Goal: Transaction & Acquisition: Purchase product/service

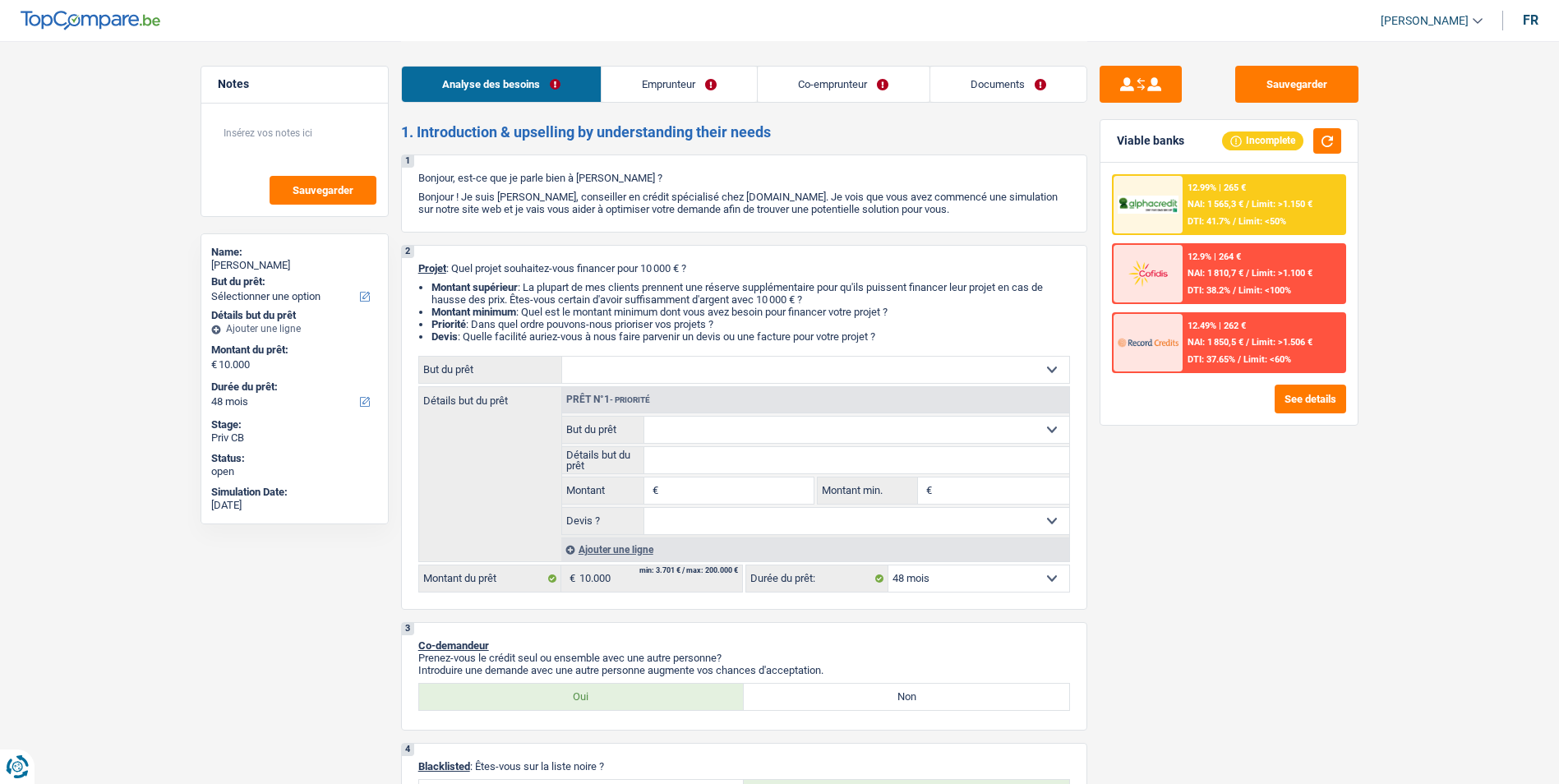
select select "48"
select select "privateEmployee"
select select "netSalary"
select select "mealVouchers"
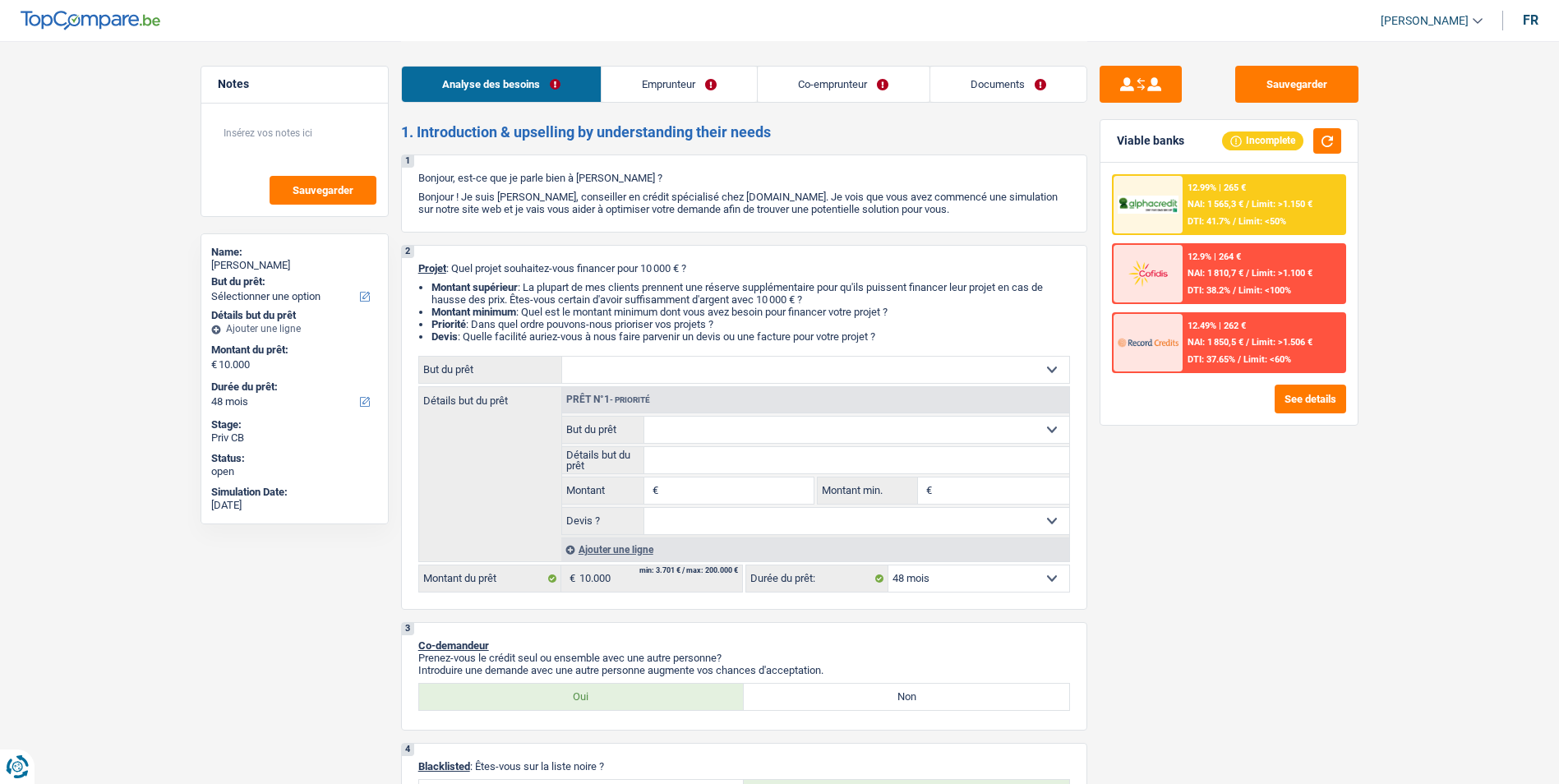
select select "familyAllowances"
select select "rents"
select select "personalLoan"
select select "loanRepayment"
select select "48"
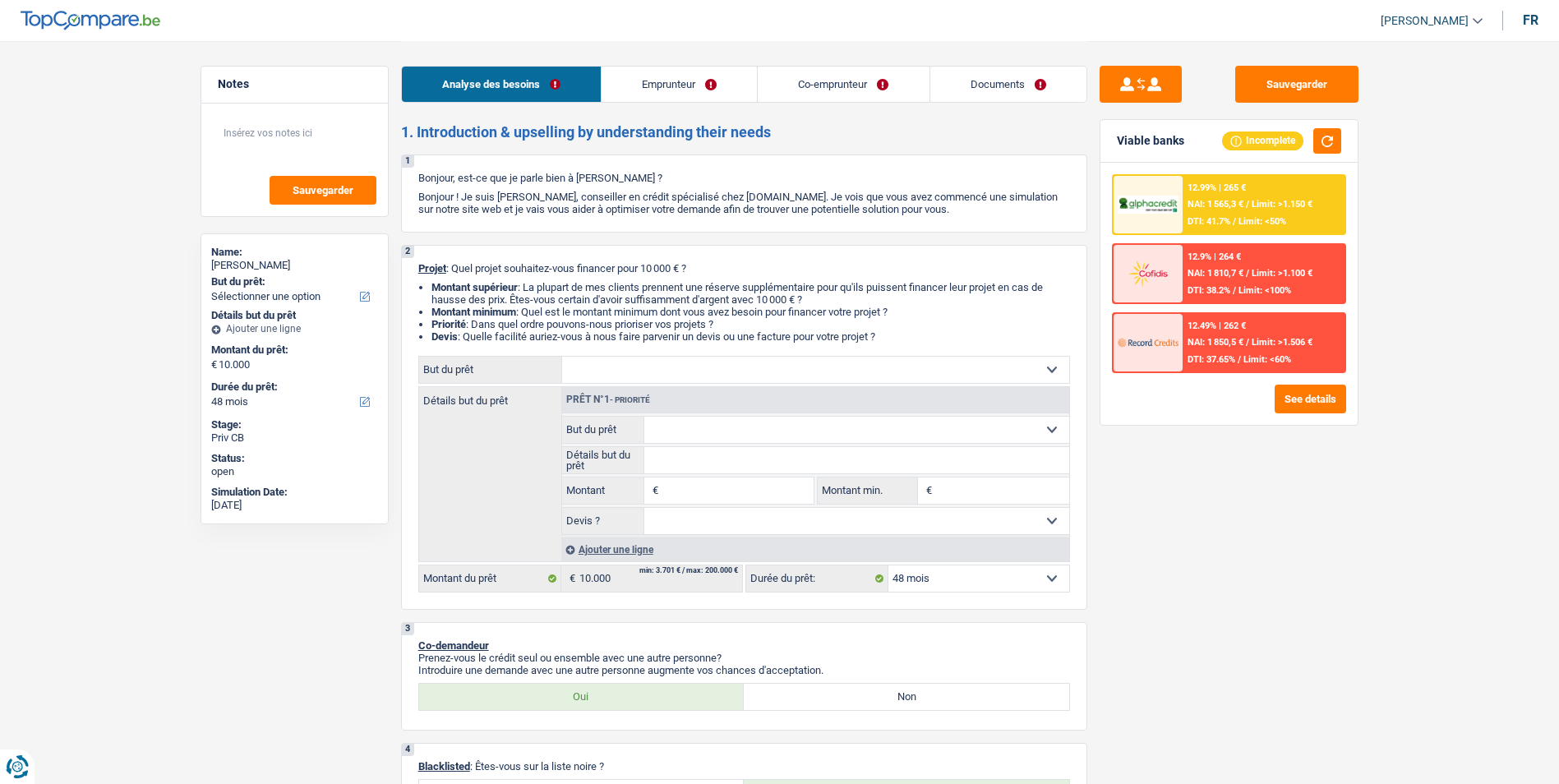
select select "48"
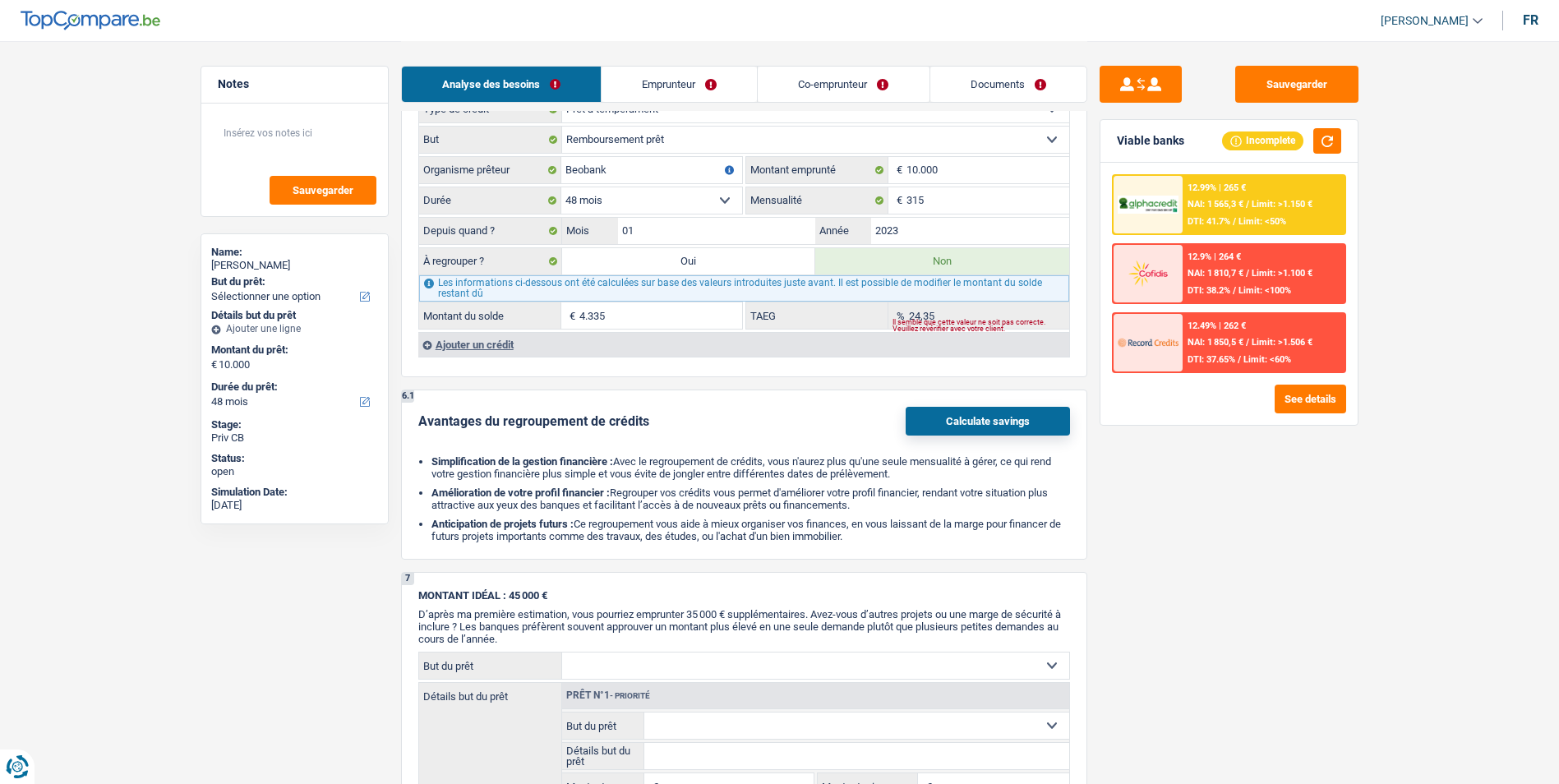
scroll to position [1478, 0]
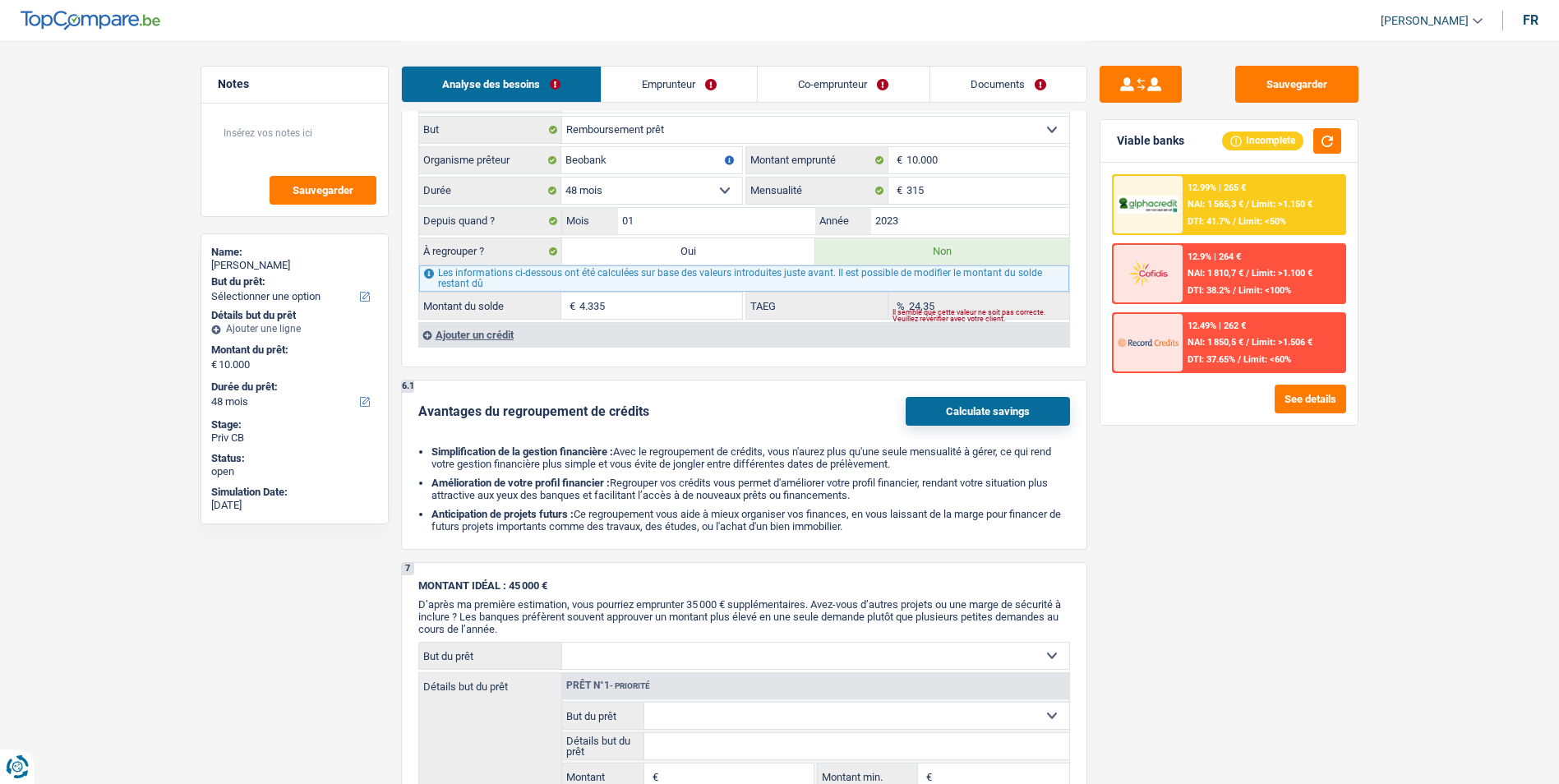
click at [676, 75] on link "Emprunteur" at bounding box center [679, 84] width 155 height 35
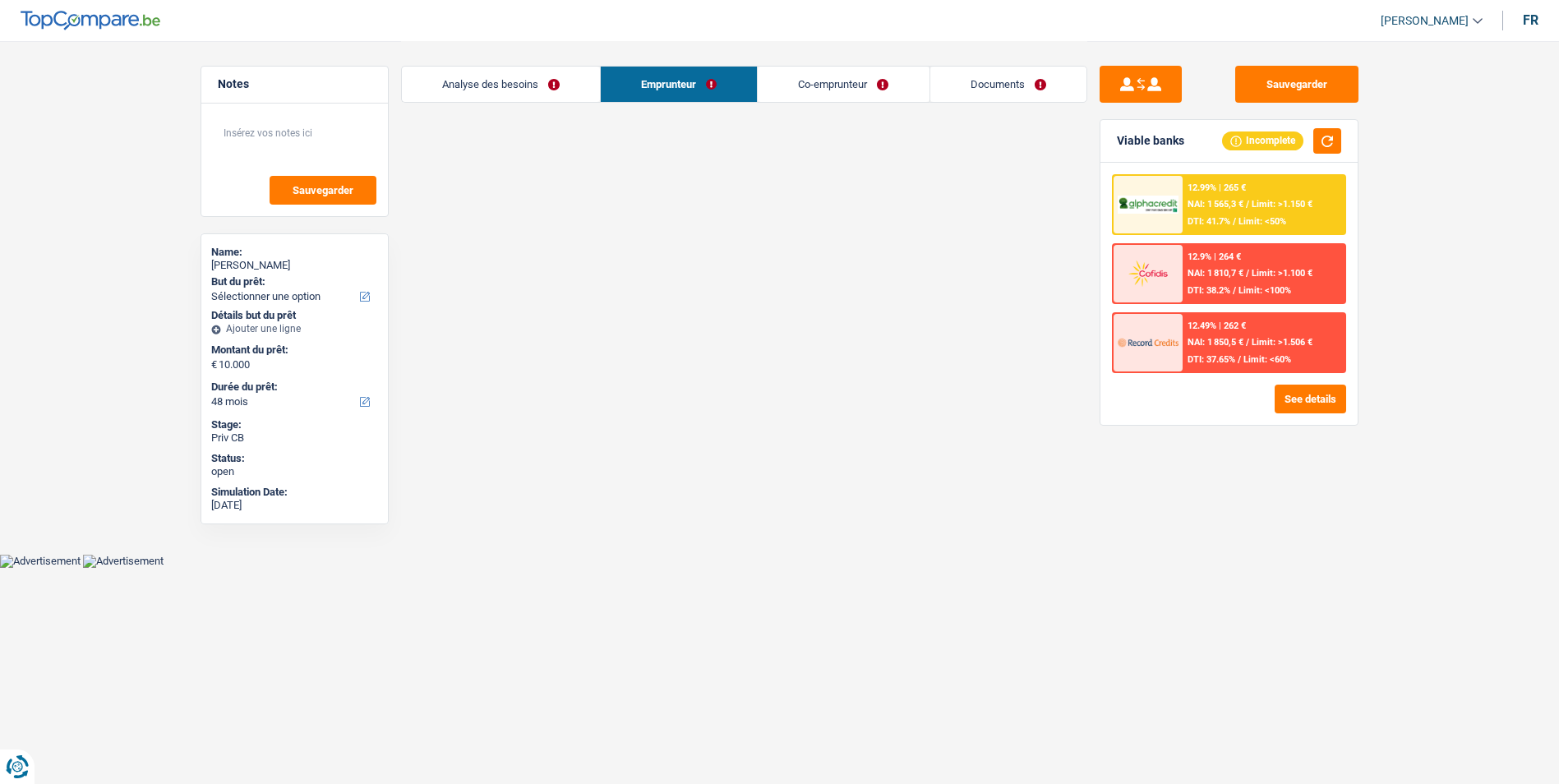
scroll to position [0, 0]
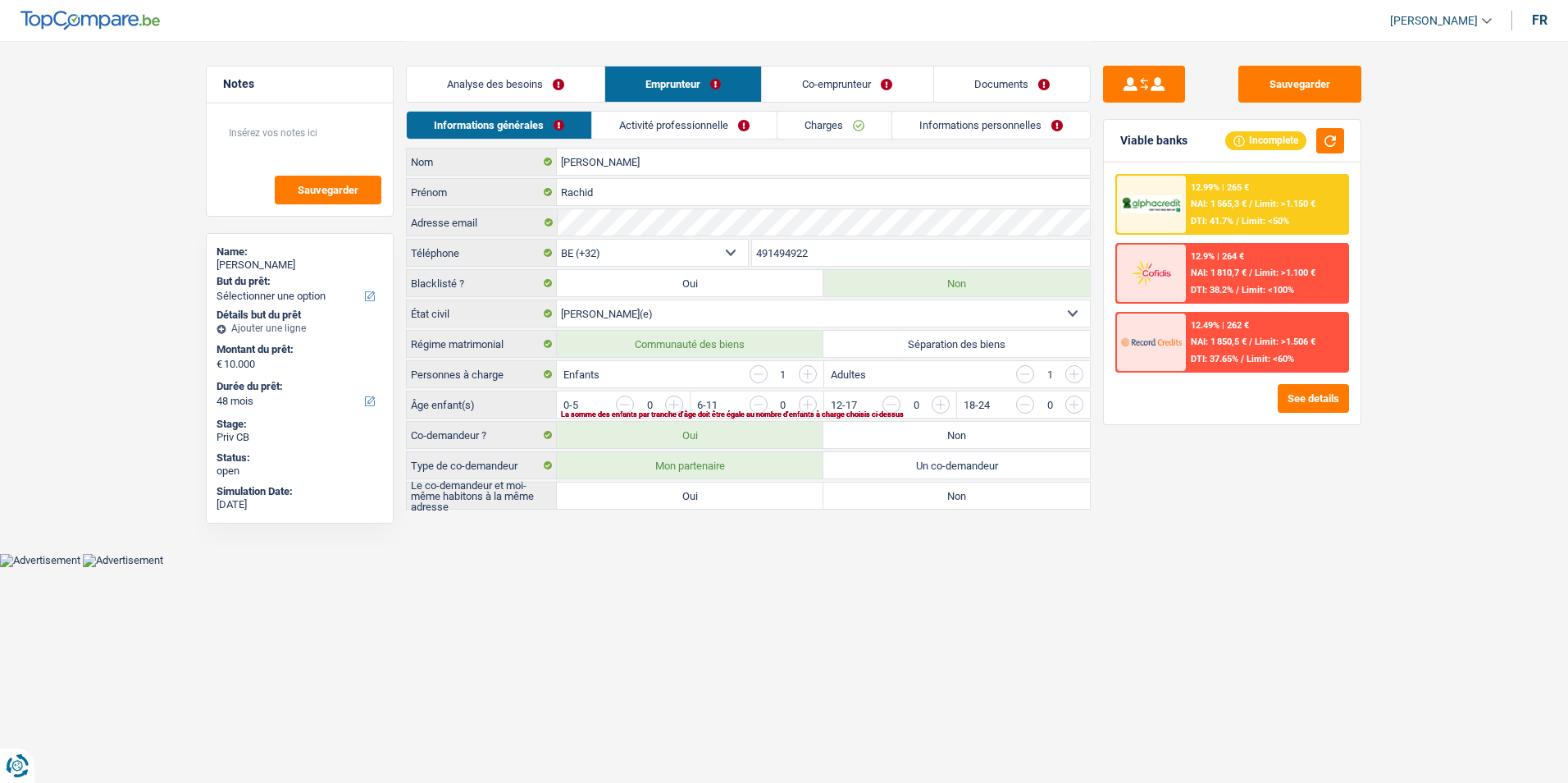
click at [818, 80] on link "Co-emprunteur" at bounding box center [849, 83] width 171 height 35
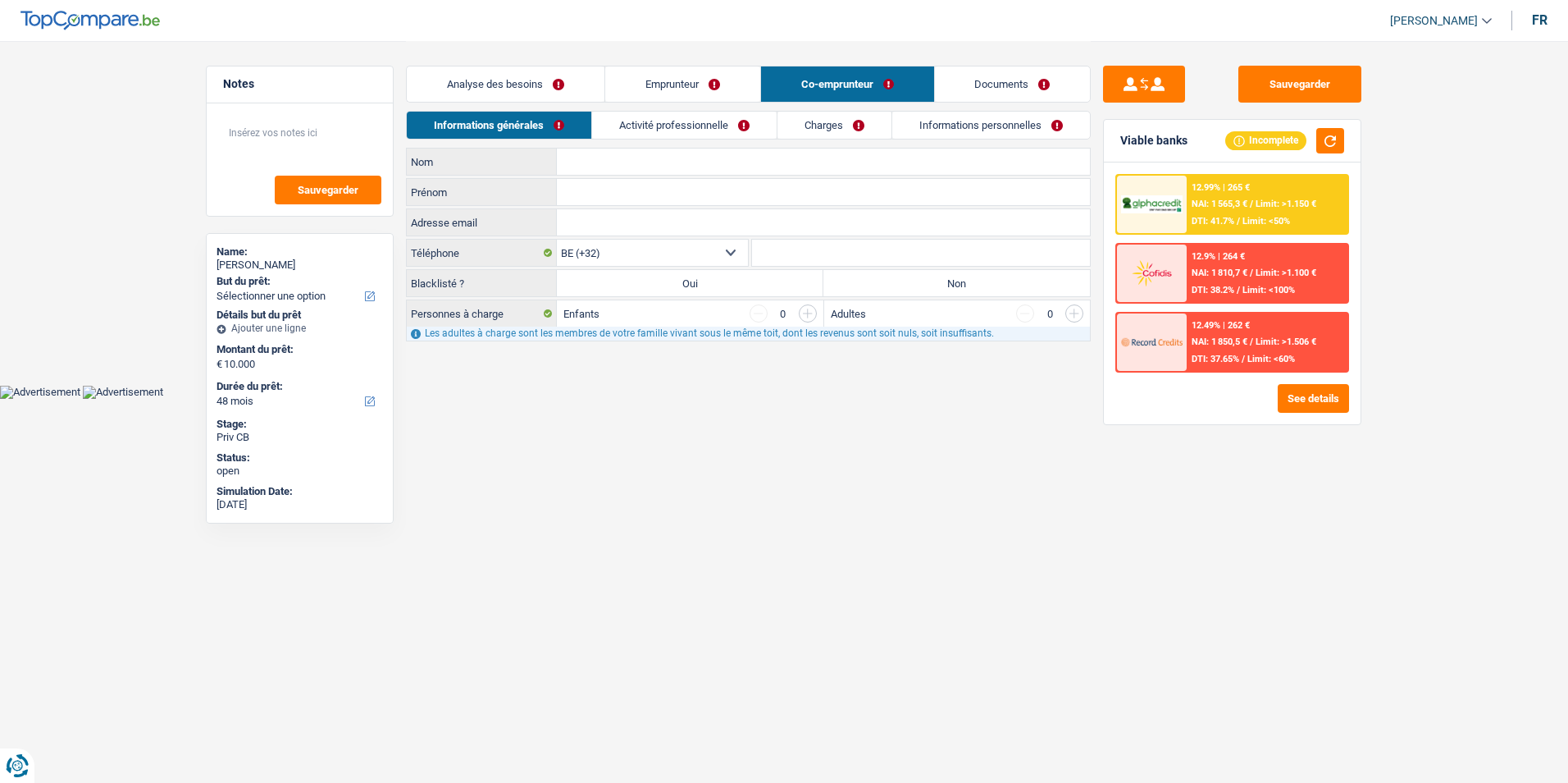
click at [950, 79] on link "Documents" at bounding box center [1013, 83] width 156 height 35
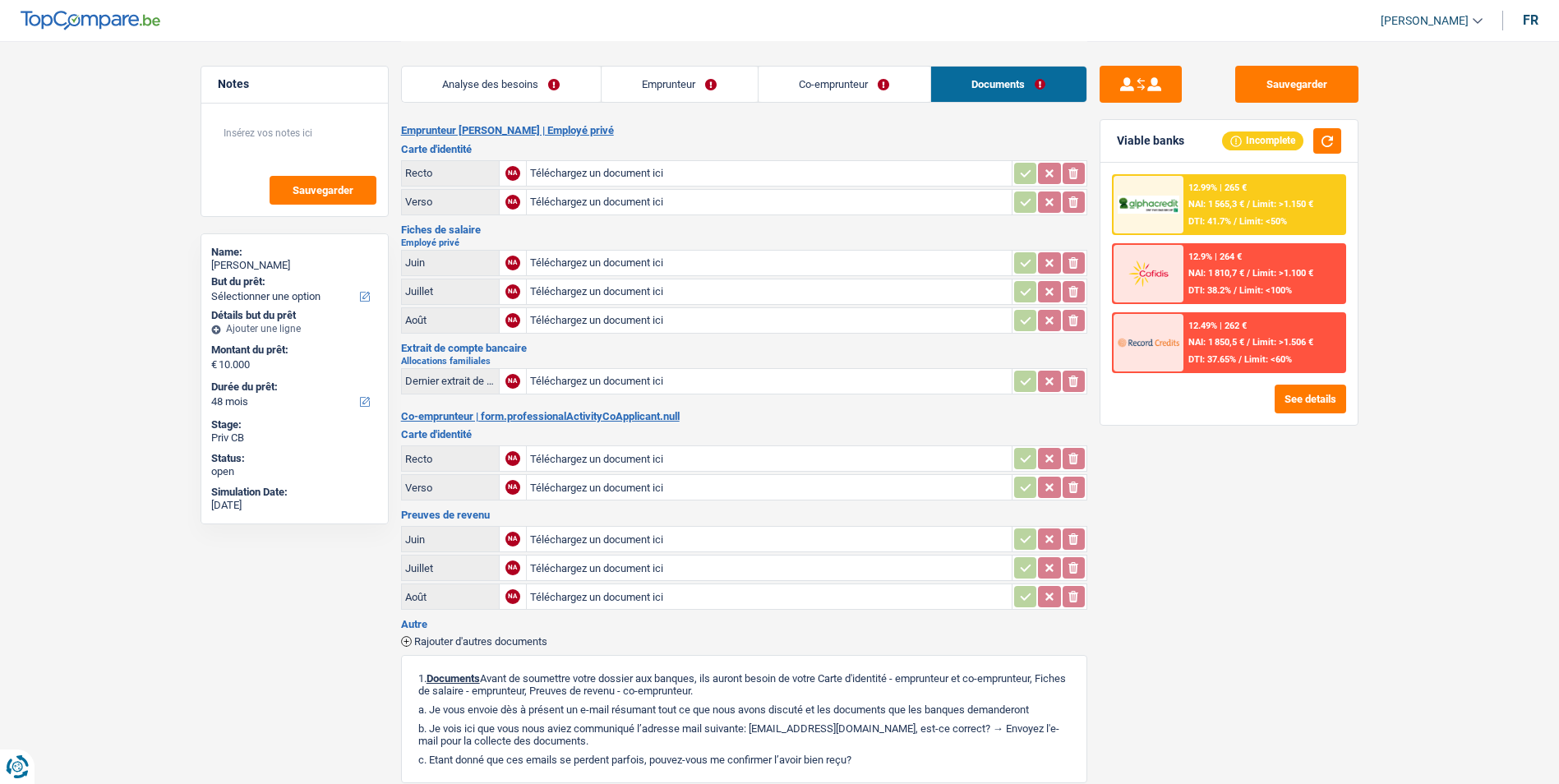
click at [685, 74] on link "Emprunteur" at bounding box center [679, 84] width 156 height 35
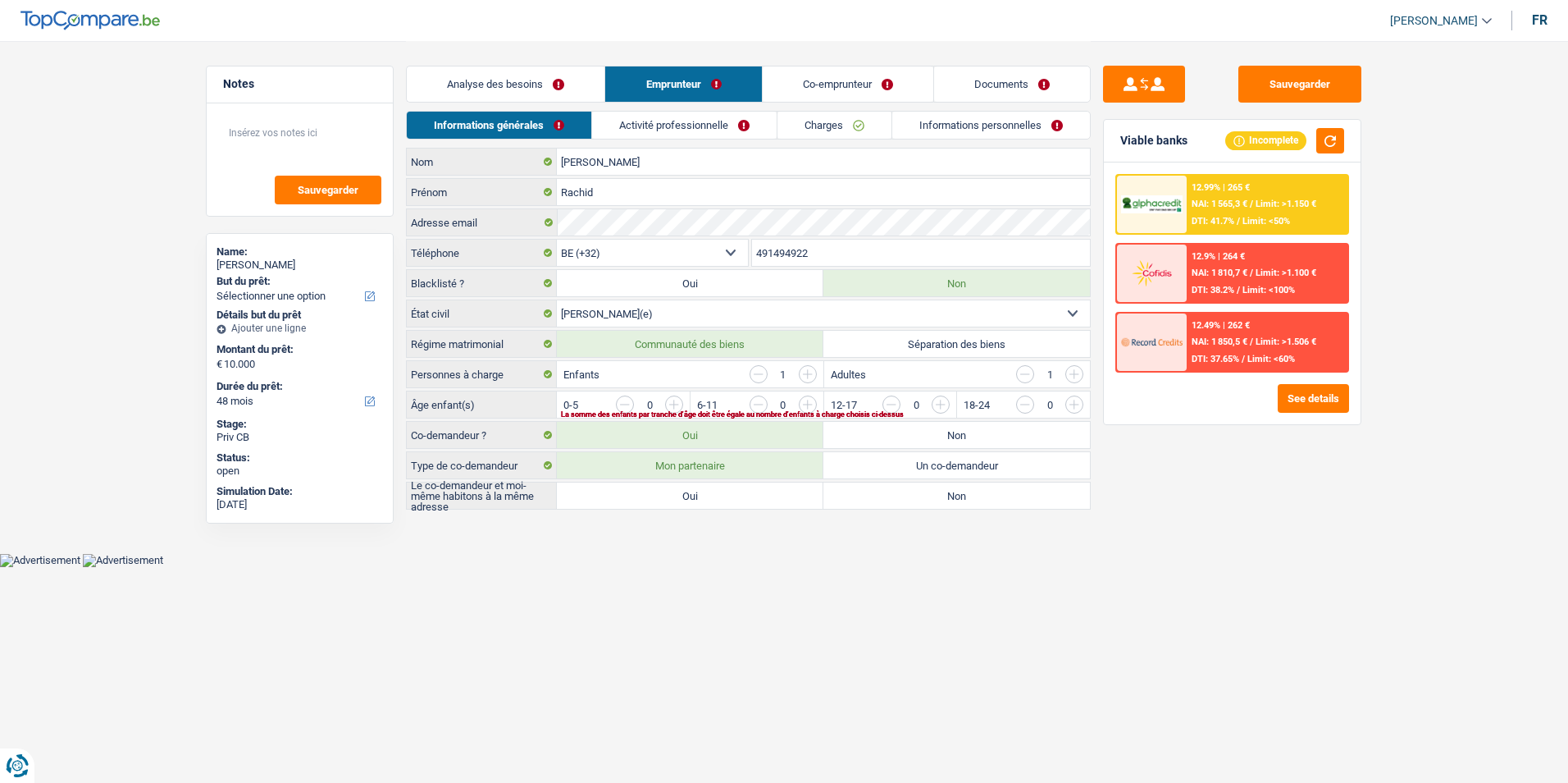
click at [809, 86] on link "Co-emprunteur" at bounding box center [849, 83] width 171 height 35
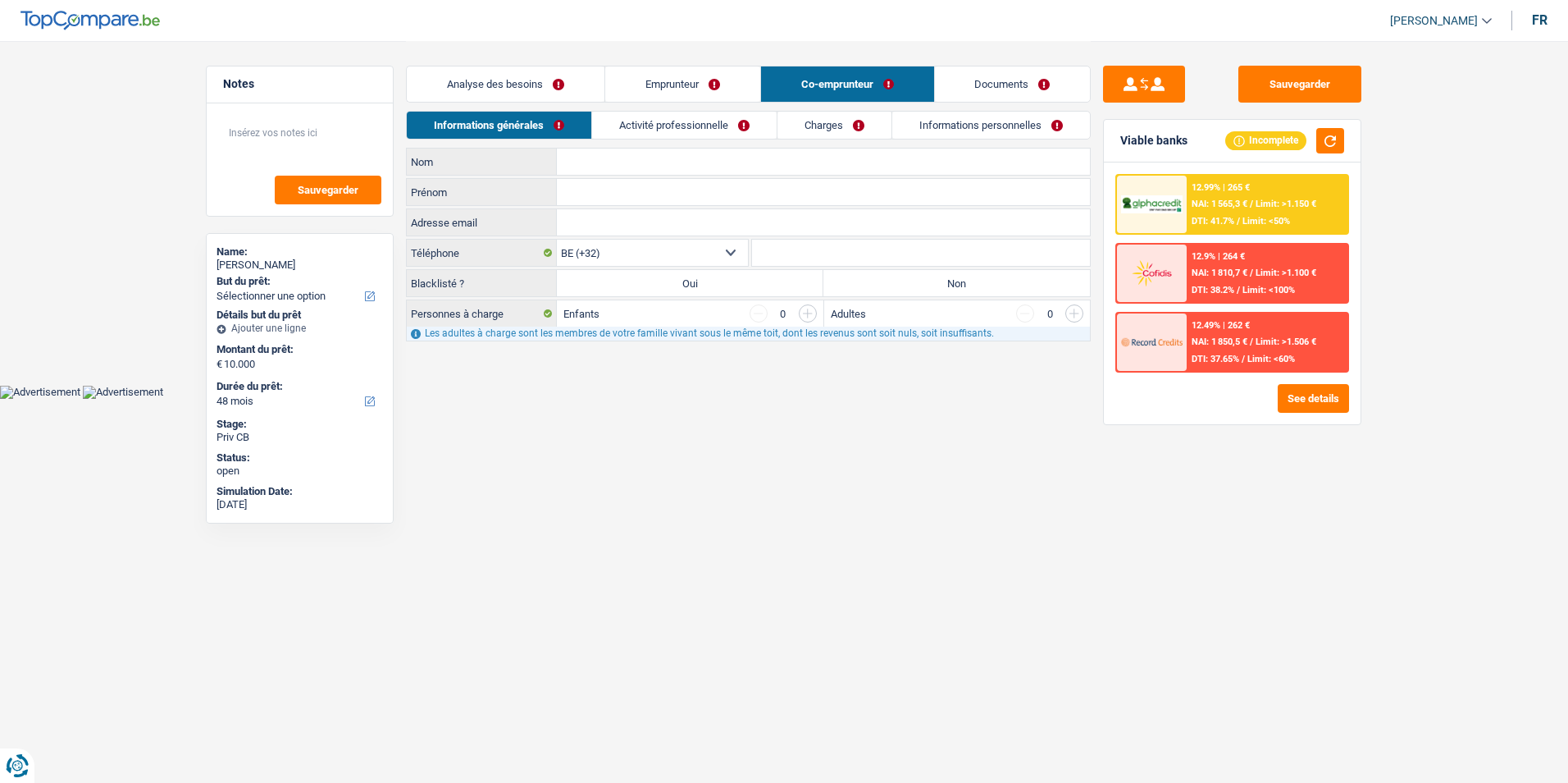
click at [523, 78] on link "Analyse des besoins" at bounding box center [505, 83] width 198 height 35
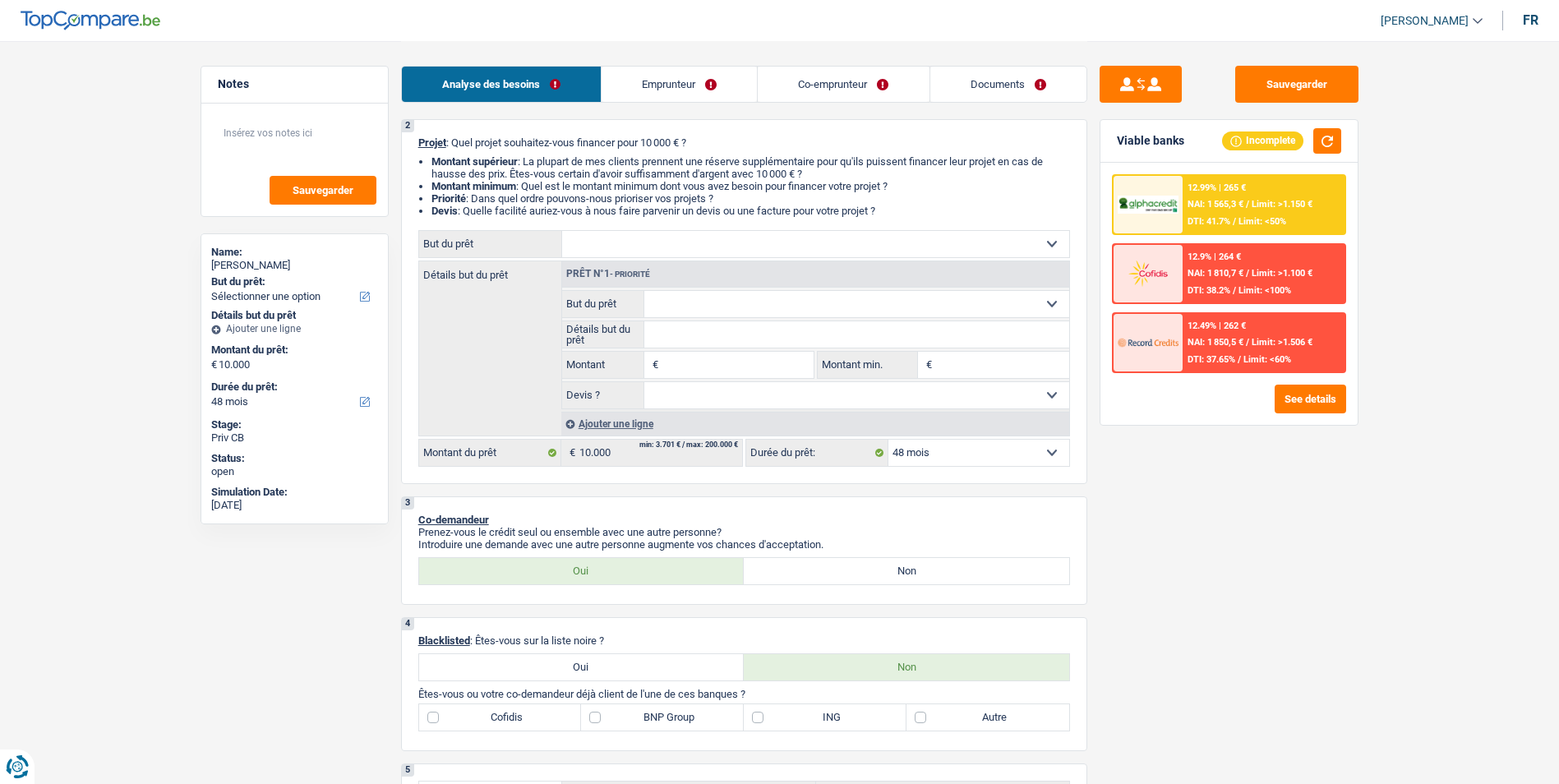
scroll to position [164, 0]
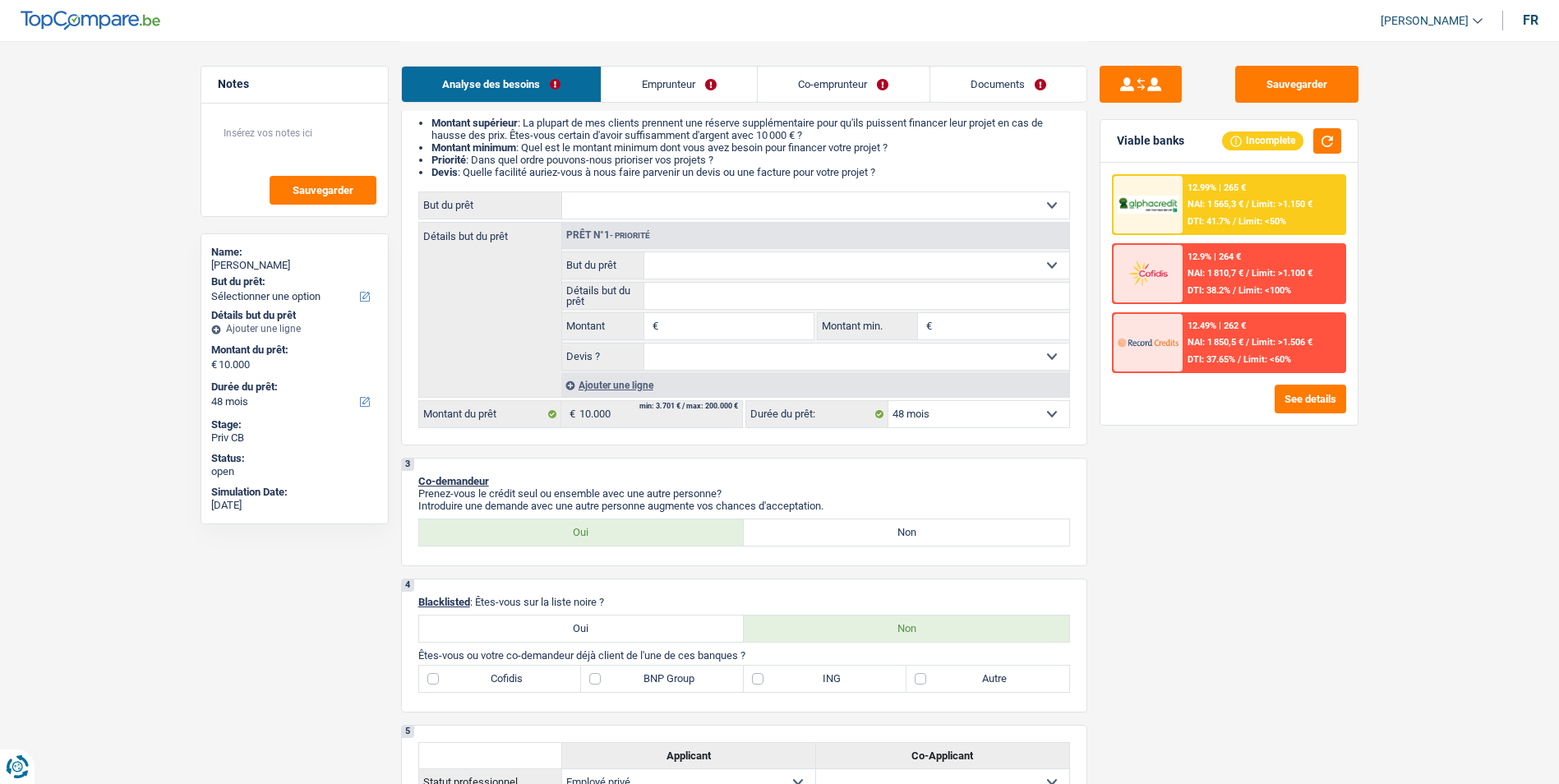
click at [619, 209] on select "Confort maison: meubles, textile, peinture, électroménager, outillage non-profe…" at bounding box center [815, 205] width 507 height 26
click at [1245, 519] on div "Sauvegarder Viable banks Incomplete 12.99% | 265 € NAI: 1 565,3 € / Limit: >1.1…" at bounding box center [1228, 411] width 284 height 691
click at [736, 319] on input "Montant" at bounding box center [737, 326] width 150 height 26
type input "50.000"
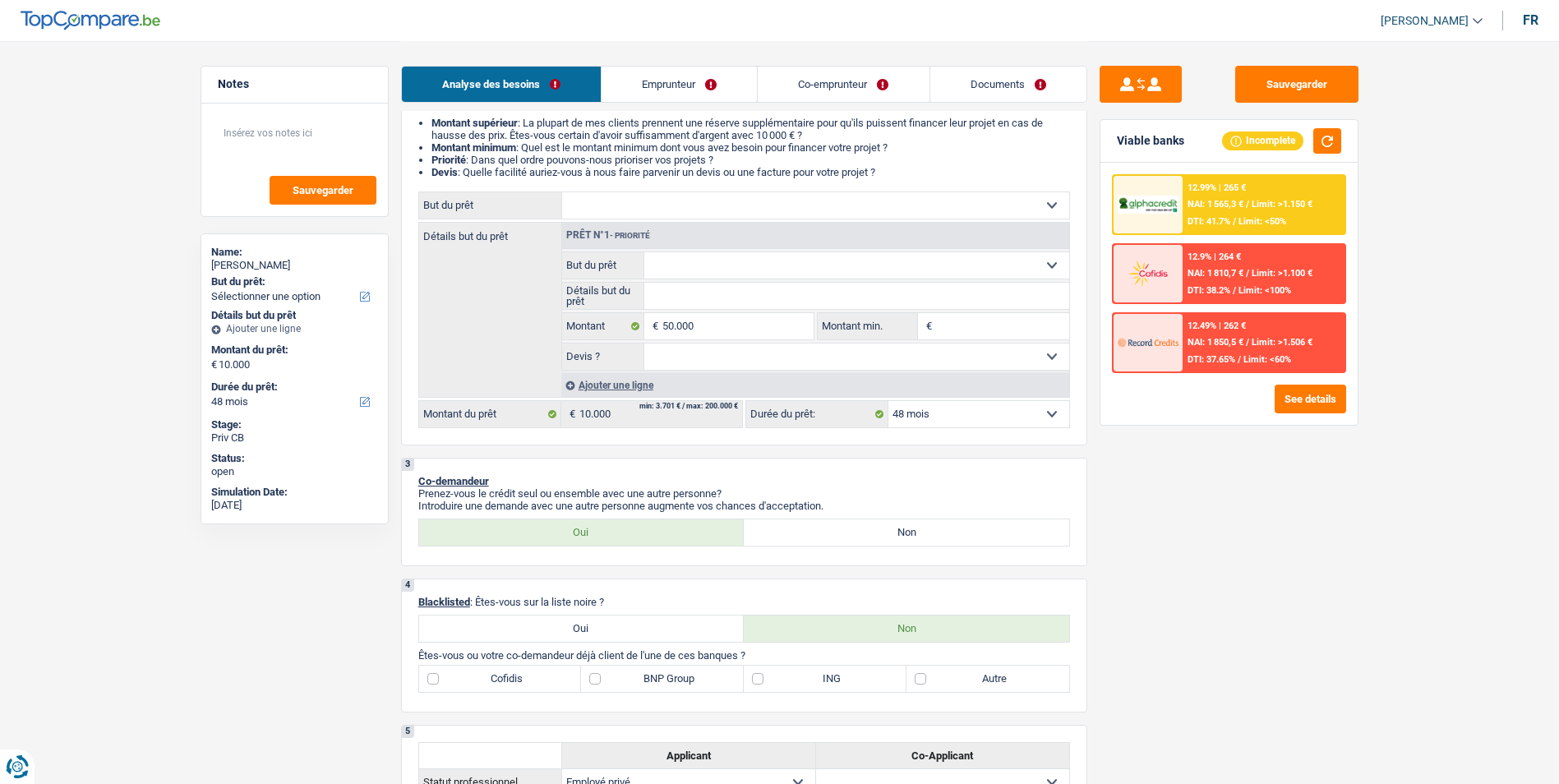
type input "50.000"
select select "144"
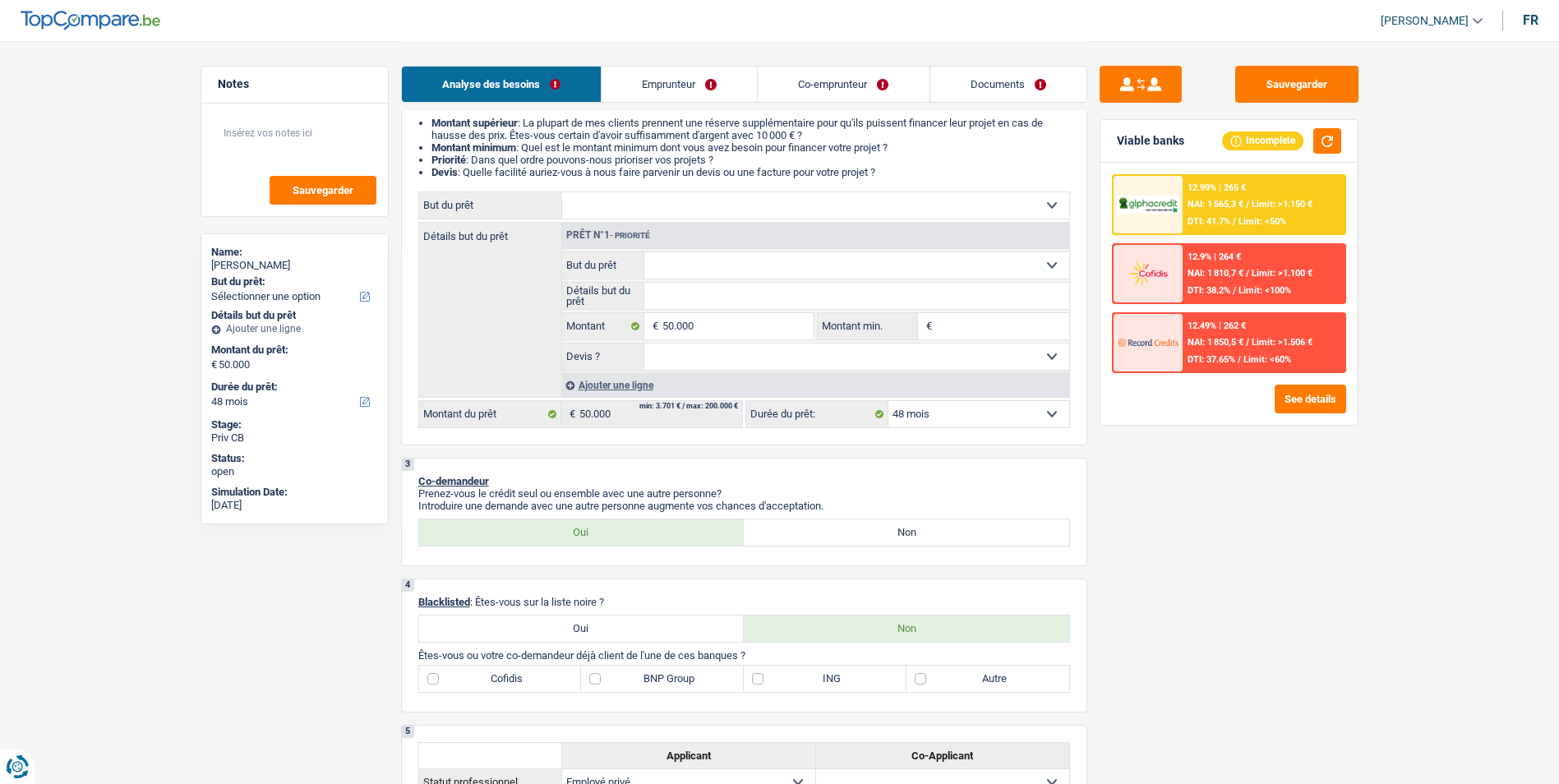
select select "144"
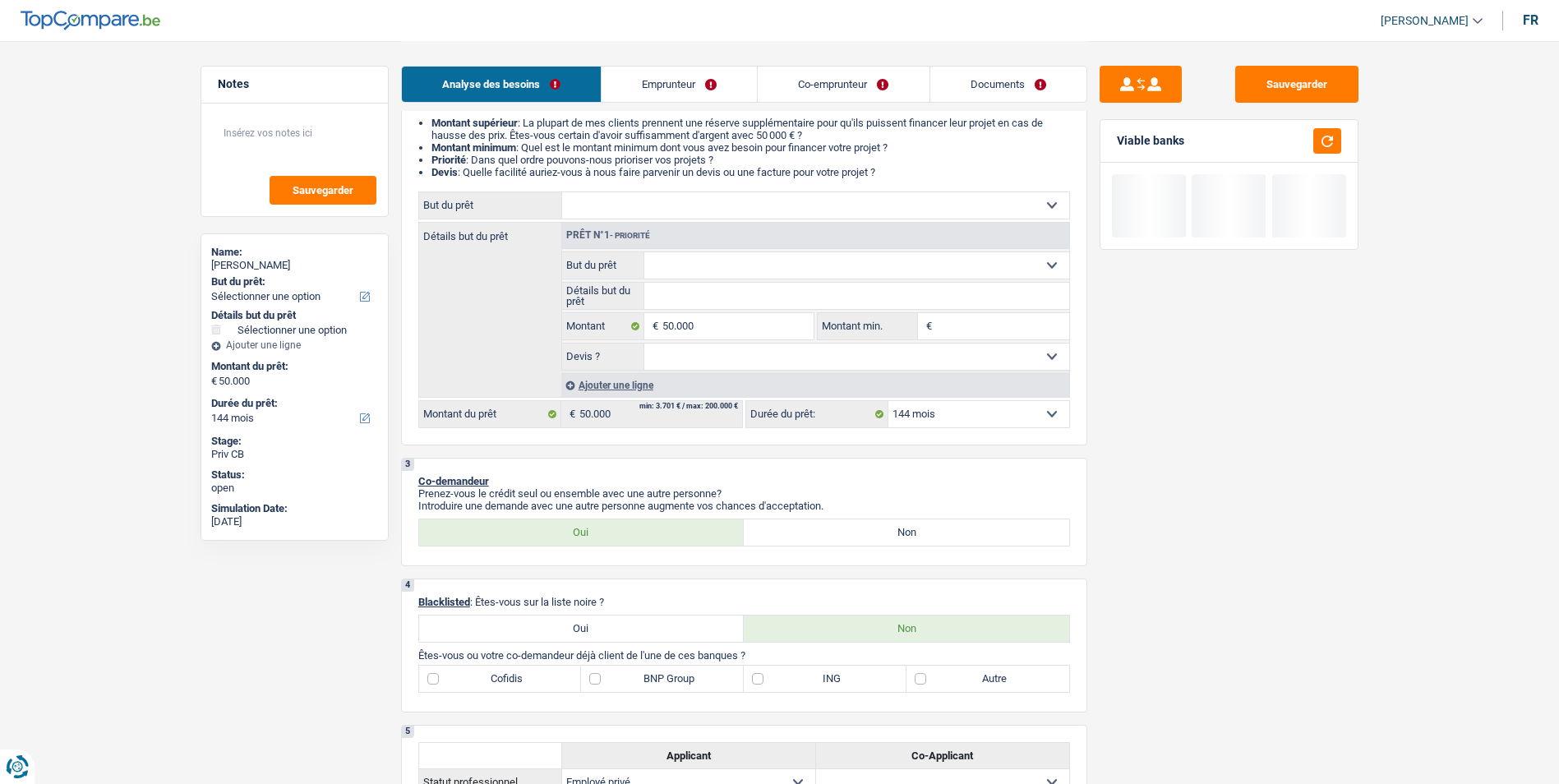
click at [731, 207] on select "Confort maison: meubles, textile, peinture, électroménager, outillage non-profe…" at bounding box center [815, 205] width 507 height 26
select select "familyEvent"
click at [562, 192] on select "Confort maison: meubles, textile, peinture, électroménager, outillage non-profe…" at bounding box center [815, 205] width 507 height 26
select select "familyEvent"
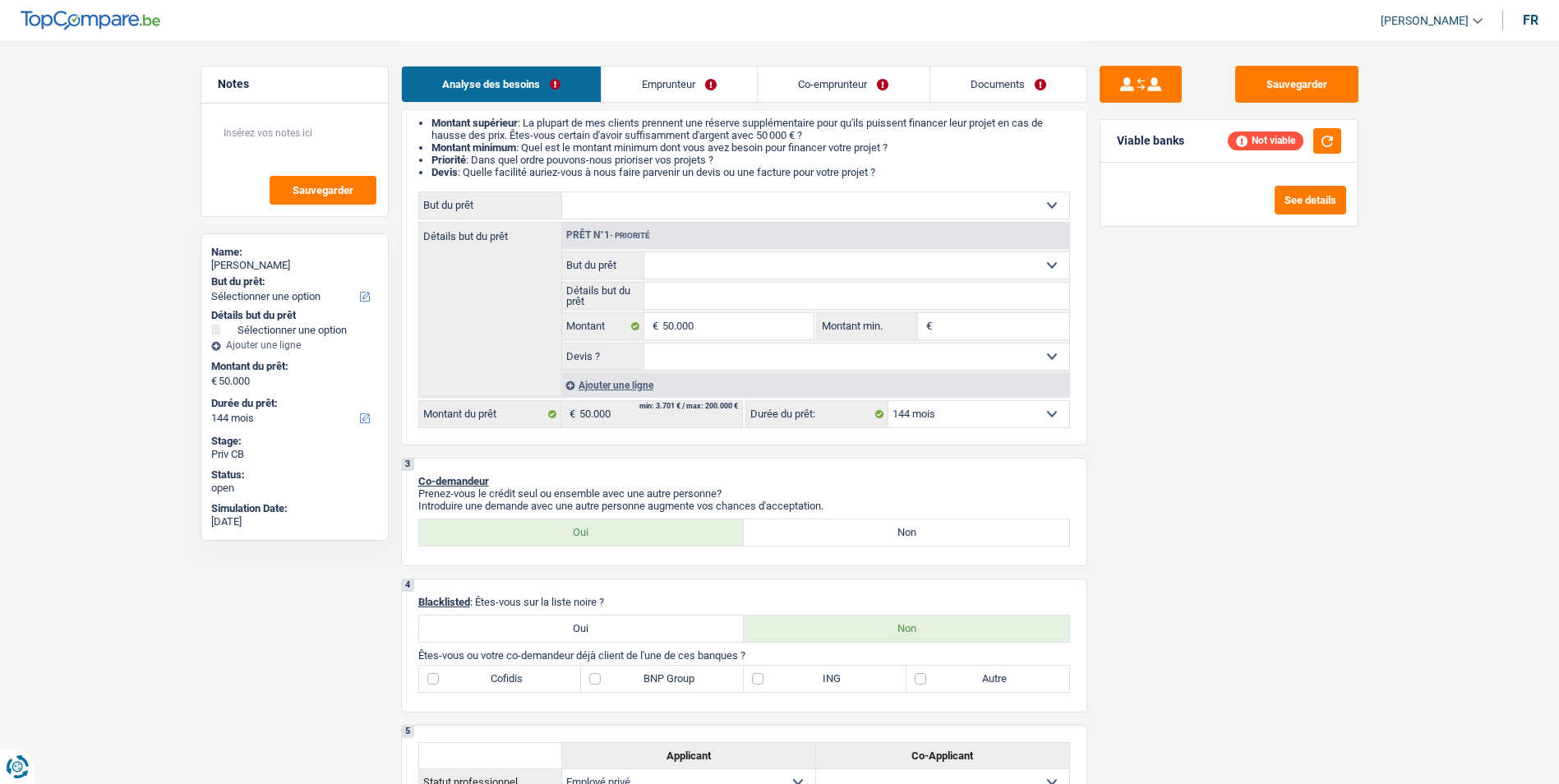
select select "familyEvent"
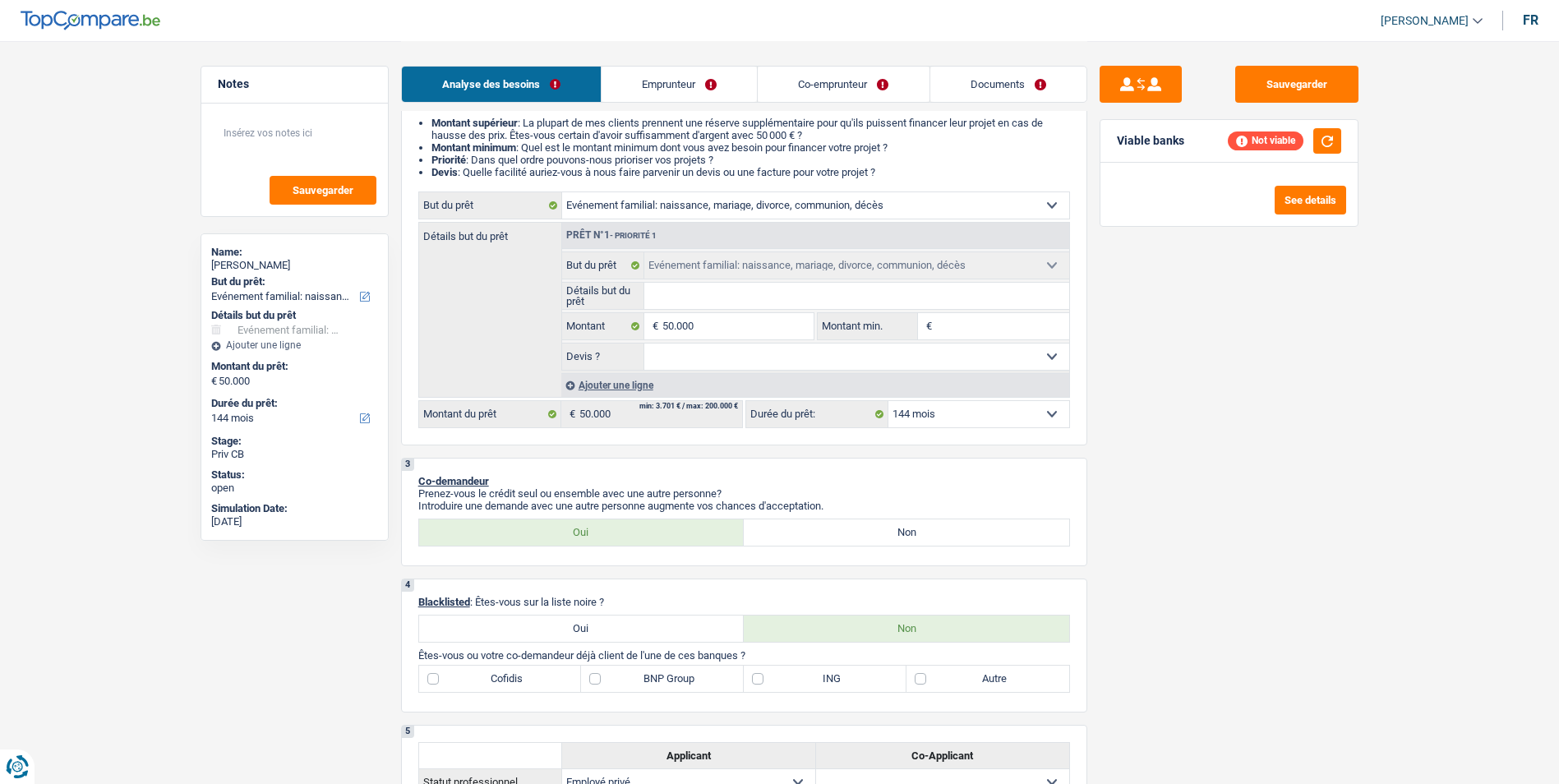
click at [716, 294] on input "Détails but du prêt" at bounding box center [856, 295] width 425 height 26
click at [638, 376] on div "Ajouter une ligne" at bounding box center [815, 385] width 508 height 24
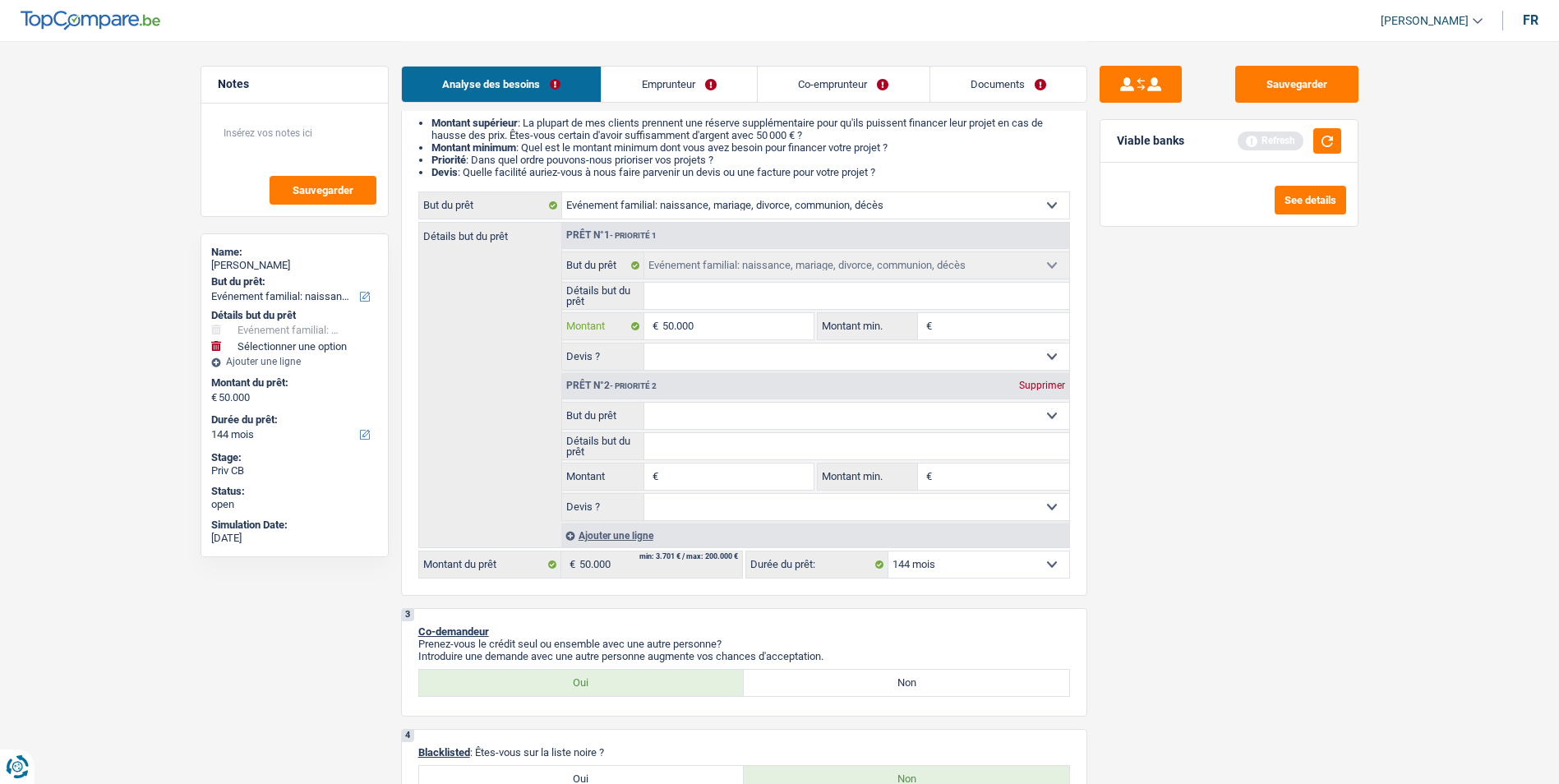
click at [728, 332] on input "50.000" at bounding box center [737, 326] width 150 height 26
type input "5.000"
type input "500"
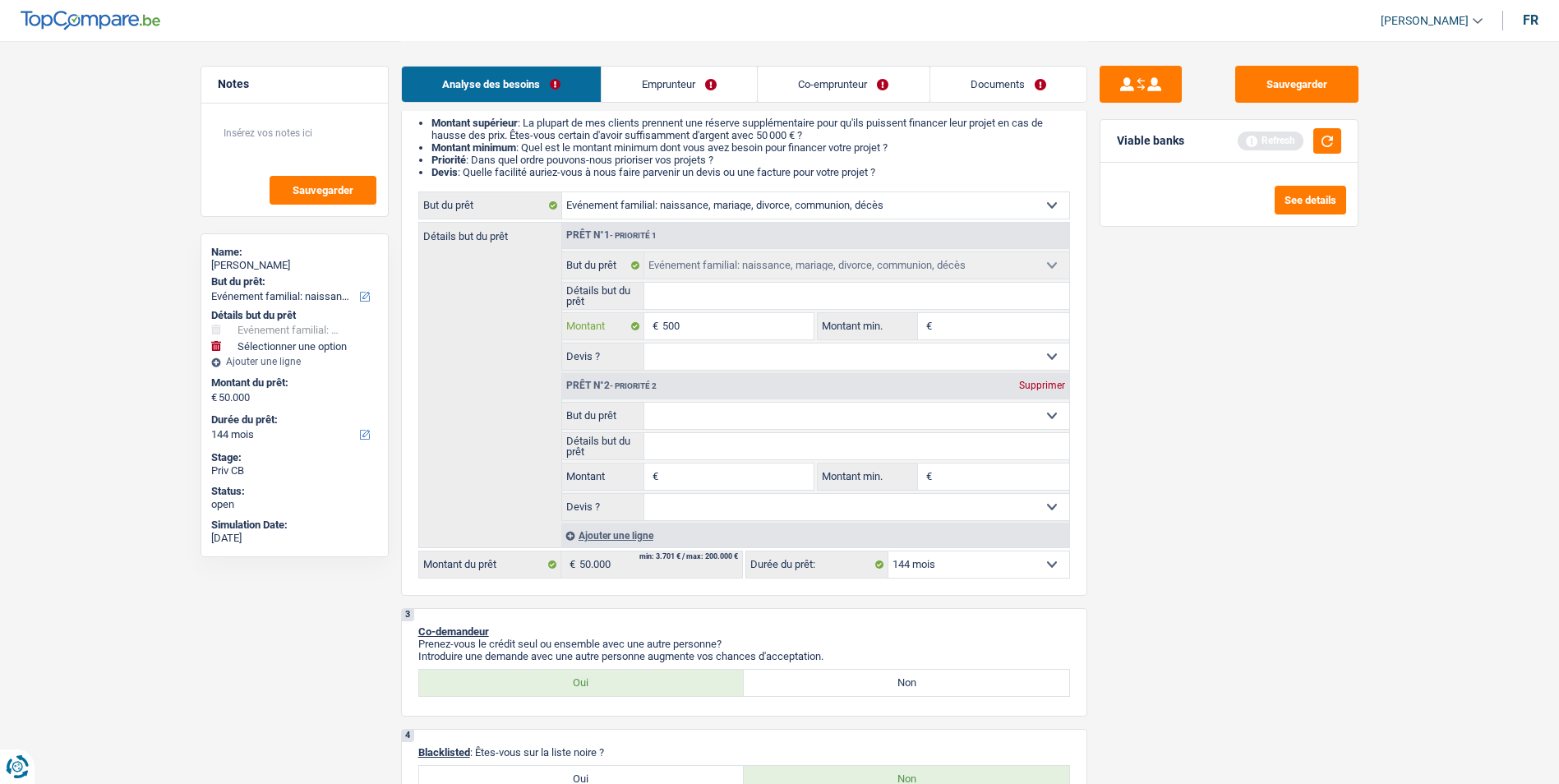
type input "50"
type input "5"
type input "0"
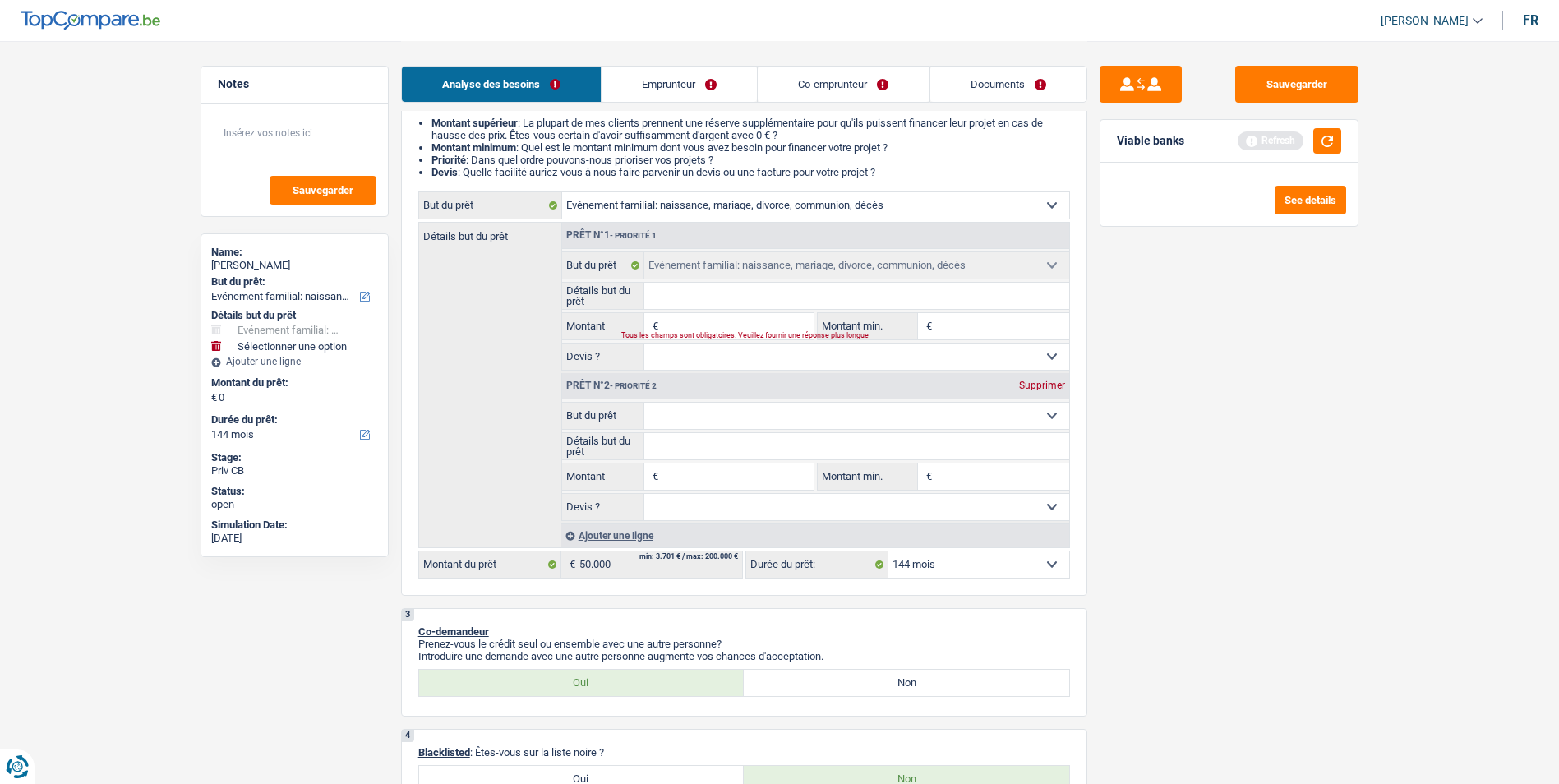
click at [1033, 390] on div "Supprimer" at bounding box center [1041, 385] width 54 height 10
select select
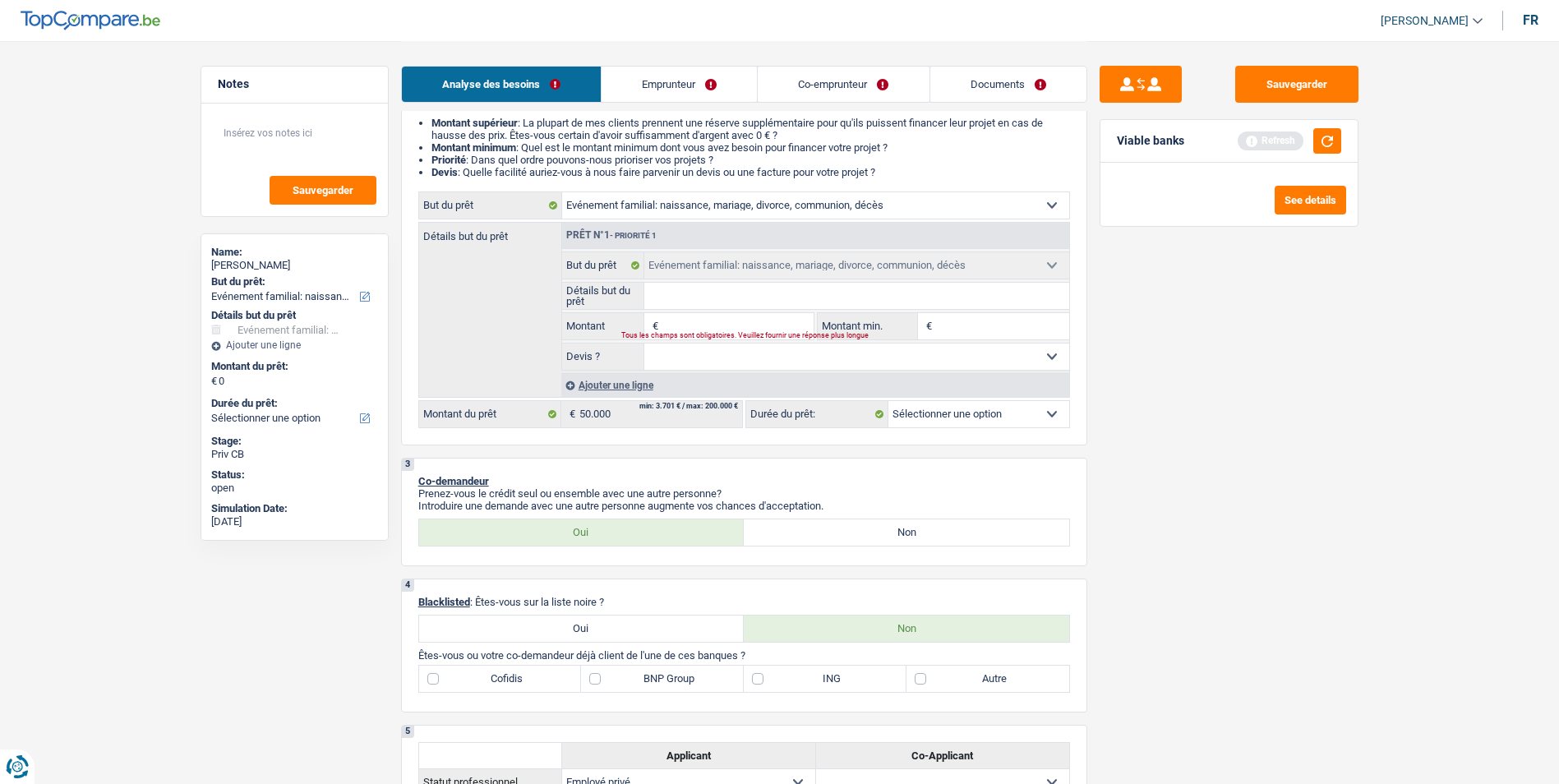
click at [762, 299] on input "Détails but du prêt" at bounding box center [856, 295] width 425 height 26
type input "M"
type input "Ma"
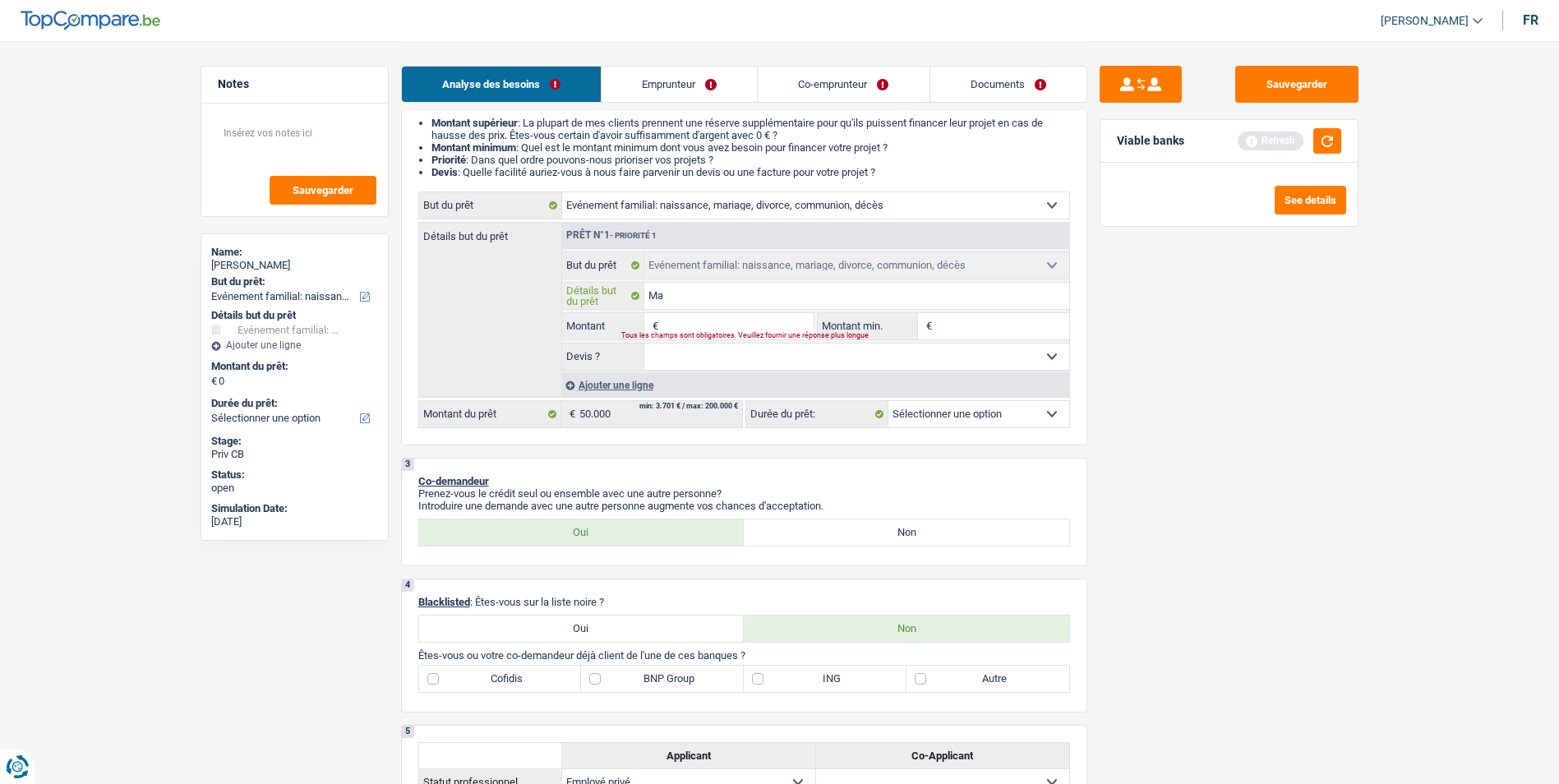
type input "Mar"
type input "Mari"
type input "Maria"
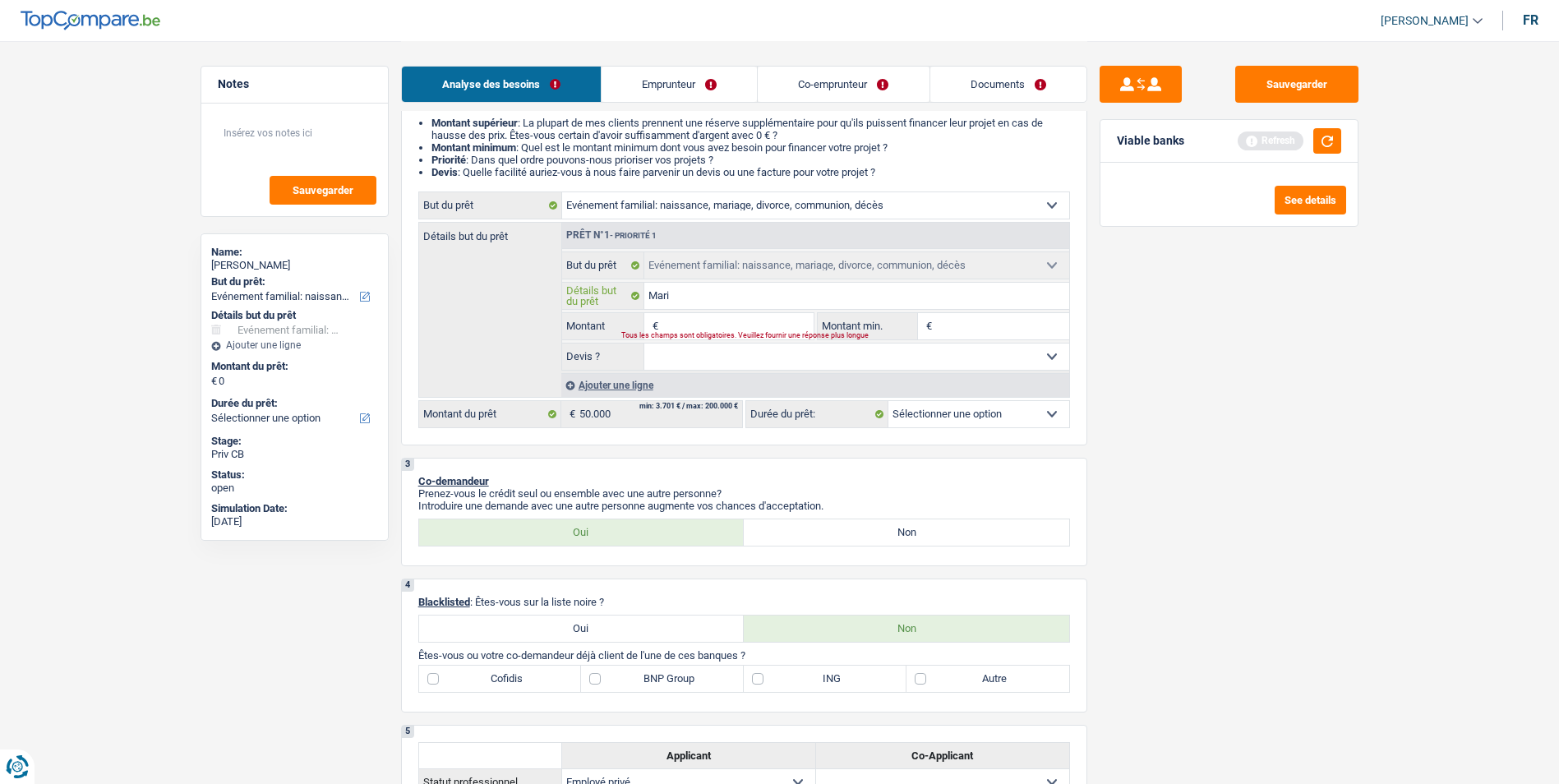
type input "Maria"
type input "Mariag"
type input "Mariage"
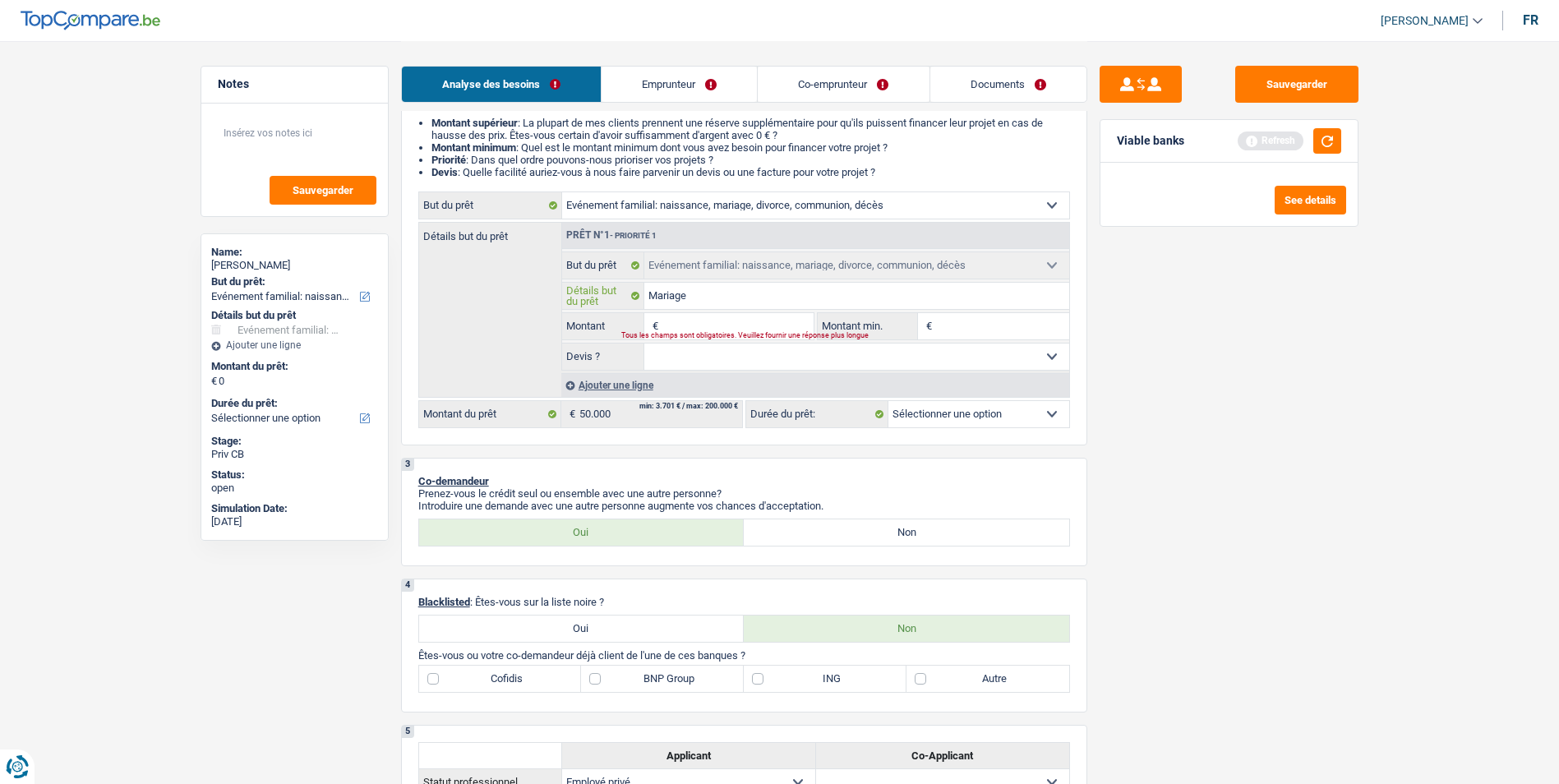
type input "Mariage,"
type input "Mariage, v"
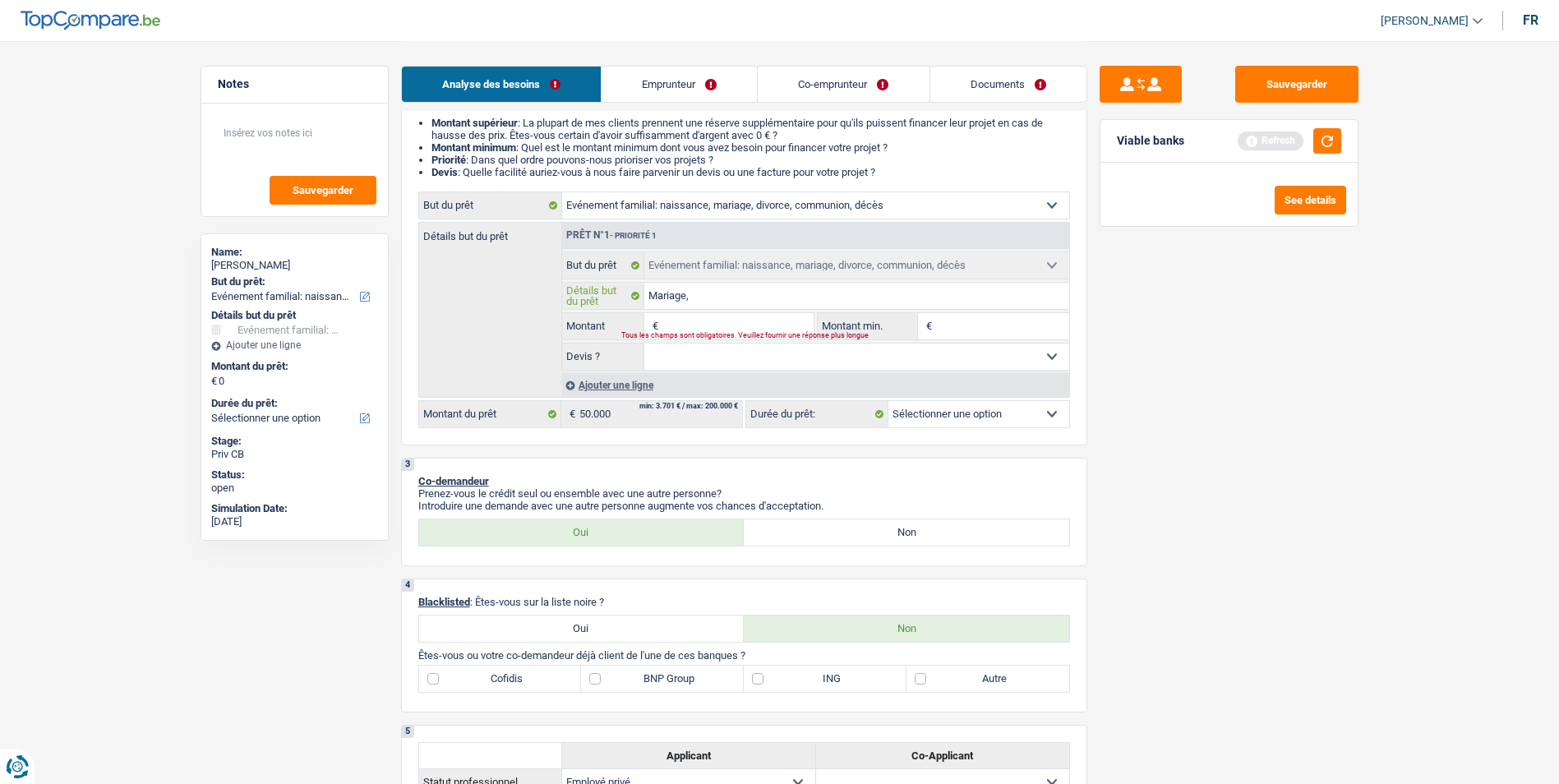
type input "Mariage, v"
type input "Mariage, vo"
type input "Mariage, voy"
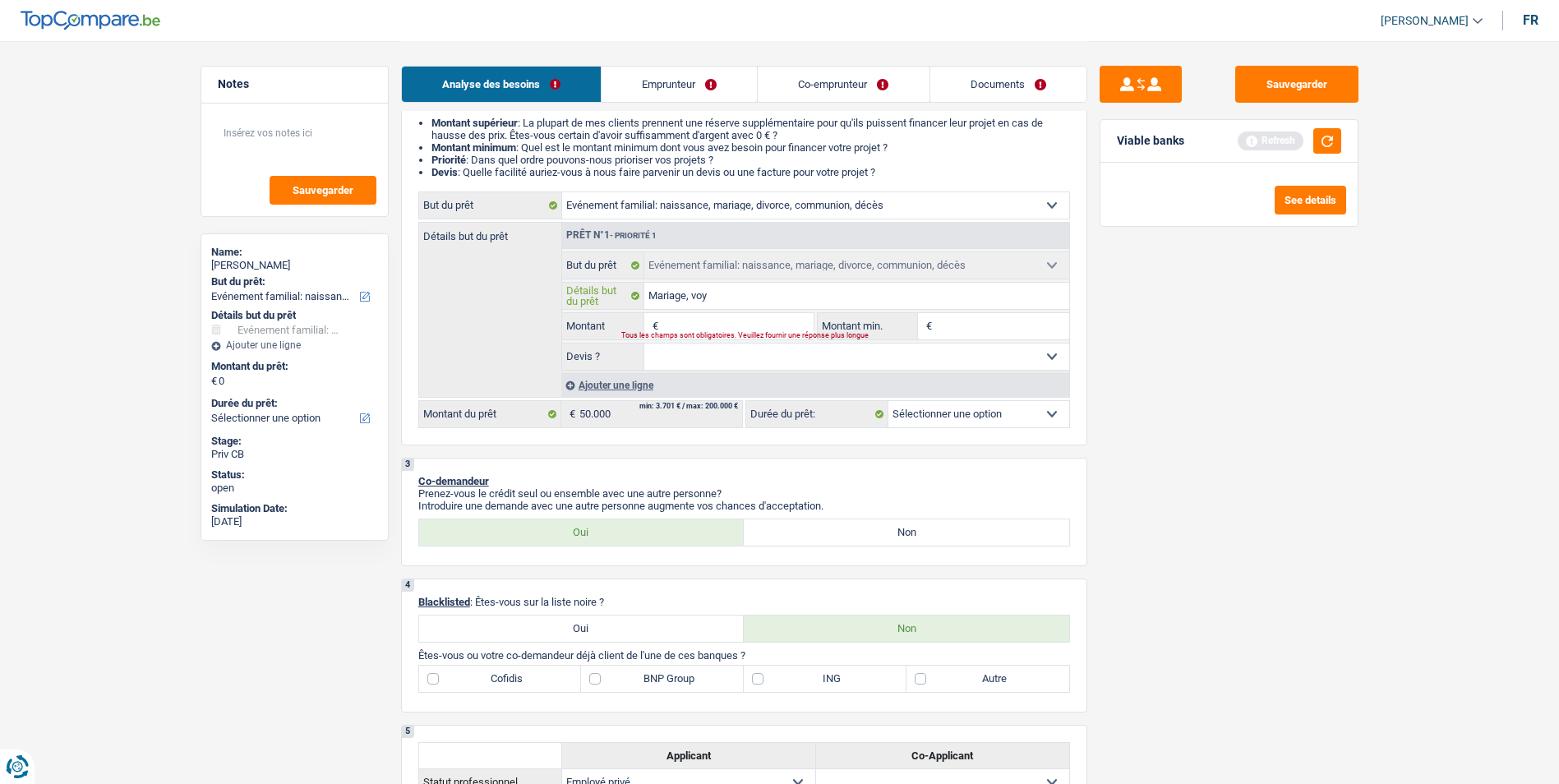
type input "Mariage, voya"
type input "Mariage, voyag"
type input "Mariage, voyage"
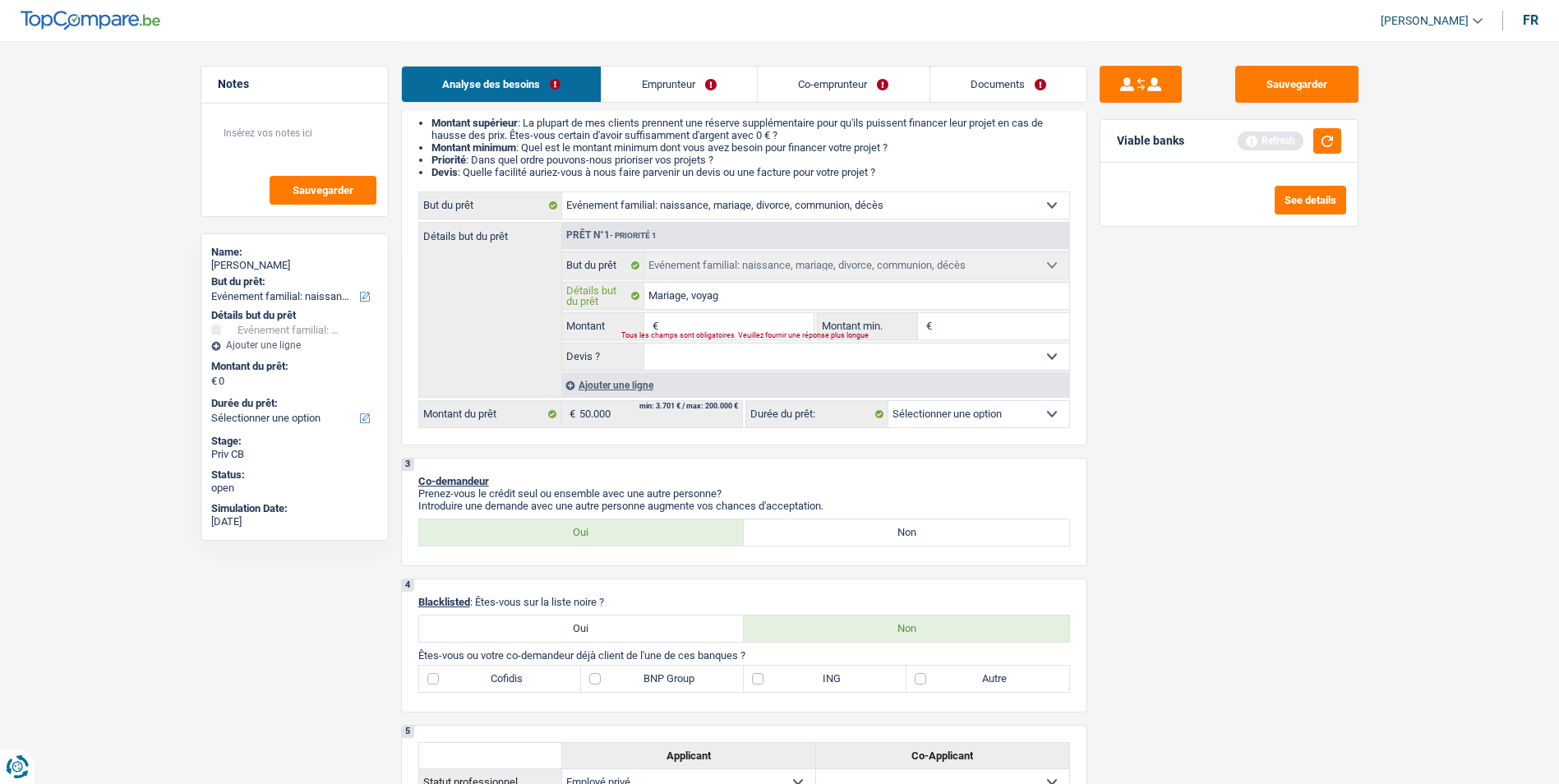
type input "Mariage, voyage"
type input "Mariage, voyage a"
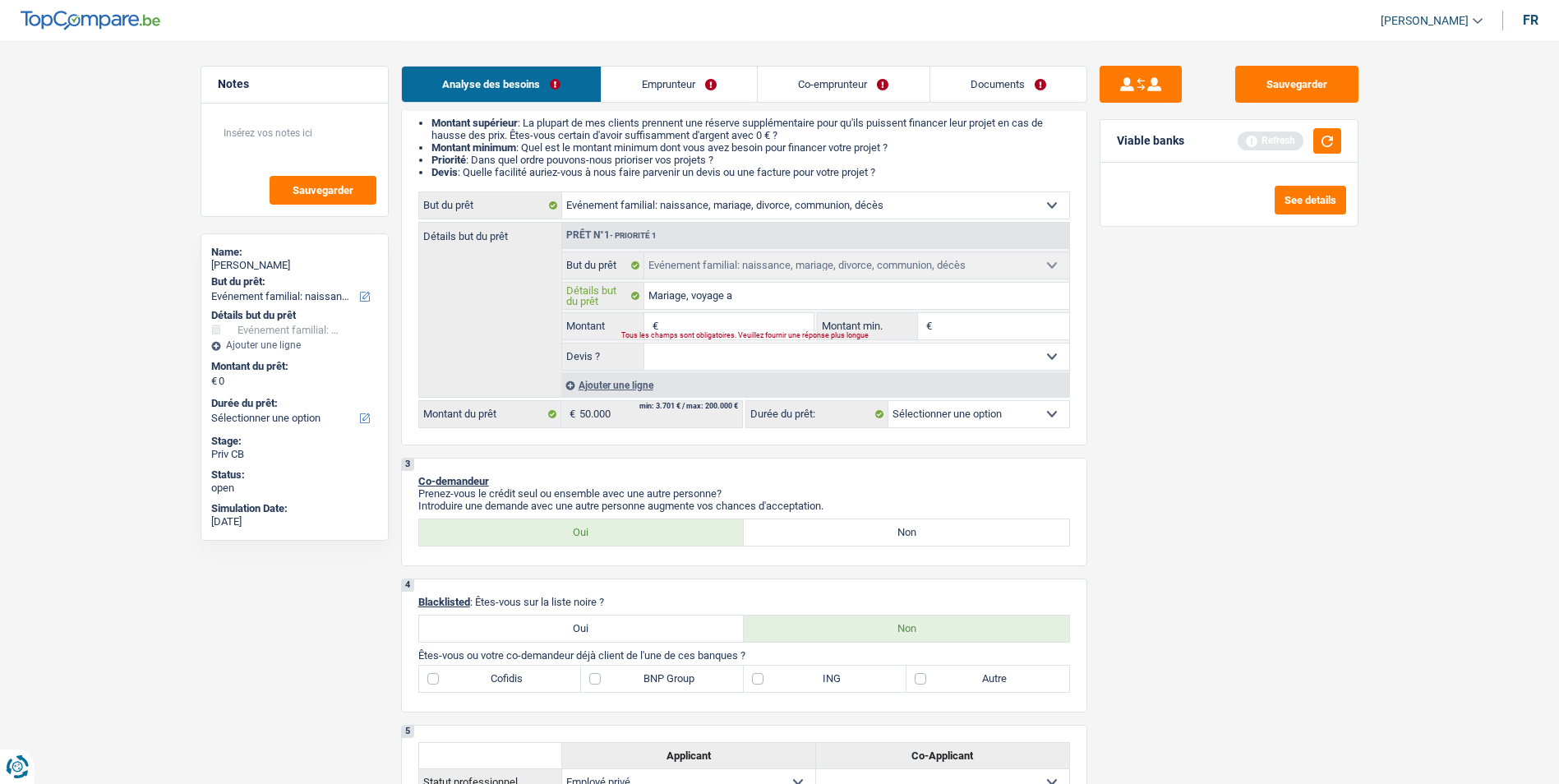
type input "Mariage, voyage av"
type input "Mariage, voyage ave"
type input "Mariage, voyage avec"
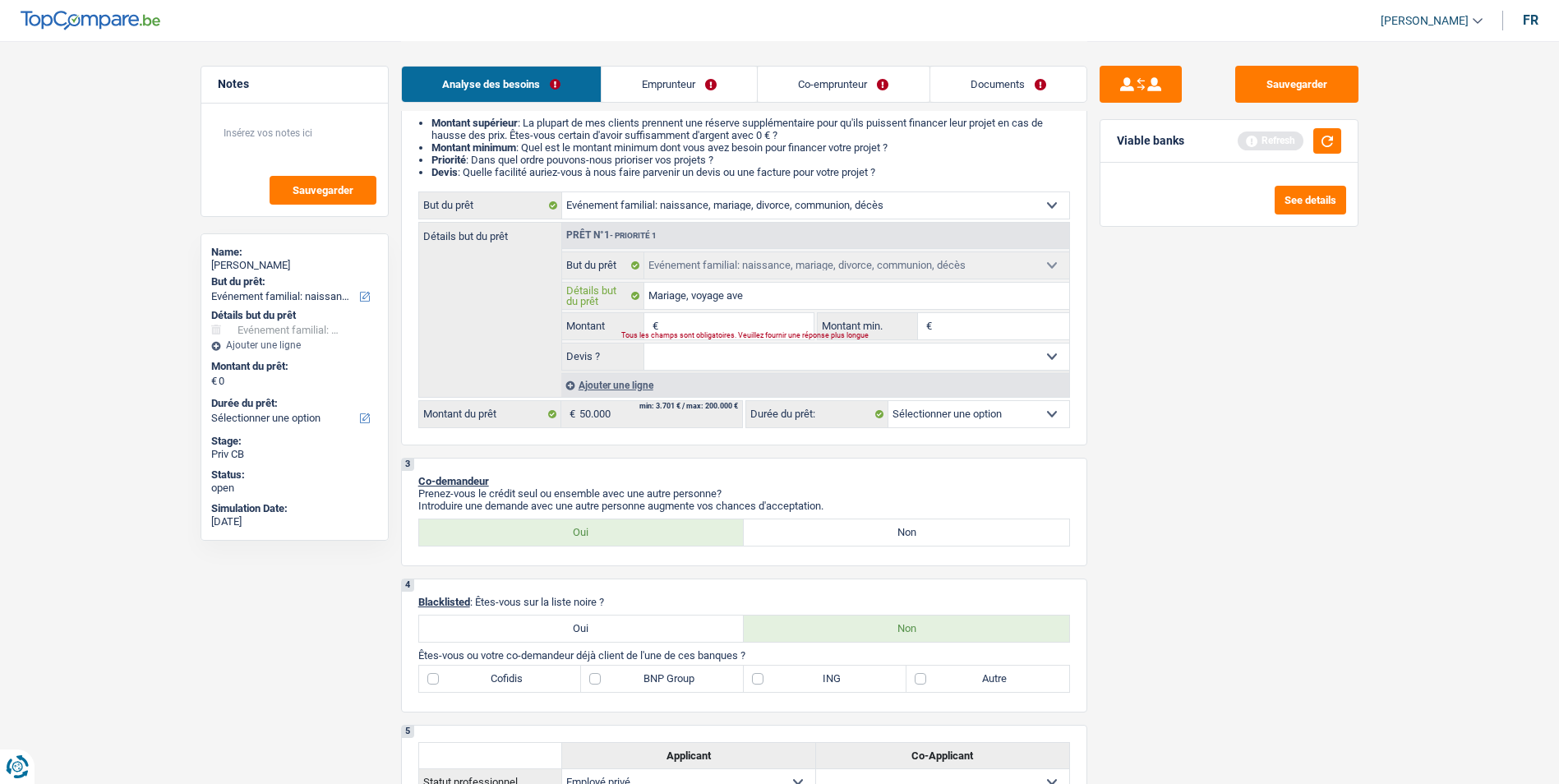
type input "Mariage, voyage avec"
type input "Mariage, voyage avec l"
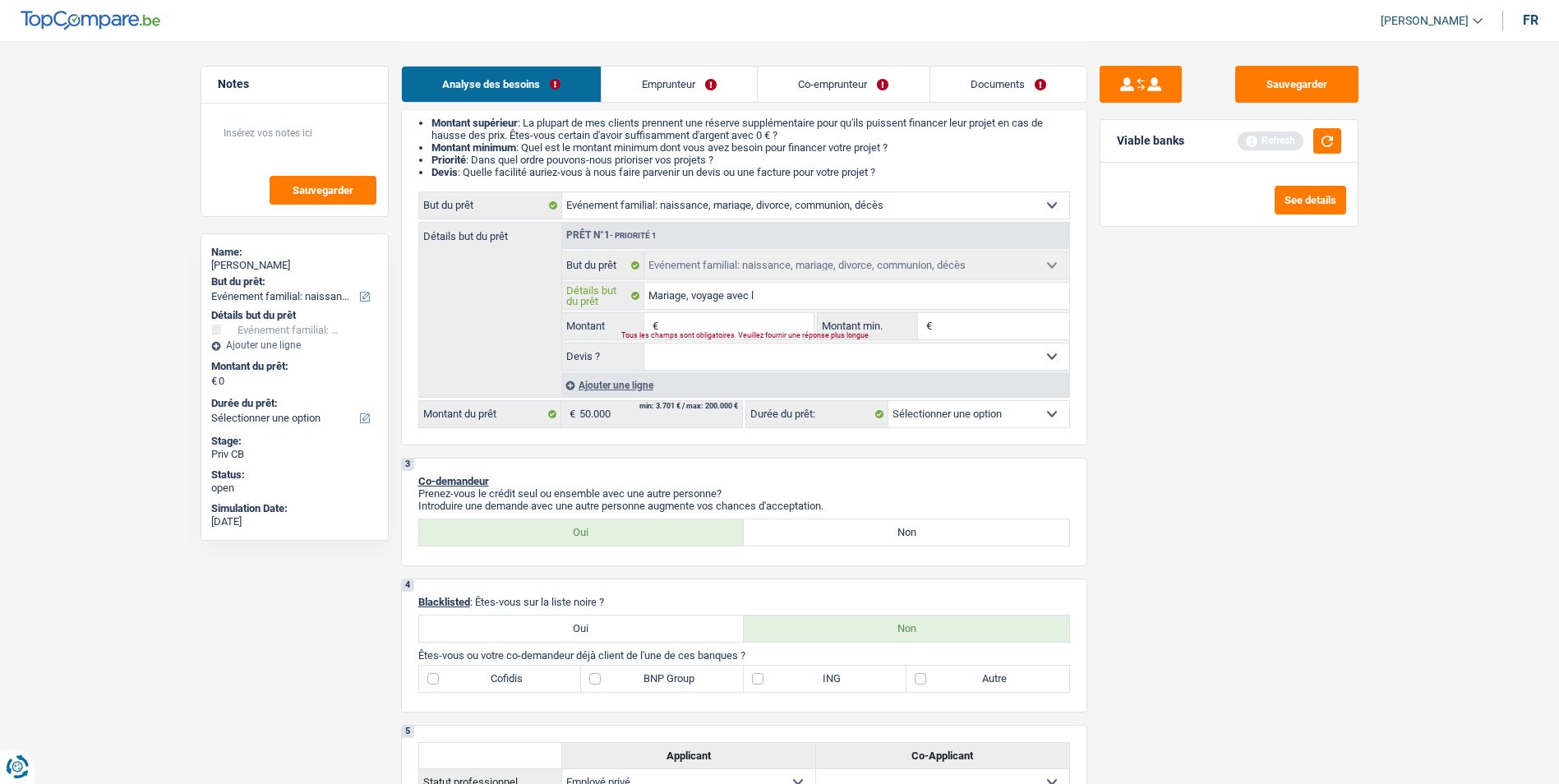
type input "Mariage, voyage avec la"
type input "Mariage, voyage avec la f"
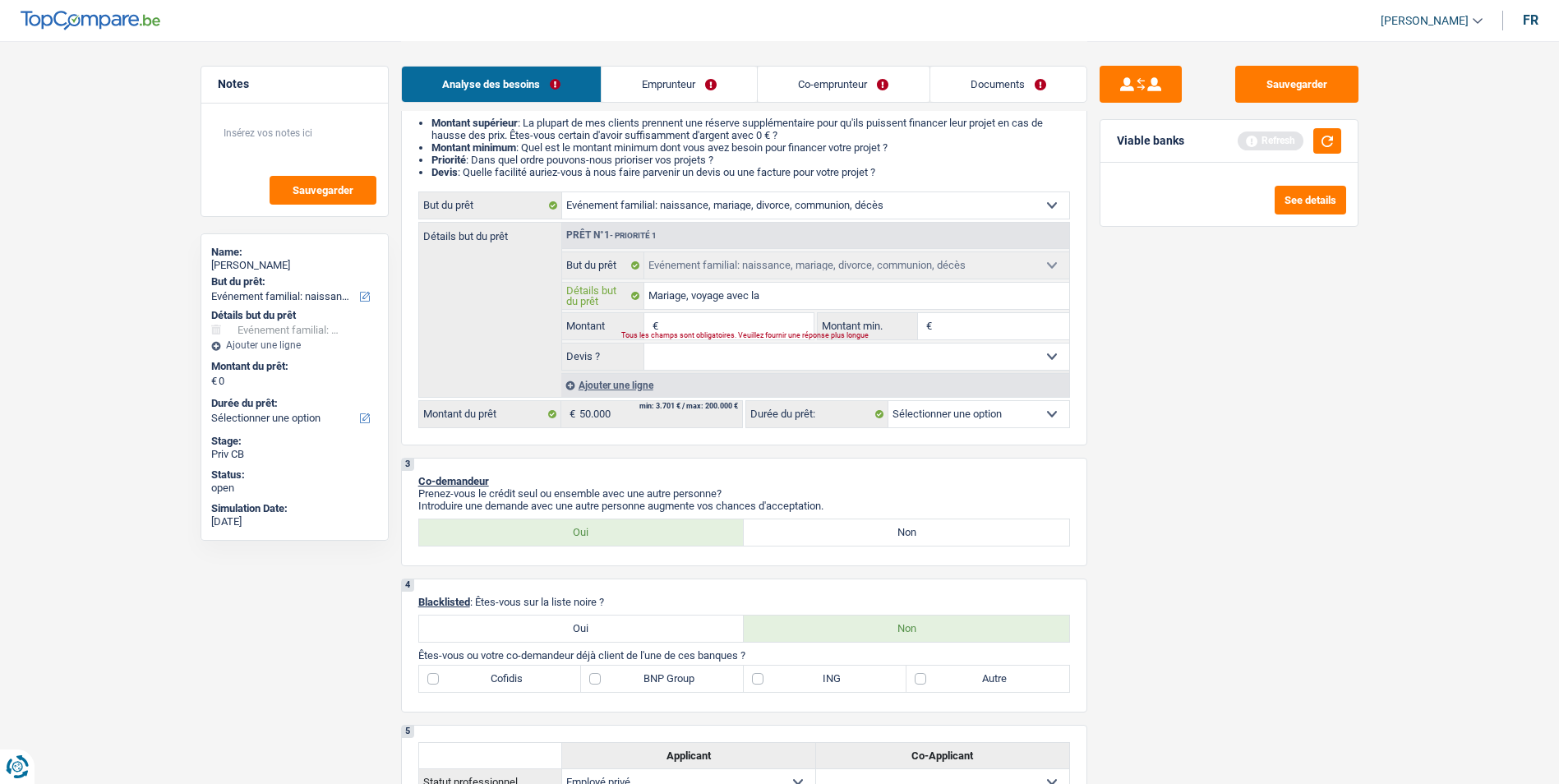
type input "Mariage, voyage avec la f"
type input "Mariage, voyage avec la fa"
type input "Mariage, voyage avec la fam"
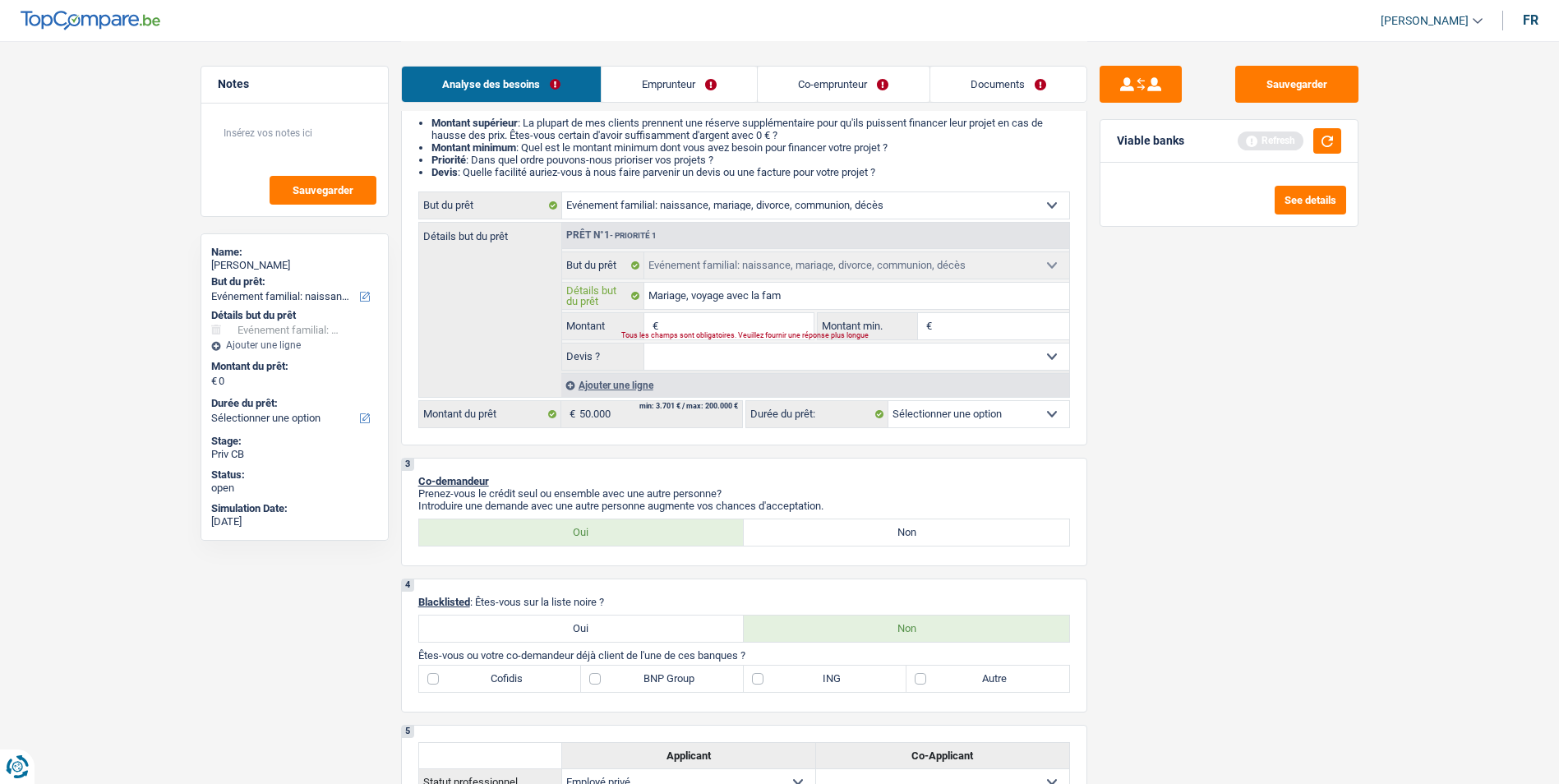
type input "Mariage, voyage avec la famo"
type input "Mariage, voyage avec la famol"
type input "Mariage, voyage avec la famoll"
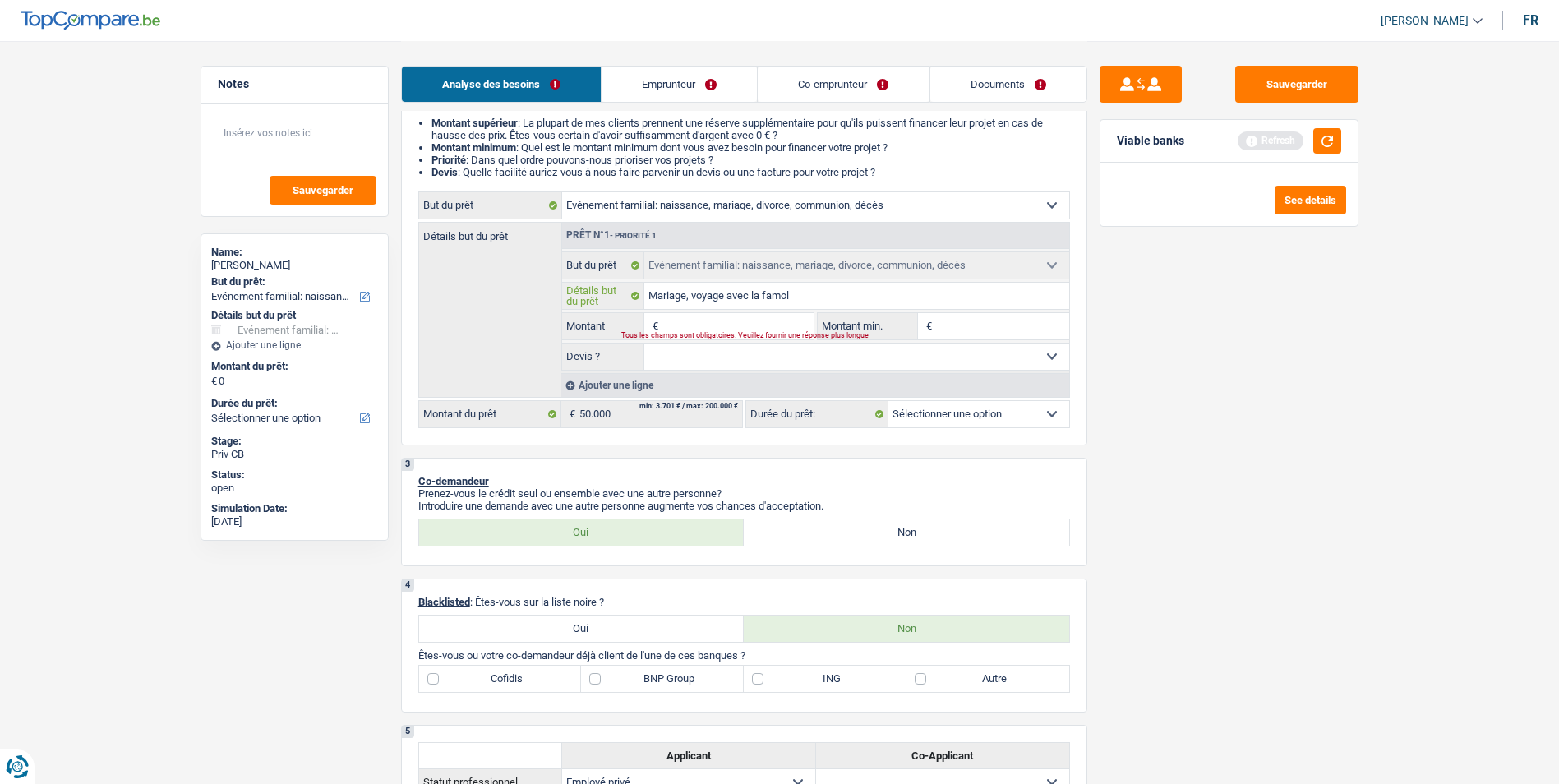
type input "Mariage, voyage avec la famoll"
type input "Mariage, voyage avec la famol"
type input "Mariage, voyage avec la famo"
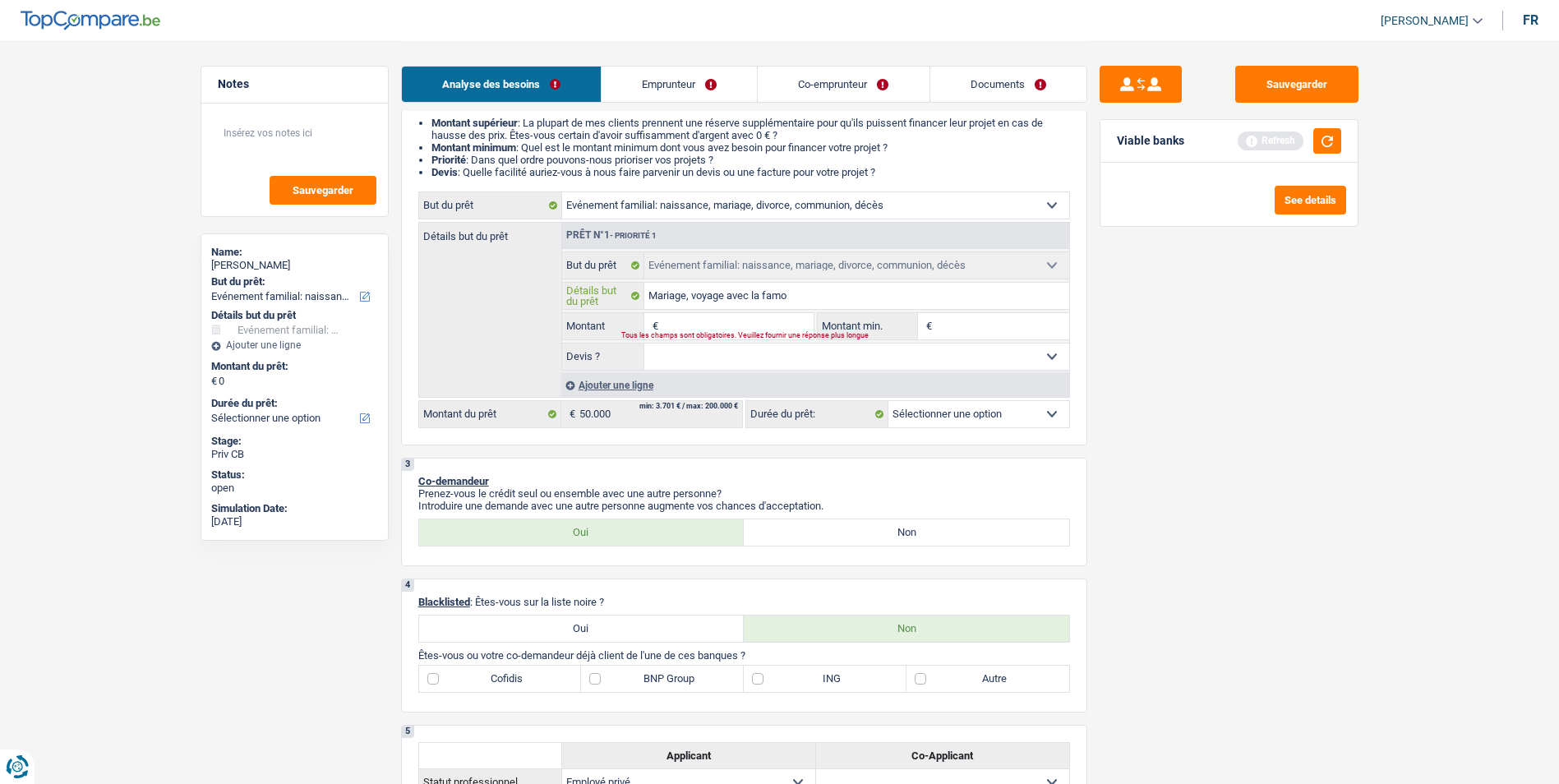
type input "Mariage, voyage avec la fam"
type input "Mariage, voyage avec la fami"
type input "Mariage, voyage avec la famil"
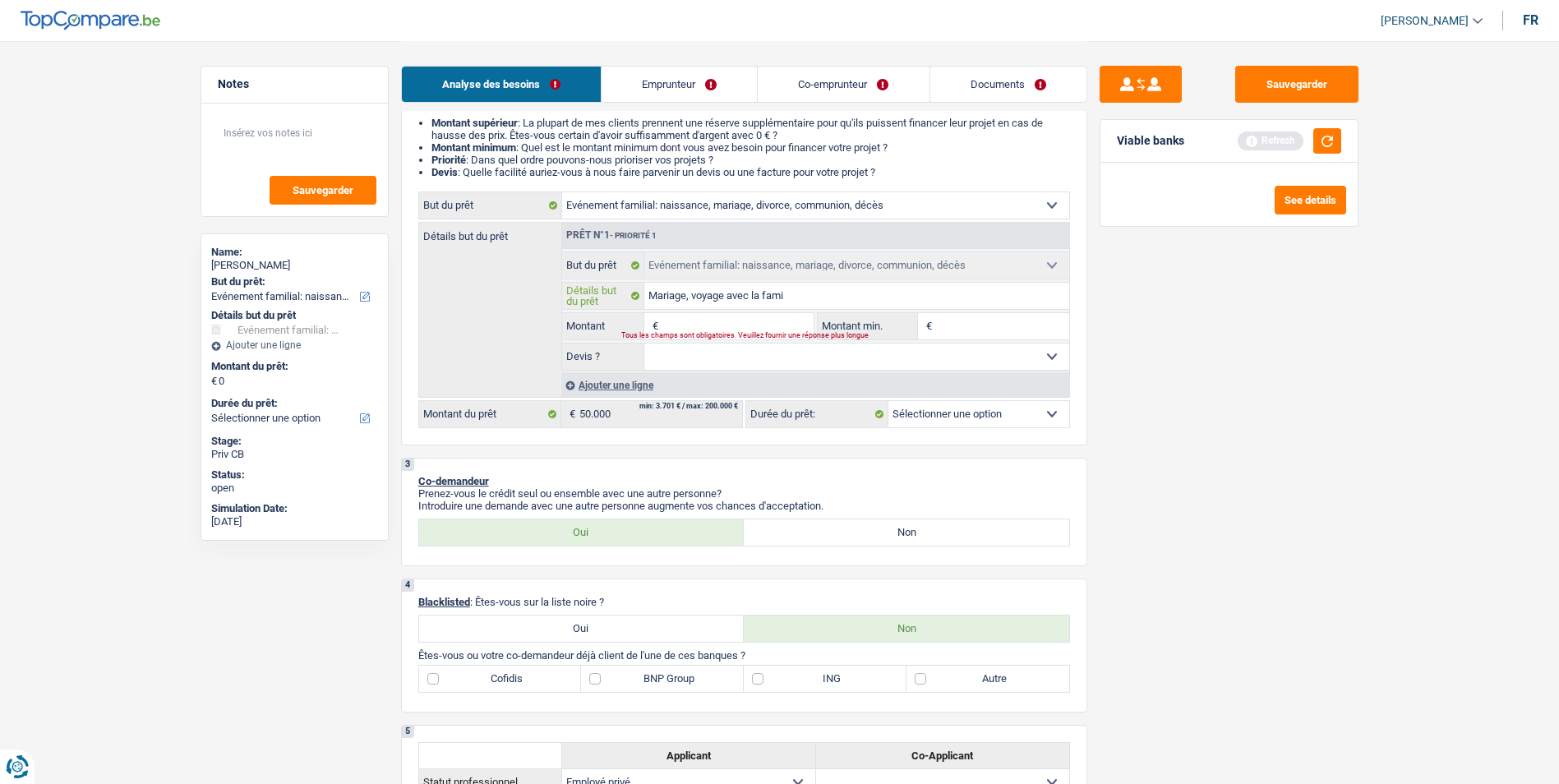
type input "Mariage, voyage avec la famil"
type input "Mariage, voyage avec la famill"
type input "Mariage, voyage avec la famille"
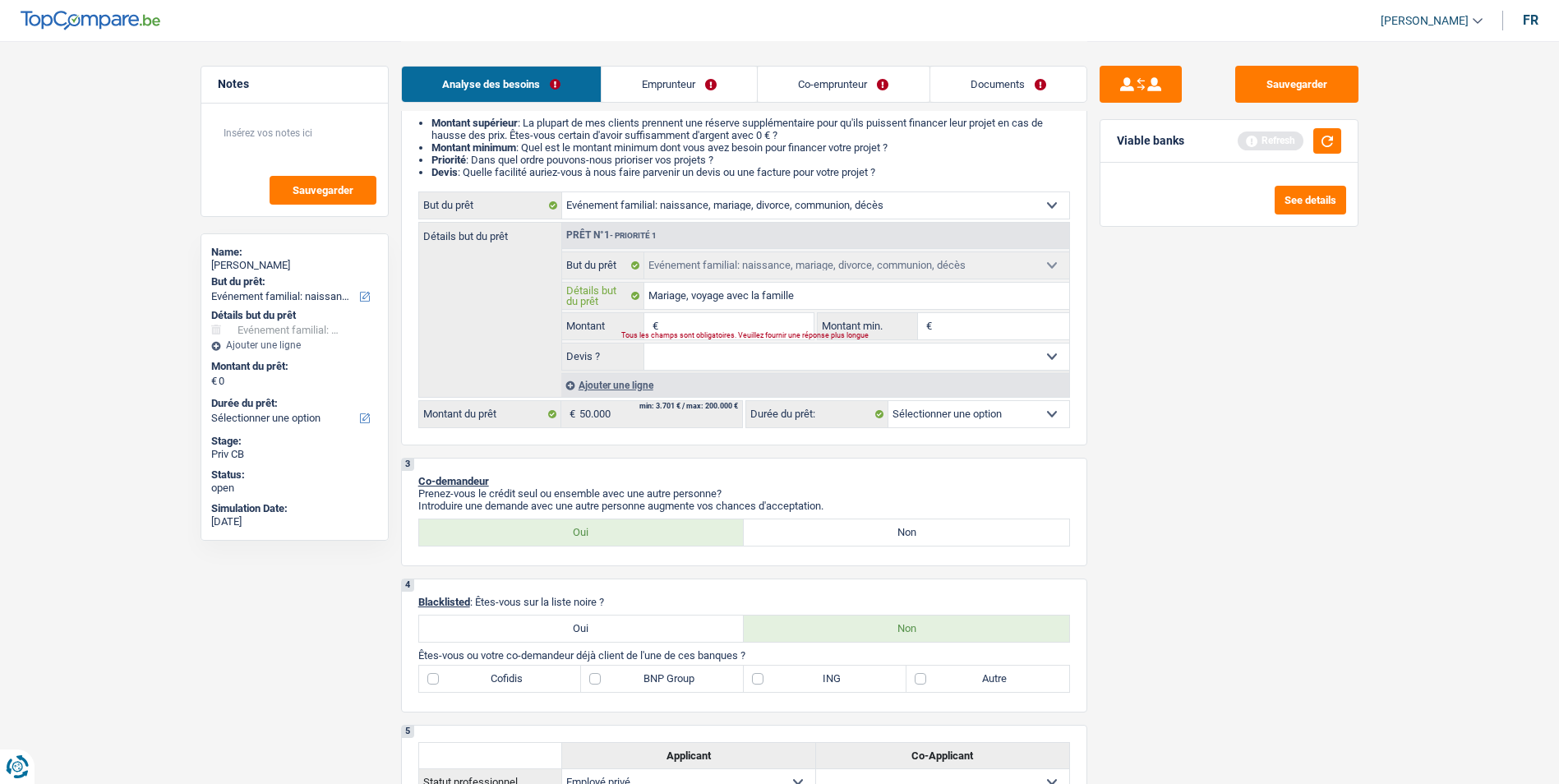
type input "Mariage, voyage avec la famille"
click at [753, 324] on input "Montant" at bounding box center [737, 326] width 150 height 26
type input "5"
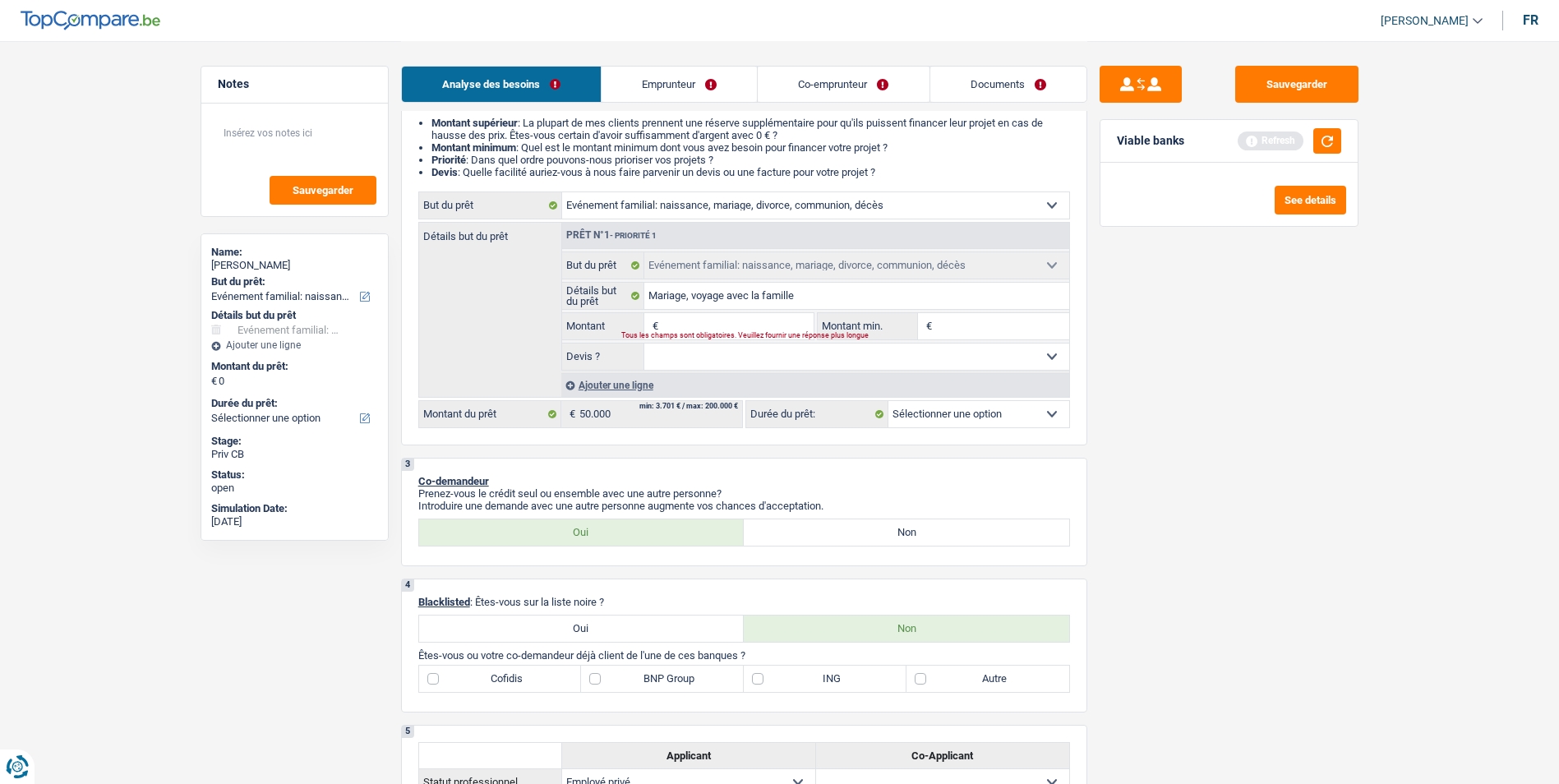
type input "5"
type input "50"
type input "500"
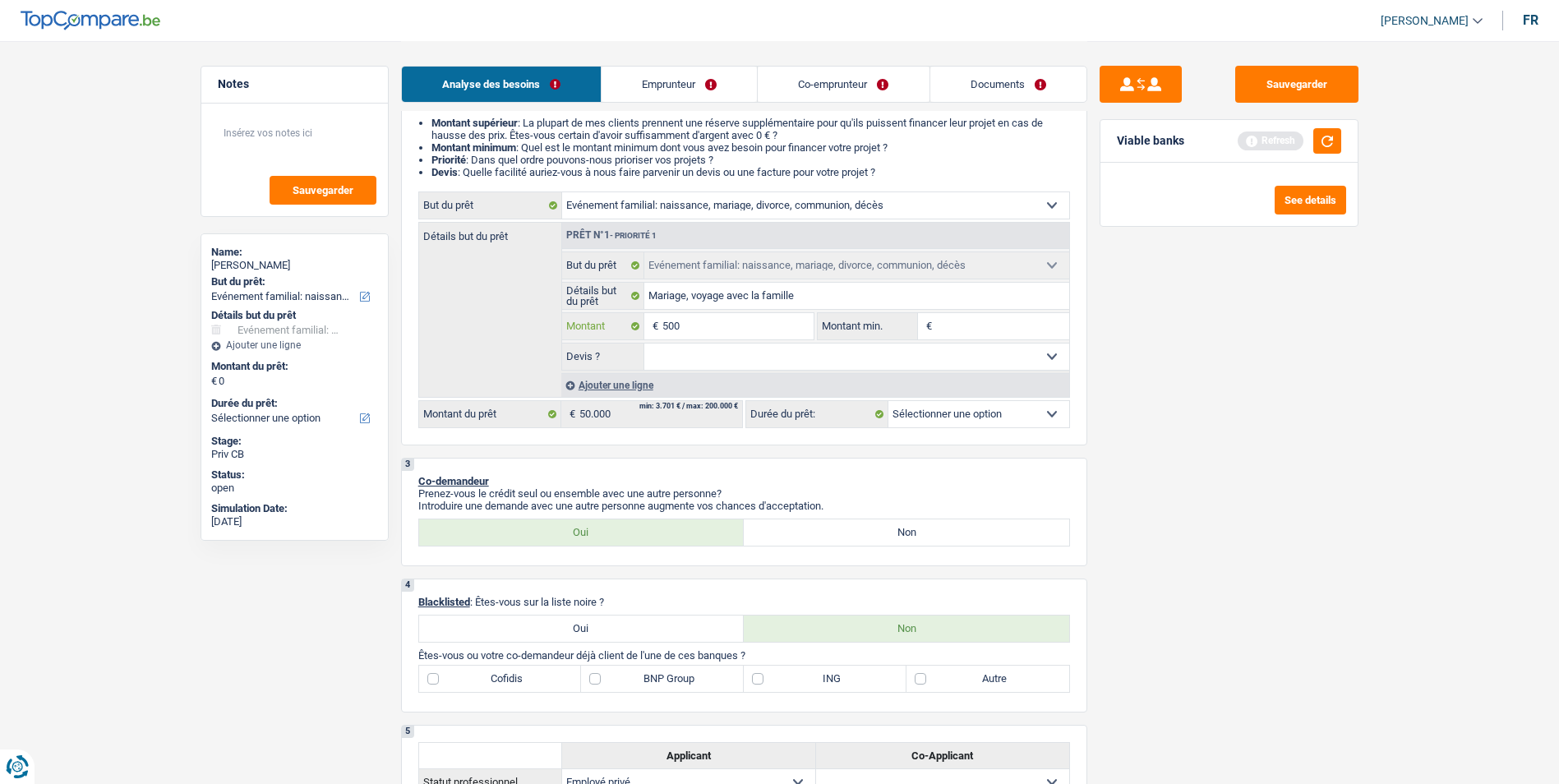
type input "5.000"
type input "50.000"
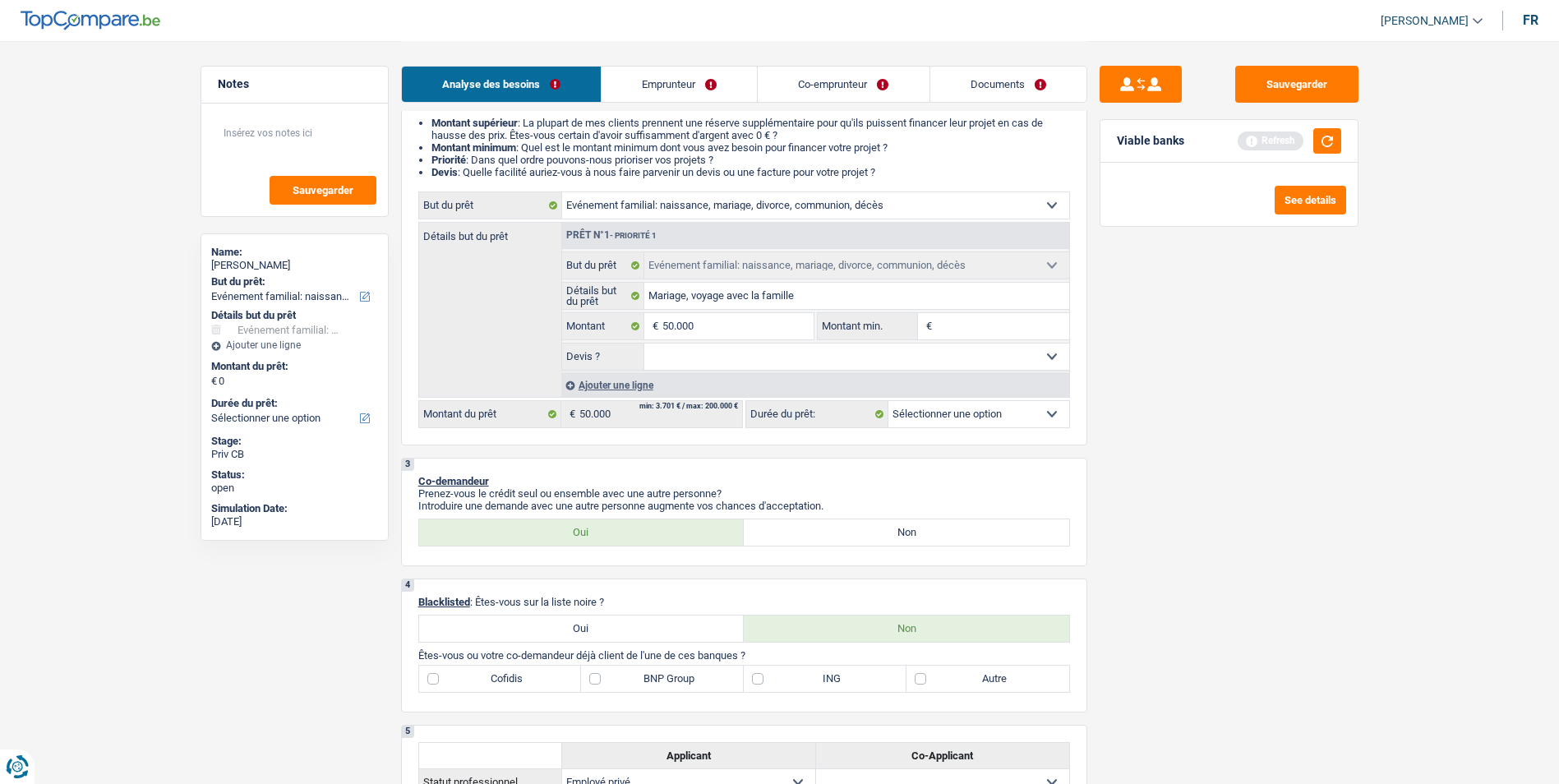
type input "50.000"
click at [761, 357] on select "Oui Non Non répondu Sélectionner une option" at bounding box center [856, 356] width 425 height 26
select select "144"
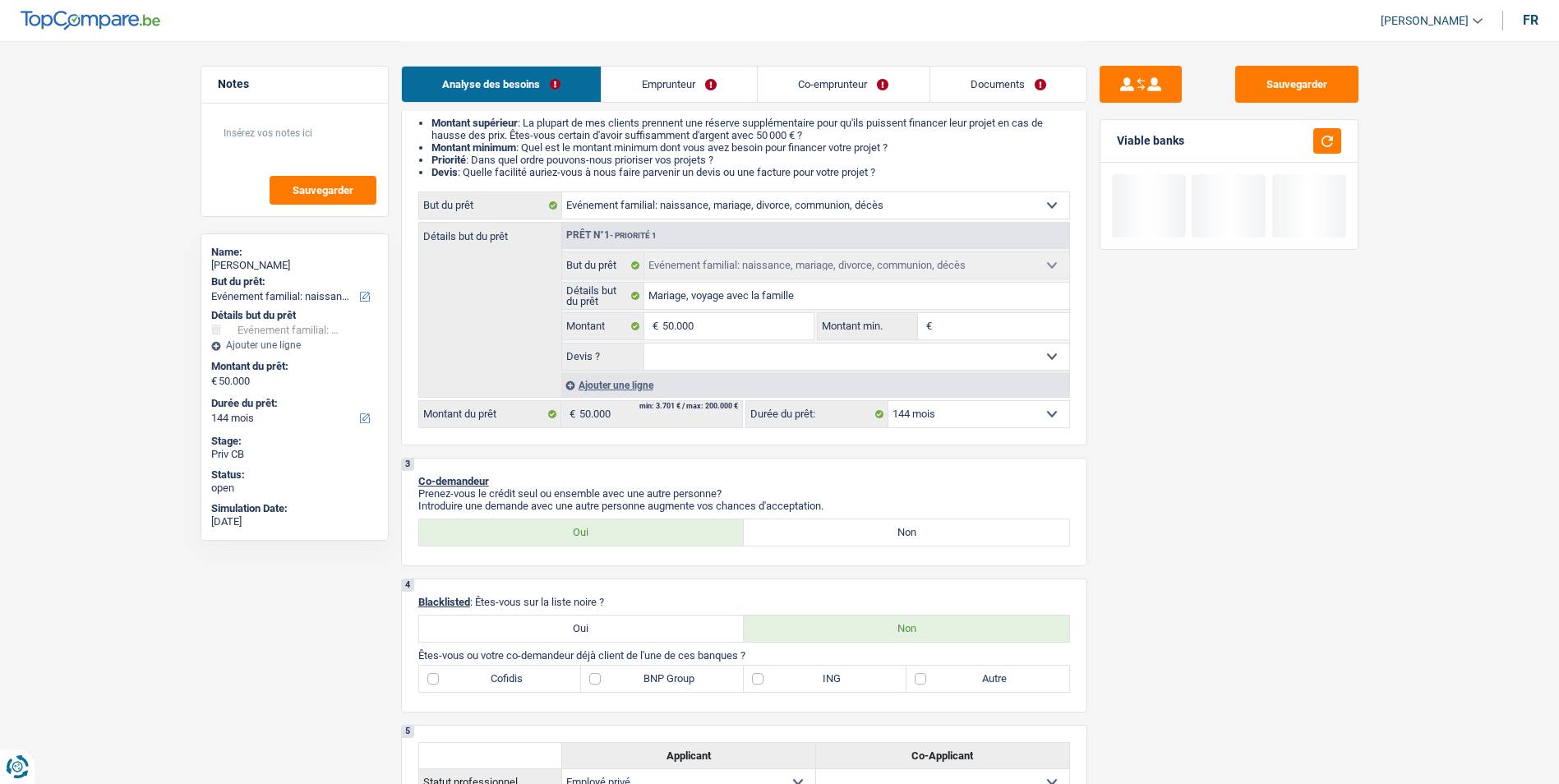
select select "false"
click at [644, 343] on select "Oui Non Non répondu Sélectionner une option" at bounding box center [856, 356] width 425 height 26
select select "false"
click at [940, 419] on select "12 mois 18 mois 24 mois 30 mois 36 mois 42 mois 48 mois 60 mois 72 mois 84 mois…" at bounding box center [979, 414] width 181 height 26
select select "120"
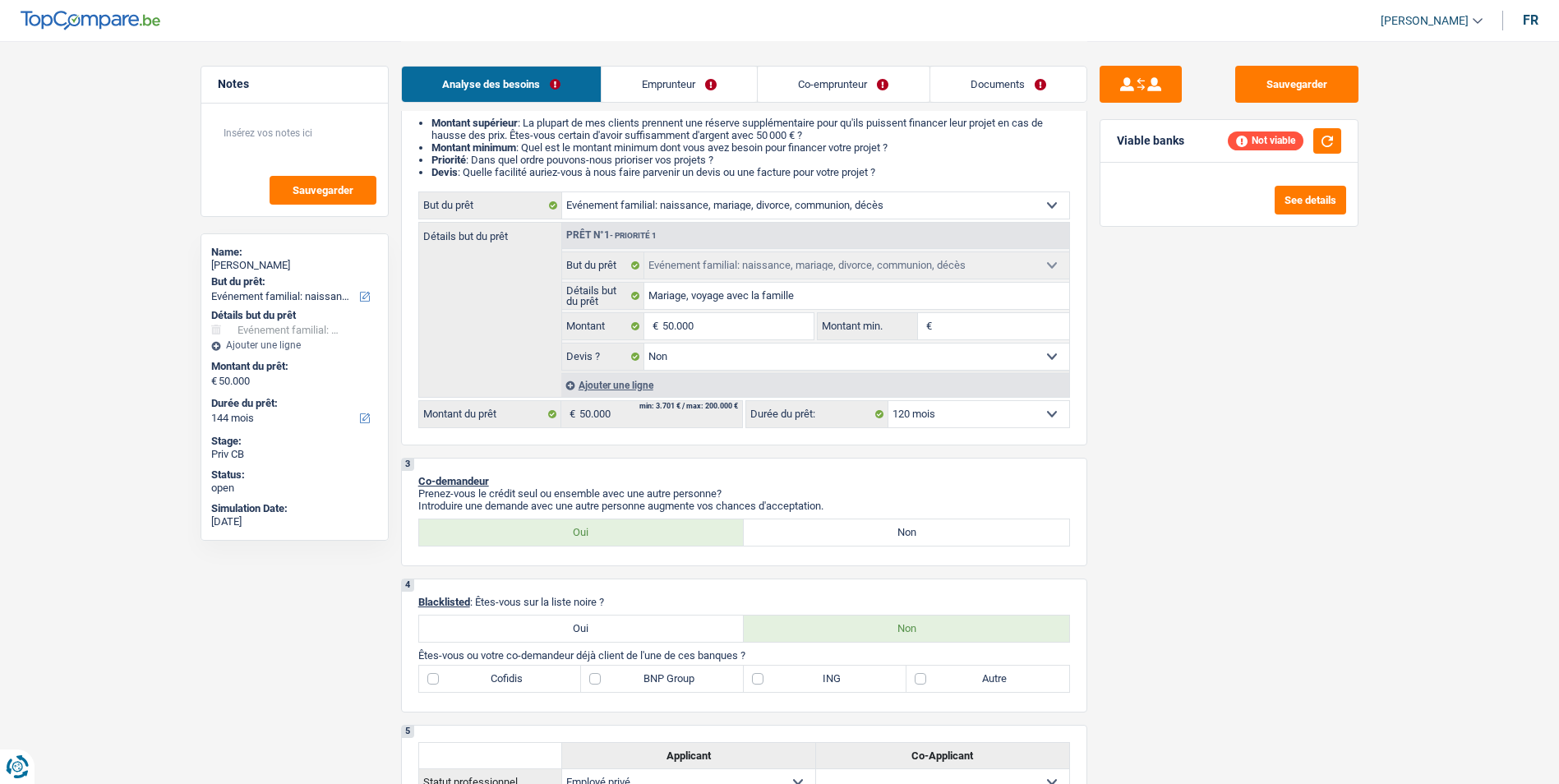
click at [888, 401] on select "12 mois 18 mois 24 mois 30 mois 36 mois 42 mois 48 mois 60 mois 72 mois 84 mois…" at bounding box center [979, 414] width 181 height 26
select select "120"
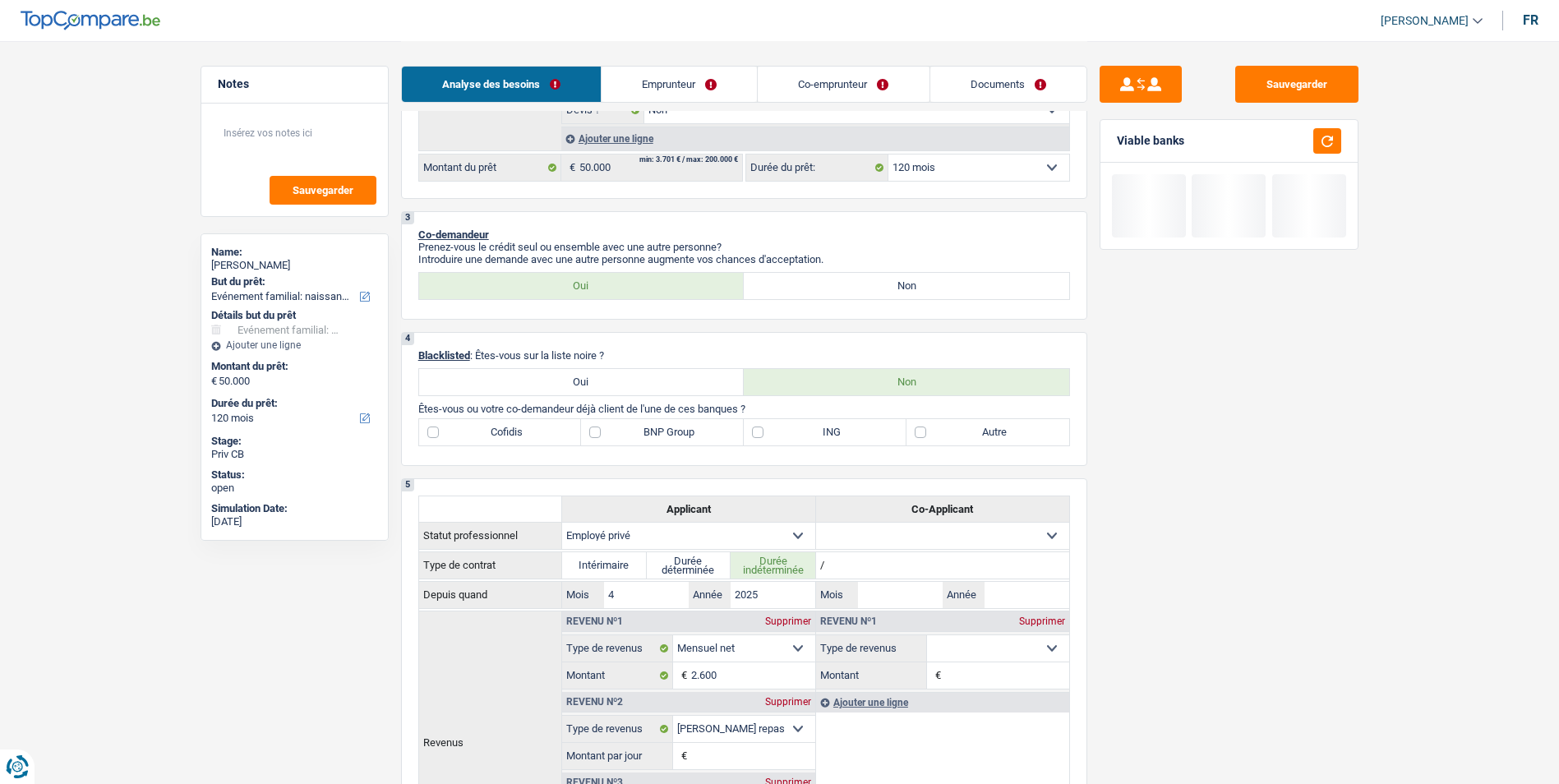
scroll to position [492, 0]
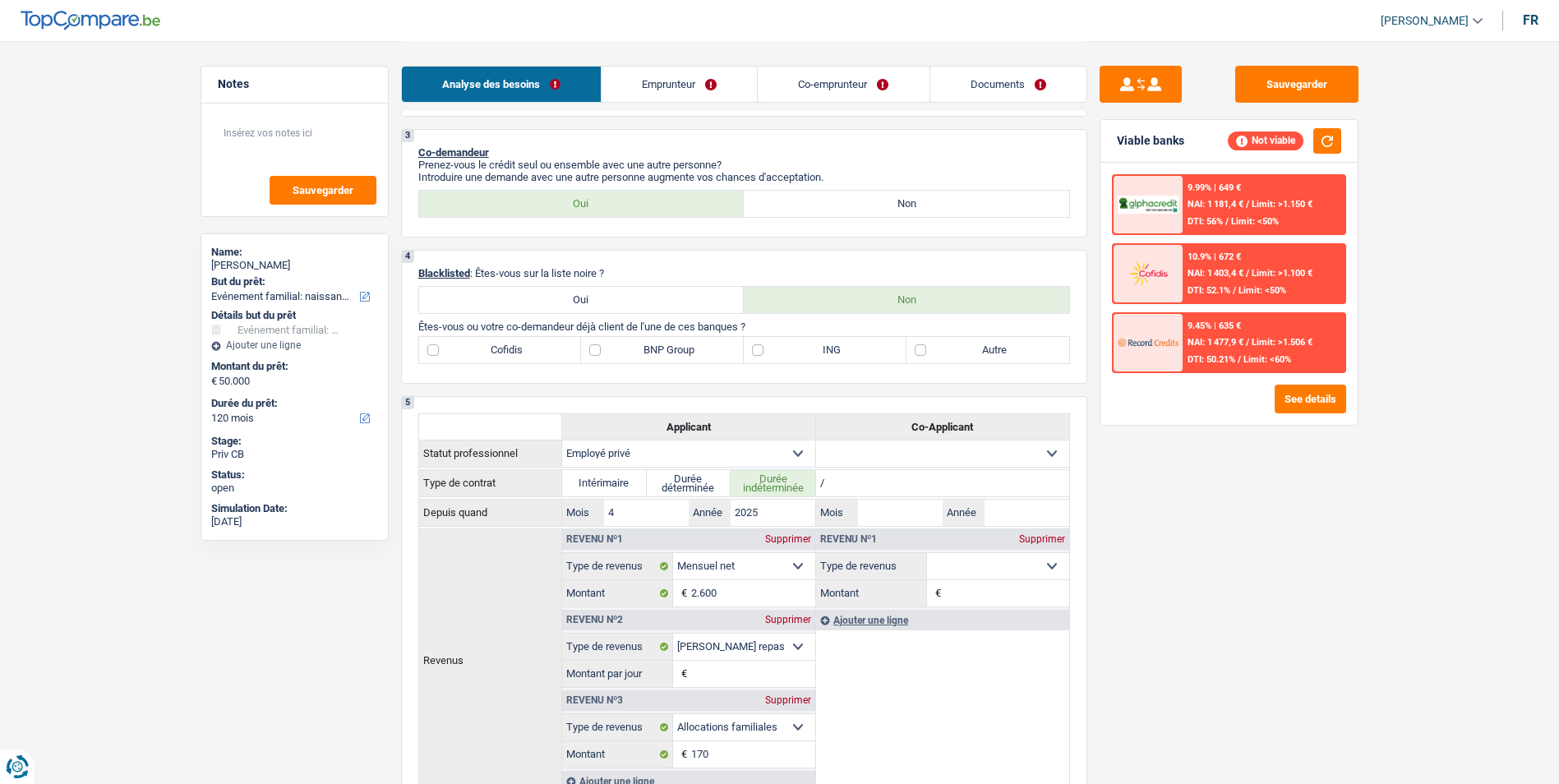
click at [925, 346] on label "Autre" at bounding box center [988, 349] width 162 height 26
click at [925, 346] on input "Autre" at bounding box center [988, 349] width 162 height 26
checkbox input "true"
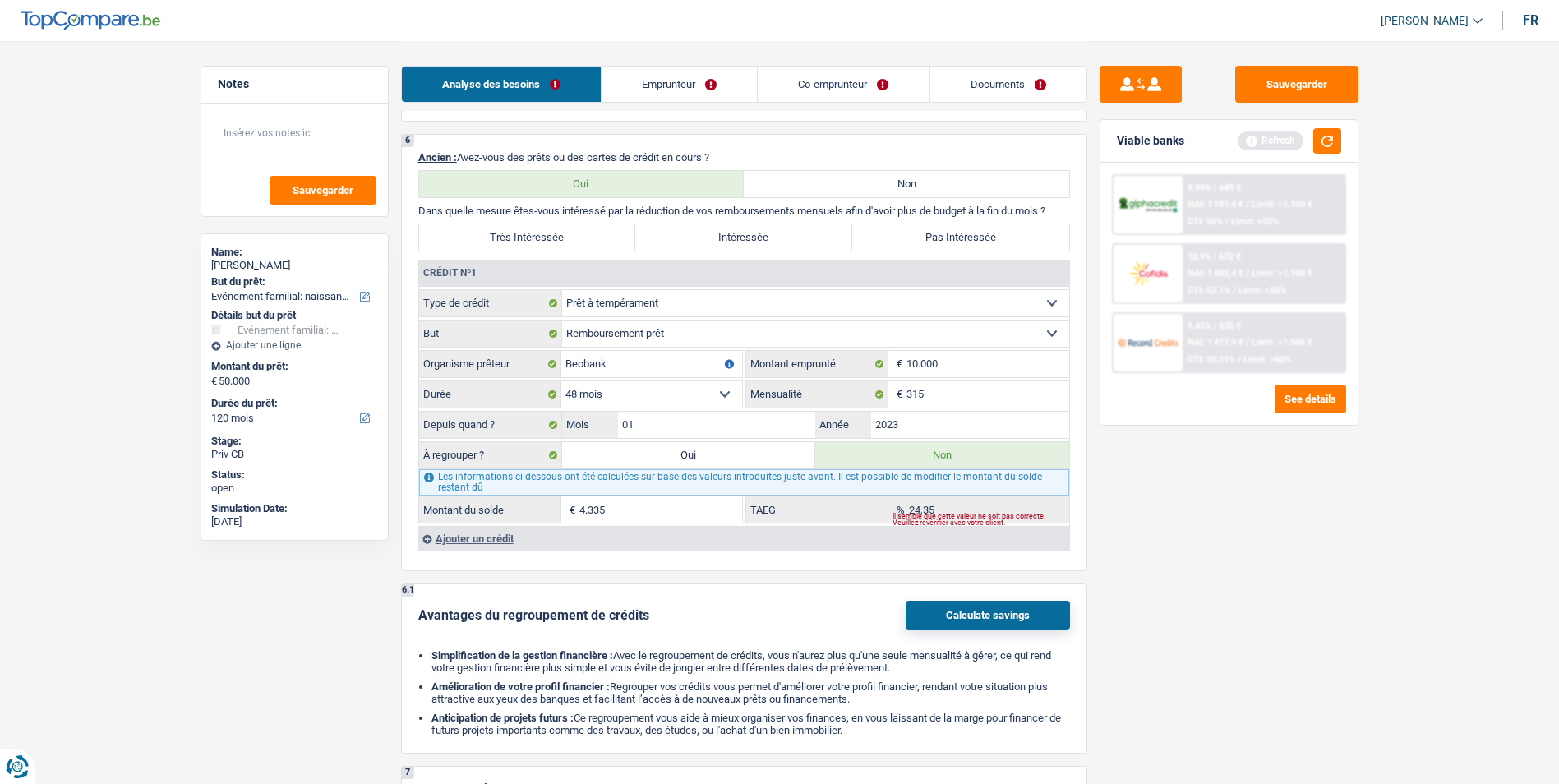
scroll to position [1314, 0]
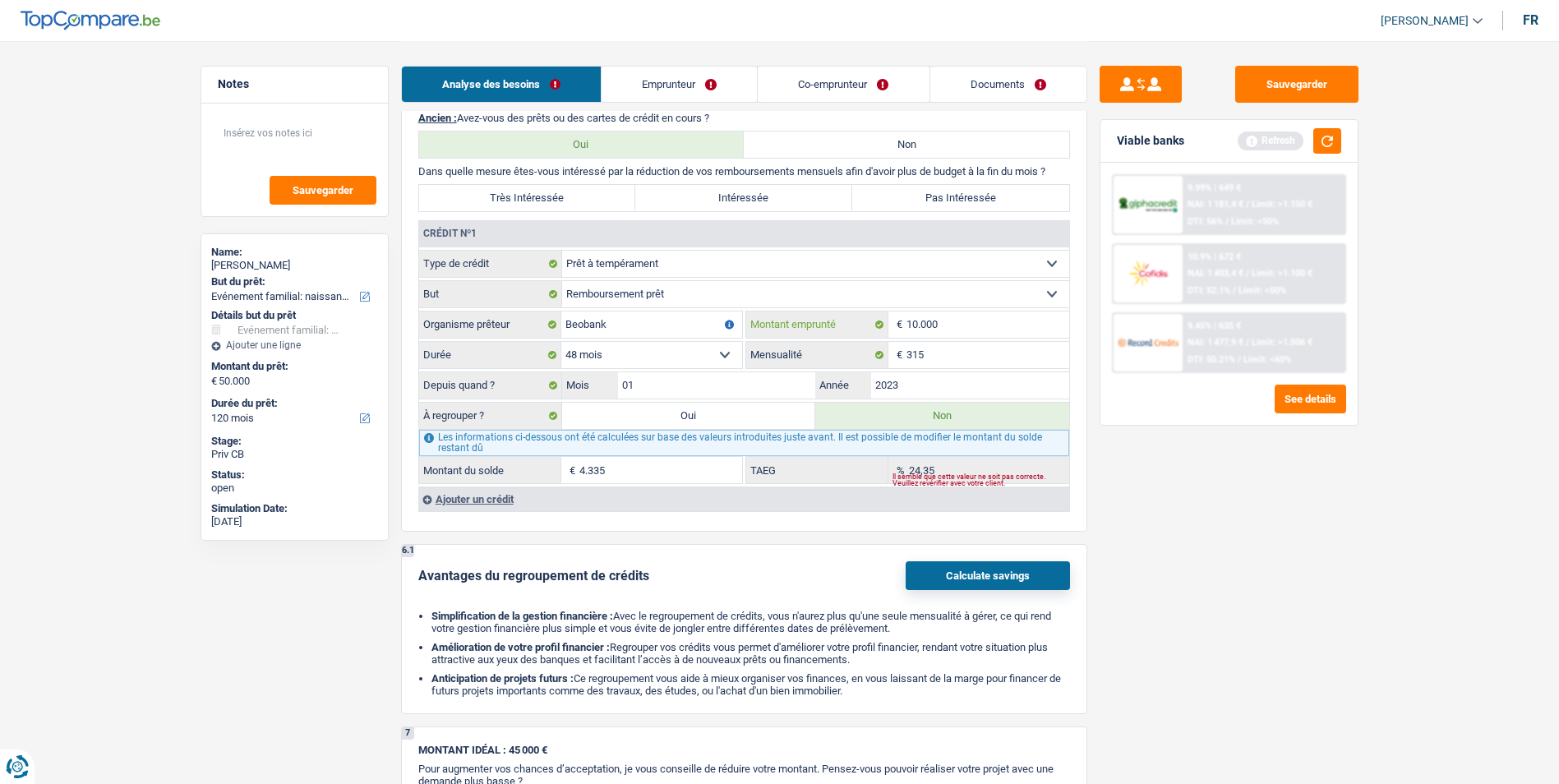
click at [944, 322] on input "10.000" at bounding box center [988, 324] width 162 height 26
click at [774, 369] on fieldset "Carte ou ouverture de crédit Prêt hypothécaire Vente à tempérament Prêt à tempé…" at bounding box center [744, 366] width 650 height 234
drag, startPoint x: 770, startPoint y: 374, endPoint x: 758, endPoint y: 381, distance: 13.9
click at [758, 381] on input "01" at bounding box center [717, 385] width 198 height 26
type input "09"
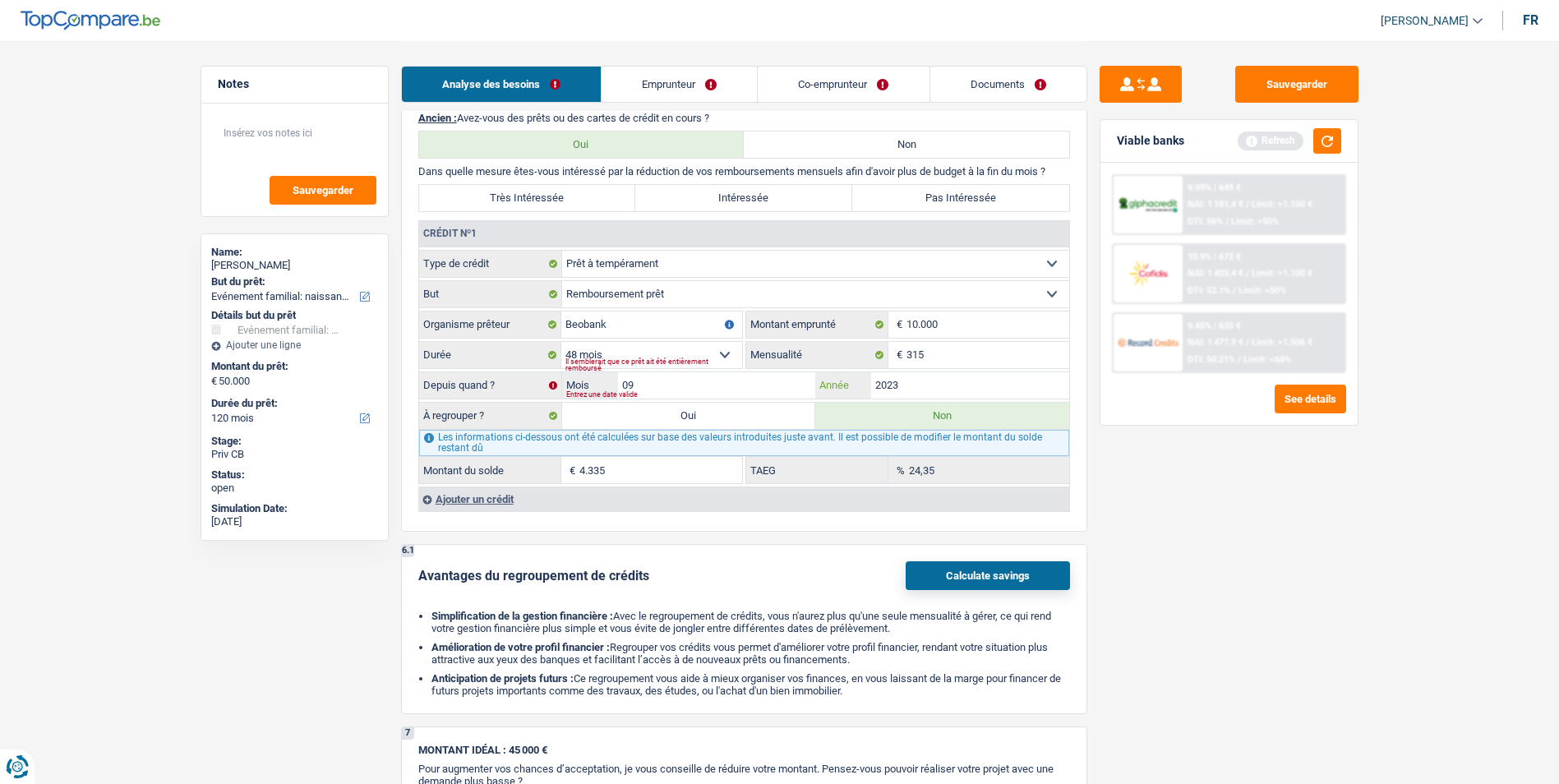
type input "6.073"
type input "2021"
type input "1"
click at [986, 320] on input "10.000" at bounding box center [988, 324] width 162 height 26
type input "1.000"
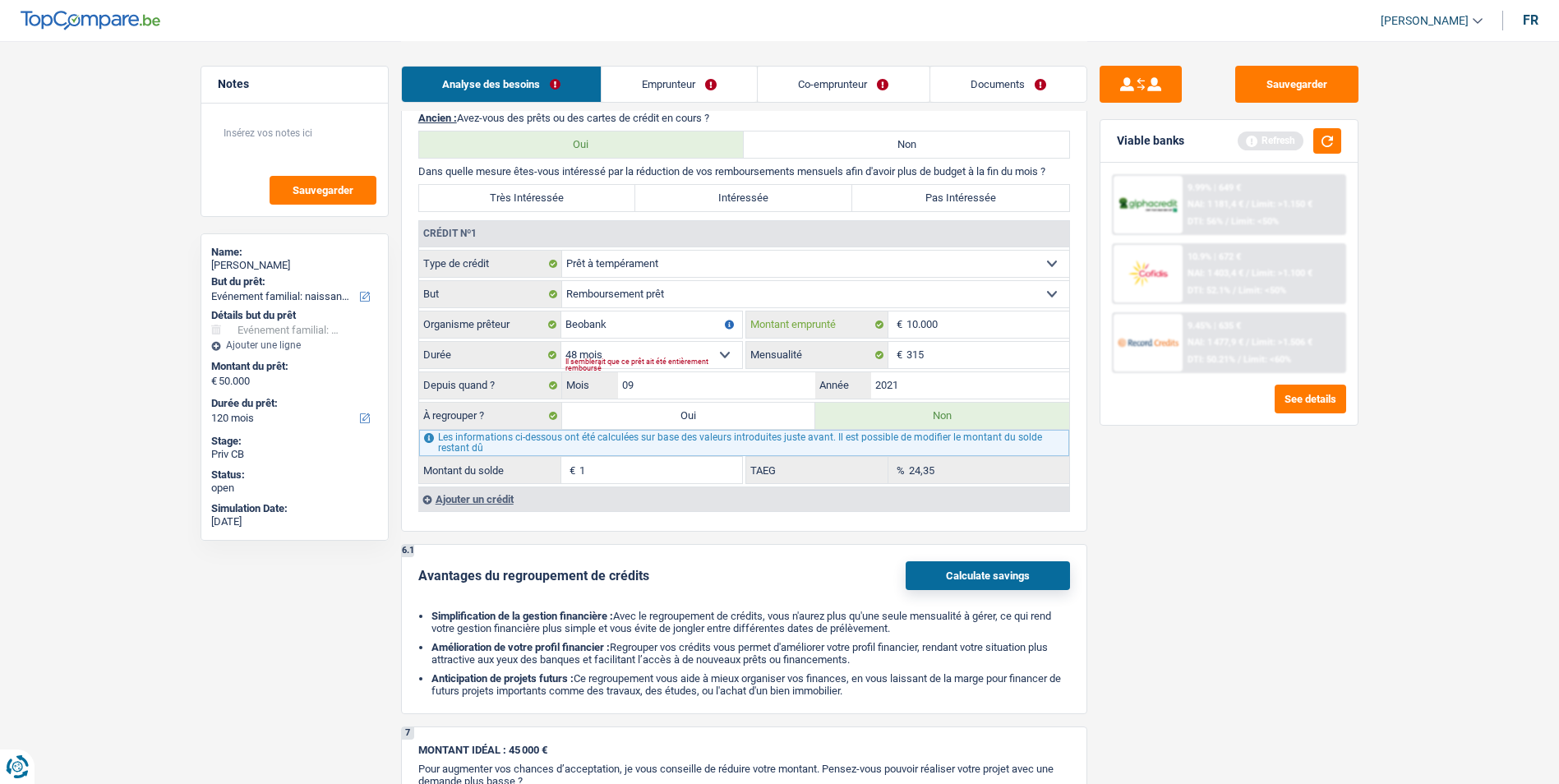
select select
type input "1"
type input "19.000"
click at [735, 352] on select "12 mois 18 mois 24 mois 30 mois 36 mois 42 mois 48 mois 60 mois 72 mois 84 mois…" at bounding box center [652, 354] width 181 height 26
select select "84"
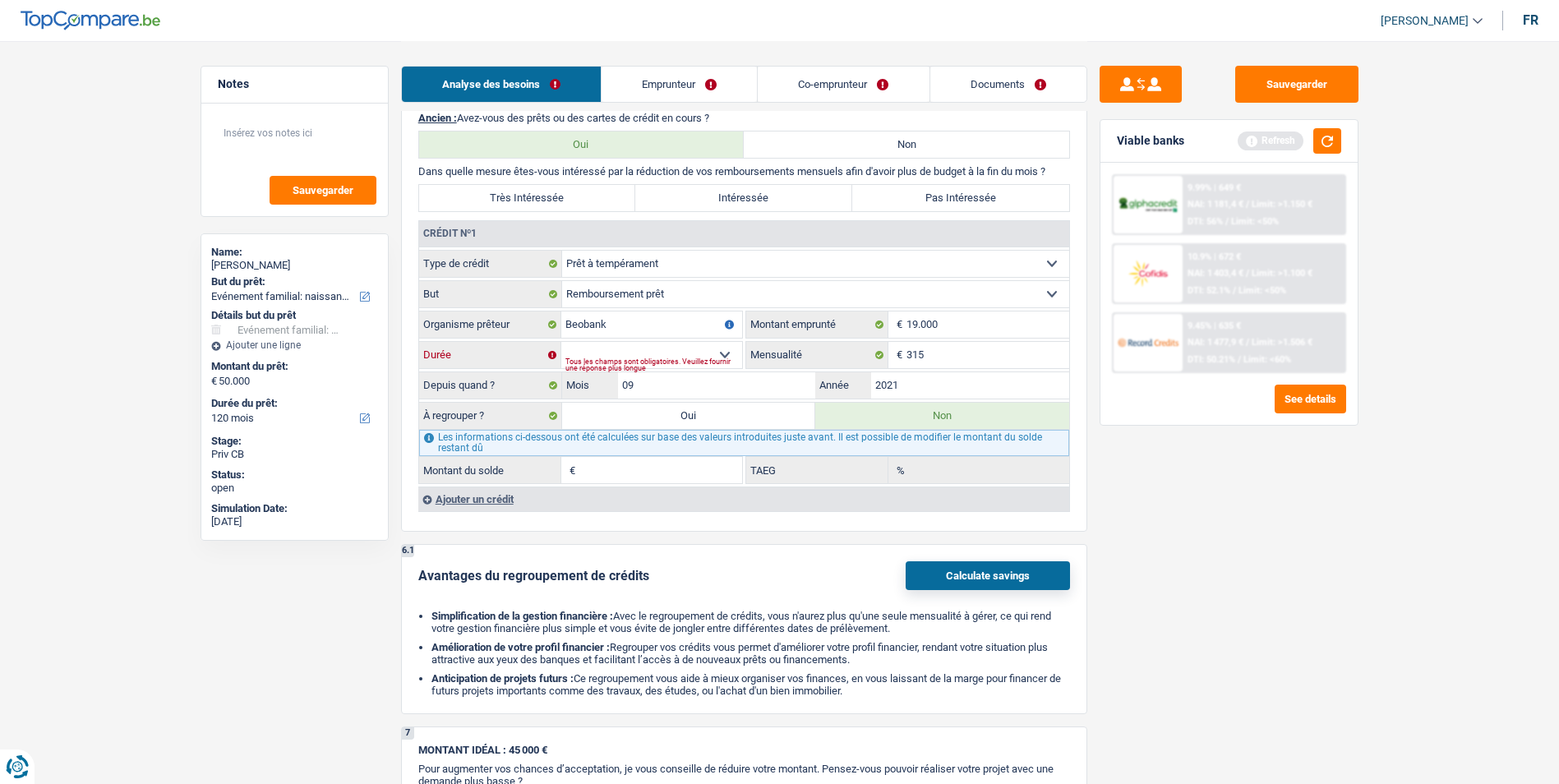
click at [561, 341] on select "12 mois 18 mois 24 mois 30 mois 36 mois 42 mois 48 mois 60 mois 72 mois 84 mois…" at bounding box center [652, 354] width 181 height 26
type input "9.769"
type input "10,42"
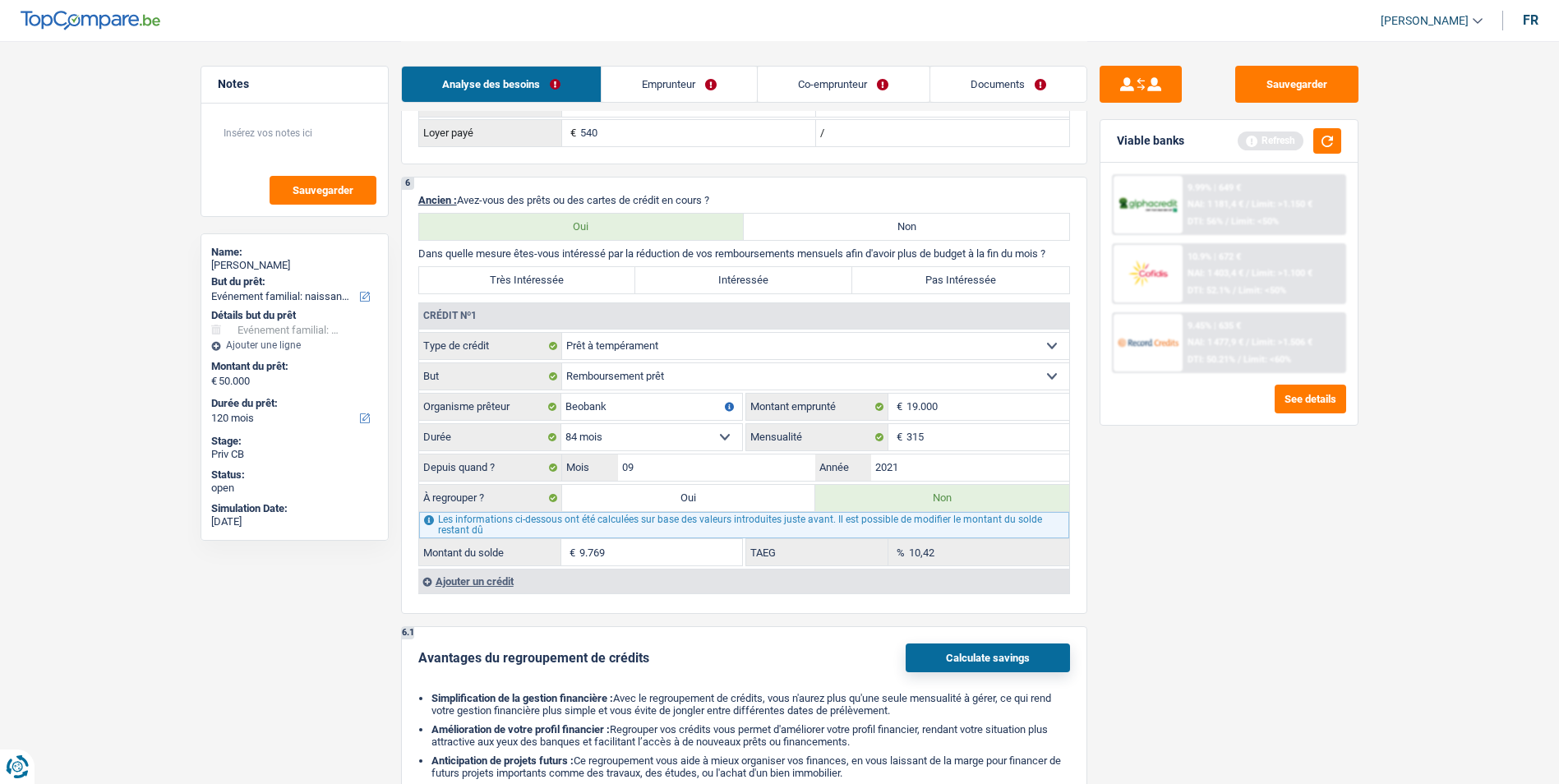
click at [885, 276] on label "Pas Intéressée" at bounding box center [961, 280] width 217 height 26
click at [885, 276] on input "Pas Intéressée" at bounding box center [961, 280] width 217 height 26
radio input "true"
click at [679, 89] on link "Emprunteur" at bounding box center [679, 84] width 155 height 35
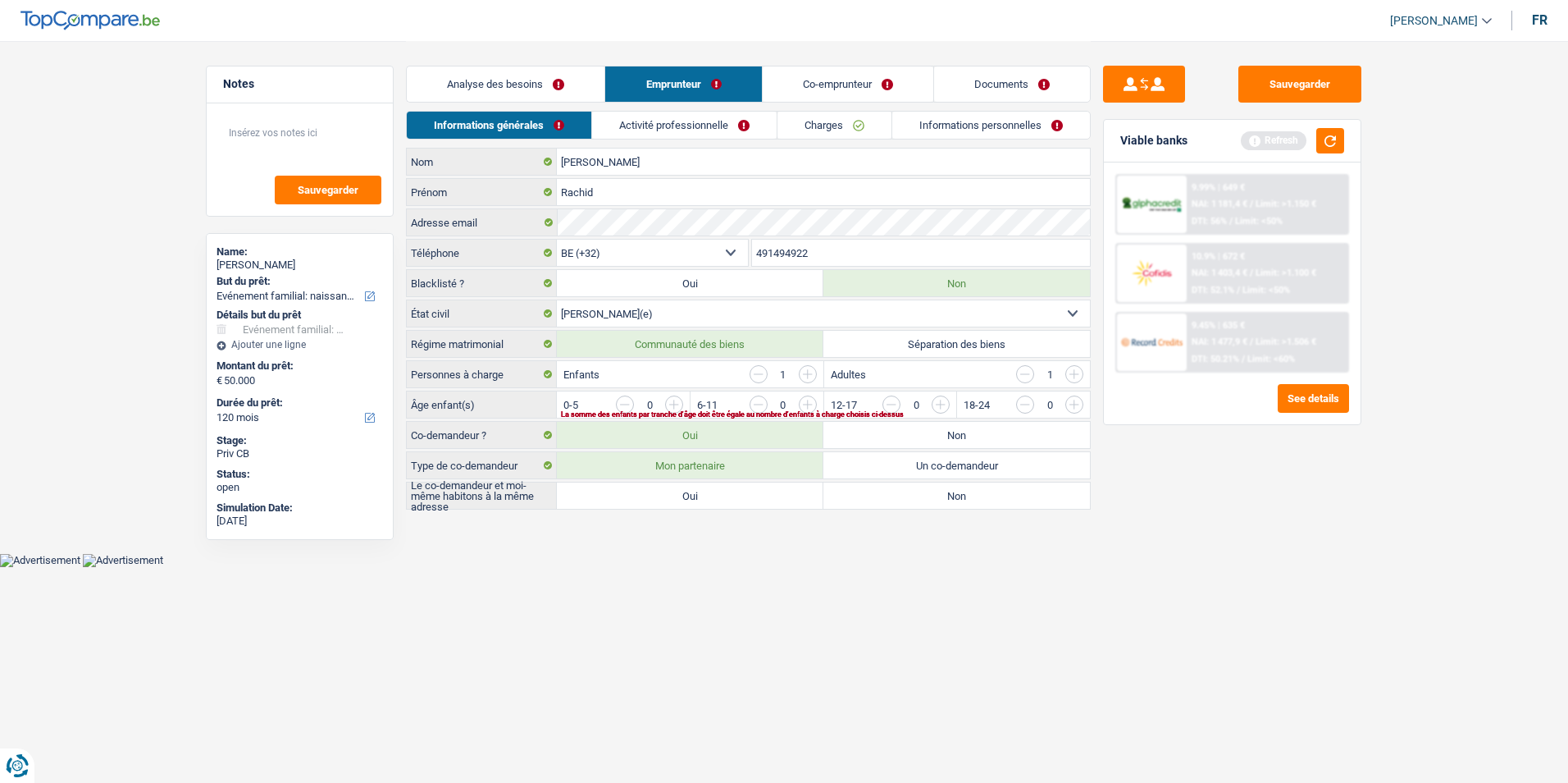
click at [811, 399] on input "button" at bounding box center [1141, 408] width 684 height 26
click at [749, 495] on label "Oui" at bounding box center [690, 495] width 266 height 26
click at [749, 495] on input "Oui" at bounding box center [690, 495] width 266 height 26
radio input "true"
click at [708, 118] on link "Activité professionnelle" at bounding box center [686, 124] width 185 height 27
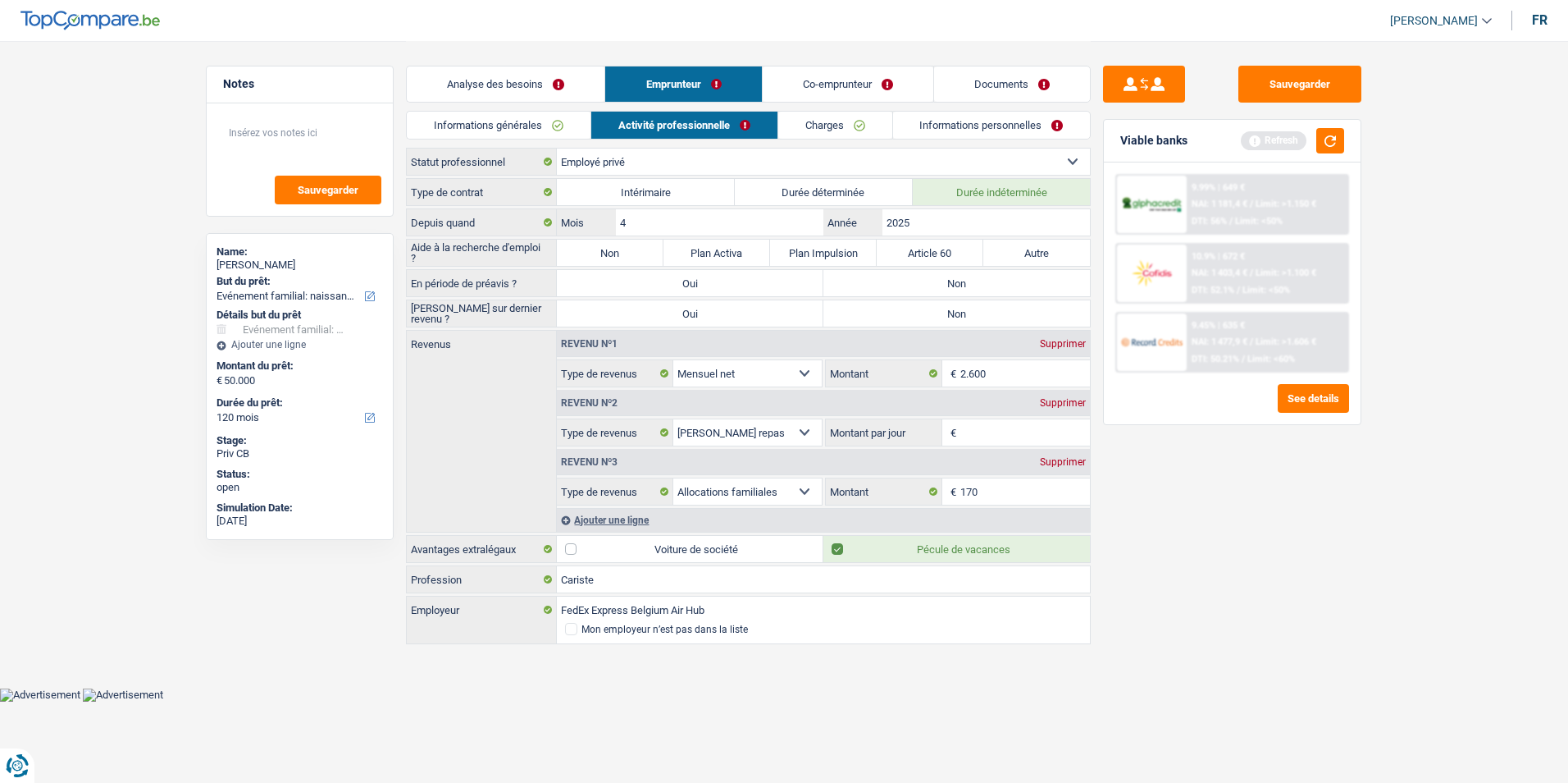
click at [918, 278] on label "Non" at bounding box center [957, 283] width 266 height 26
click at [918, 278] on input "Non" at bounding box center [957, 283] width 266 height 26
radio input "true"
click at [925, 305] on label "Non" at bounding box center [957, 313] width 266 height 26
click at [925, 305] on input "Non" at bounding box center [957, 313] width 266 height 26
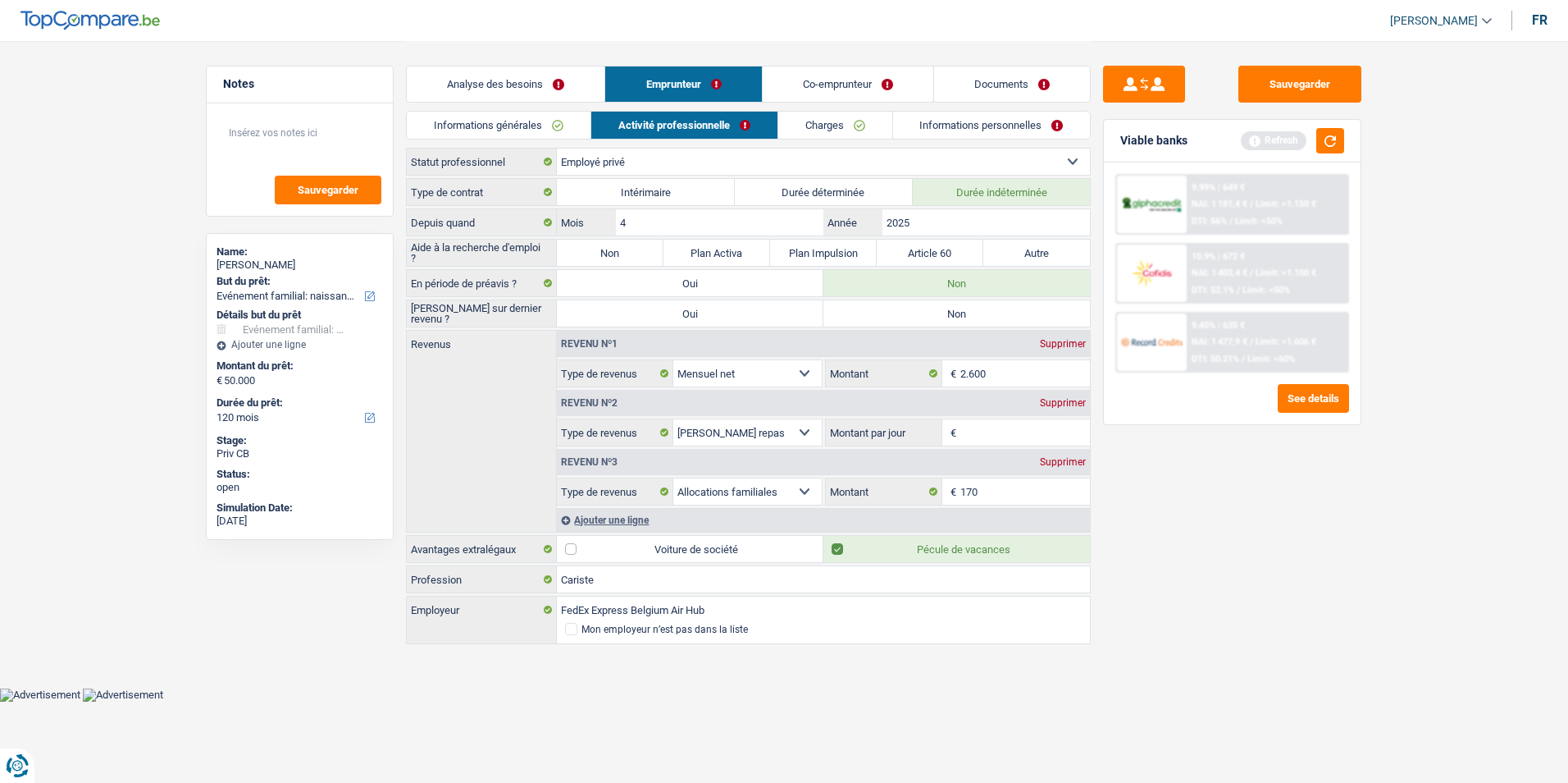
radio input "true"
click at [610, 255] on label "Non" at bounding box center [609, 252] width 106 height 26
click at [610, 255] on input "Non" at bounding box center [609, 252] width 106 height 26
radio input "true"
click at [991, 432] on input "Montant par jour" at bounding box center [1025, 432] width 130 height 26
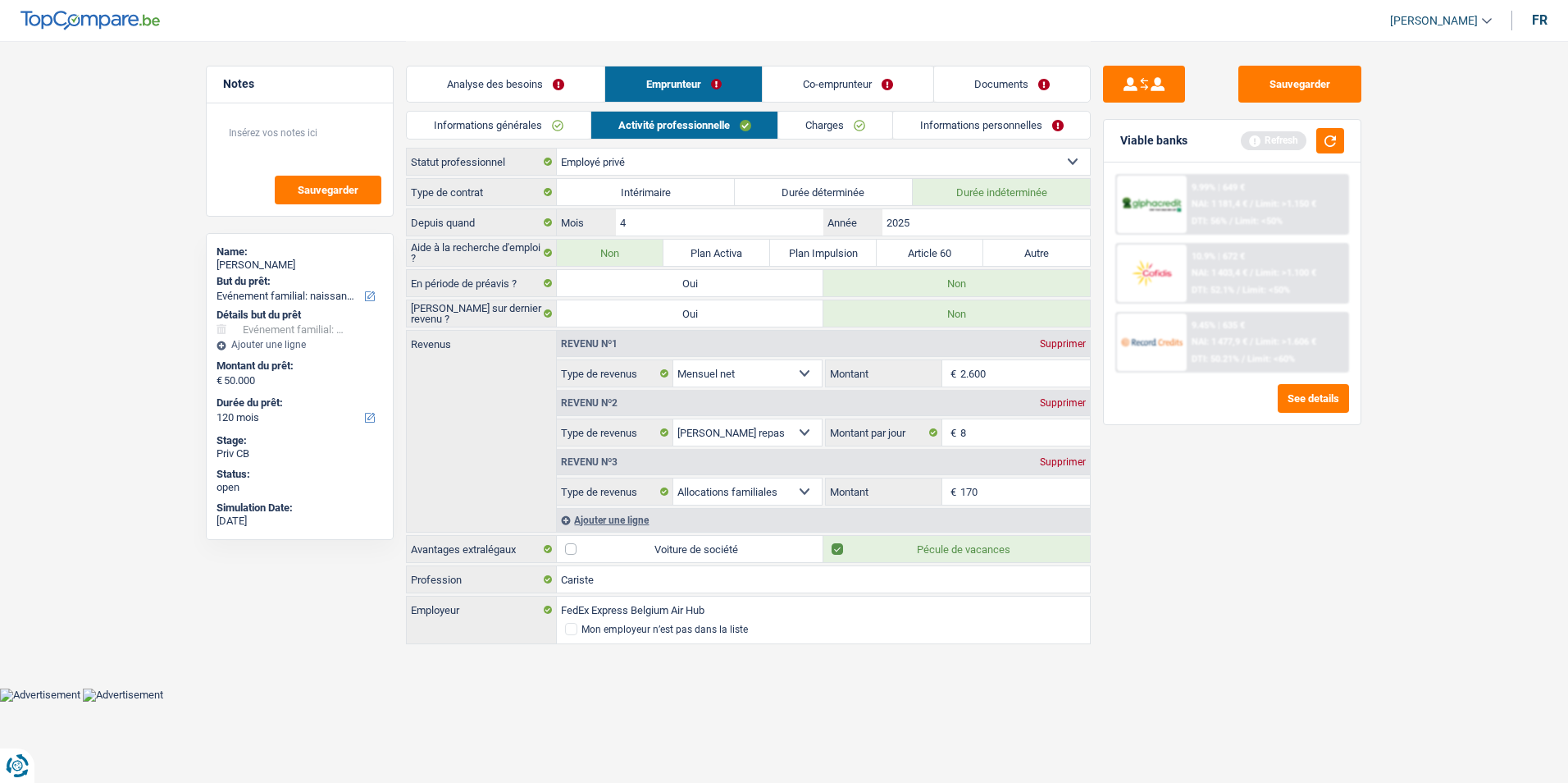
type input "8,0"
click at [1007, 481] on input "170" at bounding box center [1025, 491] width 130 height 26
click at [836, 125] on link "Charges" at bounding box center [835, 124] width 114 height 27
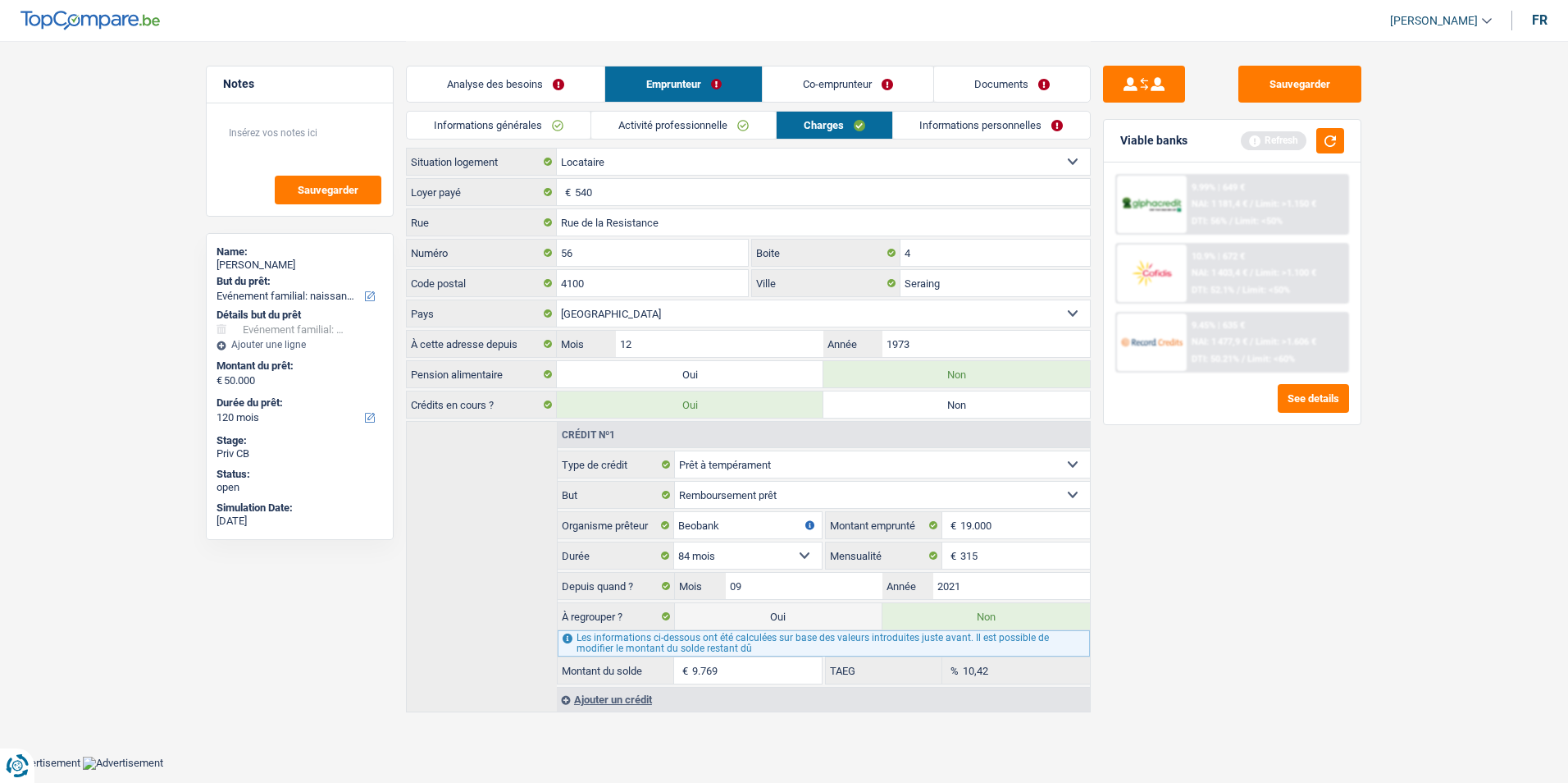
click at [835, 87] on link "Co-emprunteur" at bounding box center [849, 83] width 171 height 35
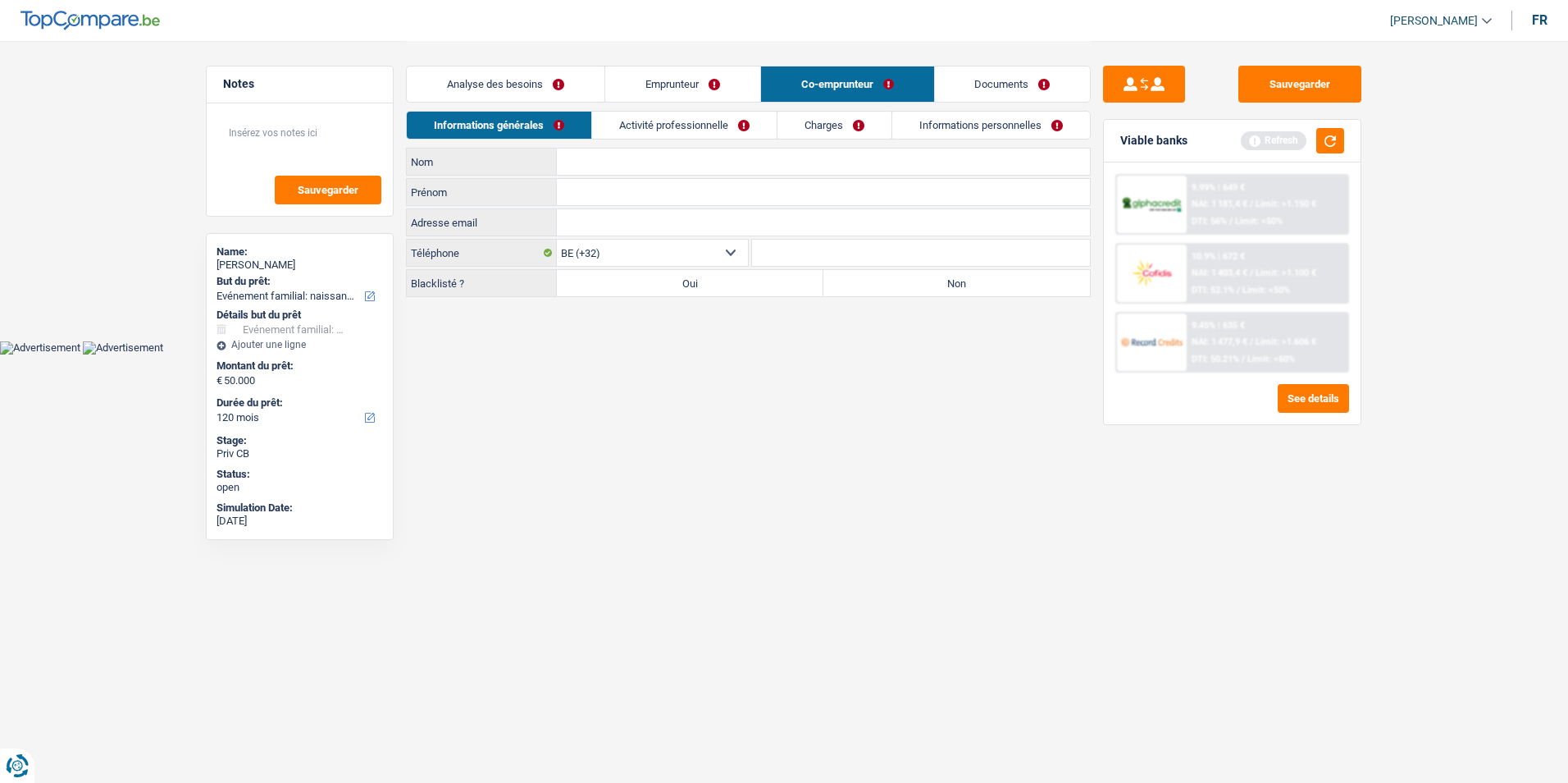
click at [708, 80] on link "Emprunteur" at bounding box center [683, 83] width 155 height 35
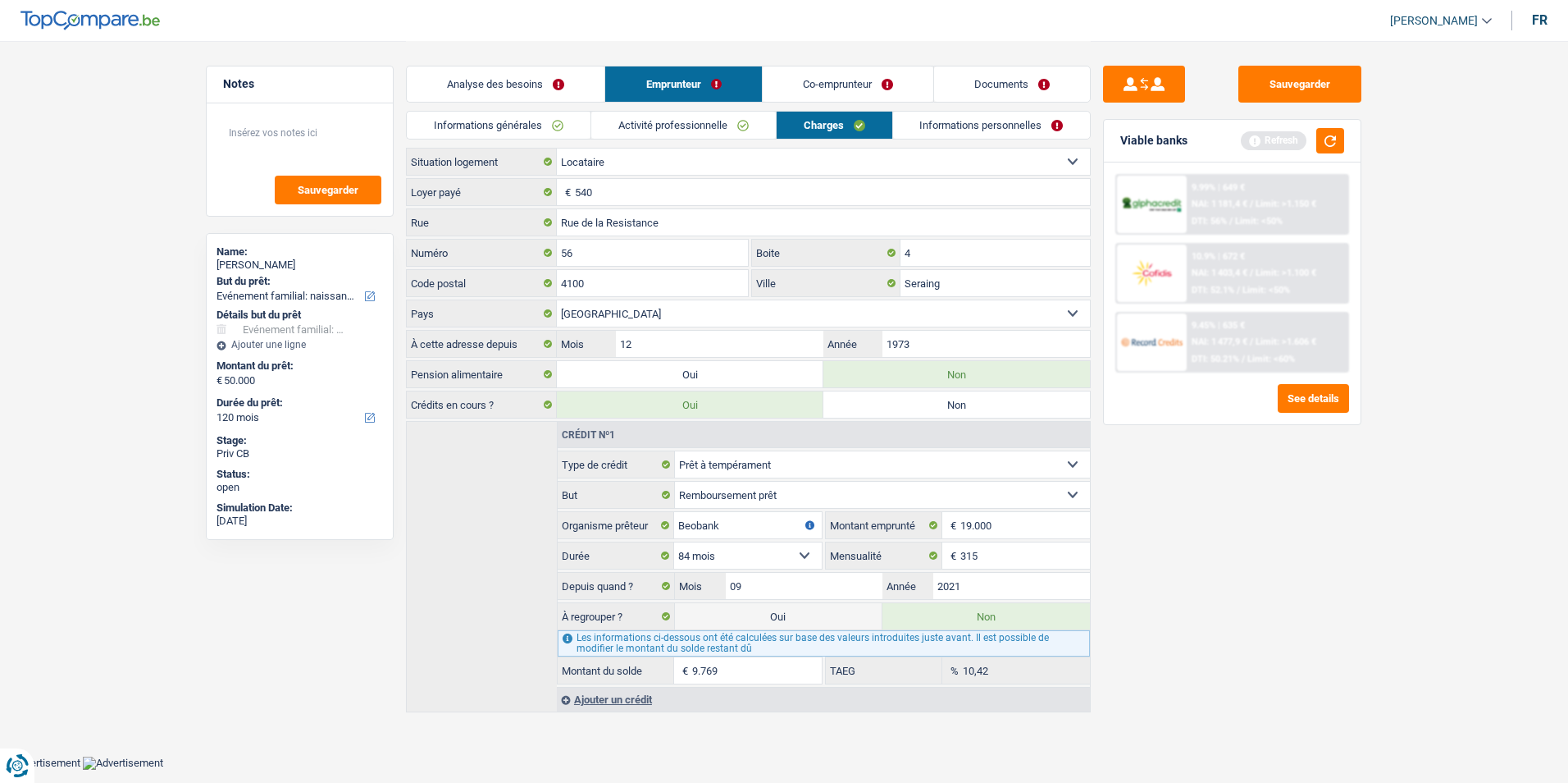
click at [936, 121] on link "Informations personnelles" at bounding box center [992, 124] width 198 height 27
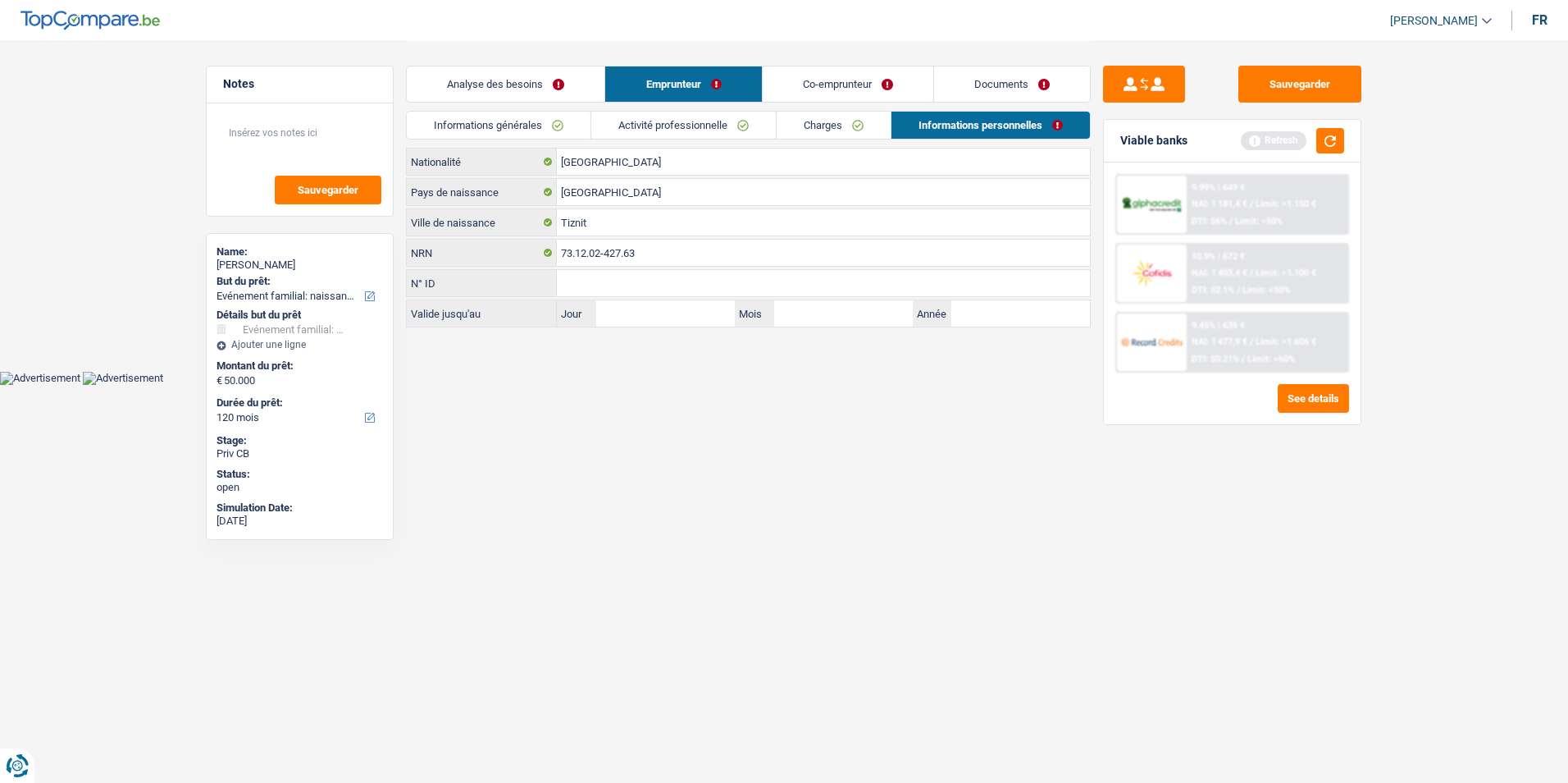
click at [820, 94] on link "Co-emprunteur" at bounding box center [849, 83] width 171 height 35
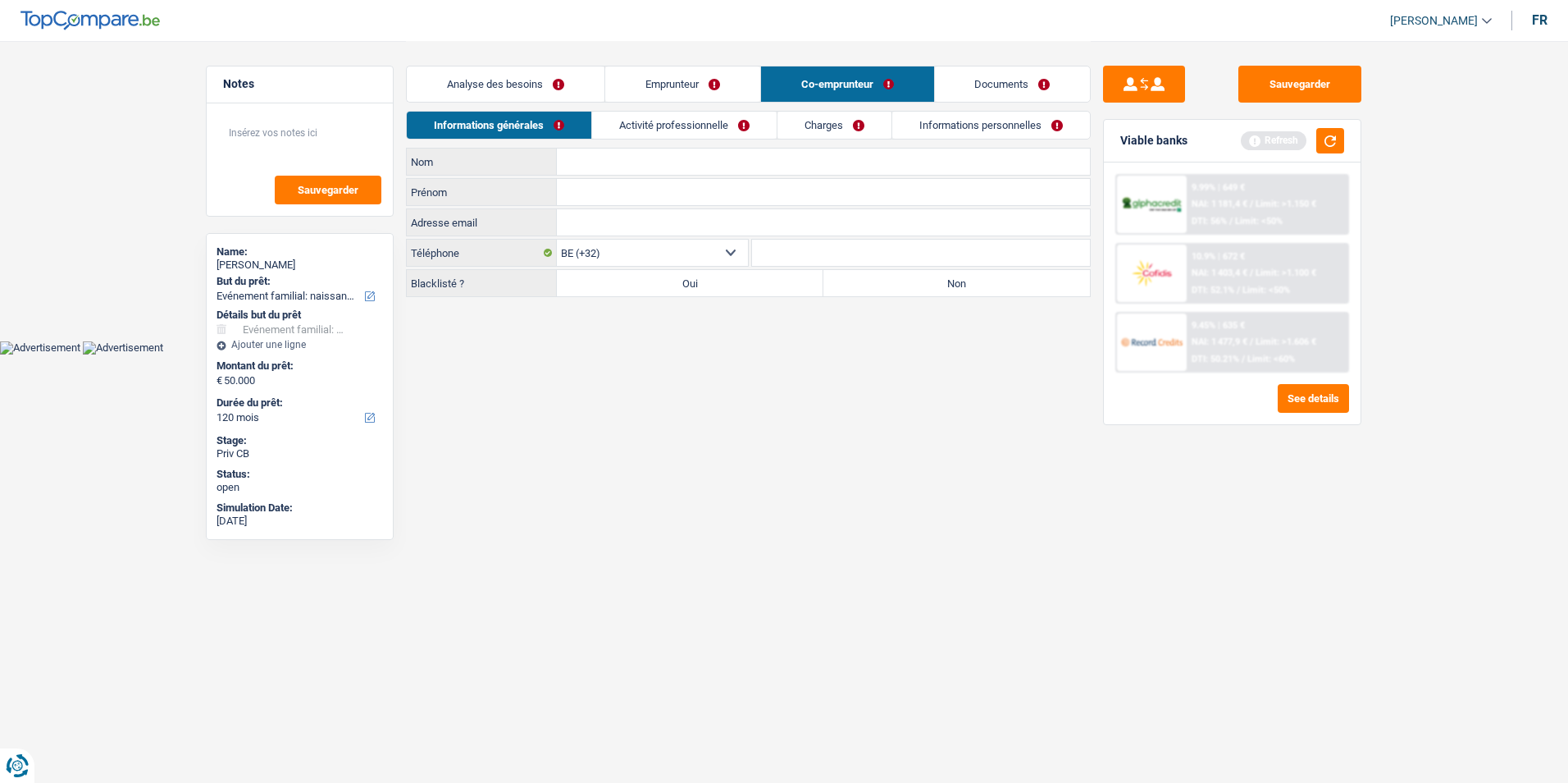
click at [604, 164] on input "Nom" at bounding box center [823, 161] width 534 height 26
click at [657, 164] on input "Nom" at bounding box center [823, 161] width 534 height 26
type input "Batah"
type input "Yamna"
click at [881, 280] on label "Non" at bounding box center [957, 283] width 266 height 26
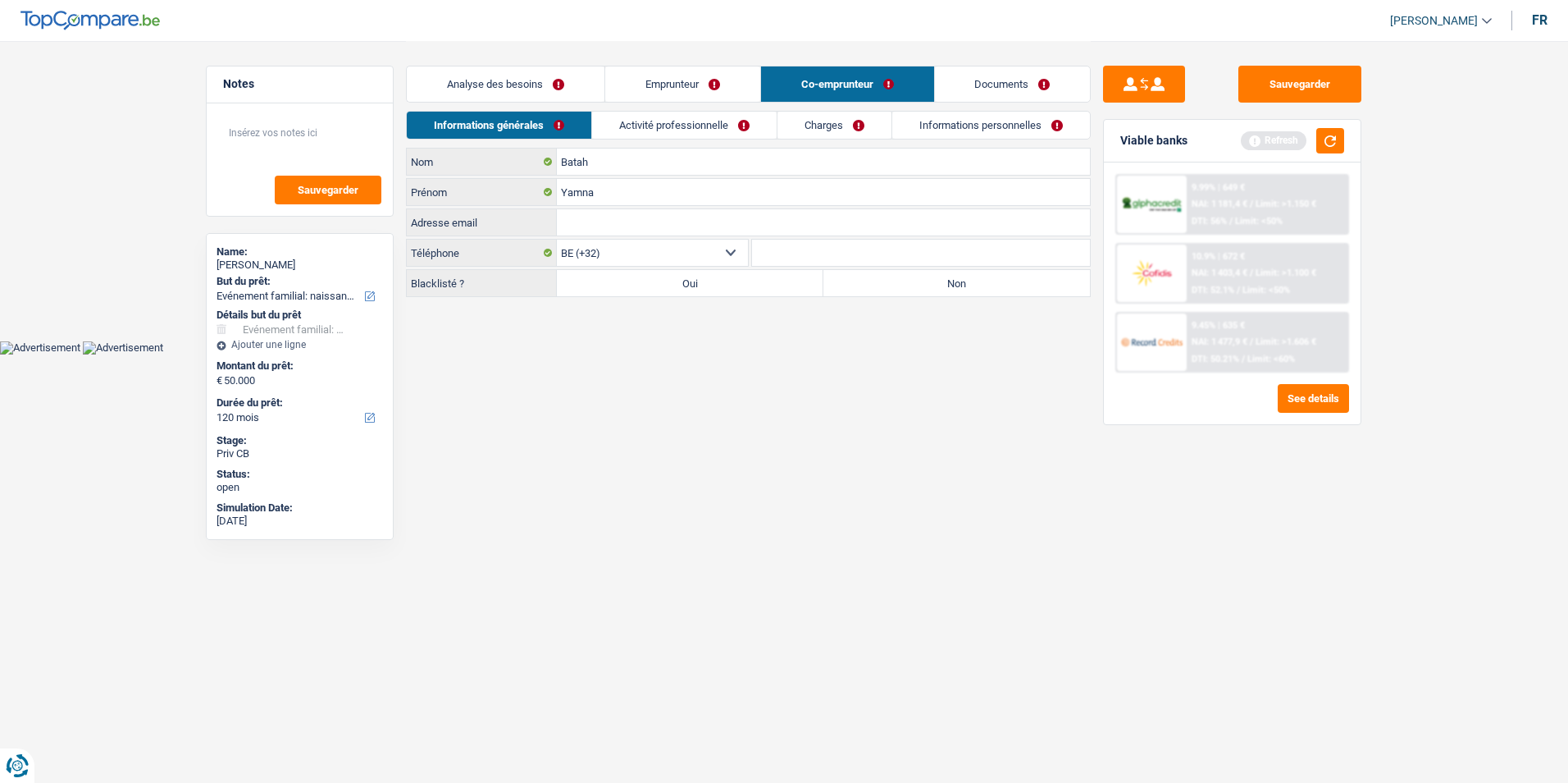
click at [881, 280] on input "Non" at bounding box center [957, 283] width 266 height 26
radio input "true"
click at [730, 134] on link "Activité professionnelle" at bounding box center [685, 124] width 185 height 27
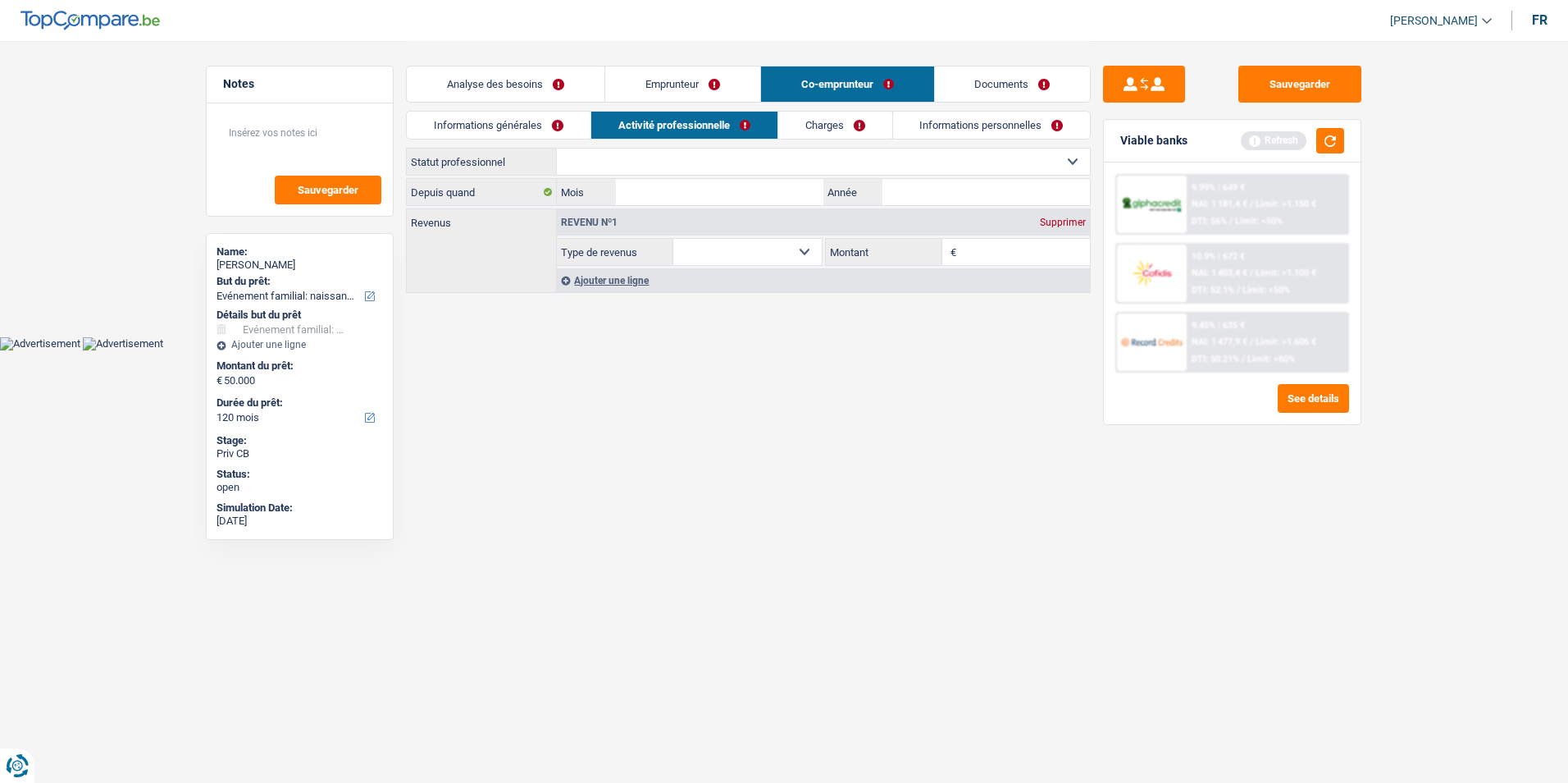
click at [816, 166] on select "Ouvrier Employé privé Employé public Invalide Indépendant Pensionné Chômeur Mut…" at bounding box center [823, 161] width 534 height 26
select select "housewife"
click at [556, 148] on select "Ouvrier Employé privé Employé public Invalide Indépendant Pensionné Chômeur Mut…" at bounding box center [823, 161] width 534 height 26
click at [649, 186] on input "Mois" at bounding box center [719, 192] width 208 height 26
click at [843, 120] on link "Charges" at bounding box center [835, 124] width 114 height 27
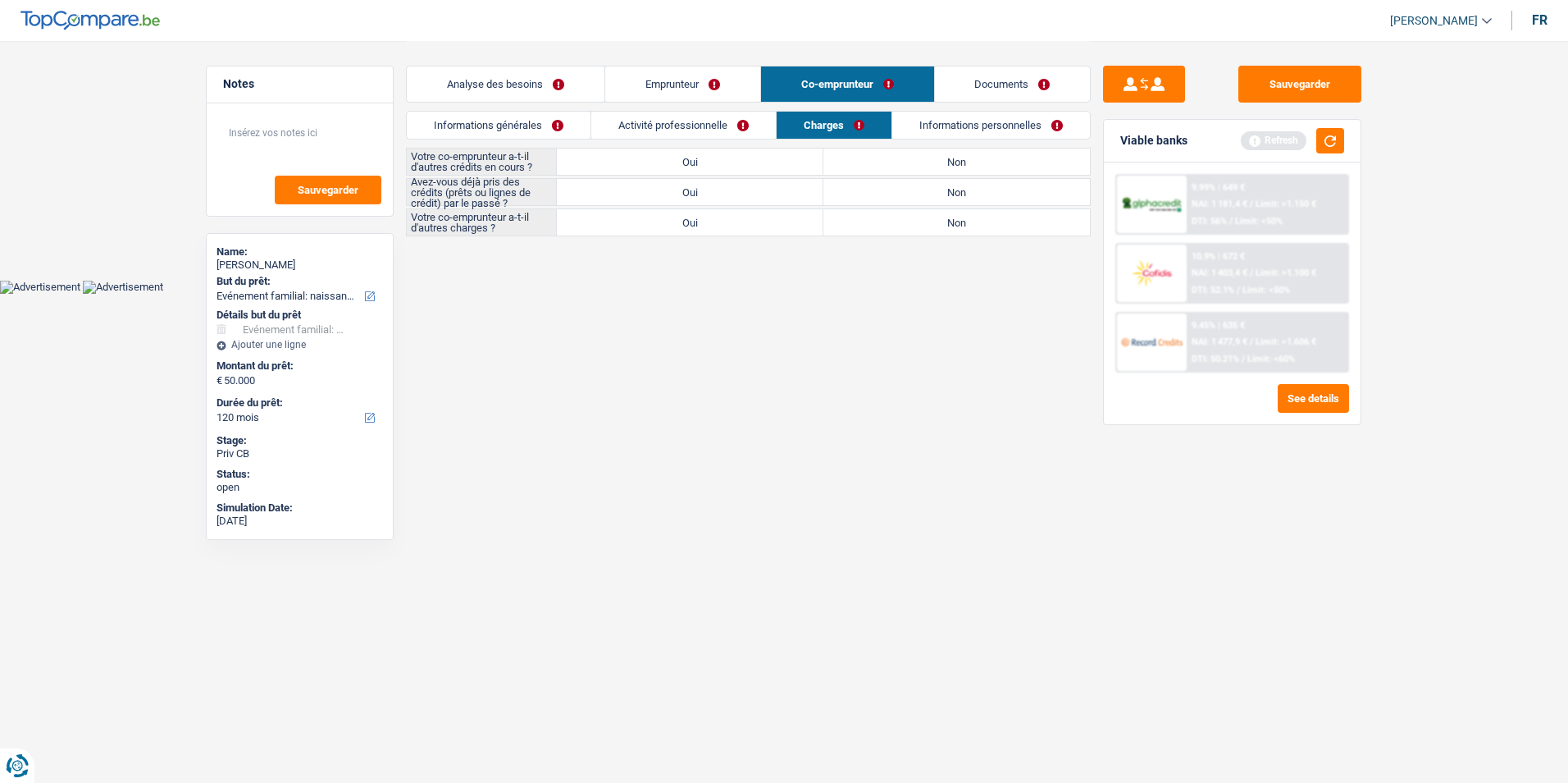
click at [929, 123] on link "Informations personnelles" at bounding box center [991, 124] width 198 height 27
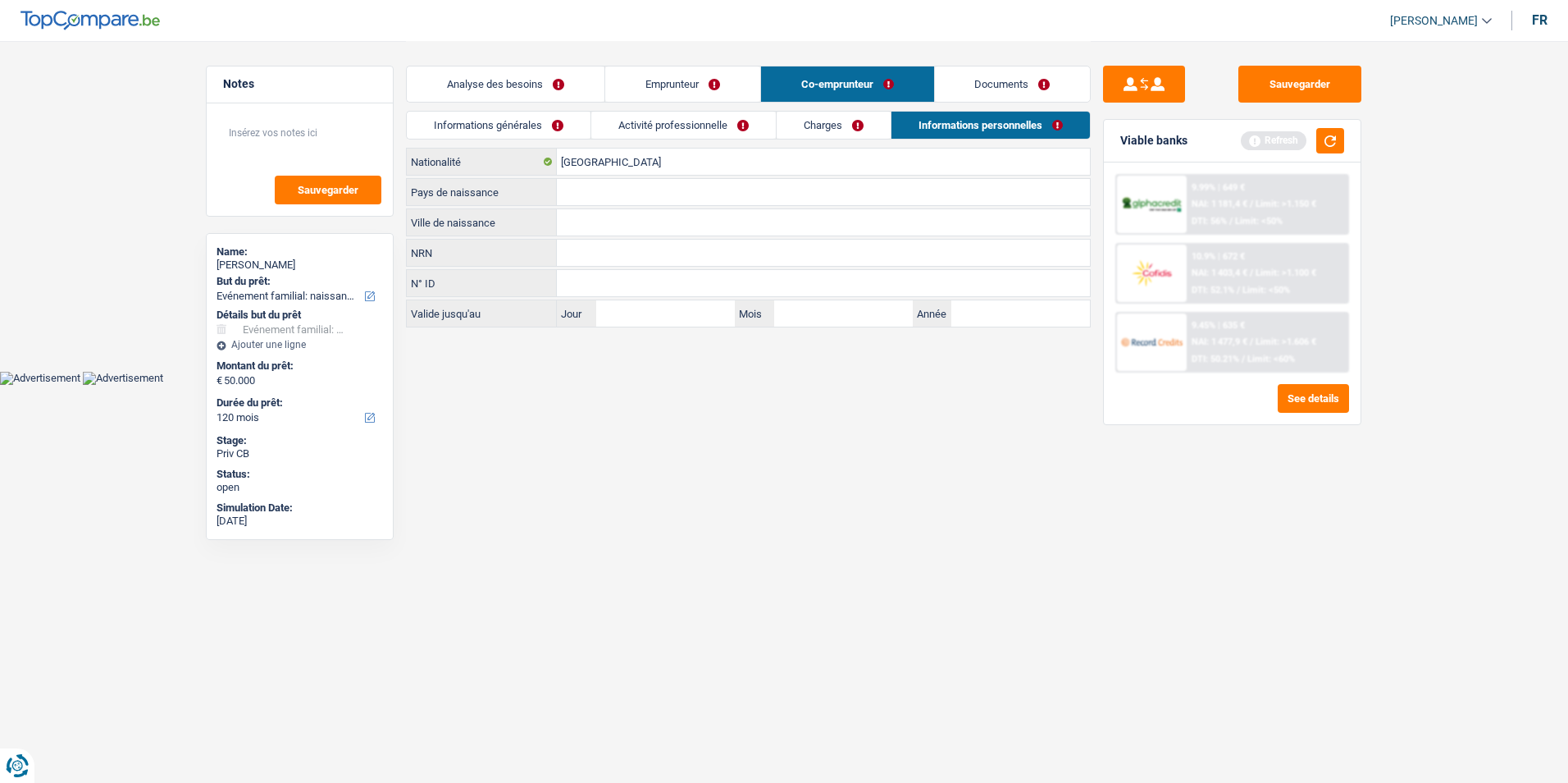
click at [681, 124] on link "Activité professionnelle" at bounding box center [684, 124] width 185 height 27
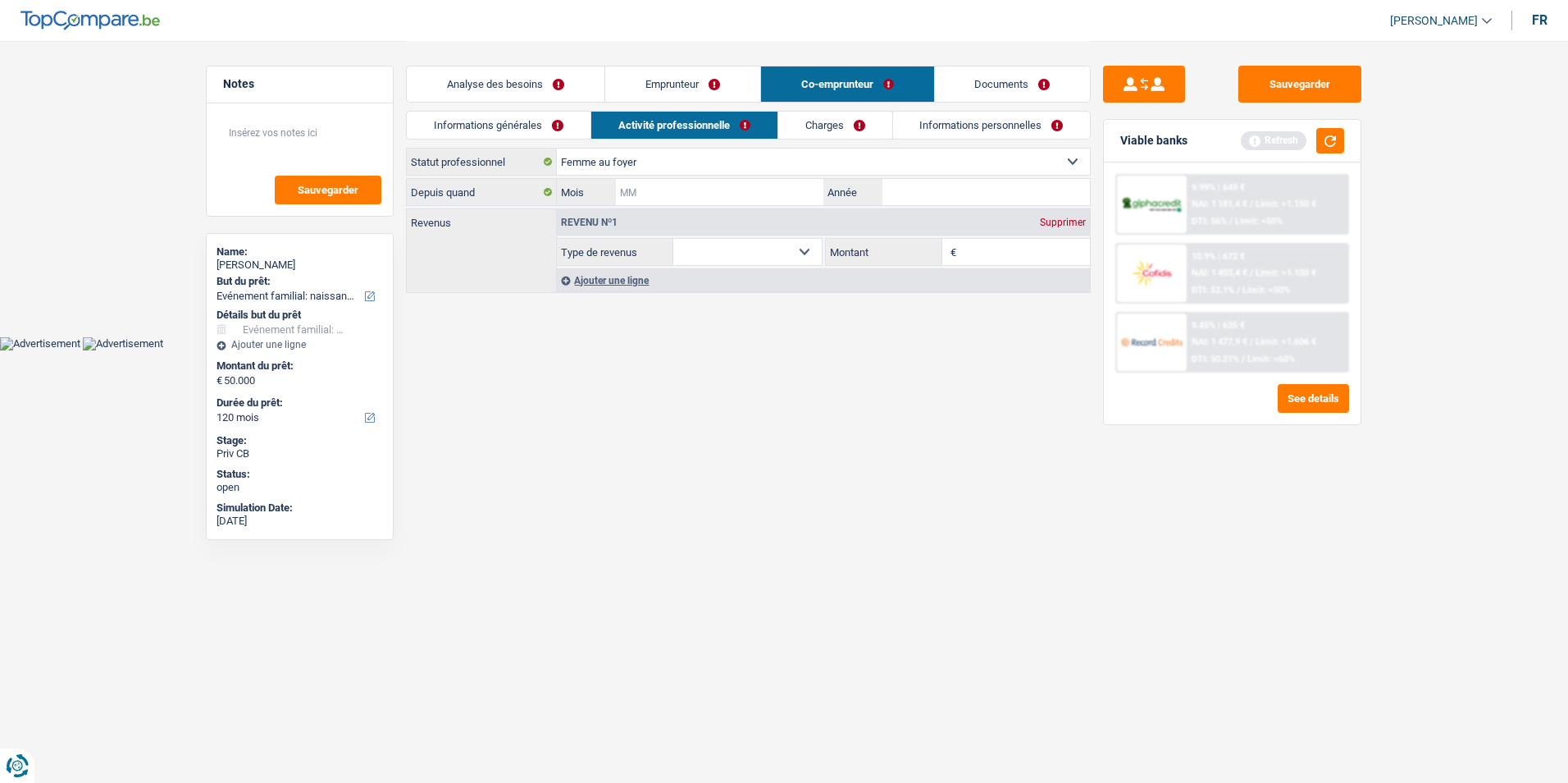
click at [663, 185] on input "Mois" at bounding box center [719, 192] width 208 height 26
type input "01"
type input "2017"
drag, startPoint x: 663, startPoint y: 185, endPoint x: 612, endPoint y: 380, distance: 201.6
click at [612, 350] on html "Vous avez le contrôle de vos données Nous utilisons des cookies, tout comme nos…" at bounding box center [784, 175] width 1568 height 350
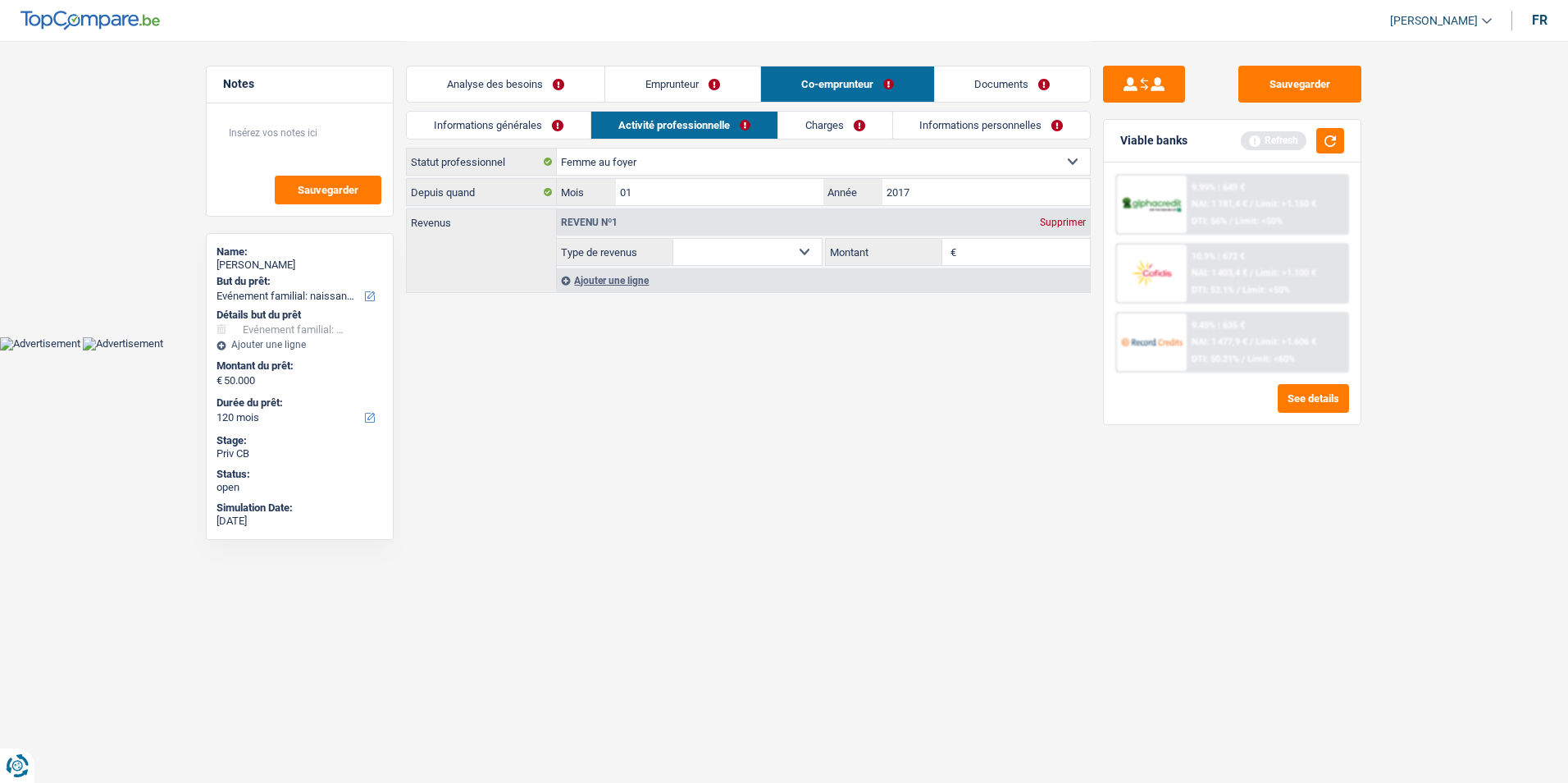
click at [811, 255] on select "Allocation d'handicap Allocations chômage Allocations familiales Chèques repas …" at bounding box center [747, 251] width 148 height 26
select select "netSalary"
click at [674, 238] on select "Allocation d'handicap Allocations chômage Allocations familiales Chèques repas …" at bounding box center [747, 251] width 148 height 26
click at [979, 257] on input "Montant" at bounding box center [1025, 251] width 130 height 26
type input "0"
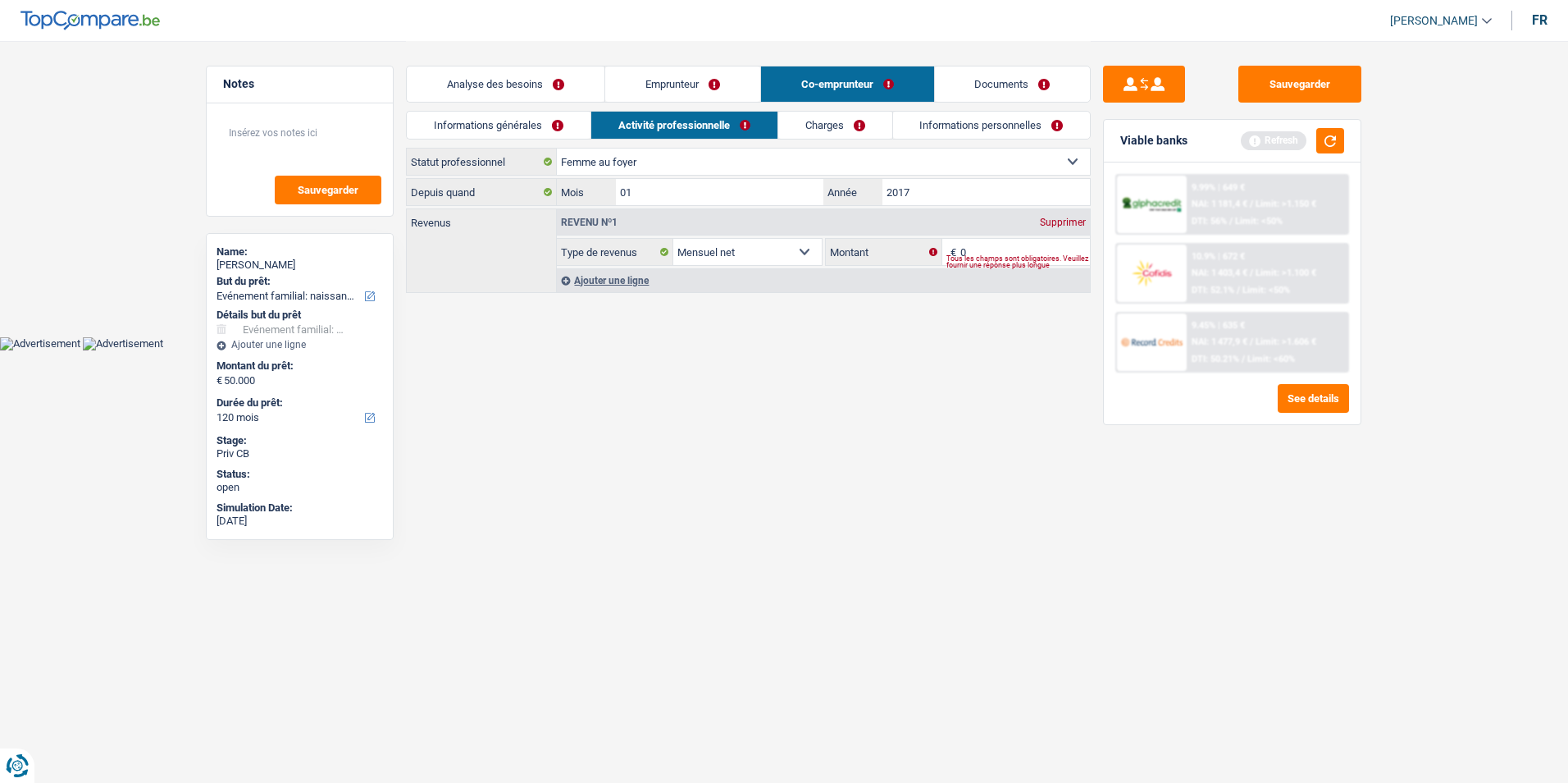
click at [835, 130] on link "Charges" at bounding box center [835, 124] width 114 height 27
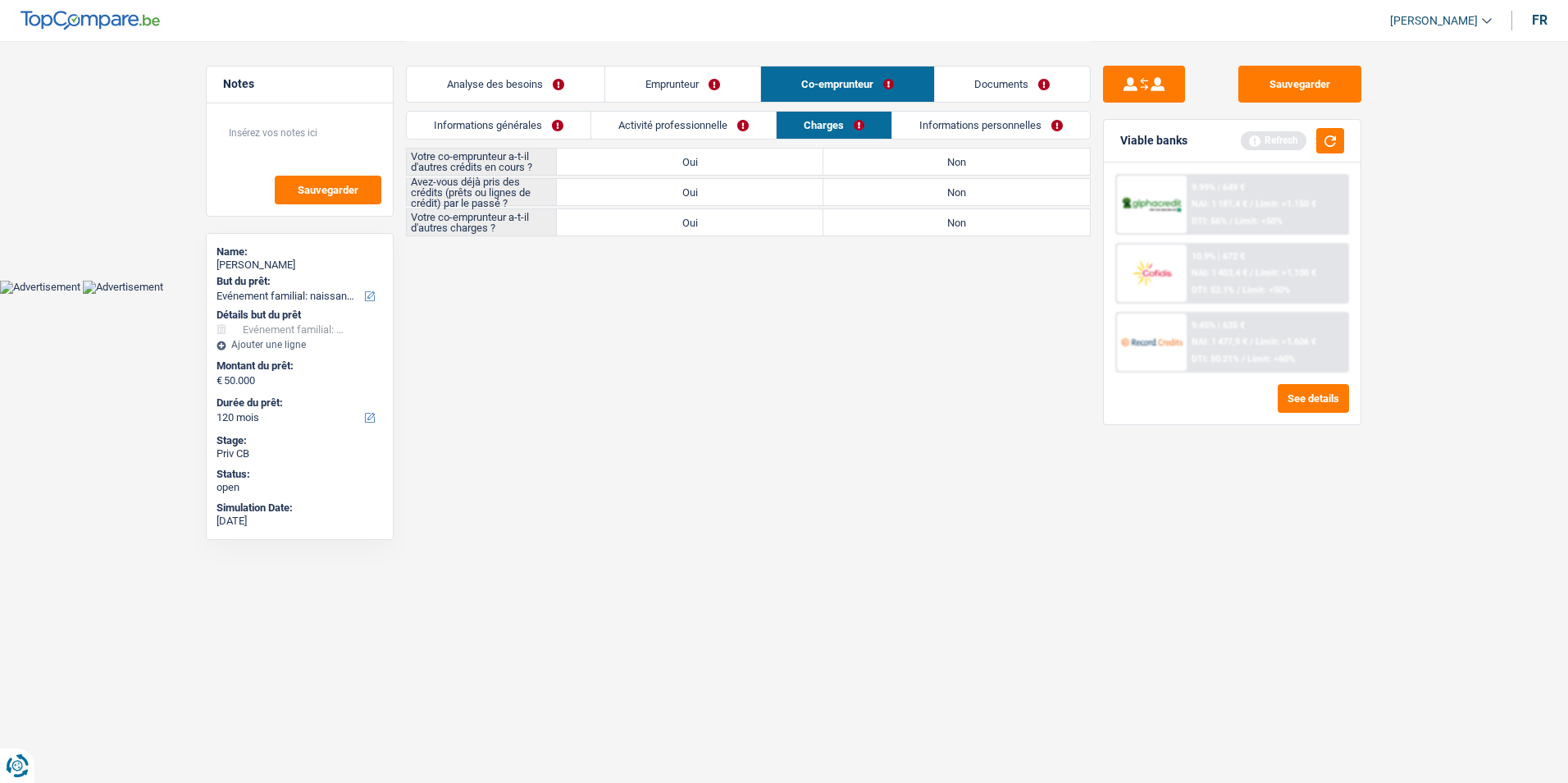
click at [893, 162] on label "Non" at bounding box center [957, 161] width 266 height 26
click at [893, 162] on input "Non" at bounding box center [957, 161] width 266 height 26
radio input "true"
click at [875, 195] on label "Non" at bounding box center [957, 192] width 266 height 26
click at [875, 195] on input "Non" at bounding box center [957, 192] width 266 height 26
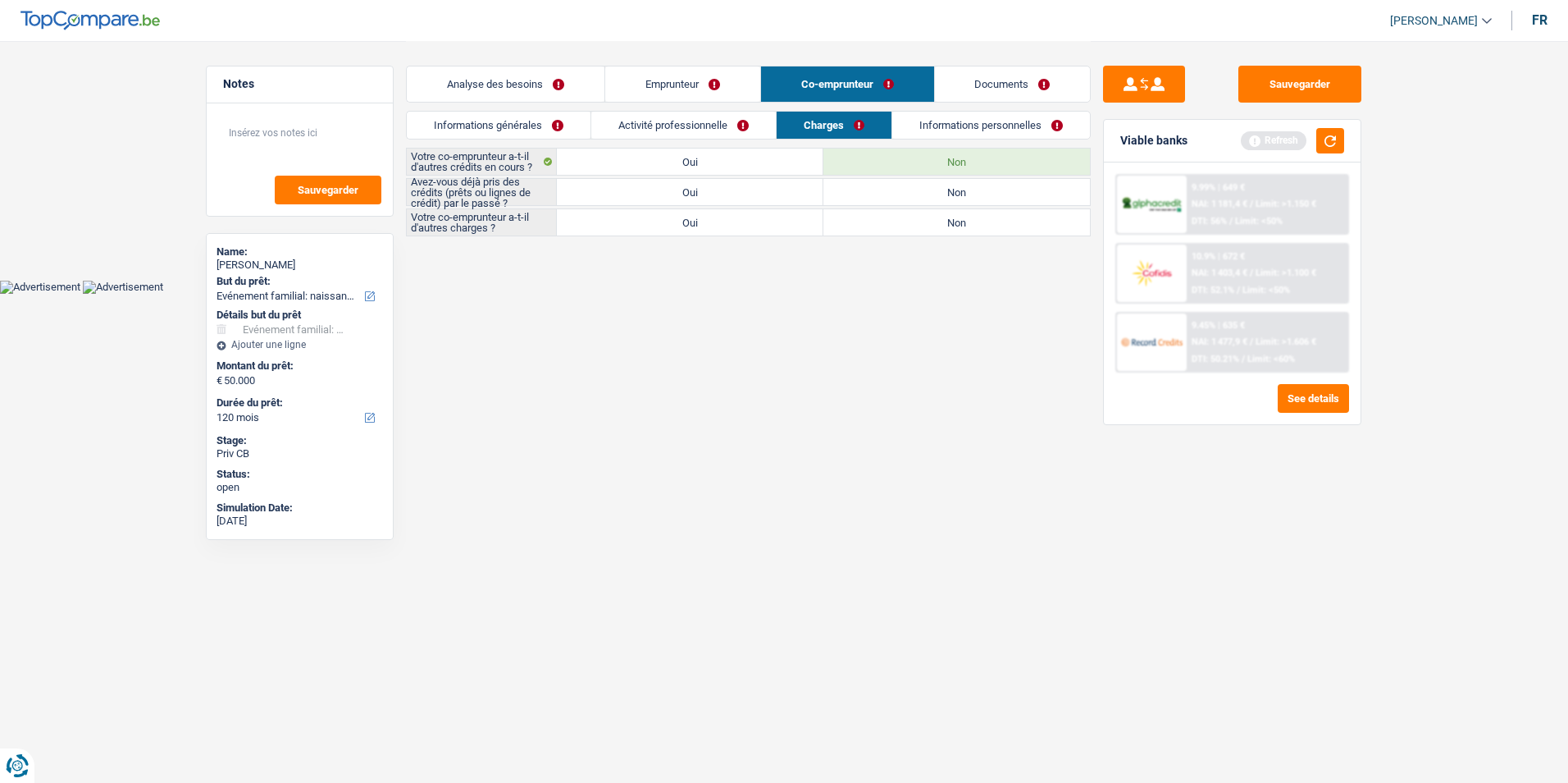
radio input "true"
click at [895, 228] on label "Non" at bounding box center [957, 222] width 266 height 26
click at [895, 228] on input "Non" at bounding box center [957, 222] width 266 height 26
radio input "true"
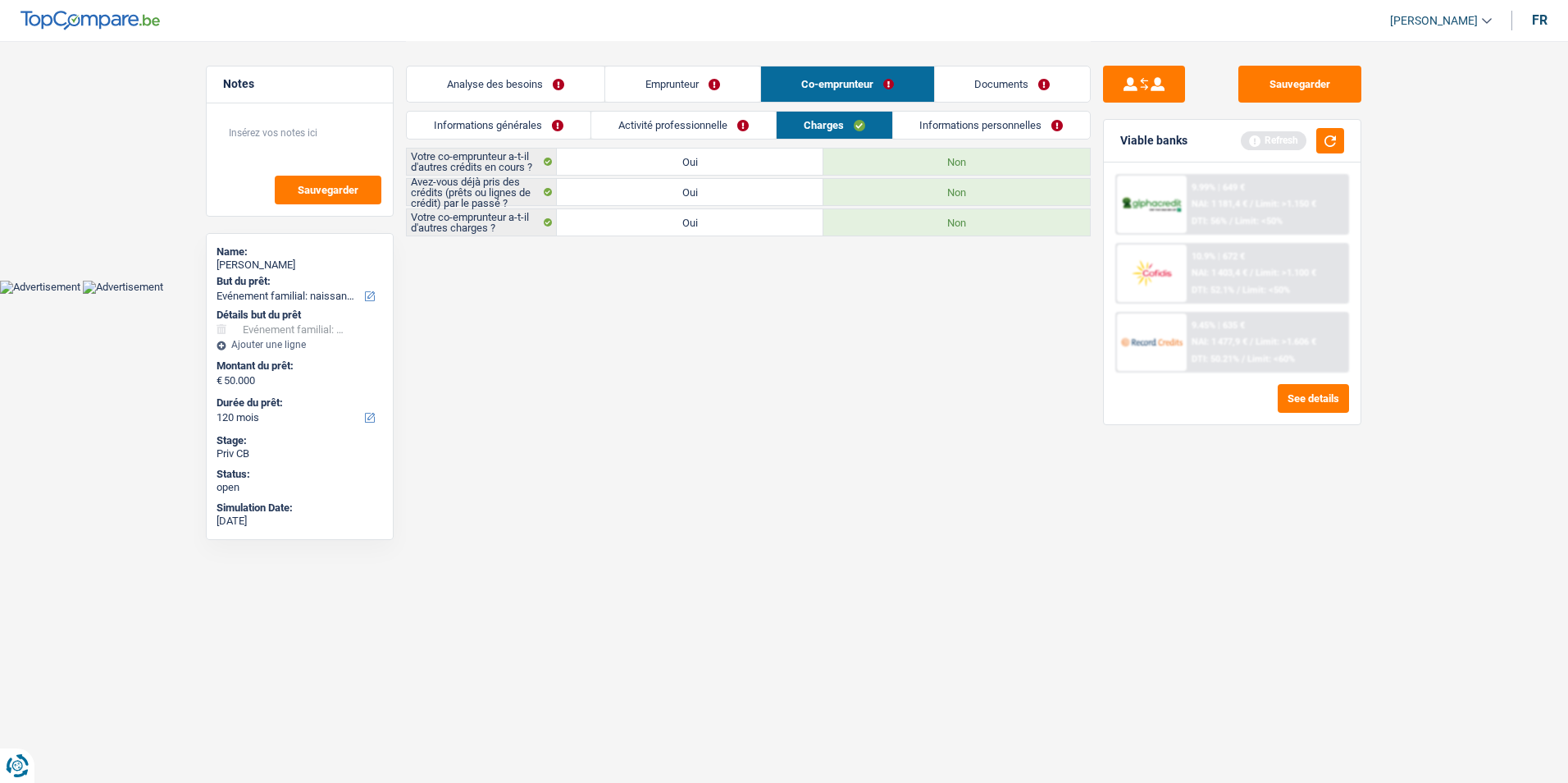
click at [949, 120] on link "Informations personnelles" at bounding box center [992, 124] width 198 height 27
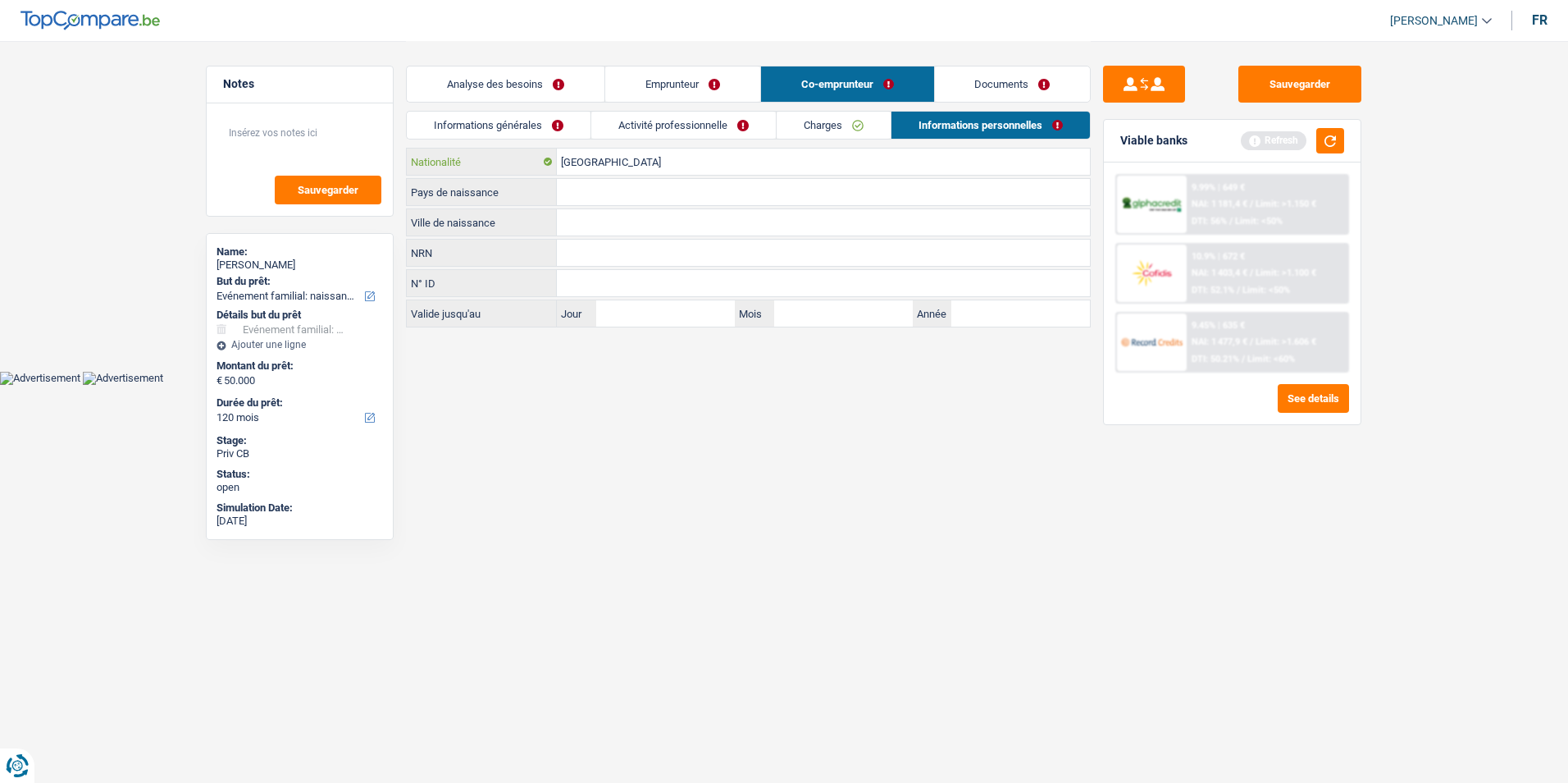
click at [665, 157] on input "[GEOGRAPHIC_DATA]" at bounding box center [823, 161] width 534 height 26
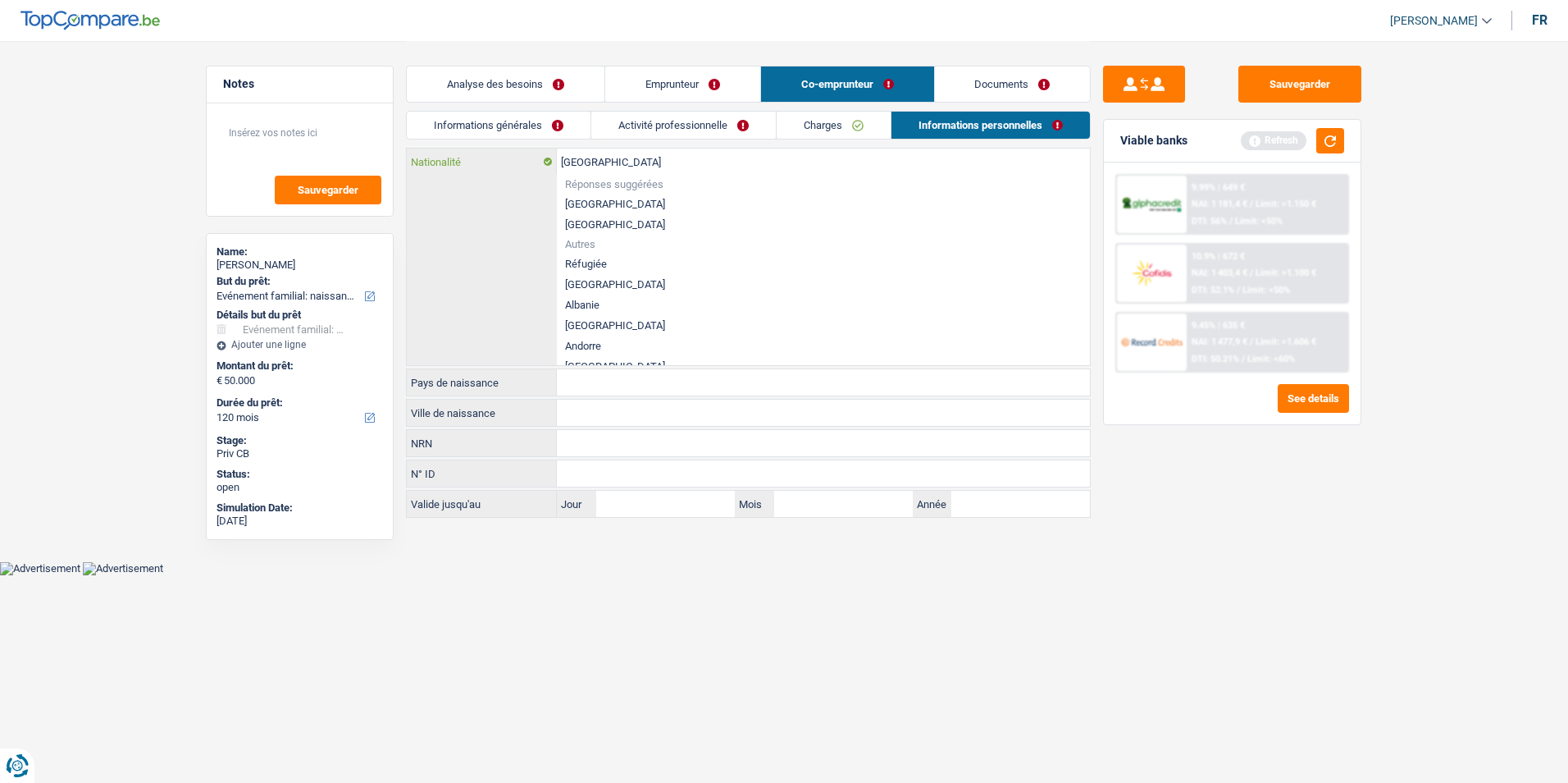
type input "Belgiqu"
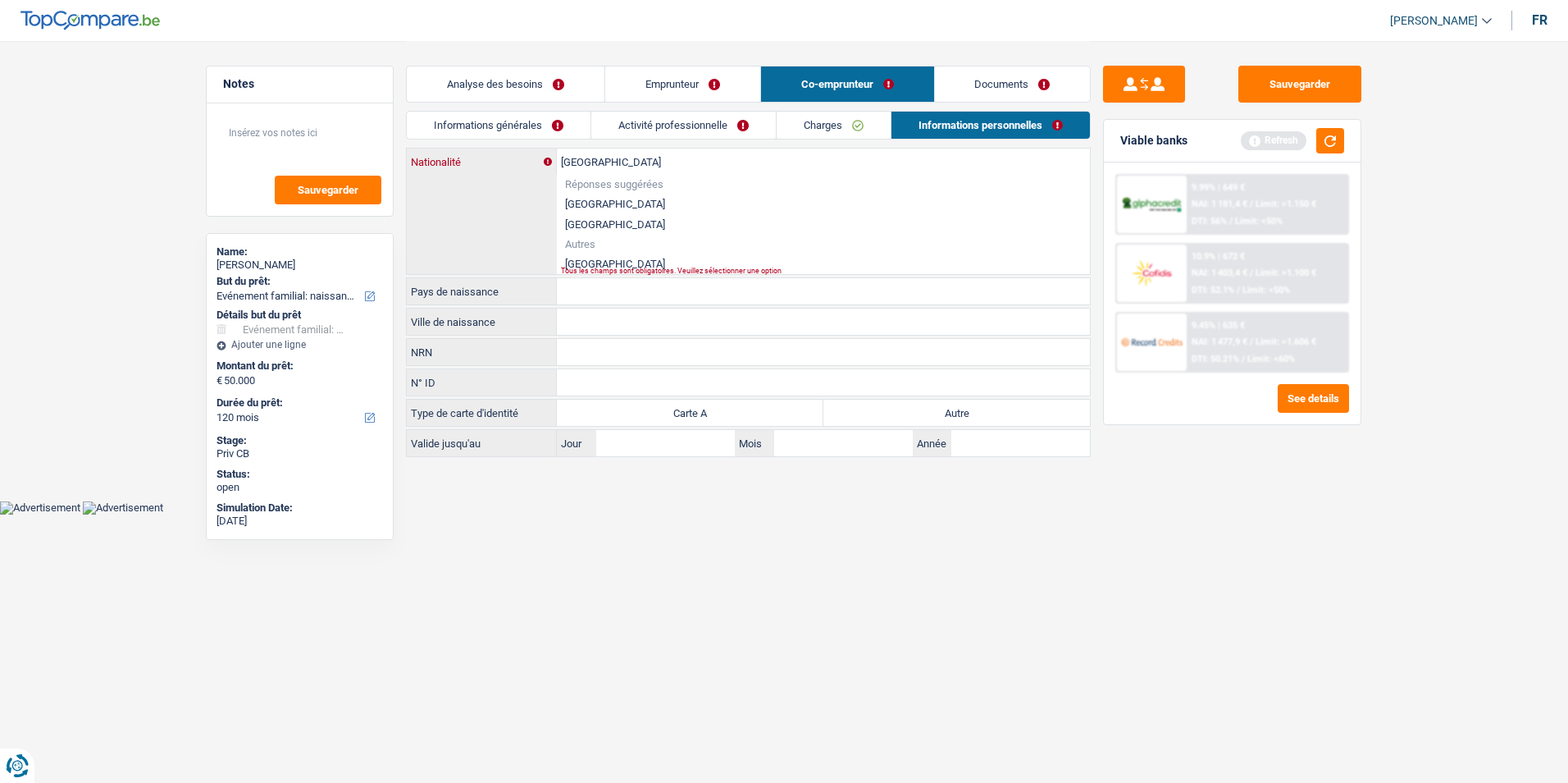
type input "Maroc"
click at [582, 260] on li "Maroc" at bounding box center [823, 263] width 534 height 21
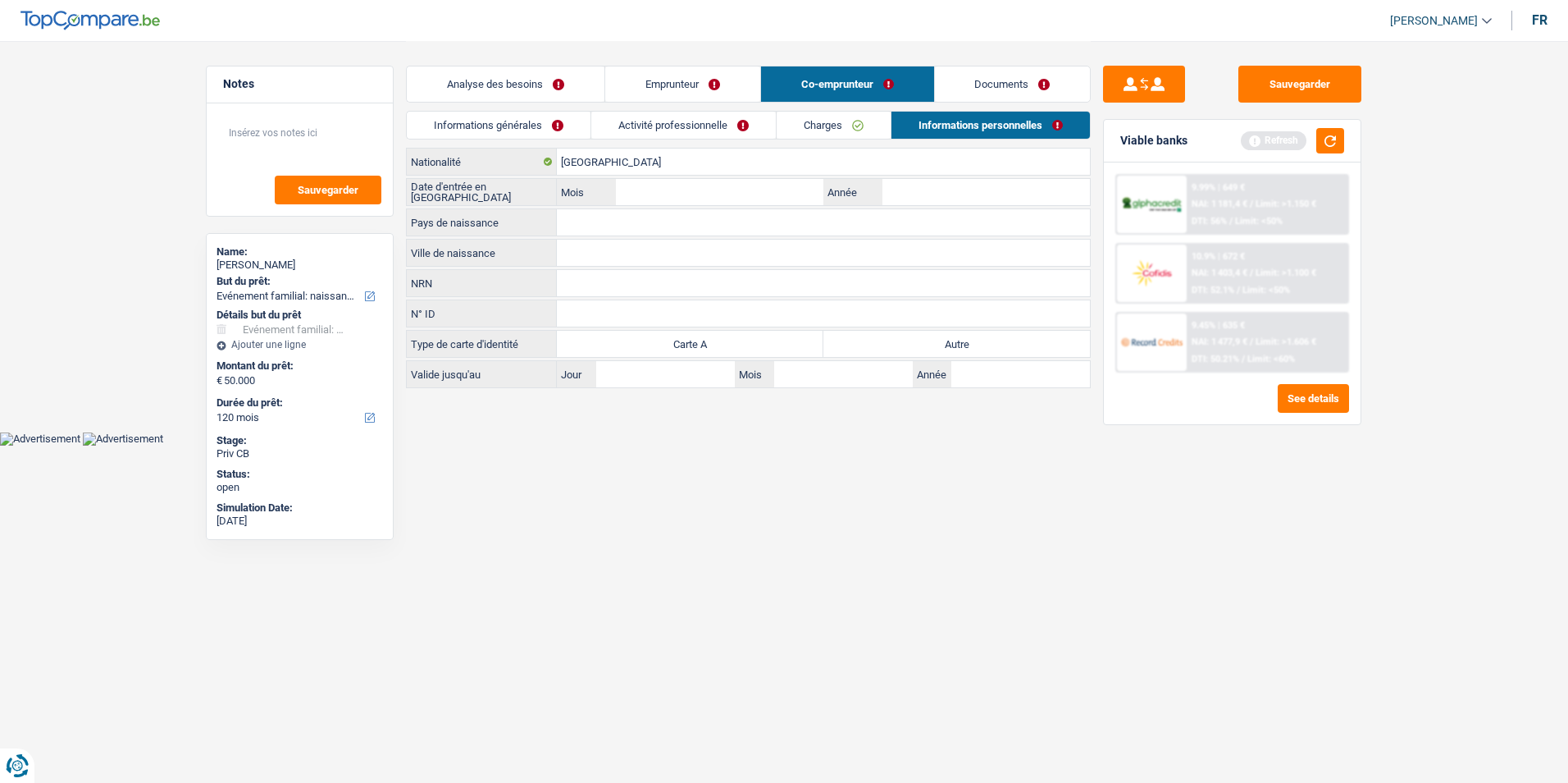
click at [901, 342] on label "Autre" at bounding box center [957, 344] width 266 height 26
click at [901, 342] on input "Autre" at bounding box center [957, 344] width 266 height 26
radio input "true"
click at [670, 187] on input "Mois" at bounding box center [719, 192] width 208 height 26
click at [1334, 139] on button "button" at bounding box center [1331, 141] width 28 height 26
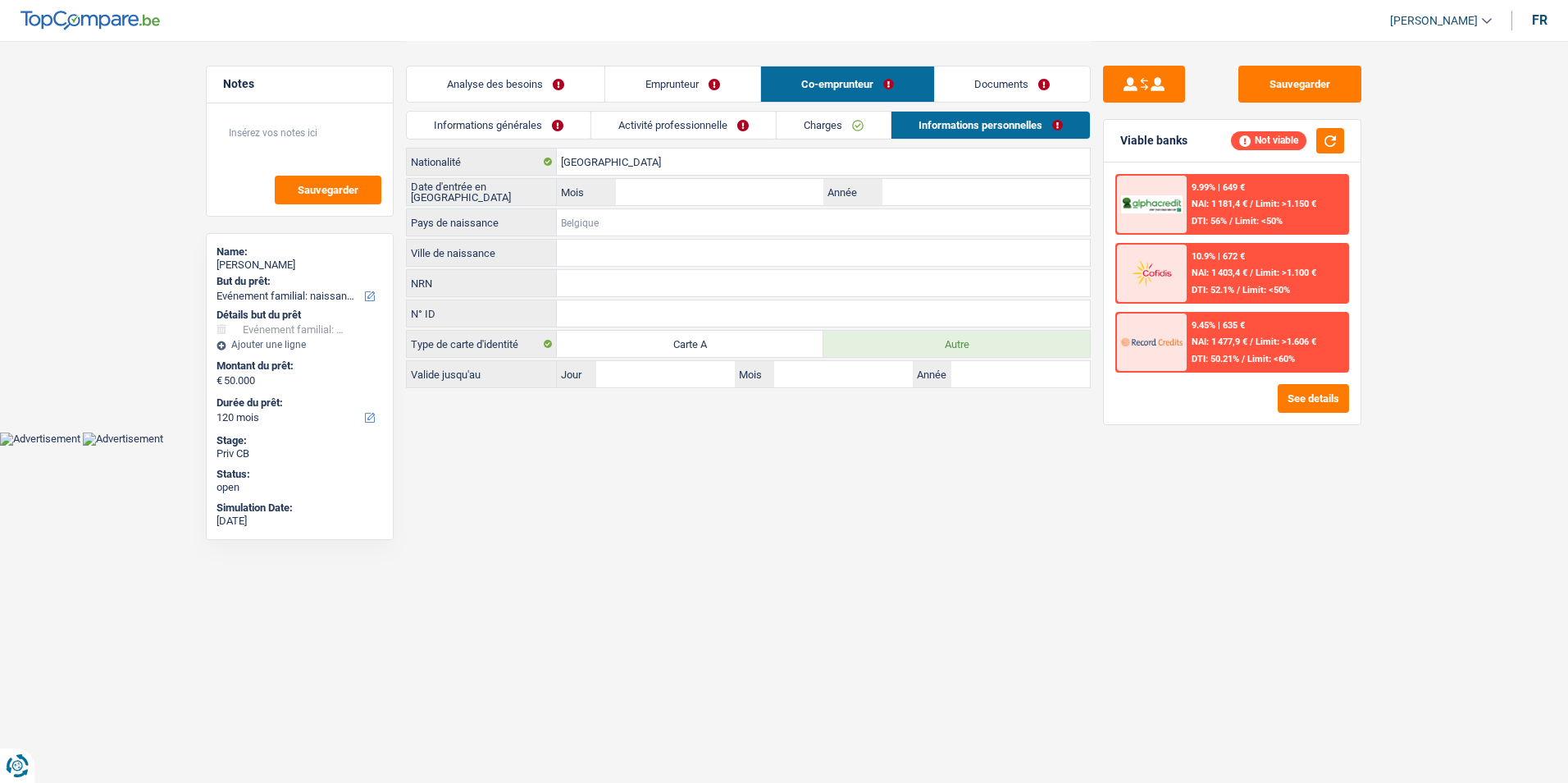
click at [656, 223] on input "Pays de naissance" at bounding box center [823, 222] width 534 height 26
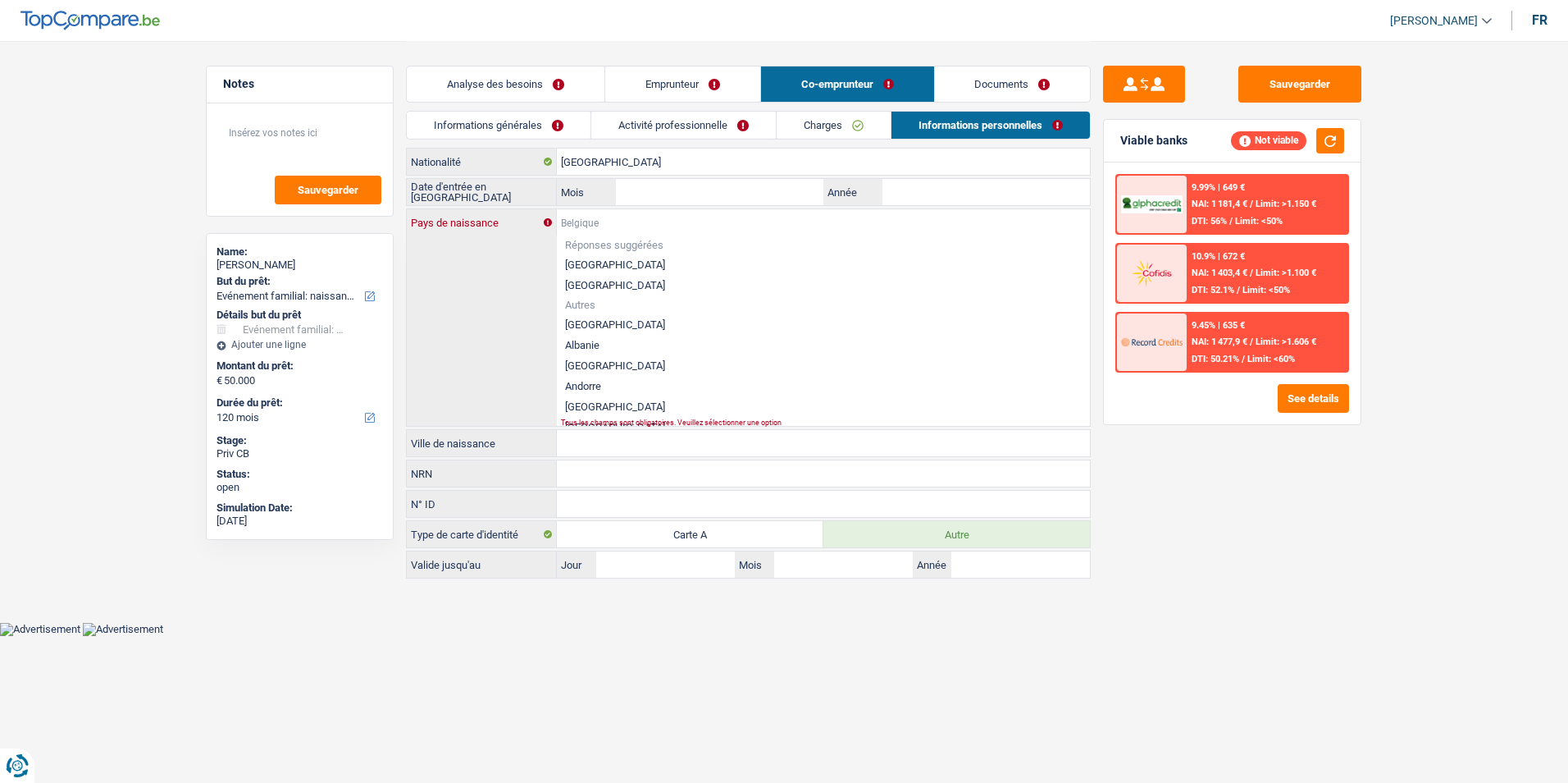
type input "m"
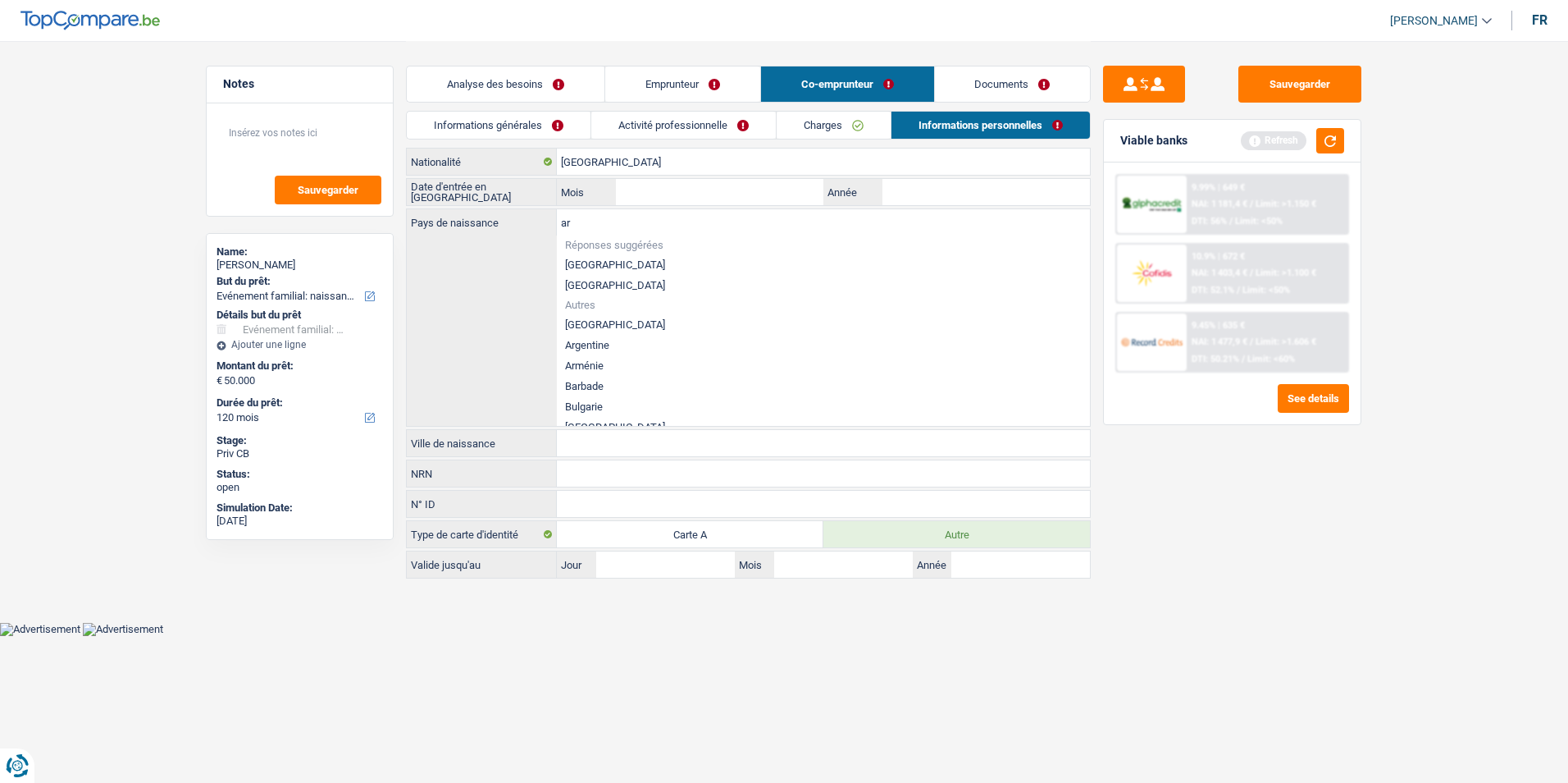
type input "a"
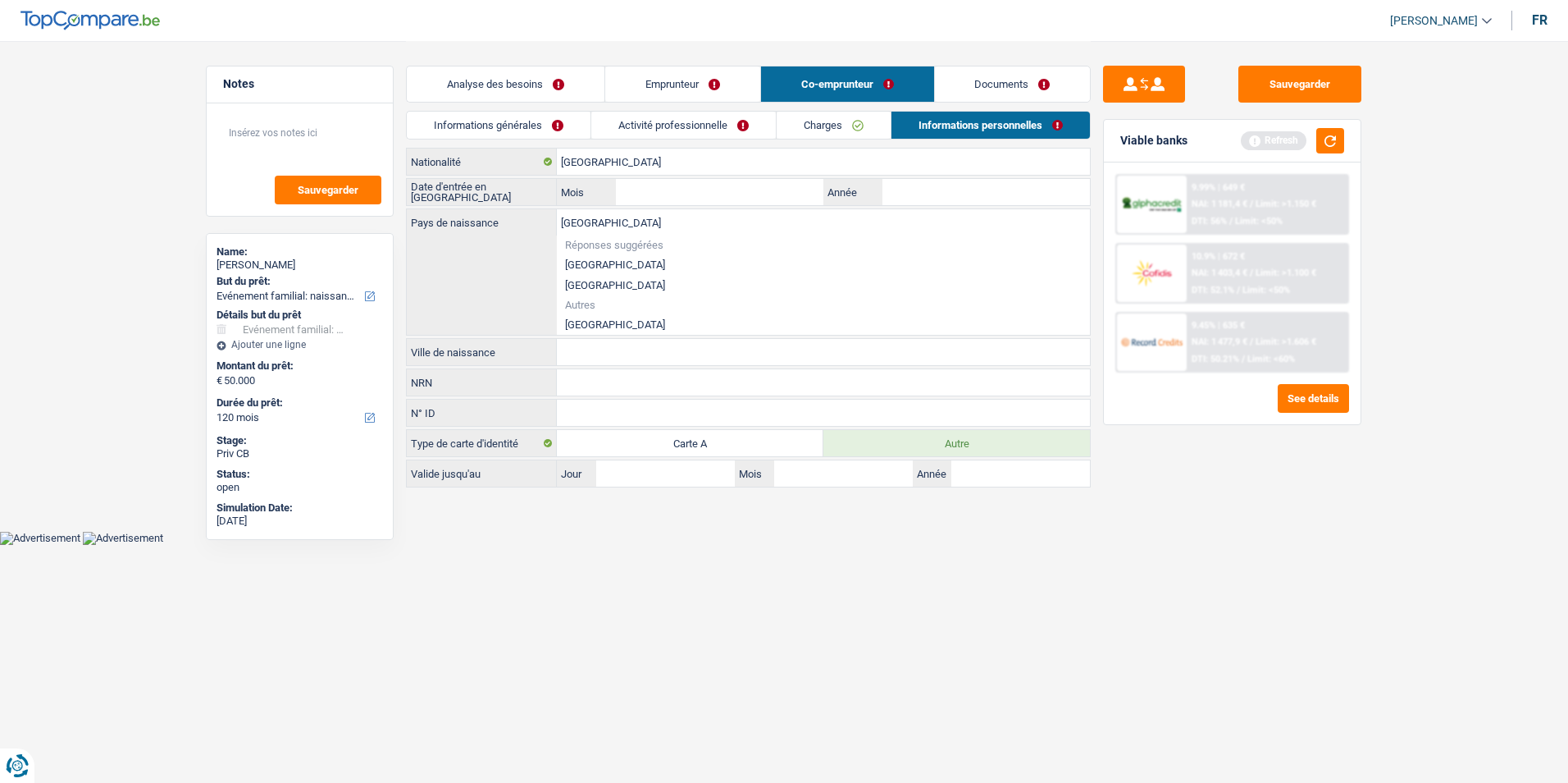
type input "Maroc"
click at [617, 320] on li "Maroc" at bounding box center [823, 324] width 534 height 21
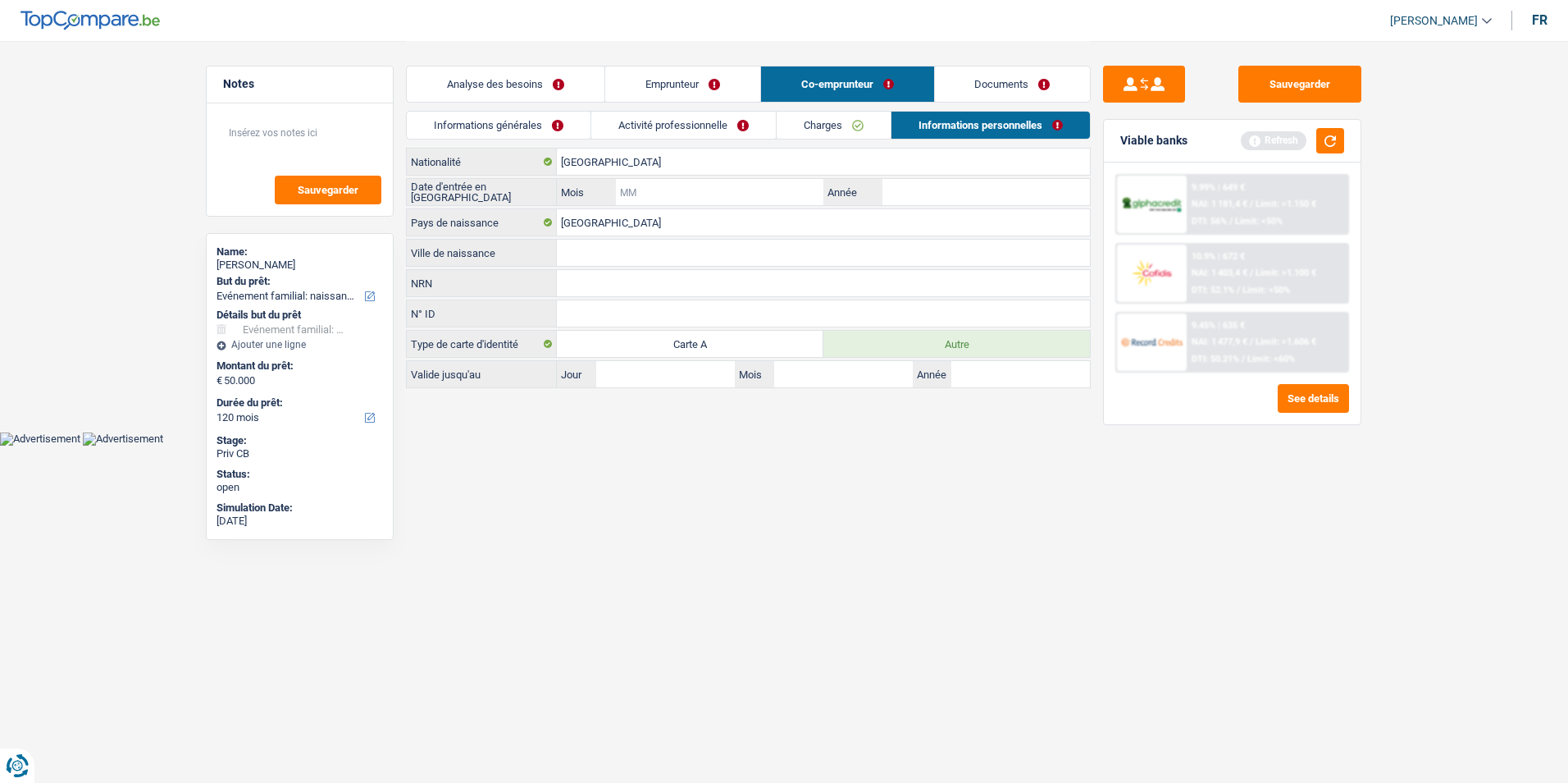
click at [671, 190] on input "Mois" at bounding box center [719, 192] width 208 height 26
type input "10"
type input "2018"
click at [607, 254] on input "Ville de naissance" at bounding box center [823, 252] width 534 height 26
drag, startPoint x: 607, startPoint y: 254, endPoint x: 593, endPoint y: 248, distance: 15.2
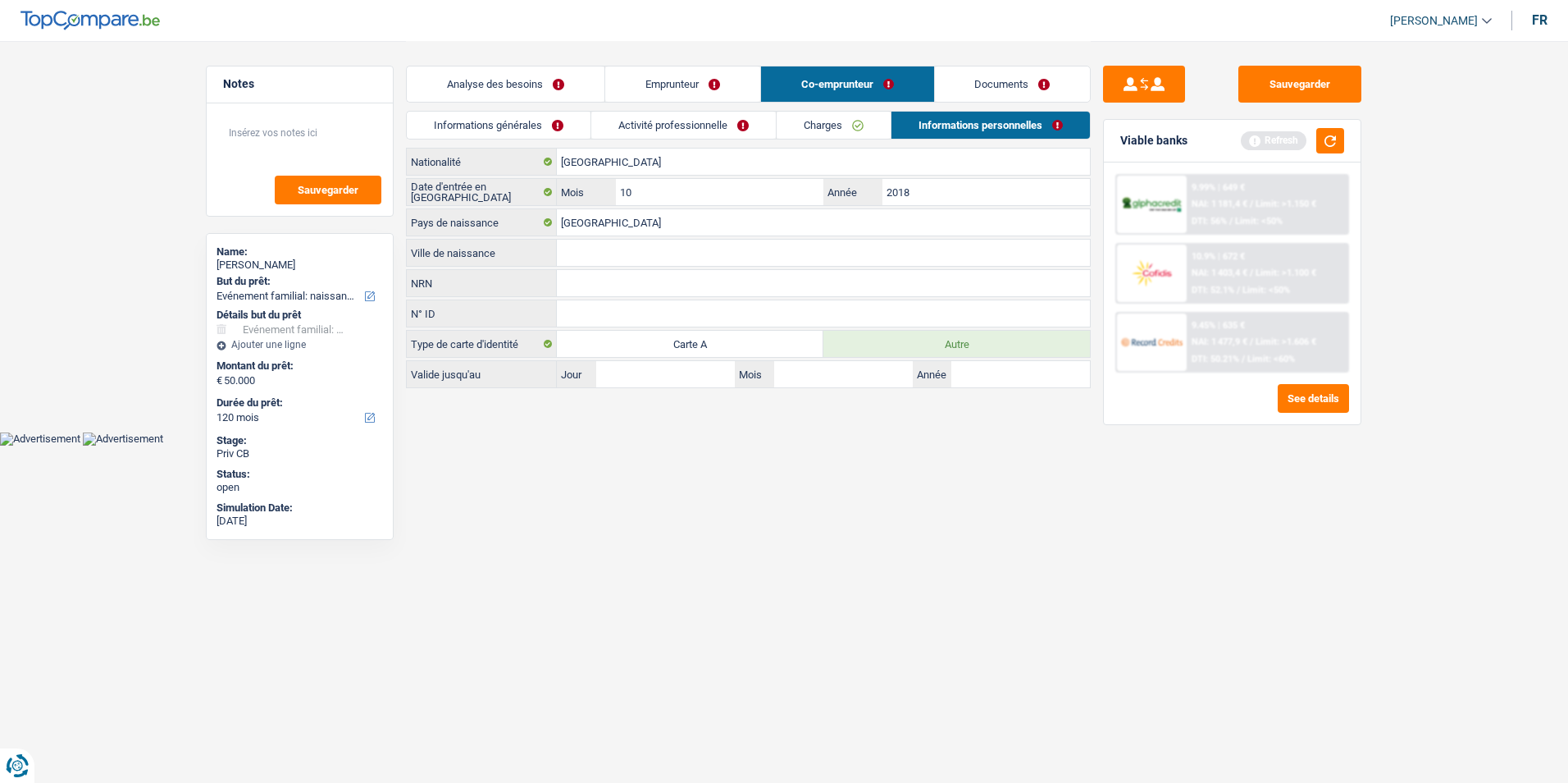
click at [593, 248] on input "Ville de naissance" at bounding box center [823, 252] width 534 height 26
type input "Arbaa sahel"
click at [597, 438] on body "Vous avez le contrôle de vos données Nous utilisons des cookies, tout comme nos…" at bounding box center [784, 223] width 1568 height 445
click at [718, 117] on link "Activité professionnelle" at bounding box center [684, 124] width 185 height 27
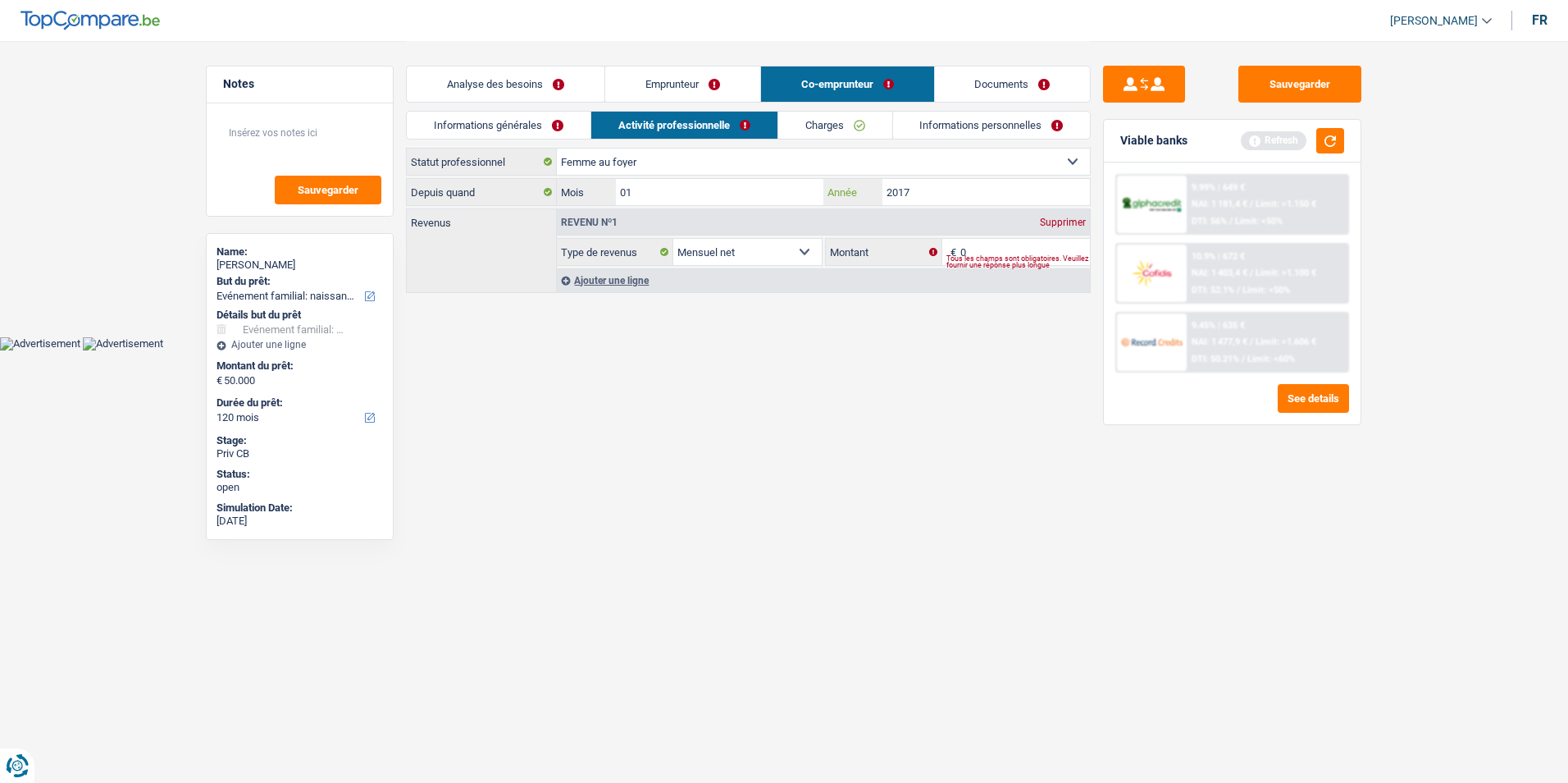
click at [930, 185] on input "2017" at bounding box center [986, 192] width 208 height 26
type input "2018"
drag, startPoint x: 698, startPoint y: 176, endPoint x: 694, endPoint y: 186, distance: 10.8
click at [698, 179] on div "Ouvrier Employé privé Employé public Invalide Indépendant Pensionné Chômeur Mut…" at bounding box center [748, 222] width 685 height 148
click at [689, 191] on input "01" at bounding box center [719, 192] width 208 height 26
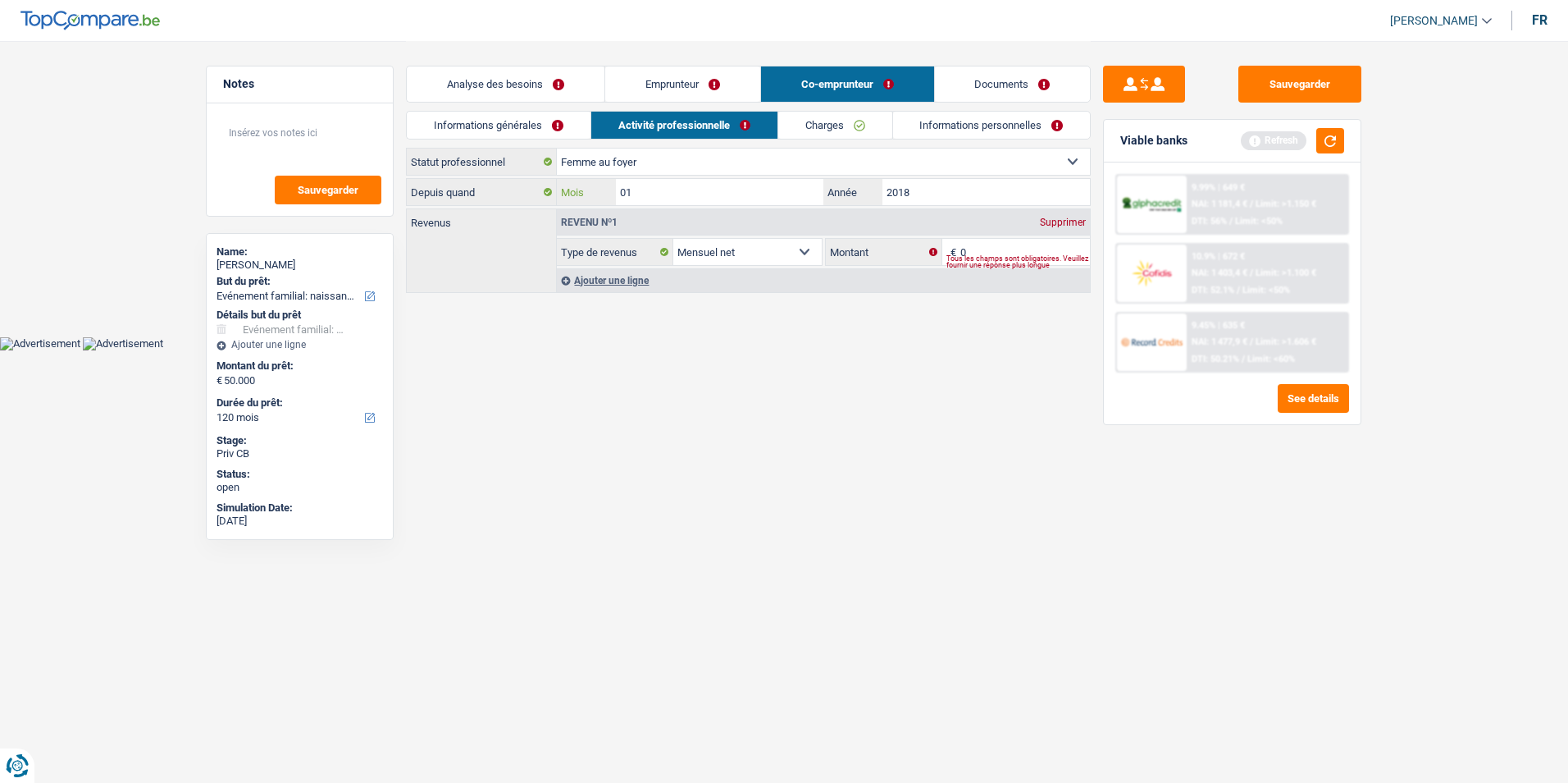
type input "0"
type input "10"
click at [945, 124] on link "Informations personnelles" at bounding box center [992, 124] width 198 height 27
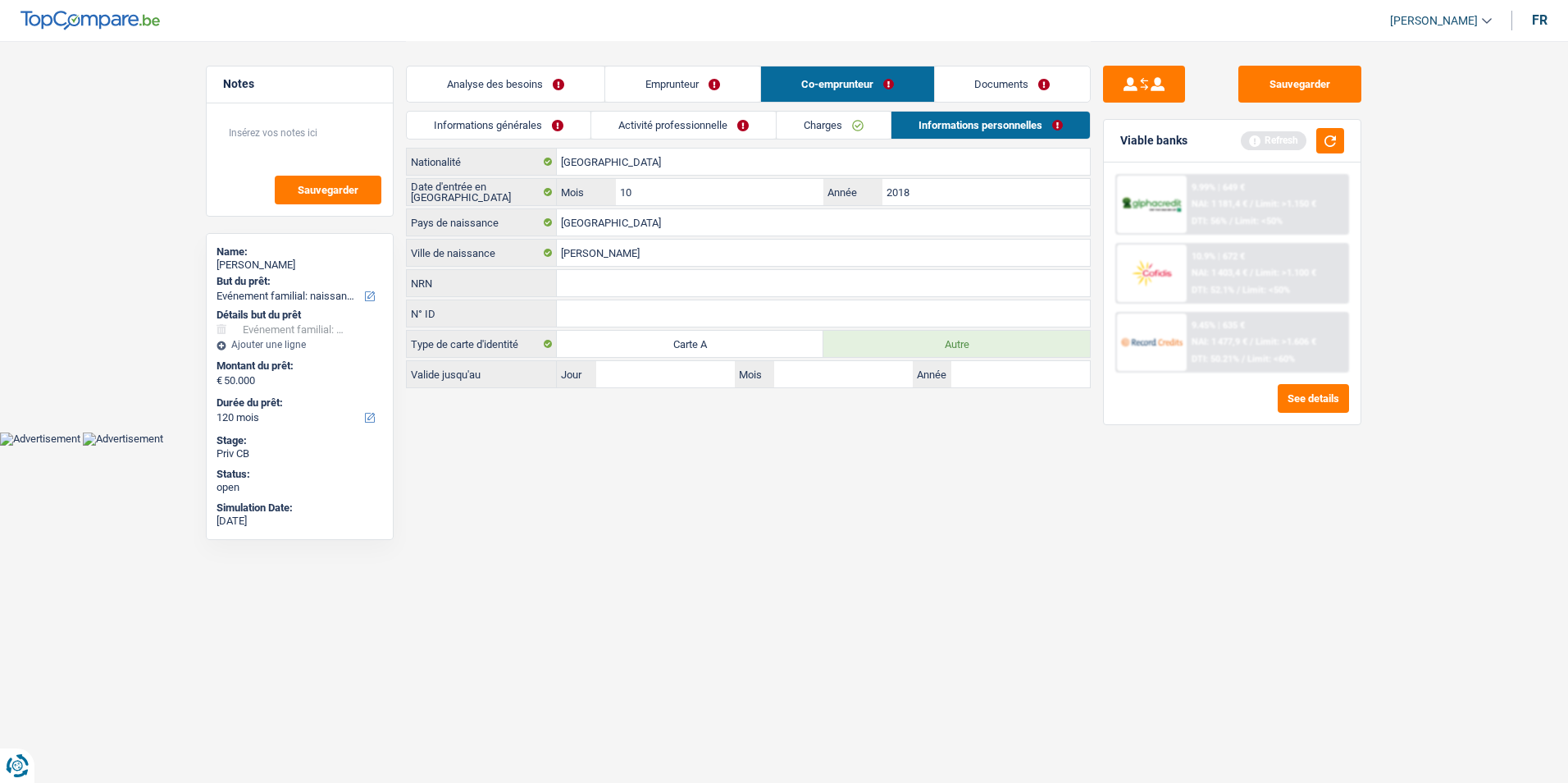
click at [545, 126] on link "Informations générales" at bounding box center [498, 124] width 184 height 27
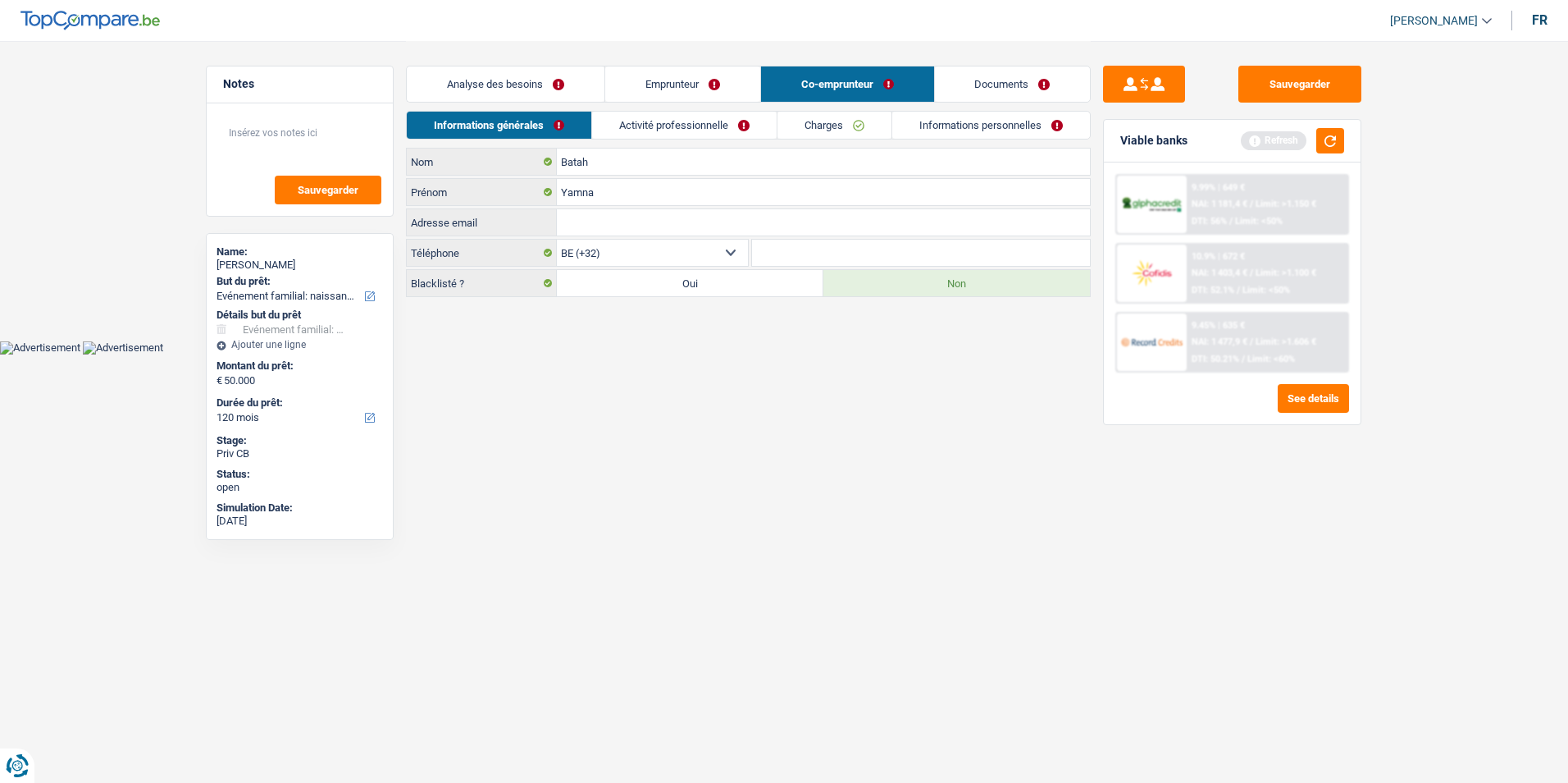
click at [554, 79] on link "Analyse des besoins" at bounding box center [505, 83] width 198 height 35
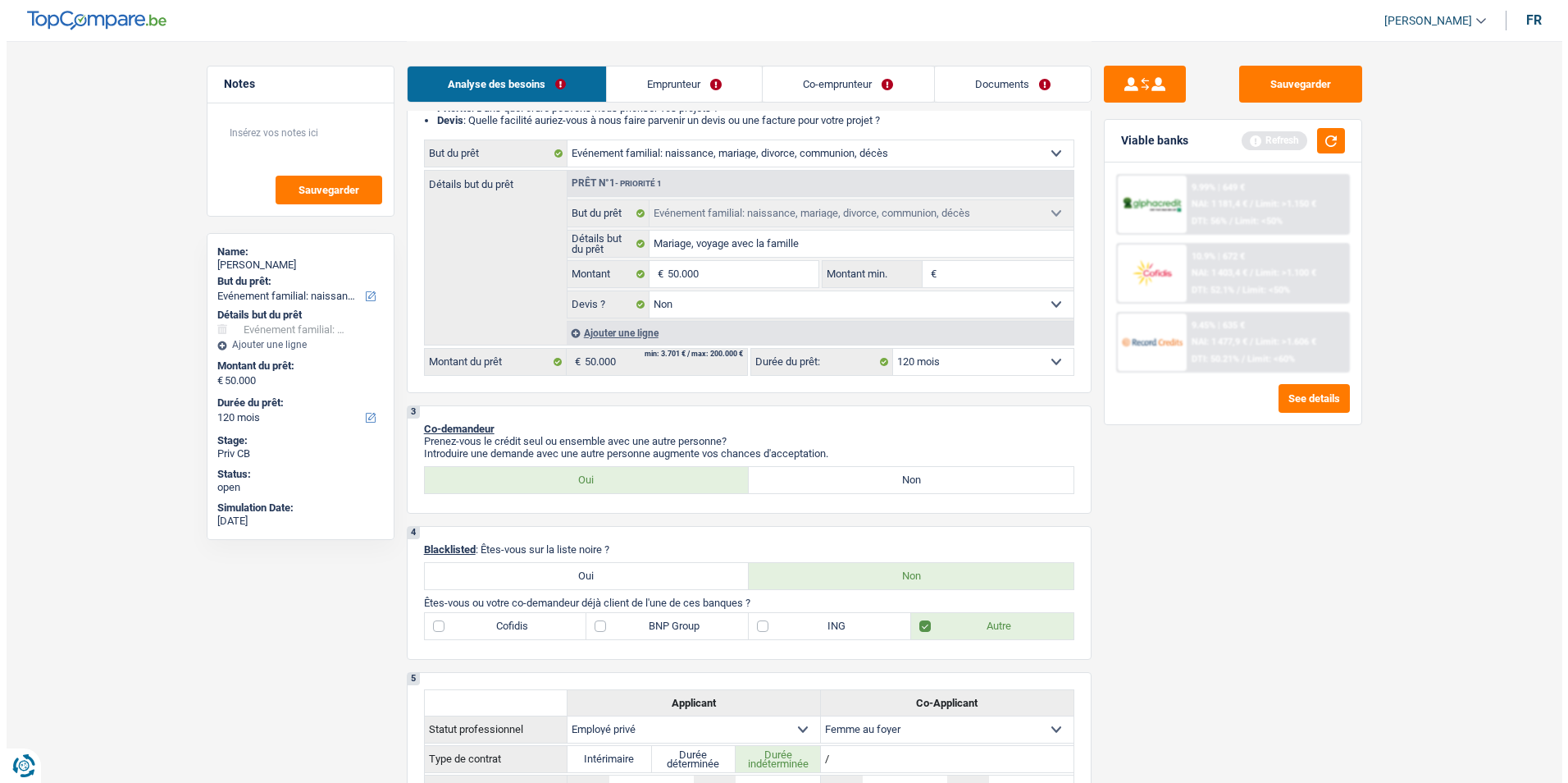
scroll to position [246, 0]
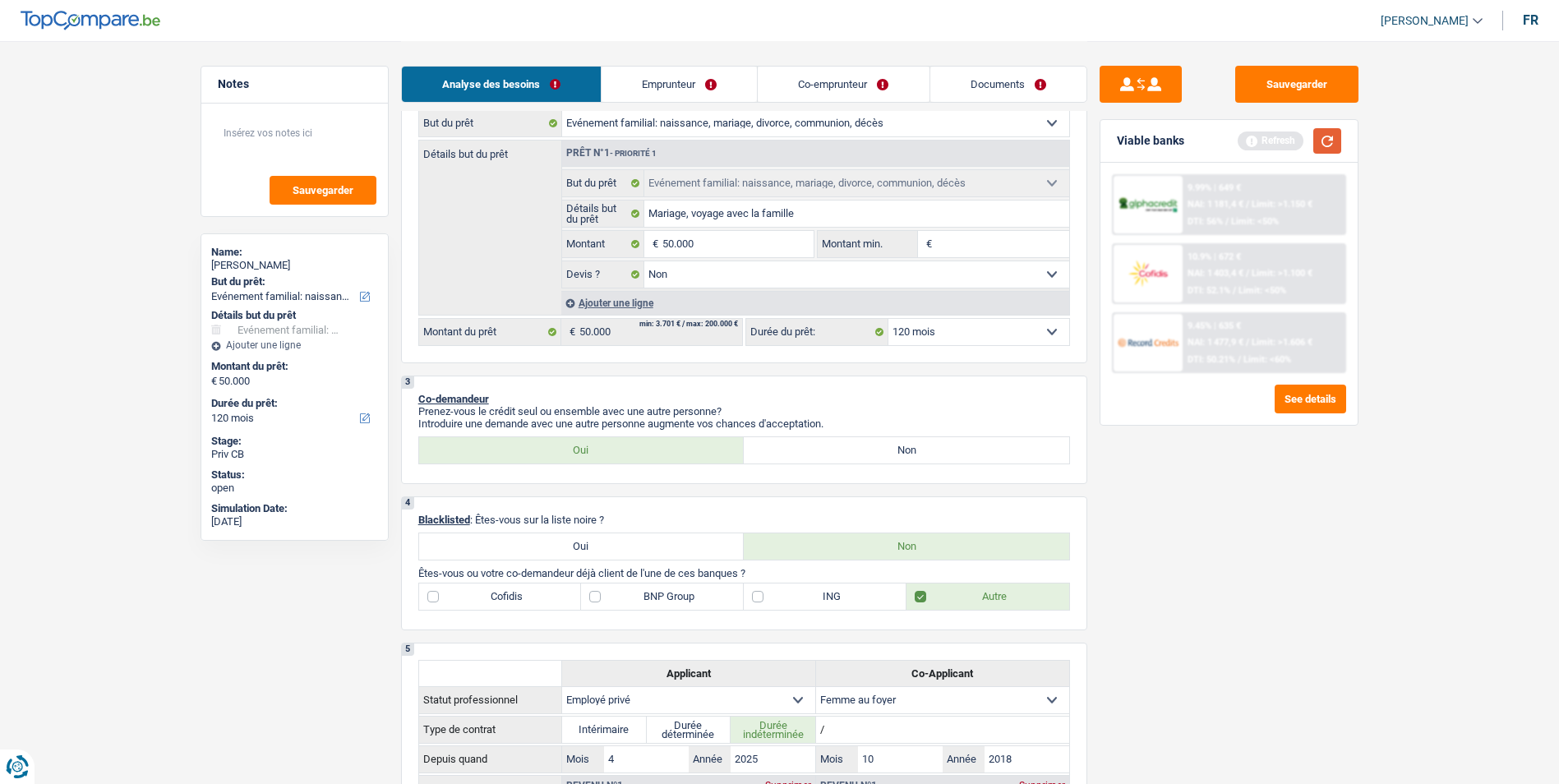
click at [1334, 140] on button "button" at bounding box center [1327, 141] width 28 height 26
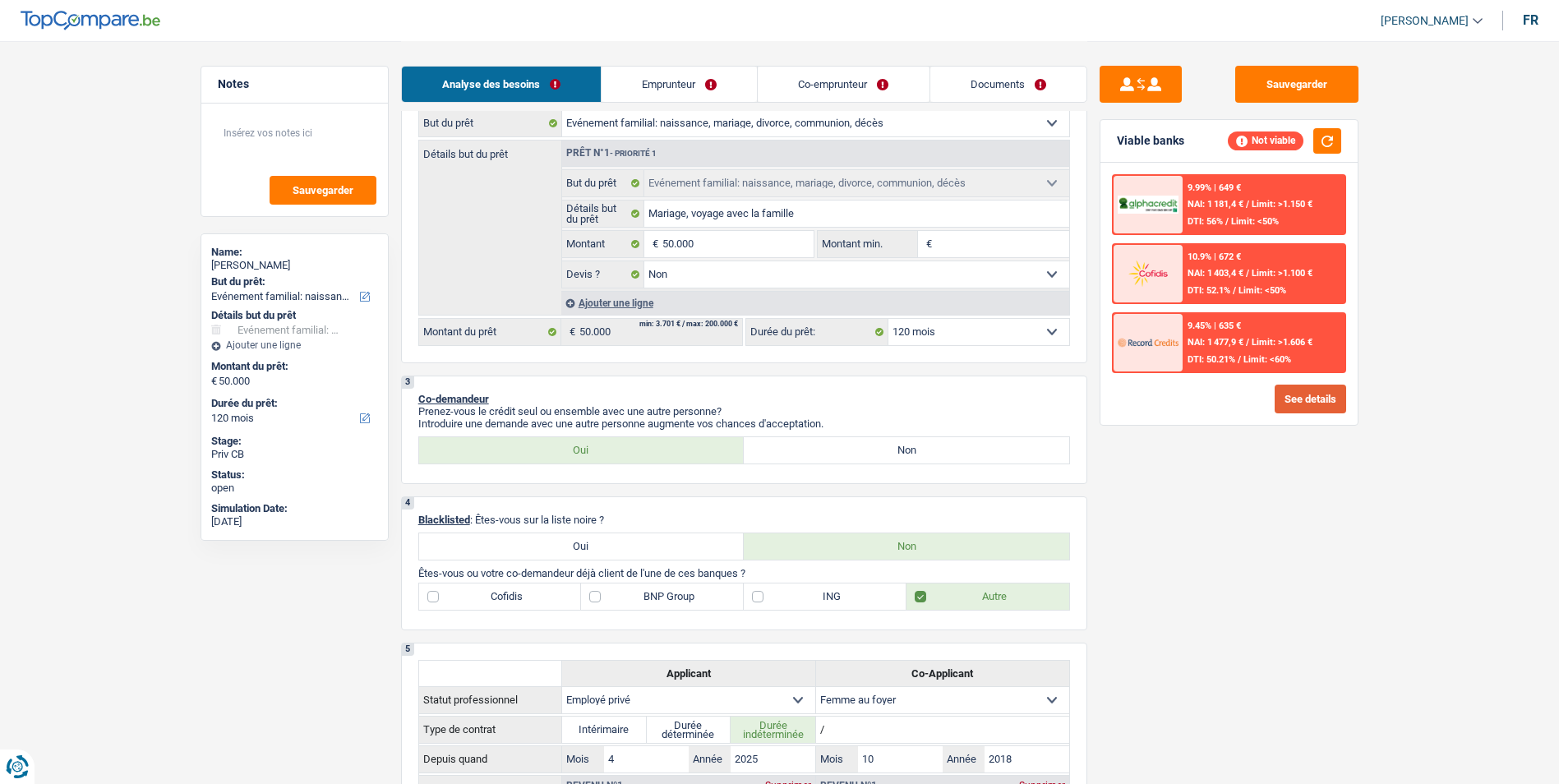
click at [1308, 391] on button "See details" at bounding box center [1310, 398] width 72 height 29
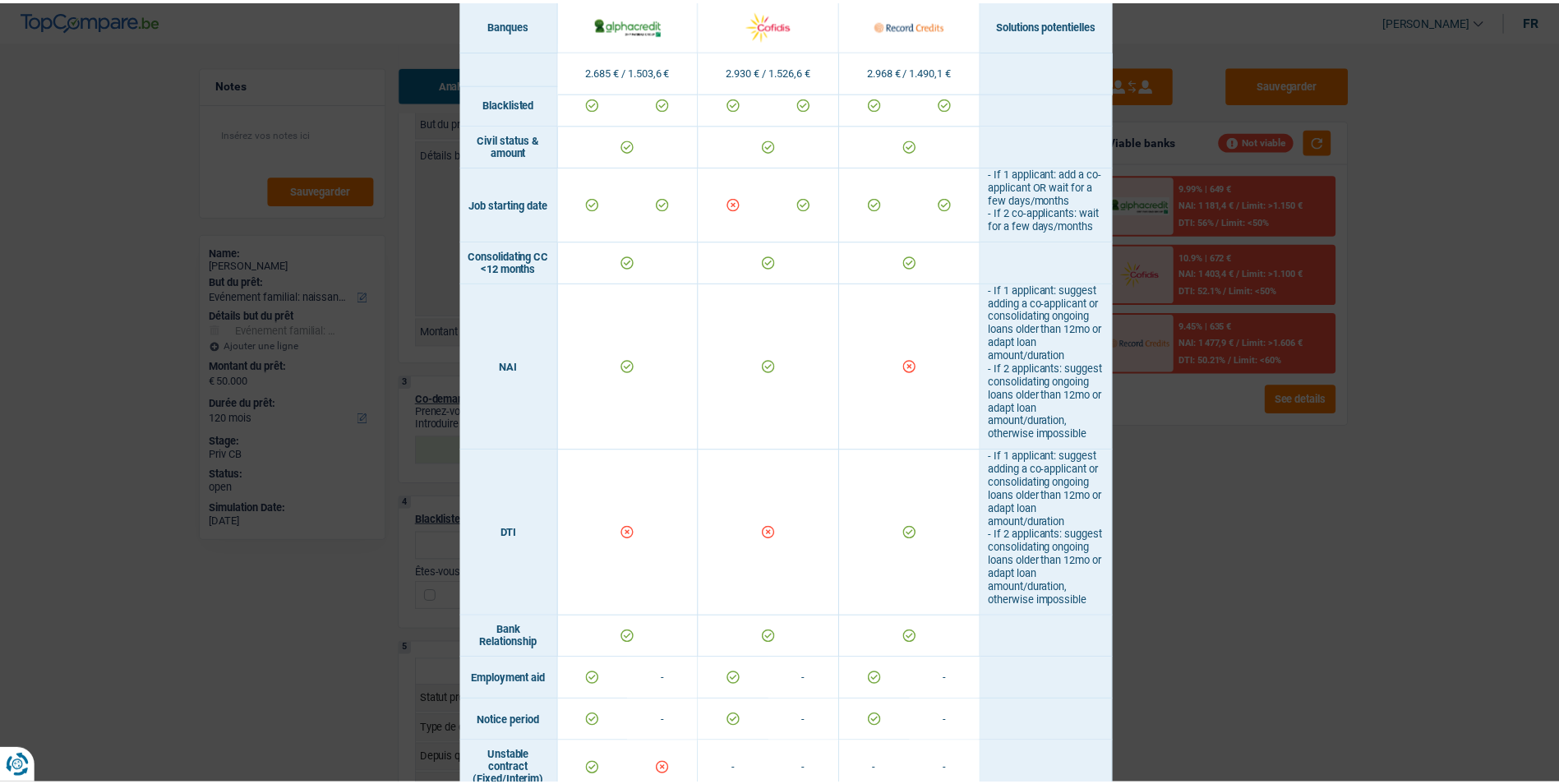
scroll to position [492, 0]
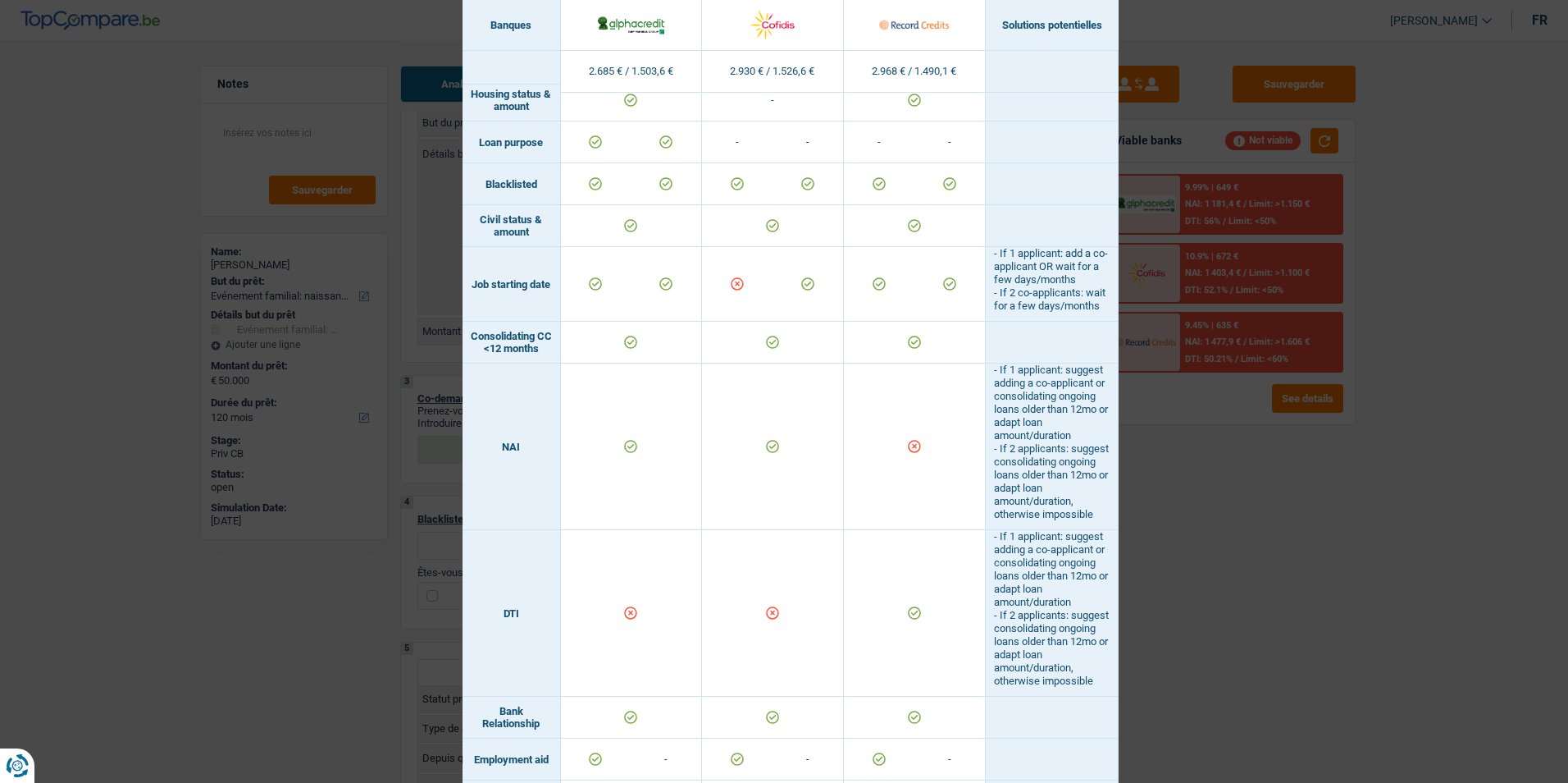
click at [1205, 458] on div "Banks conditions × Banques Solutions potentielles Revenus / Charges 2.685 € / 1…" at bounding box center [784, 392] width 1568 height 783
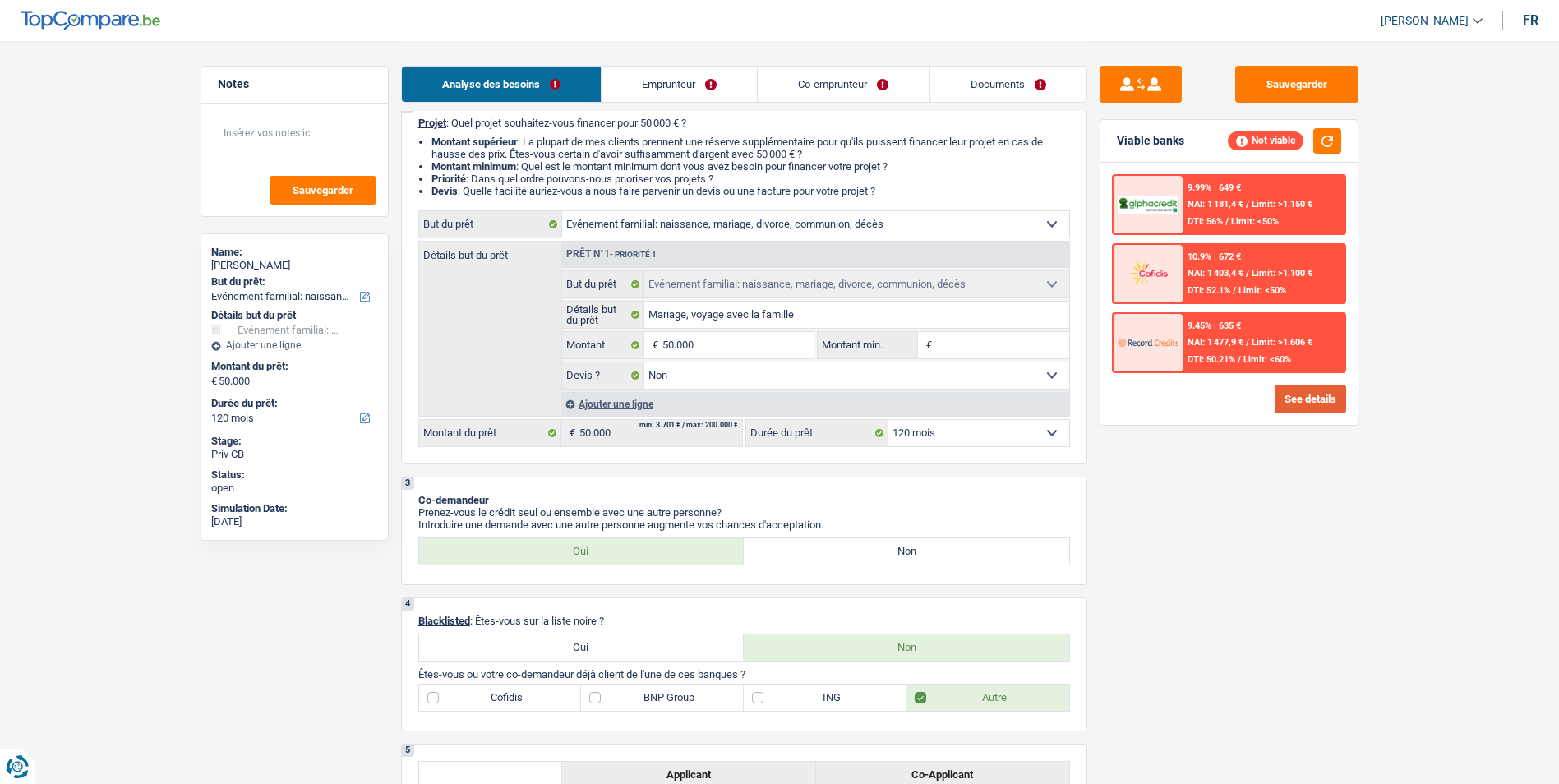
scroll to position [164, 0]
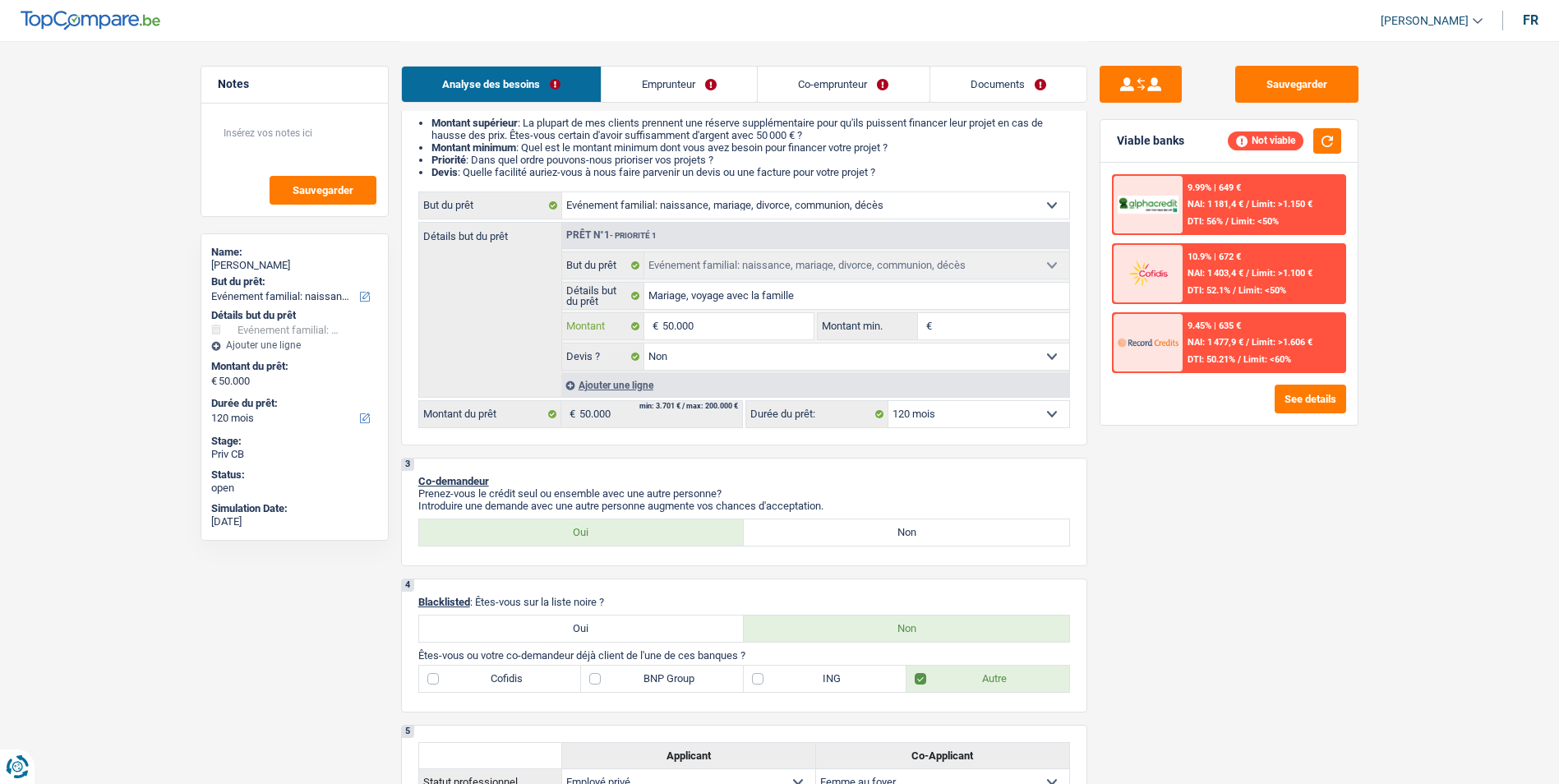
click at [755, 323] on input "50.000" at bounding box center [737, 326] width 150 height 26
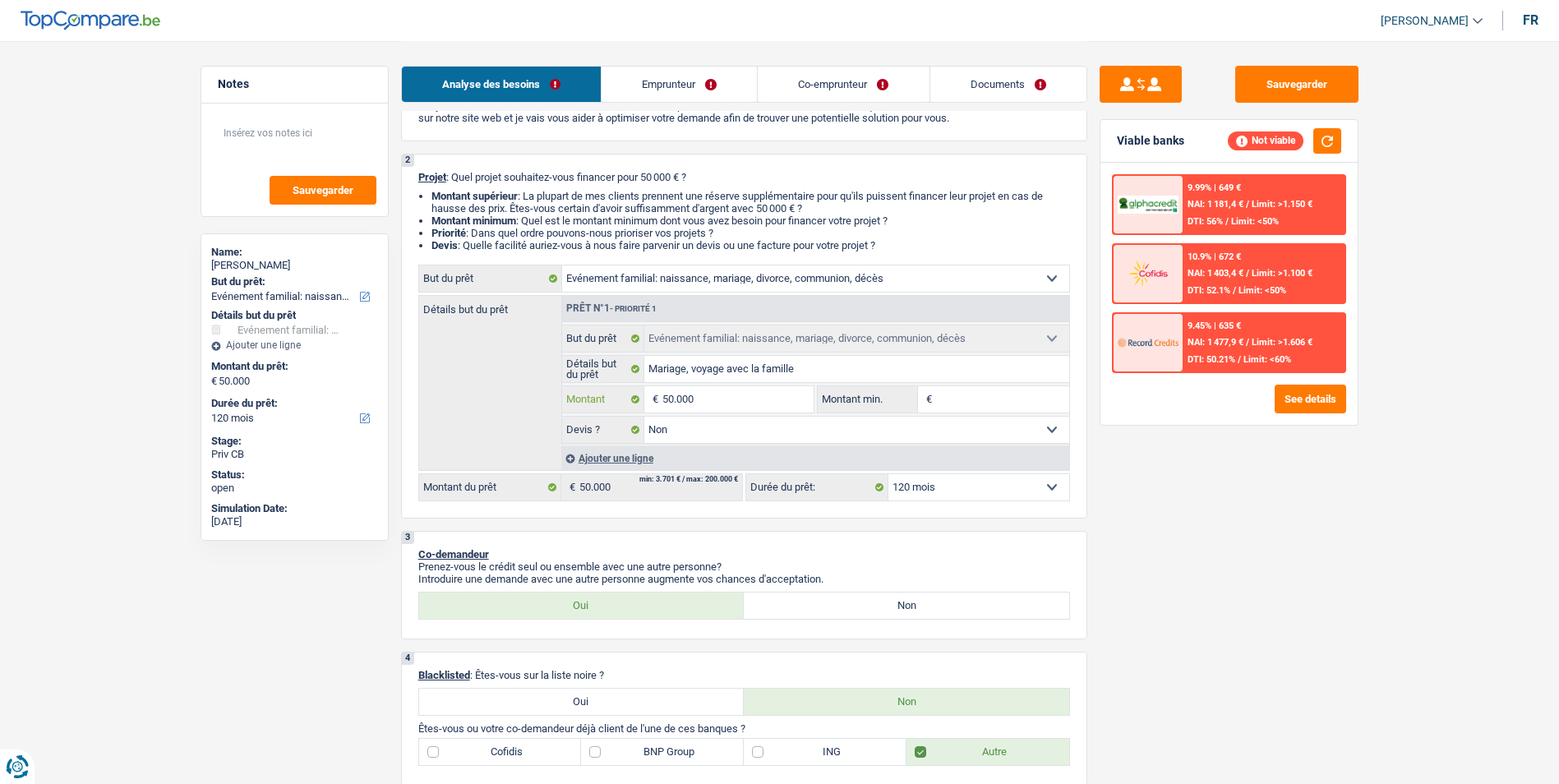
scroll to position [83, 0]
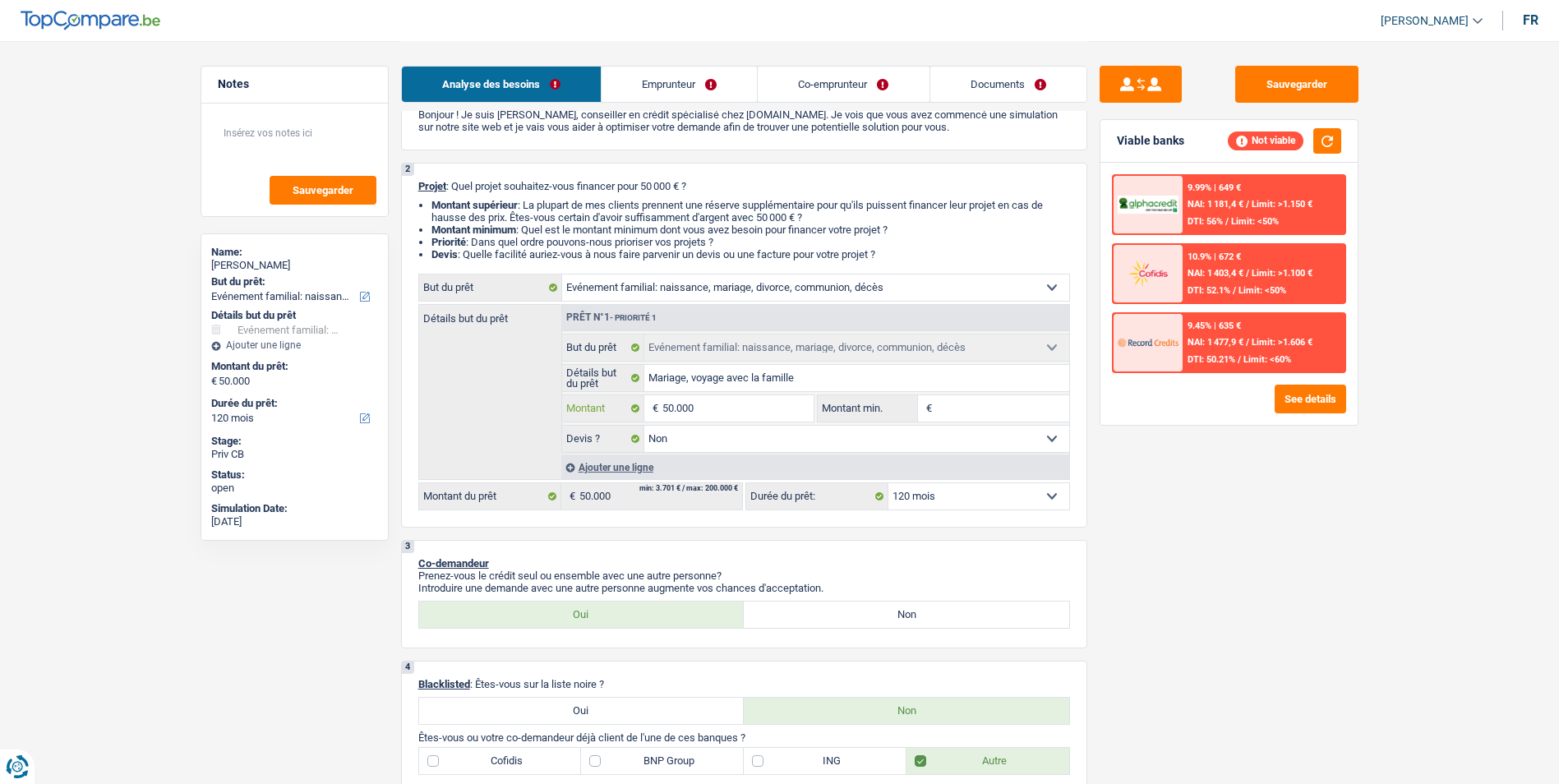
type input "5.000"
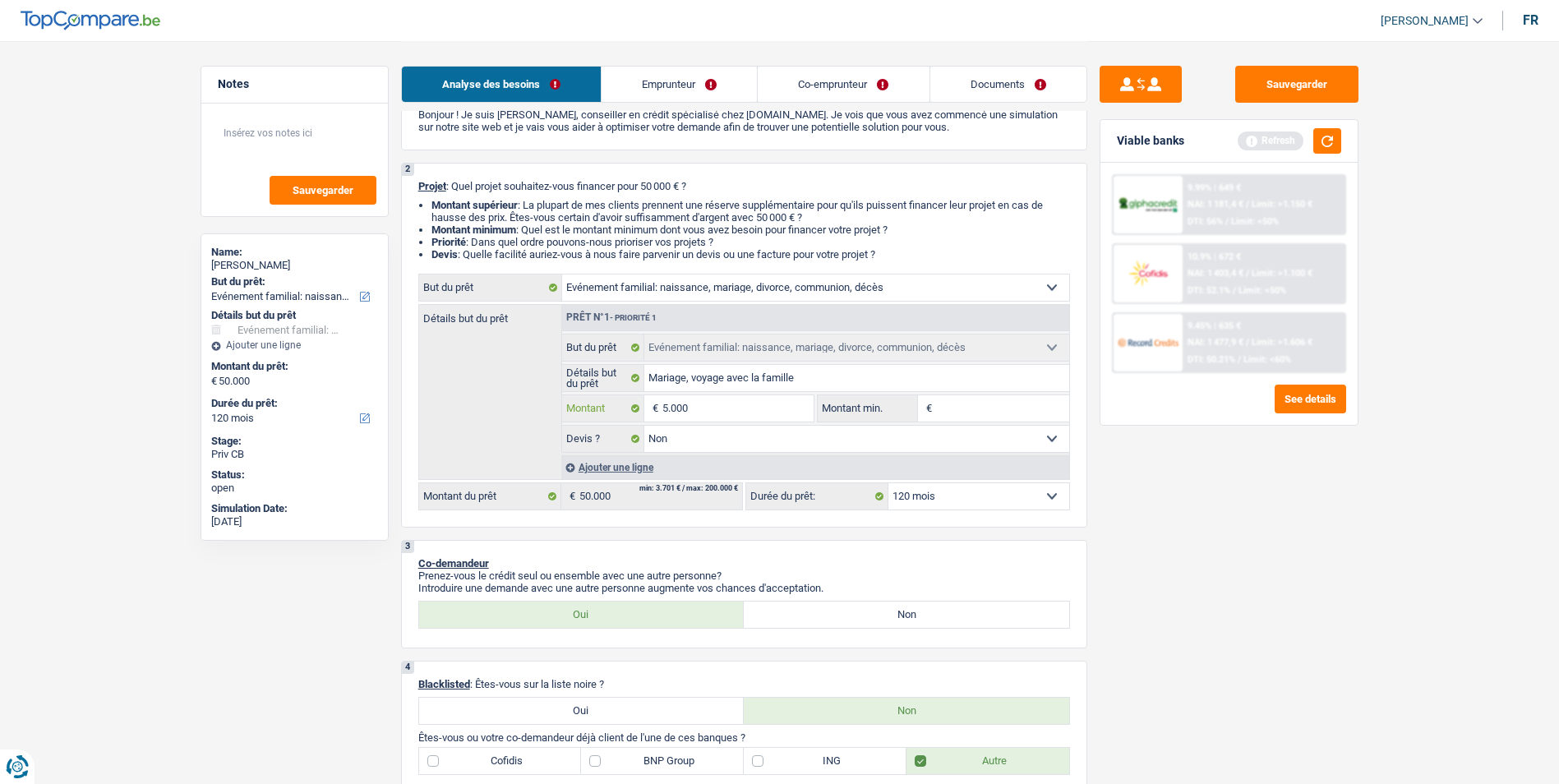
type input "500"
type input "50"
type input "5"
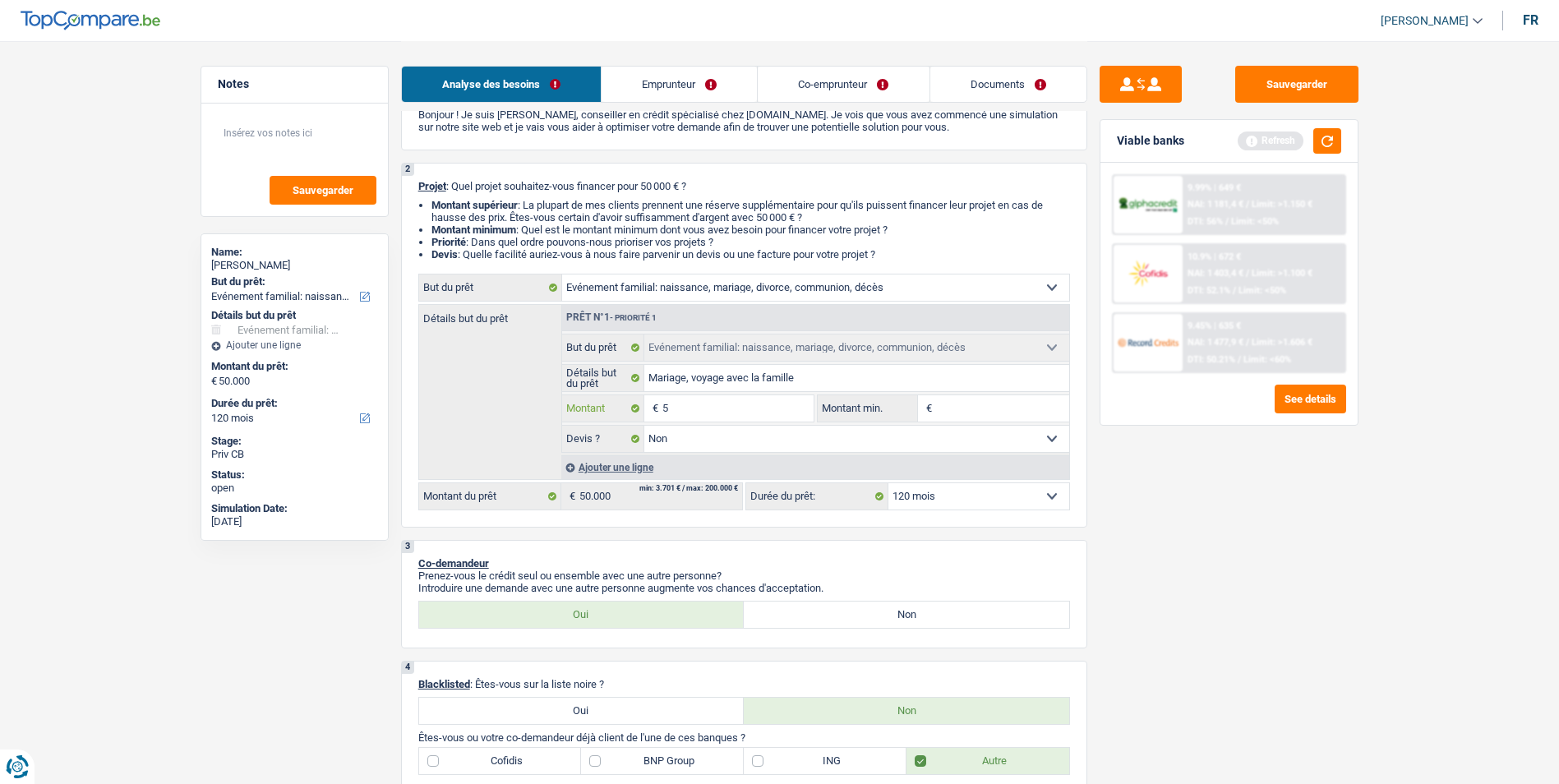
type input "5"
type input "2"
type input "25"
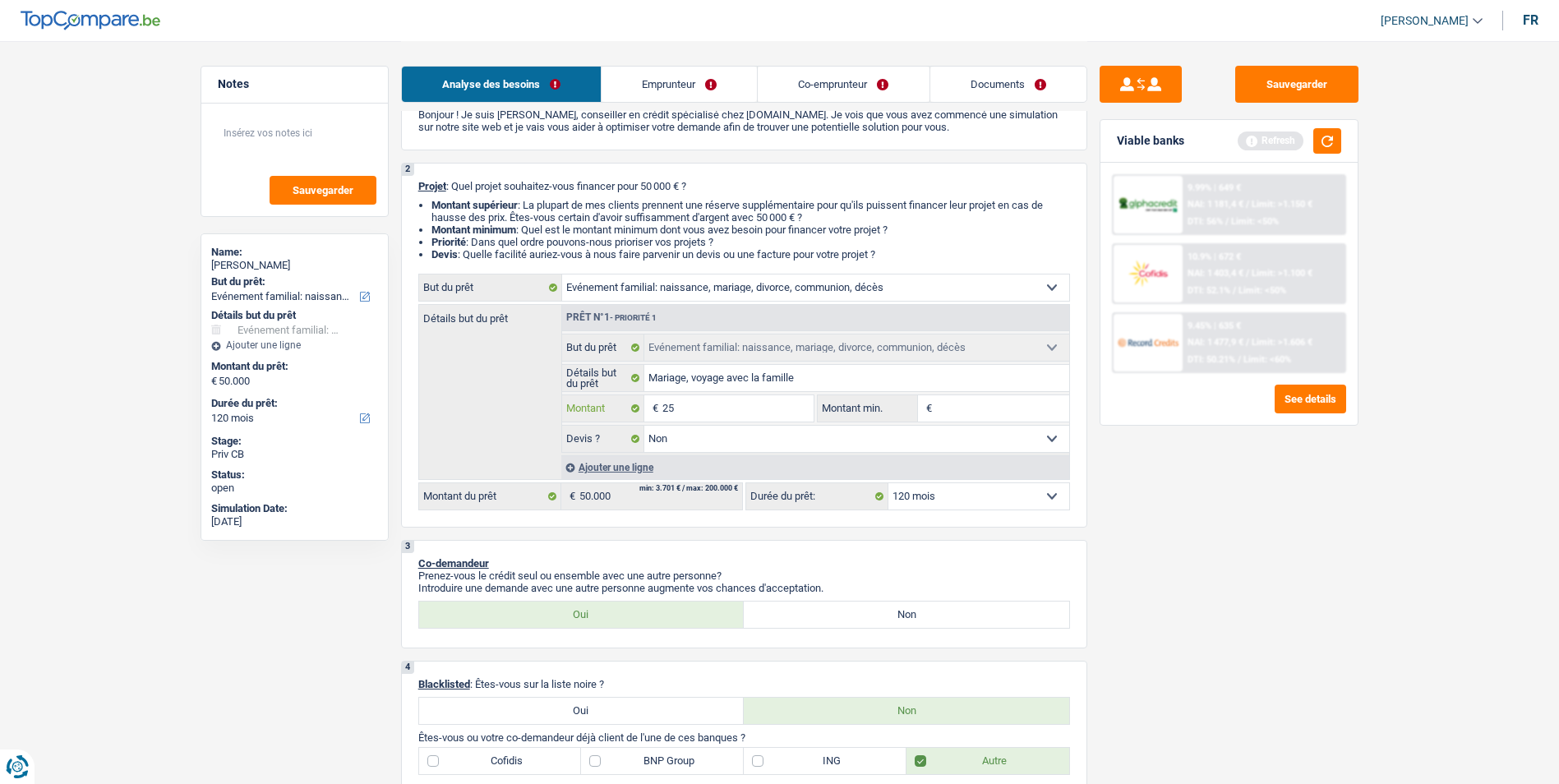
type input "250"
type input "2.500"
type input "25.000"
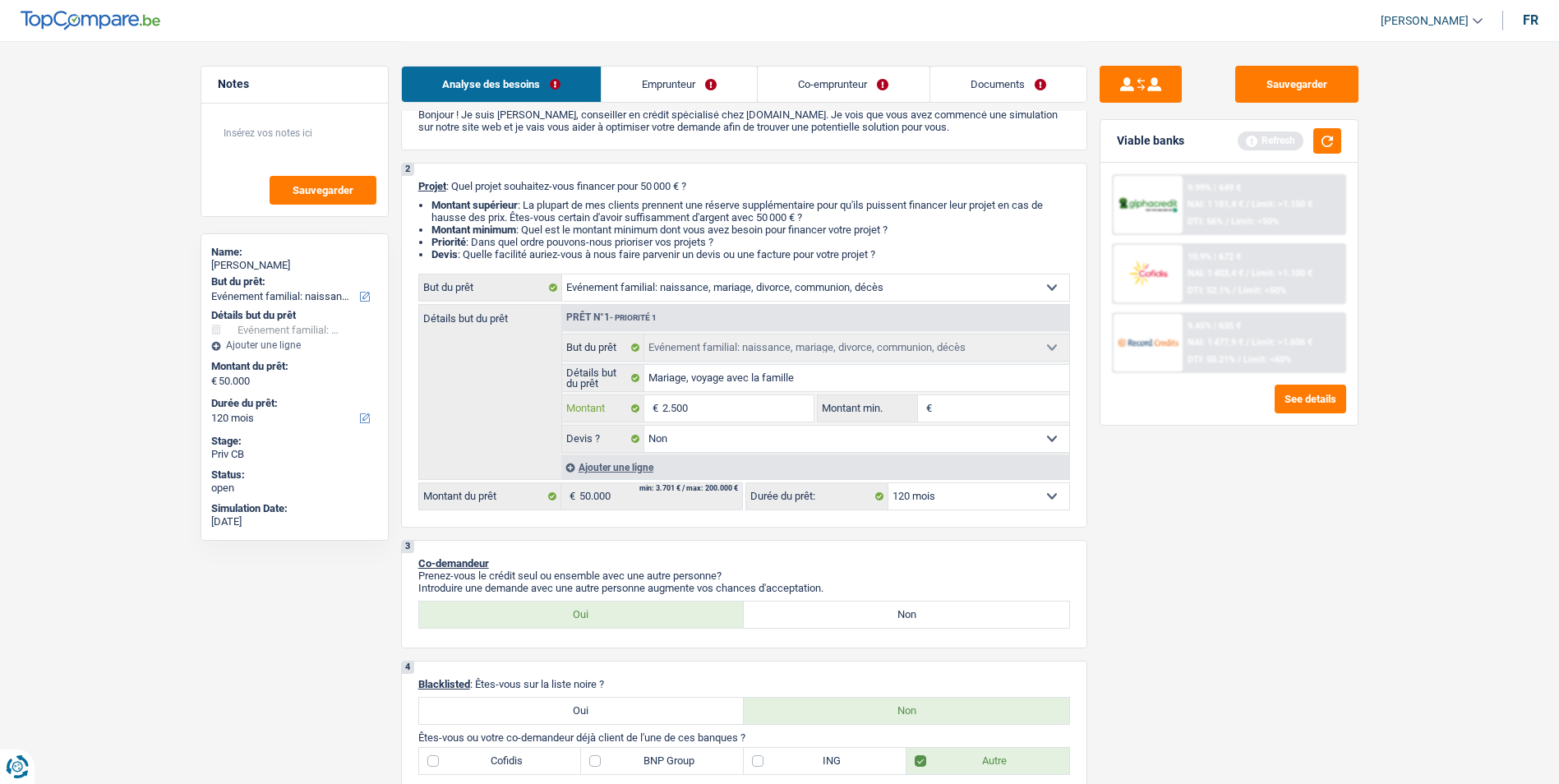
type input "25.000"
click at [1321, 143] on button "button" at bounding box center [1327, 141] width 28 height 26
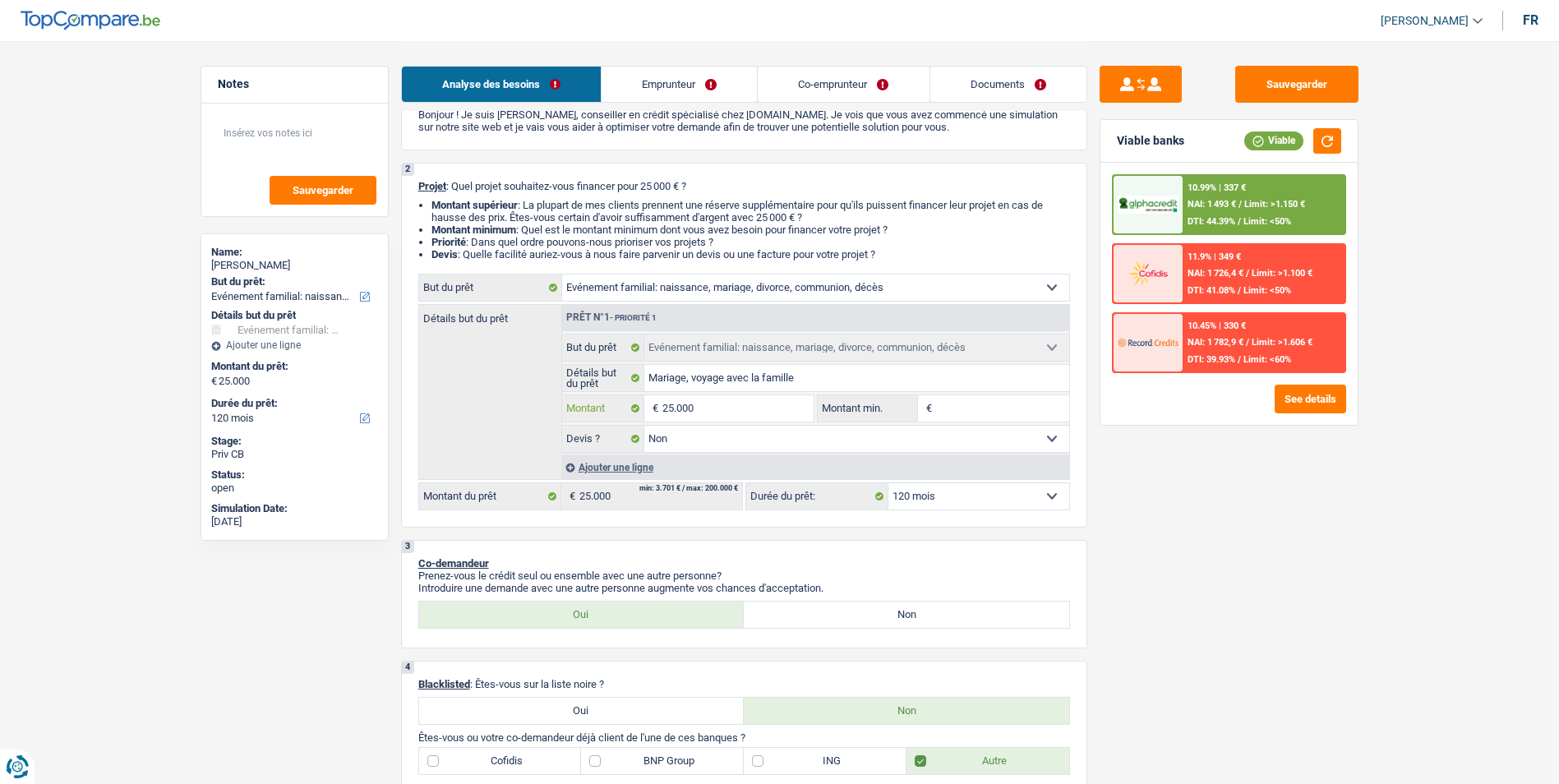
click at [747, 410] on input "25.000" at bounding box center [737, 408] width 150 height 26
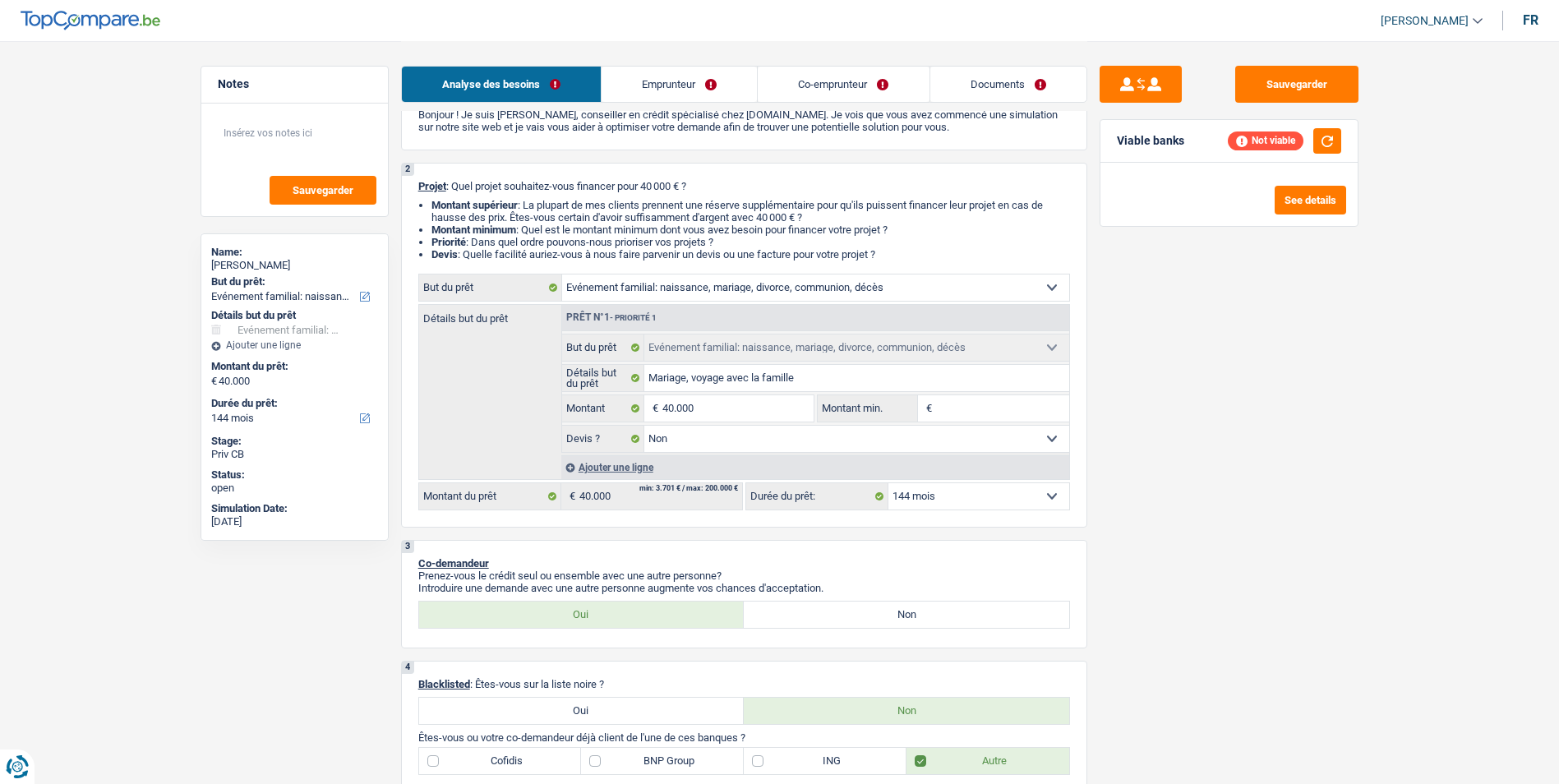
click at [970, 500] on select "12 mois 18 mois 24 mois 30 mois 36 mois 42 mois 48 mois 60 mois 72 mois 84 mois…" at bounding box center [979, 495] width 181 height 26
click at [888, 483] on select "12 mois 18 mois 24 mois 30 mois 36 mois 42 mois 48 mois 60 mois 72 mois 84 mois…" at bounding box center [979, 495] width 181 height 26
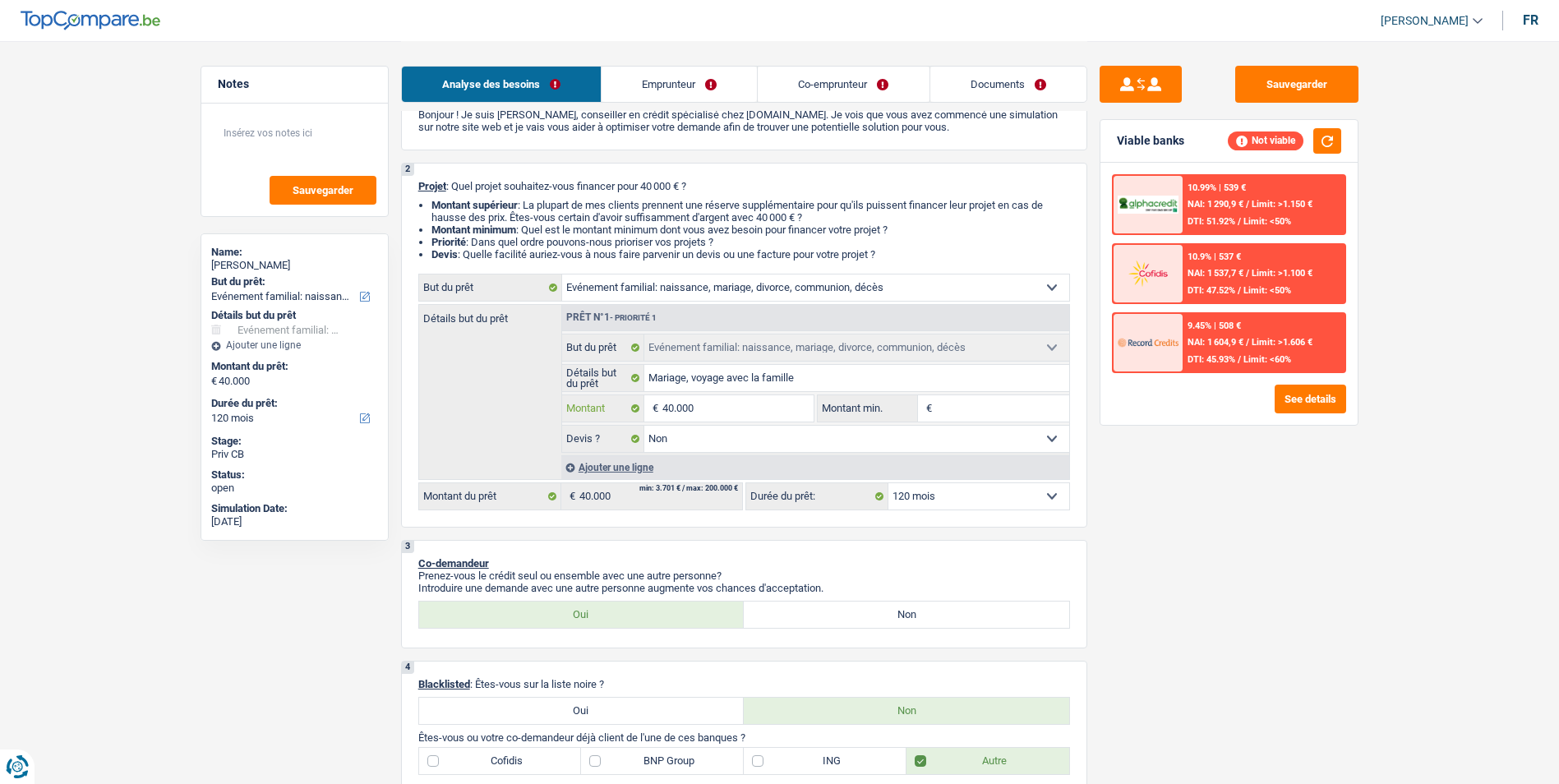
click at [739, 410] on input "40.000" at bounding box center [737, 408] width 150 height 26
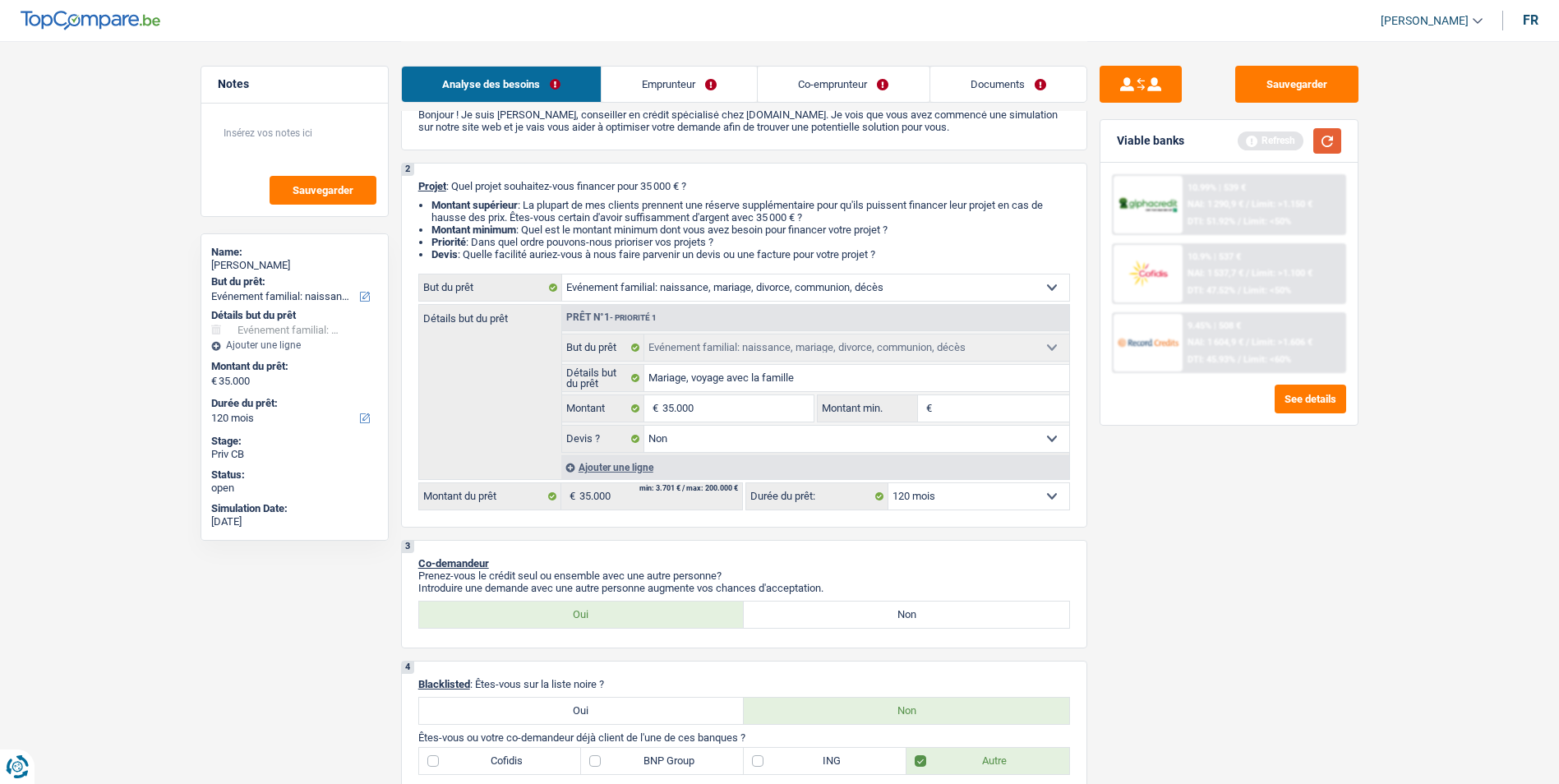
click at [1331, 134] on button "button" at bounding box center [1327, 141] width 28 height 26
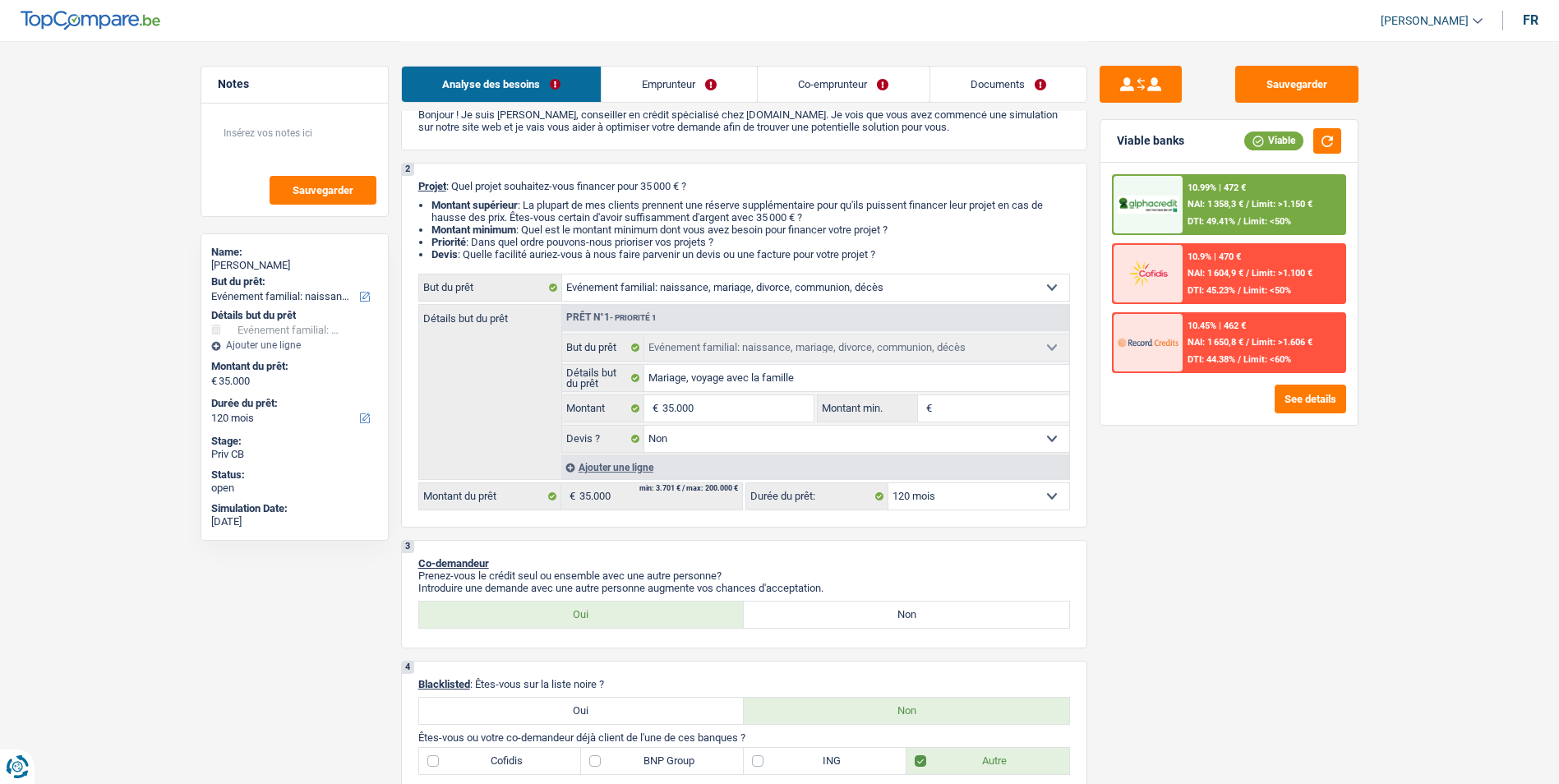
click at [1253, 200] on span "Limit: >1.150 €" at bounding box center [1281, 204] width 61 height 11
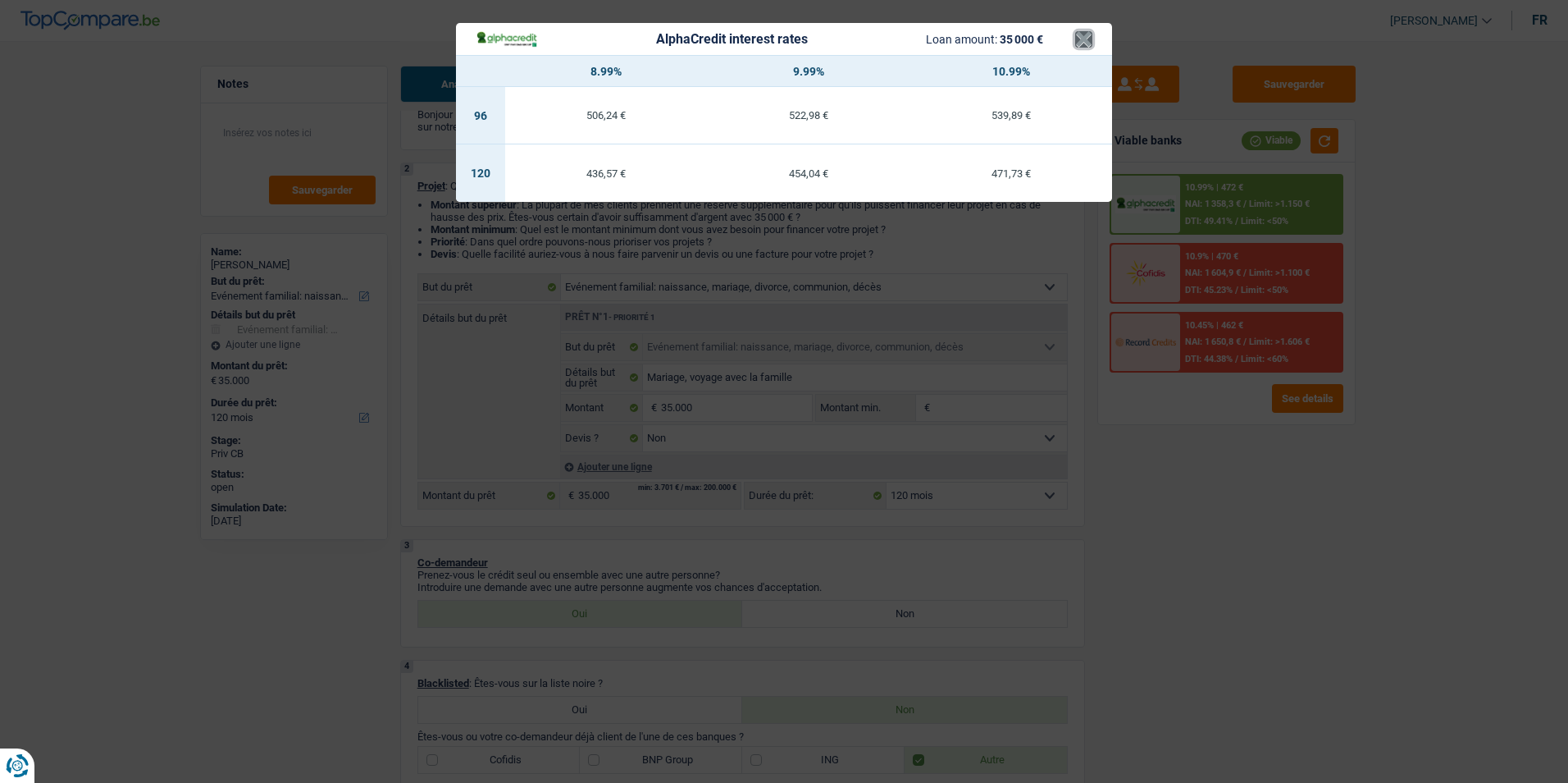
click at [1083, 42] on button "×" at bounding box center [1083, 39] width 17 height 17
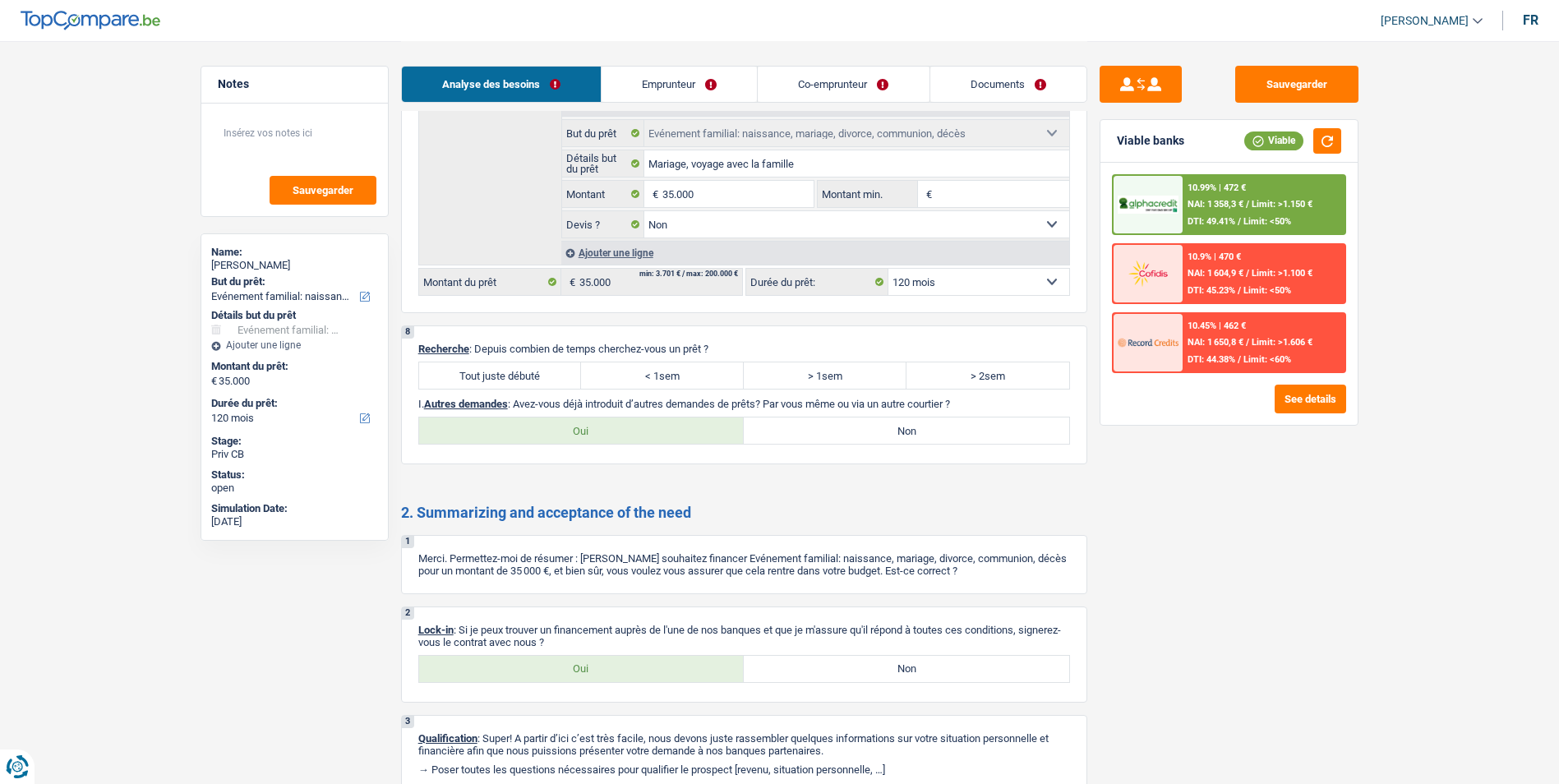
scroll to position [2135, 0]
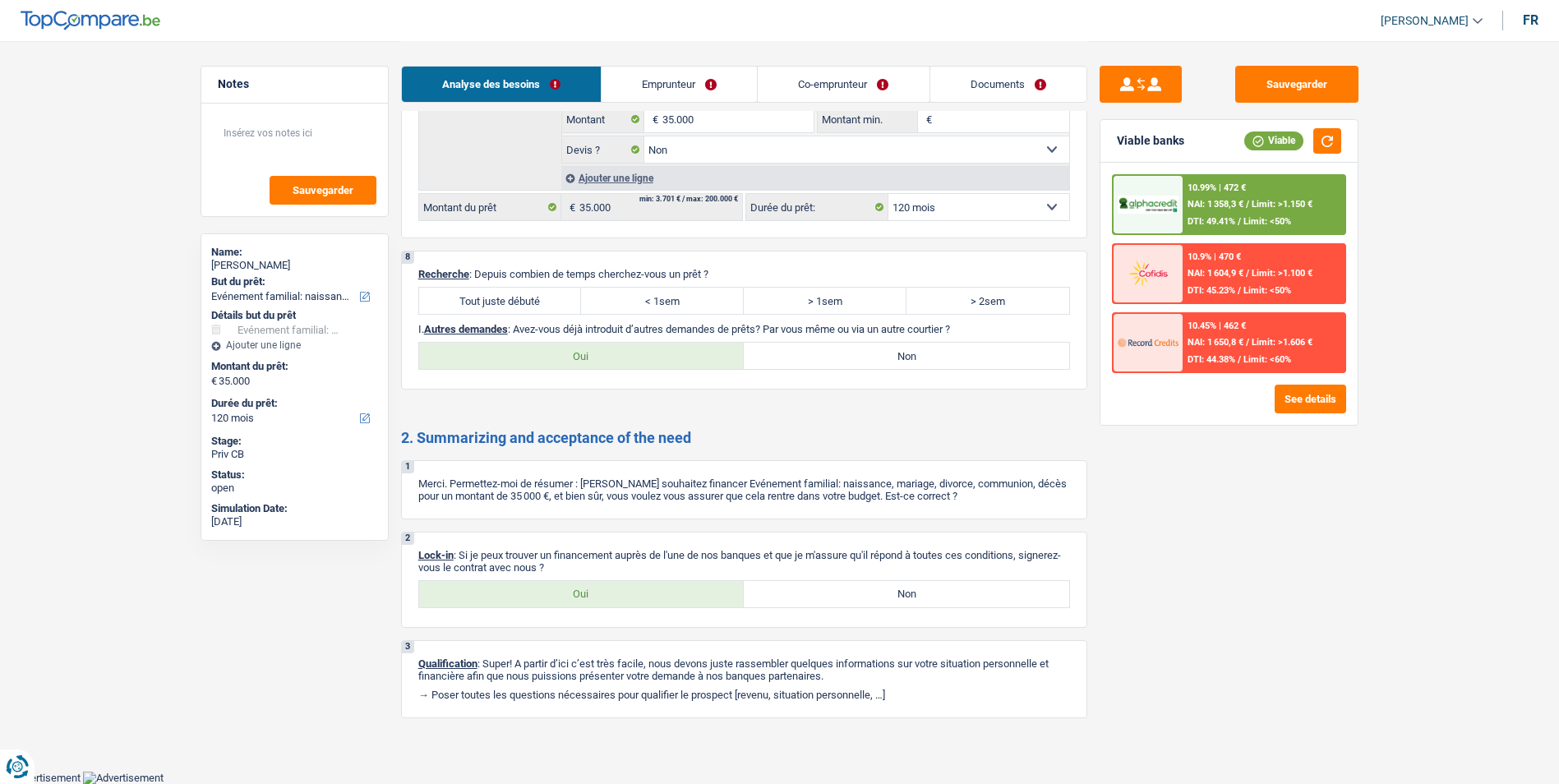
click at [514, 307] on label "Tout juste débuté" at bounding box center [500, 300] width 162 height 26
click at [514, 307] on input "Tout juste débuté" at bounding box center [500, 300] width 162 height 26
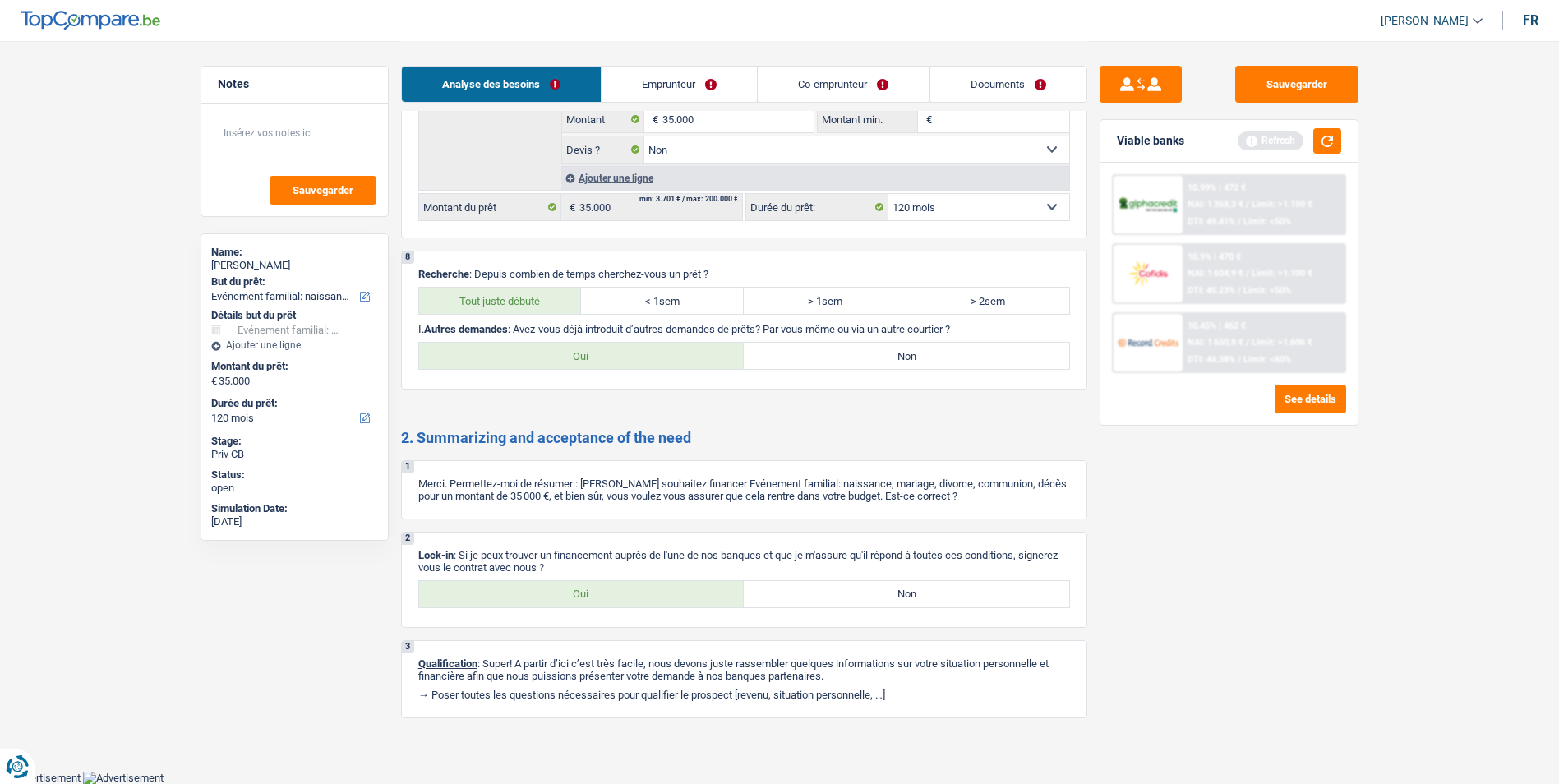
click at [817, 358] on label "Non" at bounding box center [906, 355] width 326 height 26
click at [817, 358] on input "Non" at bounding box center [906, 355] width 326 height 26
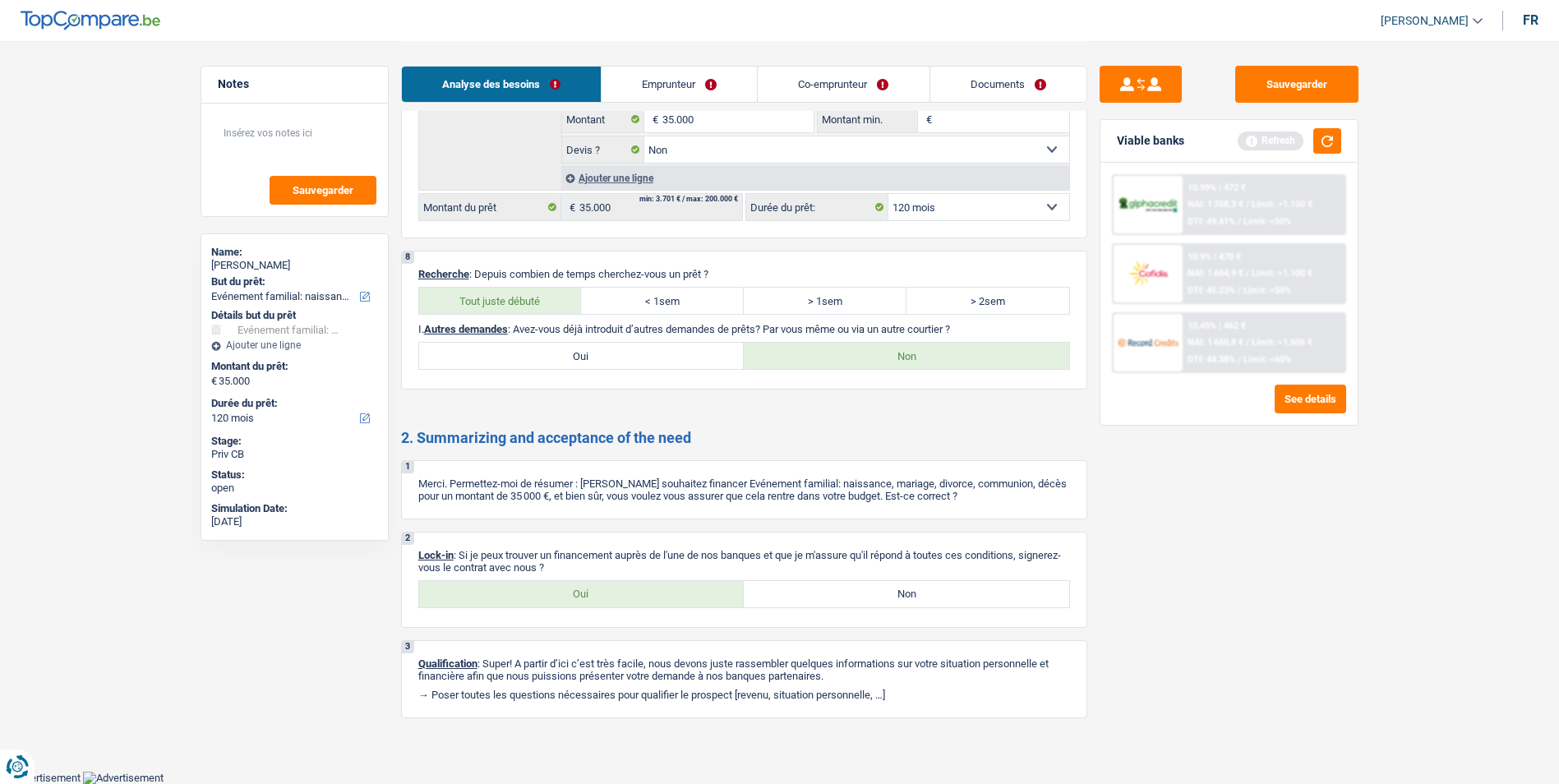
click at [605, 599] on label "Oui" at bounding box center [581, 594] width 326 height 26
click at [605, 599] on input "Oui" at bounding box center [581, 594] width 326 height 26
click at [1295, 85] on button "Sauvegarder" at bounding box center [1297, 84] width 123 height 37
click at [1333, 149] on button "button" at bounding box center [1327, 141] width 28 height 26
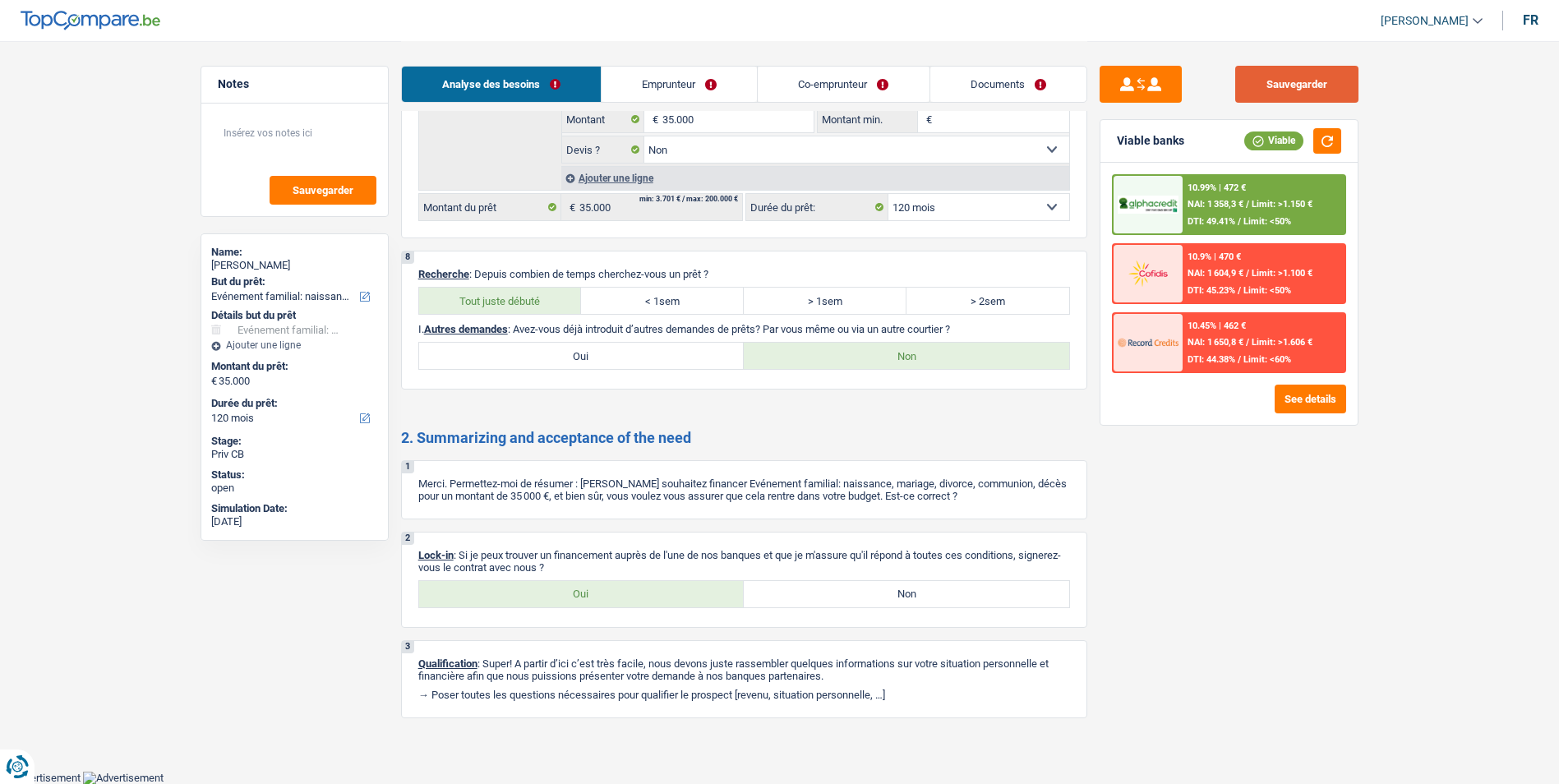
click at [1286, 90] on button "Sauvegarder" at bounding box center [1297, 84] width 123 height 37
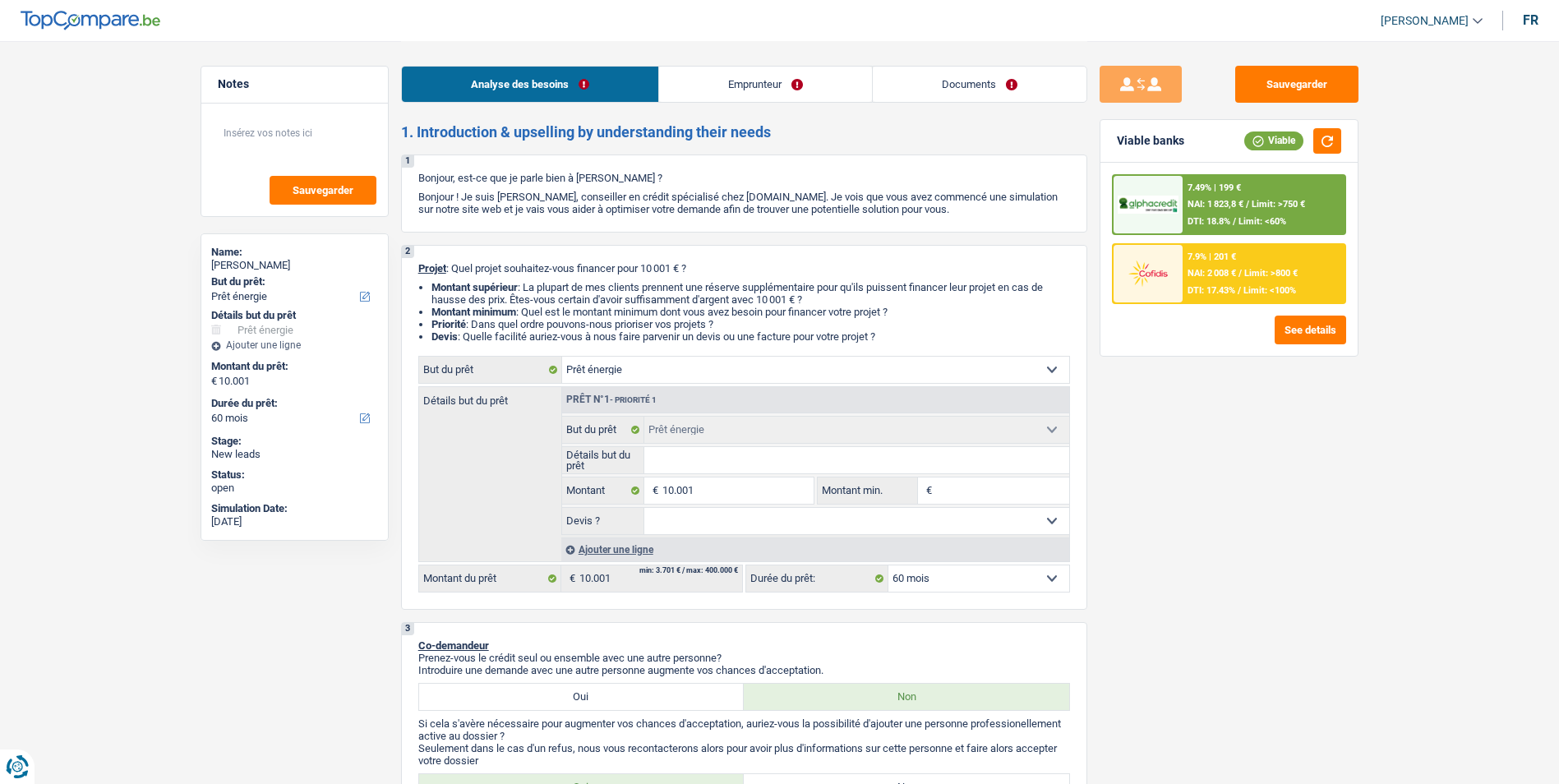
select select "energy"
select select "60"
select select "energy"
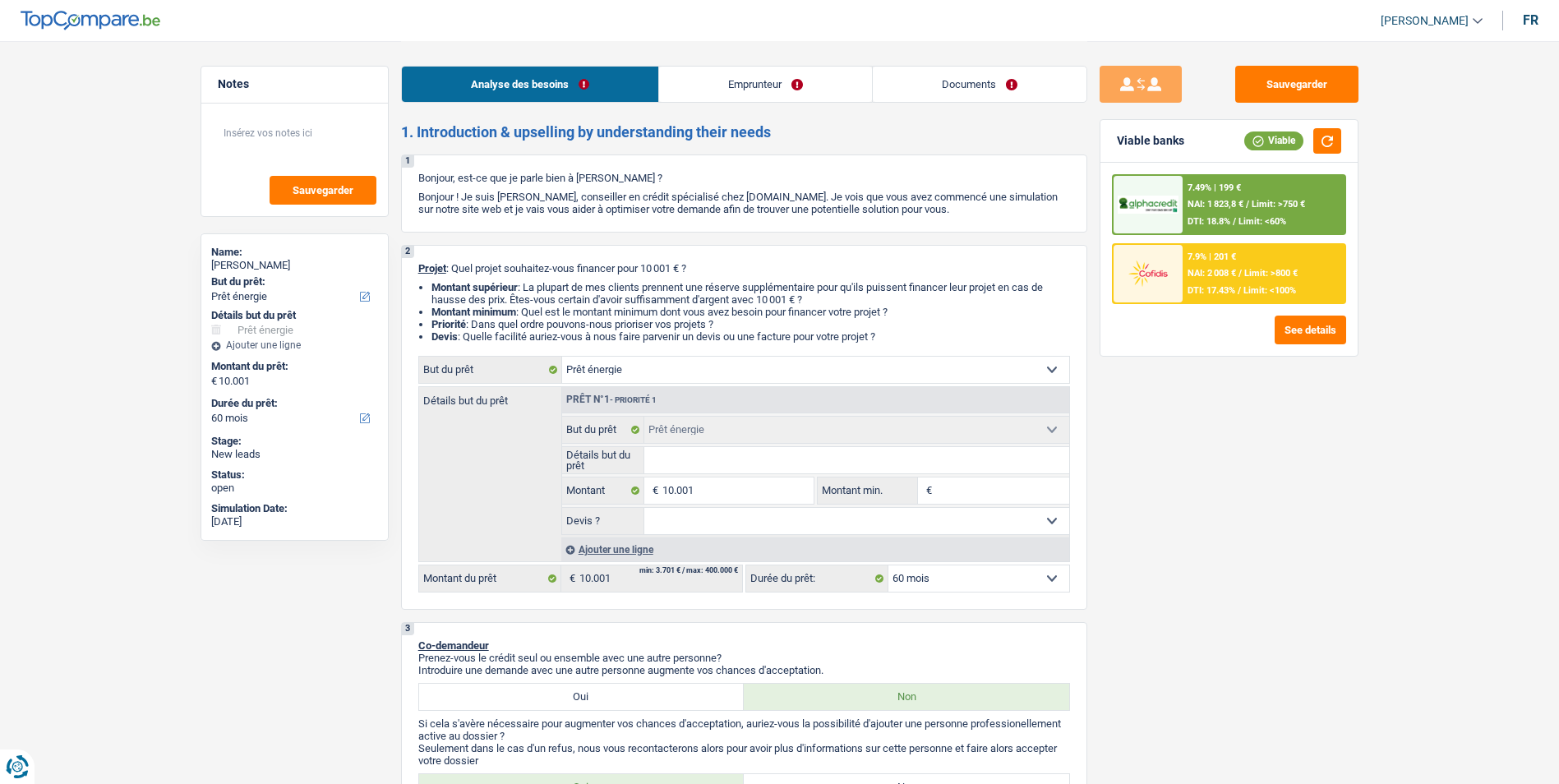
select select "60"
select select "invalid"
select select "familyAllowances"
select select "disabilityPension"
select select "ownerWithMortgage"
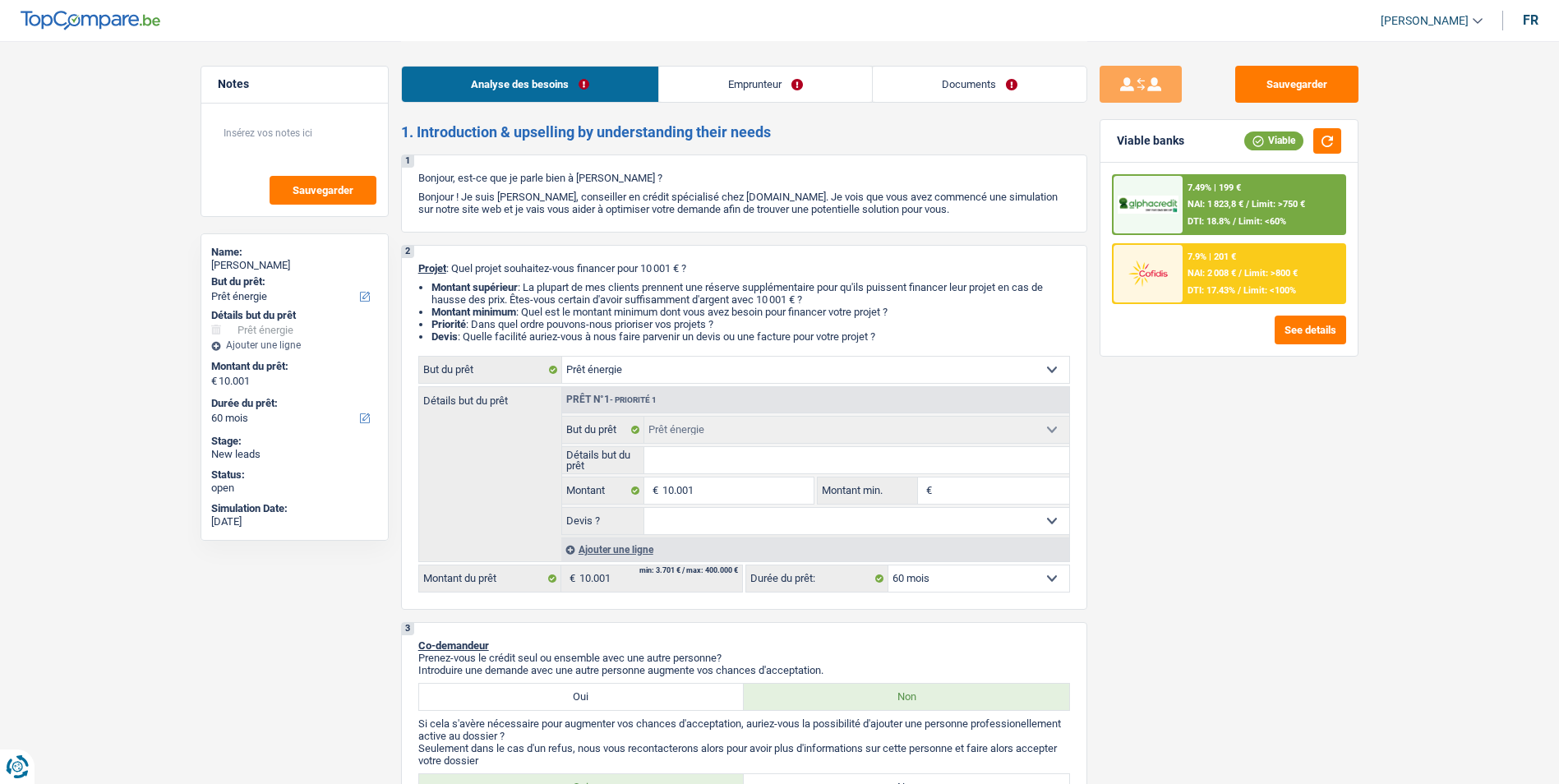
select select "mortgage"
select select "360"
select select "energy"
select select "60"
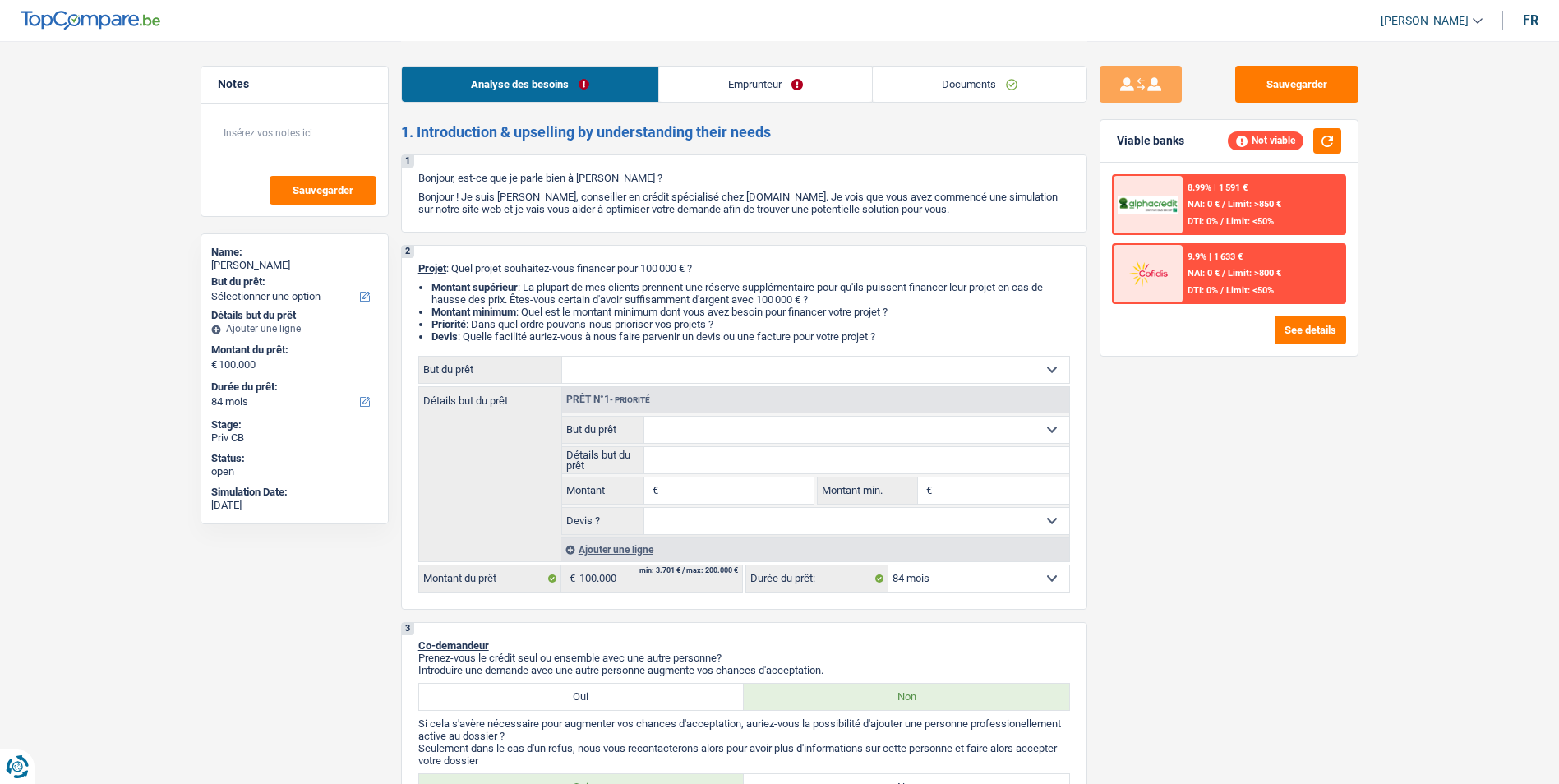
select select "84"
click at [630, 359] on select "Confort maison: meubles, textile, peinture, électroménager, outillage non-profe…" at bounding box center [815, 369] width 507 height 26
click at [1235, 540] on div "Sauvegarder Viable banks Not viable 8.99% | 1 591 € NAI: 0 € / Limit: >850 € DT…" at bounding box center [1228, 411] width 284 height 691
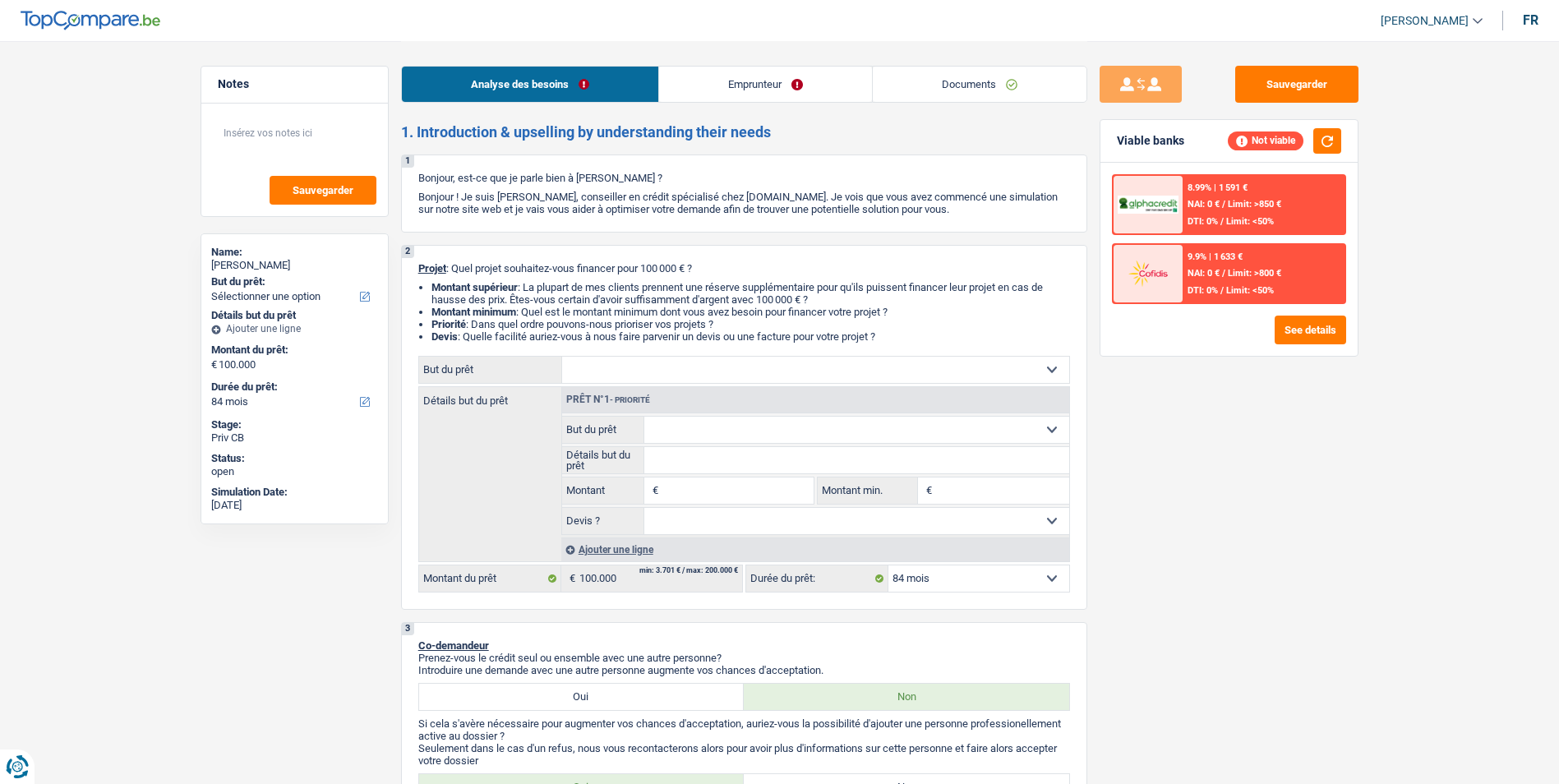
click at [821, 367] on select "Confort maison: meubles, textile, peinture, électroménager, outillage non-profe…" at bounding box center [815, 369] width 507 height 26
click at [1189, 543] on div "Sauvegarder Viable banks Not viable 8.99% | 1 591 € NAI: 0 € / Limit: >850 € DT…" at bounding box center [1228, 411] width 284 height 691
click at [715, 488] on input "Montant" at bounding box center [737, 490] width 150 height 26
type input "100.000"
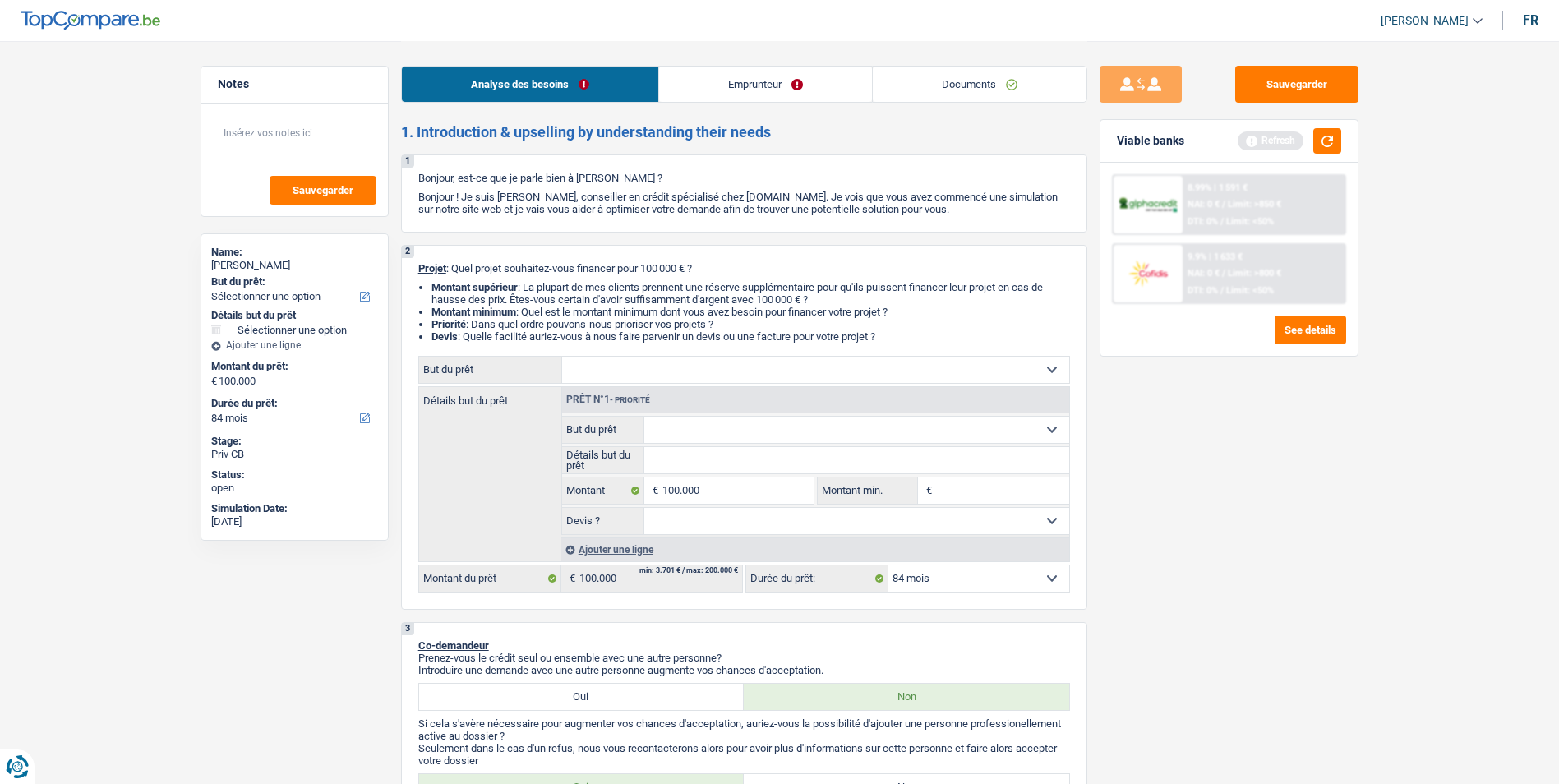
type input "9"
type input "90"
type input "900"
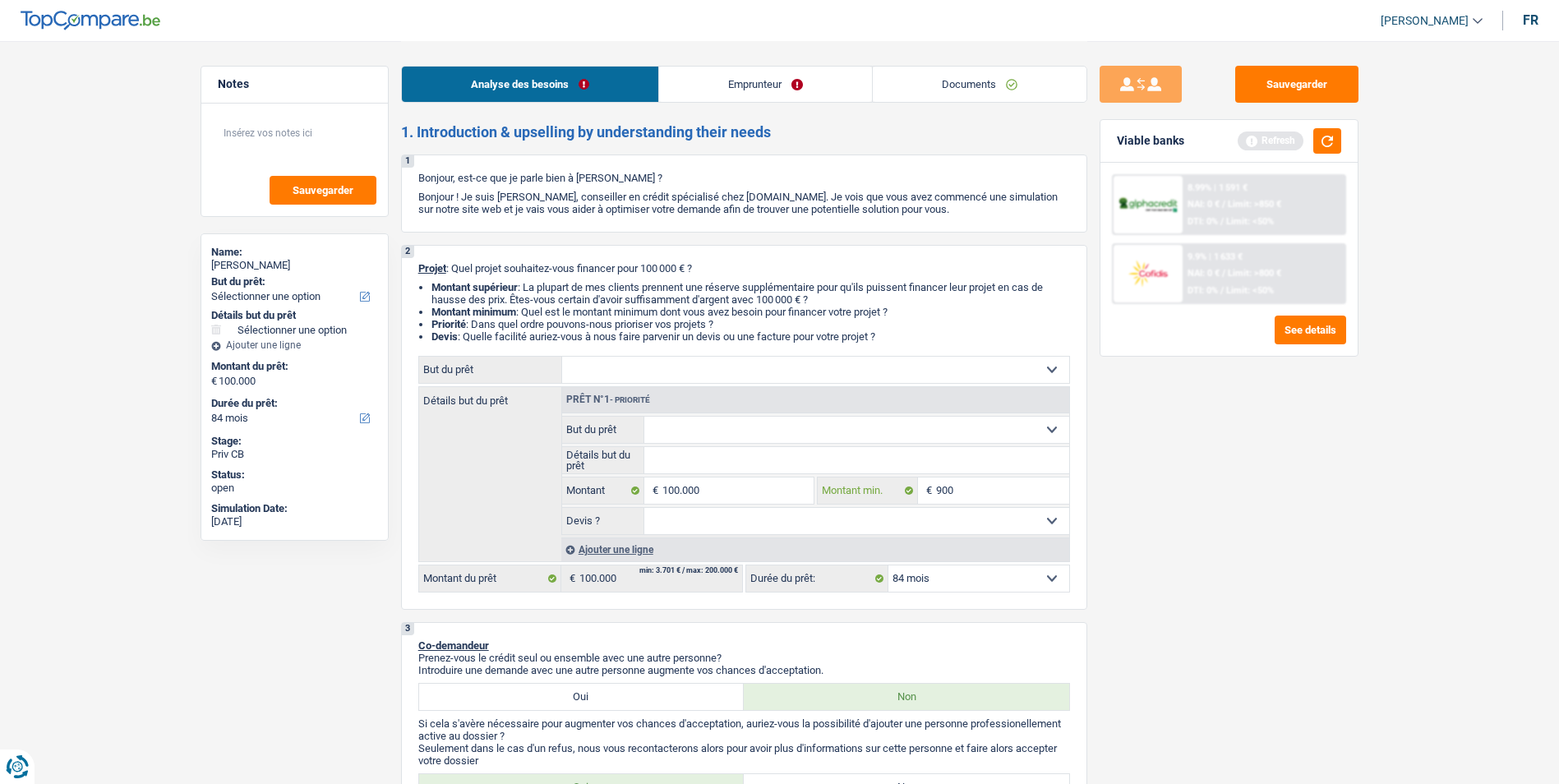
type input "900"
type input "9.000"
type input "90.000"
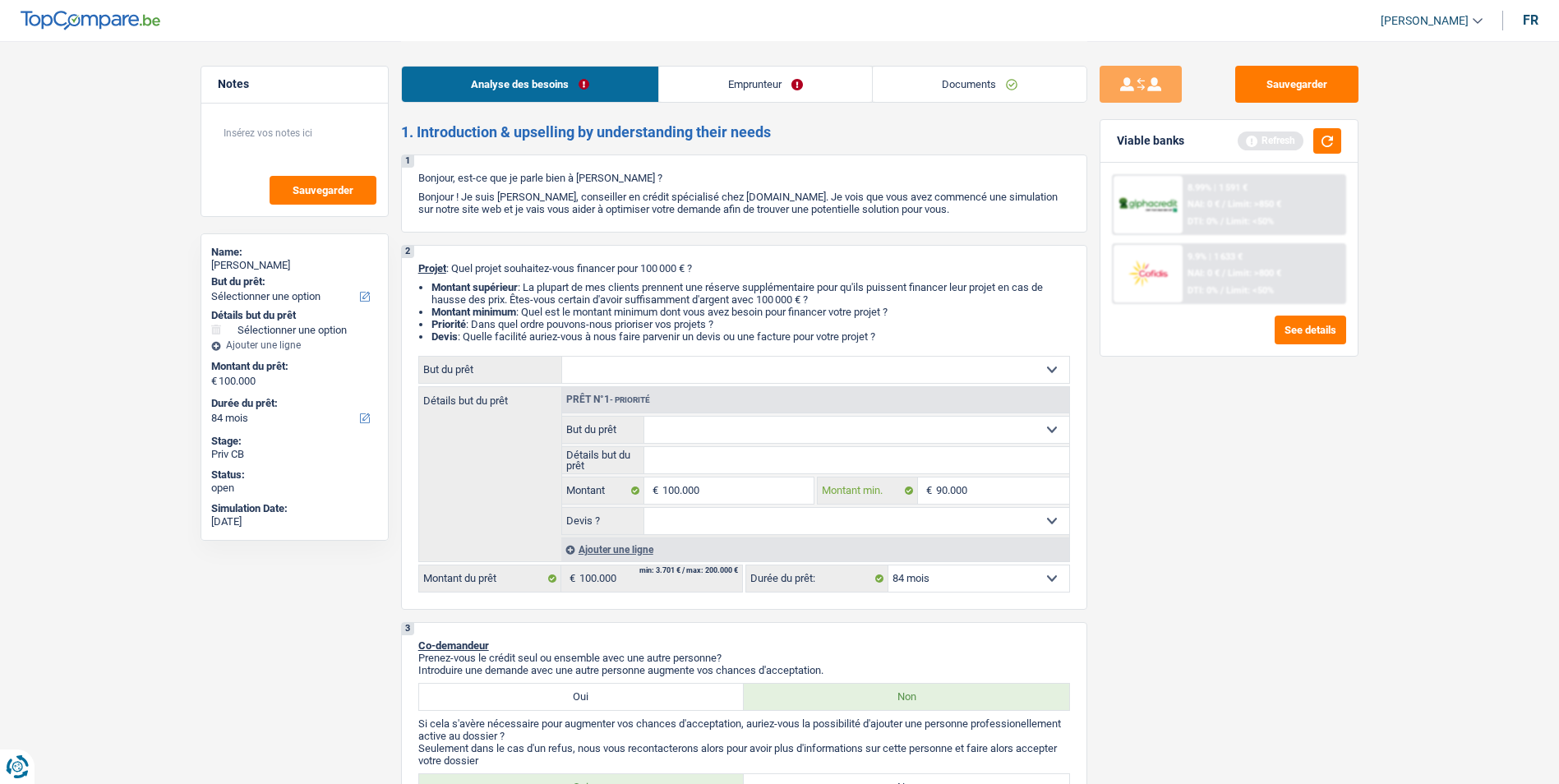
type input "90.000"
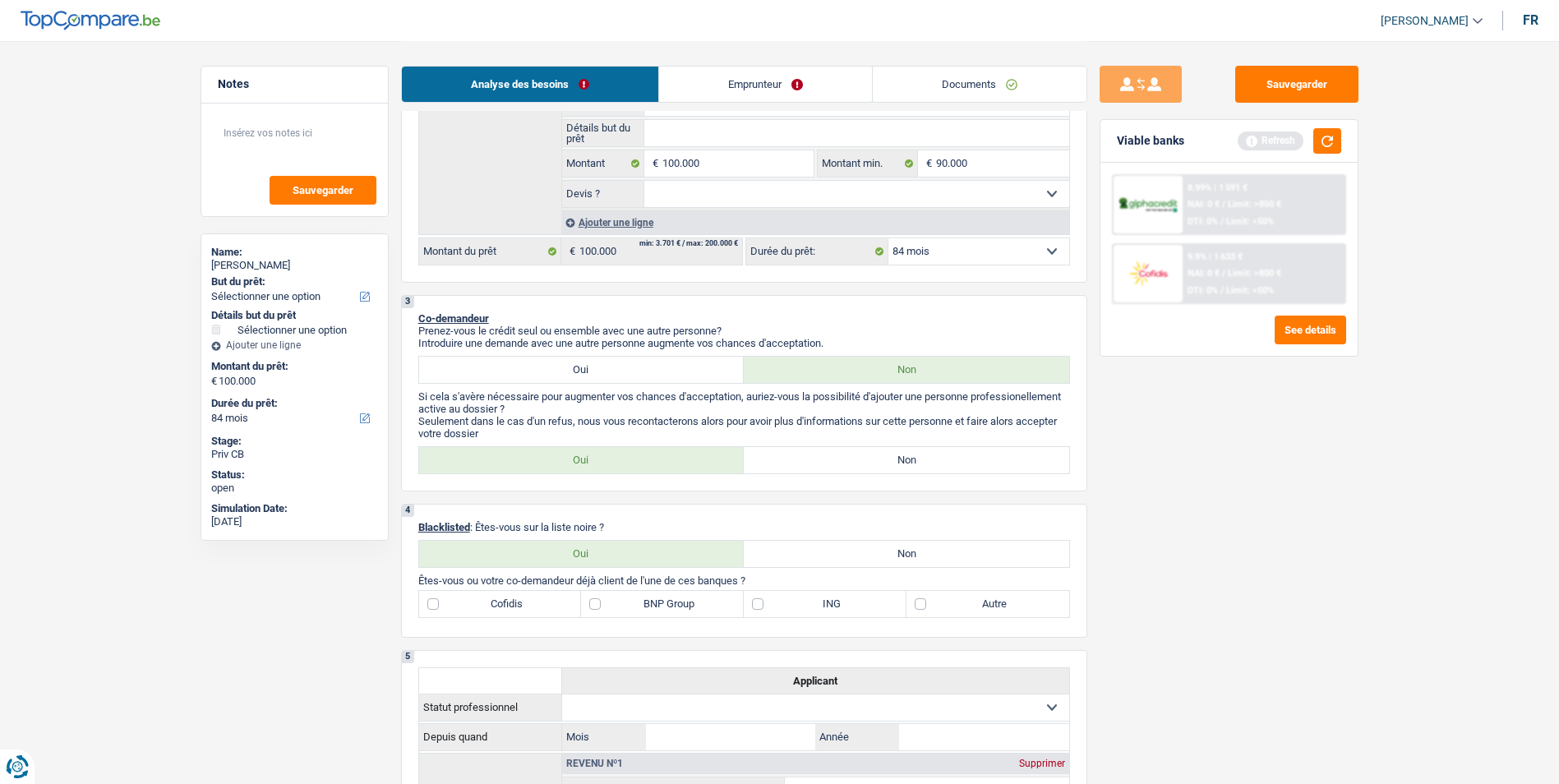
scroll to position [328, 0]
click at [874, 453] on label "Non" at bounding box center [906, 458] width 326 height 26
click at [874, 453] on input "Non" at bounding box center [906, 458] width 326 height 26
radio input "true"
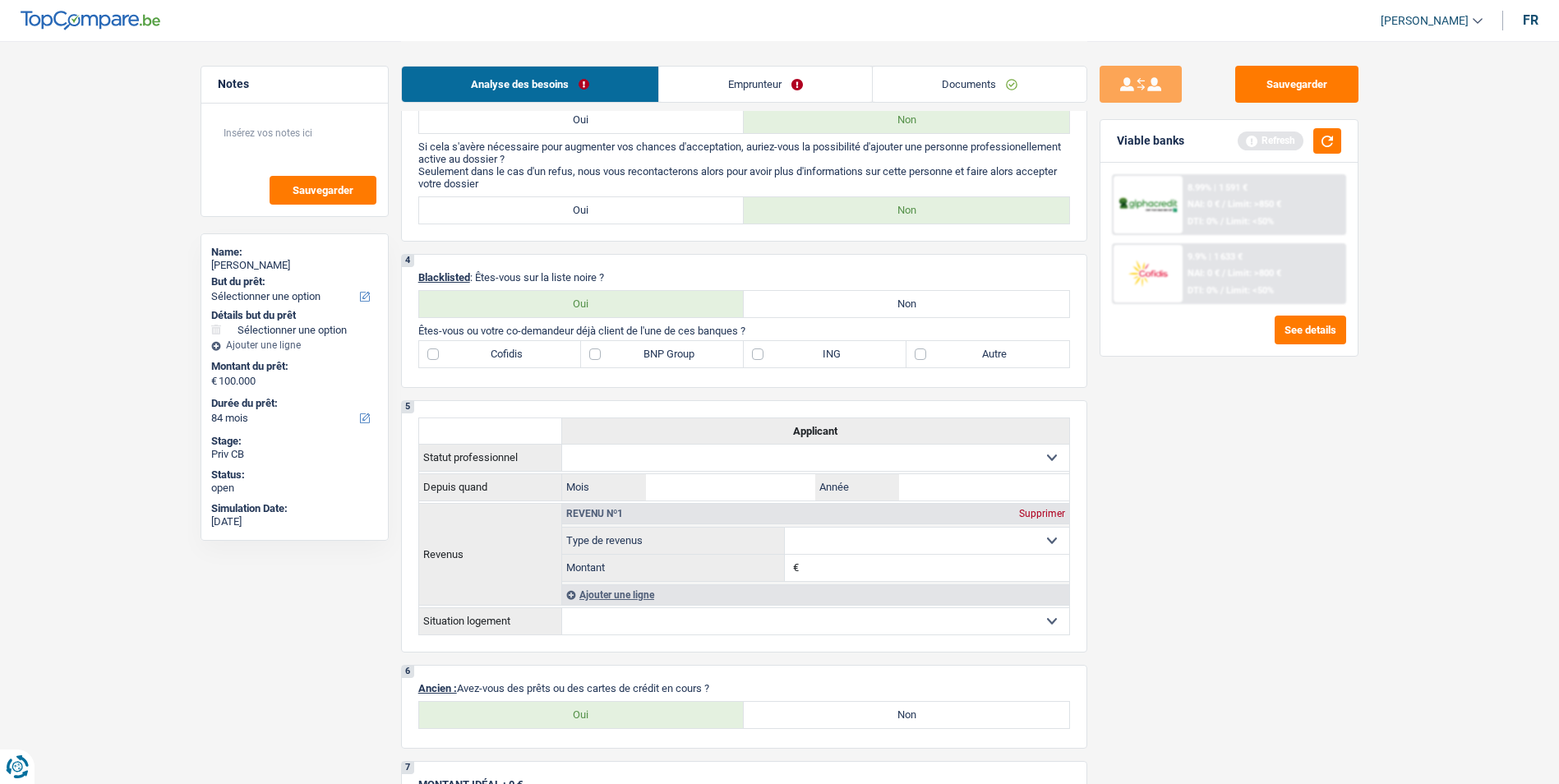
scroll to position [575, 0]
click at [873, 302] on label "Non" at bounding box center [906, 305] width 326 height 26
click at [873, 302] on input "Non" at bounding box center [906, 305] width 326 height 26
radio input "true"
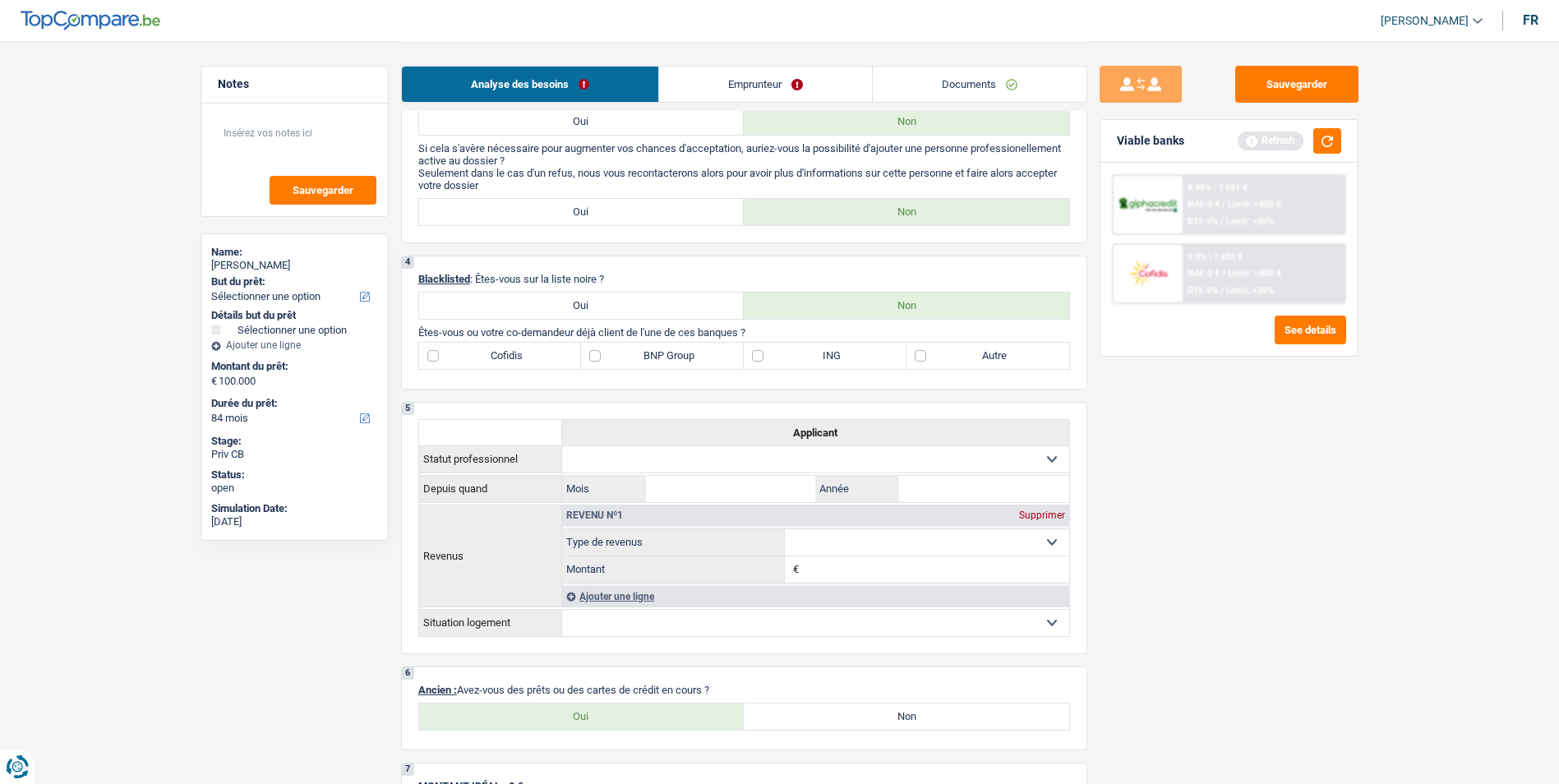
click at [913, 360] on label "Autre" at bounding box center [988, 355] width 162 height 26
click at [913, 360] on input "Autre" at bounding box center [988, 355] width 162 height 26
checkbox input "true"
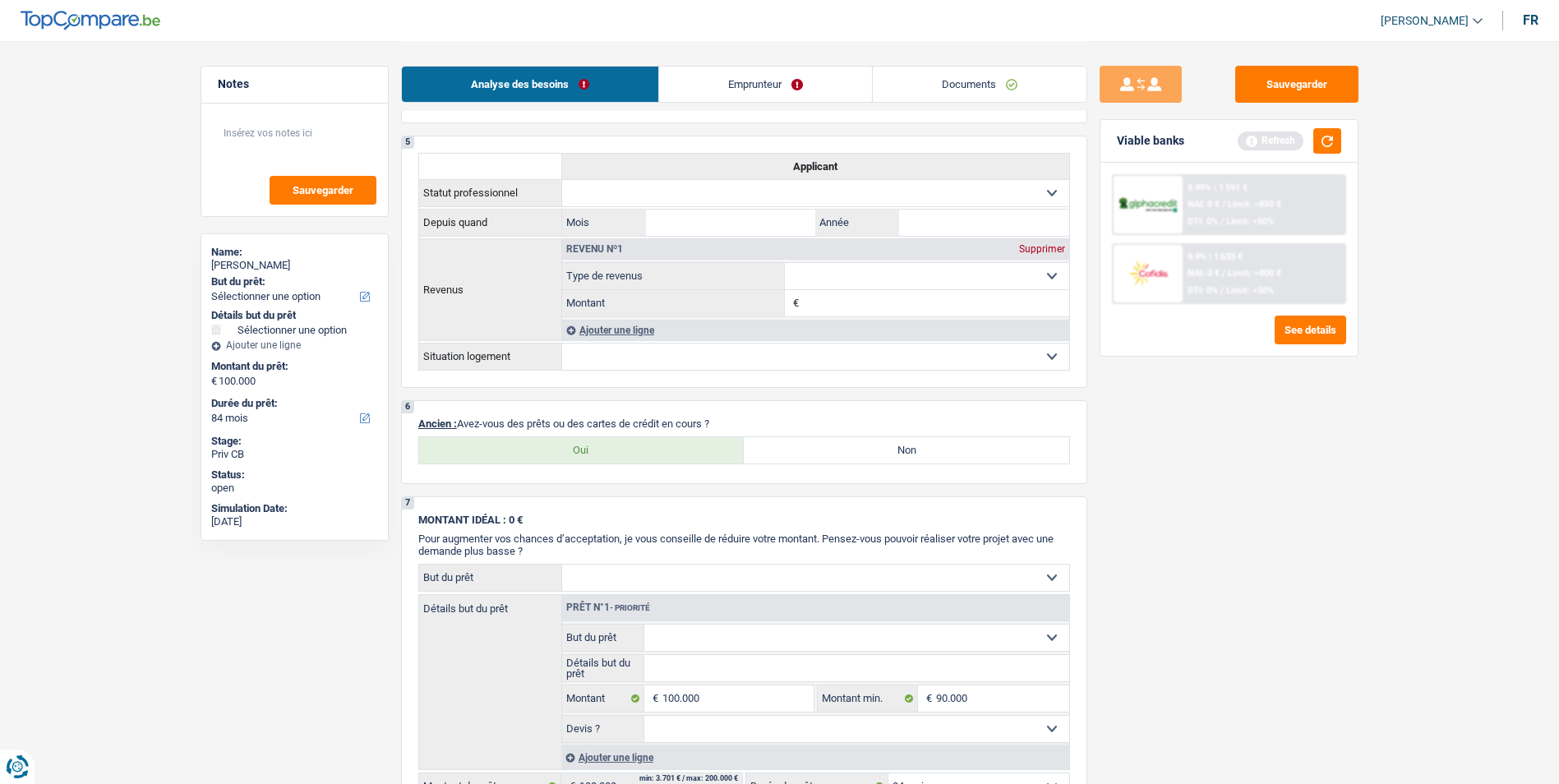
scroll to position [903, 0]
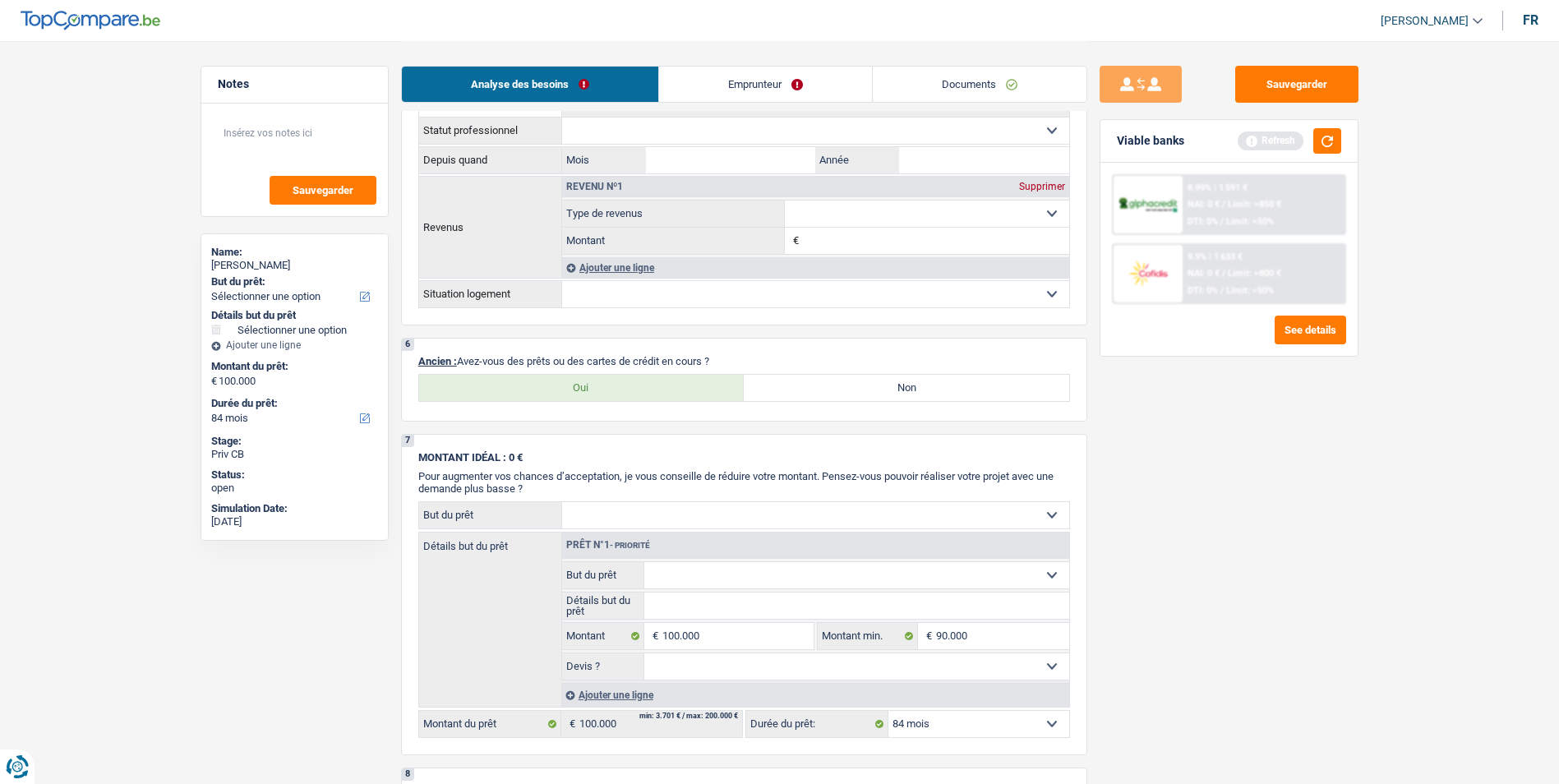
click at [864, 392] on label "Non" at bounding box center [906, 387] width 326 height 26
click at [864, 392] on input "Non" at bounding box center [906, 387] width 326 height 26
radio input "true"
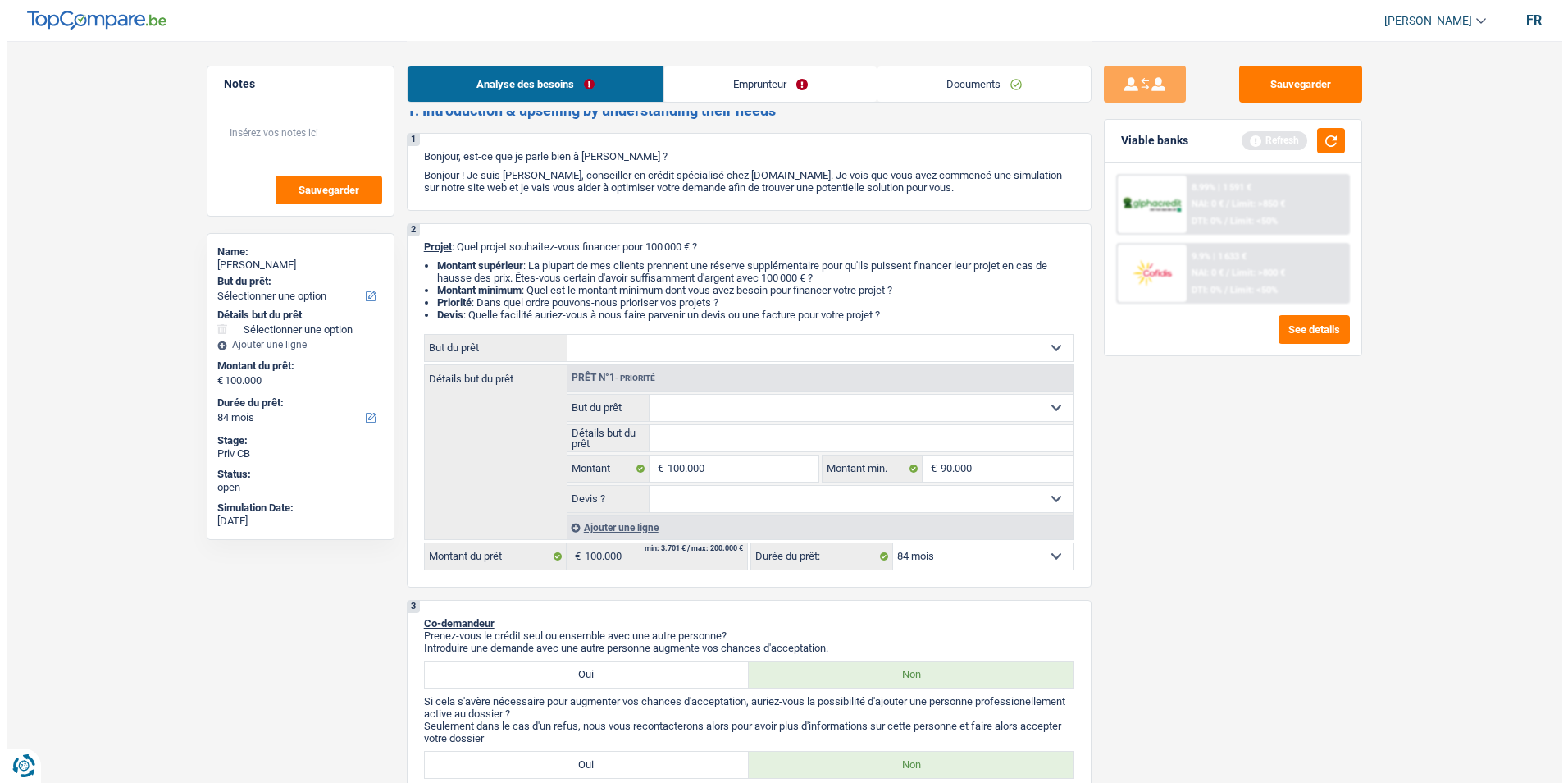
scroll to position [0, 0]
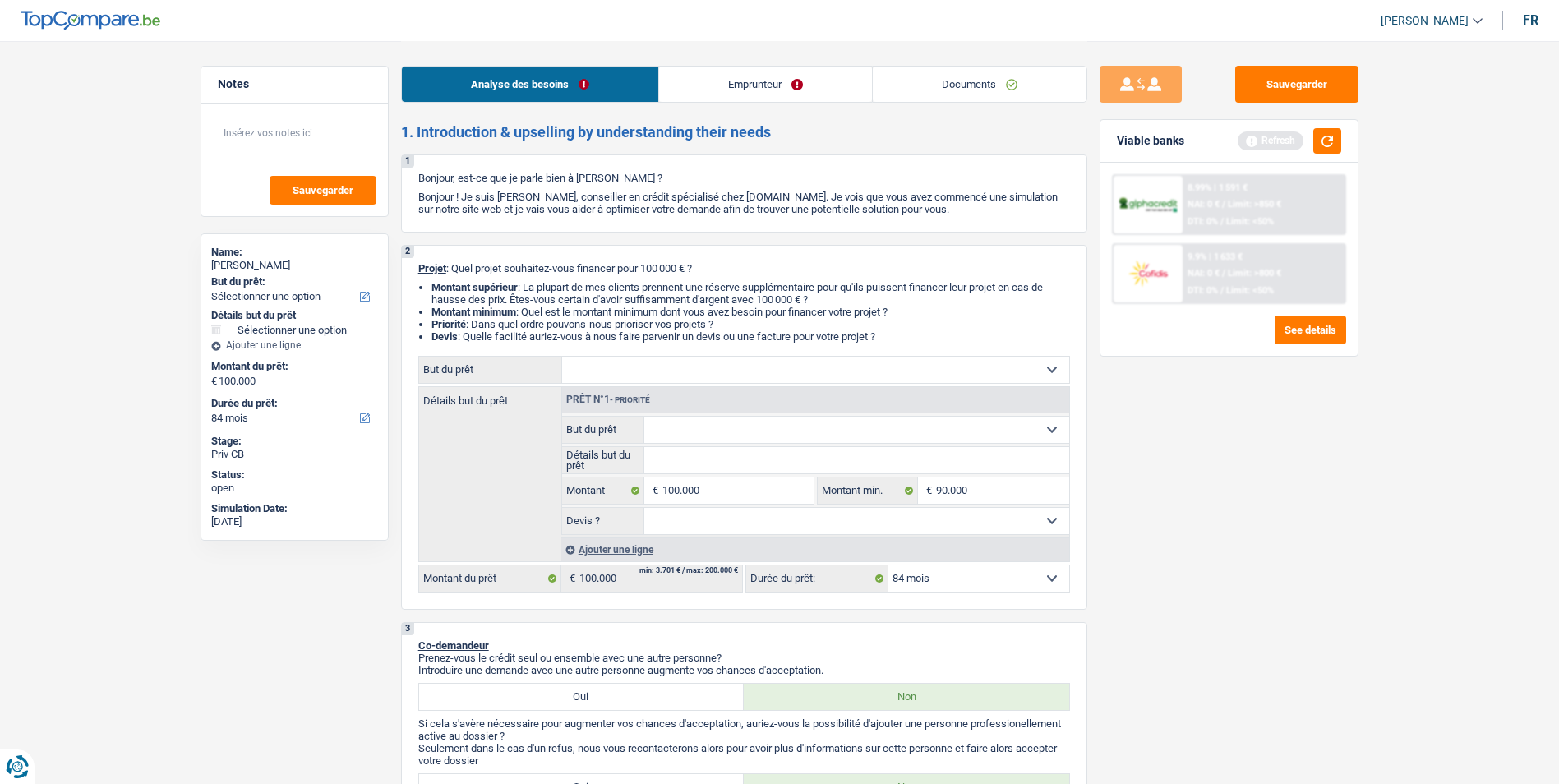
click at [713, 85] on link "Emprunteur" at bounding box center [766, 84] width 213 height 35
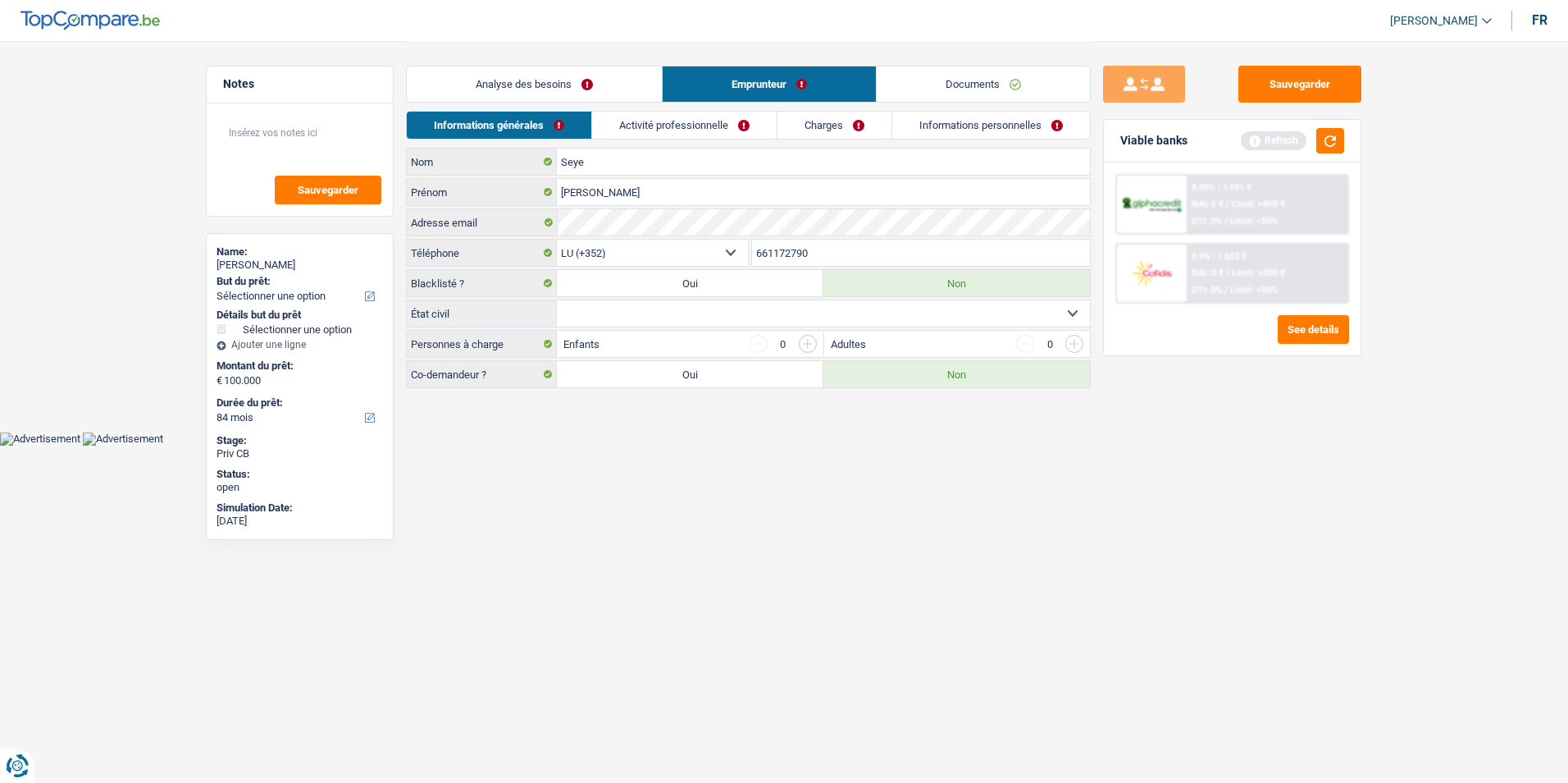
click at [663, 308] on select "Célibataire Marié(e) Cohabitant(e) légal(e) Divorcé(e) Veuf(ve) Séparé (de fait…" at bounding box center [823, 313] width 534 height 26
select select "single"
click at [556, 300] on select "Célibataire Marié(e) Cohabitant(e) légal(e) Divorcé(e) Veuf(ve) Séparé (de fait…" at bounding box center [823, 313] width 534 height 26
click at [1325, 154] on div "Viable banks Refresh" at bounding box center [1232, 141] width 256 height 43
click at [1328, 147] on button "button" at bounding box center [1331, 141] width 28 height 26
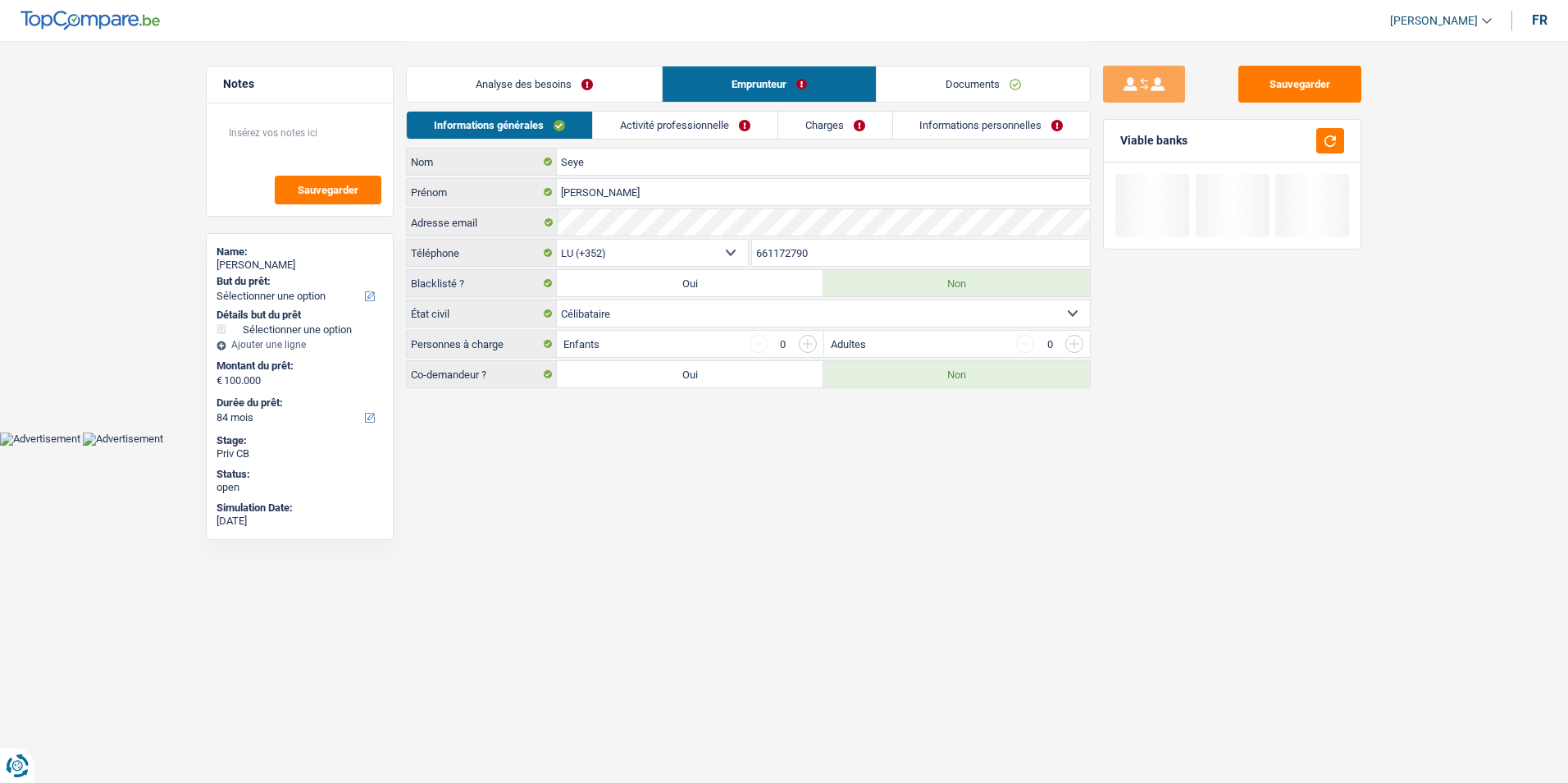
click at [715, 129] on link "Activité professionnelle" at bounding box center [686, 124] width 185 height 27
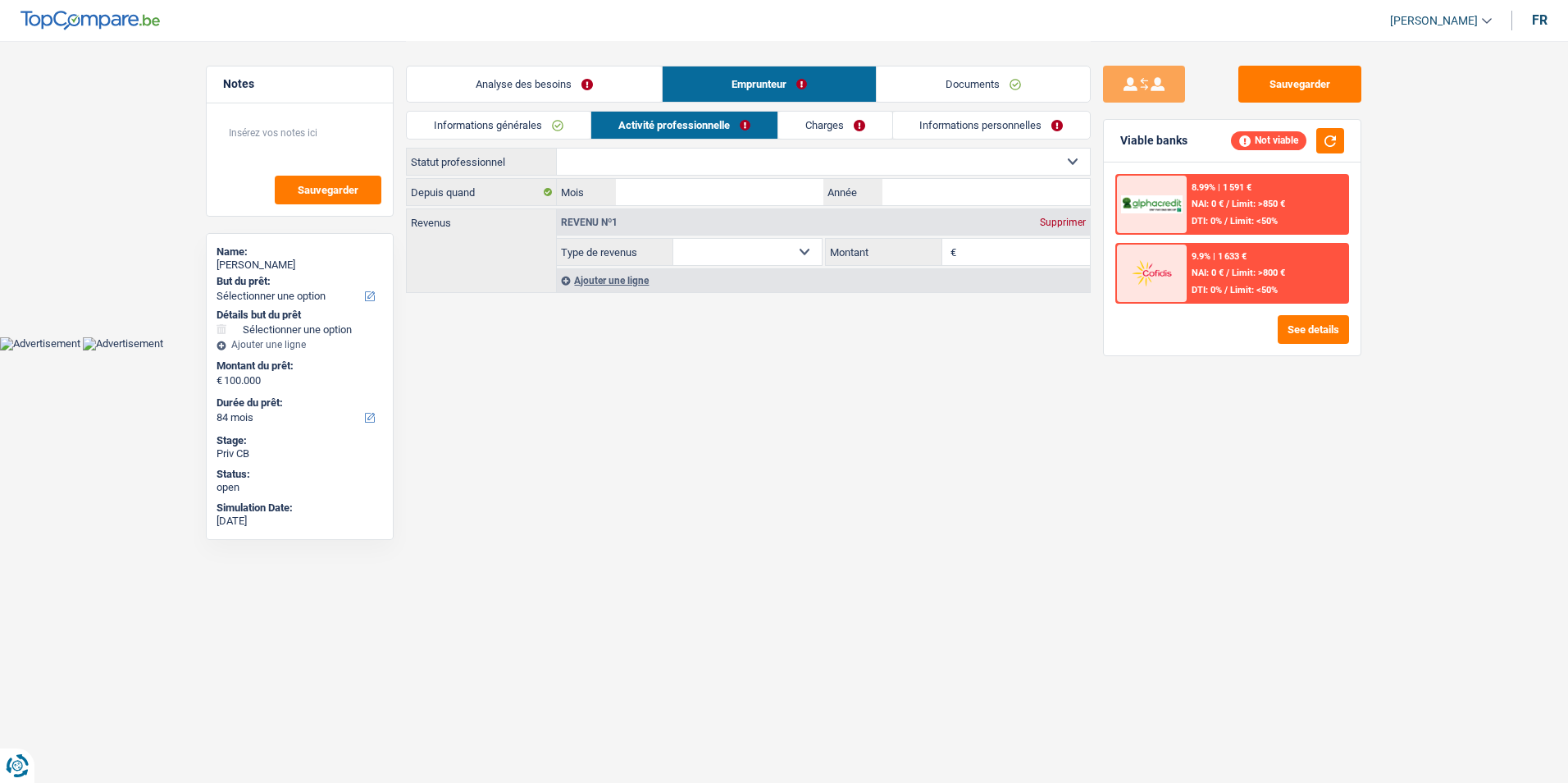
click at [752, 165] on select "Ouvrier Employé privé Employé public Invalide Indépendant Pensionné Chômeur Mut…" at bounding box center [823, 161] width 534 height 26
select select "worker"
click at [556, 148] on select "Ouvrier Employé privé Employé public Invalide Indépendant Pensionné Chômeur Mut…" at bounding box center [823, 161] width 534 height 26
select select "netSalary"
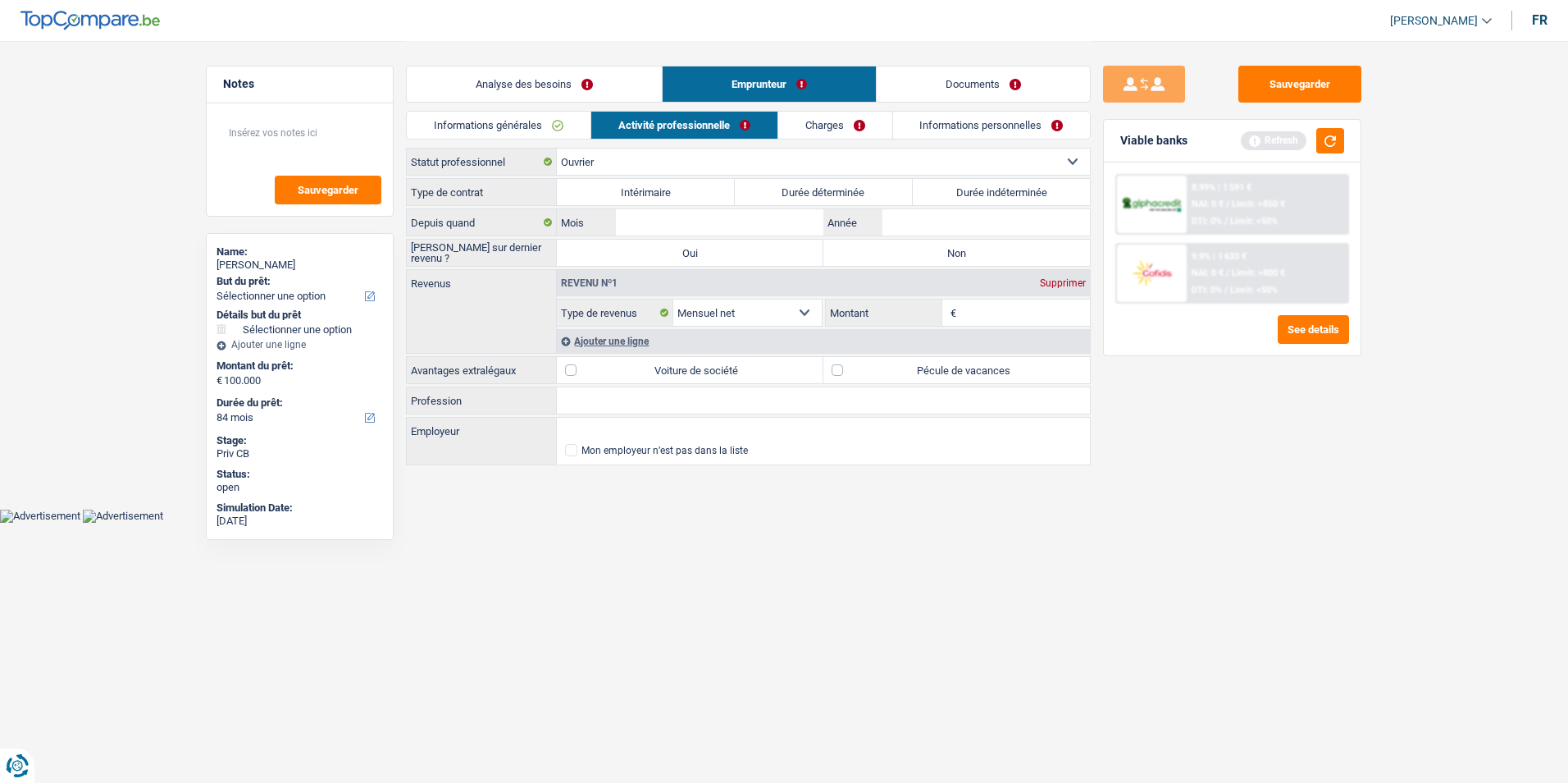
click at [952, 196] on label "Durée indéterminée" at bounding box center [1002, 192] width 178 height 26
click at [952, 196] on input "Durée indéterminée" at bounding box center [1002, 192] width 178 height 26
radio input "true"
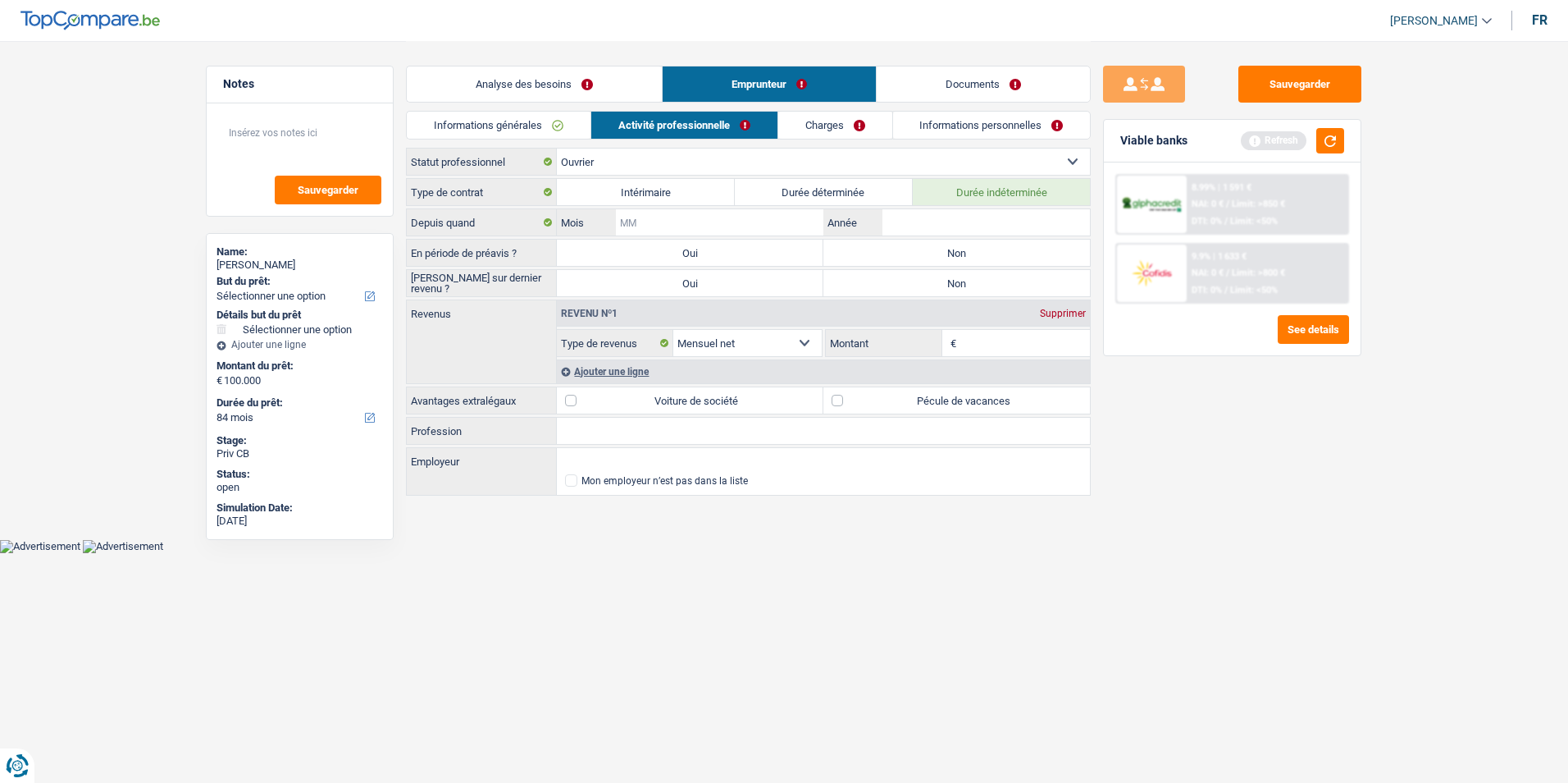
click at [688, 215] on input "Mois" at bounding box center [719, 222] width 208 height 26
click at [633, 429] on input "Profession" at bounding box center [823, 430] width 534 height 26
type input "Polytechnicien"
click at [732, 466] on input "Employeur" at bounding box center [823, 461] width 534 height 26
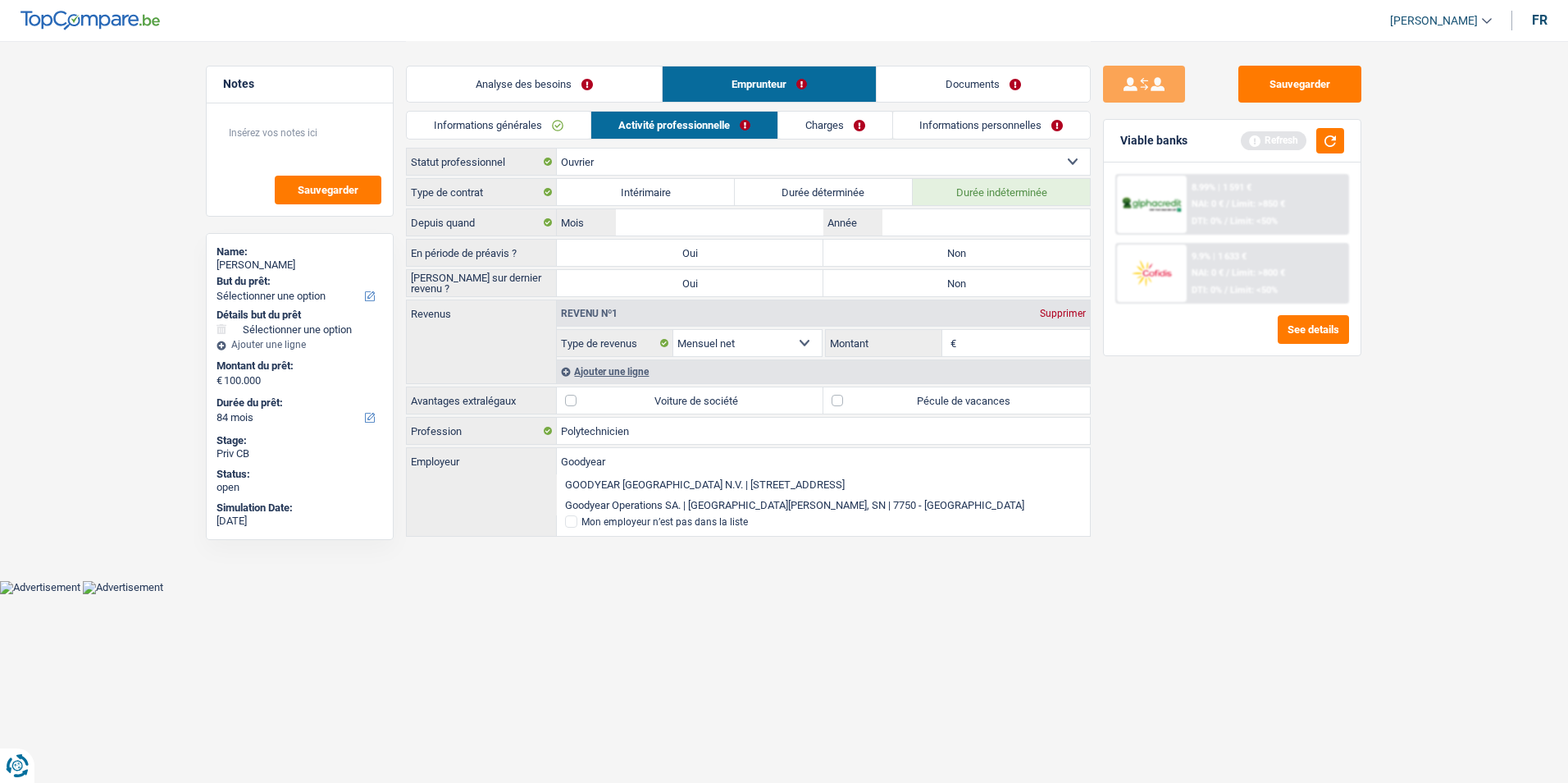
click at [746, 504] on li "Goodyear Operations SA. | AVENUE GORDON SMITH, SN | 7750 - COLMAR-BERG" at bounding box center [823, 505] width 534 height 21
type input "Goodyear Operations SA. | AVENUE GORDON SMITH, SN | 7750 - COLMAR-BERG"
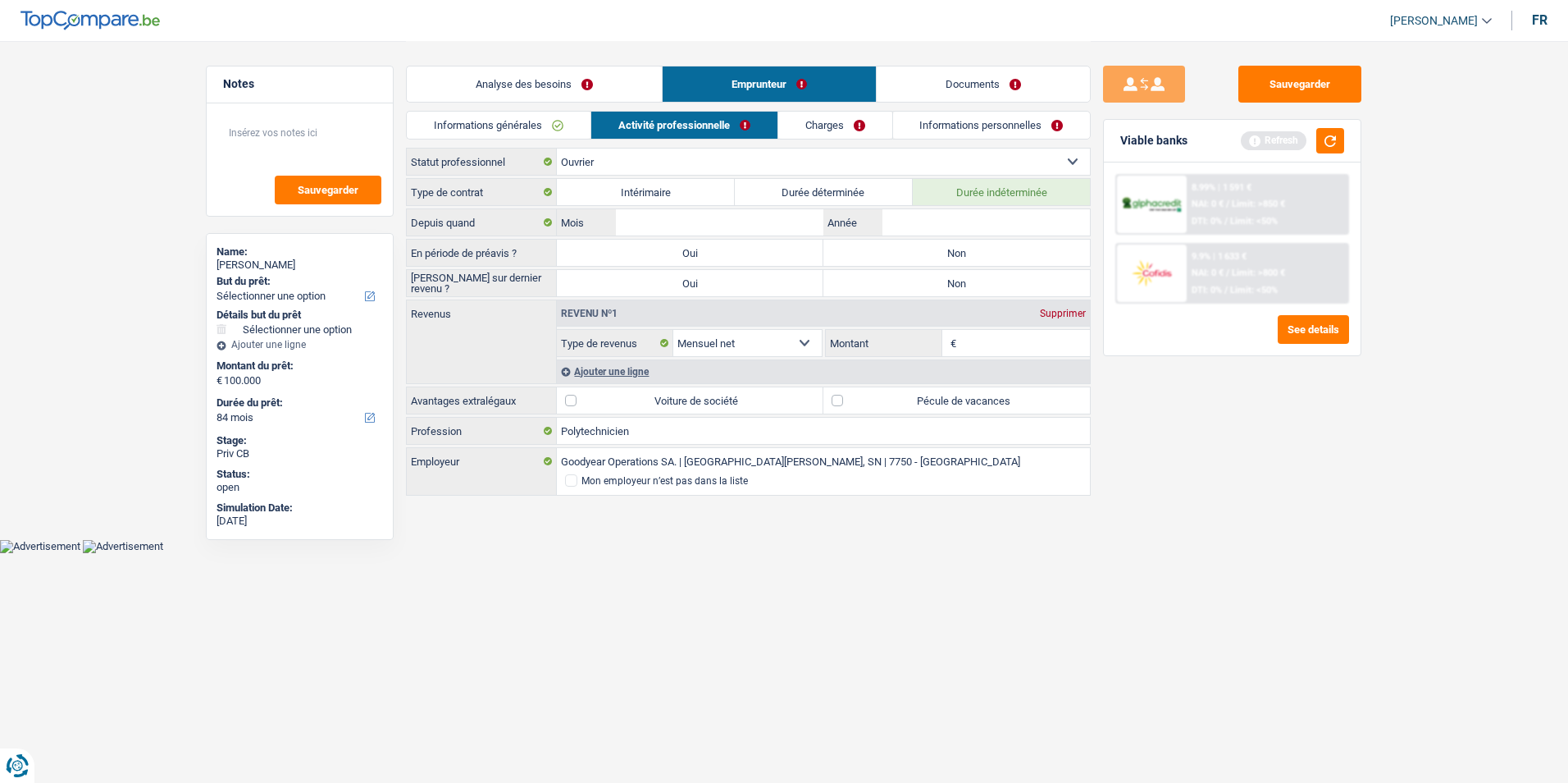
click at [941, 247] on label "Non" at bounding box center [957, 252] width 266 height 26
click at [941, 247] on input "Non" at bounding box center [957, 252] width 266 height 26
radio input "true"
click at [931, 276] on label "Non" at bounding box center [957, 283] width 266 height 26
click at [931, 276] on input "Non" at bounding box center [957, 283] width 266 height 26
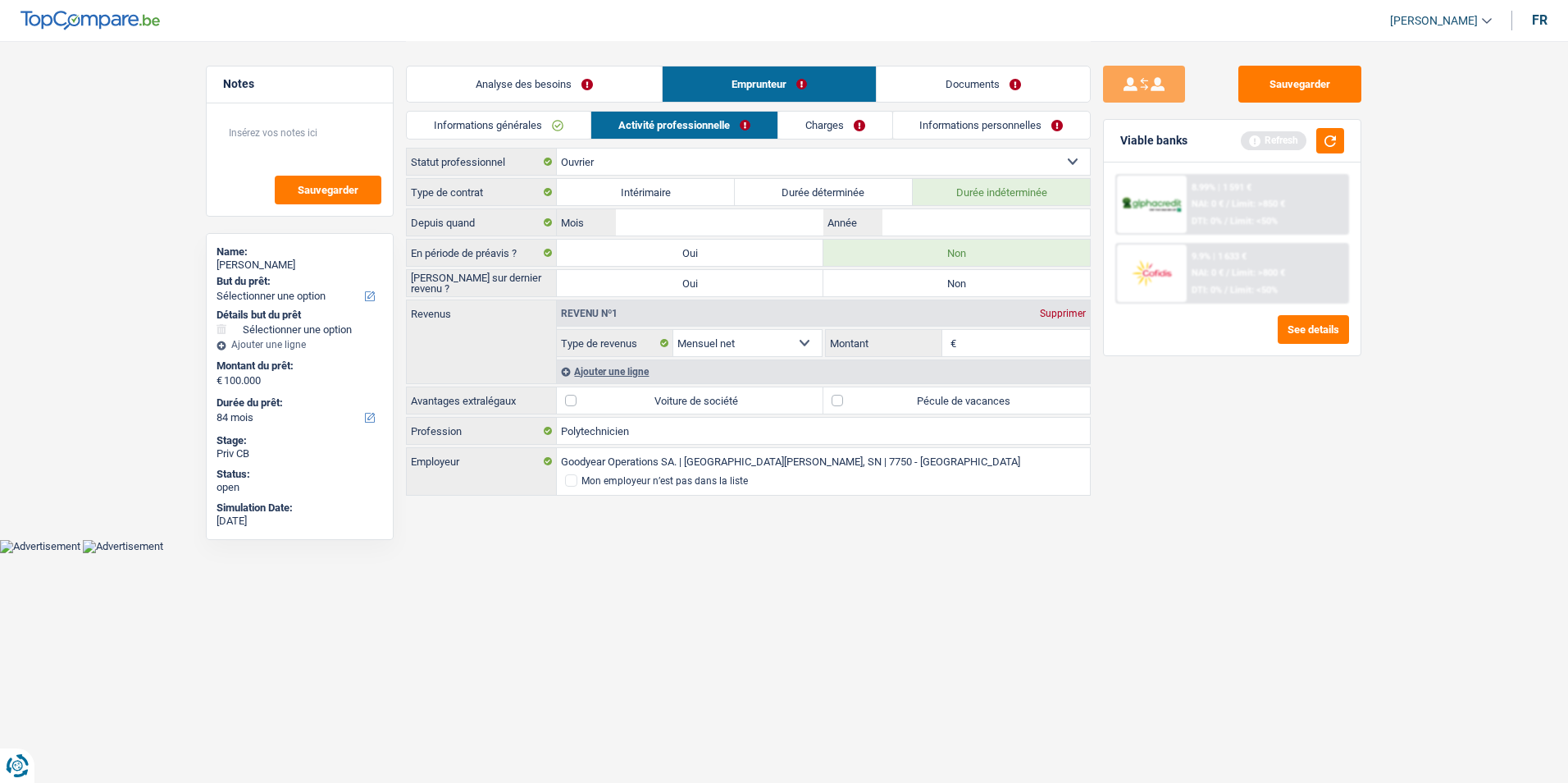
radio input "true"
click at [733, 220] on input "Mois" at bounding box center [719, 222] width 208 height 26
type input "10"
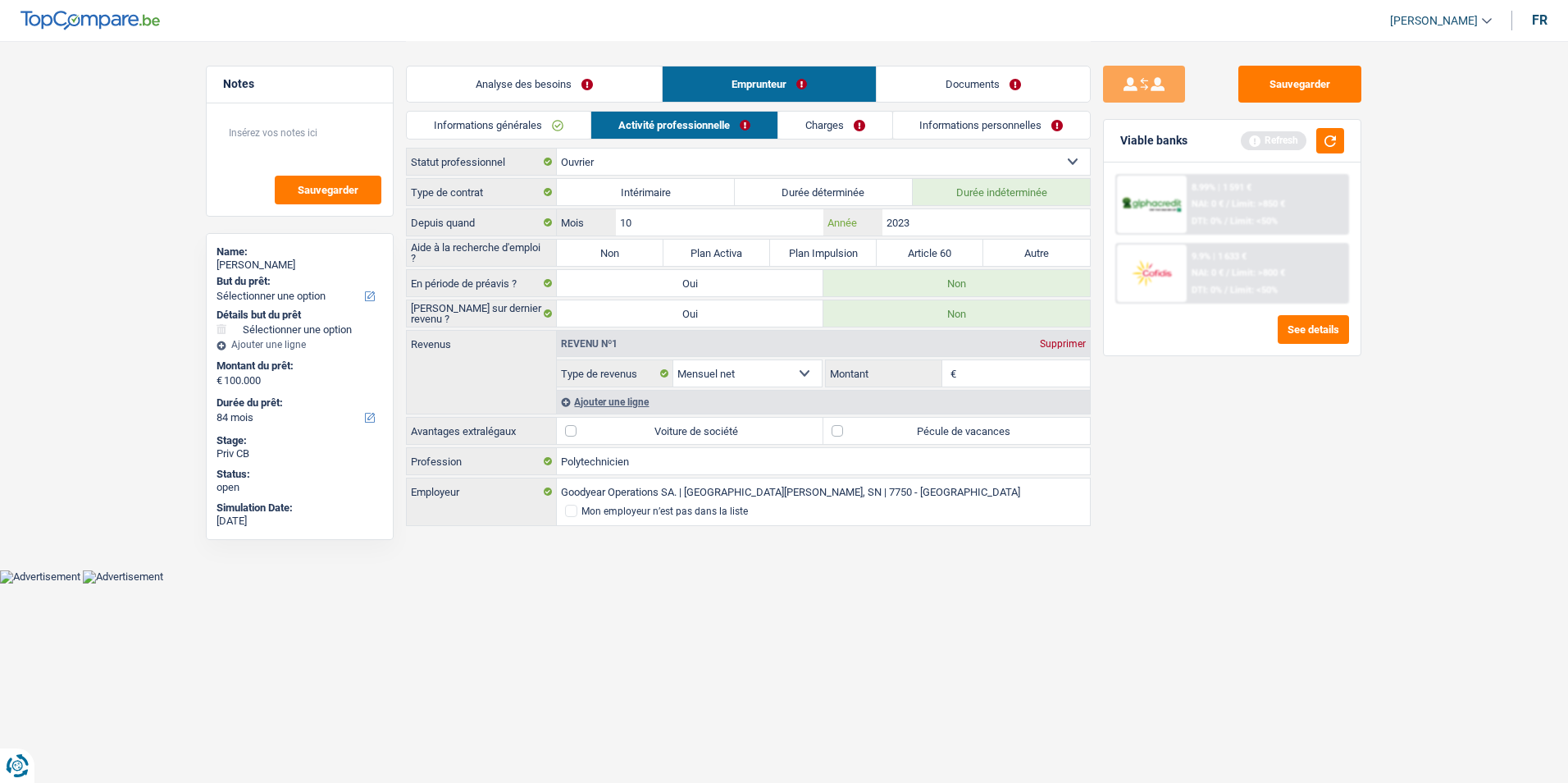
type input "2023"
click at [580, 252] on label "Non" at bounding box center [609, 252] width 106 height 26
click at [580, 252] on input "Non" at bounding box center [609, 252] width 106 height 26
radio input "true"
click at [1004, 368] on input "Montant" at bounding box center [1025, 373] width 130 height 26
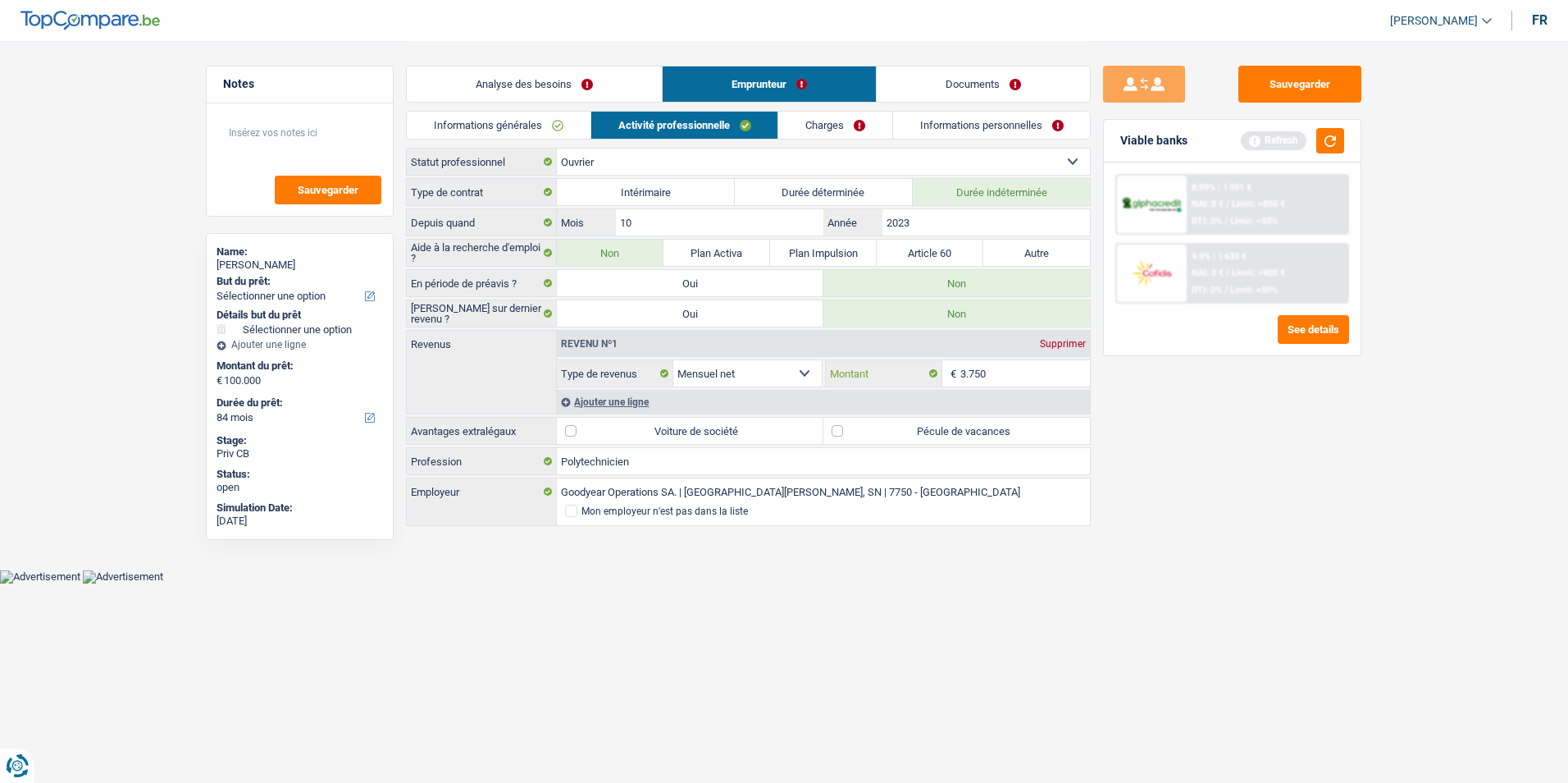
type input "3.750"
click at [603, 402] on div "Ajouter une ligne" at bounding box center [823, 401] width 534 height 24
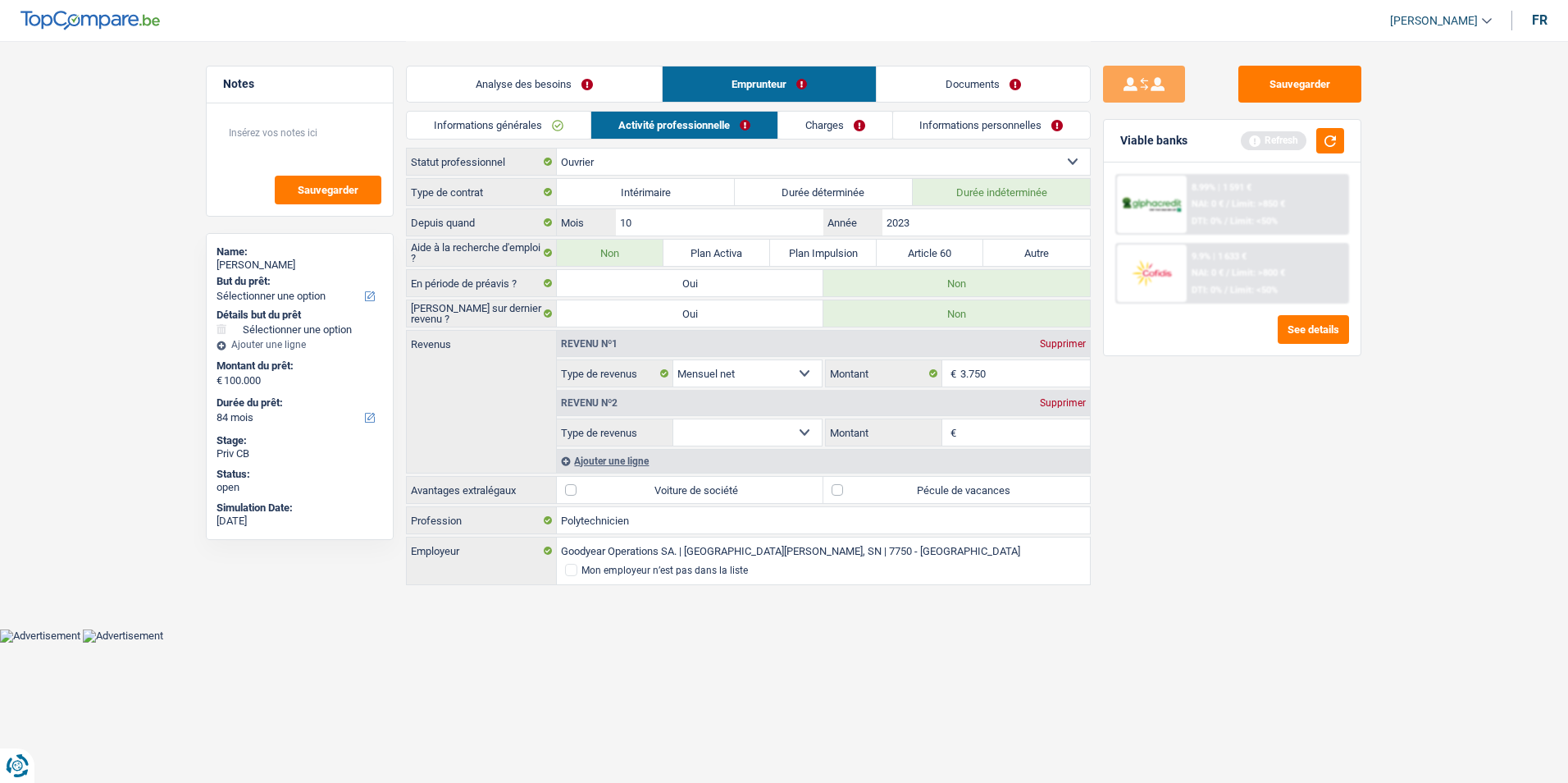
click at [802, 429] on select "Allocation d'handicap Allocations chômage Allocations familiales Chèques repas …" at bounding box center [747, 432] width 148 height 26
select select "parttimeSelfemployed"
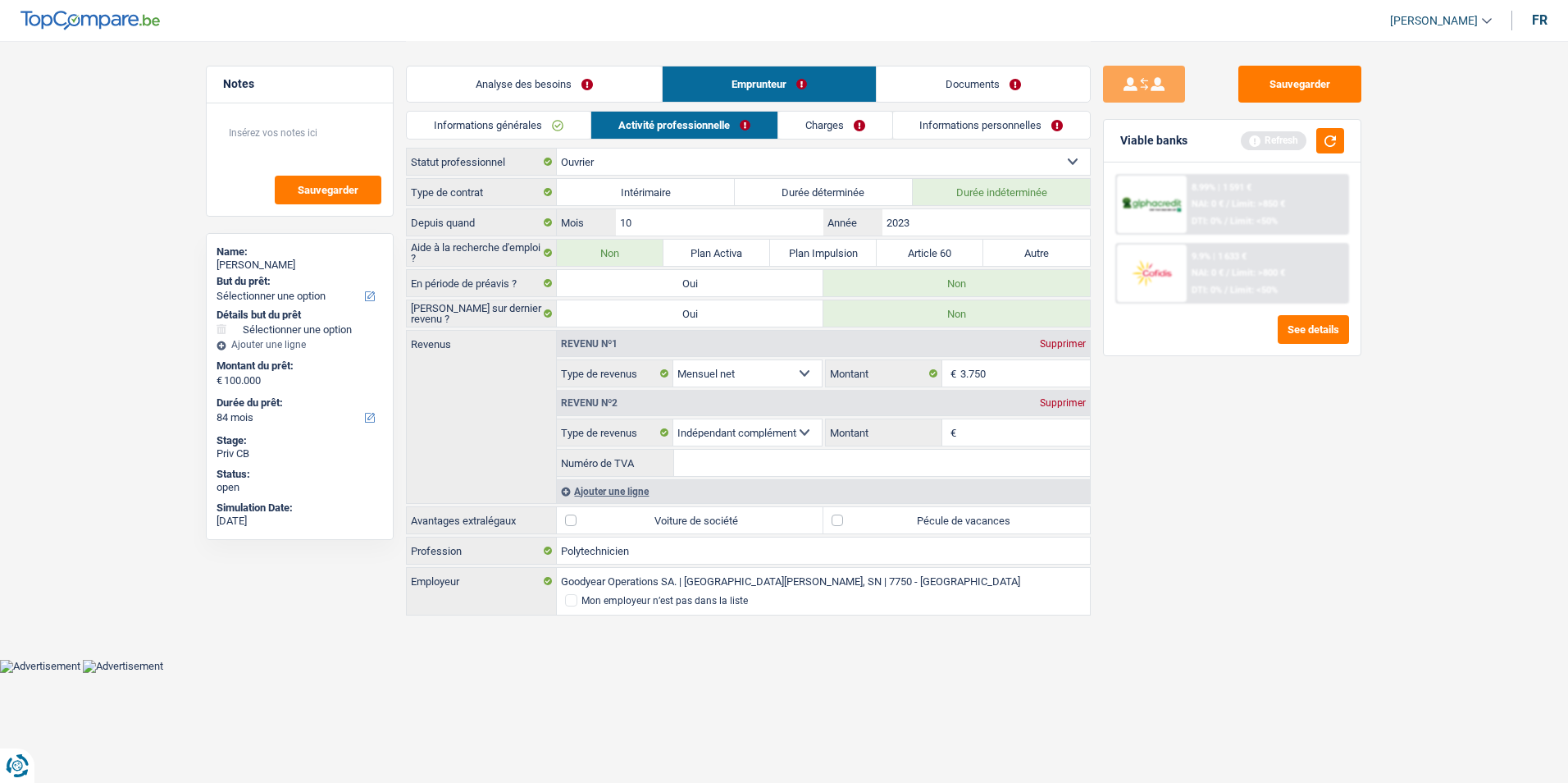
click at [980, 424] on input "Montant" at bounding box center [1025, 432] width 130 height 26
type input "4.760"
click at [859, 458] on input "Numéro de TVA" at bounding box center [882, 462] width 416 height 26
type input "00974488"
drag, startPoint x: 738, startPoint y: 463, endPoint x: 677, endPoint y: 458, distance: 61.2
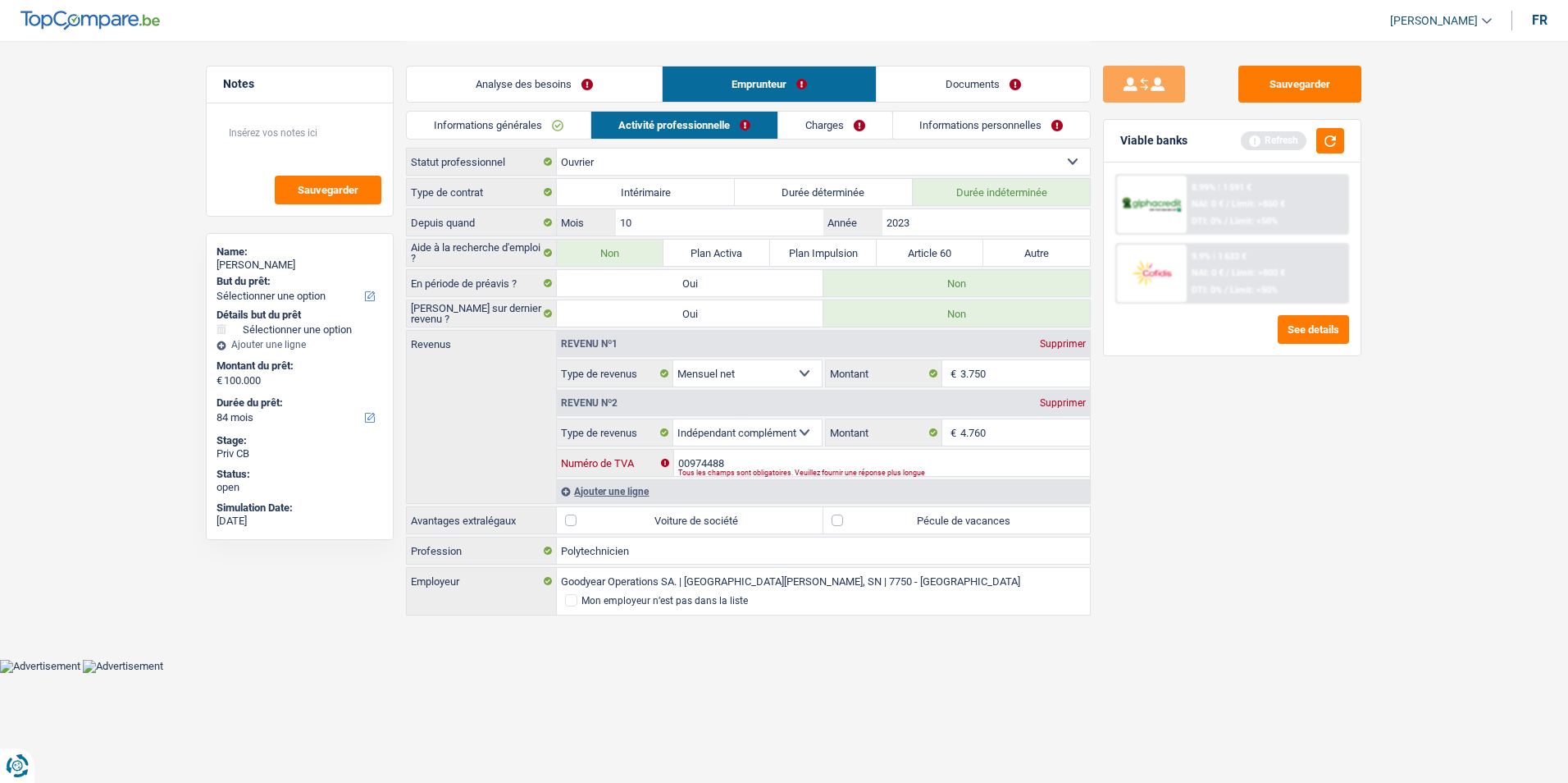
click at [677, 458] on input "00974488" at bounding box center [882, 462] width 416 height 26
click at [1045, 403] on div "Supprimer" at bounding box center [1063, 402] width 54 height 10
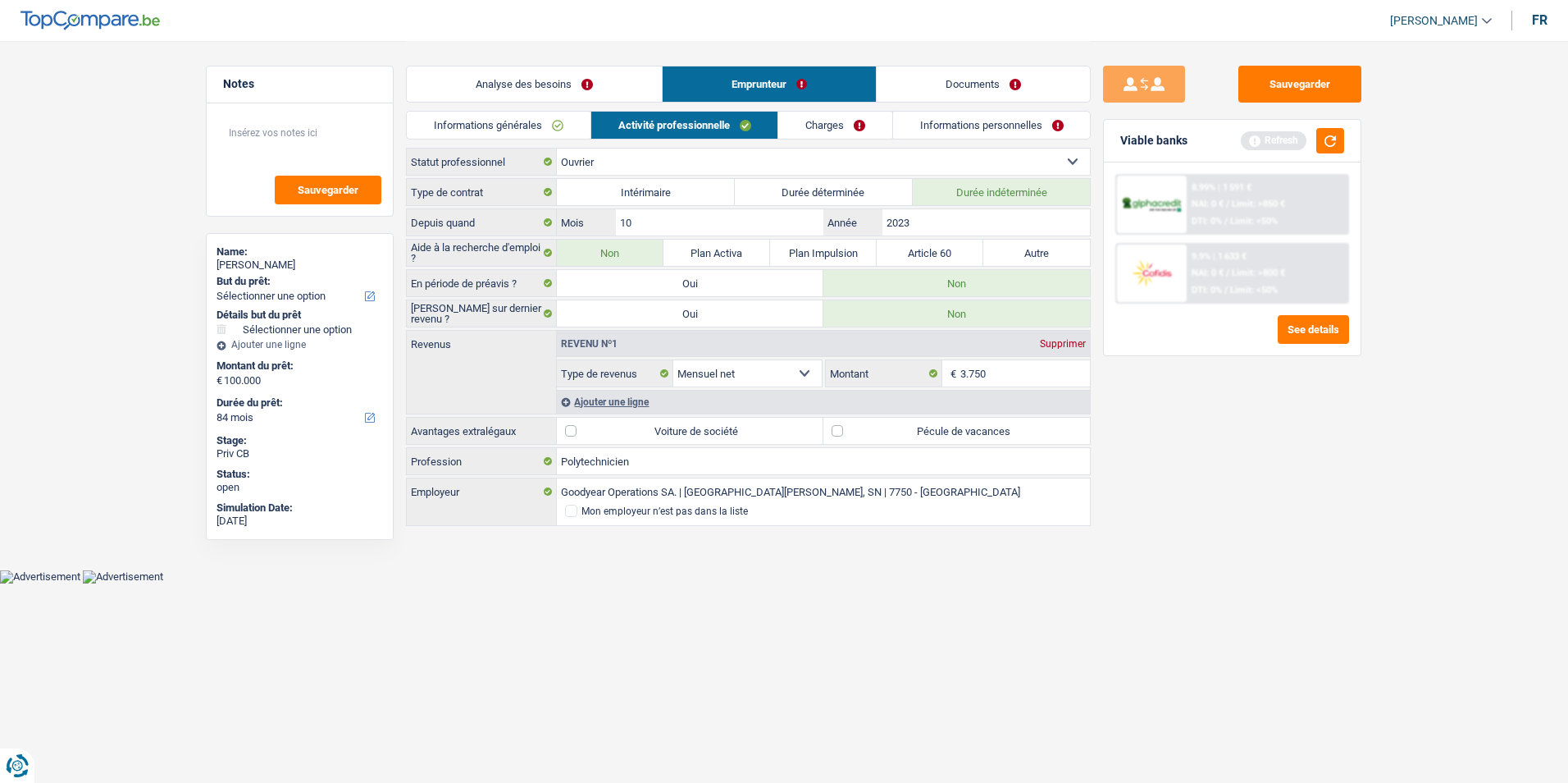
click at [836, 121] on link "Charges" at bounding box center [835, 124] width 114 height 27
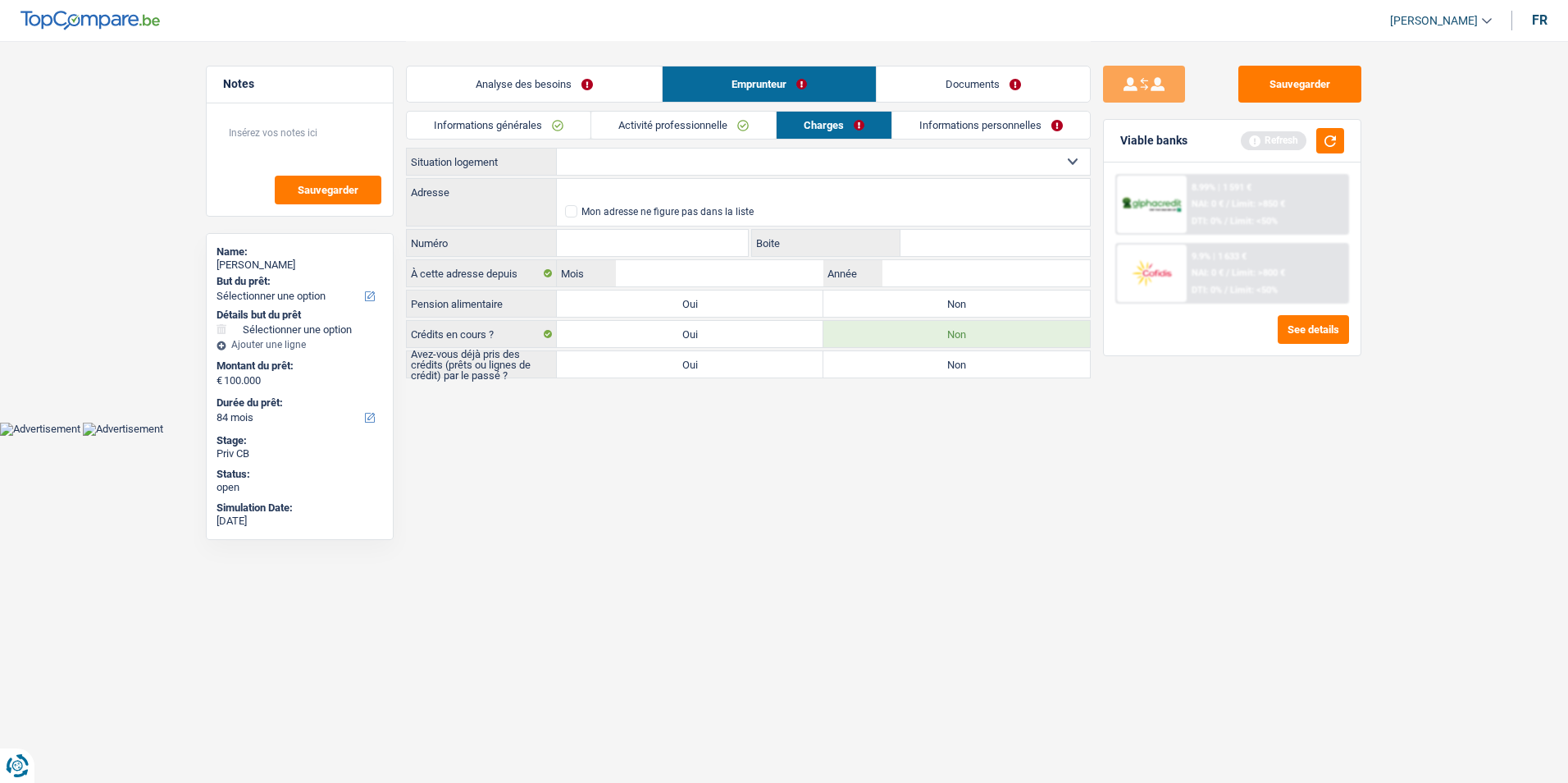
click at [732, 164] on select "Locataire Propriétaire avec prêt hypothécaire Propriétaire sans prêt hypothécai…" at bounding box center [823, 161] width 534 height 26
select select "rents"
click at [556, 148] on select "Locataire Propriétaire avec prêt hypothécaire Propriétaire sans prêt hypothécai…" at bounding box center [823, 161] width 534 height 26
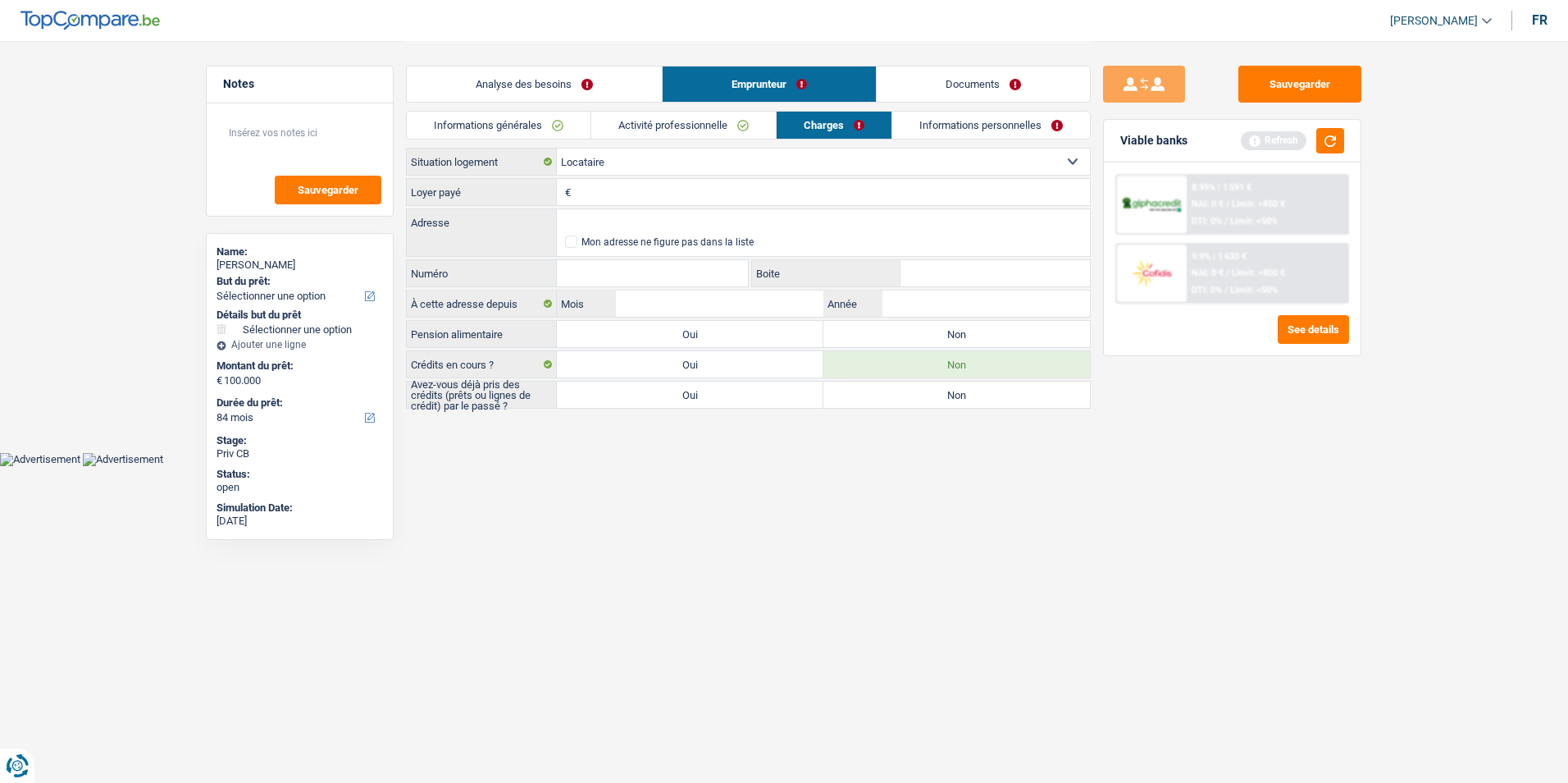
click at [707, 187] on input "Loyer payé" at bounding box center [833, 192] width 515 height 26
type input "705"
click at [622, 270] on input "Numéro" at bounding box center [652, 273] width 191 height 26
type input "04"
click at [603, 220] on input "Adresse" at bounding box center [823, 222] width 534 height 26
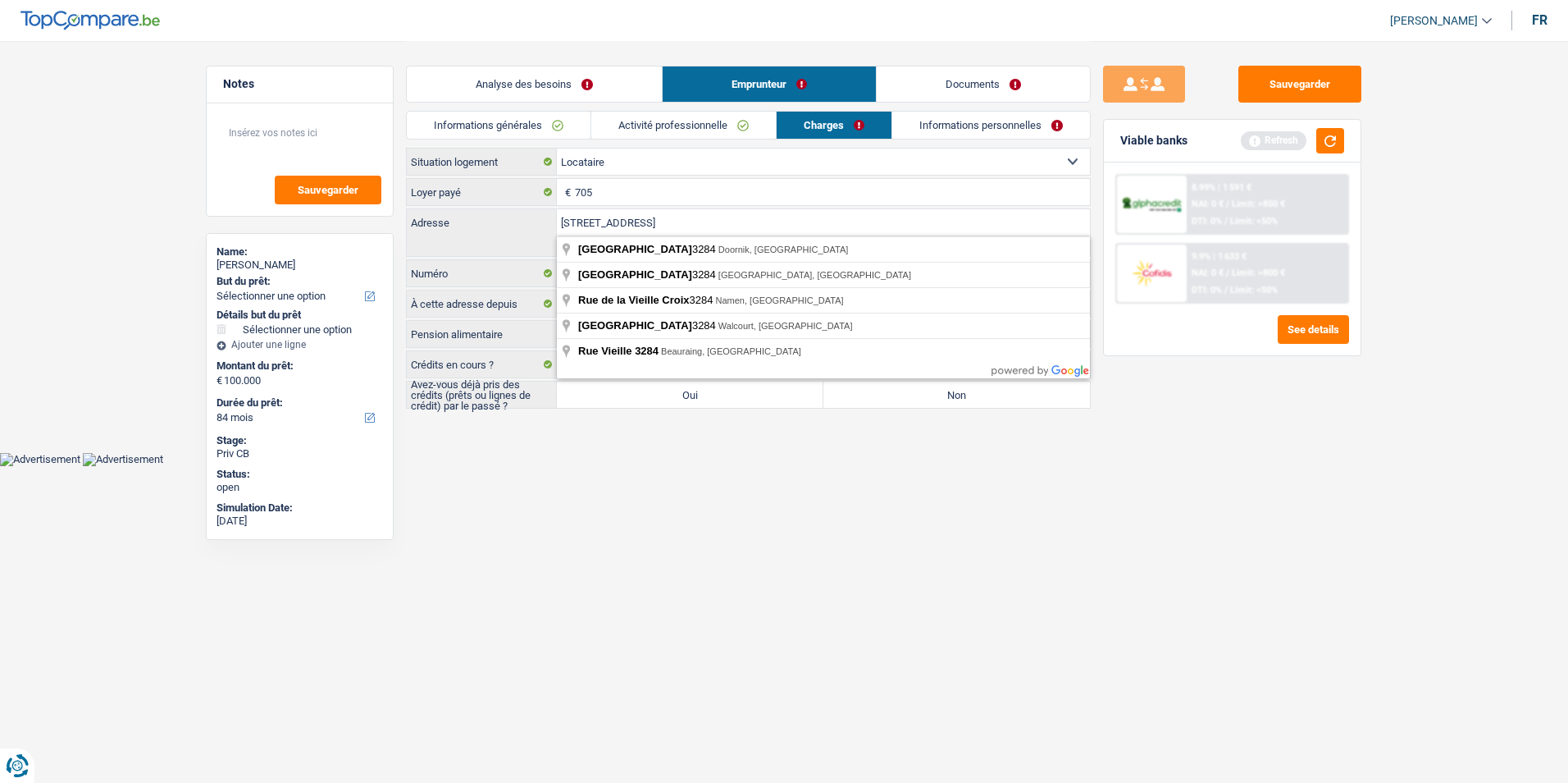
click at [627, 219] on input "rue de vieille, 3284" at bounding box center [823, 222] width 534 height 26
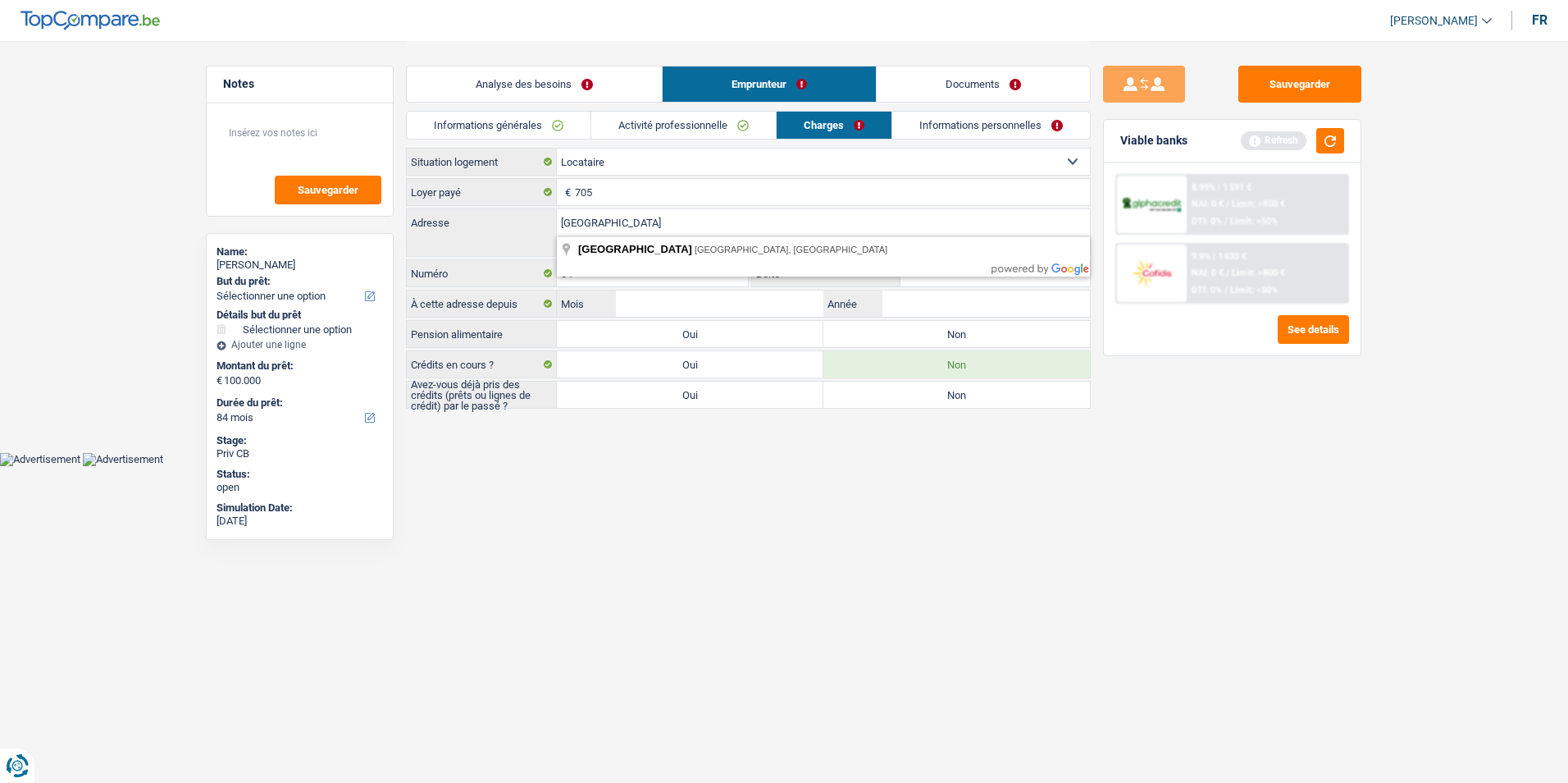
type input "rue de vieille, L3284"
select select "BE"
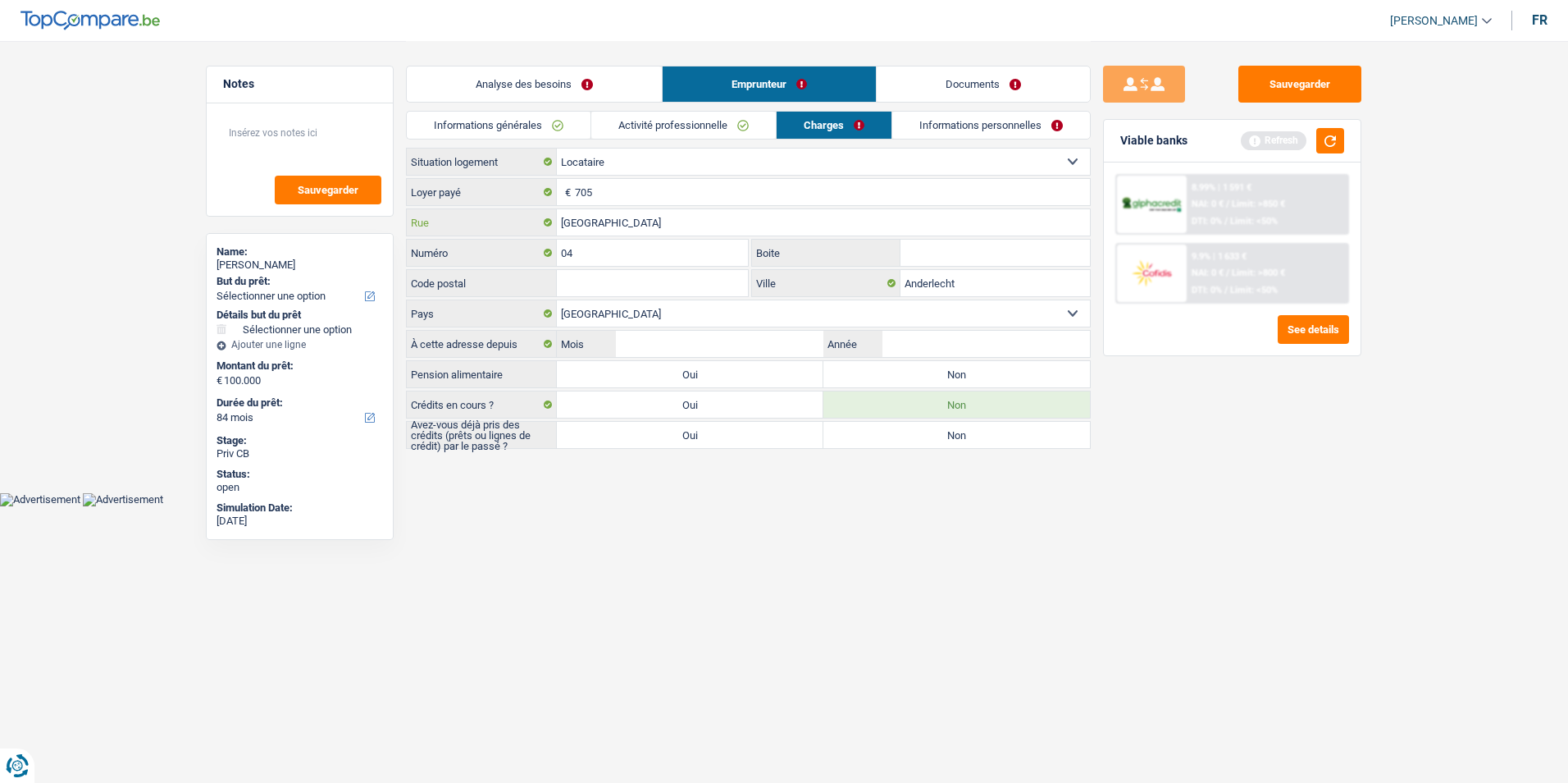
click at [684, 226] on input "Rue de Fiennesstraat" at bounding box center [823, 222] width 534 height 26
type input "Rue de Vieille"
click at [631, 280] on input "Code postal" at bounding box center [652, 283] width 191 height 26
type input "3284"
click at [1009, 281] on input "Anderlecht" at bounding box center [995, 283] width 190 height 26
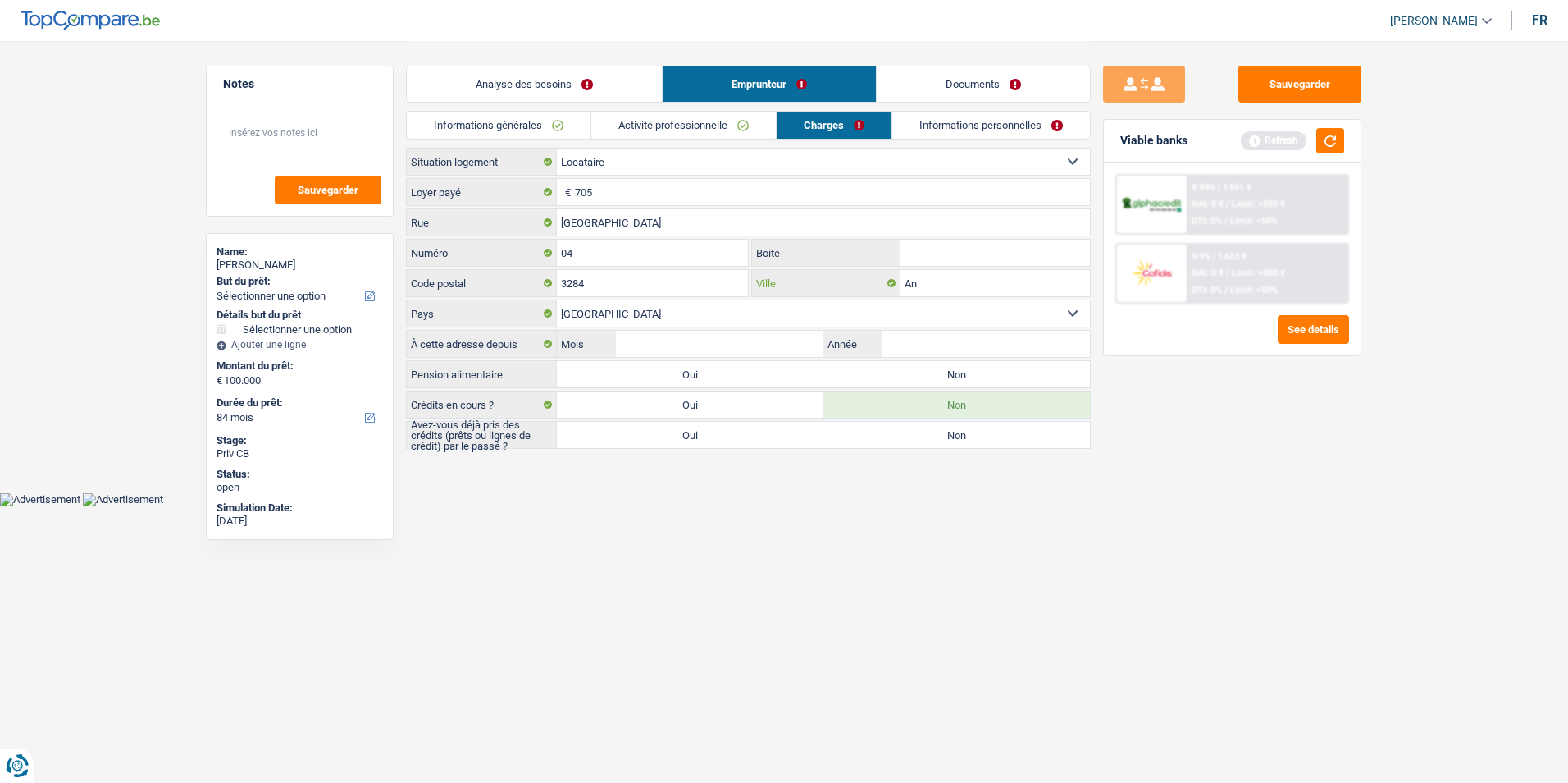
type input "A"
type input "Bettembourg"
click at [874, 305] on select "Belgique Luxembourg Sélectionner une option" at bounding box center [823, 313] width 534 height 26
select select "LU"
click at [556, 300] on select "Belgique Luxembourg Sélectionner une option" at bounding box center [823, 313] width 534 height 26
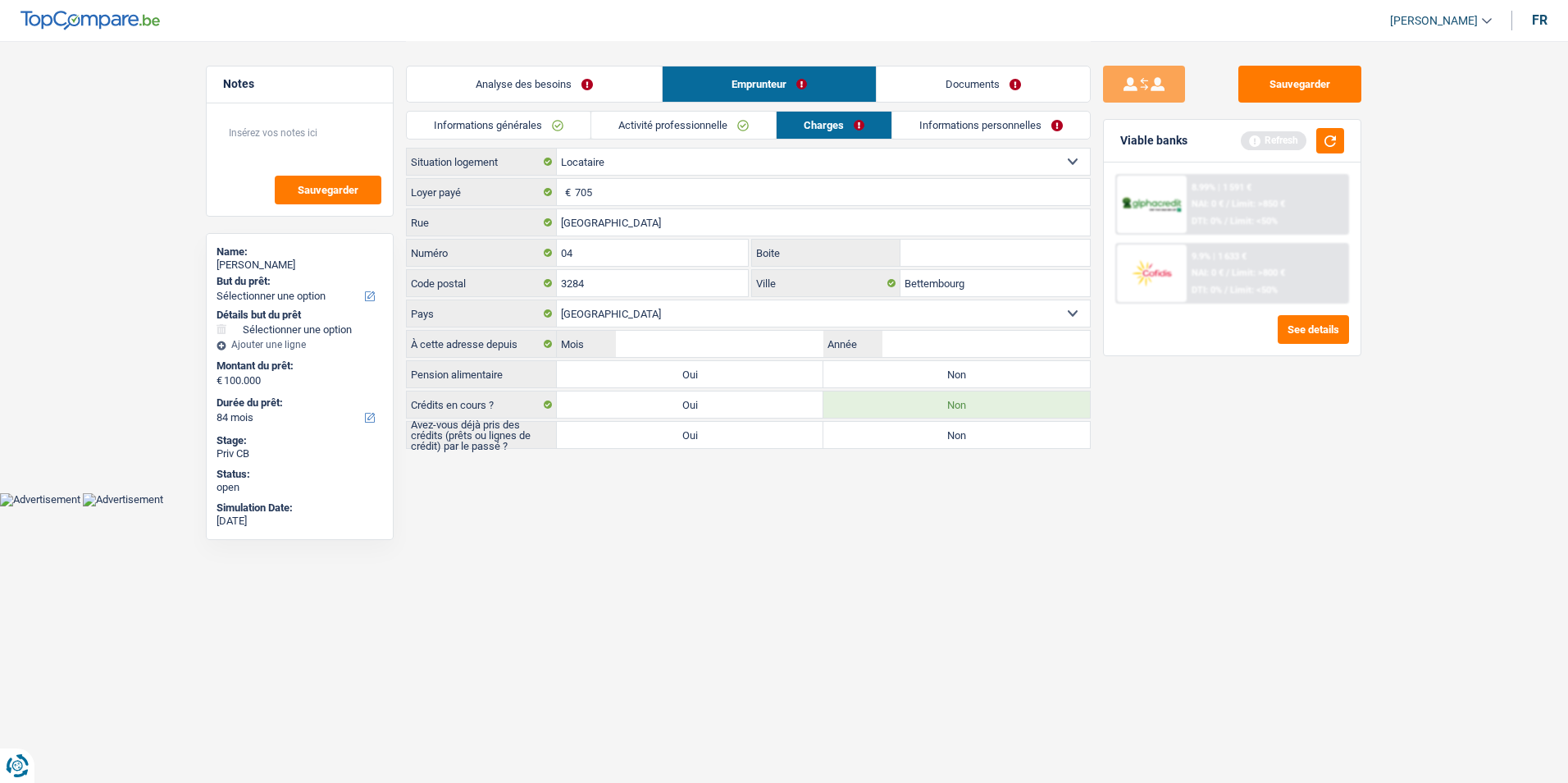
click at [858, 376] on label "Non" at bounding box center [957, 374] width 266 height 26
click at [858, 376] on input "Non" at bounding box center [957, 374] width 266 height 26
radio input "true"
click at [881, 441] on label "Non" at bounding box center [957, 434] width 266 height 26
click at [881, 441] on input "Non" at bounding box center [957, 434] width 266 height 26
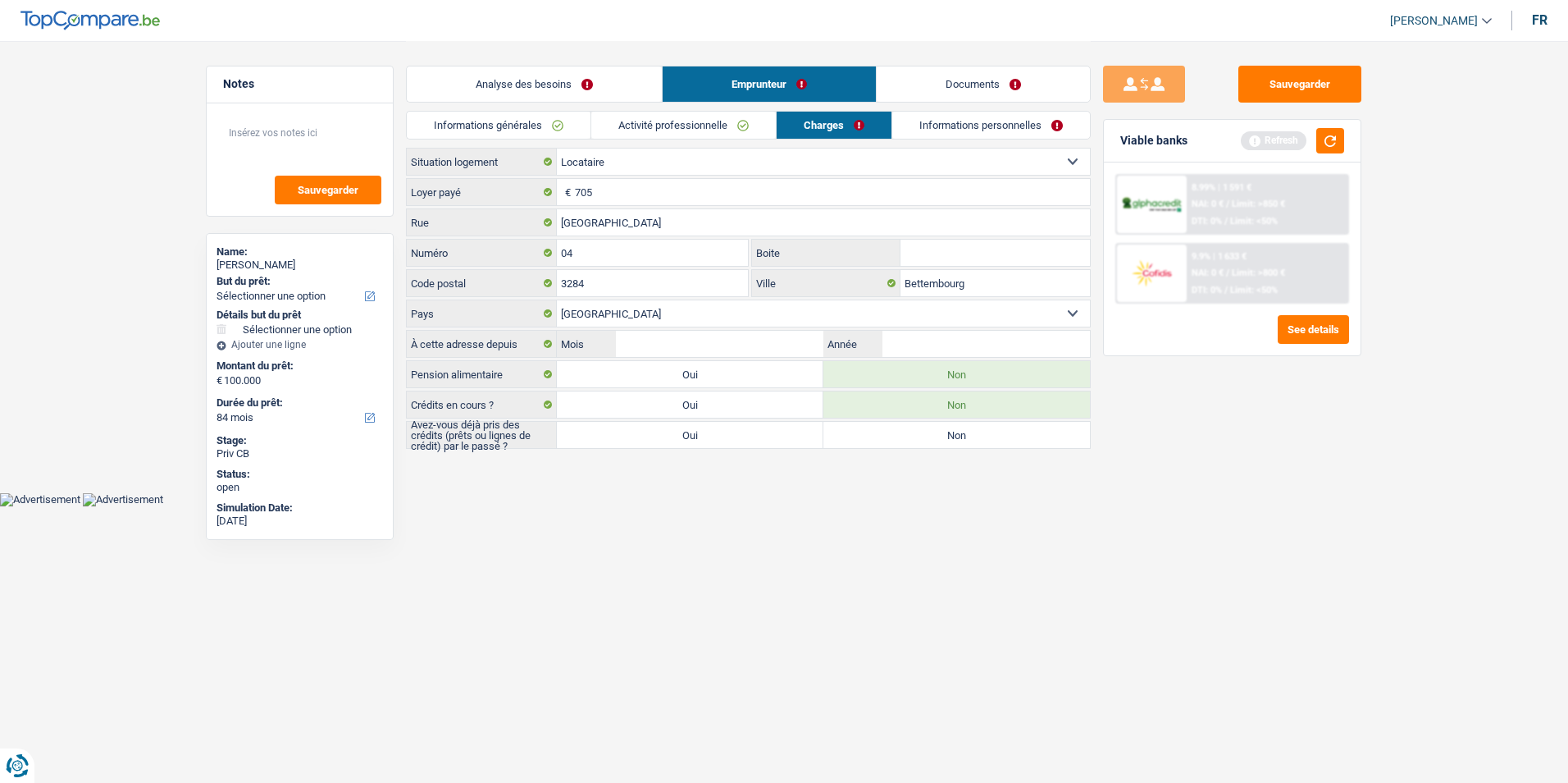
radio input "true"
click at [788, 435] on label "Oui" at bounding box center [690, 434] width 266 height 26
click at [788, 435] on input "Oui" at bounding box center [690, 434] width 266 height 26
radio input "true"
click at [716, 345] on input "Mois" at bounding box center [719, 344] width 208 height 26
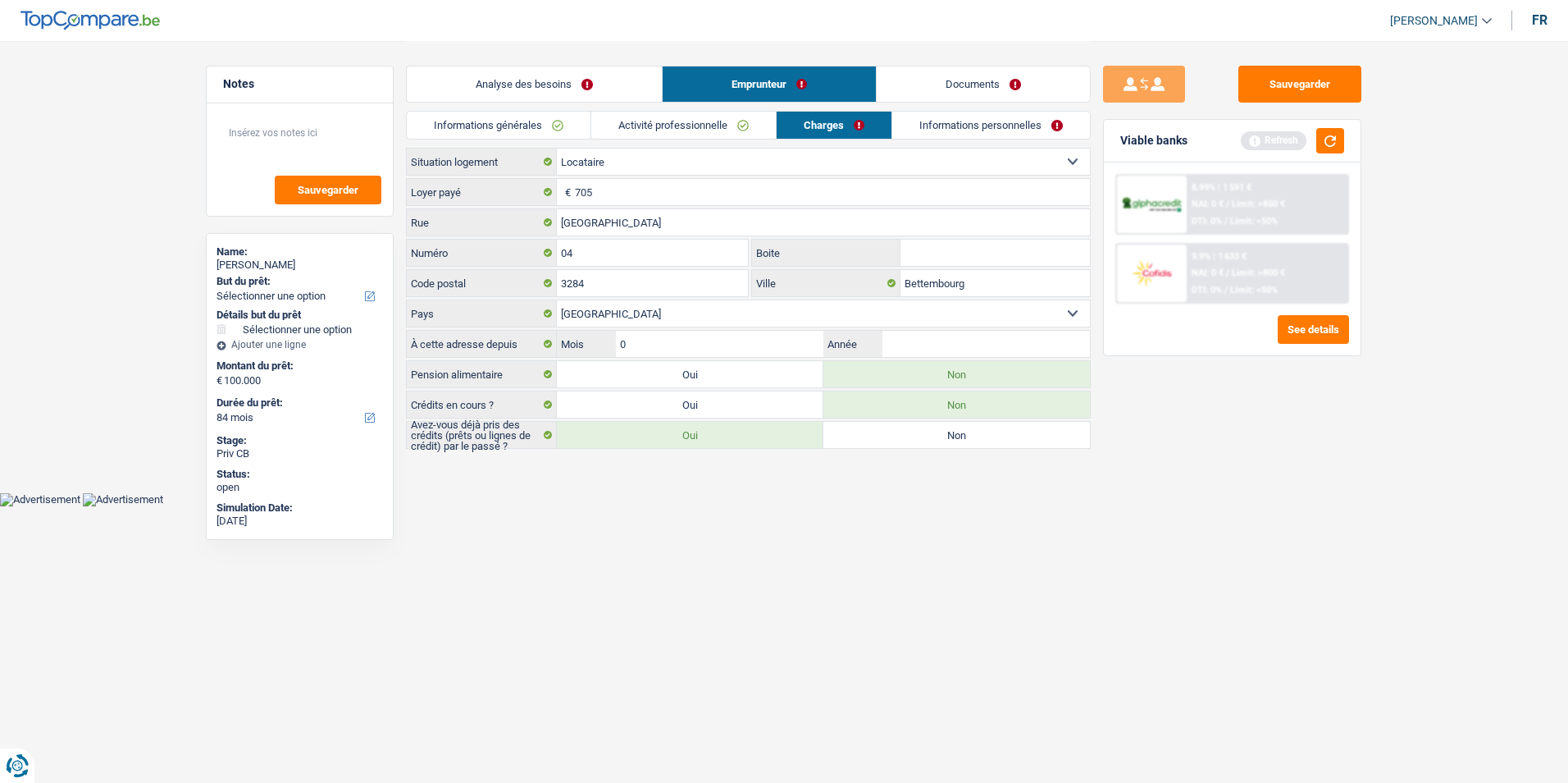
type input "09"
type input "2023"
click at [953, 124] on link "Informations personnelles" at bounding box center [992, 124] width 198 height 27
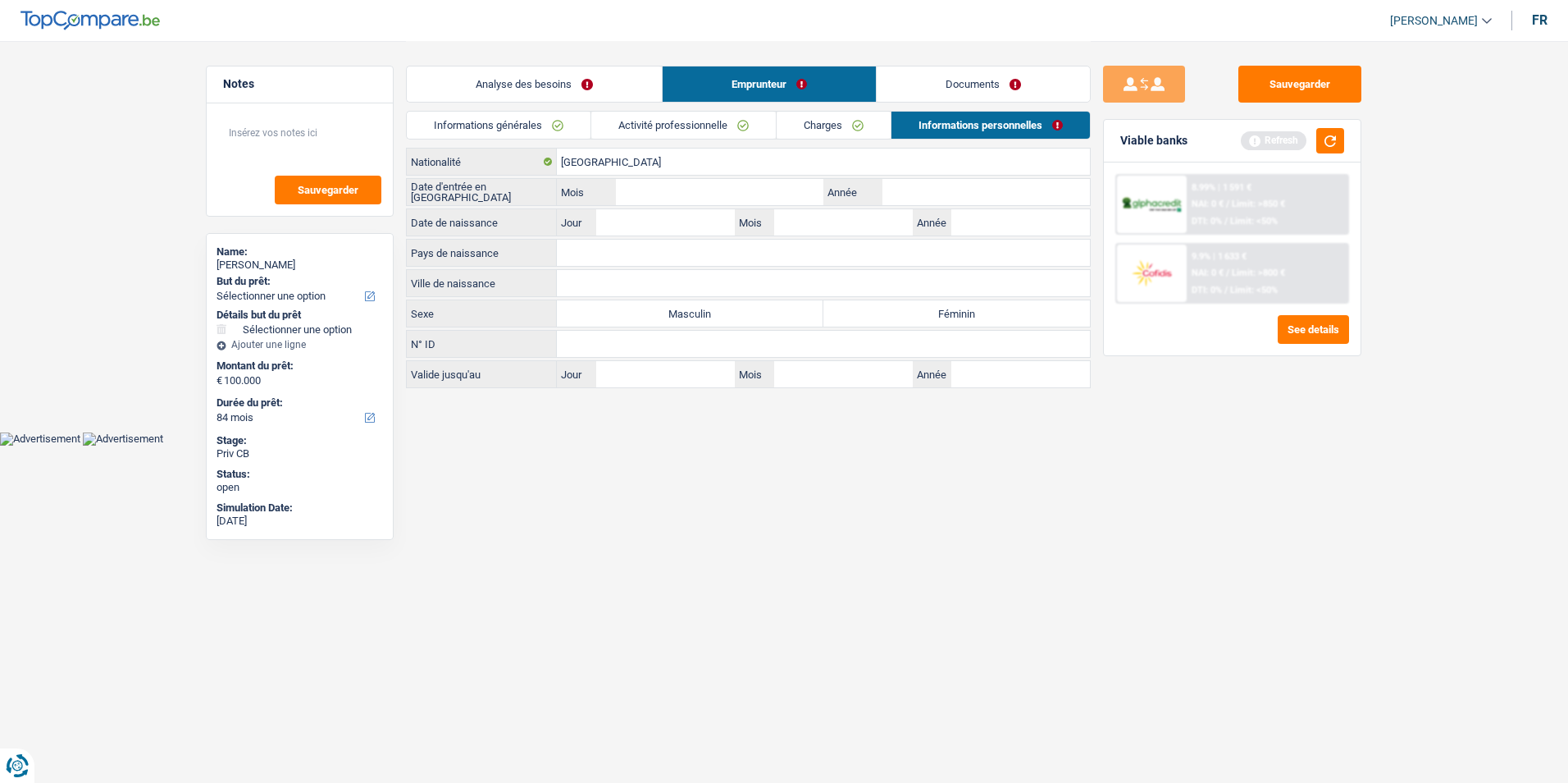
click at [816, 129] on link "Charges" at bounding box center [834, 124] width 114 height 27
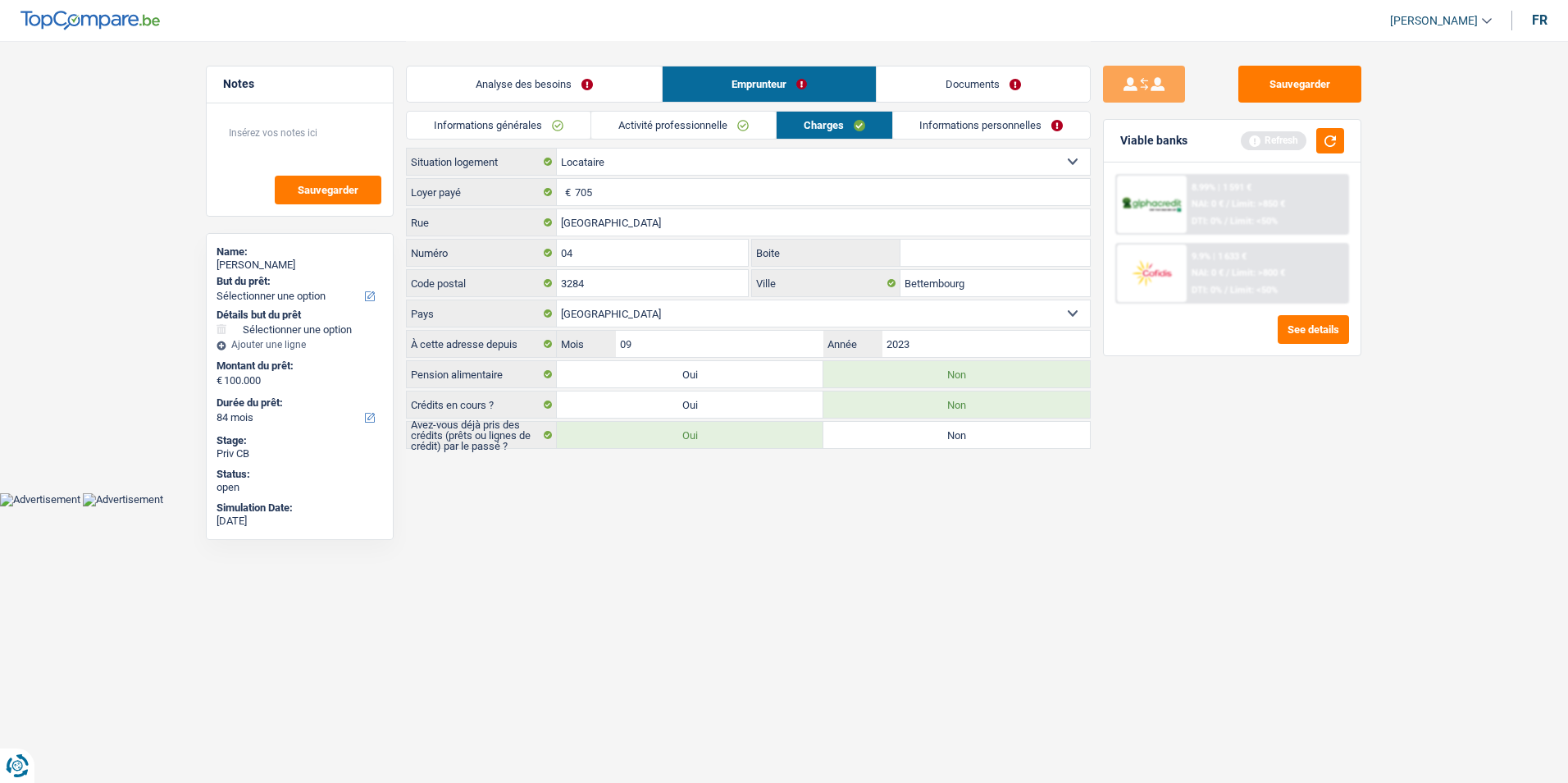
click at [919, 434] on label "Non" at bounding box center [957, 434] width 266 height 26
click at [919, 434] on input "Non" at bounding box center [957, 434] width 266 height 26
radio input "true"
click at [935, 123] on link "Informations personnelles" at bounding box center [992, 124] width 198 height 27
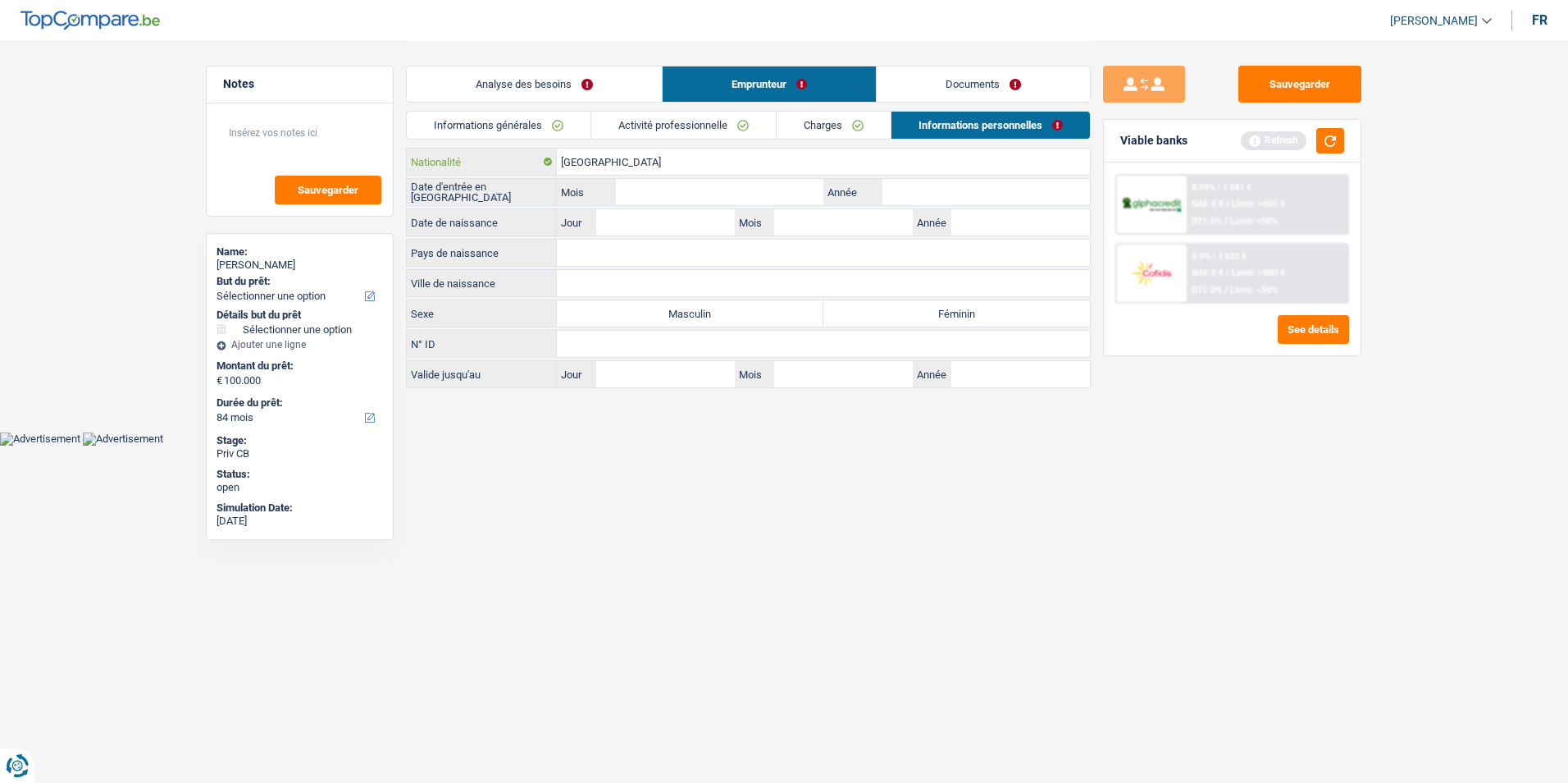
click at [799, 168] on input "[GEOGRAPHIC_DATA]" at bounding box center [823, 161] width 534 height 26
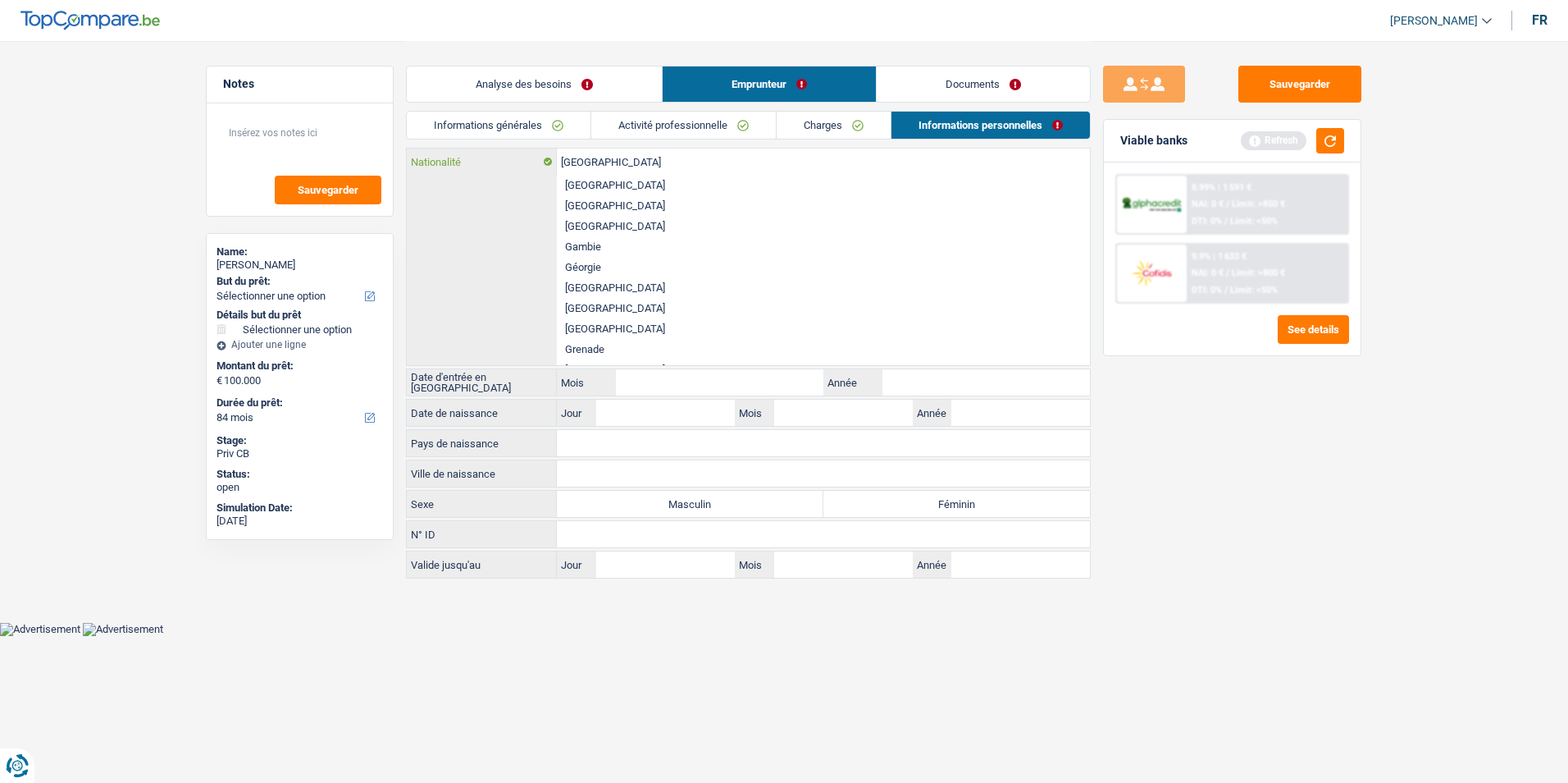
scroll to position [1313, 0]
type input "B"
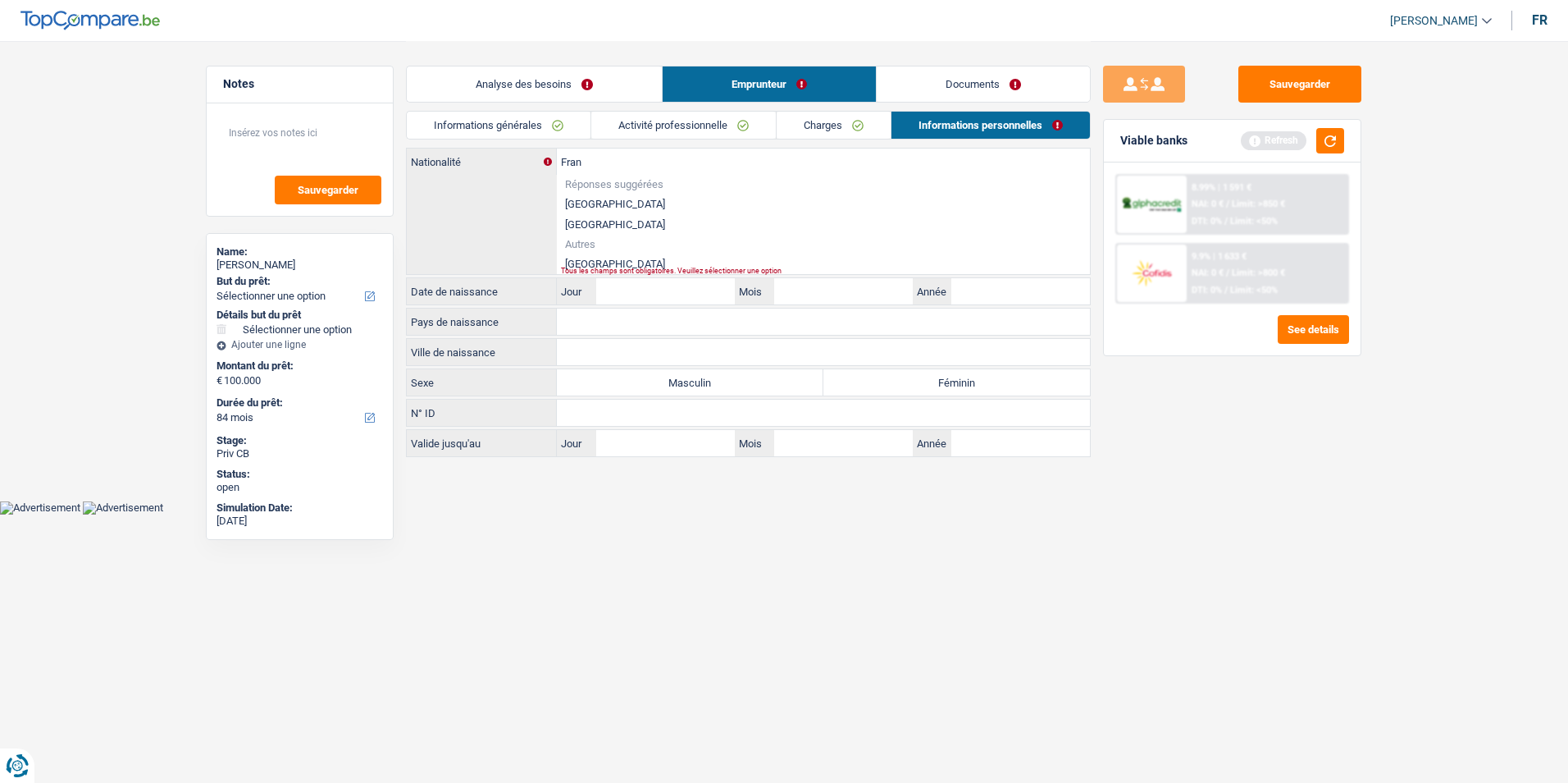
click at [652, 257] on li "France" at bounding box center [823, 263] width 534 height 21
type input "France"
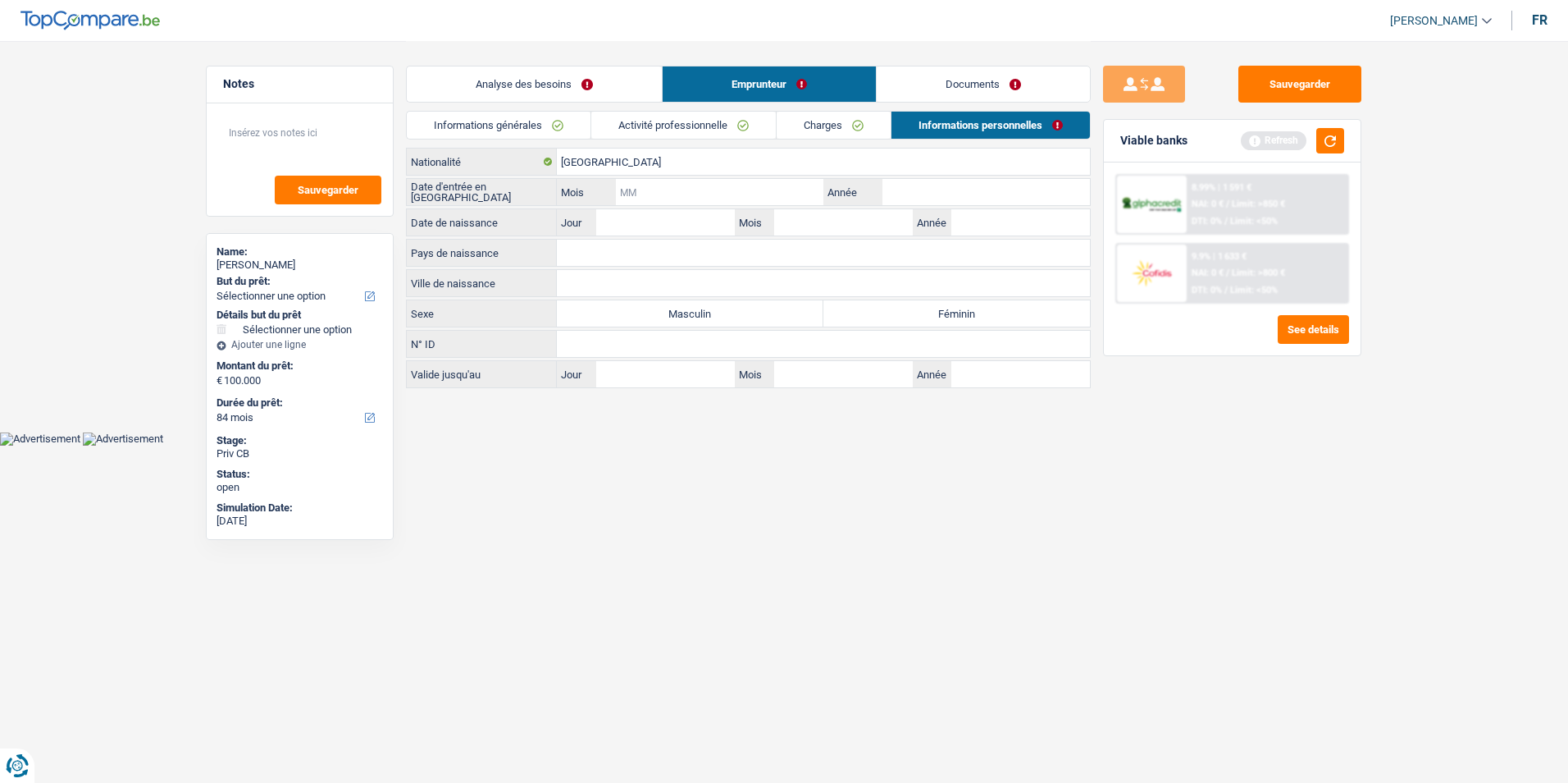
click at [672, 197] on input "Mois" at bounding box center [719, 192] width 208 height 26
click at [704, 307] on label "Masculin" at bounding box center [690, 313] width 266 height 26
click at [704, 307] on input "Masculin" at bounding box center [690, 313] width 266 height 26
radio input "true"
click at [654, 190] on input "Mois" at bounding box center [719, 192] width 208 height 26
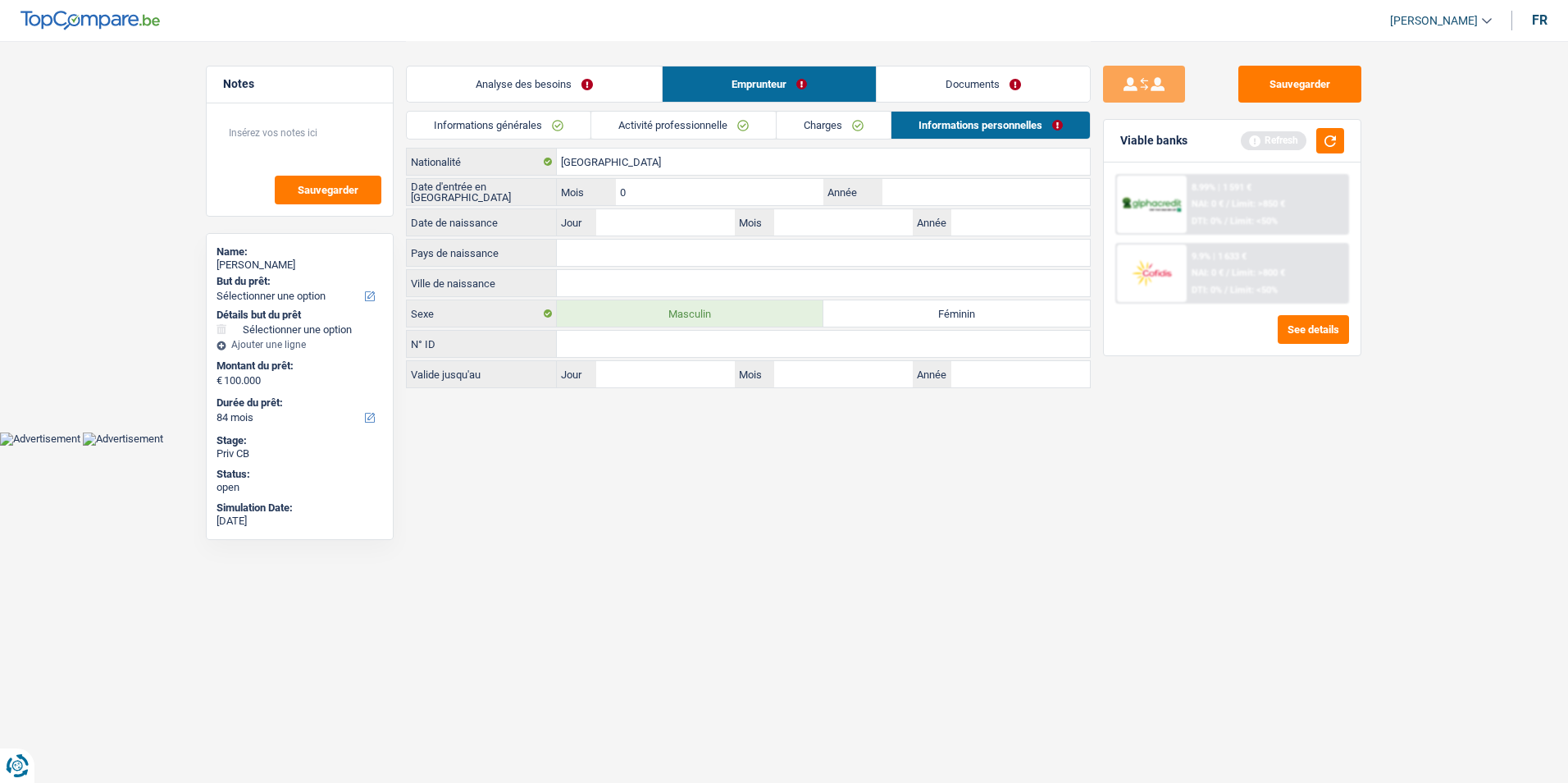
type input "08"
type input "2022"
click at [653, 228] on input "Jour" at bounding box center [666, 222] width 139 height 26
type input "23"
type input "06"
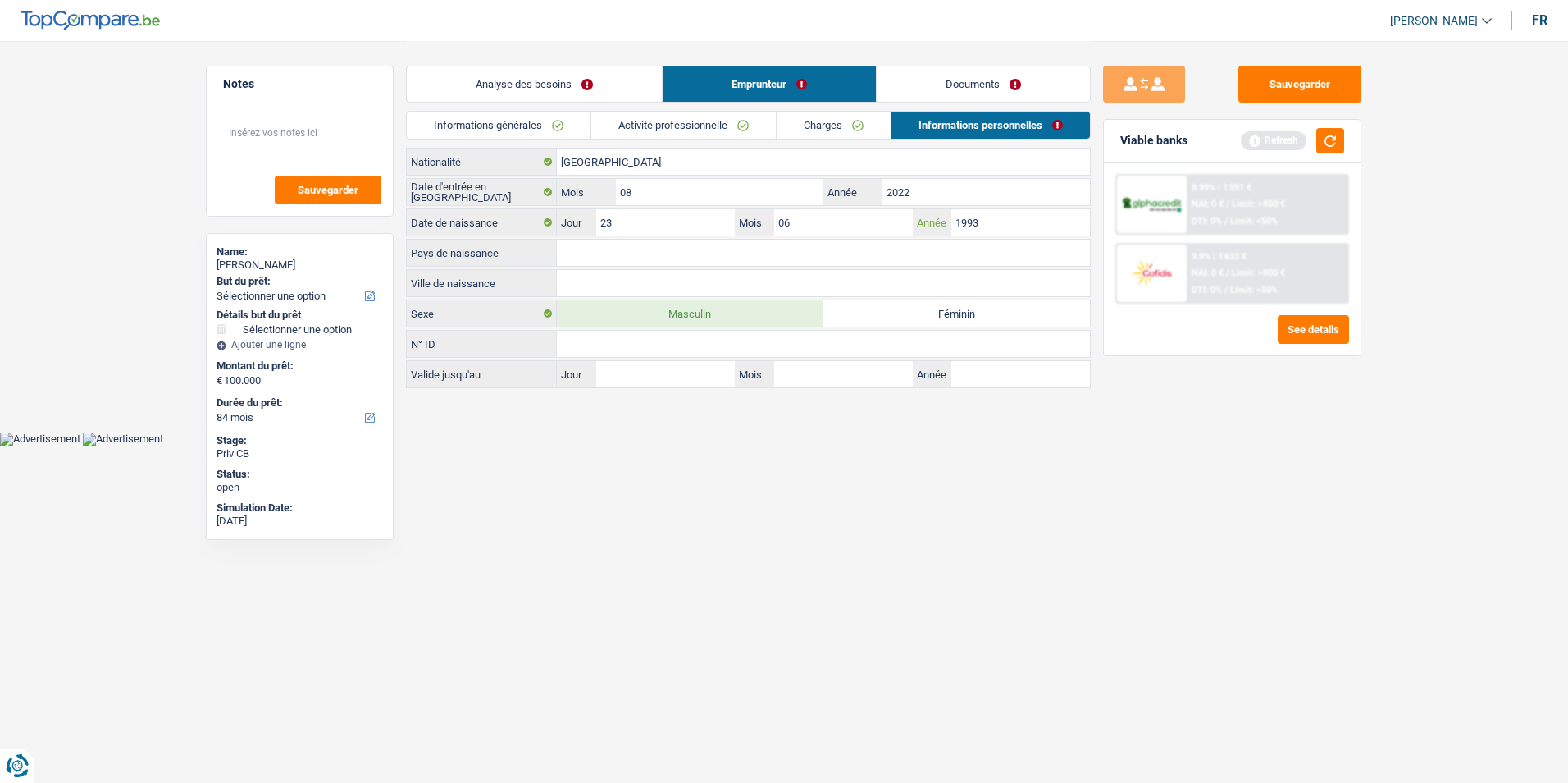
type input "1993"
click at [778, 248] on input "Pays de naissance" at bounding box center [823, 252] width 534 height 26
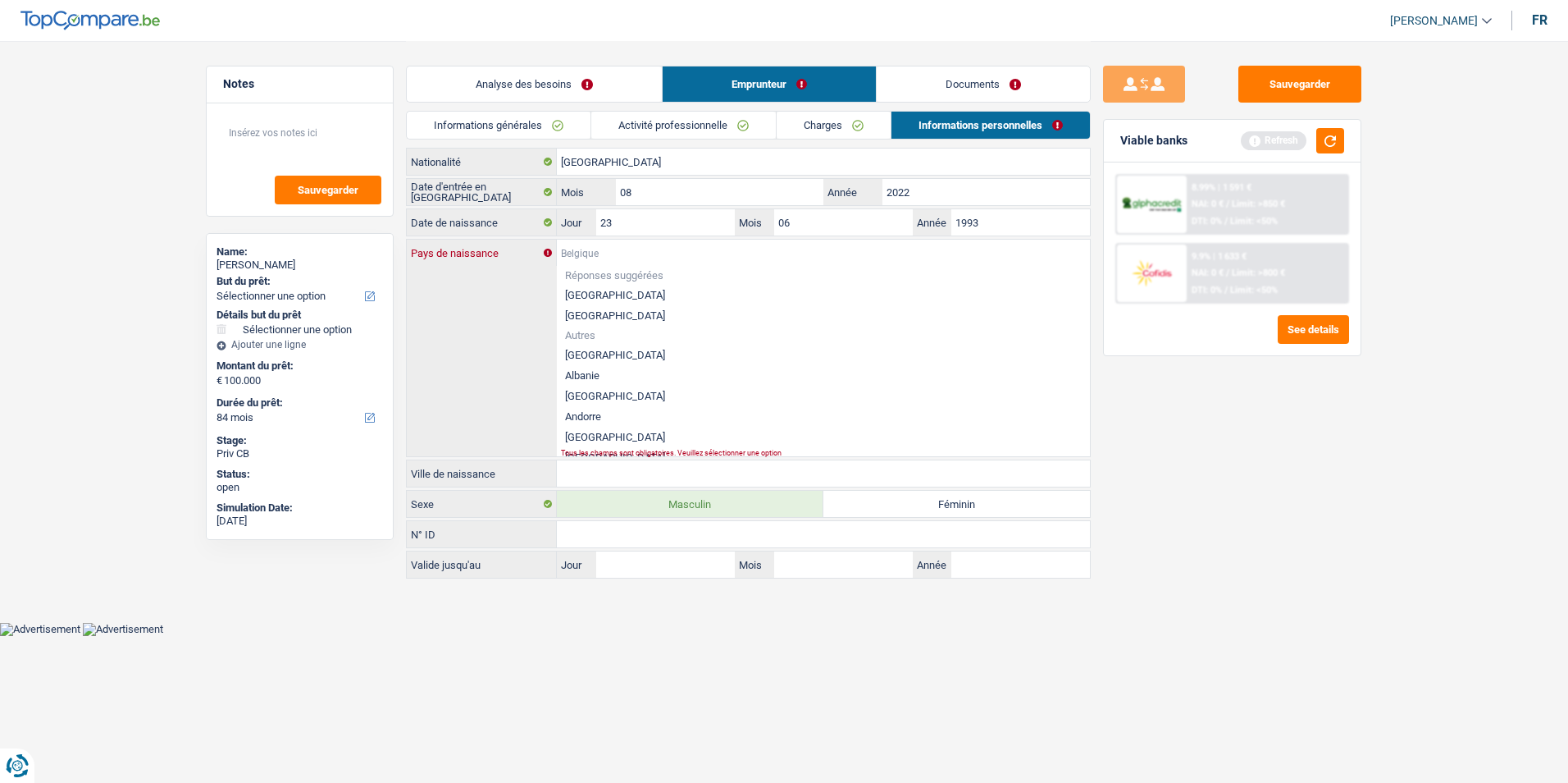
type input "S"
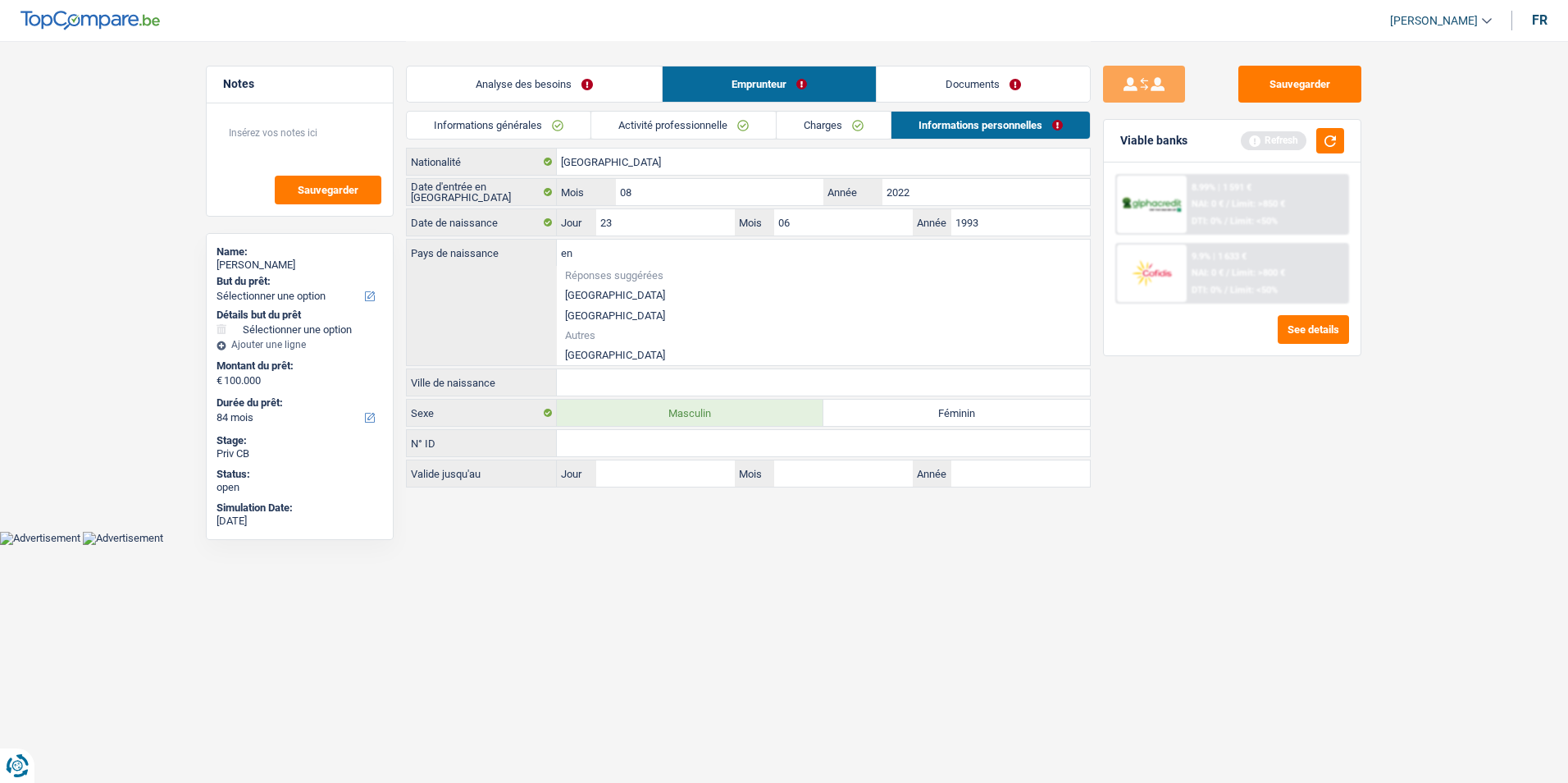
type input "e"
click at [643, 354] on li "Sénégal" at bounding box center [823, 355] width 534 height 21
type input "Sénégal"
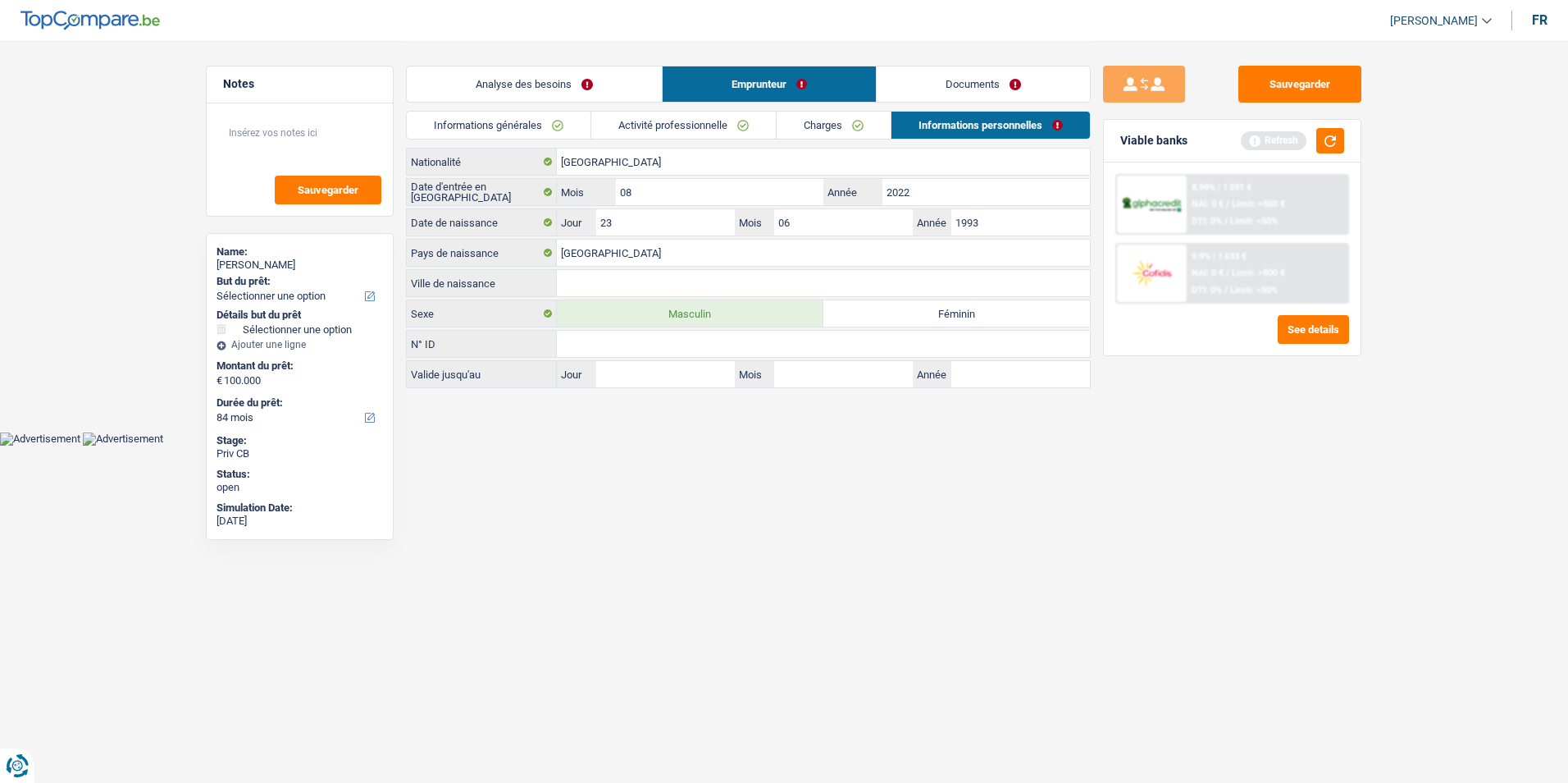
click at [618, 279] on input "Ville de naissance" at bounding box center [823, 283] width 534 height 26
type input "Pikine"
click at [710, 445] on html "Vous avez le contrôle de vos données Nous utilisons des cookies, tout comme nos…" at bounding box center [784, 223] width 1568 height 445
click at [488, 73] on link "Analyse des besoins" at bounding box center [534, 83] width 255 height 35
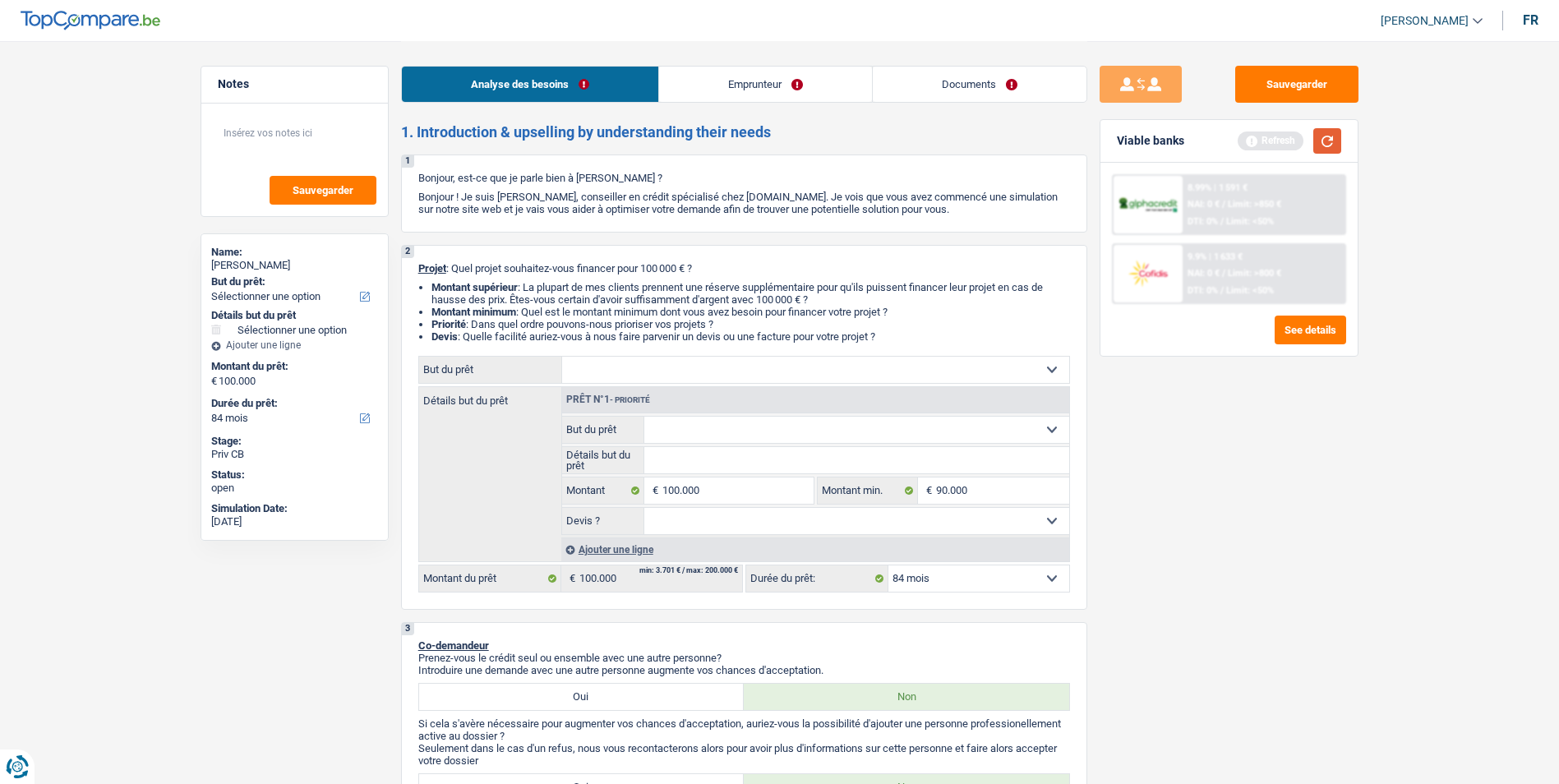
click at [1325, 146] on button "button" at bounding box center [1327, 141] width 28 height 26
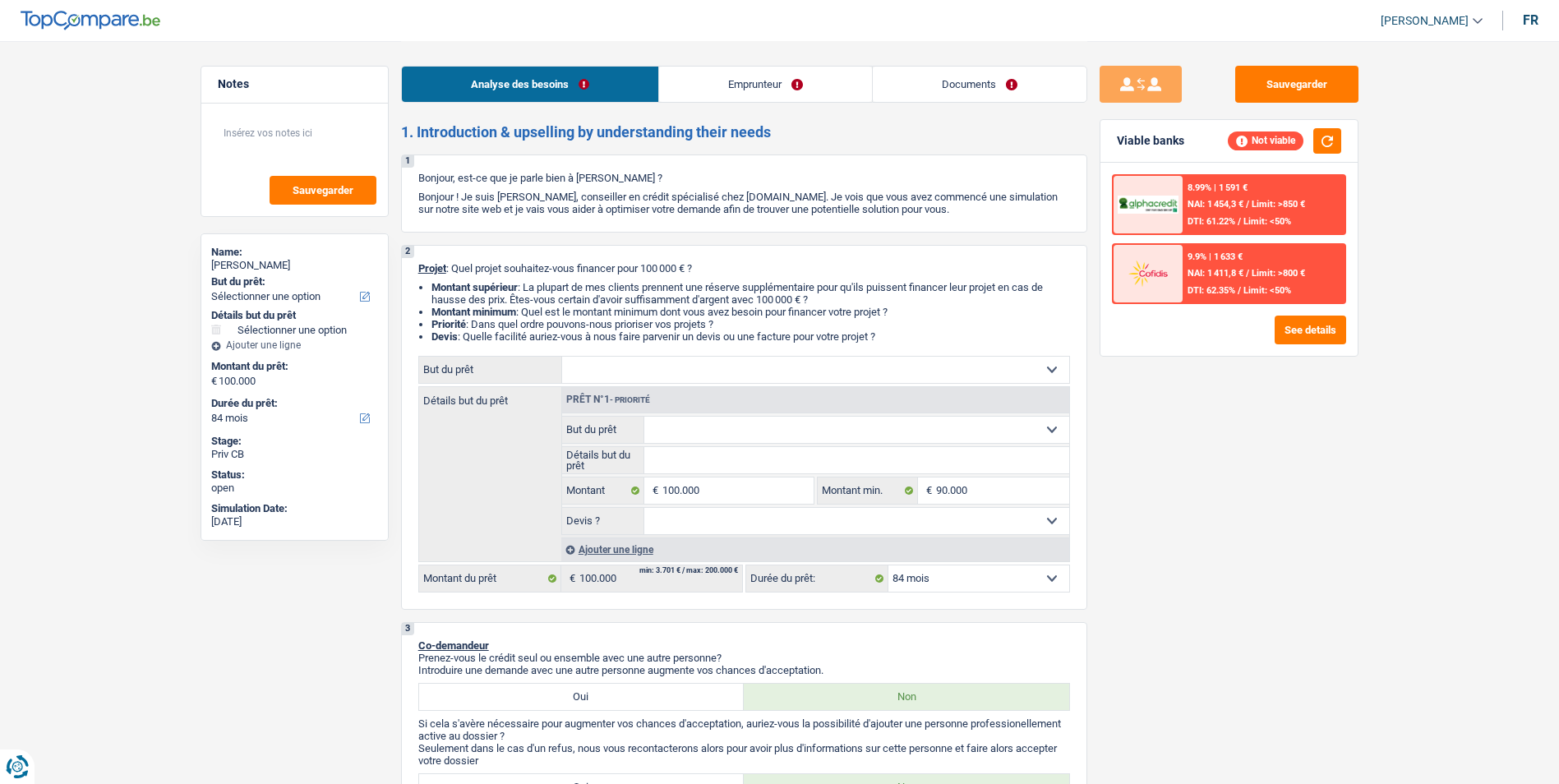
click at [1017, 580] on select "12 mois 18 mois 24 mois 30 mois 36 mois 42 mois 48 mois 60 mois 72 mois 84 mois…" at bounding box center [979, 578] width 181 height 26
select select "120"
click at [888, 565] on select "12 mois 18 mois 24 mois 30 mois 36 mois 42 mois 48 mois 60 mois 72 mois 84 mois…" at bounding box center [979, 578] width 181 height 26
select select "120"
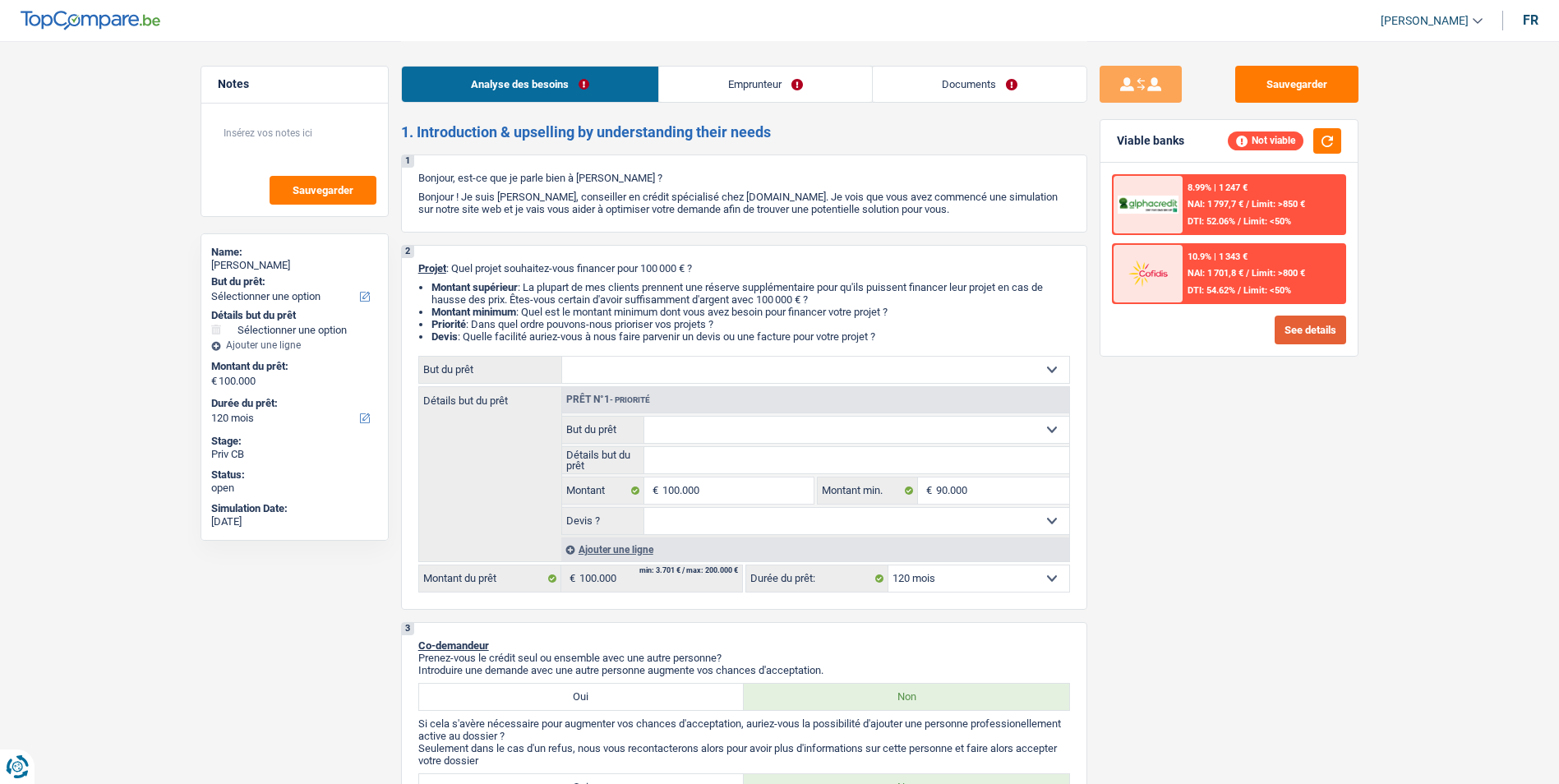
click at [1314, 326] on button "See details" at bounding box center [1310, 329] width 72 height 29
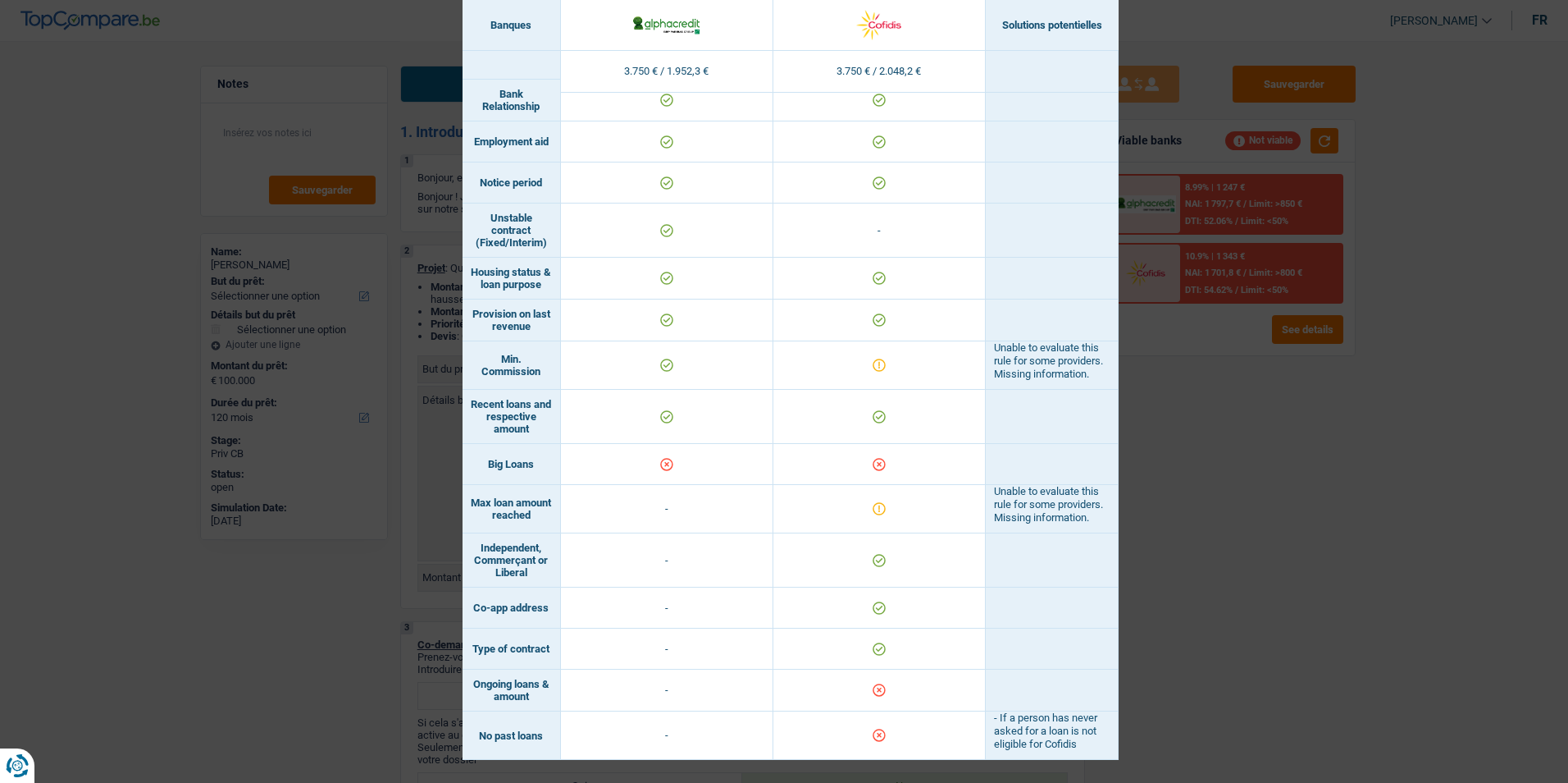
scroll to position [1007, 0]
click at [1190, 427] on div "Banks conditions × Banques Solutions potentielles Revenus / Charges 3.750 € / 1…" at bounding box center [784, 392] width 1568 height 783
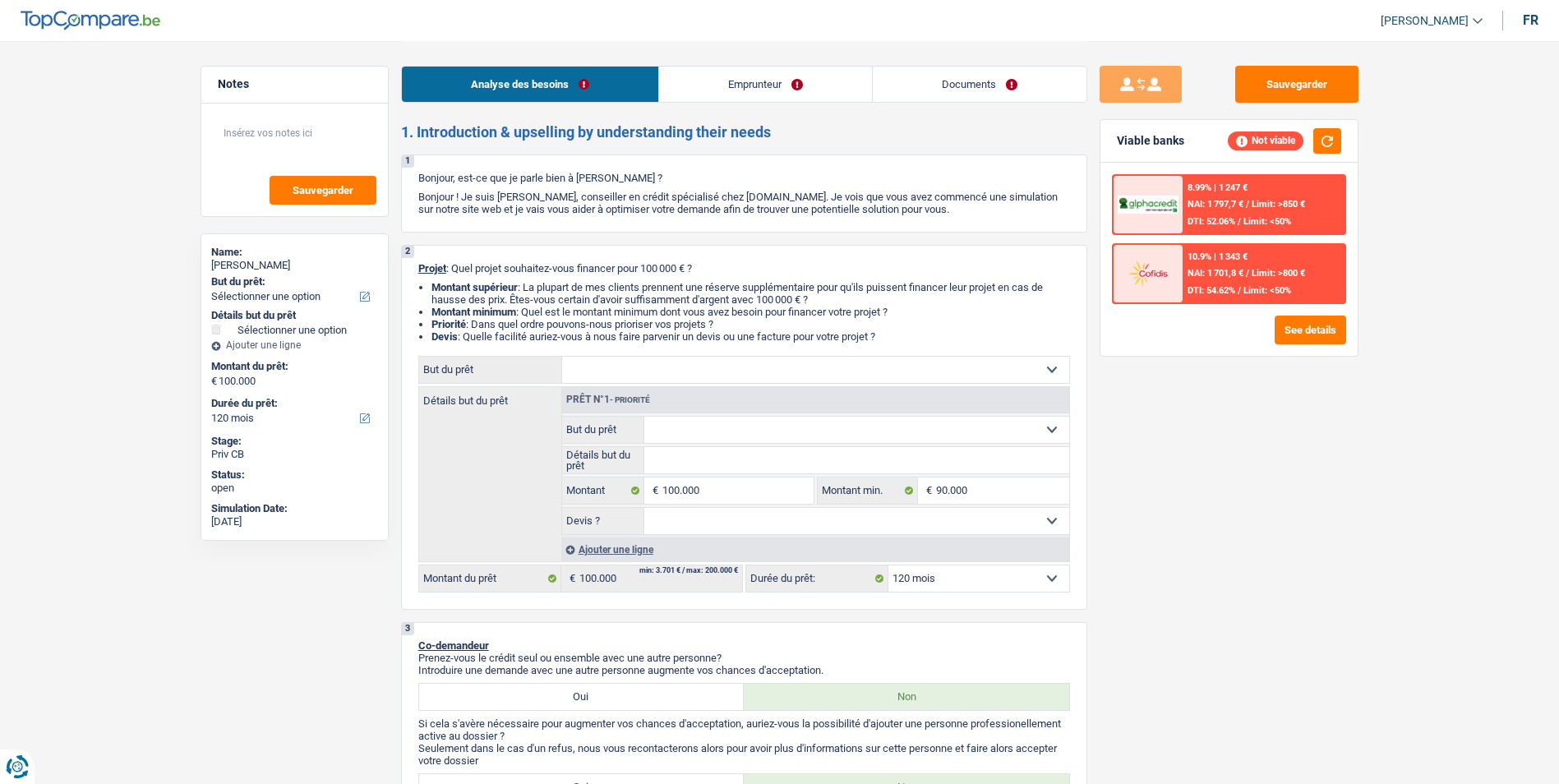
click at [702, 365] on select "Confort maison: meubles, textile, peinture, électroménager, outillage non-profe…" at bounding box center [815, 369] width 507 height 26
select select "other"
click at [562, 356] on select "Confort maison: meubles, textile, peinture, électroménager, outillage non-profe…" at bounding box center [815, 369] width 507 height 26
select select "other"
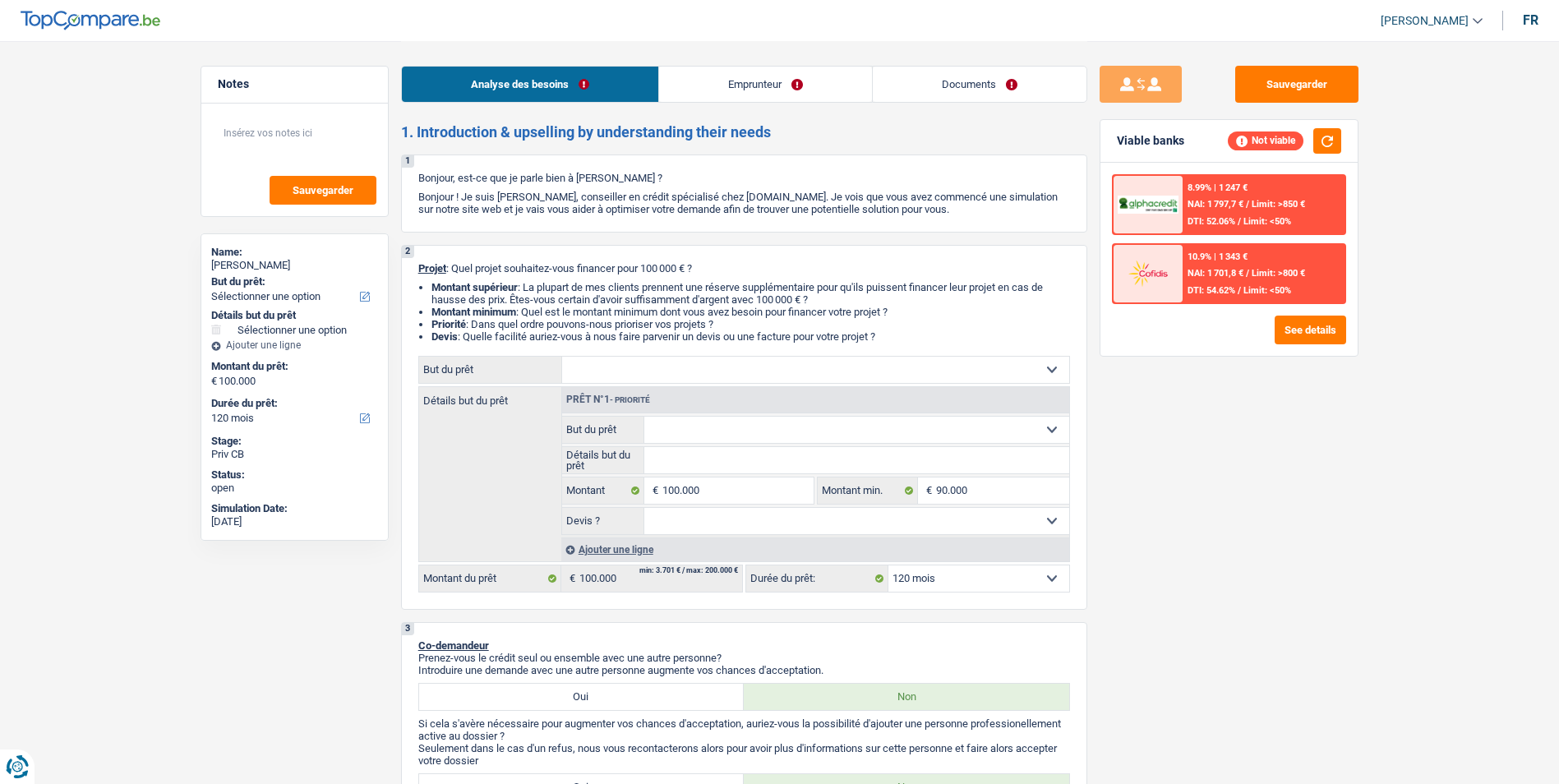
select select "other"
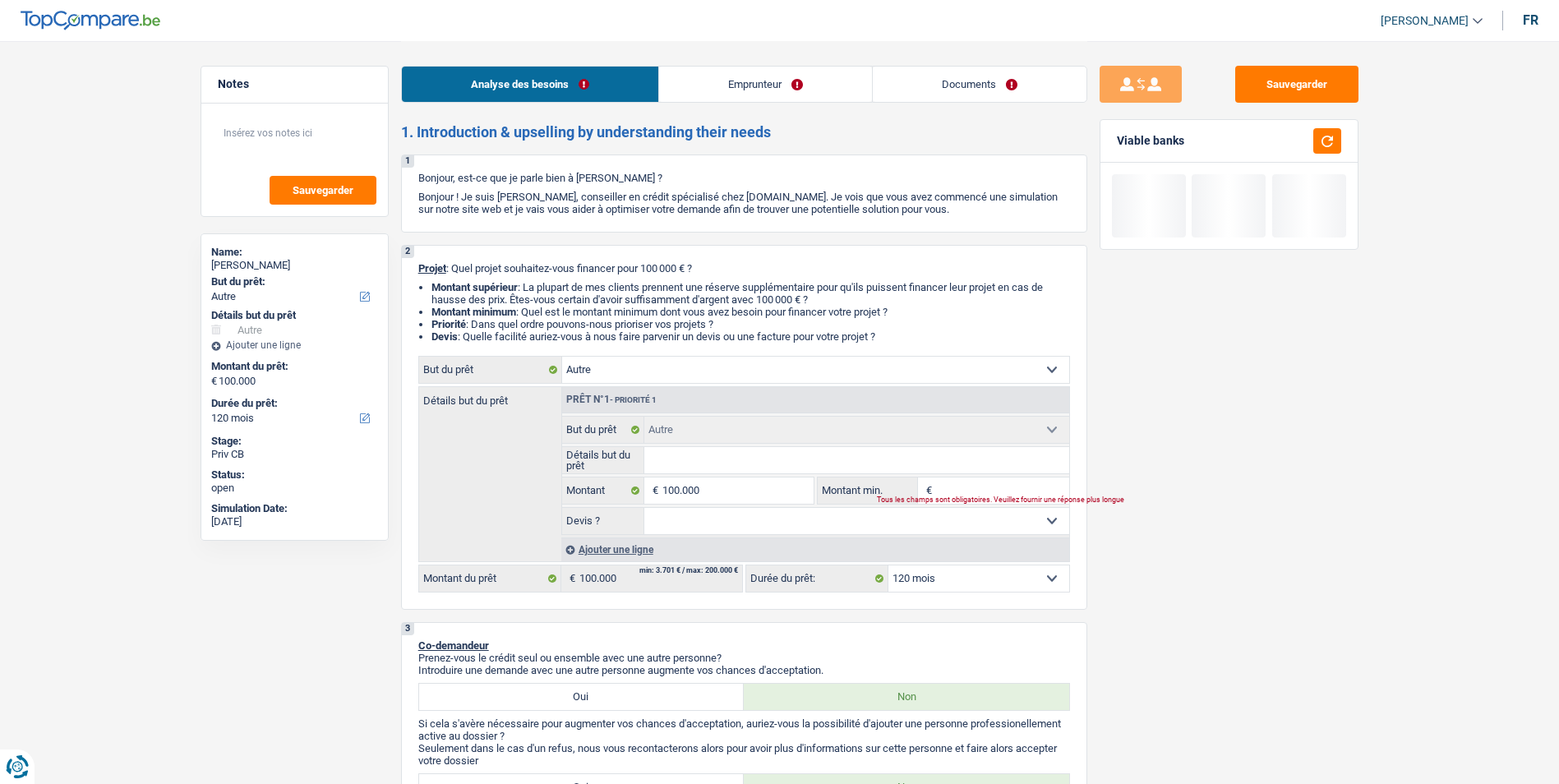
click at [716, 467] on input "Détails but du prêt" at bounding box center [856, 460] width 425 height 26
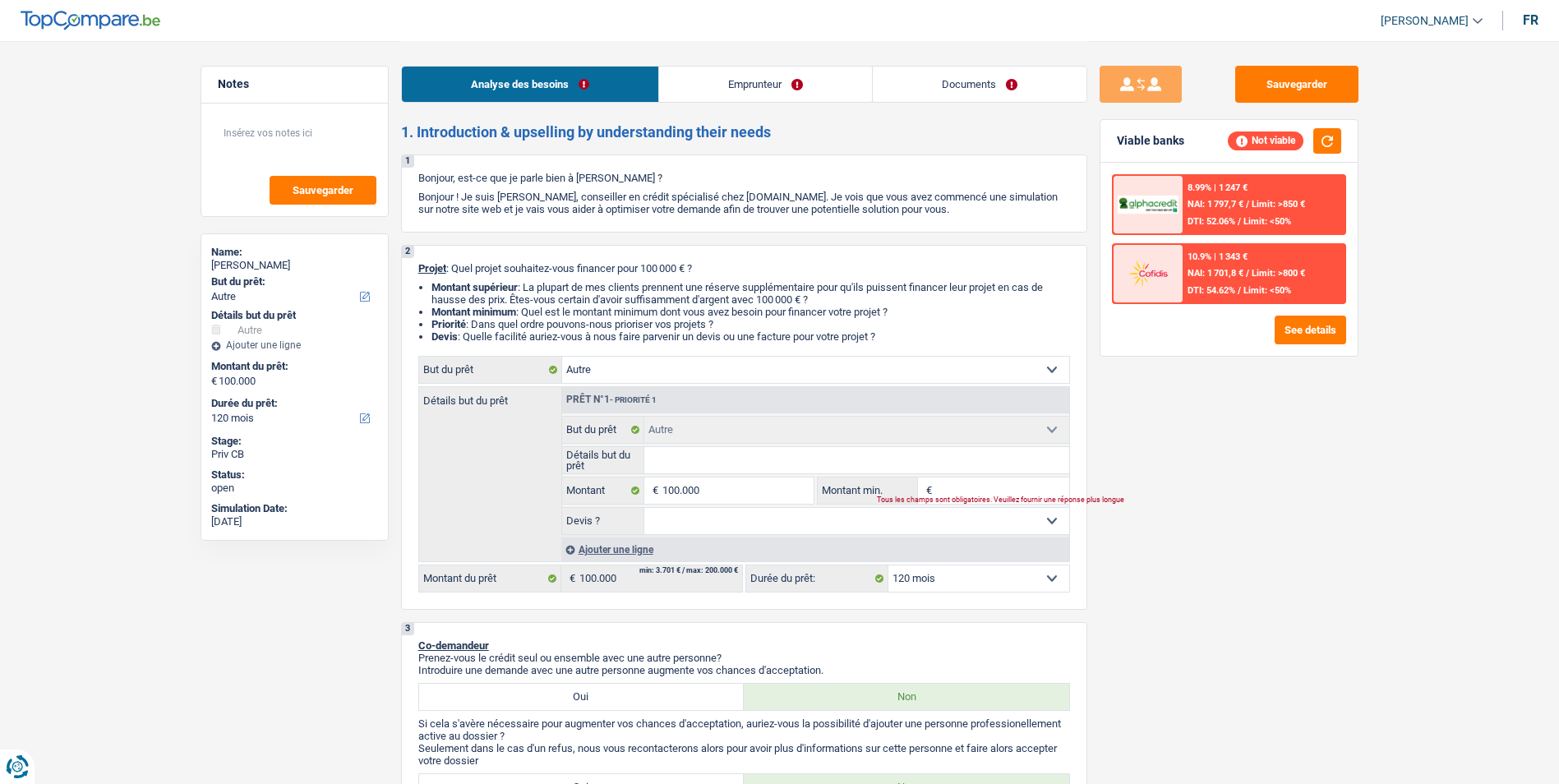
type input "A"
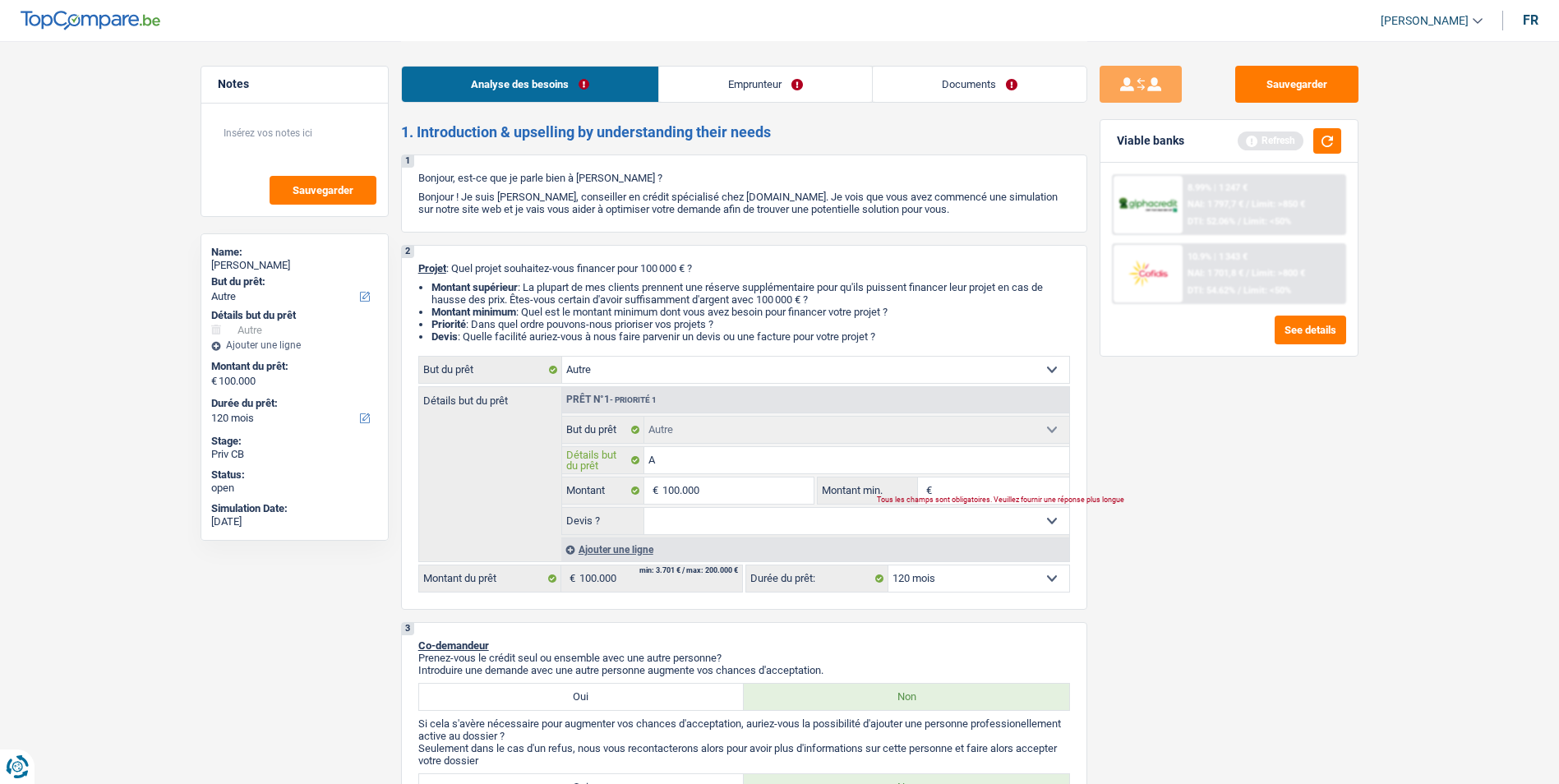
type input "Ac"
type input "Ach"
type input "Acha"
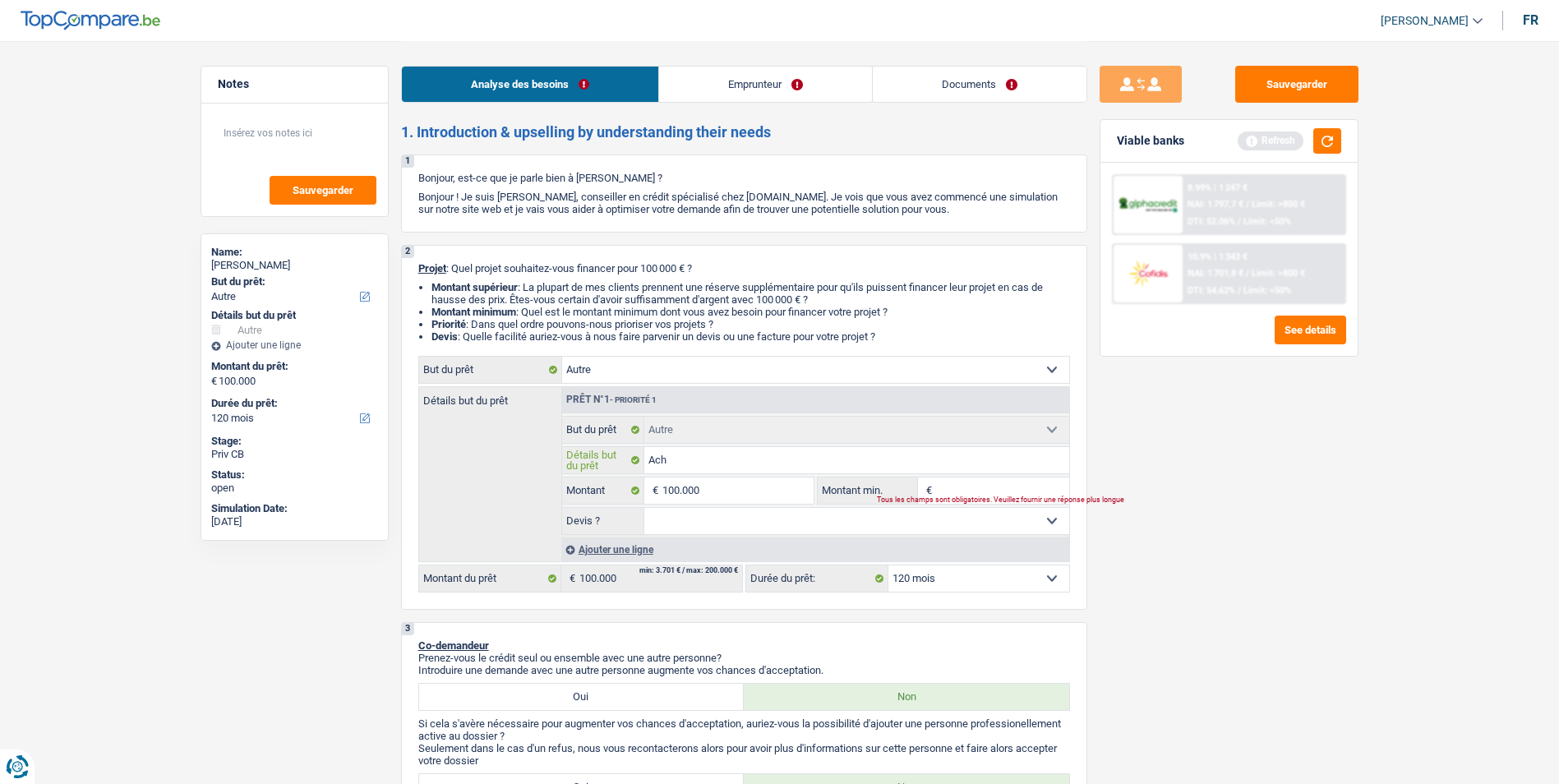
type input "Acha"
type input "Achat"
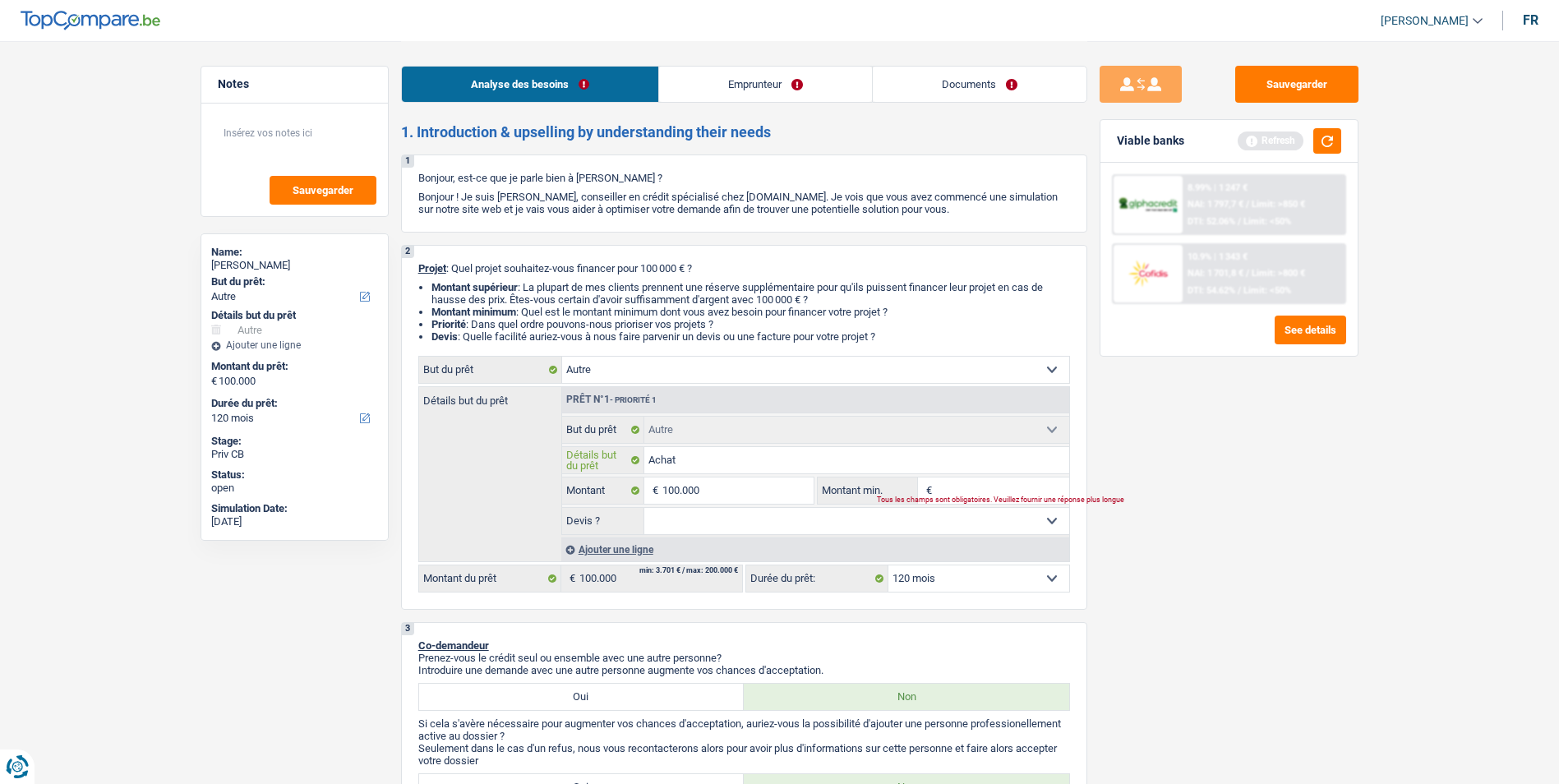
type input "Achat d"
type input "Achat de"
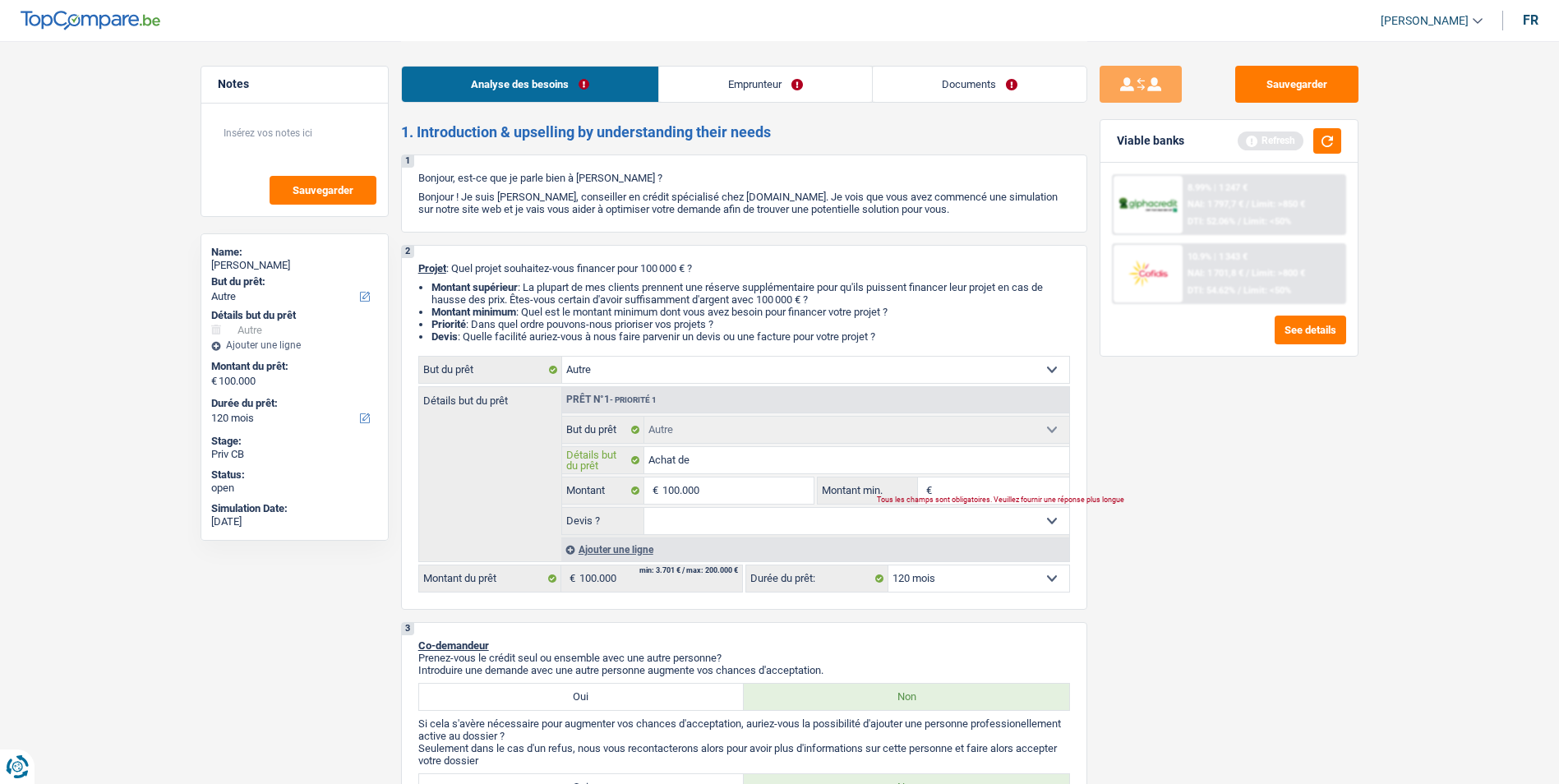
type input "Achat de"
type input "Achat de l"
type input "Achat de"
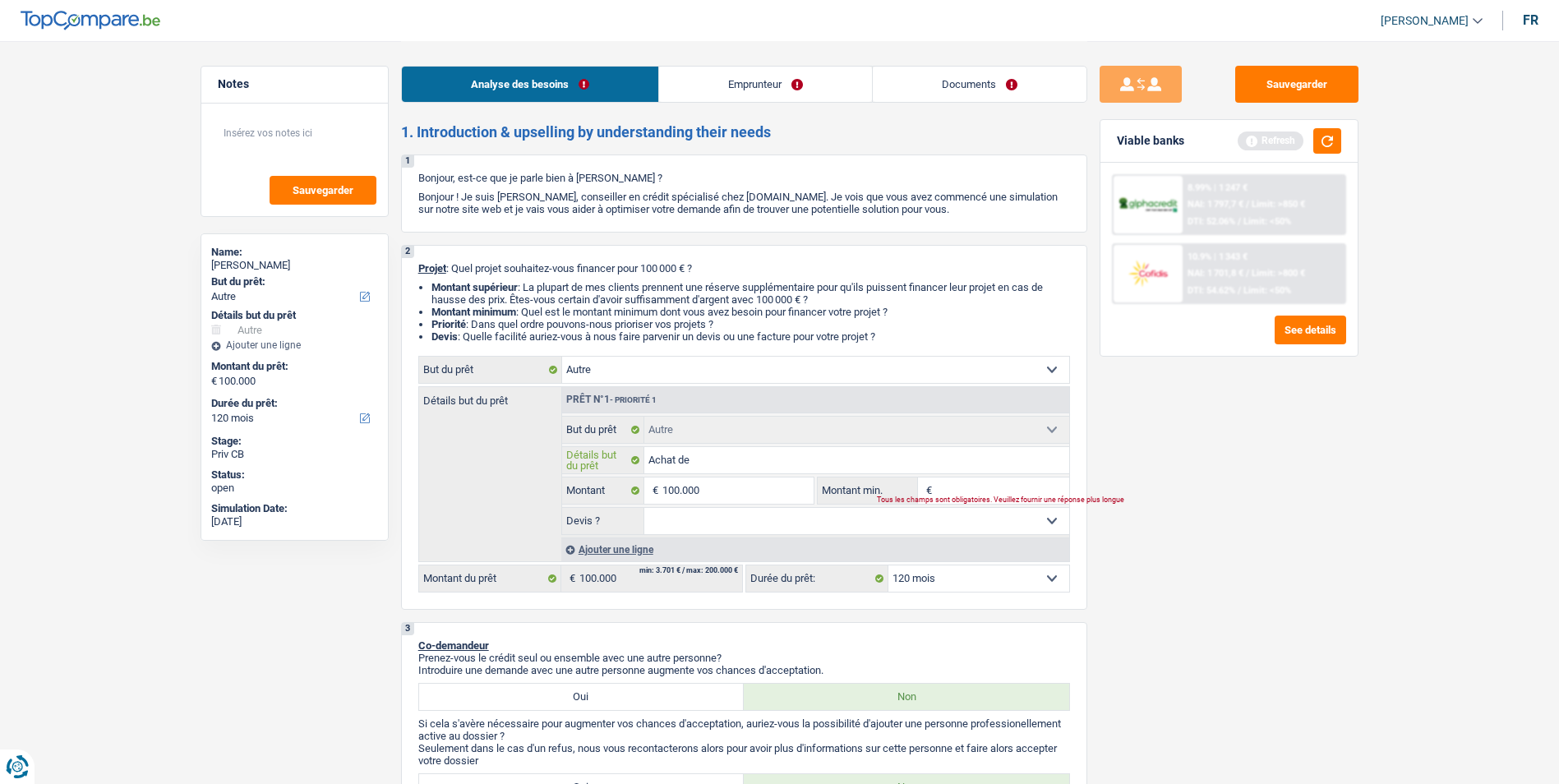
type input "Achat de m"
type input "Achat de ma"
type input "Achat de mat"
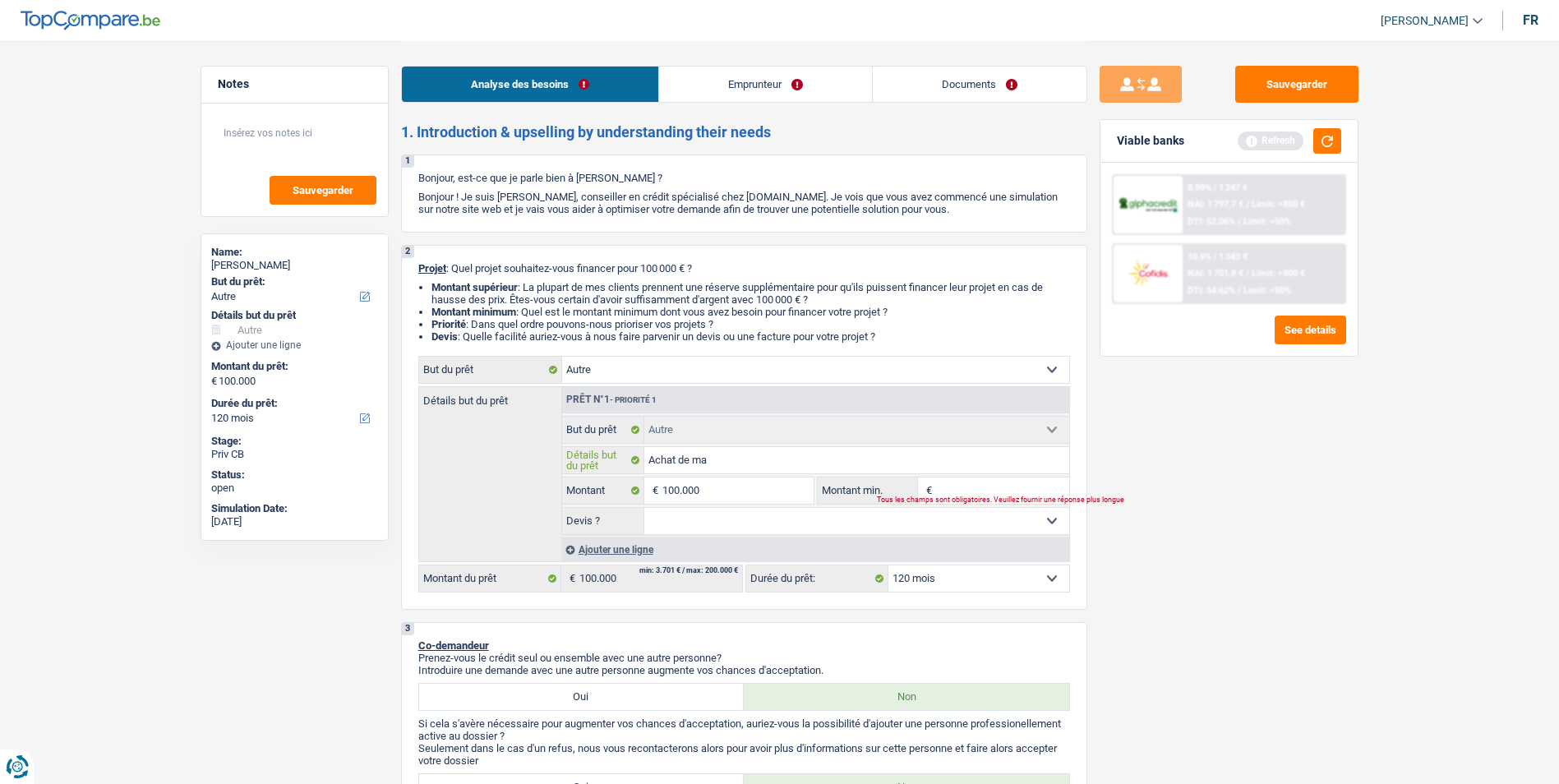
type input "Achat de mat"
type input "Achat de maté"
type input "Achat de matér"
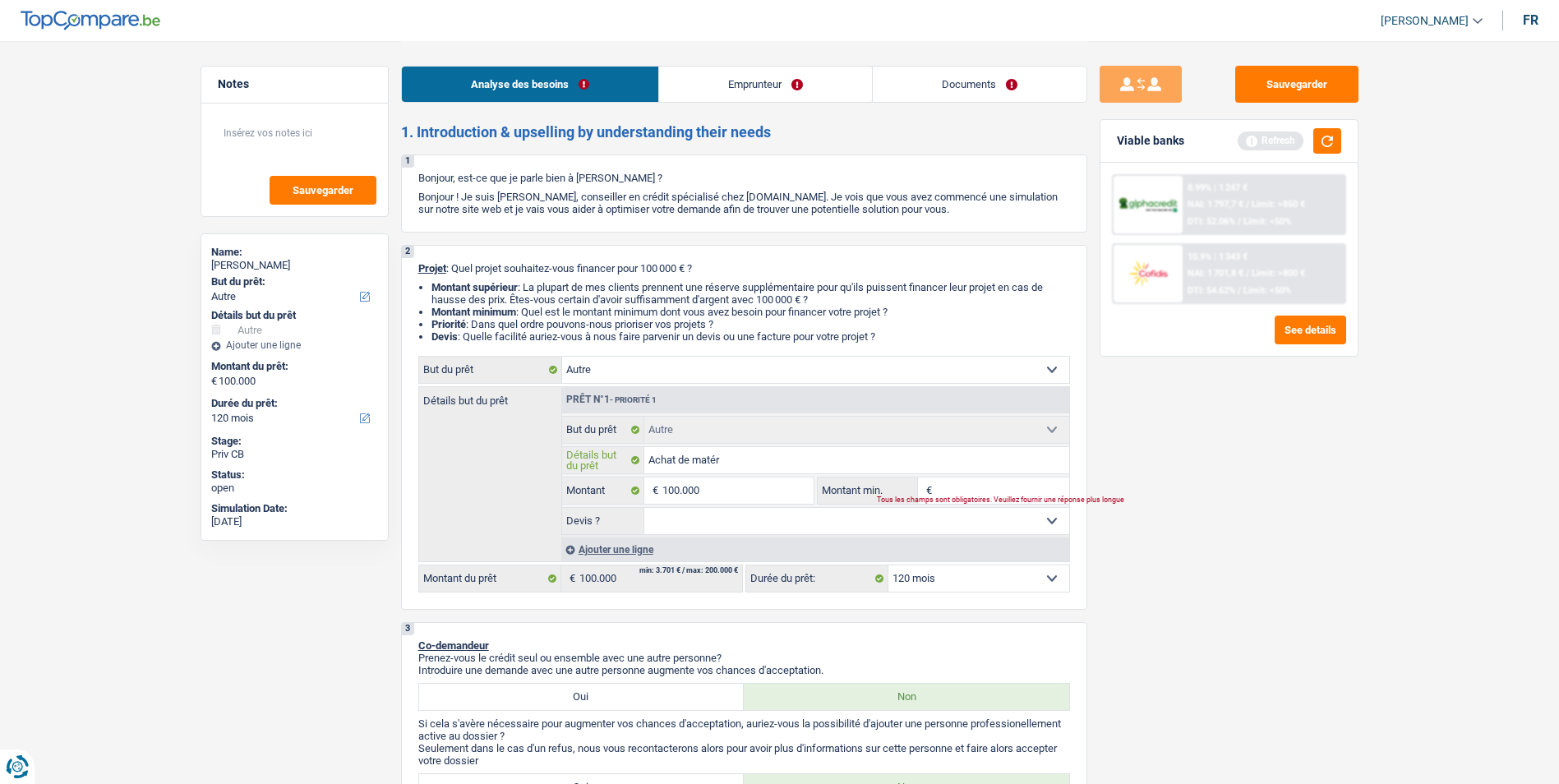
type input "Achat de matéri"
type input "Achat de matérie"
type input "Achat de matériel"
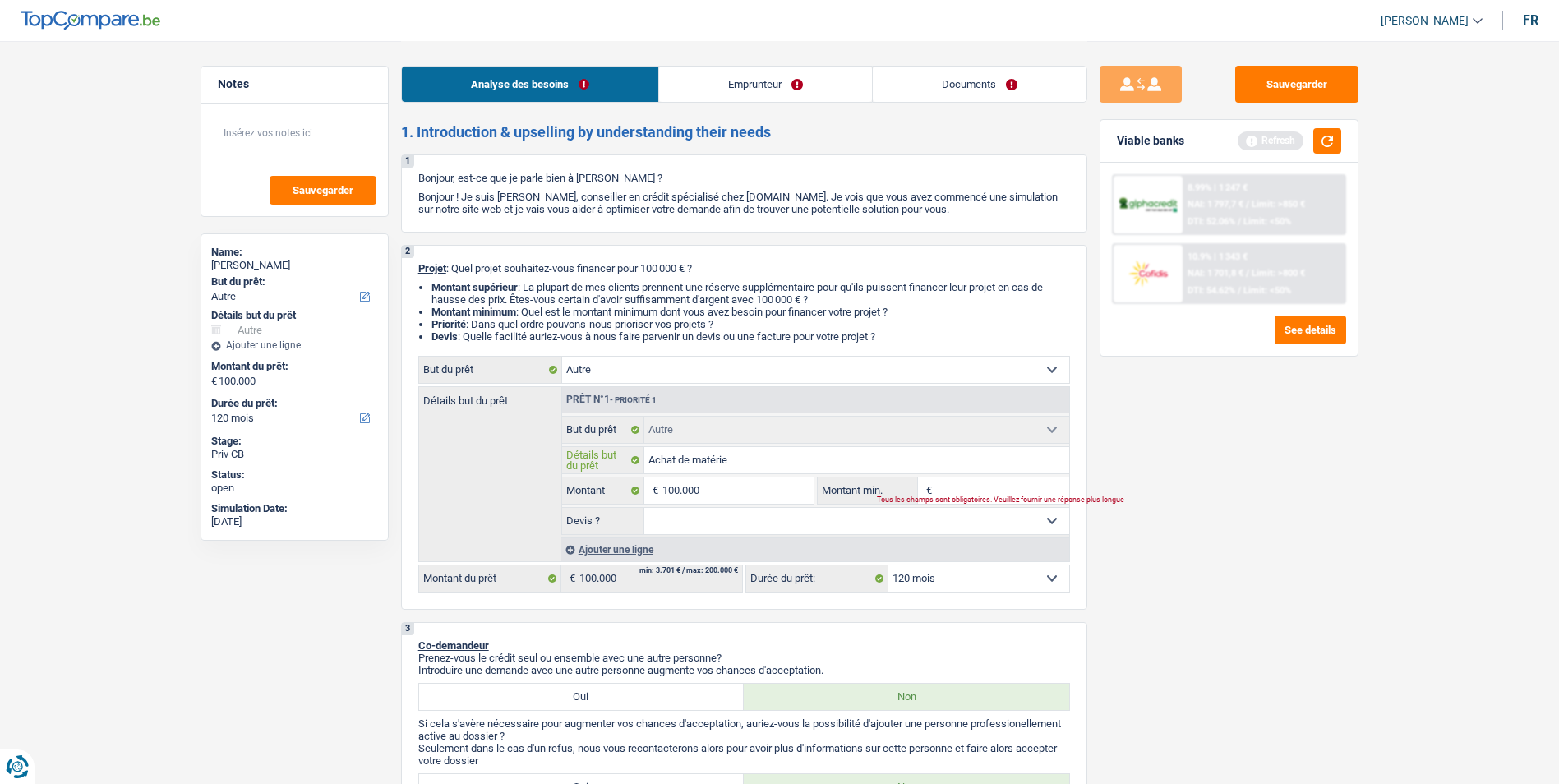
type input "Achat de matériel"
type input "Achat de matériel a"
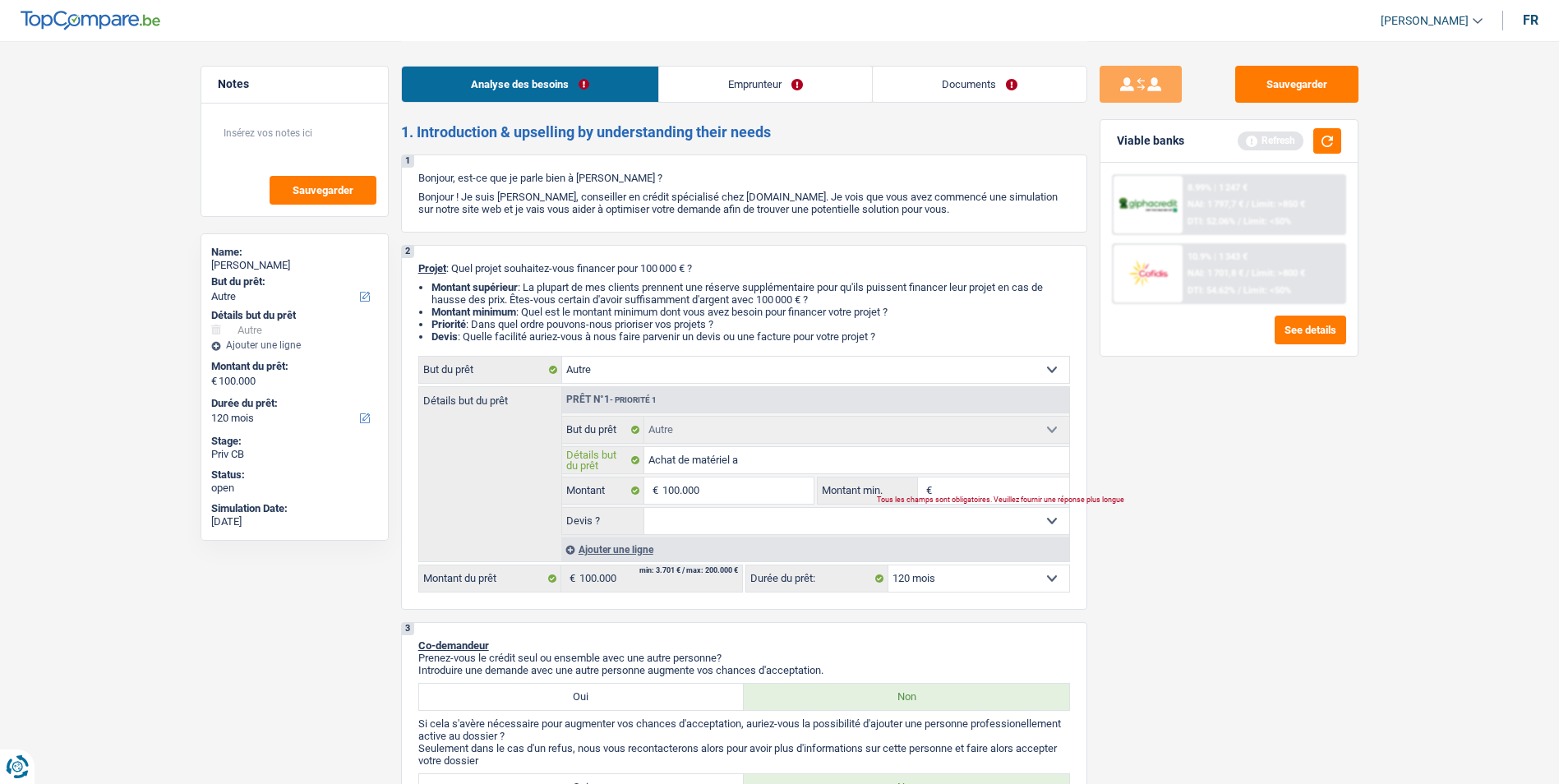
type input "Achat de matériel ag"
type input "Achat de matériel agr"
type input "Achat de matériel agri"
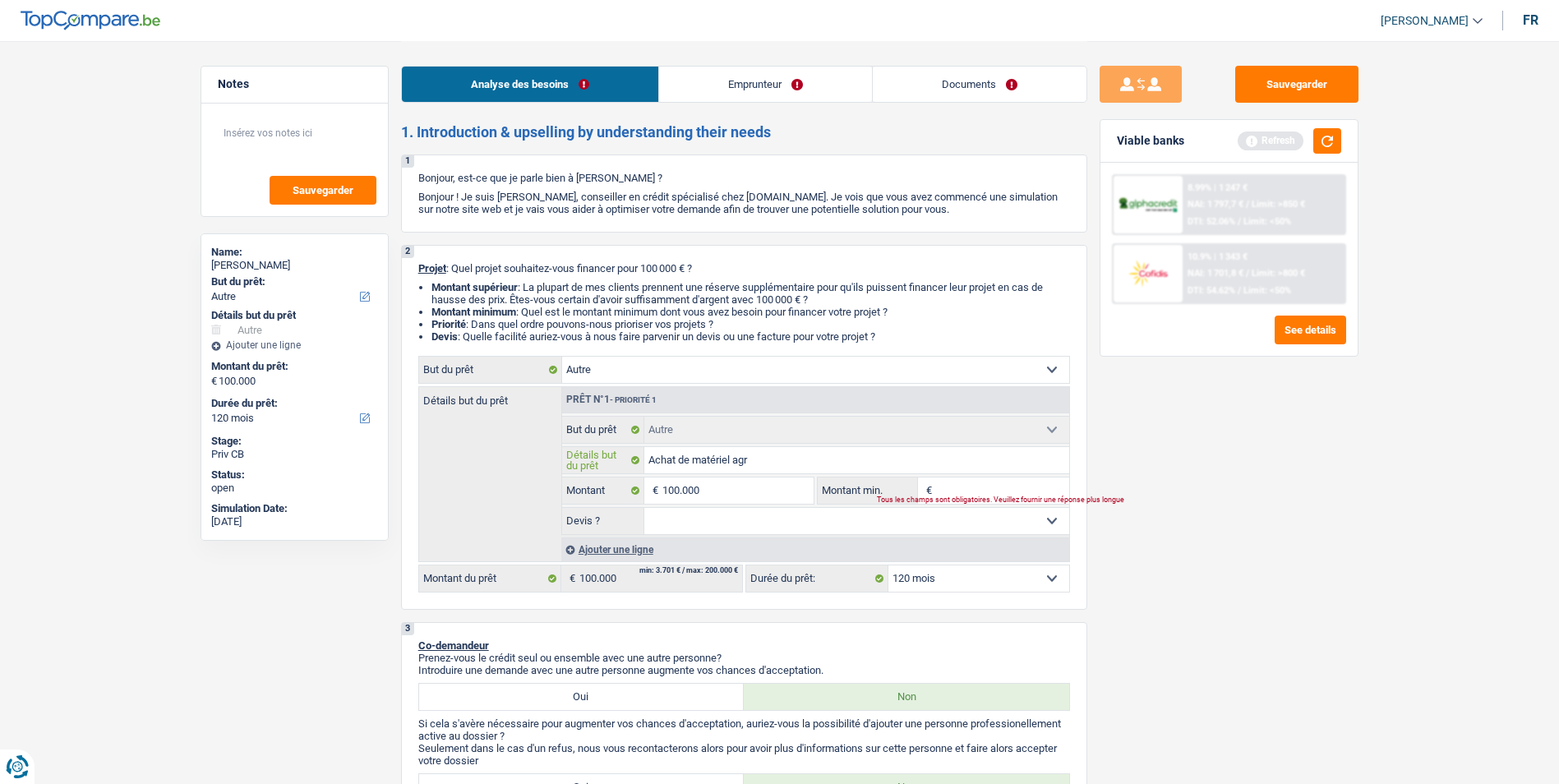
type input "Achat de matériel agri"
type input "Achat de matériel agric"
type input "Achat de matériel agrico"
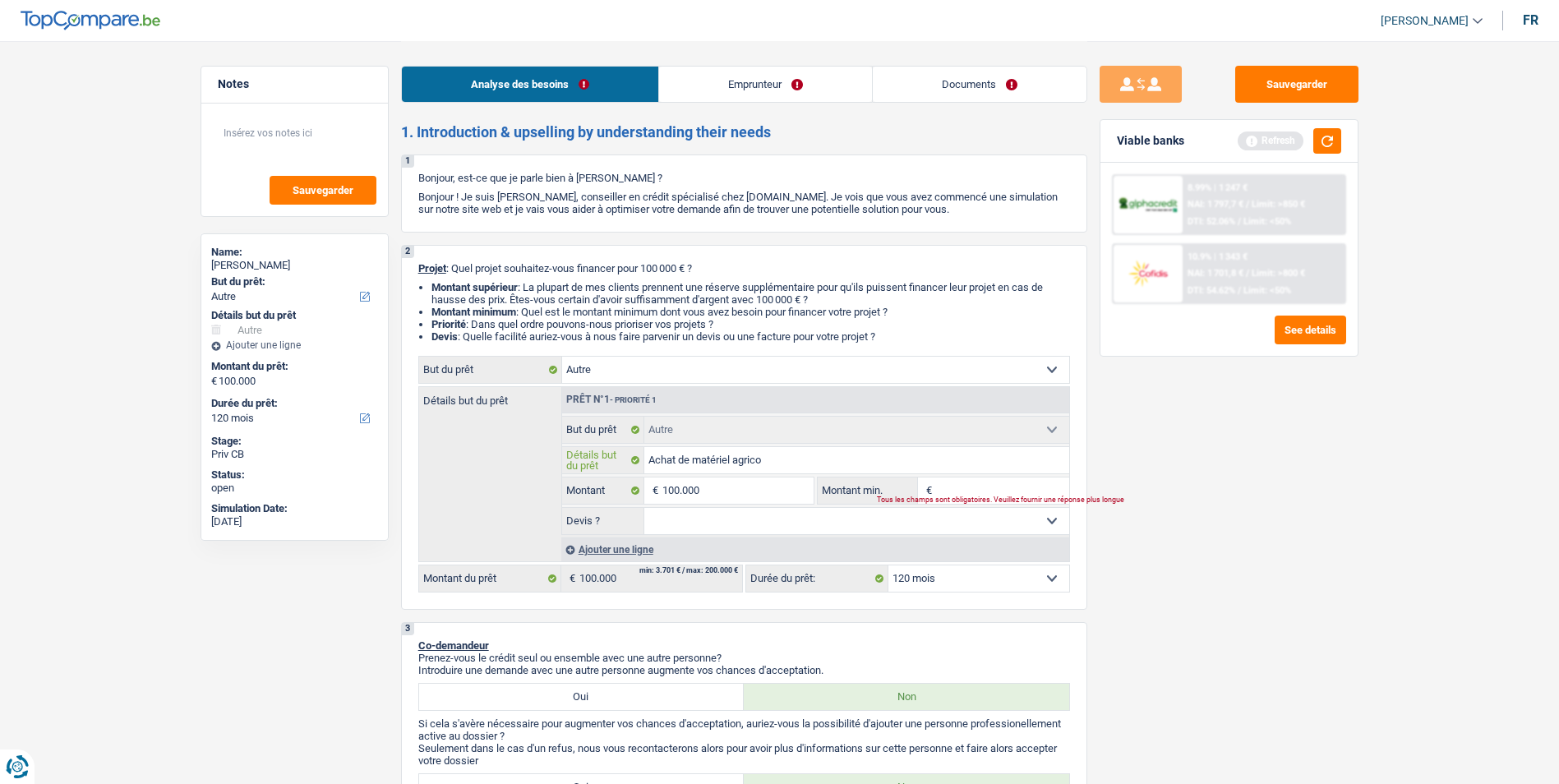
type input "Achat de matériel agricol"
type input "Achat de matériel agricole"
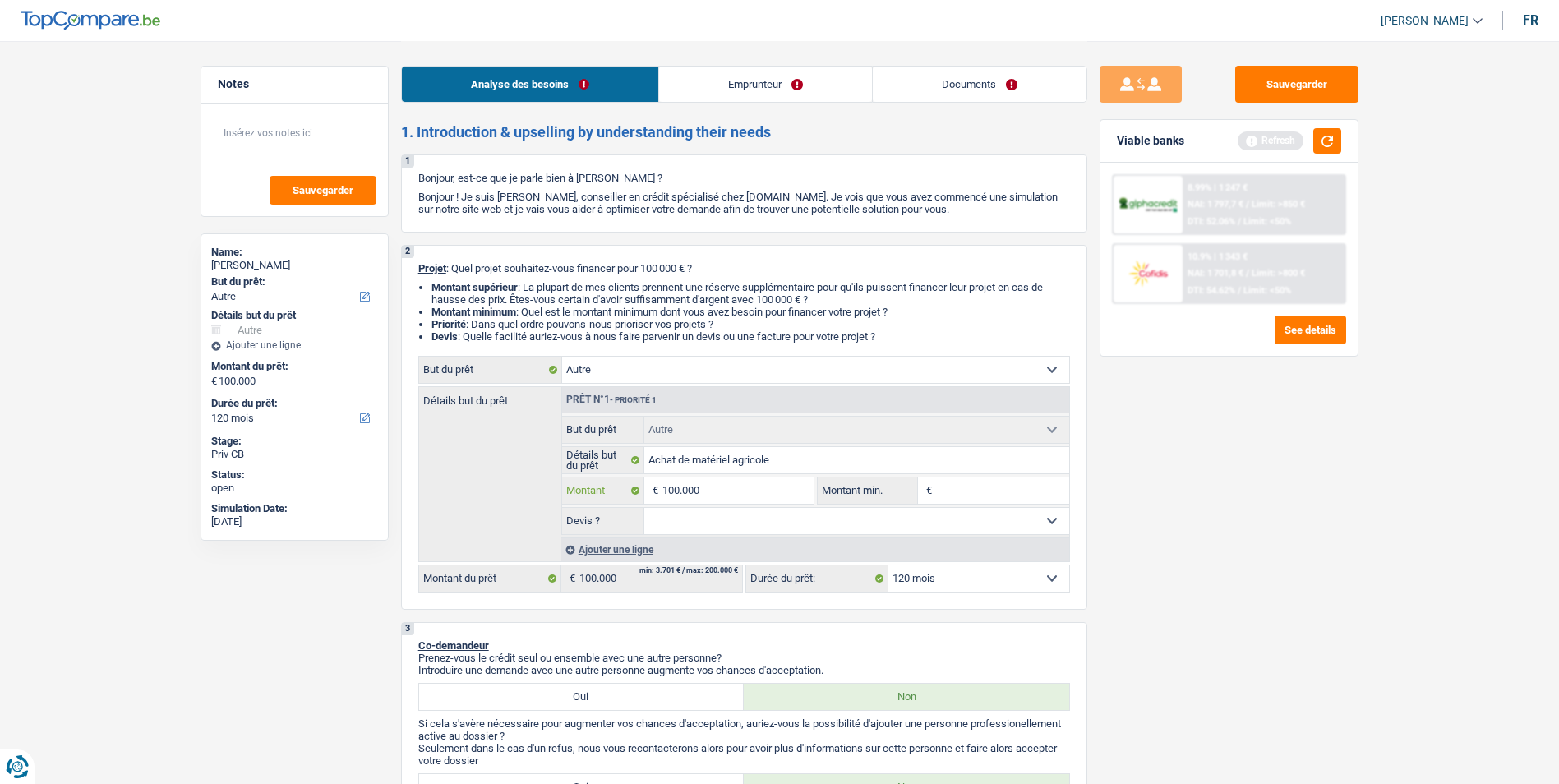
click at [718, 486] on input "100.000" at bounding box center [737, 490] width 150 height 26
type input "10.000"
type input "1.000"
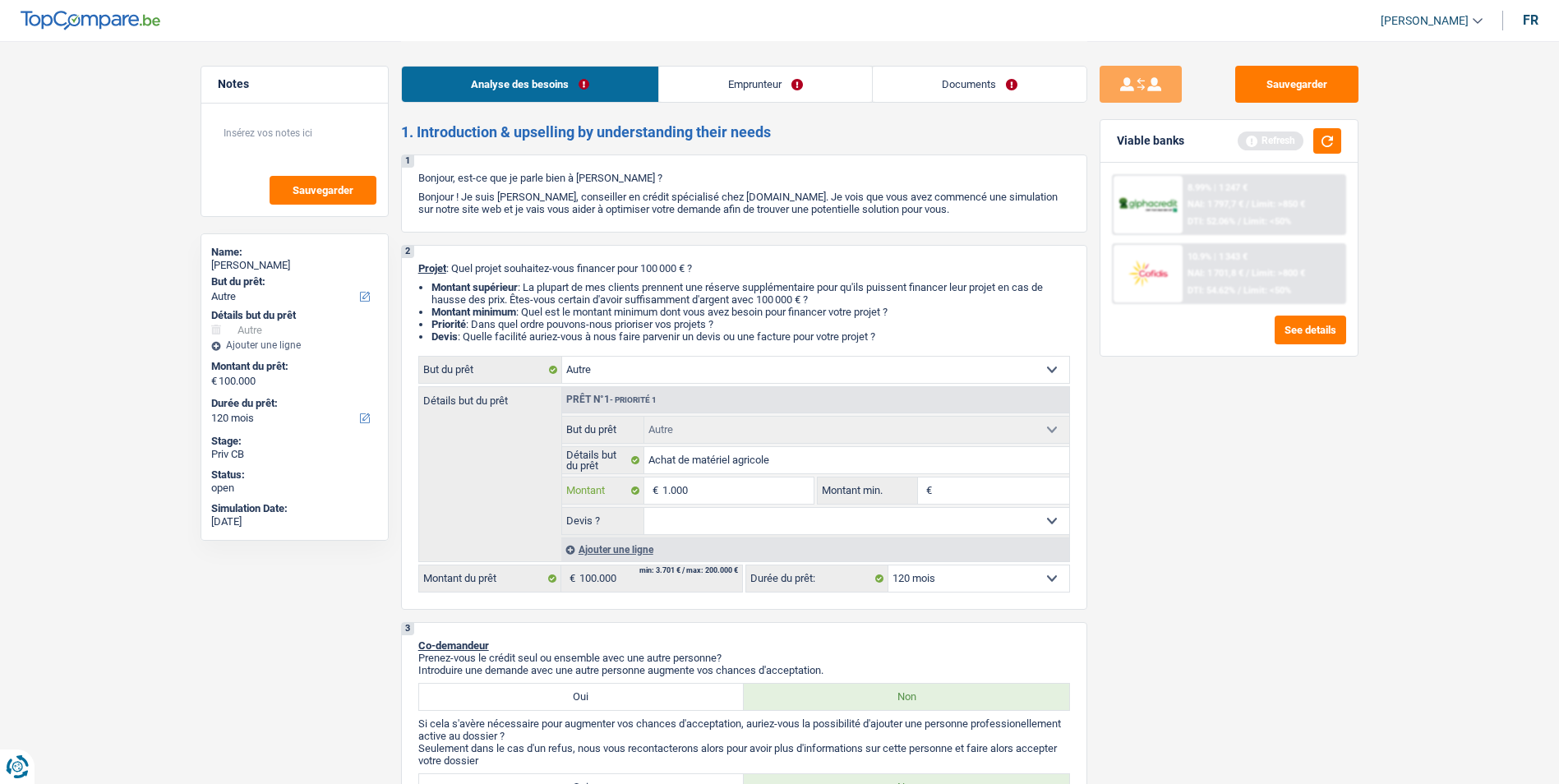
type input "100"
type input "10"
type input "1"
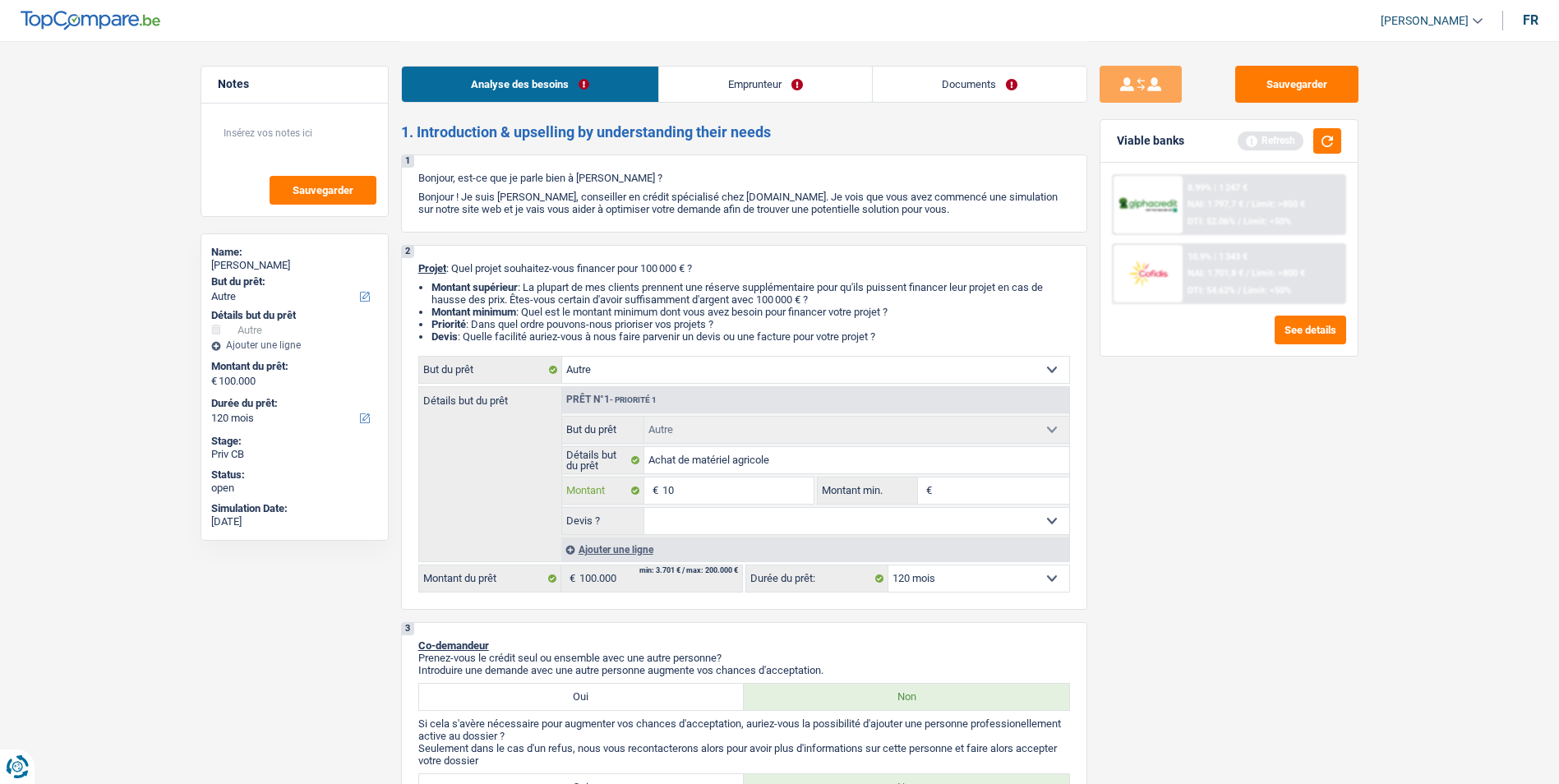
type input "1"
type input "9"
type input "90"
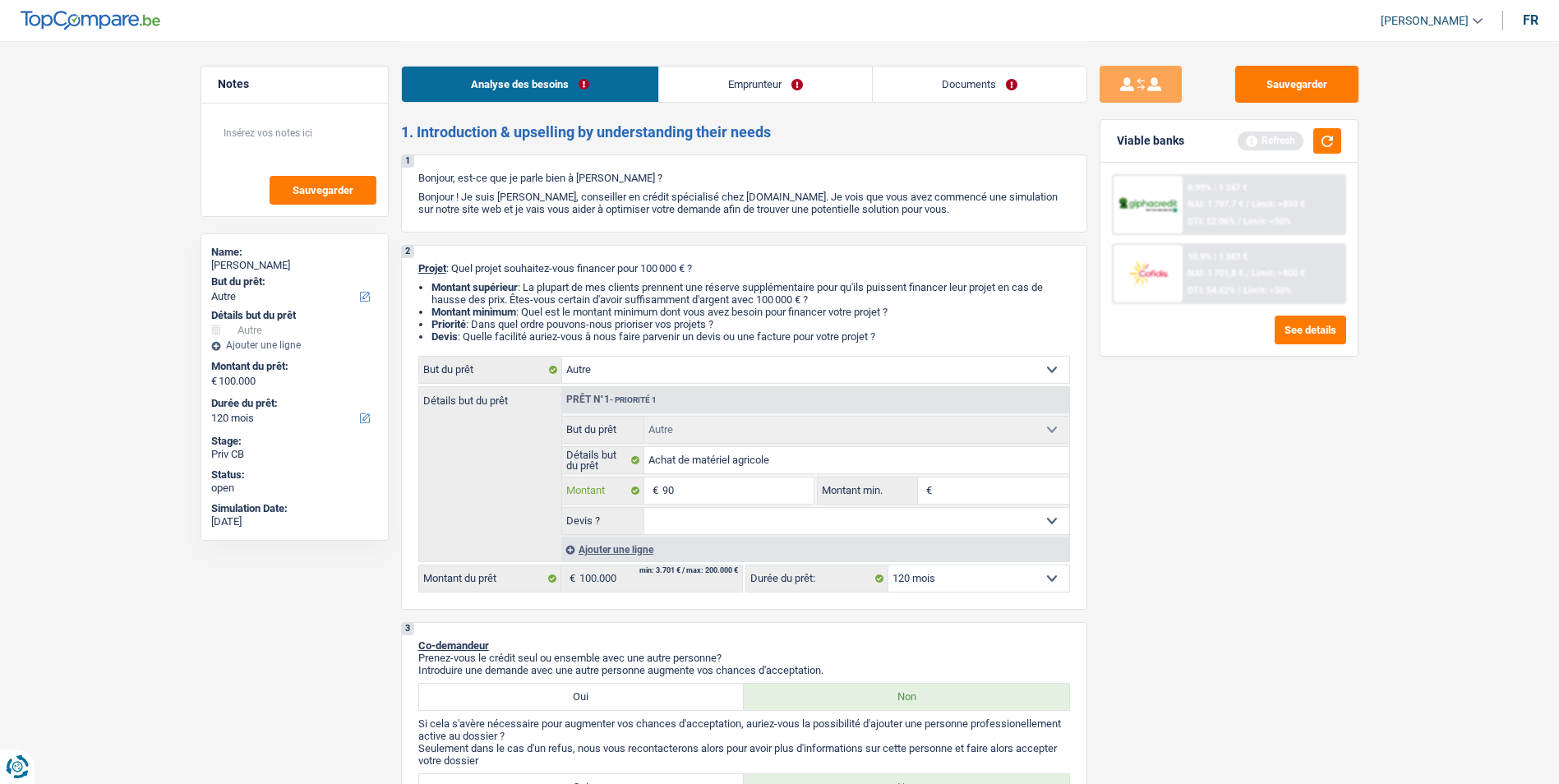
type input "900"
type input "9.000"
type input "90.000"
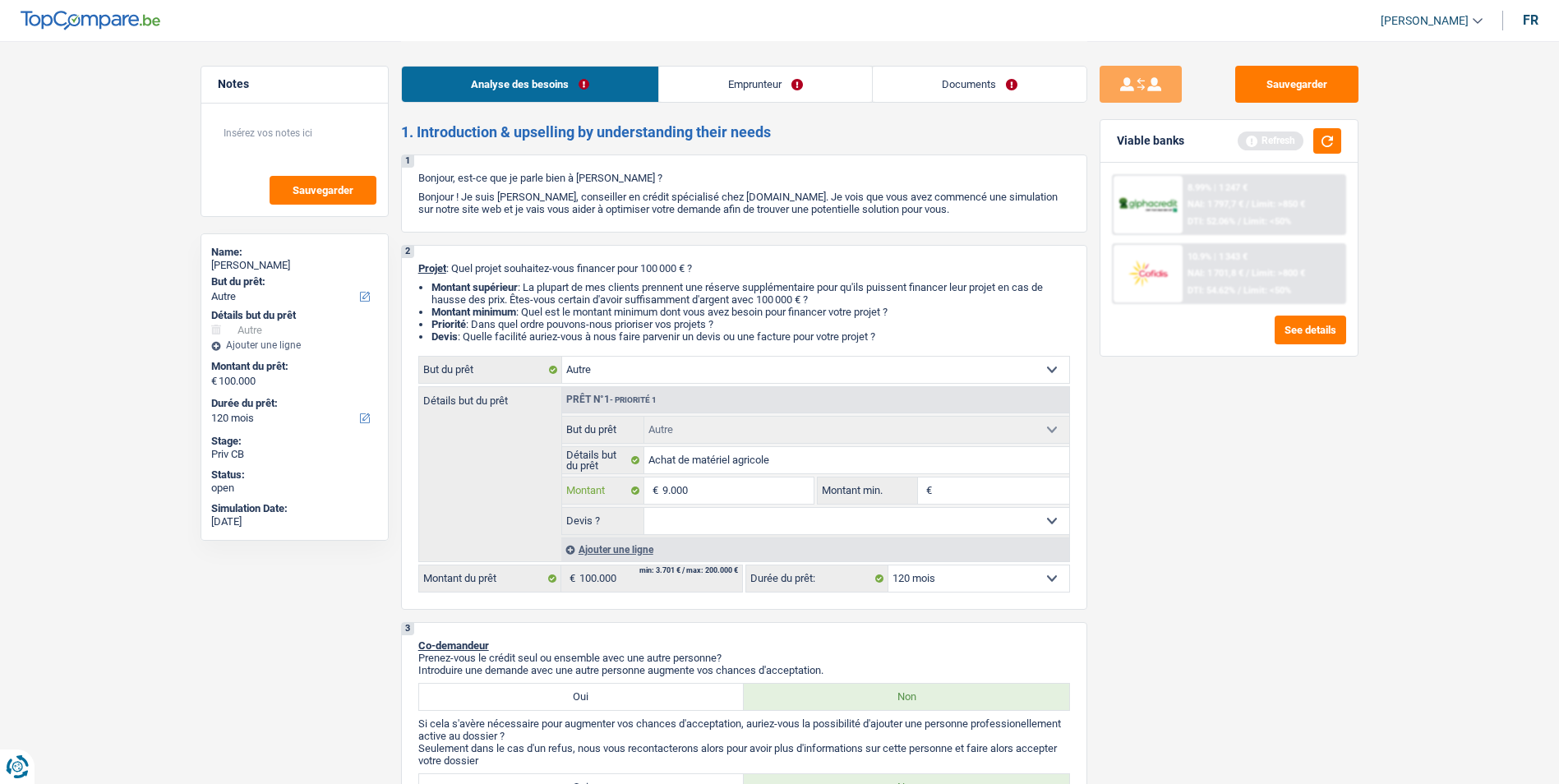
type input "90.000"
select select "144"
type input "90.000"
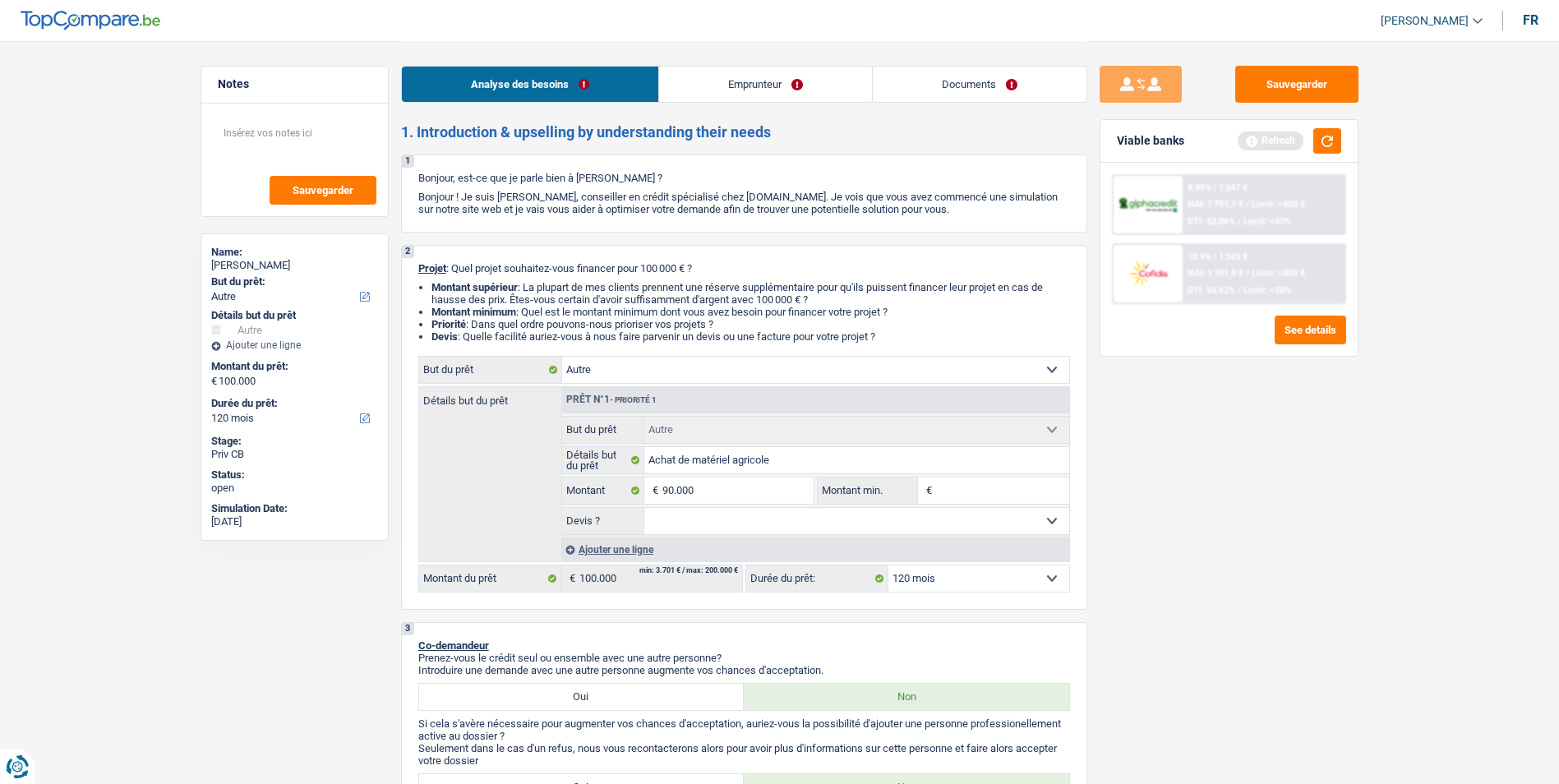
select select "144"
type input "90.000"
select select "144"
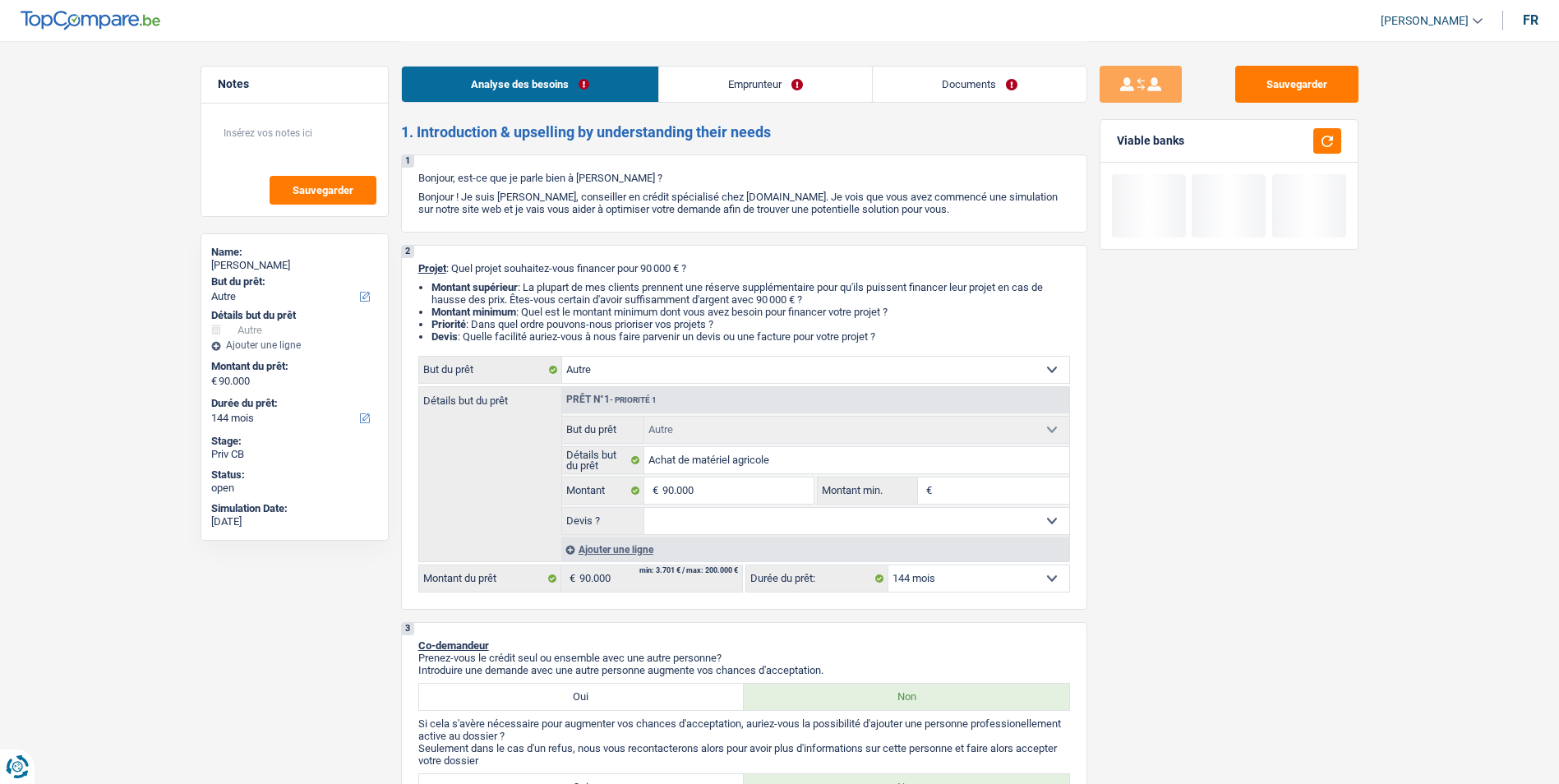
type input "8"
type input "80"
type input "800"
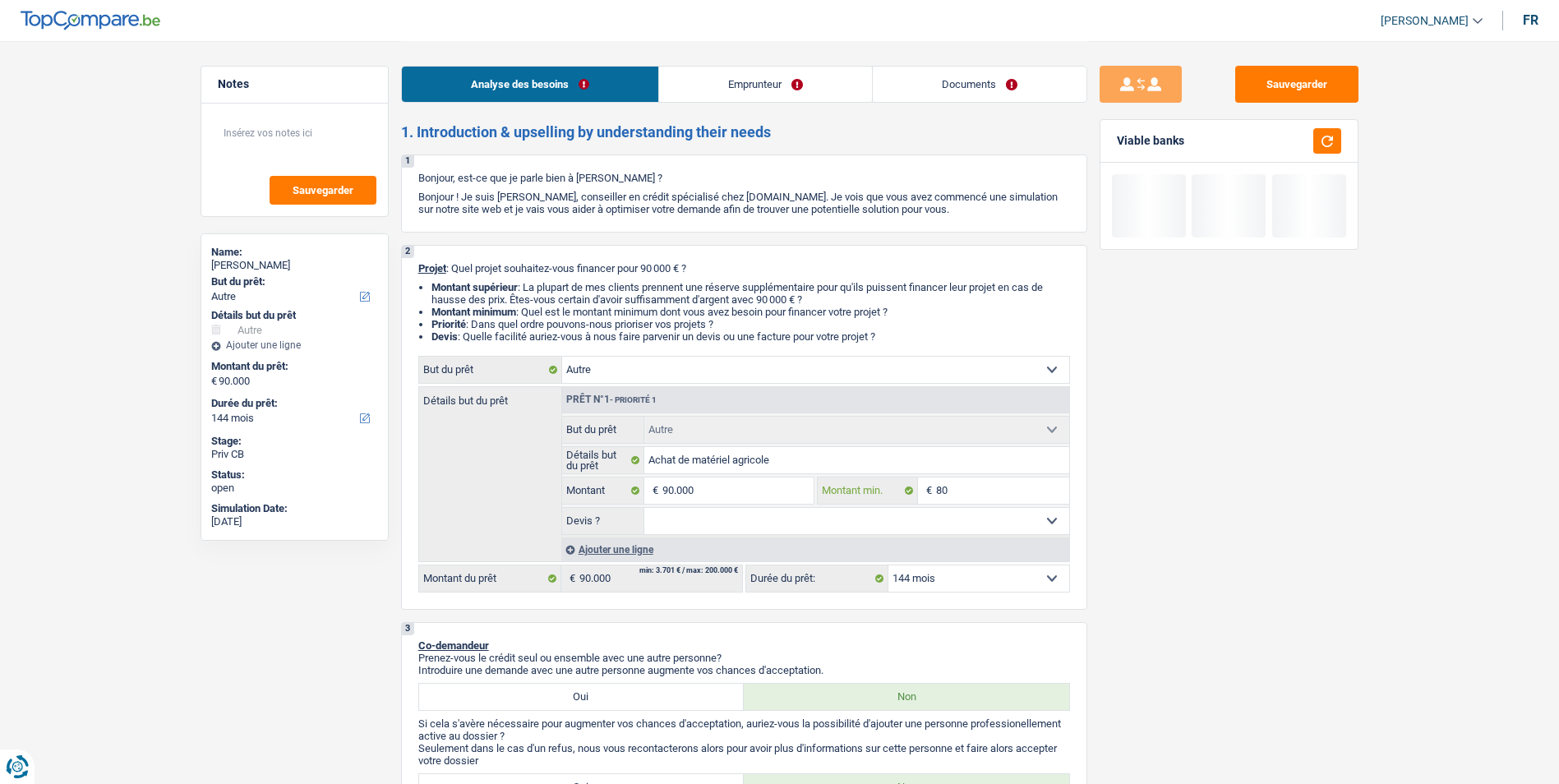
type input "800"
type input "8.000"
type input "80.000"
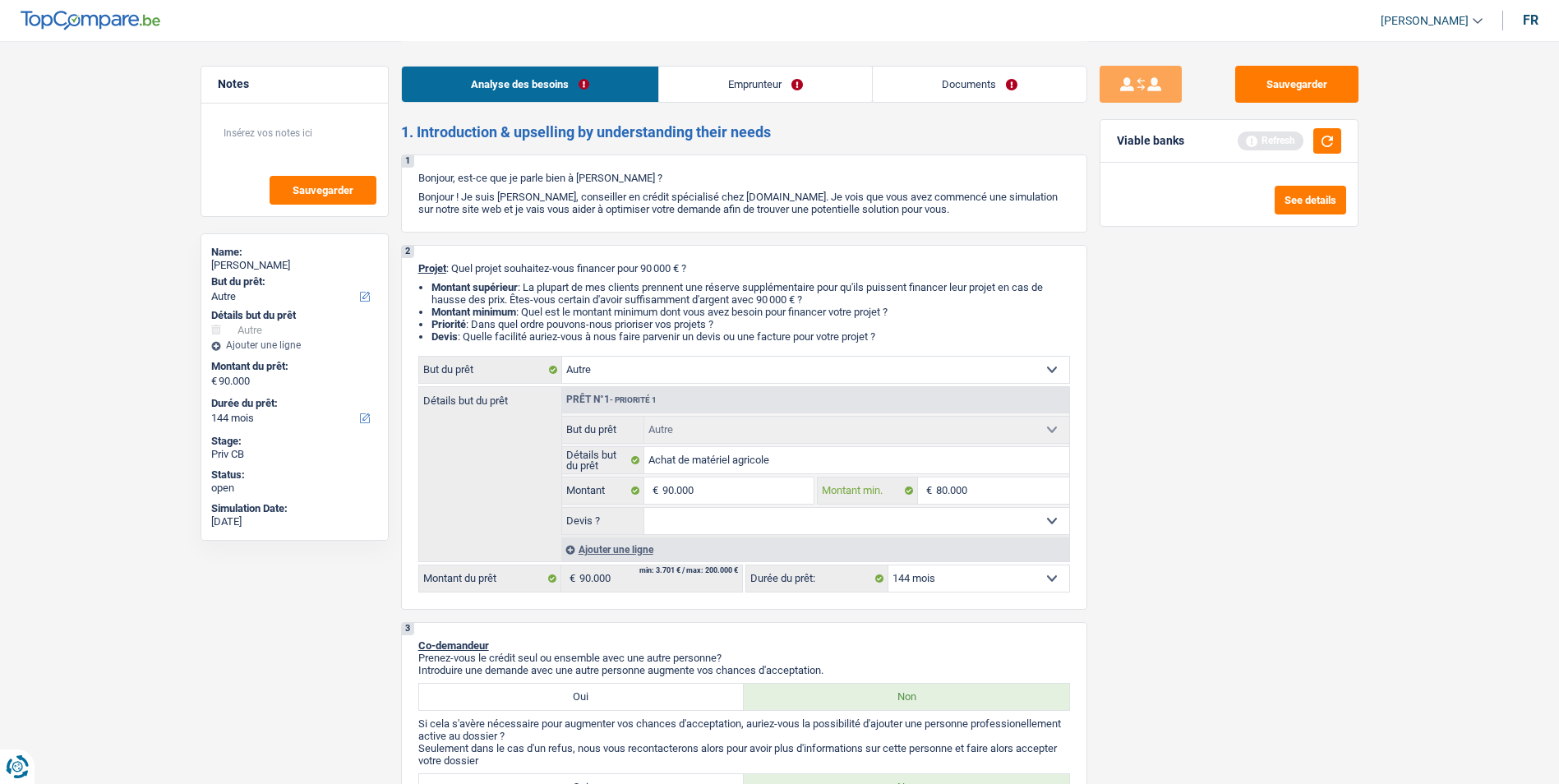
type input "80.000"
click at [938, 575] on select "12 mois 18 mois 24 mois 30 mois 36 mois 42 mois 48 mois 60 mois 72 mois 84 mois…" at bounding box center [979, 578] width 181 height 26
select select "120"
click at [888, 565] on select "12 mois 18 mois 24 mois 30 mois 36 mois 42 mois 48 mois 60 mois 72 mois 84 mois…" at bounding box center [979, 578] width 181 height 26
select select "120"
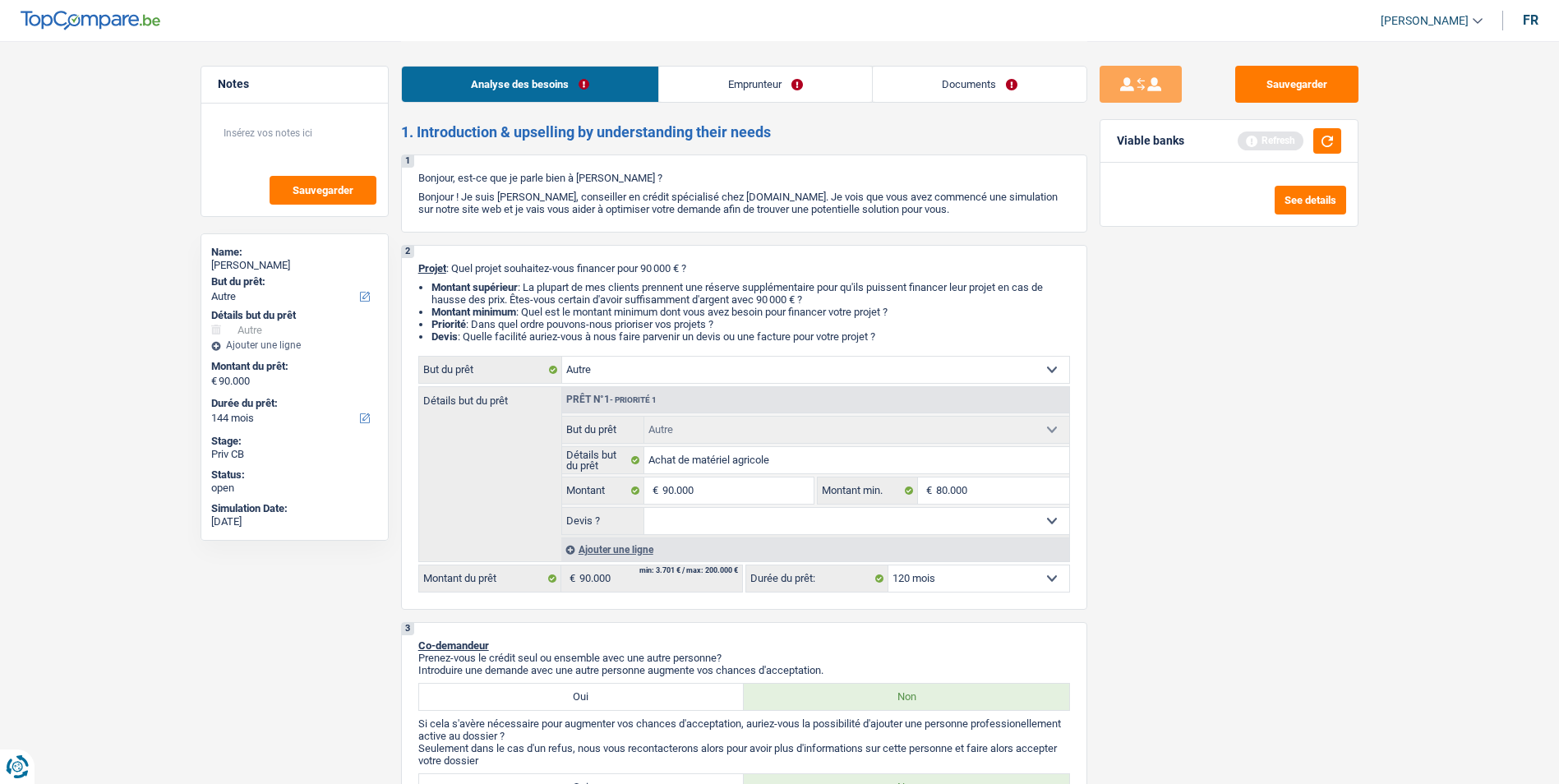
select select "120"
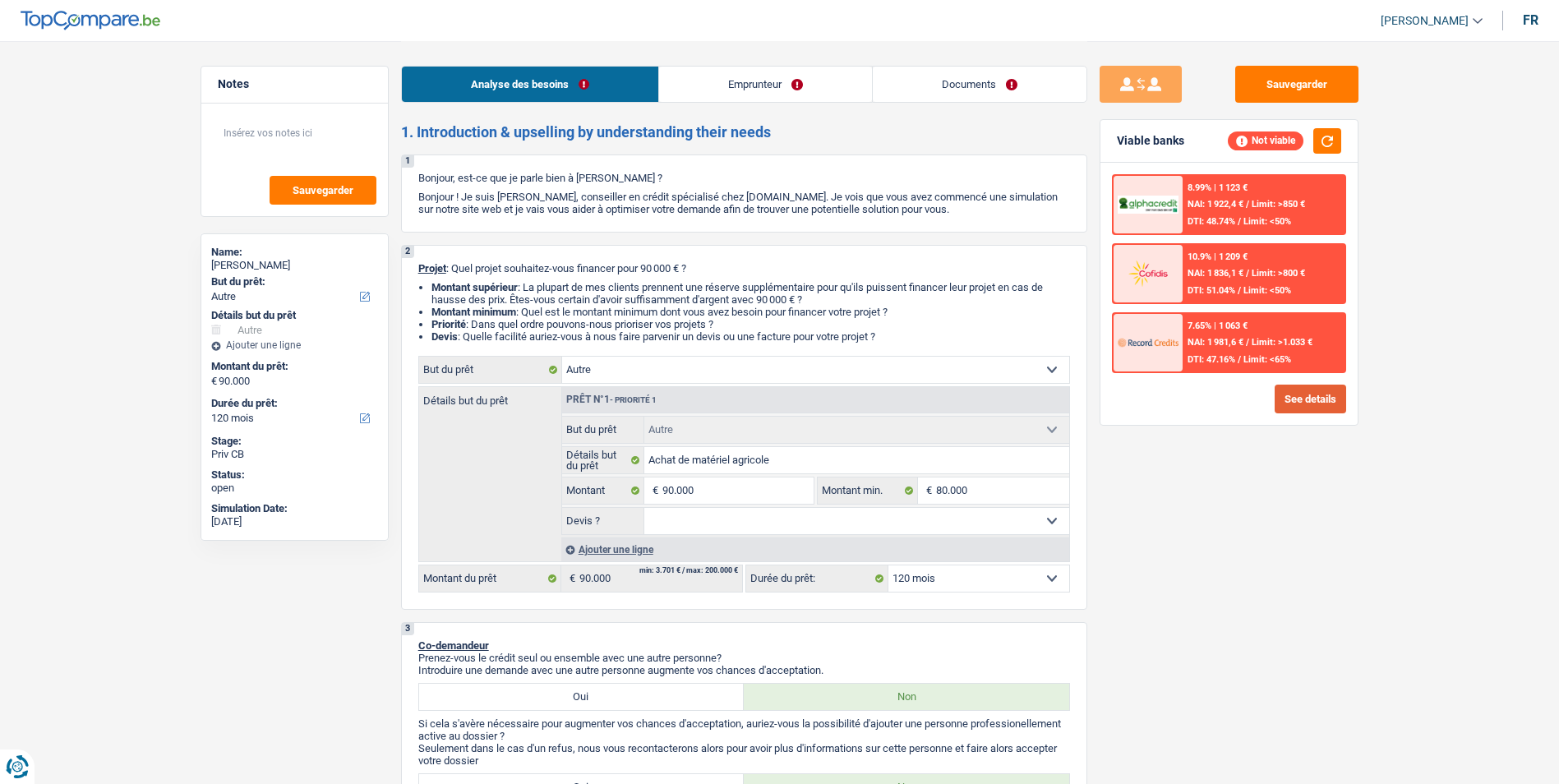
click at [1304, 395] on button "See details" at bounding box center [1310, 398] width 72 height 29
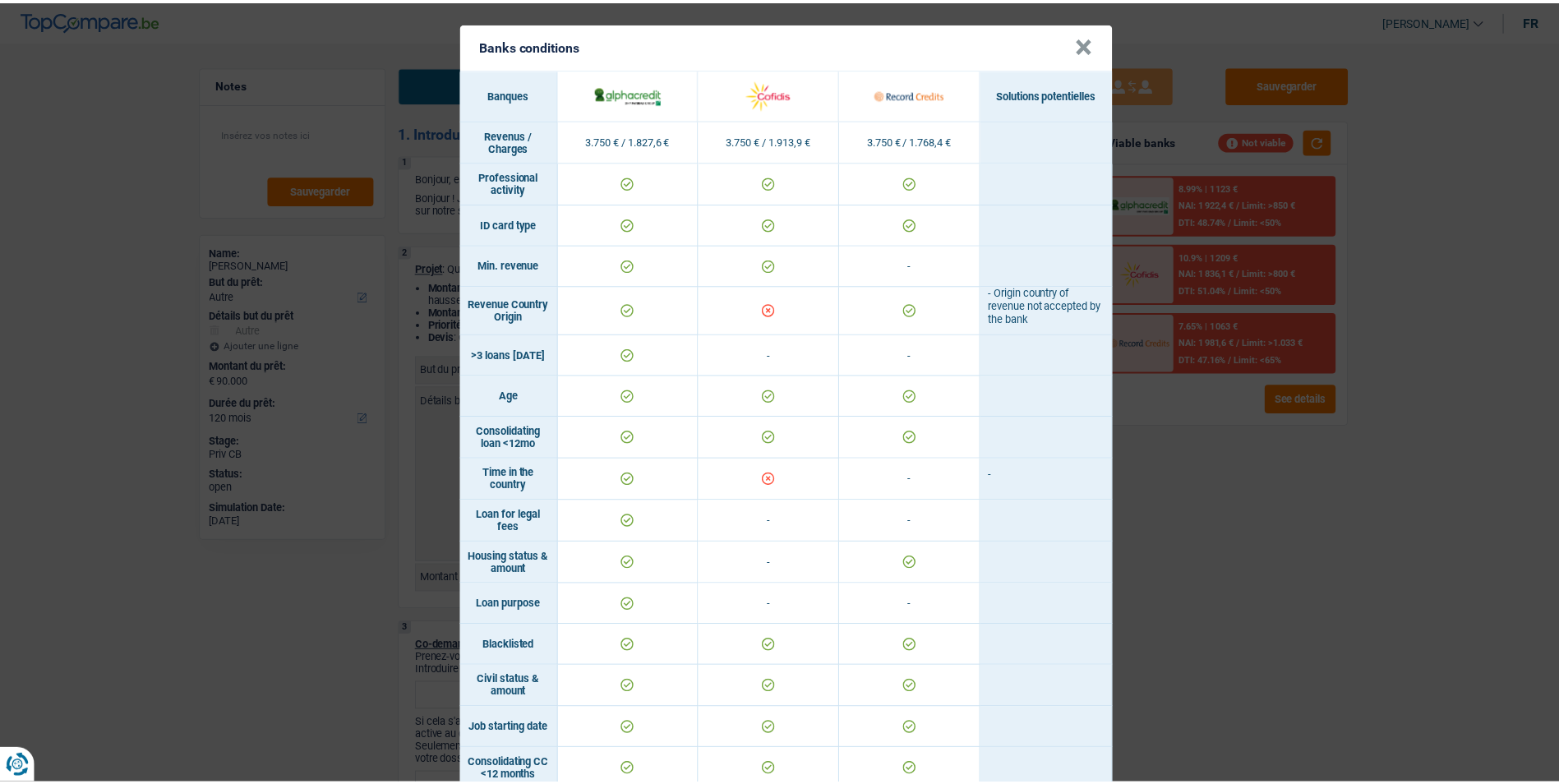
scroll to position [0, 0]
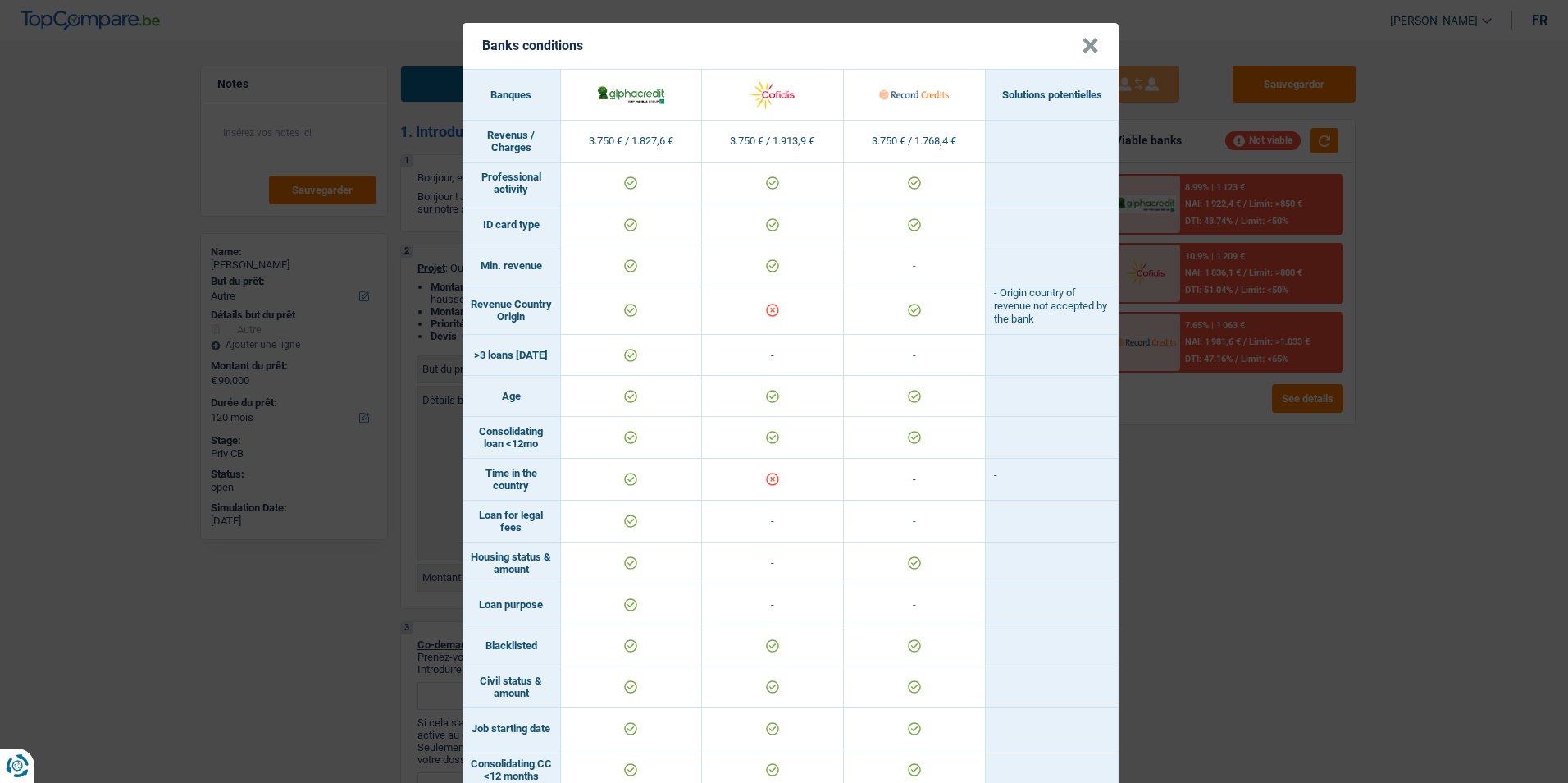
click at [1087, 49] on button "×" at bounding box center [1090, 46] width 17 height 17
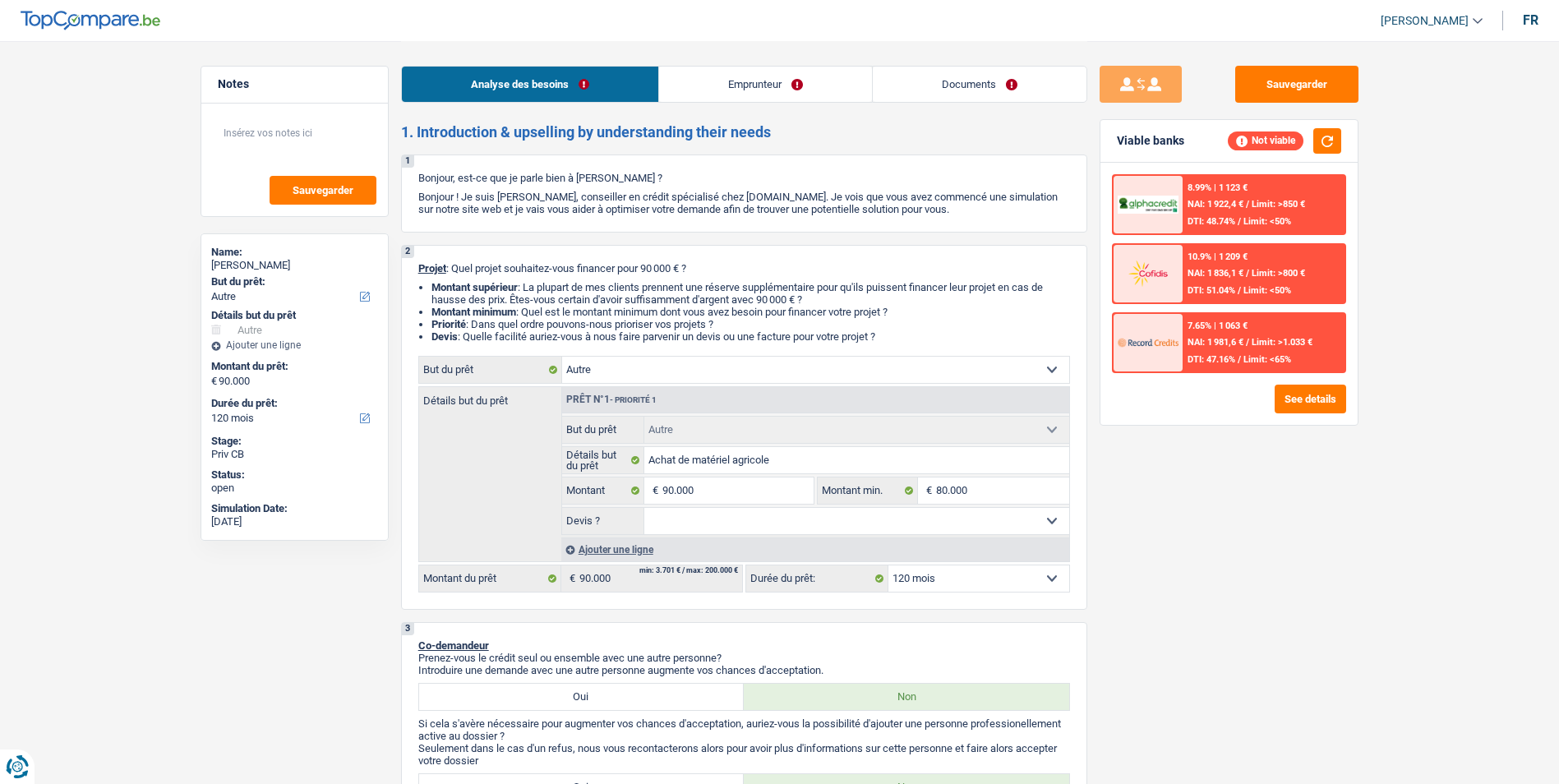
click at [828, 87] on link "Emprunteur" at bounding box center [766, 84] width 213 height 35
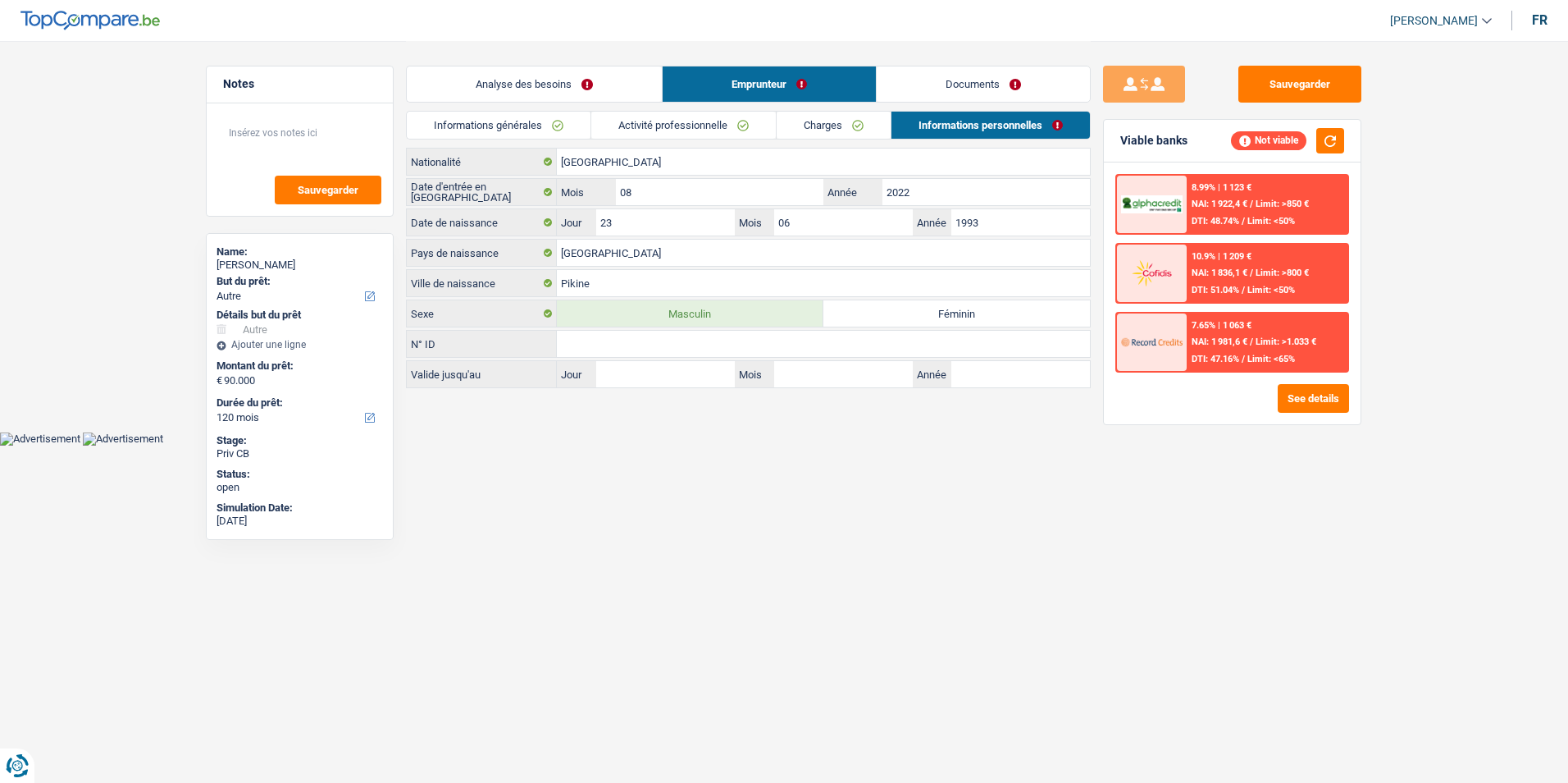
click at [825, 129] on link "Charges" at bounding box center [834, 124] width 114 height 27
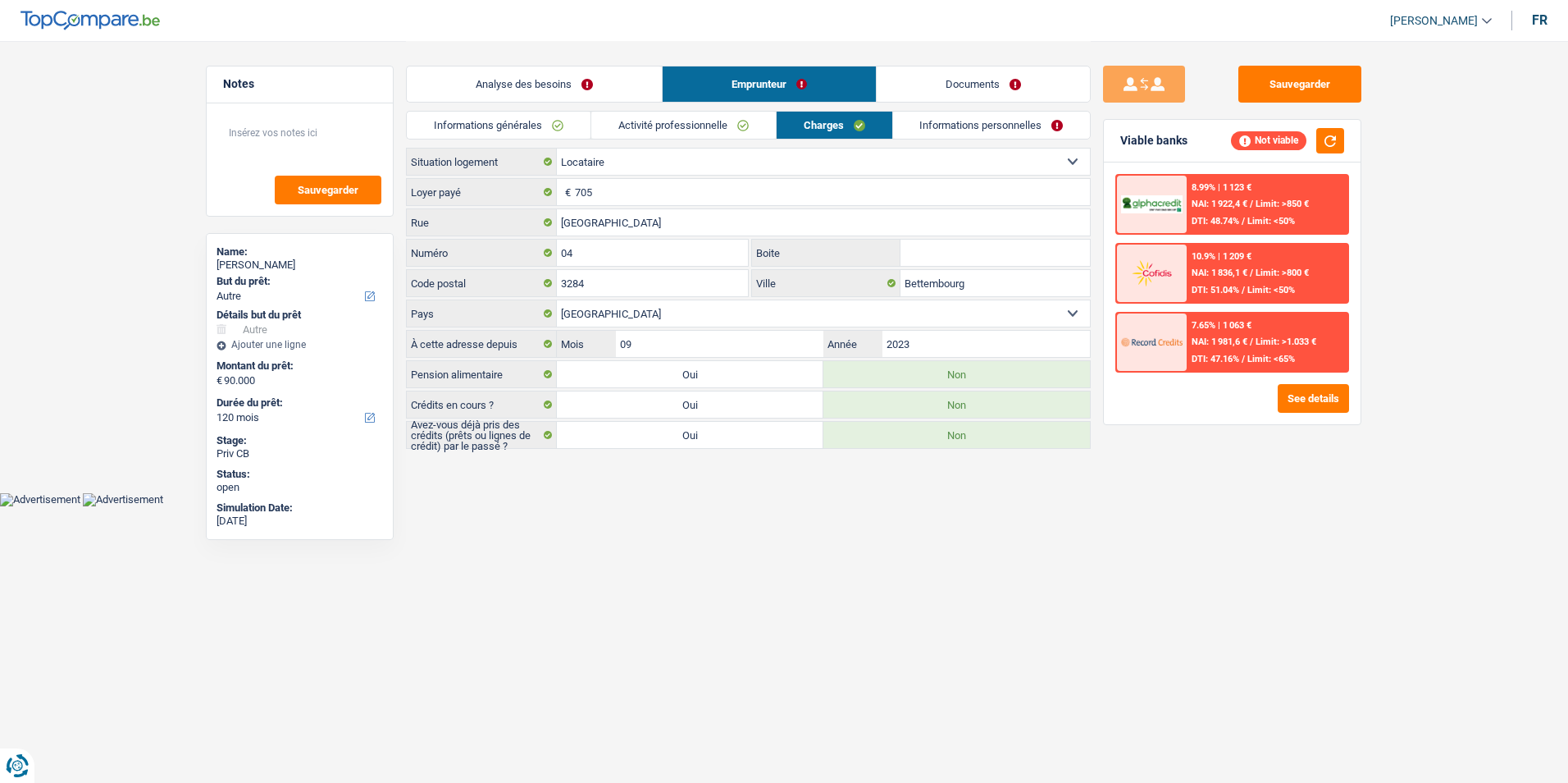
click at [928, 131] on link "Informations personnelles" at bounding box center [992, 124] width 198 height 27
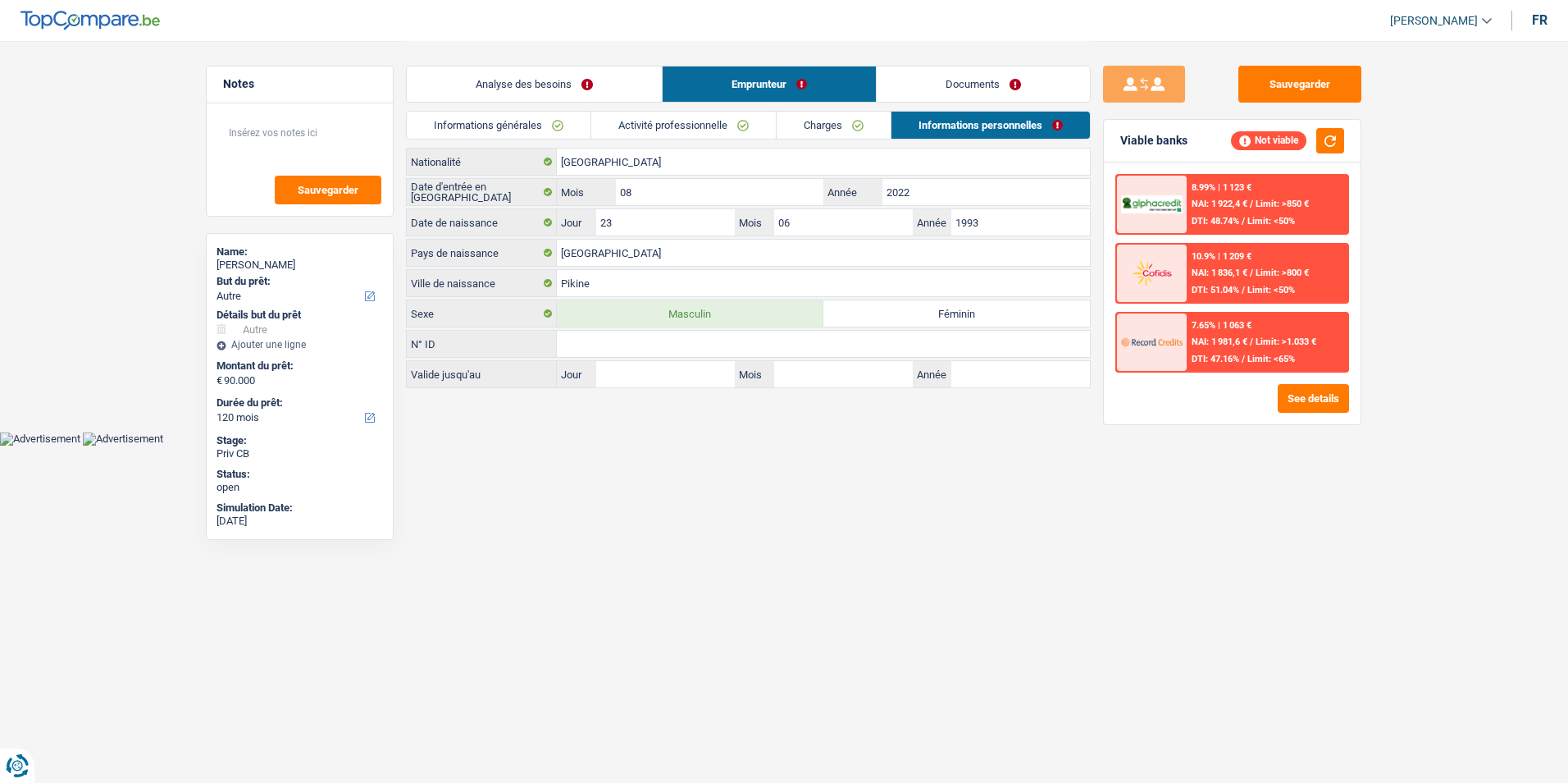
click at [751, 129] on link "Activité professionnelle" at bounding box center [684, 124] width 185 height 27
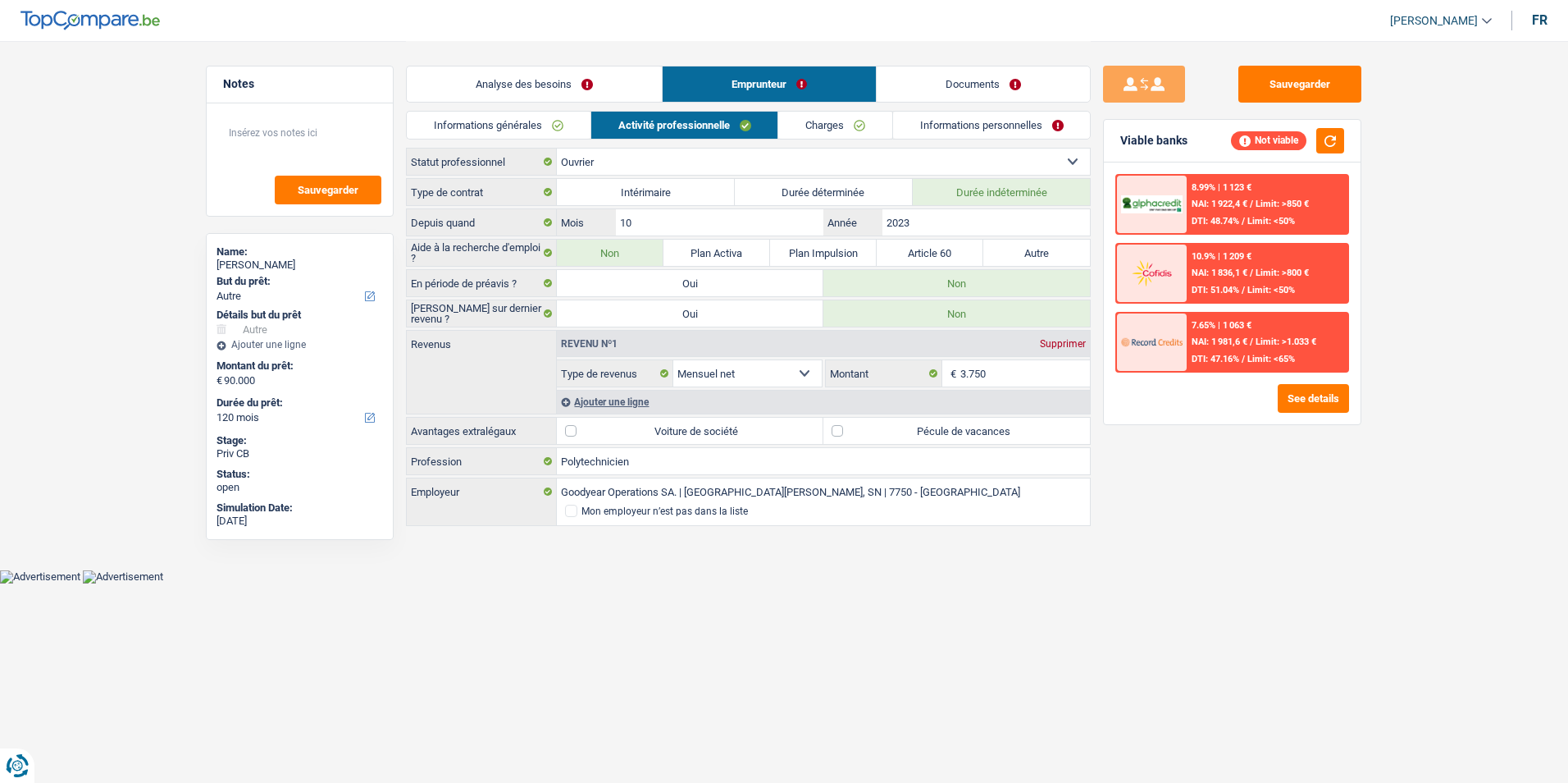
click at [563, 129] on link "Informations générales" at bounding box center [498, 124] width 184 height 27
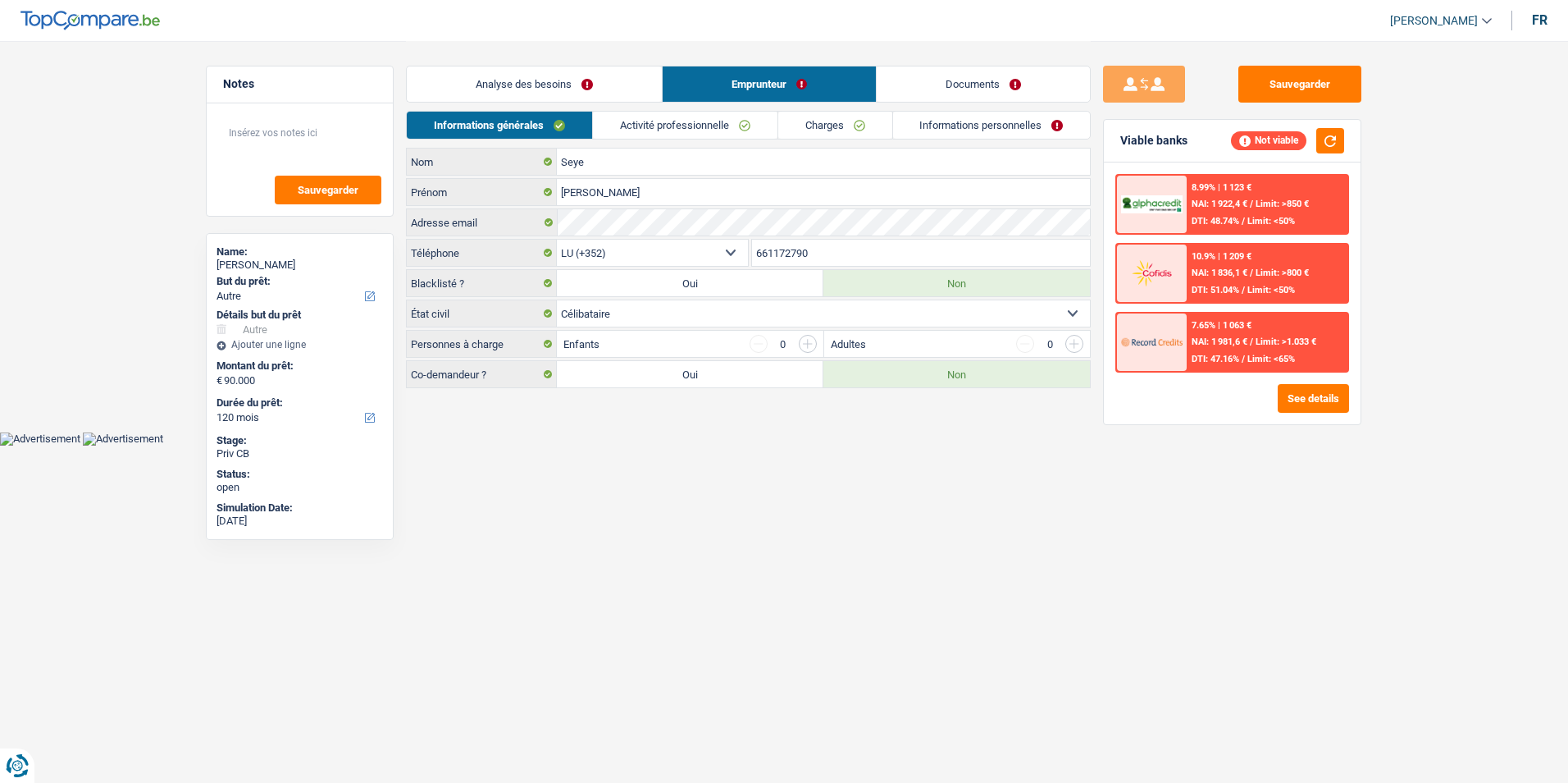
click at [818, 122] on link "Charges" at bounding box center [835, 124] width 114 height 27
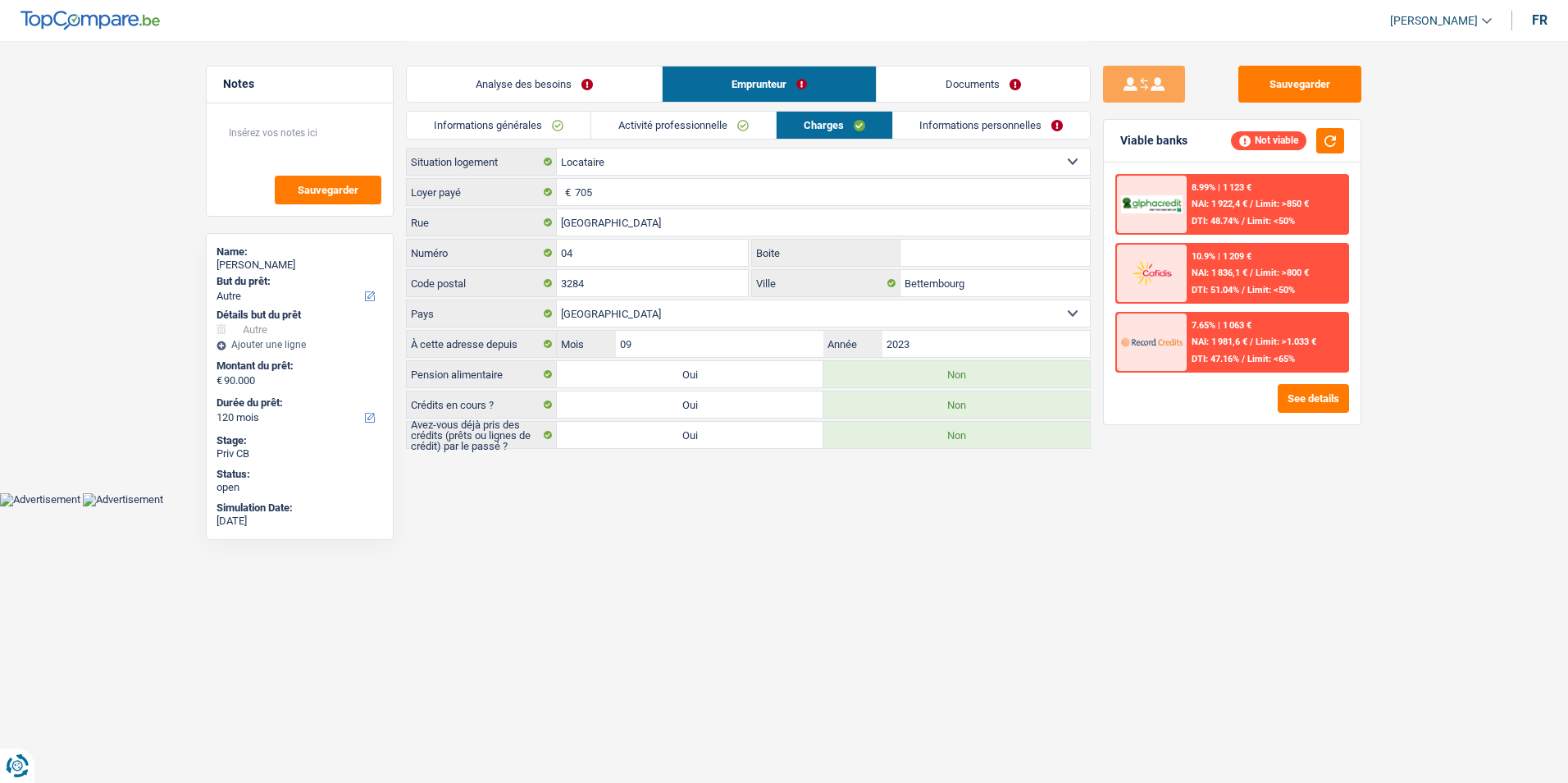
click at [700, 443] on label "Oui" at bounding box center [690, 434] width 266 height 26
click at [700, 443] on input "Oui" at bounding box center [690, 434] width 266 height 26
radio input "true"
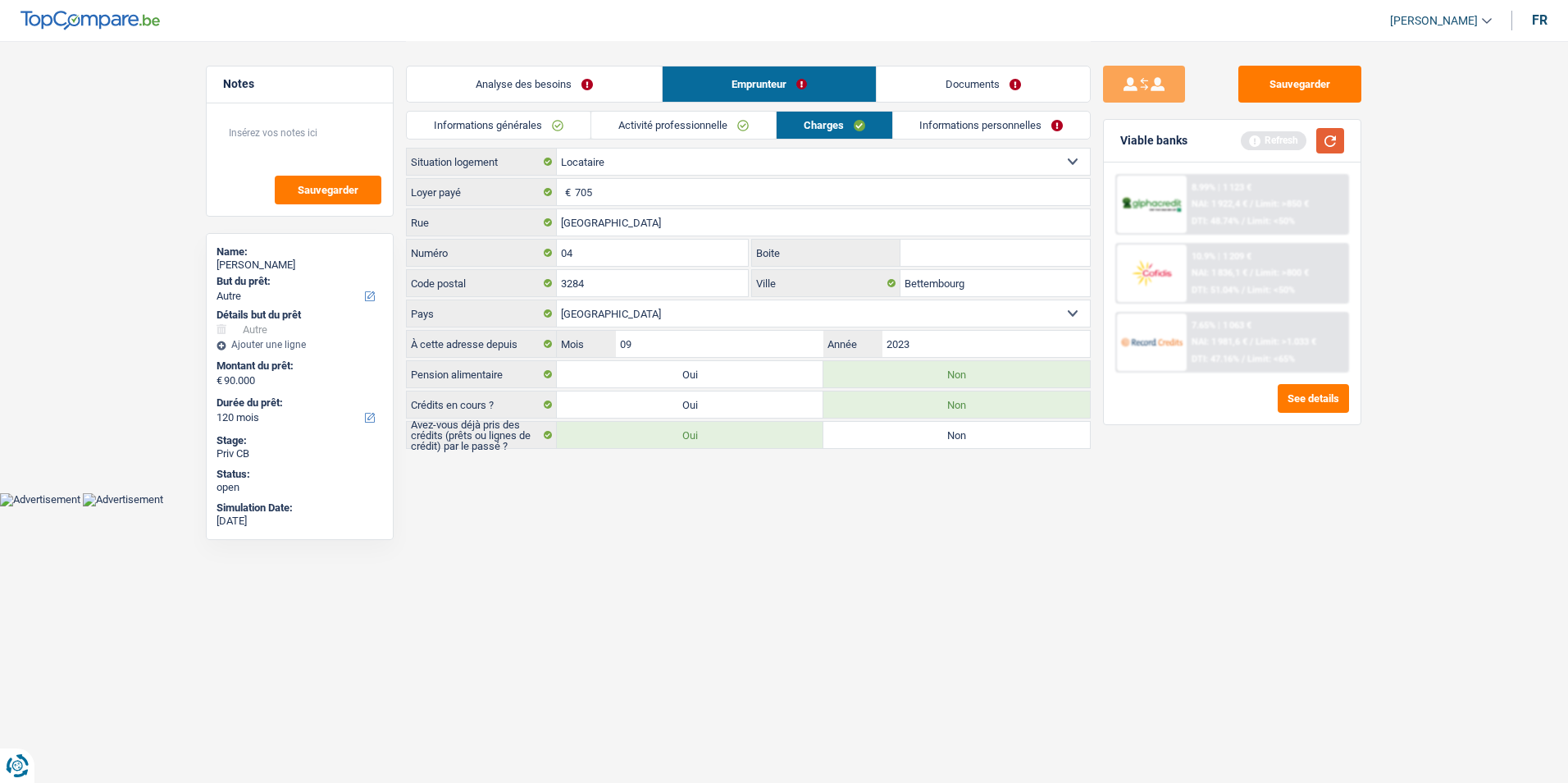
click at [1334, 138] on button "button" at bounding box center [1331, 141] width 28 height 26
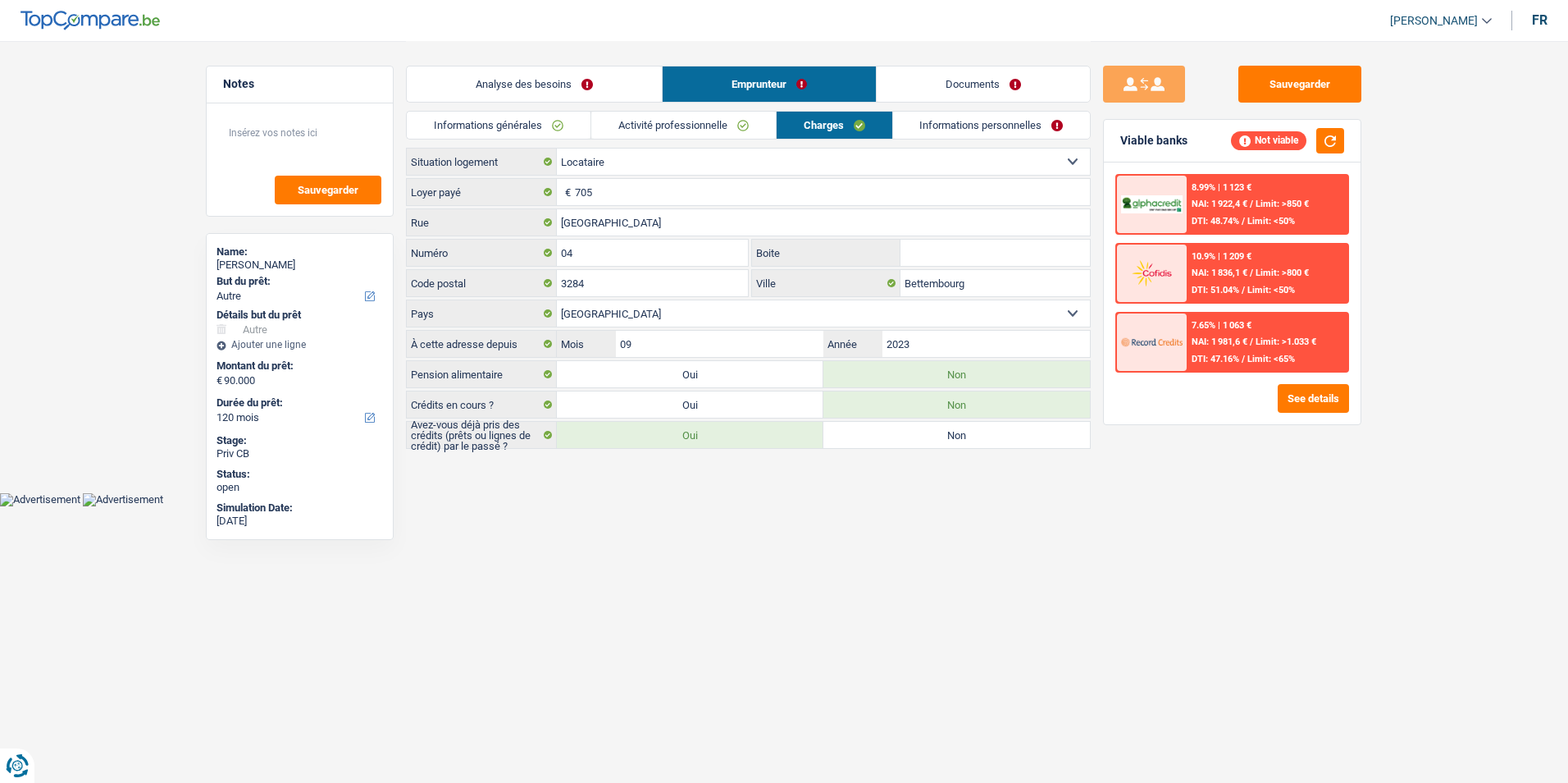
click at [599, 88] on link "Analyse des besoins" at bounding box center [534, 83] width 255 height 35
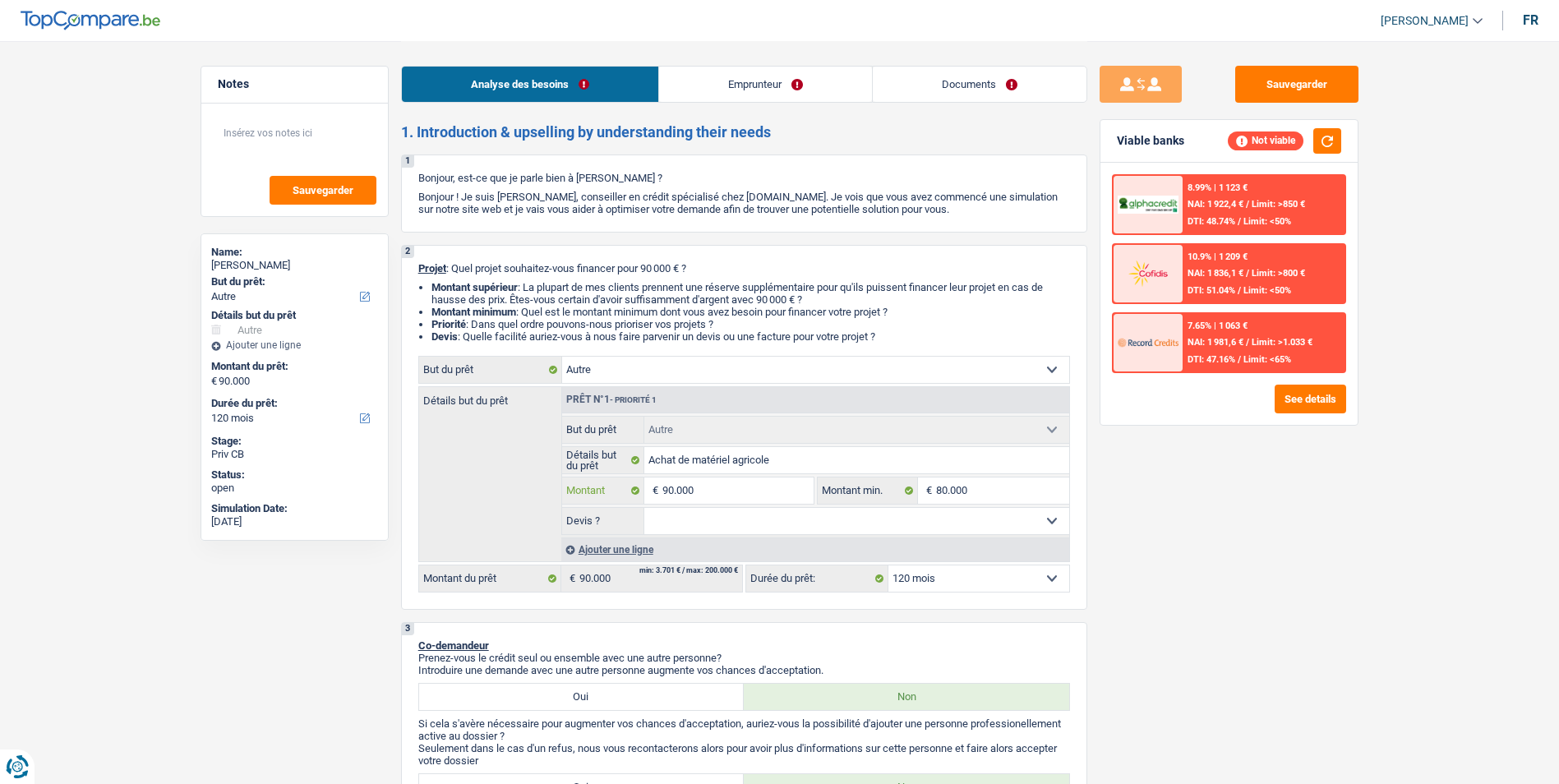
click at [767, 484] on input "90.000" at bounding box center [737, 490] width 150 height 26
type input "9.000"
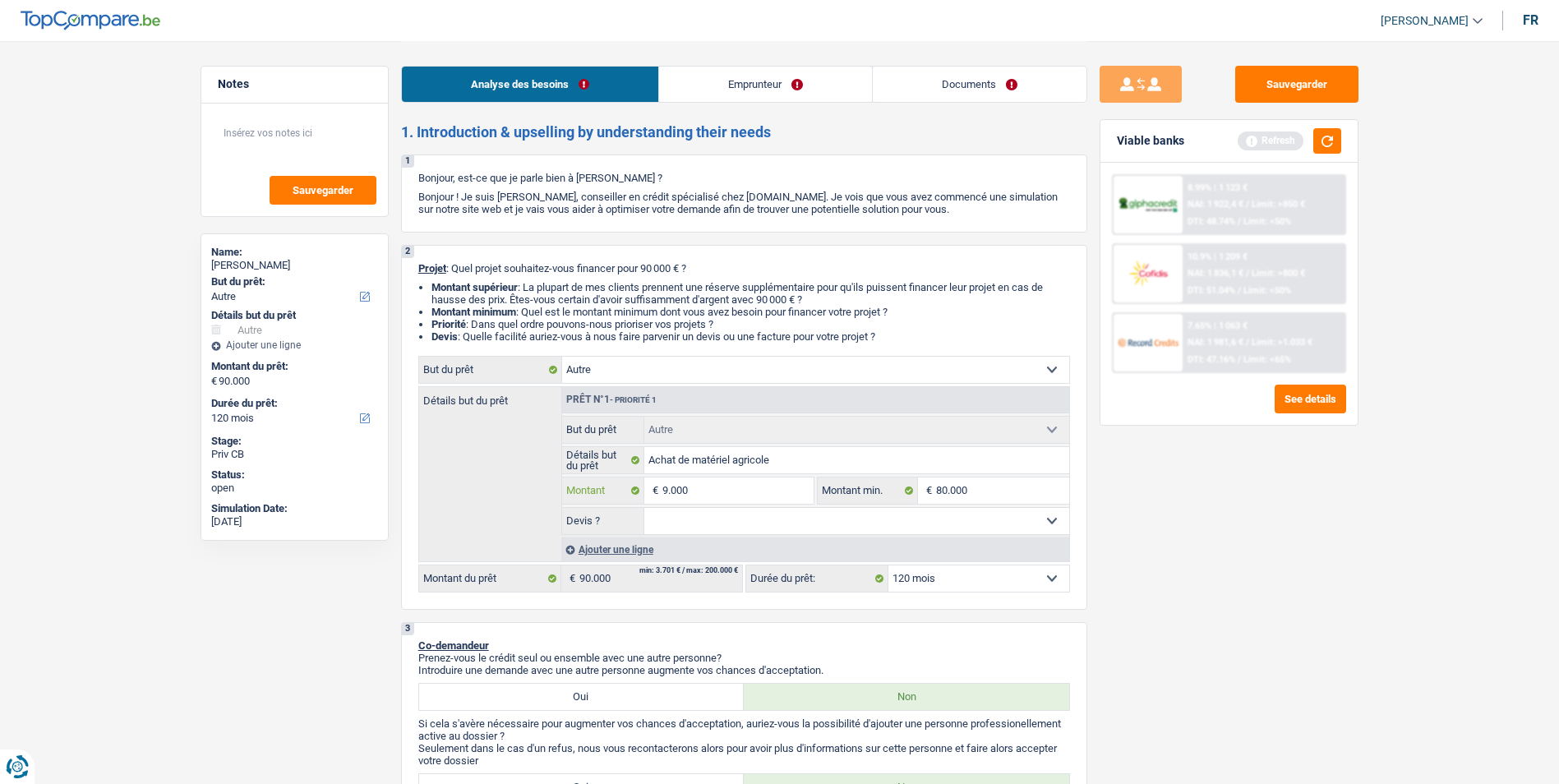
type input "900"
type input "90"
type input "9"
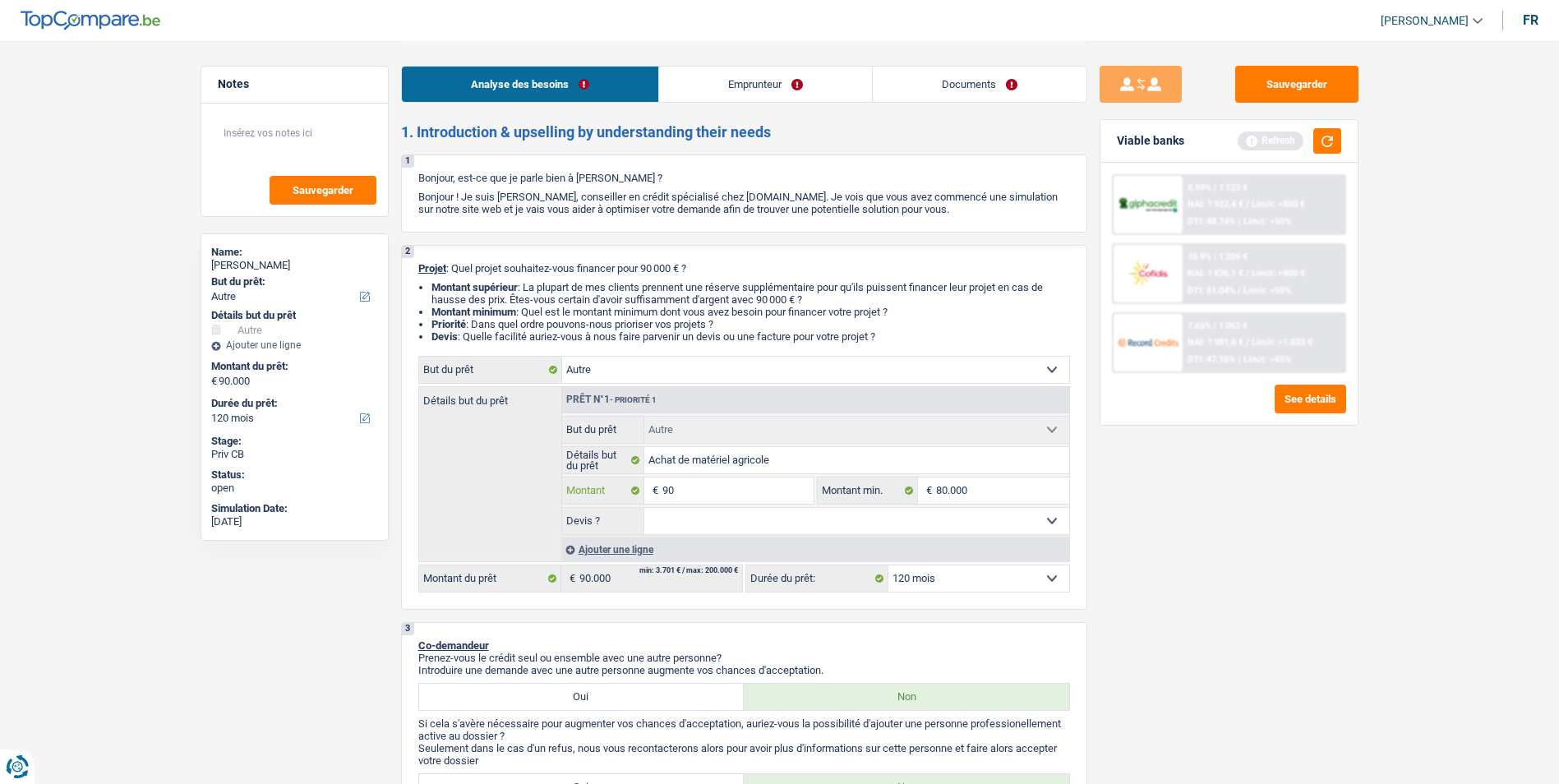
type input "9"
type input "8"
type input "80"
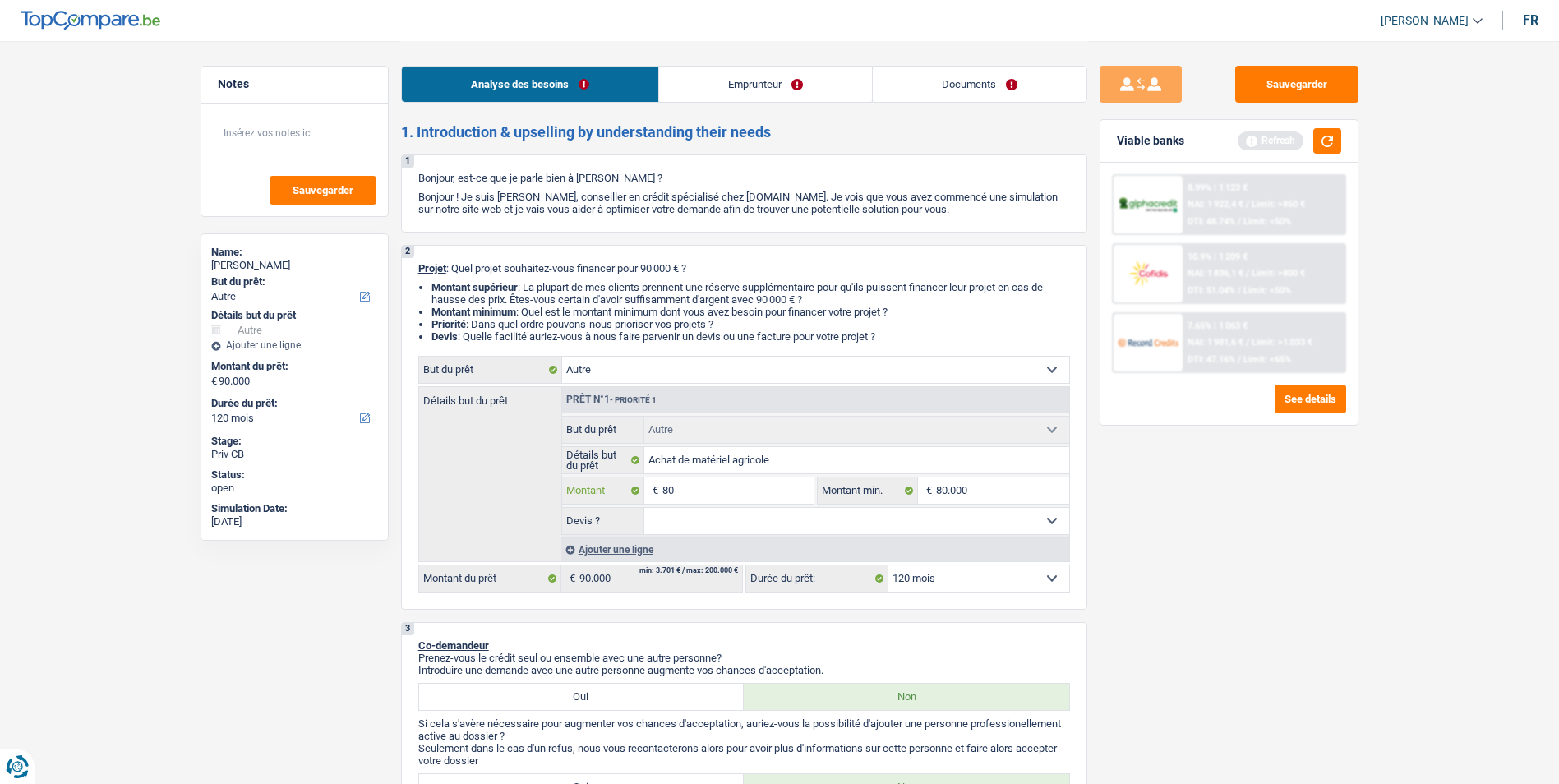
type input "800"
type input "8.000"
type input "80.000"
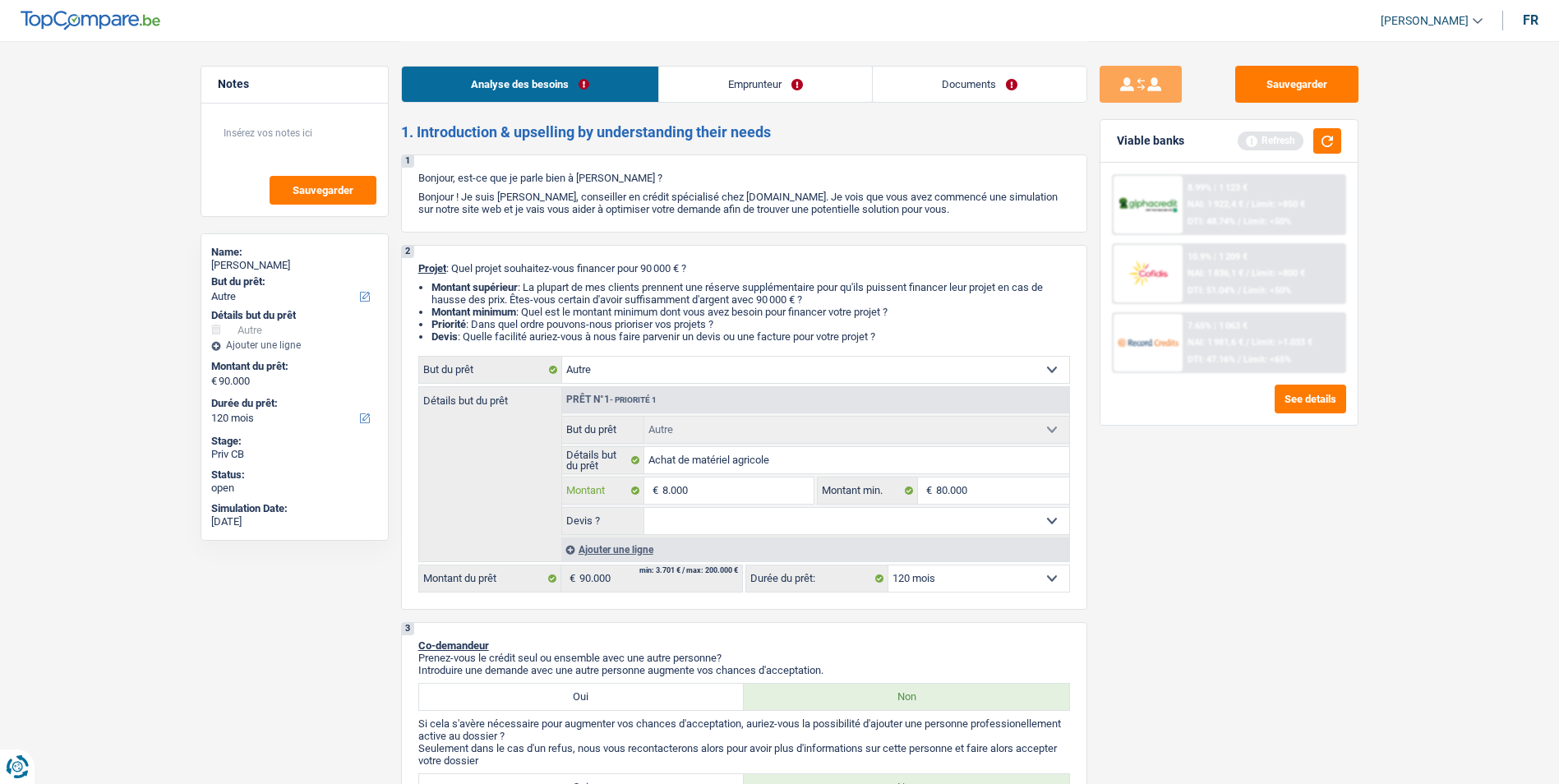
type input "80.000"
select select "144"
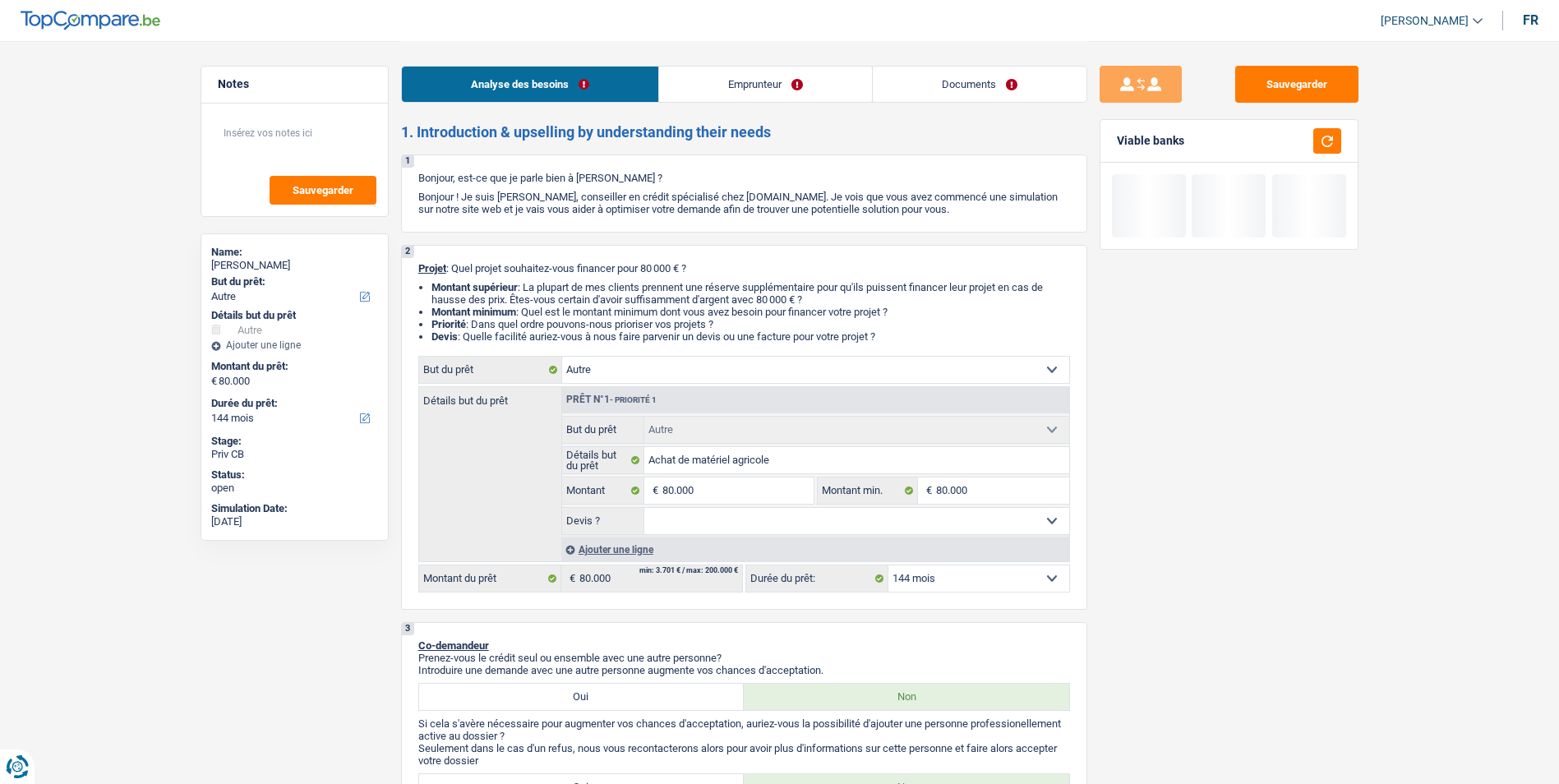
drag, startPoint x: 878, startPoint y: 522, endPoint x: 862, endPoint y: 529, distance: 17.5
click at [878, 522] on select "Oui Non Non répondu Sélectionner une option" at bounding box center [856, 520] width 425 height 26
click at [644, 507] on select "Oui Non Non répondu Sélectionner une option" at bounding box center [856, 520] width 425 height 26
click at [952, 587] on select "12 mois 18 mois 24 mois 30 mois 36 mois 42 mois 48 mois 60 mois 72 mois 84 mois…" at bounding box center [979, 578] width 181 height 26
click at [888, 565] on select "12 mois 18 mois 24 mois 30 mois 36 mois 42 mois 48 mois 60 mois 72 mois 84 mois…" at bounding box center [979, 578] width 181 height 26
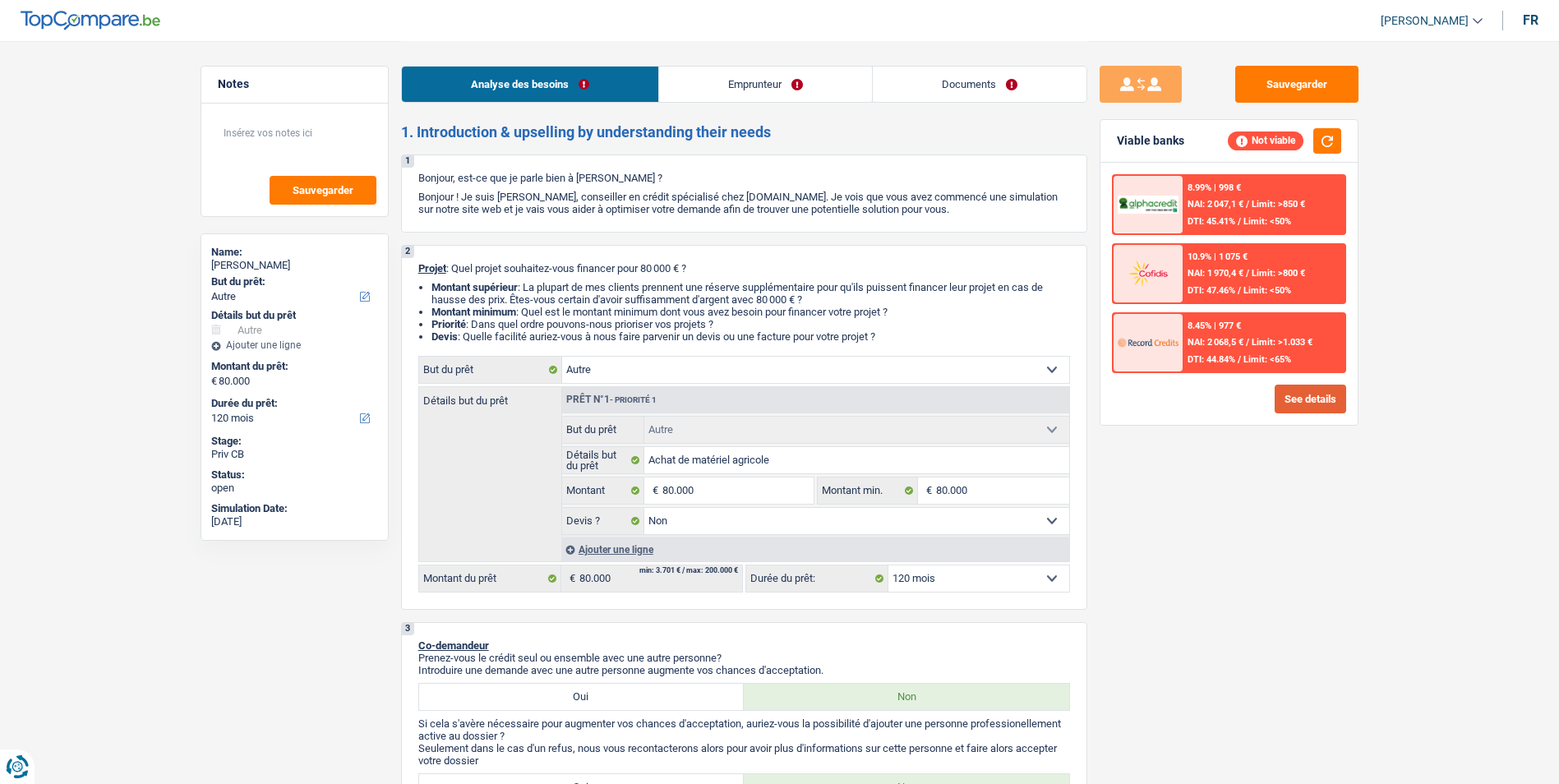
click at [1288, 399] on button "See details" at bounding box center [1310, 398] width 72 height 29
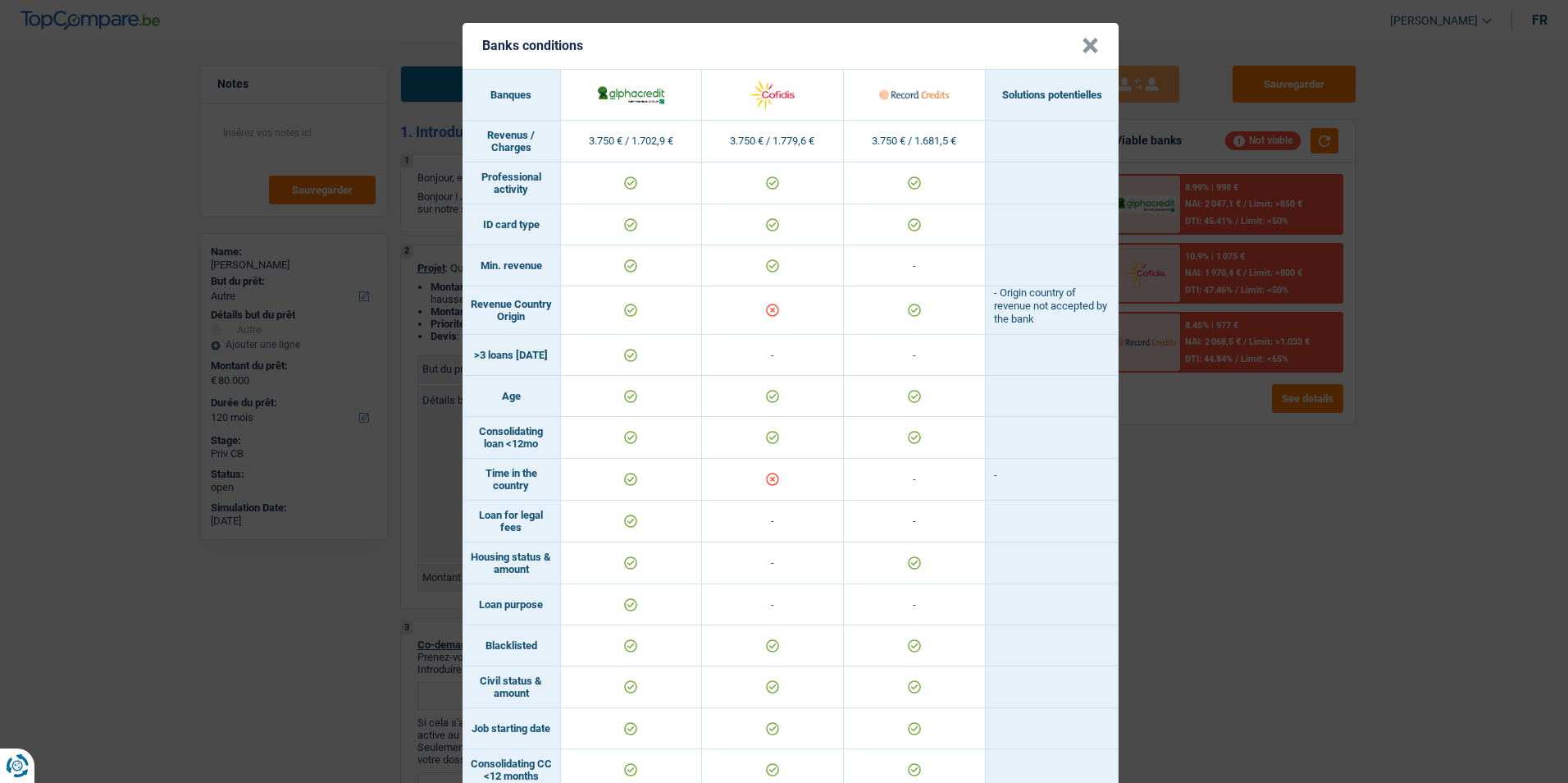
click at [1168, 506] on div "Banks conditions × Banques Solutions potentielles Revenus / Charges 3.750 € / 1…" at bounding box center [784, 392] width 1568 height 783
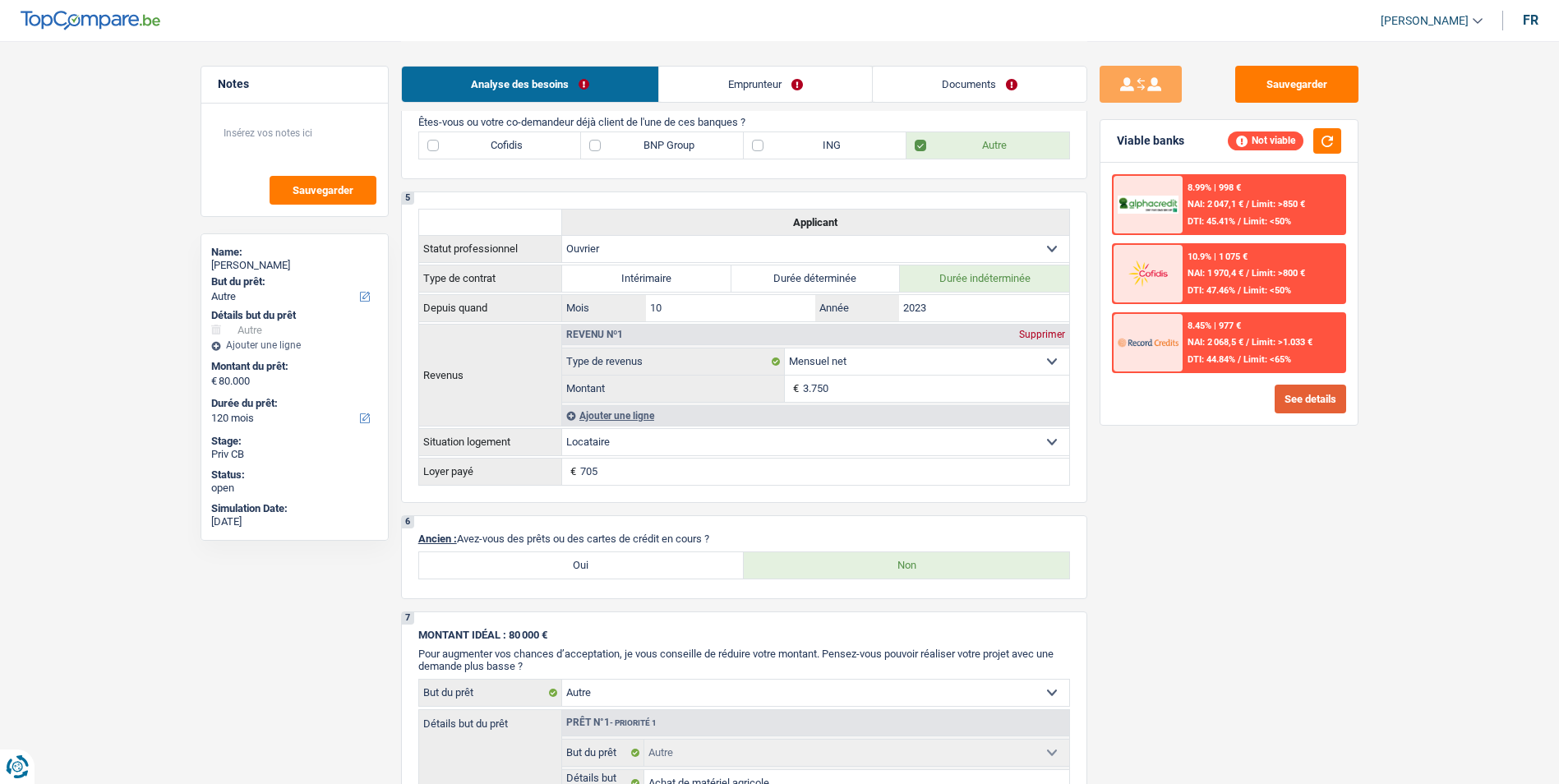
scroll to position [821, 0]
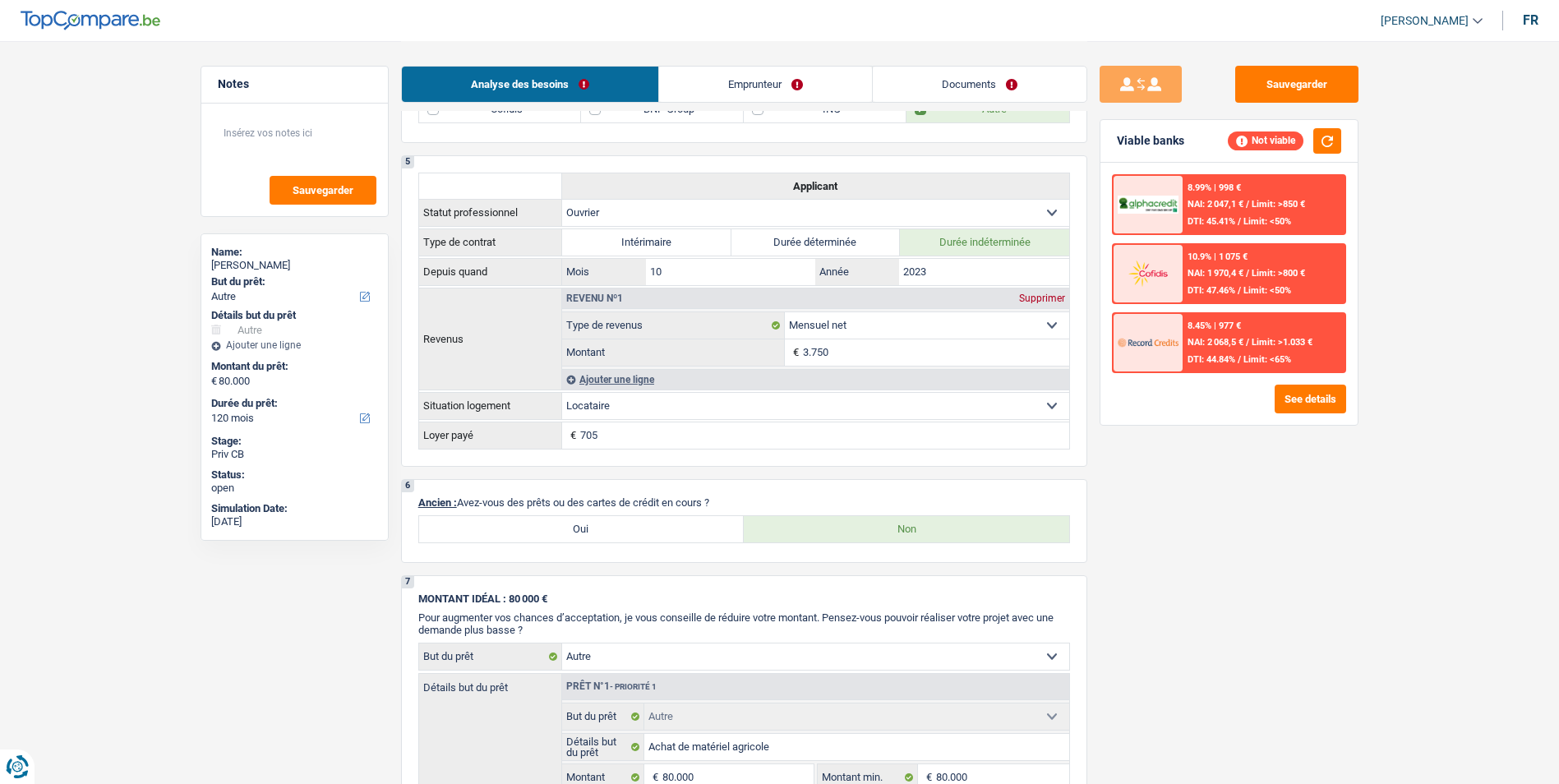
click at [647, 437] on input "705" at bounding box center [824, 435] width 489 height 26
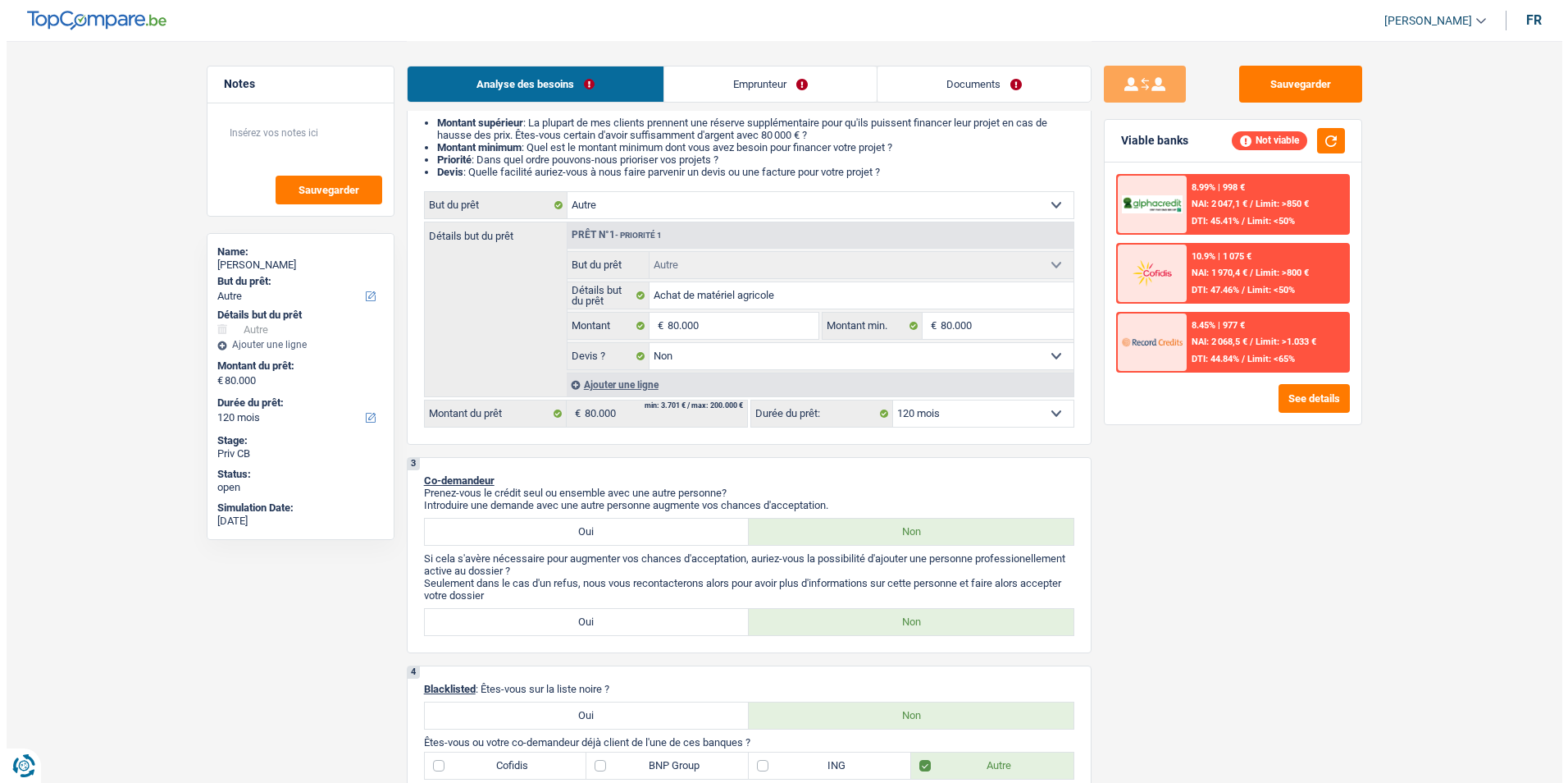
scroll to position [0, 0]
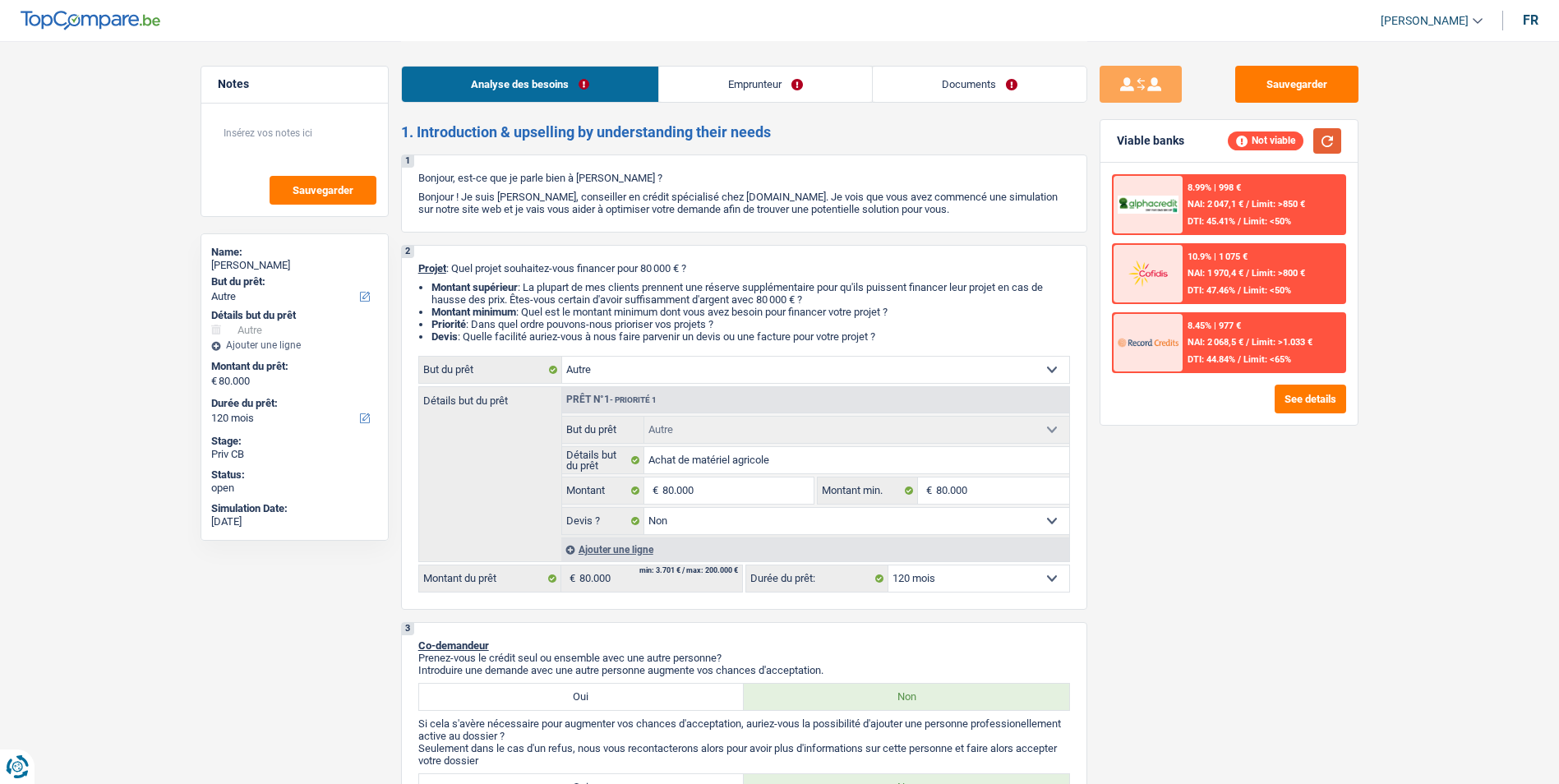
click at [1326, 141] on button "button" at bounding box center [1327, 141] width 28 height 26
click at [1291, 409] on button "See details" at bounding box center [1310, 398] width 72 height 29
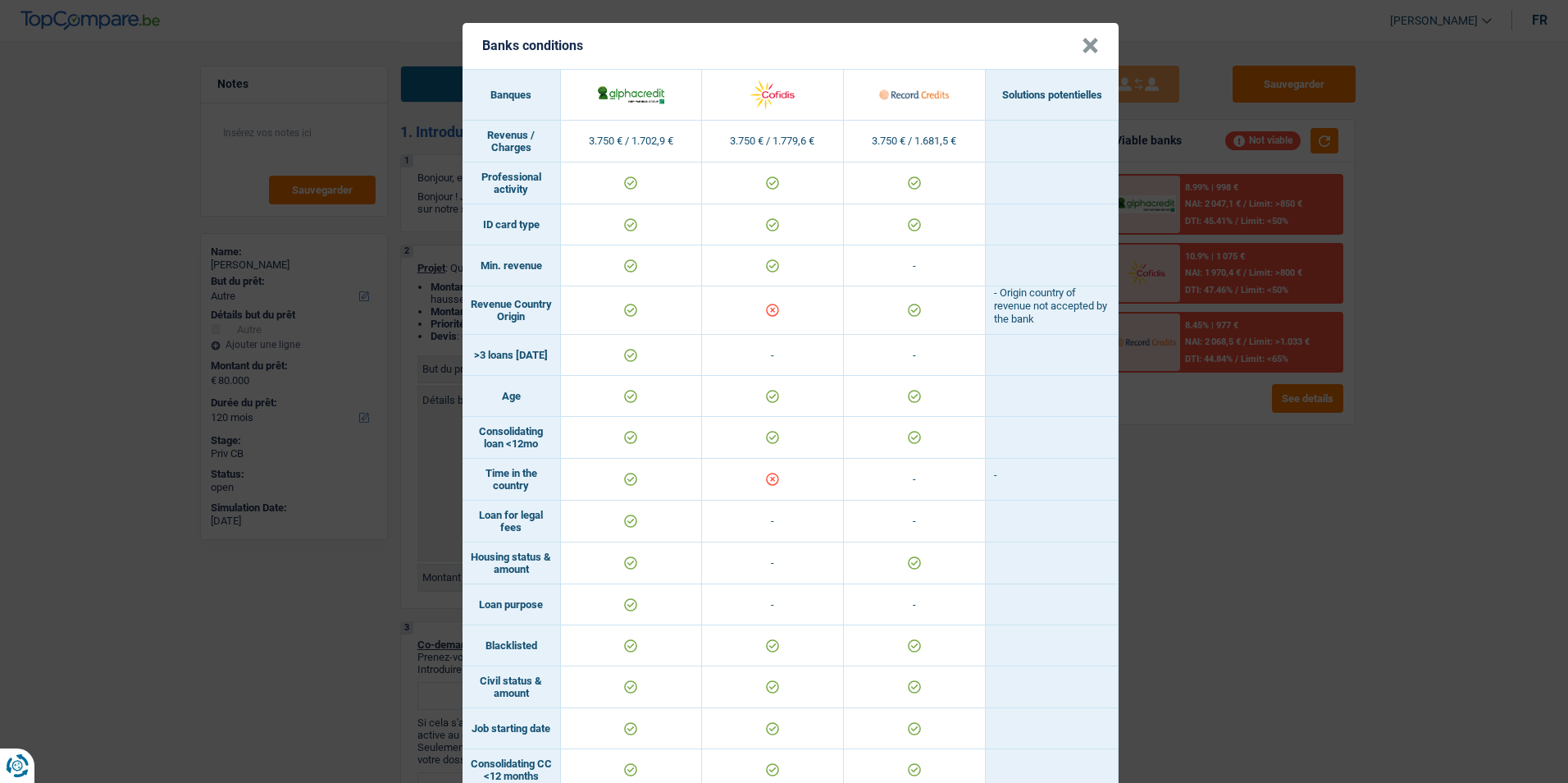
click at [1085, 45] on button "×" at bounding box center [1090, 46] width 17 height 17
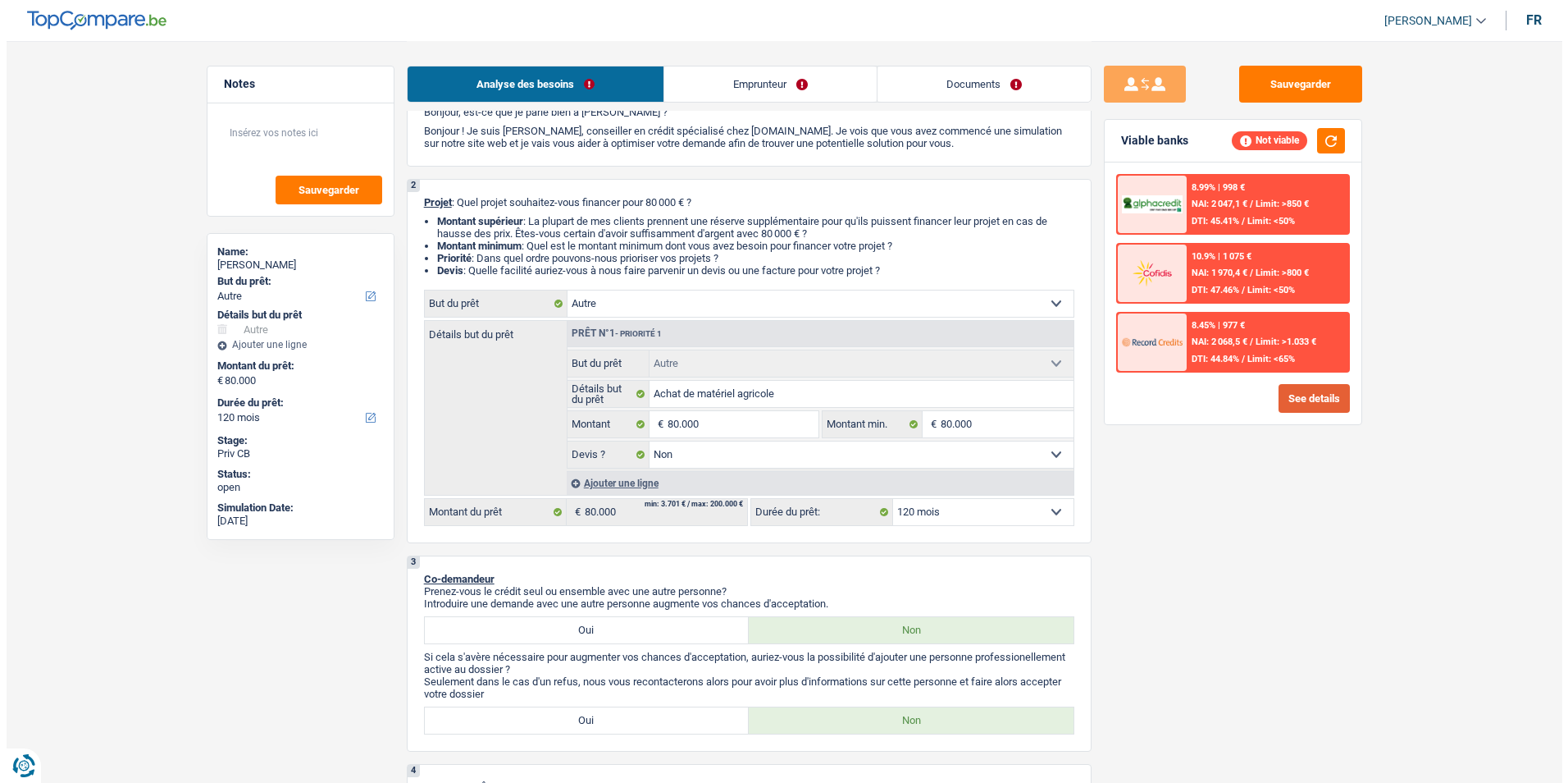
scroll to position [82, 0]
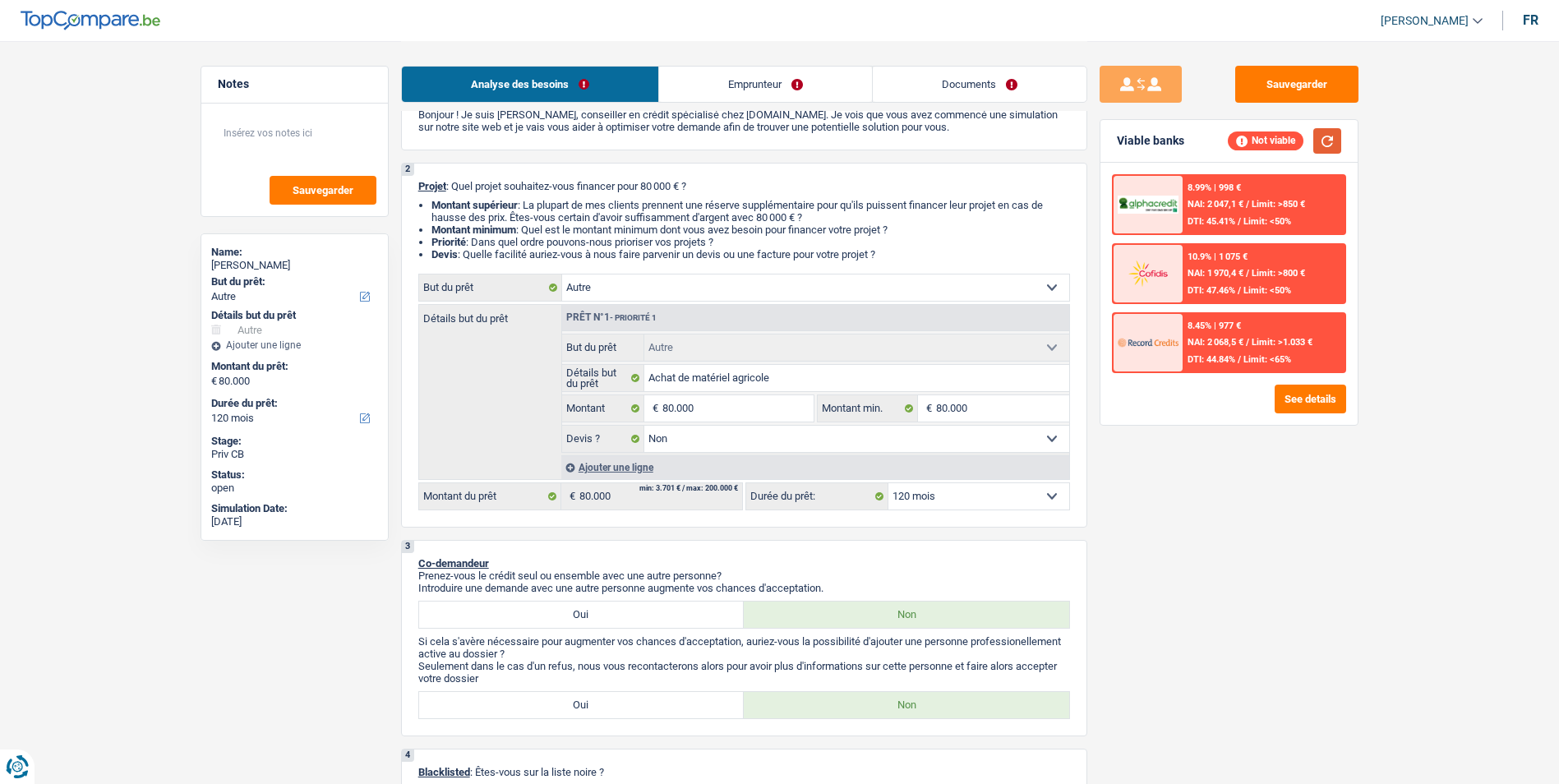
click at [1321, 148] on button "button" at bounding box center [1327, 141] width 28 height 26
click at [1312, 394] on button "See details" at bounding box center [1310, 398] width 72 height 29
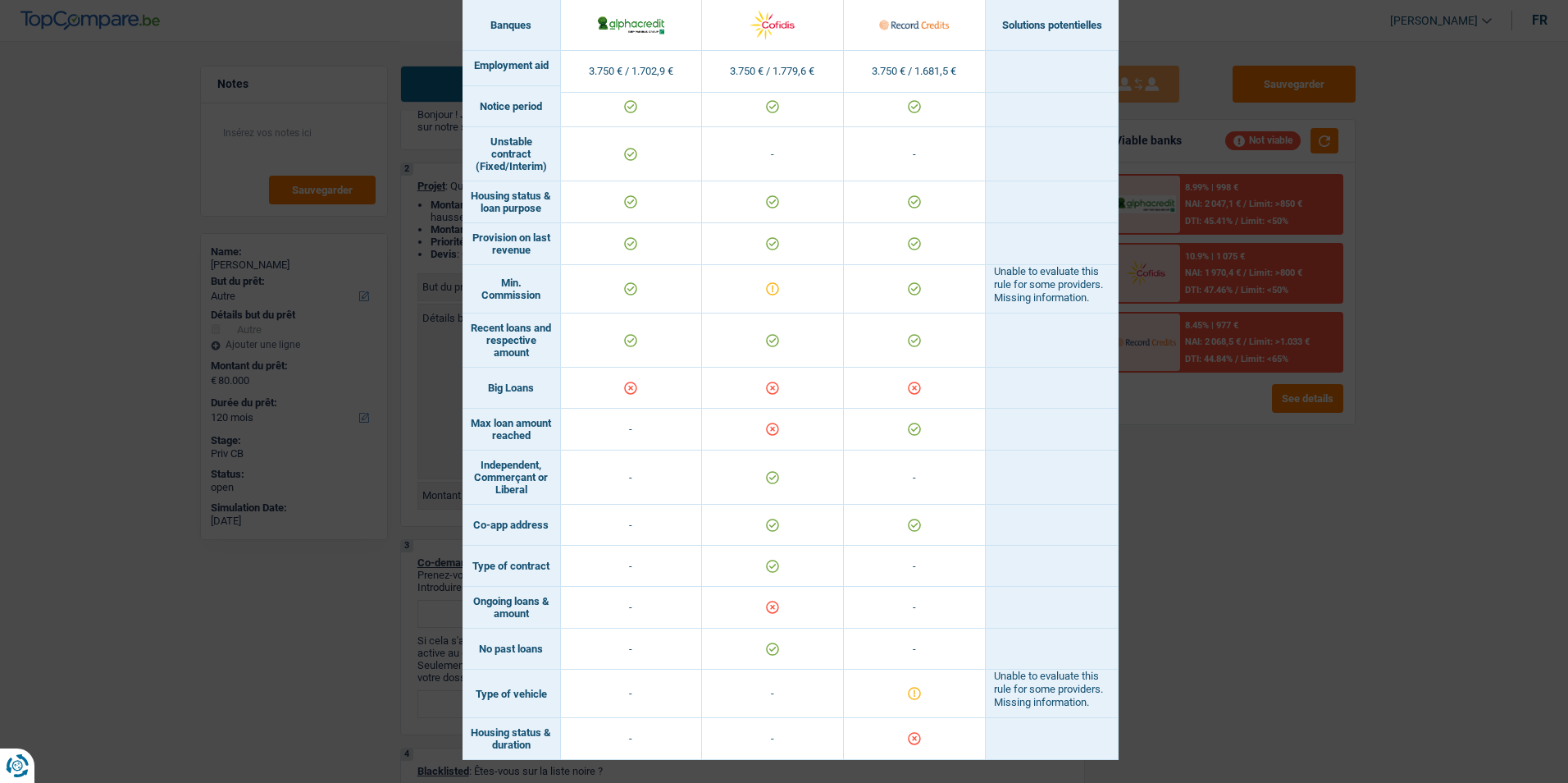
scroll to position [910, 0]
click at [1170, 482] on div "Banks conditions × Banques Solutions potentielles Revenus / Charges 3.750 € / 1…" at bounding box center [784, 392] width 1568 height 783
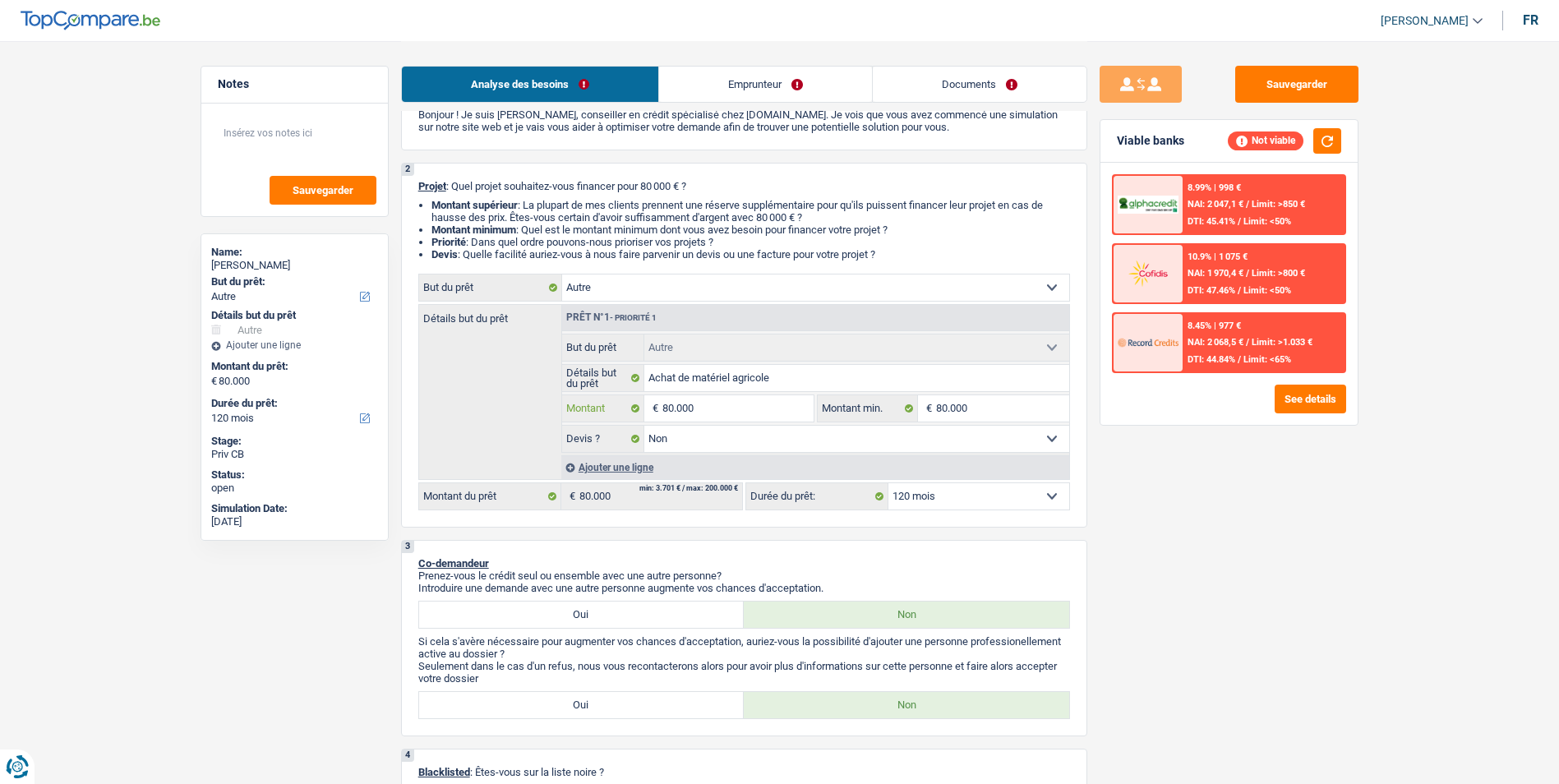
click at [772, 409] on input "80.000" at bounding box center [737, 408] width 150 height 26
click at [1287, 406] on button "See details" at bounding box center [1310, 398] width 72 height 29
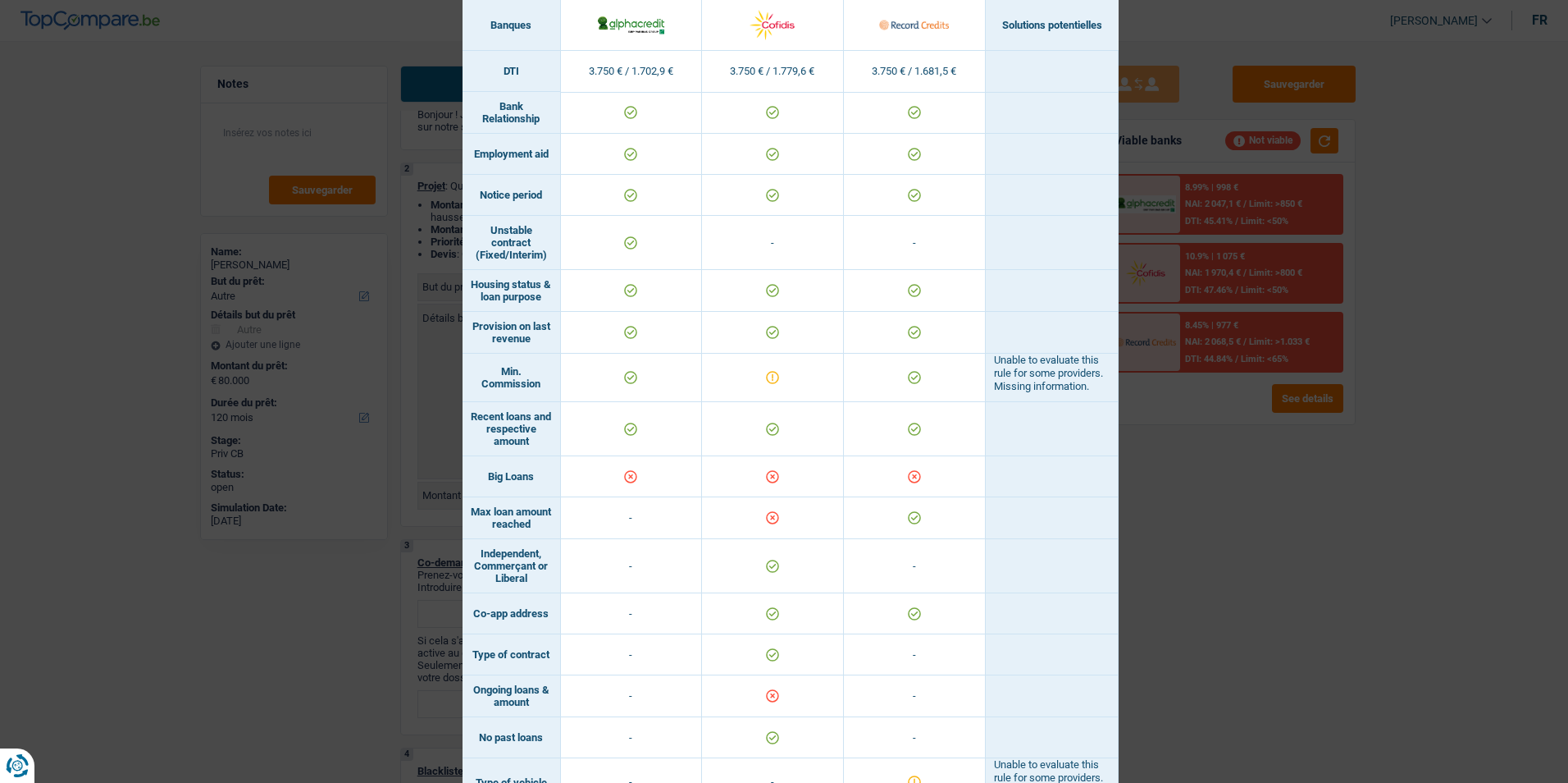
scroll to position [746, 0]
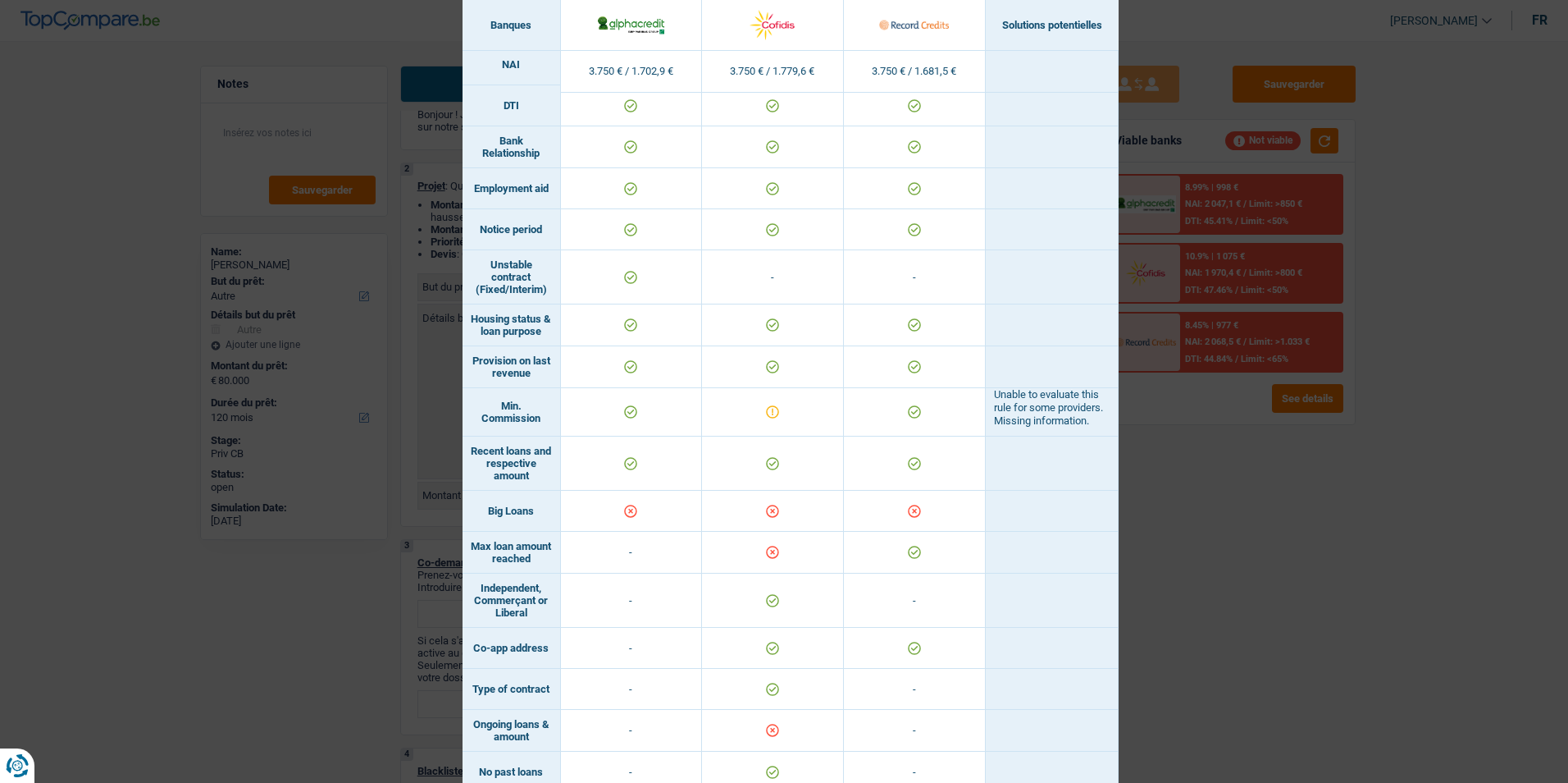
click at [1399, 533] on div "Banks conditions × Banques Solutions potentielles Revenus / Charges 3.750 € / 1…" at bounding box center [784, 392] width 1568 height 783
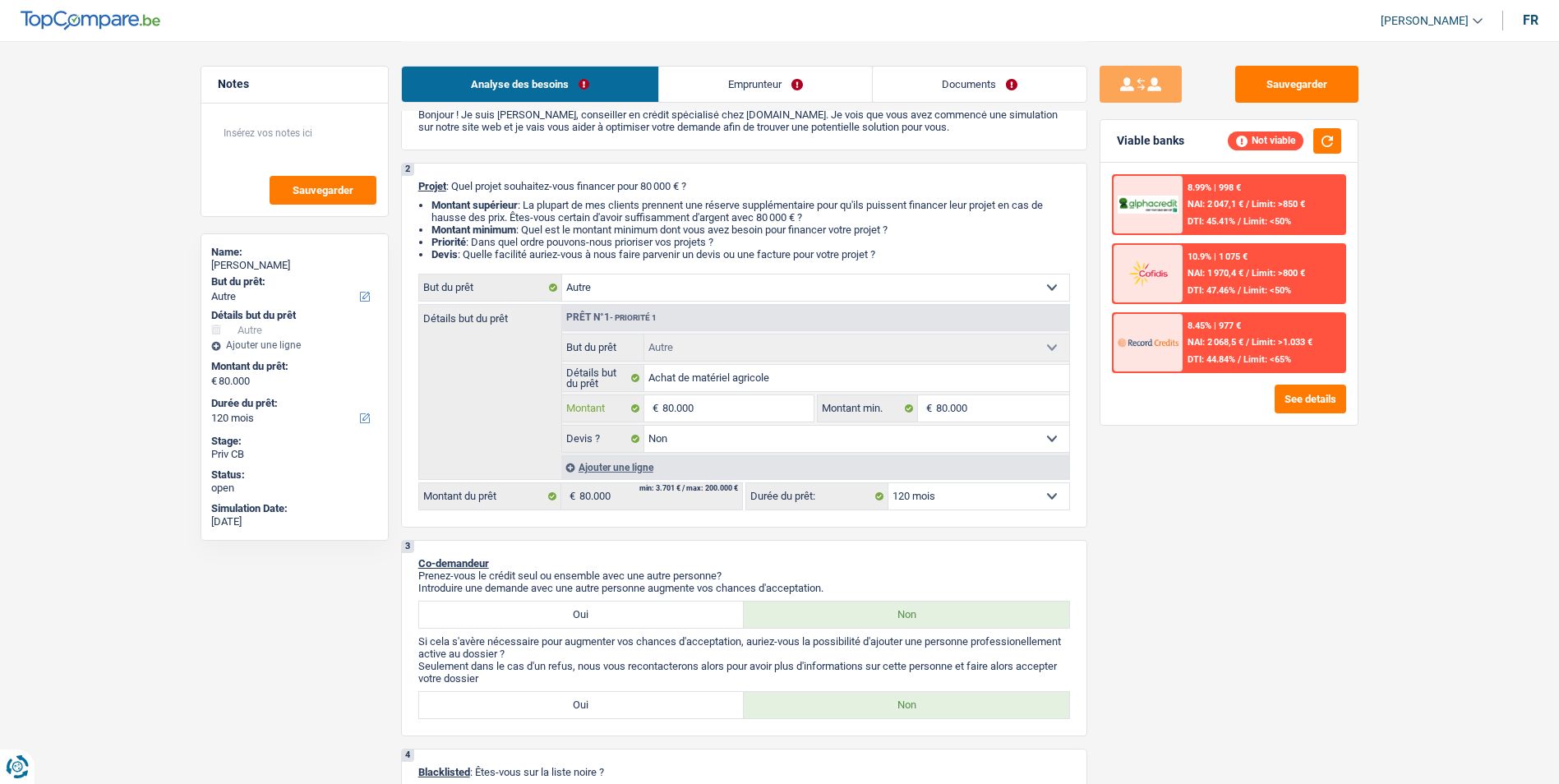
click at [758, 401] on input "80.000" at bounding box center [737, 408] width 150 height 26
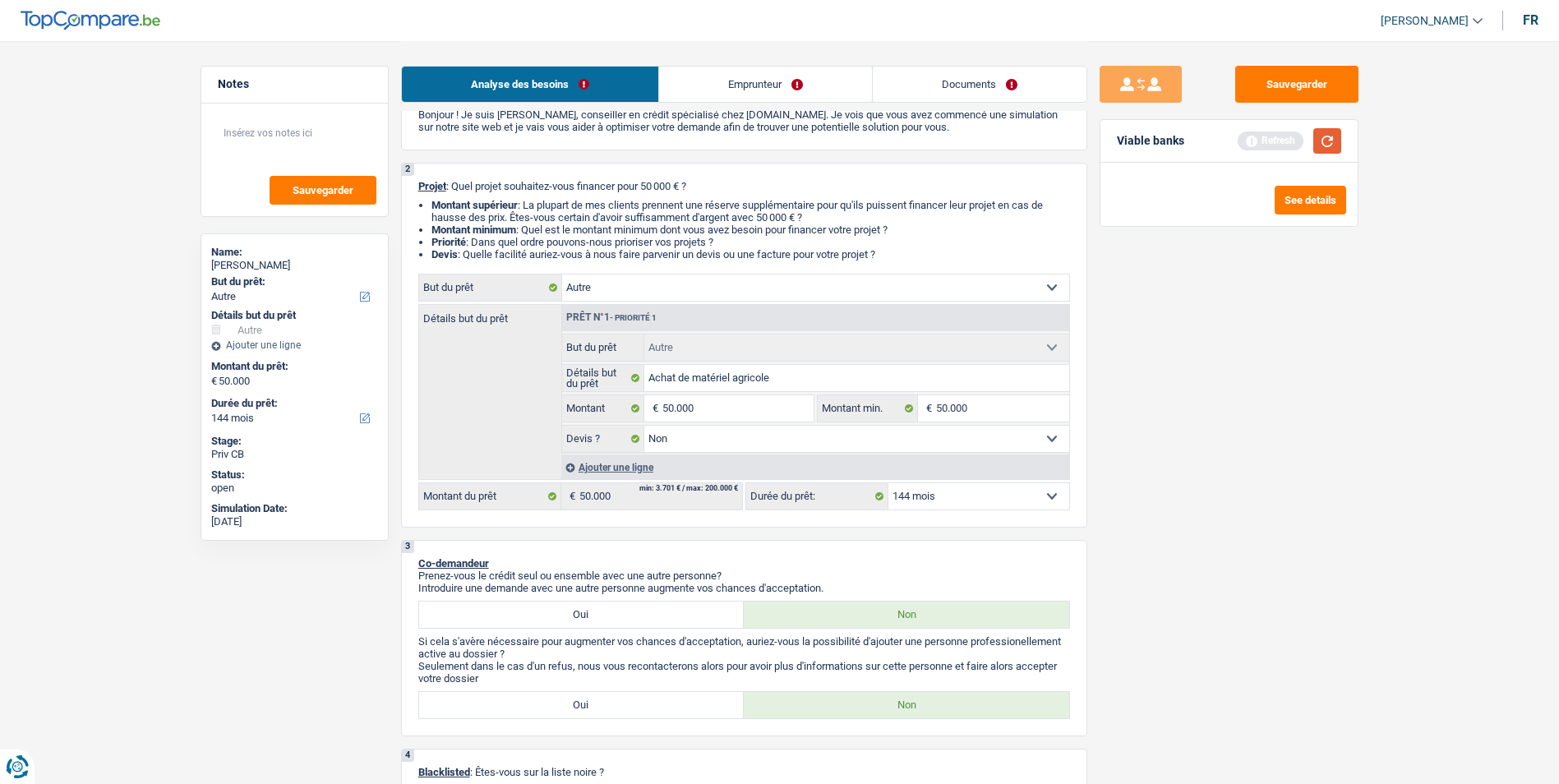
click at [1333, 139] on button "button" at bounding box center [1327, 141] width 28 height 26
click at [955, 490] on select "12 mois 18 mois 24 mois 30 mois 36 mois 42 mois 48 mois 60 mois 72 mois 84 mois…" at bounding box center [979, 495] width 181 height 26
click at [888, 483] on select "12 mois 18 mois 24 mois 30 mois 36 mois 42 mois 48 mois 60 mois 72 mois 84 mois…" at bounding box center [979, 495] width 181 height 26
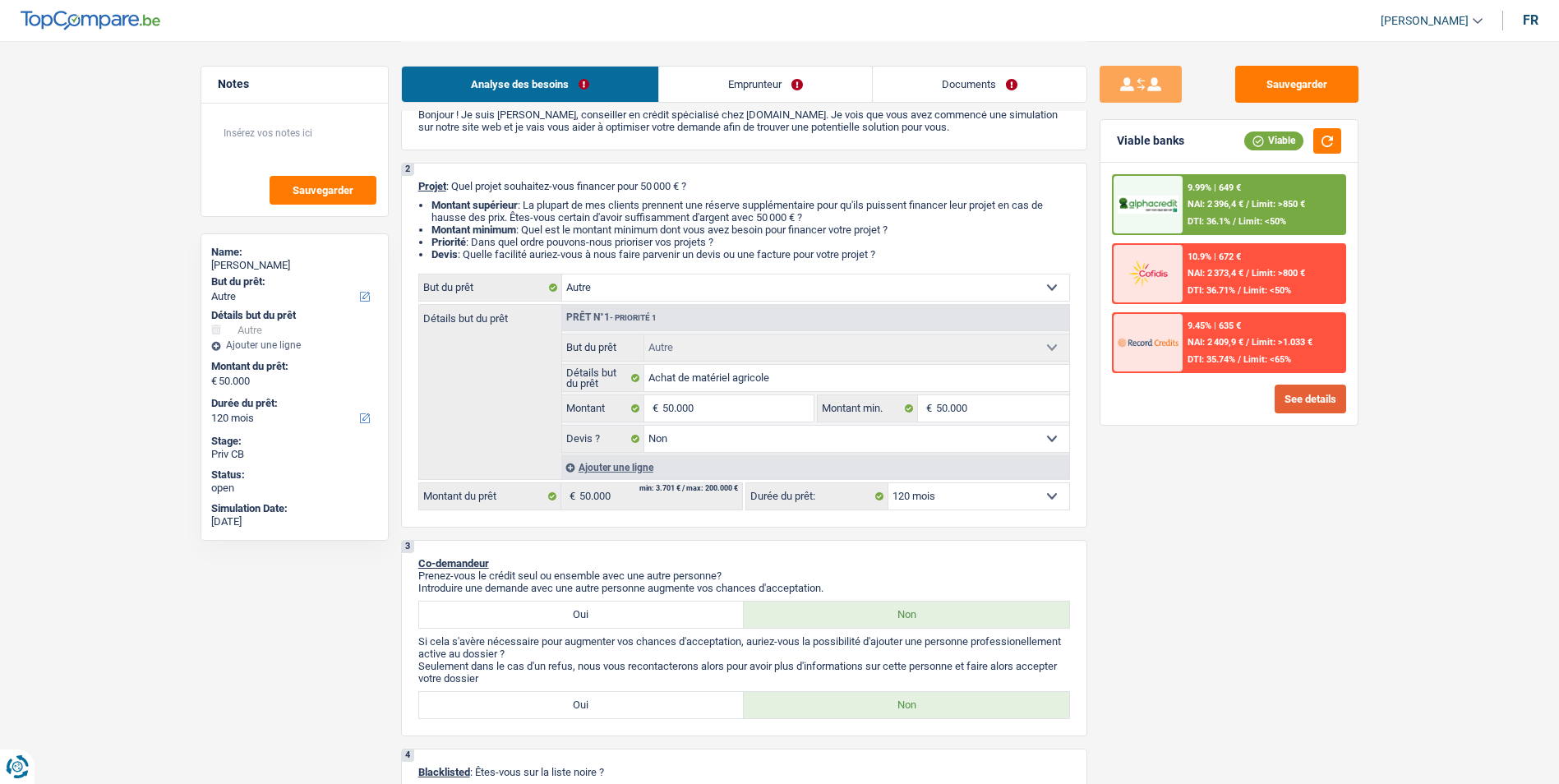
click at [1308, 402] on button "See details" at bounding box center [1310, 398] width 72 height 29
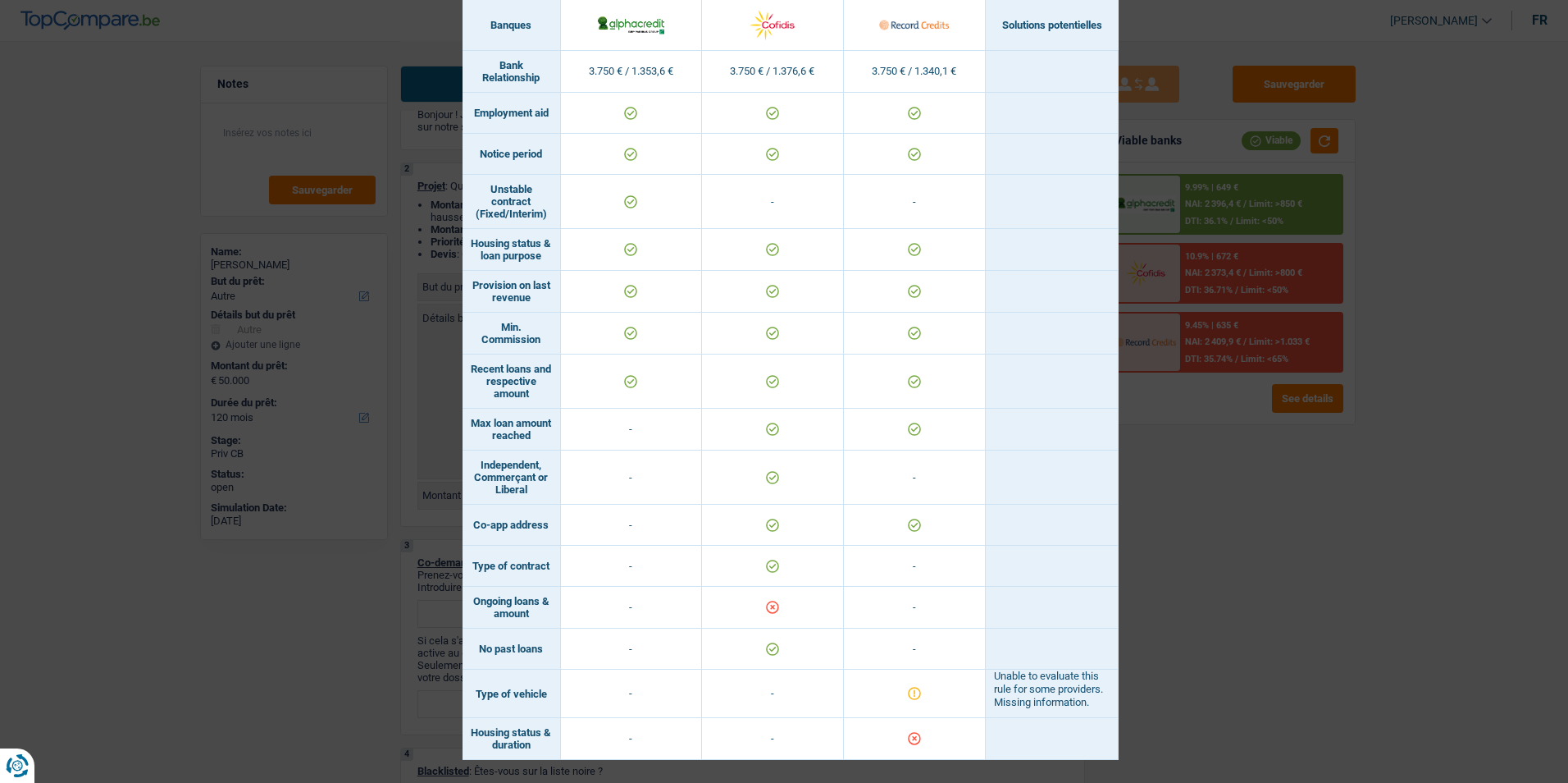
scroll to position [850, 0]
click at [1329, 593] on div "Banks conditions × Banques Solutions potentielles Revenus / Charges 3.750 € / 1…" at bounding box center [784, 392] width 1568 height 783
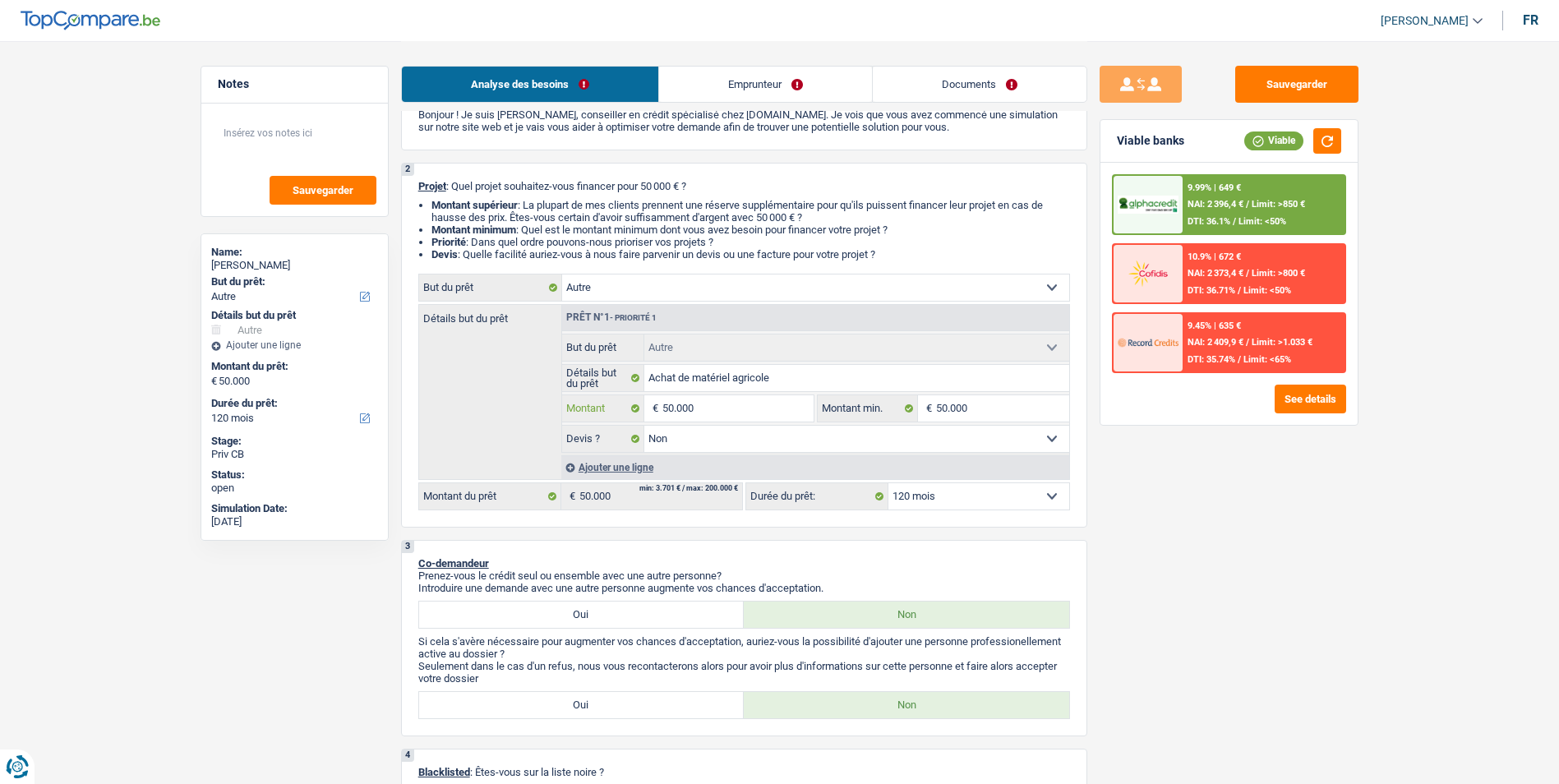
click at [671, 406] on input "50.000" at bounding box center [737, 408] width 150 height 26
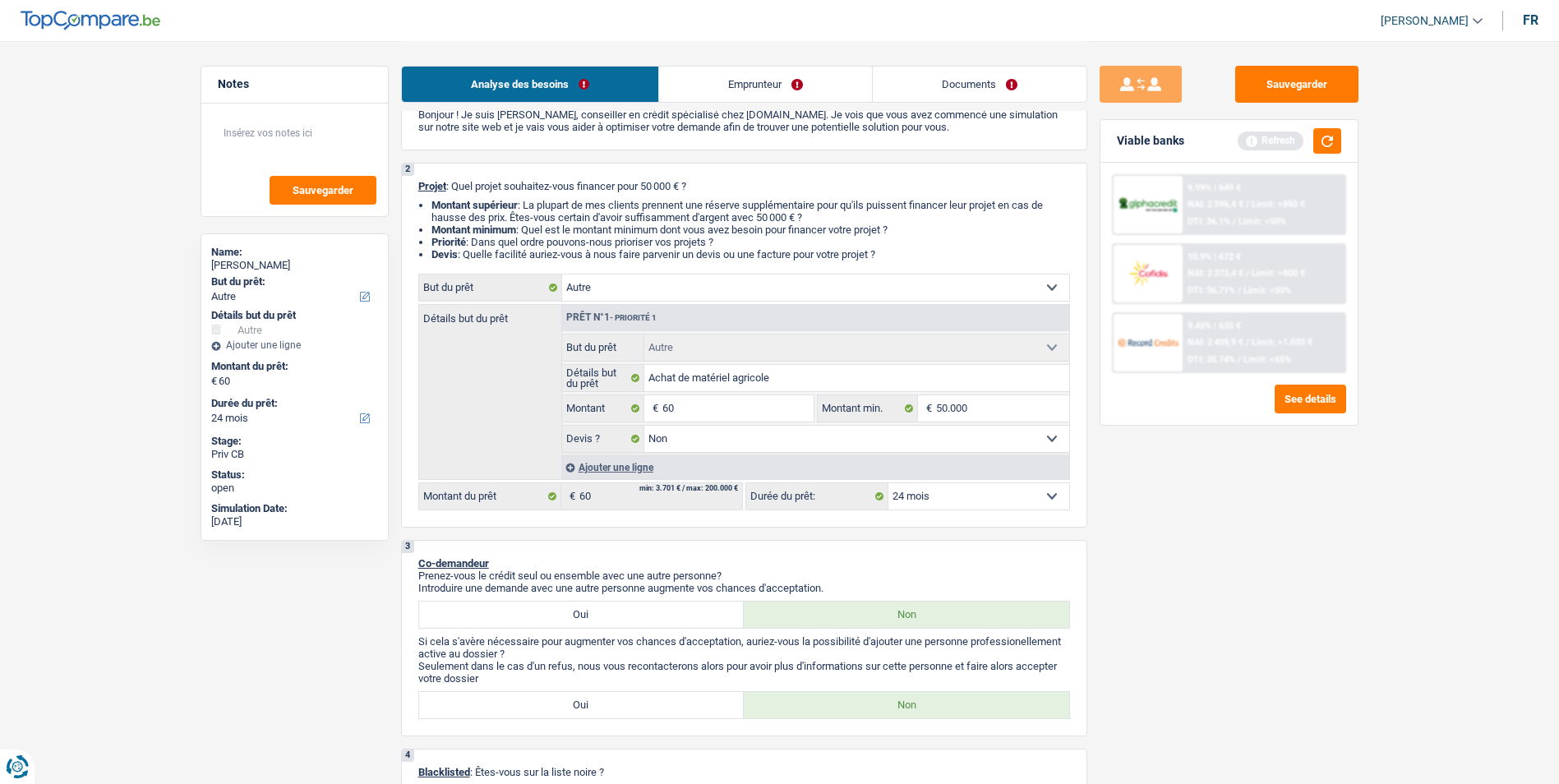
click at [1330, 153] on div "Viable banks Refresh" at bounding box center [1228, 141] width 257 height 43
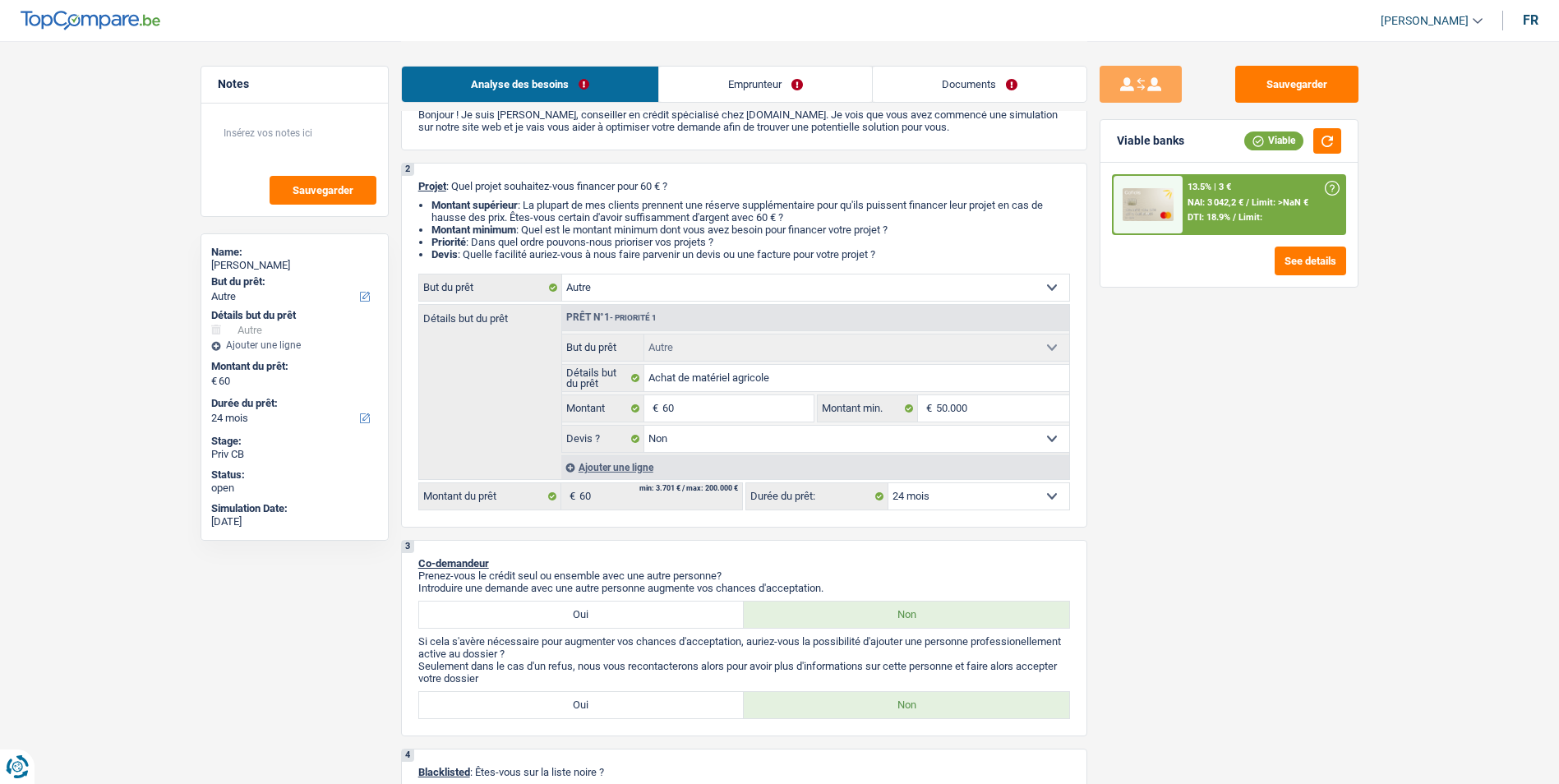
click at [897, 499] on select "12 mois 18 mois 24 mois Sélectionner une option" at bounding box center [979, 495] width 181 height 26
click at [762, 407] on input "60" at bounding box center [737, 408] width 150 height 26
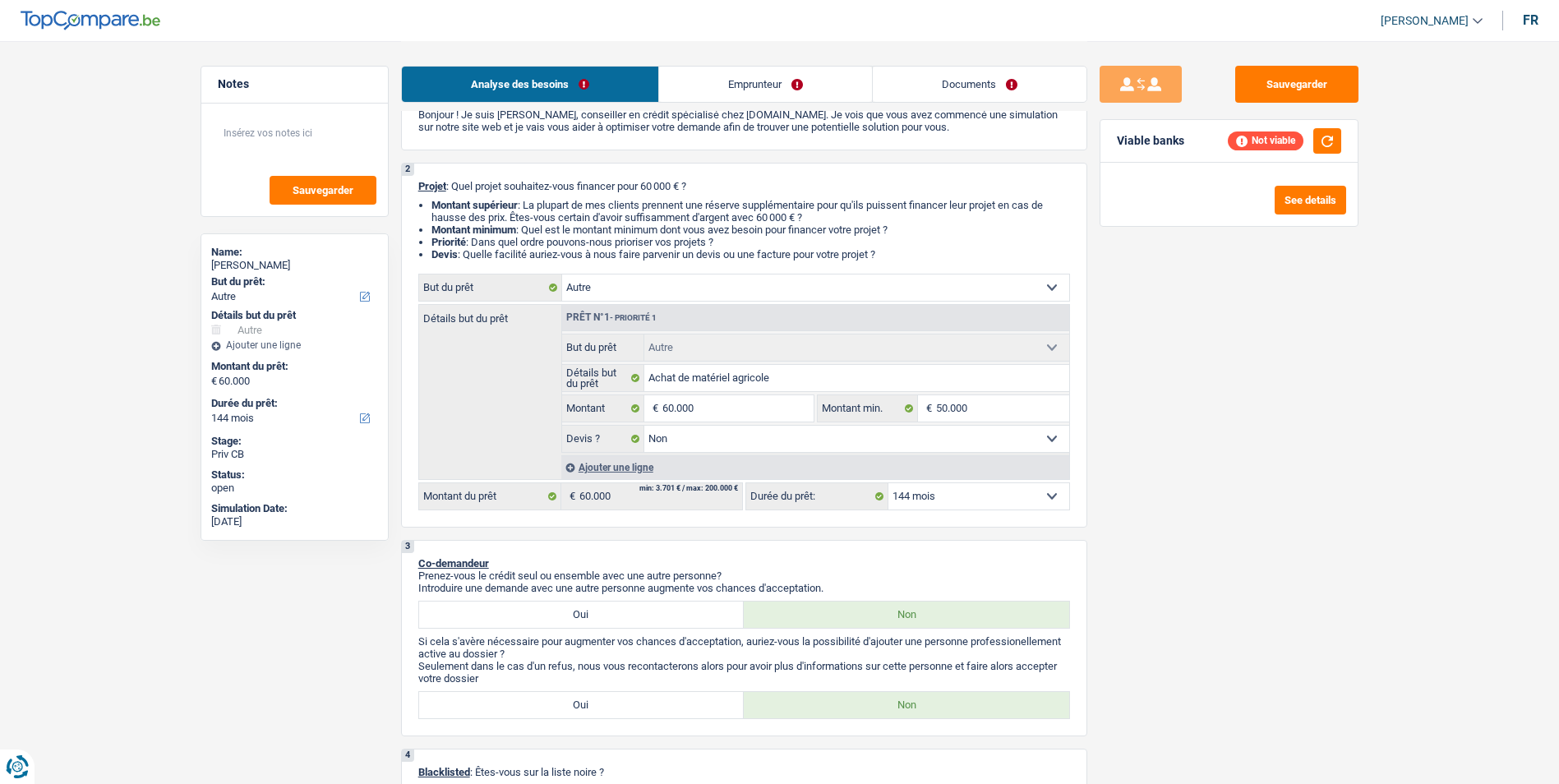
click at [930, 490] on select "12 mois 18 mois 24 mois 30 mois 36 mois 42 mois 48 mois 60 mois 72 mois 84 mois…" at bounding box center [979, 495] width 181 height 26
click at [888, 483] on select "12 mois 18 mois 24 mois 30 mois 36 mois 42 mois 48 mois 60 mois 72 mois 84 mois…" at bounding box center [979, 495] width 181 height 26
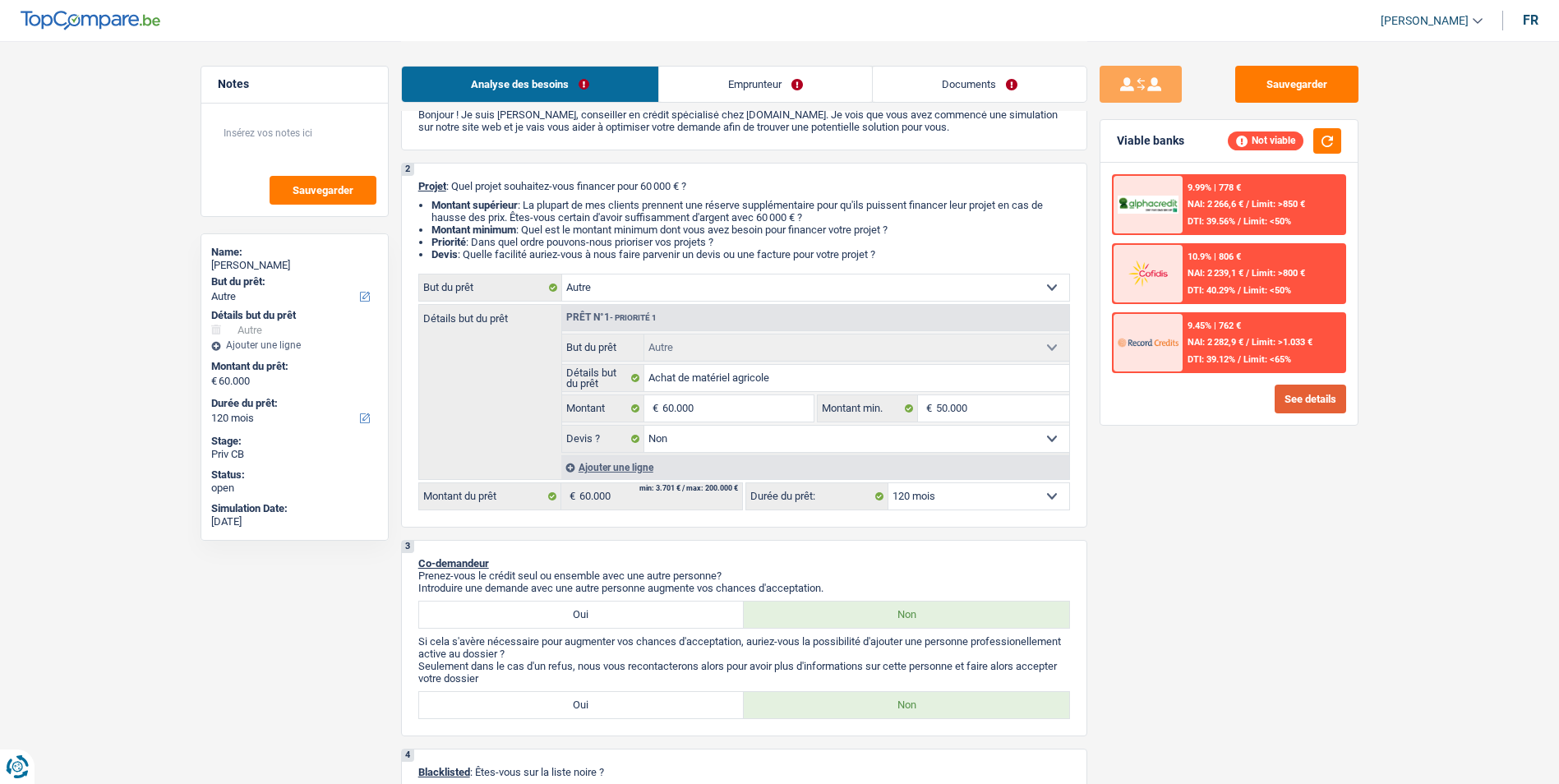
click at [1301, 402] on button "See details" at bounding box center [1310, 398] width 72 height 29
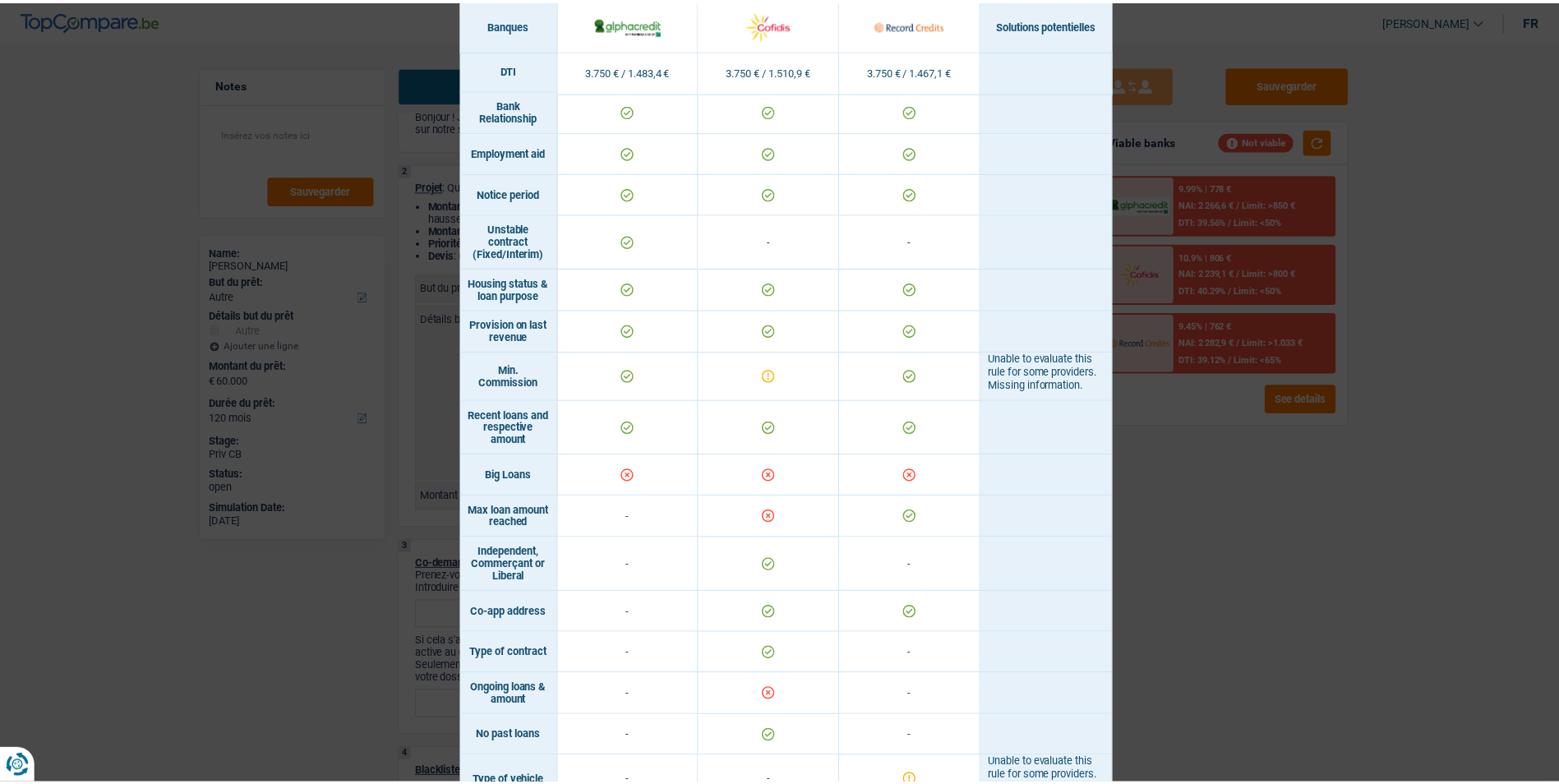
scroll to position [821, 0]
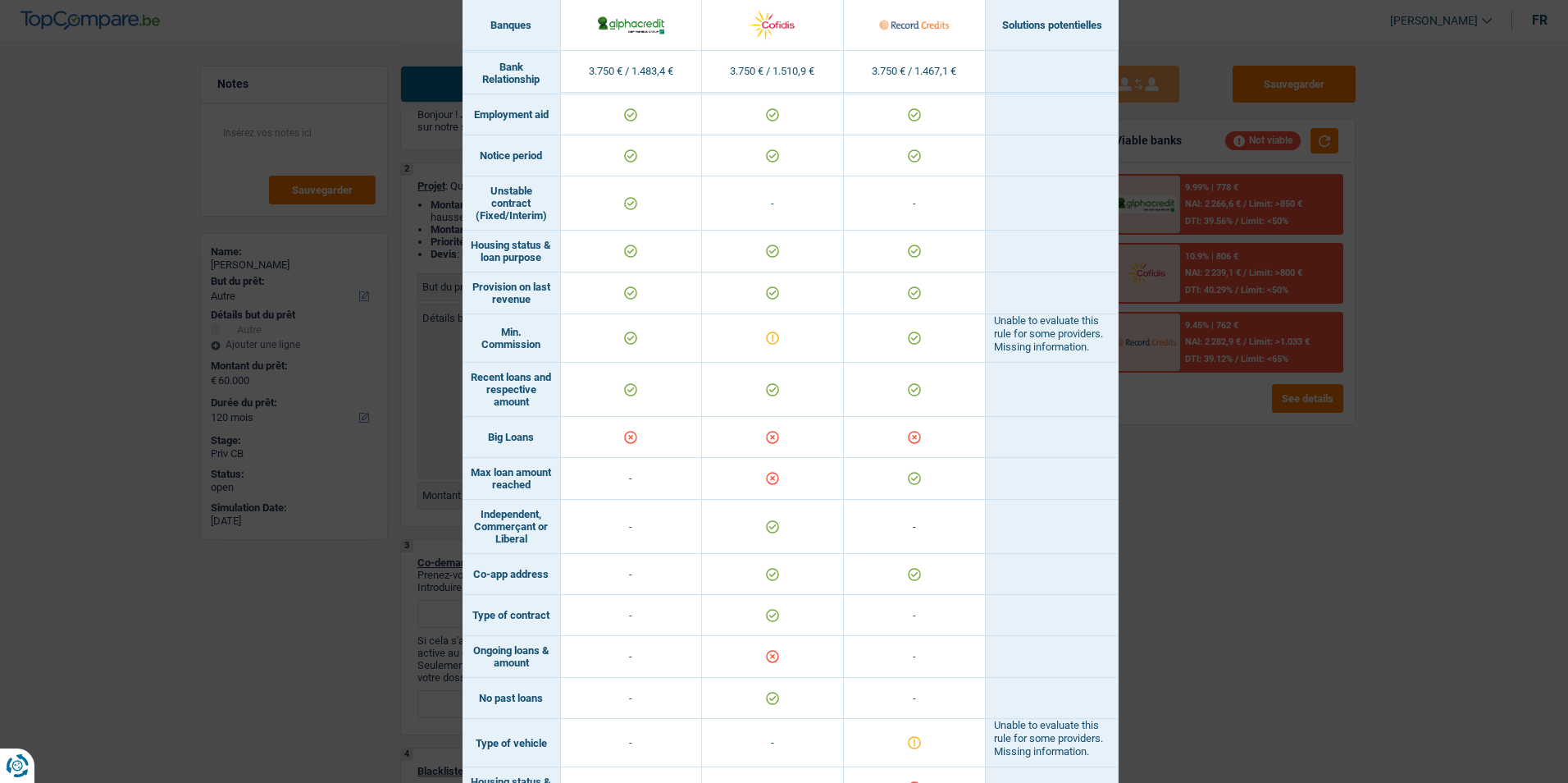
click at [1224, 543] on div "Banks conditions × Banques Solutions potentielles Revenus / Charges 3.750 € / 1…" at bounding box center [784, 392] width 1568 height 783
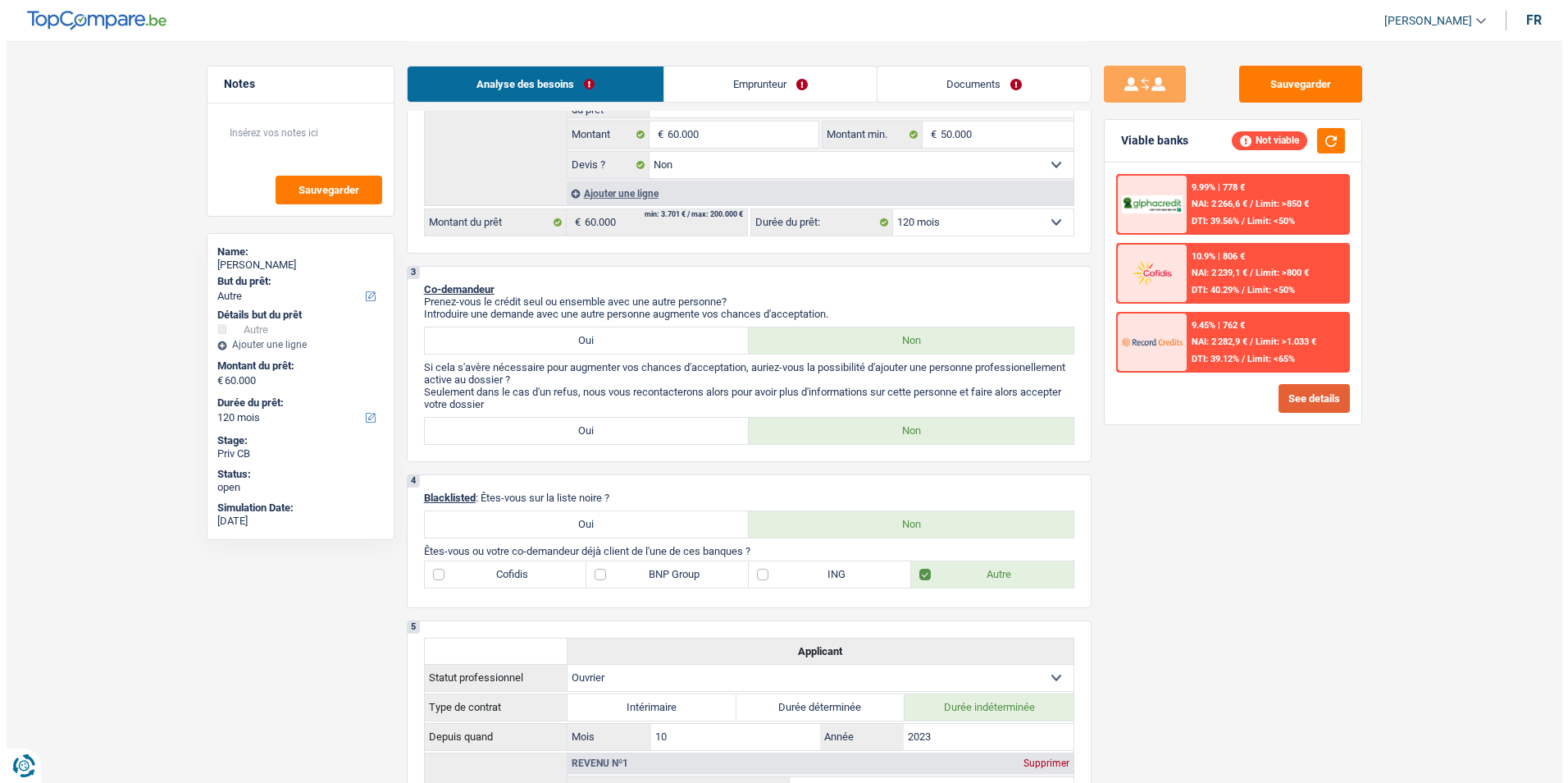
scroll to position [341, 0]
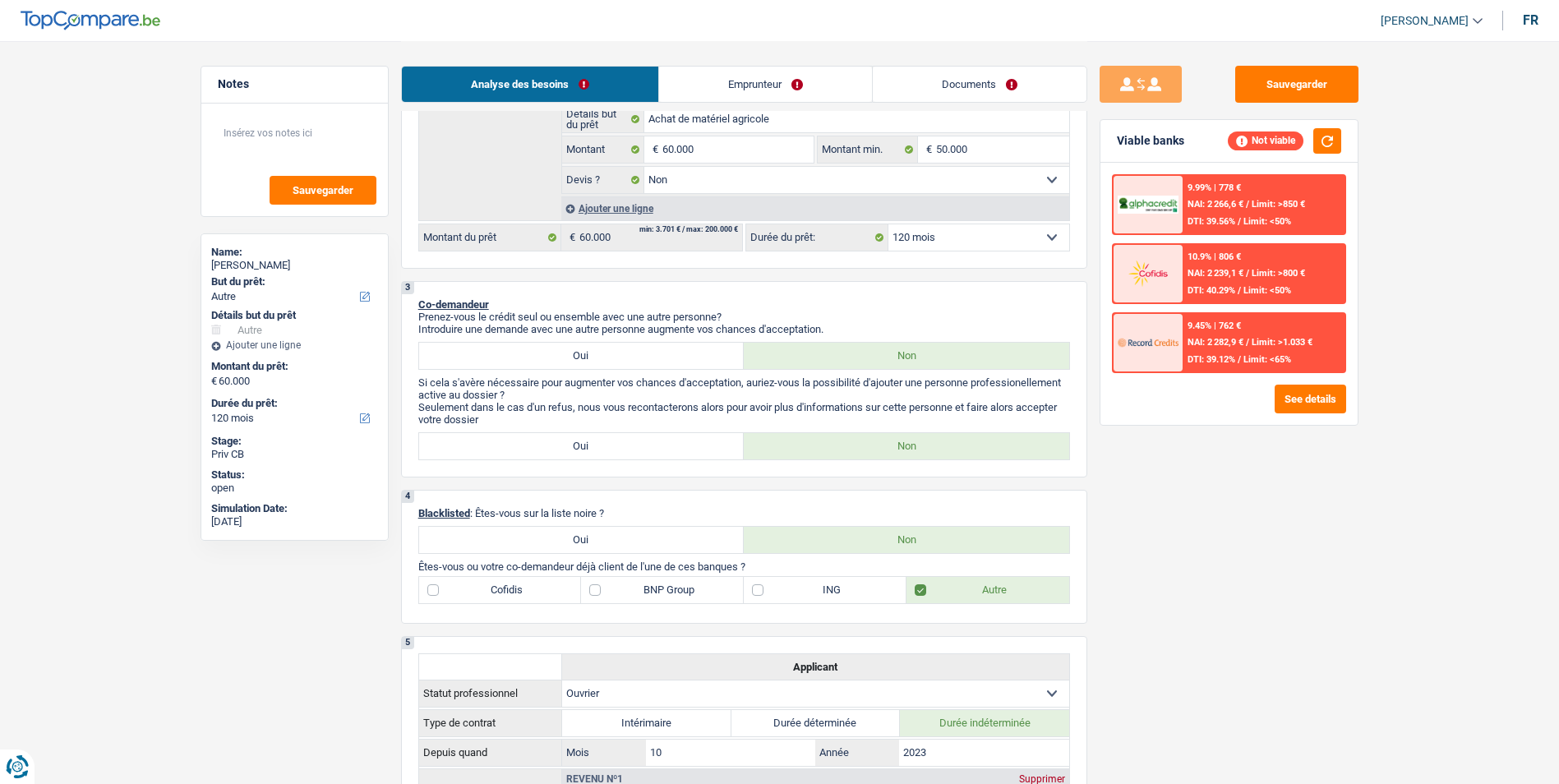
click at [600, 590] on label "BNP Group" at bounding box center [662, 589] width 162 height 26
click at [600, 590] on input "BNP Group" at bounding box center [662, 589] width 162 height 26
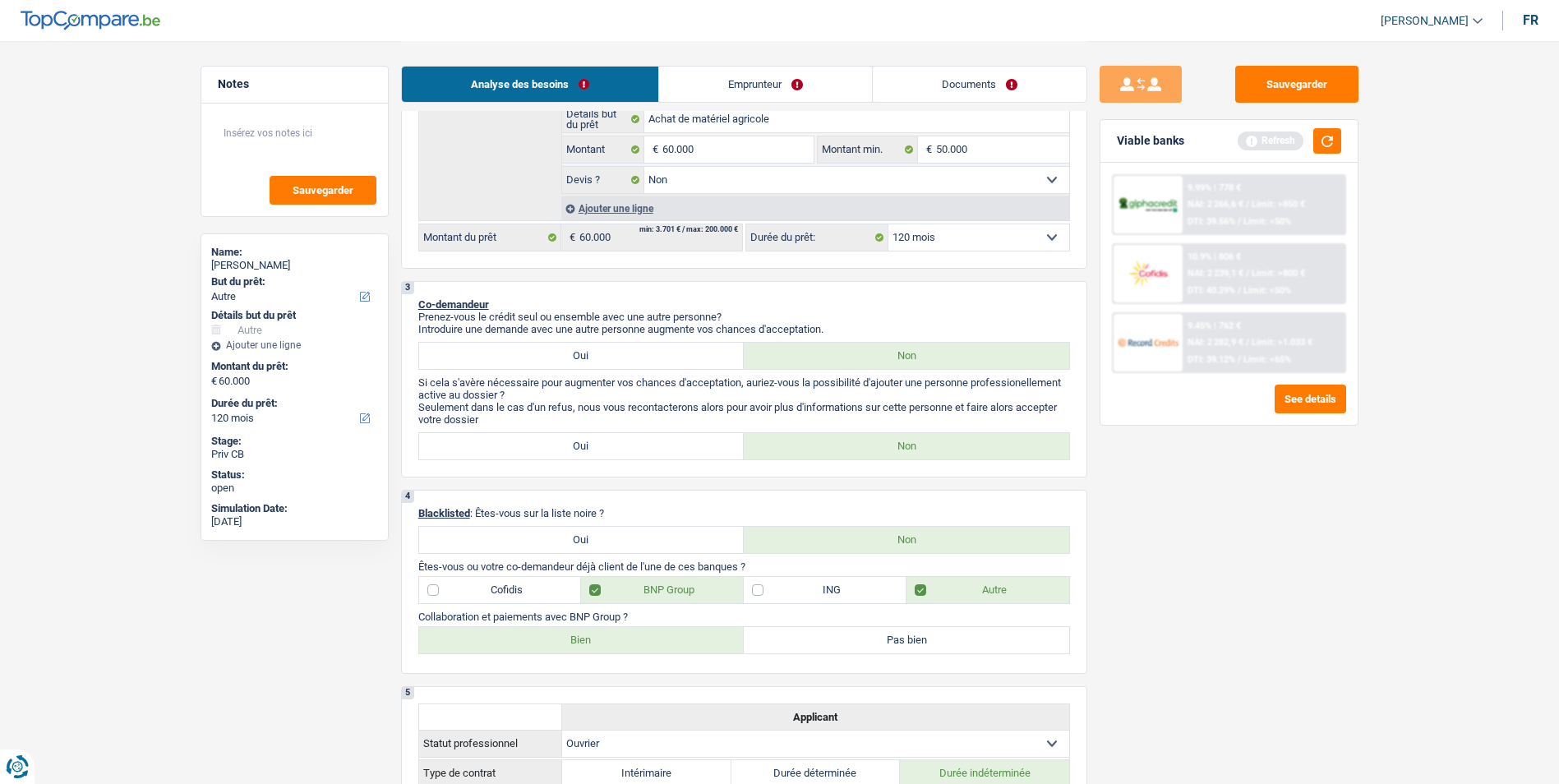
click at [592, 644] on label "Bien" at bounding box center [581, 640] width 326 height 26
click at [592, 644] on input "Bien" at bounding box center [581, 640] width 326 height 26
click at [920, 586] on label "Autre" at bounding box center [988, 589] width 162 height 26
click at [920, 586] on input "Autre" at bounding box center [988, 589] width 162 height 26
click at [1344, 148] on div "Viable banks Refresh" at bounding box center [1228, 141] width 257 height 43
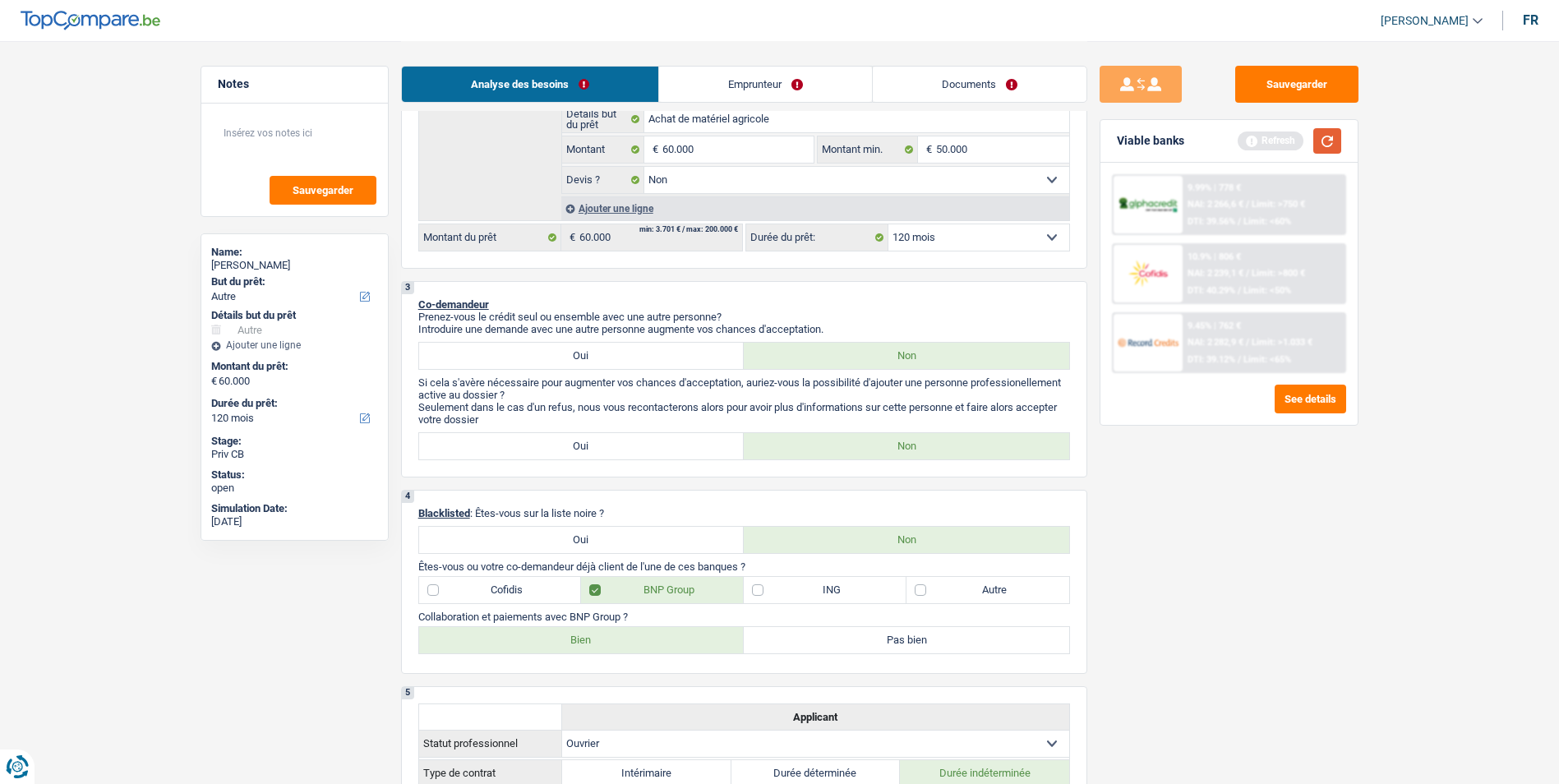
click at [1337, 139] on button "button" at bounding box center [1327, 141] width 28 height 26
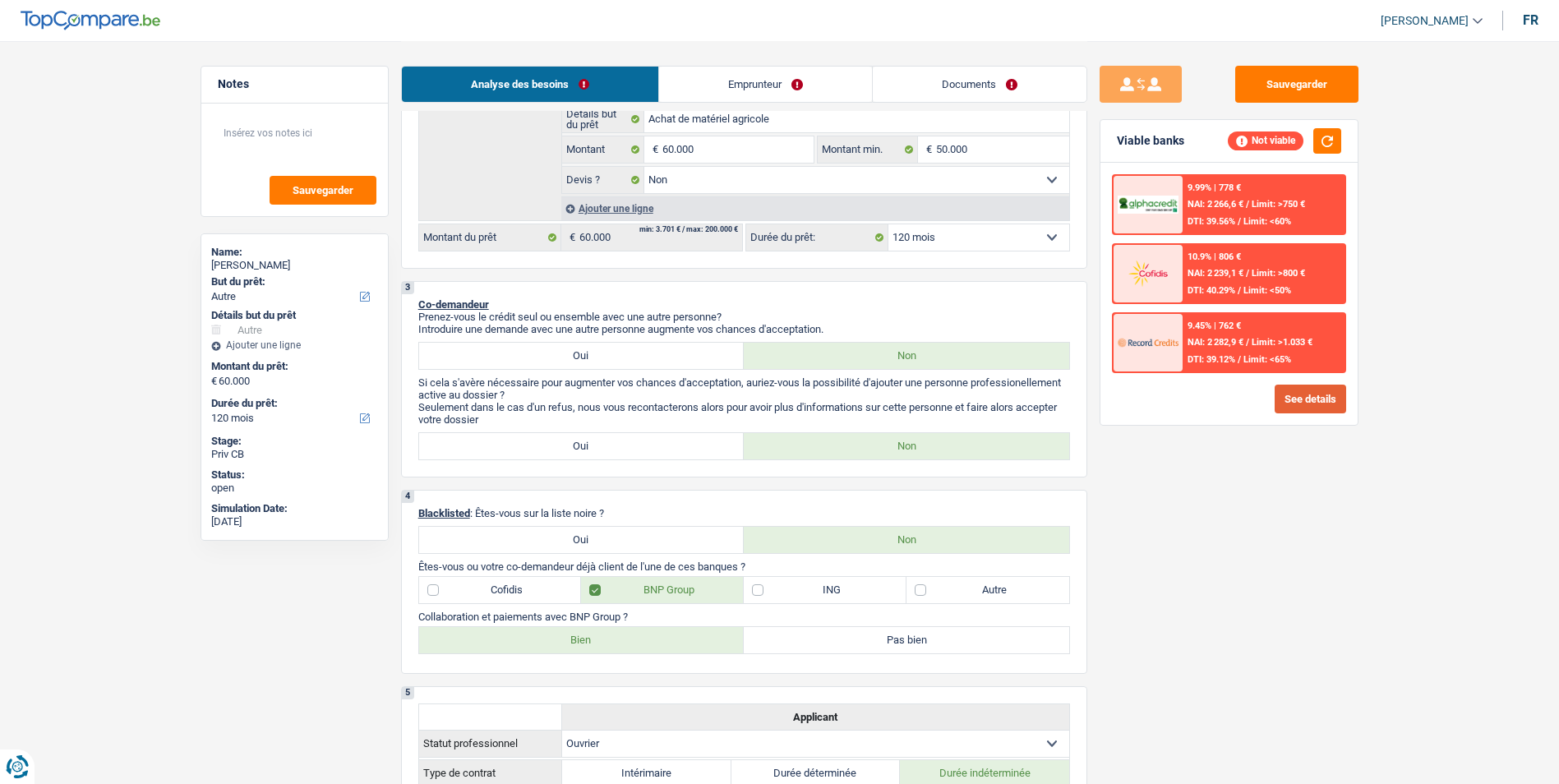
click at [1304, 412] on button "See details" at bounding box center [1310, 398] width 72 height 29
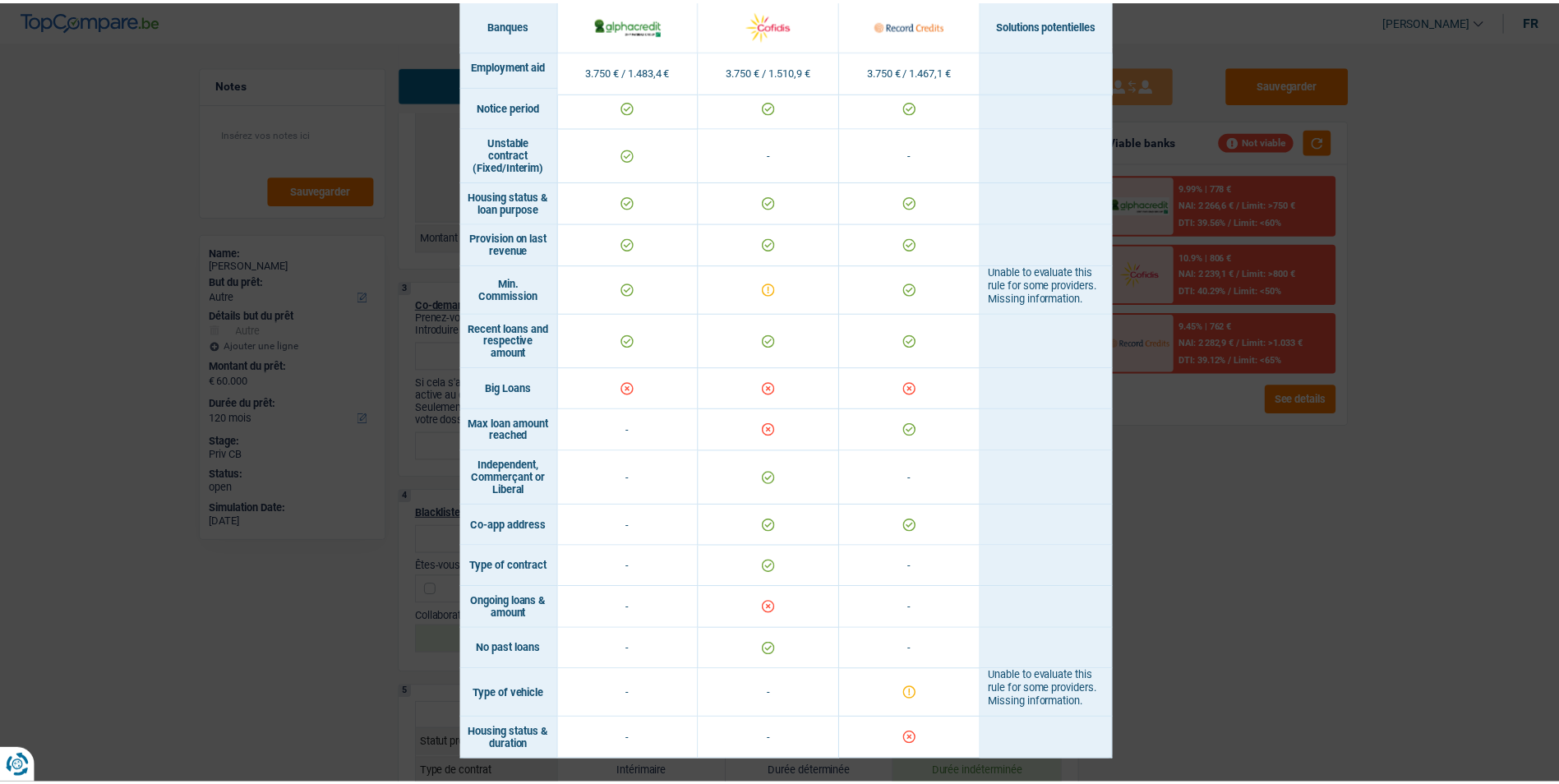
scroll to position [911, 0]
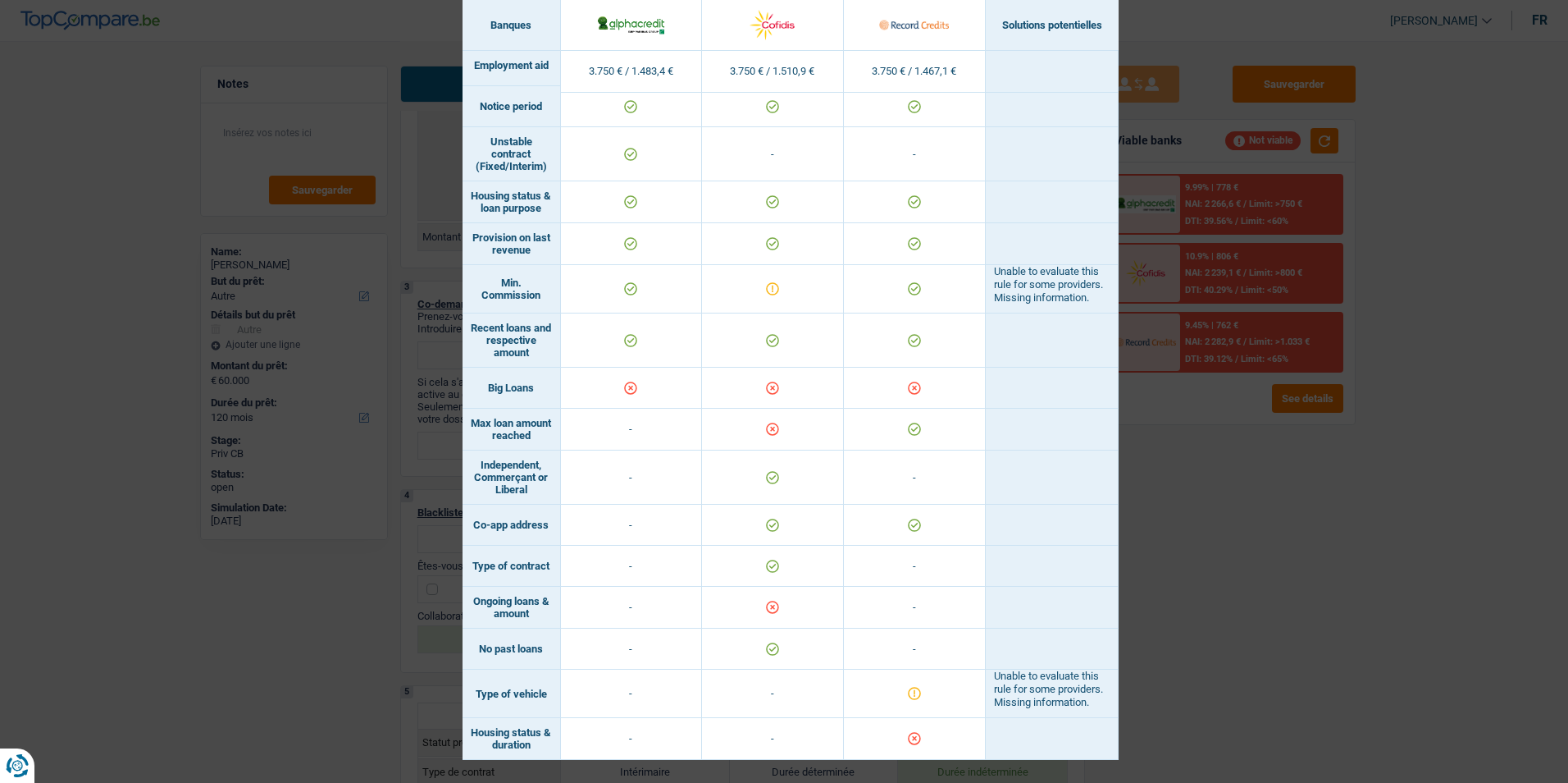
click at [1172, 534] on div "Banks conditions × Banques Solutions potentielles Revenus / Charges 3.750 € / 1…" at bounding box center [784, 392] width 1568 height 783
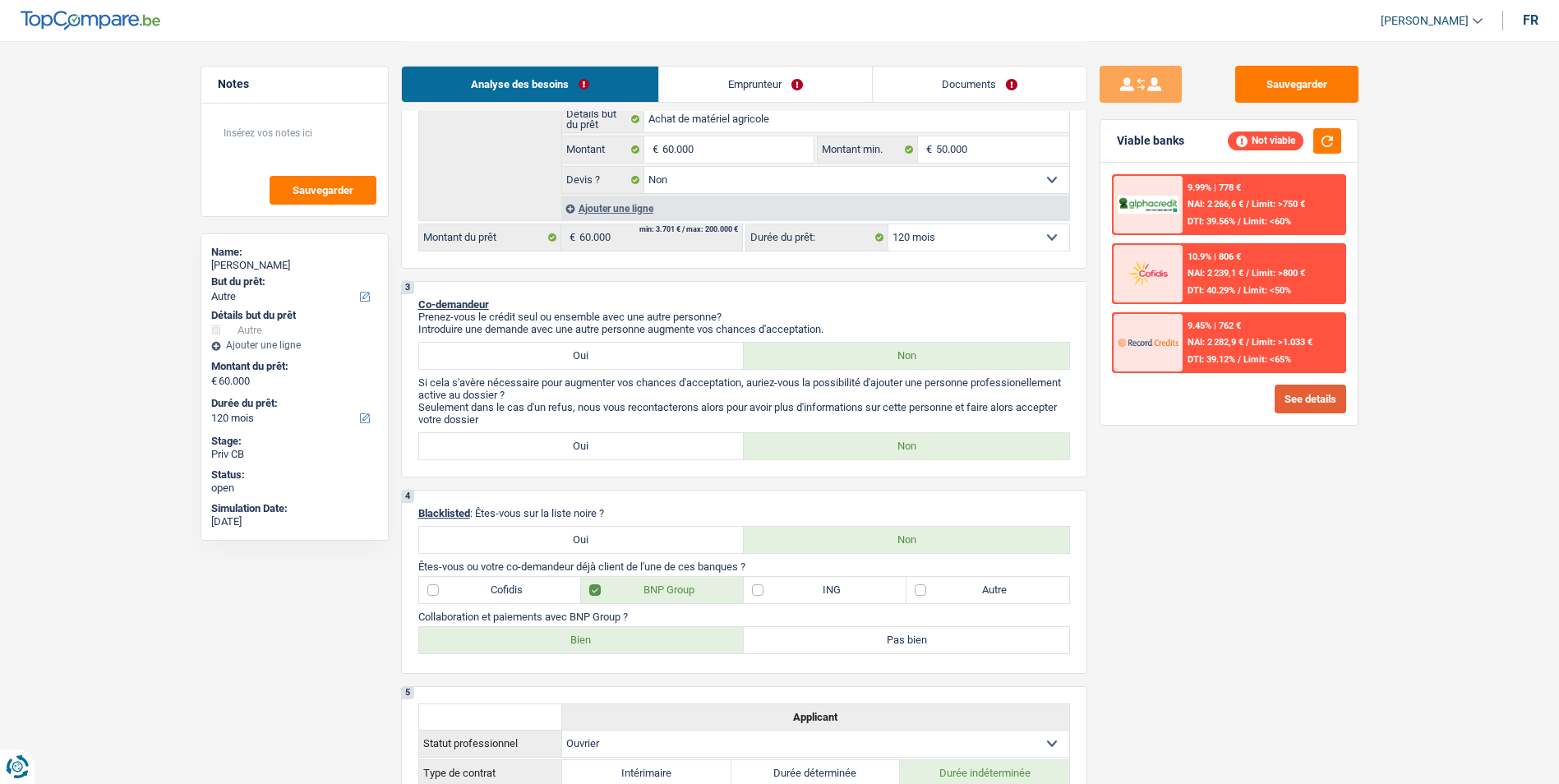
scroll to position [0, 0]
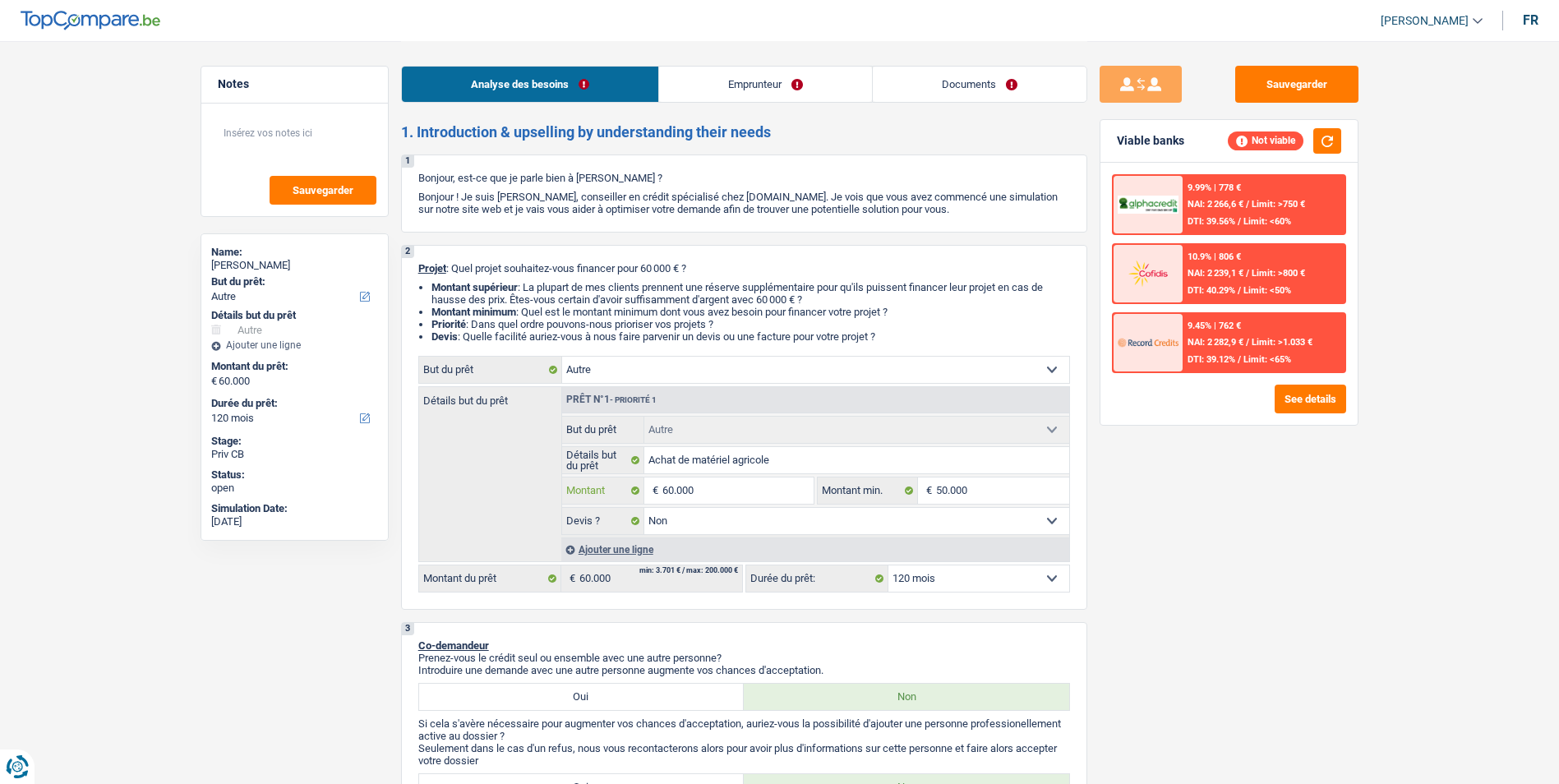
click at [666, 489] on input "60.000" at bounding box center [737, 490] width 150 height 26
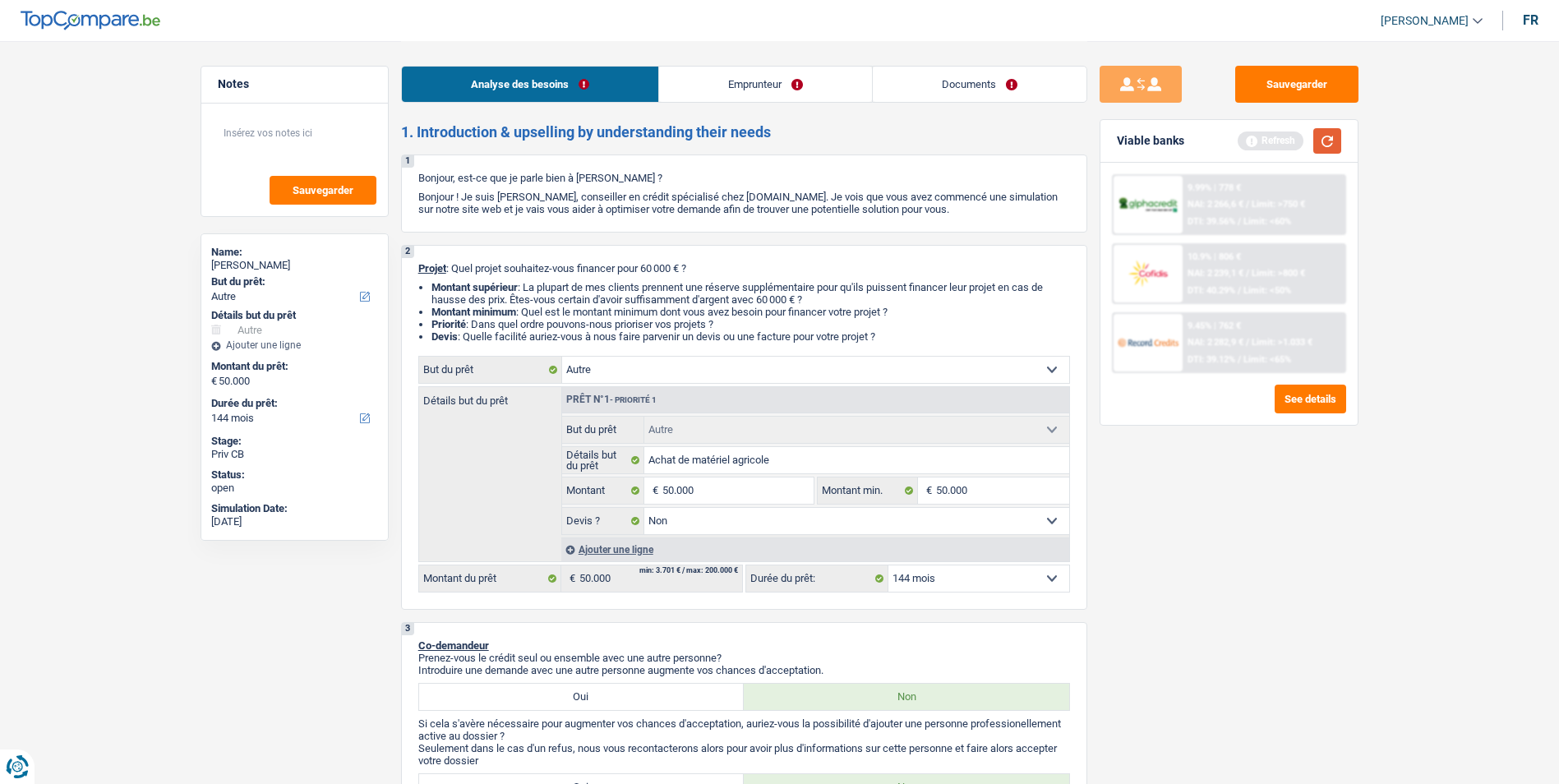
click at [1330, 138] on button "button" at bounding box center [1327, 141] width 28 height 26
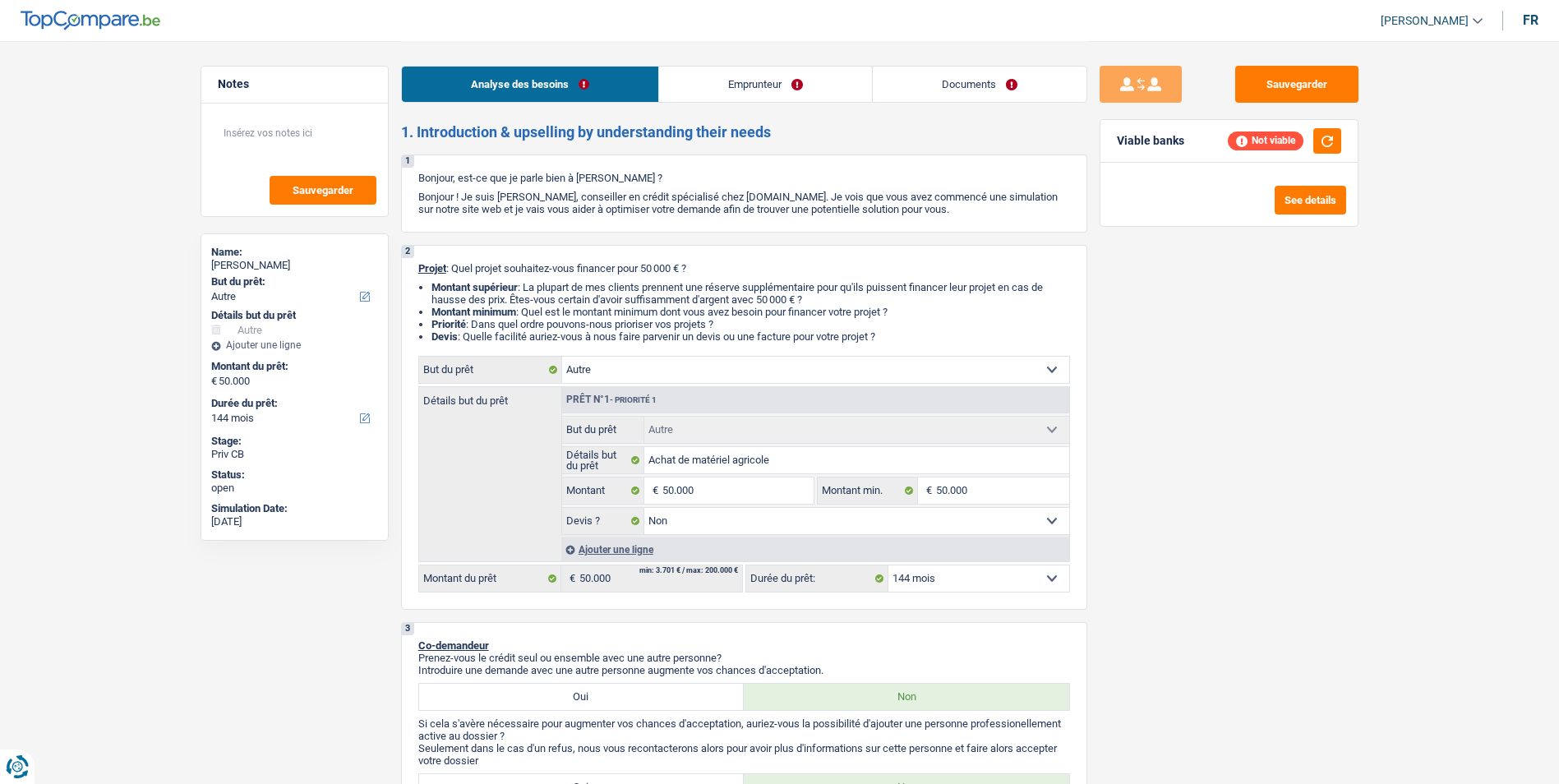
click at [950, 578] on select "12 mois 18 mois 24 mois 30 mois 36 mois 42 mois 48 mois 60 mois 72 mois 84 mois…" at bounding box center [979, 578] width 181 height 26
click at [888, 565] on select "12 mois 18 mois 24 mois 30 mois 36 mois 42 mois 48 mois 60 mois 72 mois 84 mois…" at bounding box center [979, 578] width 181 height 26
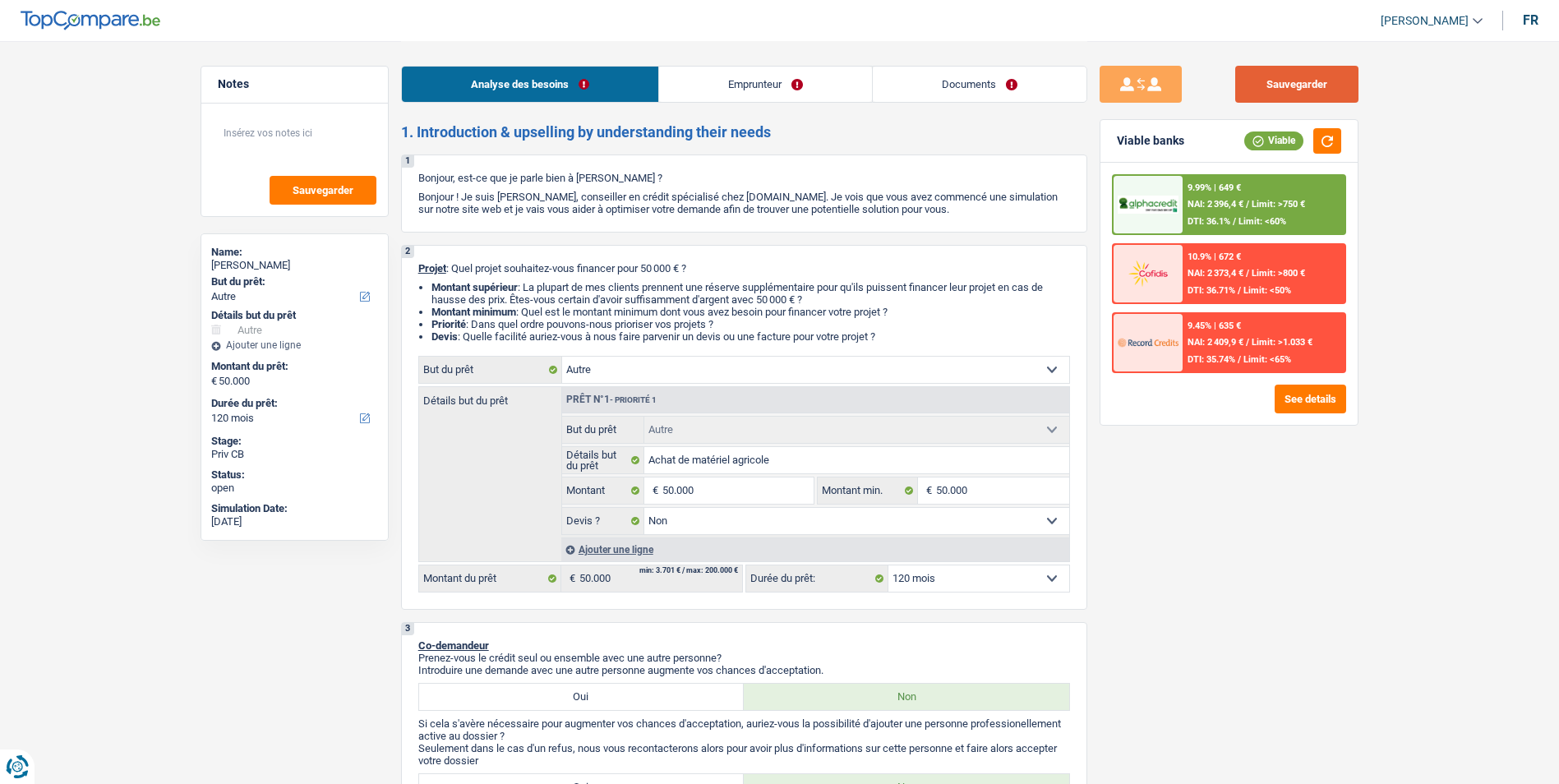
click at [1254, 73] on button "Sauvegarder" at bounding box center [1297, 84] width 123 height 37
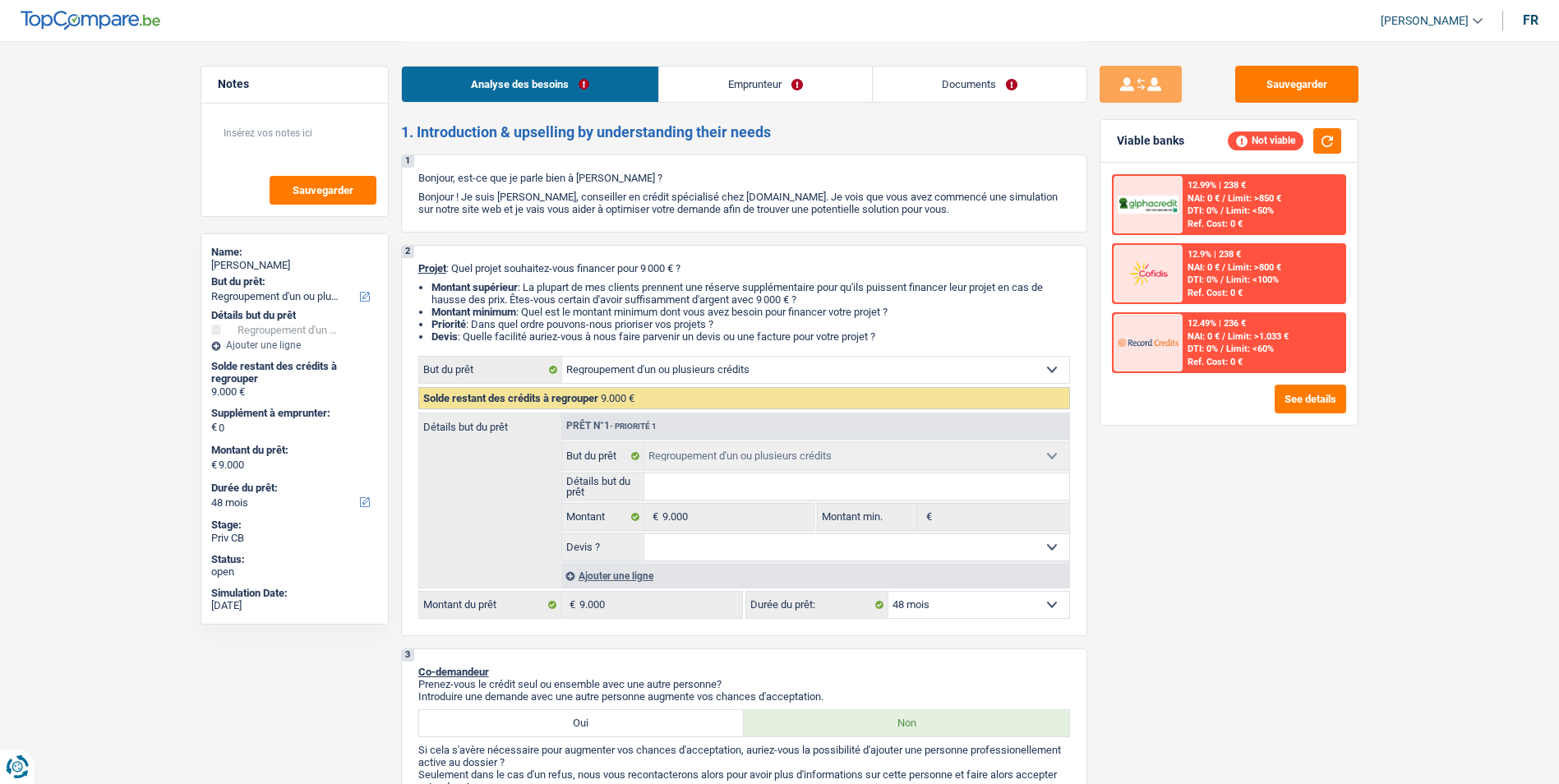
select select "refinancing"
select select "48"
select select "refinancing"
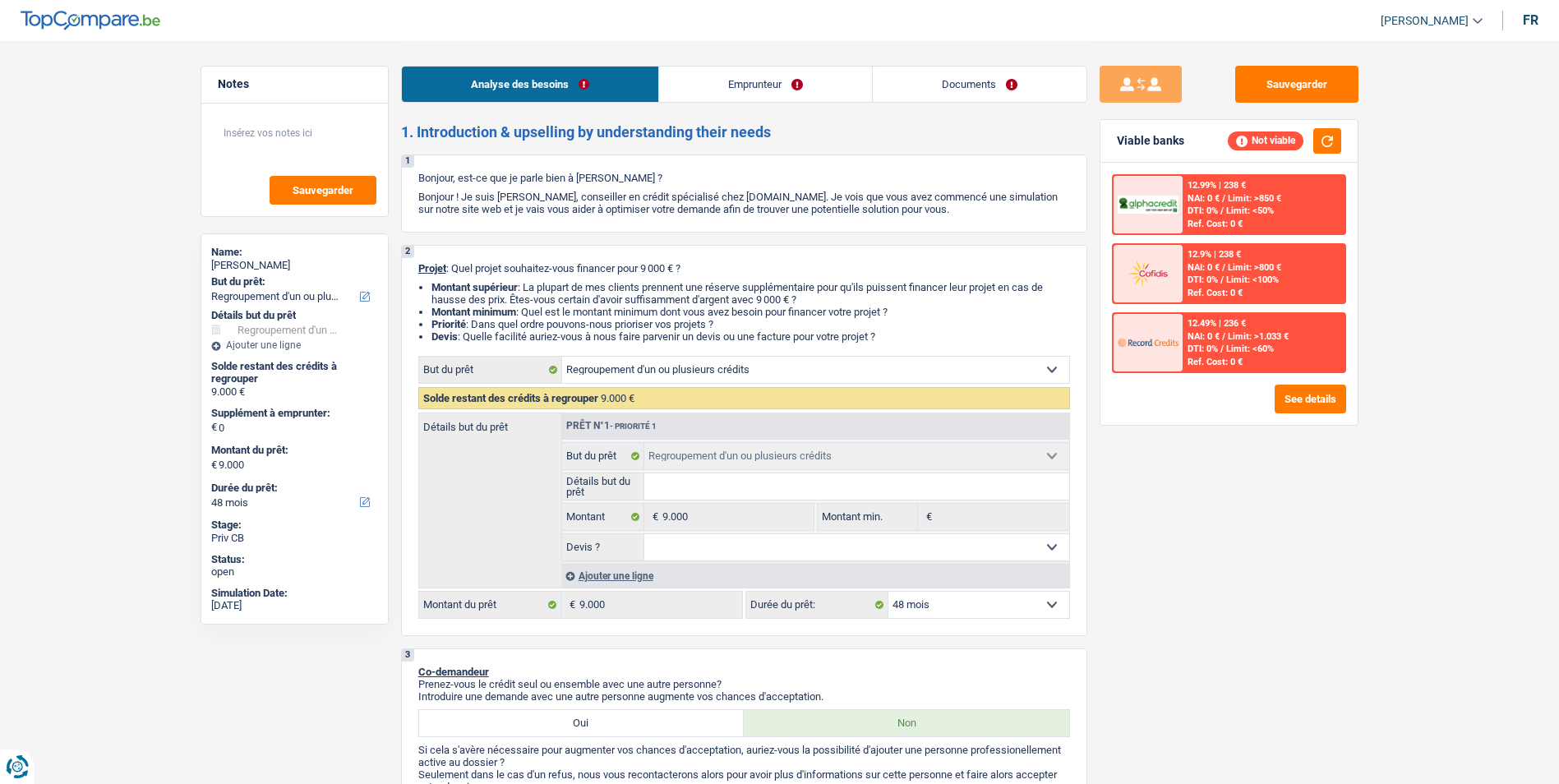
select select "48"
select select "retired"
select select "pension"
select select "rents"
select select "refinancing"
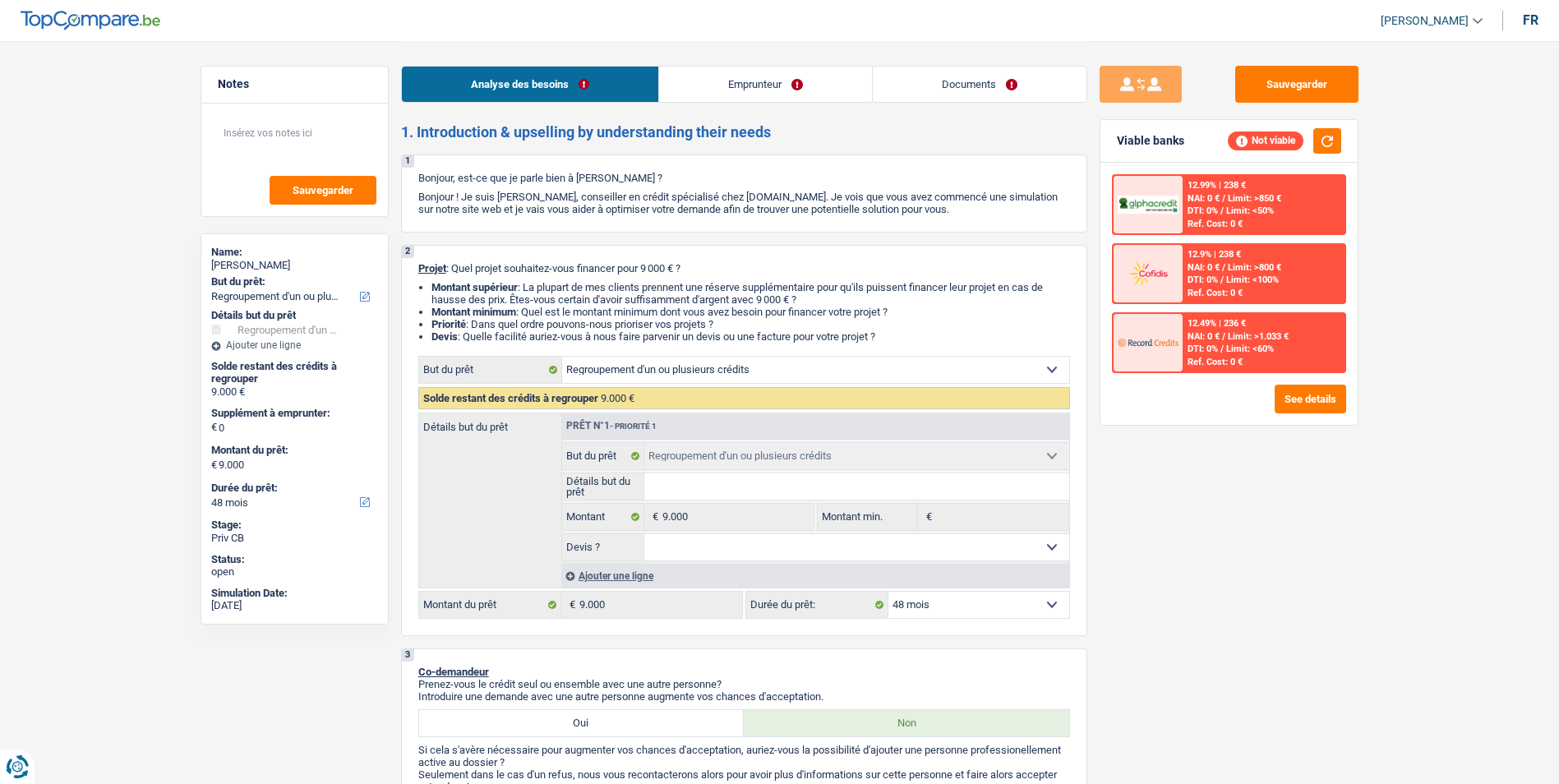
select select "refinancing"
select select "48"
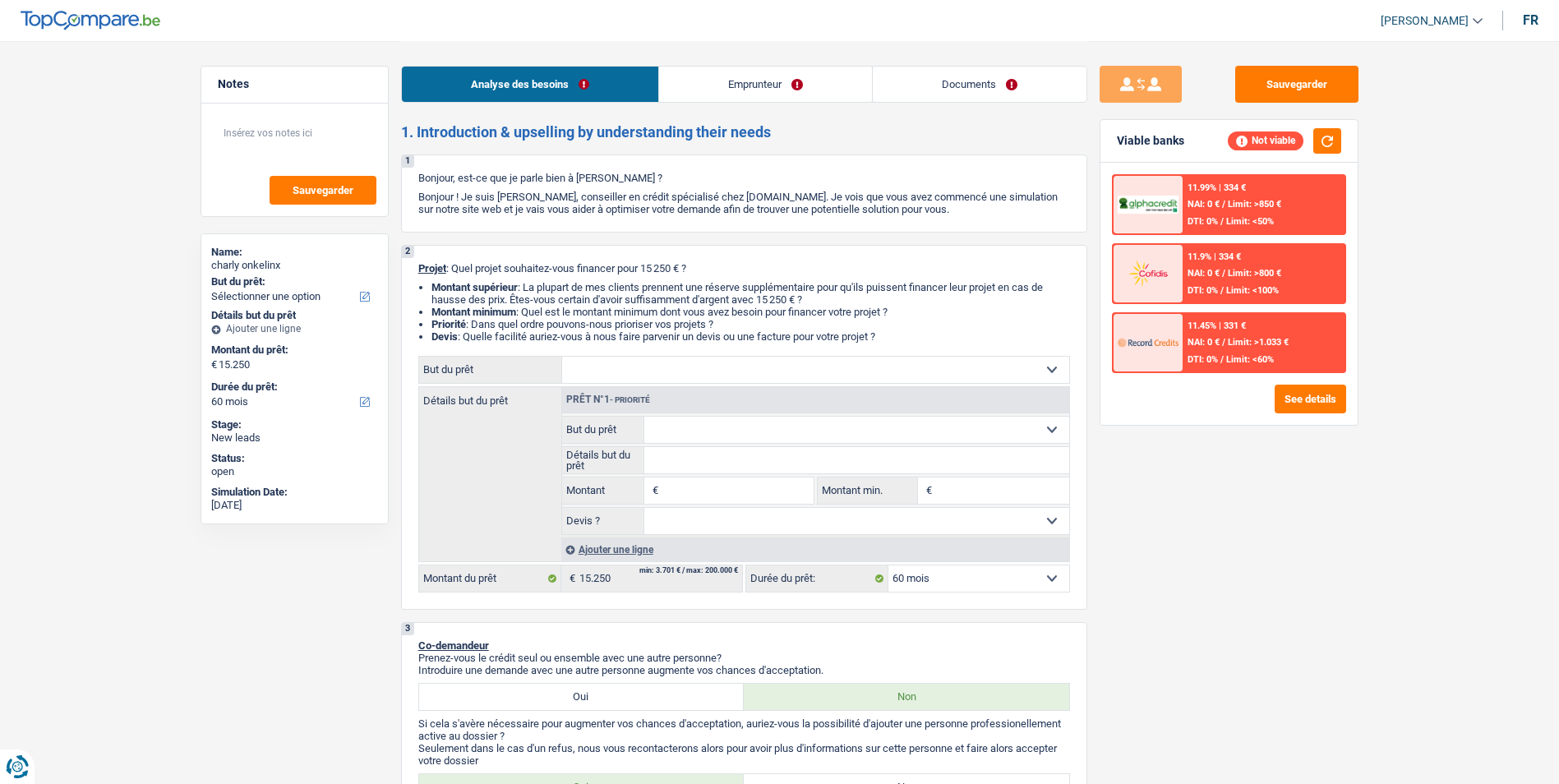
select select "60"
select select "mutuality"
select select "mutualityIndemnity"
select select "60"
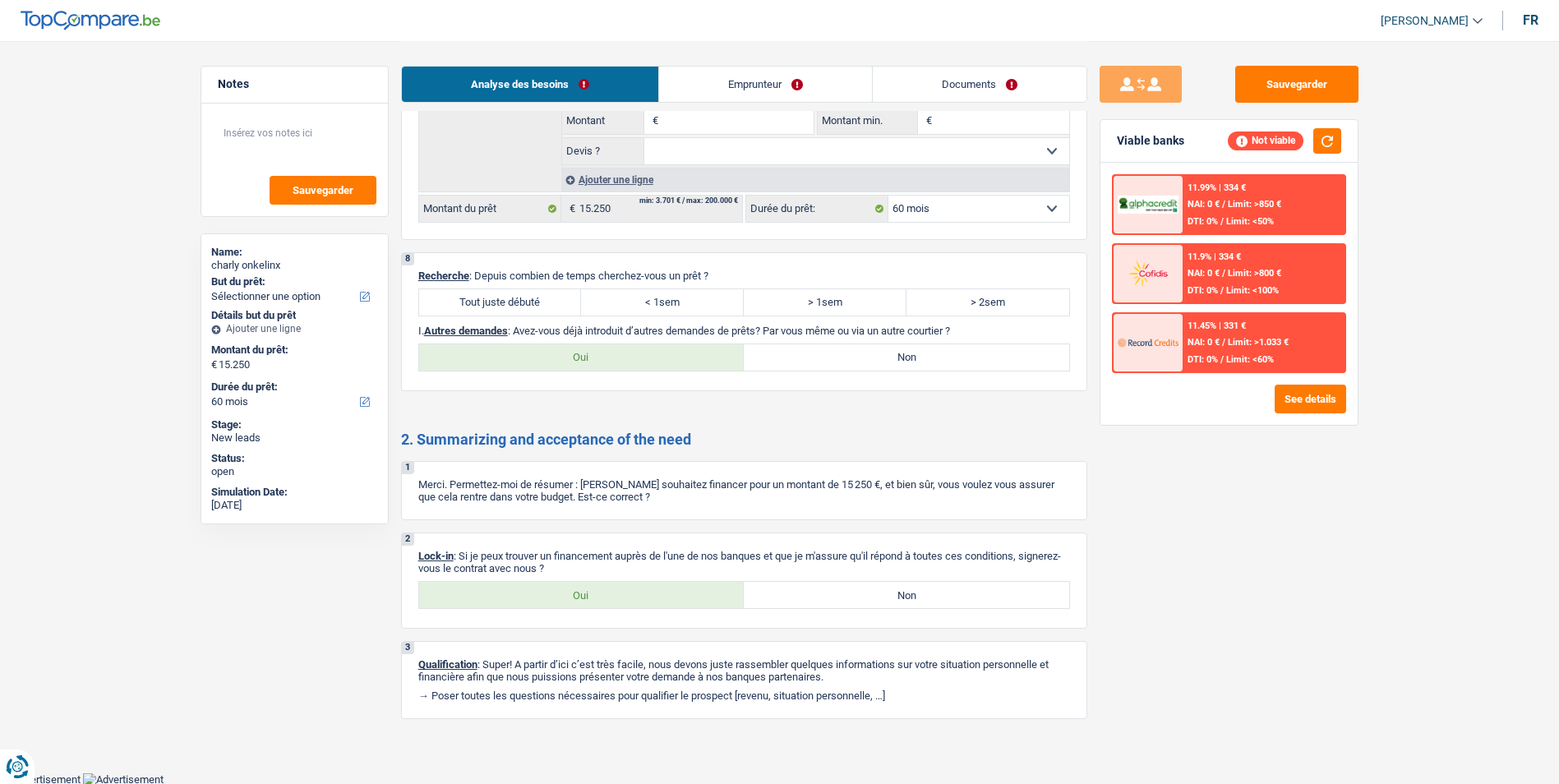
scroll to position [1419, 0]
click at [773, 74] on link "Emprunteur" at bounding box center [766, 84] width 213 height 35
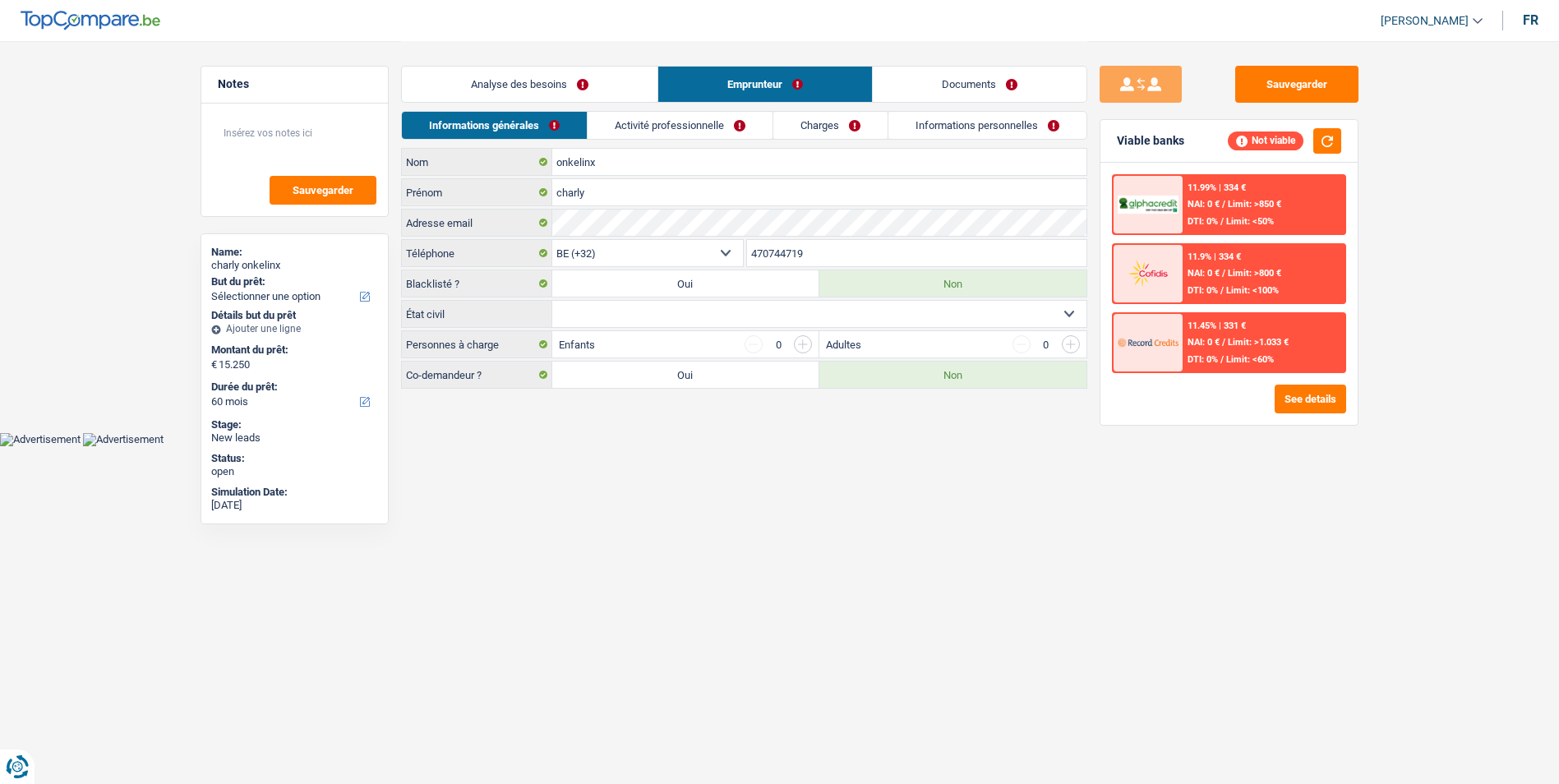
scroll to position [0, 0]
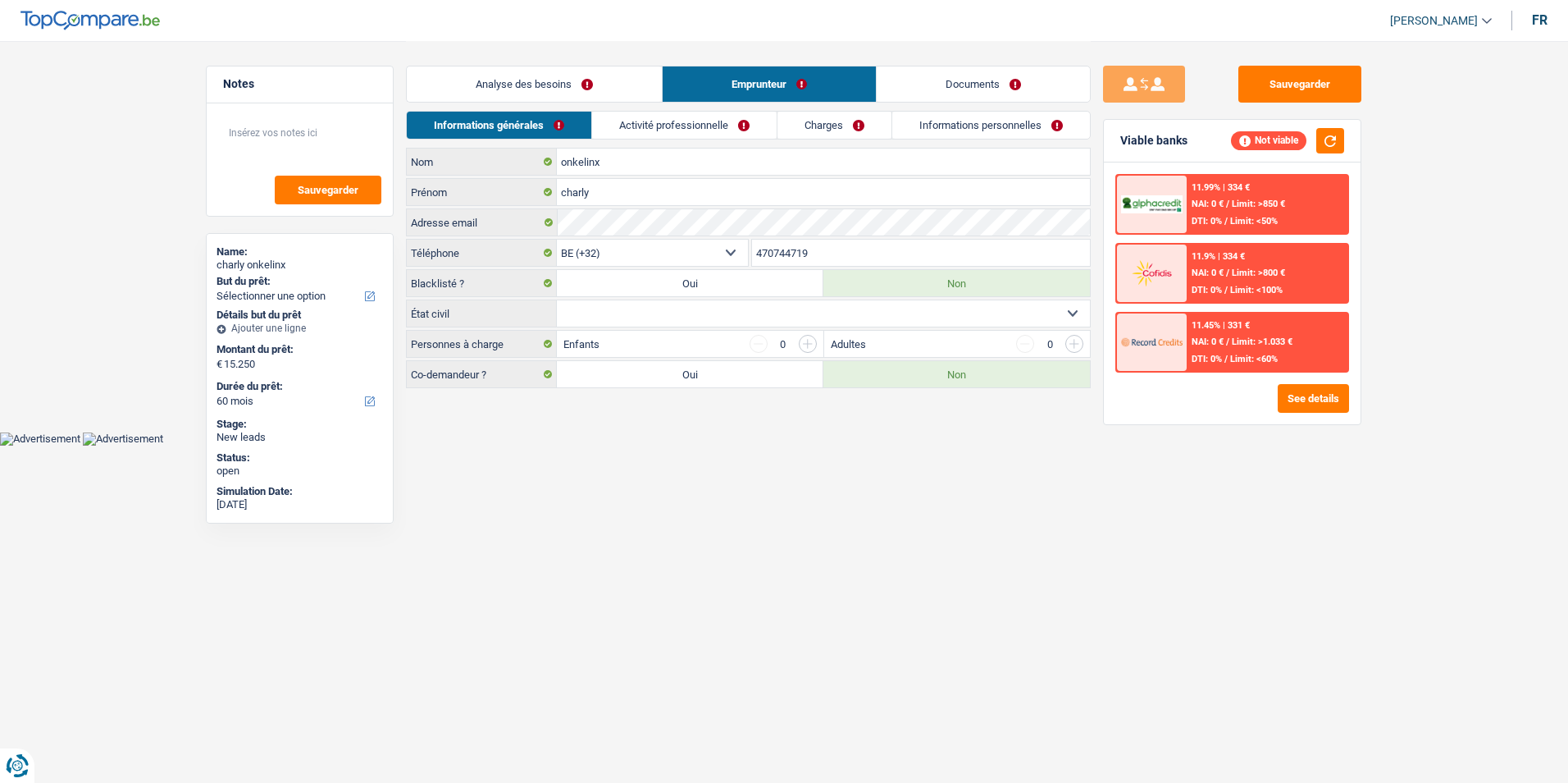
click at [725, 124] on link "Activité professionnelle" at bounding box center [685, 124] width 185 height 27
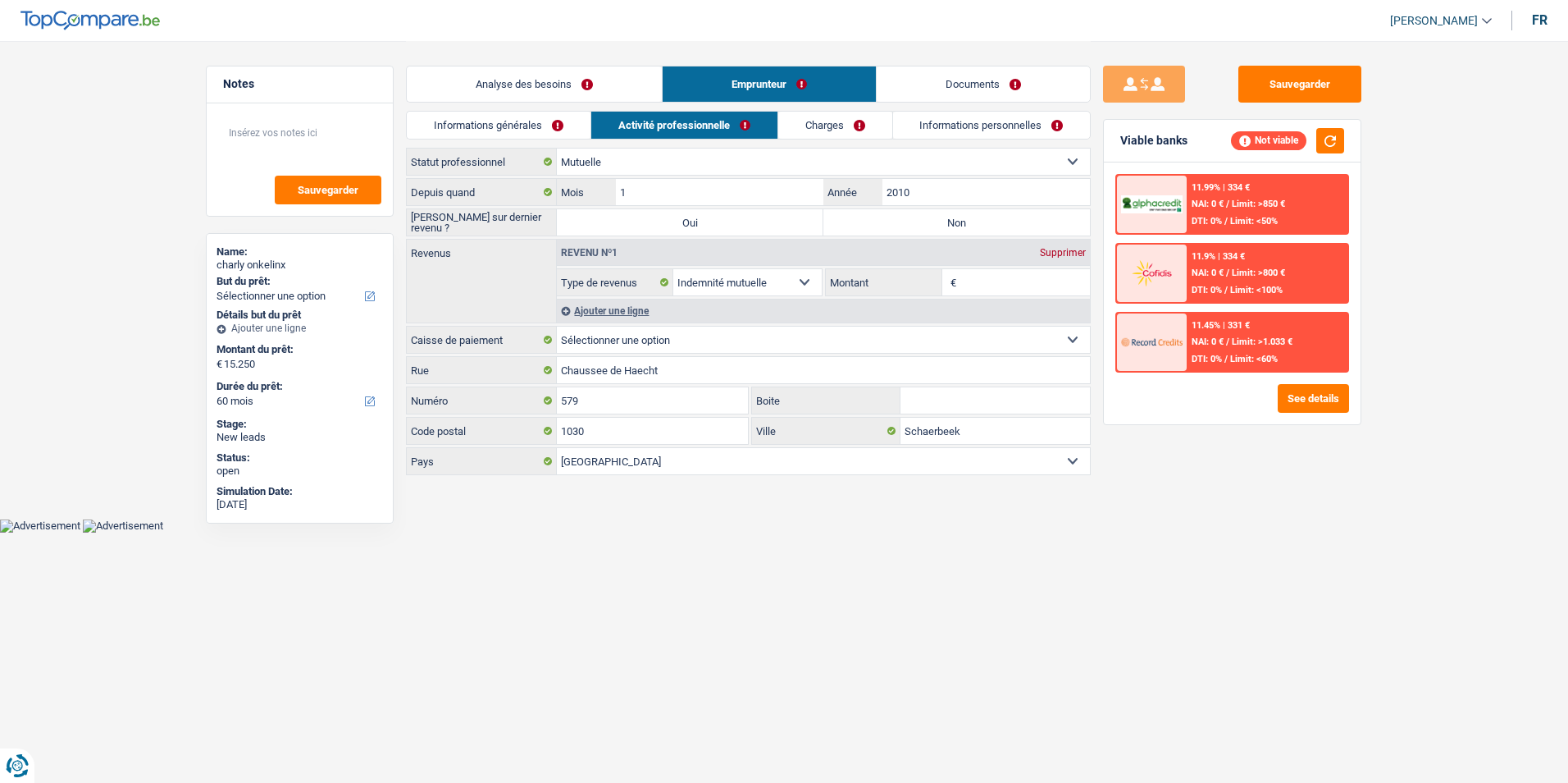
click at [828, 130] on link "Charges" at bounding box center [835, 124] width 114 height 27
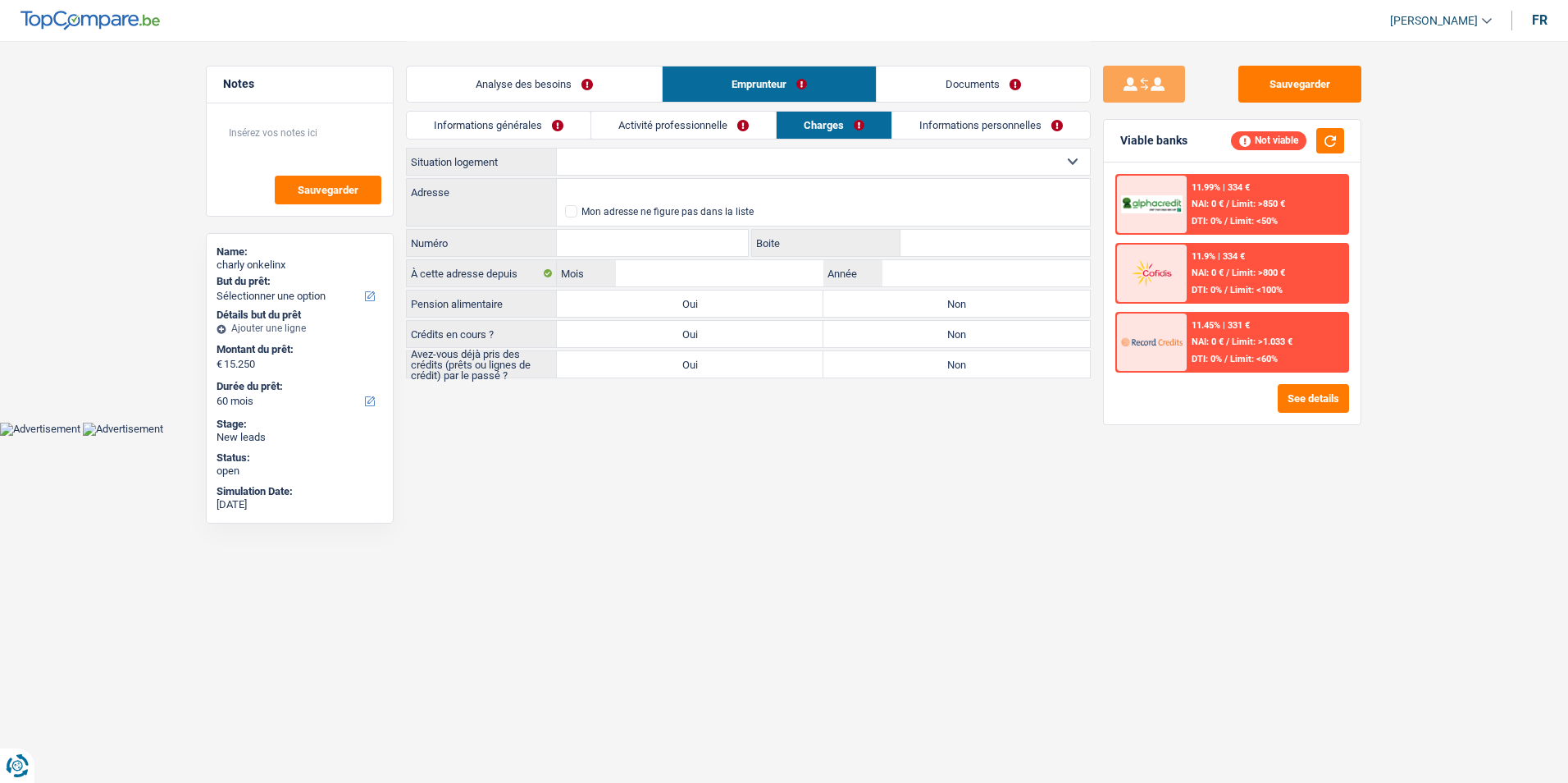
click at [954, 129] on link "Informations personnelles" at bounding box center [991, 124] width 198 height 27
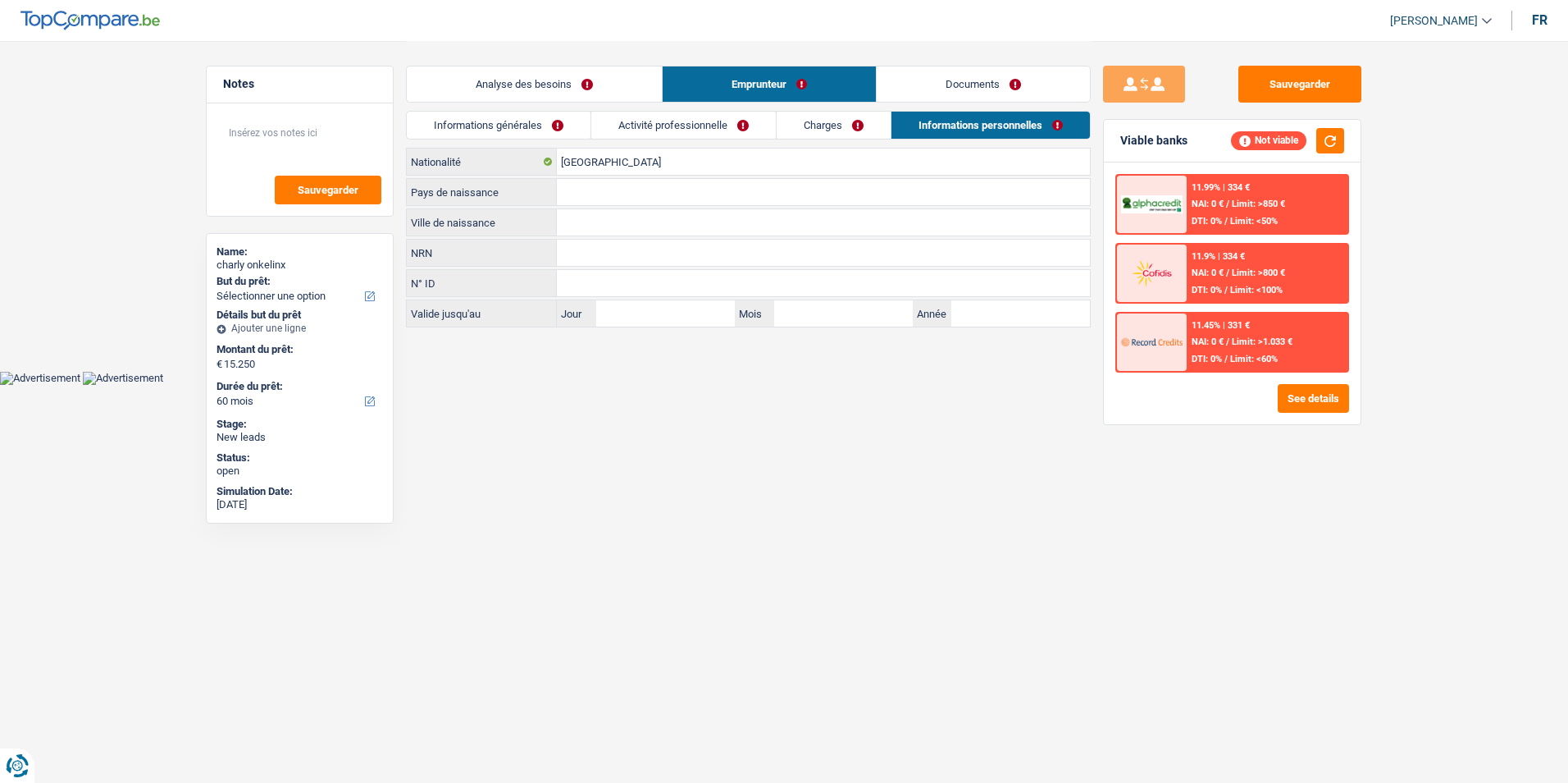
click at [836, 129] on link "Charges" at bounding box center [834, 124] width 114 height 27
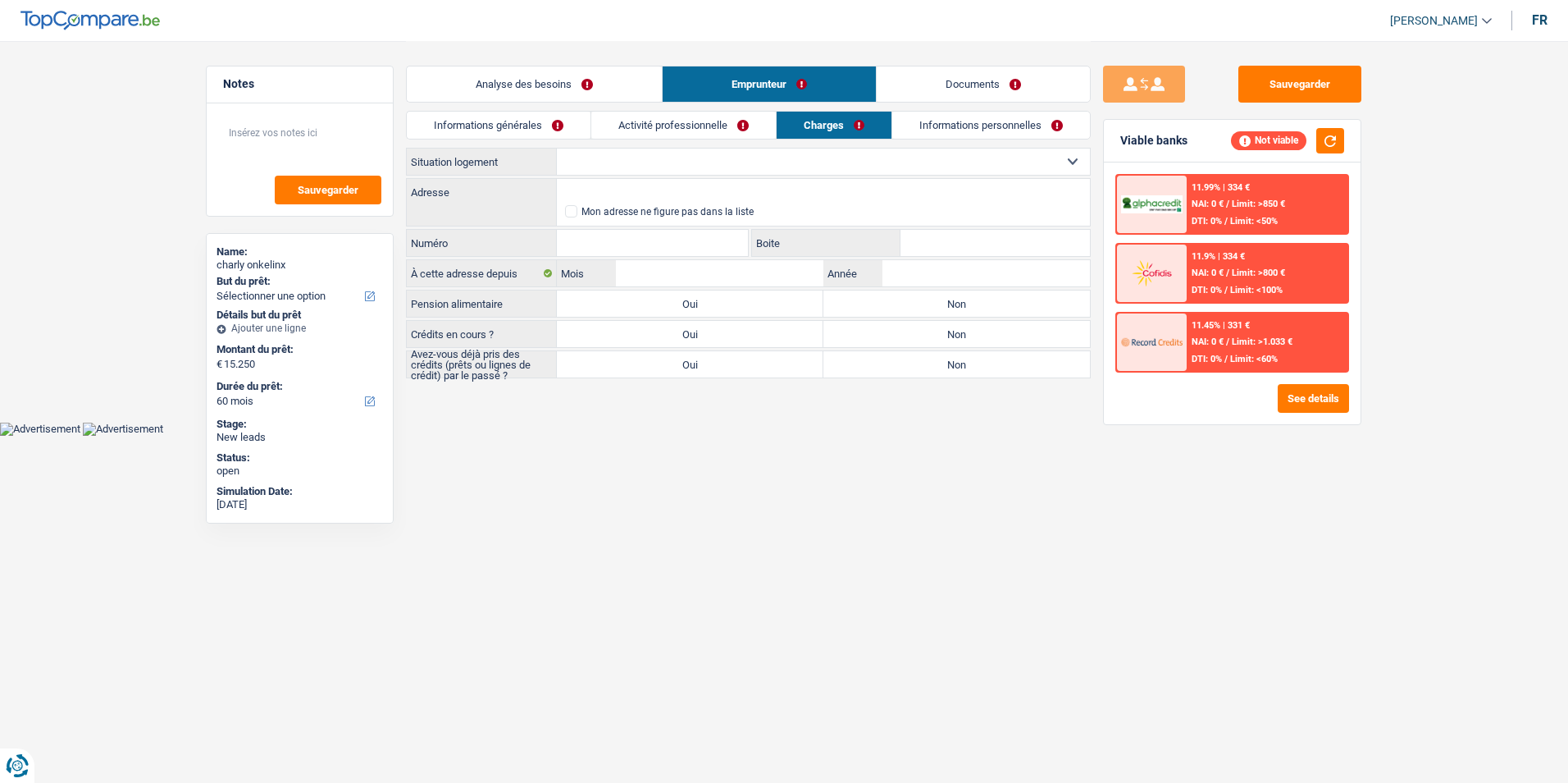
click at [732, 124] on link "Activité professionnelle" at bounding box center [684, 124] width 185 height 27
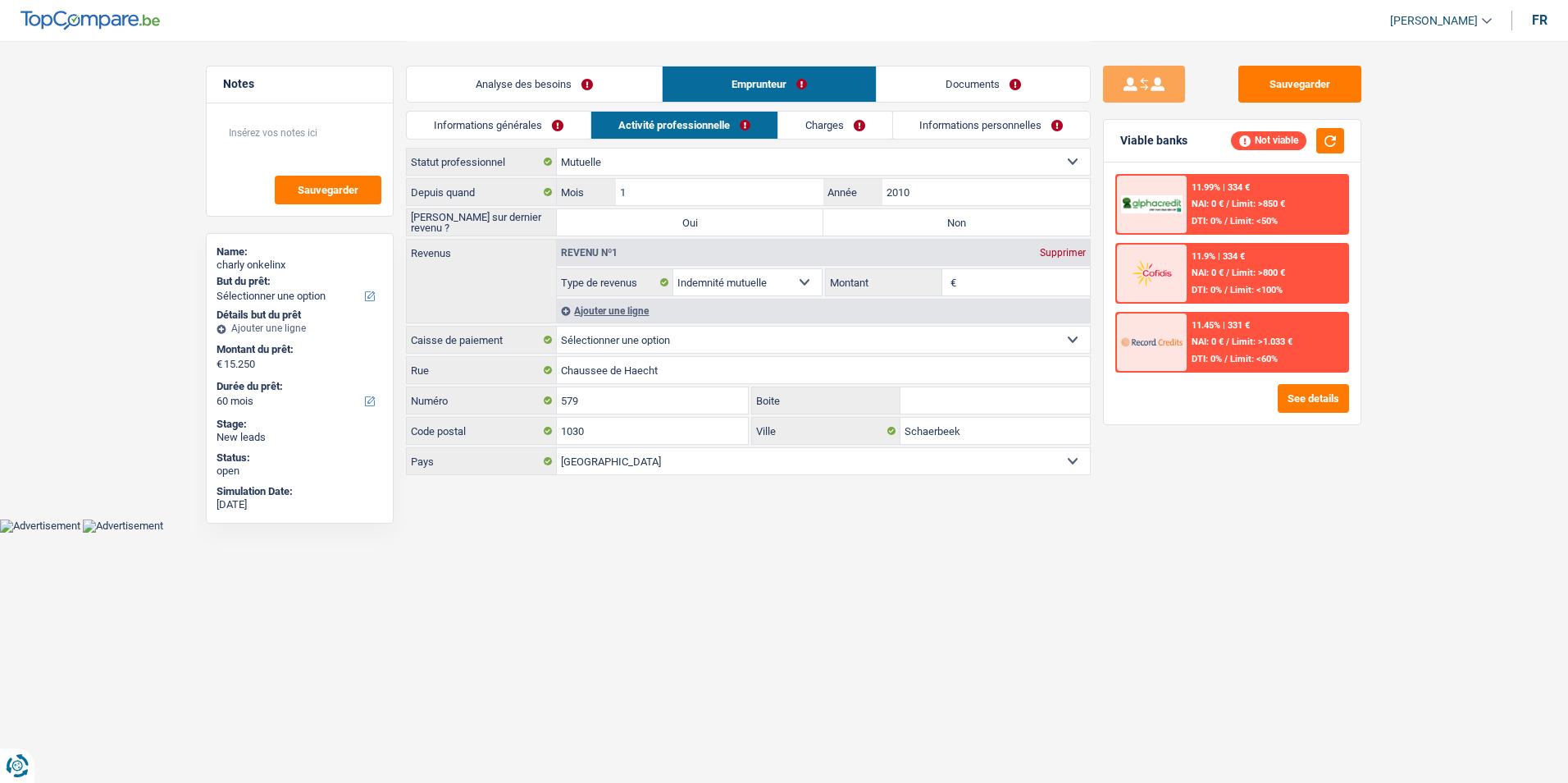
click at [568, 127] on link "Informations générales" at bounding box center [498, 124] width 184 height 27
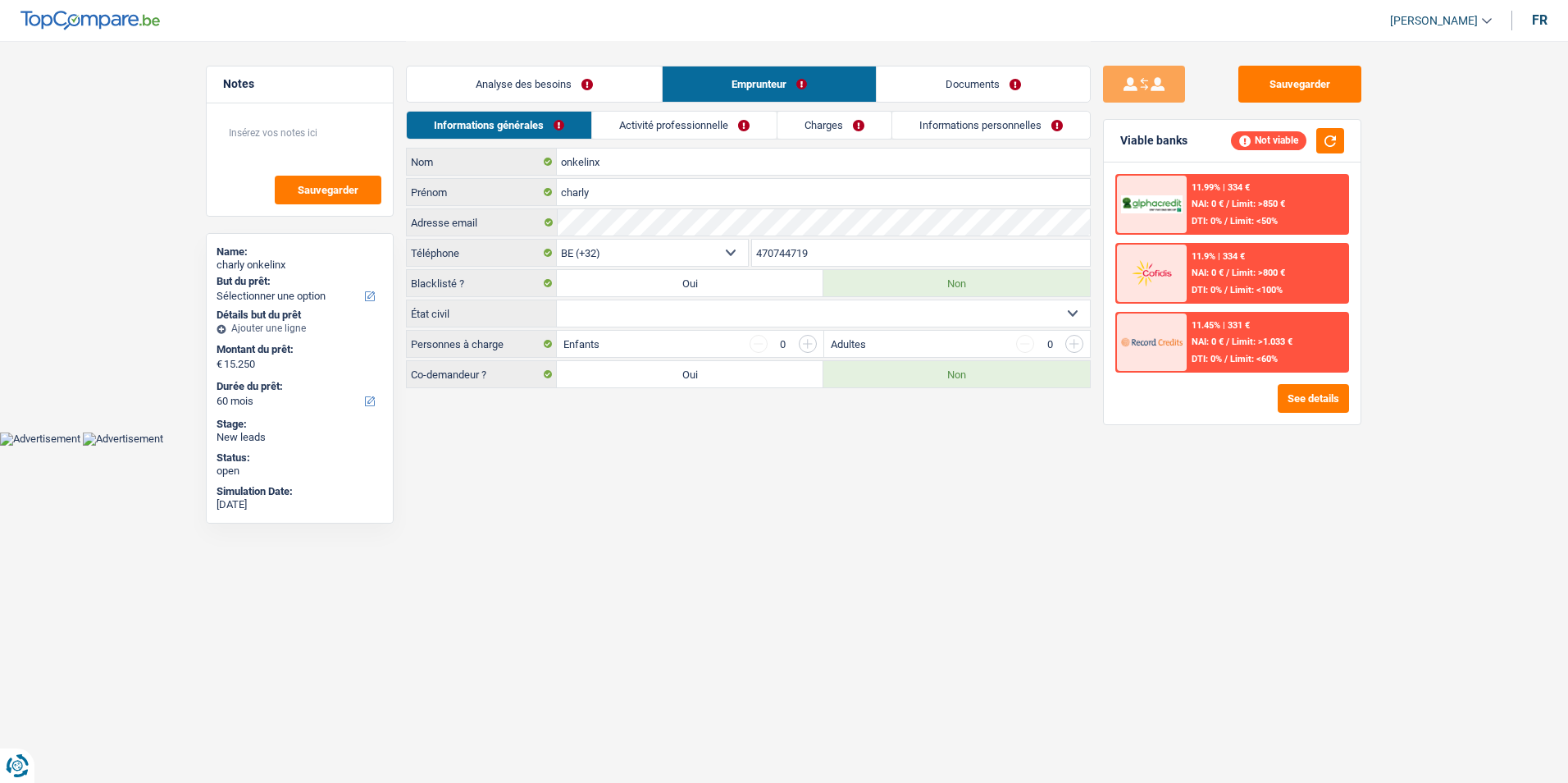
click at [571, 85] on link "Analyse des besoins" at bounding box center [534, 83] width 255 height 35
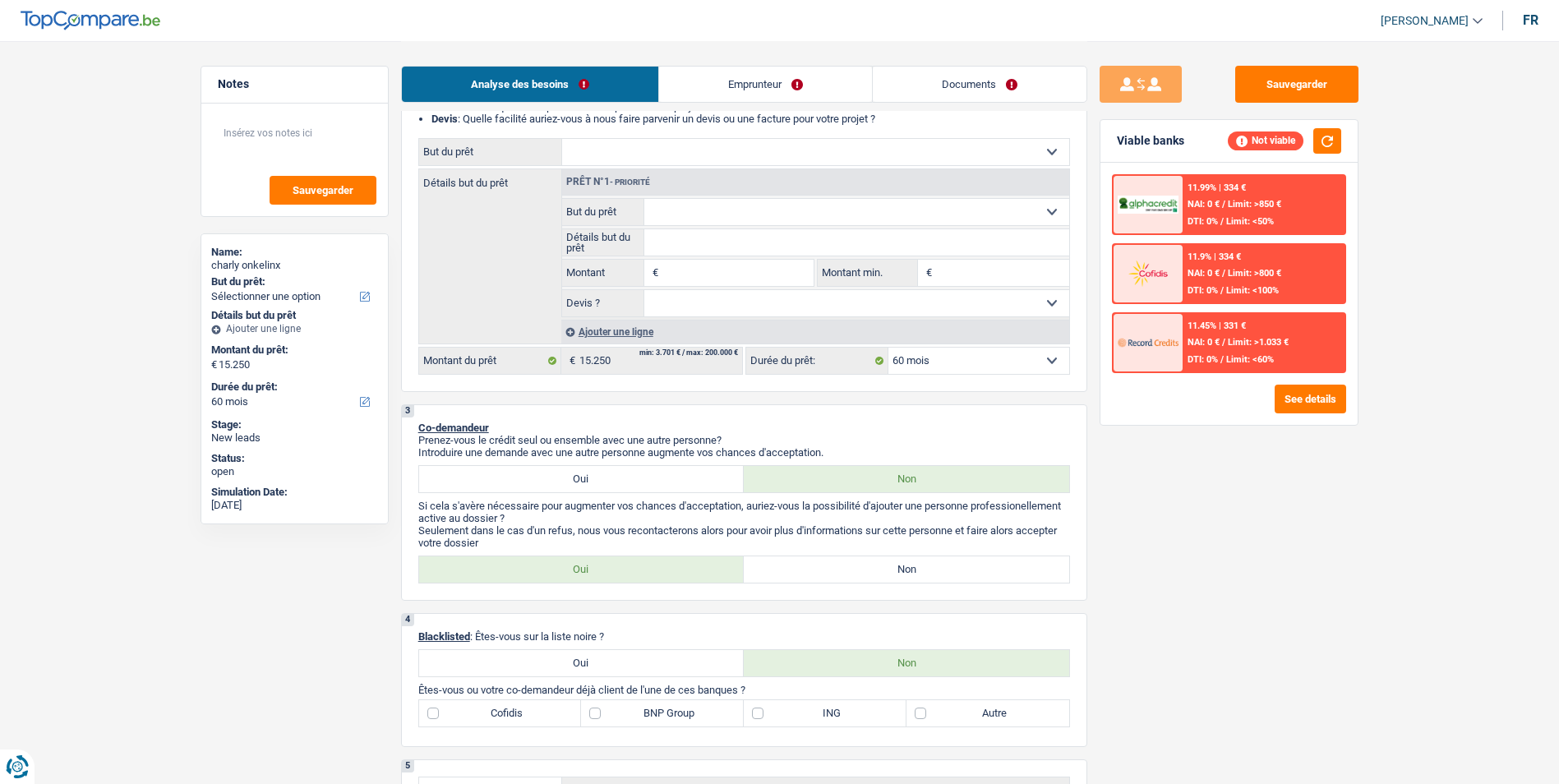
scroll to position [247, 0]
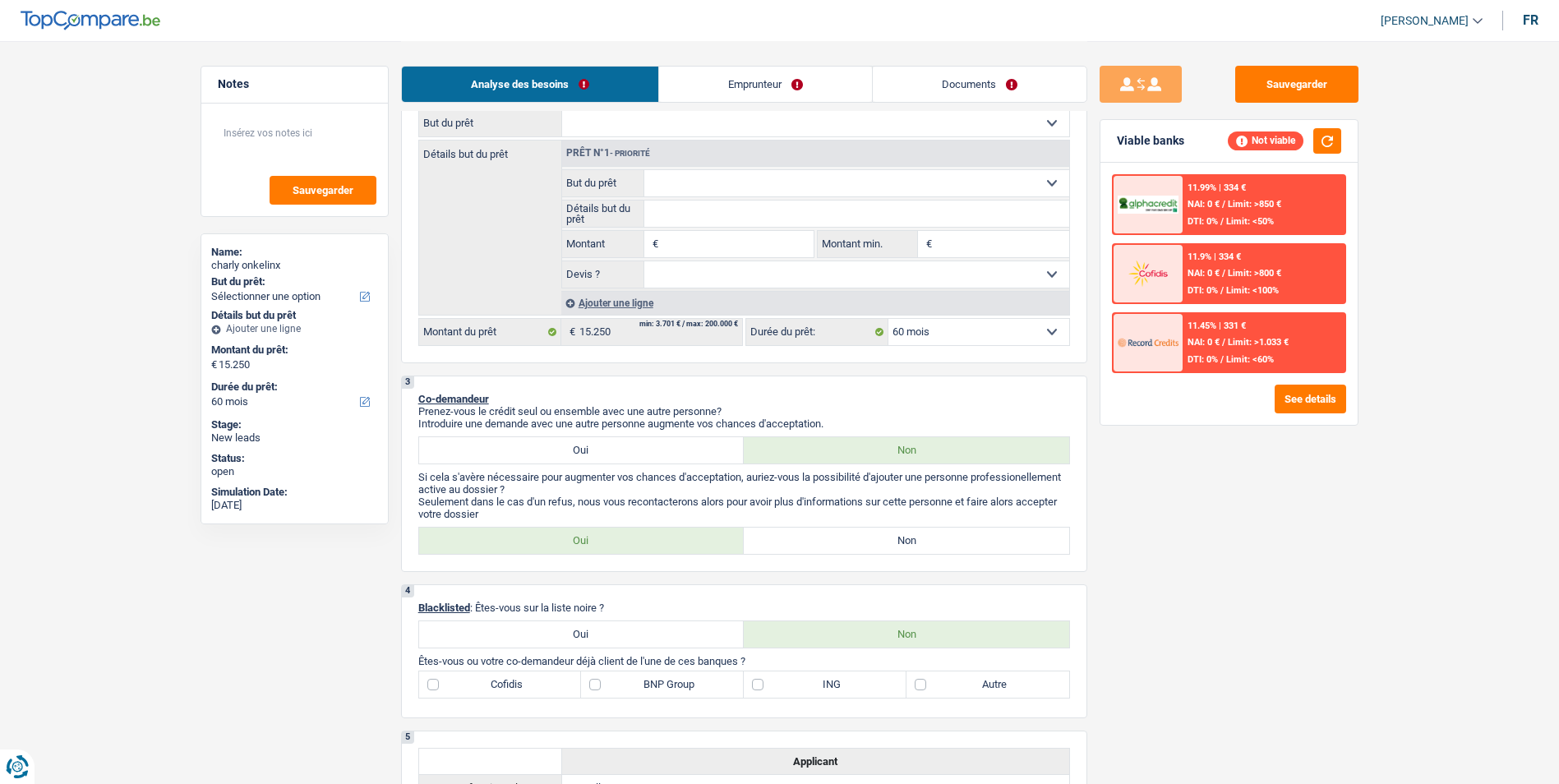
click at [619, 441] on label "Oui" at bounding box center [581, 450] width 326 height 26
click at [619, 441] on input "Oui" at bounding box center [581, 450] width 326 height 26
radio input "true"
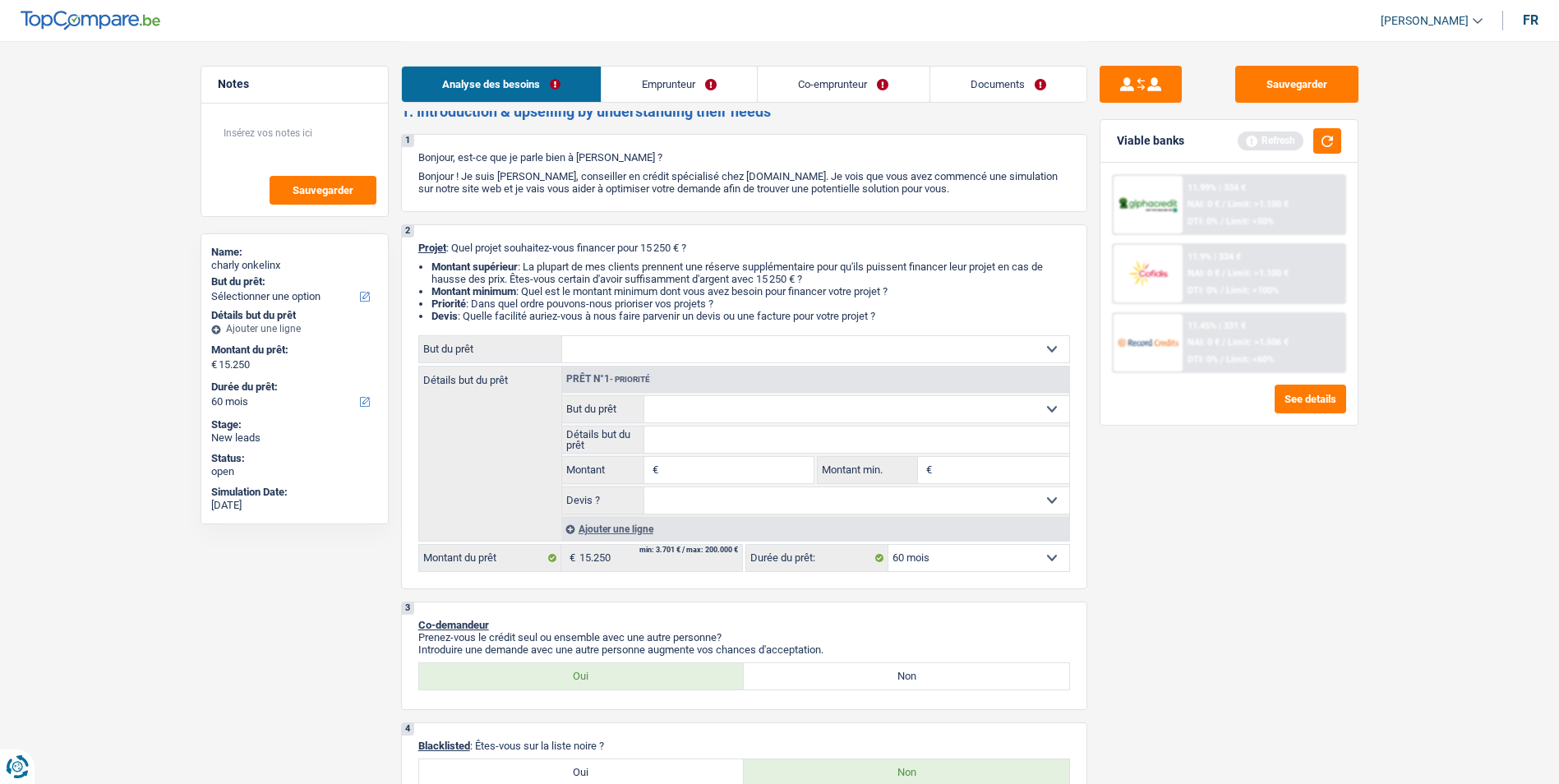
scroll to position [0, 0]
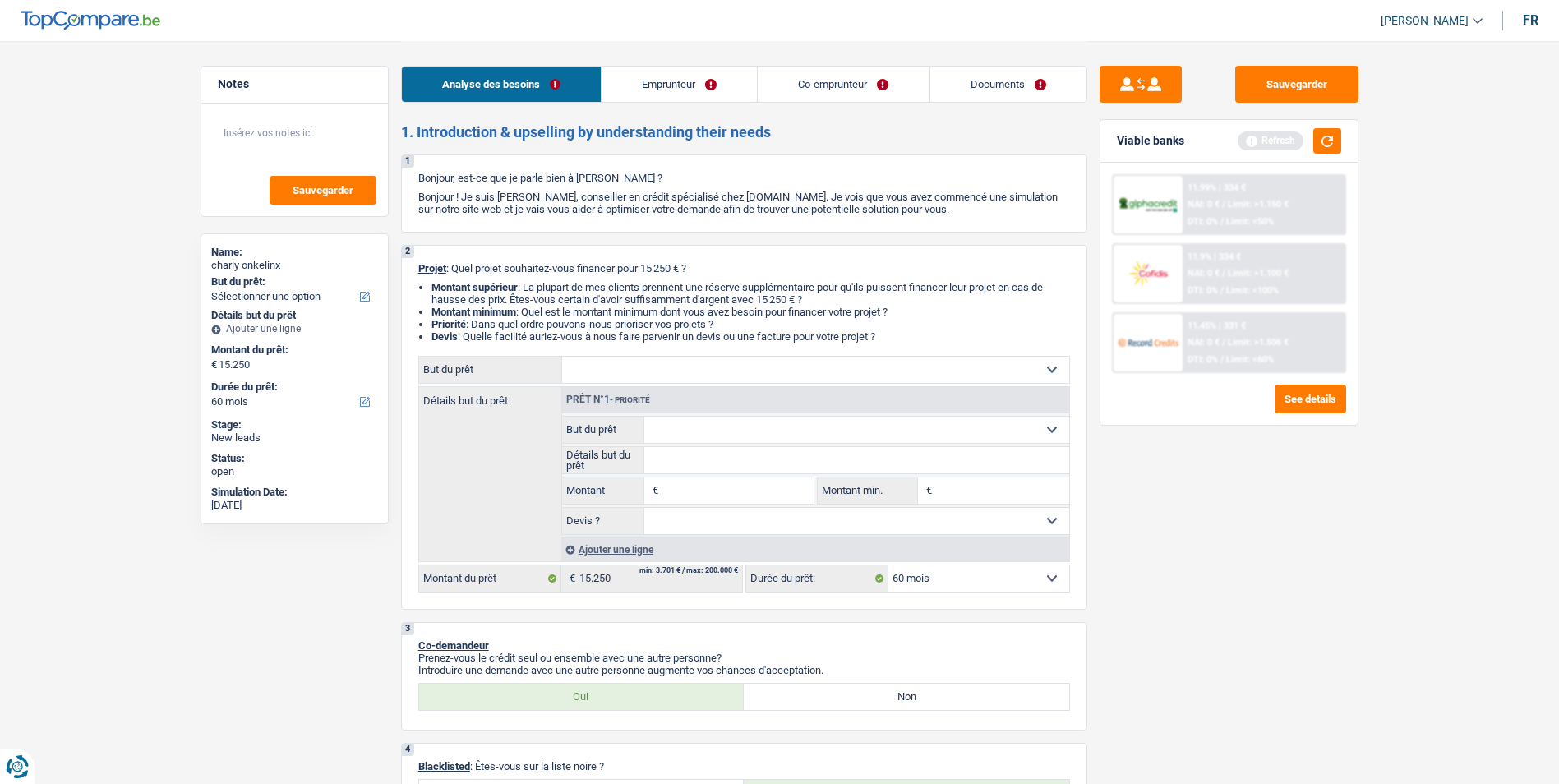
click at [765, 369] on select "Confort maison: meubles, textile, peinture, électroménager, outillage non-profe…" at bounding box center [815, 369] width 507 height 26
click at [1260, 521] on div "Sauvegarder Viable banks Refresh 11.99% | 334 € NAI: 0 € / Limit: >1.150 € DTI:…" at bounding box center [1228, 411] width 284 height 691
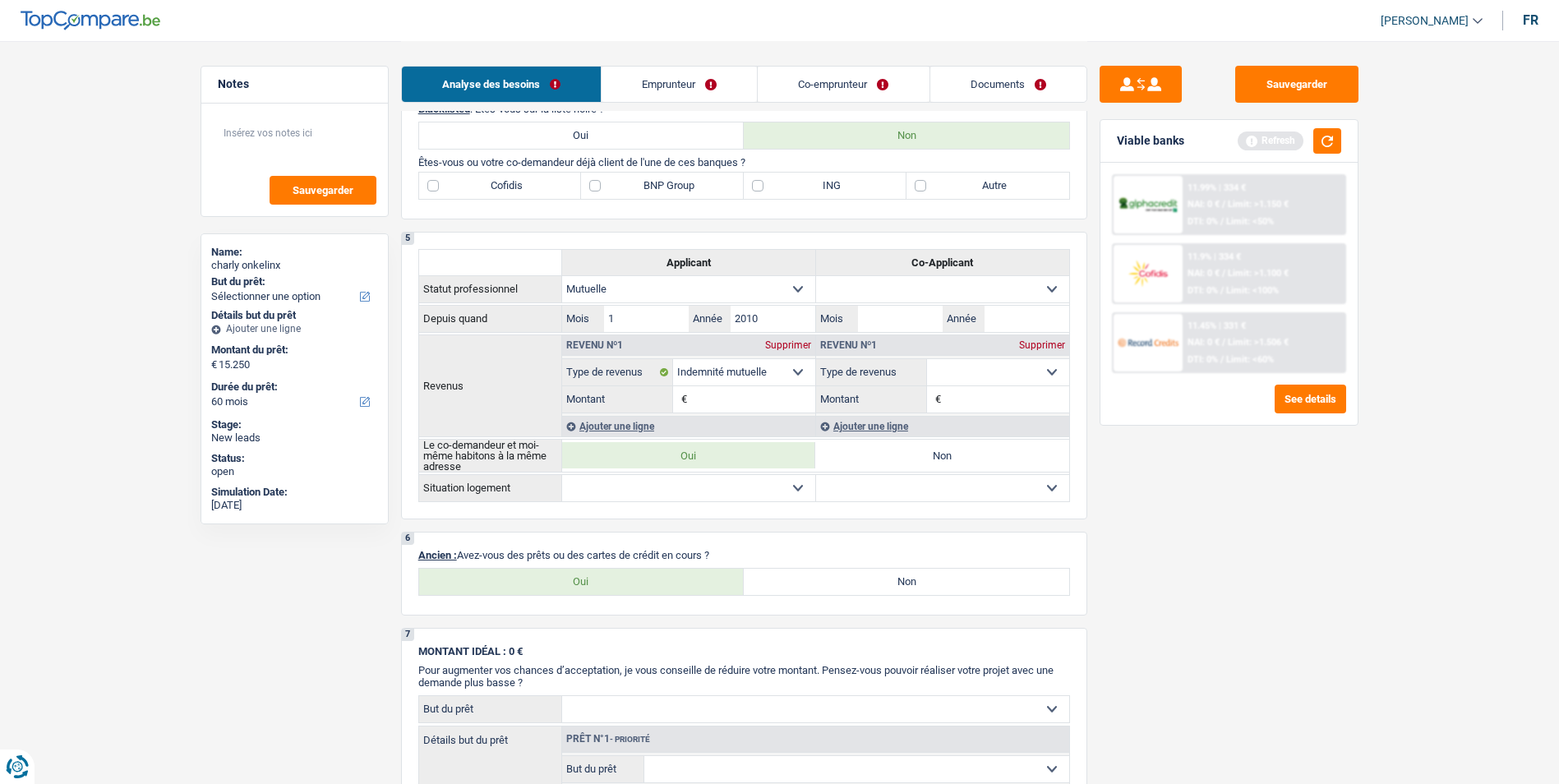
scroll to position [575, 0]
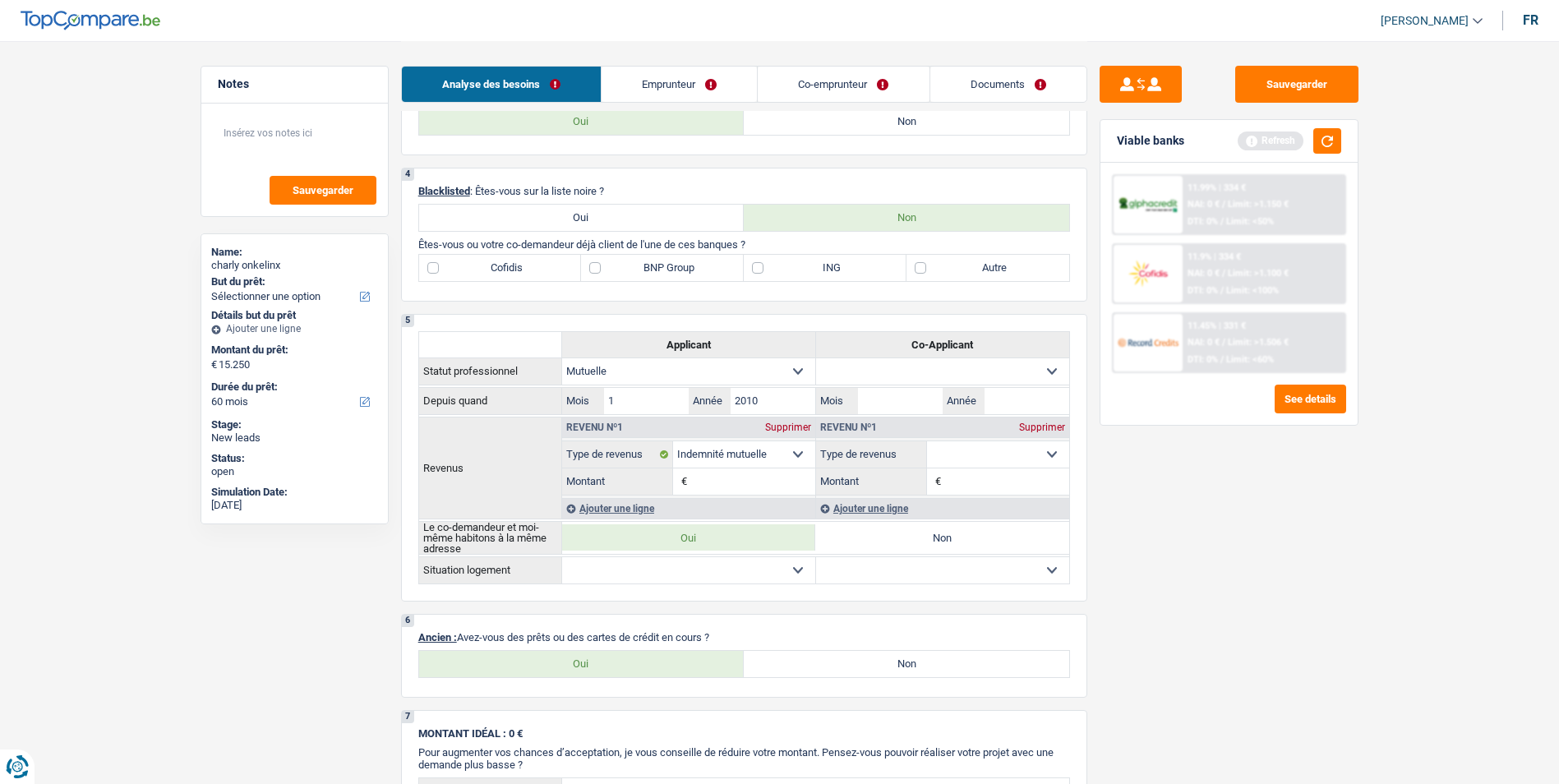
click at [596, 271] on label "BNP Group" at bounding box center [662, 268] width 162 height 26
click at [596, 271] on input "BNP Group" at bounding box center [662, 268] width 162 height 26
checkbox input "true"
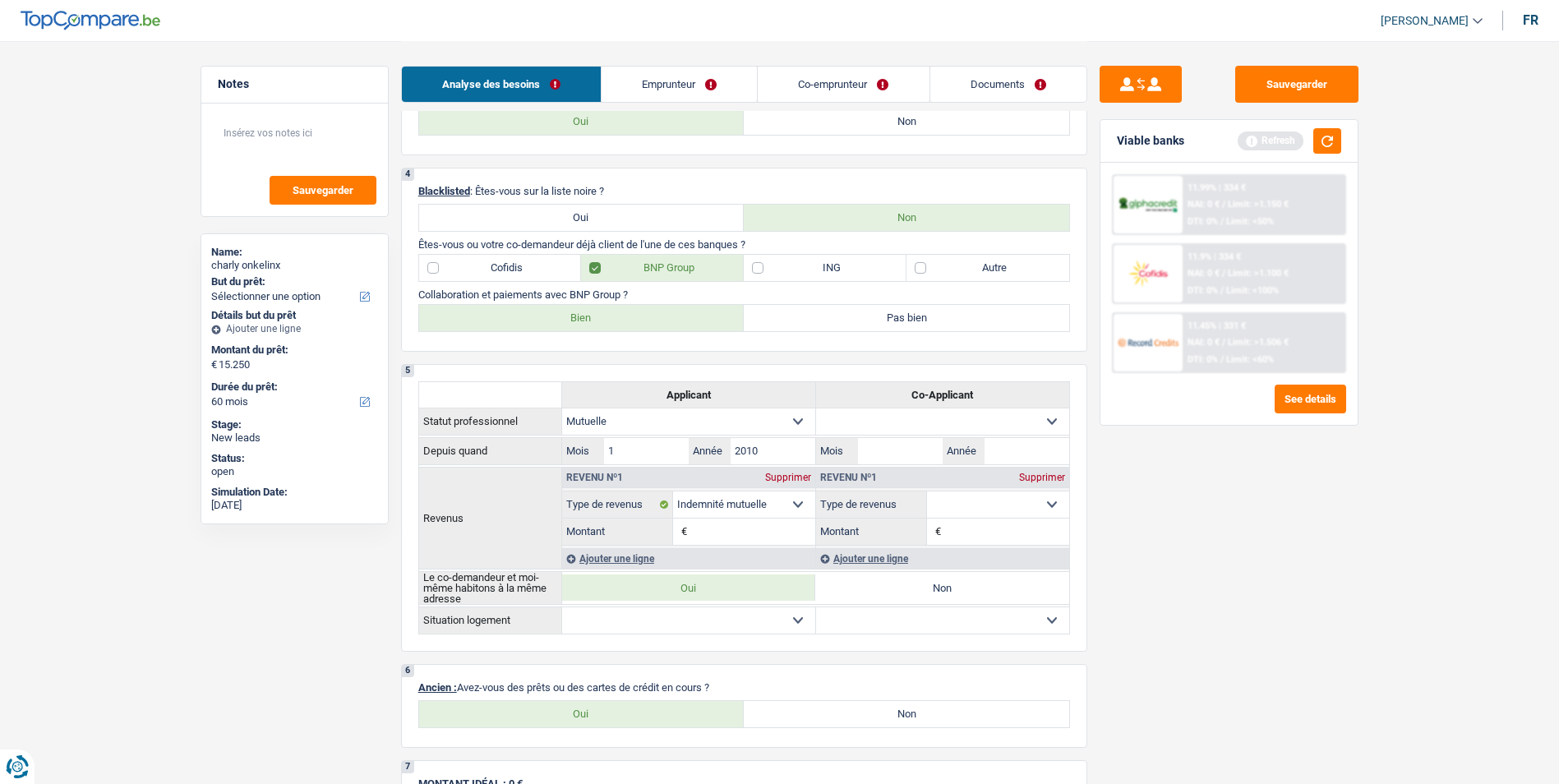
click at [616, 317] on label "Bien" at bounding box center [581, 317] width 326 height 26
click at [616, 317] on input "Bien" at bounding box center [581, 317] width 326 height 26
radio input "true"
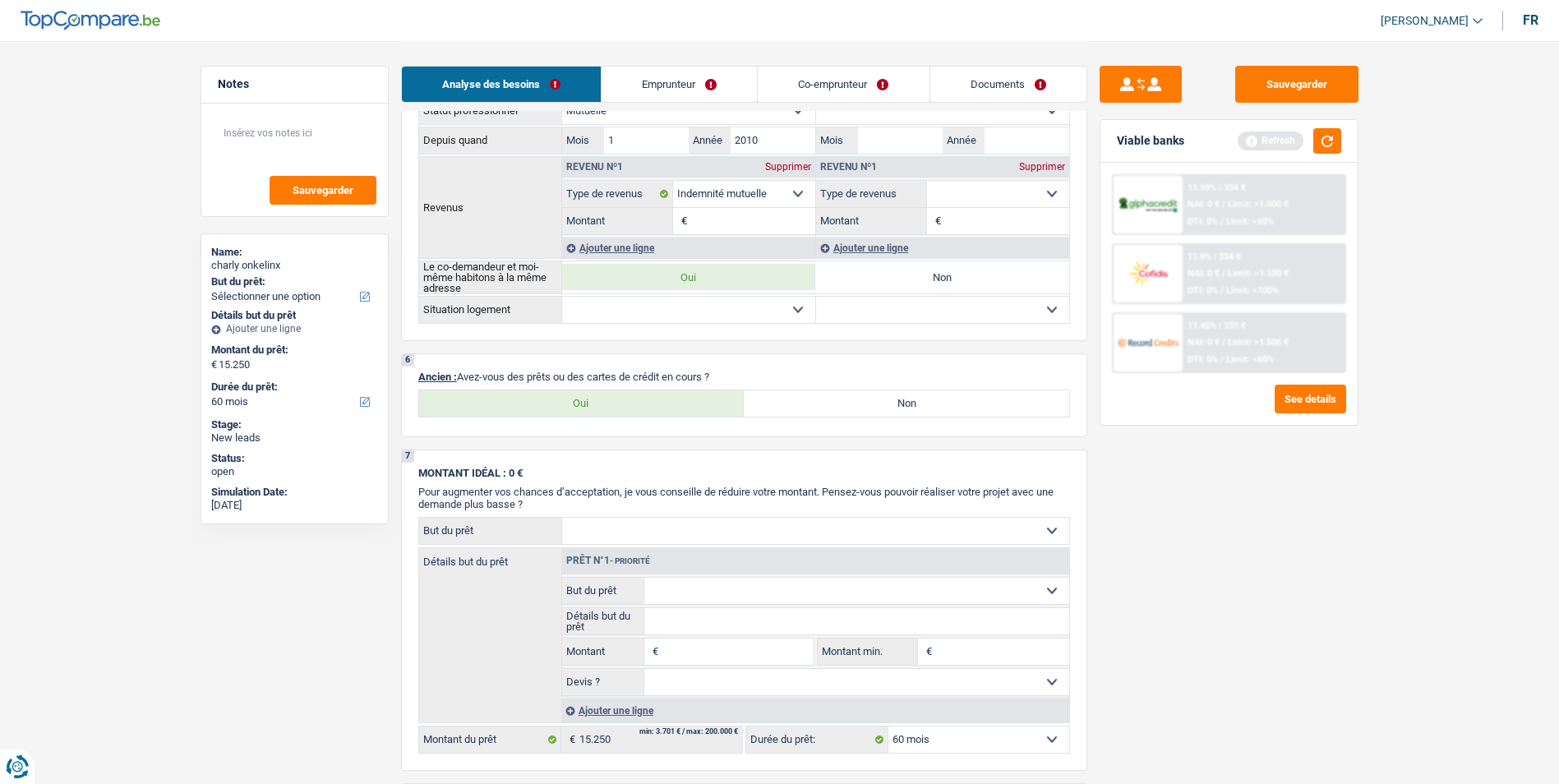
scroll to position [903, 0]
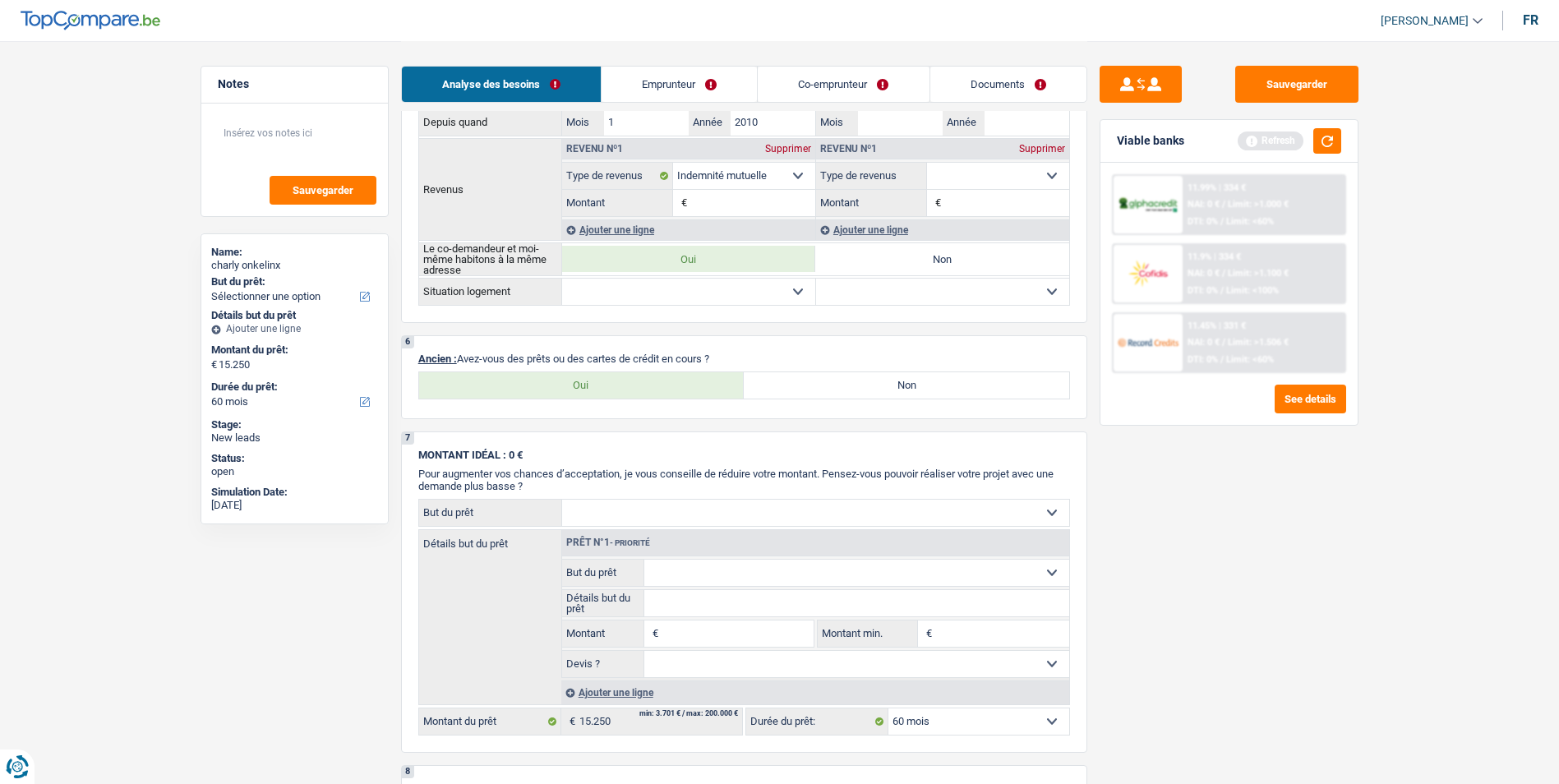
click at [619, 379] on label "Oui" at bounding box center [581, 385] width 326 height 26
click at [619, 379] on input "Oui" at bounding box center [581, 385] width 326 height 26
radio input "true"
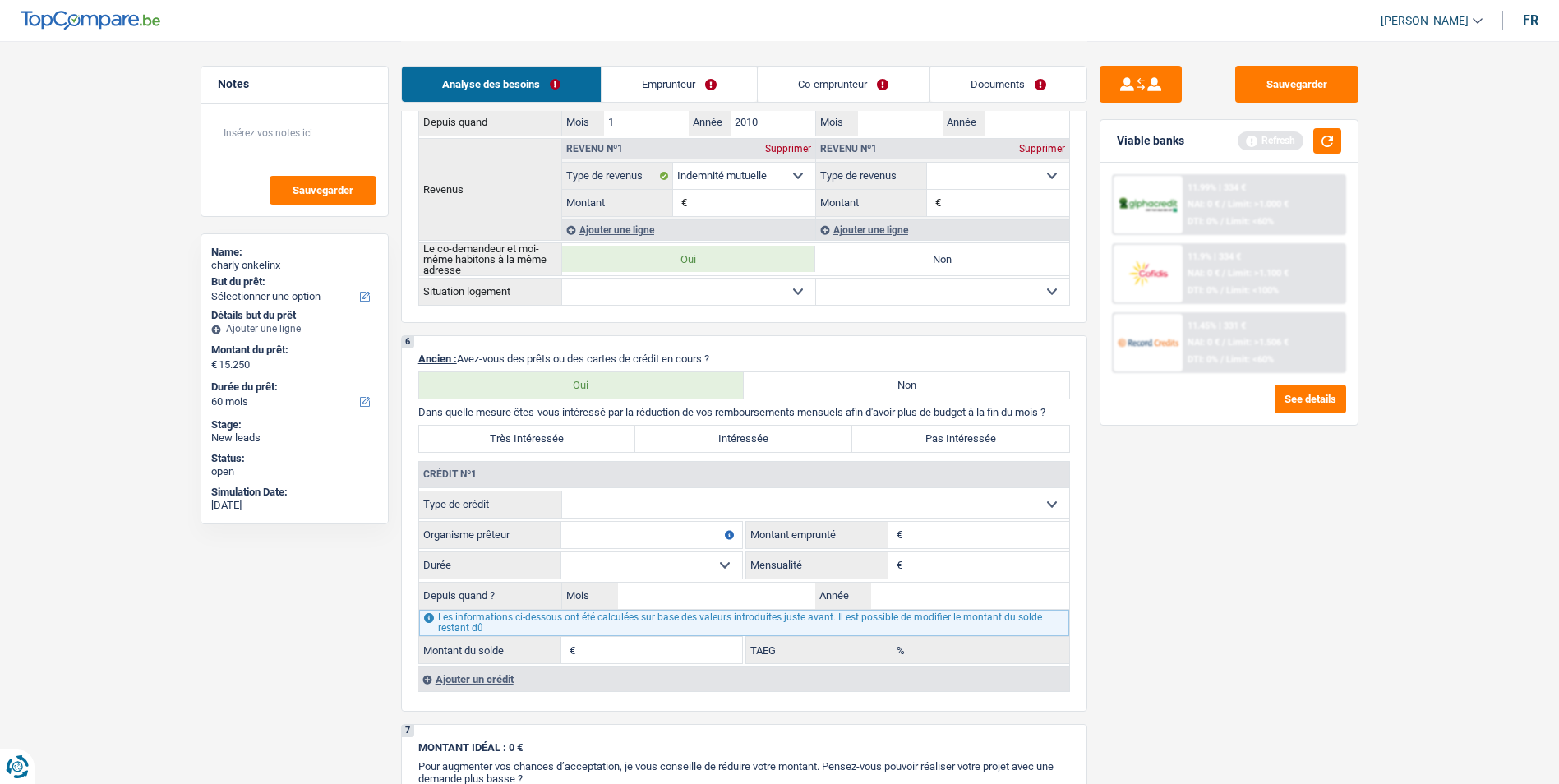
click at [576, 438] on label "Très Intéressée" at bounding box center [528, 439] width 217 height 26
click at [576, 438] on input "Très Intéressée" at bounding box center [528, 439] width 217 height 26
radio input "true"
click at [728, 510] on select "Carte ou ouverture de crédit Prêt hypothécaire Vente à tempérament Prêt à tempé…" at bounding box center [815, 504] width 507 height 26
select select "cardOrCredit"
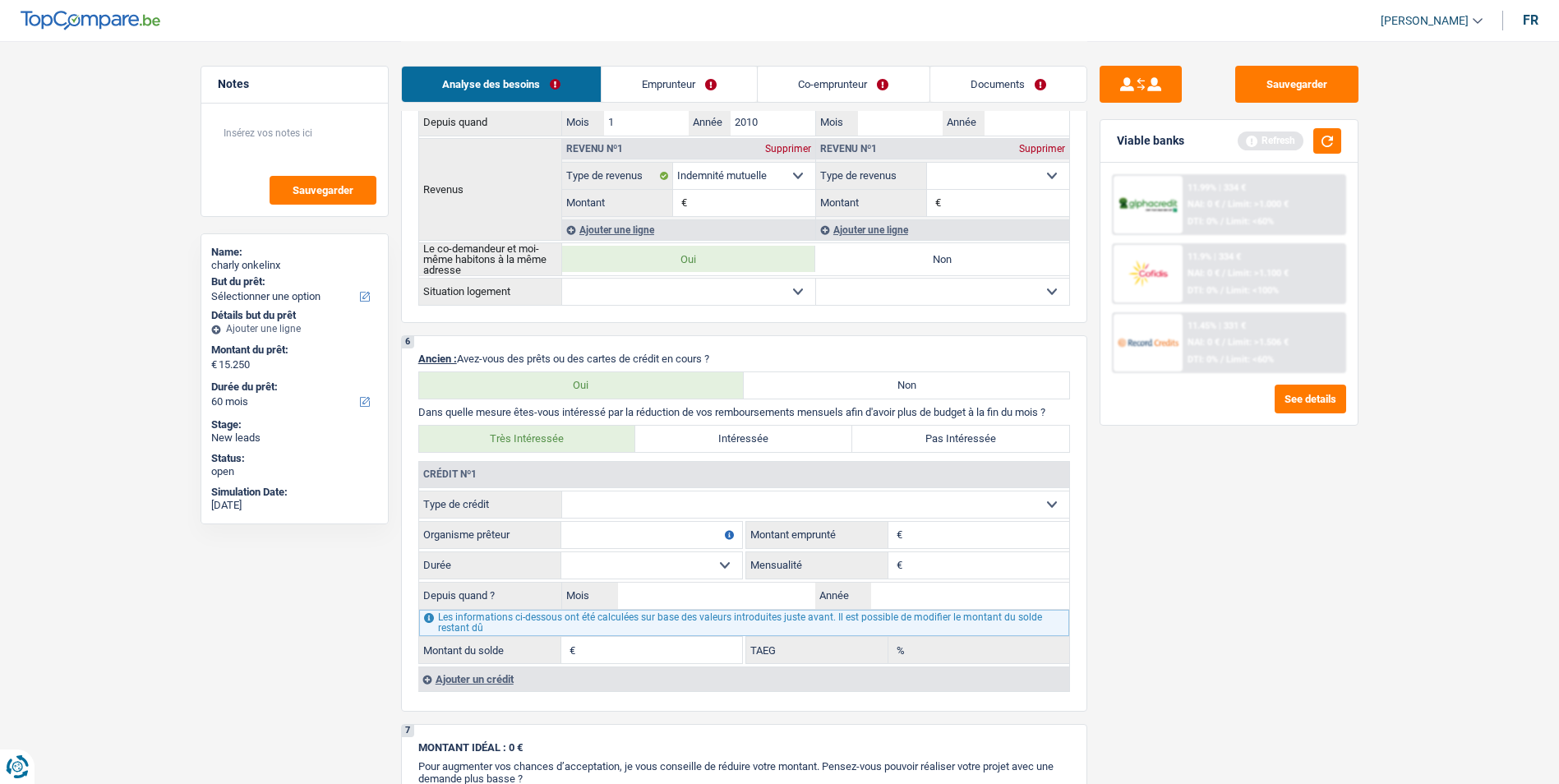
type input "0"
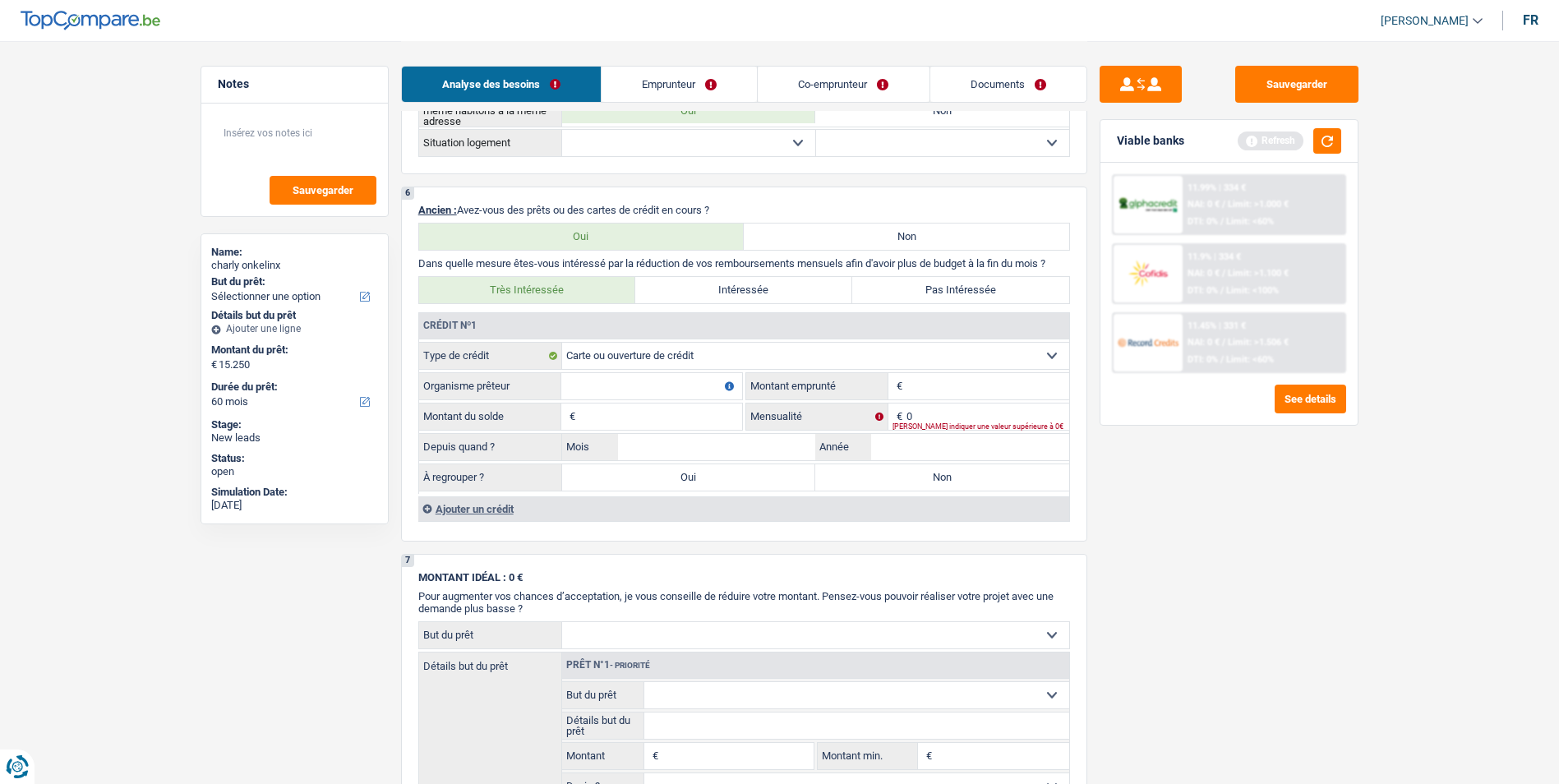
scroll to position [1068, 0]
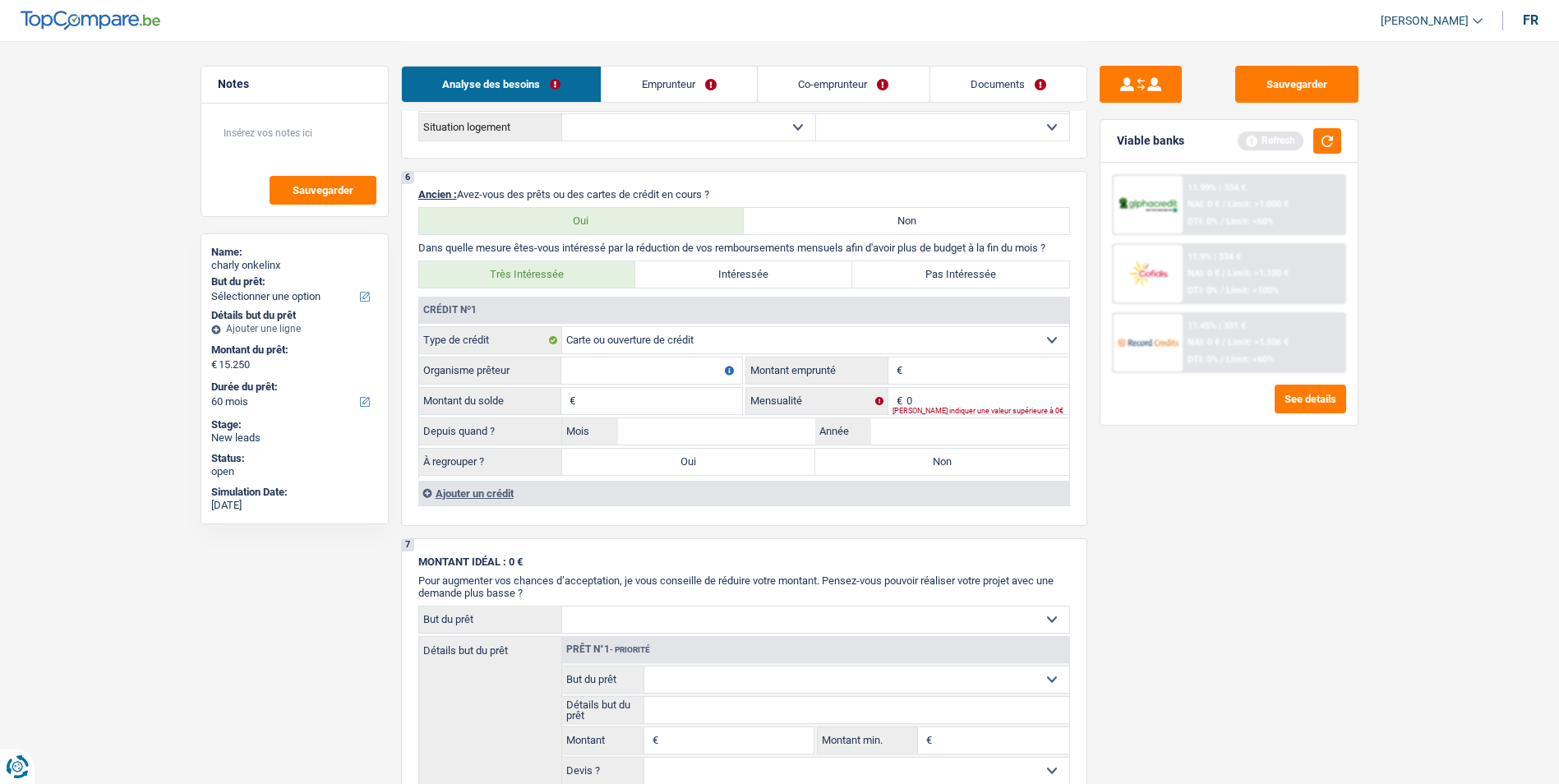
click at [493, 493] on div "Ajouter un crédit" at bounding box center [744, 492] width 651 height 25
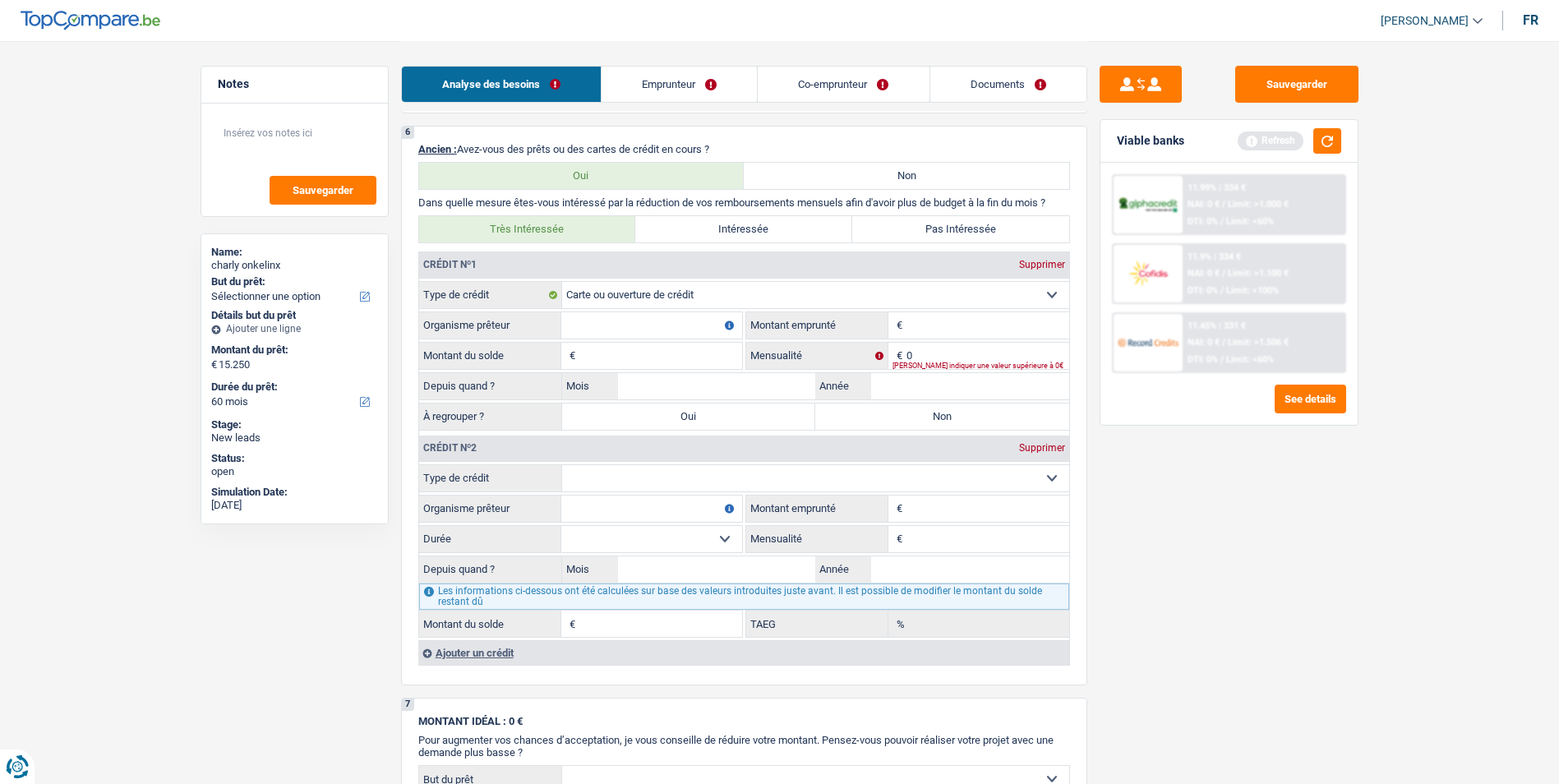
scroll to position [1150, 0]
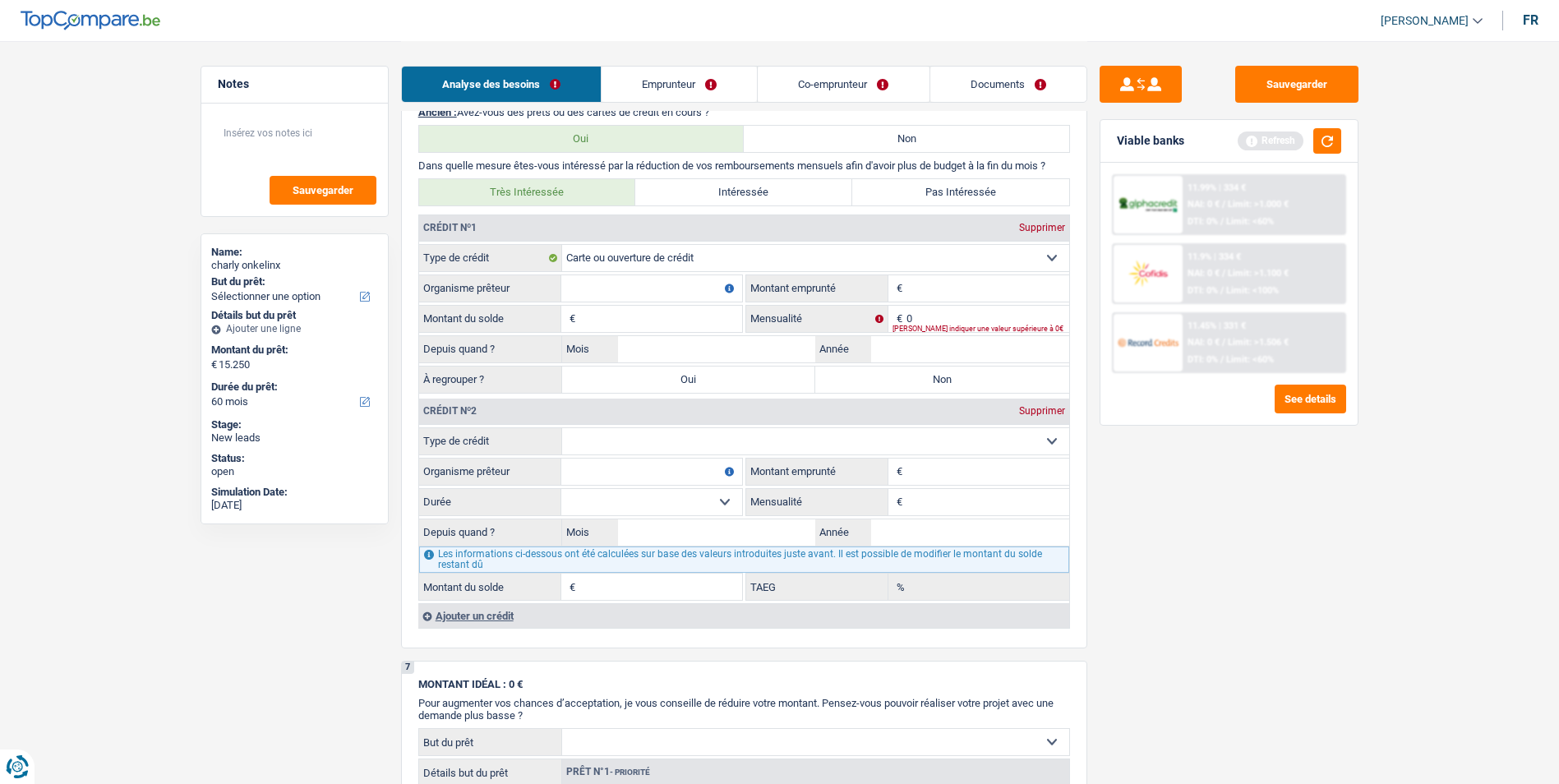
drag, startPoint x: 748, startPoint y: 452, endPoint x: 752, endPoint y: 445, distance: 8.1
click at [748, 452] on select "Carte ou ouverture de crédit Prêt hypothécaire Vente à tempérament Prêt à tempé…" at bounding box center [815, 441] width 507 height 26
select select "cardOrCredit"
type input "0"
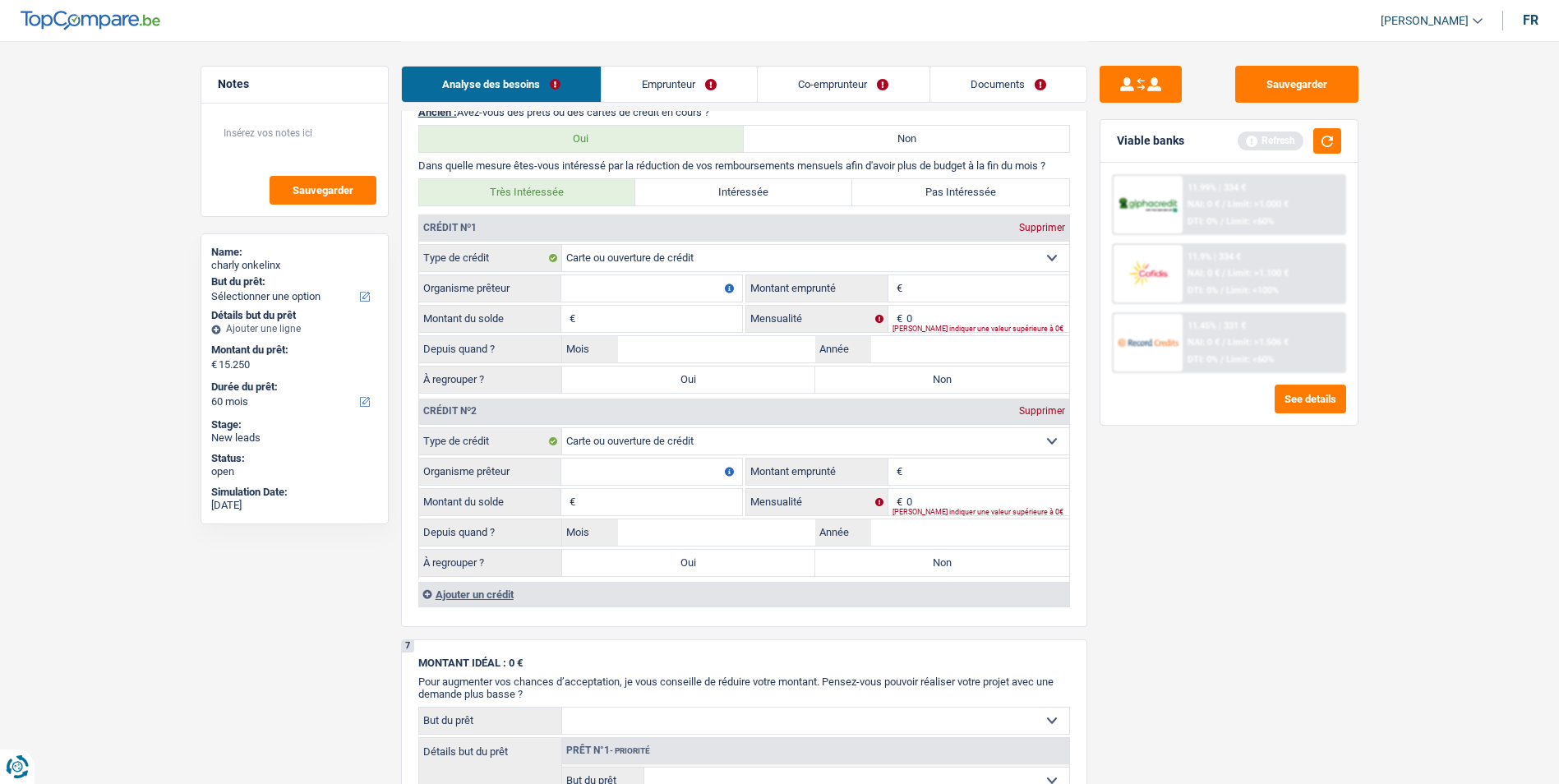
click at [680, 282] on input "Organisme prêteur" at bounding box center [652, 289] width 181 height 26
click at [922, 285] on input "Montant" at bounding box center [988, 289] width 162 height 26
type input "2.500"
click at [699, 284] on input "Organisme prêteur" at bounding box center [652, 289] width 181 height 26
type input "Buyway"
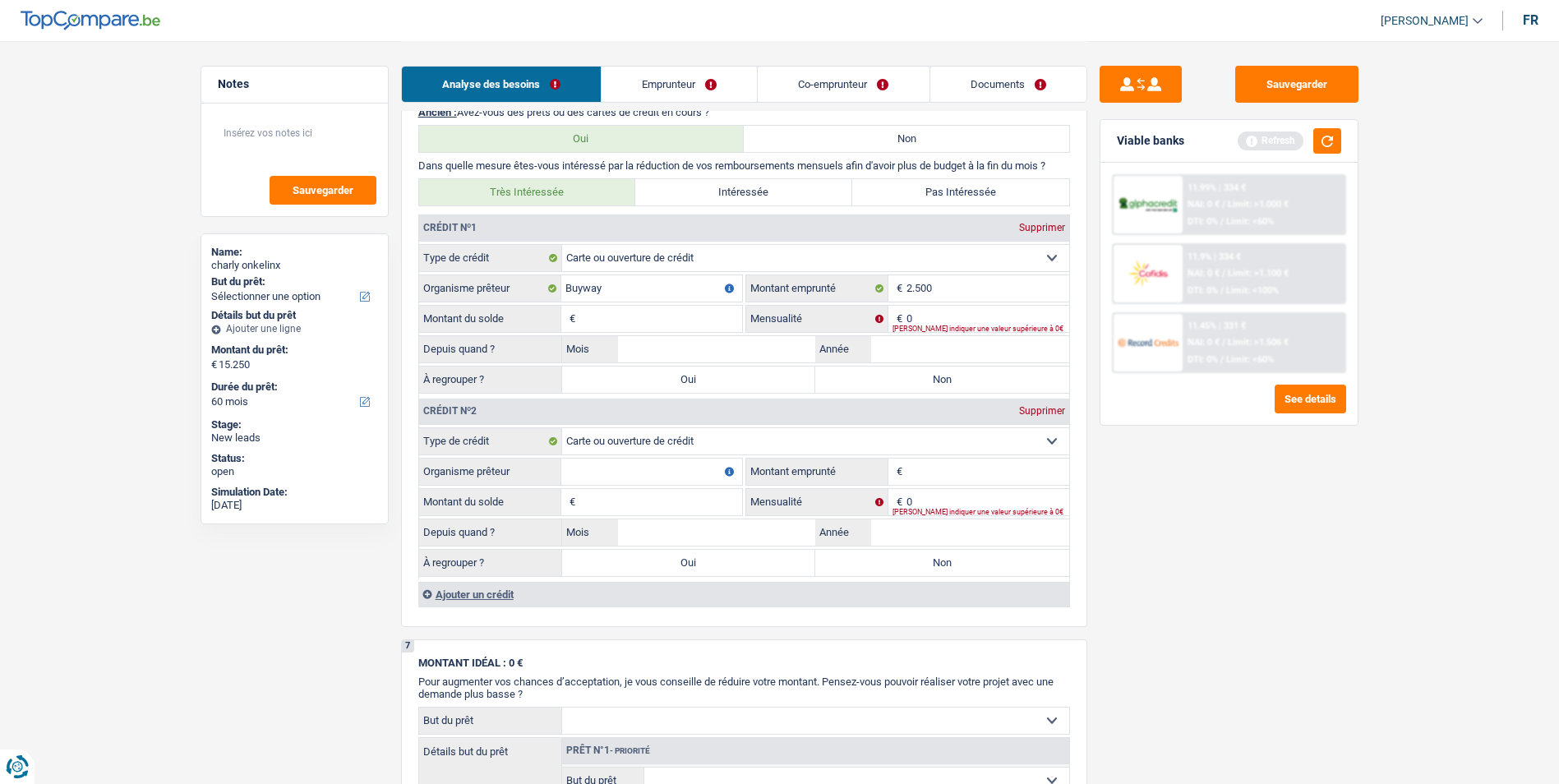
click at [683, 313] on input "Montant du solde" at bounding box center [660, 318] width 162 height 26
type input "2.500"
type input "140"
type input "09"
type input "2022"
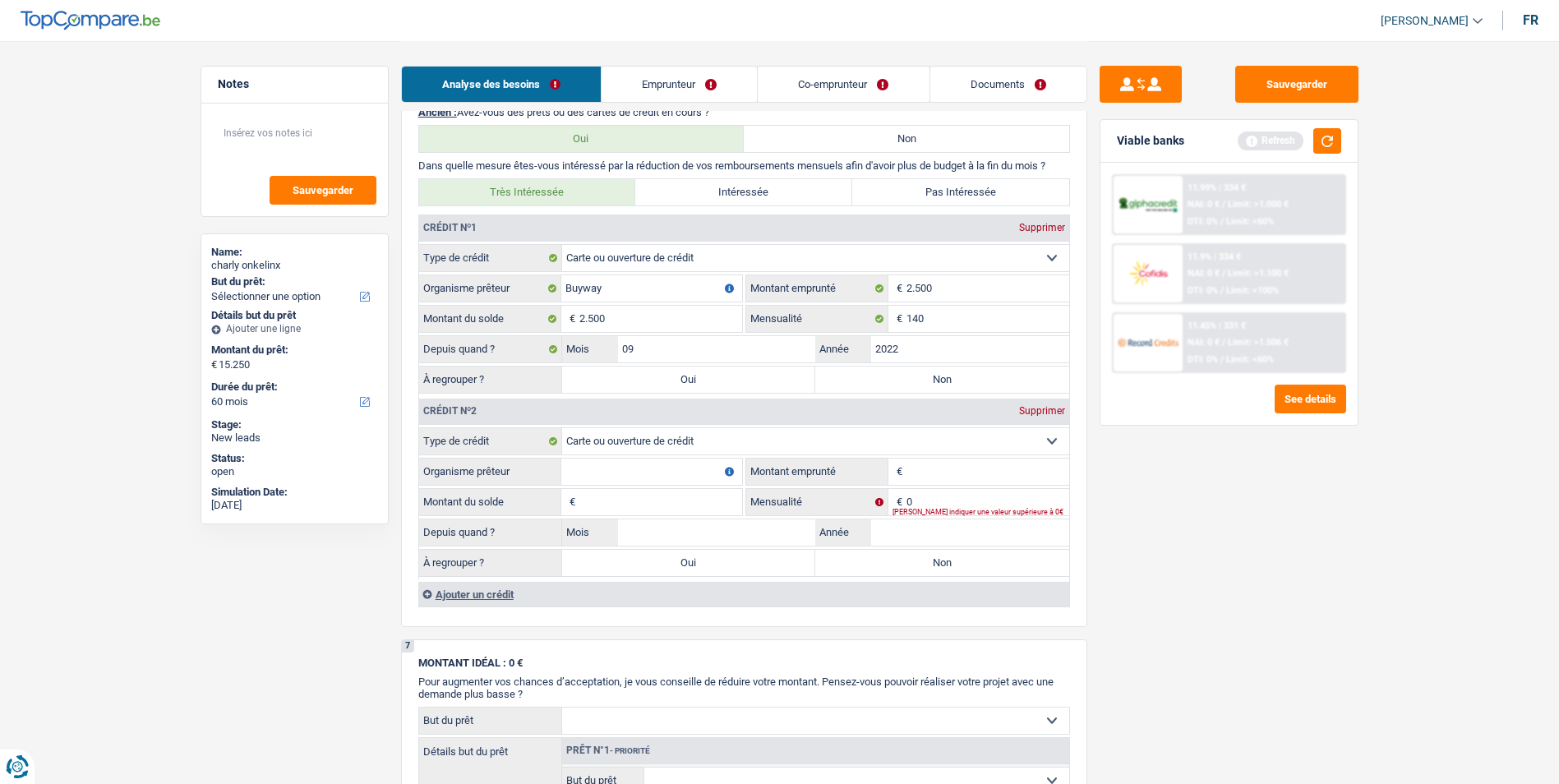
click at [719, 383] on label "Oui" at bounding box center [689, 379] width 254 height 26
click at [719, 383] on input "Oui" at bounding box center [689, 379] width 254 height 26
radio input "true"
type input "2.500"
select select "24"
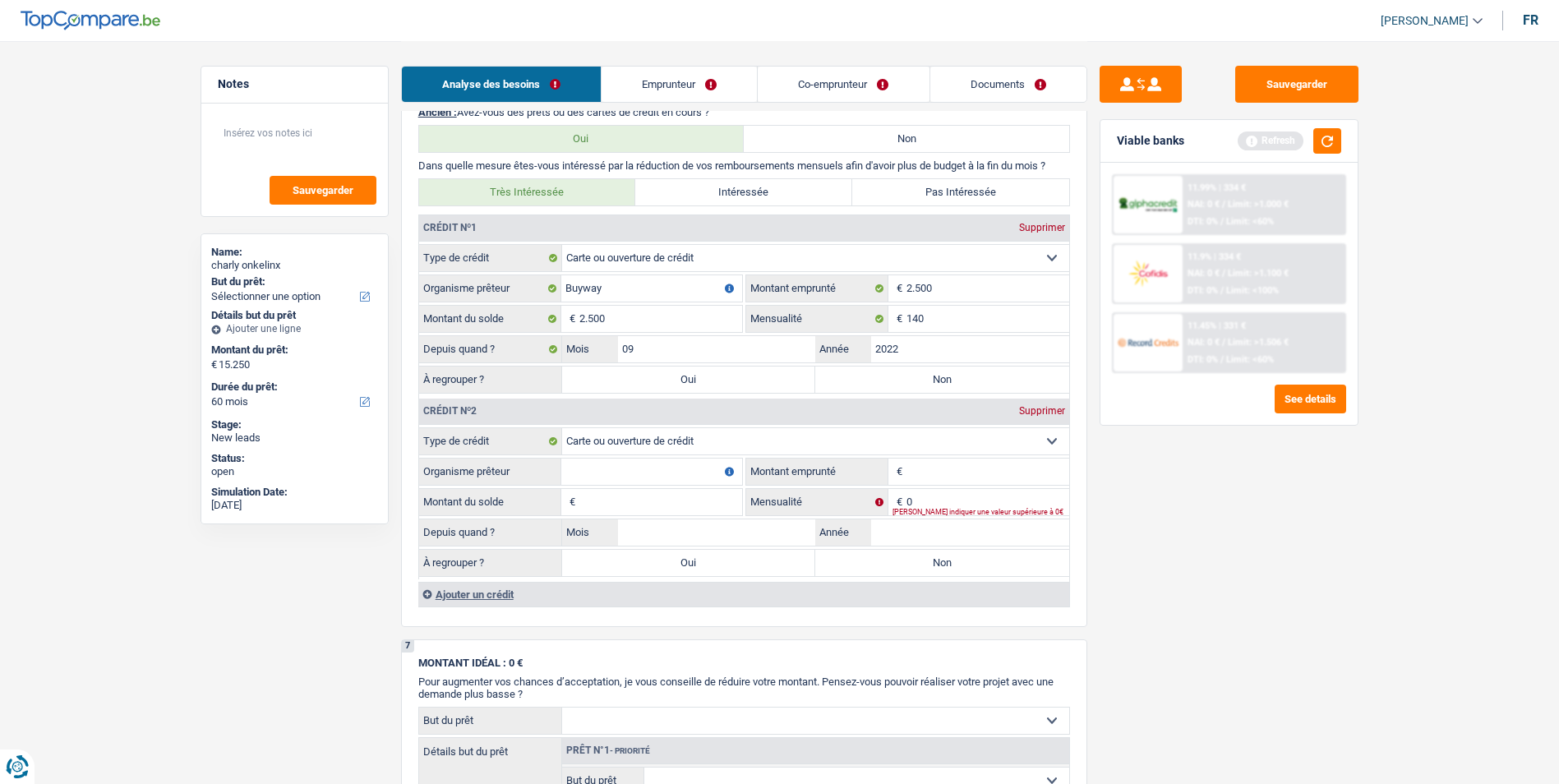
type input "2.500"
select select "24"
type input "2.500"
select select "24"
select select "refinancing"
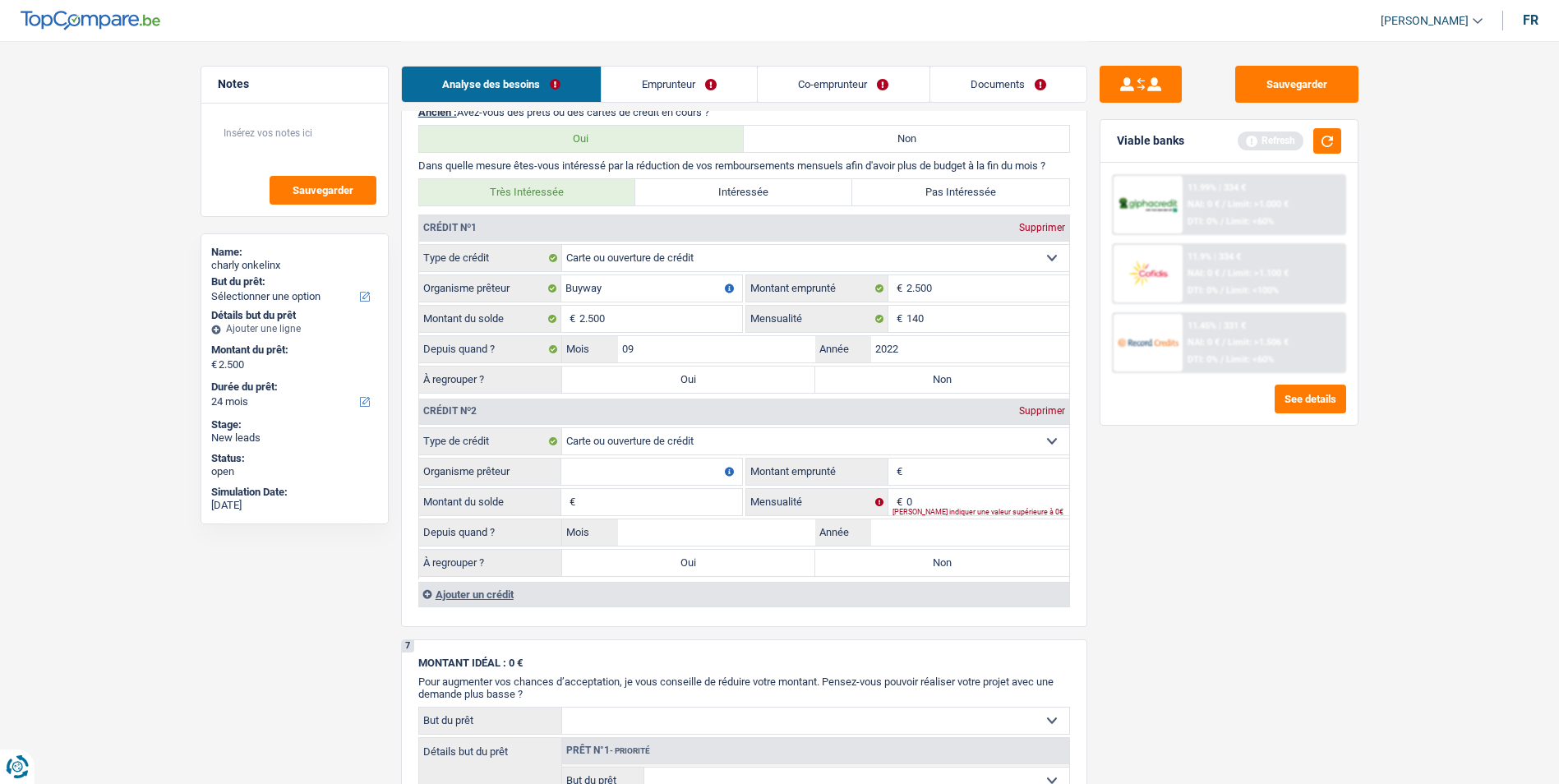
select select "refinancing"
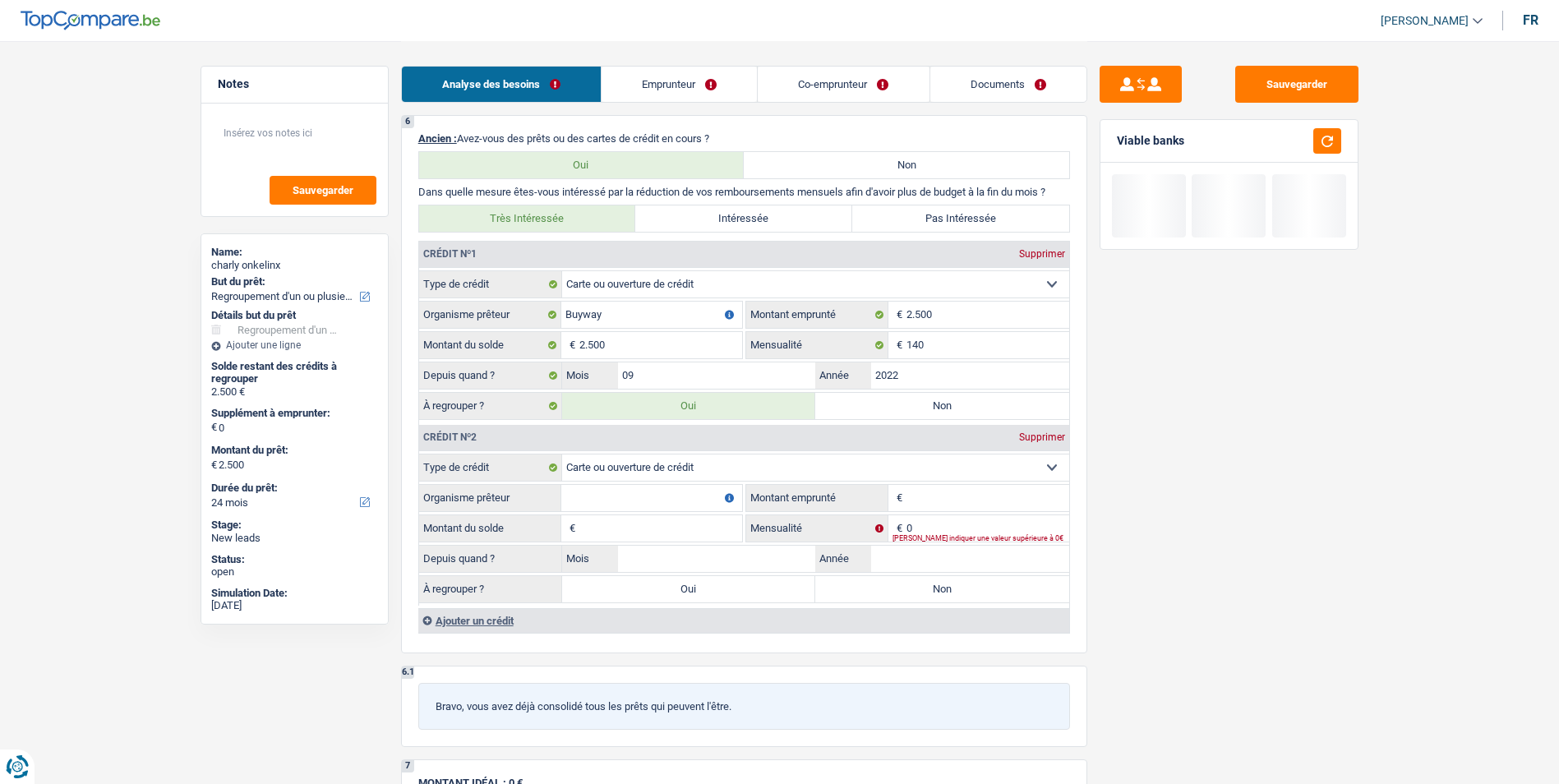
click at [683, 498] on input "Organisme prêteur" at bounding box center [652, 497] width 181 height 26
click at [949, 496] on input "Montant emprunté" at bounding box center [988, 497] width 162 height 26
type input "3.000"
click at [667, 490] on input "Organisme prêteur" at bounding box center [652, 497] width 181 height 26
type input "Fimaser"
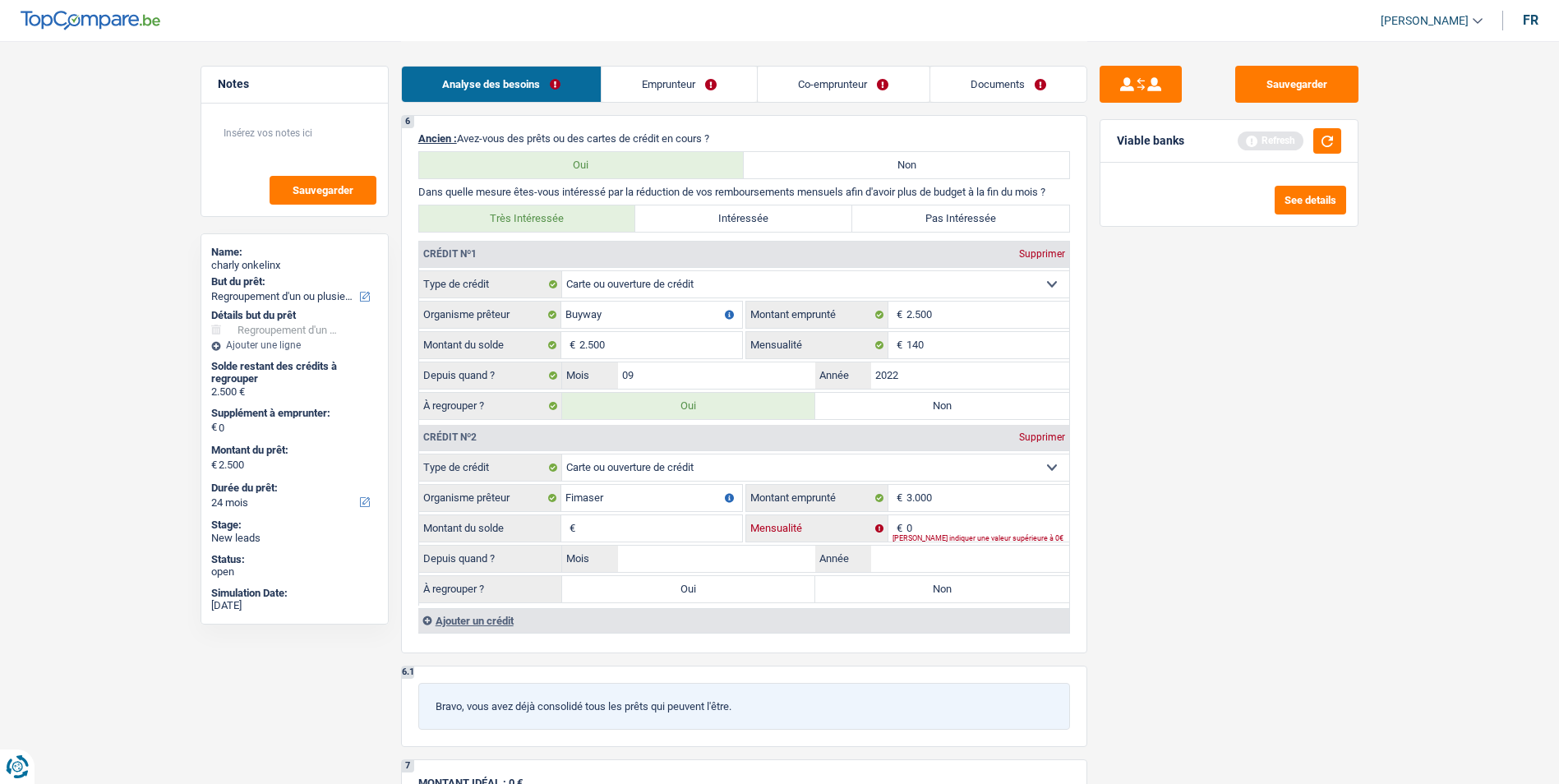
click at [930, 525] on input "0" at bounding box center [988, 528] width 162 height 26
type input "200"
click at [683, 519] on input "Montant du solde" at bounding box center [660, 528] width 162 height 26
type input "3.000"
click at [709, 555] on input "Mois" at bounding box center [717, 558] width 198 height 26
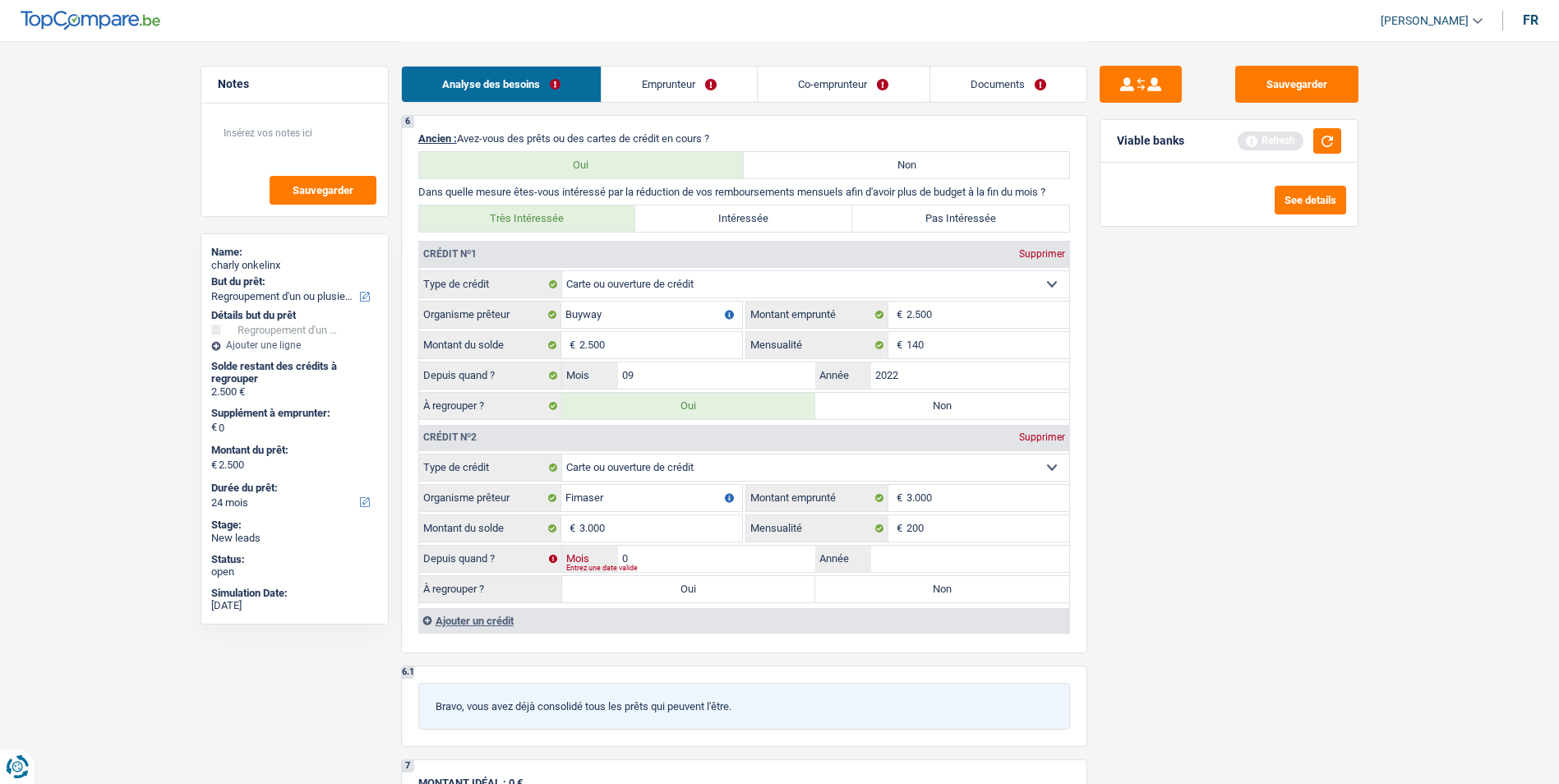
type input "01"
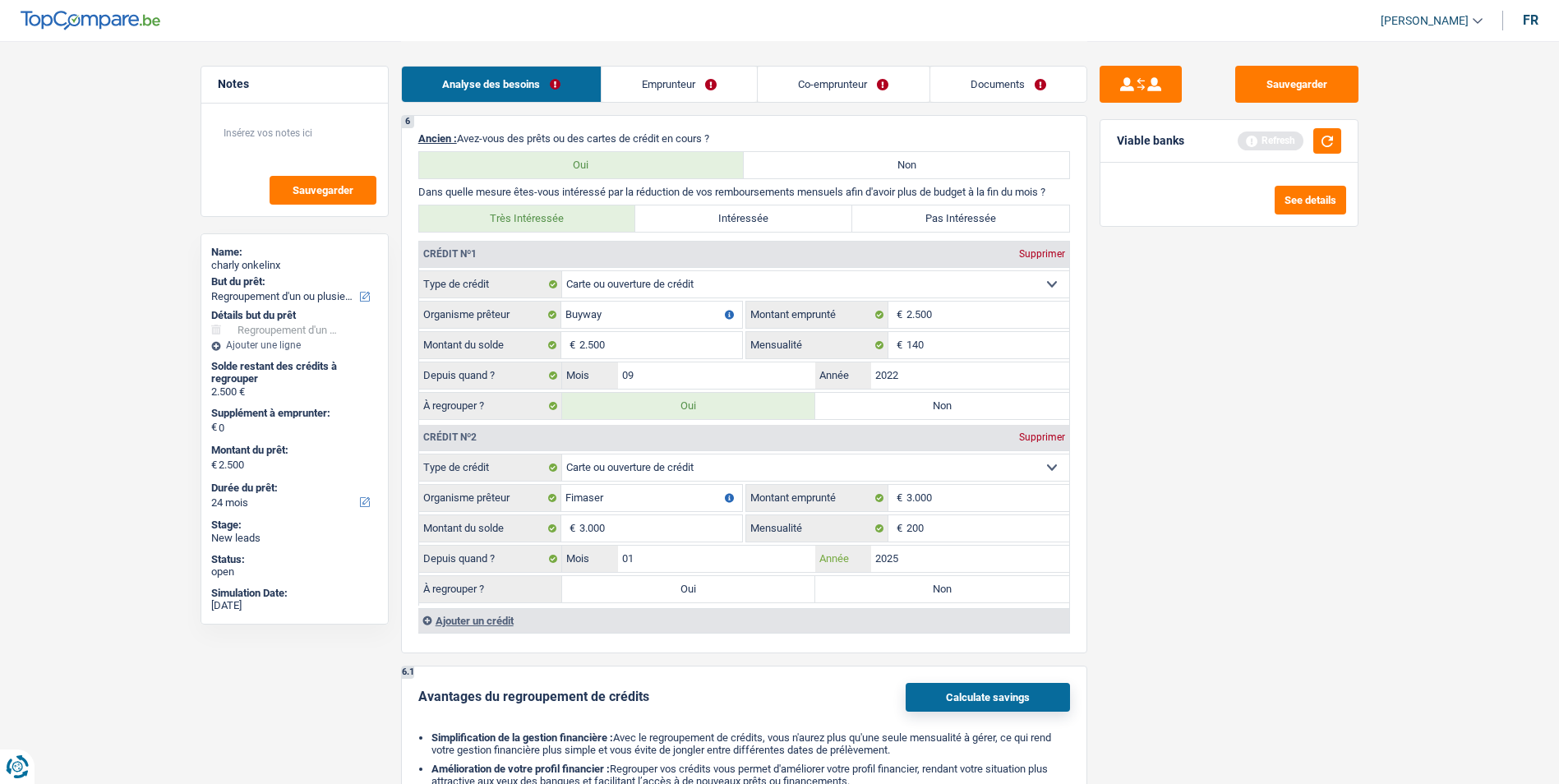
type input "2025"
click at [883, 591] on label "Non" at bounding box center [942, 589] width 254 height 26
click at [883, 591] on input "Non" at bounding box center [942, 589] width 254 height 26
radio input "true"
click at [473, 616] on div "Ajouter un crédit" at bounding box center [744, 620] width 651 height 25
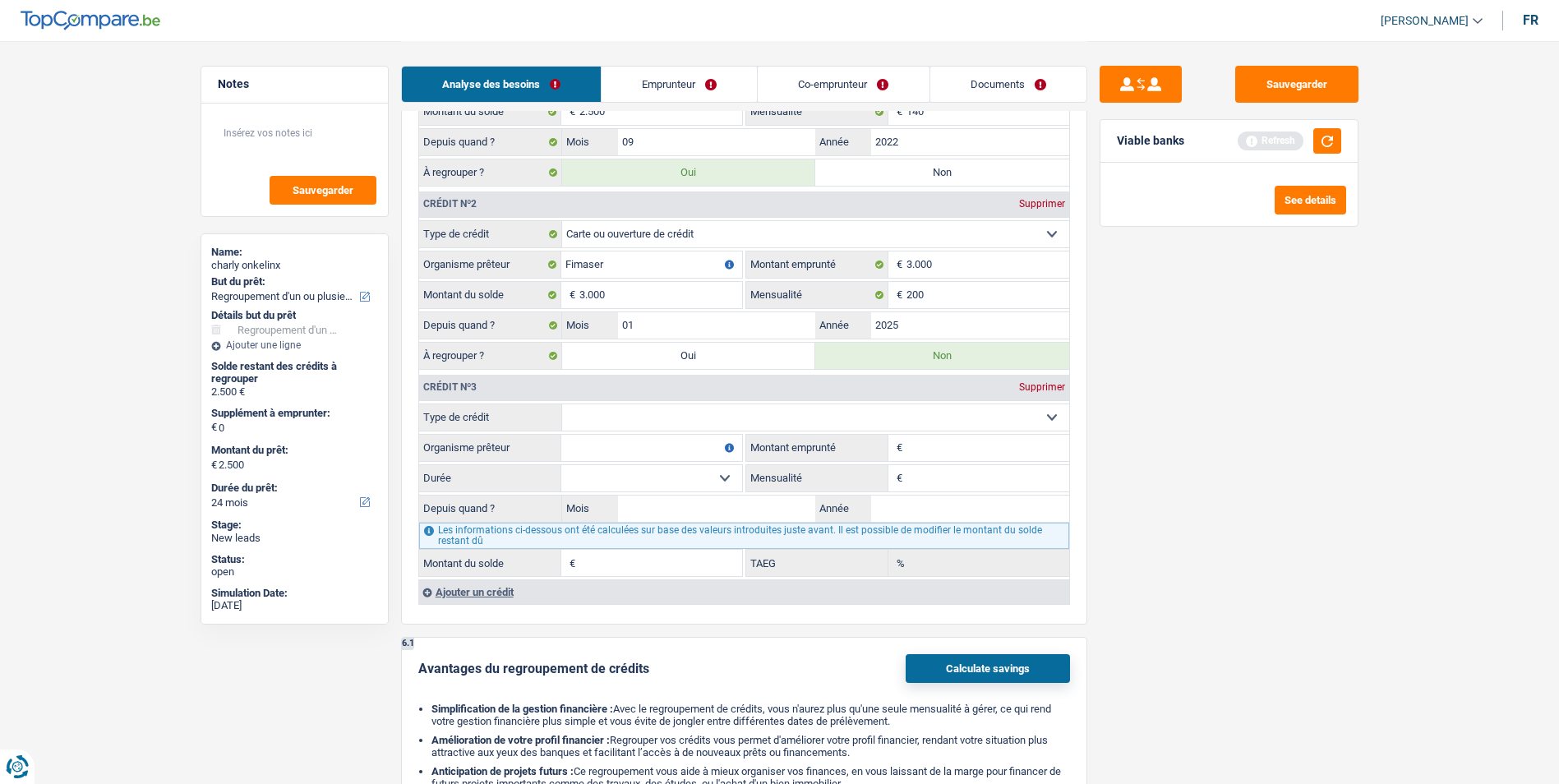
scroll to position [1396, 0]
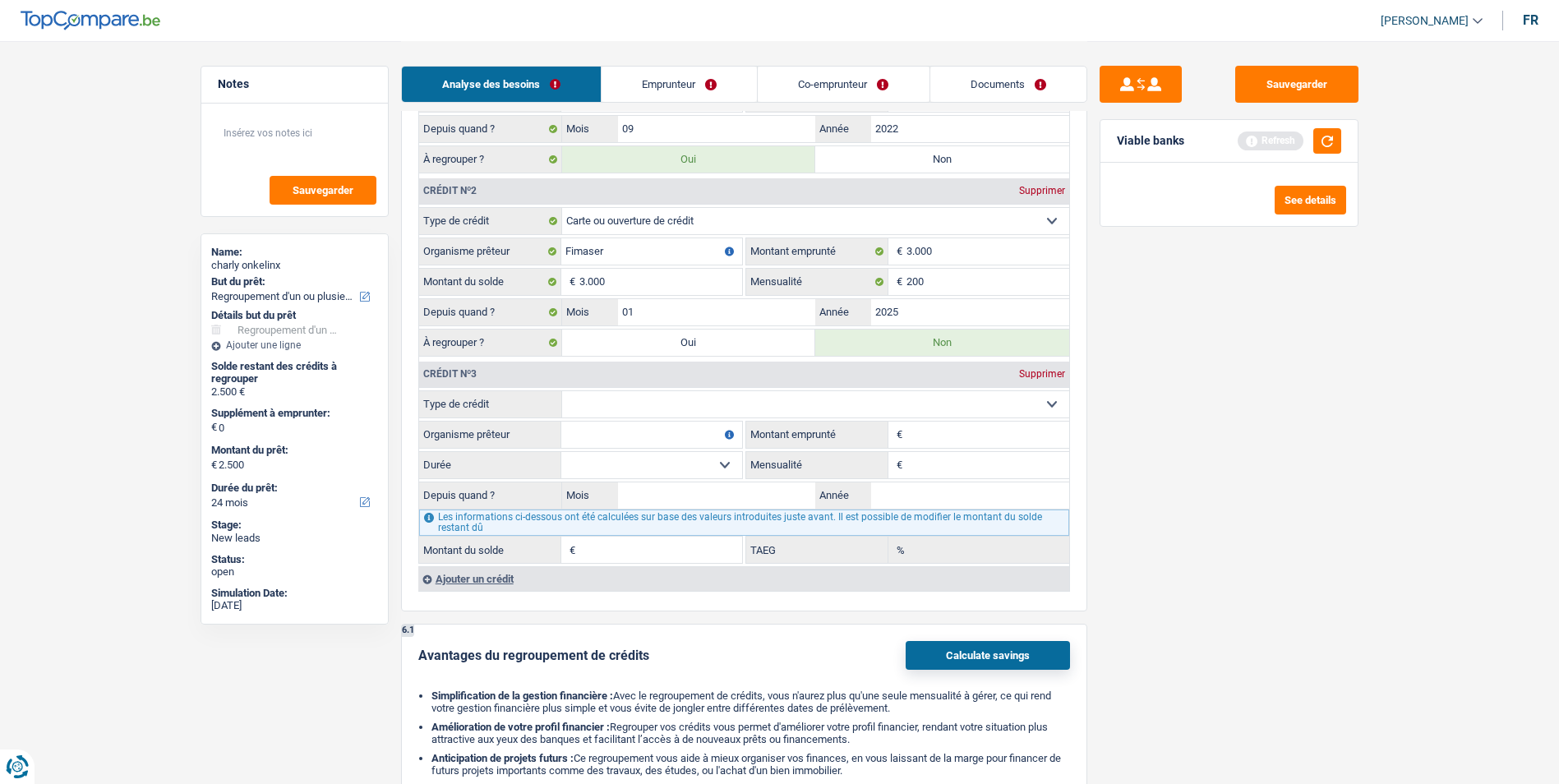
click at [696, 404] on select "Carte ou ouverture de crédit Prêt hypothécaire Vente à tempérament Prêt à tempé…" at bounding box center [815, 404] width 507 height 26
select select "personalLoan"
type input "0"
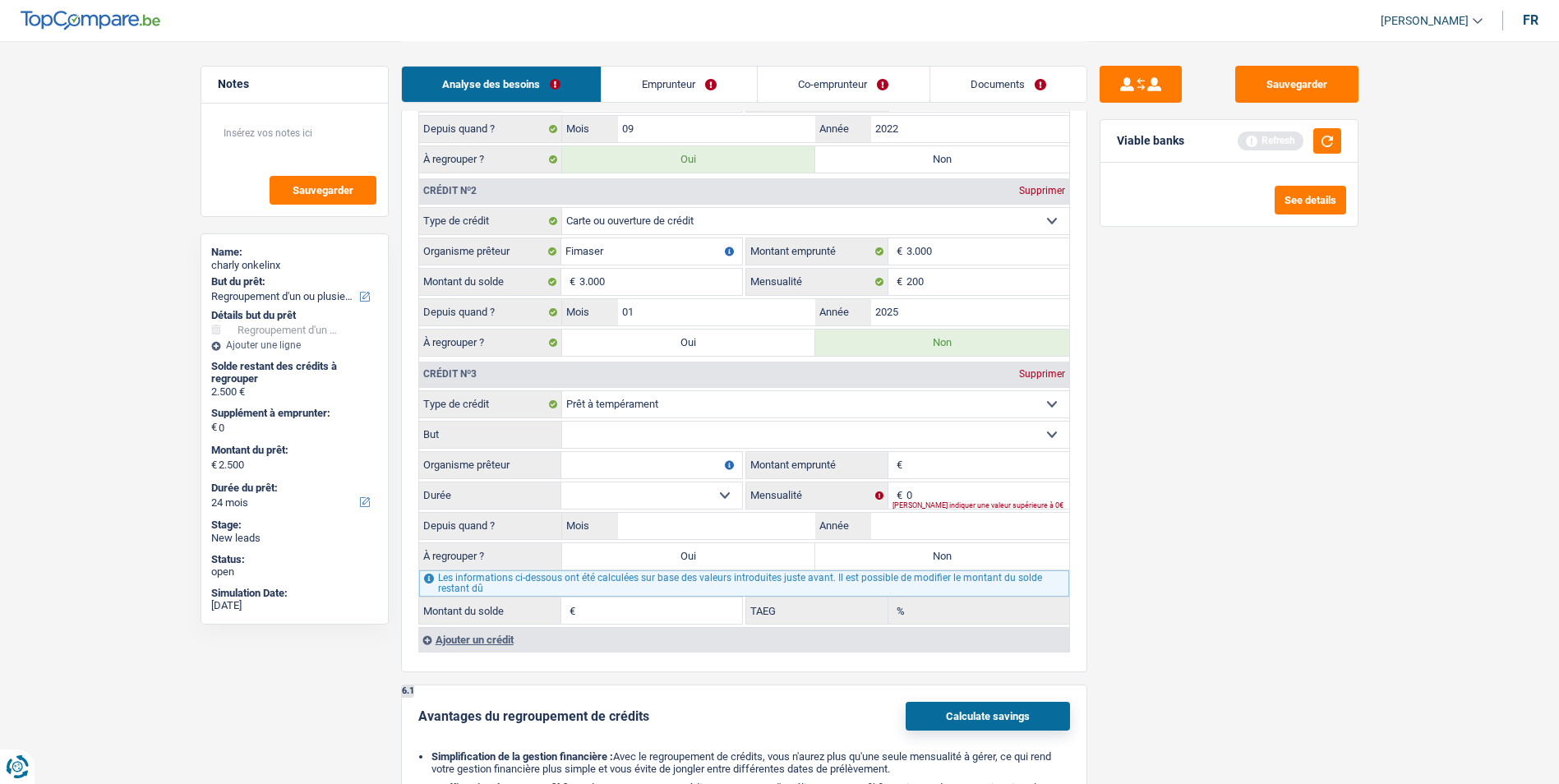
click at [727, 432] on select "Confort maison: meubles, textile, peinture, électroménager, outillage non-profe…" at bounding box center [815, 434] width 507 height 26
select select "homeFurnishingOrRelocation"
click at [562, 421] on select "Confort maison: meubles, textile, peinture, électroménager, outillage non-profe…" at bounding box center [815, 434] width 507 height 26
click at [841, 436] on select "Confort maison: meubles, textile, peinture, électroménager, outillage non-profe…" at bounding box center [815, 434] width 507 height 26
click at [1112, 388] on div "Sauvegarder Viable banks Refresh See details" at bounding box center [1228, 411] width 284 height 691
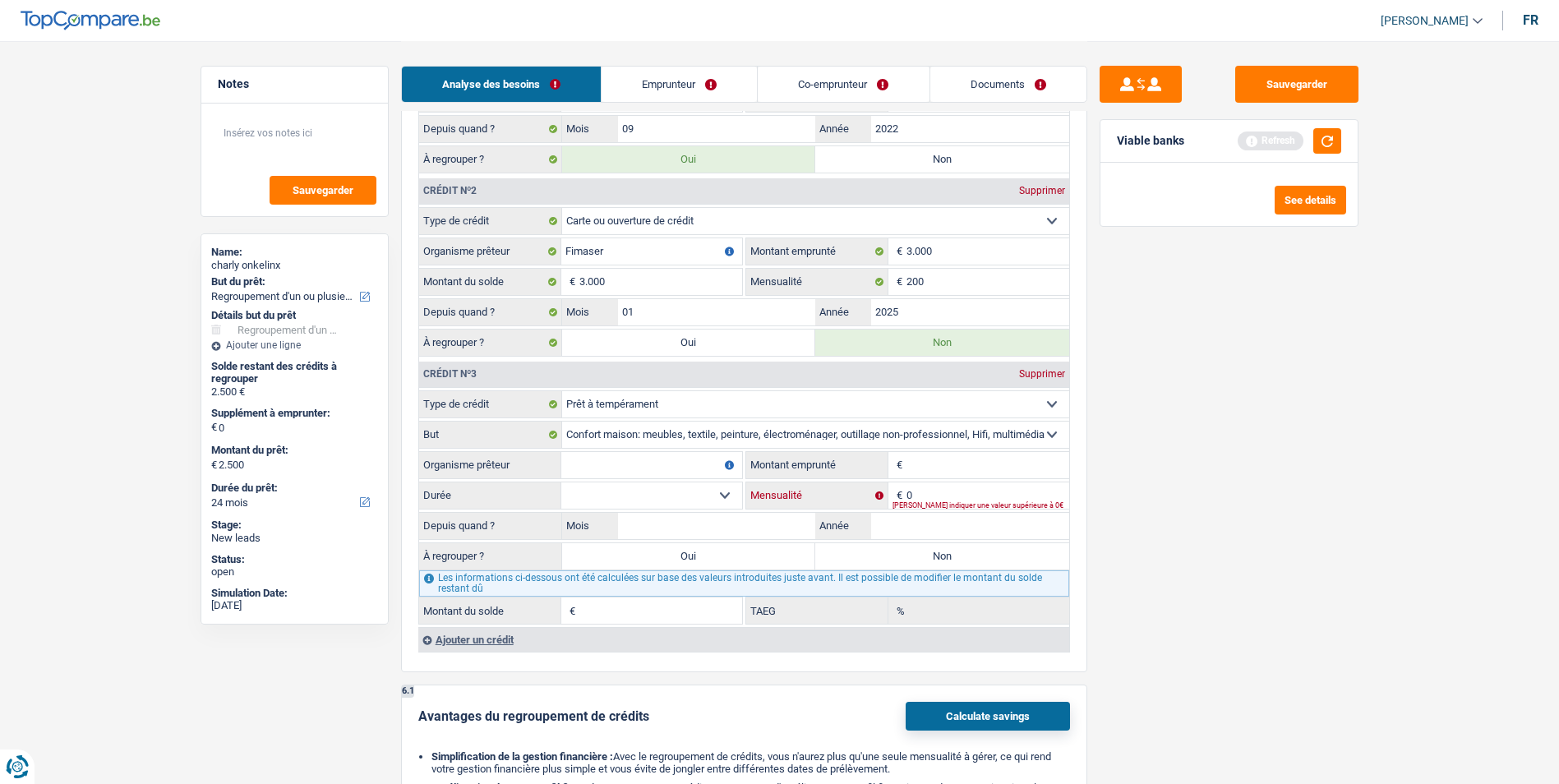
click at [929, 487] on input "0" at bounding box center [988, 495] width 162 height 26
type input "837"
click at [927, 465] on input "Montant emprunté" at bounding box center [988, 465] width 162 height 26
type input "50.000"
click at [708, 417] on select "Carte ou ouverture de crédit Prêt hypothécaire Vente à tempérament Prêt à tempé…" at bounding box center [815, 404] width 507 height 26
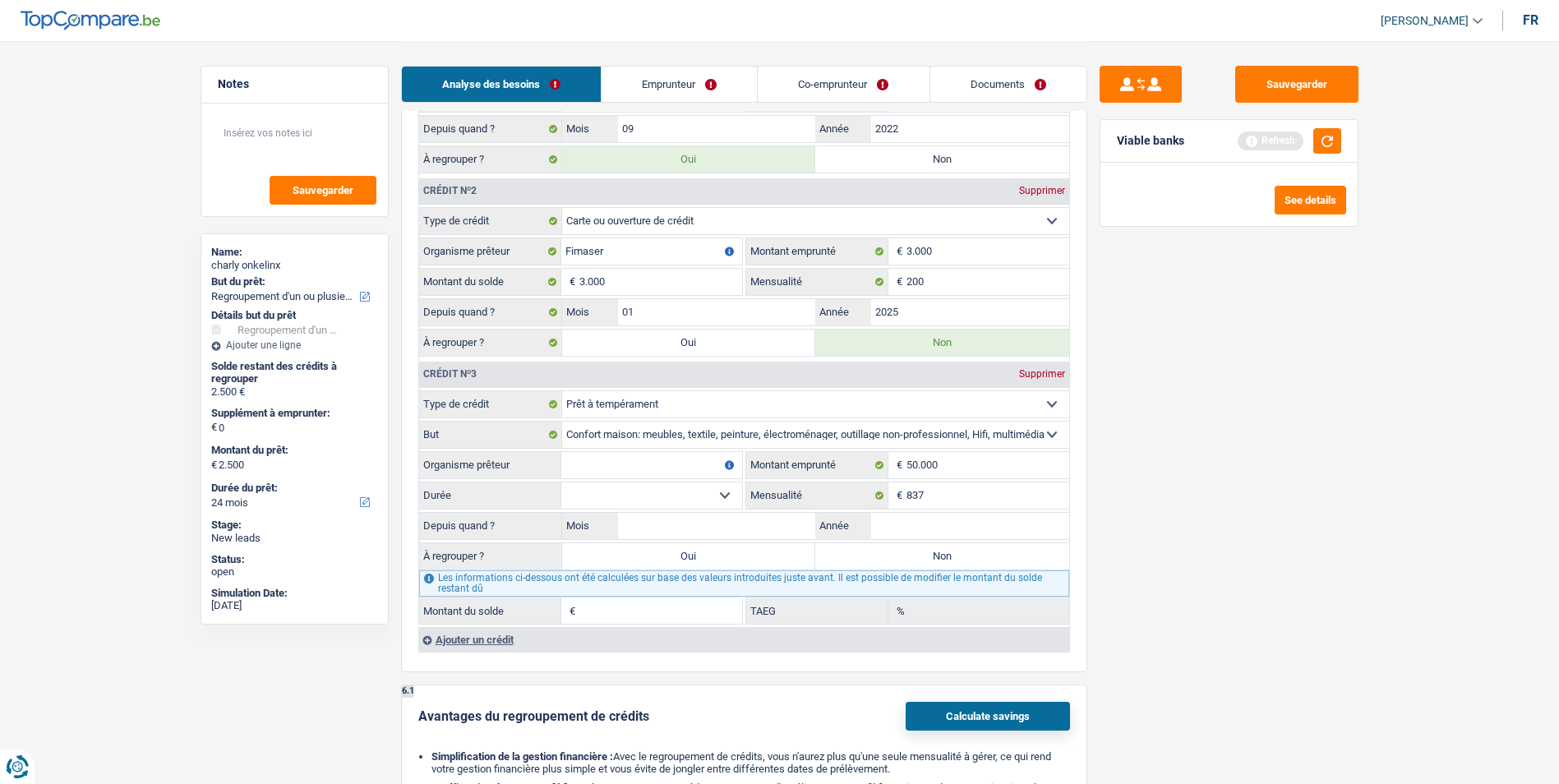
click at [692, 405] on select "Carte ou ouverture de crédit Prêt hypothécaire Vente à tempérament Prêt à tempé…" at bounding box center [815, 404] width 507 height 26
select select "renovationLoan"
click at [562, 391] on select "Carte ou ouverture de crédit Prêt hypothécaire Vente à tempérament Prêt à tempé…" at bounding box center [815, 404] width 507 height 26
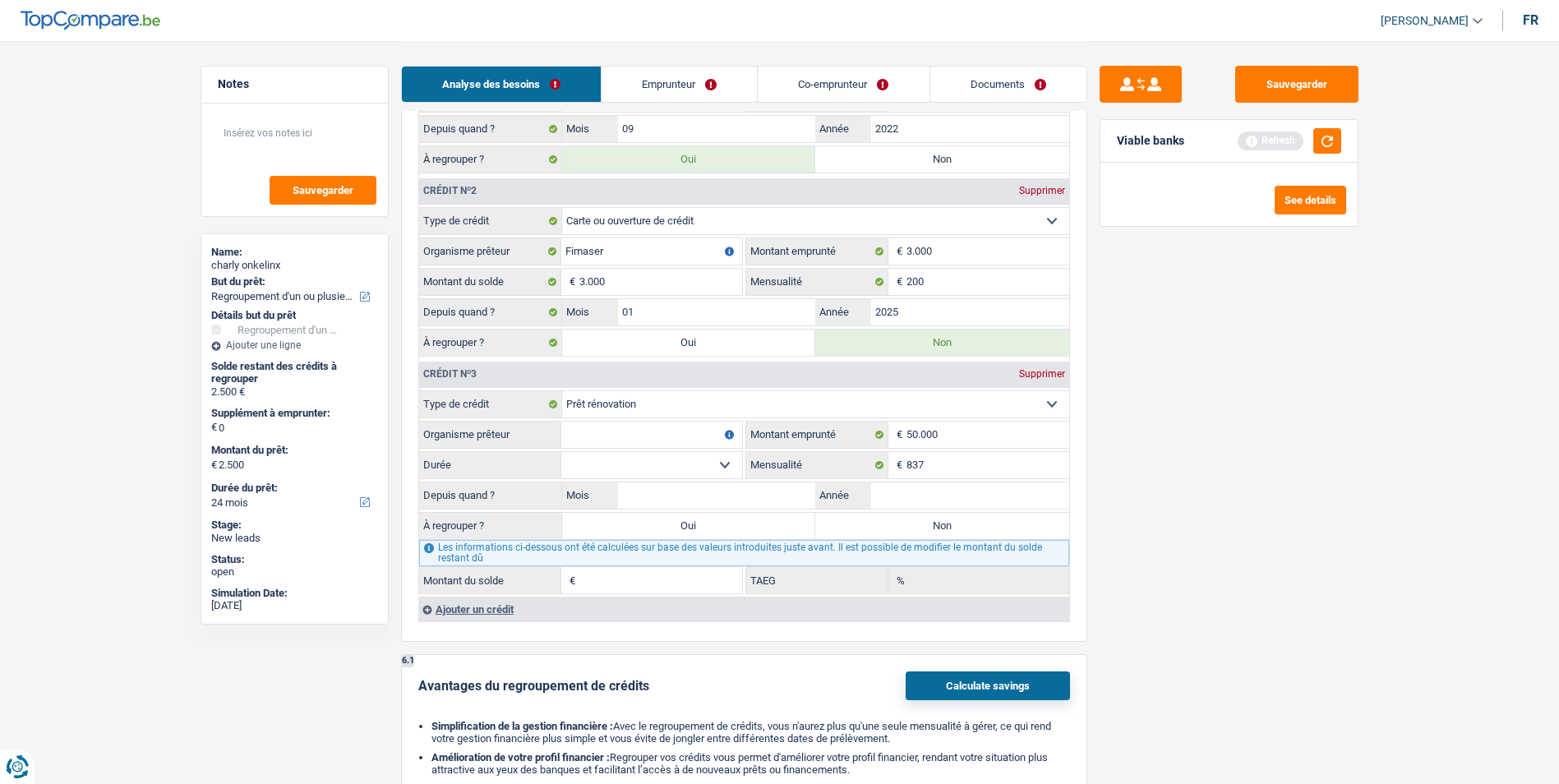
click at [688, 436] on input "Organisme prêteur" at bounding box center [652, 434] width 181 height 26
click at [771, 496] on input "Mois" at bounding box center [717, 495] width 198 height 26
type input "06"
type input "2023"
click at [719, 459] on select "12 mois 18 mois 24 mois 30 mois 36 mois 42 mois 48 mois 60 mois 72 mois 84 mois…" at bounding box center [652, 465] width 181 height 26
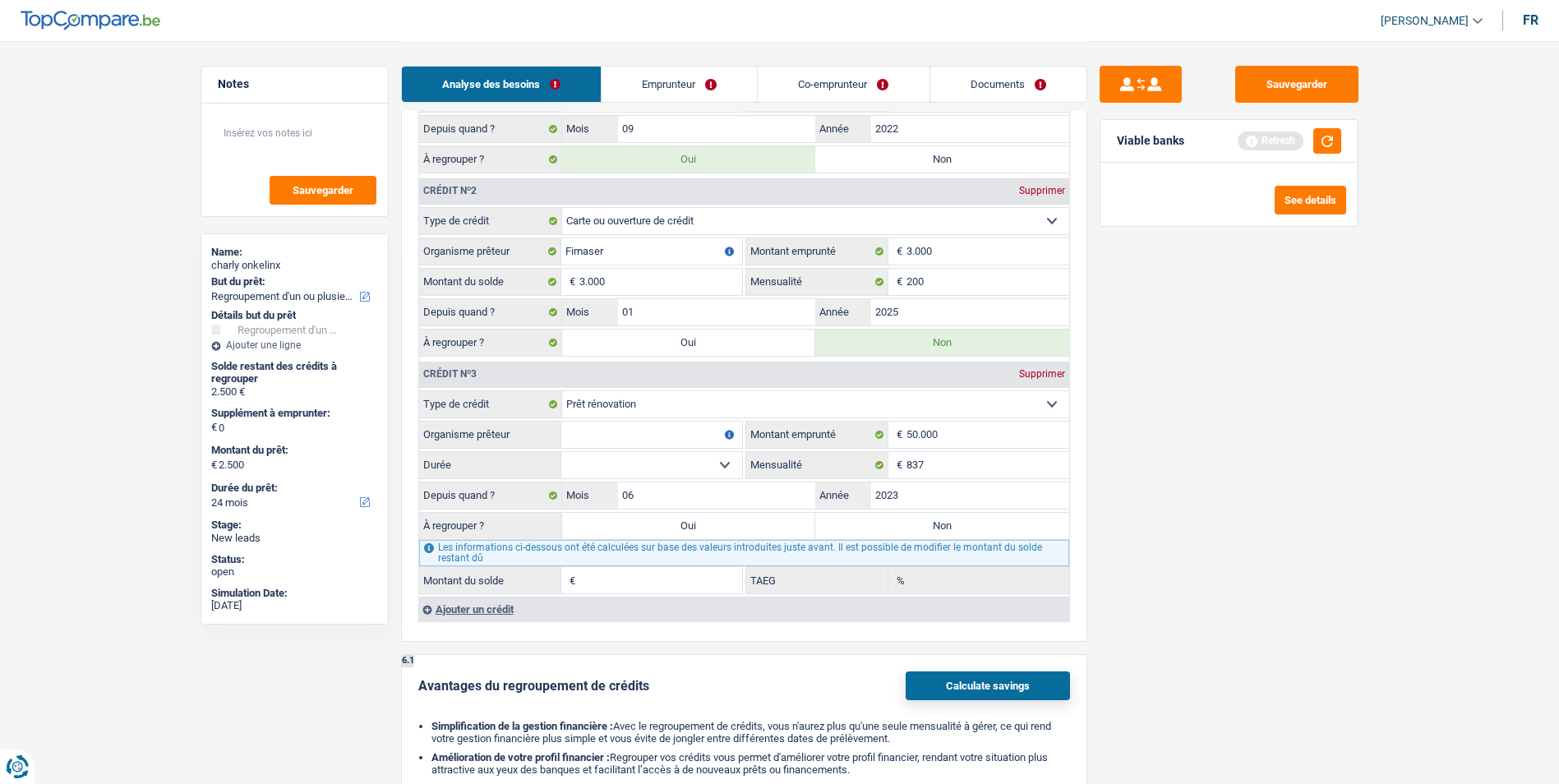
select select "60"
click at [561, 452] on select "12 mois 18 mois 24 mois 30 mois 36 mois 42 mois 48 mois 60 mois 72 mois 84 mois…" at bounding box center [652, 465] width 181 height 26
type input "27.554"
type input "0,17"
click at [635, 437] on input "Organisme prêteur" at bounding box center [652, 434] width 181 height 26
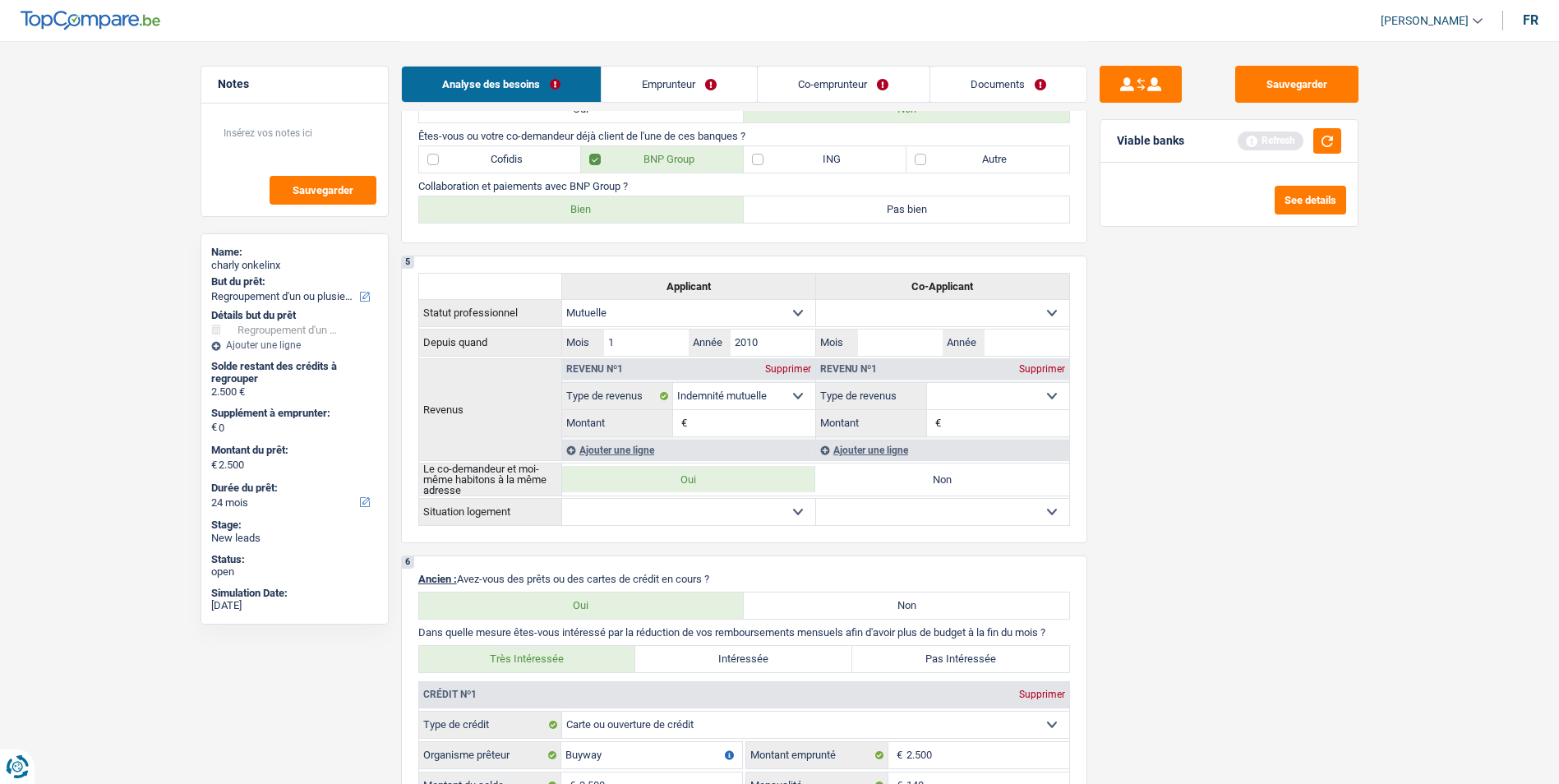
scroll to position [575, 0]
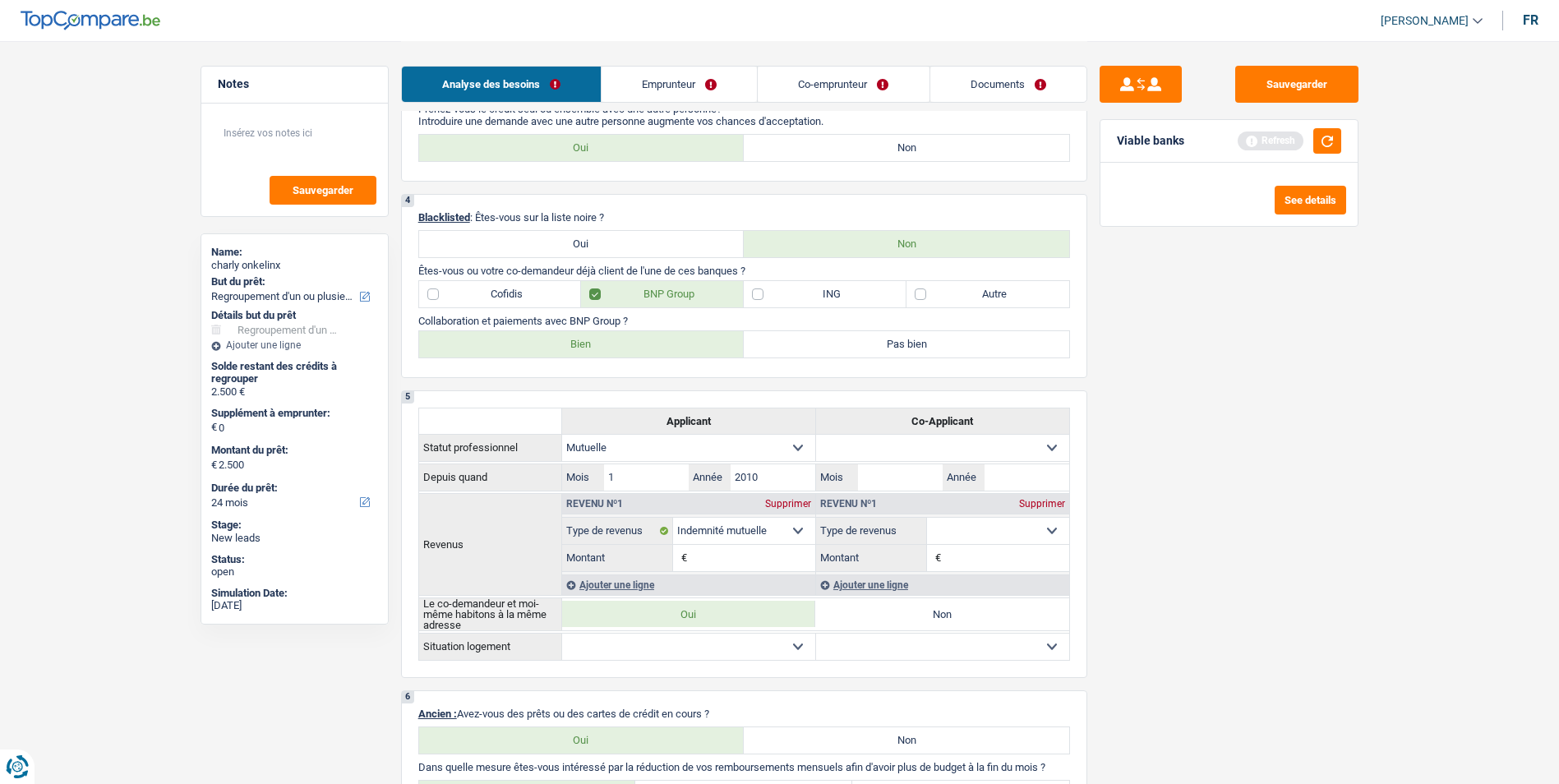
type input "Cofidis"
click at [511, 291] on label "Cofidis" at bounding box center [500, 294] width 162 height 26
click at [511, 291] on input "Cofidis" at bounding box center [500, 294] width 162 height 26
checkbox input "true"
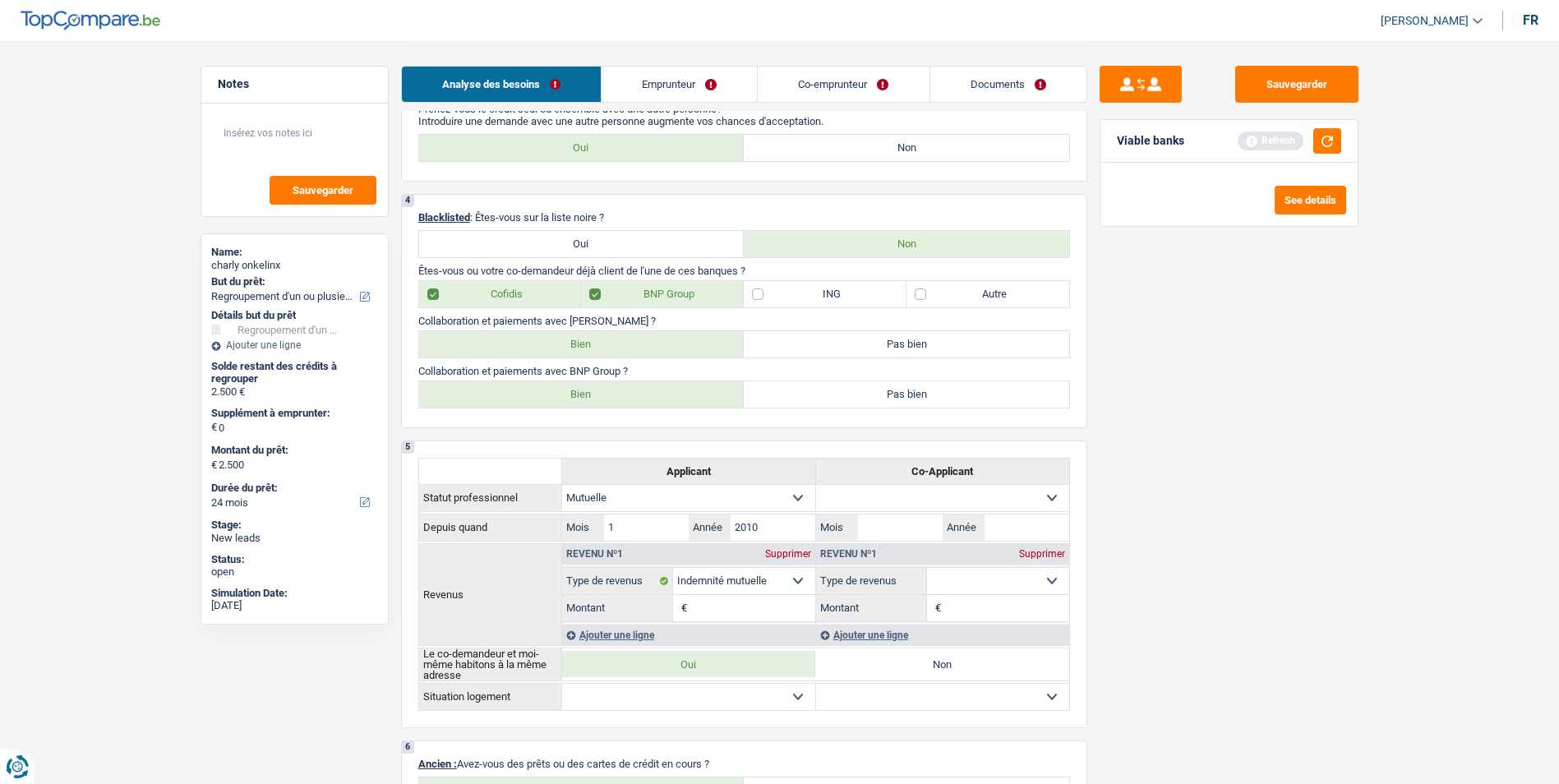
click at [579, 349] on label "Bien" at bounding box center [581, 344] width 326 height 26
click at [579, 349] on input "Bien" at bounding box center [581, 344] width 326 height 26
radio input "true"
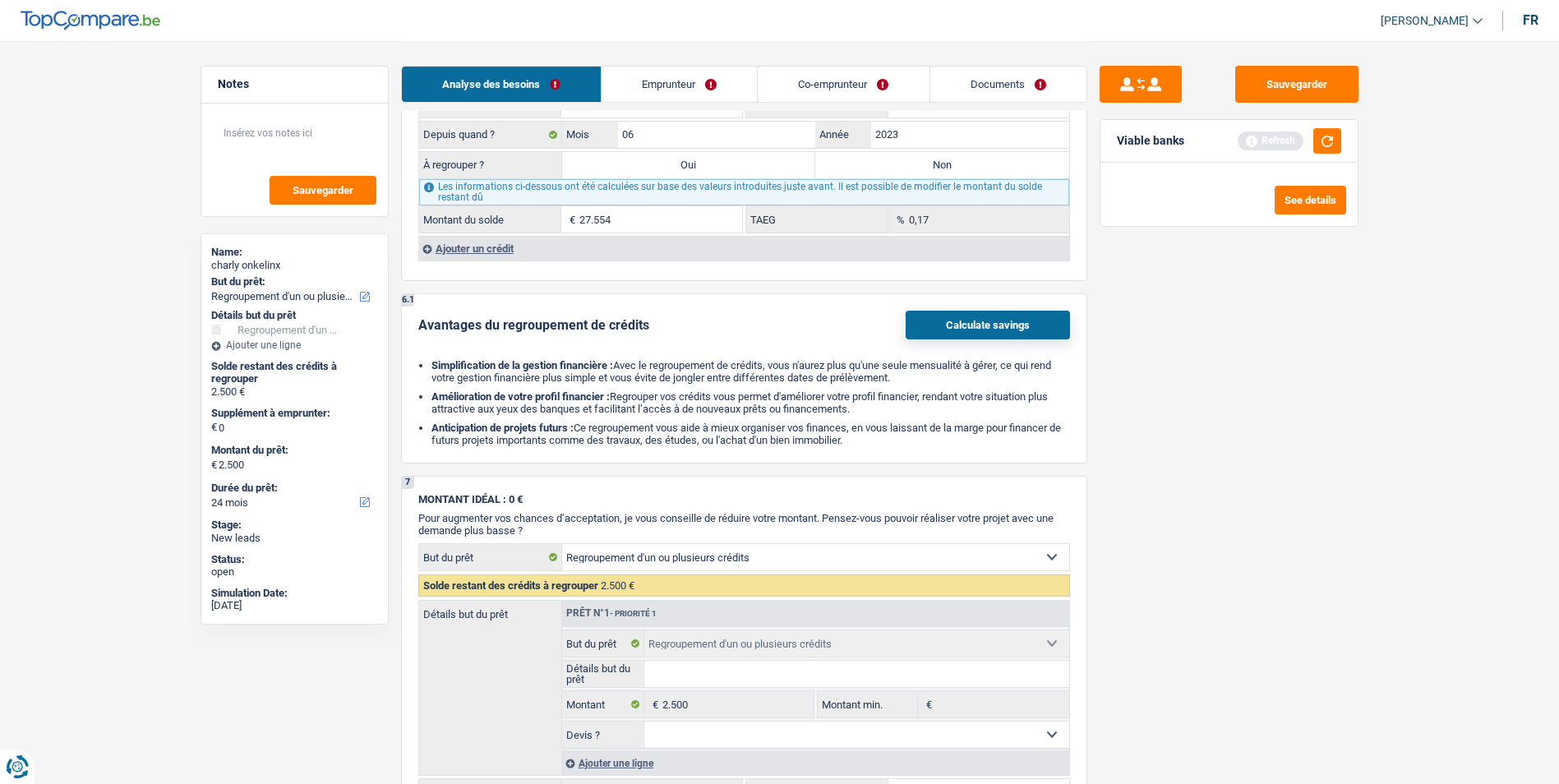
scroll to position [1560, 0]
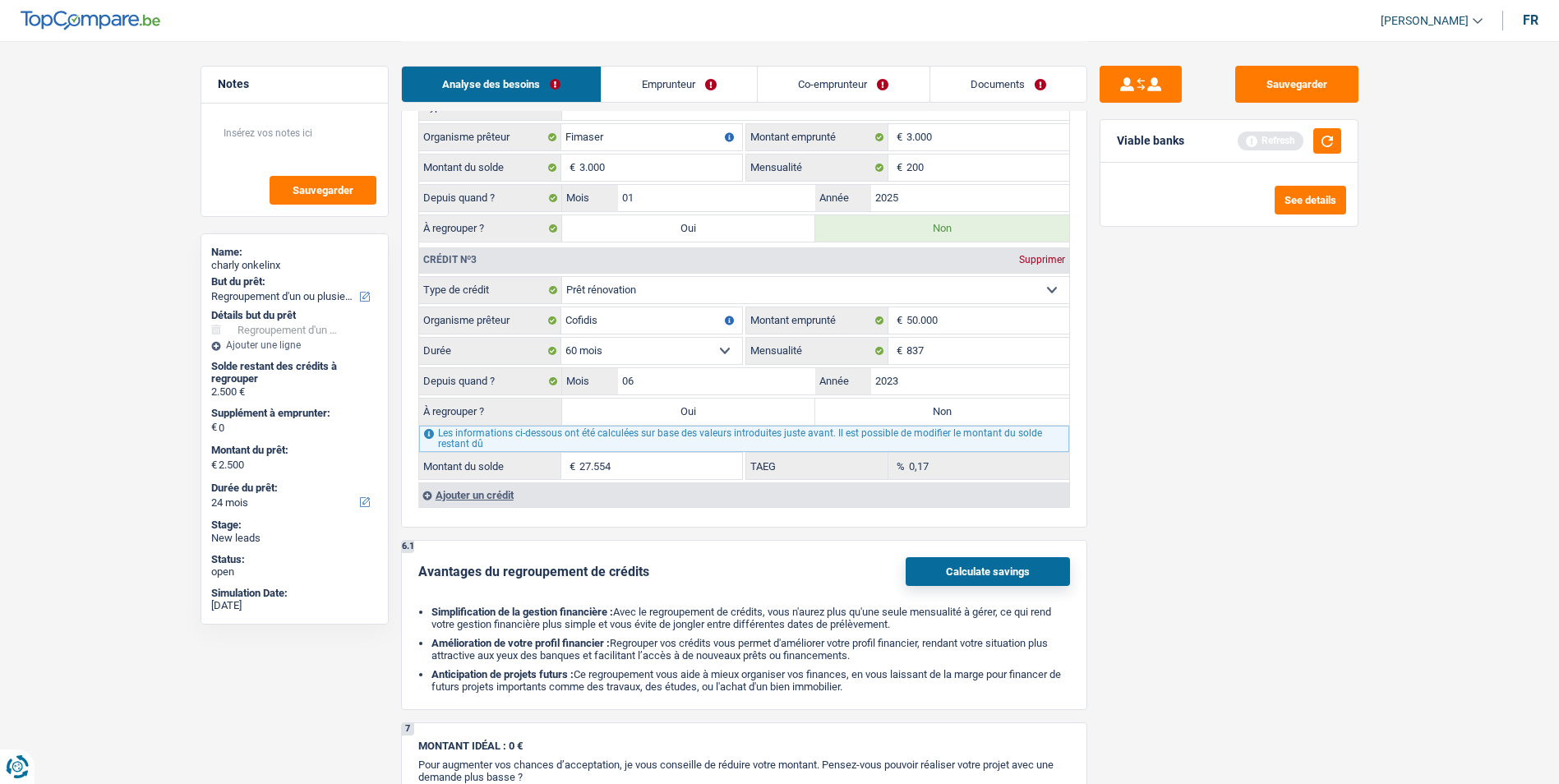
click at [1311, 149] on div "Refresh" at bounding box center [1289, 141] width 104 height 26
click at [1316, 148] on button "button" at bounding box center [1327, 141] width 28 height 26
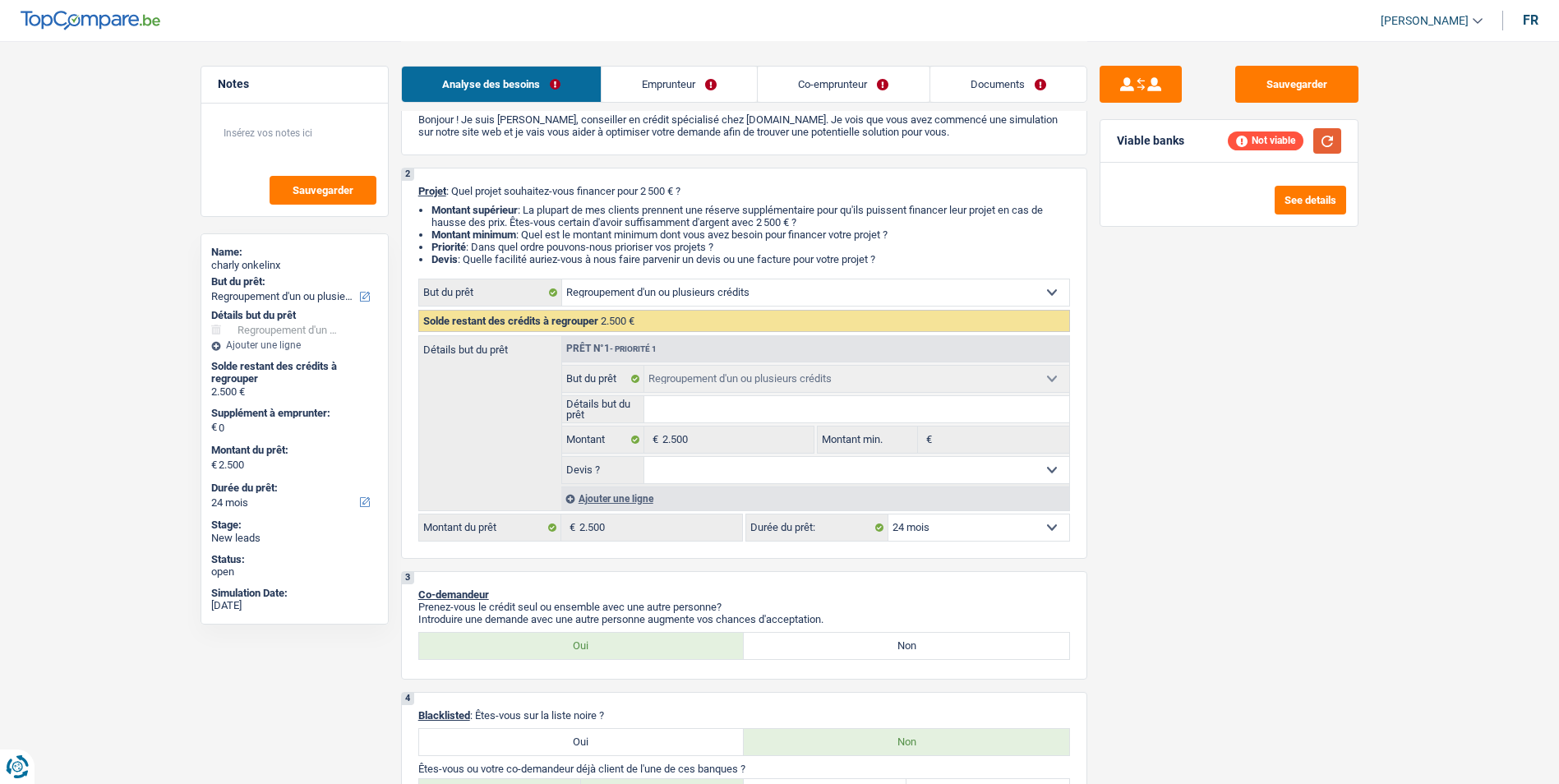
scroll to position [164, 0]
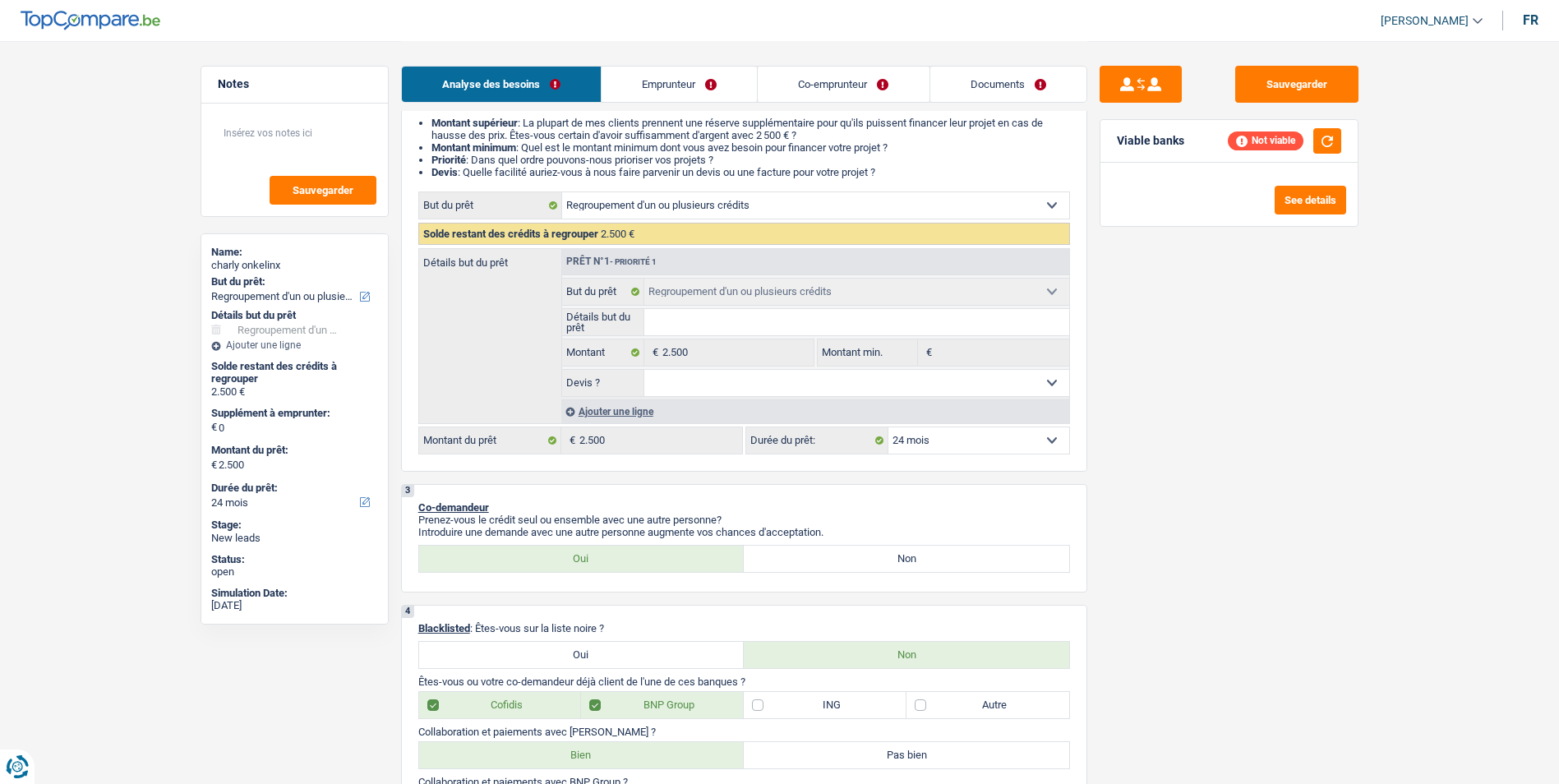
click at [998, 439] on select "12 mois 18 mois 24 mois Sélectionner une option" at bounding box center [979, 440] width 181 height 26
click at [888, 427] on select "12 mois 18 mois 24 mois Sélectionner une option" at bounding box center [979, 440] width 181 height 26
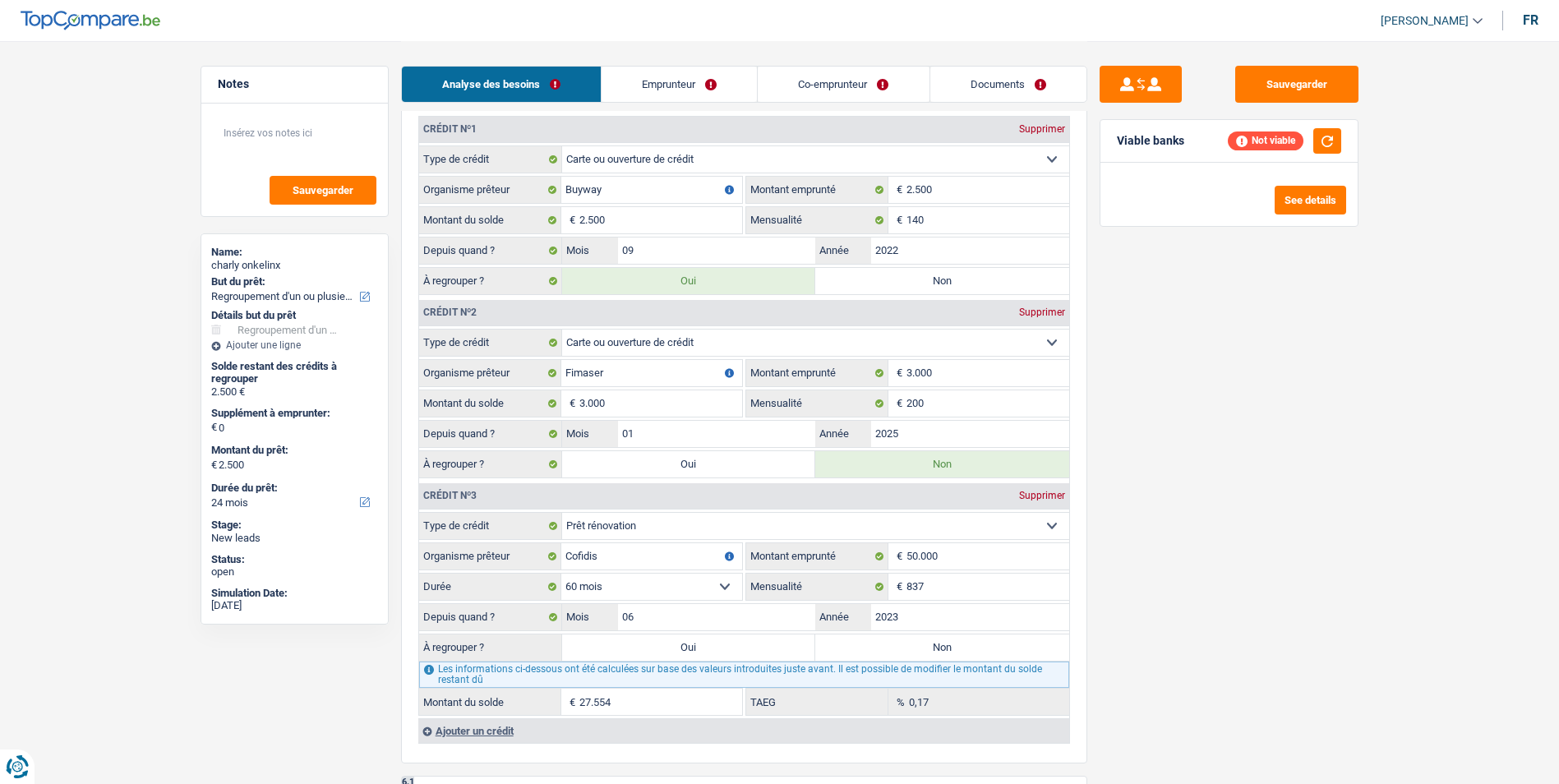
scroll to position [1560, 0]
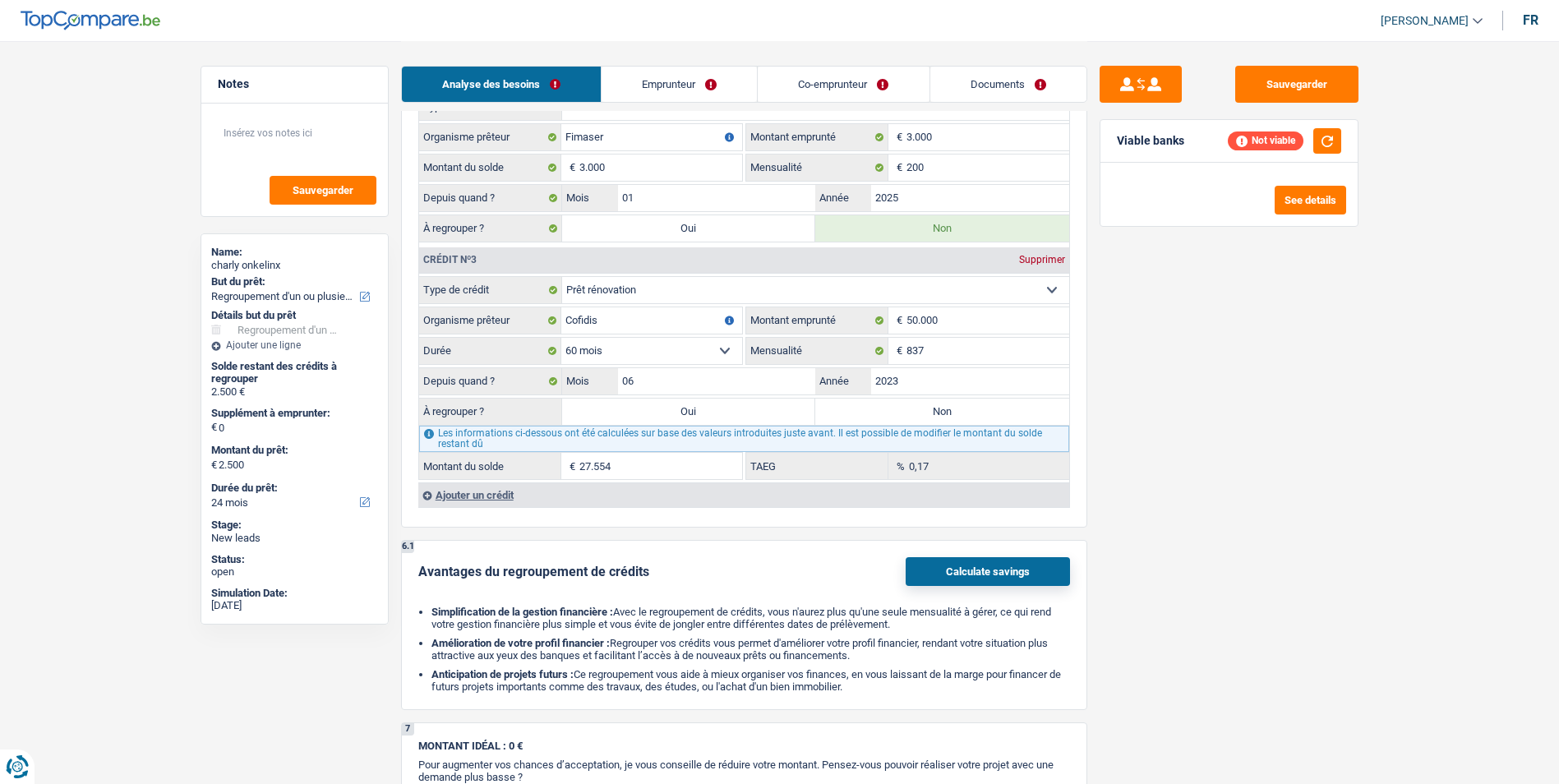
click at [690, 419] on label "Oui" at bounding box center [689, 411] width 254 height 26
click at [690, 419] on input "Oui" at bounding box center [689, 411] width 254 height 26
radio input "true"
type input "30.054"
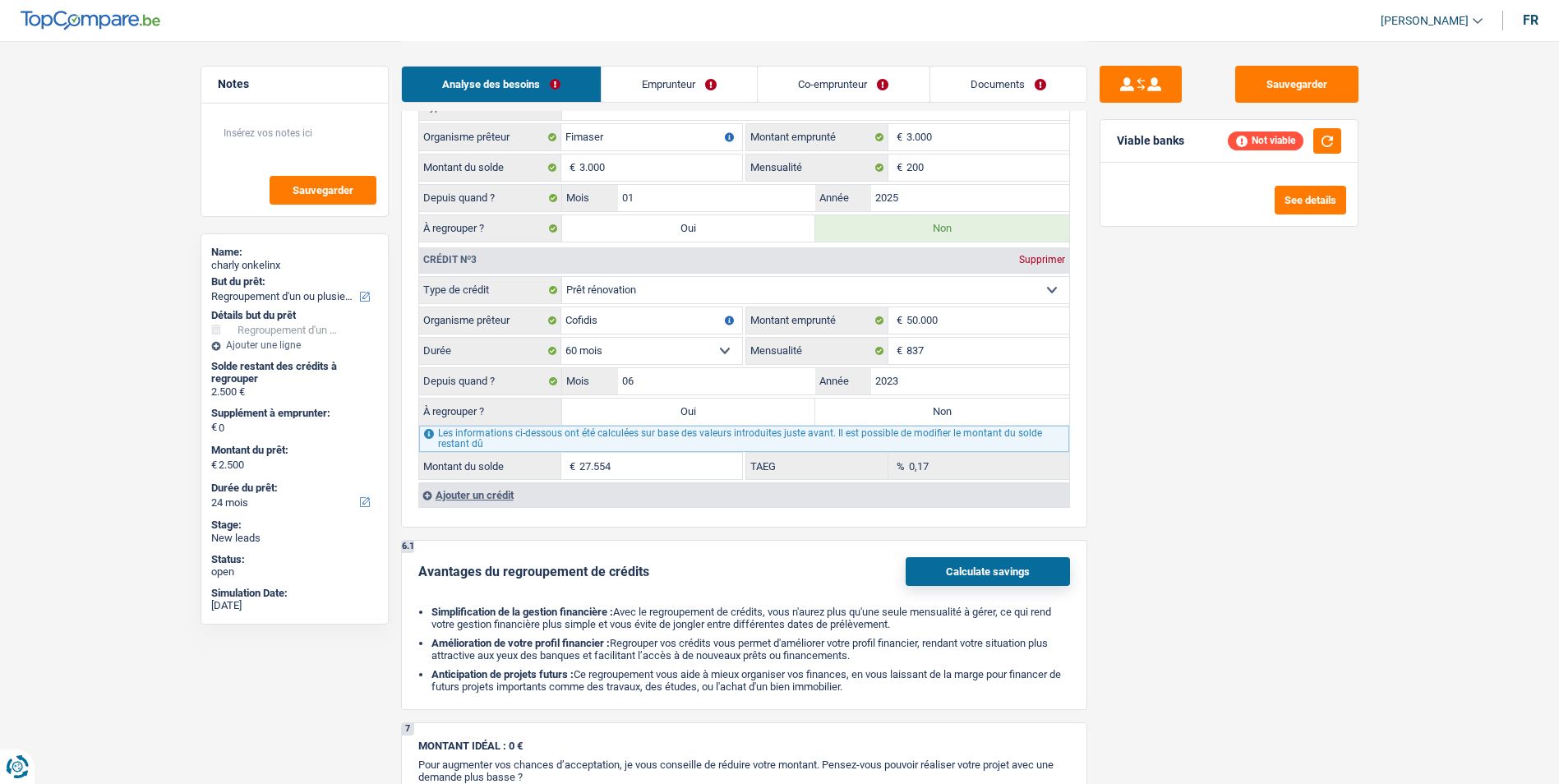
type input "30.054"
select select "120"
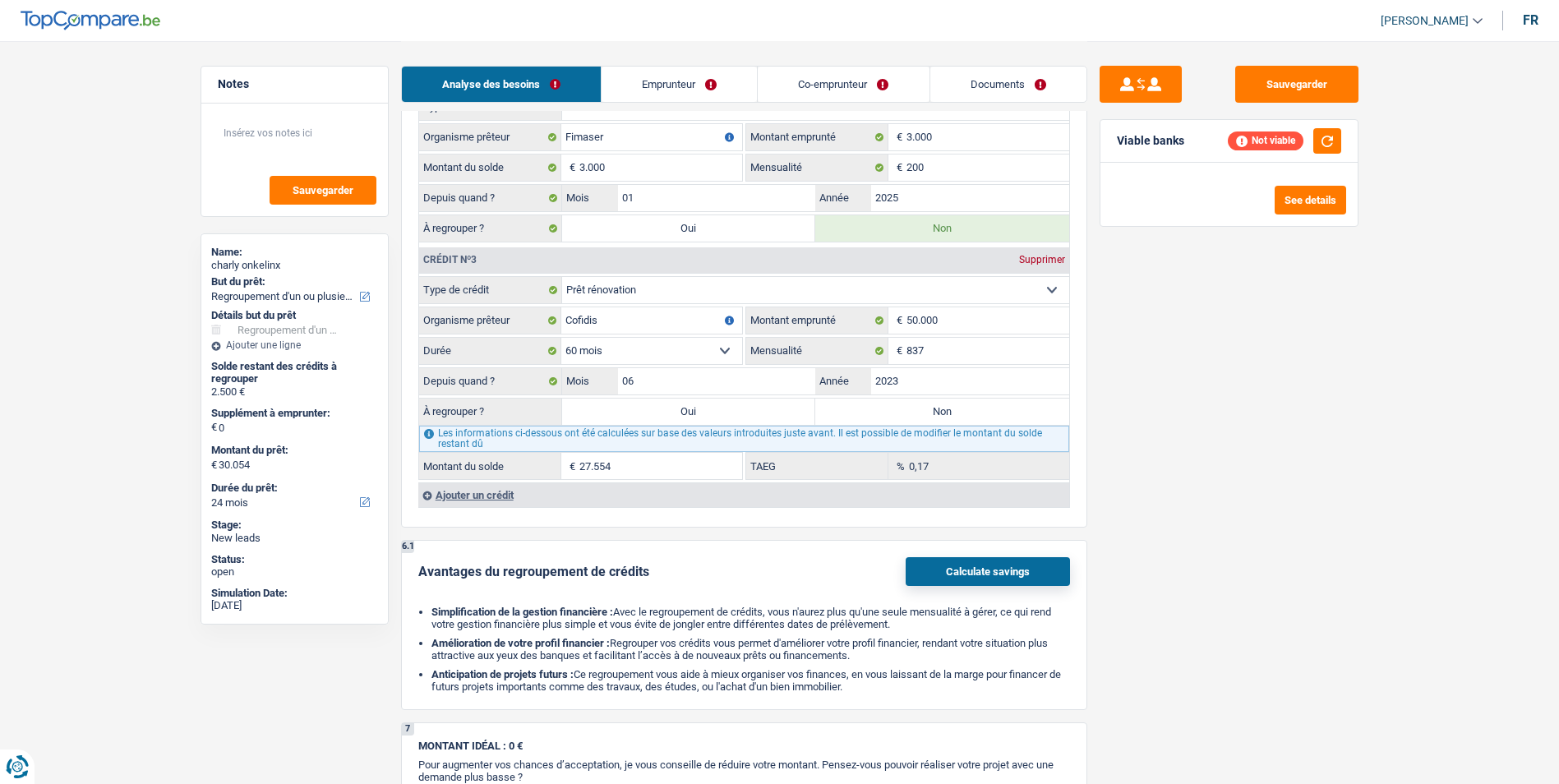
select select "120"
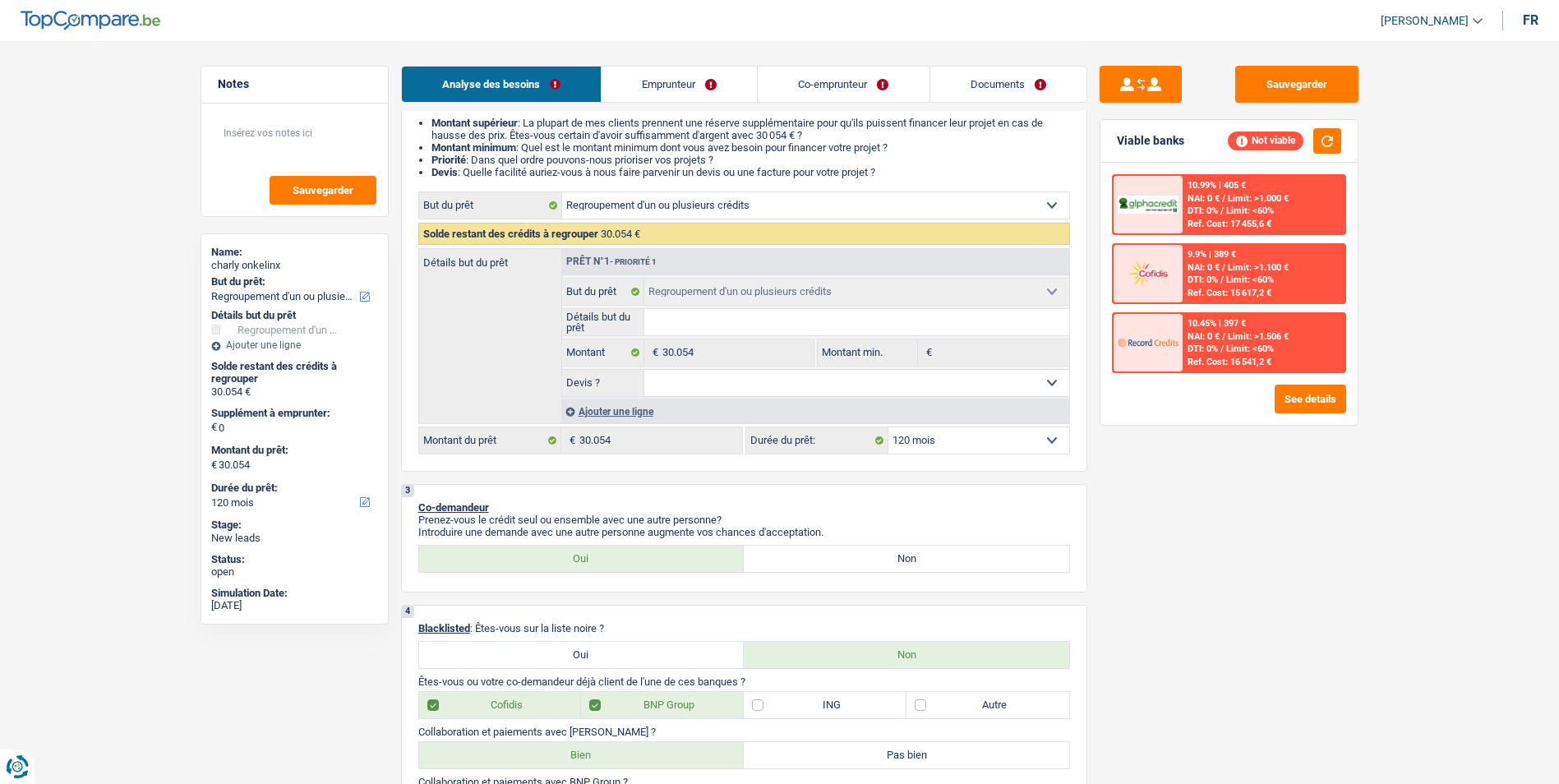
scroll to position [0, 0]
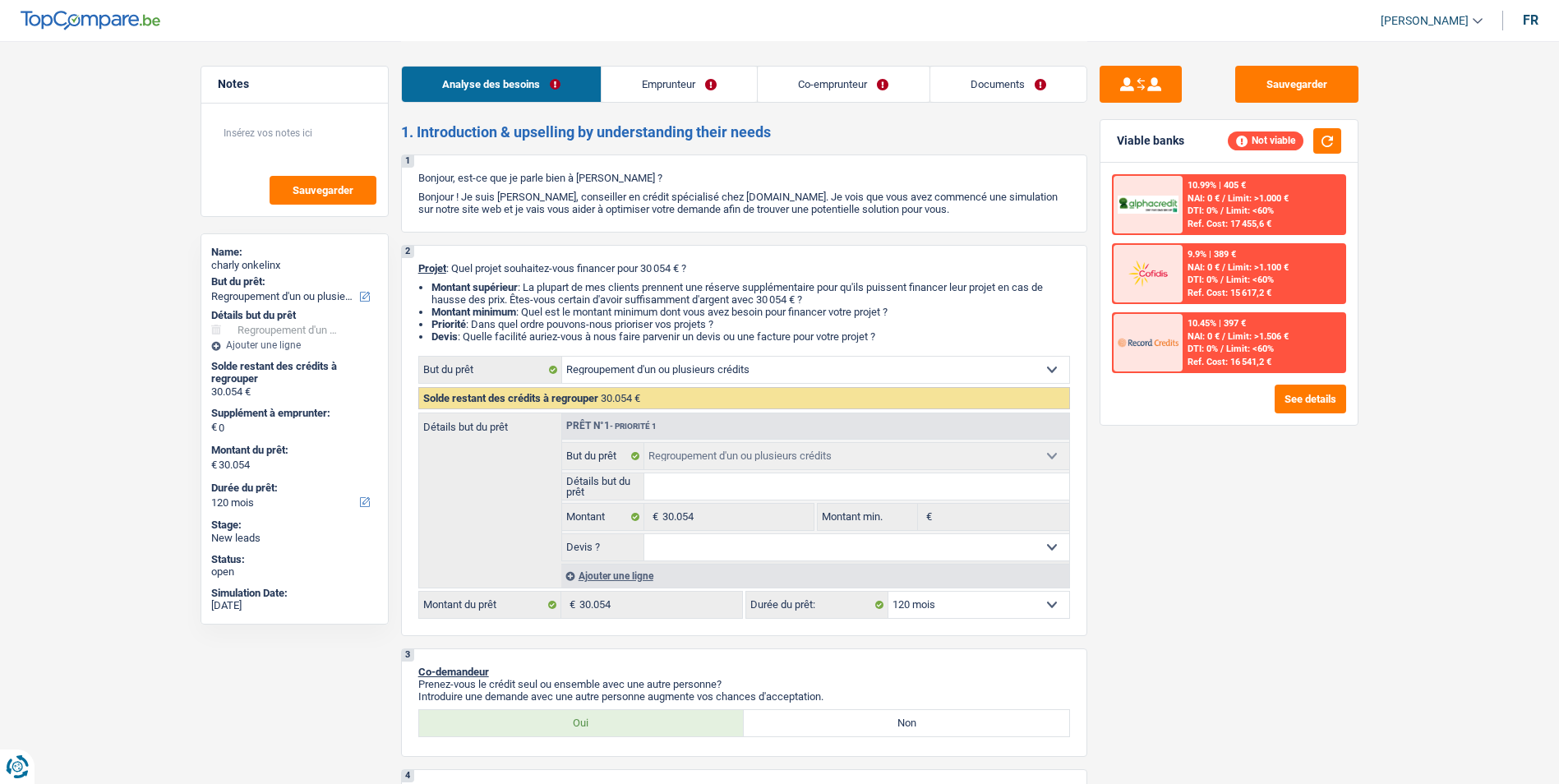
click at [946, 599] on select "12 mois 18 mois 24 mois 30 mois 36 mois 42 mois 48 mois 60 mois 72 mois 84 mois…" at bounding box center [979, 604] width 181 height 26
select select "60"
click at [888, 591] on select "12 mois 18 mois 24 mois 30 mois 36 mois 42 mois 48 mois 60 mois 72 mois 84 mois…" at bounding box center [979, 604] width 181 height 26
select select "60"
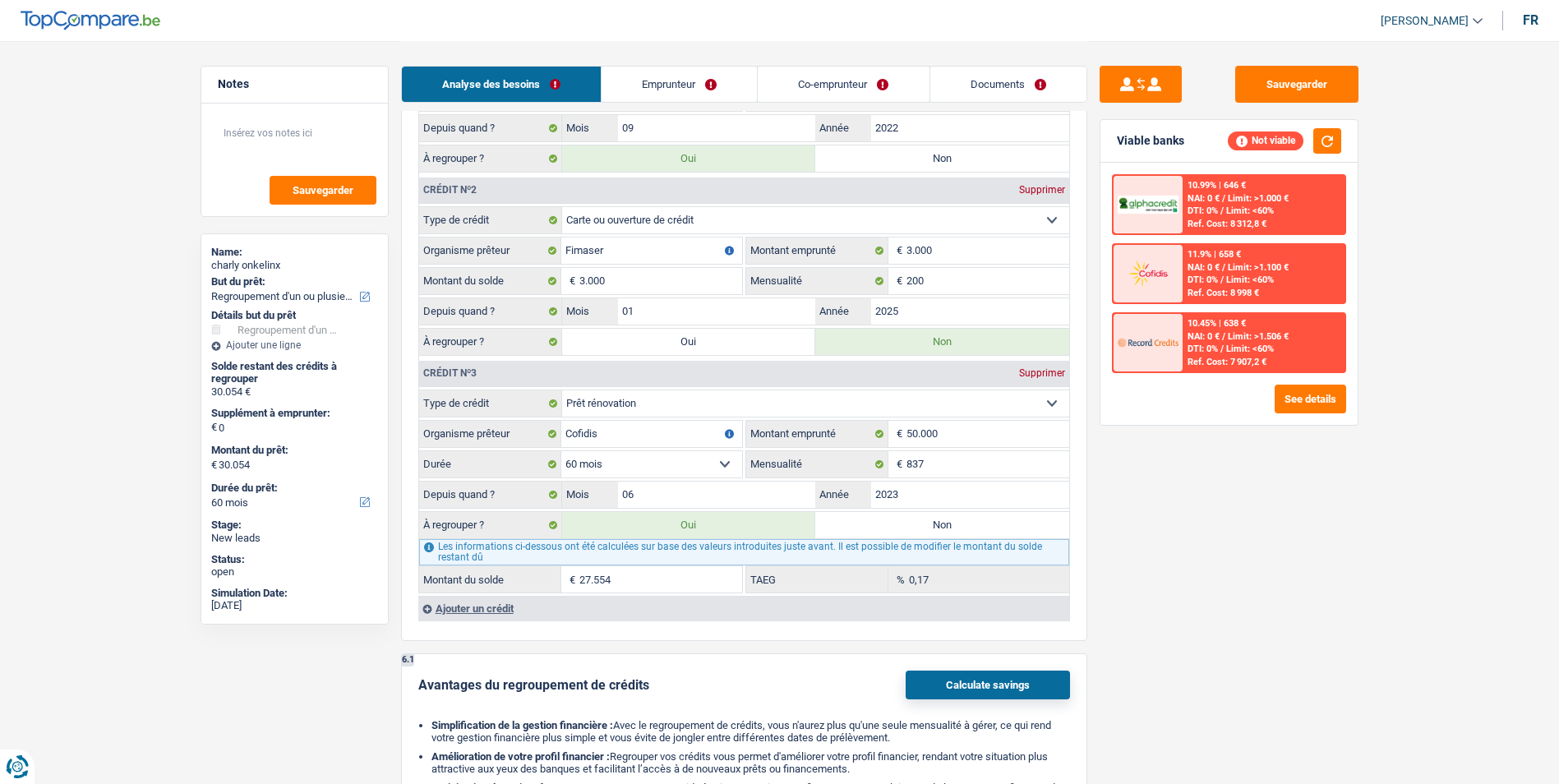
scroll to position [1643, 0]
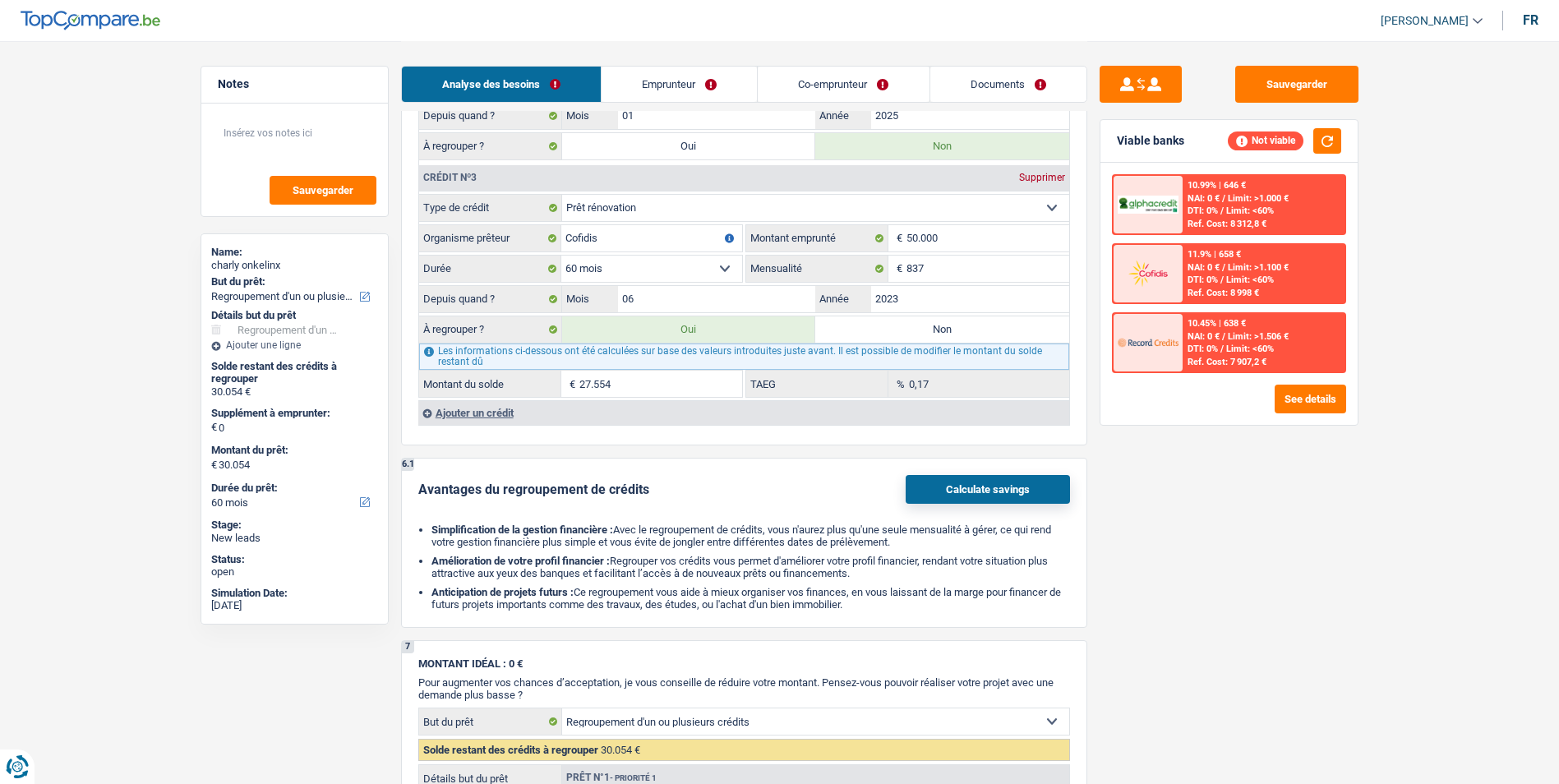
click at [480, 411] on div "Ajouter un crédit" at bounding box center [744, 412] width 651 height 25
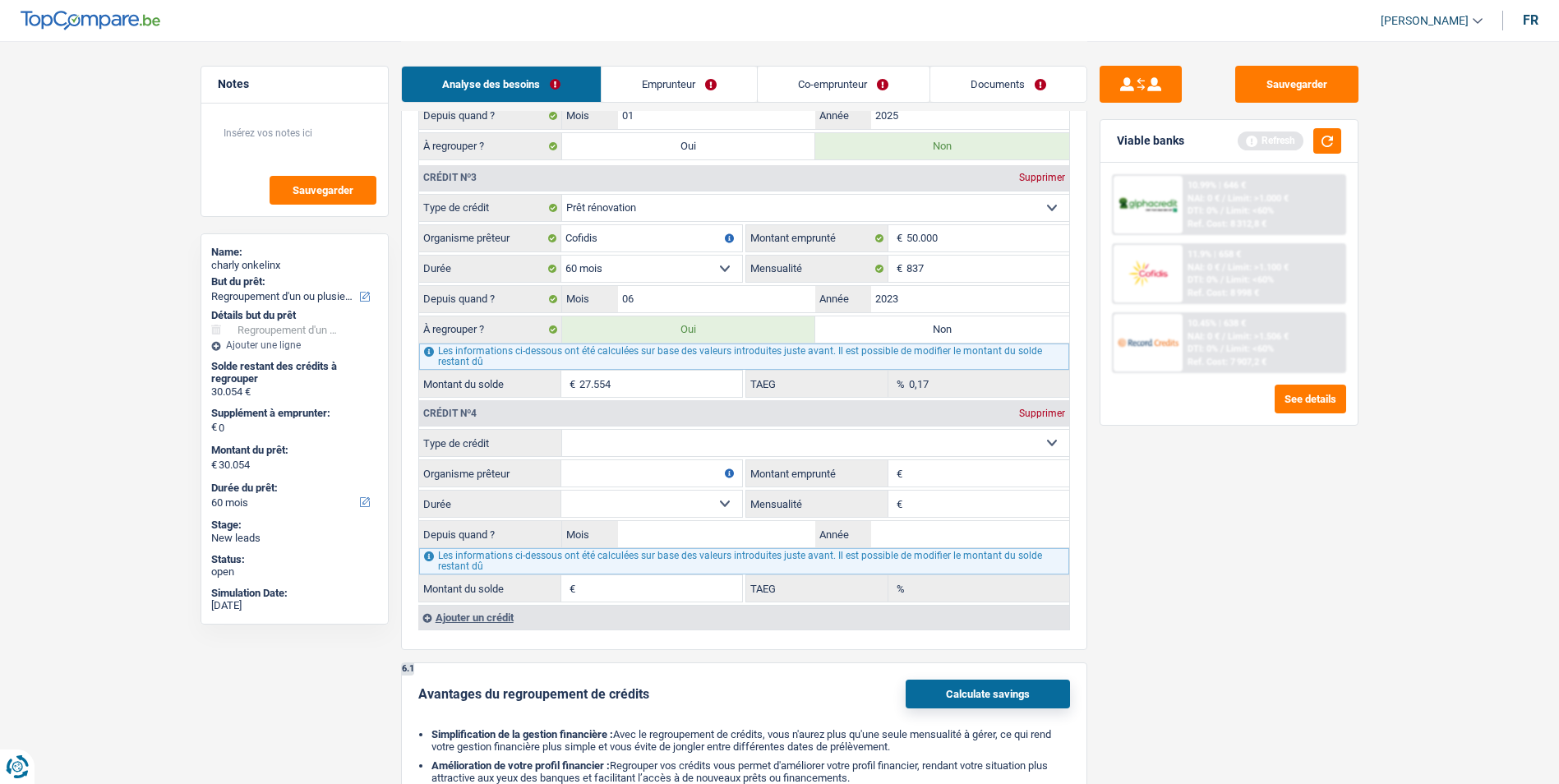
click at [622, 466] on input "Organisme prêteur" at bounding box center [652, 473] width 181 height 26
type input "Alpha Crédit"
click at [921, 492] on input "Mensualité" at bounding box center [988, 503] width 162 height 26
type input "370"
click at [691, 535] on input "Mois" at bounding box center [717, 533] width 198 height 26
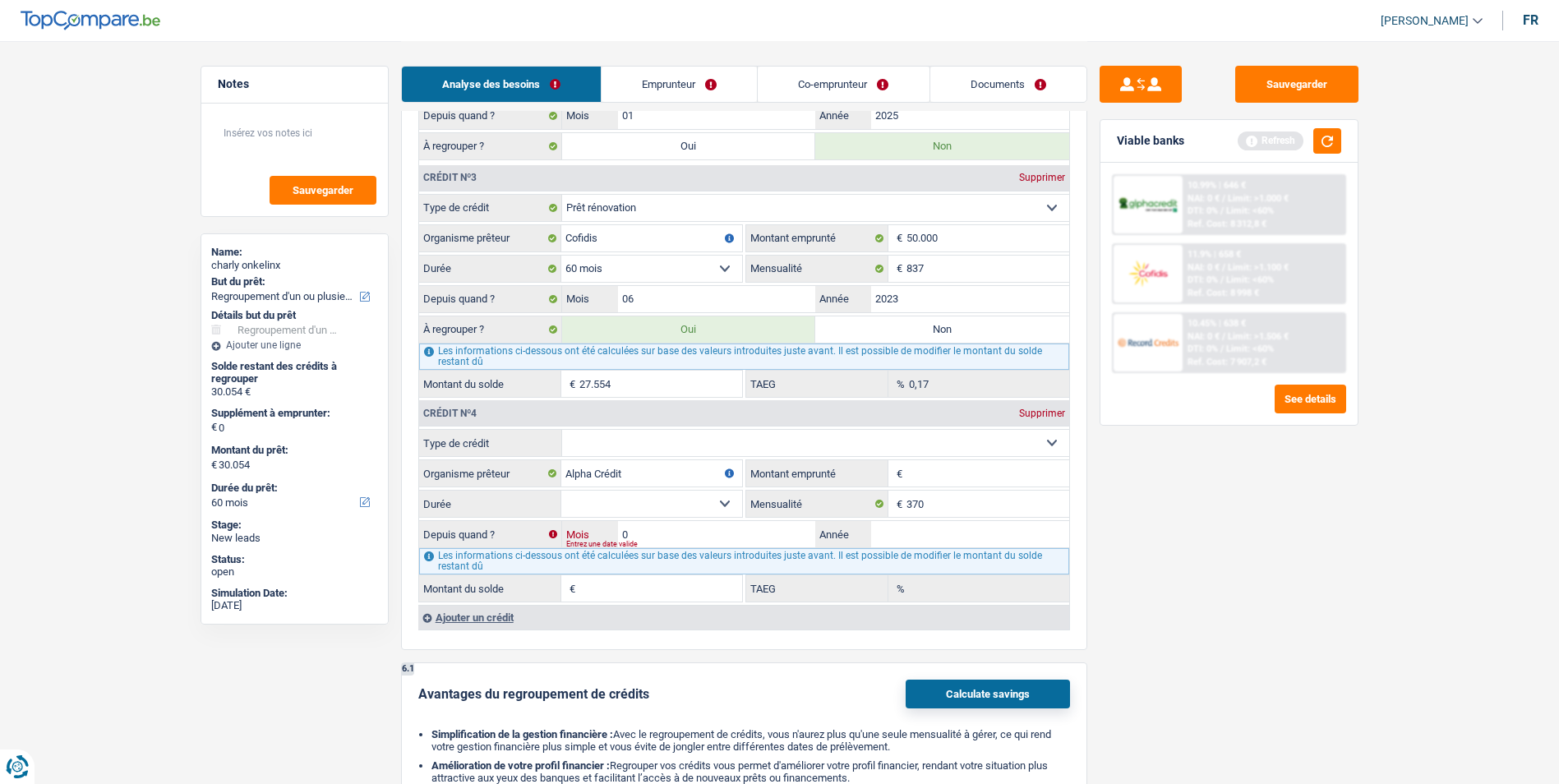
type input "07"
type input "2025"
click at [723, 434] on select "Carte ou ouverture de crédit Prêt hypothécaire Vente à tempérament Prêt à tempé…" at bounding box center [815, 443] width 507 height 26
select select "carLoan"
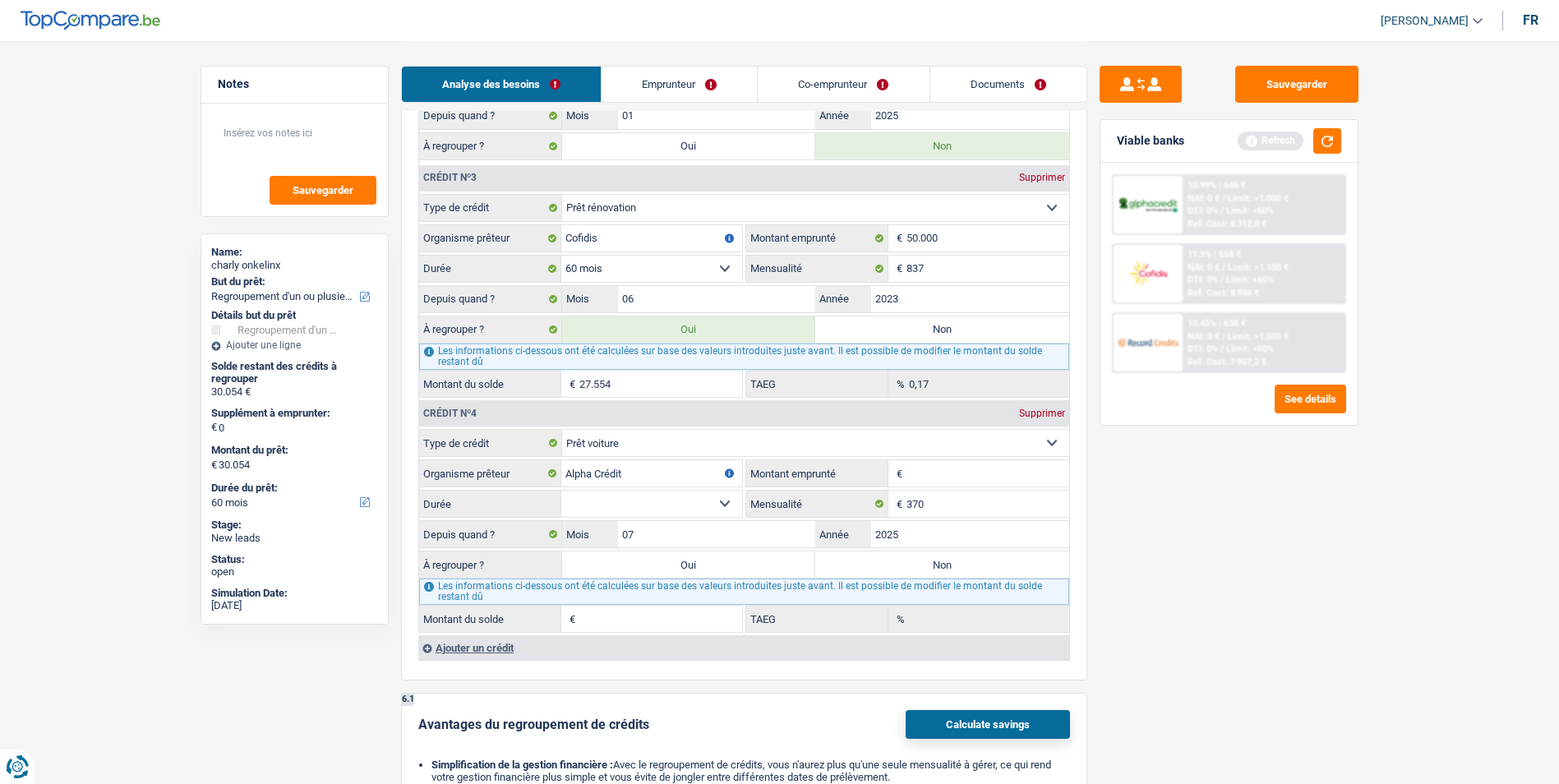
click at [856, 564] on label "Non" at bounding box center [942, 564] width 254 height 26
click at [856, 564] on input "Non" at bounding box center [942, 564] width 254 height 26
radio input "true"
click at [939, 465] on input "Montant emprunté" at bounding box center [988, 473] width 162 height 26
type input "25.000"
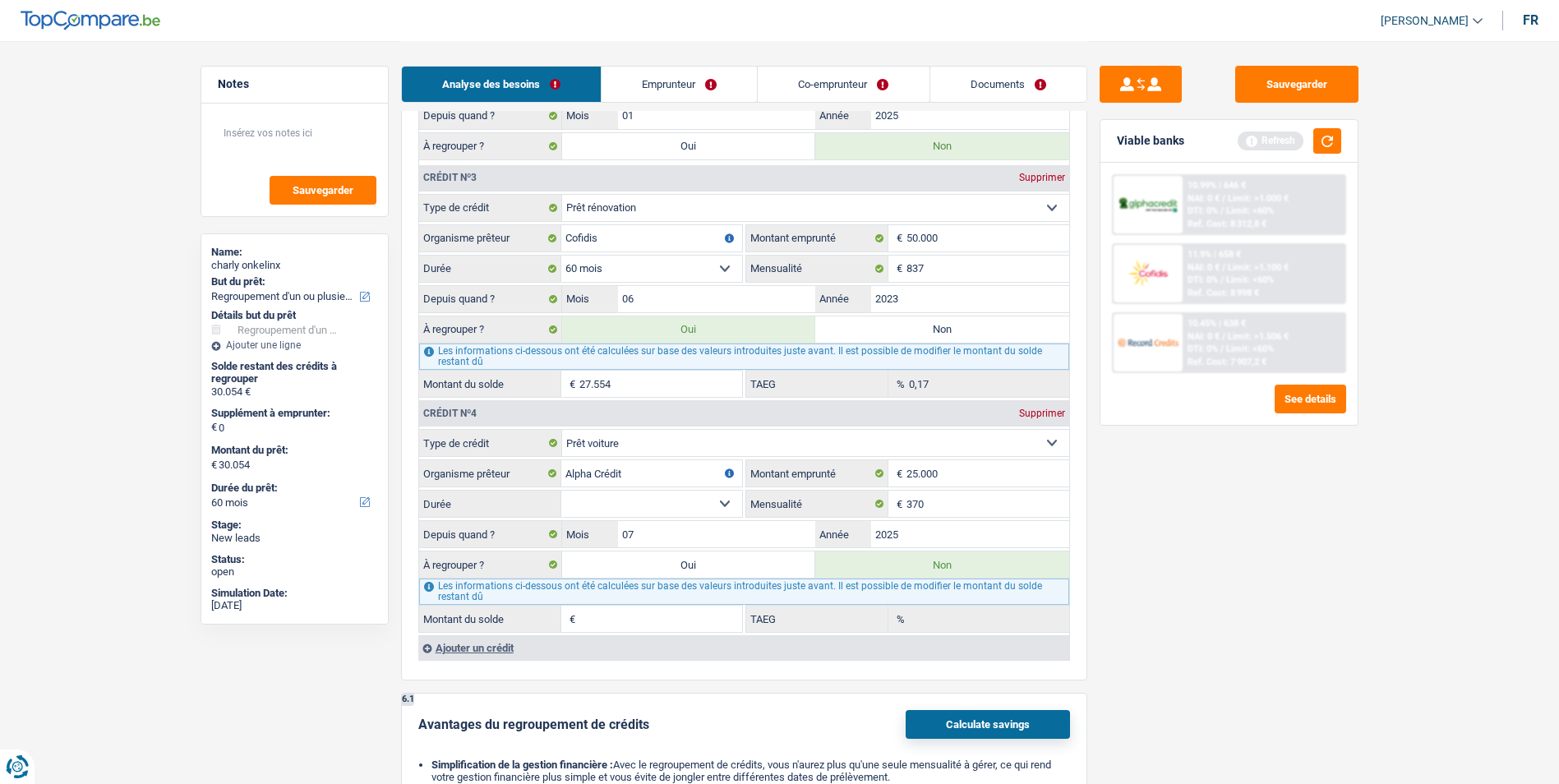
click at [726, 501] on select "12 mois 18 mois 24 mois 30 mois 36 mois 42 mois 48 mois 60 mois 72 mois 84 mois…" at bounding box center [652, 503] width 181 height 26
select select "60"
click at [561, 490] on select "12 mois 18 mois 24 mois 30 mois 36 mois 42 mois 48 mois 60 mois 72 mois 84 mois…" at bounding box center [652, 503] width 181 height 26
type input "24.072"
type input "0,00"
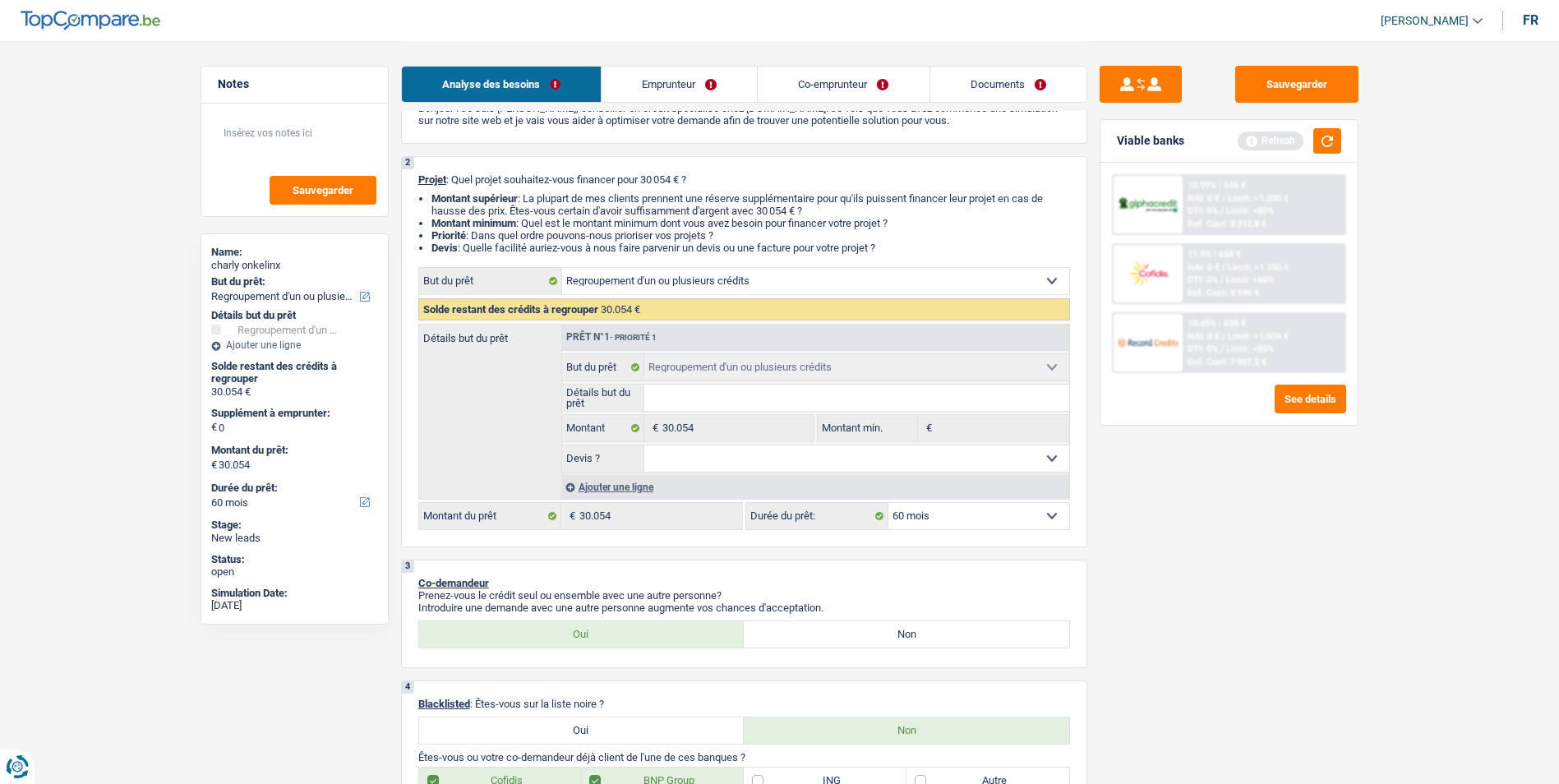
scroll to position [0, 0]
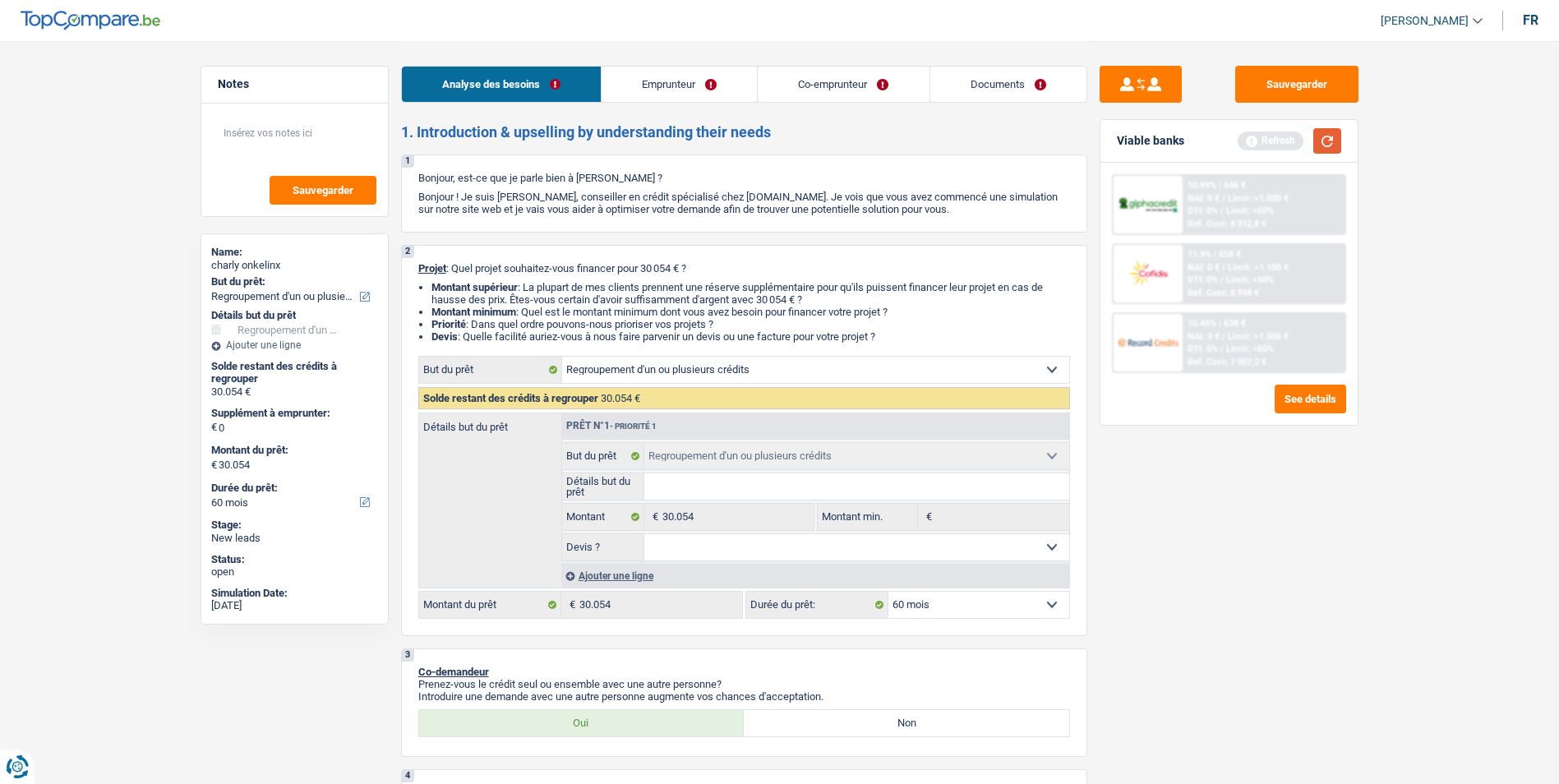
click at [1325, 146] on button "button" at bounding box center [1327, 141] width 28 height 26
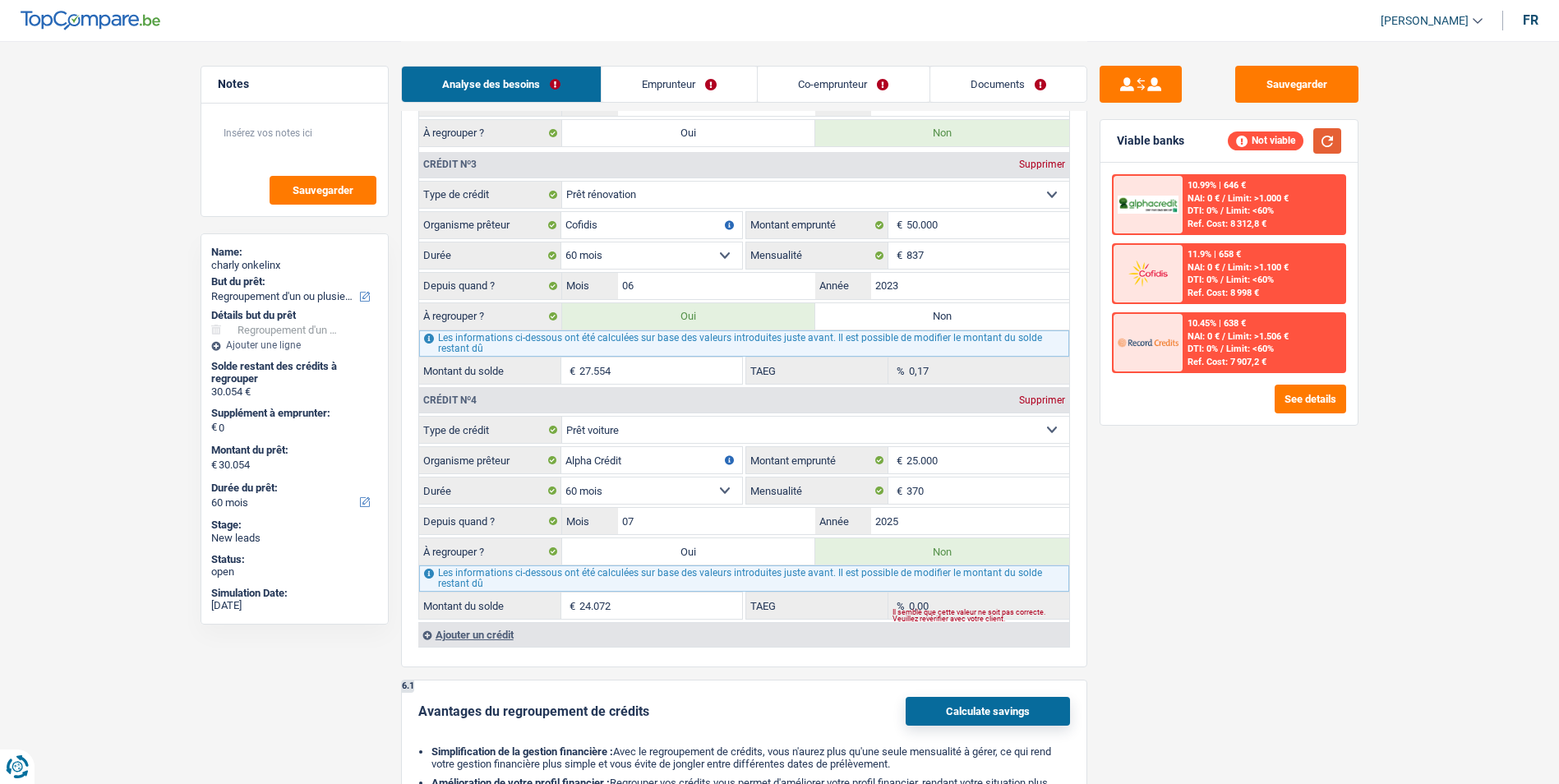
scroll to position [1641, 0]
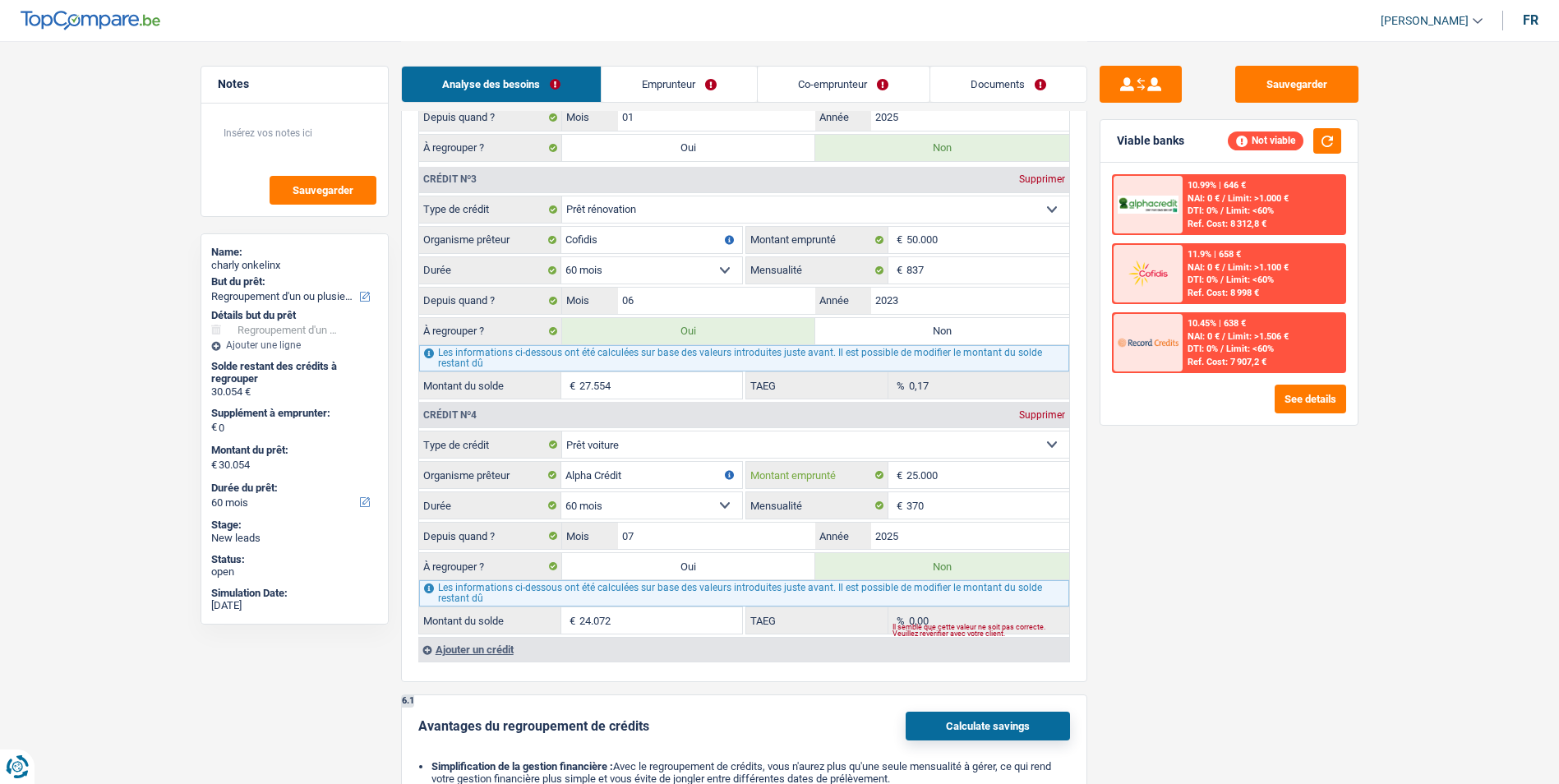
click at [942, 480] on input "25.000" at bounding box center [988, 475] width 162 height 26
type input "2.500"
select select
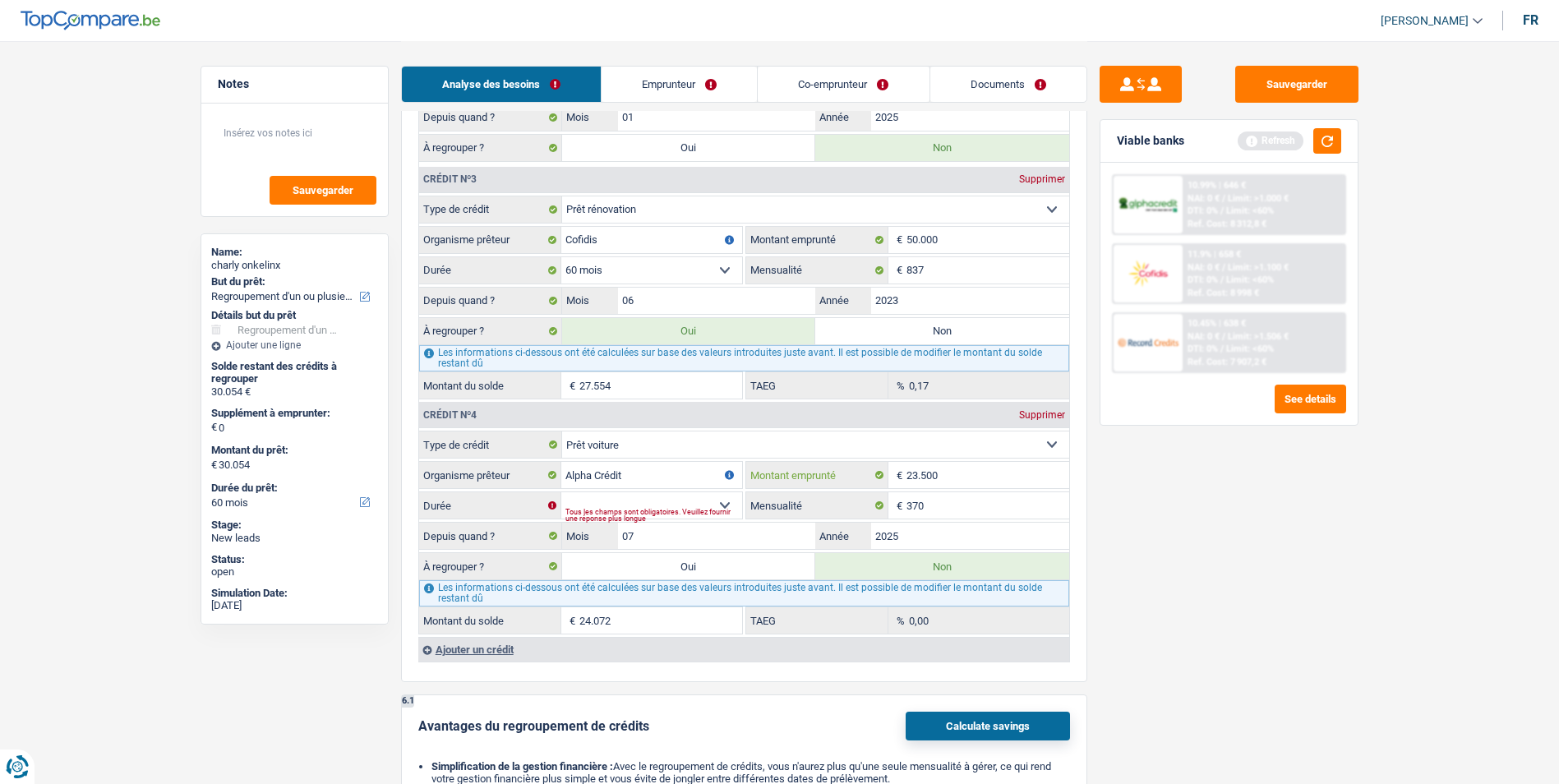
type input "23.500"
click at [725, 505] on select "12 mois 18 mois 24 mois 30 mois 36 mois 42 mois 48 mois 60 mois 72 mois 84 mois…" at bounding box center [652, 504] width 181 height 26
select select "60"
click at [561, 491] on select "12 mois 18 mois 24 mois 30 mois 36 mois 42 mois 48 mois 60 mois 72 mois 84 mois…" at bounding box center [652, 504] width 181 height 26
type input "22.674"
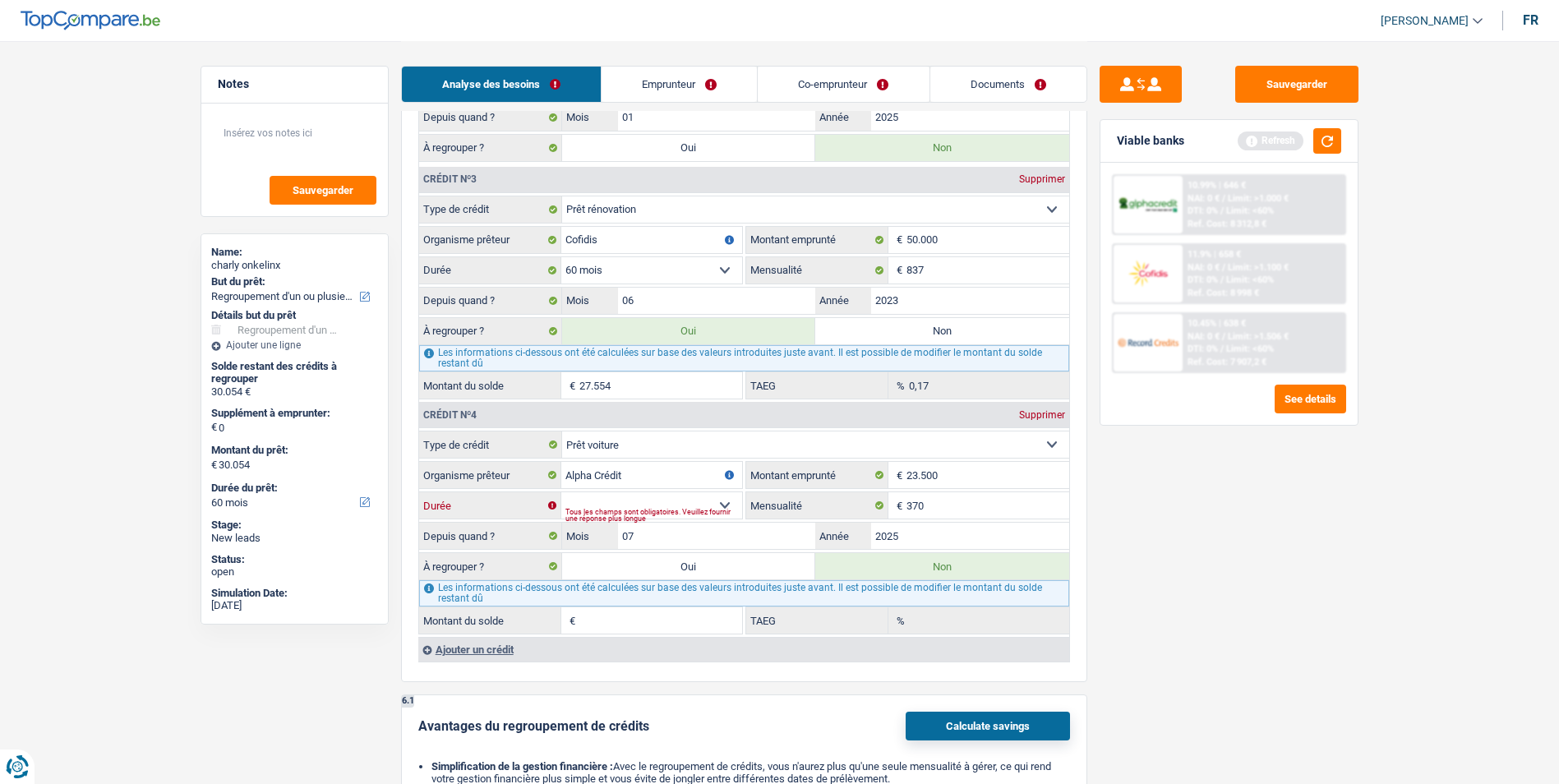
type input "0,00"
click at [1326, 135] on button "button" at bounding box center [1327, 141] width 28 height 26
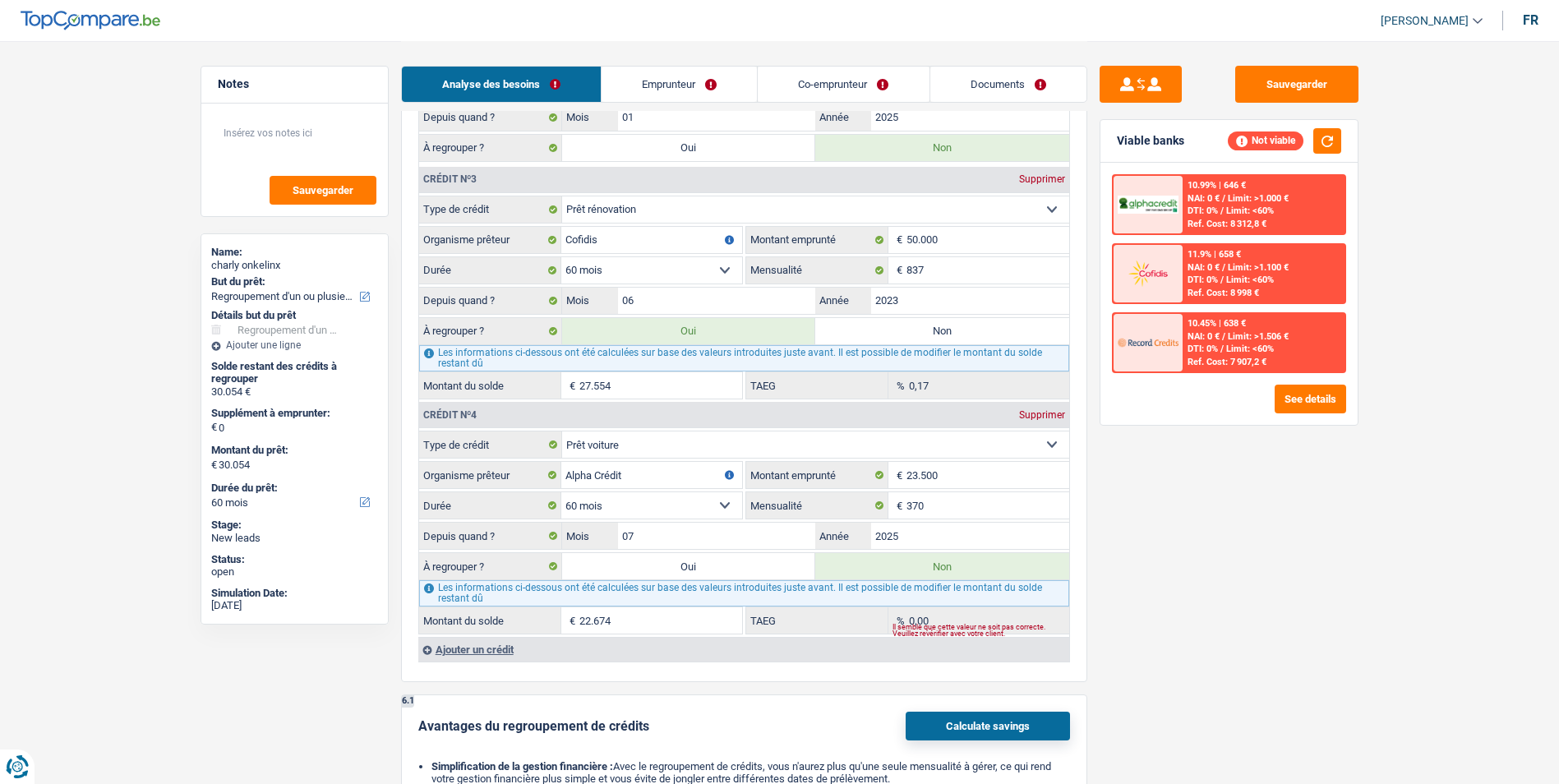
click at [709, 82] on link "Emprunteur" at bounding box center [679, 84] width 155 height 35
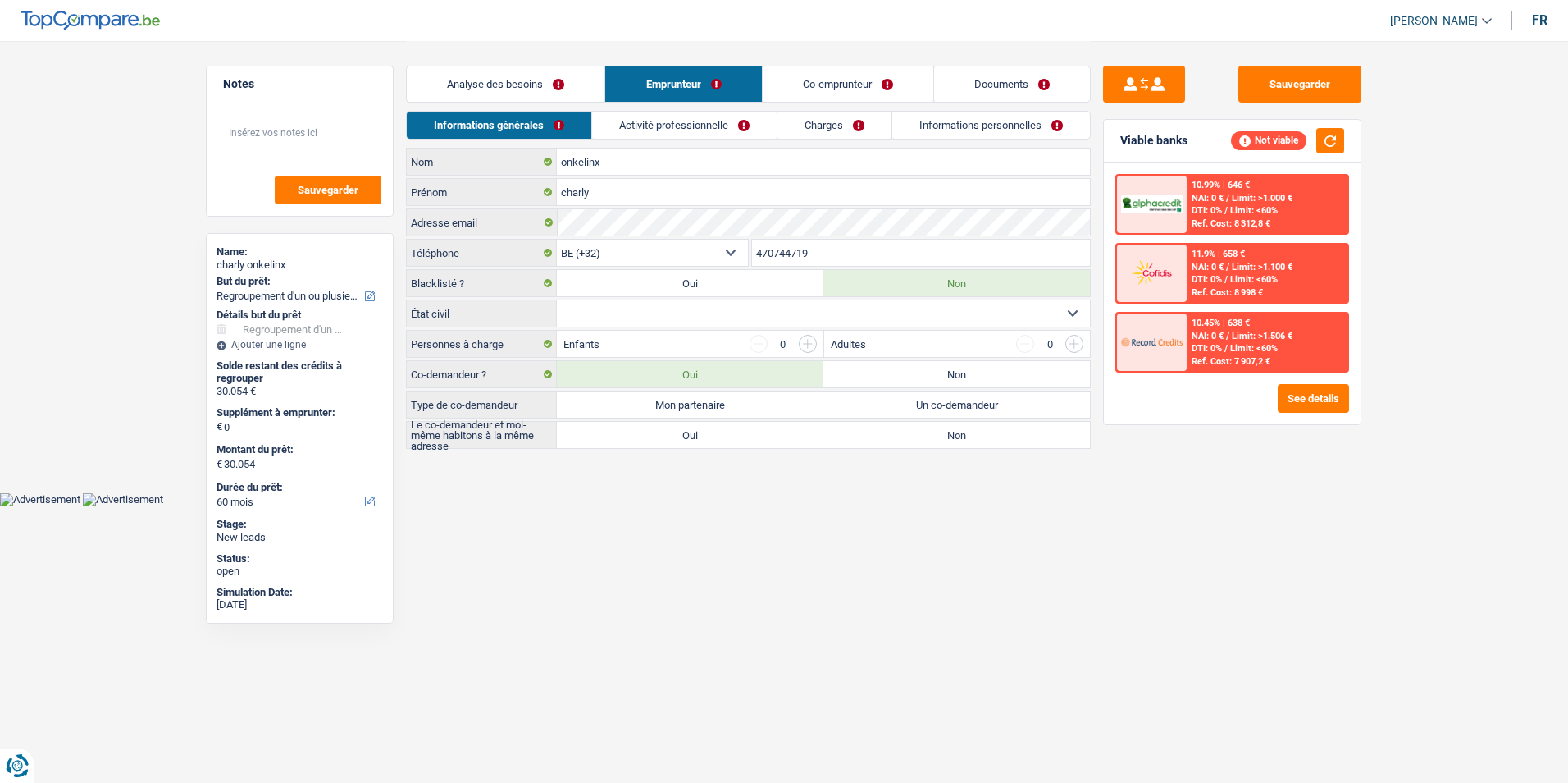
click at [571, 79] on link "Analyse des besoins" at bounding box center [505, 83] width 198 height 35
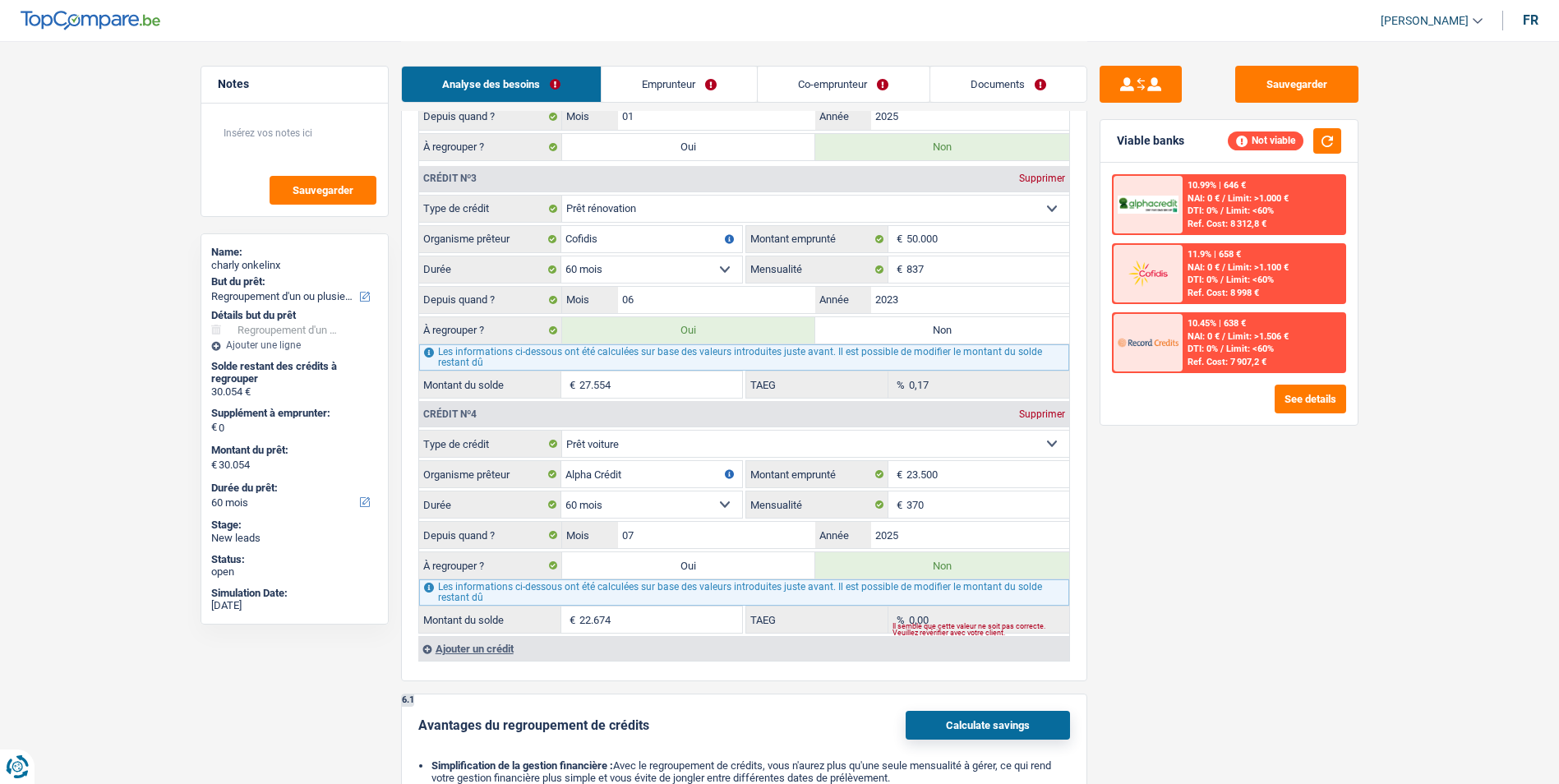
scroll to position [1807, 0]
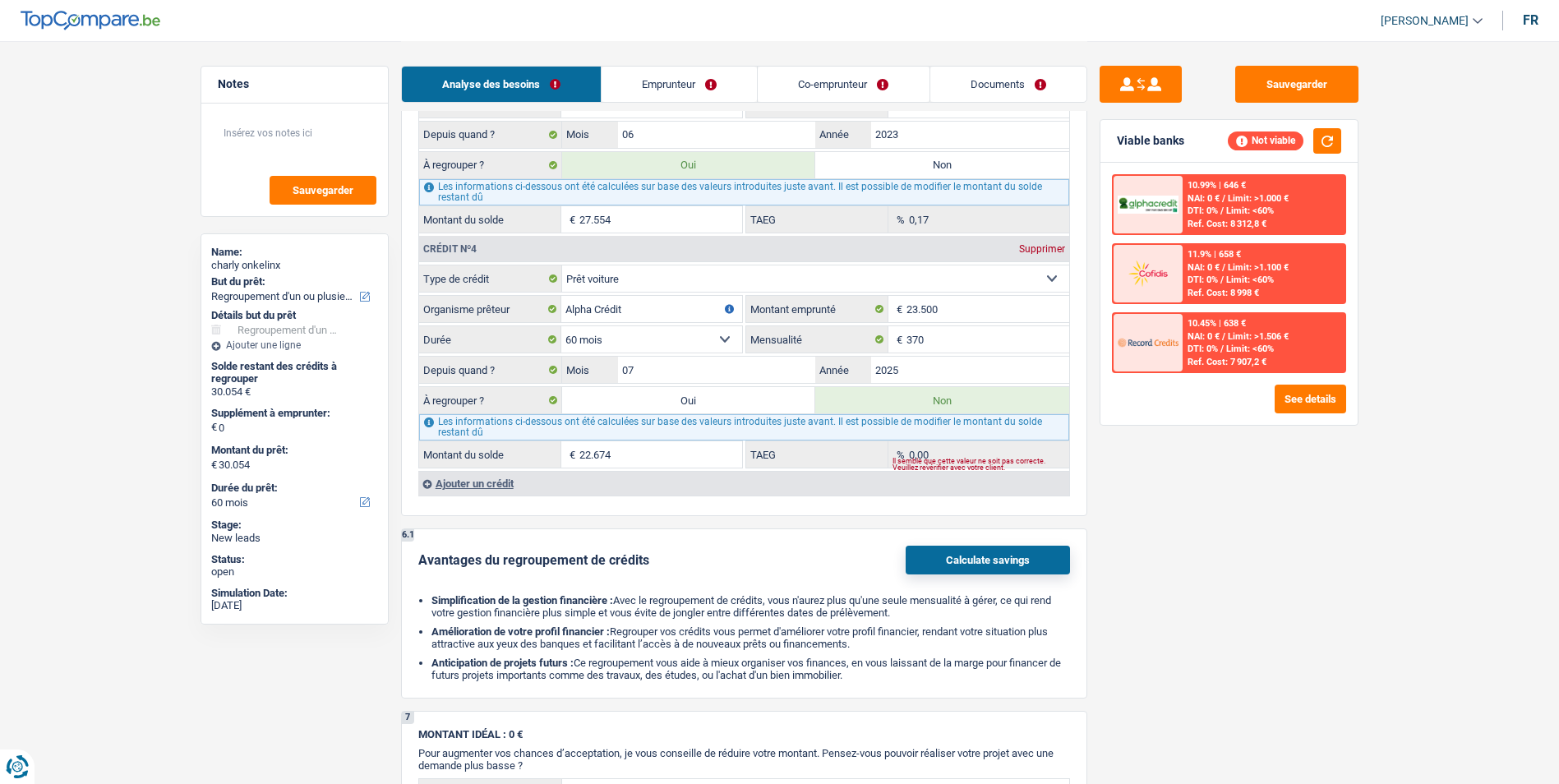
click at [496, 483] on div "Ajouter un crédit" at bounding box center [744, 483] width 651 height 25
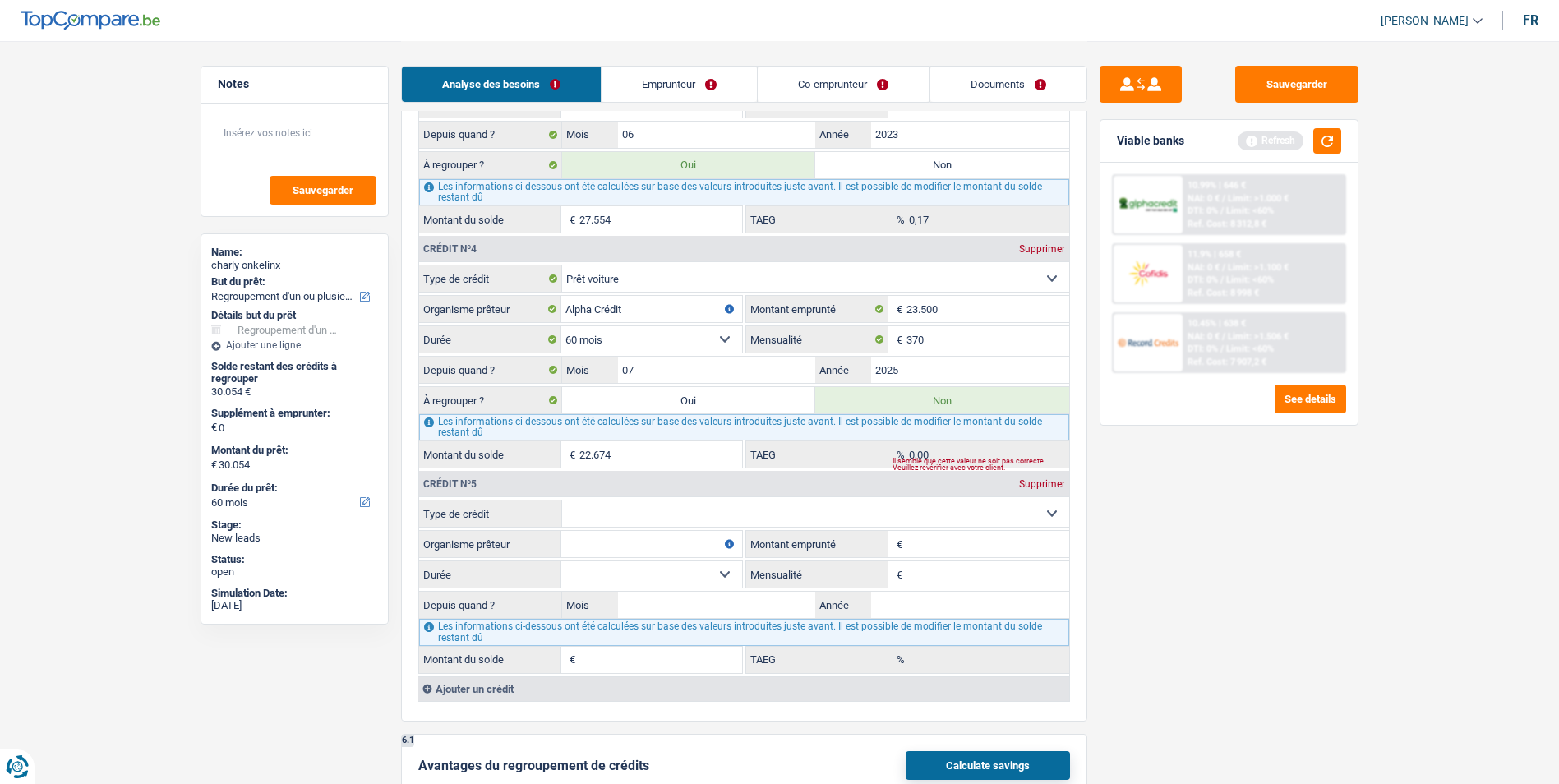
click at [688, 500] on select "Carte ou ouverture de crédit Prêt hypothécaire Vente à tempérament Prêt à tempé…" at bounding box center [815, 513] width 507 height 26
select select "mortgage"
click at [562, 500] on select "Carte ou ouverture de crédit Prêt hypothécaire Vente à tempérament Prêt à tempé…" at bounding box center [815, 513] width 507 height 26
click at [989, 577] on input "0" at bounding box center [988, 574] width 162 height 26
type input "632"
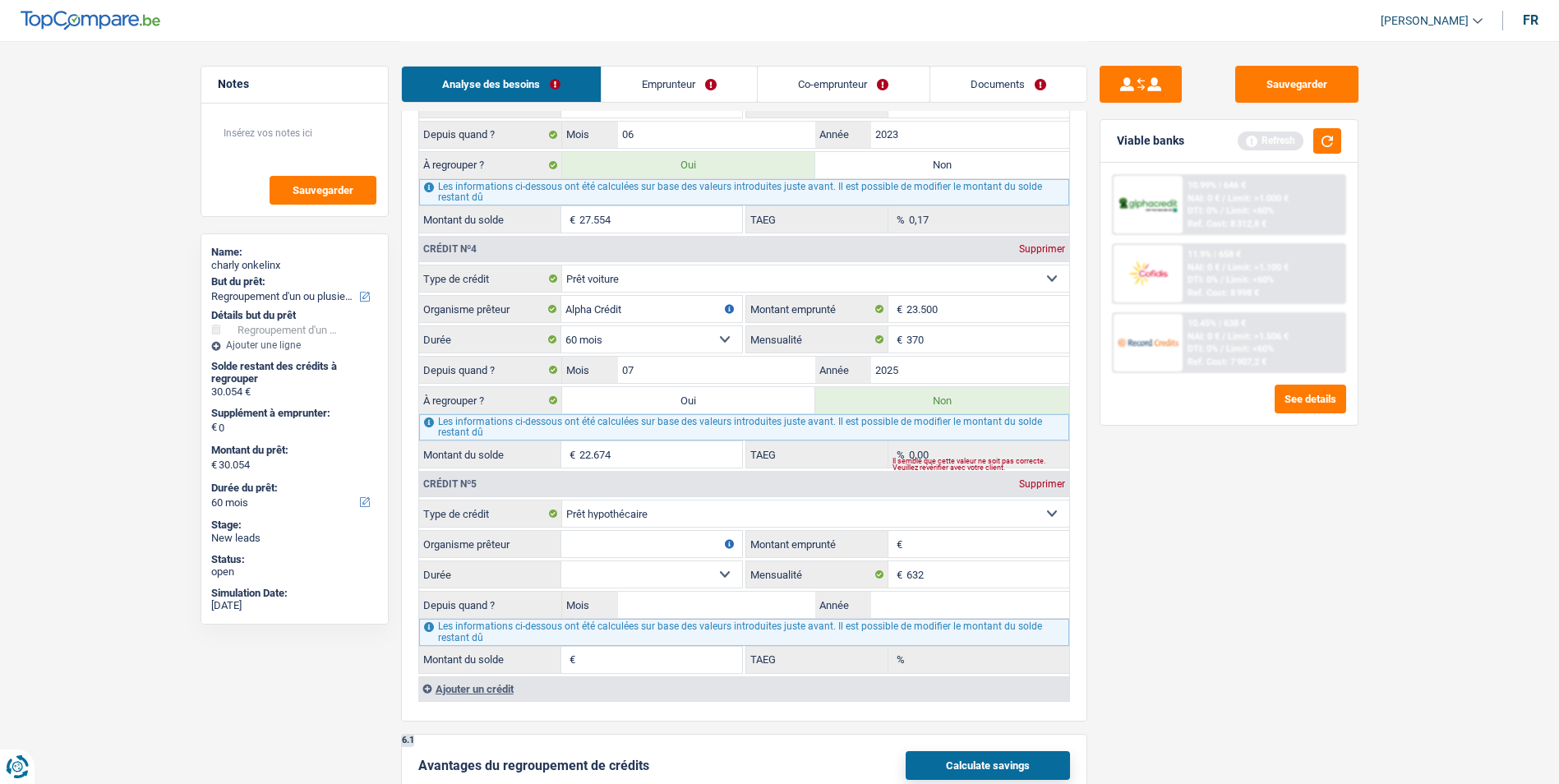
click at [726, 574] on select "120 mois 132 mois 144 mois 180 mois 240 mois 300 mois 360 mois 420 mois Sélecti…" at bounding box center [652, 574] width 181 height 26
select select "360"
click at [561, 561] on select "120 mois 132 mois 144 mois 180 mois 240 mois 300 mois 360 mois 420 mois Sélecti…" at bounding box center [652, 574] width 181 height 26
click at [735, 570] on select "120 mois 132 mois 144 mois 180 mois 240 mois 300 mois 360 mois 420 mois Sélecti…" at bounding box center [652, 574] width 181 height 26
click at [1211, 627] on div "Sauvegarder Viable banks Refresh 10.99% | 646 € NAI: 0 € / Limit: >1.000 € DTI:…" at bounding box center [1228, 411] width 284 height 691
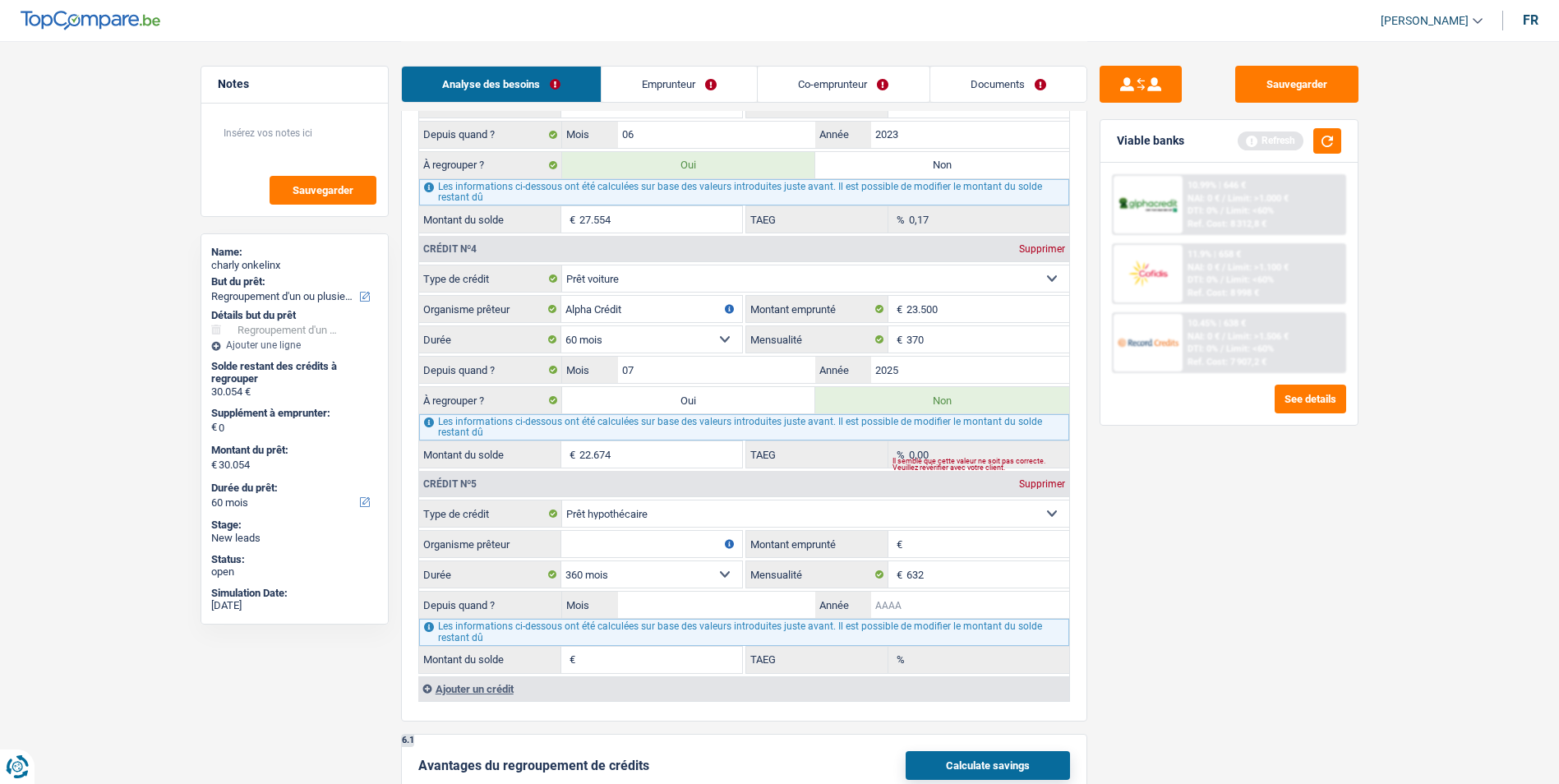
click at [956, 609] on input "Année" at bounding box center [970, 604] width 198 height 26
type input "2011"
click at [735, 573] on select "120 mois 132 mois 144 mois 180 mois 240 mois 300 mois 360 mois 420 mois Sélecti…" at bounding box center [652, 574] width 181 height 26
select select "240"
click at [561, 561] on select "120 mois 132 mois 144 mois 180 mois 240 mois 300 mois 360 mois 420 mois Sélecti…" at bounding box center [652, 574] width 181 height 26
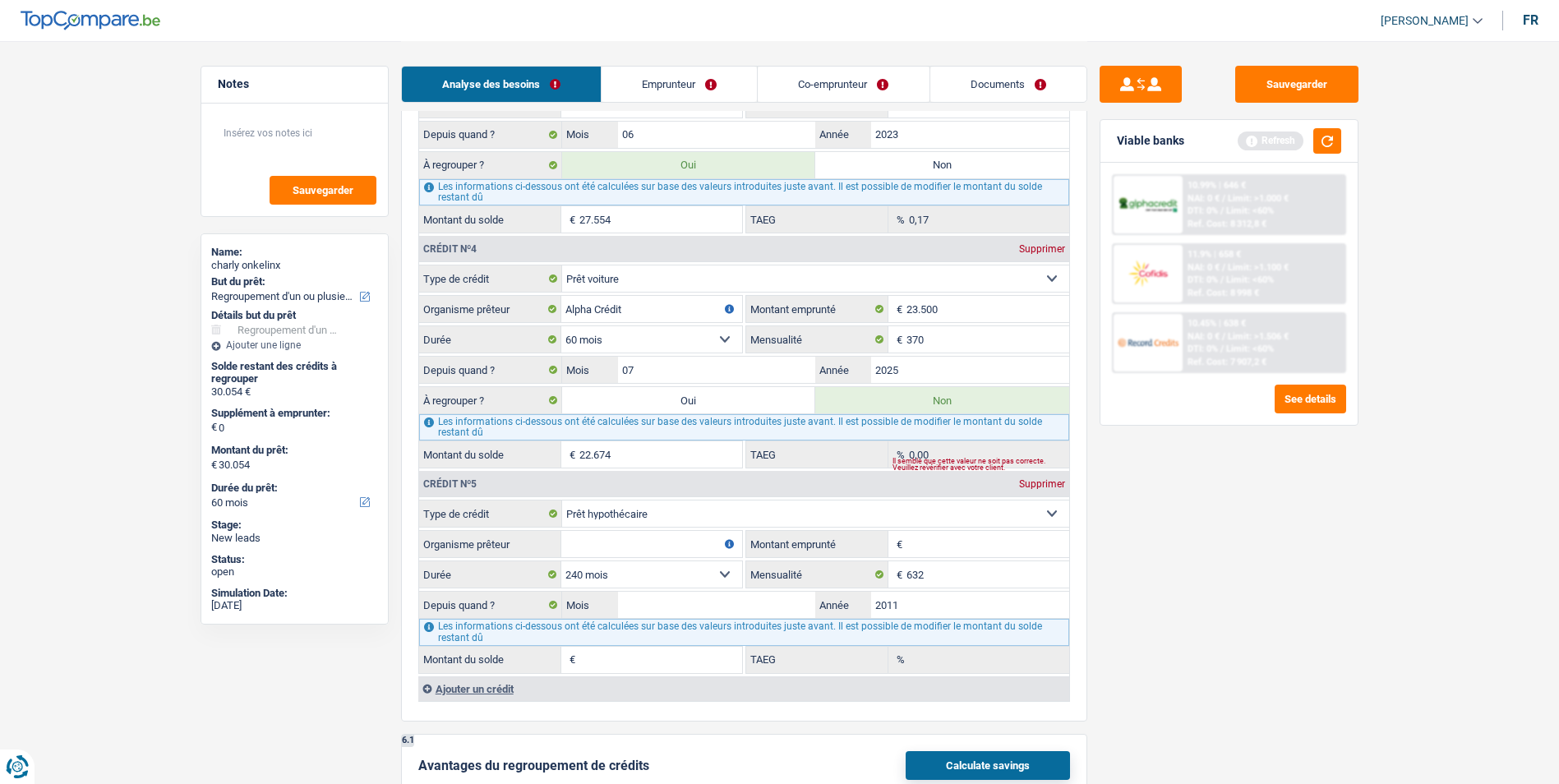
click at [673, 542] on input "Organisme prêteur" at bounding box center [652, 543] width 181 height 26
click at [708, 609] on input "Mois" at bounding box center [717, 604] width 198 height 26
type input "09"
click at [652, 540] on input "Organisme prêteur" at bounding box center [652, 543] width 181 height 26
click at [579, 546] on input "credissimo" at bounding box center [652, 543] width 181 height 26
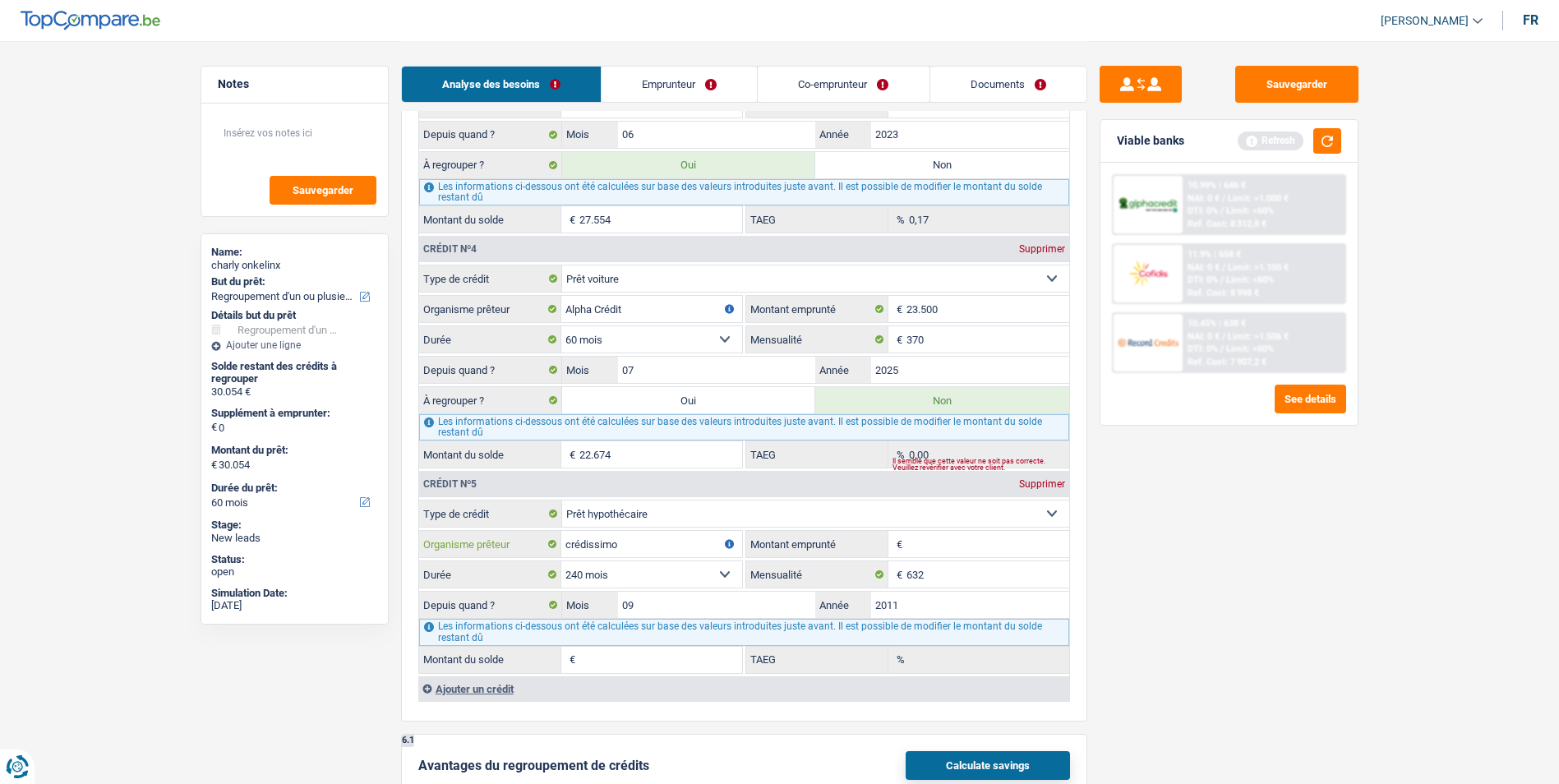
type input "crédissimo"
click at [928, 543] on input "Montant emprunté" at bounding box center [988, 543] width 162 height 26
type input "9"
select select
type input "90.000"
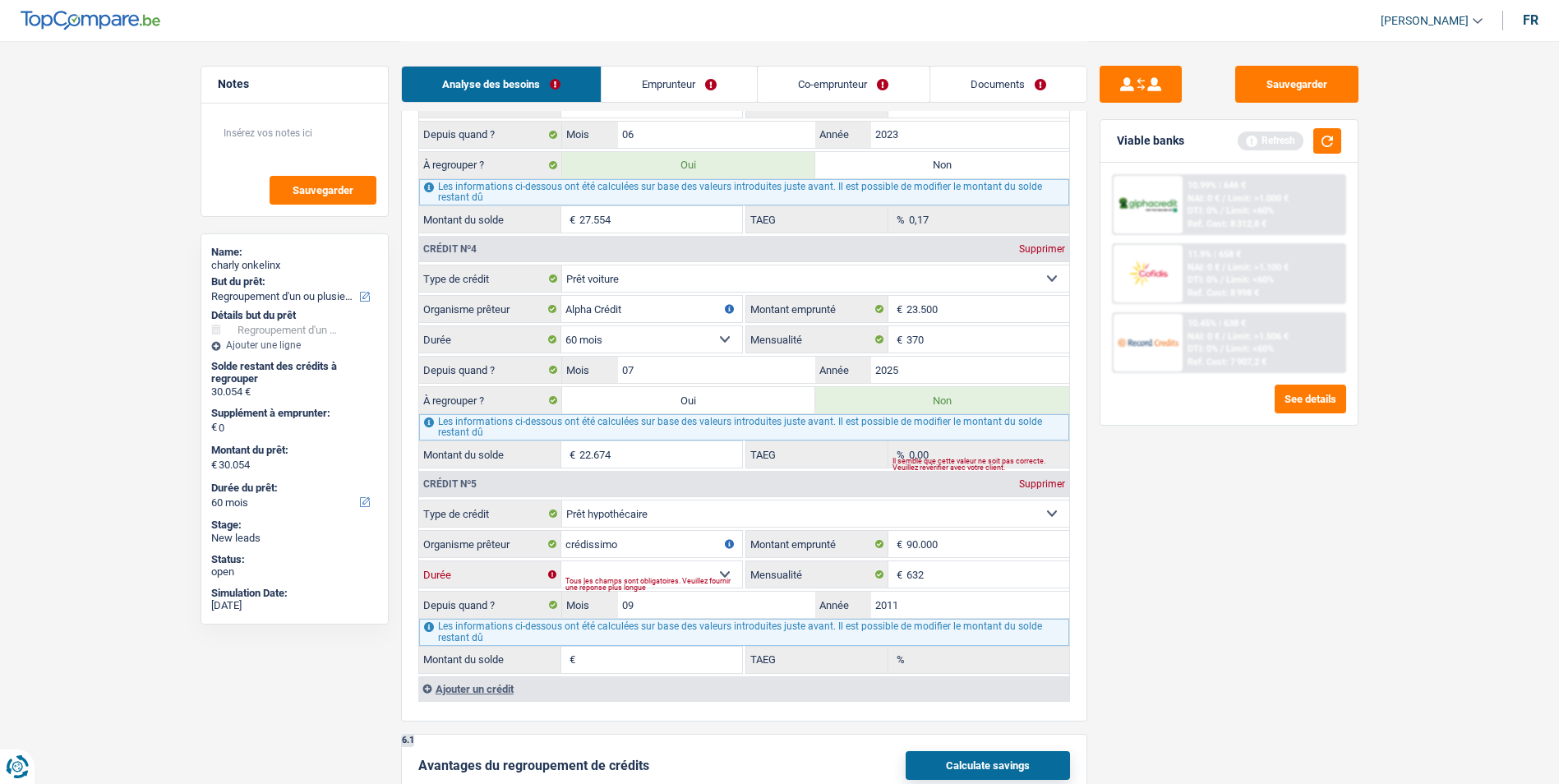
click at [733, 572] on select "120 mois 132 mois 144 mois 180 mois 240 mois 300 mois 360 mois 420 mois Sélecti…" at bounding box center [652, 574] width 181 height 26
select select "240"
click at [561, 561] on select "120 mois 132 mois 144 mois 180 mois 240 mois 300 mois 360 mois 420 mois Sélecti…" at bounding box center [652, 574] width 181 height 26
type input "38.405"
type input "5,91"
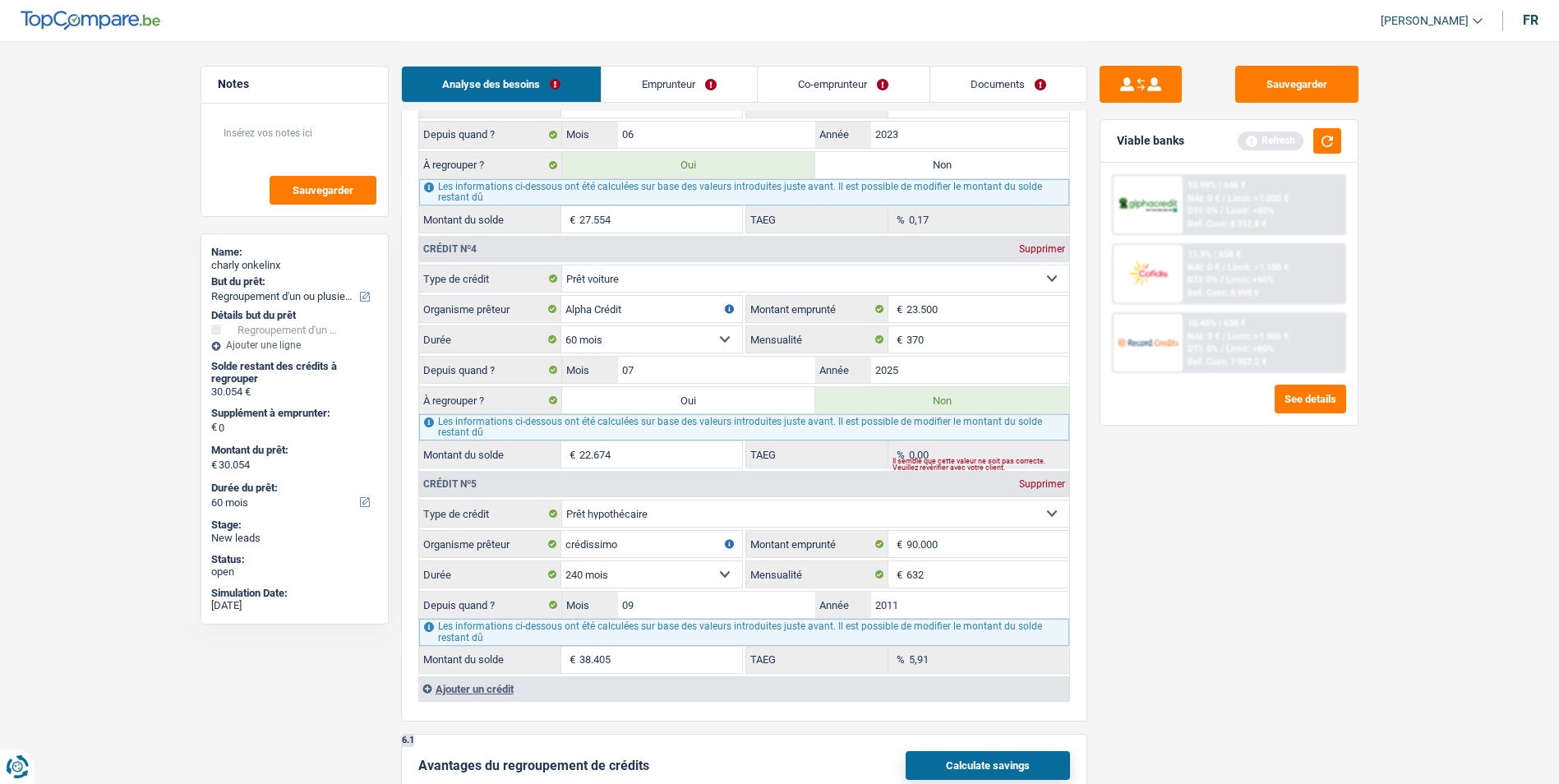
click at [727, 576] on select "120 mois 132 mois 144 mois 180 mois 240 mois 300 mois 360 mois 420 mois Sélecti…" at bounding box center [652, 574] width 181 height 26
click at [561, 561] on select "120 mois 132 mois 144 mois 180 mois 240 mois 300 mois 360 mois 420 mois Sélecti…" at bounding box center [652, 574] width 181 height 26
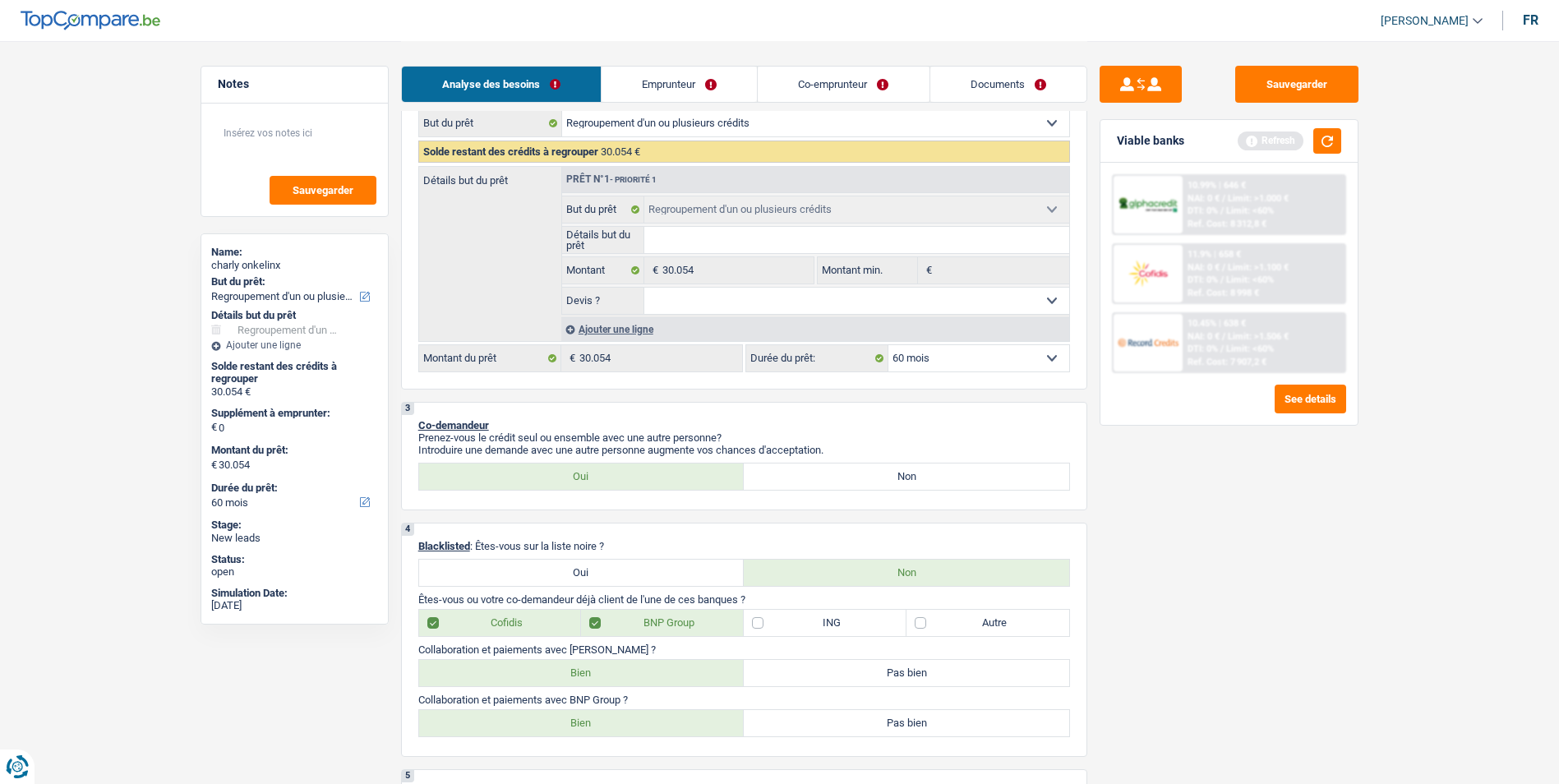
scroll to position [0, 0]
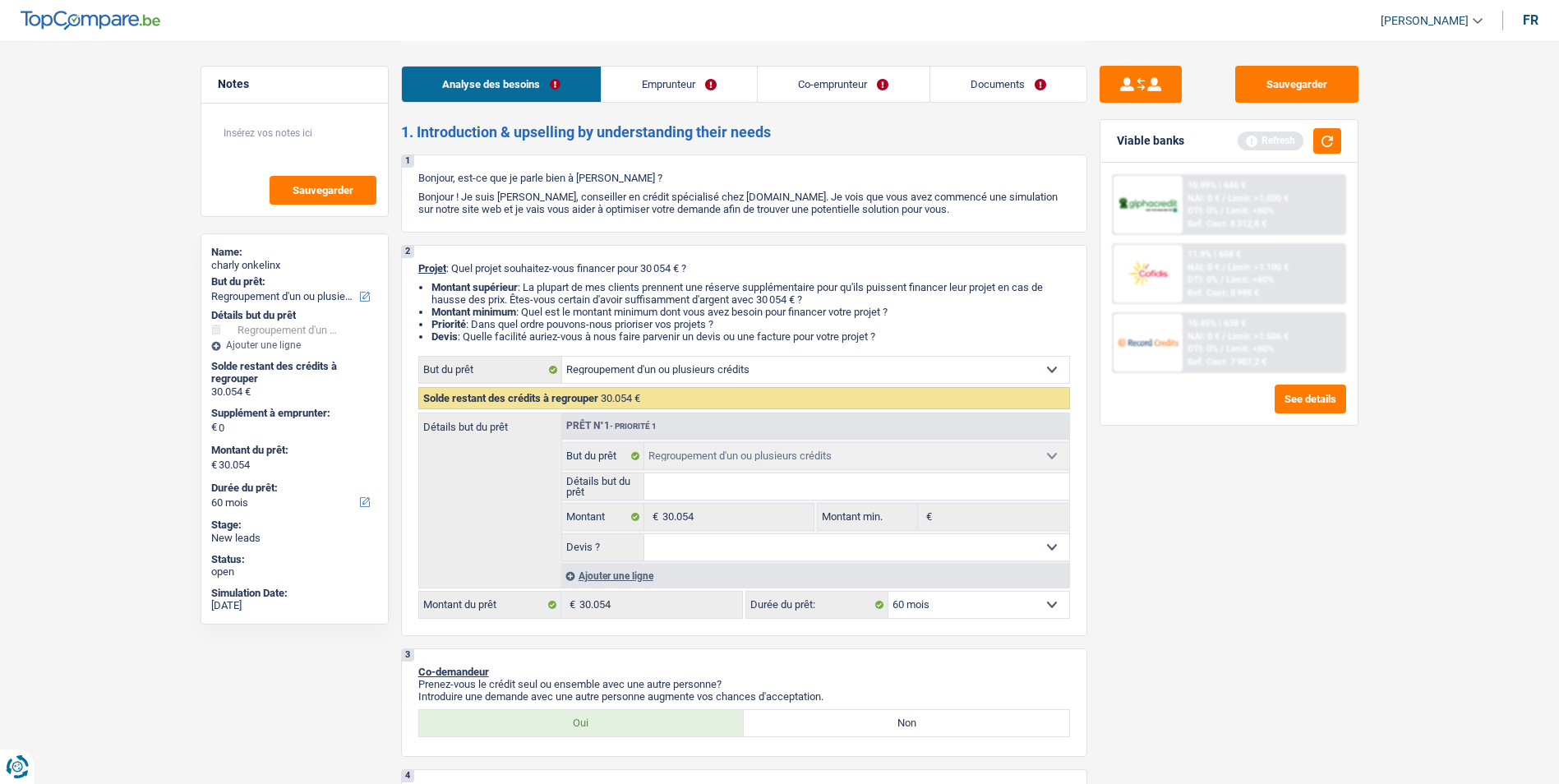
click at [684, 80] on link "Emprunteur" at bounding box center [679, 84] width 155 height 35
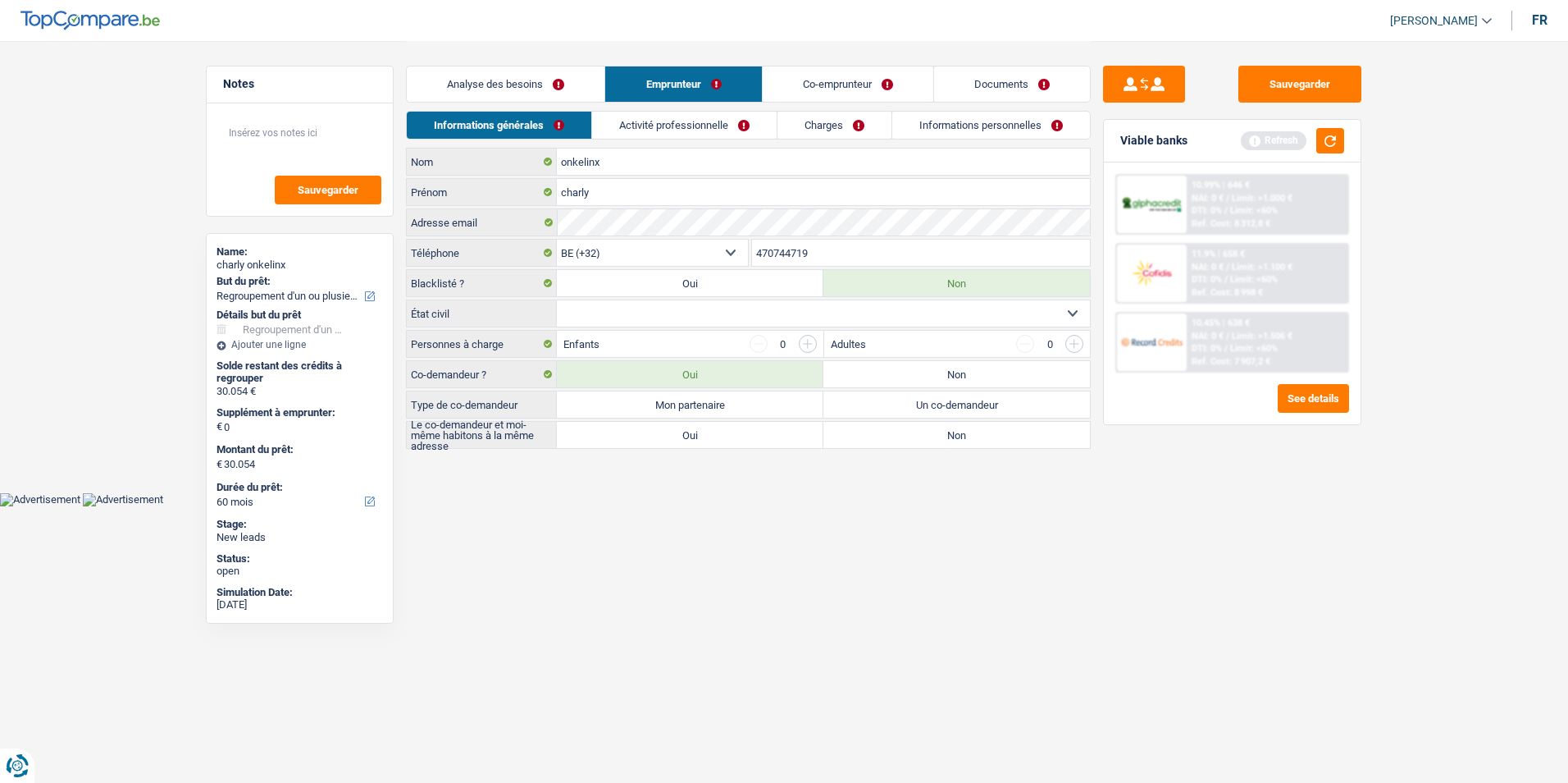
click at [708, 313] on select "Célibataire Marié(e) Cohabitant(e) légal(e) Divorcé(e) Veuf(ve) Séparé (de fait…" at bounding box center [823, 313] width 534 height 26
select select "married"
click at [556, 300] on select "Célibataire Marié(e) Cohabitant(e) légal(e) Divorcé(e) Veuf(ve) Séparé (de fait…" at bounding box center [823, 313] width 534 height 26
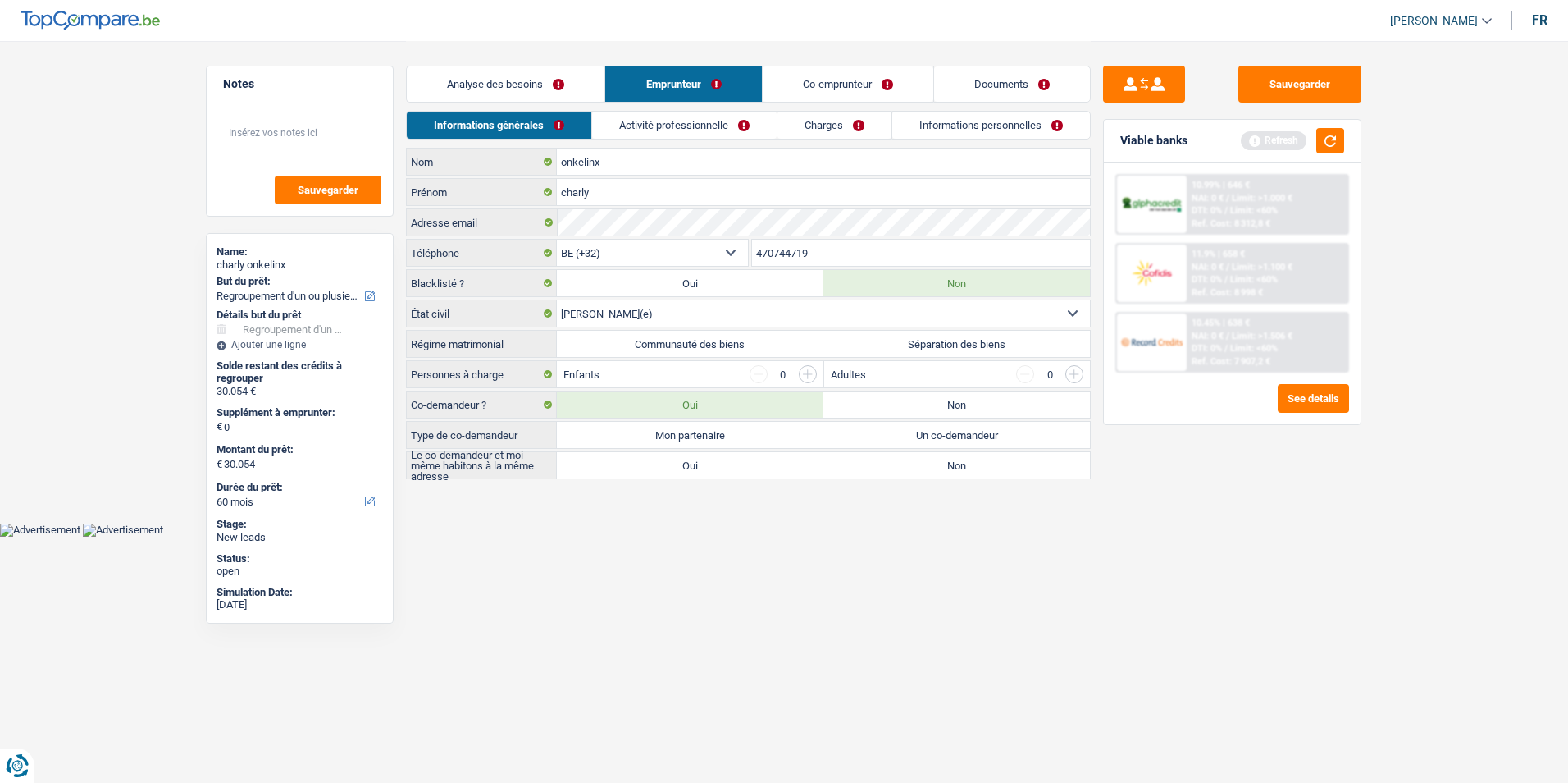
click at [748, 438] on label "Mon partenaire" at bounding box center [690, 434] width 266 height 26
click at [748, 438] on input "Mon partenaire" at bounding box center [690, 434] width 266 height 26
radio input "true"
click at [737, 463] on label "Oui" at bounding box center [690, 465] width 266 height 26
click at [737, 463] on input "Oui" at bounding box center [690, 465] width 266 height 26
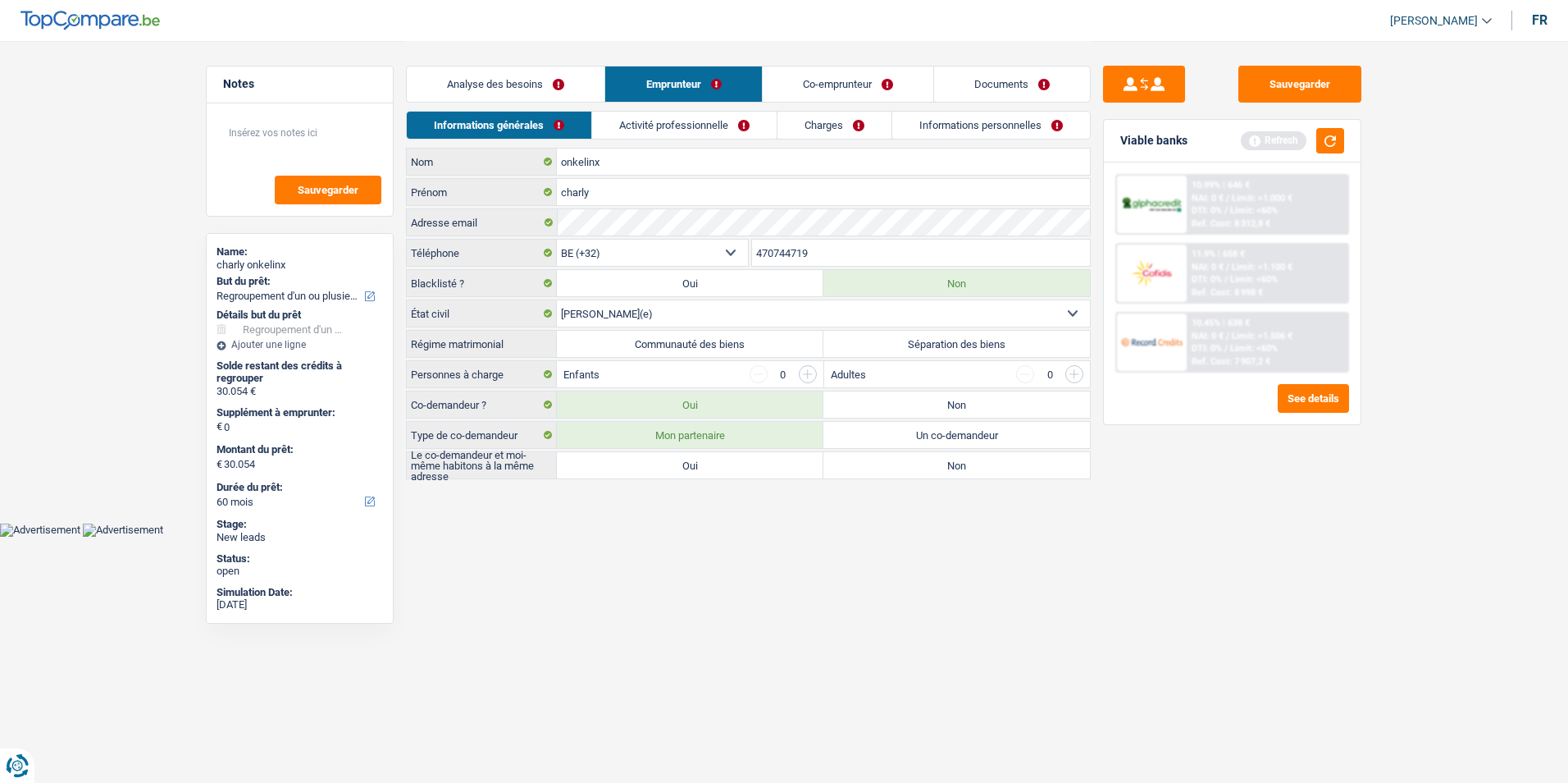
radio input "true"
click at [718, 342] on label "Communauté des biens" at bounding box center [690, 344] width 266 height 26
click at [718, 342] on input "Communauté des biens" at bounding box center [690, 344] width 266 height 26
radio input "true"
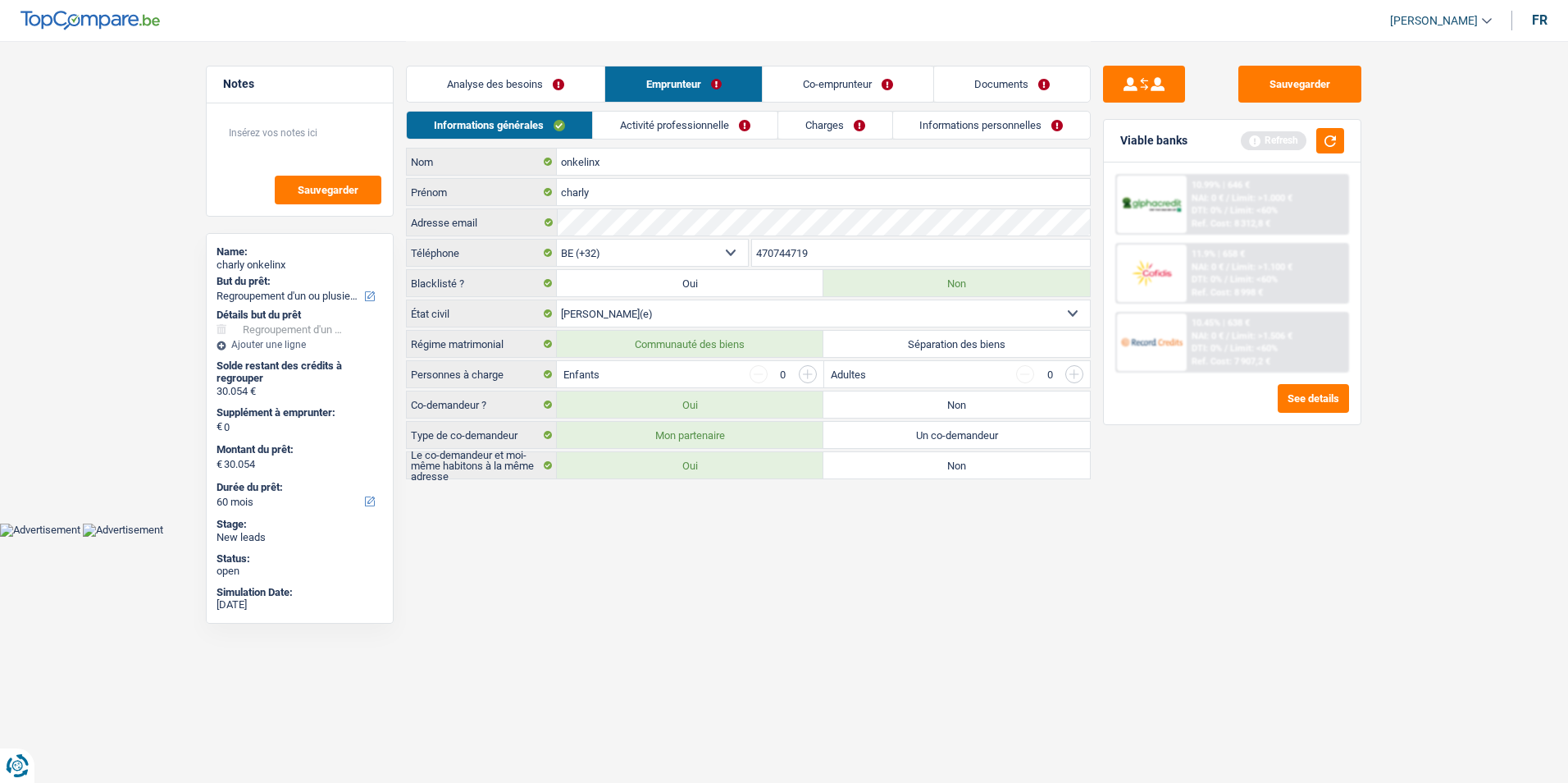
click at [671, 119] on link "Activité professionnelle" at bounding box center [686, 124] width 185 height 27
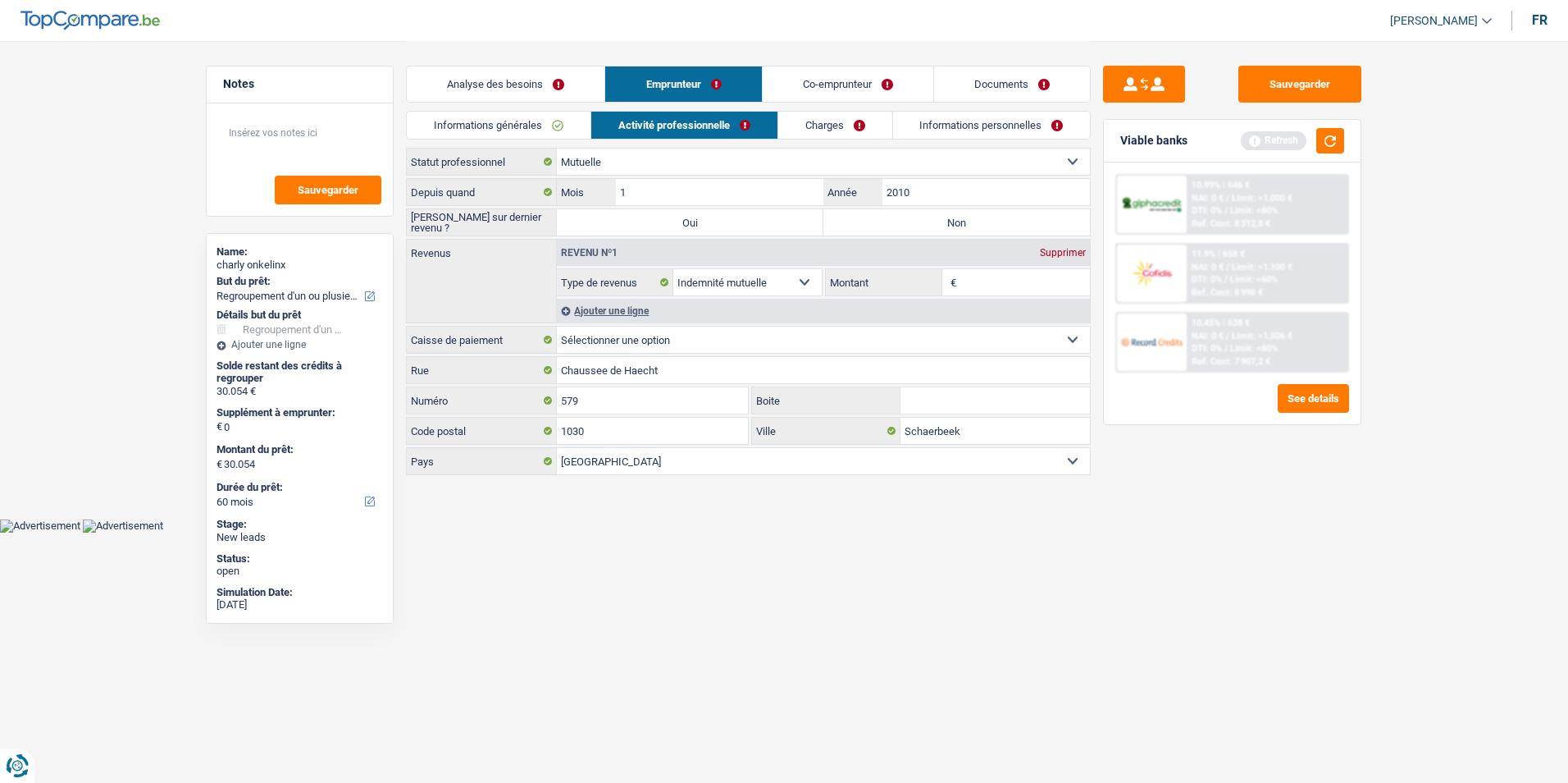
click at [946, 224] on label "Non" at bounding box center [957, 222] width 266 height 26
click at [946, 224] on input "Non" at bounding box center [957, 222] width 266 height 26
radio input "true"
click at [999, 279] on input "Montant" at bounding box center [1025, 282] width 130 height 26
type input "2.060"
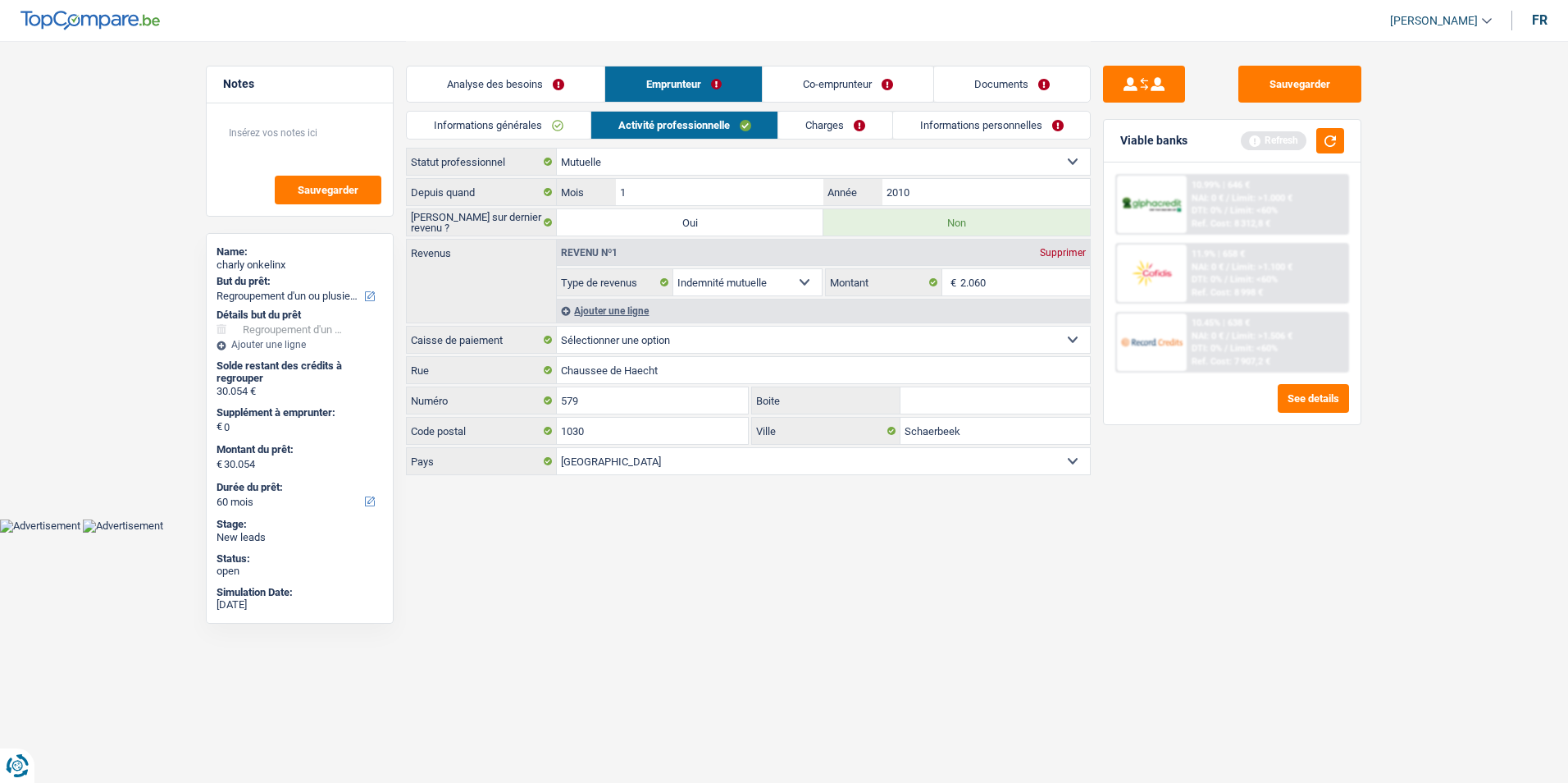
click at [818, 119] on link "Charges" at bounding box center [835, 124] width 114 height 27
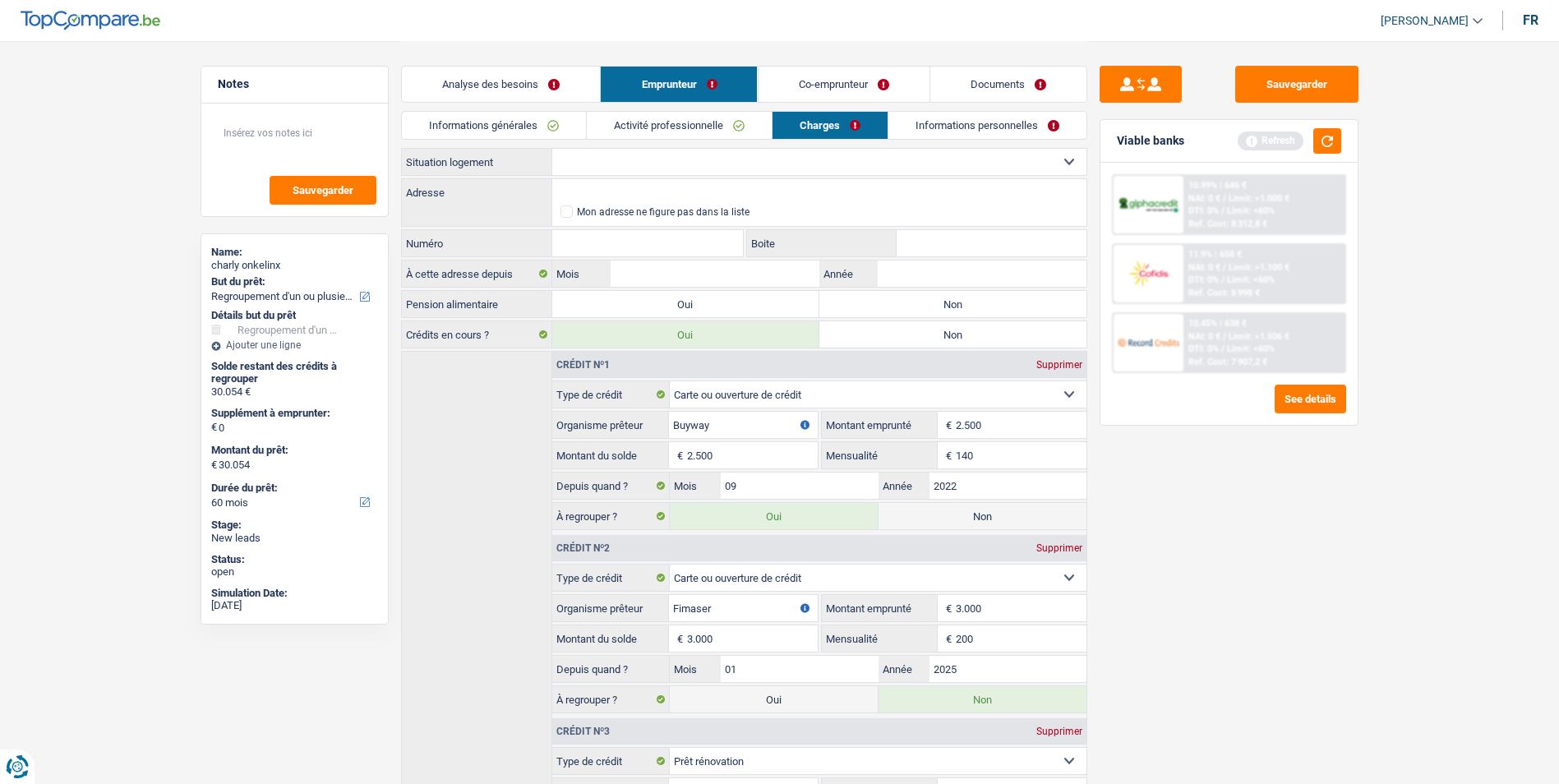
click at [731, 162] on select "Locataire Propriétaire avec prêt hypothécaire Propriétaire sans prêt hypothécai…" at bounding box center [819, 161] width 535 height 26
select select "ownerWithMortgage"
click at [553, 148] on select "Locataire Propriétaire avec prêt hypothécaire Propriétaire sans prêt hypothécai…" at bounding box center [819, 161] width 535 height 26
click at [674, 192] on input "Adresse" at bounding box center [819, 192] width 535 height 26
type input "Rue des Ecoles, 4257, Berloz, BE"
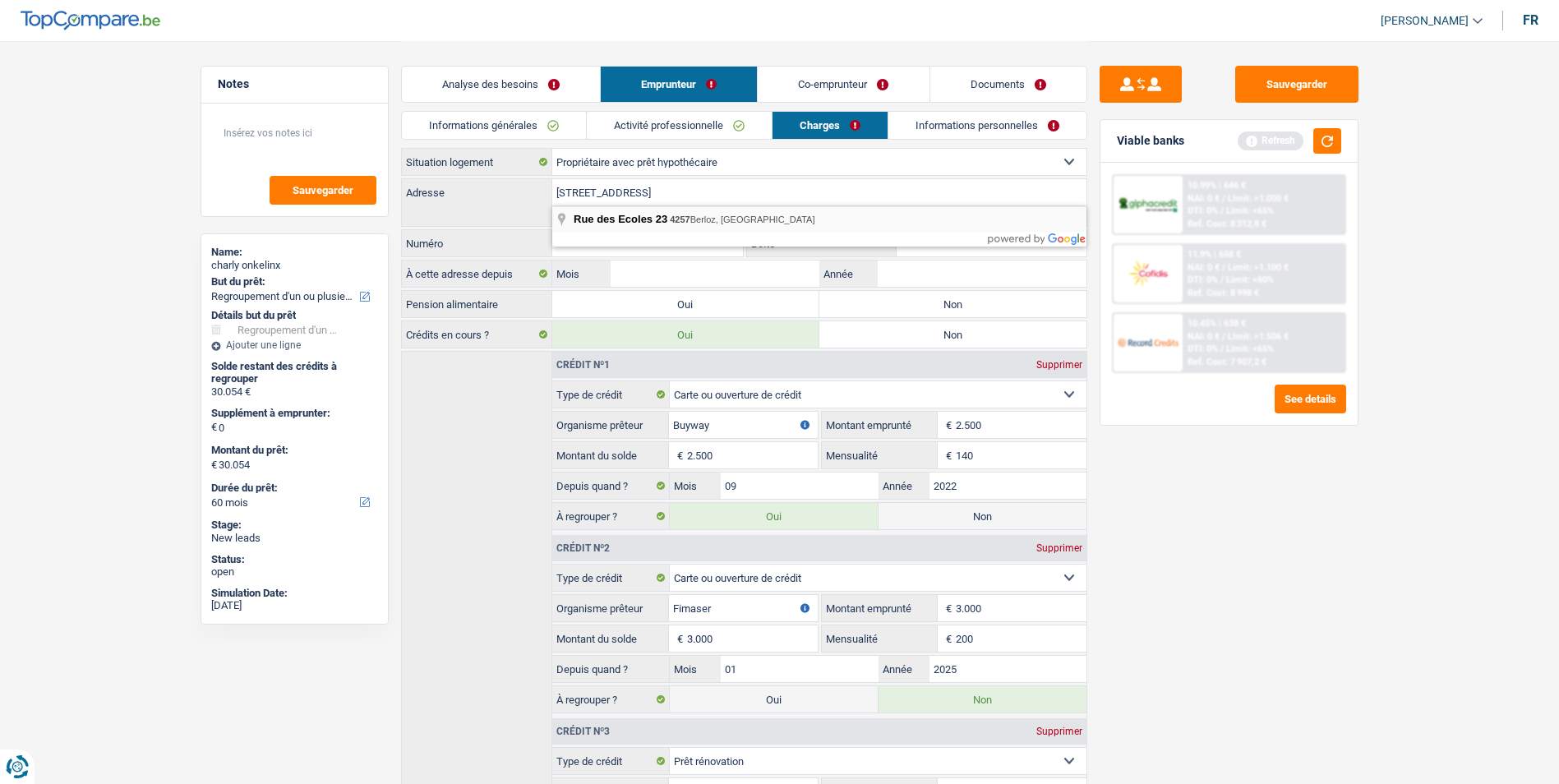
type input "23"
click at [925, 242] on input "Boite" at bounding box center [992, 243] width 190 height 26
click at [684, 278] on input "Mois" at bounding box center [714, 274] width 208 height 26
click at [894, 267] on input "Année" at bounding box center [982, 274] width 208 height 26
type input "1993"
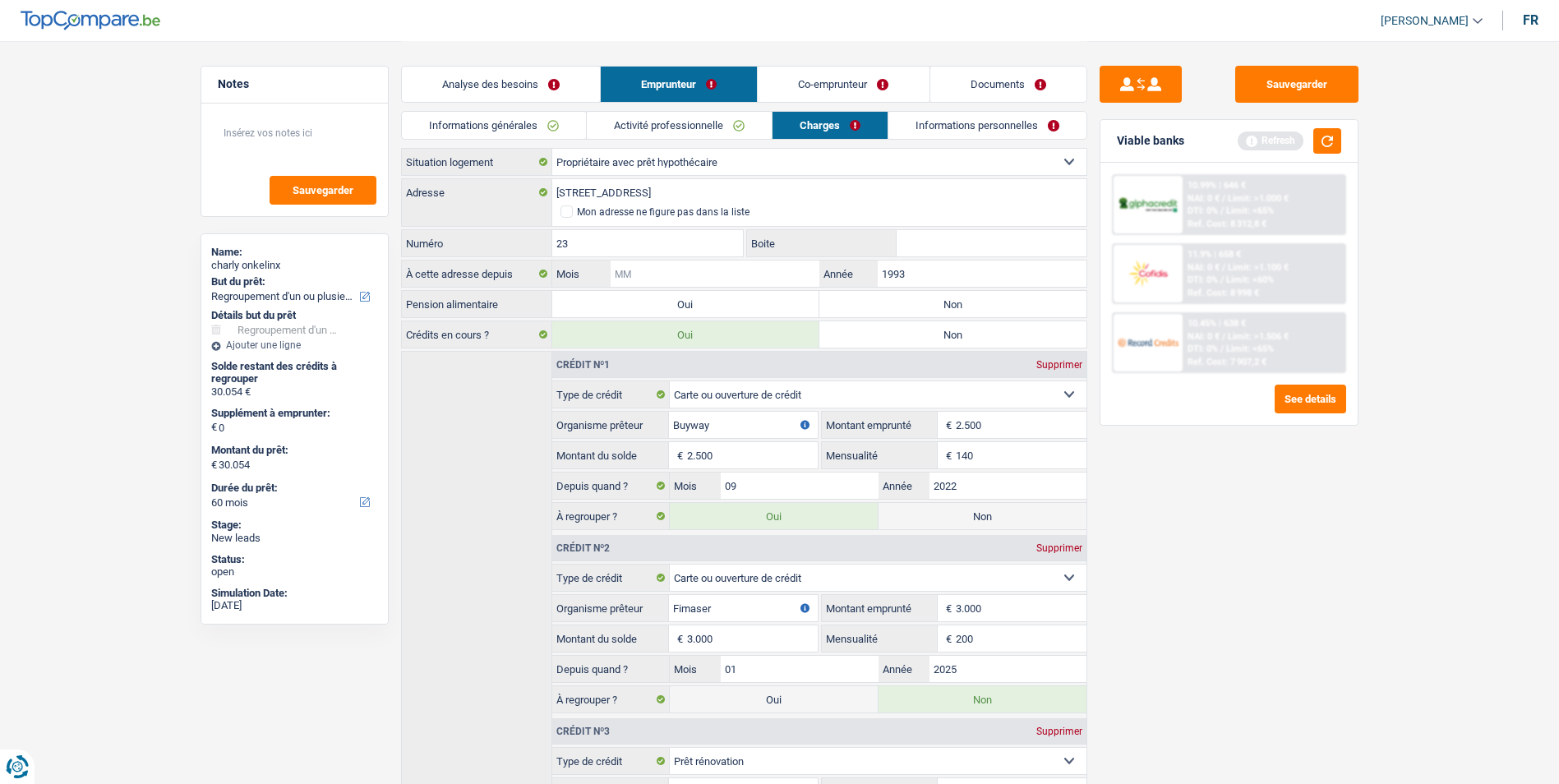
click at [703, 271] on input "Mois" at bounding box center [714, 274] width 208 height 26
type input "03"
click at [879, 301] on label "Non" at bounding box center [953, 303] width 267 height 26
click at [879, 301] on input "Non" at bounding box center [953, 303] width 267 height 26
radio input "true"
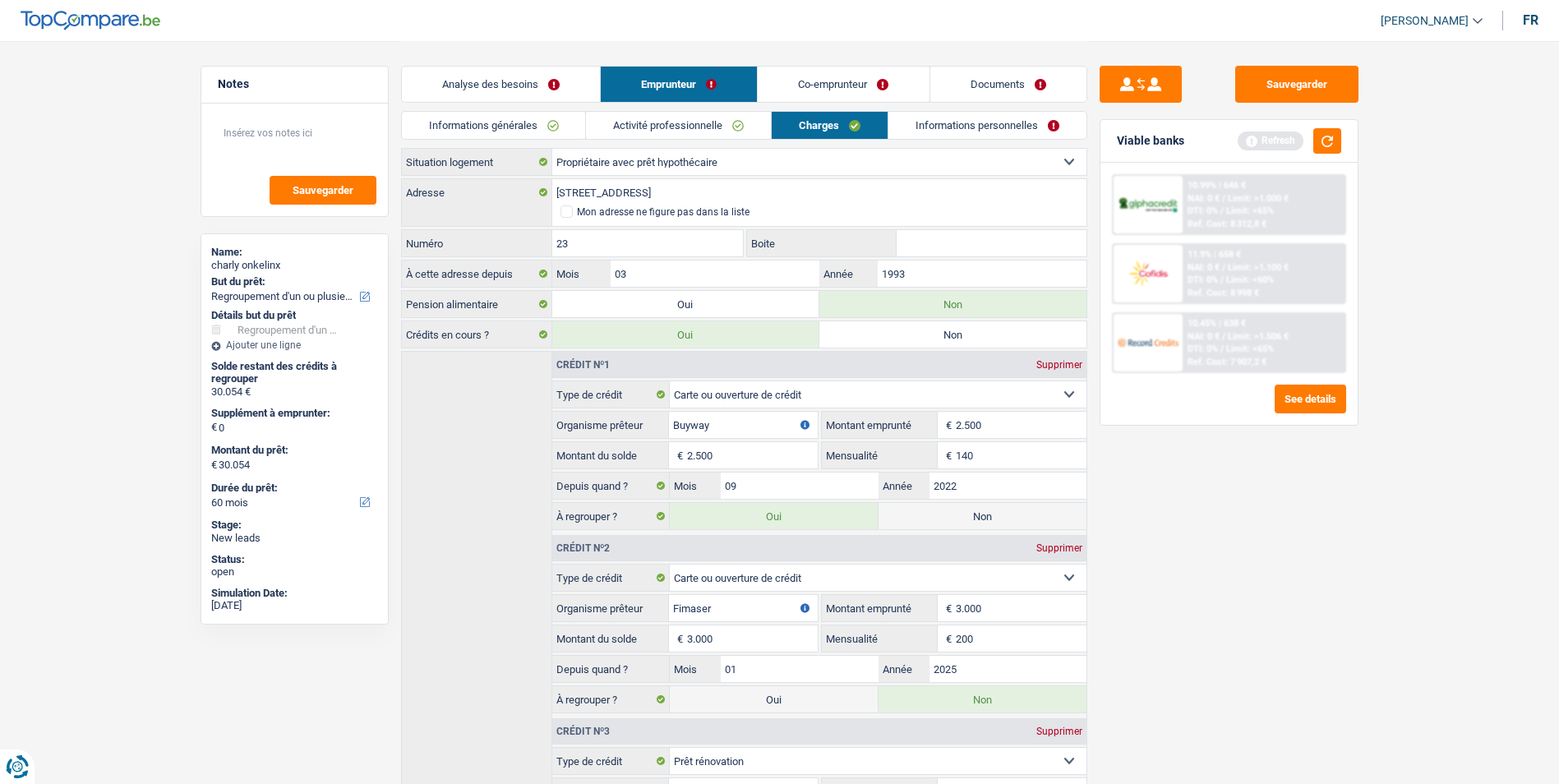
click at [967, 124] on link "Informations personnelles" at bounding box center [987, 124] width 198 height 27
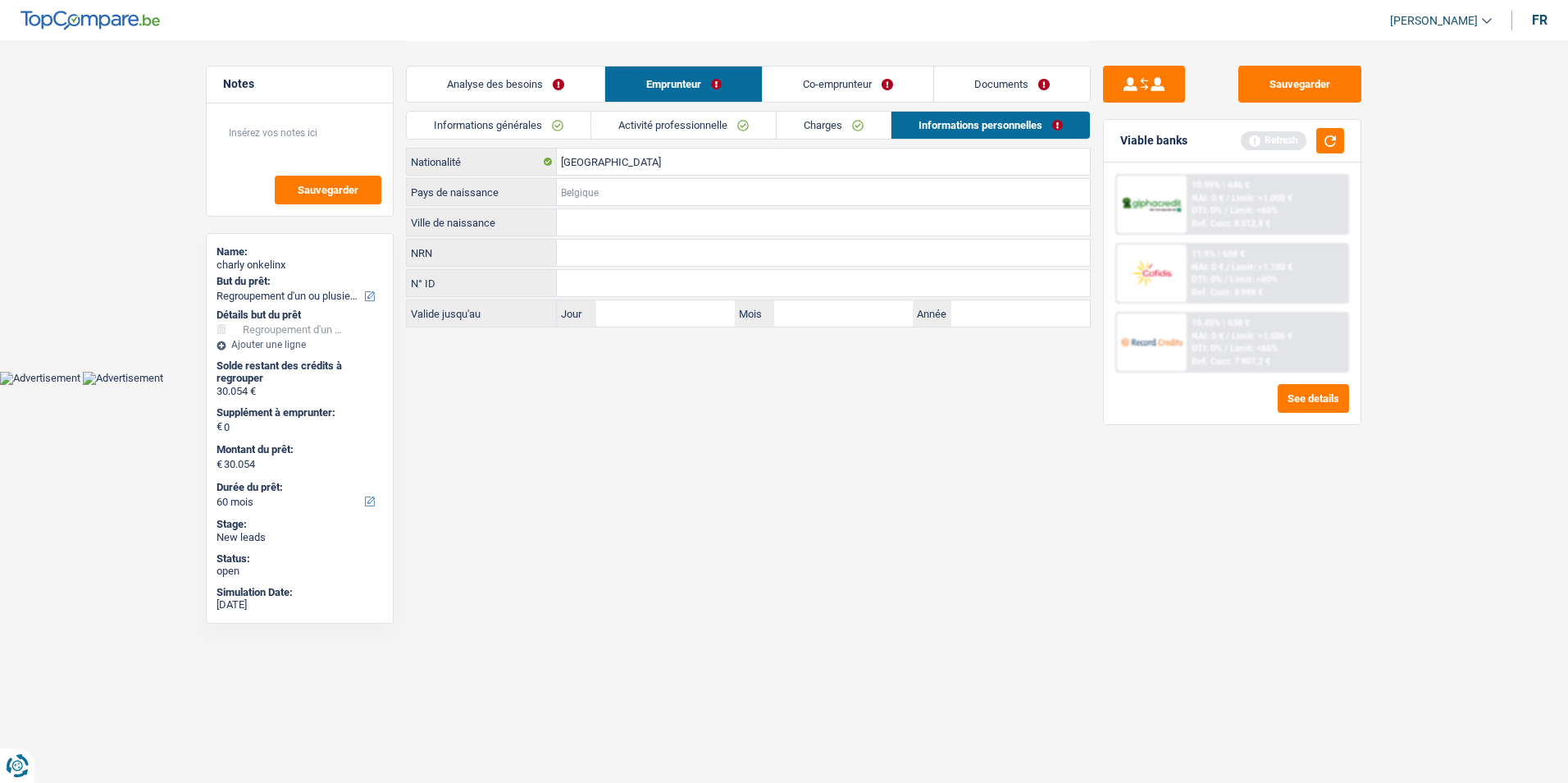
click at [608, 190] on input "Pays de naissance" at bounding box center [823, 192] width 534 height 26
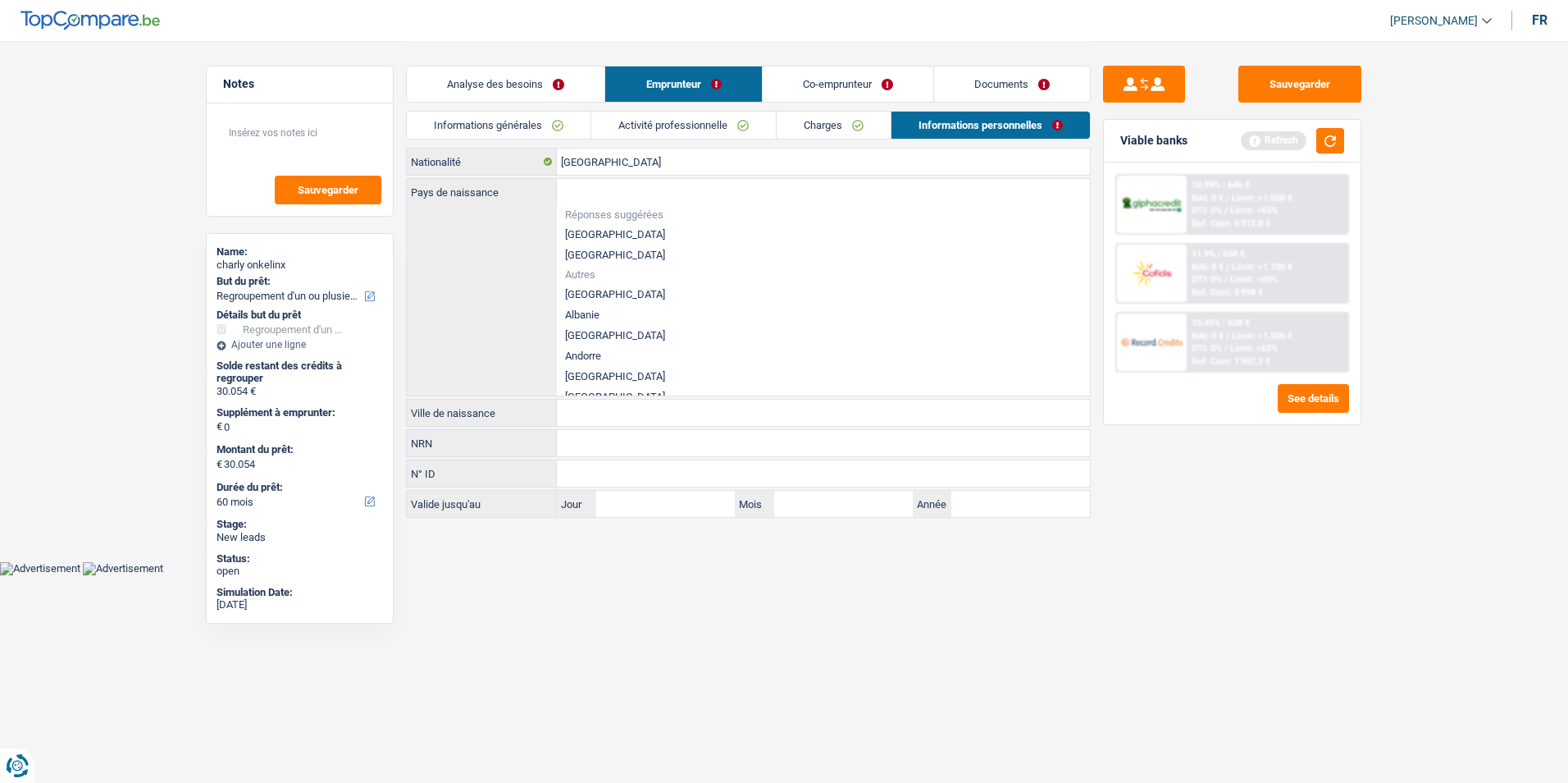
click at [601, 232] on li "[GEOGRAPHIC_DATA]" at bounding box center [823, 234] width 534 height 21
type input "[GEOGRAPHIC_DATA]"
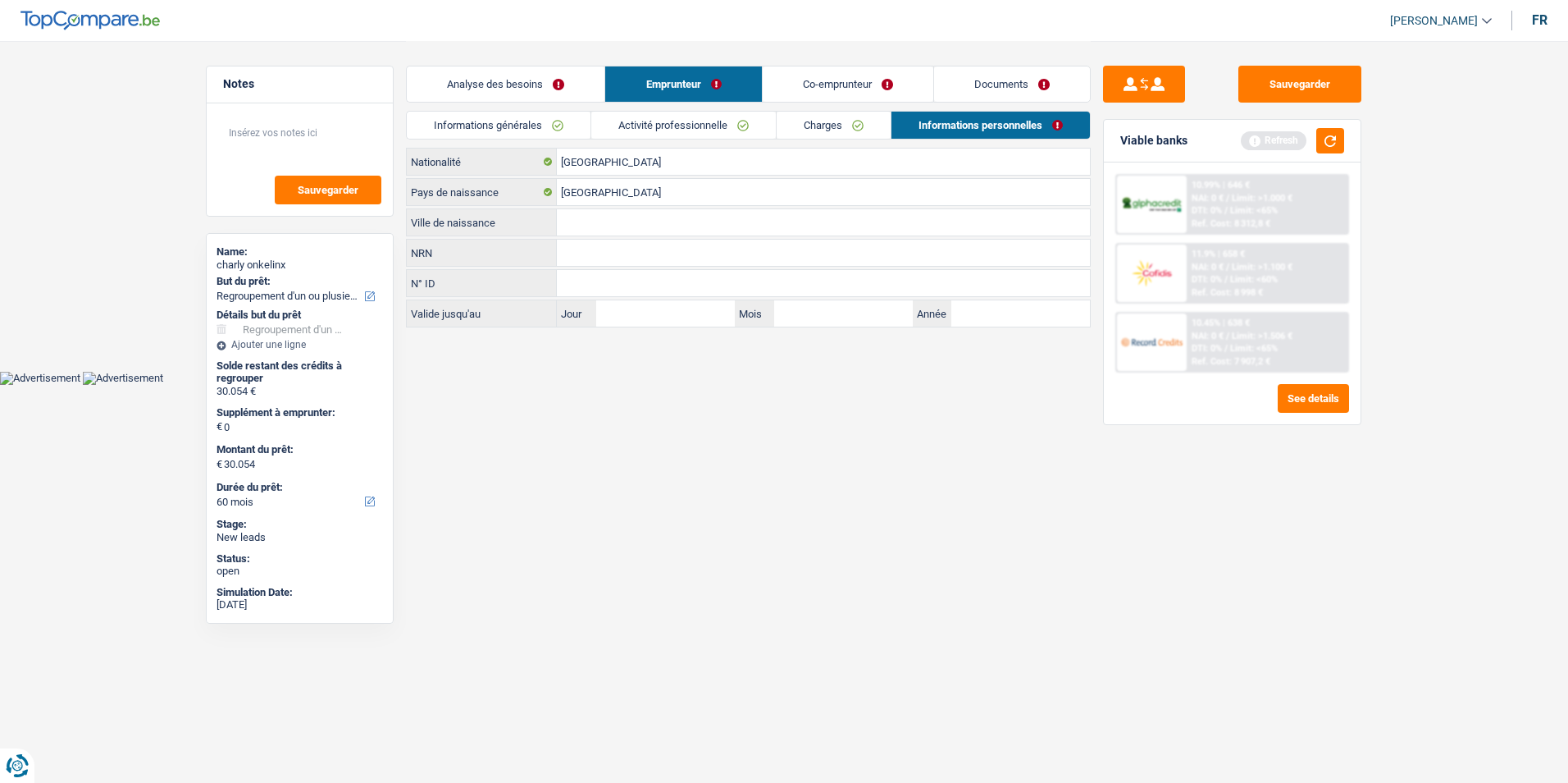
click at [630, 228] on input "Ville de naissance" at bounding box center [823, 222] width 534 height 26
type input "Waremme"
click at [642, 372] on body "Vous avez le contrôle de vos données Nous utilisons des cookies, tout comme nos…" at bounding box center [784, 192] width 1568 height 385
click at [825, 87] on link "Co-emprunteur" at bounding box center [849, 83] width 171 height 35
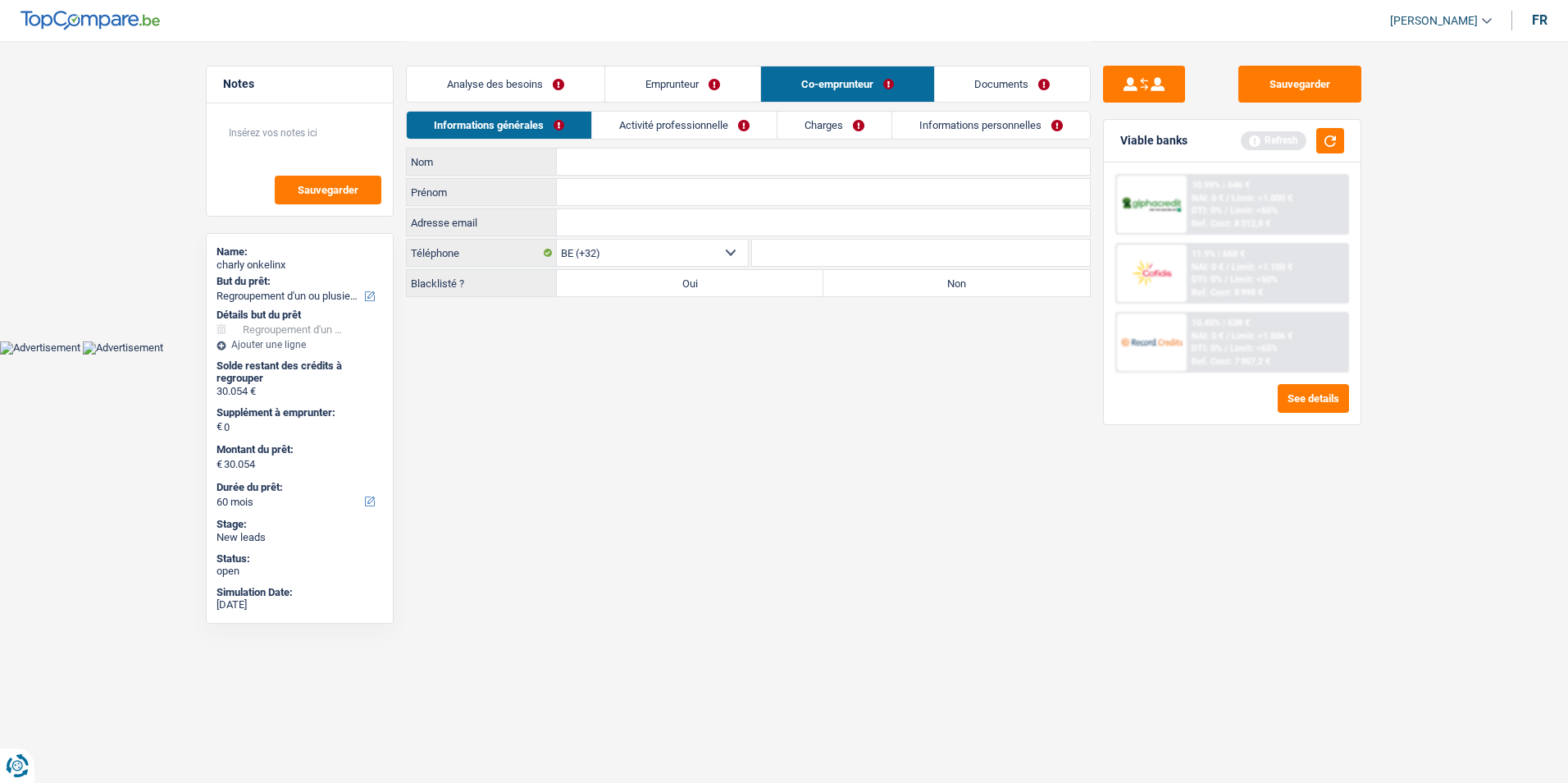
click at [606, 162] on input "Nom" at bounding box center [823, 161] width 534 height 26
type input "Joannes"
type input "Sabine"
click at [893, 284] on label "Non" at bounding box center [957, 283] width 266 height 26
click at [893, 284] on input "Non" at bounding box center [957, 283] width 266 height 26
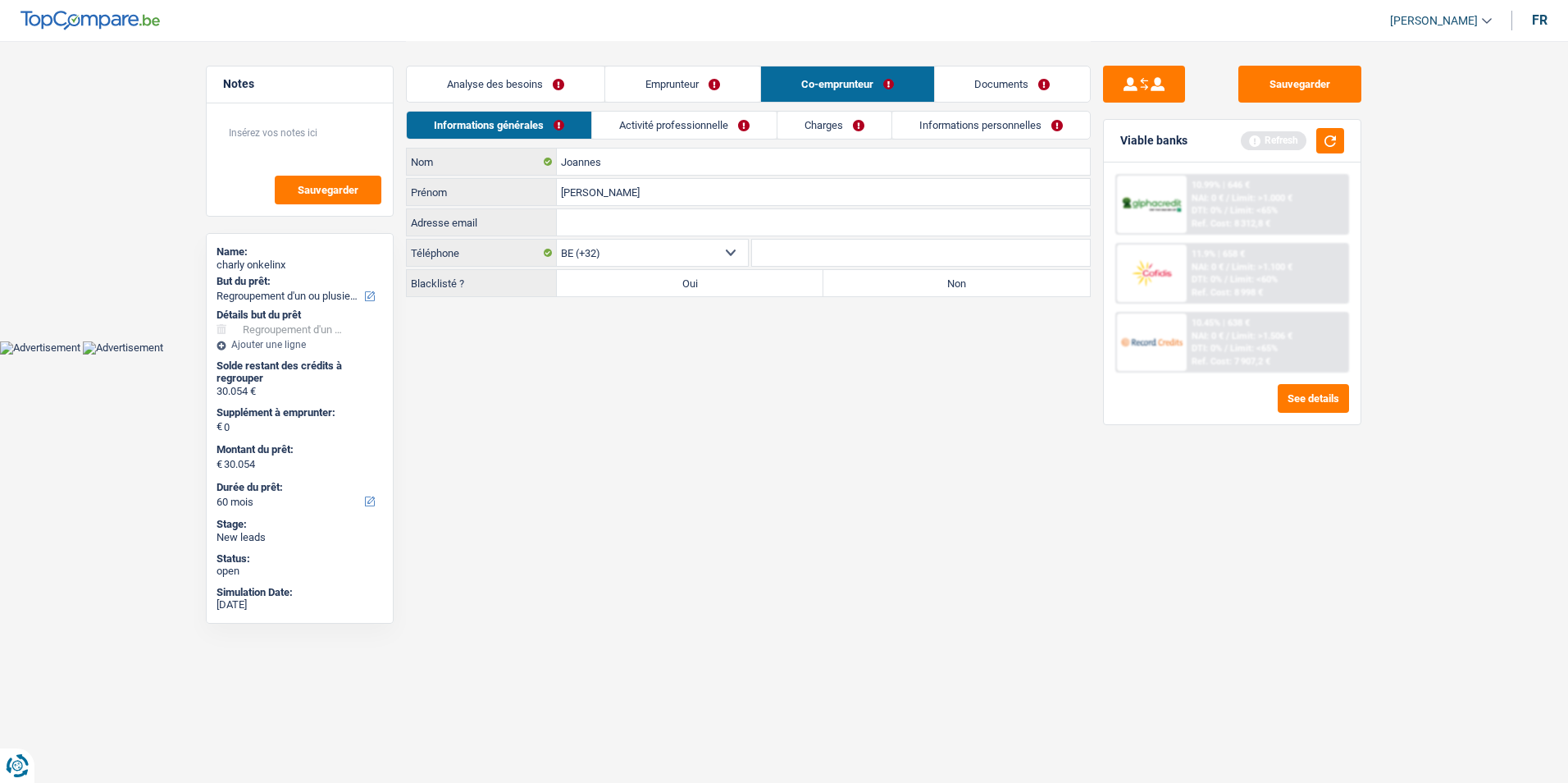
radio input "true"
click at [707, 122] on link "Activité professionnelle" at bounding box center [685, 124] width 185 height 27
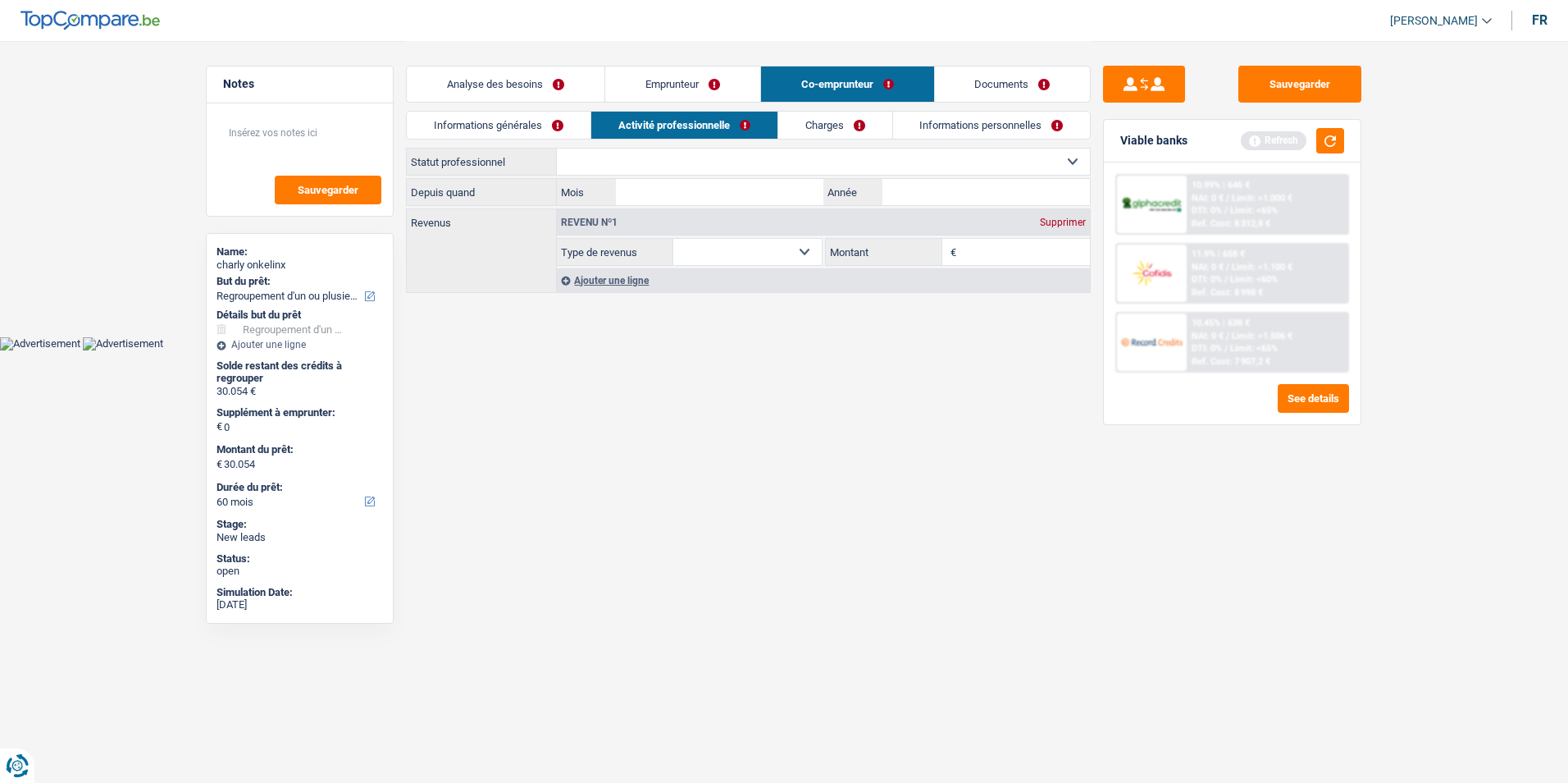
click at [727, 154] on select "Ouvrier Employé privé Employé public Invalide Indépendant Pensionné Chômeur Mut…" at bounding box center [823, 161] width 534 height 26
select select "mutuality"
click at [556, 148] on select "Ouvrier Employé privé Employé public Invalide Indépendant Pensionné Chômeur Mut…" at bounding box center [823, 161] width 534 height 26
select select "mutualityIndemnity"
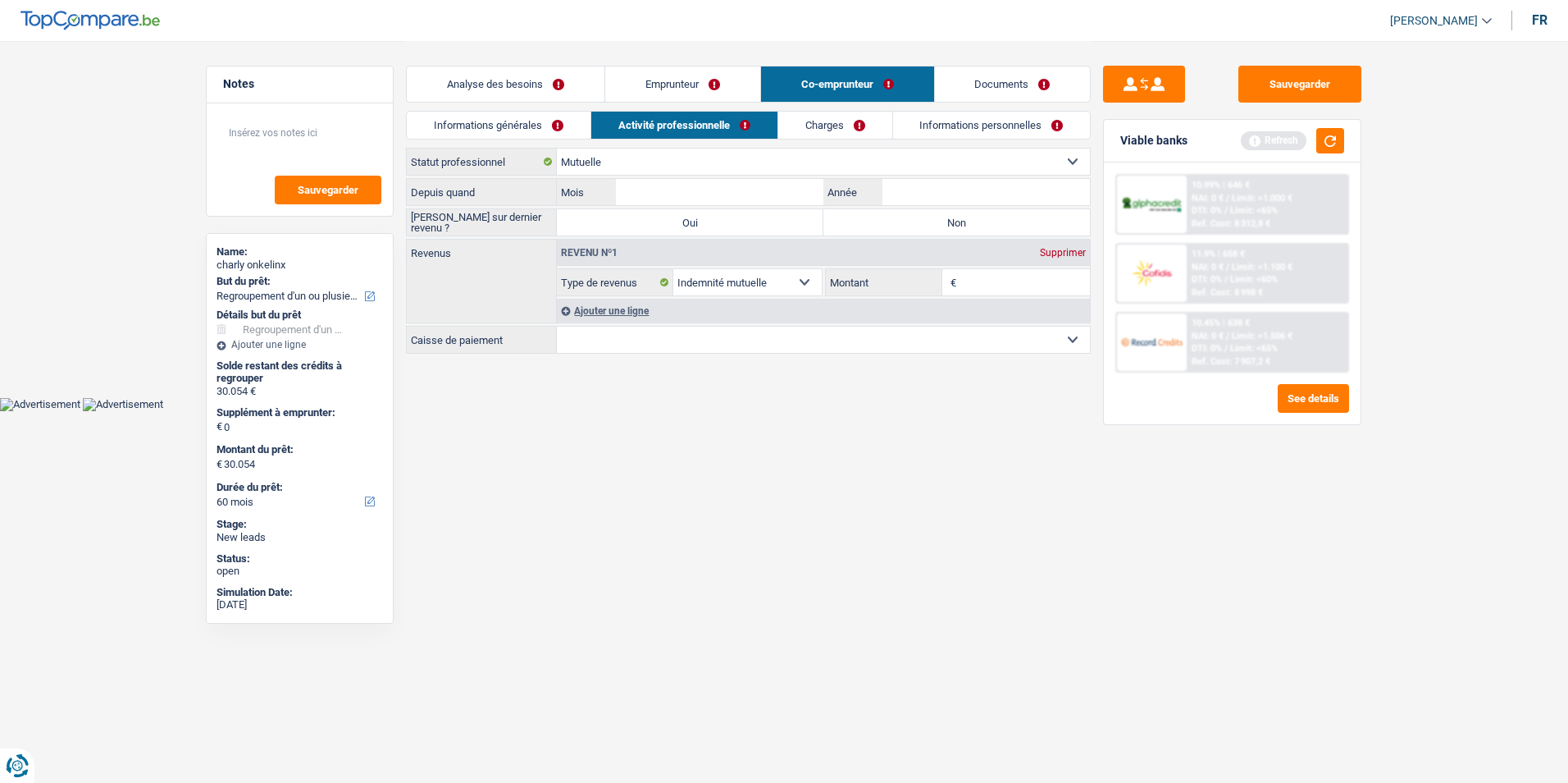
click at [876, 219] on label "Non" at bounding box center [957, 222] width 266 height 26
click at [876, 219] on input "Non" at bounding box center [957, 222] width 266 height 26
radio input "true"
click at [671, 195] on input "Mois" at bounding box center [719, 192] width 208 height 26
click at [923, 195] on input "Année" at bounding box center [986, 192] width 208 height 26
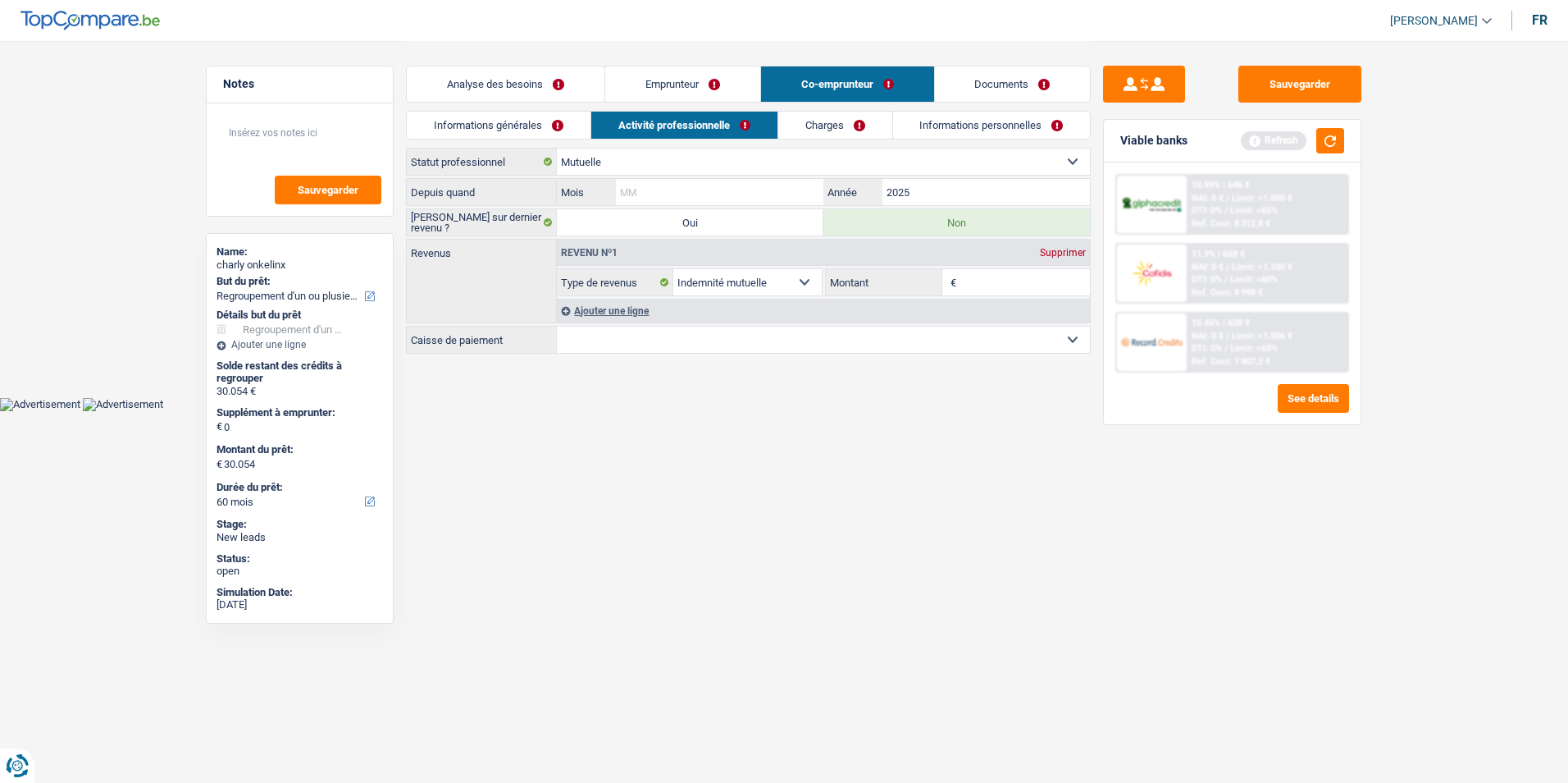
click at [742, 194] on input "Mois" at bounding box center [719, 192] width 208 height 26
click at [986, 191] on input "2025" at bounding box center [986, 192] width 208 height 26
type input "2004"
click at [792, 188] on input "Mois" at bounding box center [719, 192] width 208 height 26
type input "1"
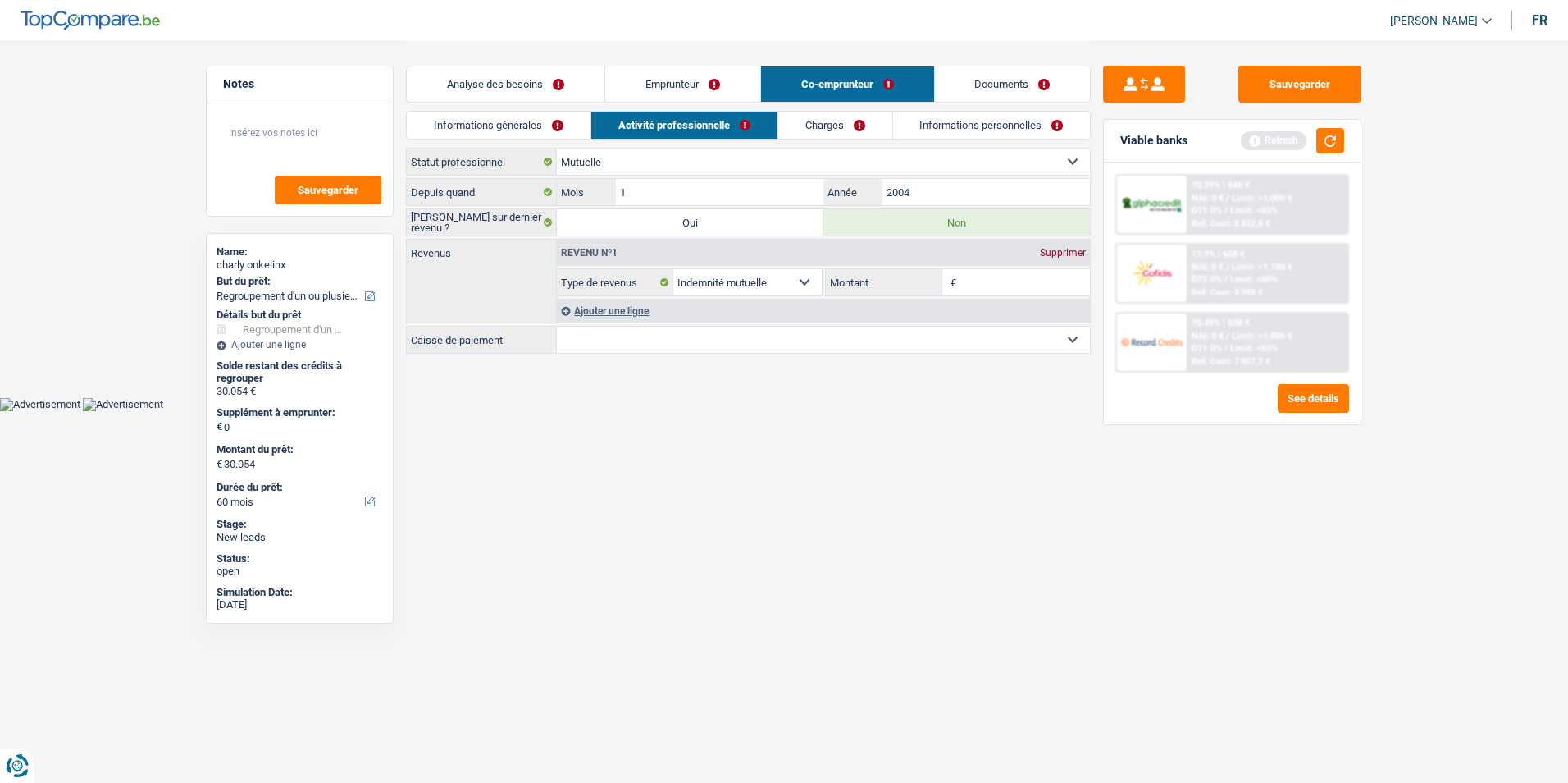
click at [966, 274] on input "Montant" at bounding box center [1025, 282] width 130 height 26
type input "1.404"
click at [929, 331] on select "Mutualité Chrétienne Mutualité Socialiste (Solidaris) SPF Sécurité Sociale Unio…" at bounding box center [823, 340] width 534 height 26
select select "[DEMOGRAPHIC_DATA]"
click at [556, 327] on select "Mutualité Chrétienne Mutualité Socialiste (Solidaris) SPF Sécurité Sociale Unio…" at bounding box center [823, 340] width 534 height 26
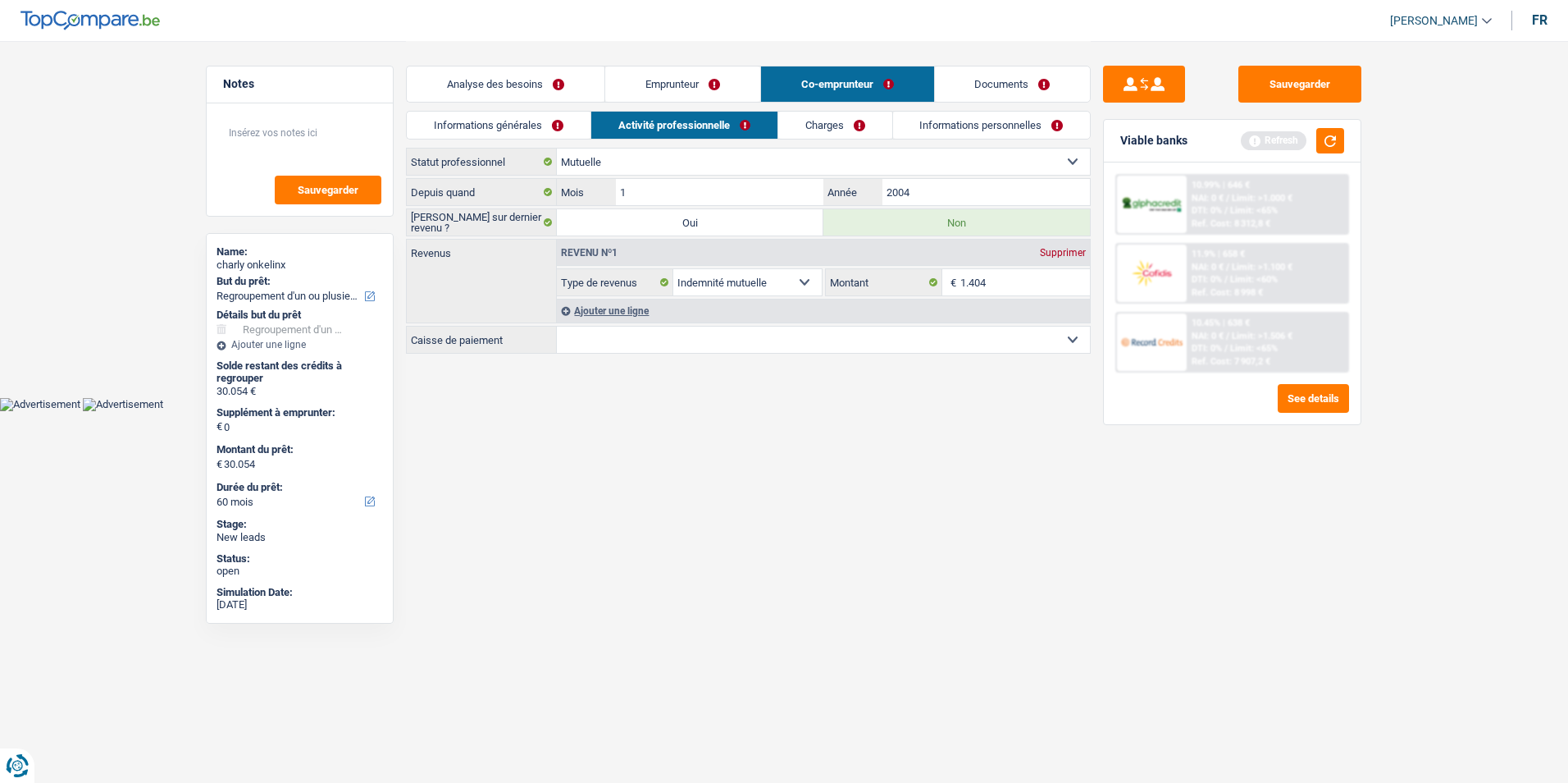
select select "BE"
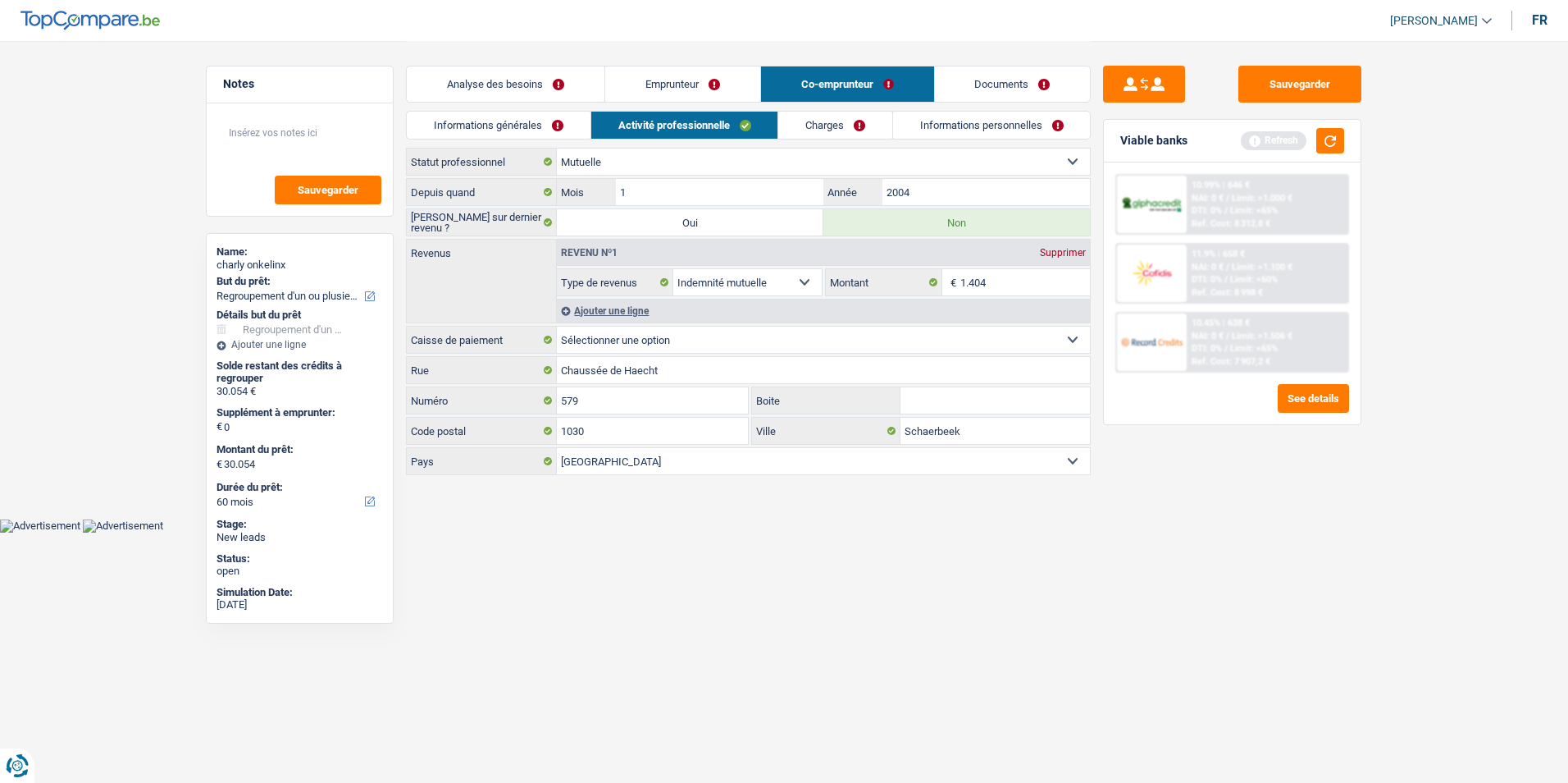
click at [848, 124] on link "Charges" at bounding box center [835, 124] width 114 height 27
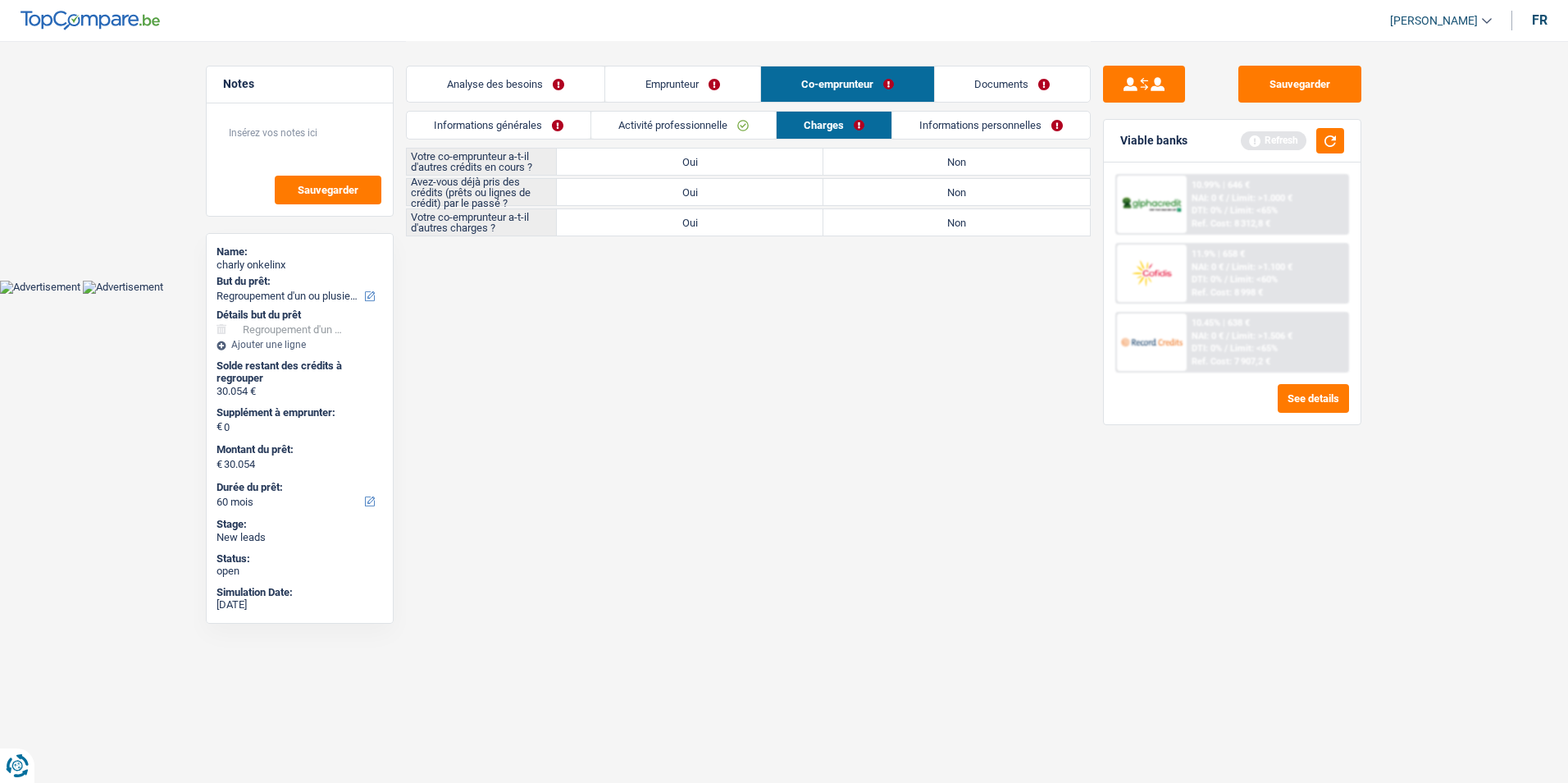
click at [938, 163] on label "Non" at bounding box center [957, 161] width 266 height 26
click at [938, 163] on input "Non" at bounding box center [957, 161] width 266 height 26
radio input "true"
click at [775, 189] on label "Oui" at bounding box center [690, 192] width 266 height 26
click at [775, 189] on input "Oui" at bounding box center [690, 192] width 266 height 26
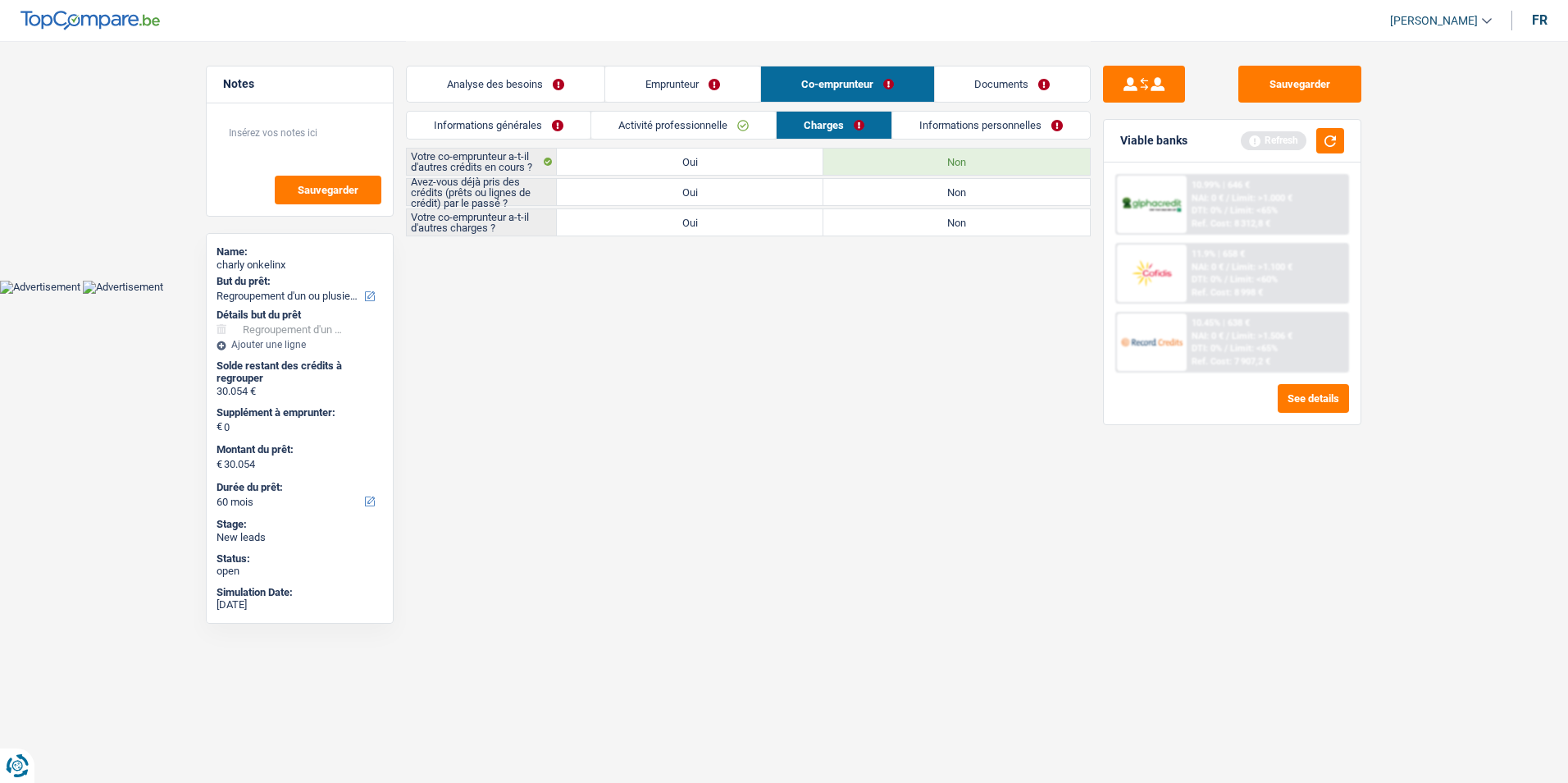
radio input "true"
click at [935, 222] on label "Non" at bounding box center [957, 222] width 266 height 26
click at [935, 222] on input "Non" at bounding box center [957, 222] width 266 height 26
radio input "true"
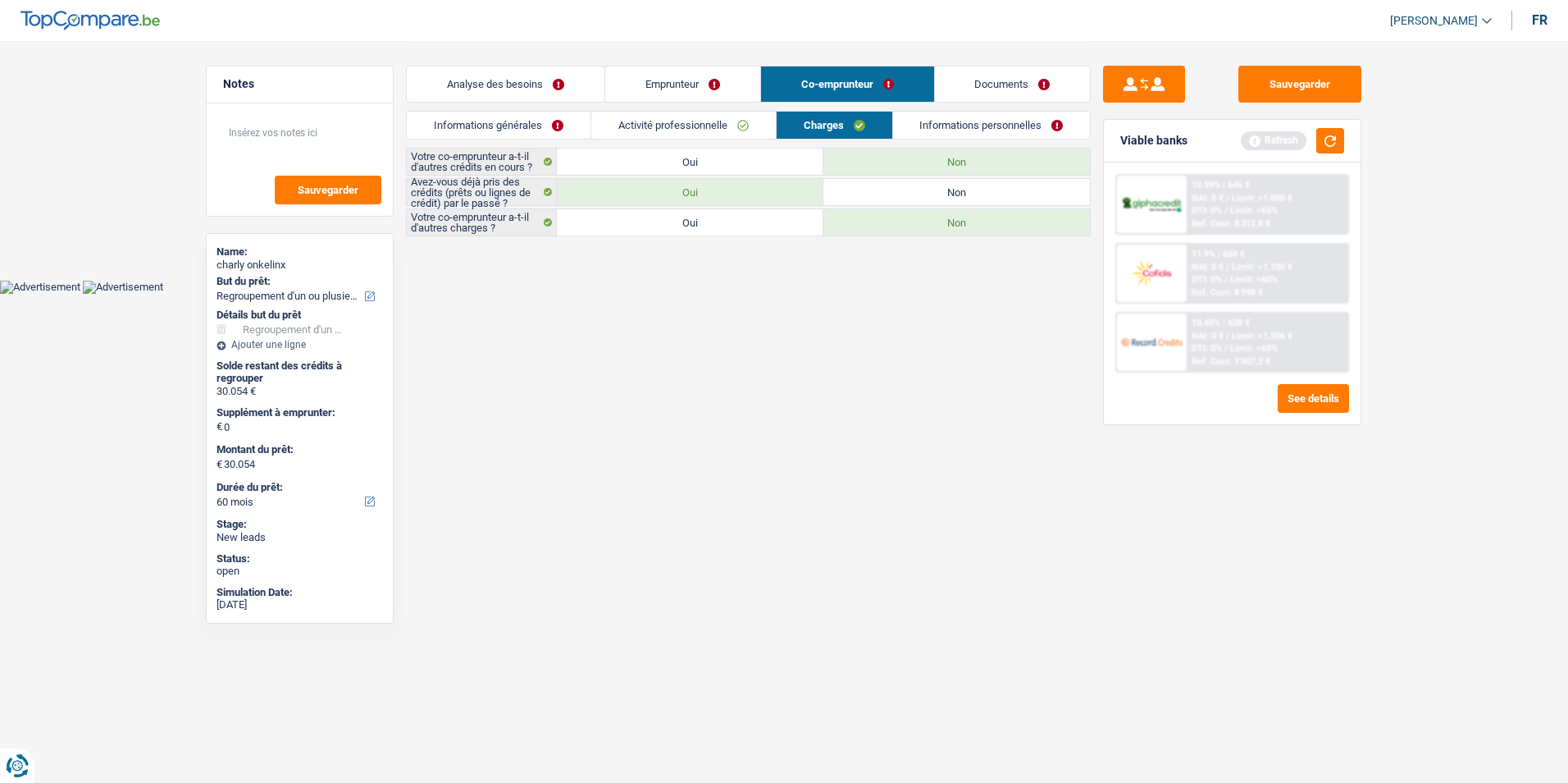
click at [999, 127] on link "Informations personnelles" at bounding box center [992, 124] width 198 height 27
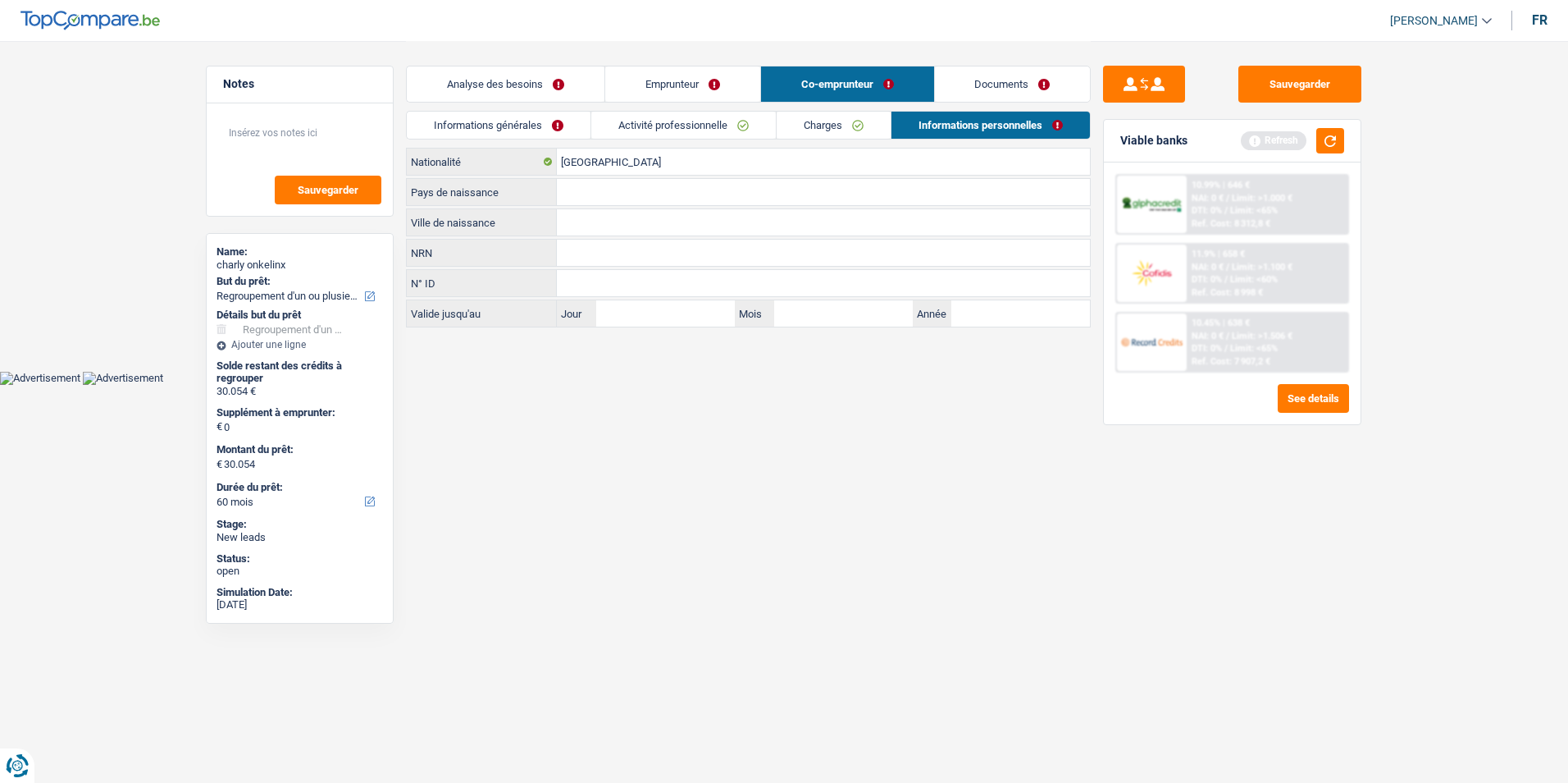
click at [548, 125] on link "Informations générales" at bounding box center [498, 124] width 184 height 27
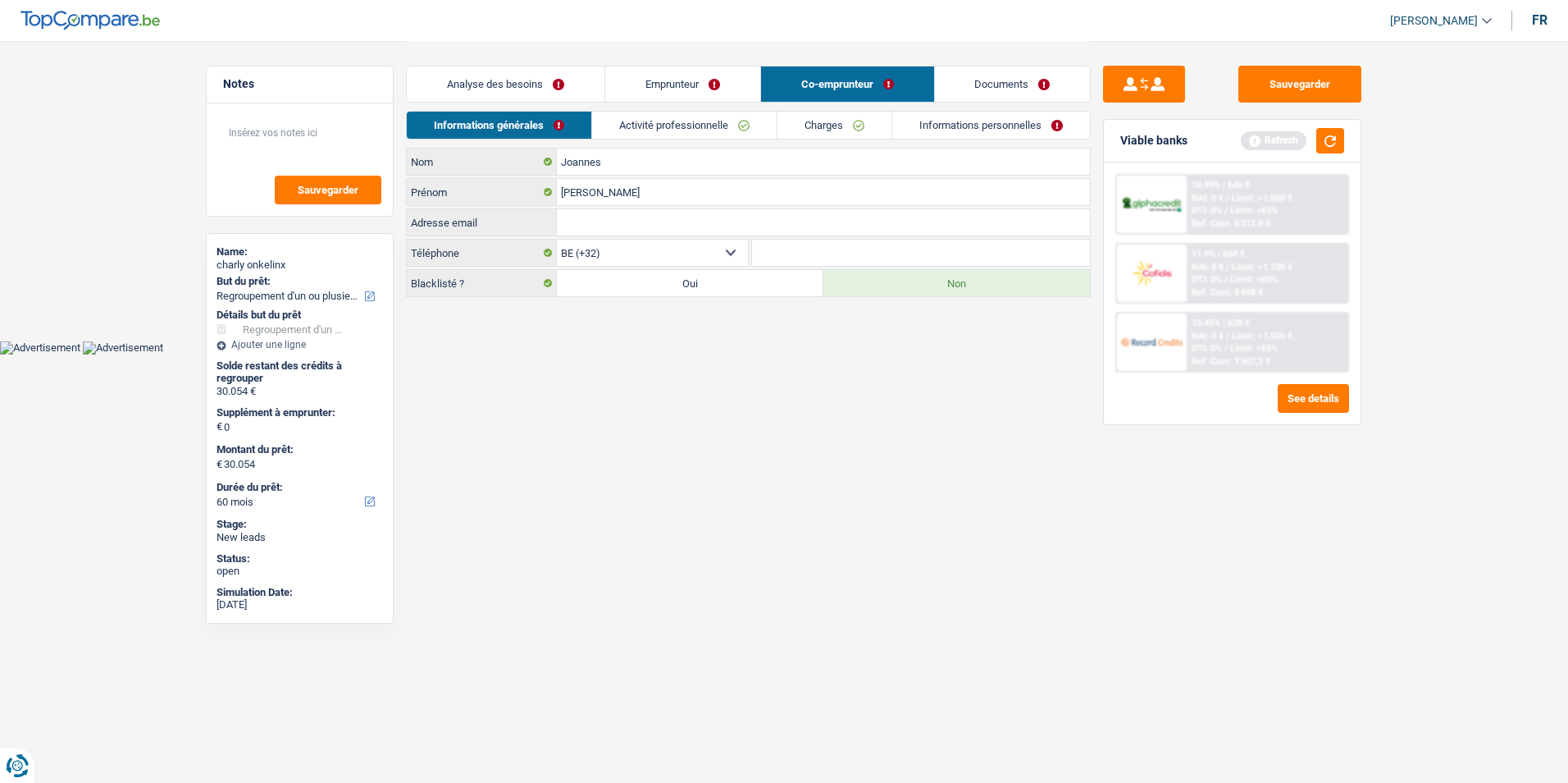
click at [1019, 124] on link "Informations personnelles" at bounding box center [991, 124] width 198 height 27
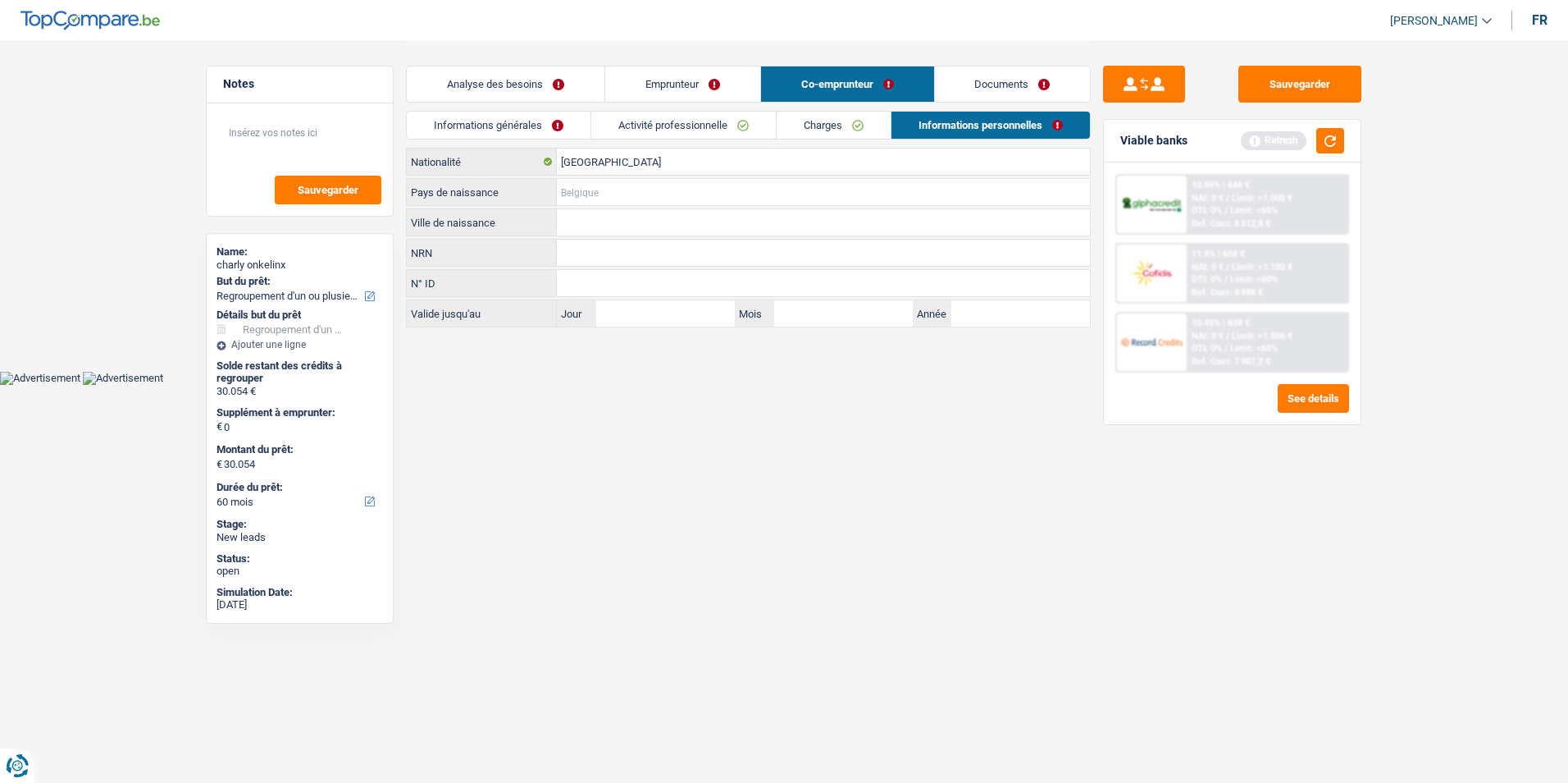
click at [653, 190] on input "Pays de naissance" at bounding box center [823, 192] width 534 height 26
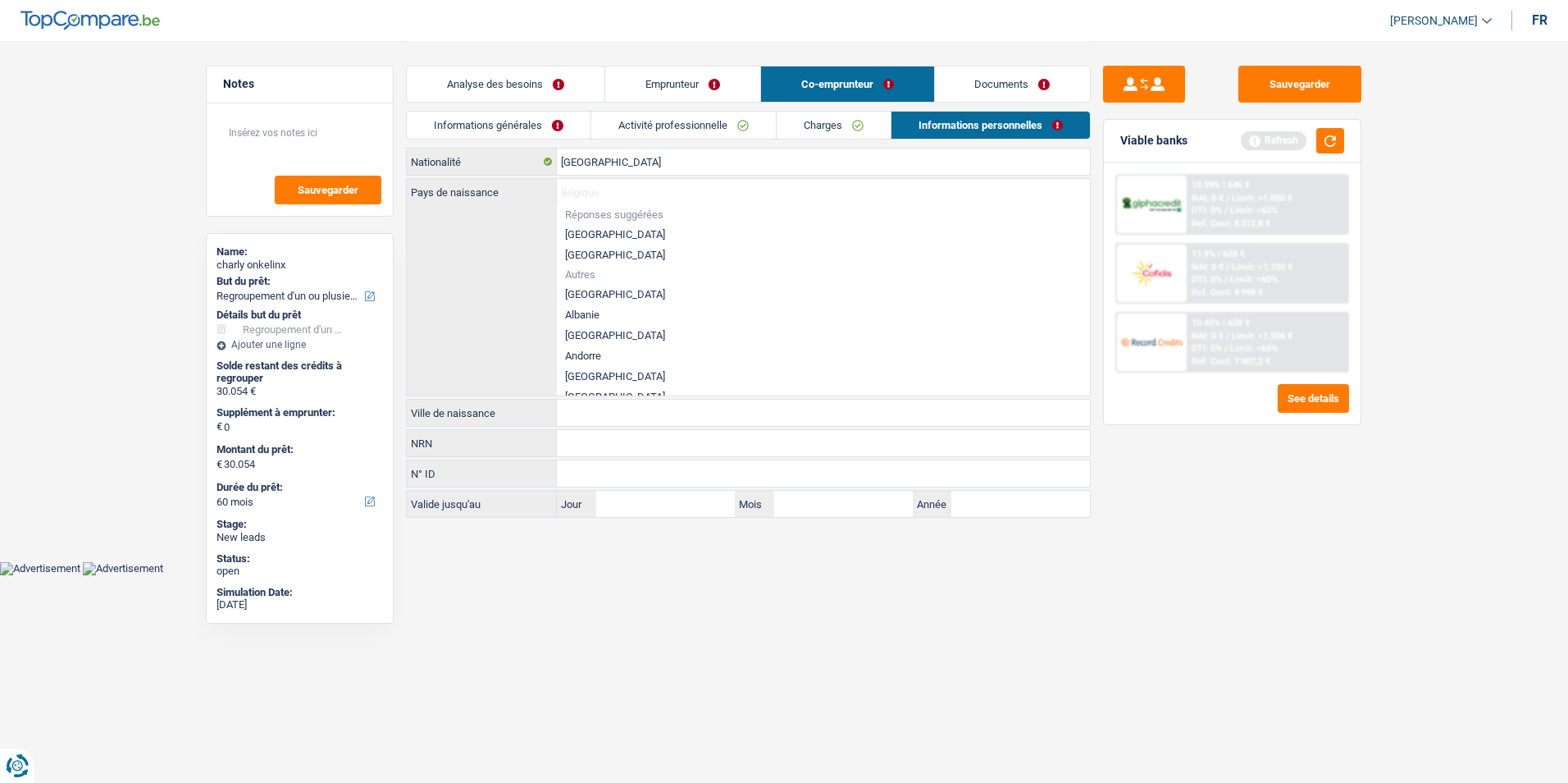
click at [623, 228] on li "[GEOGRAPHIC_DATA]" at bounding box center [823, 234] width 534 height 21
type input "[GEOGRAPHIC_DATA]"
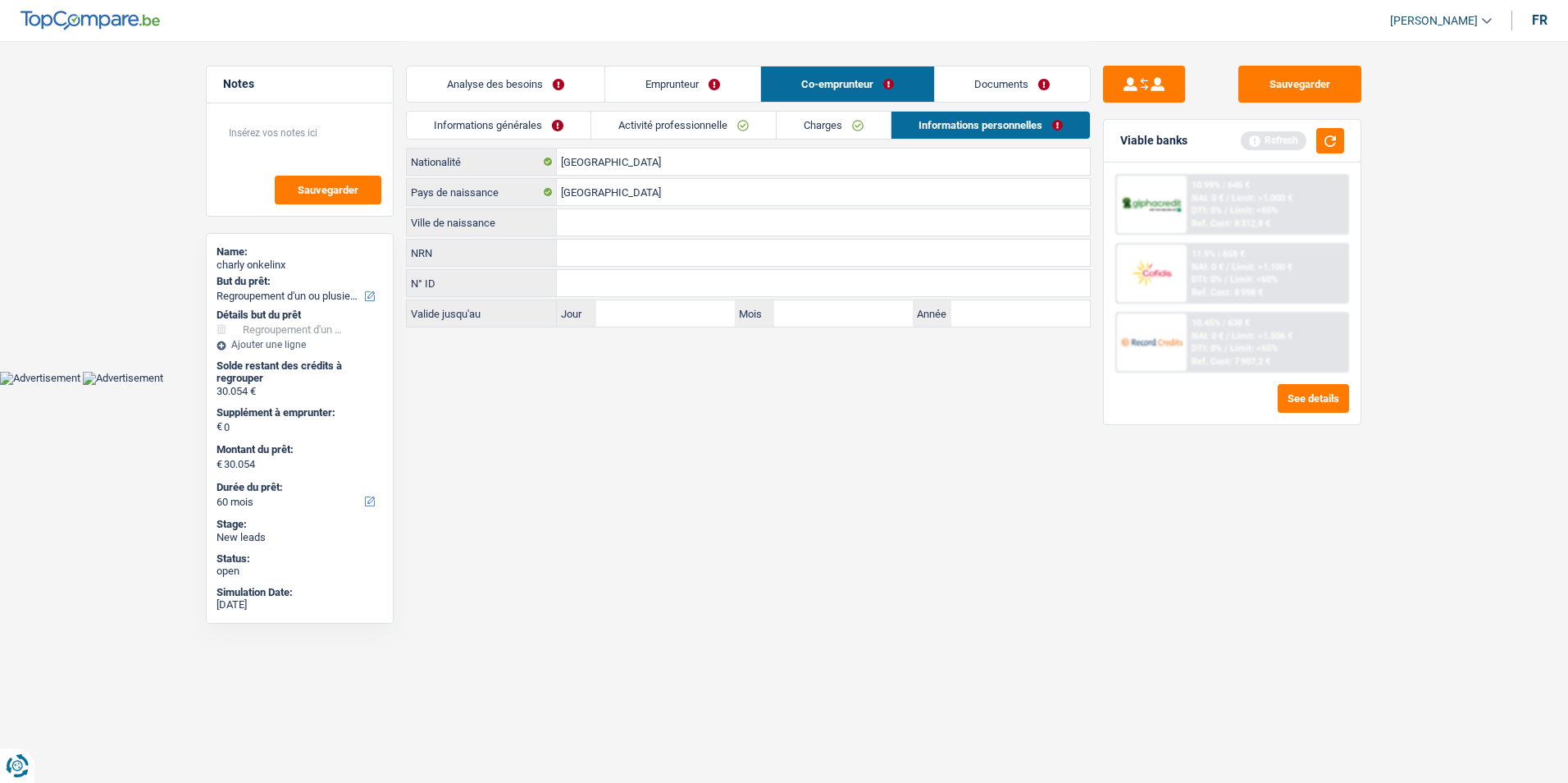
click at [625, 225] on input "Ville de naissance" at bounding box center [823, 222] width 534 height 26
type input "Waremme"
click at [642, 385] on html "Vous avez le contrôle de vos données Nous utilisons des cookies, tout comme nos…" at bounding box center [784, 192] width 1568 height 385
click at [495, 78] on link "Analyse des besoins" at bounding box center [505, 83] width 198 height 35
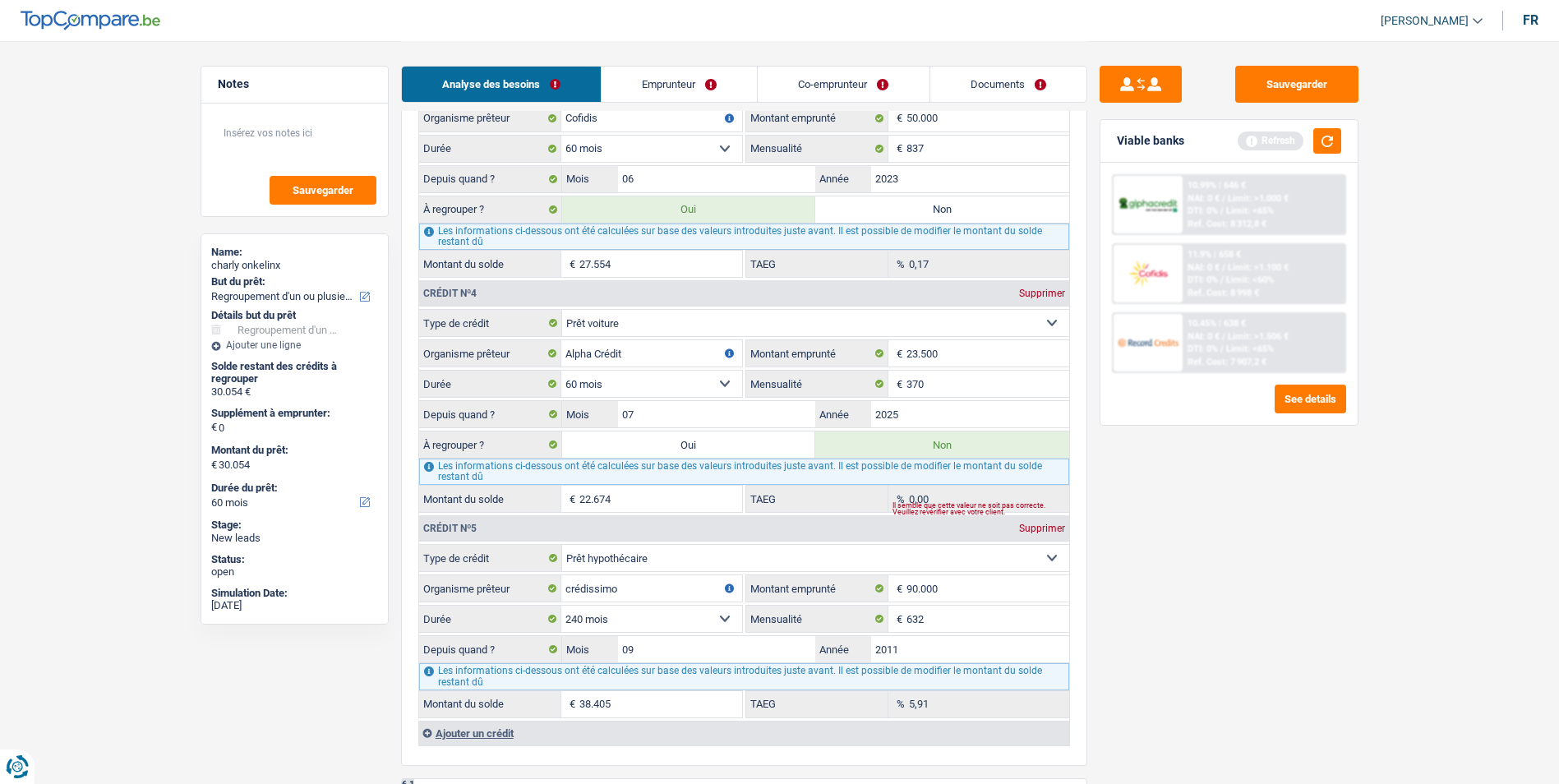
scroll to position [1725, 0]
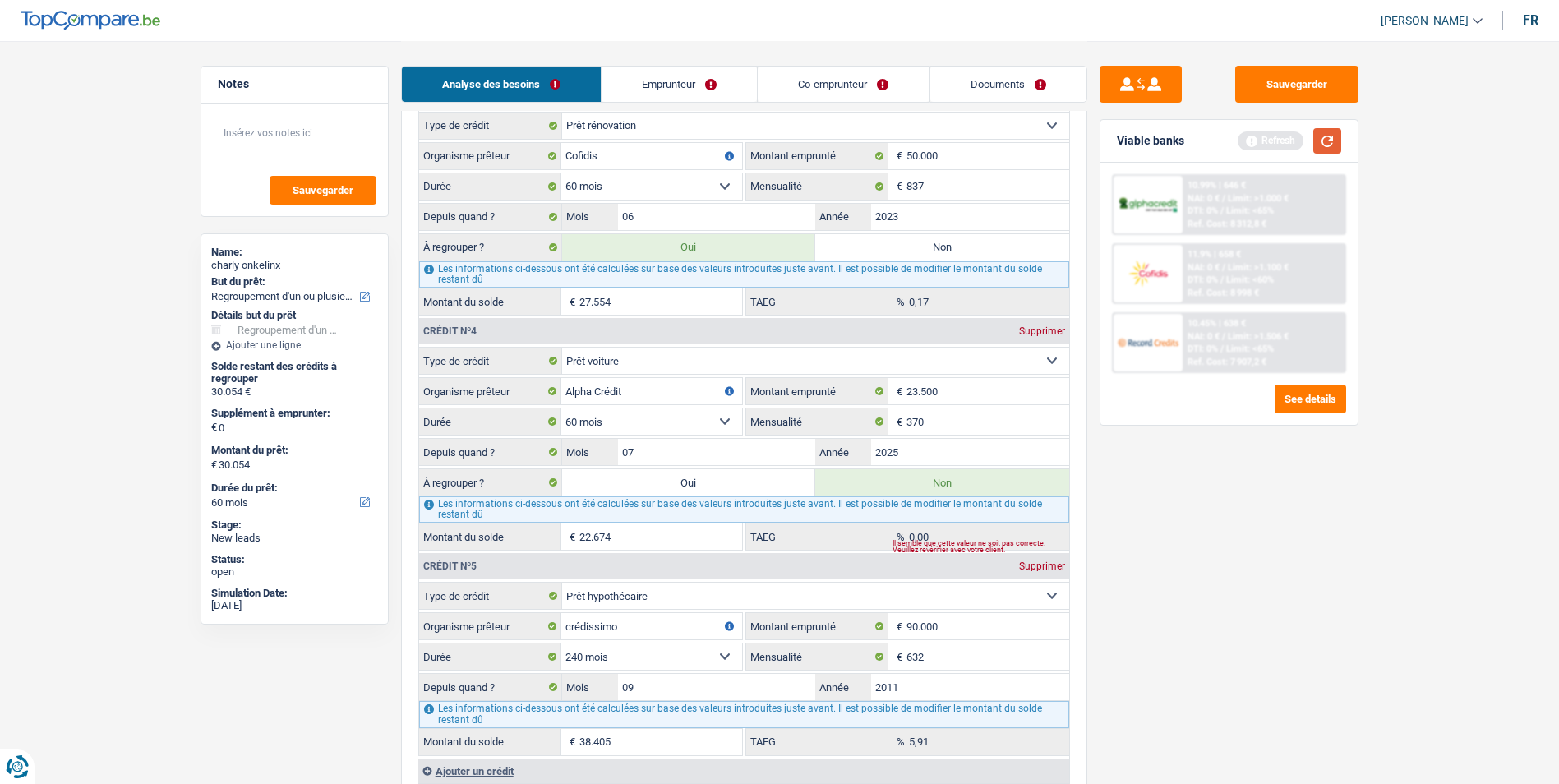
click at [1325, 139] on button "button" at bounding box center [1327, 141] width 28 height 26
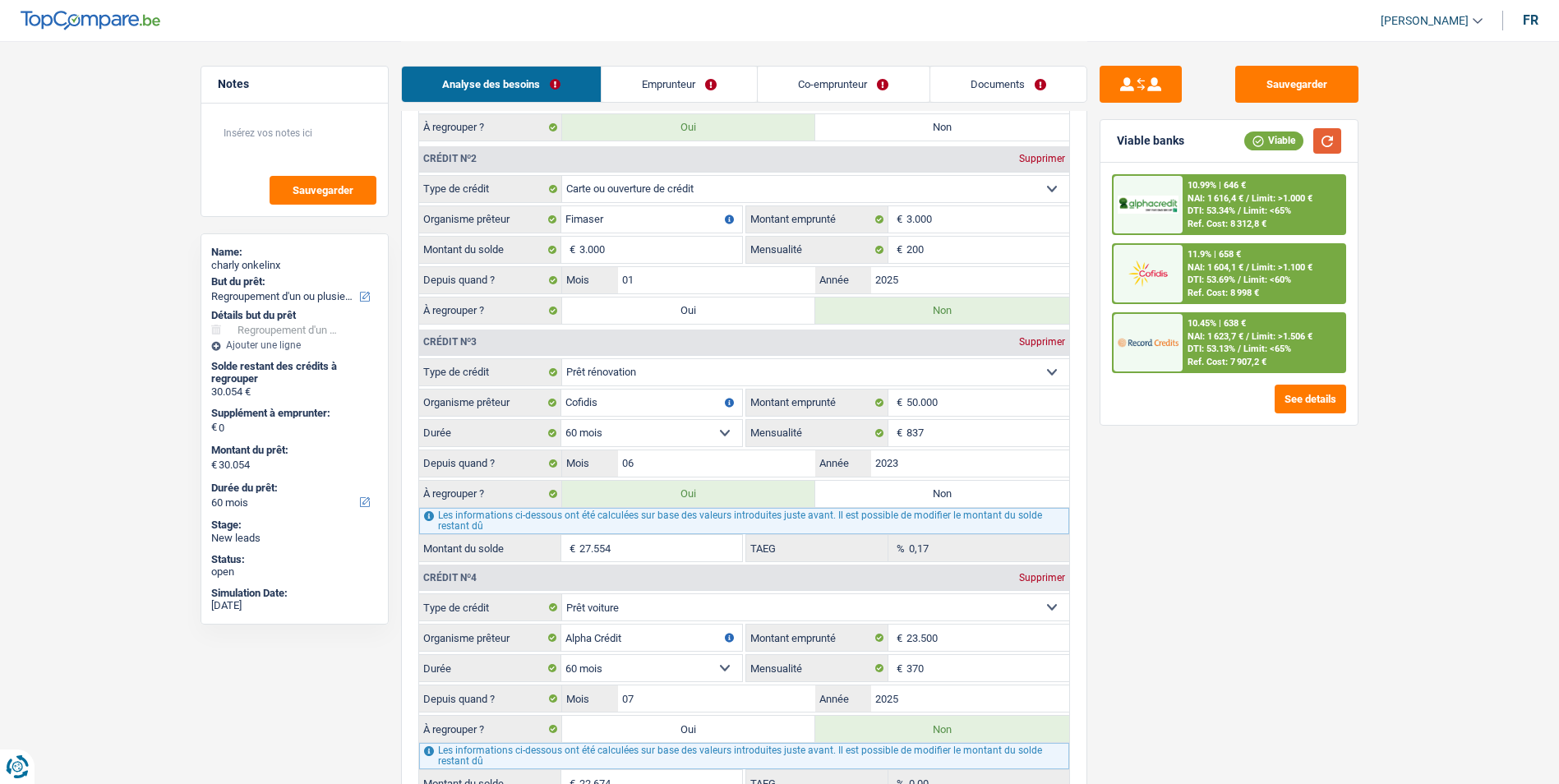
scroll to position [1643, 0]
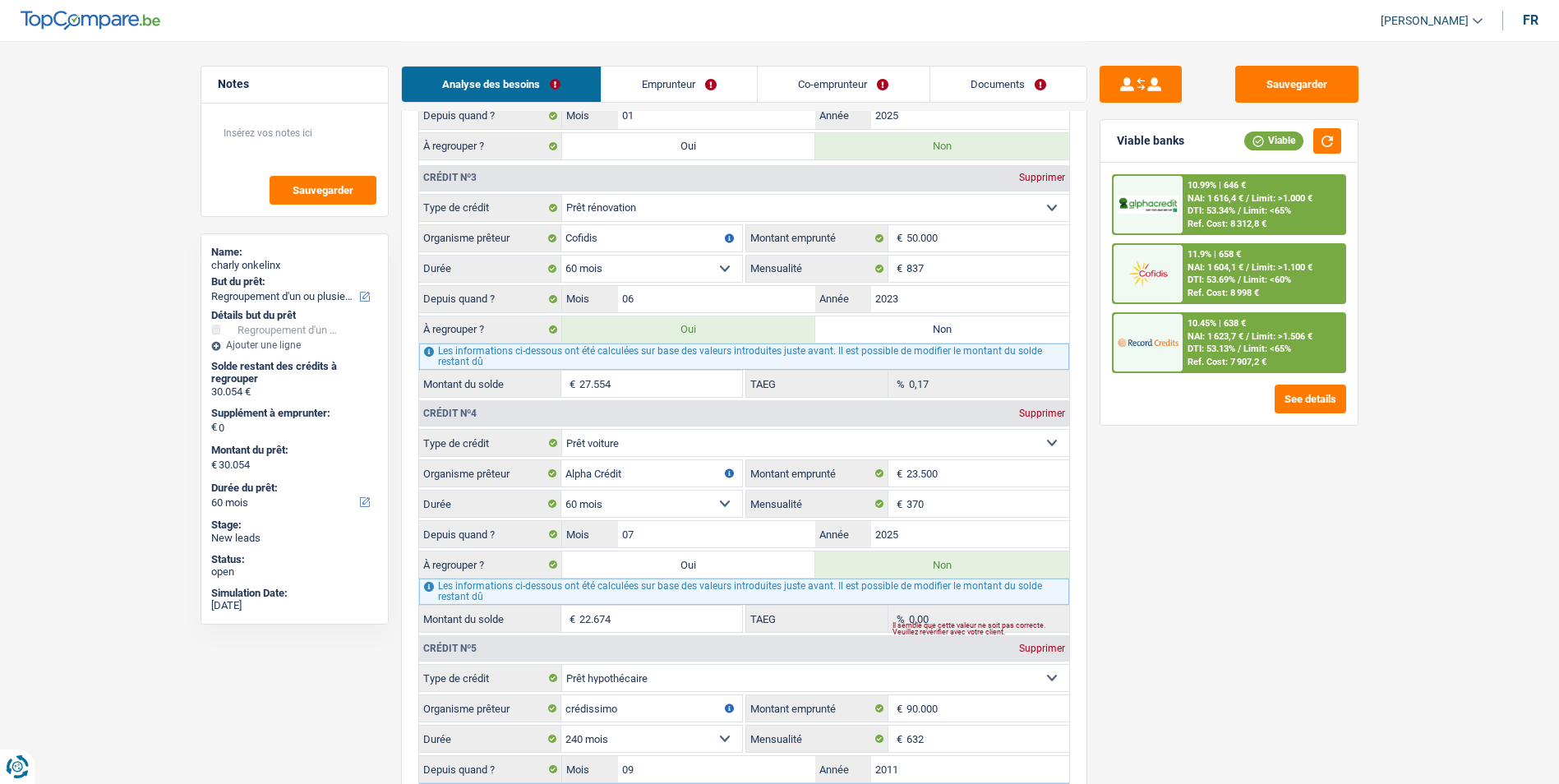
click at [687, 563] on label "Oui" at bounding box center [689, 564] width 254 height 26
click at [687, 563] on input "Oui" at bounding box center [689, 564] width 254 height 26
radio input "true"
type input "52.728"
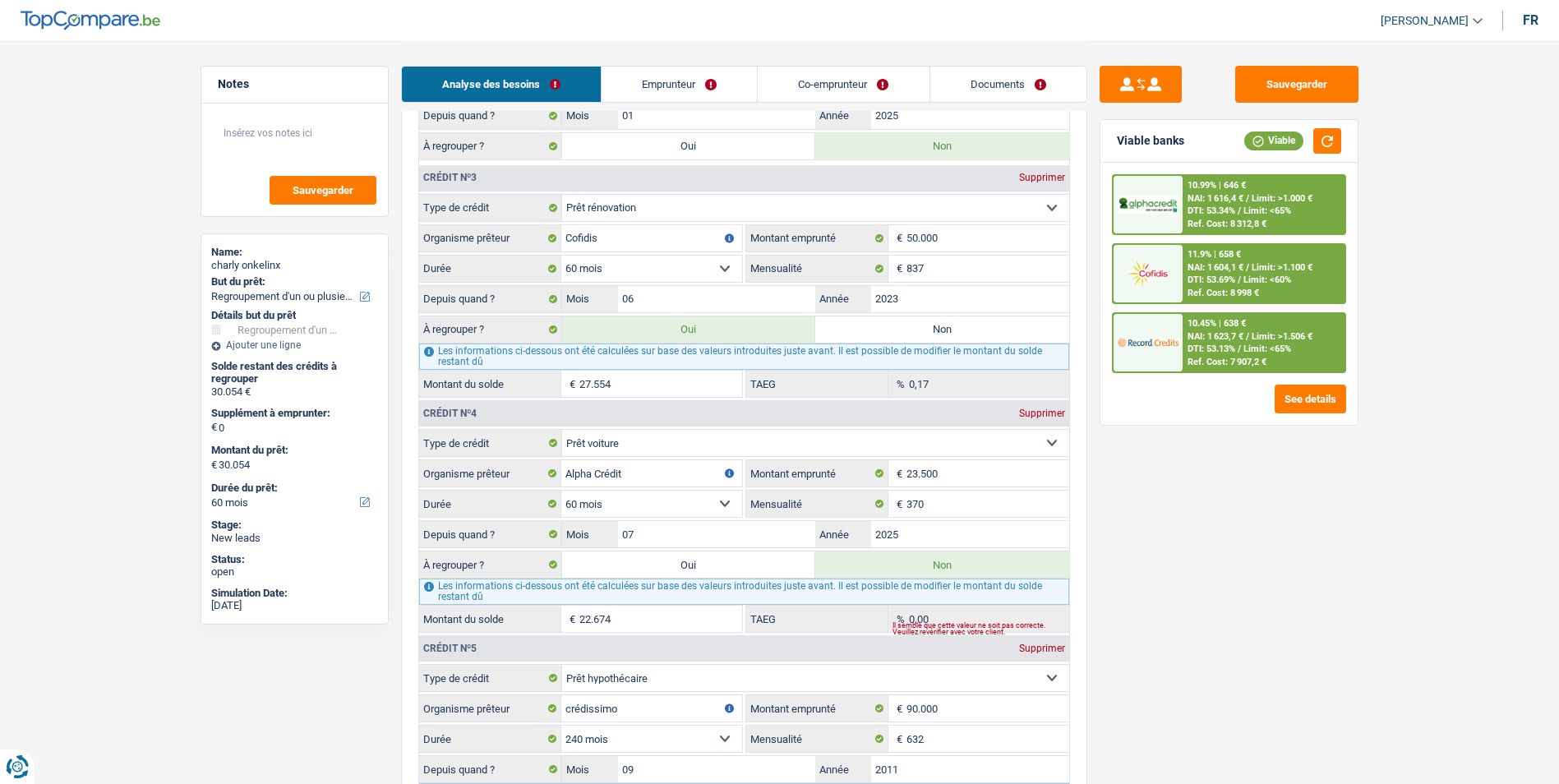
type input "52.728"
radio input "false"
select select "144"
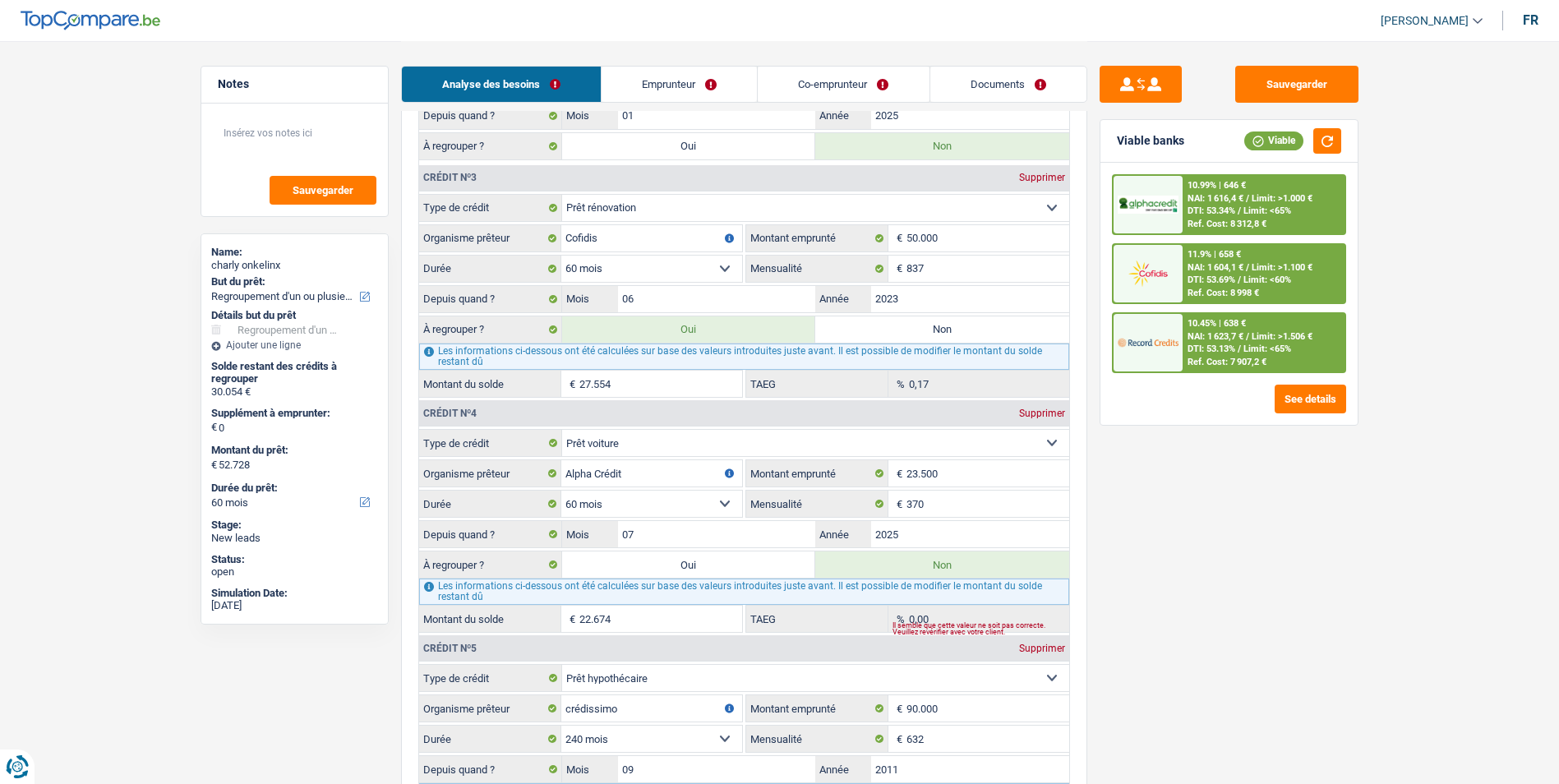
select select "144"
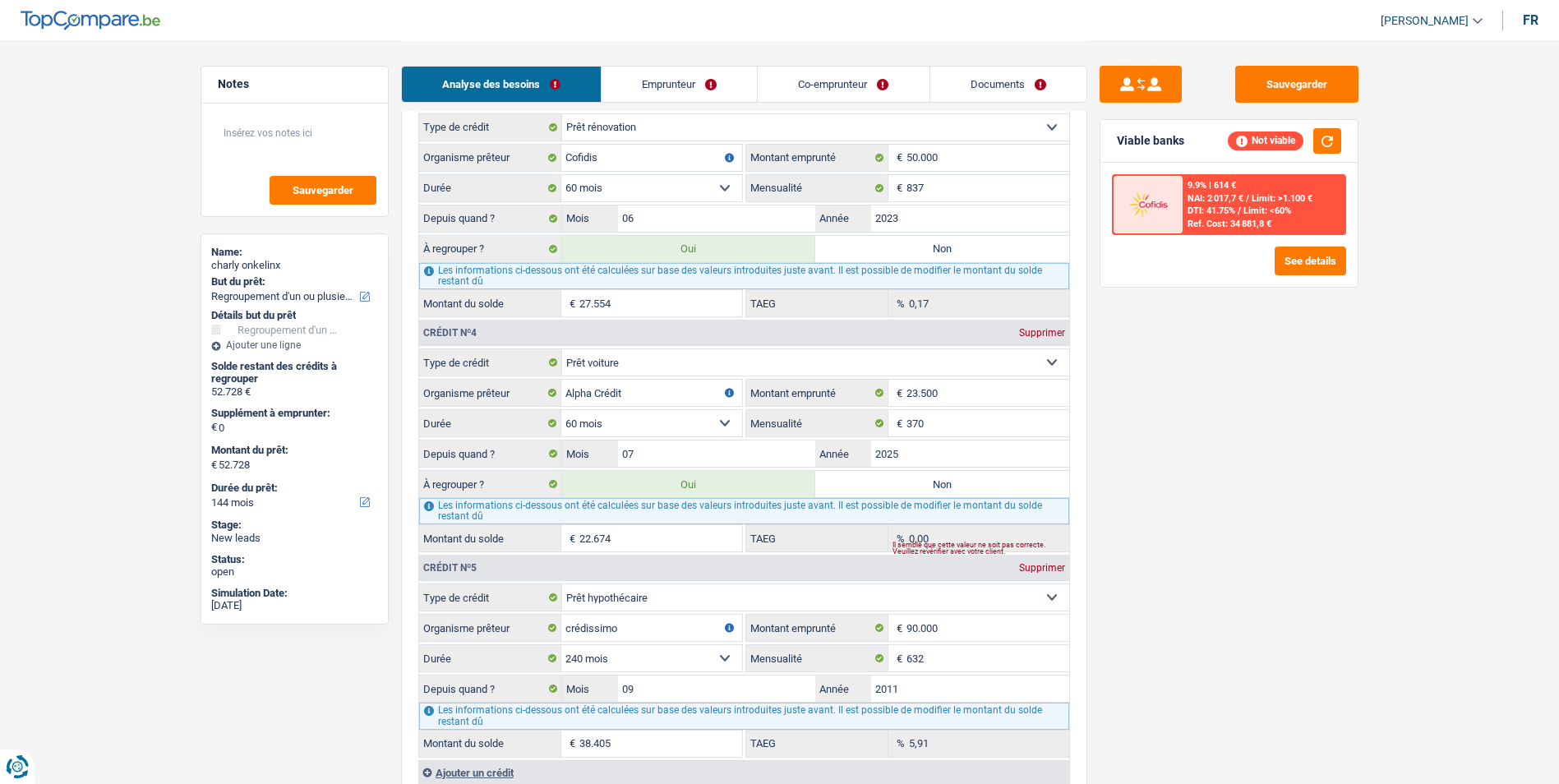
scroll to position [1725, 0]
click at [924, 483] on label "Non" at bounding box center [942, 482] width 254 height 26
click at [924, 483] on input "Non" at bounding box center [942, 482] width 254 height 26
radio input "true"
select select "120"
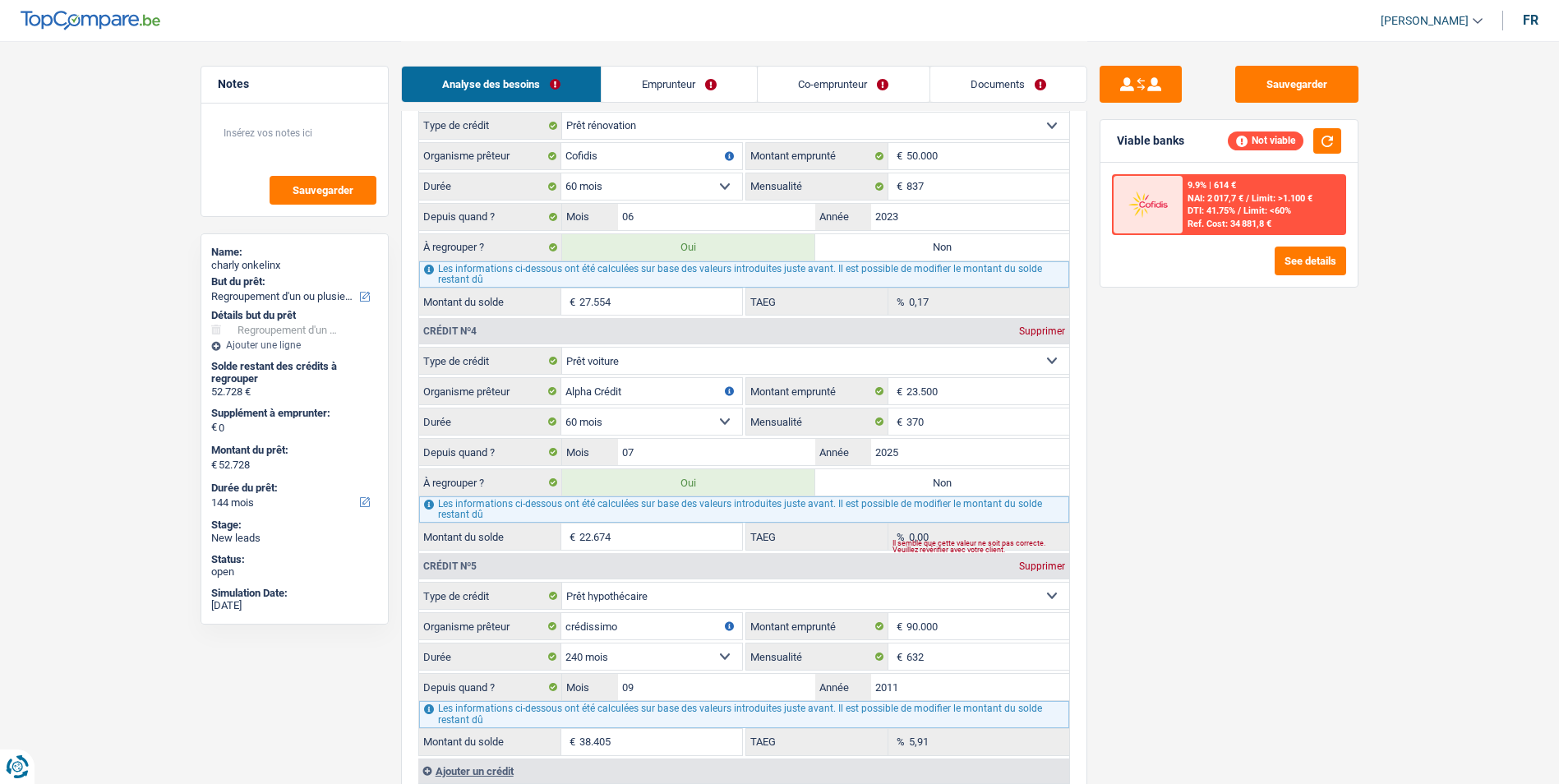
type input "30.054"
select select "120"
type input "30.054"
select select "120"
type input "30.054"
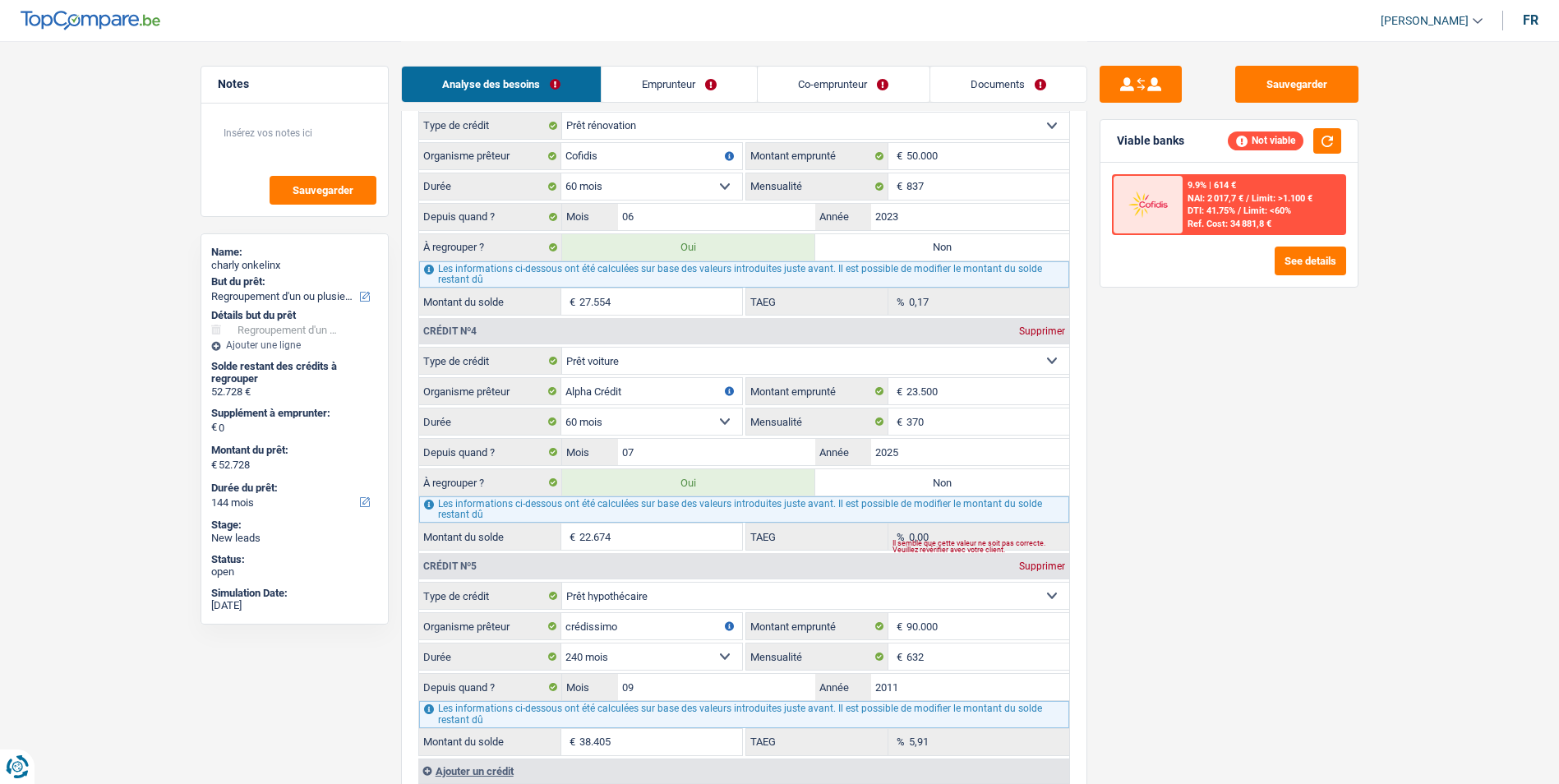
type input "30.054"
radio input "false"
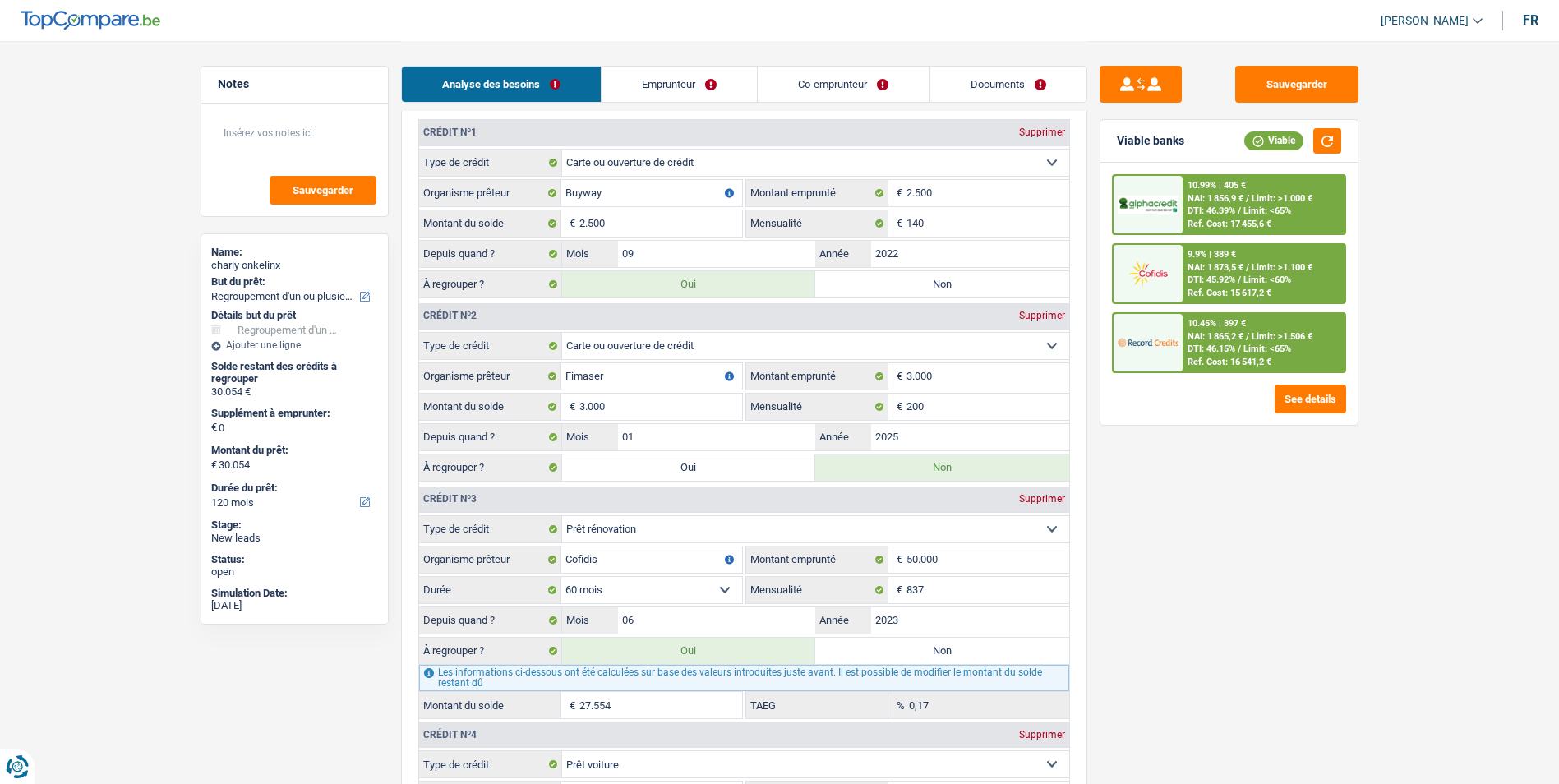
scroll to position [1314, 0]
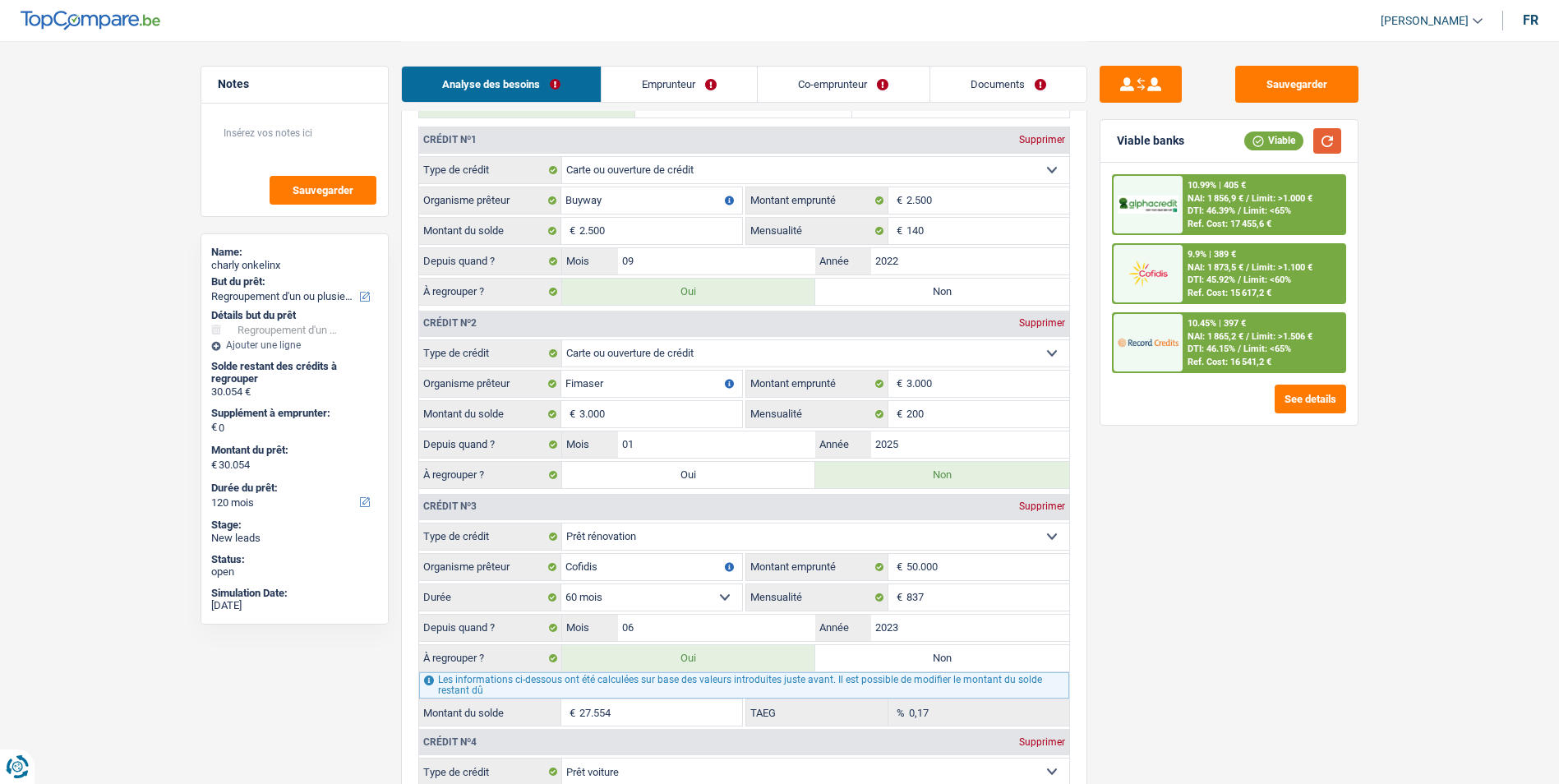
click at [1328, 139] on button "button" at bounding box center [1327, 141] width 28 height 26
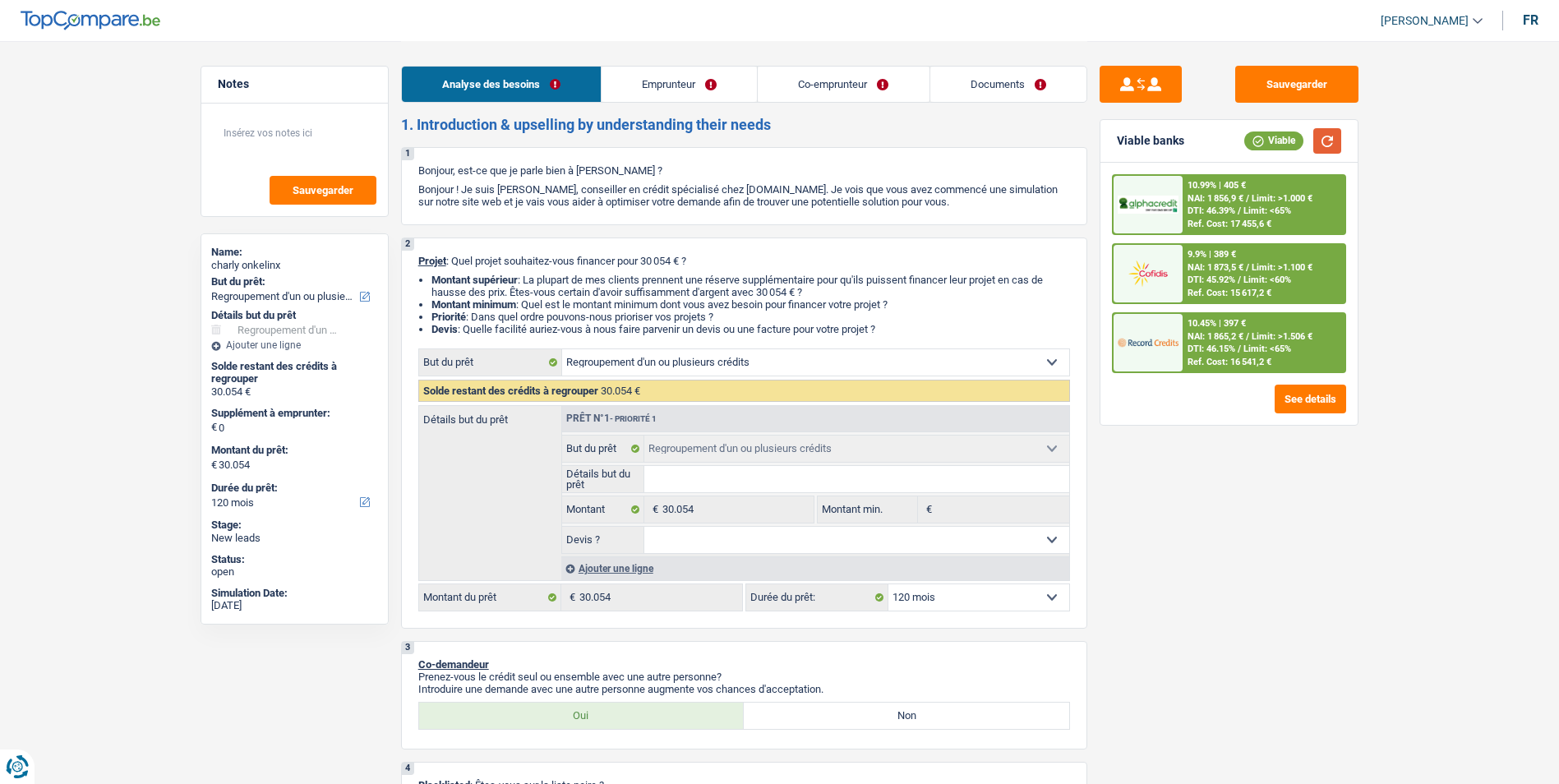
scroll to position [0, 0]
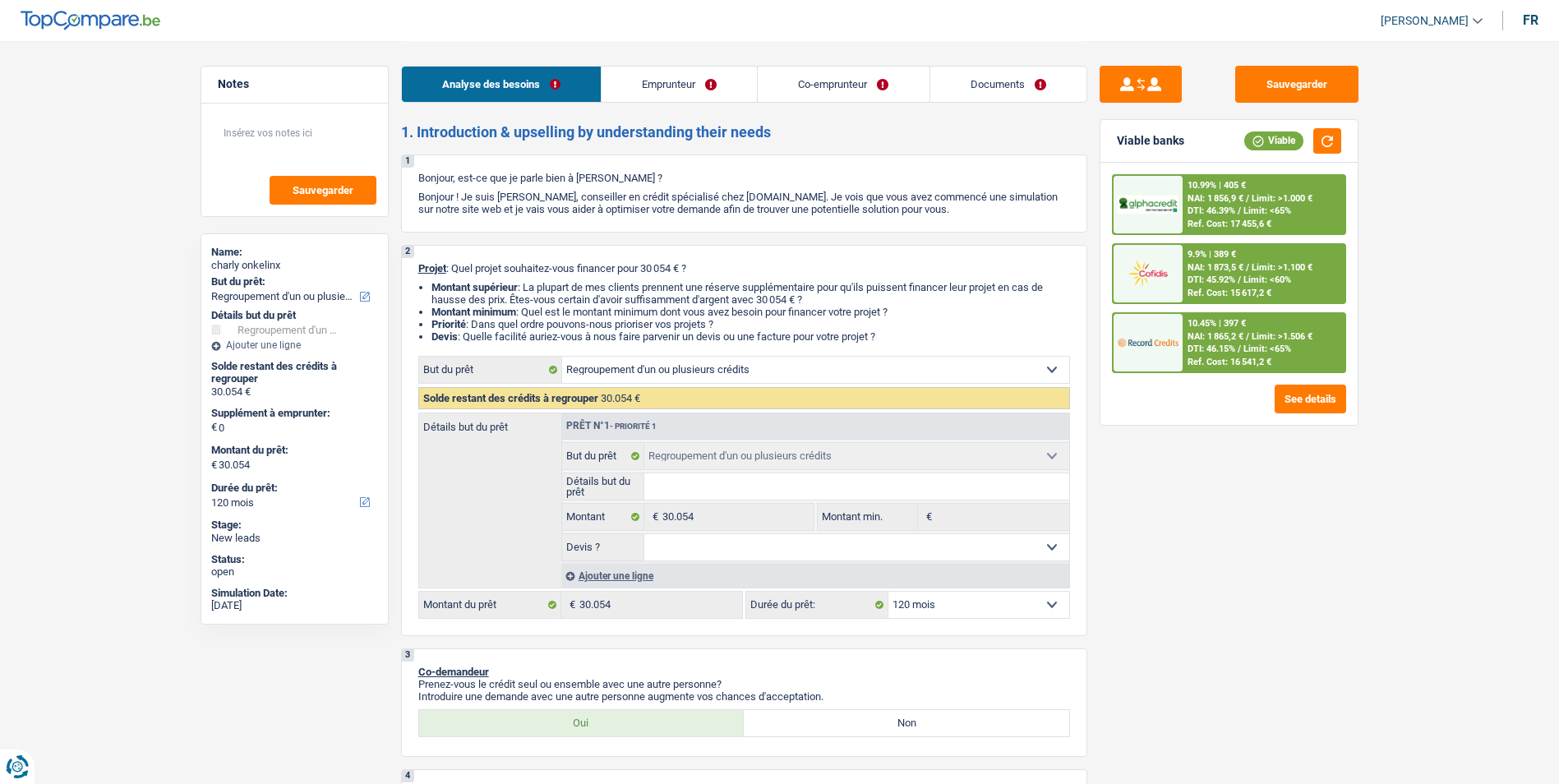
click at [1003, 605] on select "12 mois 18 mois 24 mois 30 mois 36 mois 42 mois 48 mois 60 mois 72 mois 84 mois…" at bounding box center [979, 604] width 181 height 26
select select "84"
click at [888, 591] on select "12 mois 18 mois 24 mois 30 mois 36 mois 42 mois 48 mois 60 mois 72 mois 84 mois…" at bounding box center [979, 604] width 181 height 26
select select "84"
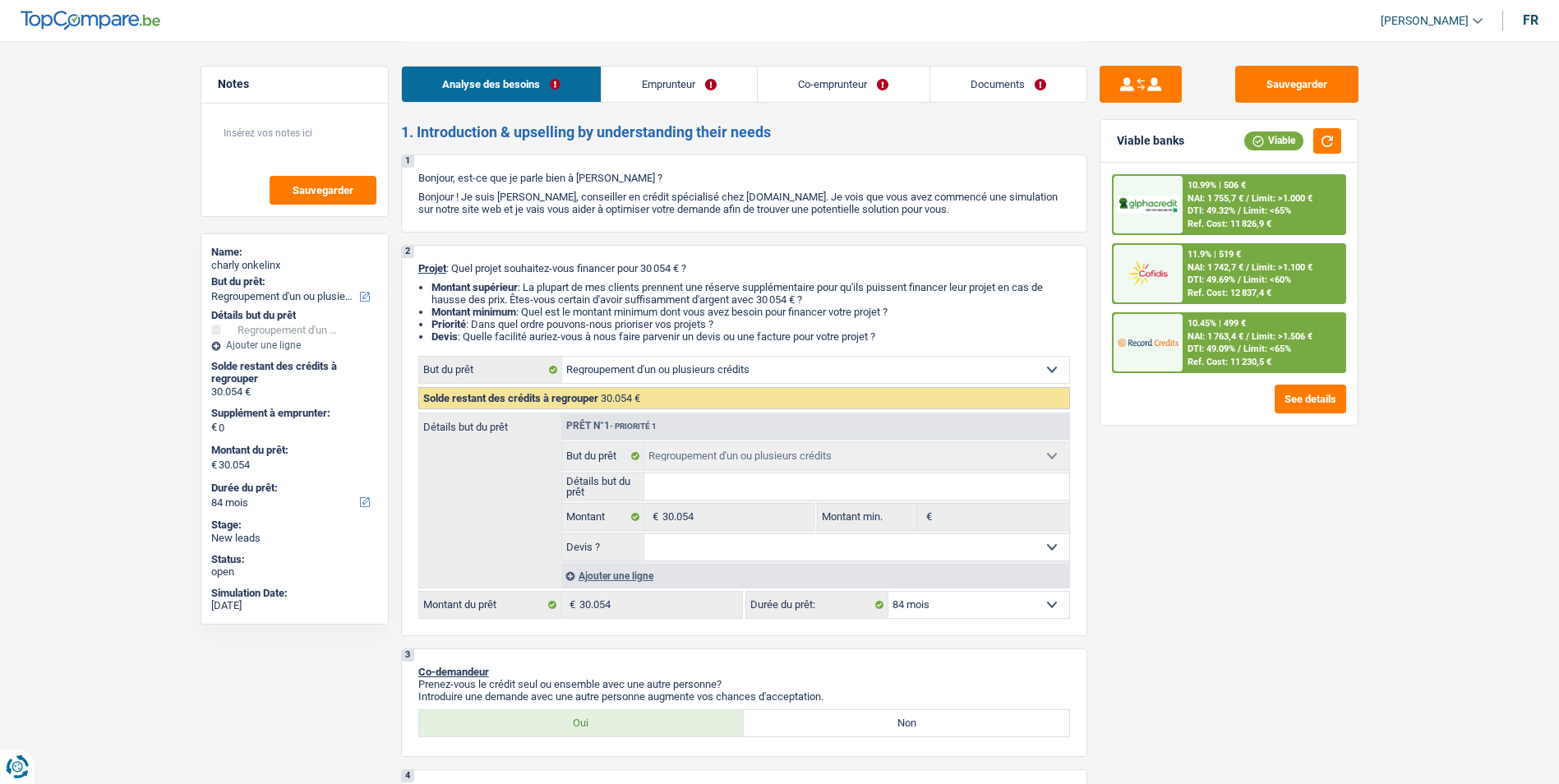
click at [735, 490] on input "Détails but du prêt" at bounding box center [856, 486] width 425 height 26
type input "R"
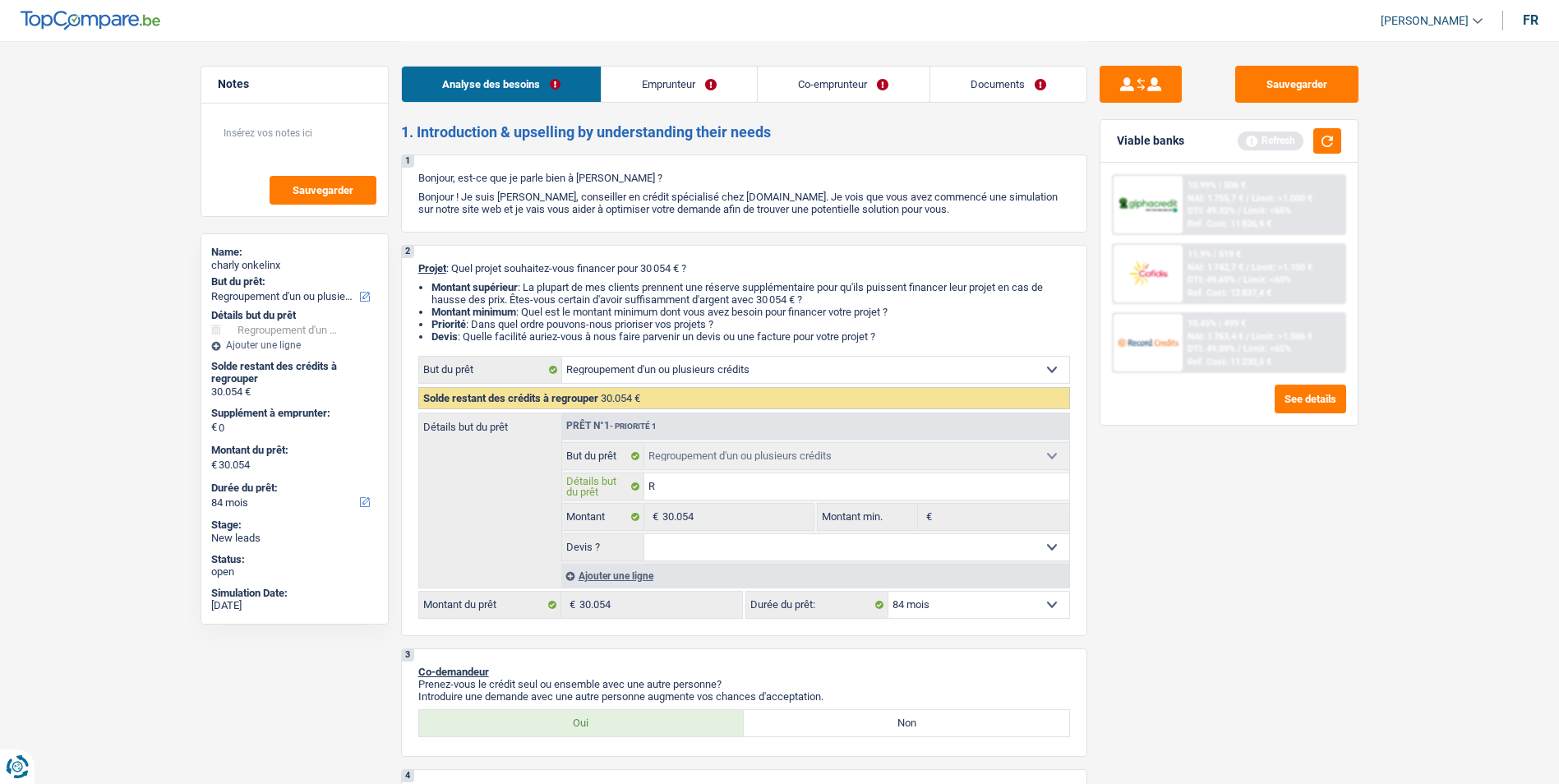
type input "Re"
type input "Rep"
type input "Repr"
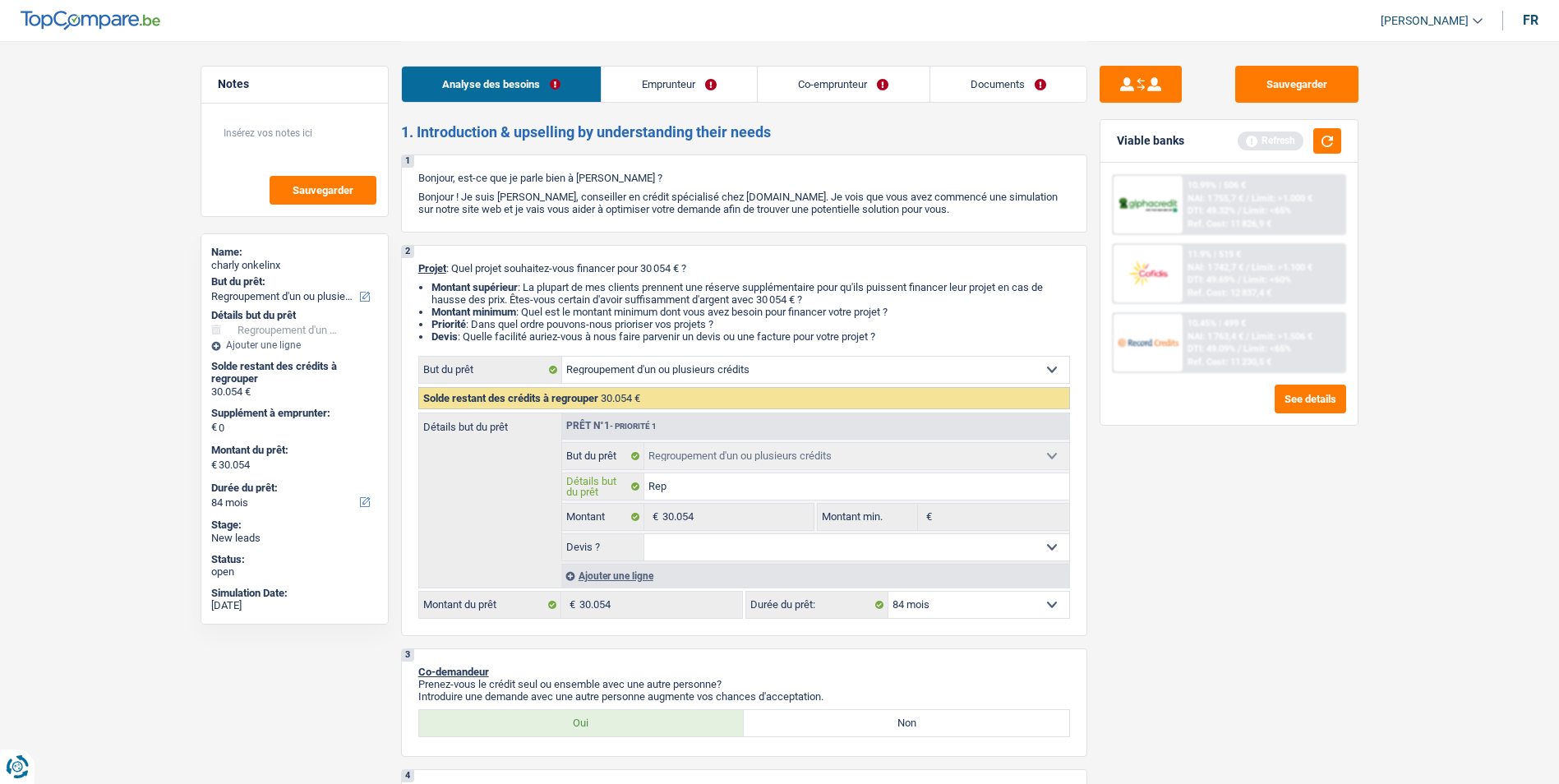
type input "Repr"
type input "Repre"
type input "Repren"
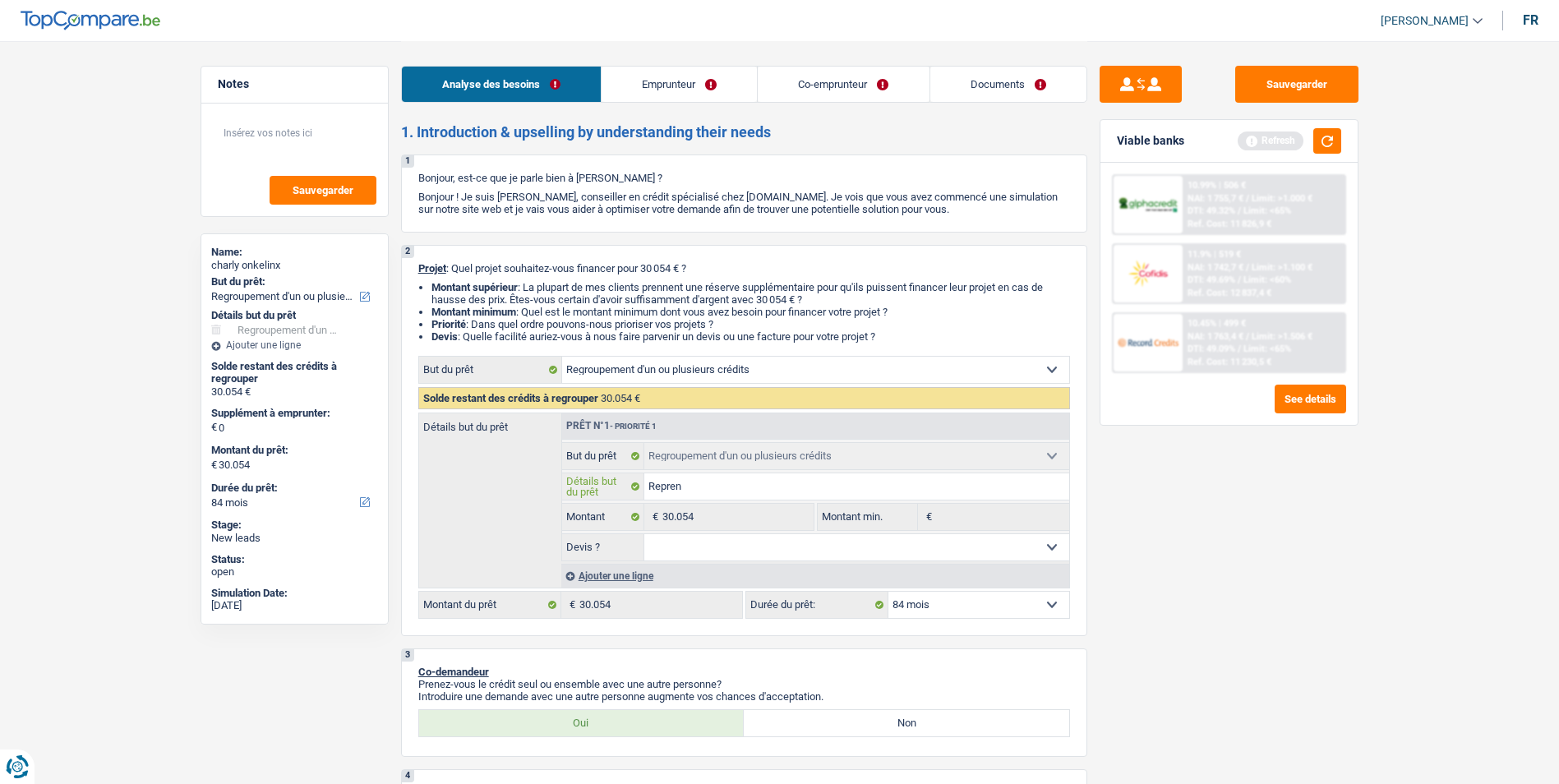
type input "Reprend"
type input "Reprende"
type input "Reprend"
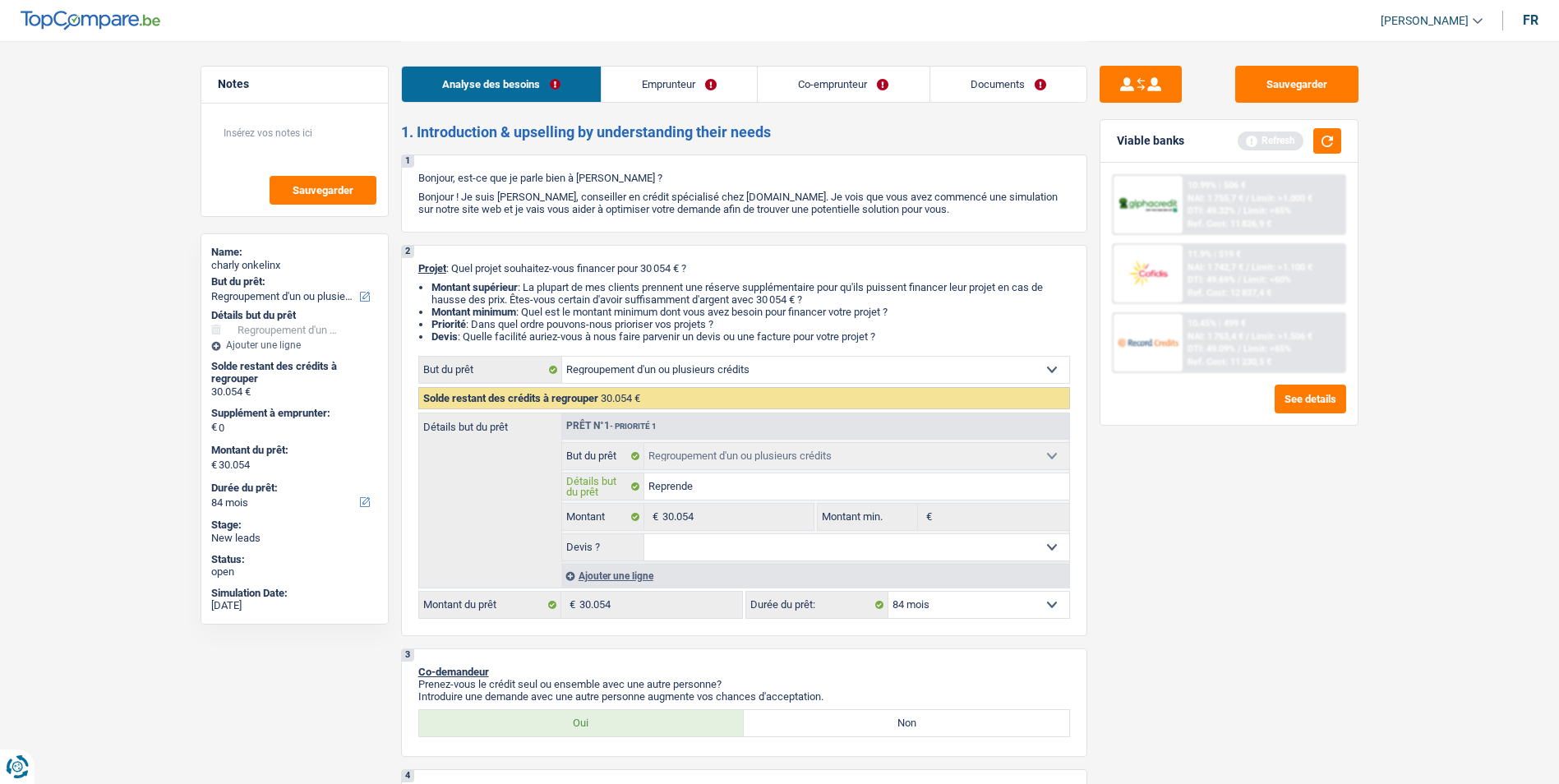
type input "Reprend"
type input "Reprendr"
type input "Reprendre"
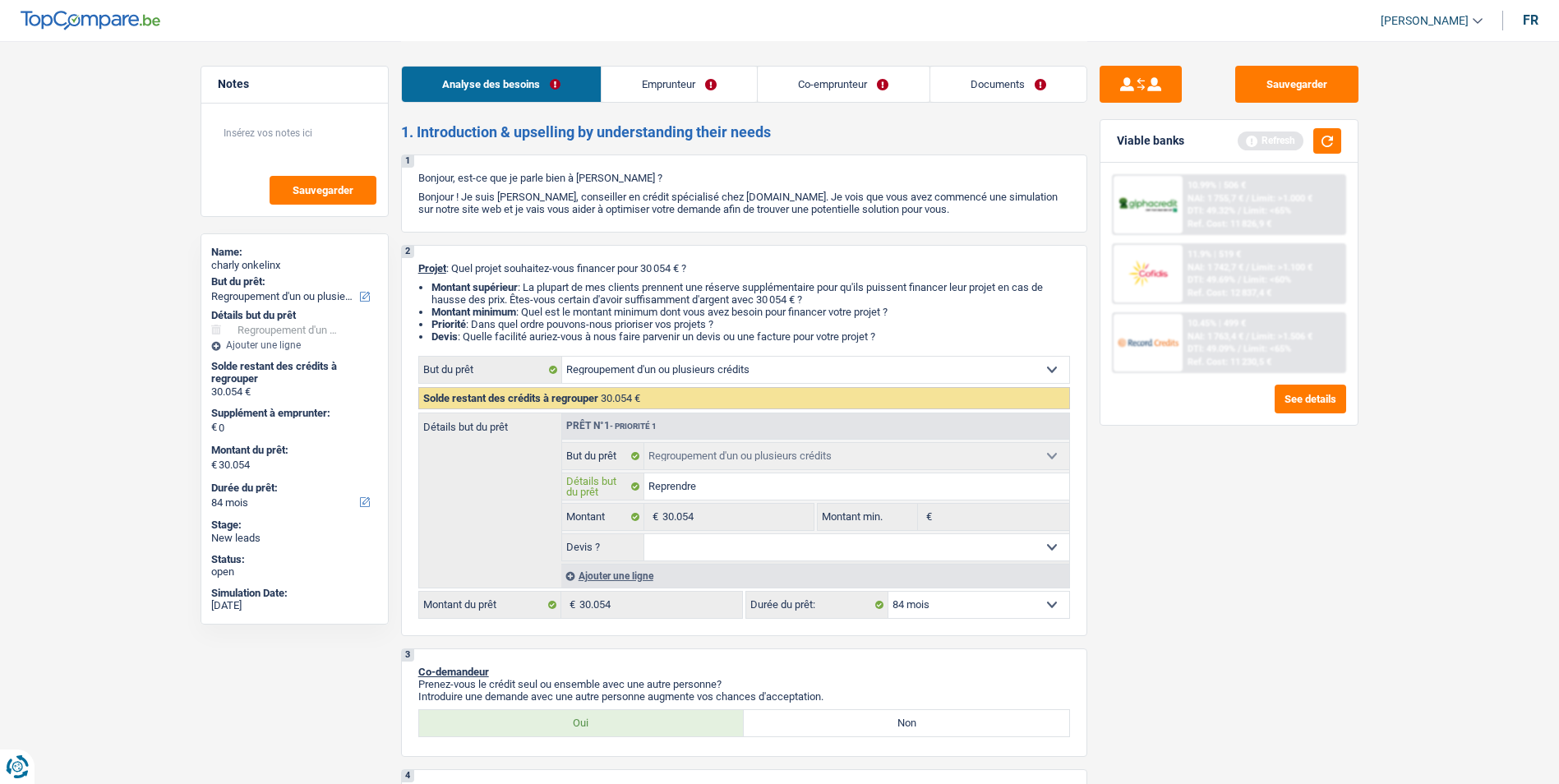
type input "Reprendre"
type input "Reprendre C"
type input "Reprendre Ca"
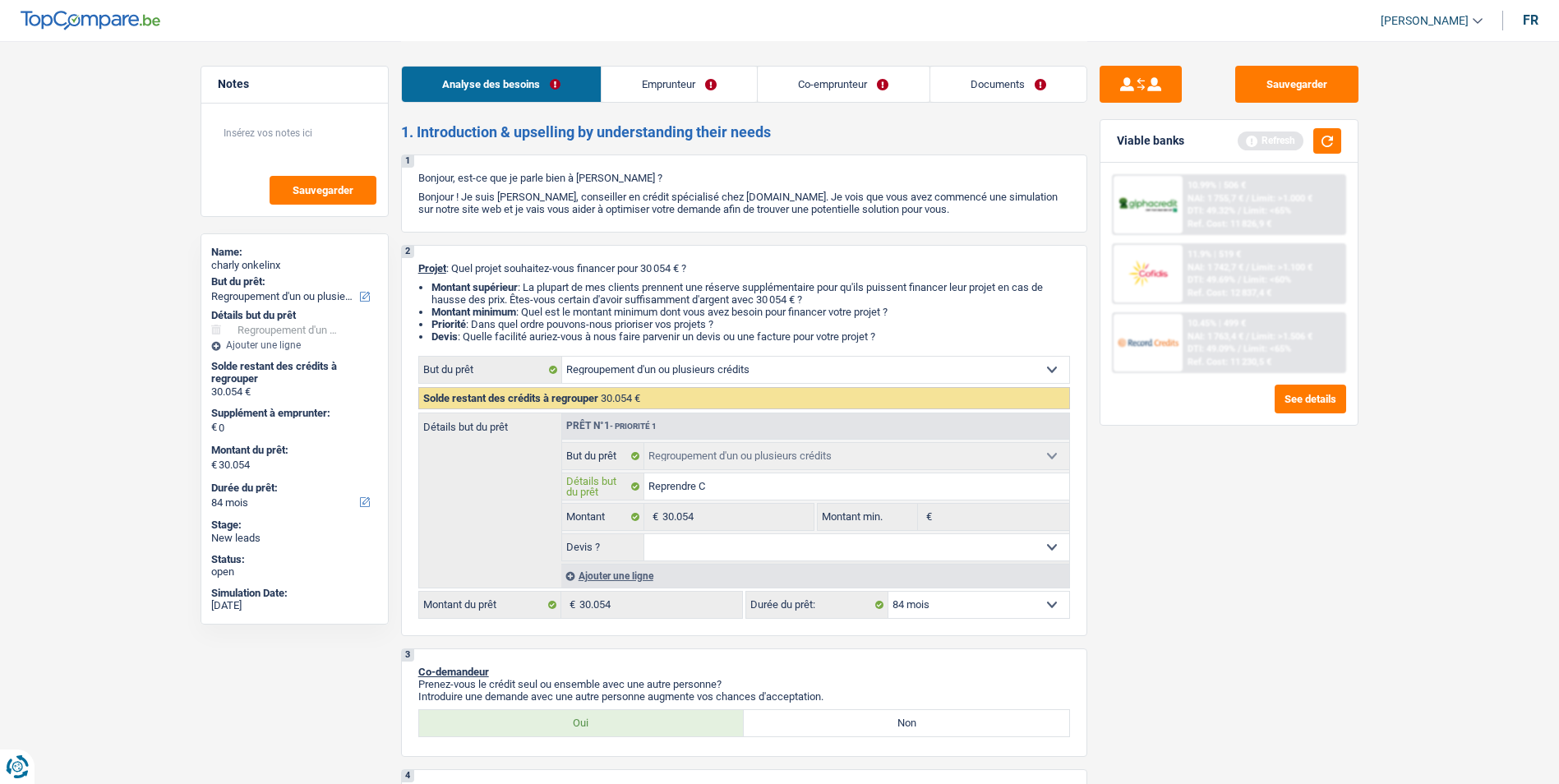
type input "Reprendre Ca"
type input "Reprendre Car"
type input "Reprendre Cart"
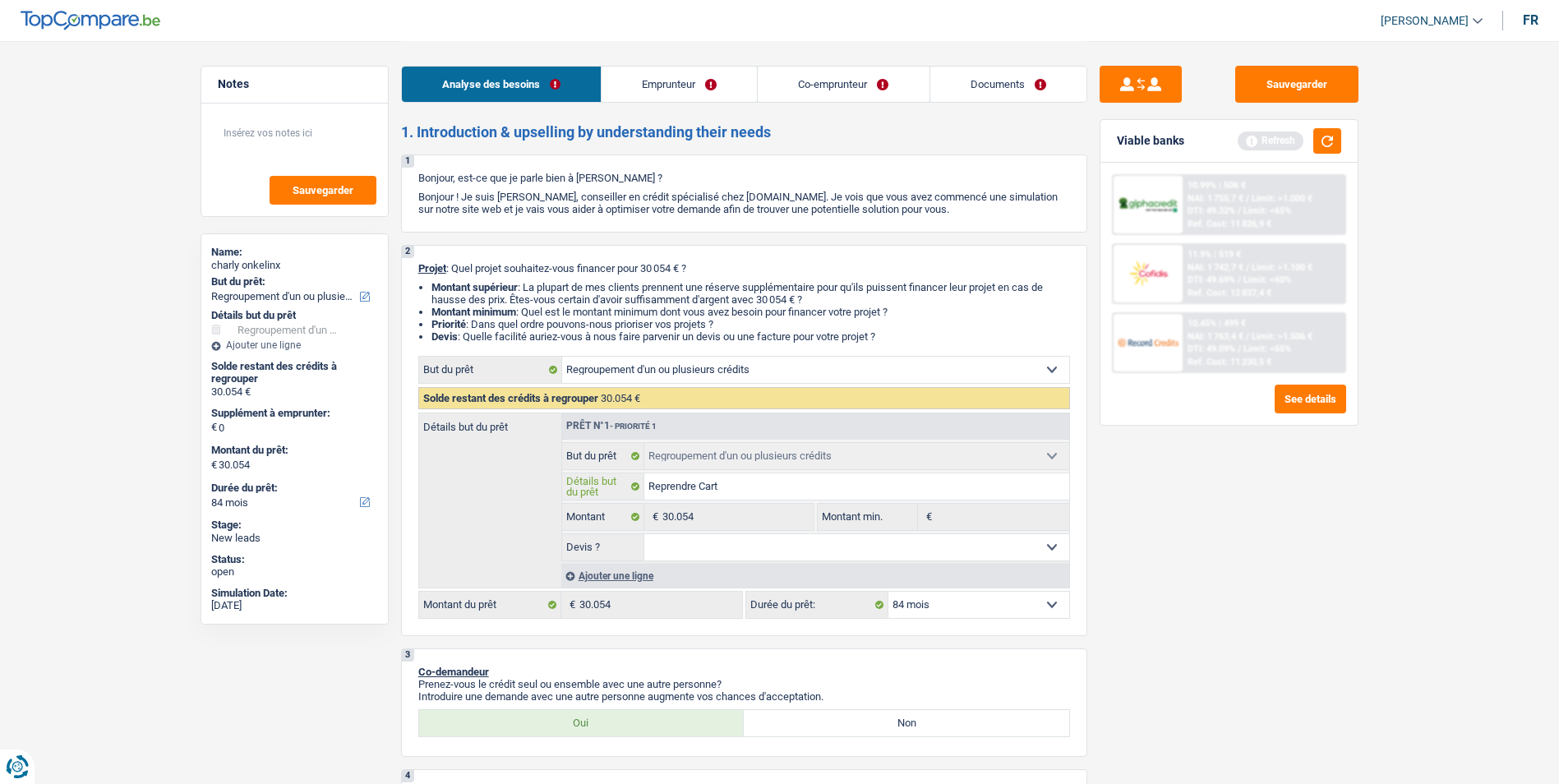
type input "Reprendre Carte"
type input "Reprendre Carte d"
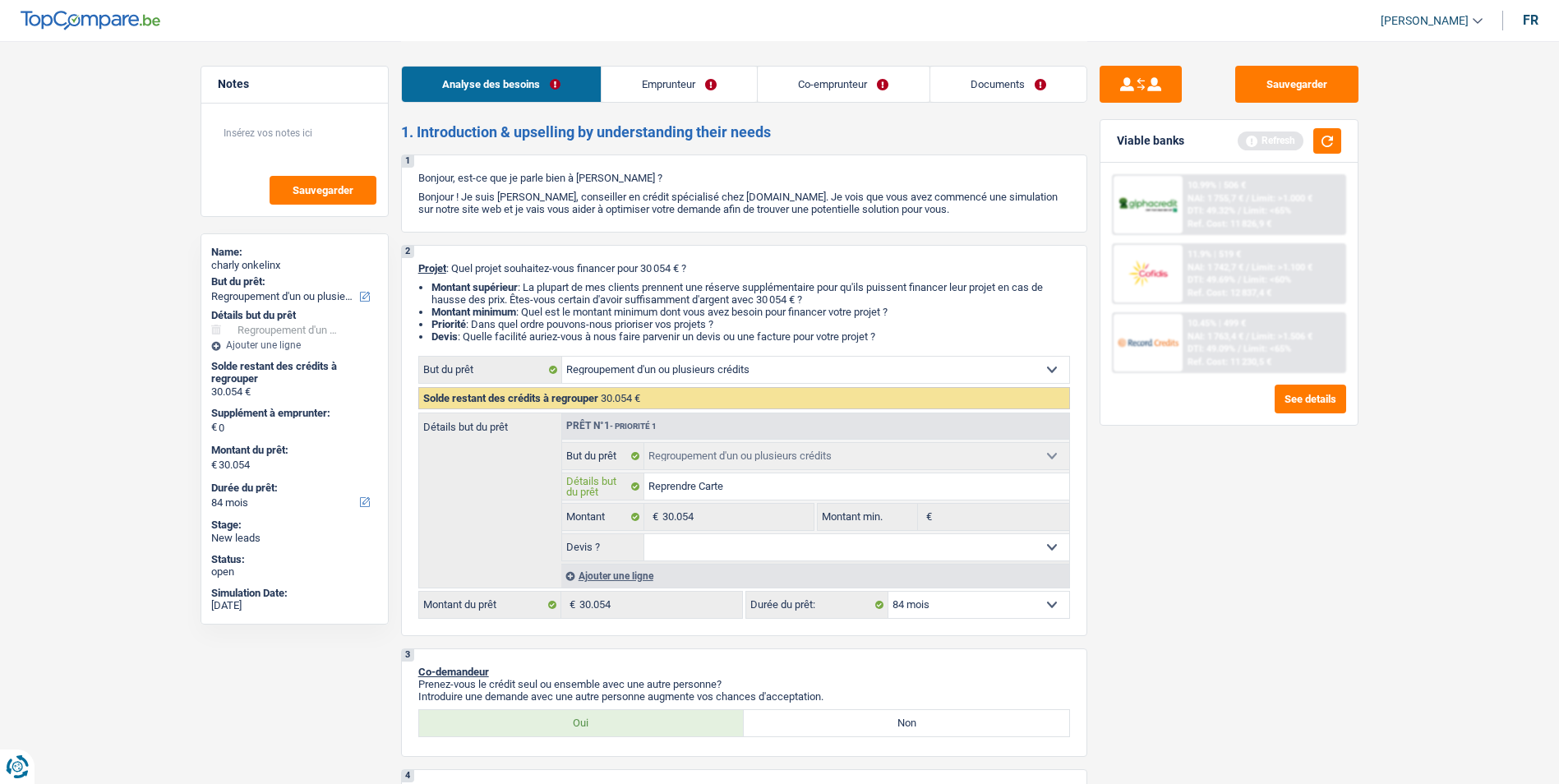
type input "Reprendre Carte d"
type input "Reprendre Carte de"
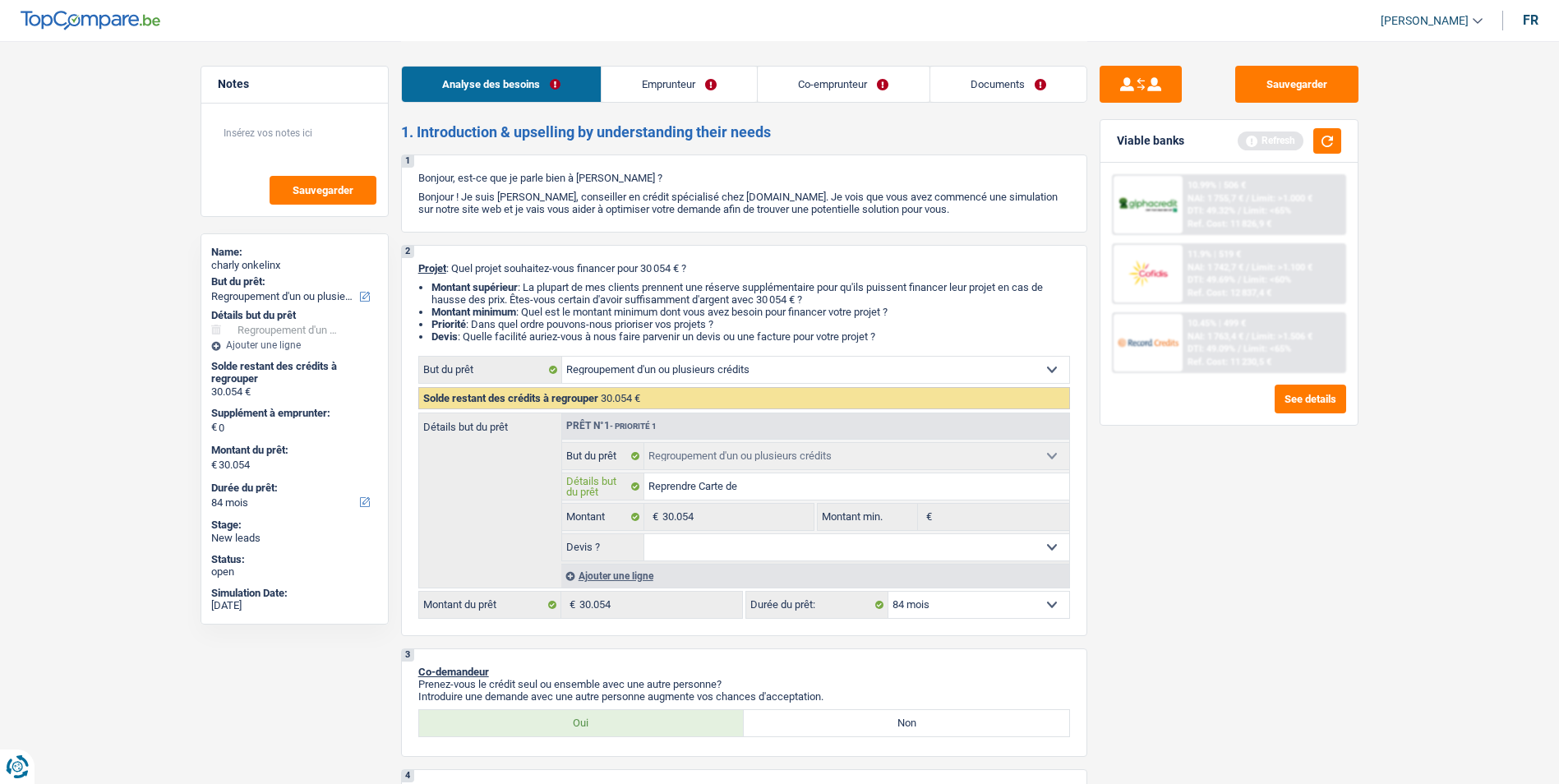
type input "Reprendre Carte de c"
type input "Reprendre Carte de cr"
type input "Reprendre Carte de cré"
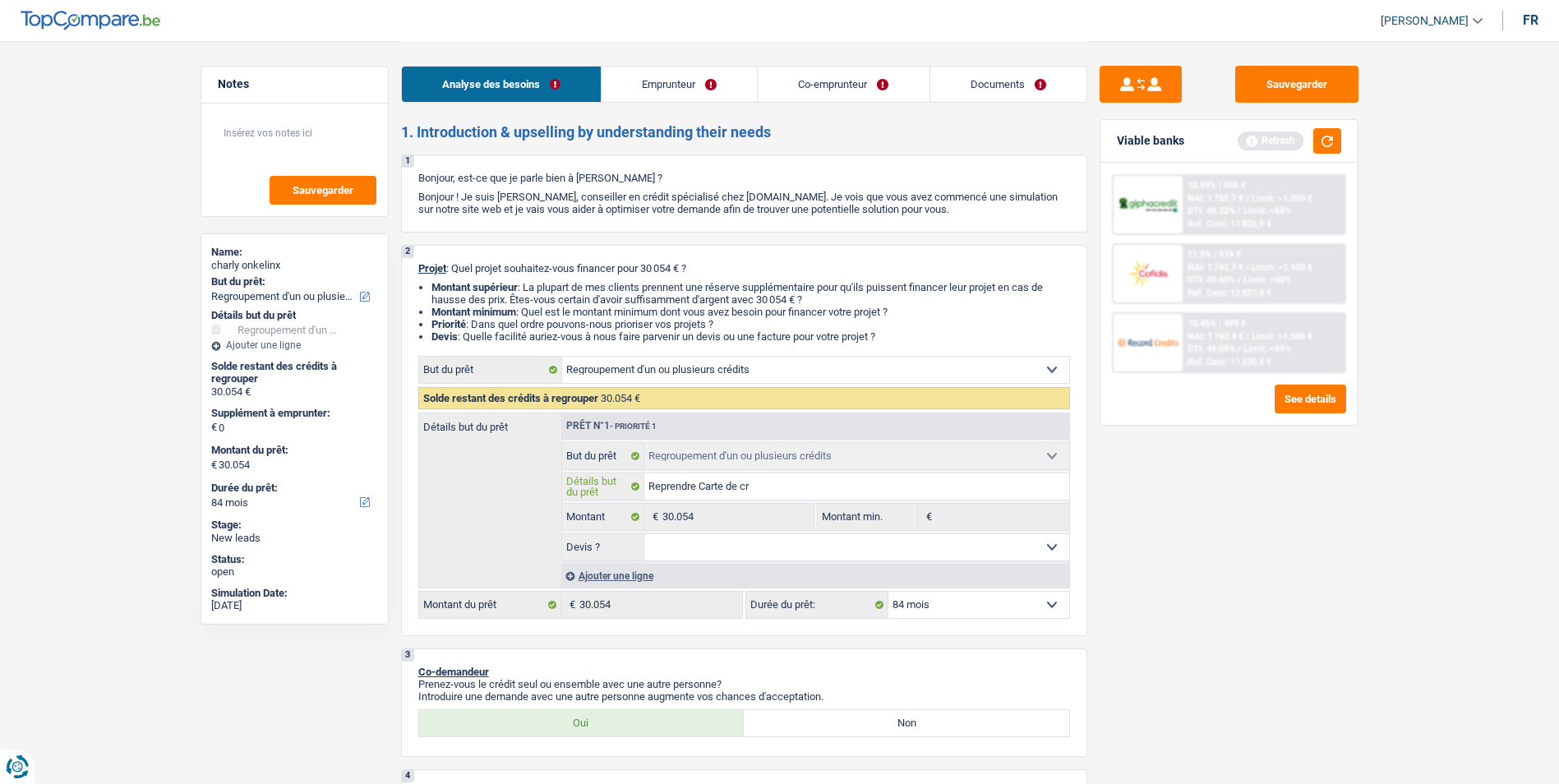
type input "Reprendre Carte de cré"
type input "Reprendre Carte de créd"
drag, startPoint x: 761, startPoint y: 545, endPoint x: 754, endPoint y: 549, distance: 8.1
click at [761, 545] on select "Oui Non Non répondu Sélectionner une option" at bounding box center [856, 547] width 425 height 26
click at [644, 534] on select "Oui Non Non répondu Sélectionner une option" at bounding box center [856, 547] width 425 height 26
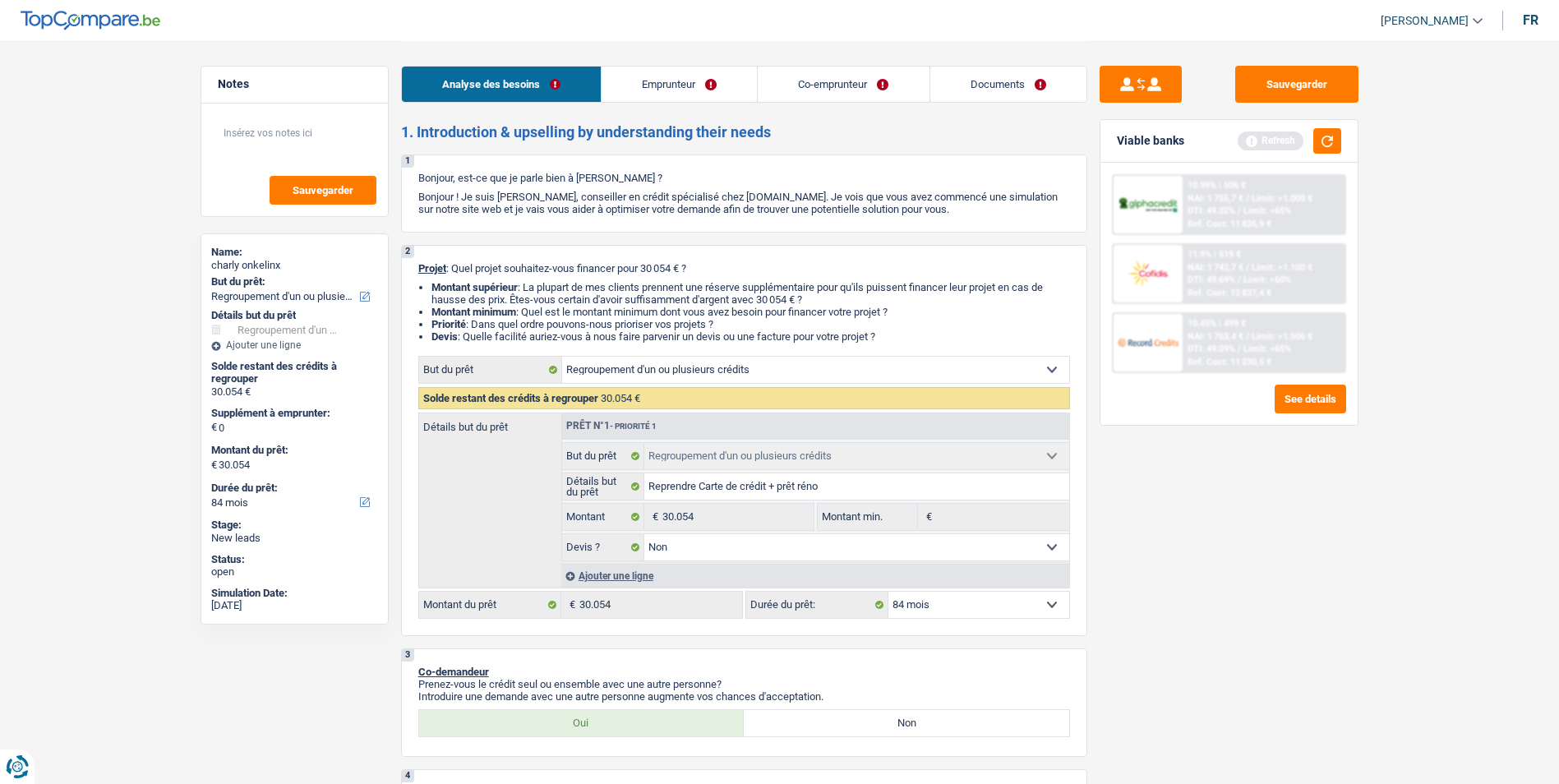
click at [619, 572] on div "Ajouter une ligne" at bounding box center [815, 575] width 508 height 24
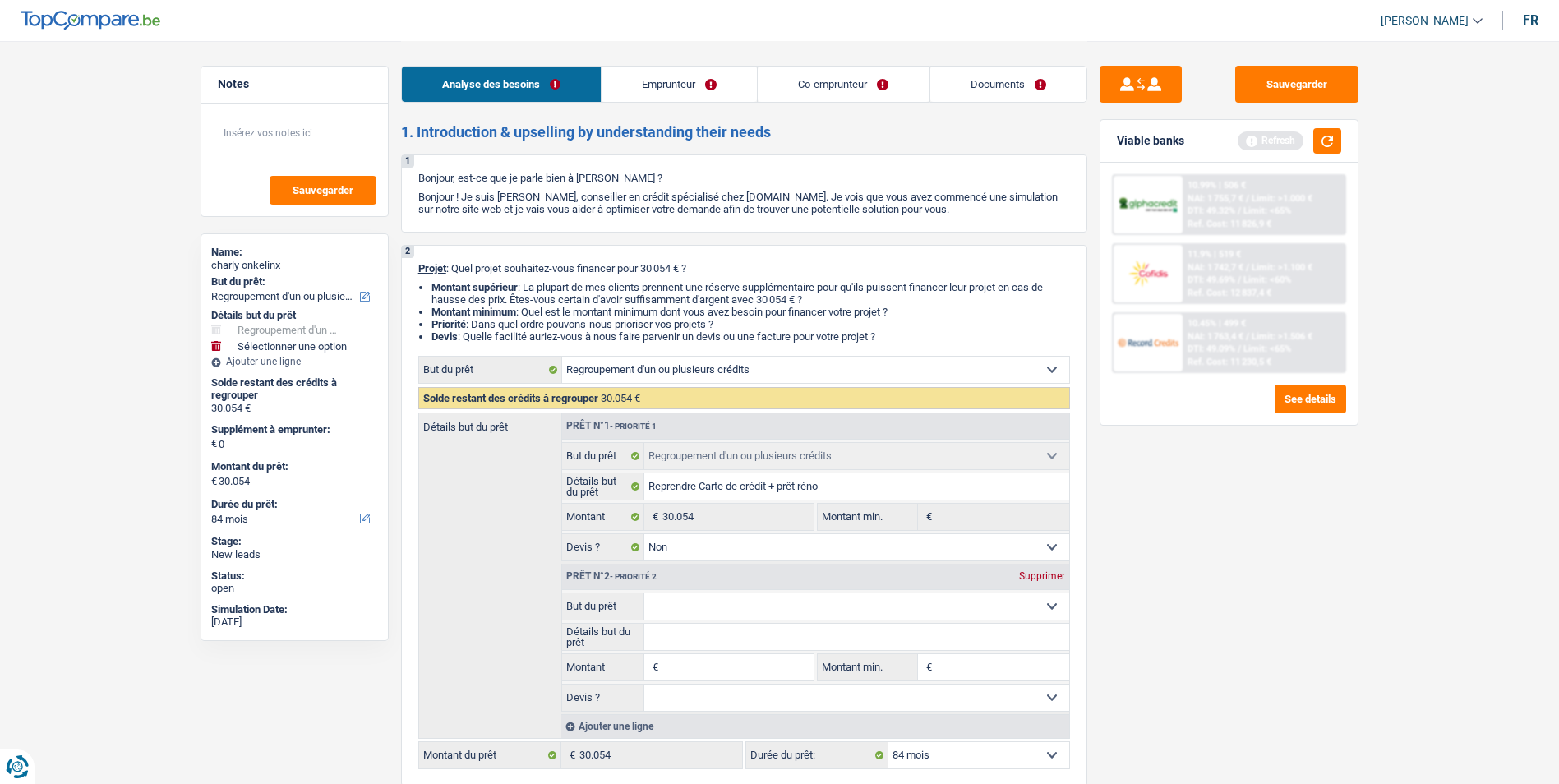
click at [686, 667] on input "Montant" at bounding box center [737, 667] width 150 height 26
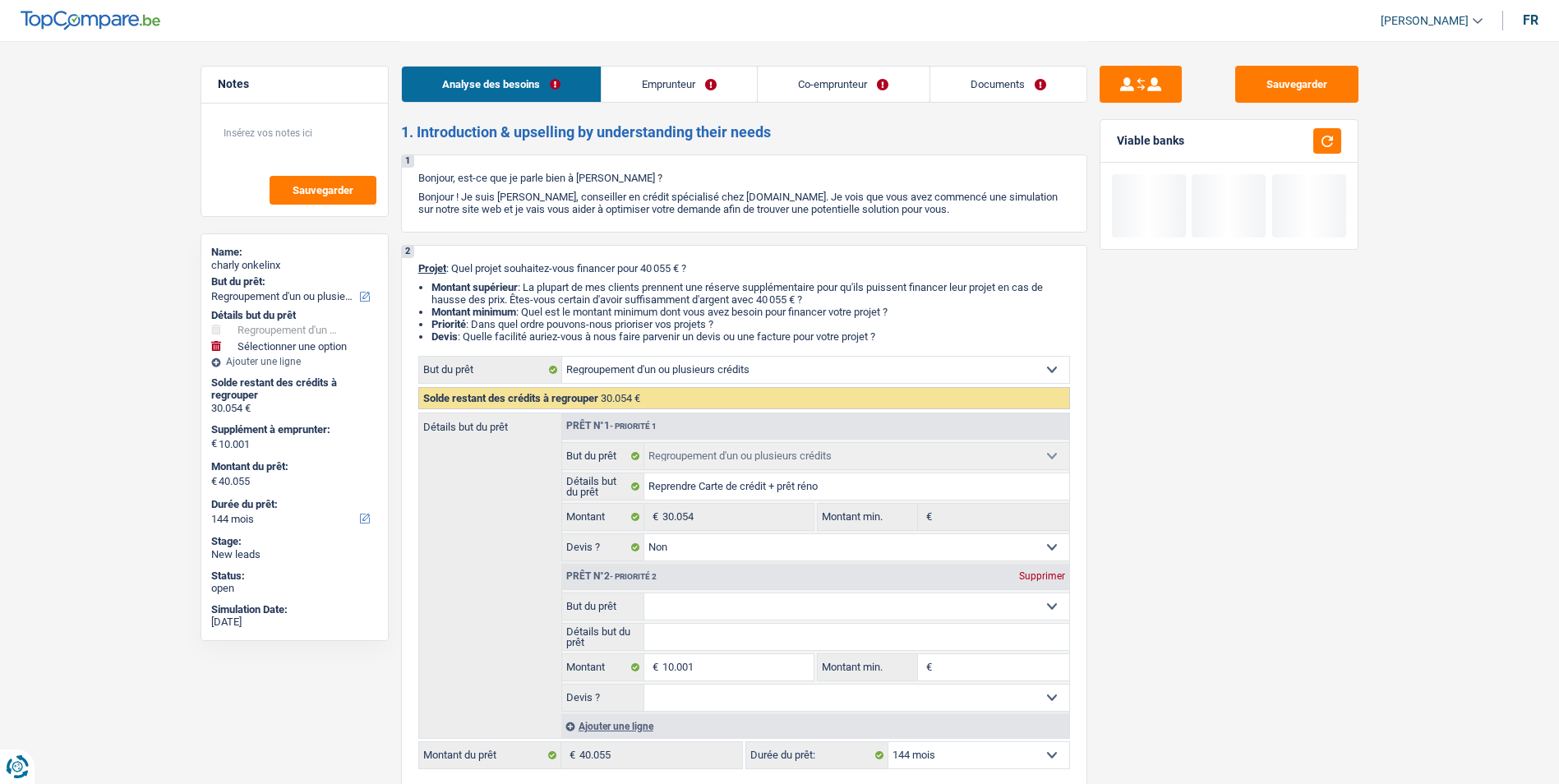
click at [707, 691] on select "Oui Non Non répondu Sélectionner une option" at bounding box center [856, 697] width 425 height 26
click at [644, 685] on select "Oui Non Non répondu Sélectionner une option" at bounding box center [856, 697] width 425 height 26
click at [721, 611] on select "Confort maison: meubles, textile, peinture, électroménager, outillage non-profe…" at bounding box center [856, 606] width 425 height 26
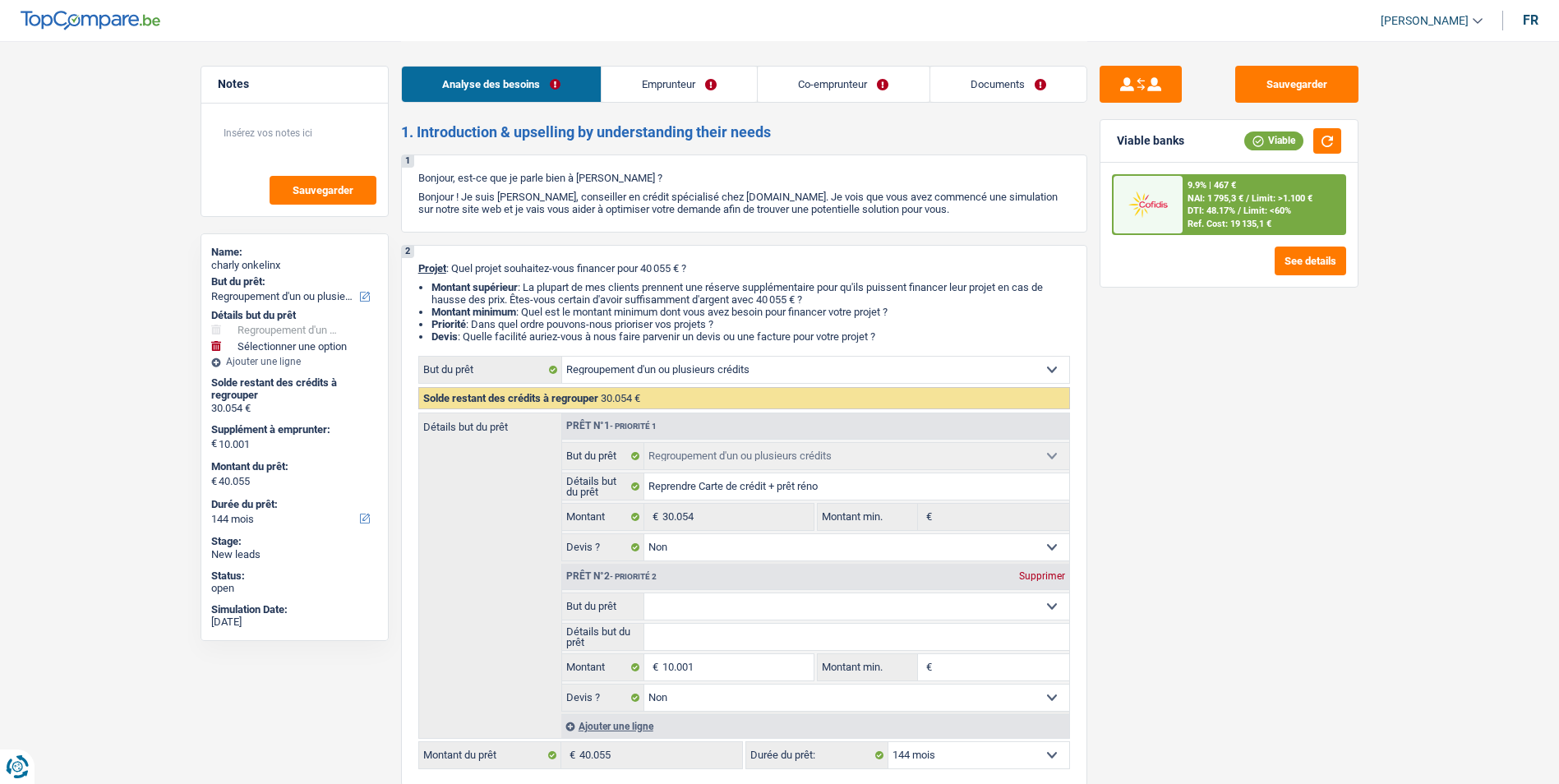
click at [644, 593] on select "Confort maison: meubles, textile, peinture, électroménager, outillage non-profe…" at bounding box center [856, 606] width 425 height 26
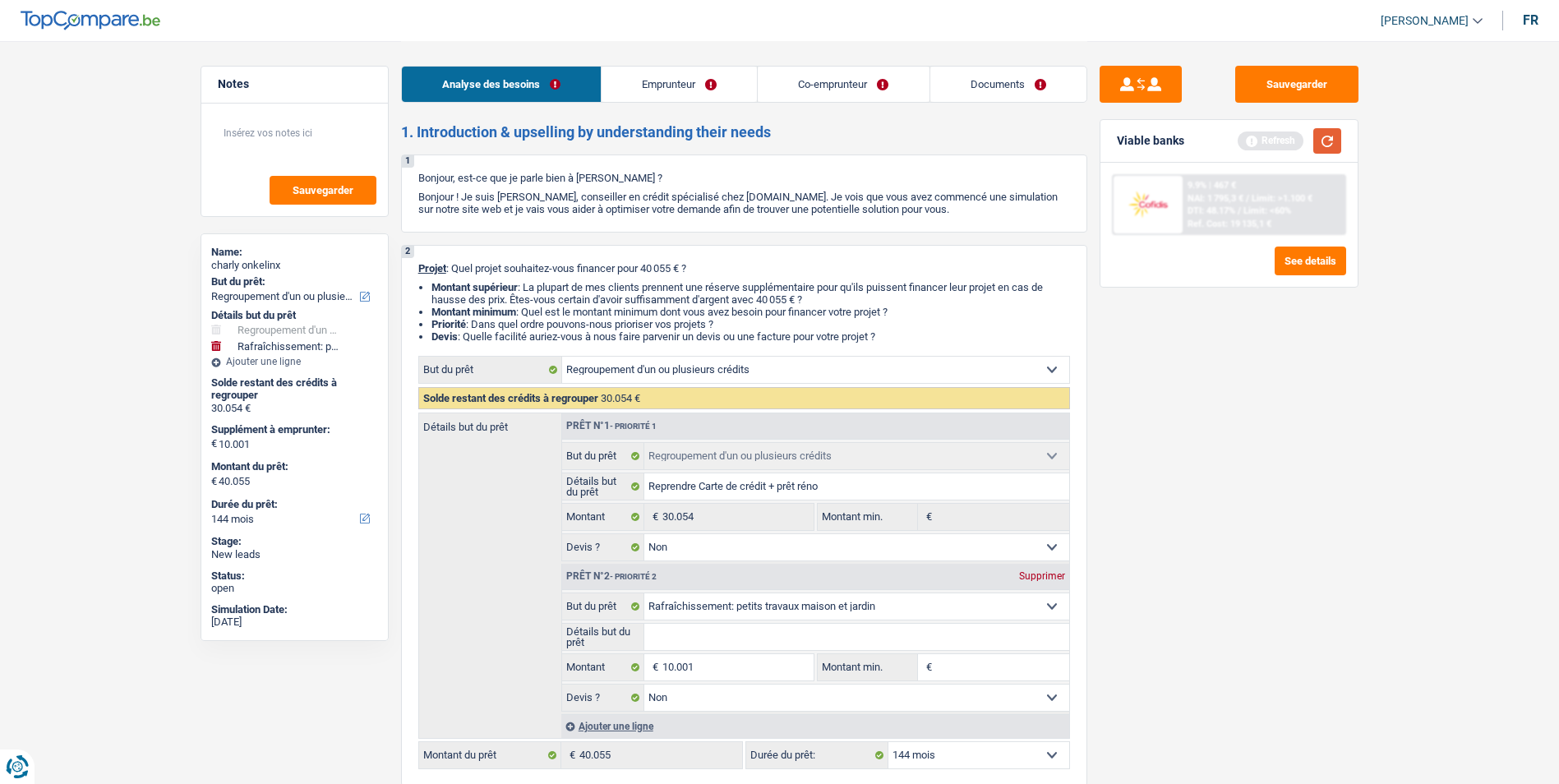
click at [1329, 143] on button "button" at bounding box center [1327, 141] width 28 height 26
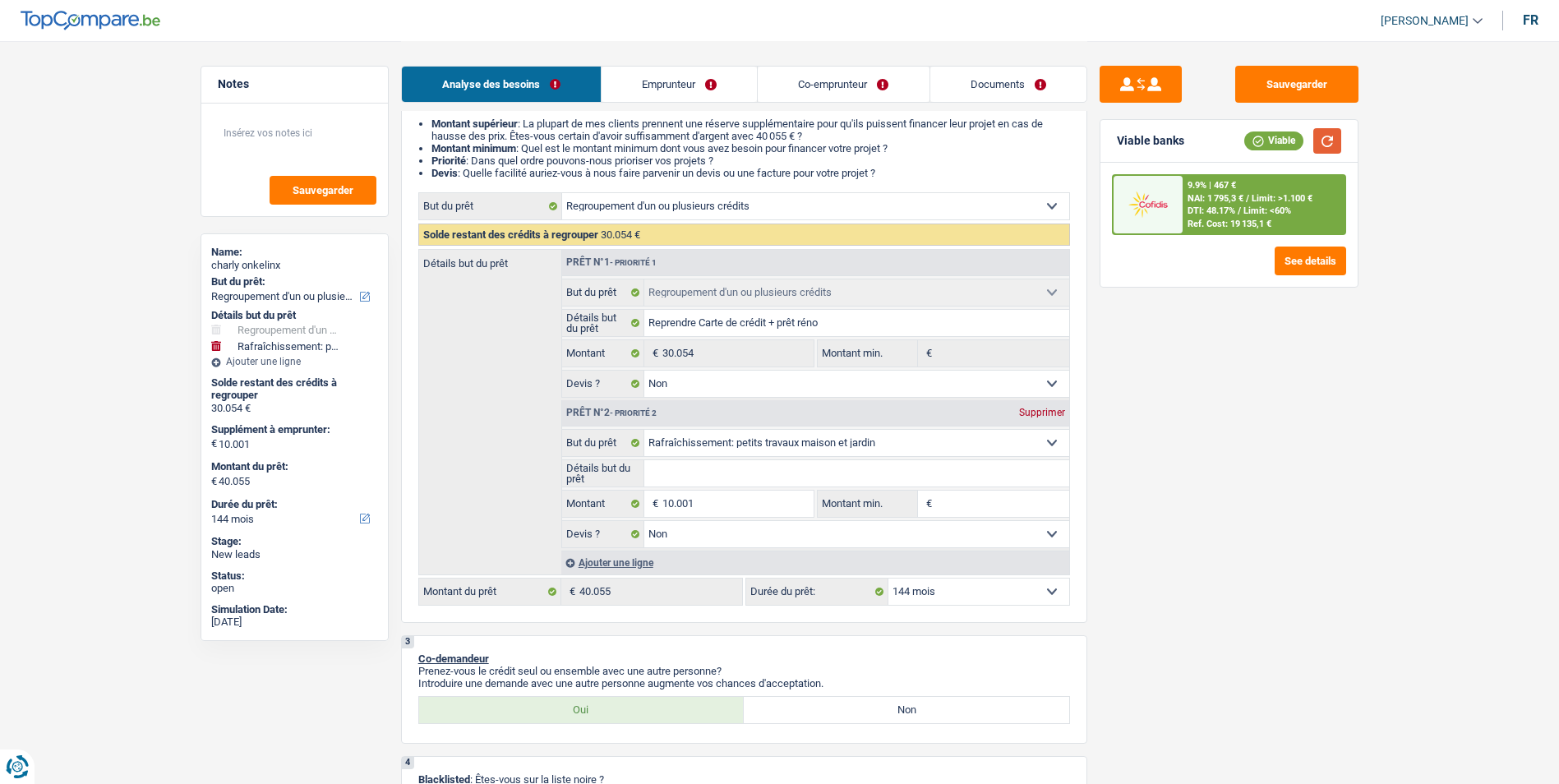
scroll to position [164, 0]
click at [1001, 595] on select "12 mois 18 mois 24 mois 30 mois 36 mois 42 mois 48 mois 60 mois 72 mois 84 mois…" at bounding box center [979, 590] width 181 height 26
click at [888, 577] on select "12 mois 18 mois 24 mois 30 mois 36 mois 42 mois 48 mois 60 mois 72 mois 84 mois…" at bounding box center [979, 590] width 181 height 26
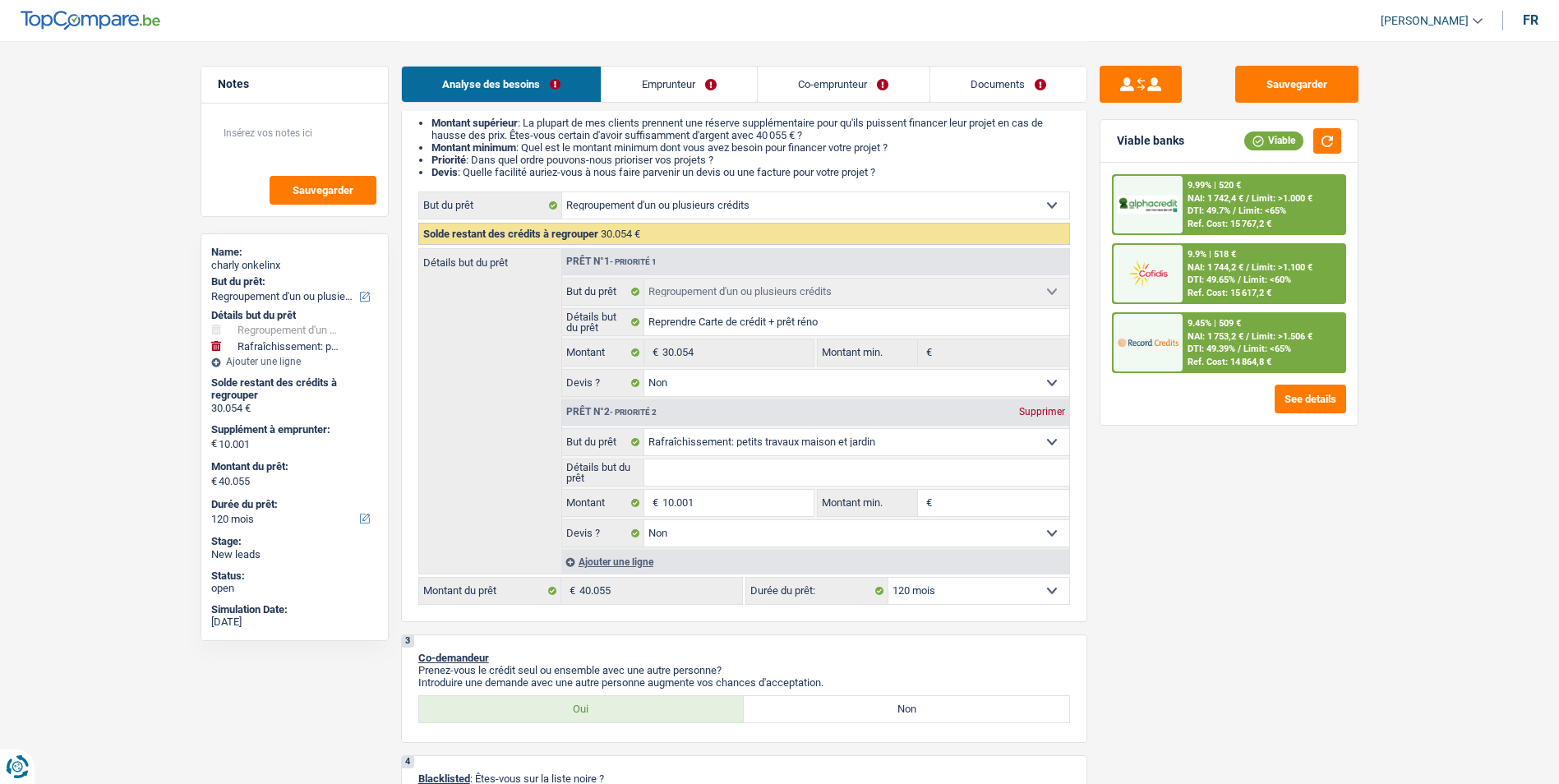
click at [751, 465] on input "Détails but du prêt" at bounding box center [856, 472] width 425 height 26
click at [770, 444] on select "Confort maison: meubles, textile, peinture, électroménager, outillage non-profe…" at bounding box center [856, 442] width 425 height 26
click at [644, 429] on select "Confort maison: meubles, textile, peinture, électroménager, outillage non-profe…" at bounding box center [856, 442] width 425 height 26
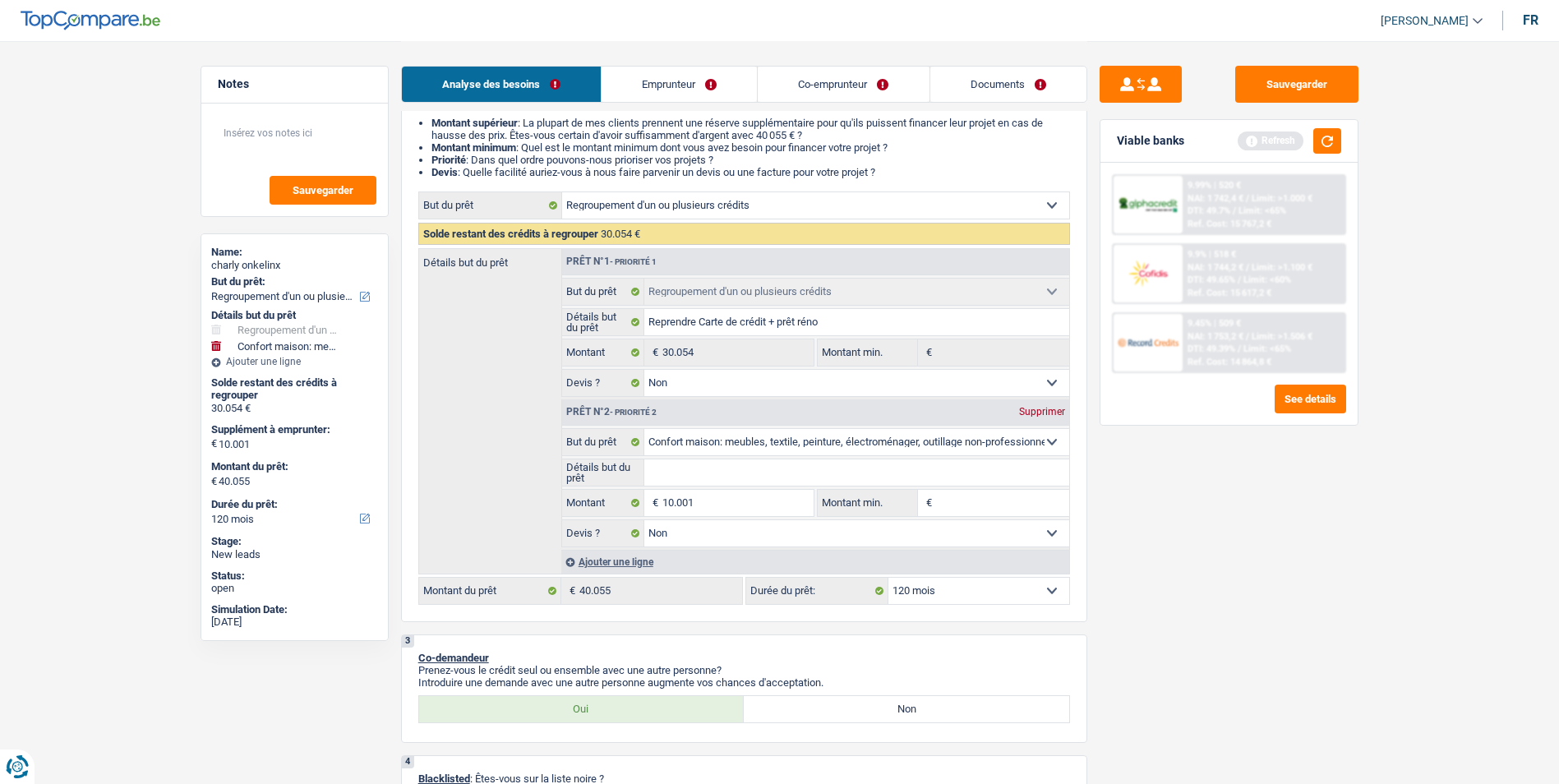
click at [1341, 140] on div "Viable banks Refresh" at bounding box center [1228, 141] width 257 height 43
click at [1329, 140] on button "button" at bounding box center [1327, 141] width 28 height 26
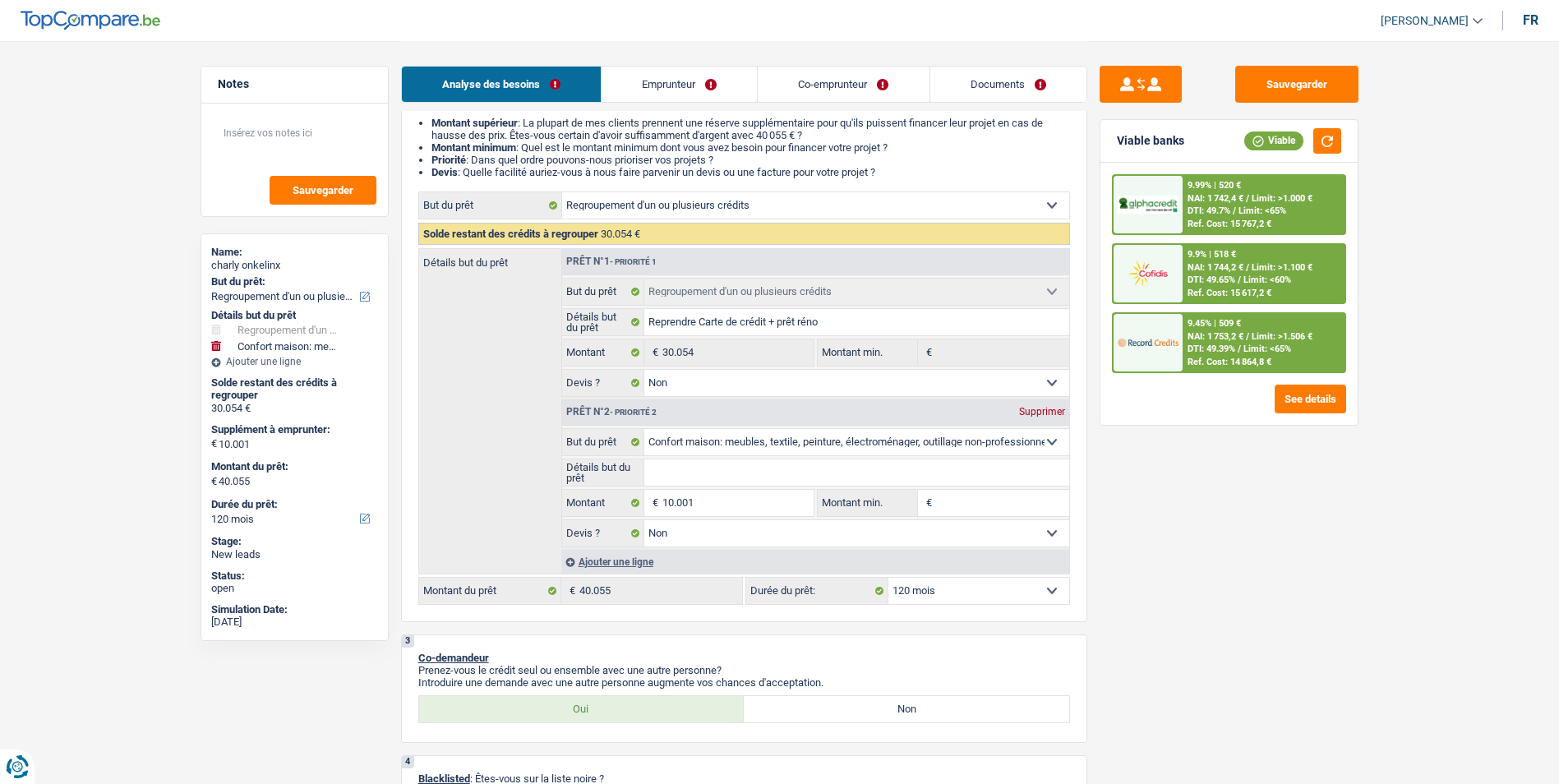
click at [725, 473] on input "Détails but du prêt" at bounding box center [856, 472] width 425 height 26
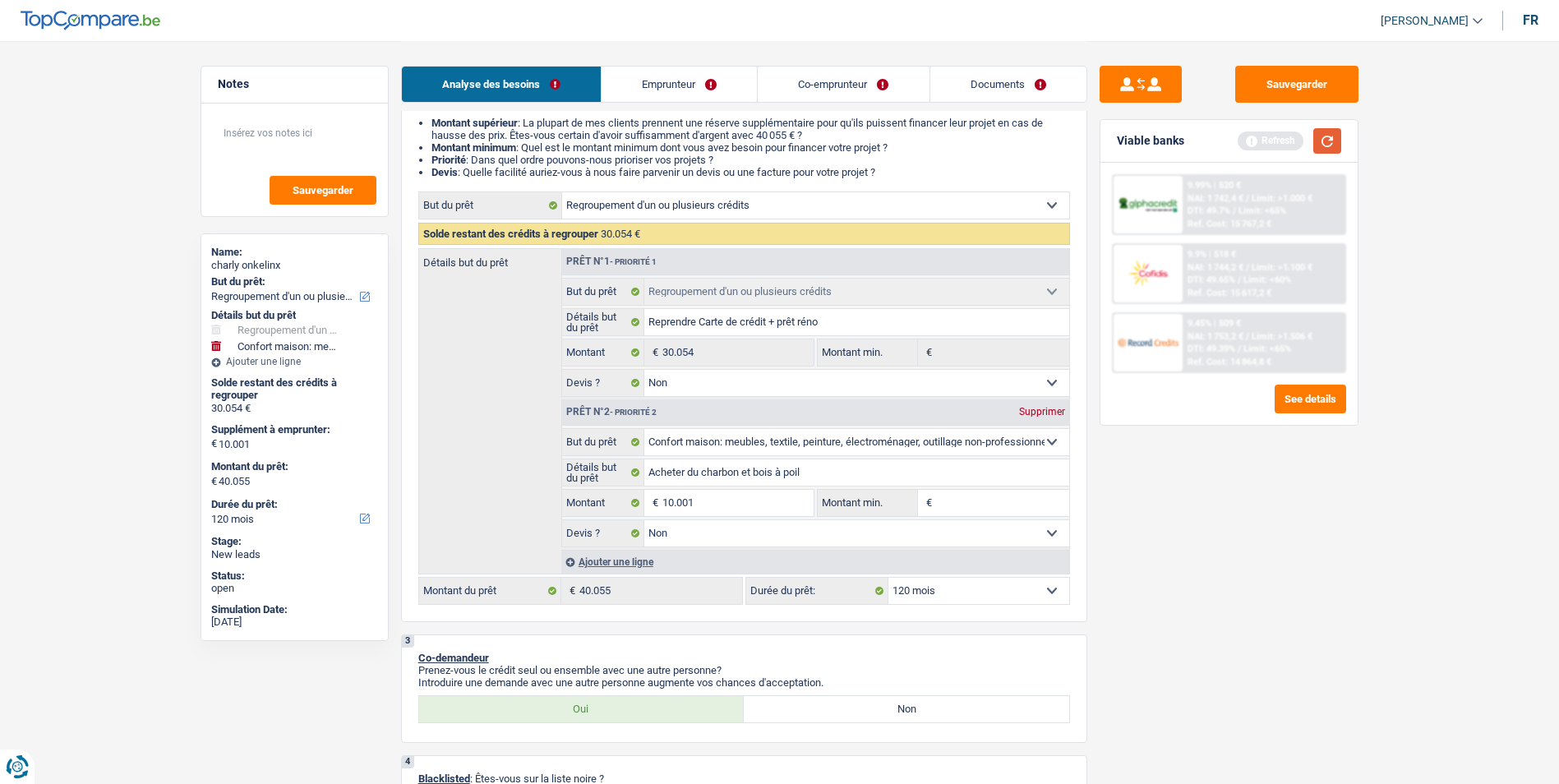
click at [1316, 151] on button "button" at bounding box center [1327, 141] width 28 height 26
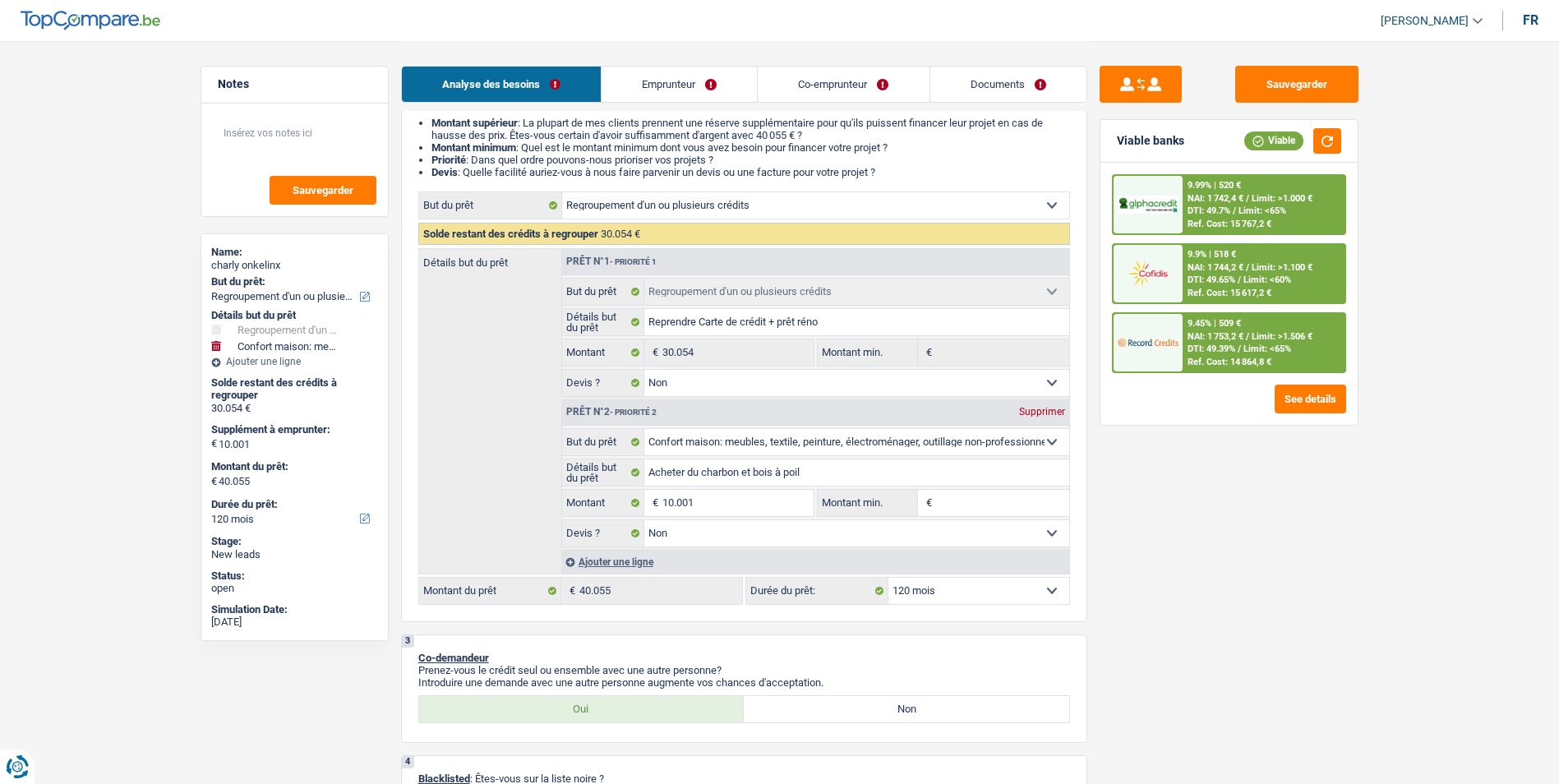
click at [922, 593] on select "12 mois 18 mois 24 mois 30 mois 36 mois 42 mois 48 mois 60 mois 72 mois 84 mois…" at bounding box center [979, 590] width 181 height 26
click at [888, 577] on select "12 mois 18 mois 24 mois 30 mois 36 mois 42 mois 48 mois 60 mois 72 mois 84 mois…" at bounding box center [979, 590] width 181 height 26
click at [850, 472] on input "Acheter du charbon et bois à poil" at bounding box center [856, 472] width 425 height 26
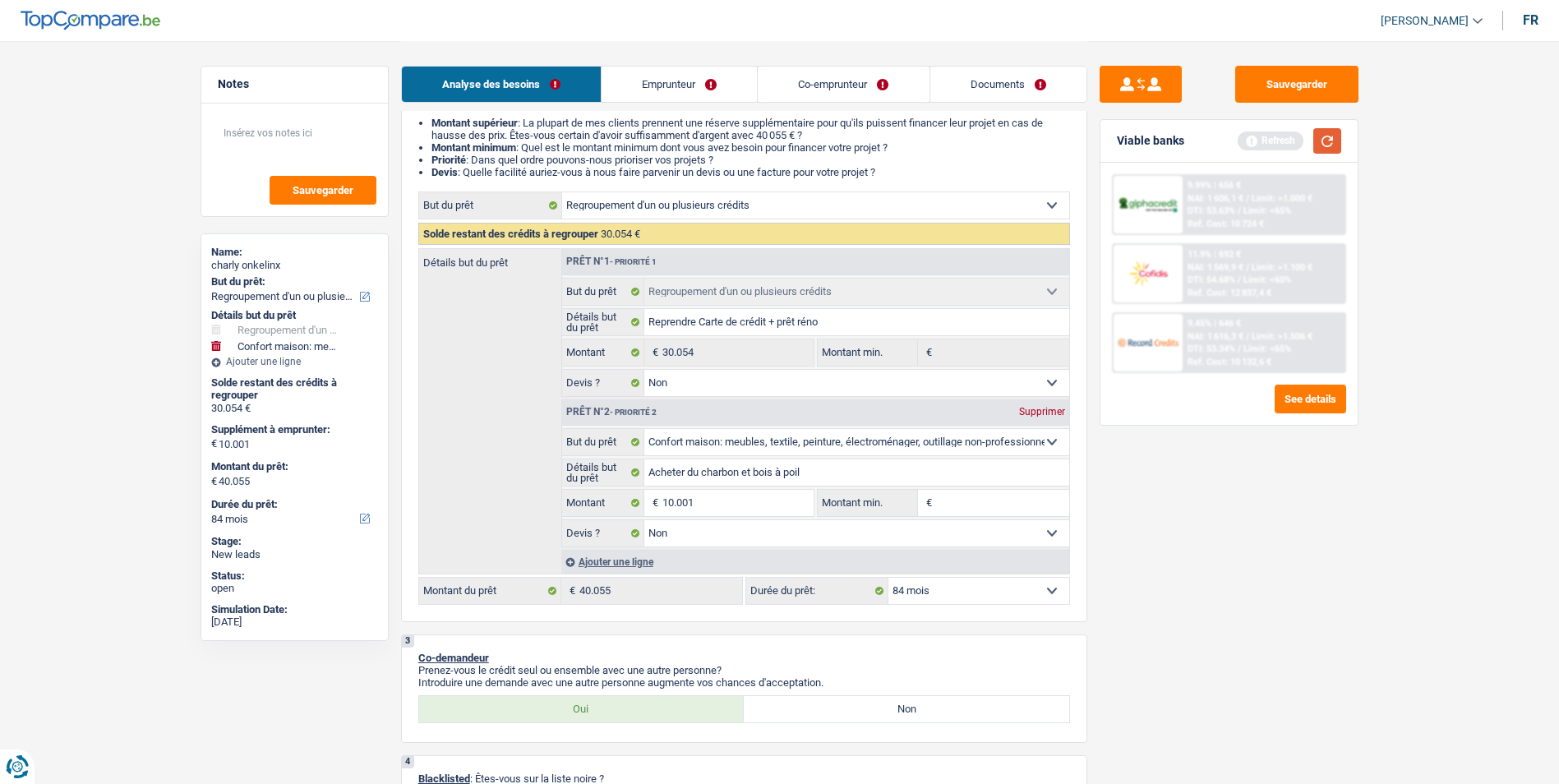
click at [1328, 139] on button "button" at bounding box center [1327, 141] width 28 height 26
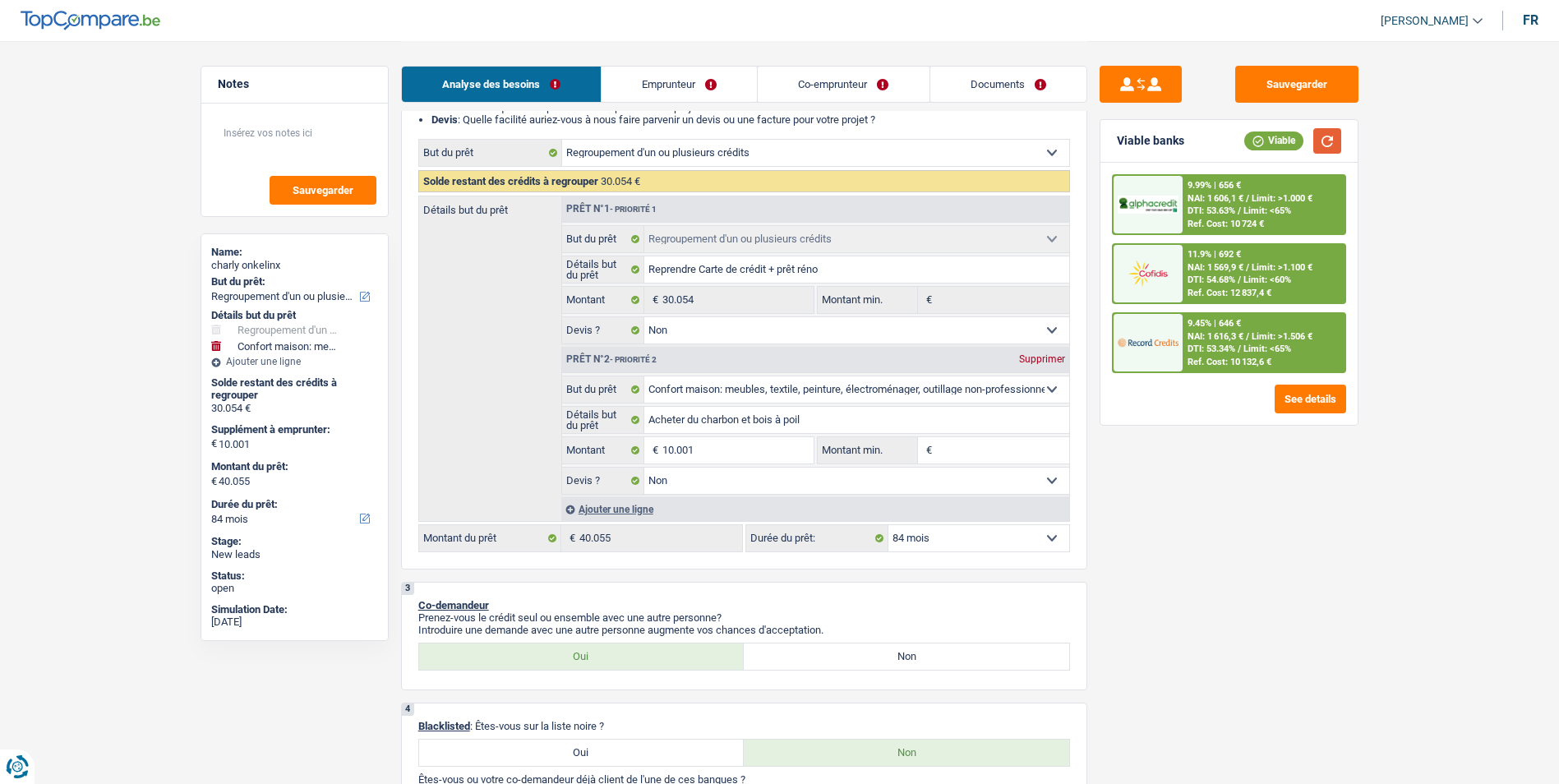
scroll to position [247, 0]
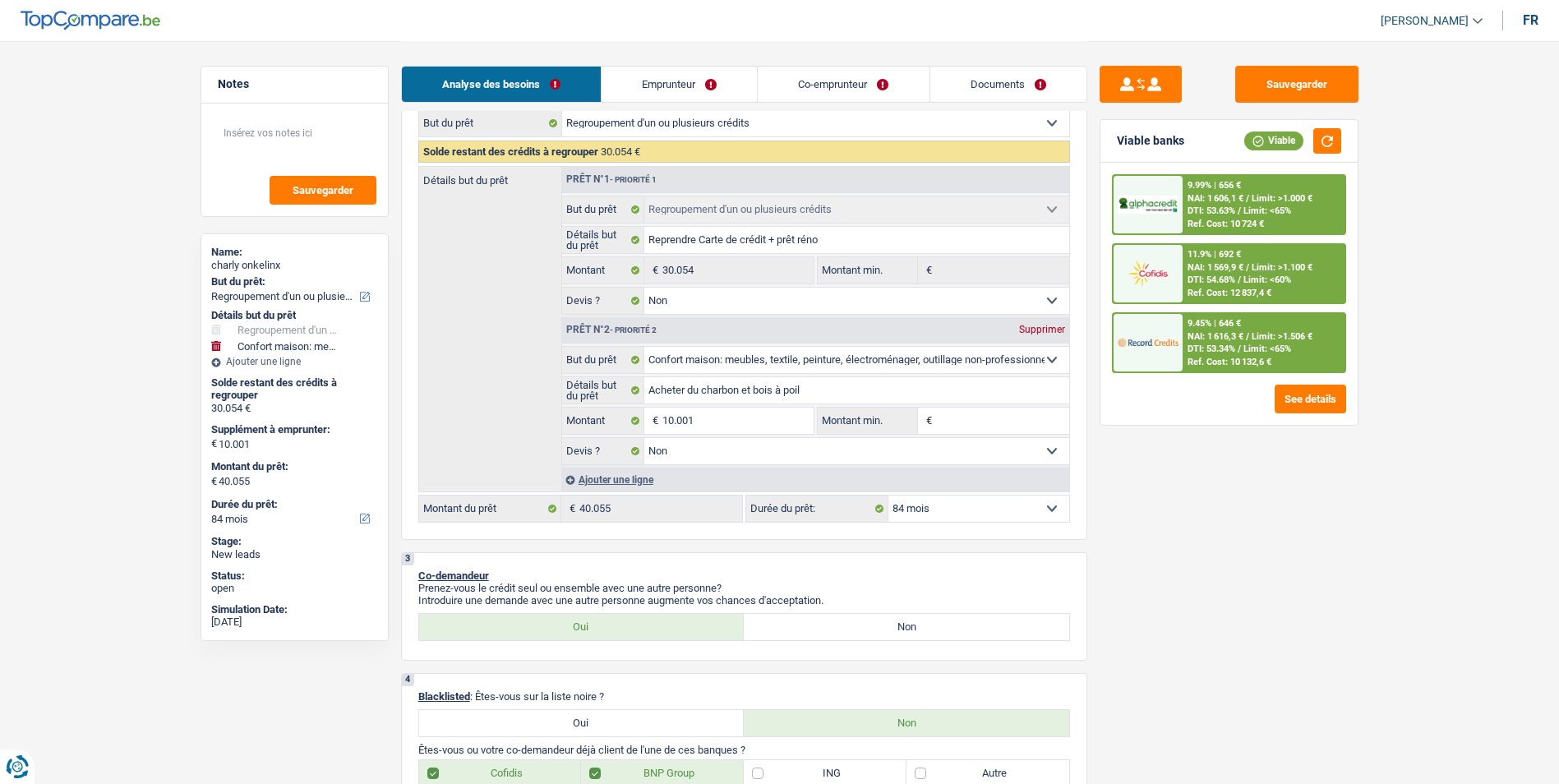
click at [1022, 504] on select "12 mois 18 mois 24 mois 30 mois 36 mois 42 mois 48 mois 60 mois 72 mois 84 mois…" at bounding box center [979, 508] width 181 height 26
click at [888, 495] on select "12 mois 18 mois 24 mois 30 mois 36 mois 42 mois 48 mois 60 mois 72 mois 84 mois…" at bounding box center [979, 508] width 181 height 26
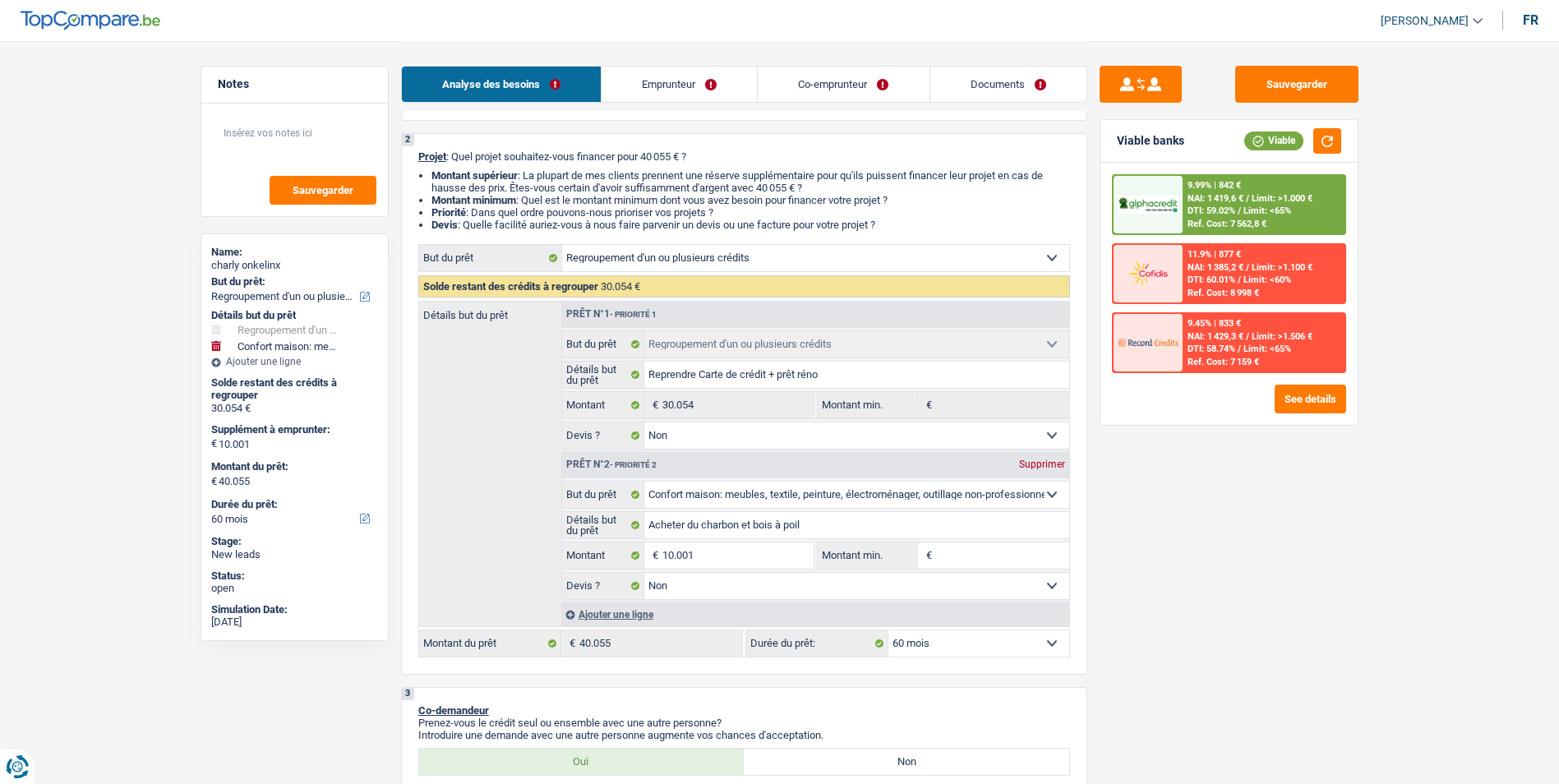
scroll to position [83, 0]
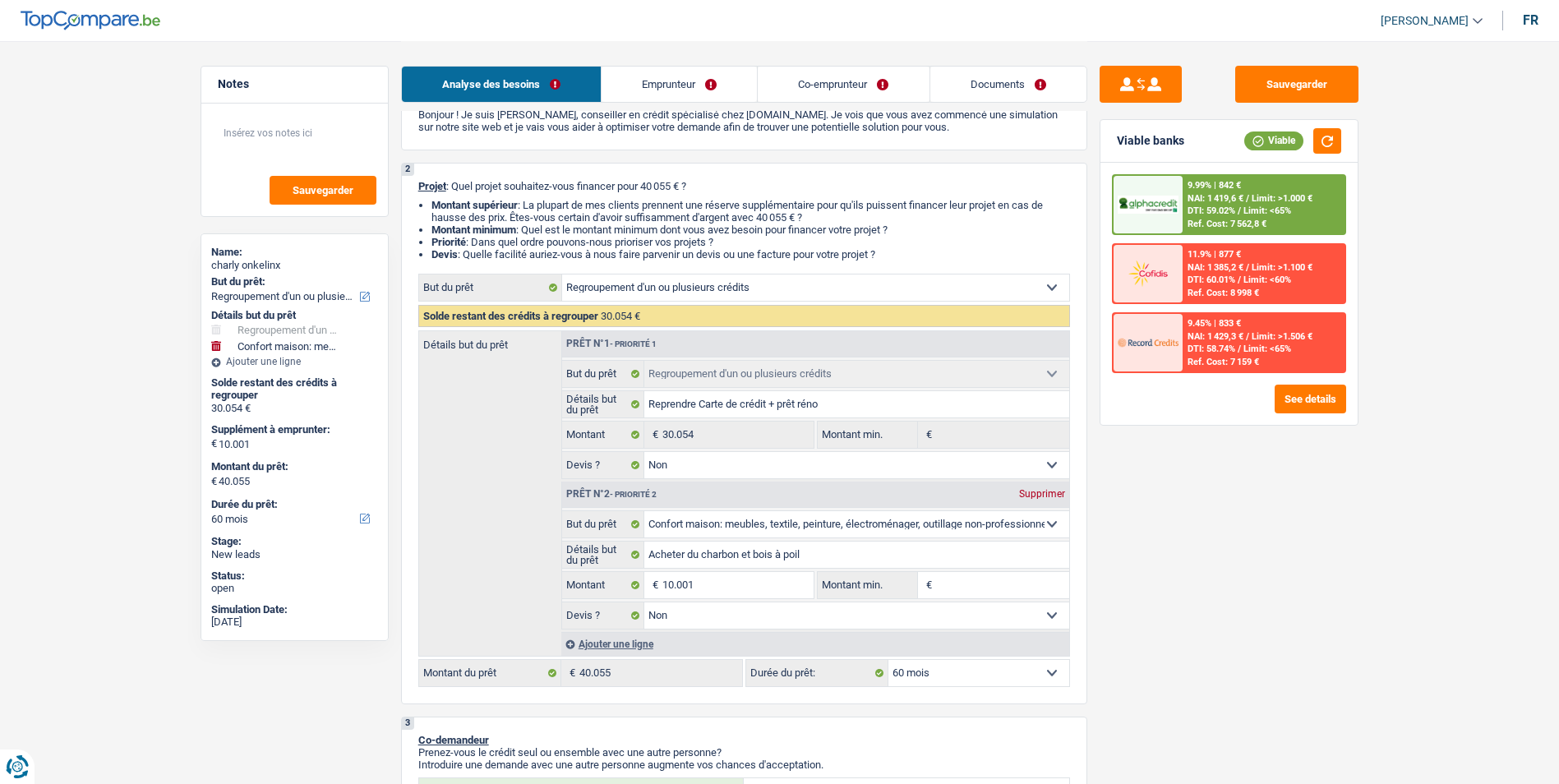
click at [963, 672] on select "12 mois 18 mois 24 mois 30 mois 36 mois 42 mois 48 mois 60 mois 72 mois 84 mois…" at bounding box center [979, 673] width 181 height 26
click at [888, 660] on select "12 mois 18 mois 24 mois 30 mois 36 mois 42 mois 48 mois 60 mois 72 mois 84 mois…" at bounding box center [979, 673] width 181 height 26
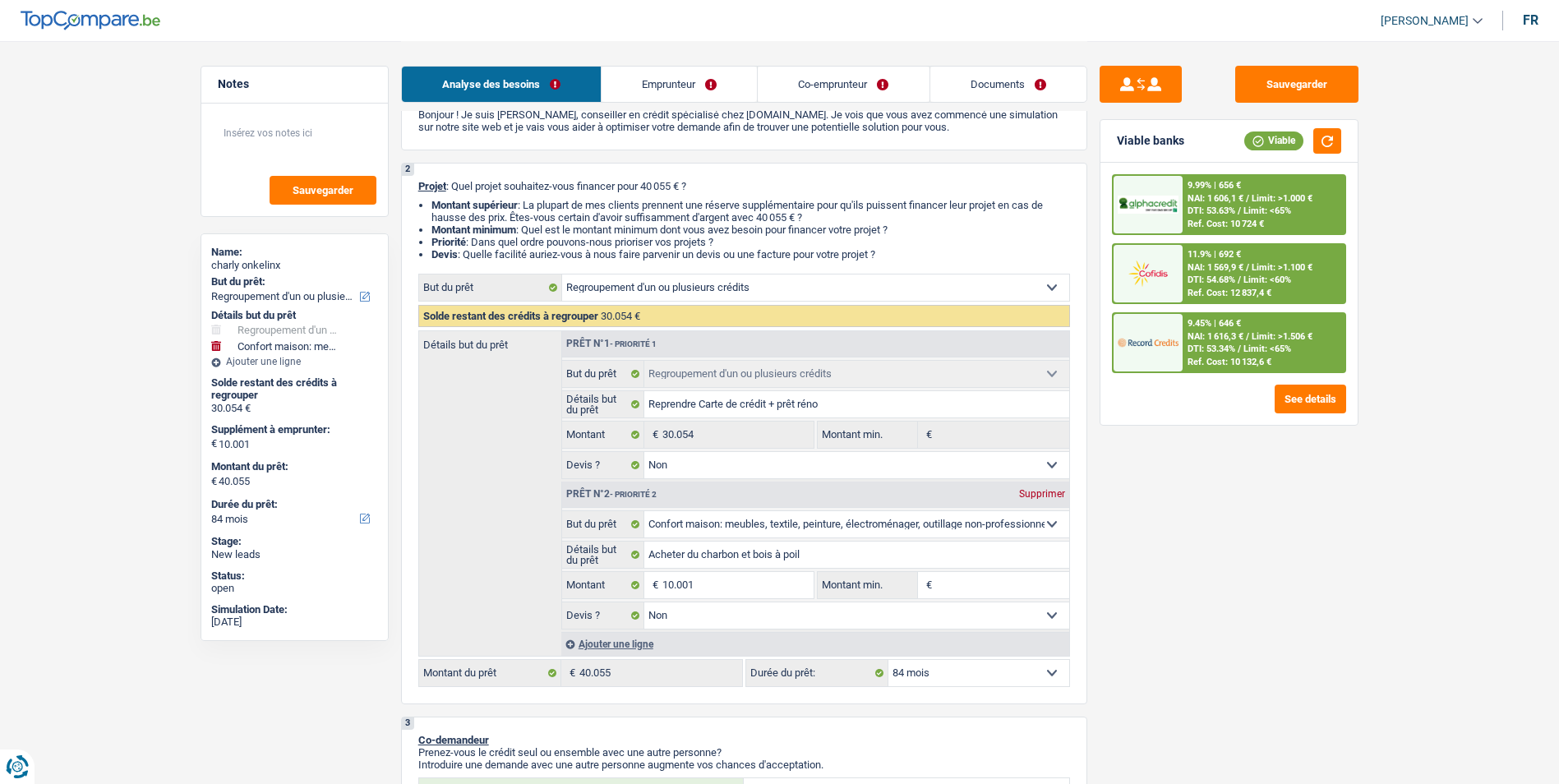
click at [963, 671] on select "12 mois 18 mois 24 mois 30 mois 36 mois 42 mois 48 mois 60 mois 72 mois 84 mois…" at bounding box center [979, 673] width 181 height 26
click at [888, 660] on select "12 mois 18 mois 24 mois 30 mois 36 mois 42 mois 48 mois 60 mois 72 mois 84 mois…" at bounding box center [979, 673] width 181 height 26
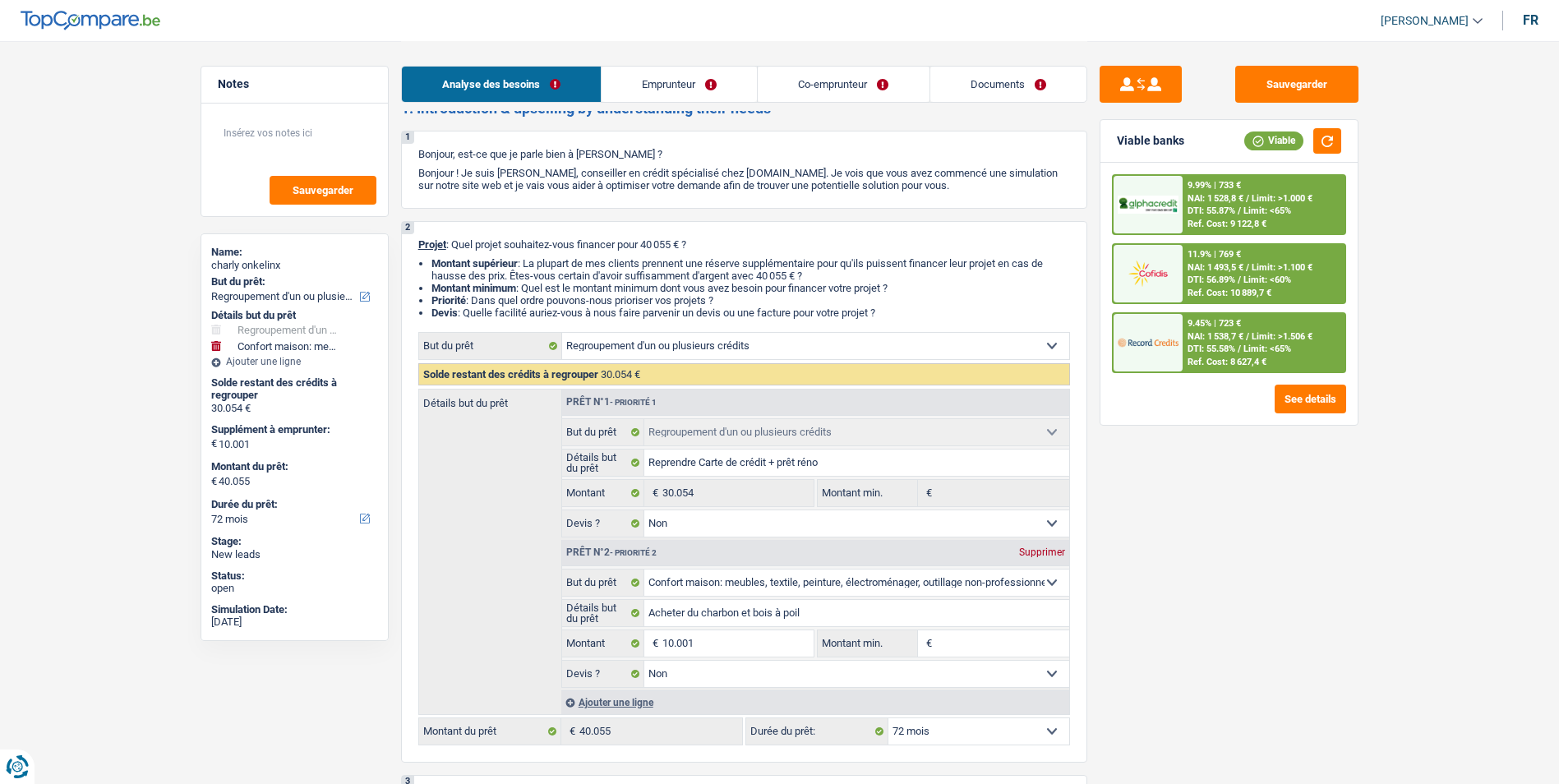
scroll to position [0, 0]
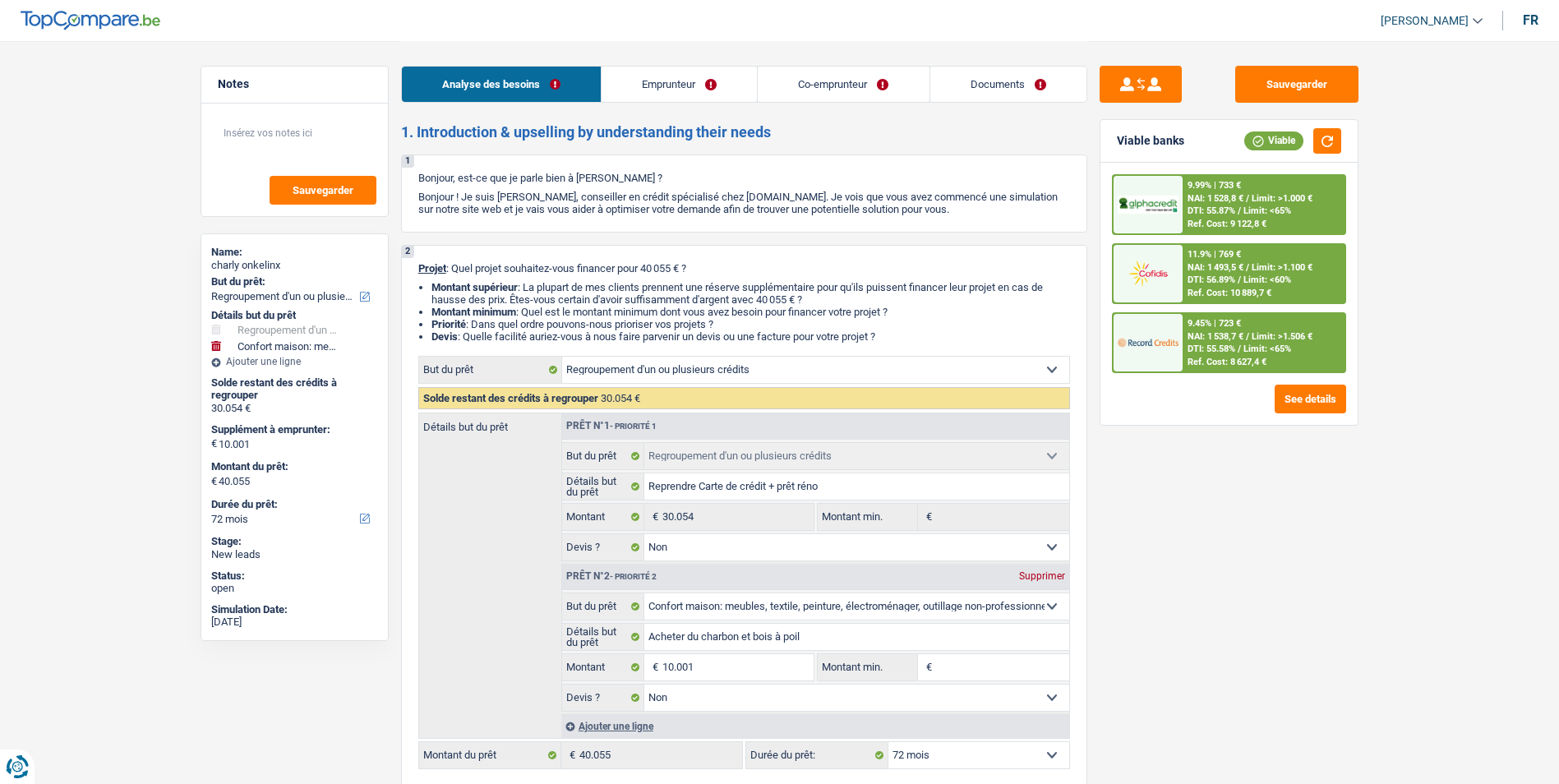
click at [1253, 329] on div "9.45% | 723 € NAI: 1 538,7 € / Limit: >1.506 € DTI: 55.58% / Limit: <65% Ref. C…" at bounding box center [1263, 342] width 162 height 58
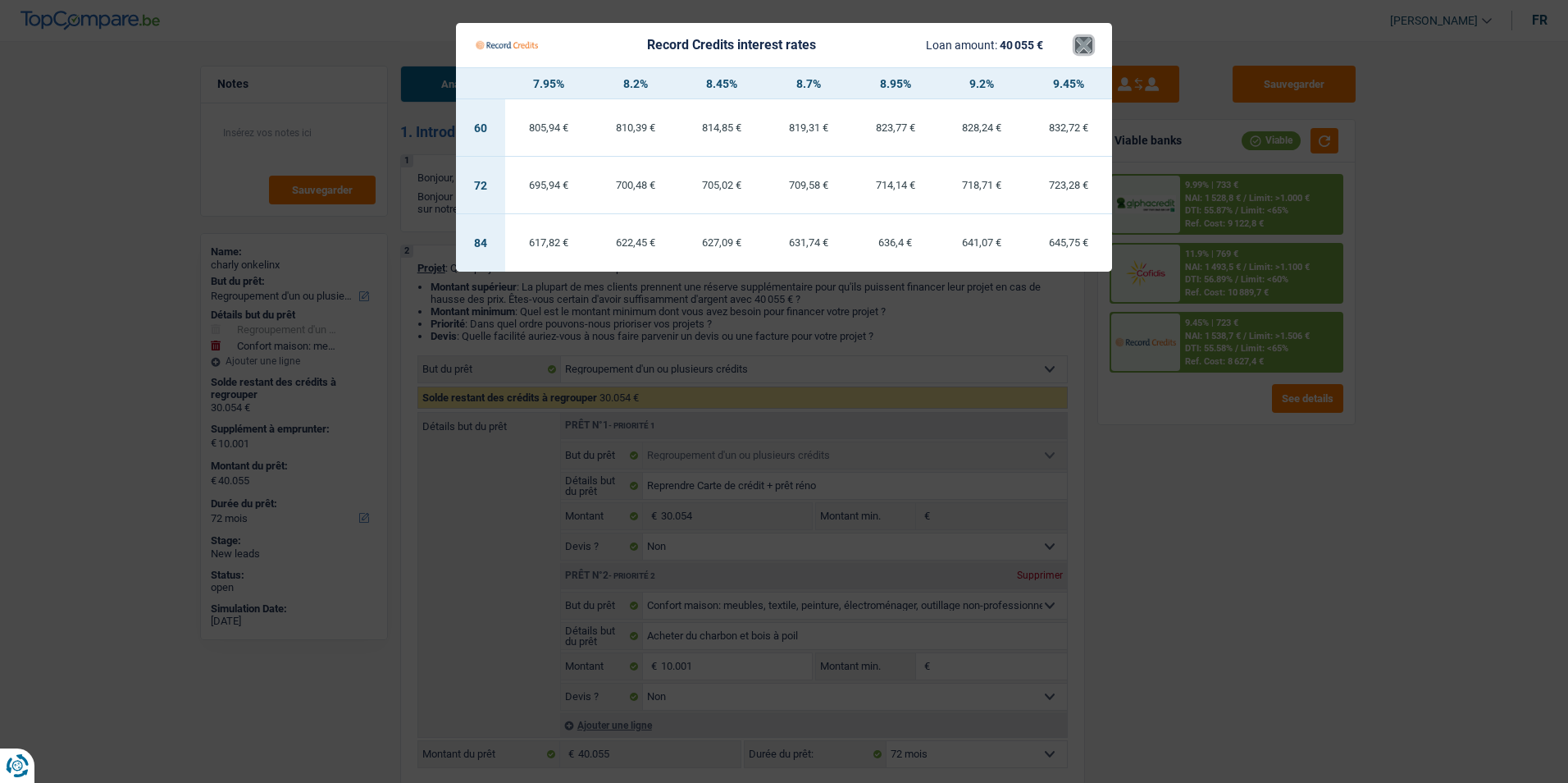
click at [1079, 54] on button "×" at bounding box center [1083, 45] width 17 height 17
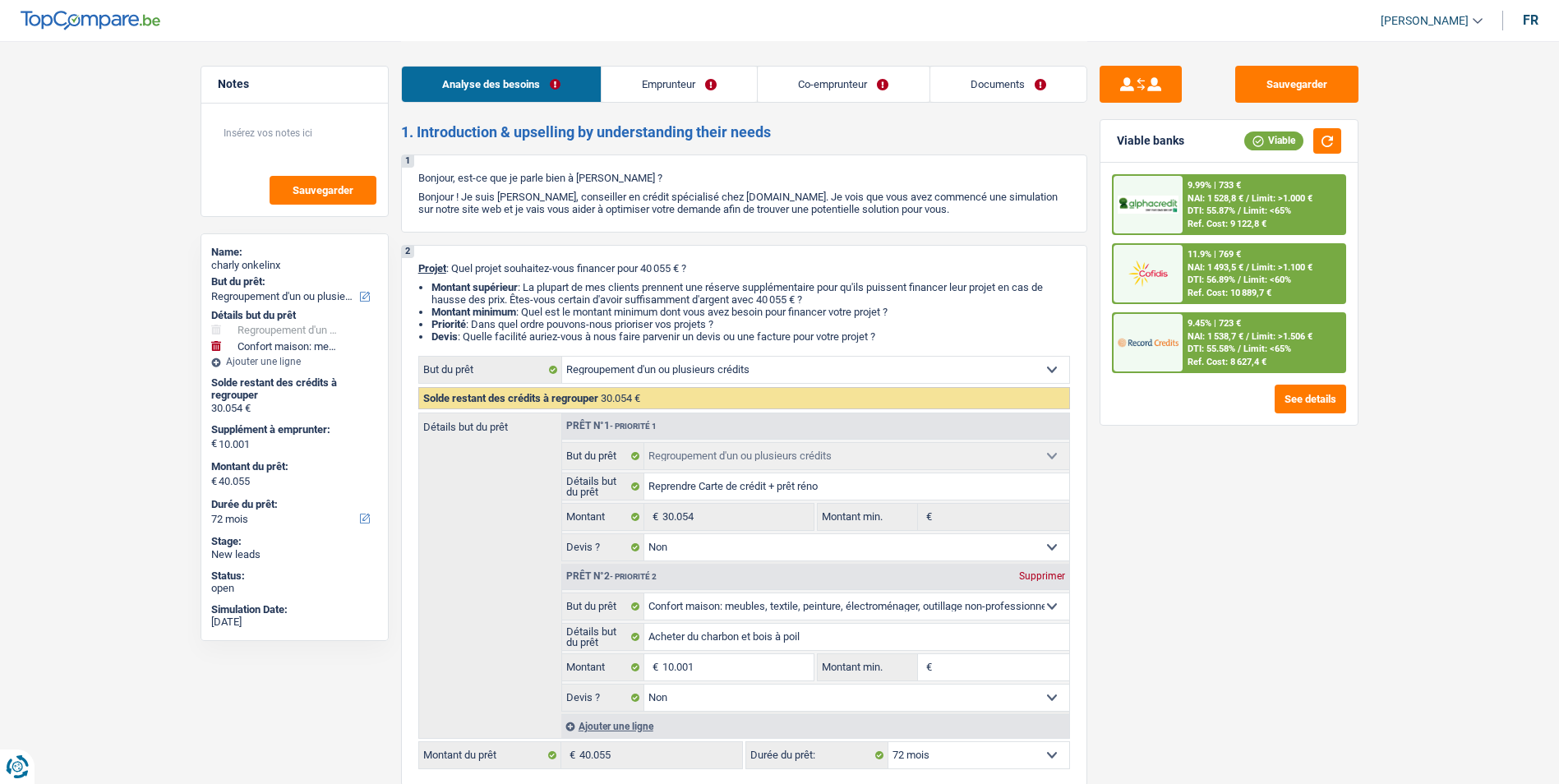
click at [1252, 200] on span "Limit: >1.000 €" at bounding box center [1281, 198] width 61 height 11
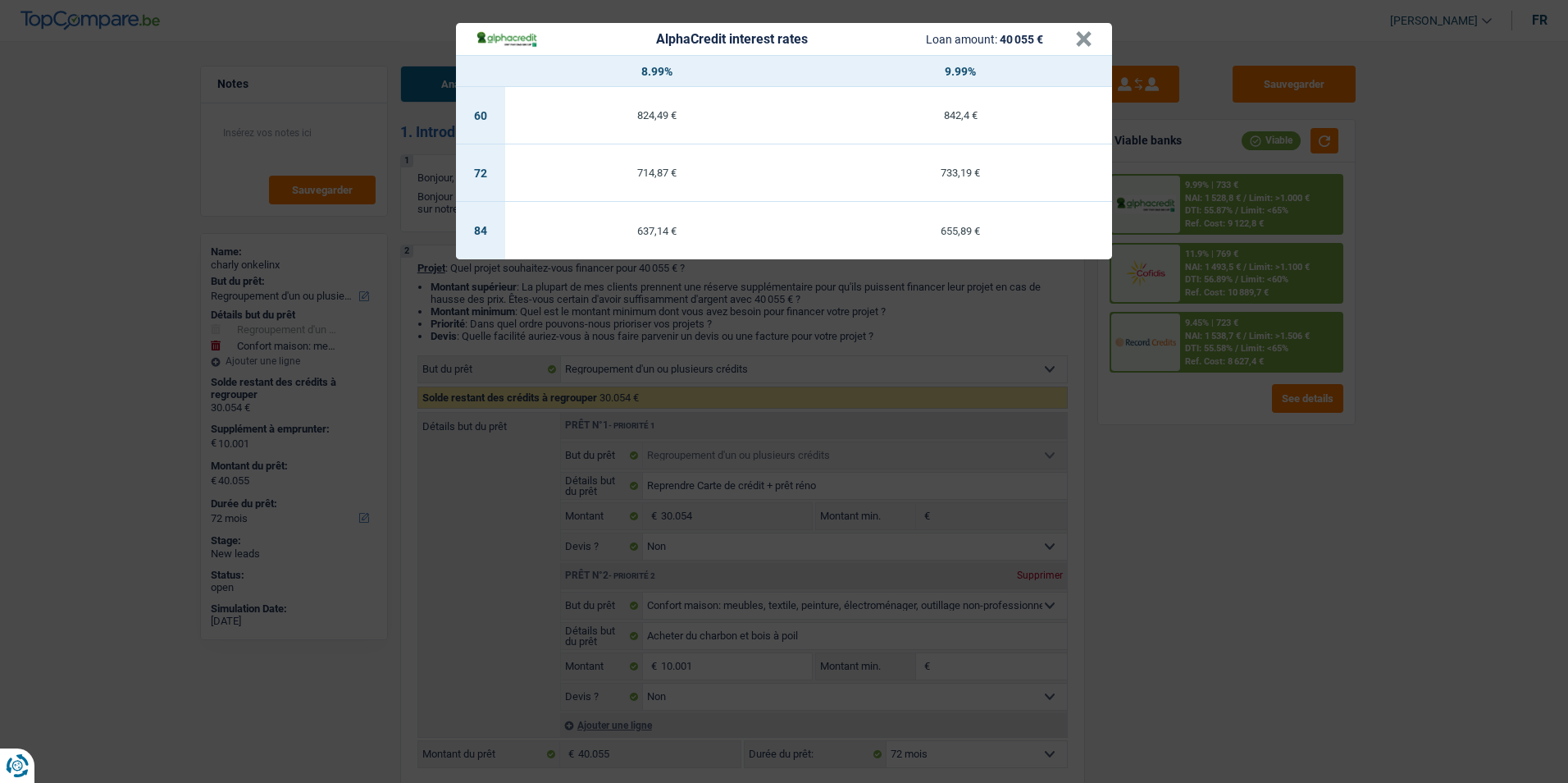
click at [1074, 41] on div "AlphaCredit interest rates Loan amount: 40 055 €" at bounding box center [775, 39] width 599 height 19
click at [1078, 41] on button "×" at bounding box center [1083, 39] width 17 height 17
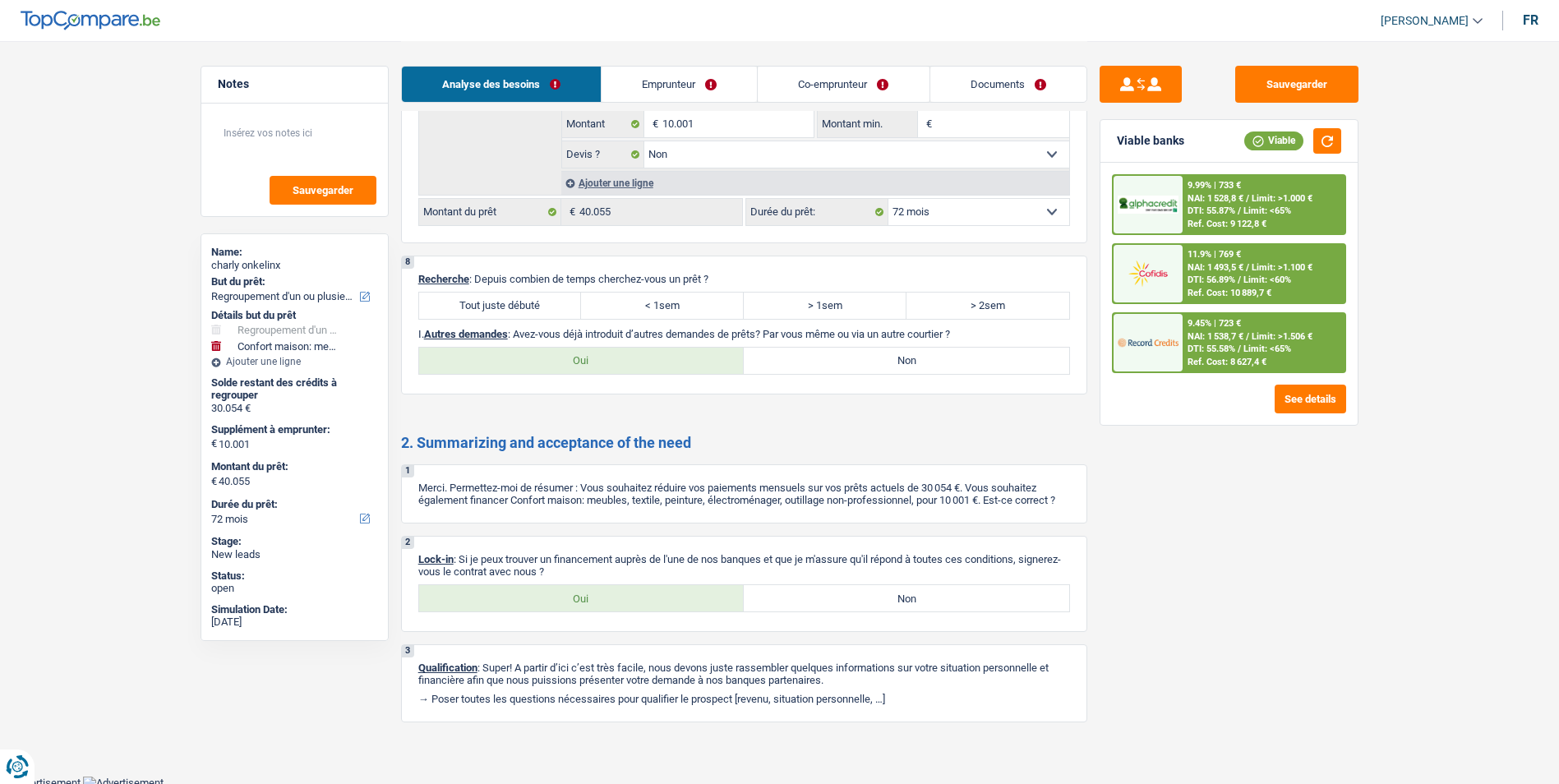
scroll to position [3132, 0]
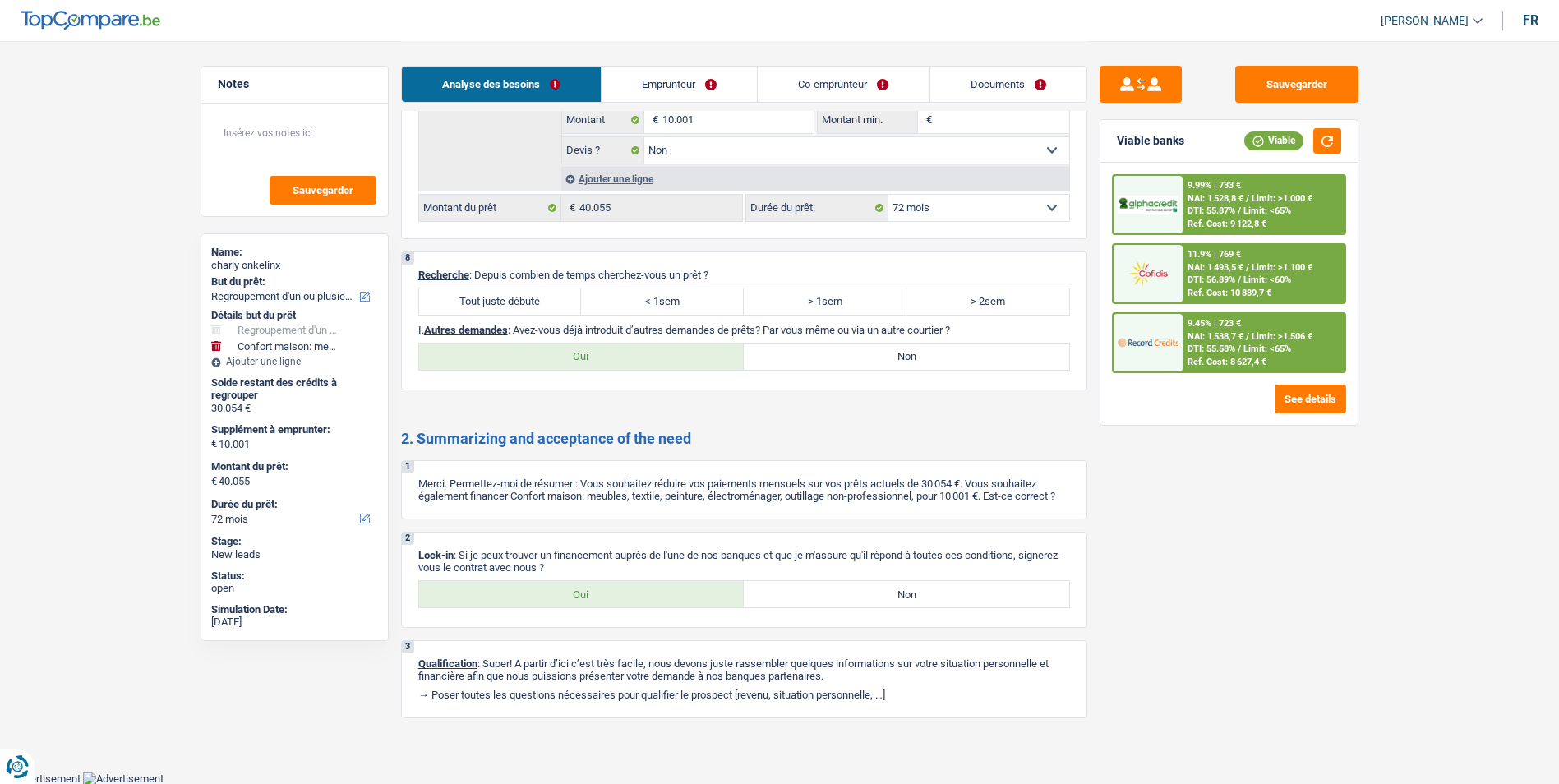
click at [598, 596] on label "Oui" at bounding box center [581, 594] width 326 height 26
click at [598, 596] on input "Oui" at bounding box center [581, 594] width 326 height 26
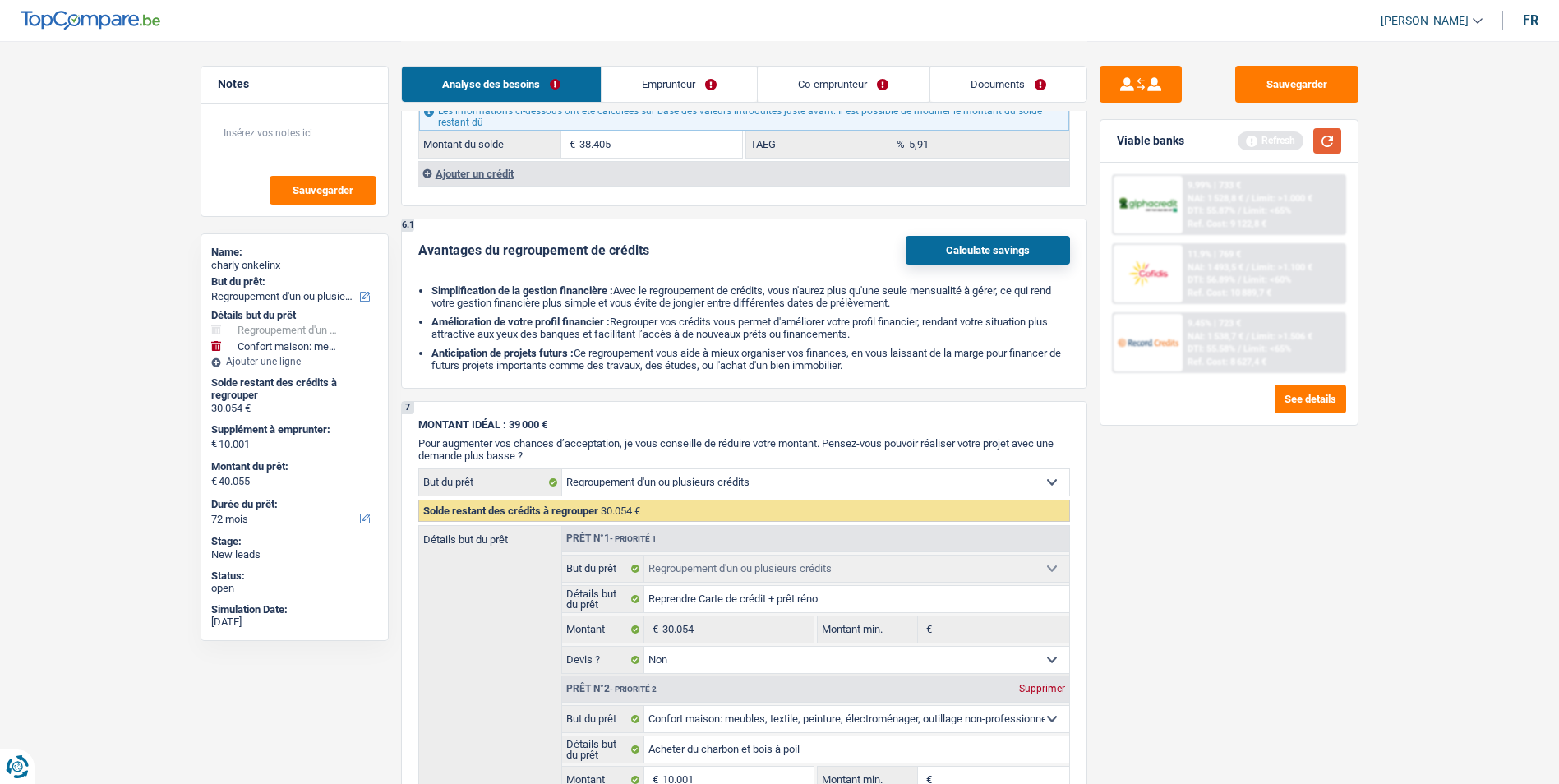
scroll to position [2393, 0]
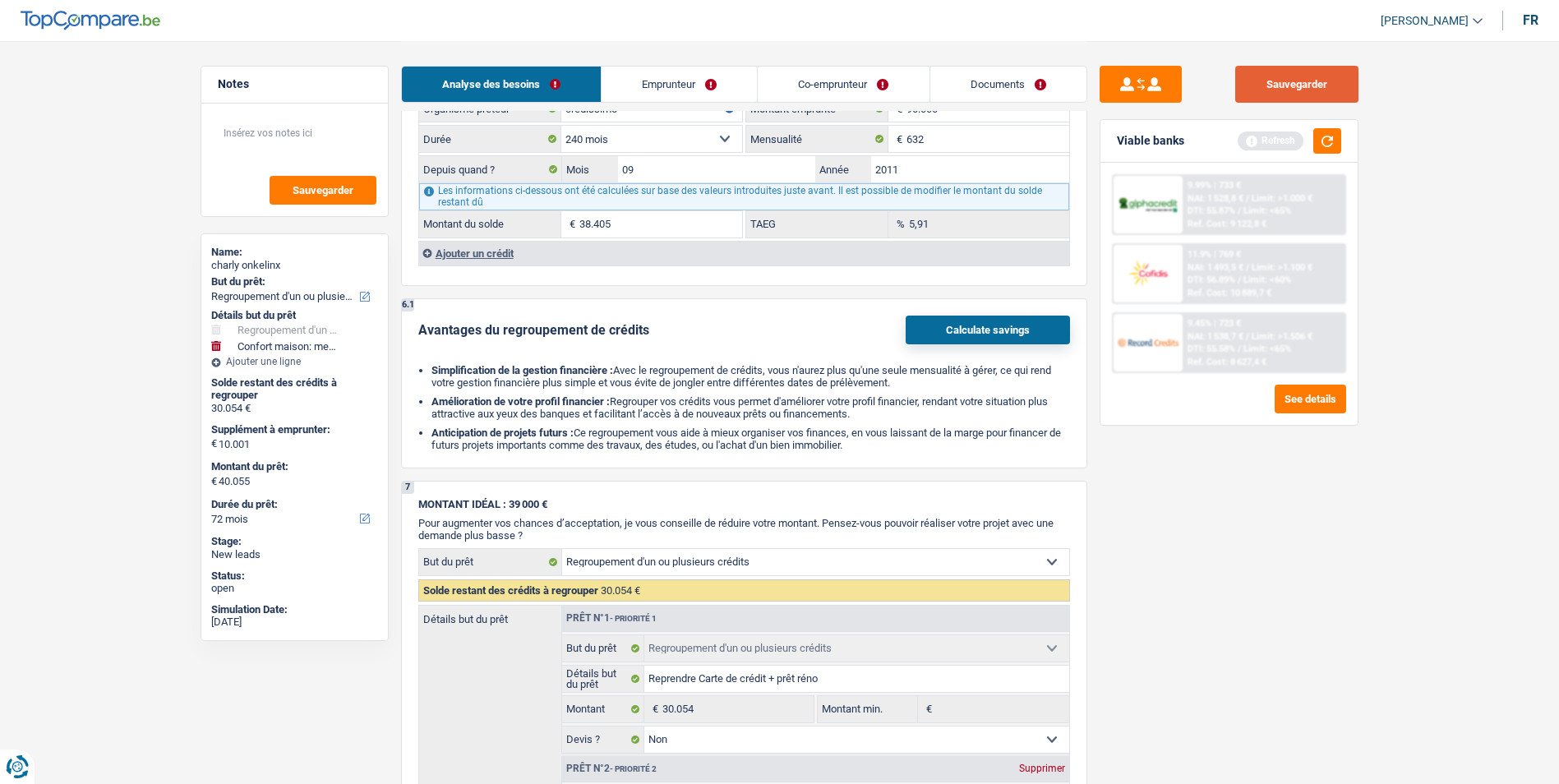
click at [1319, 74] on button "Sauvegarder" at bounding box center [1297, 84] width 123 height 37
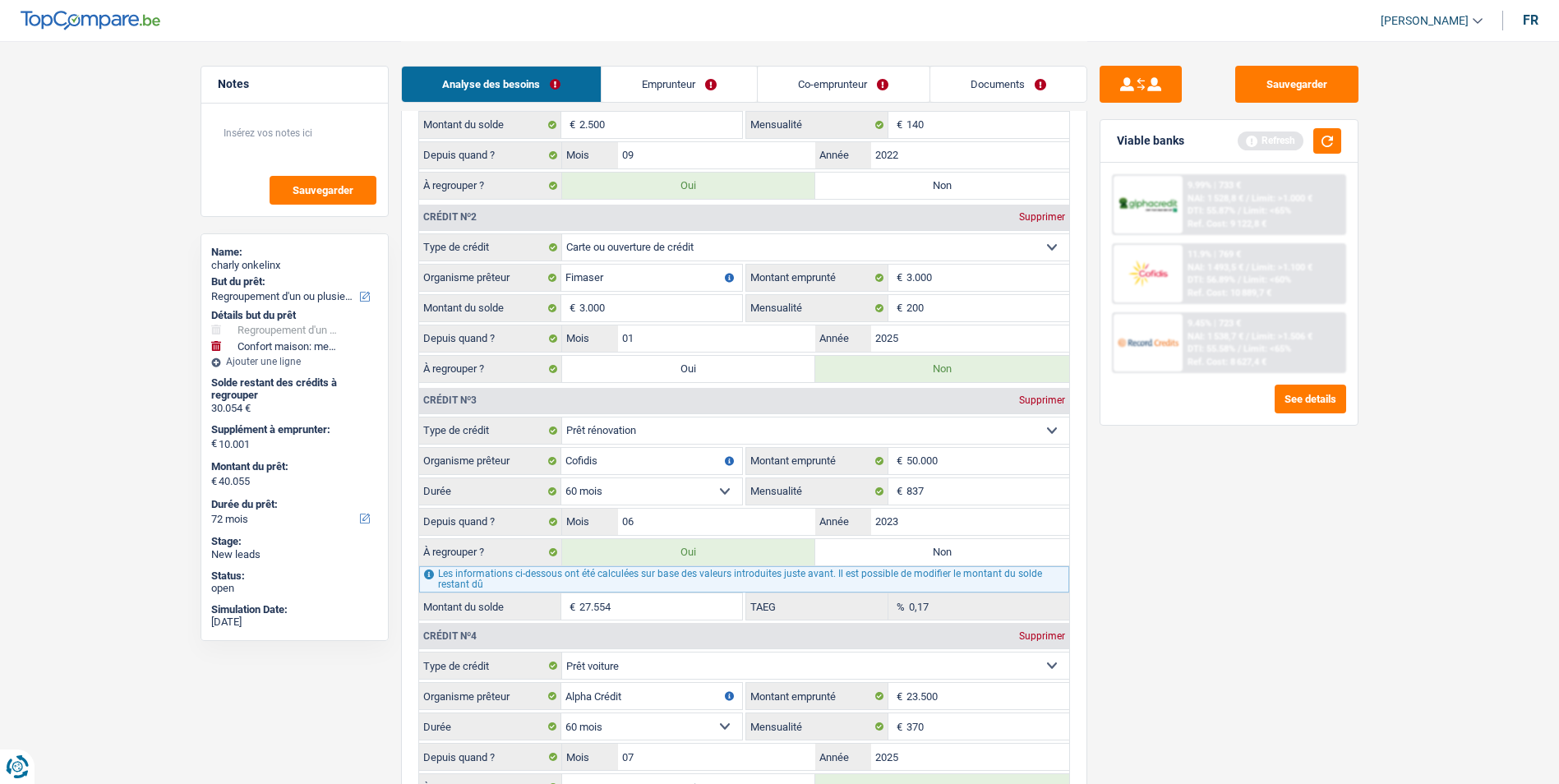
scroll to position [1324, 0]
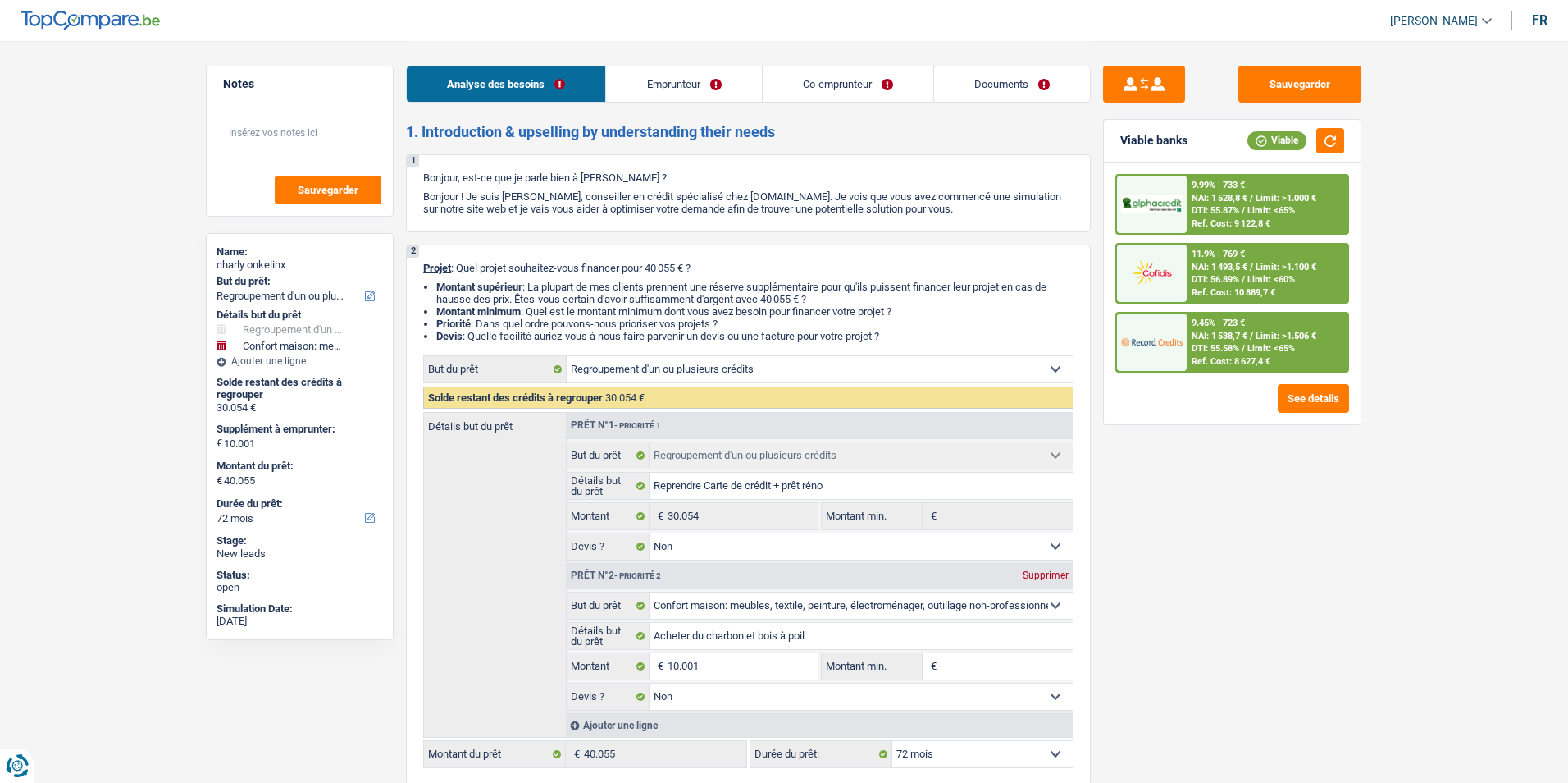
select select "refinancing"
select select "household"
select select "72"
select select "refinancing"
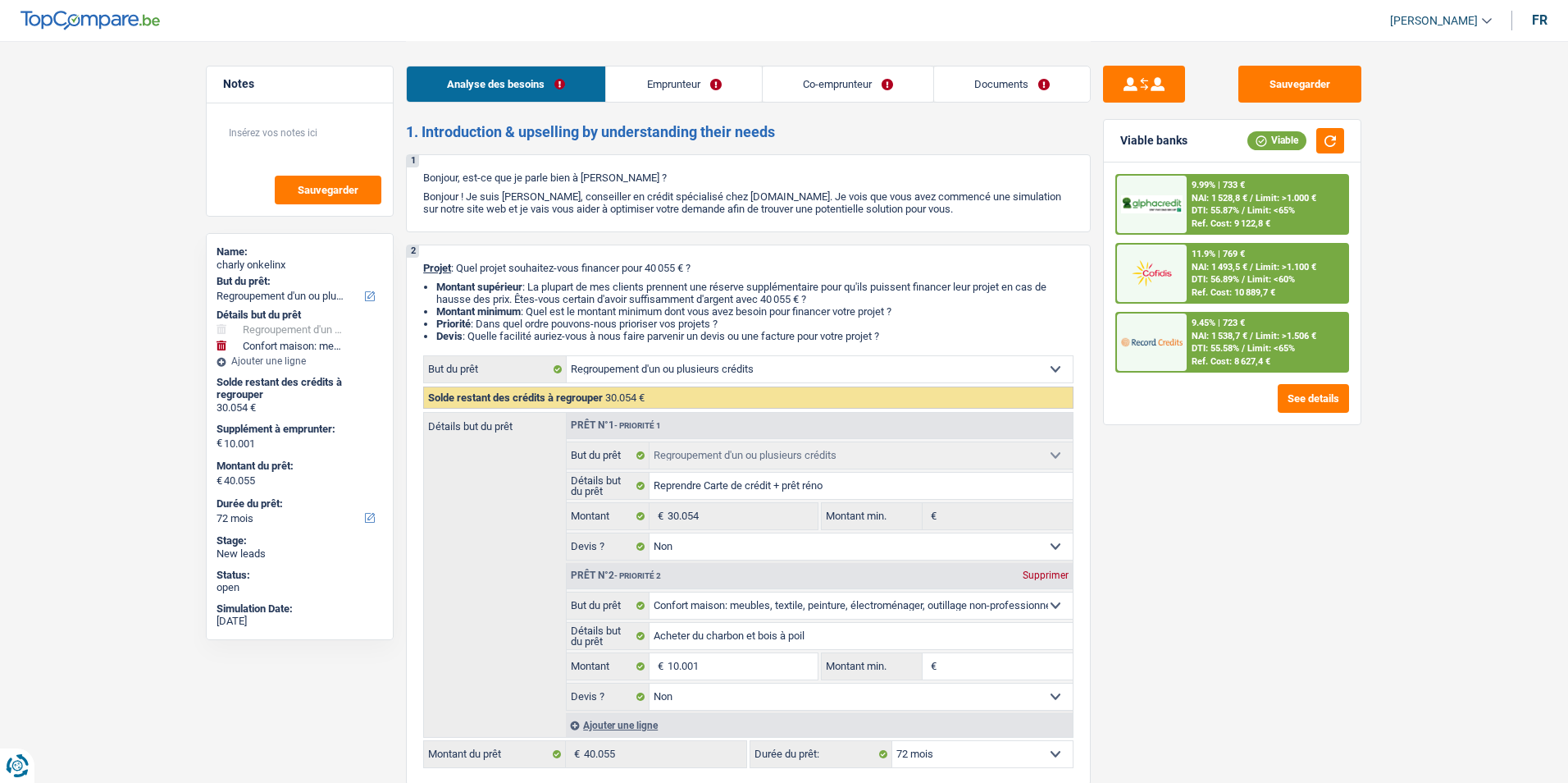
select select "refinancing"
select select "false"
select select "household"
select select "false"
select select "72"
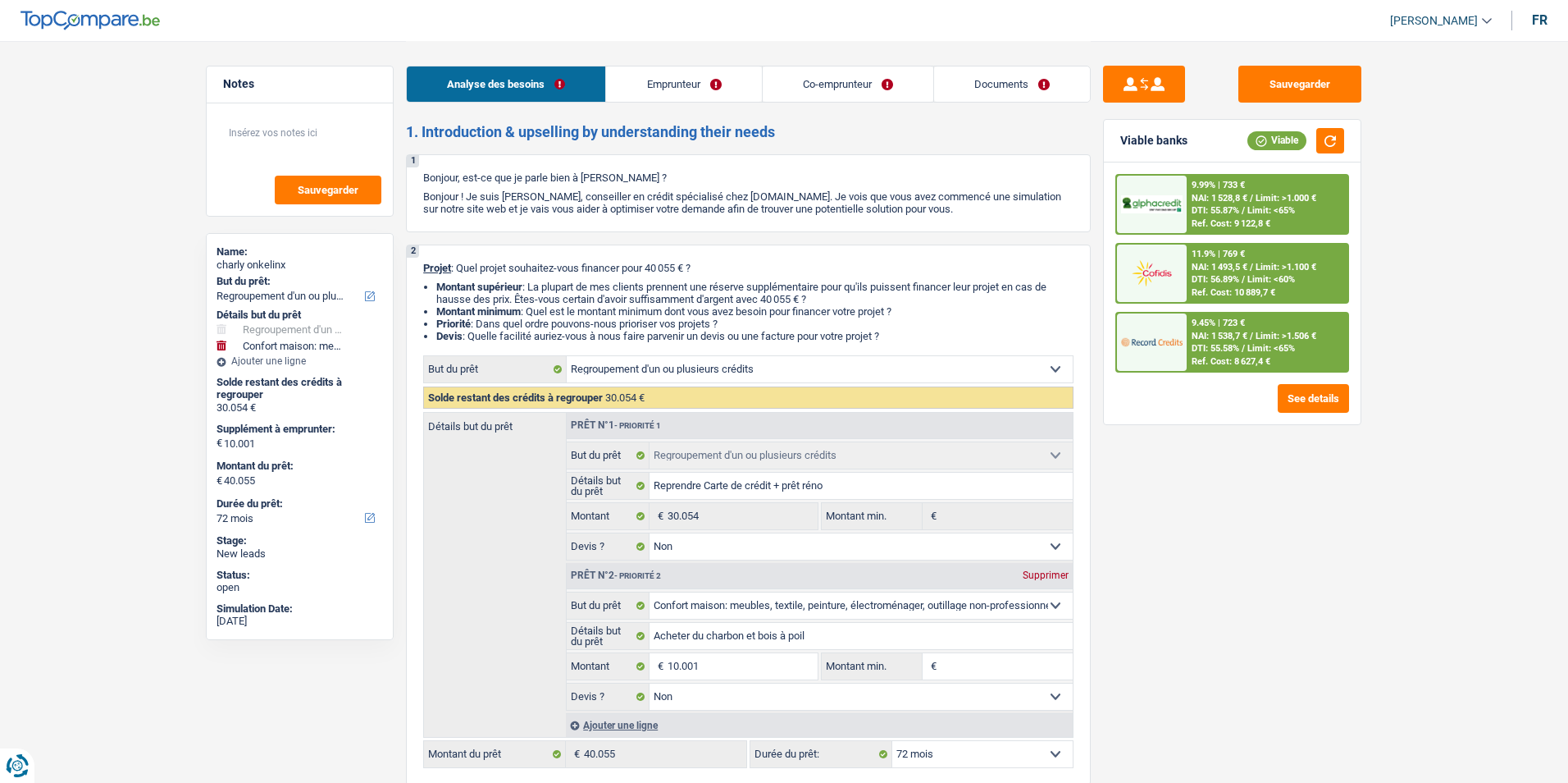
select select "mutuality"
select select "mutualityIndemnity"
select select "ownerWithMortgage"
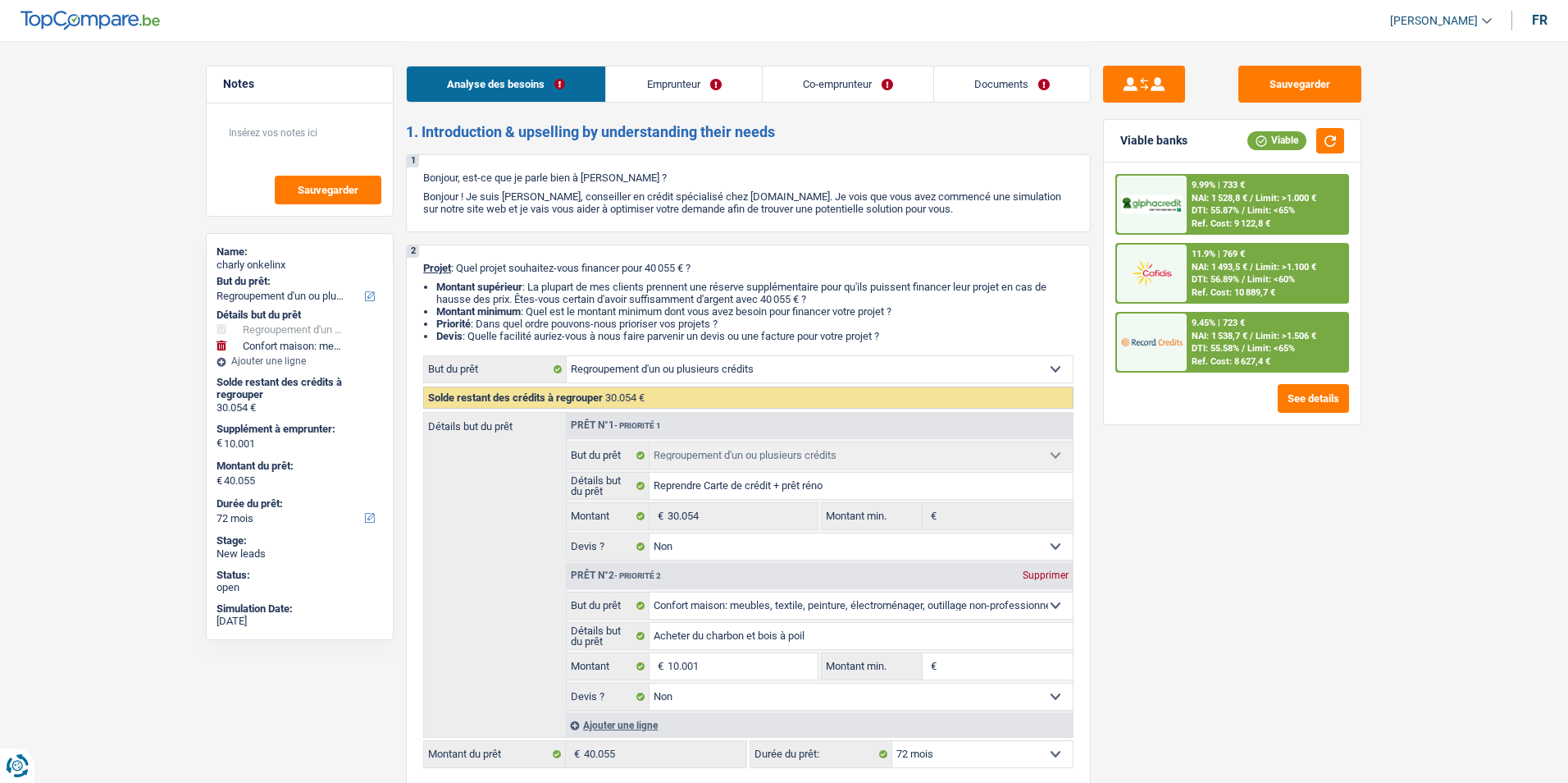
select select "cardOrCredit"
select select "renovationLoan"
select select "60"
select select "carLoan"
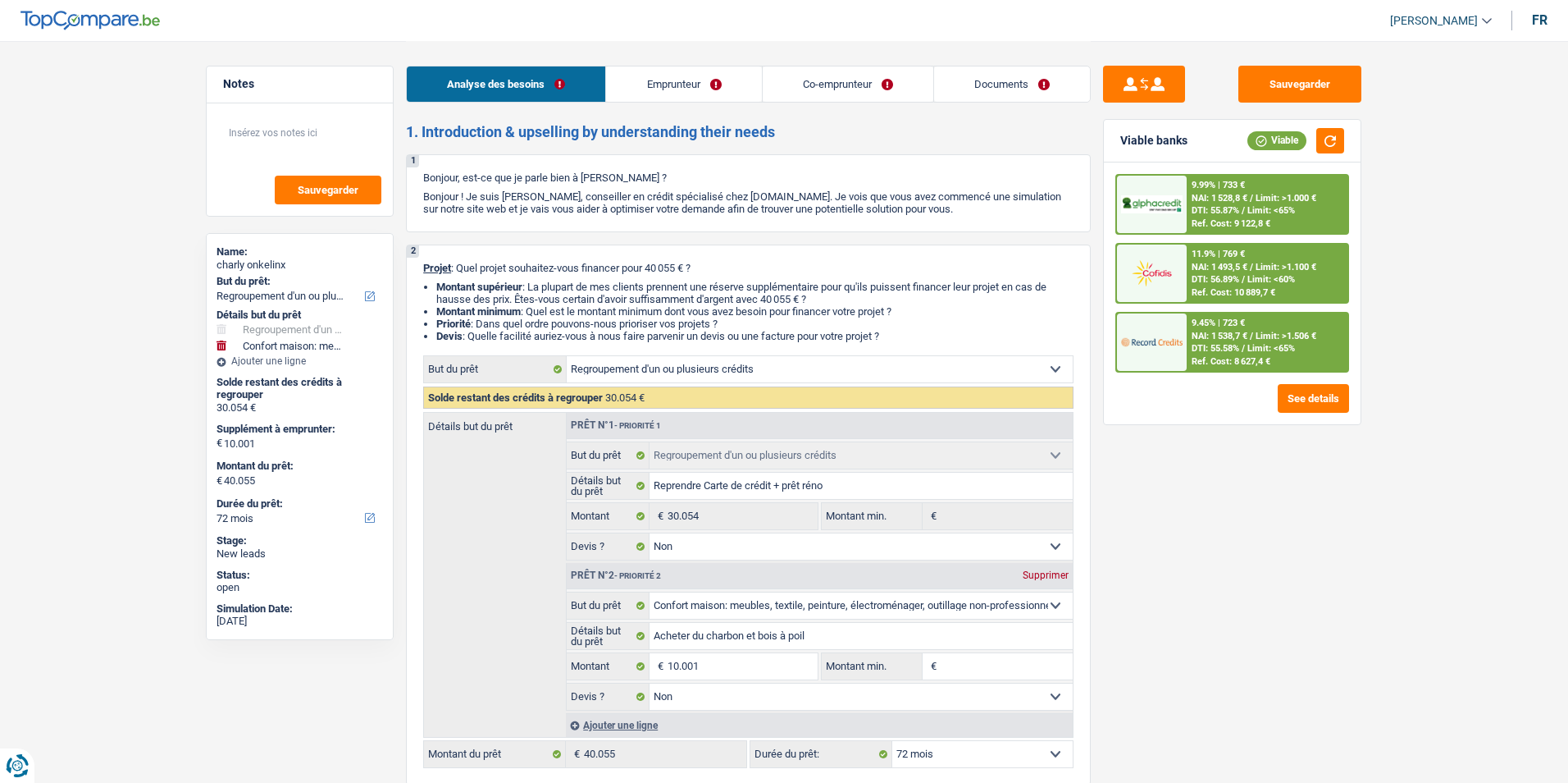
select select "60"
select select "mortgage"
select select "240"
select select "refinancing"
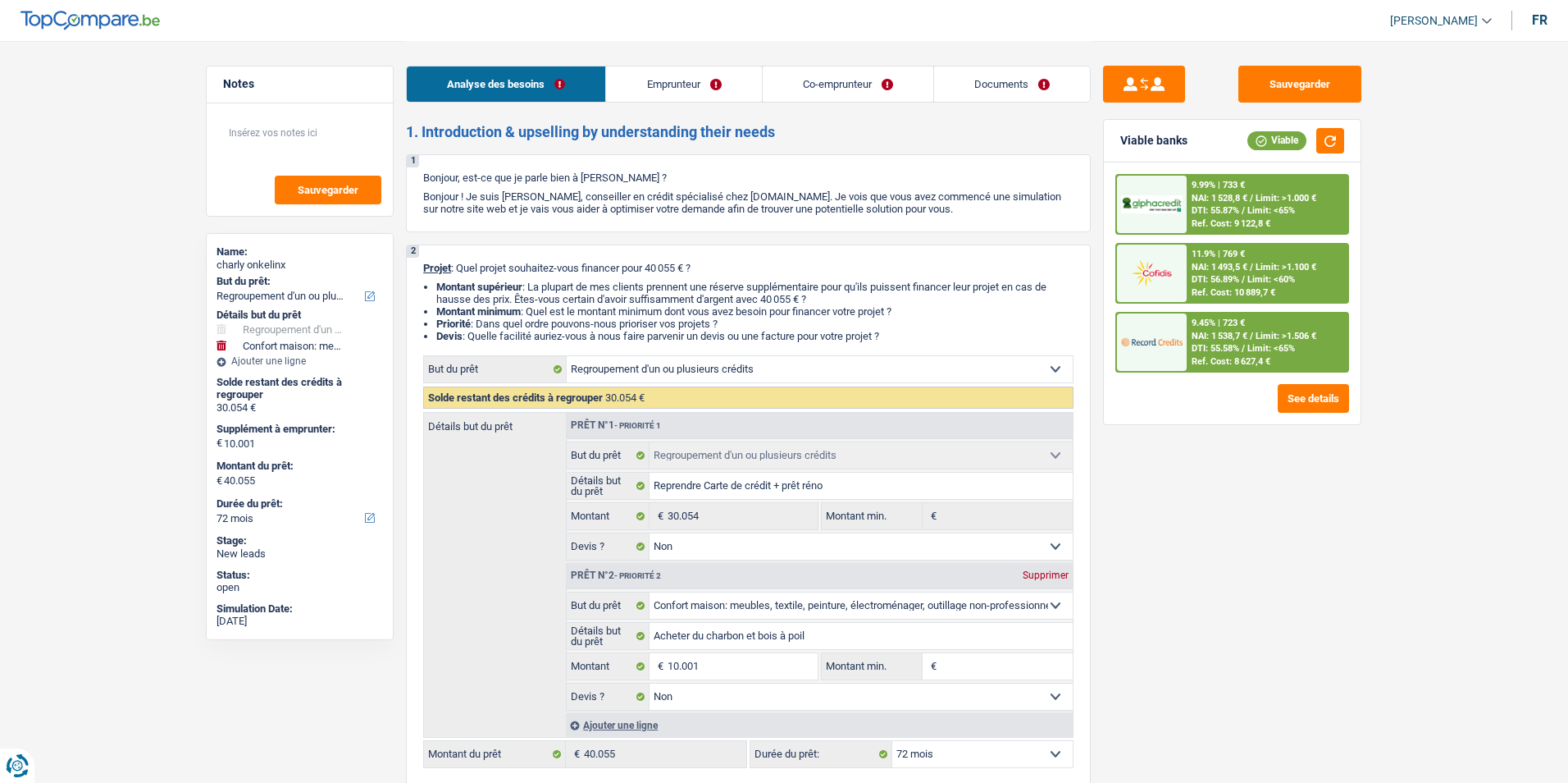
select select "false"
select select "household"
select select "false"
select select "72"
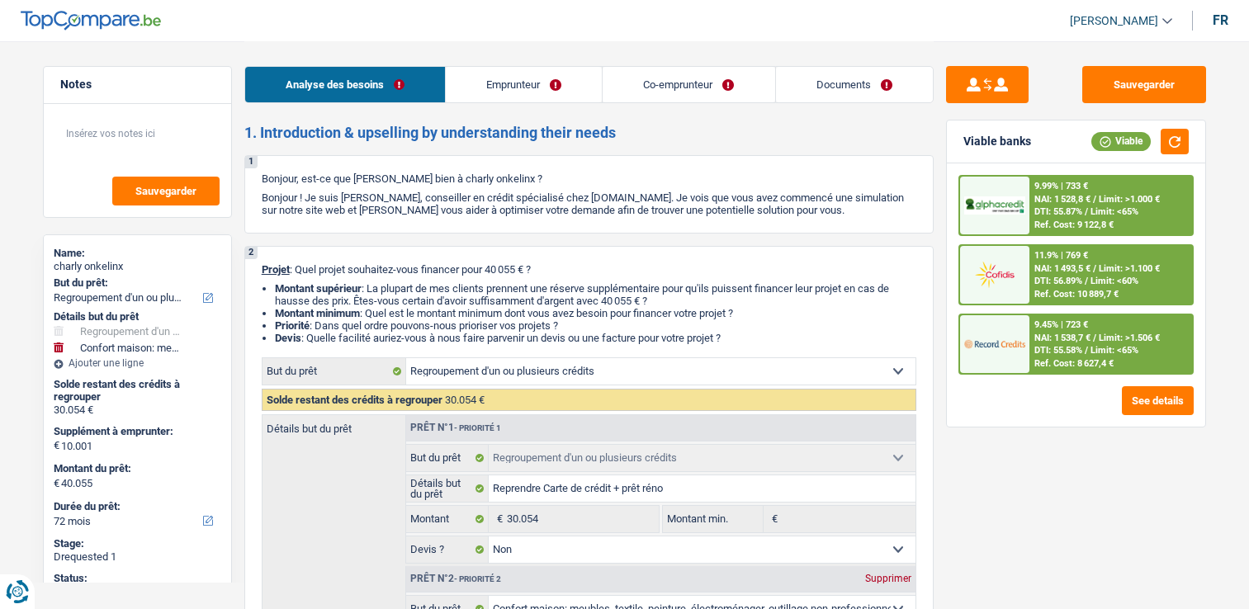
select select "refinancing"
select select "household"
select select "72"
select select "refinancing"
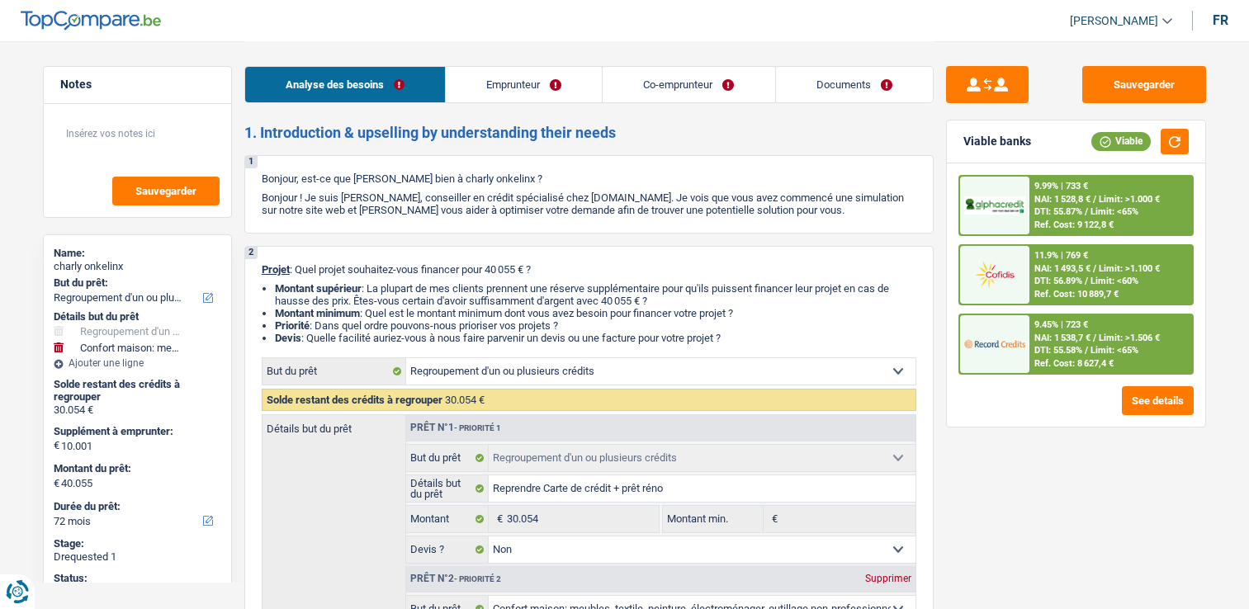
select select "refinancing"
select select "false"
select select "household"
select select "false"
select select "72"
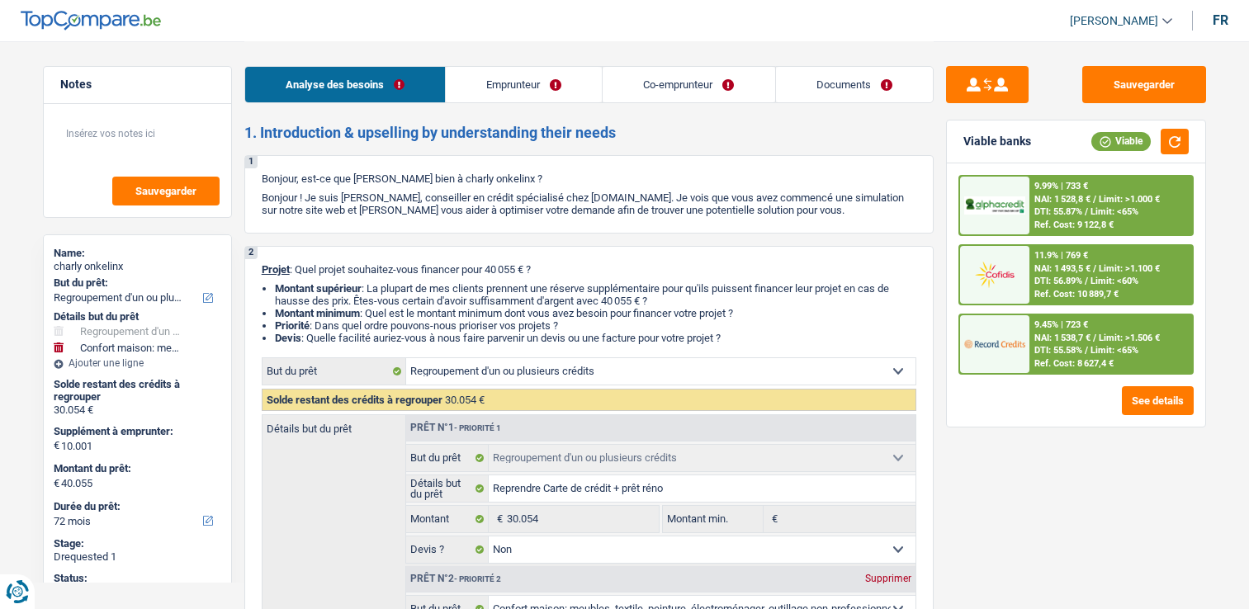
select select "mutuality"
select select "mutualityIndemnity"
select select "ownerWithMortgage"
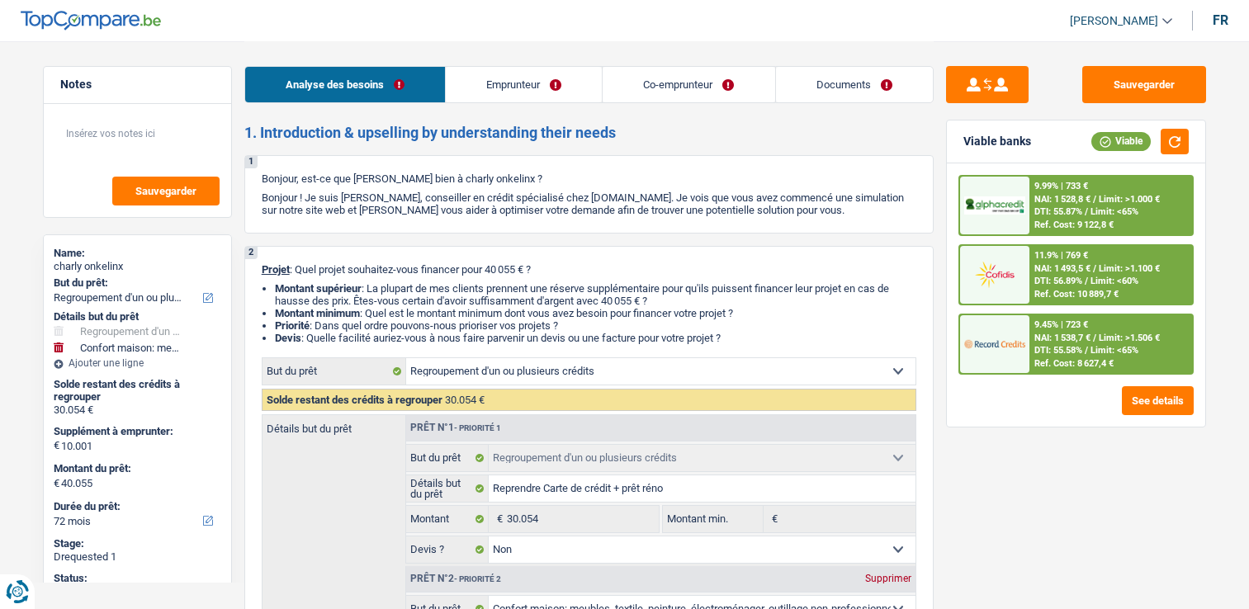
select select "cardOrCredit"
select select "renovationLoan"
select select "60"
select select "carLoan"
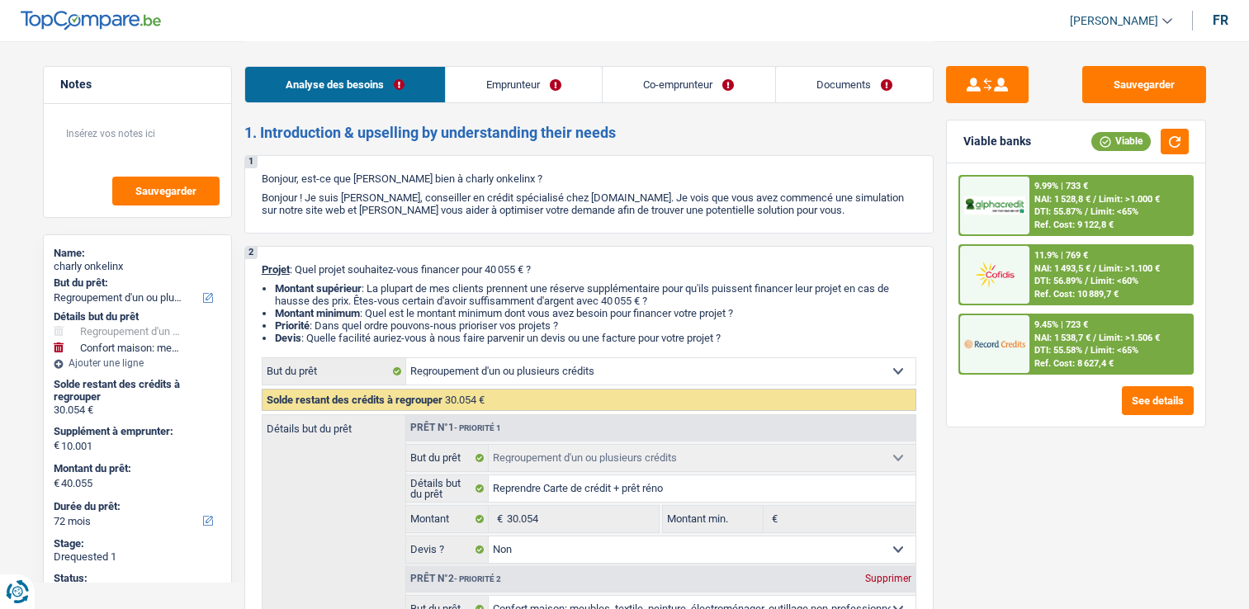
select select "60"
select select "mortgage"
select select "240"
select select "refinancing"
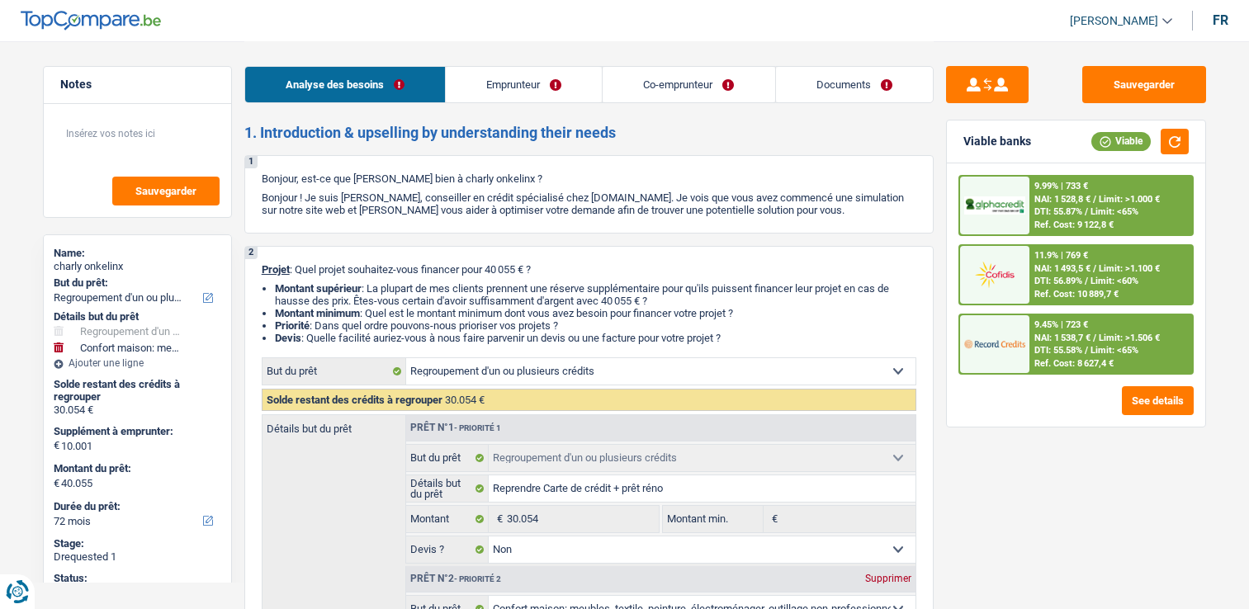
select select "false"
select select "household"
select select "false"
select select "72"
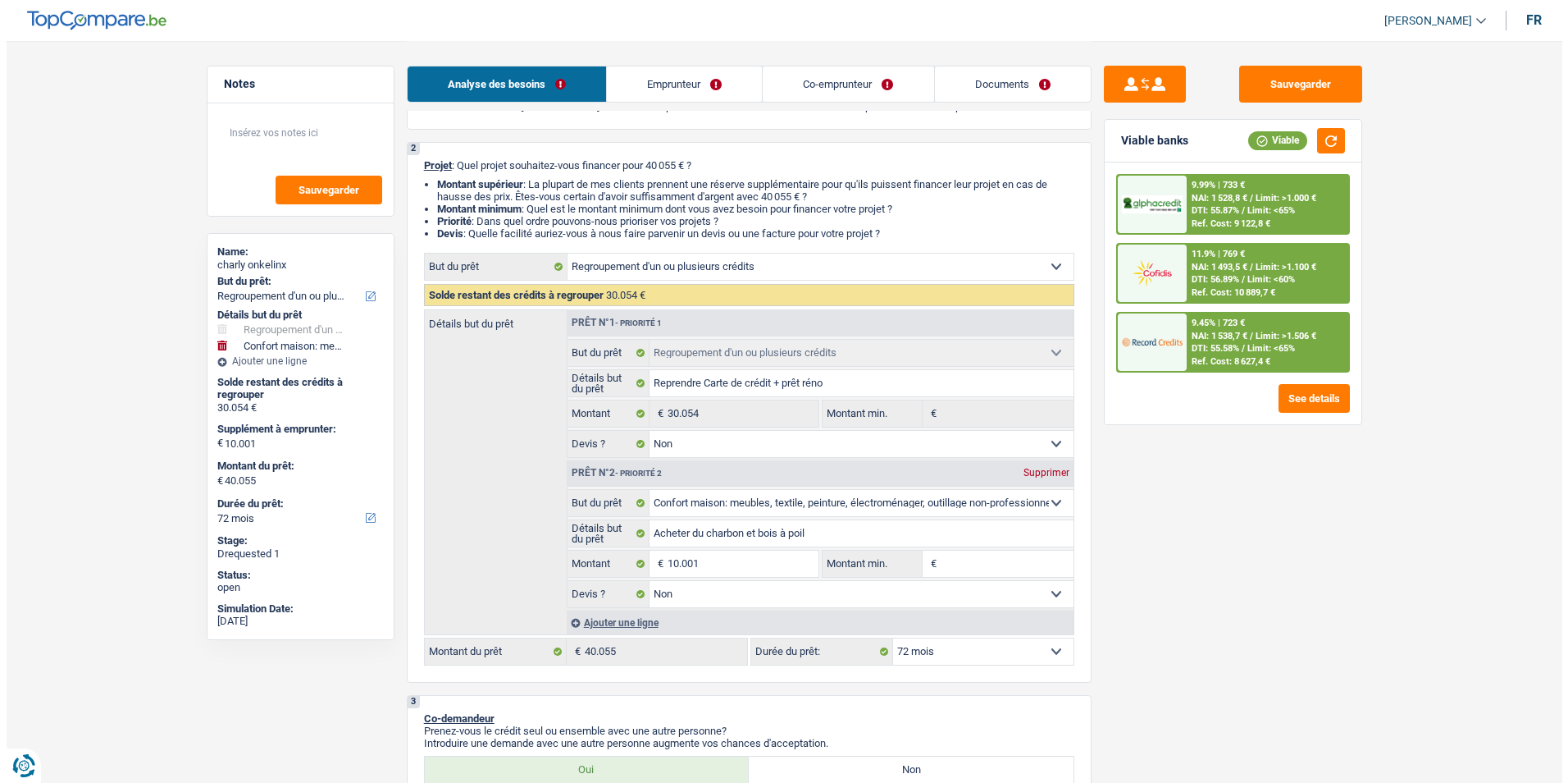
scroll to position [246, 0]
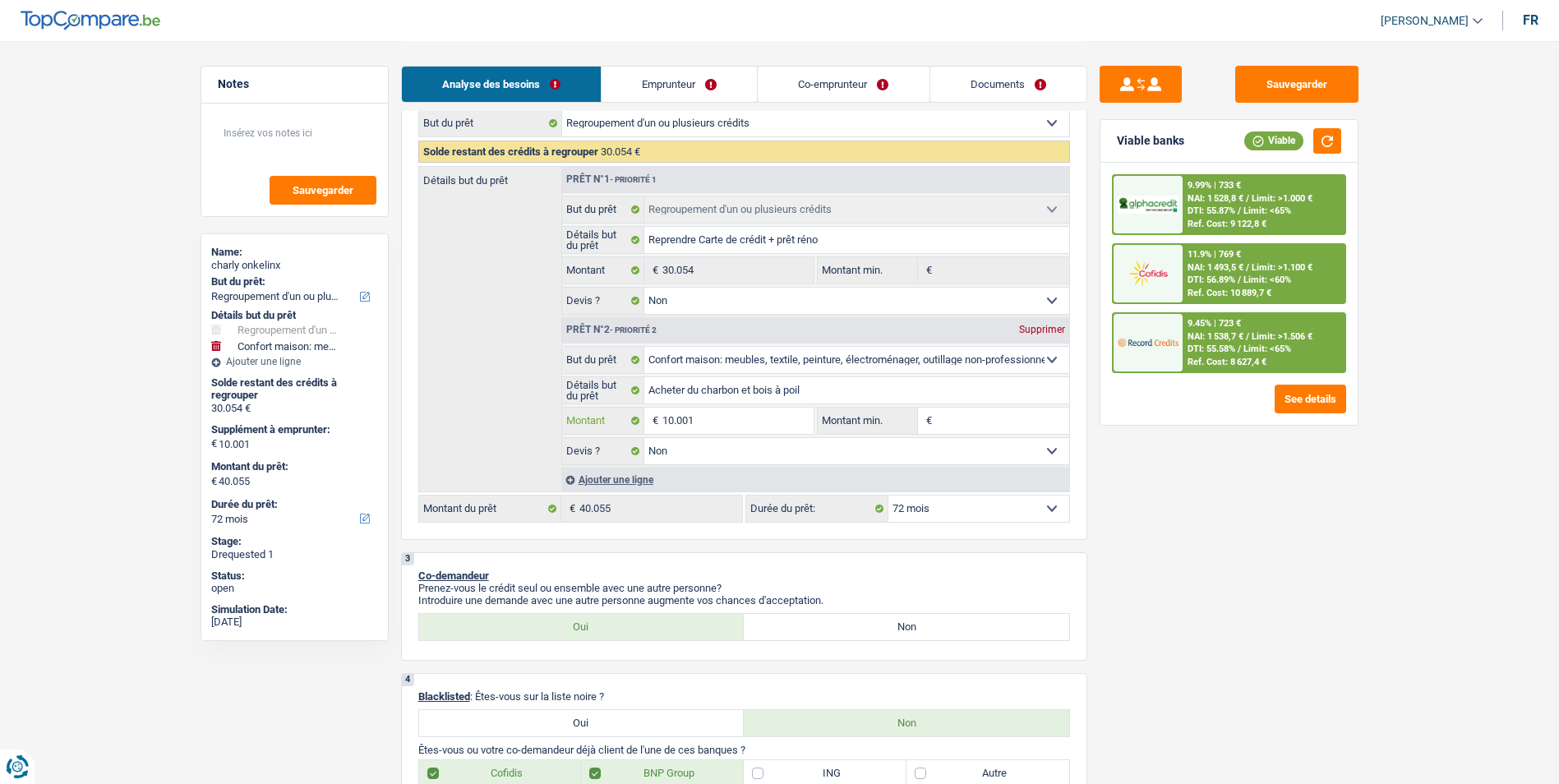
click at [711, 421] on input "10.001" at bounding box center [737, 420] width 150 height 26
type input "1.000"
type input "100"
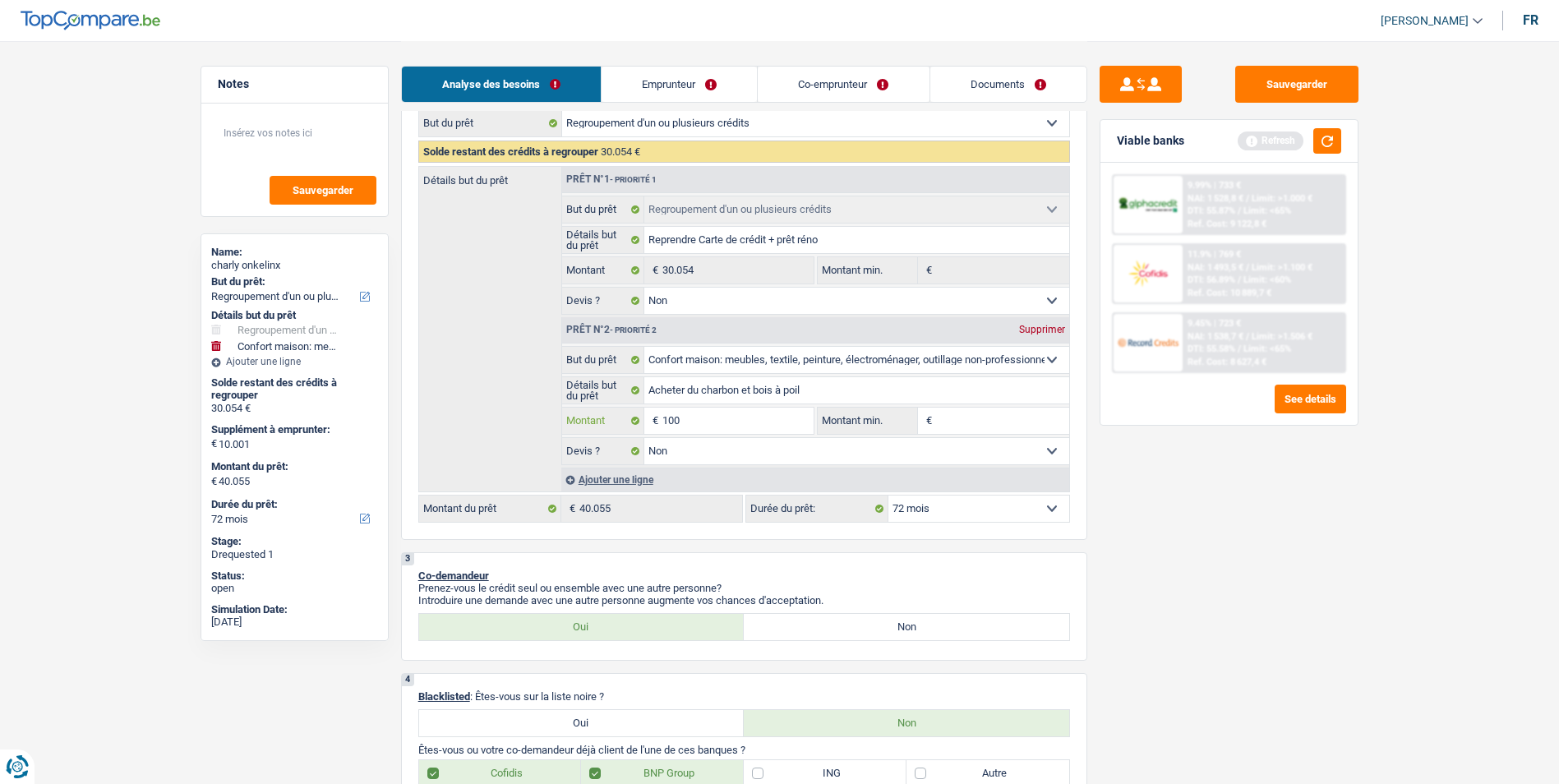
type input "10"
type input "1"
type input "13"
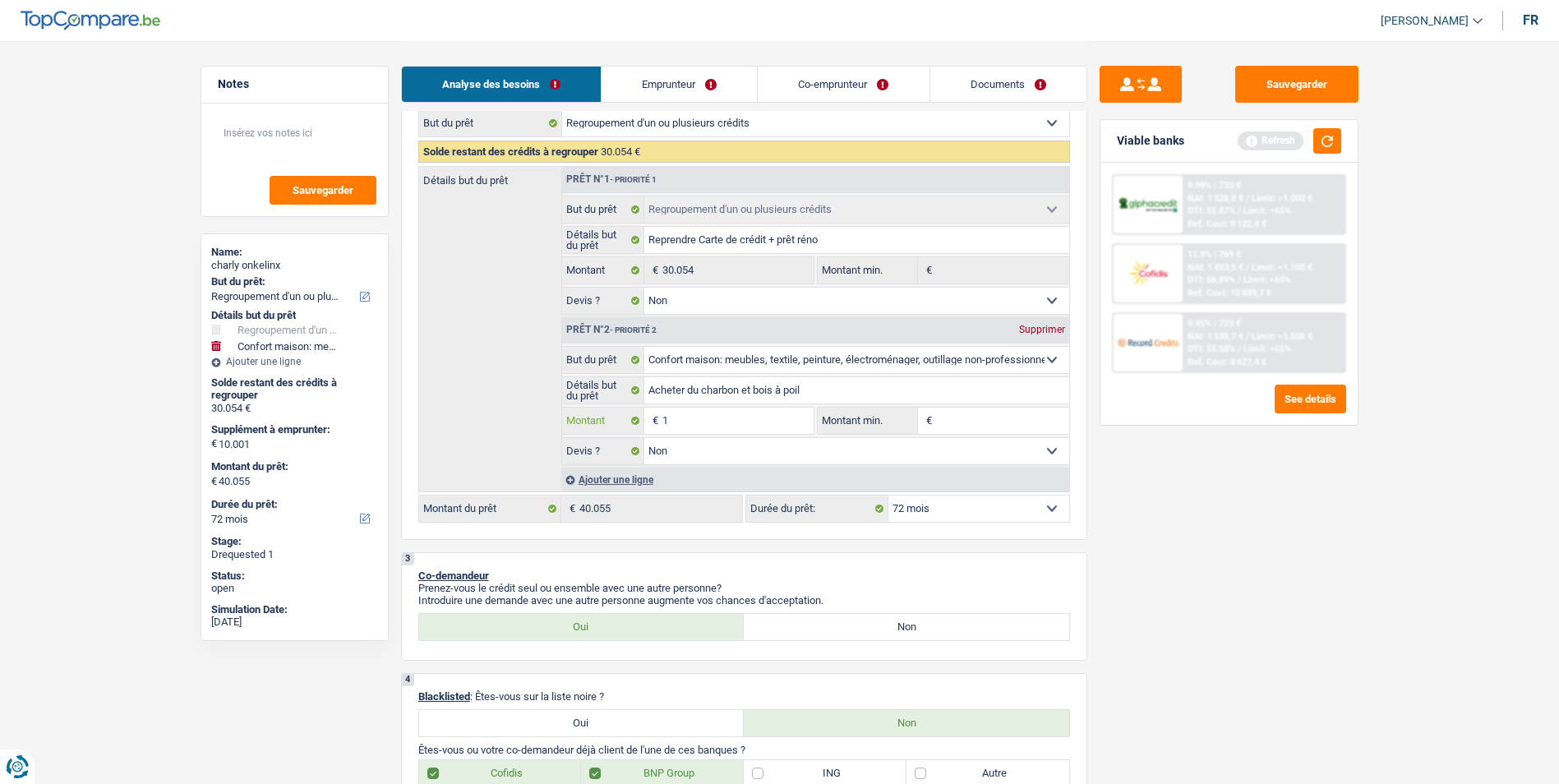
type input "13"
type input "130"
type input "1.300"
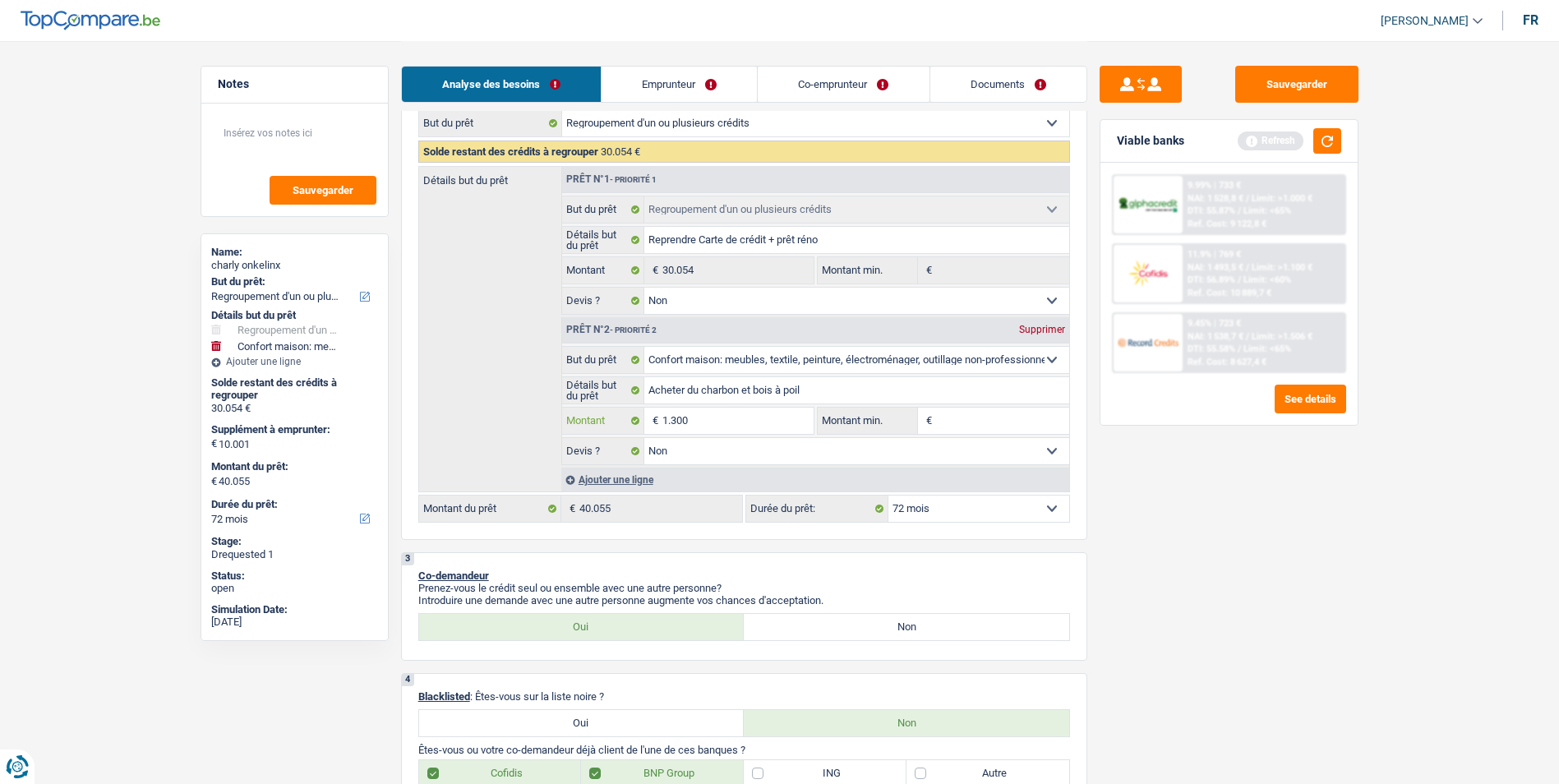
type input "13.000"
type input "43.054"
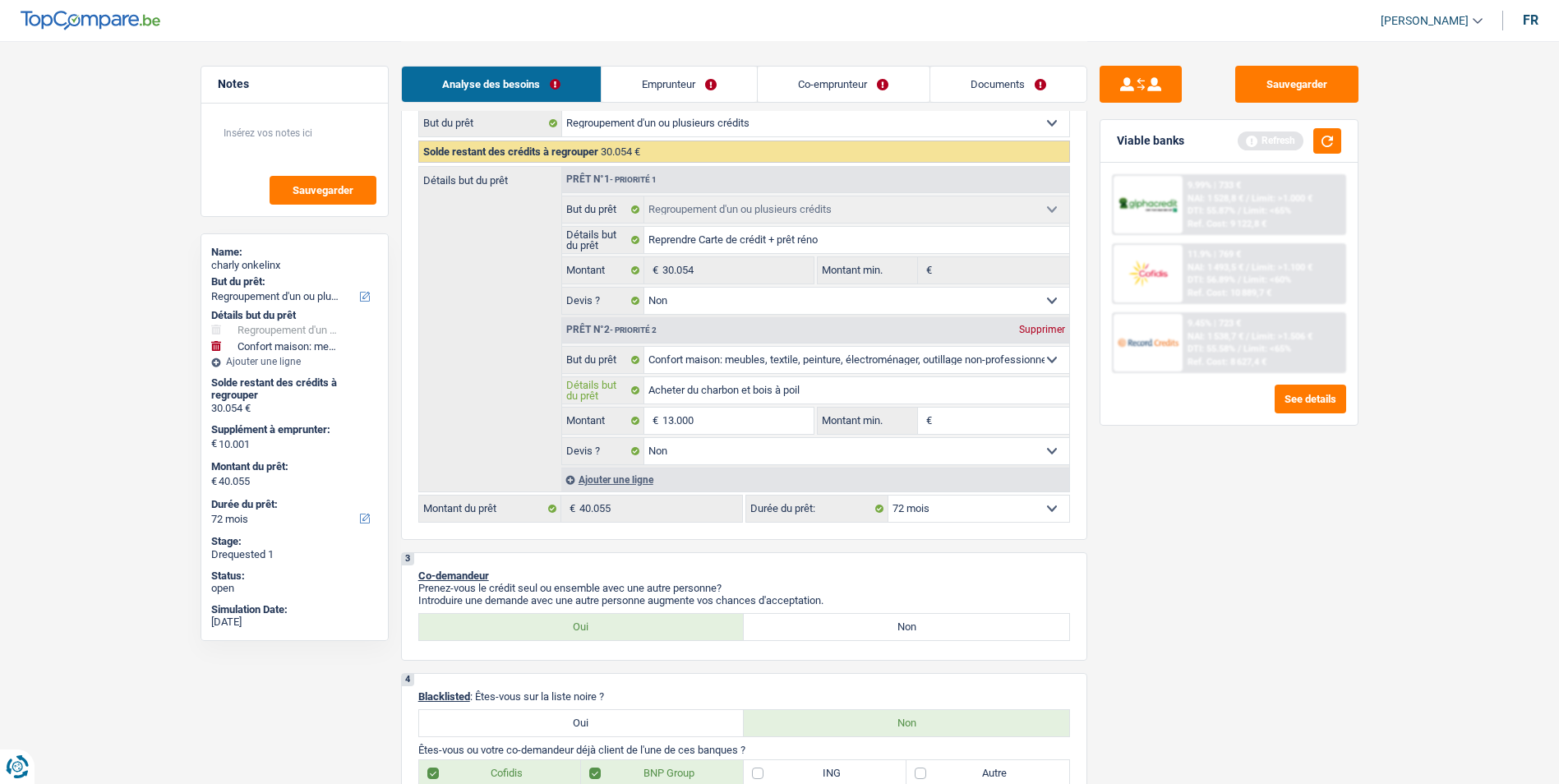
select select "144"
type input "43.054"
select select "144"
type input "43.054"
select select "144"
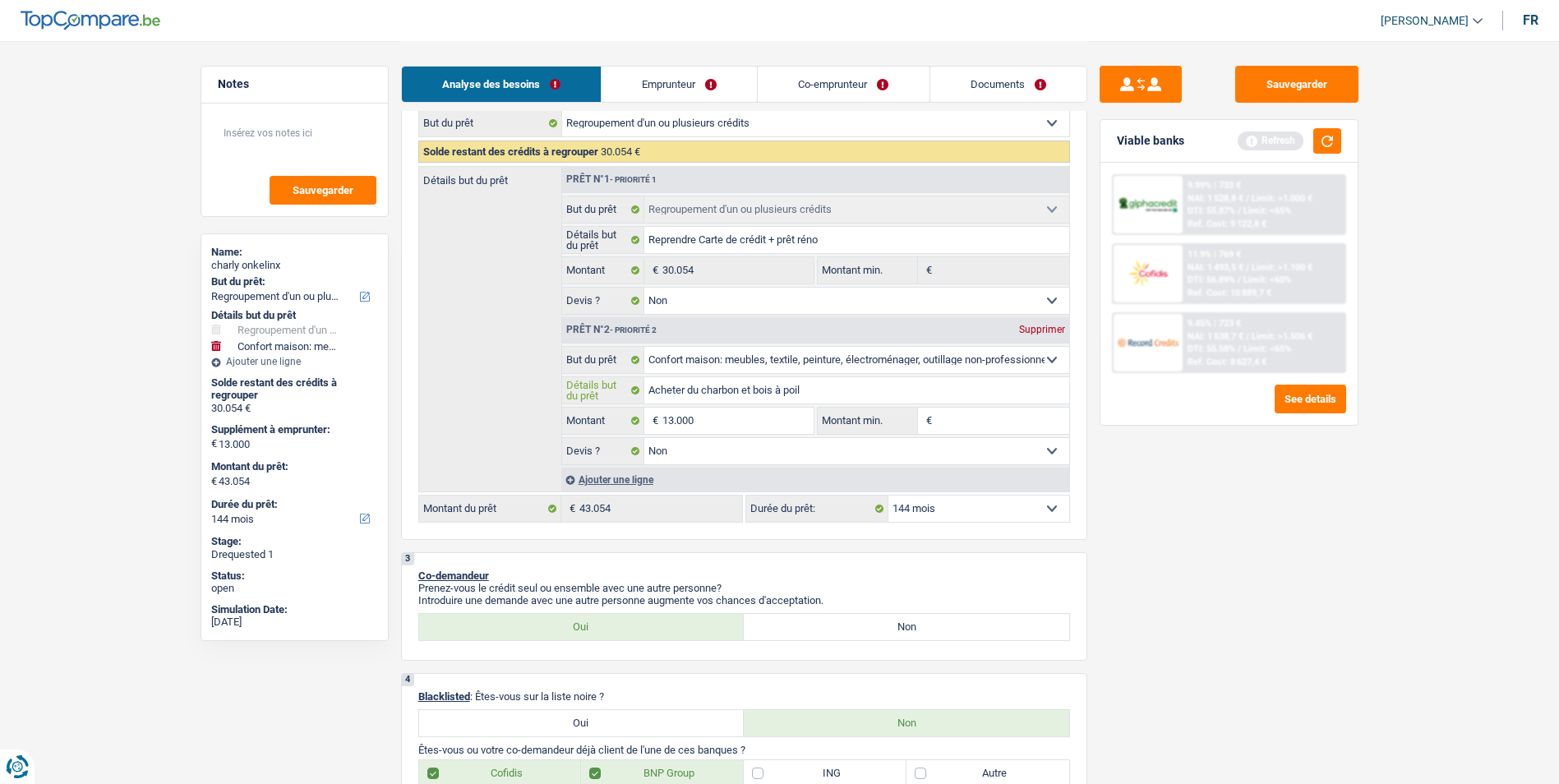
click at [810, 388] on input "Acheter du charbon et bois à poil" at bounding box center [856, 390] width 425 height 26
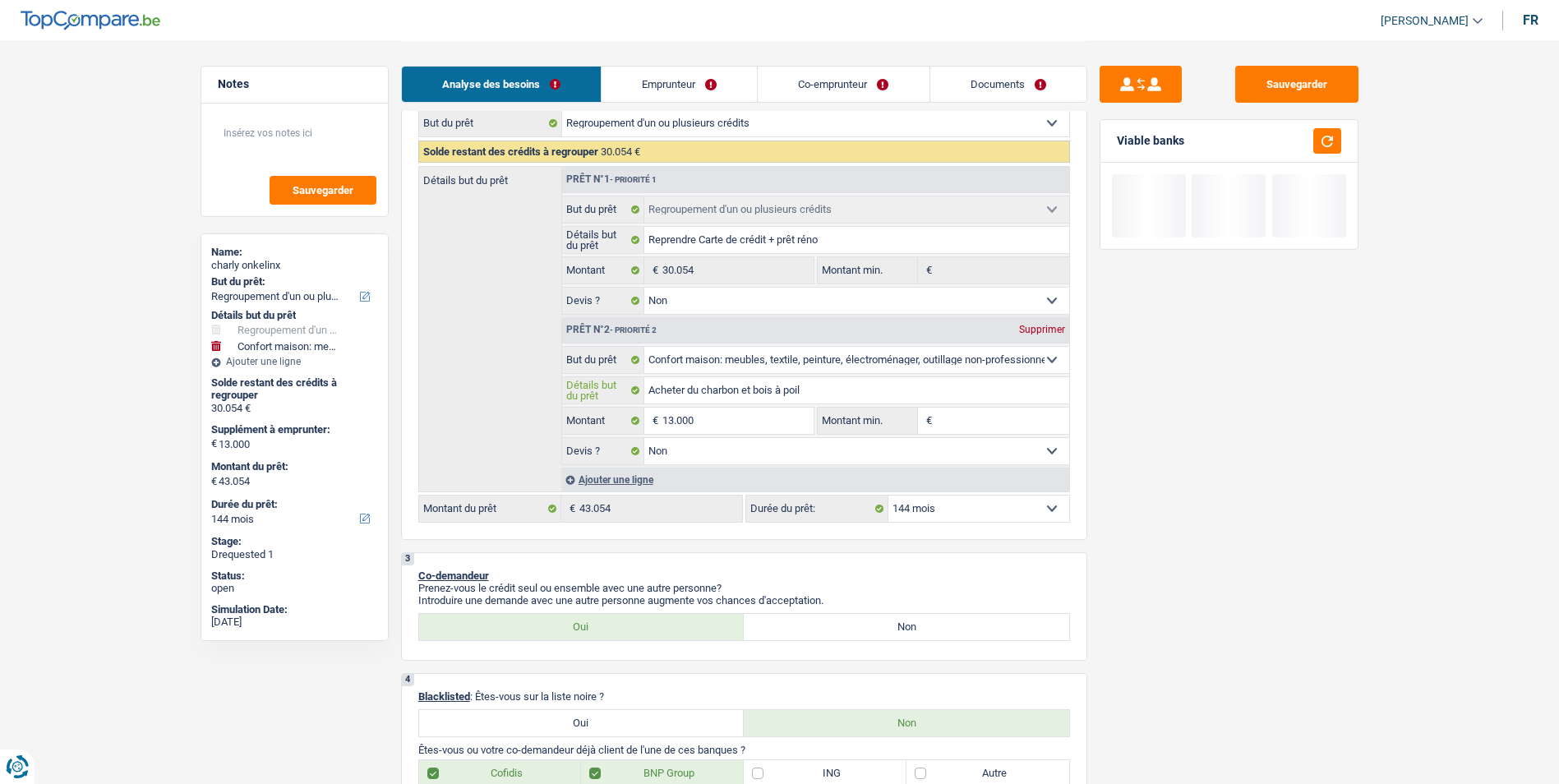
type input "Acheter du charbon et bois à poil +"
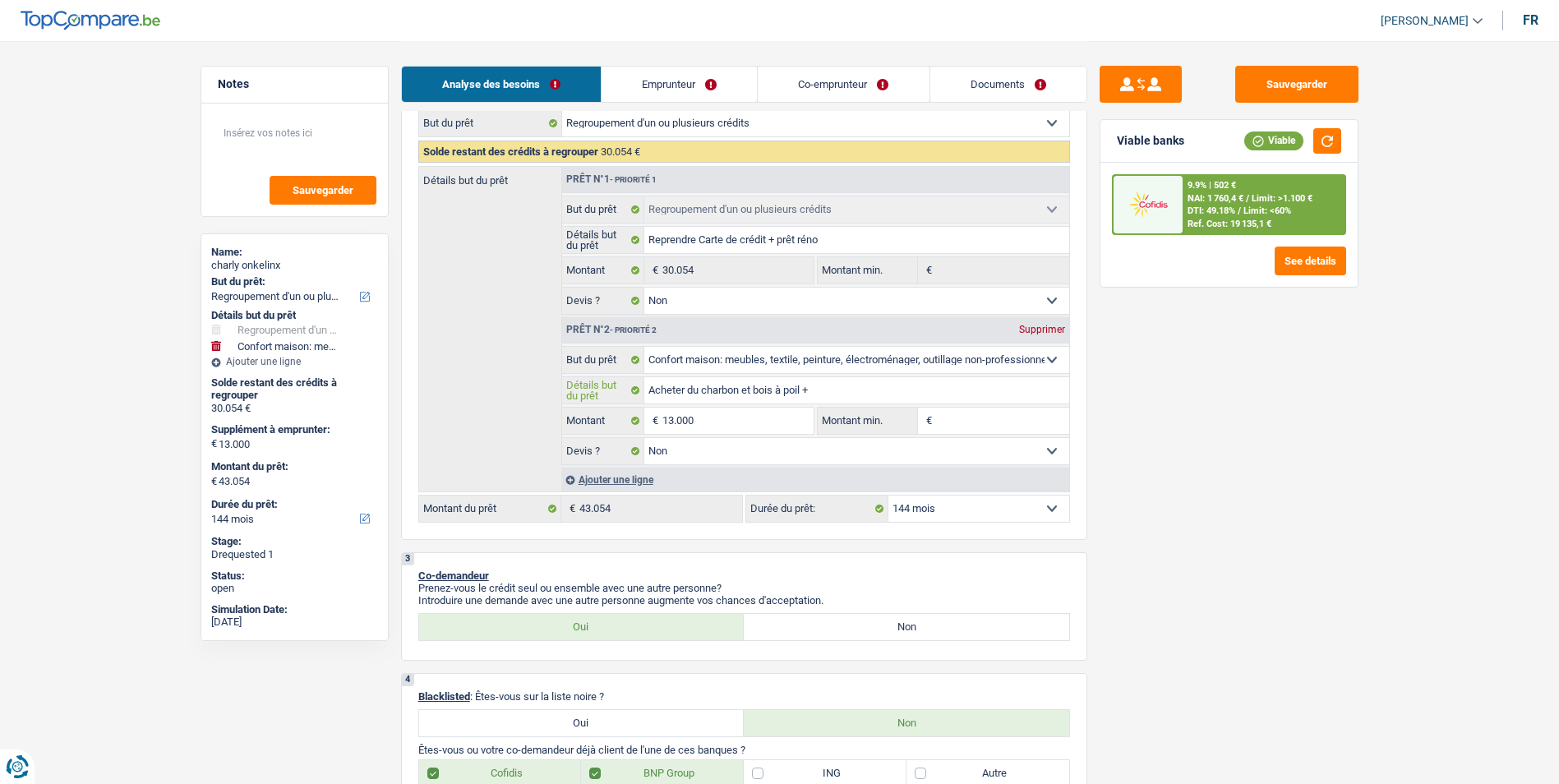
type input "Acheter du charbon et bois à poil +"
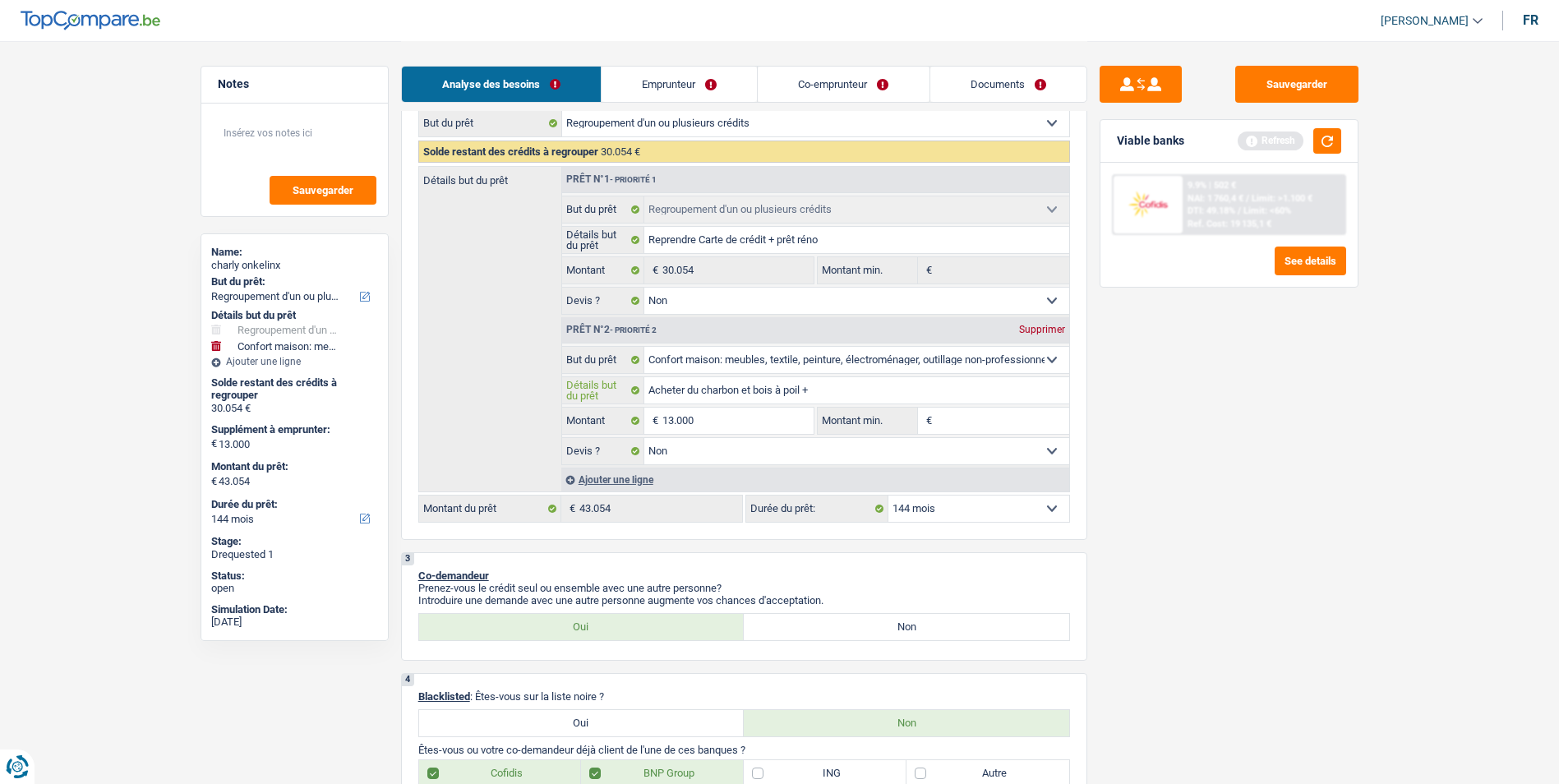
type input "Acheter du charbon et bois à poil + c"
type input "Acheter du charbon et bois à poil + cl"
type input "Acheter du charbon et bois à poil + clo"
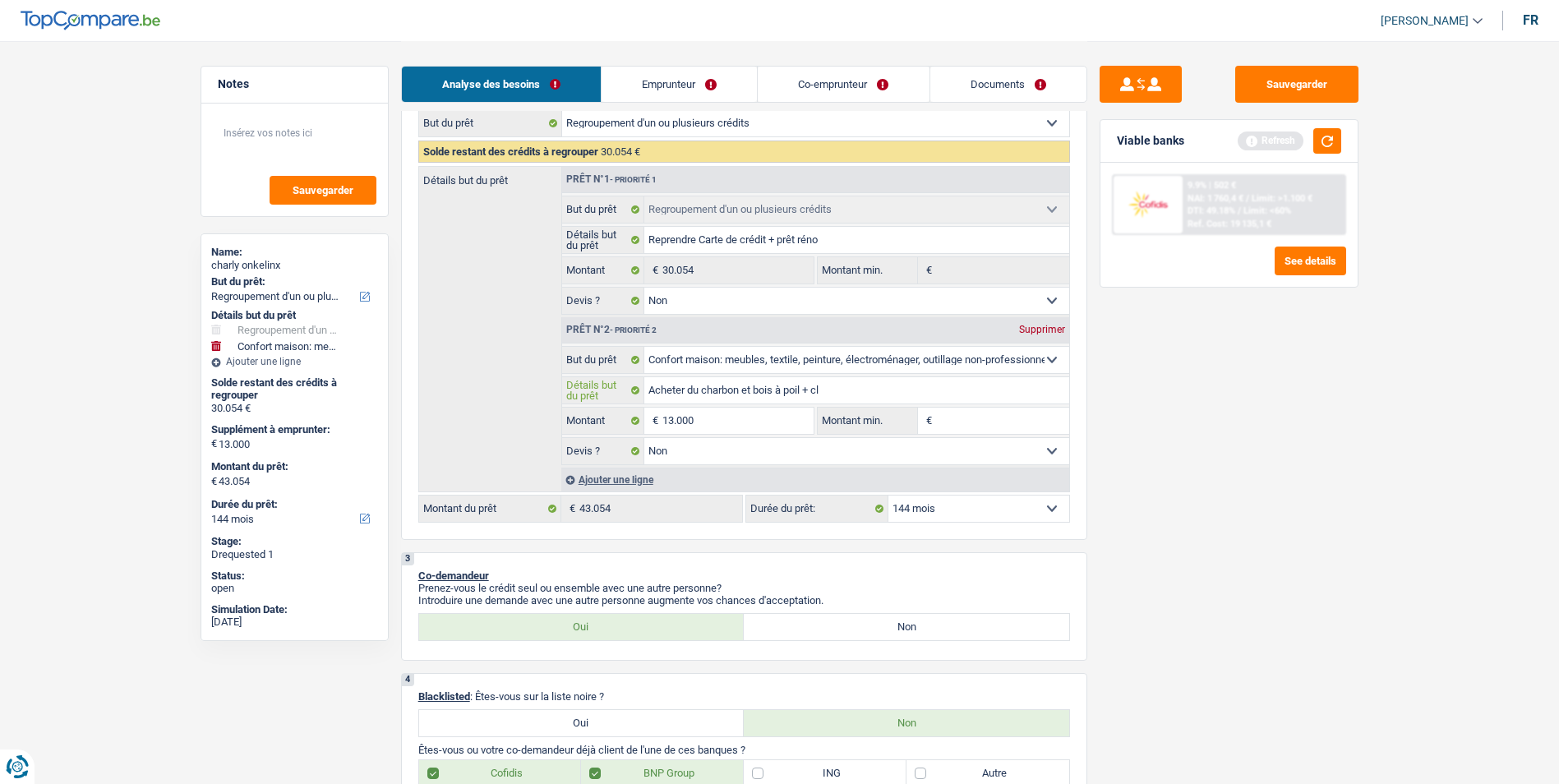
type input "Acheter du charbon et bois à poil + clo"
type input "Acheter du charbon et bois à poil + clot"
type input "Acheter du charbon et bois à poil + clotu"
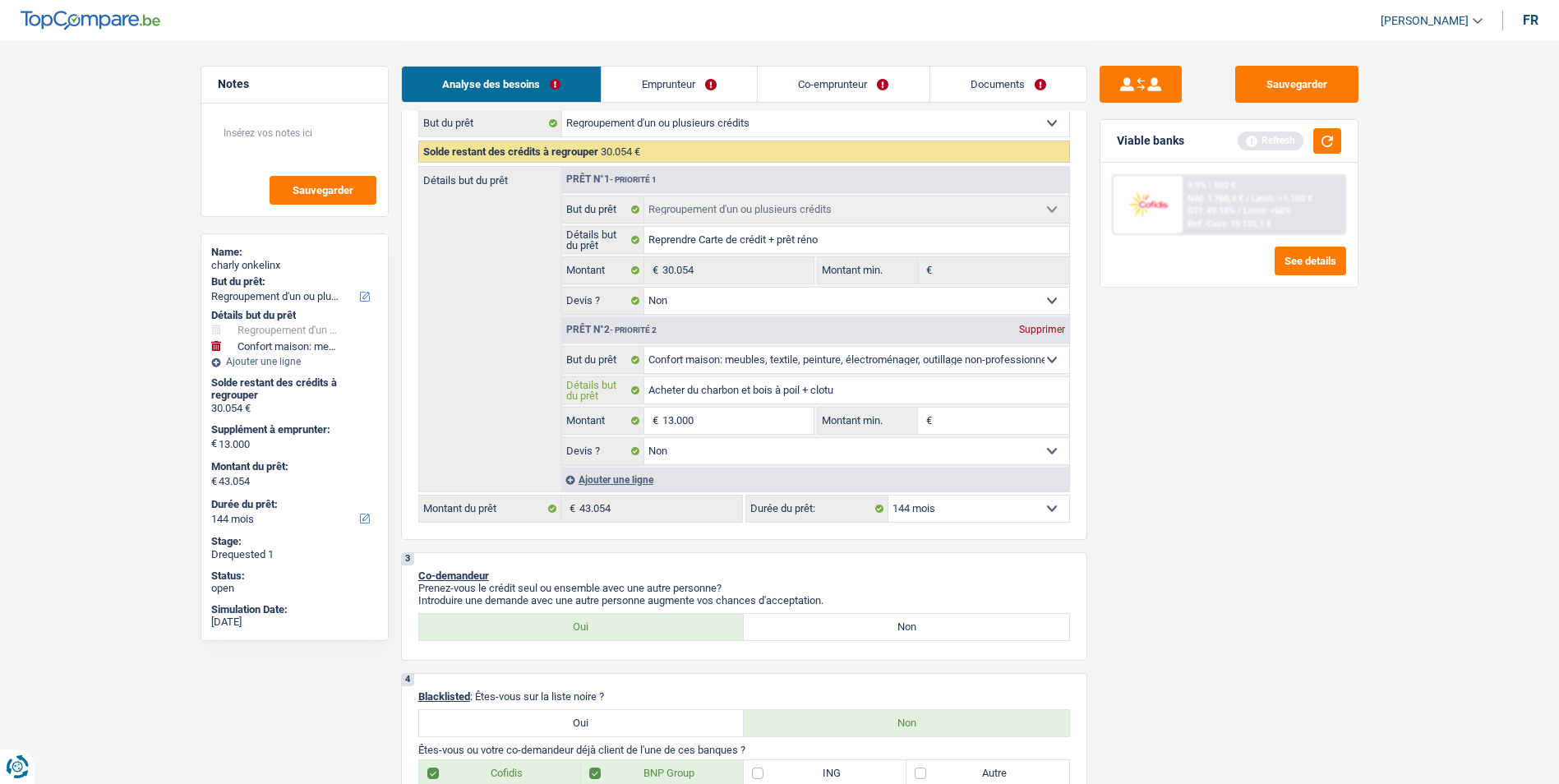
type input "Acheter du charbon et bois à poil + clotur"
type input "Acheter du charbon et bois à poil + cloture"
type input "Acheter du charbon et bois à poil + cloturer"
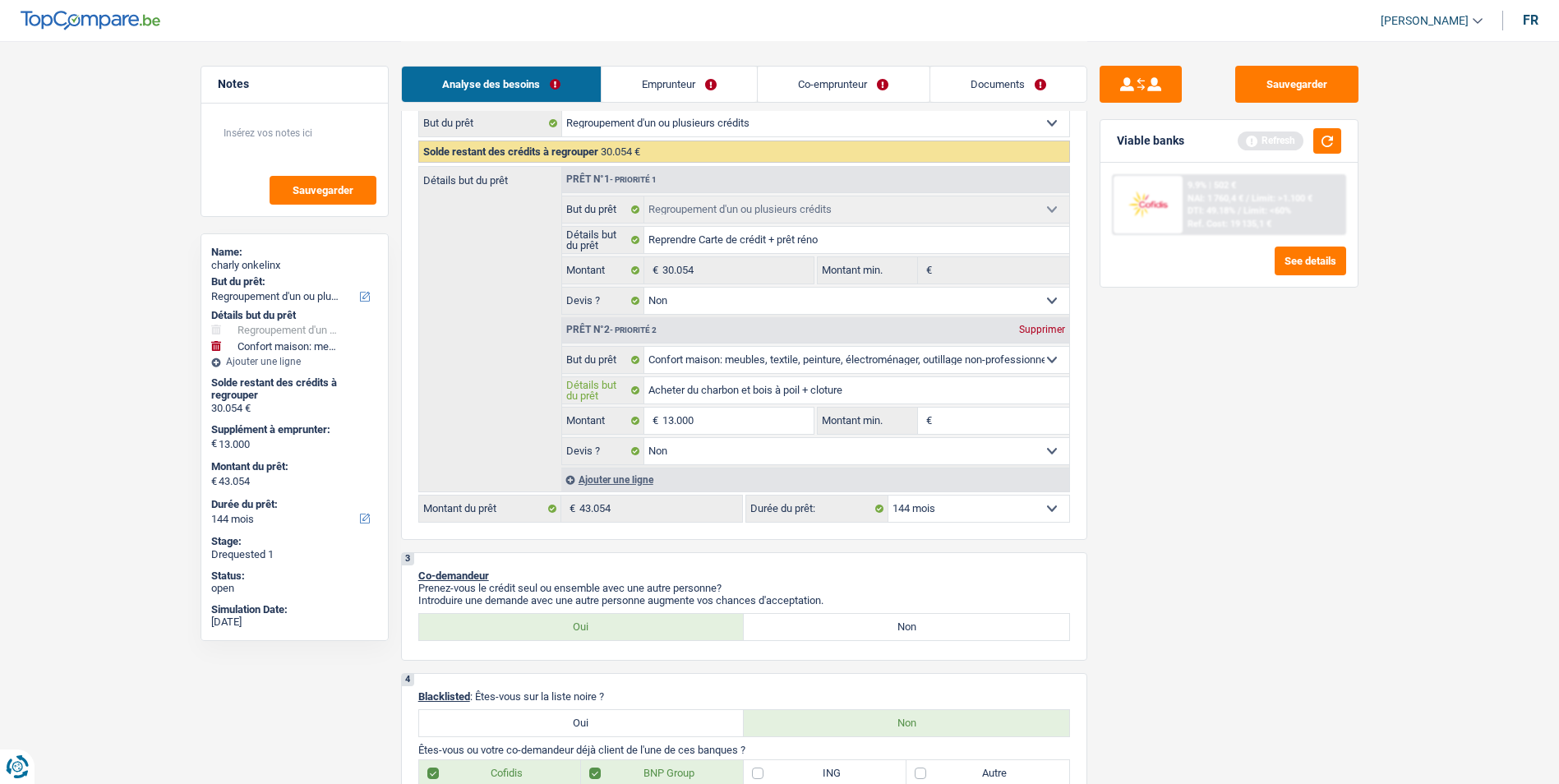
type input "Acheter du charbon et bois à poil + cloturer"
type input "Acheter du charbon et bois à poil + cloturer l"
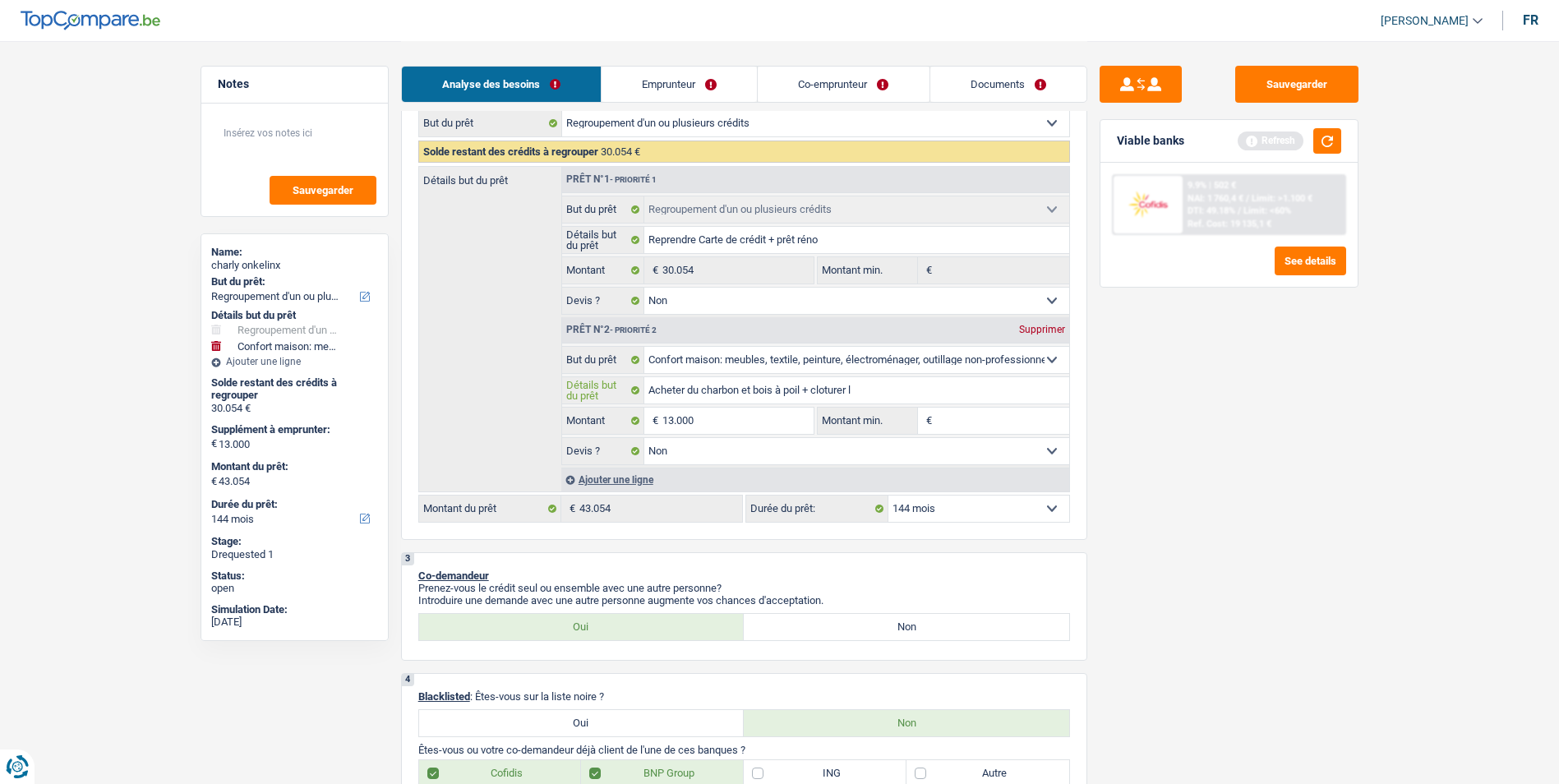
type input "Acheter du charbon et bois à poil + cloturer la"
type input "Acheter du charbon et bois à poil + cloturer la c"
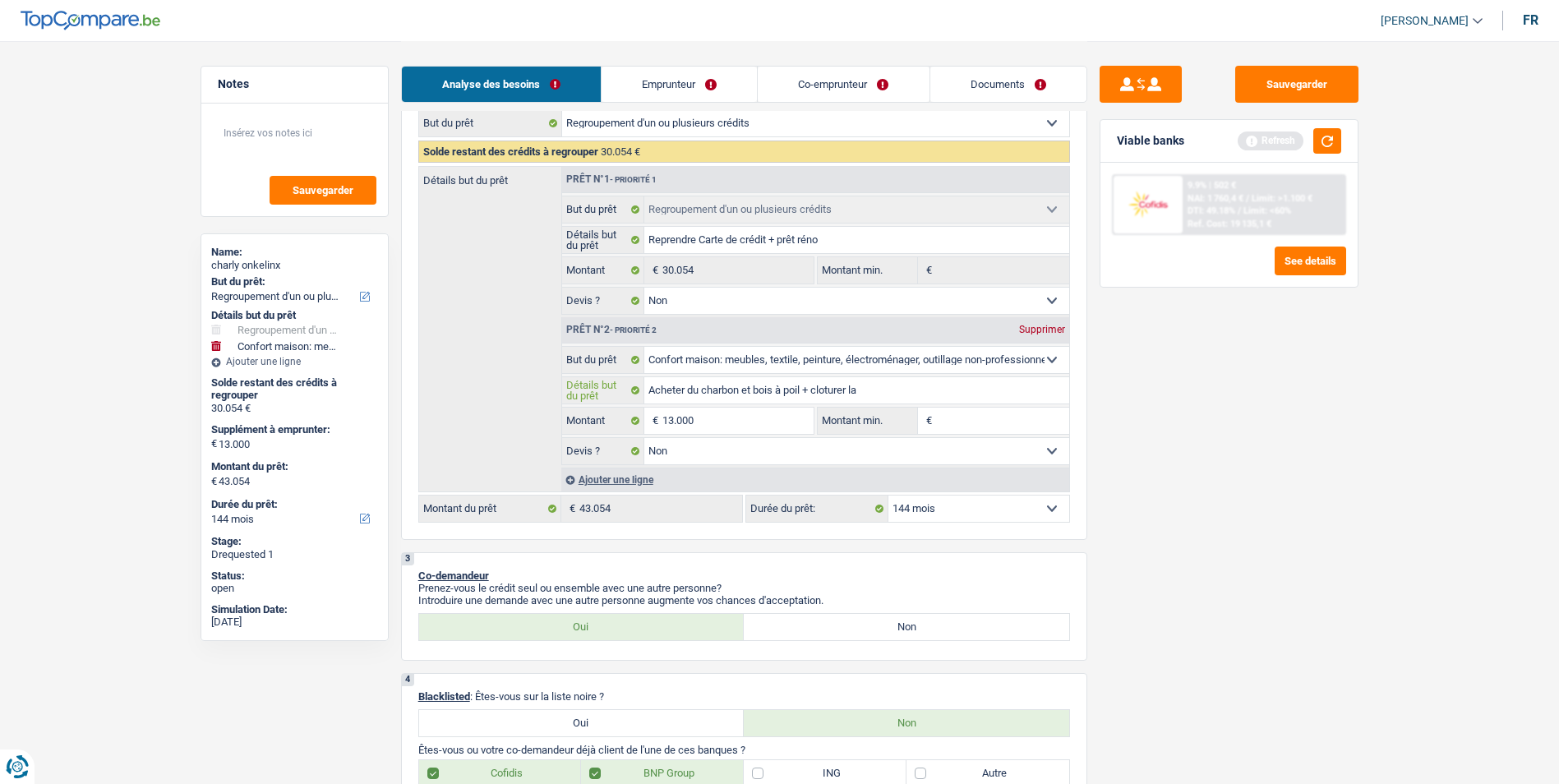
type input "Acheter du charbon et bois à poil + cloturer la c"
type input "Acheter du charbon et bois à poil + cloturer la ca"
type input "Acheter du charbon et bois à poil + cloturer la car"
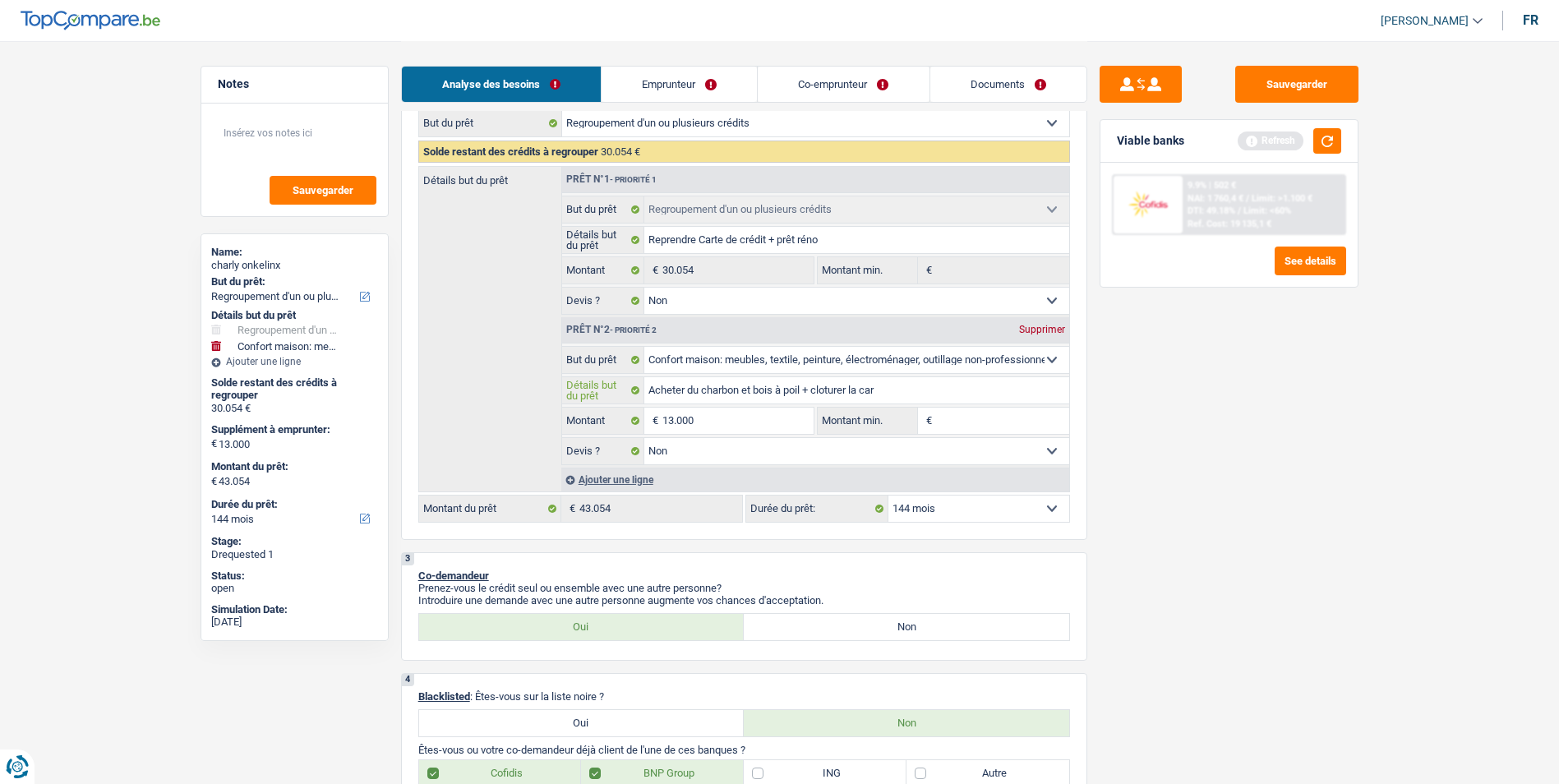
type input "Acheter du charbon et bois à poil + cloturer la cart"
type input "Acheter du charbon et bois à poil + cloturer la carte"
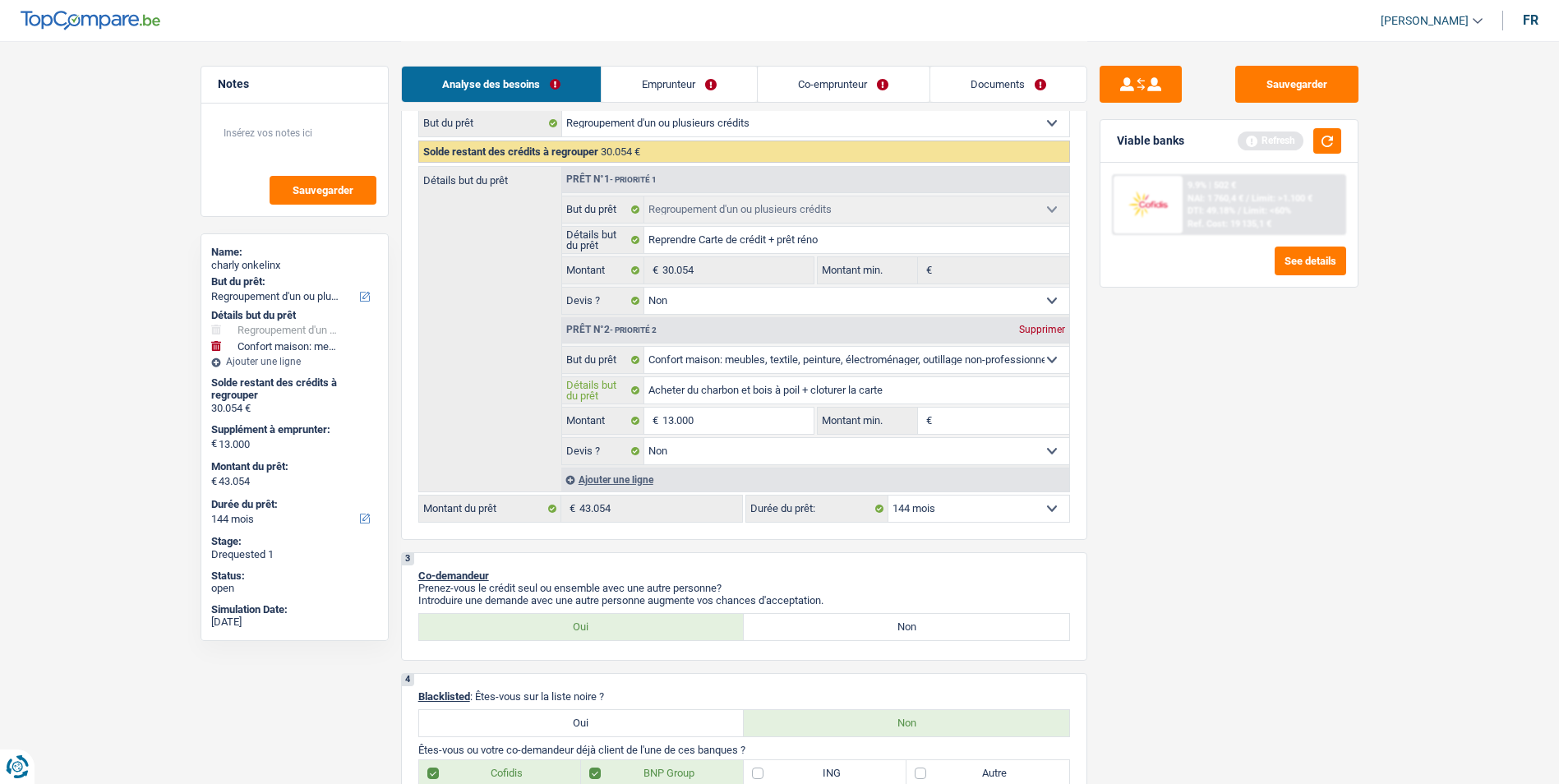
type input "Acheter du charbon et bois à poil + cloturer la carte"
type input "Acheter du charbon et bois à poil + cloturer la carte f"
type input "Acheter du charbon et bois à poil + cloturer la carte fi"
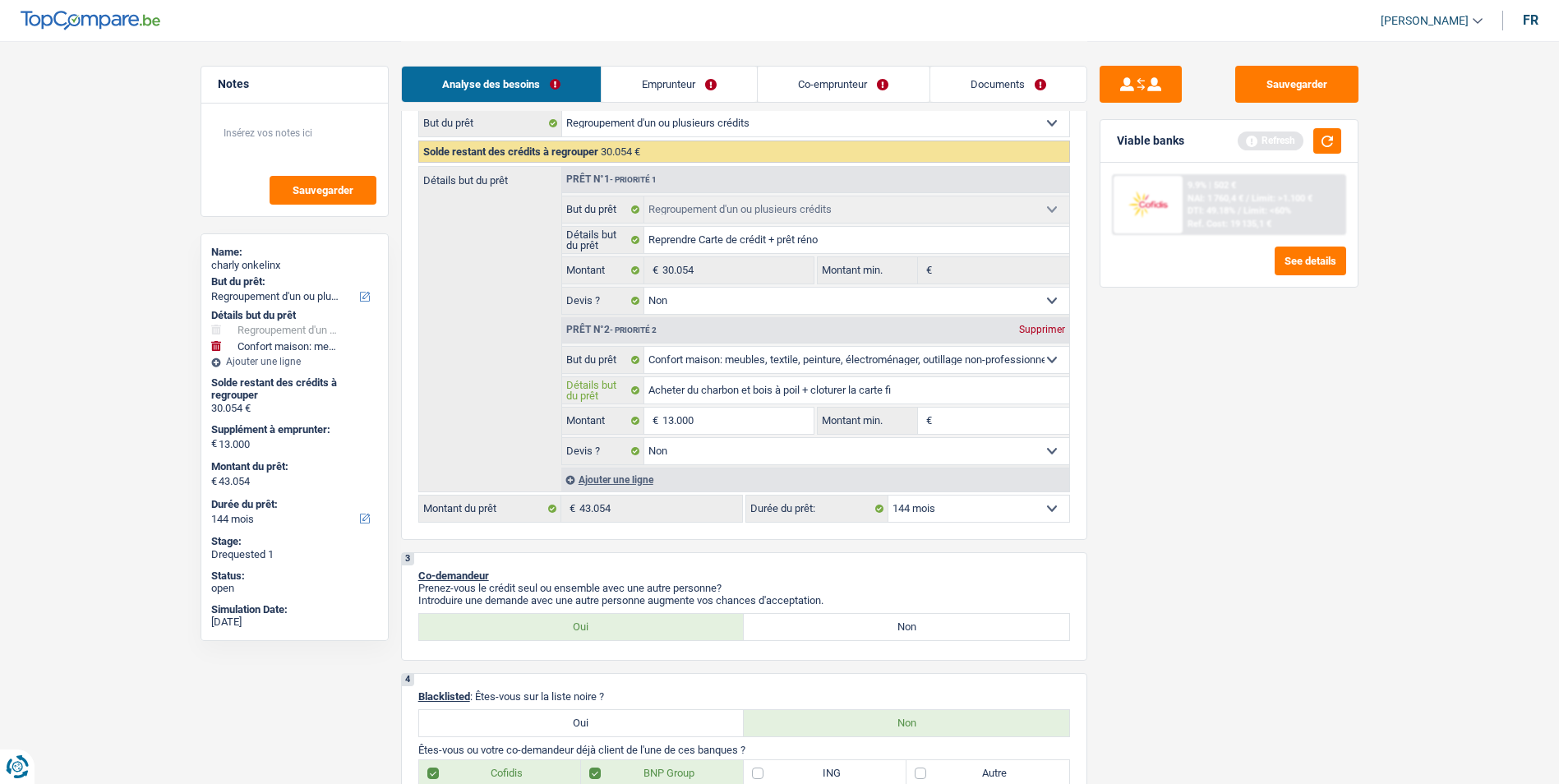
type input "Acheter du charbon et bois à poil + cloturer la carte fim"
type input "Acheter du charbon et bois à poil + cloturer la carte fima"
type input "Acheter du charbon et bois à poil + cloturer la carte fimas"
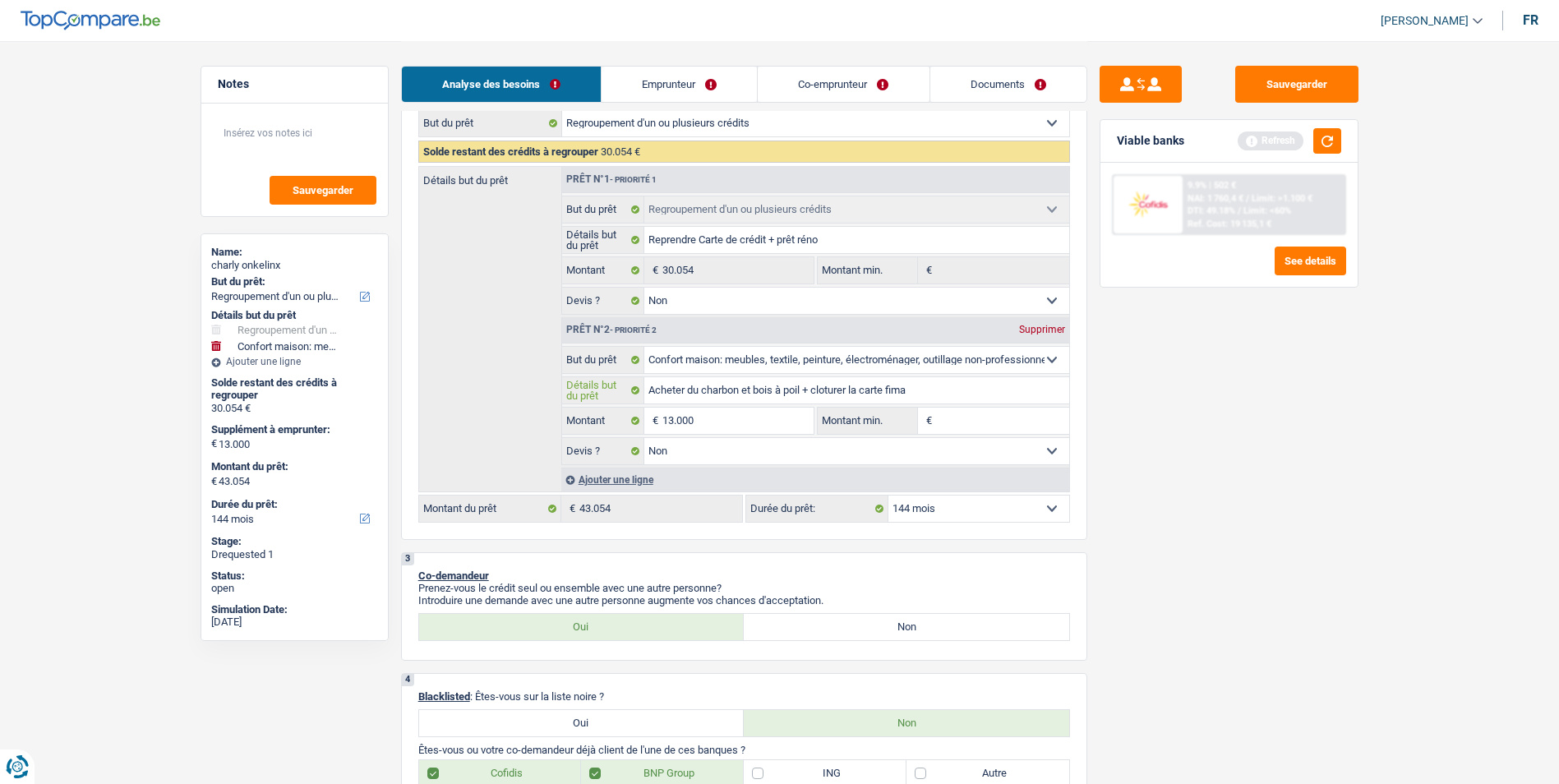
type input "Acheter du charbon et bois à poil + cloturer la carte fimas"
type input "Acheter du charbon et bois à poil + cloturer la carte fimase"
type input "Acheter du charbon et bois à poil + cloturer la carte fimaser"
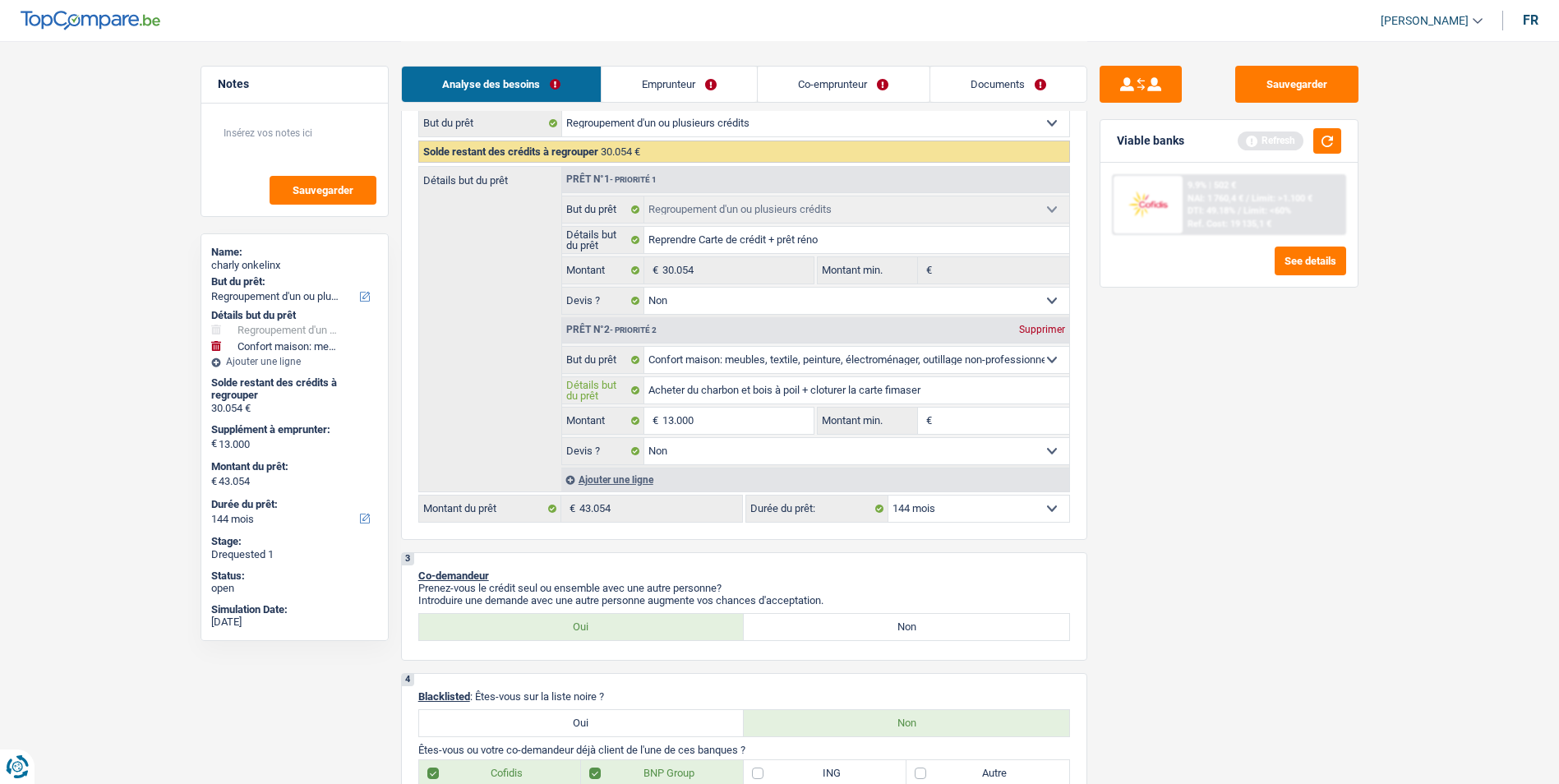
type input "Acheter du charbon et bois à poil + cloturer la carte fimaser"
click at [965, 502] on select "12 mois 18 mois 24 mois 30 mois 36 mois 42 mois 48 mois 60 mois 72 mois 84 mois…" at bounding box center [979, 508] width 181 height 26
select select "84"
click at [888, 495] on select "12 mois 18 mois 24 mois 30 mois 36 mois 42 mois 48 mois 60 mois 72 mois 84 mois…" at bounding box center [979, 508] width 181 height 26
select select "84"
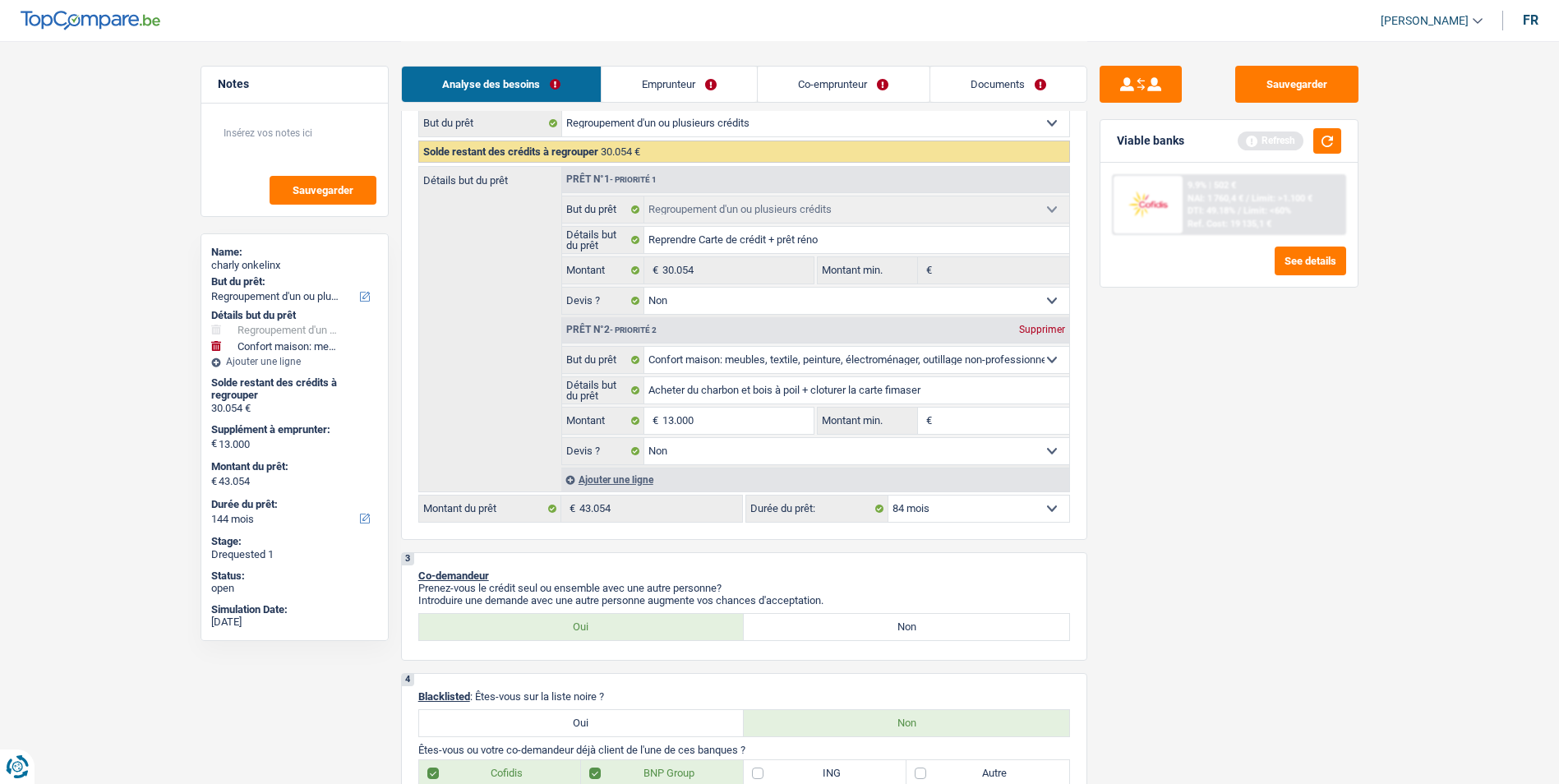
select select "84"
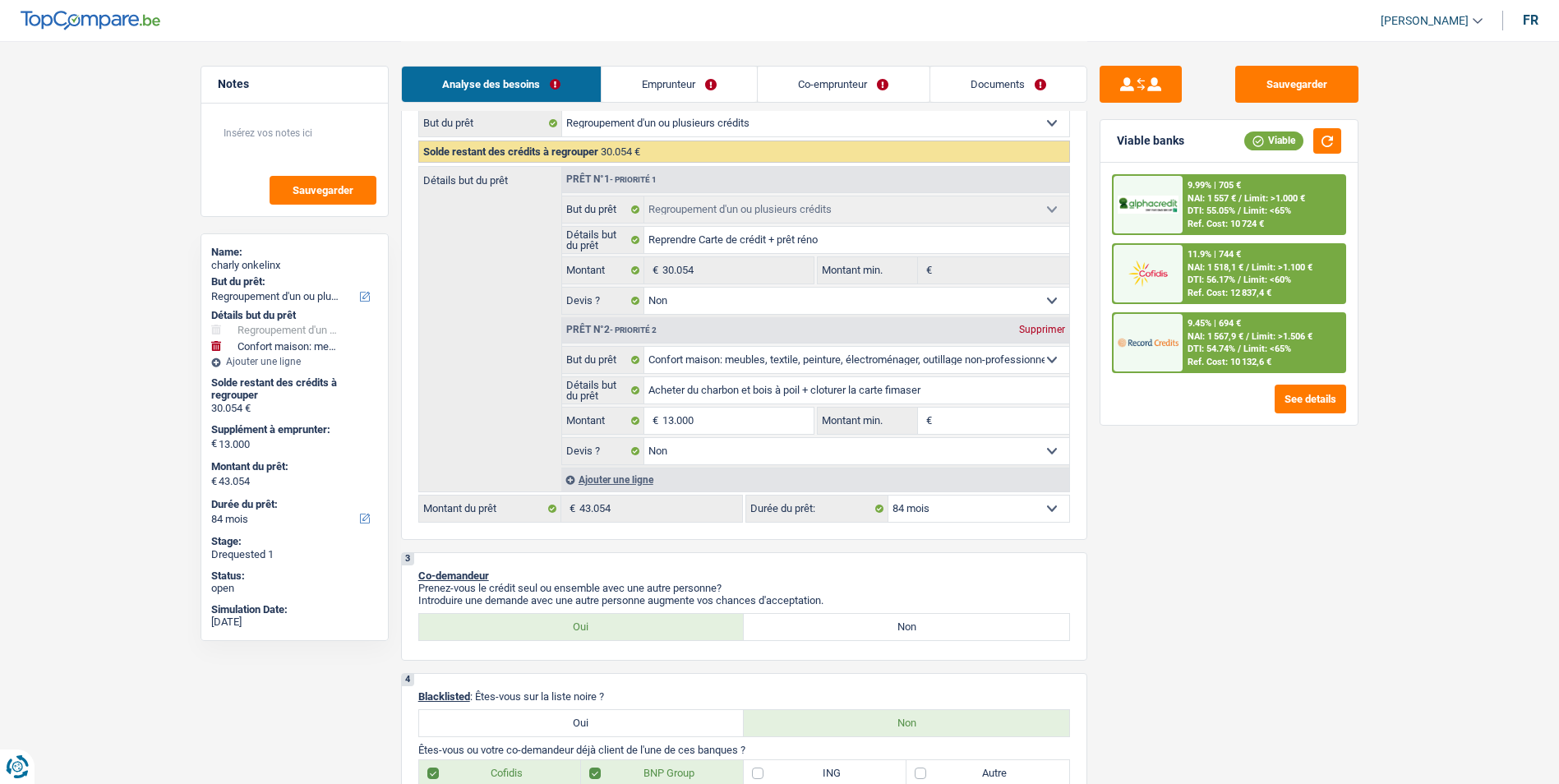
click at [1242, 327] on div "9.45% | 694 € NAI: 1 567,9 € / Limit: >1.506 € DTI: 54.74% / Limit: <65% Ref. C…" at bounding box center [1263, 342] width 162 height 58
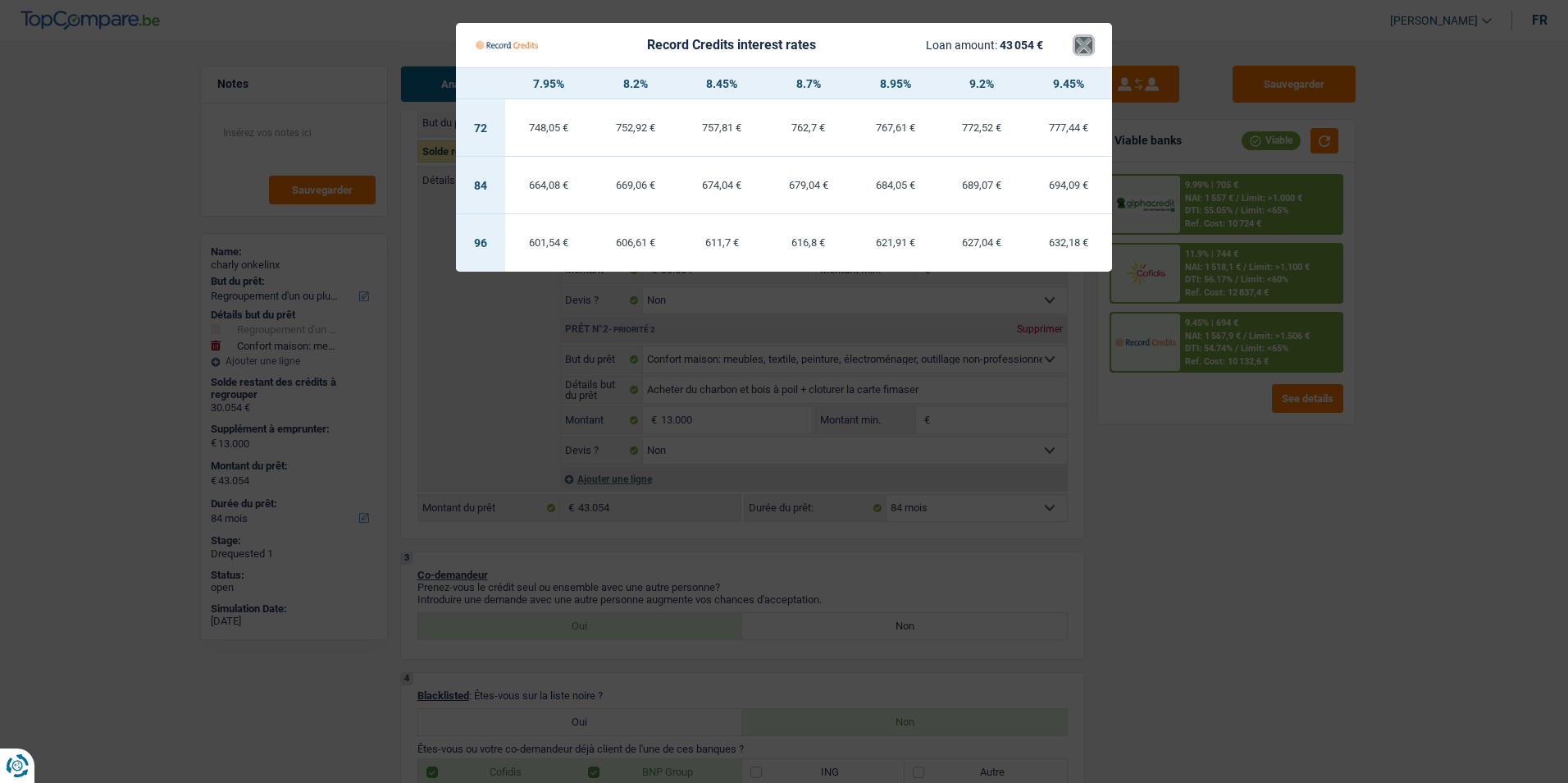
click at [1087, 46] on button "×" at bounding box center [1083, 45] width 17 height 17
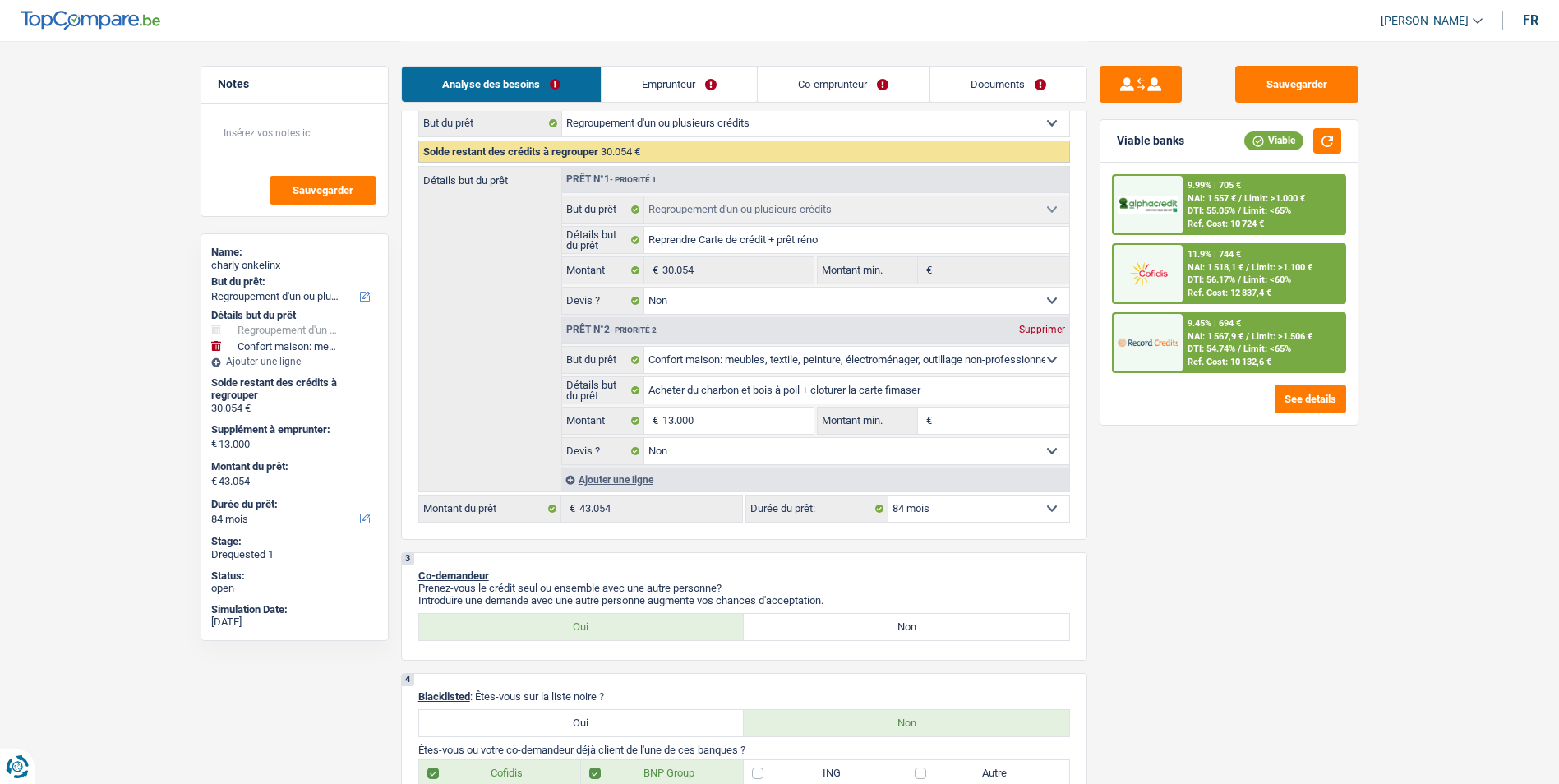
click at [969, 512] on select "12 mois 18 mois 24 mois 30 mois 36 mois 42 mois 48 mois 60 mois 72 mois 84 mois…" at bounding box center [979, 508] width 181 height 26
select select "72"
click at [888, 495] on select "12 mois 18 mois 24 mois 30 mois 36 mois 42 mois 48 mois 60 mois 72 mois 84 mois…" at bounding box center [979, 508] width 181 height 26
select select "72"
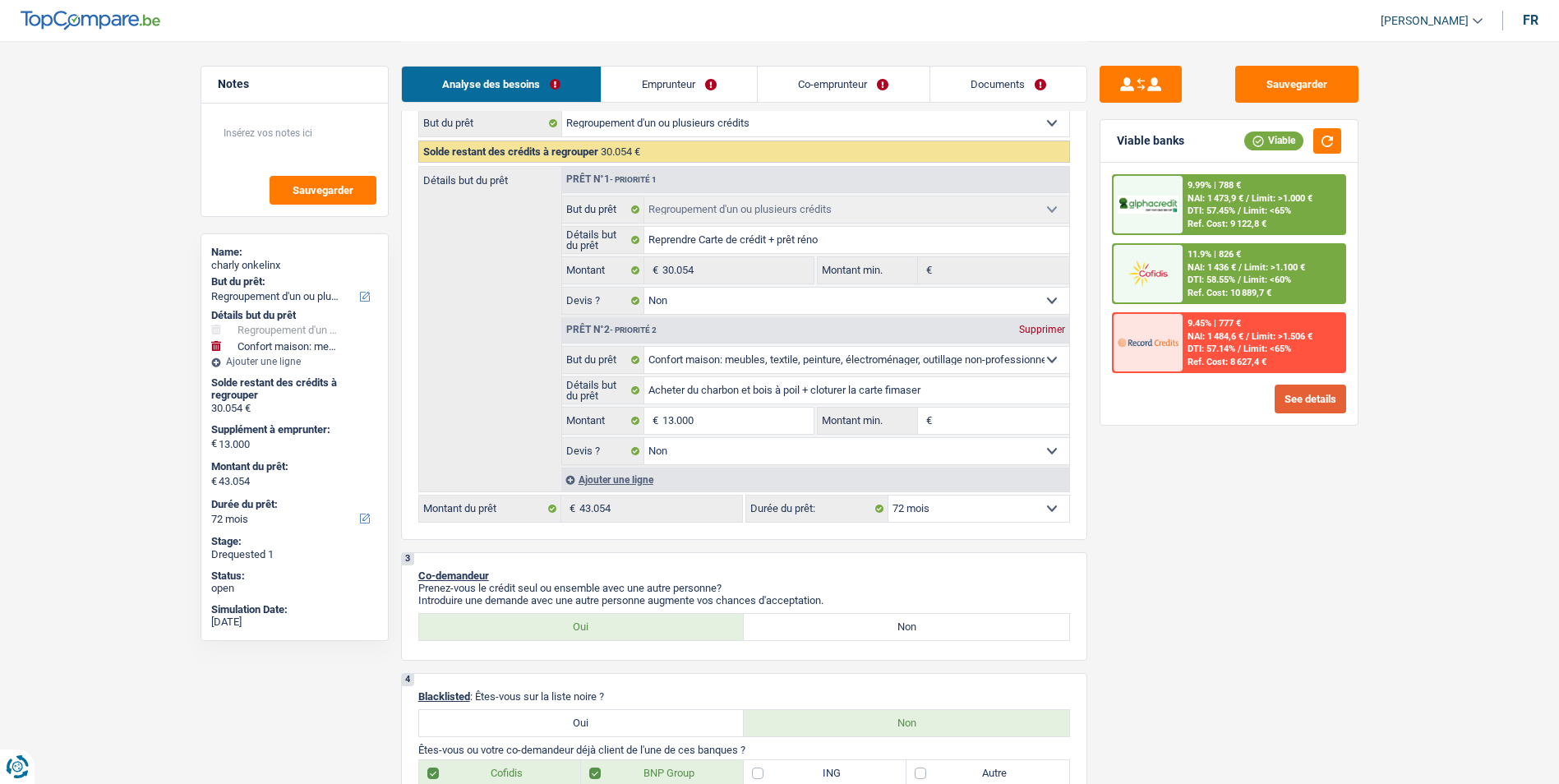
click at [1242, 398] on button "See details" at bounding box center [1310, 398] width 72 height 29
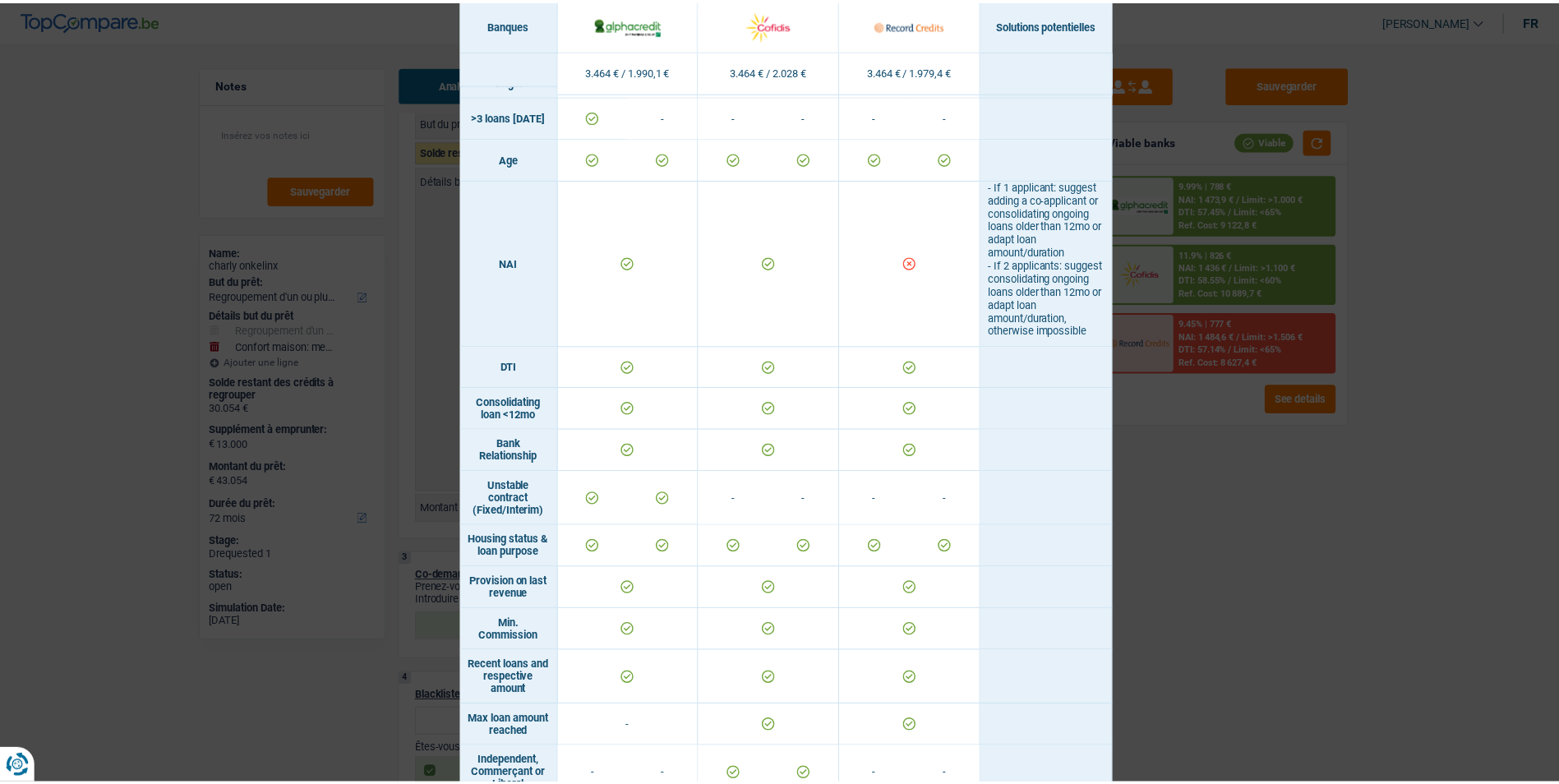
scroll to position [548, 0]
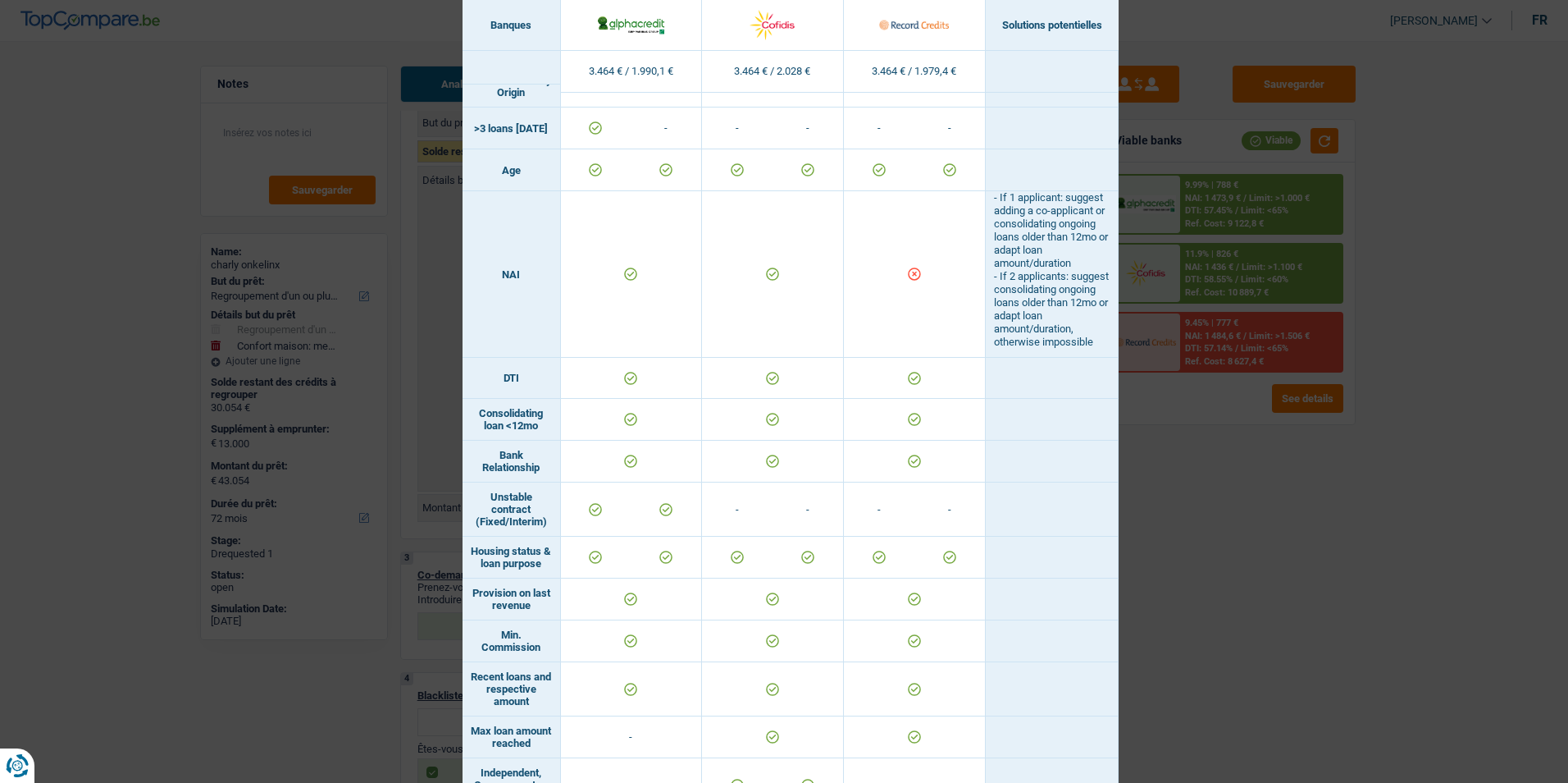
click at [1227, 539] on div "Banks conditions × Banques Solutions potentielles Revenus / Charges 3.464 € / 1…" at bounding box center [784, 392] width 1568 height 783
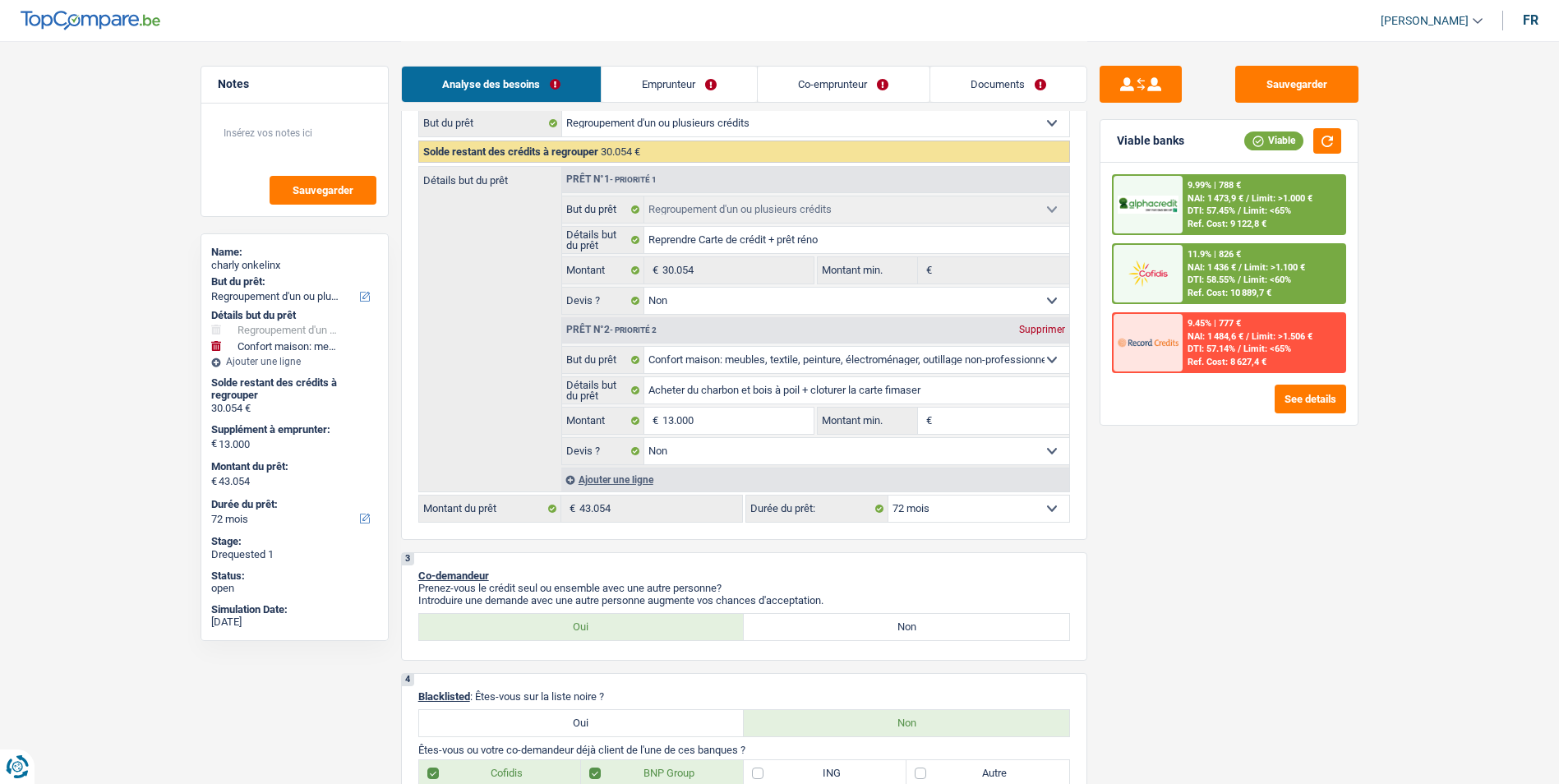
click at [1242, 258] on div "11.9% | 826 € NAI: 1 436 € / Limit: >1.100 € DTI: 58.55% / Limit: <60% Ref. Cos…" at bounding box center [1263, 274] width 162 height 58
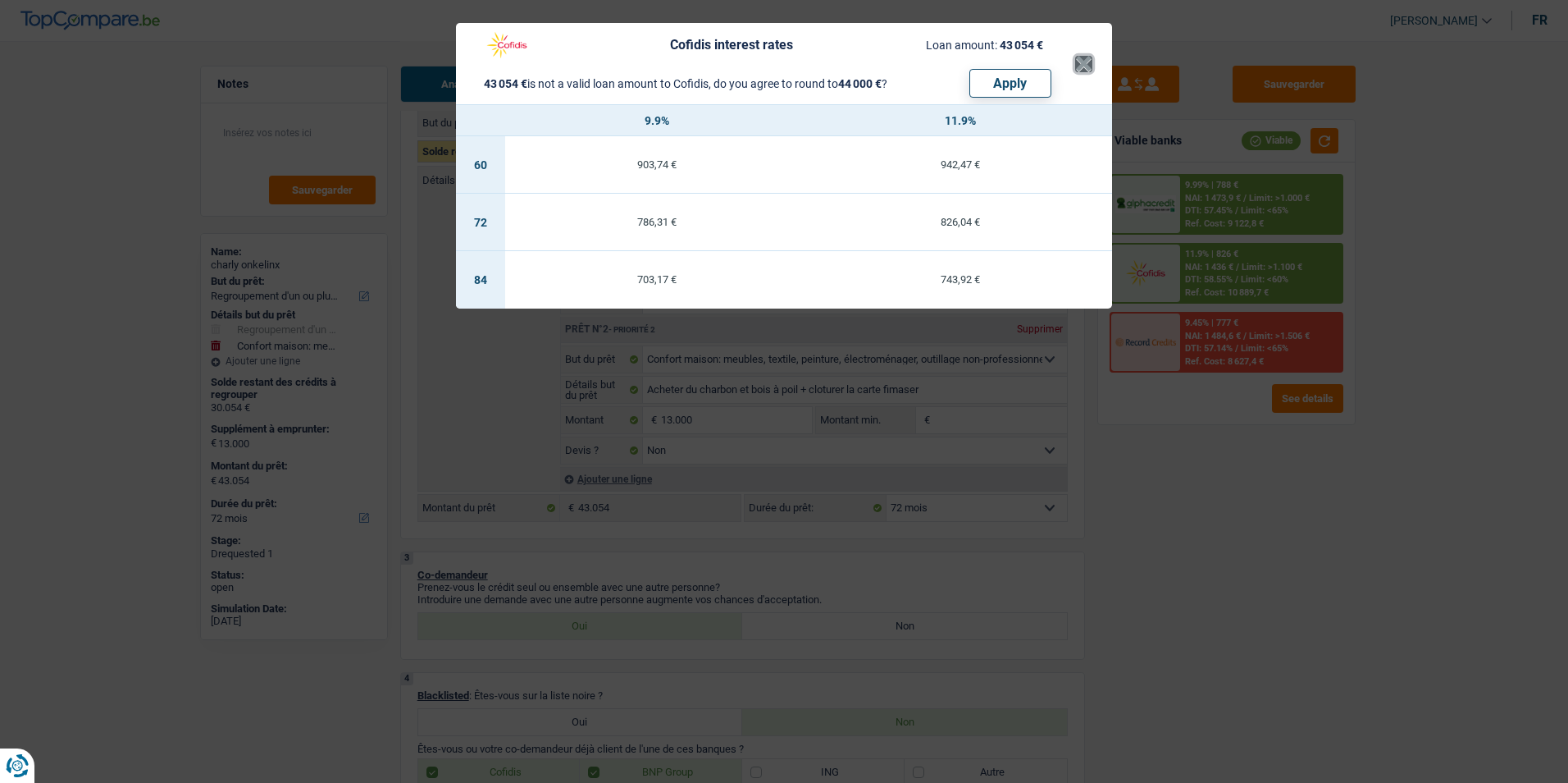
click at [1083, 65] on button "×" at bounding box center [1083, 64] width 17 height 17
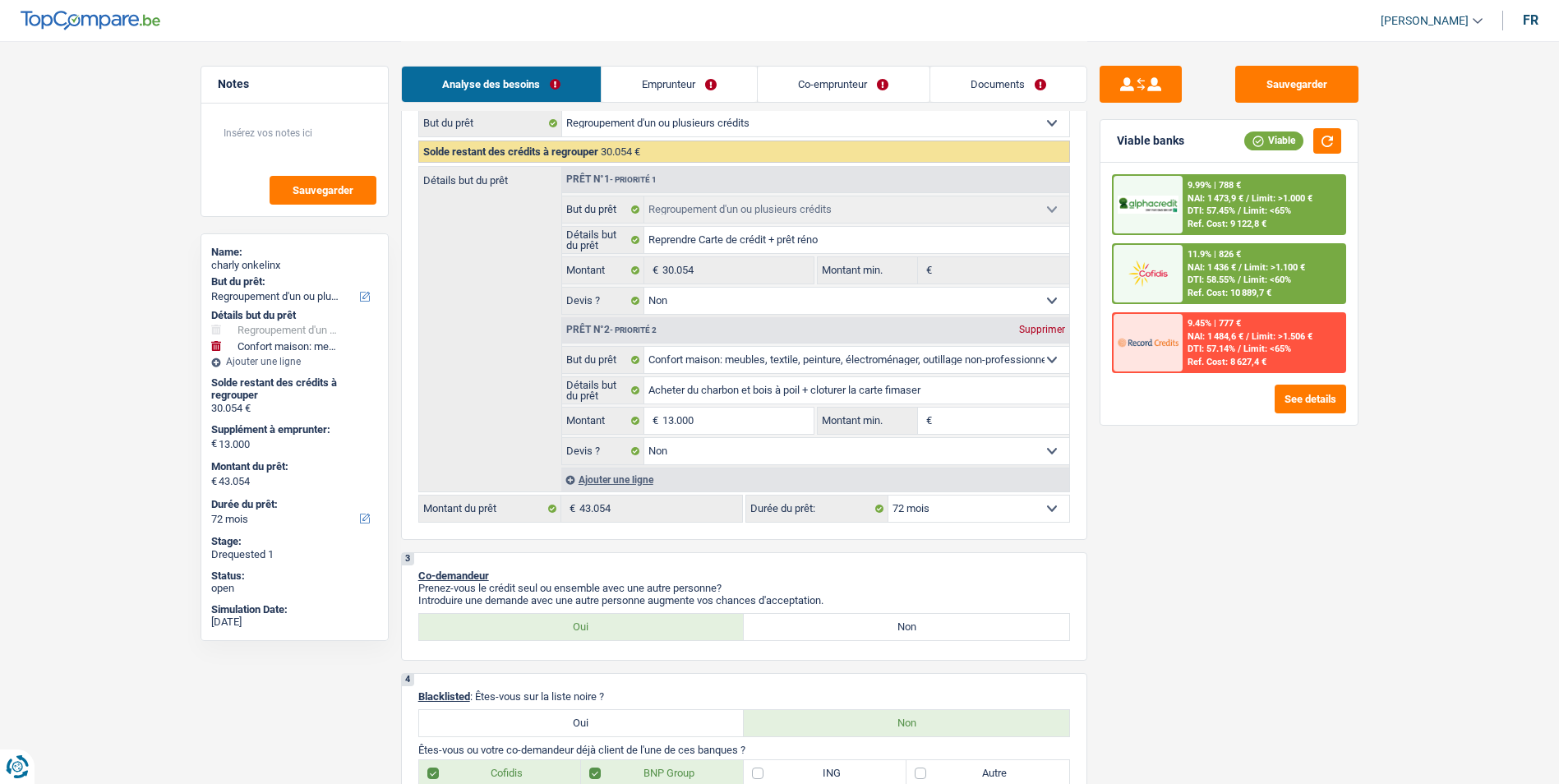
click at [1242, 206] on span "Limit: <65%" at bounding box center [1267, 210] width 48 height 11
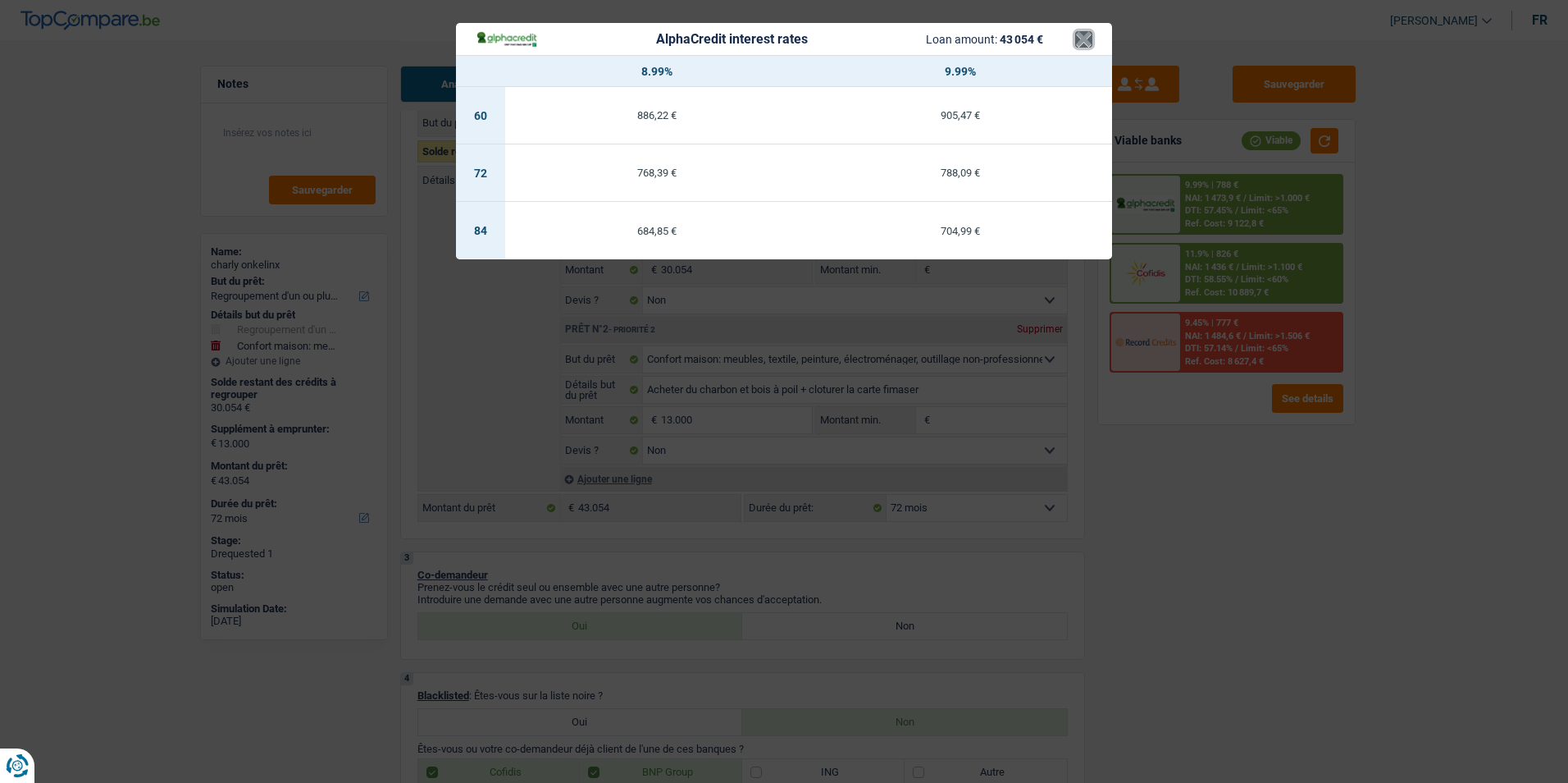
click at [1080, 45] on button "×" at bounding box center [1083, 39] width 17 height 17
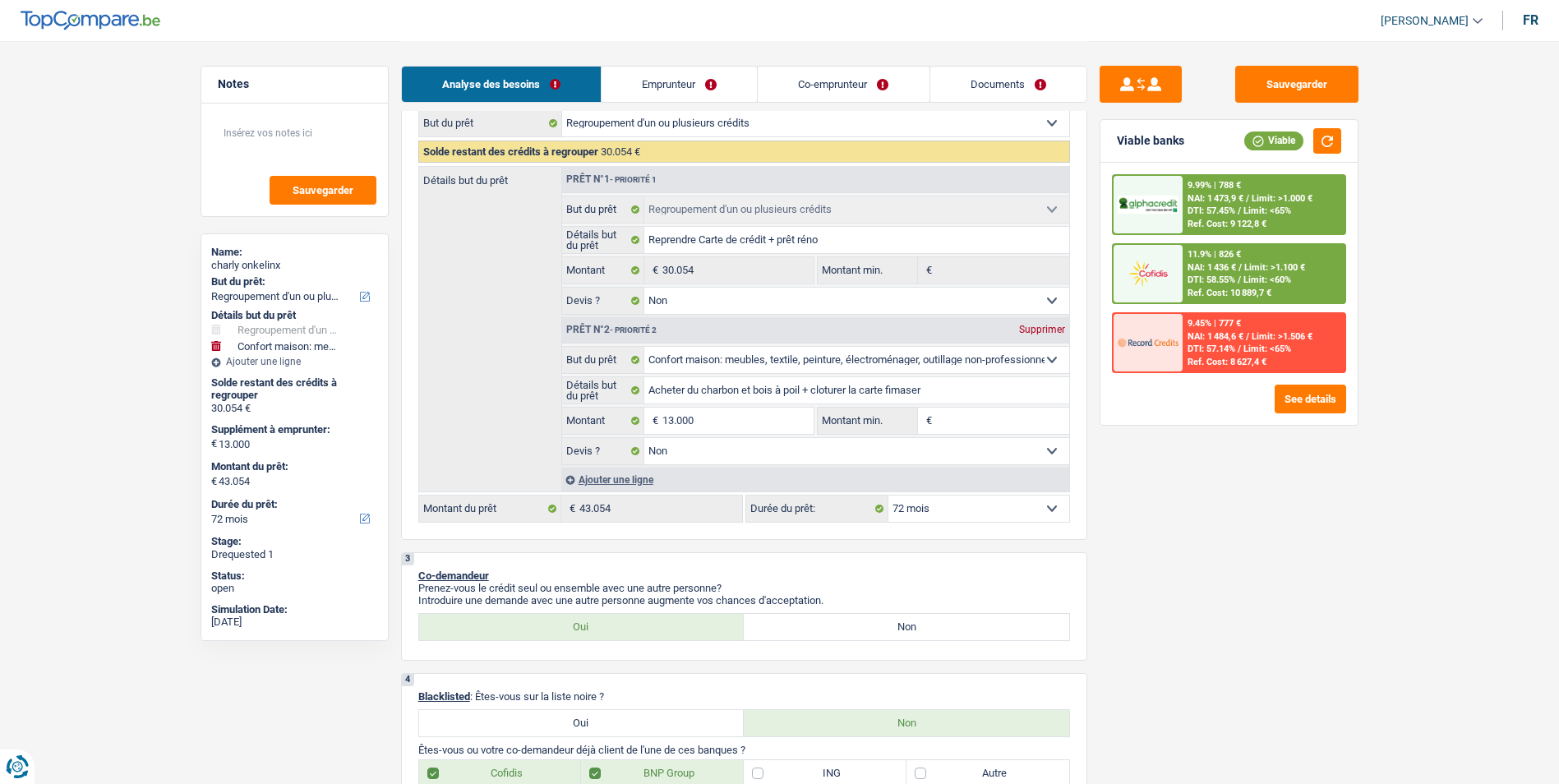
click at [1242, 252] on div "11.9% | 826 € NAI: 1 436 € / Limit: >1.100 € DTI: 58.55% / Limit: <60% Ref. Cos…" at bounding box center [1263, 274] width 162 height 58
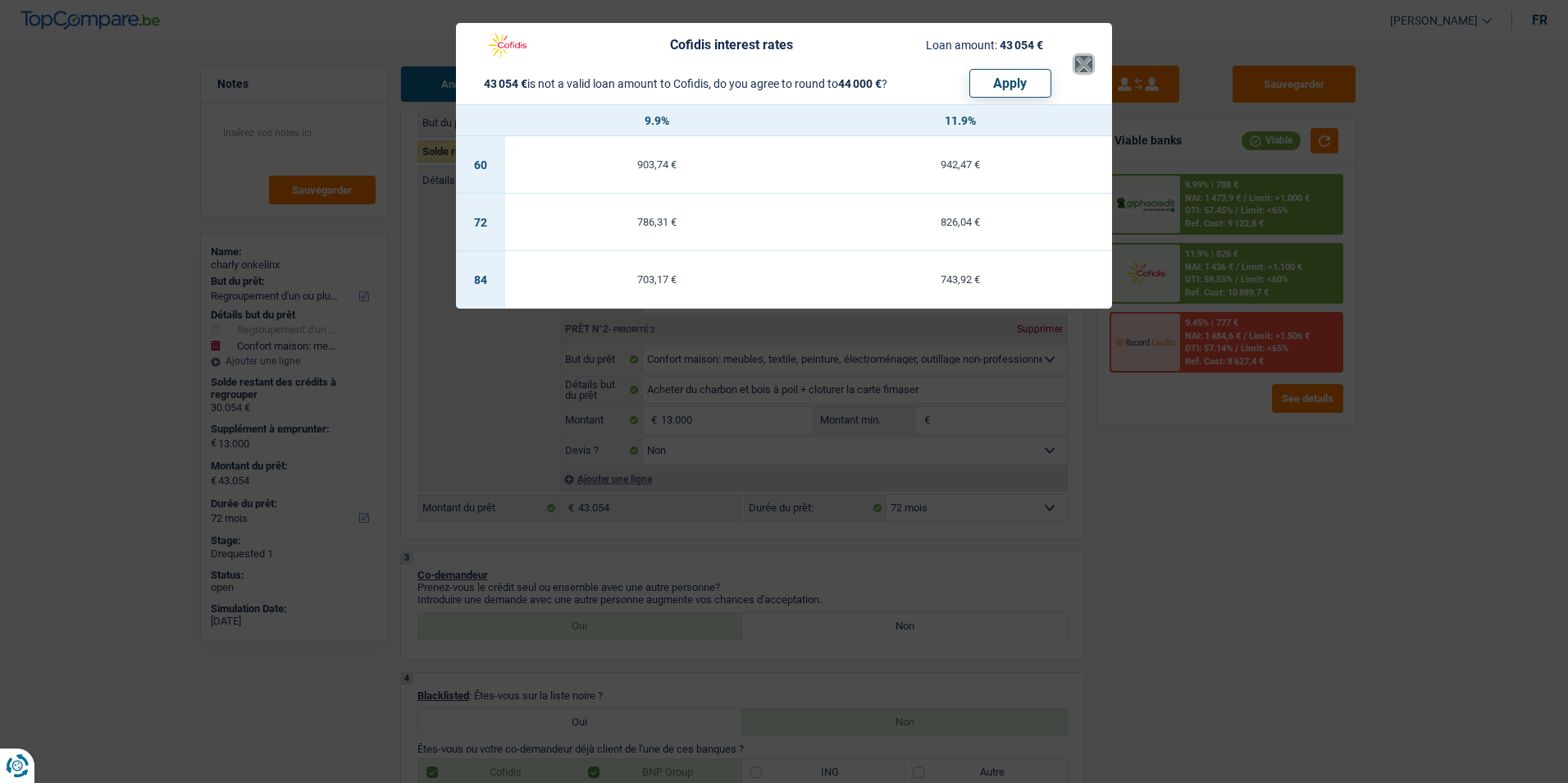
click at [1082, 73] on button "×" at bounding box center [1083, 64] width 17 height 17
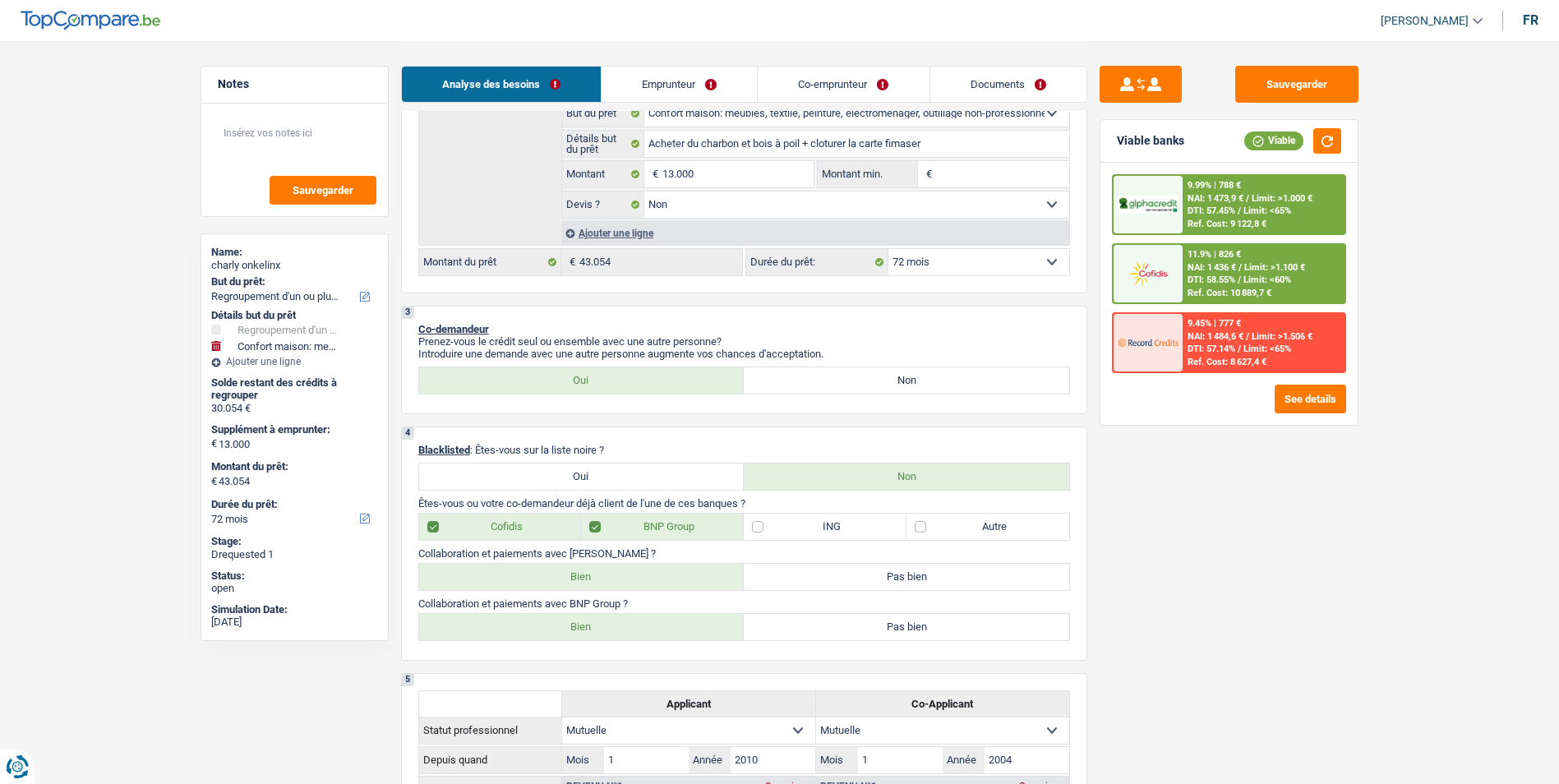
scroll to position [411, 0]
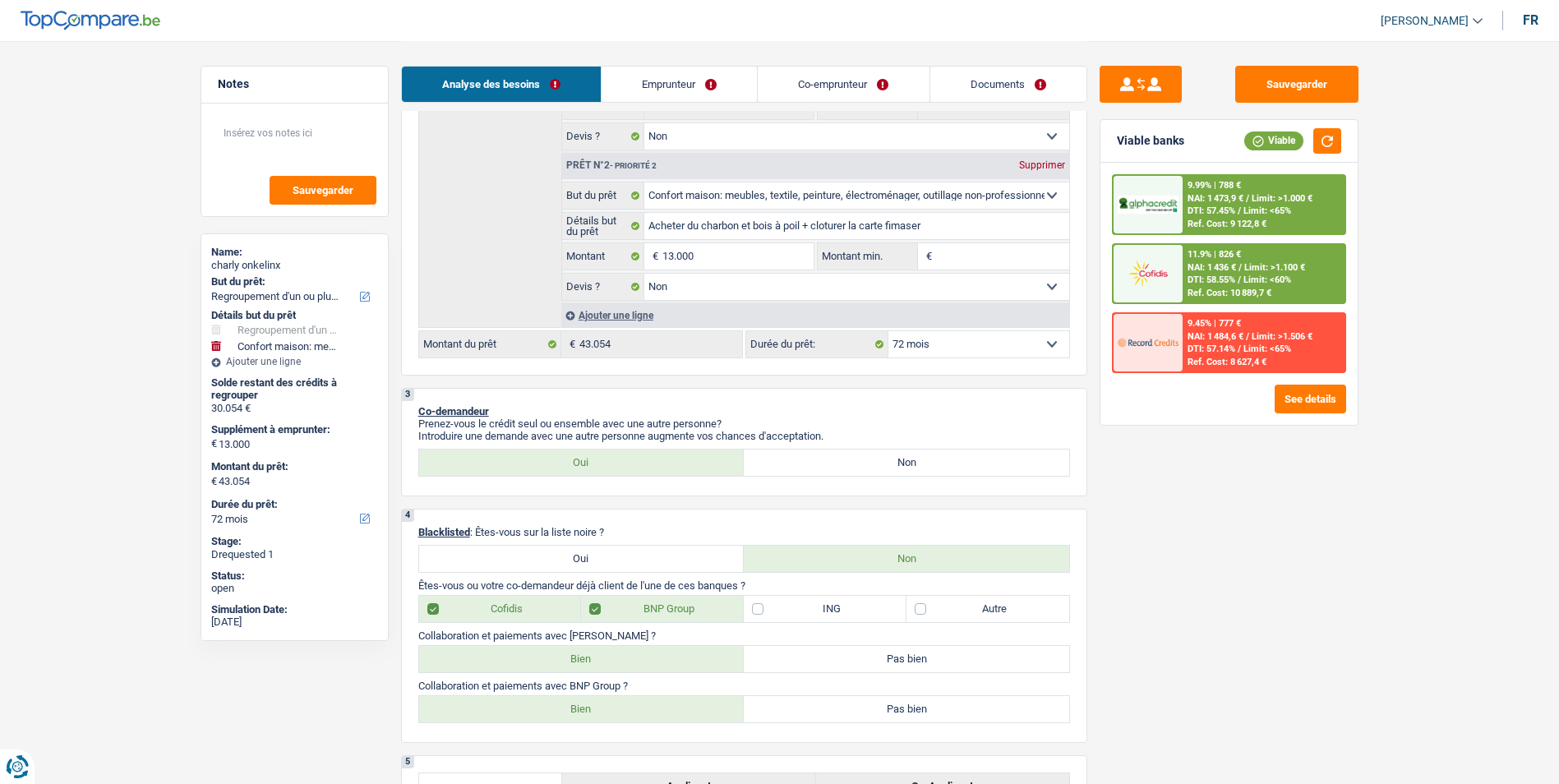
click at [1017, 344] on select "12 mois 18 mois 24 mois 30 mois 36 mois 42 mois 48 mois 60 mois 72 mois 84 mois…" at bounding box center [979, 344] width 181 height 26
select select "84"
click at [888, 331] on select "12 mois 18 mois 24 mois 30 mois 36 mois 42 mois 48 mois 60 mois 72 mois 84 mois…" at bounding box center [979, 344] width 181 height 26
select select "84"
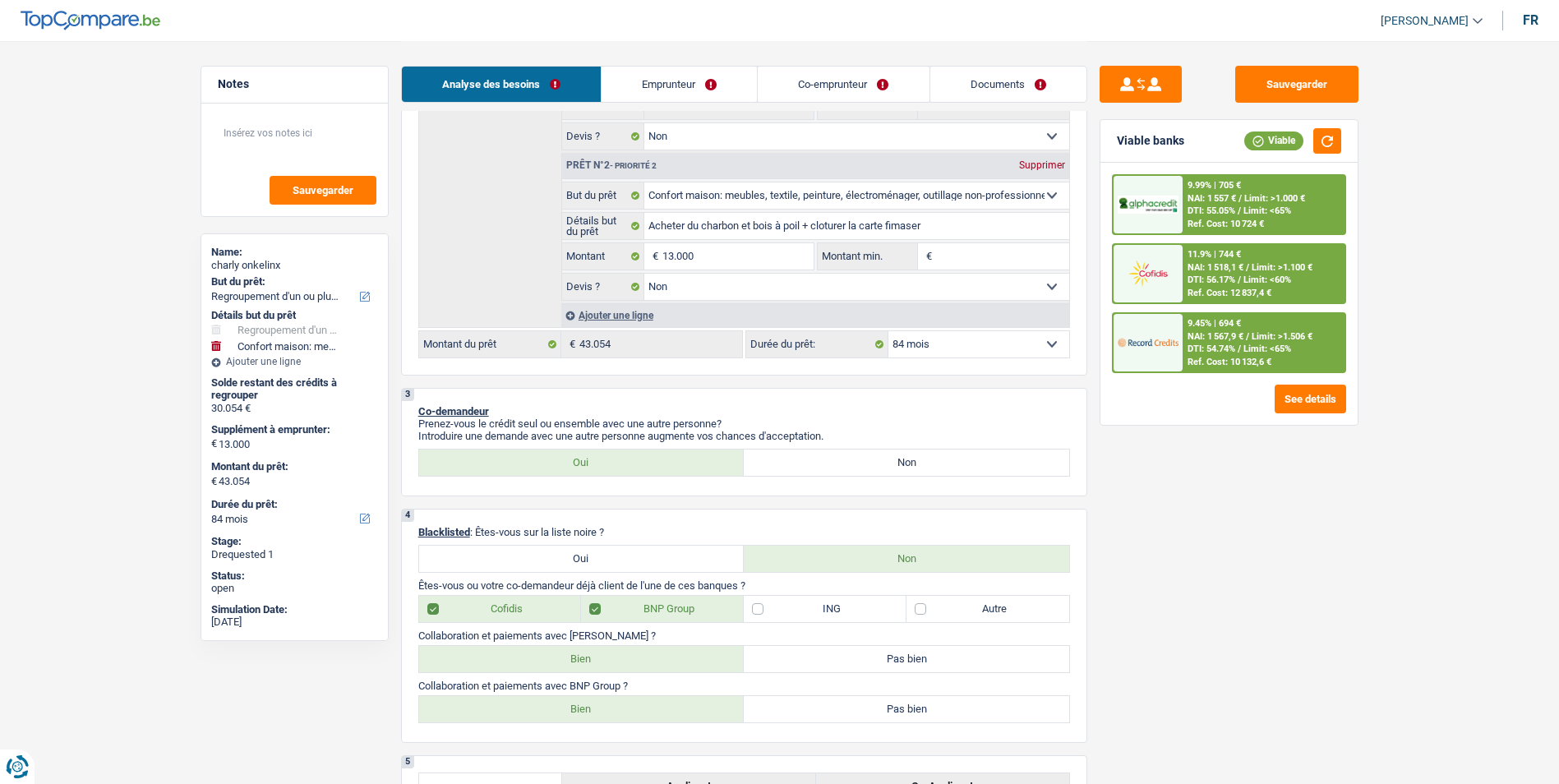
click at [1223, 336] on span "NAI: 1 567,9 €" at bounding box center [1216, 336] width 56 height 11
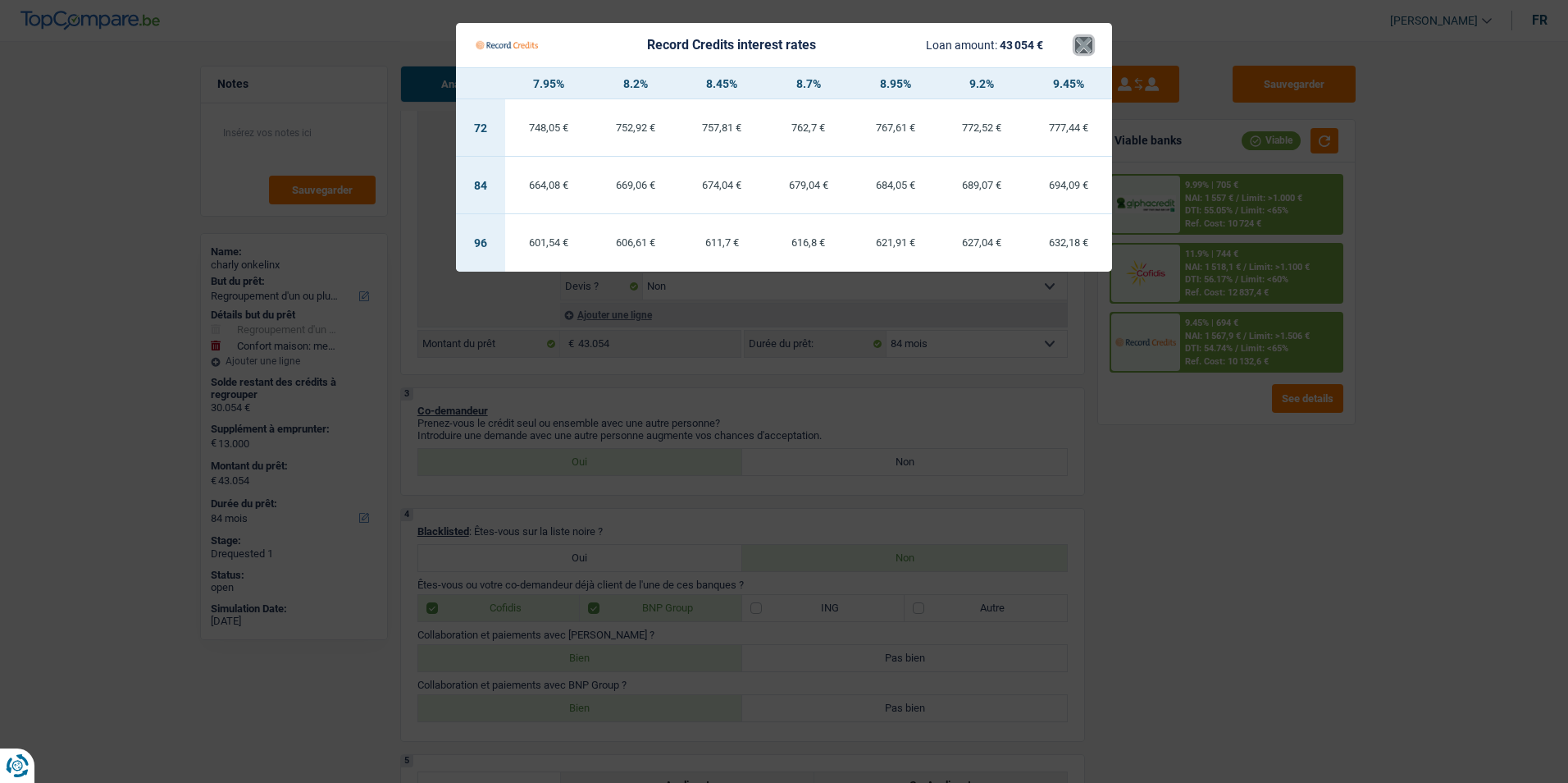
click at [1079, 54] on button "×" at bounding box center [1083, 45] width 17 height 17
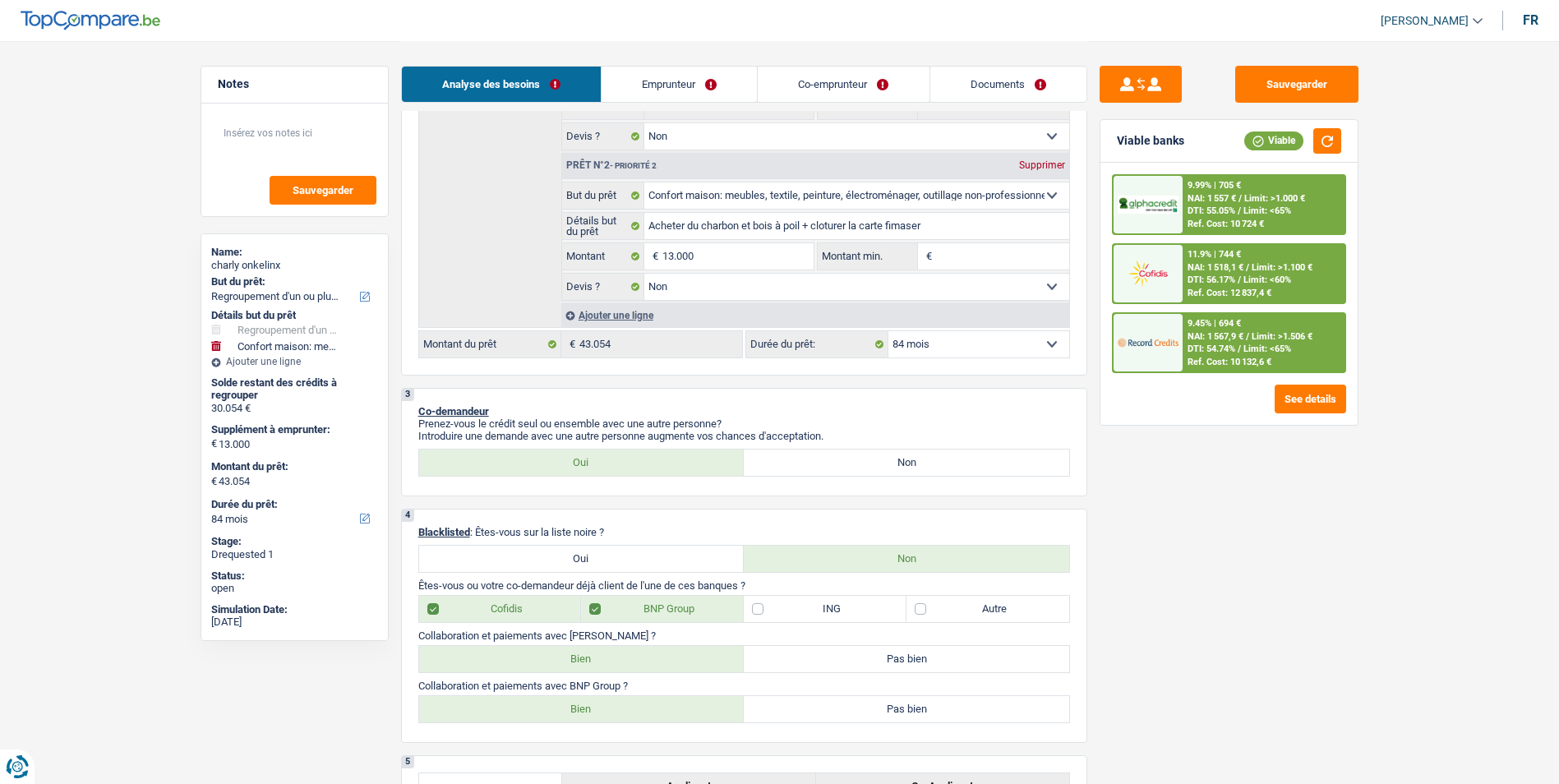
click at [1206, 196] on span "NAI: 1 557 €" at bounding box center [1212, 198] width 49 height 11
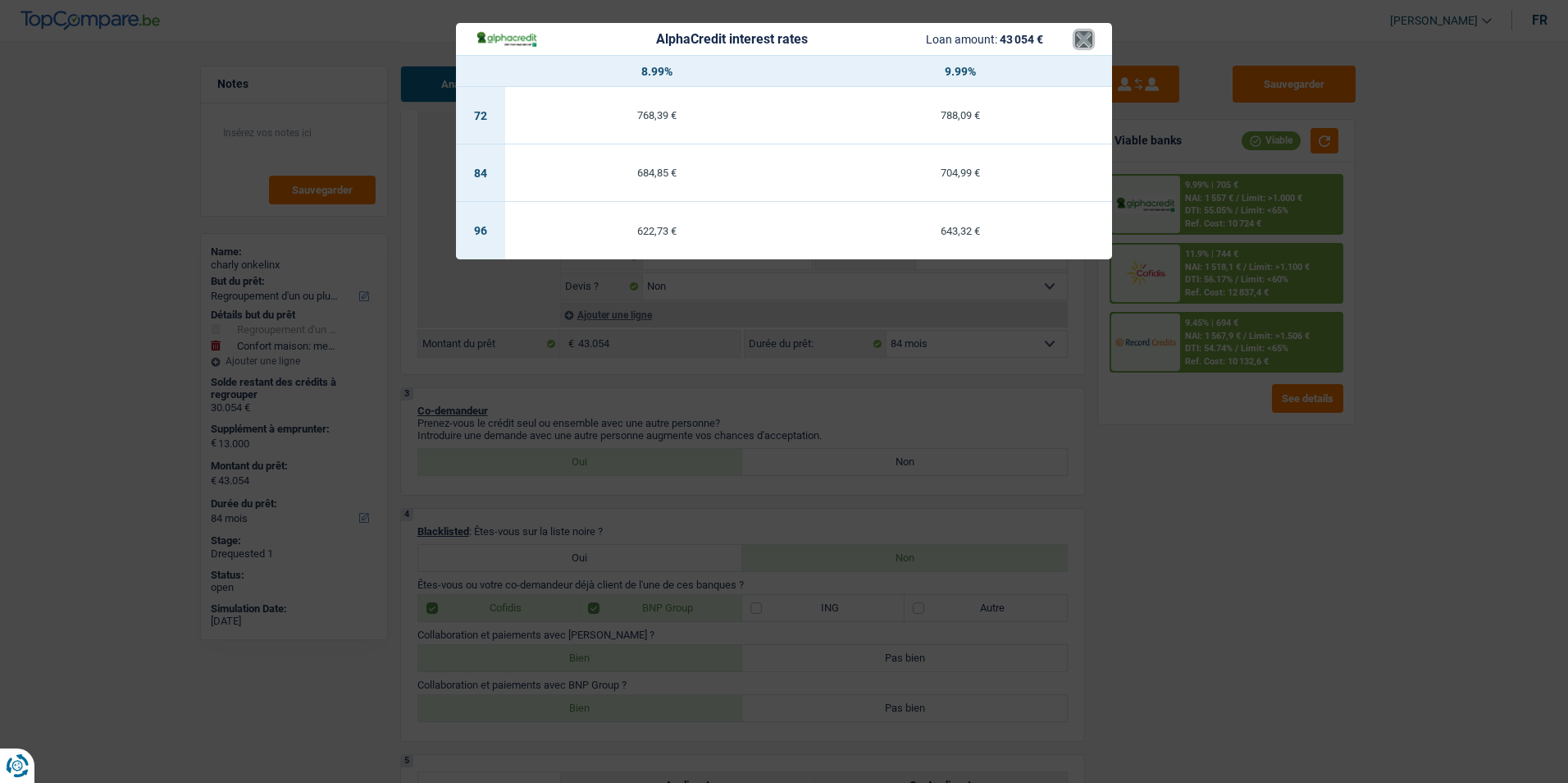
click at [1080, 38] on button "×" at bounding box center [1083, 39] width 17 height 17
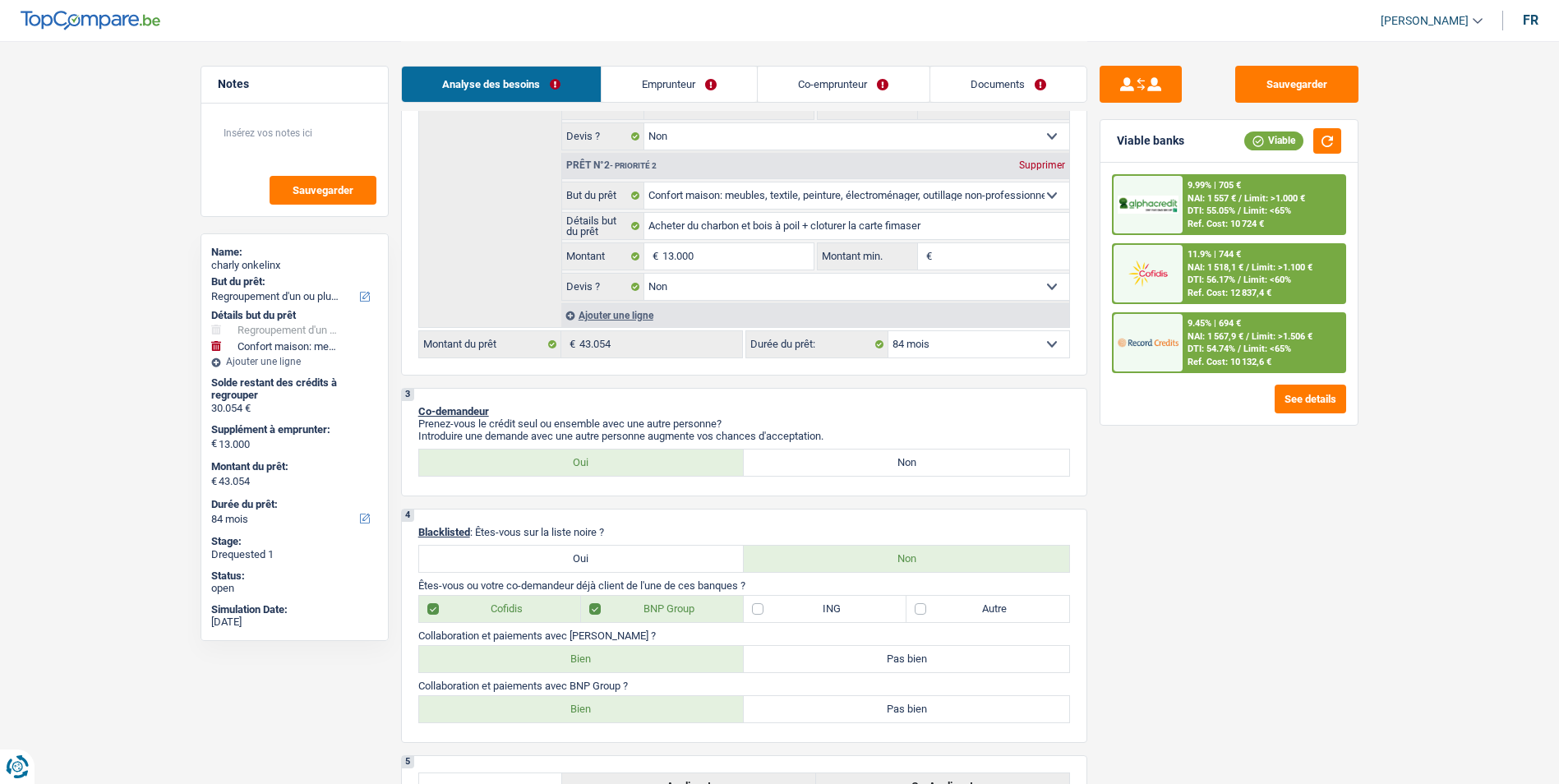
click at [1209, 267] on span "NAI: 1 518,1 €" at bounding box center [1216, 267] width 56 height 11
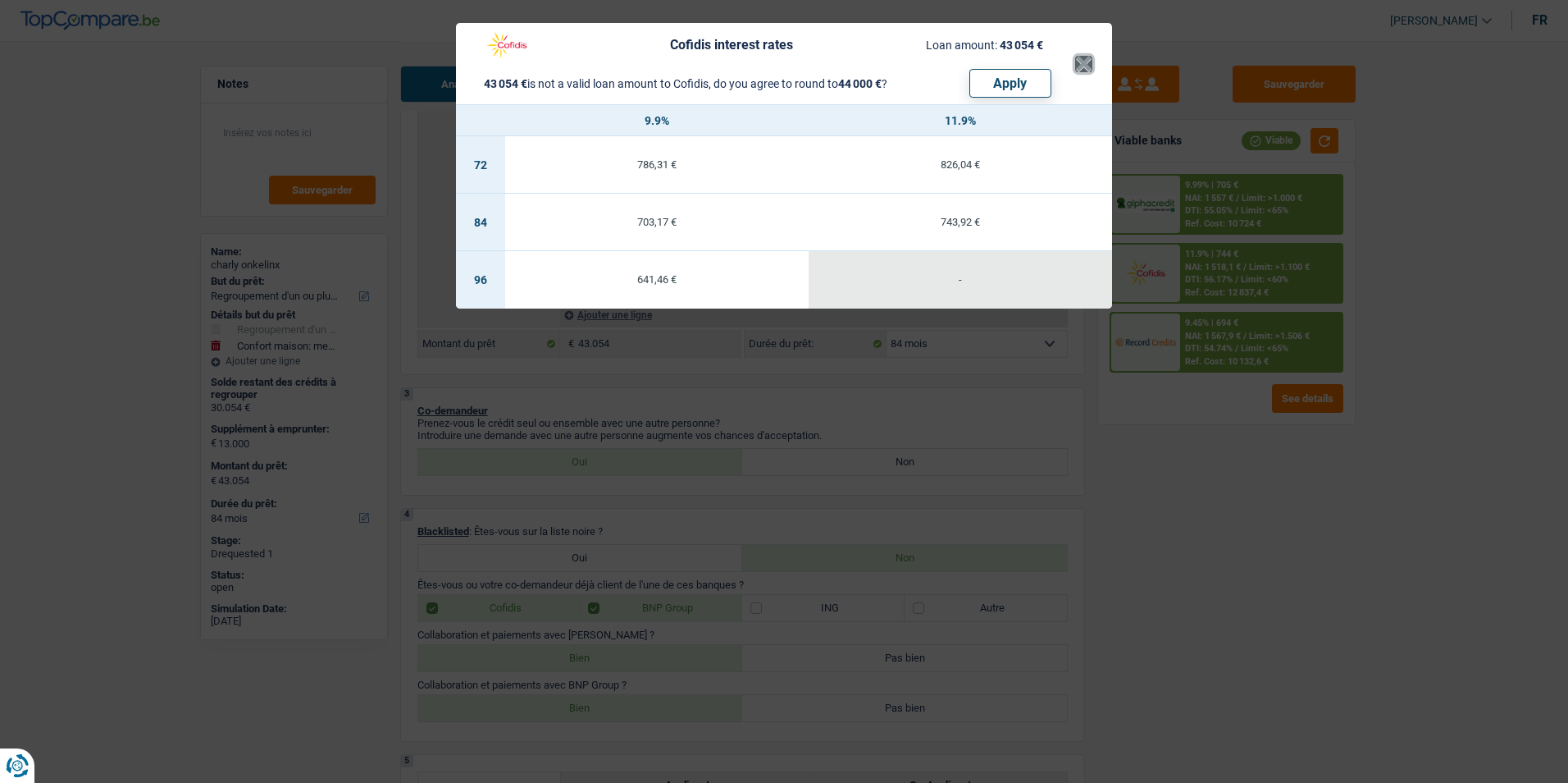
click at [1079, 66] on button "×" at bounding box center [1083, 64] width 17 height 17
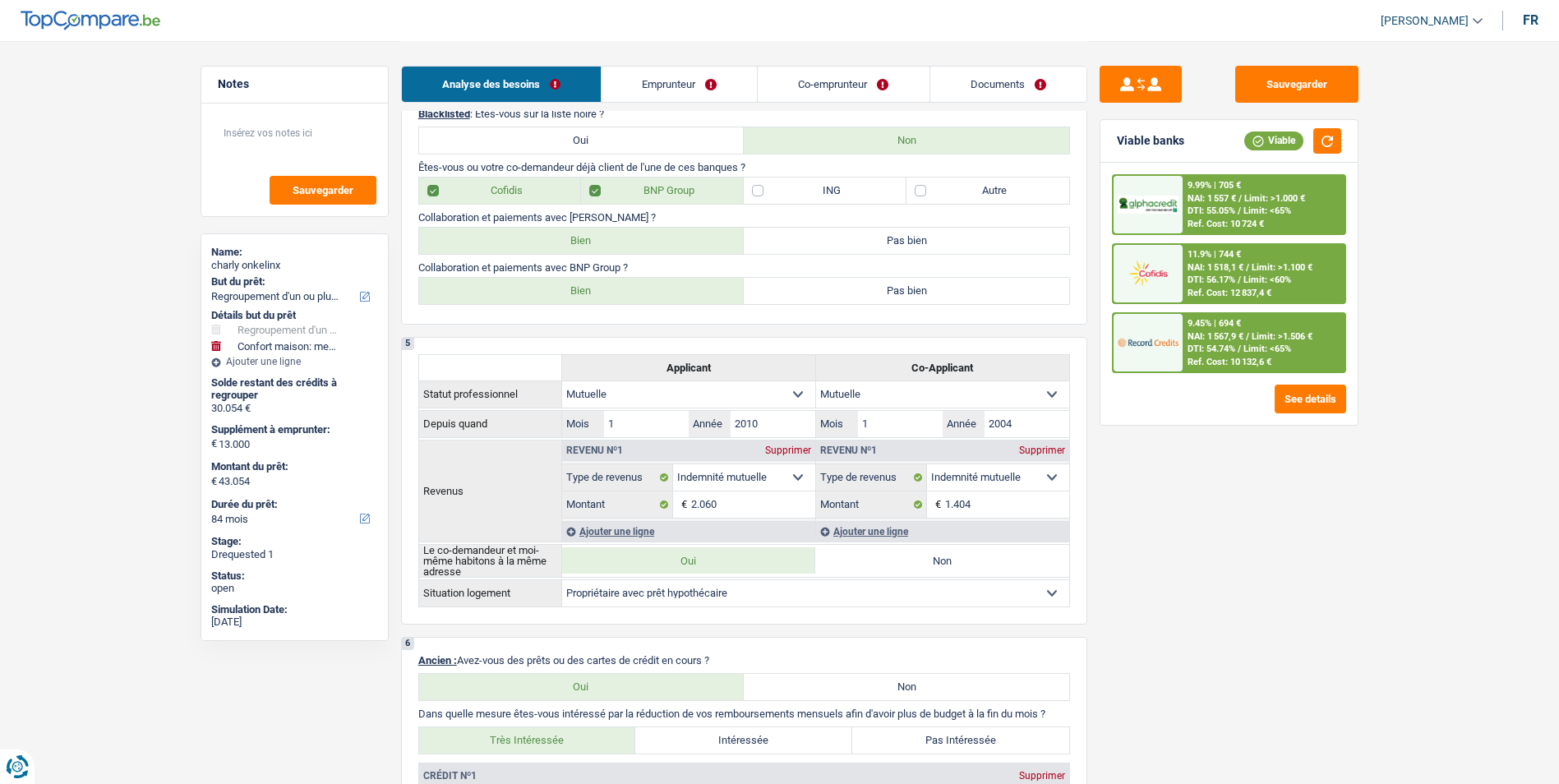
scroll to position [821, 0]
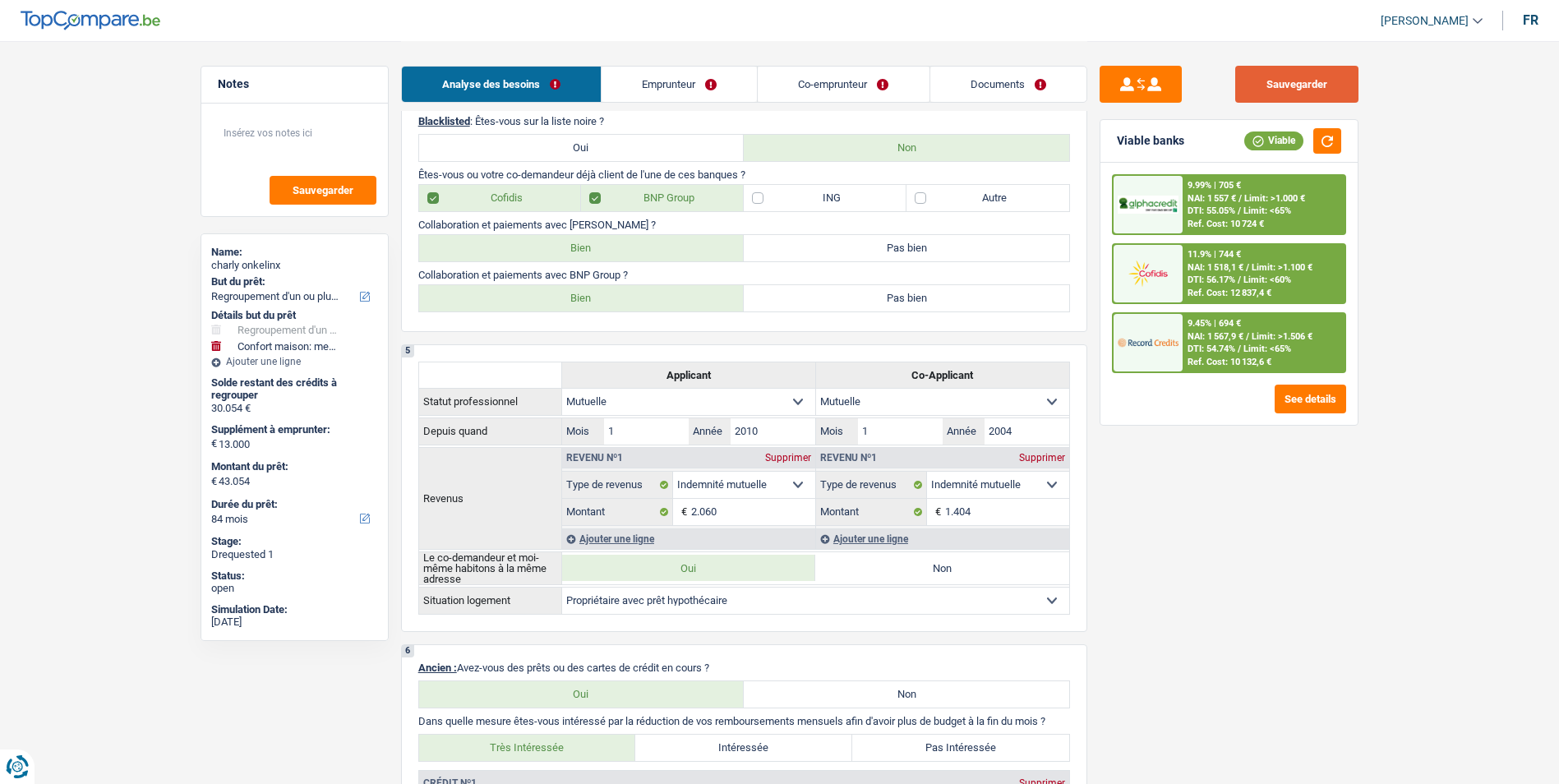
click at [1242, 87] on button "Sauvegarder" at bounding box center [1297, 84] width 123 height 37
click at [1242, 73] on button "Sauvegarder" at bounding box center [1297, 84] width 123 height 37
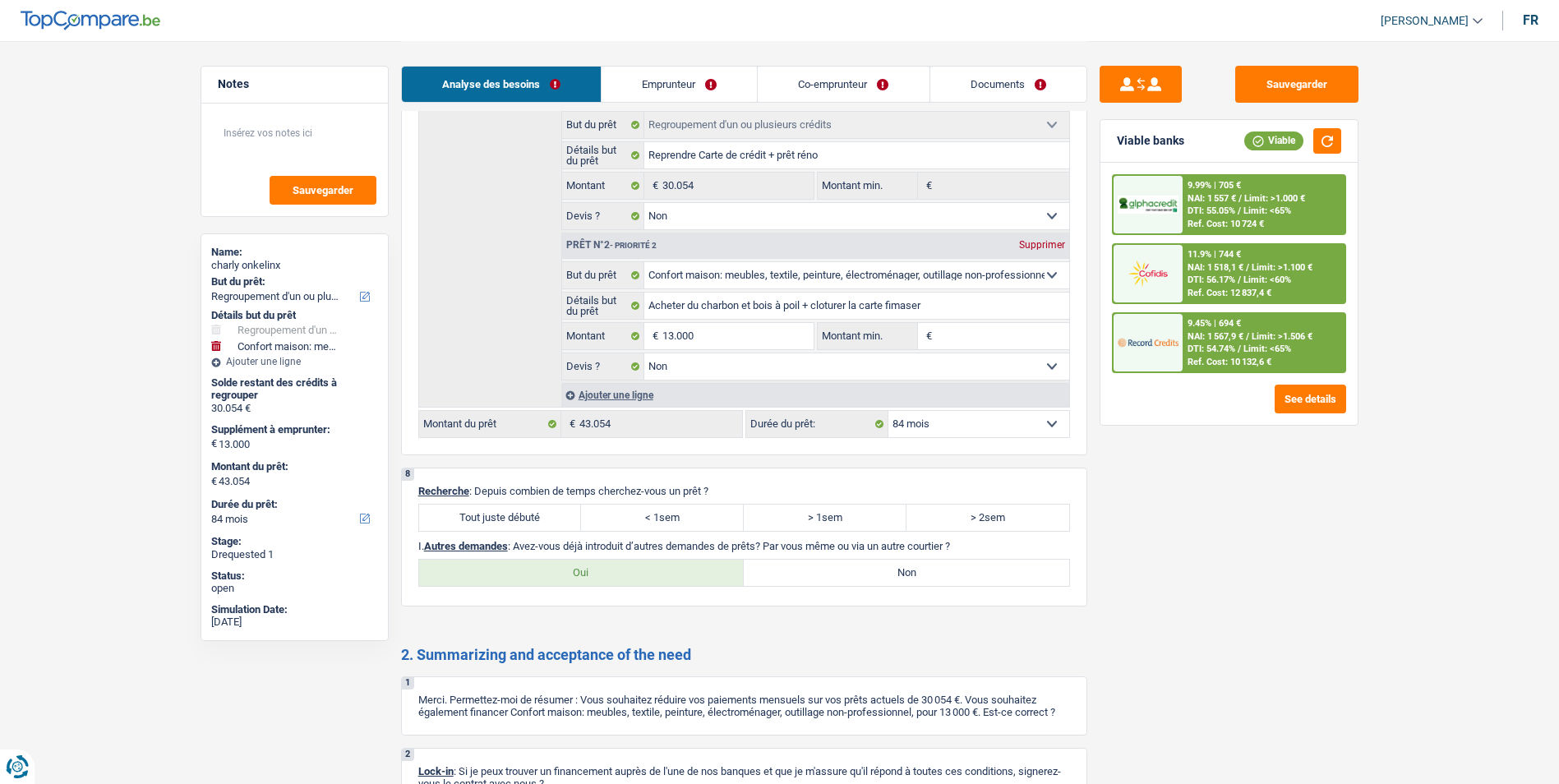
scroll to position [3121, 0]
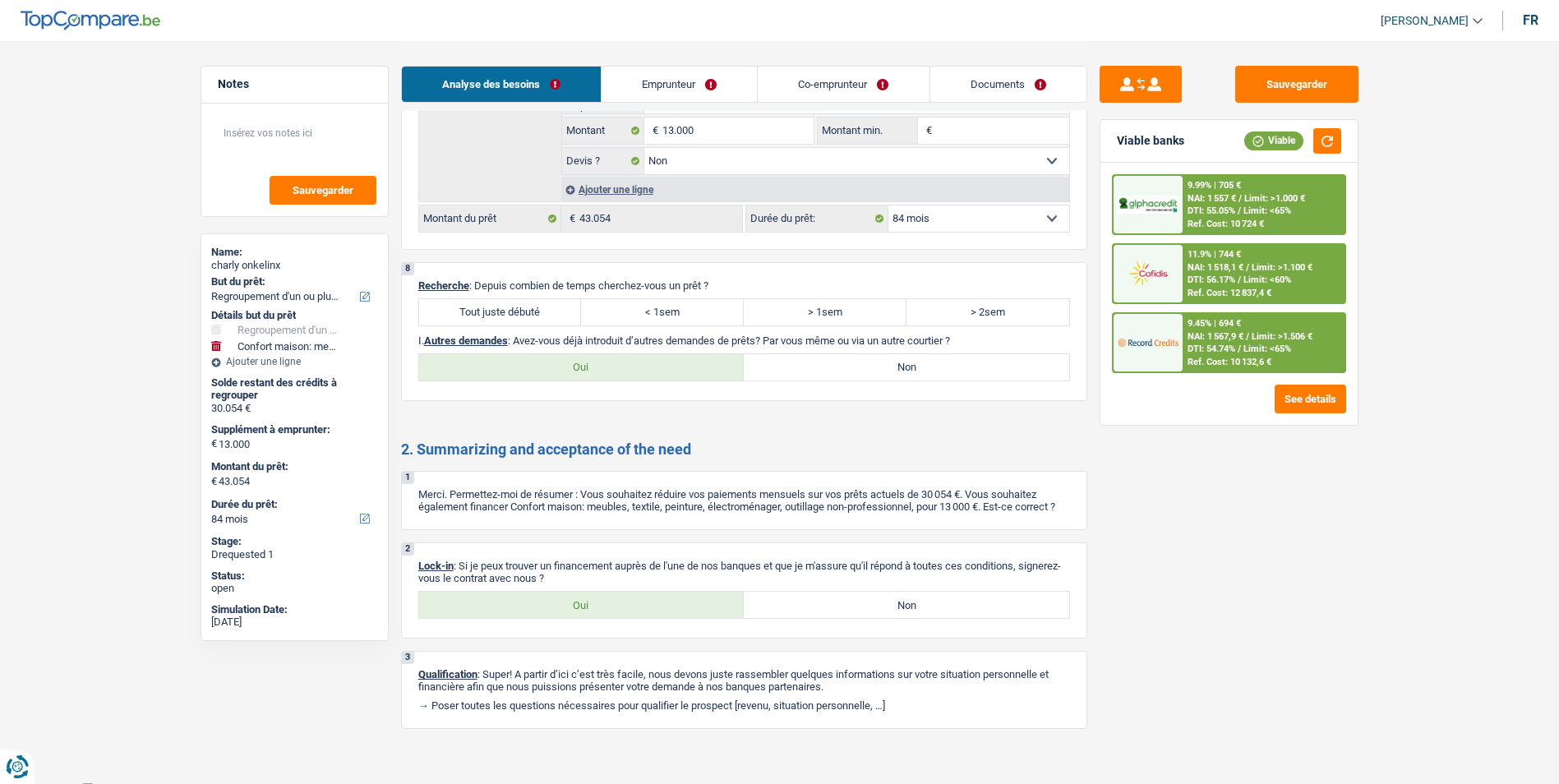
click at [557, 308] on label "Tout juste débuté" at bounding box center [500, 311] width 162 height 26
click at [557, 308] on input "Tout juste débuté" at bounding box center [500, 311] width 162 height 26
radio input "true"
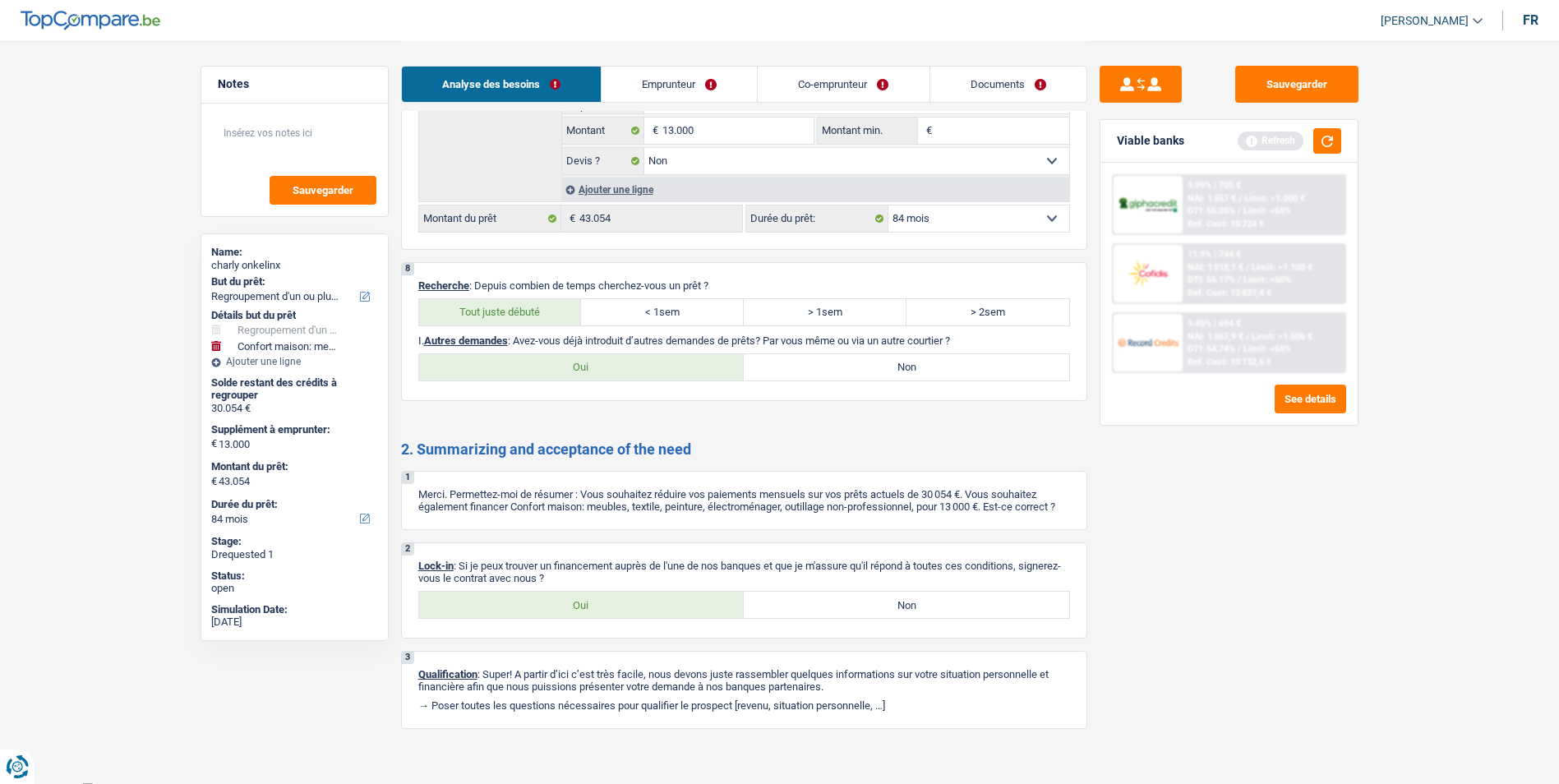
click at [777, 354] on label "Non" at bounding box center [906, 367] width 326 height 26
click at [777, 354] on input "Non" at bounding box center [906, 367] width 326 height 26
radio input "true"
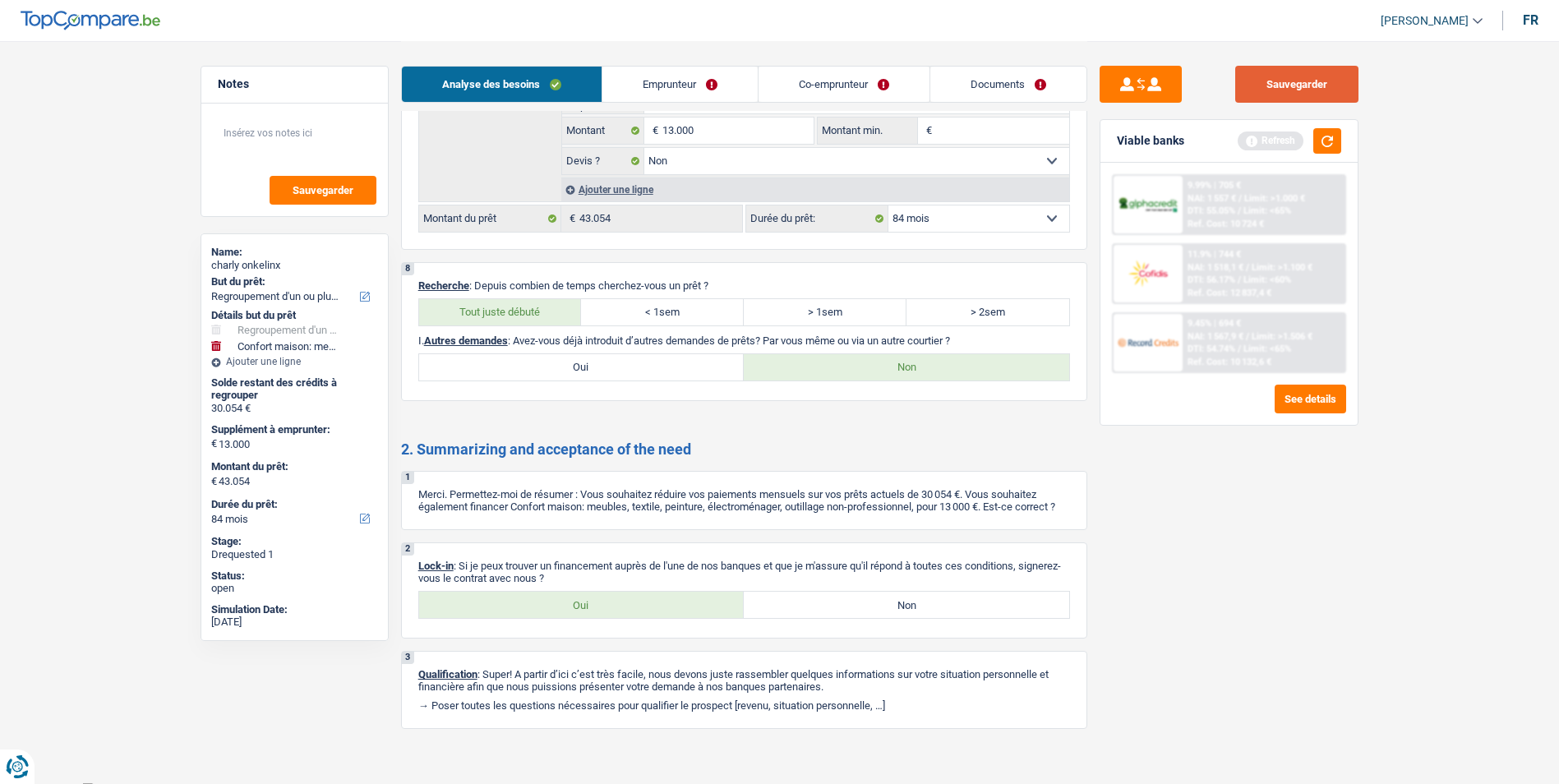
click at [1242, 83] on button "Sauvegarder" at bounding box center [1297, 84] width 123 height 37
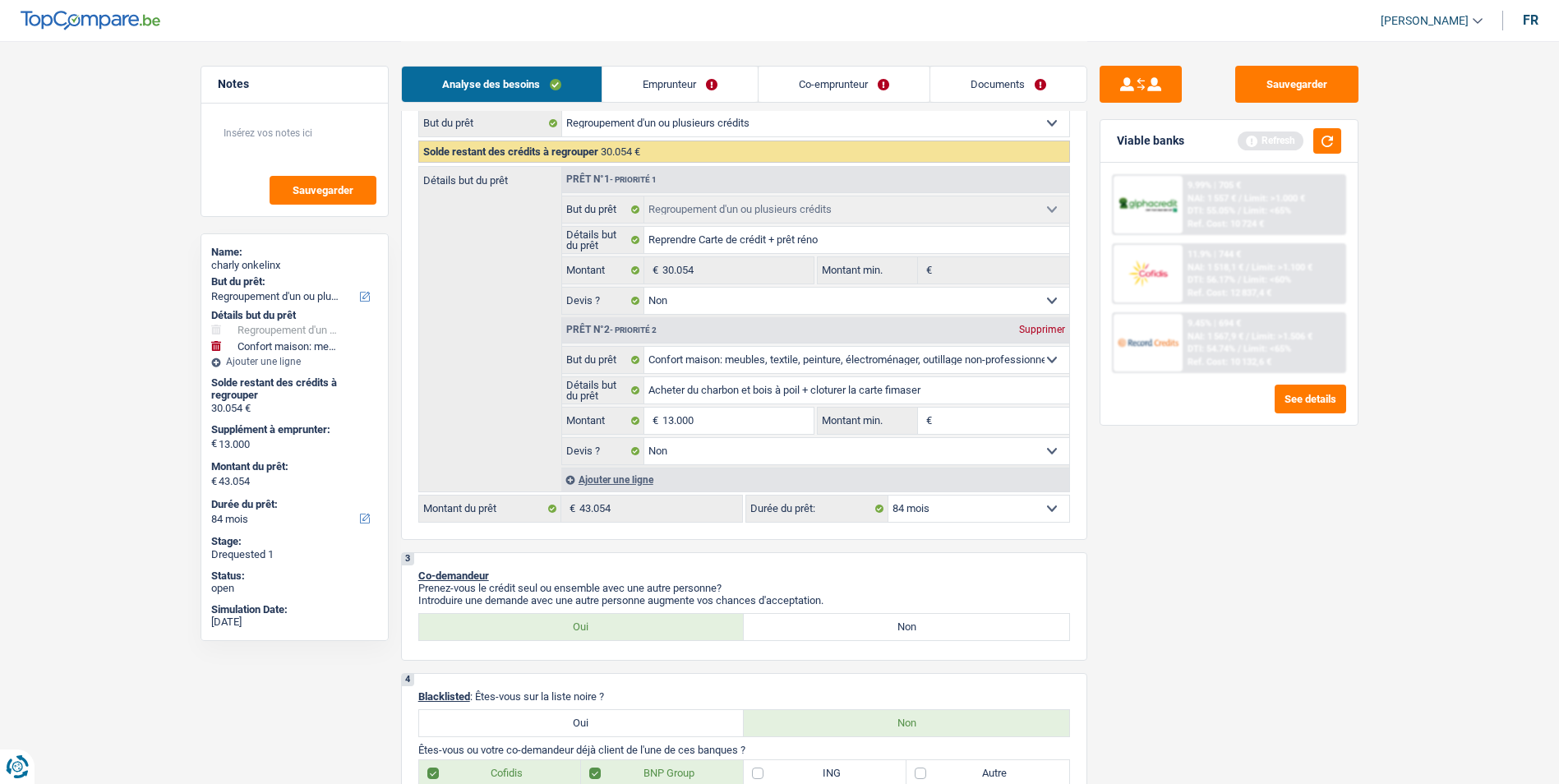
scroll to position [0, 0]
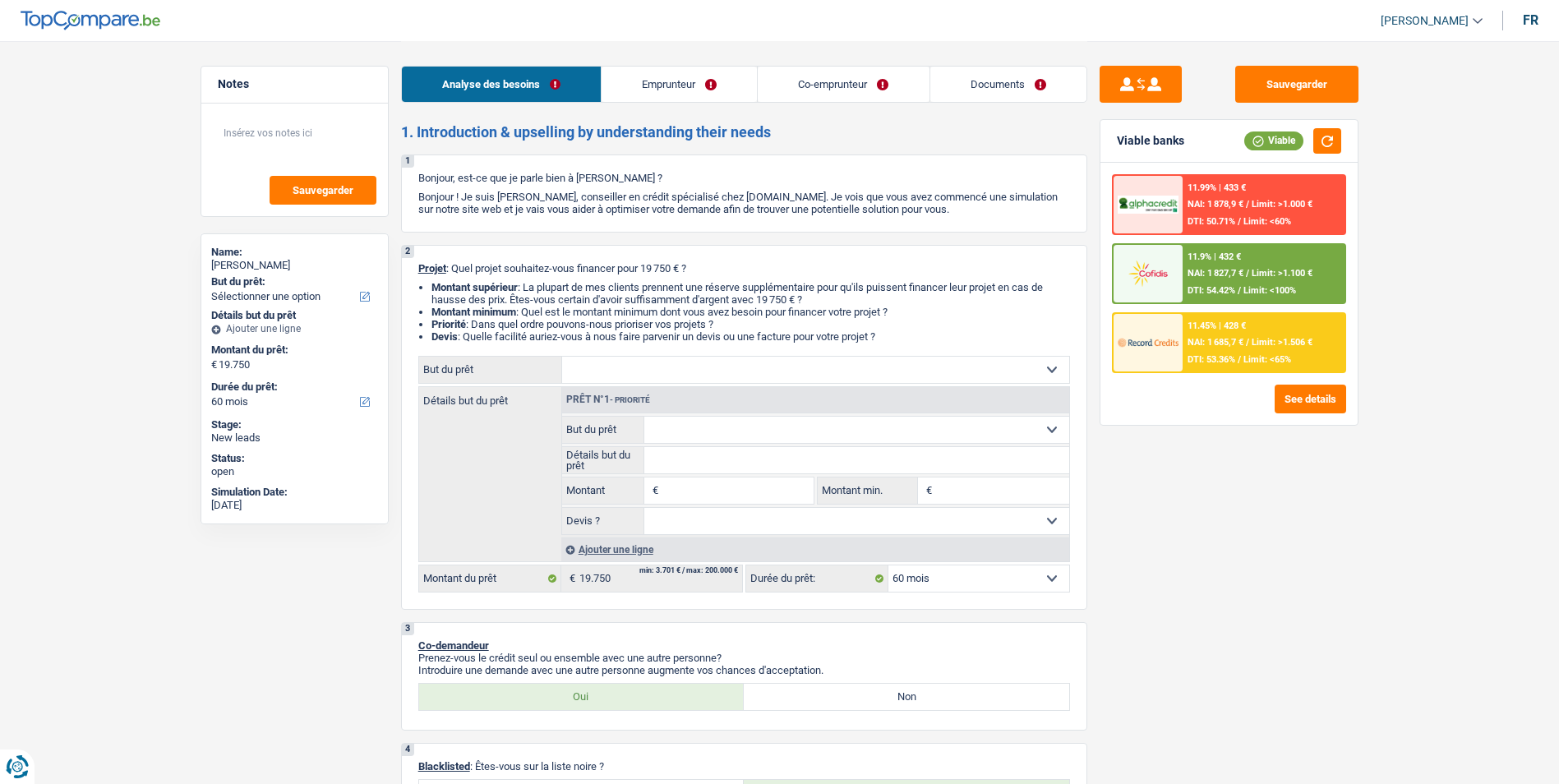
select select "60"
select select "mutuality"
select select "familyAllowances"
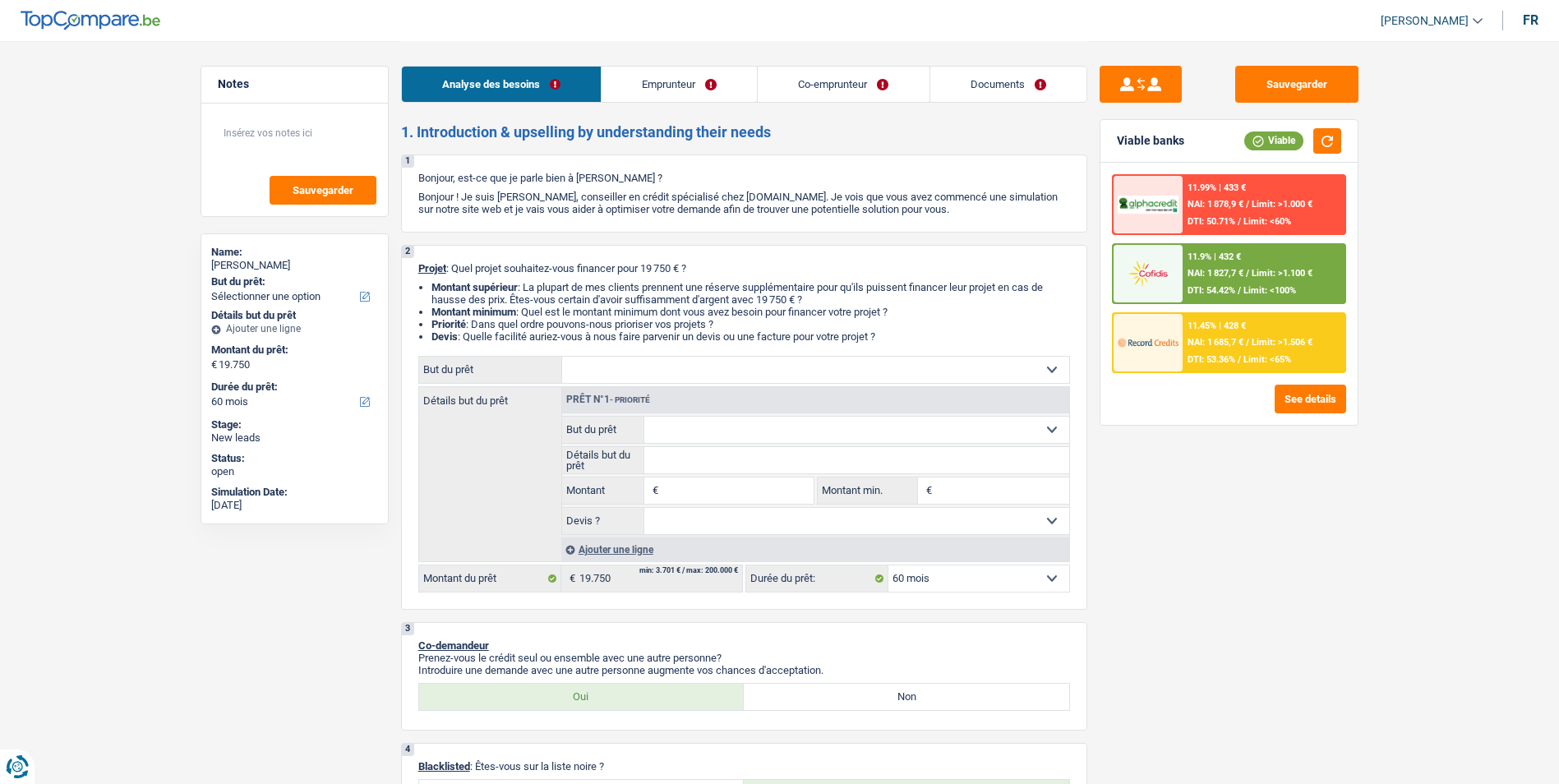
select select "mutualityIndemnity"
select select "familyAllowances"
select select "liveWithParents"
select select "creditConsolidation"
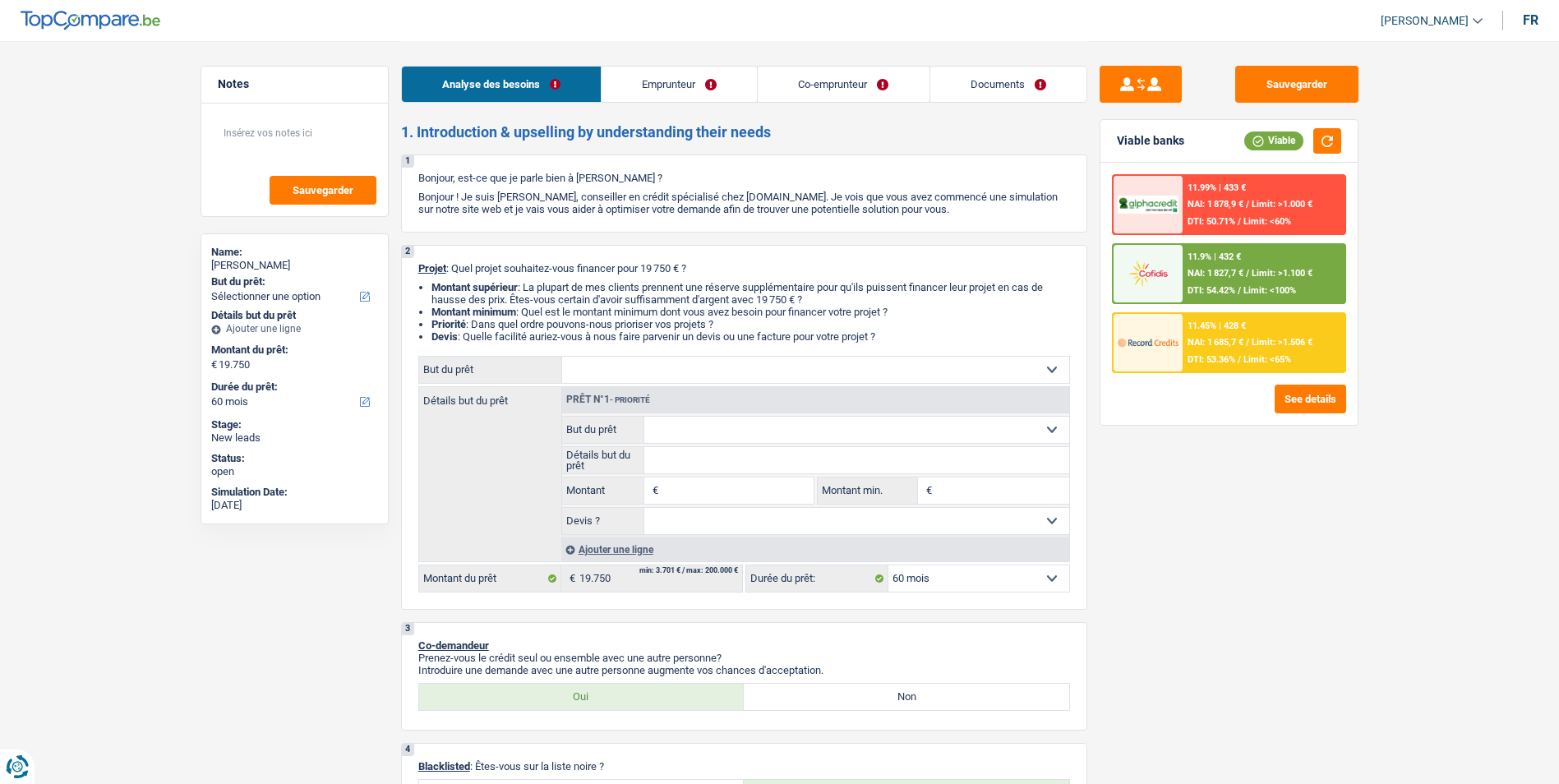
select select "96"
select select "60"
click at [709, 371] on select "Confort maison: meubles, textile, peinture, électroménager, outillage non-profe…" at bounding box center [815, 369] width 507 height 26
select select "household"
click at [562, 356] on select "Confort maison: meubles, textile, peinture, électroménager, outillage non-profe…" at bounding box center [815, 369] width 507 height 26
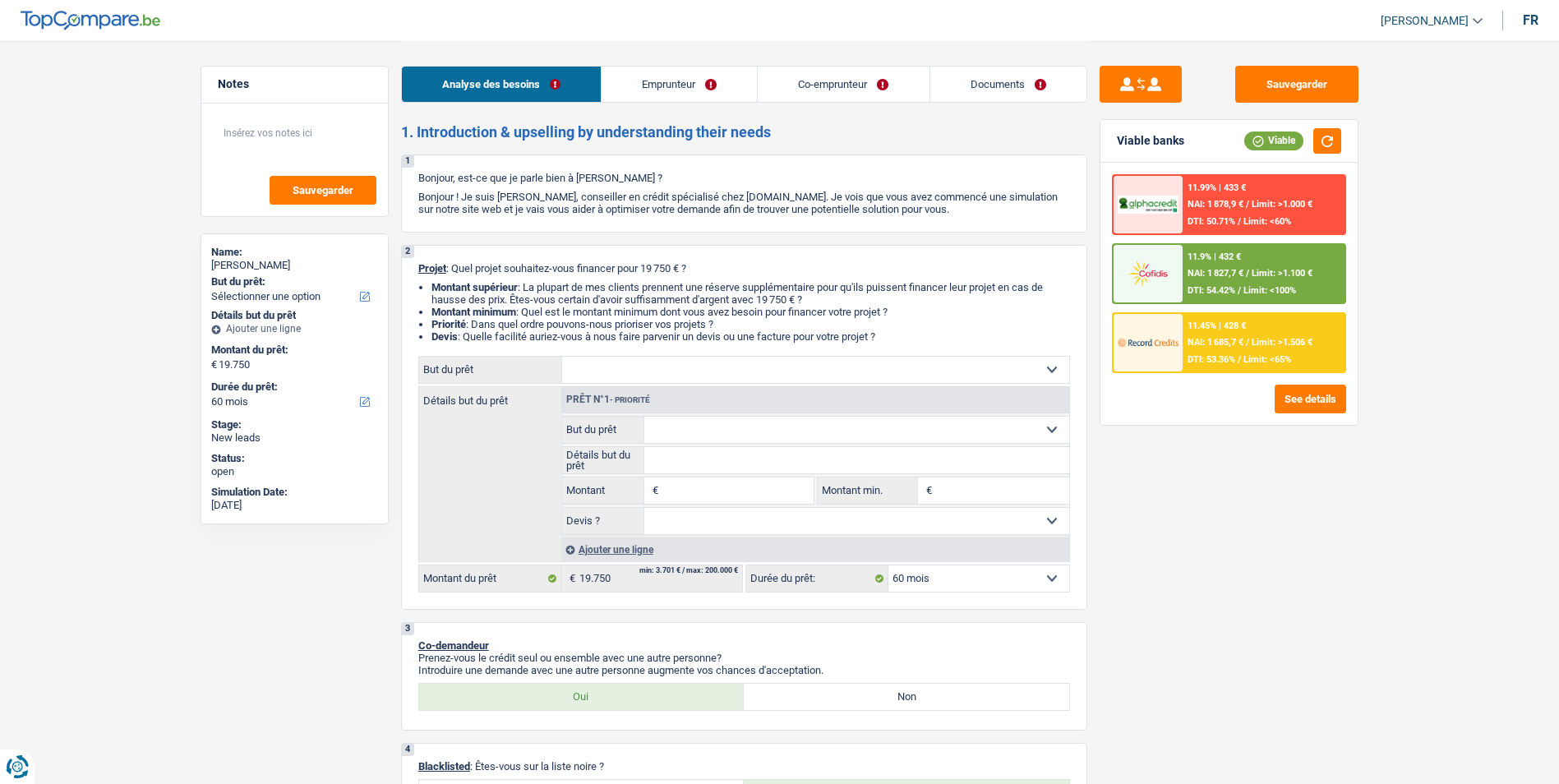
select select "household"
type input "19.750"
select select "household"
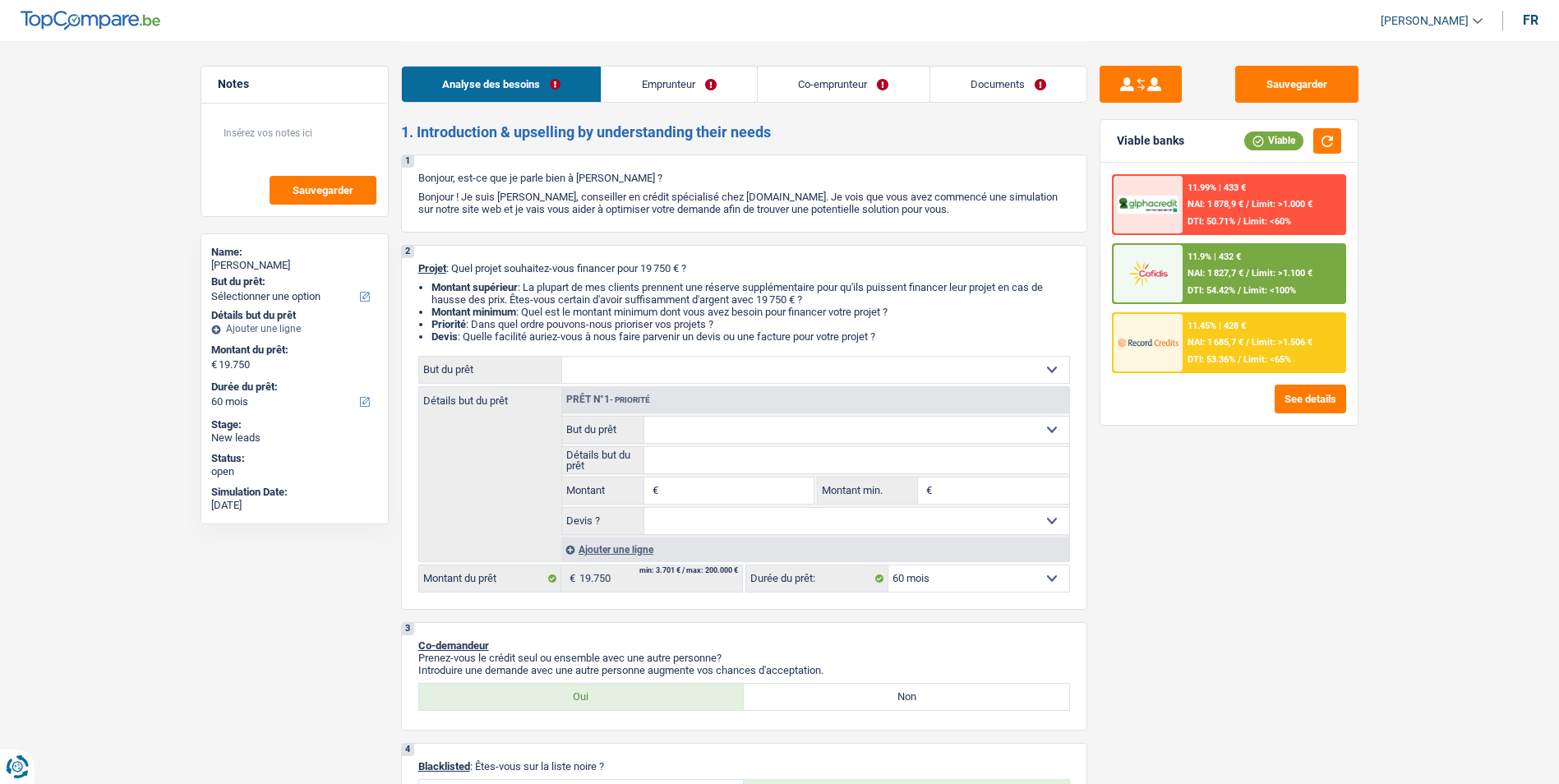
type input "19.750"
select select "household"
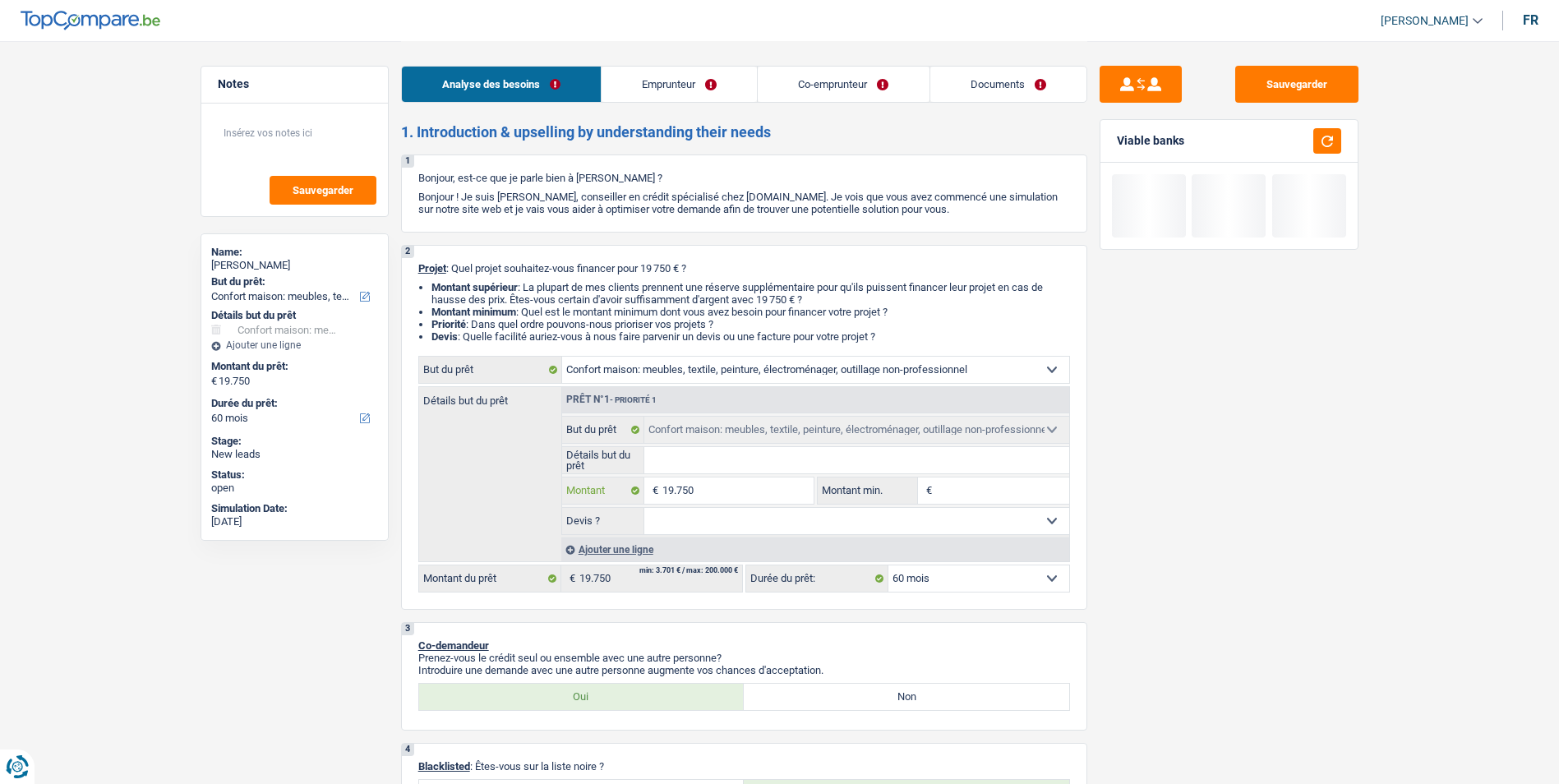
click at [720, 490] on input "19.750" at bounding box center [737, 490] width 150 height 26
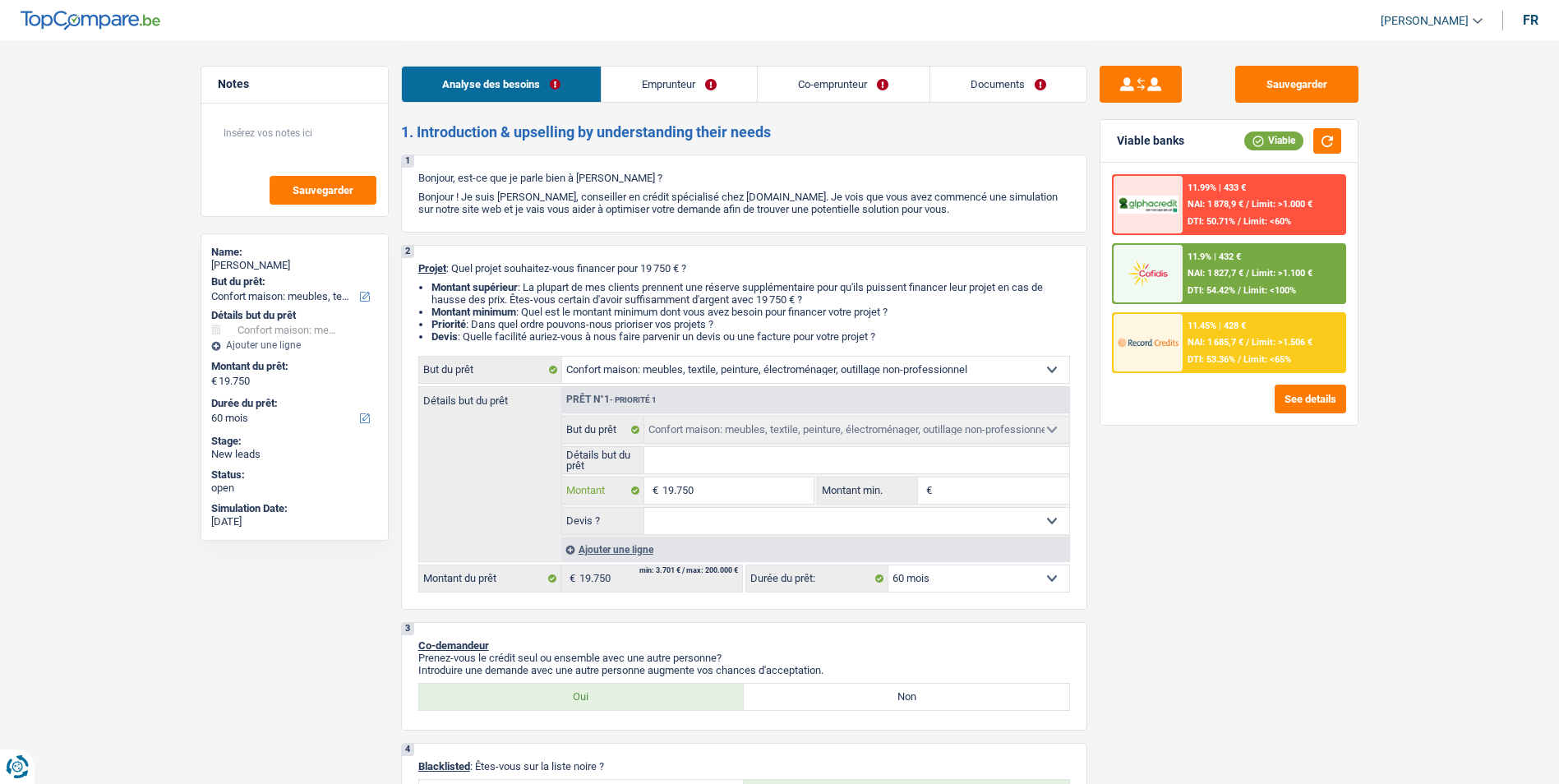
type input "1.975"
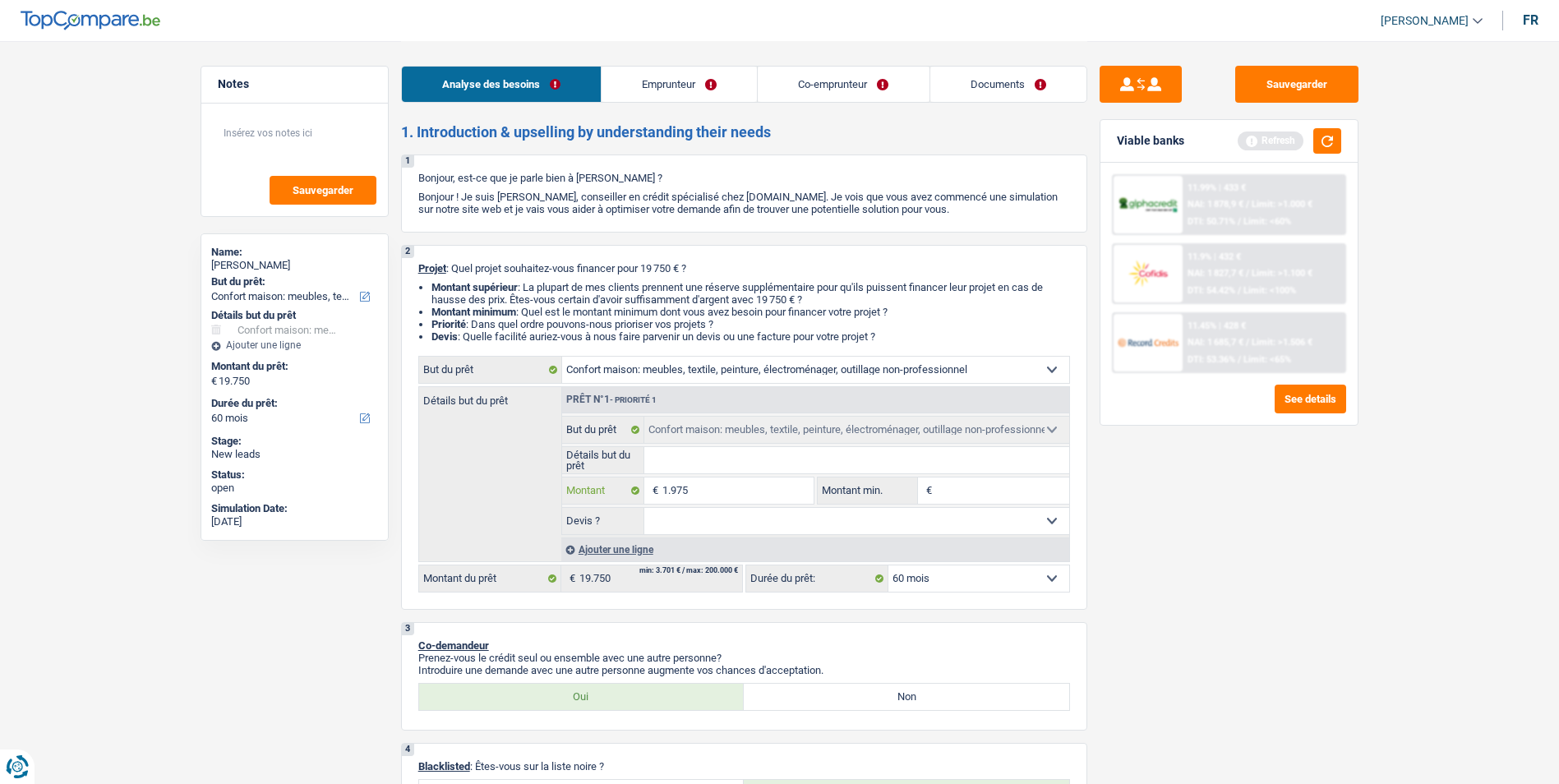
type input "197"
type input "19"
type input "1"
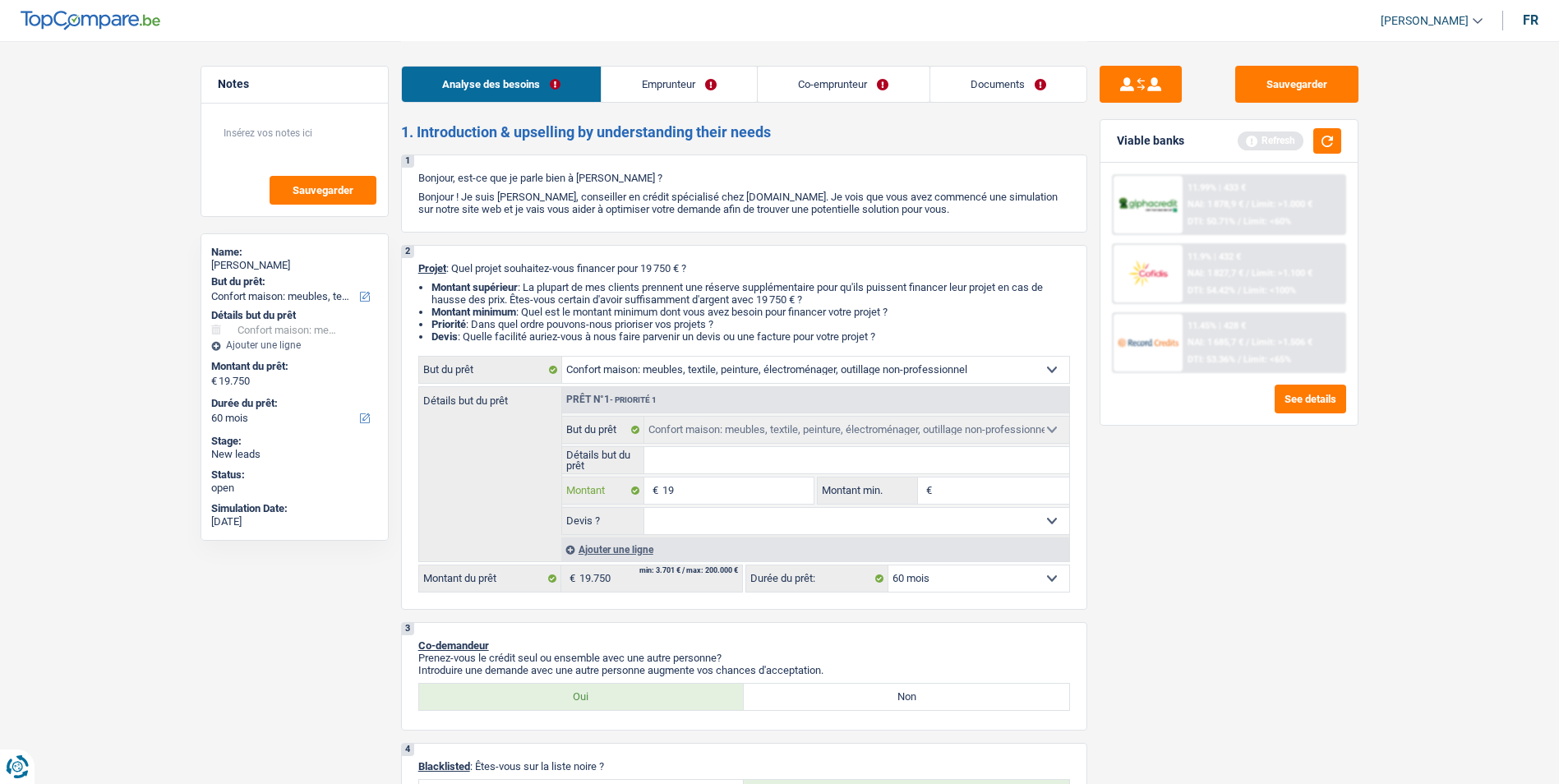
type input "1"
type input "7"
type input "70"
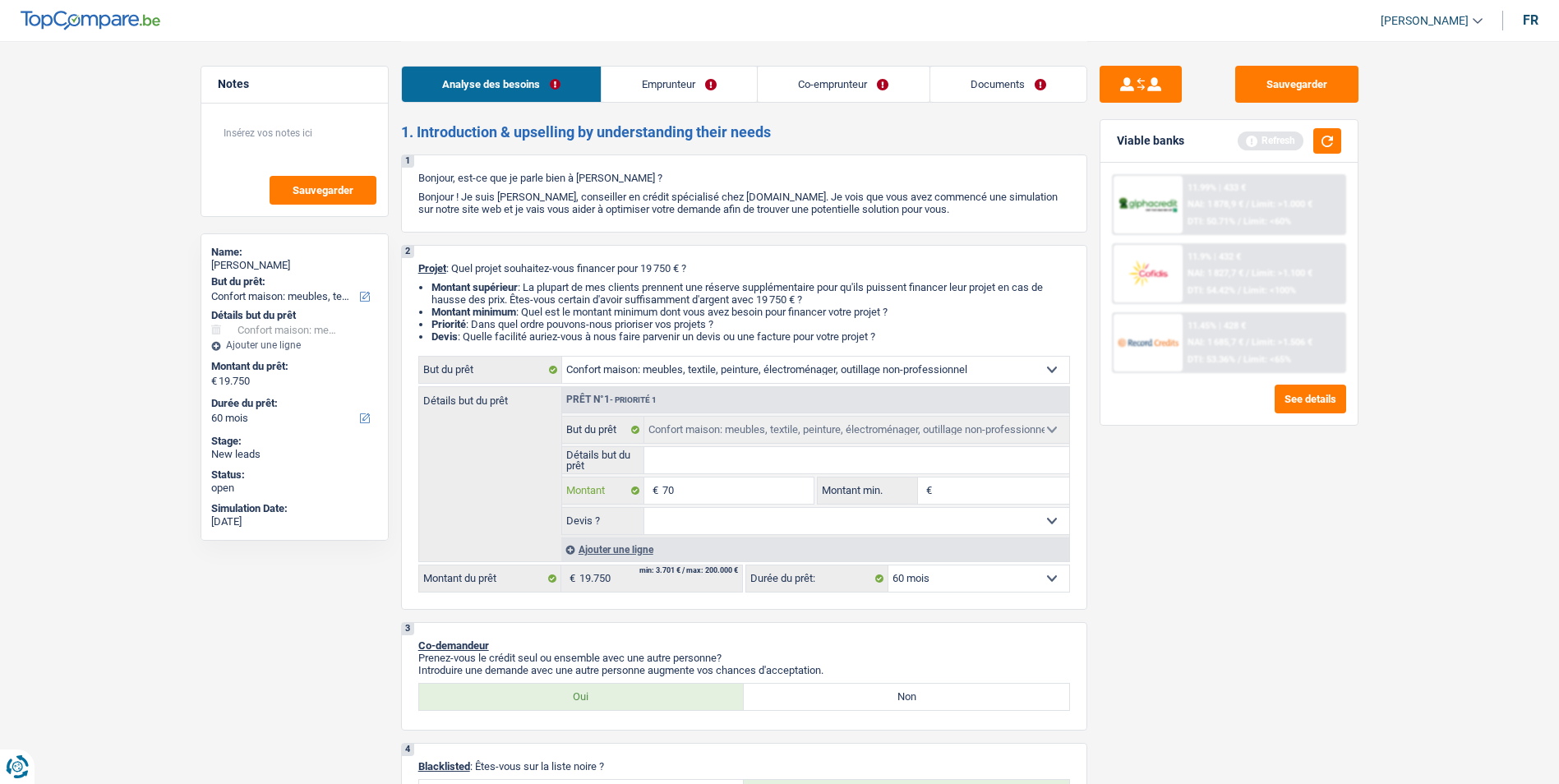
type input "700"
type input "7.000"
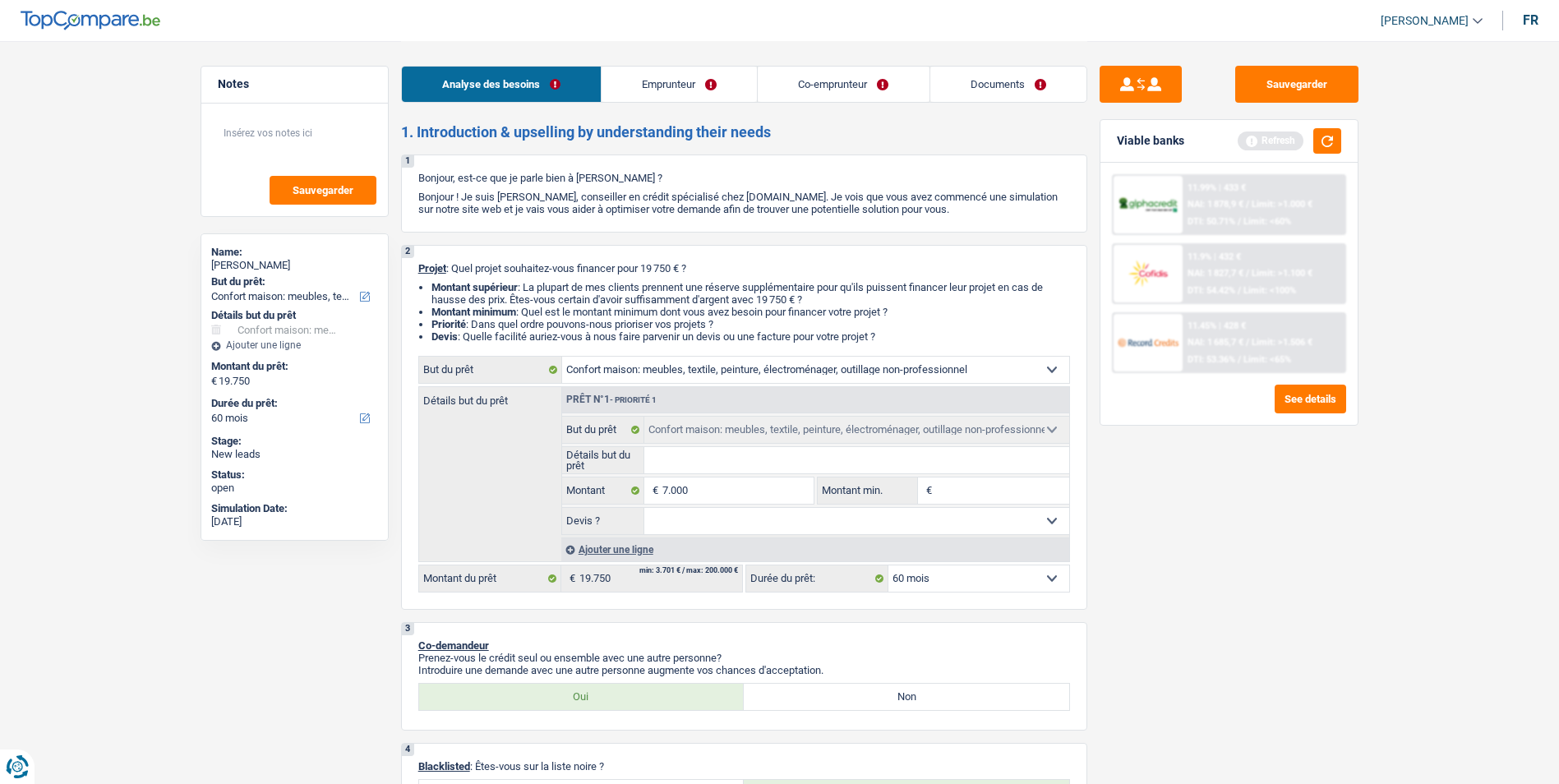
click at [973, 491] on input "Montant min." at bounding box center [1002, 490] width 133 height 26
type input "7.000"
select select "42"
type input "7.000"
select select "42"
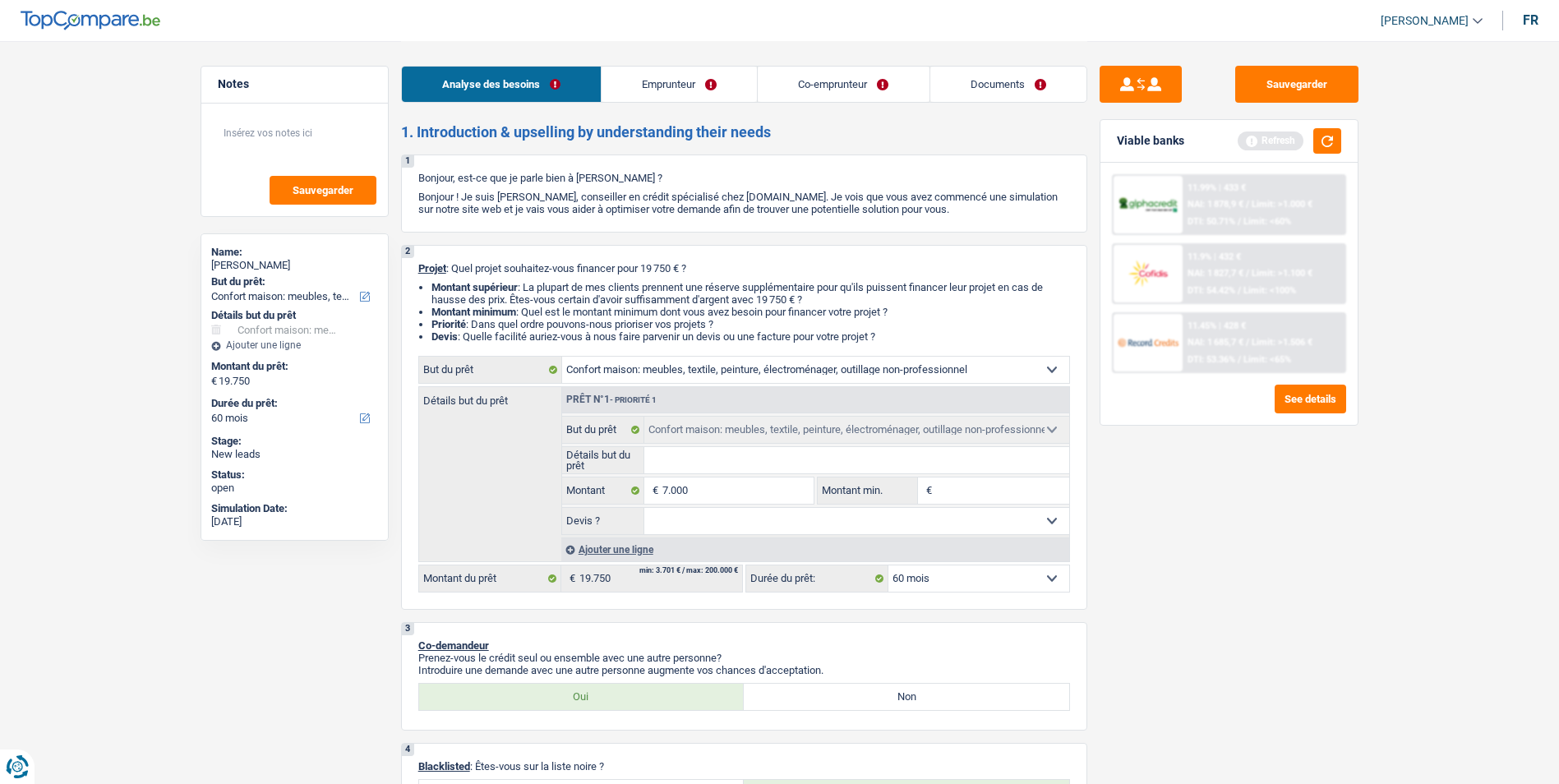
type input "7.000"
select select "42"
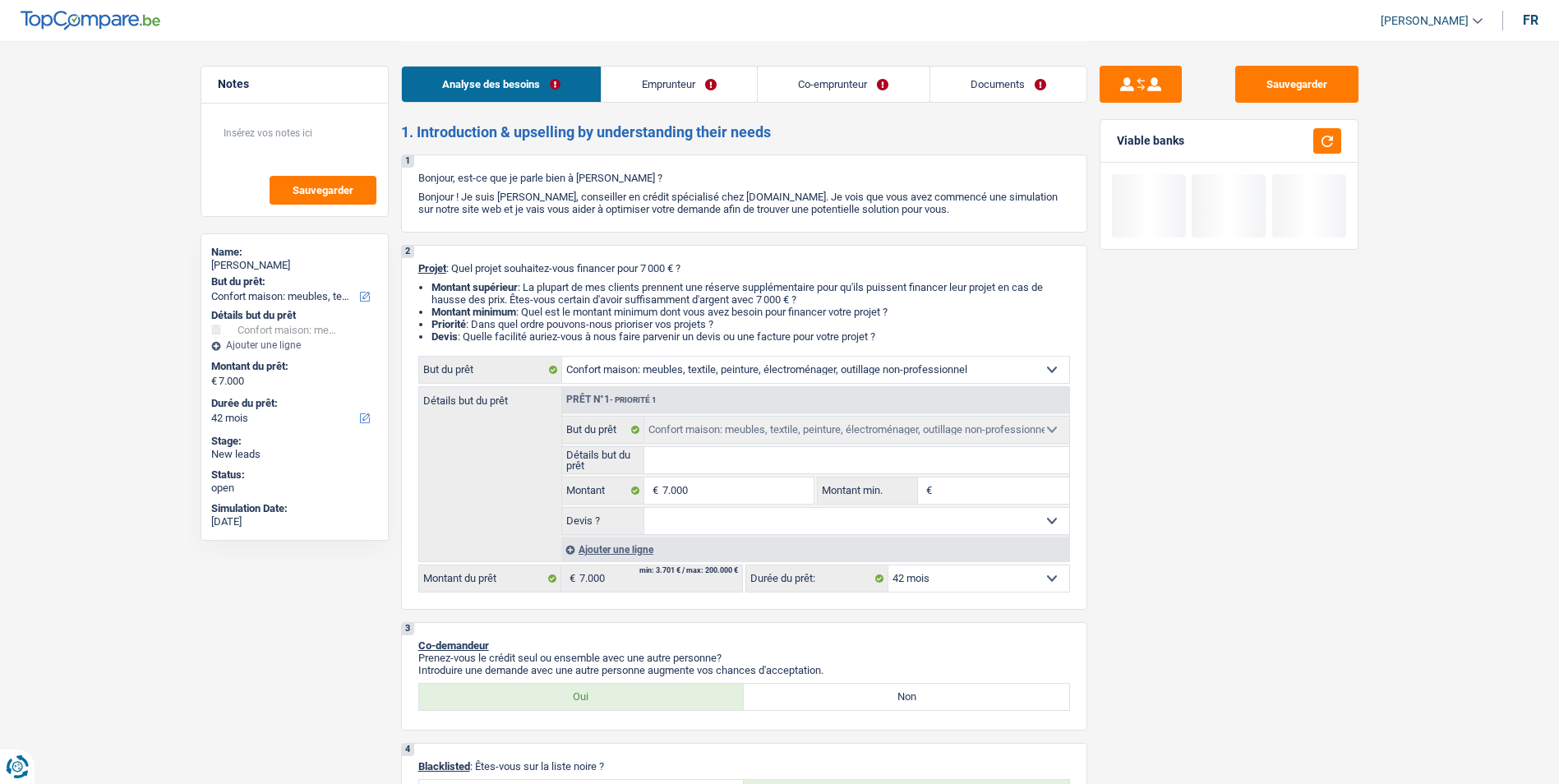
type input "5"
type input "50"
type input "500"
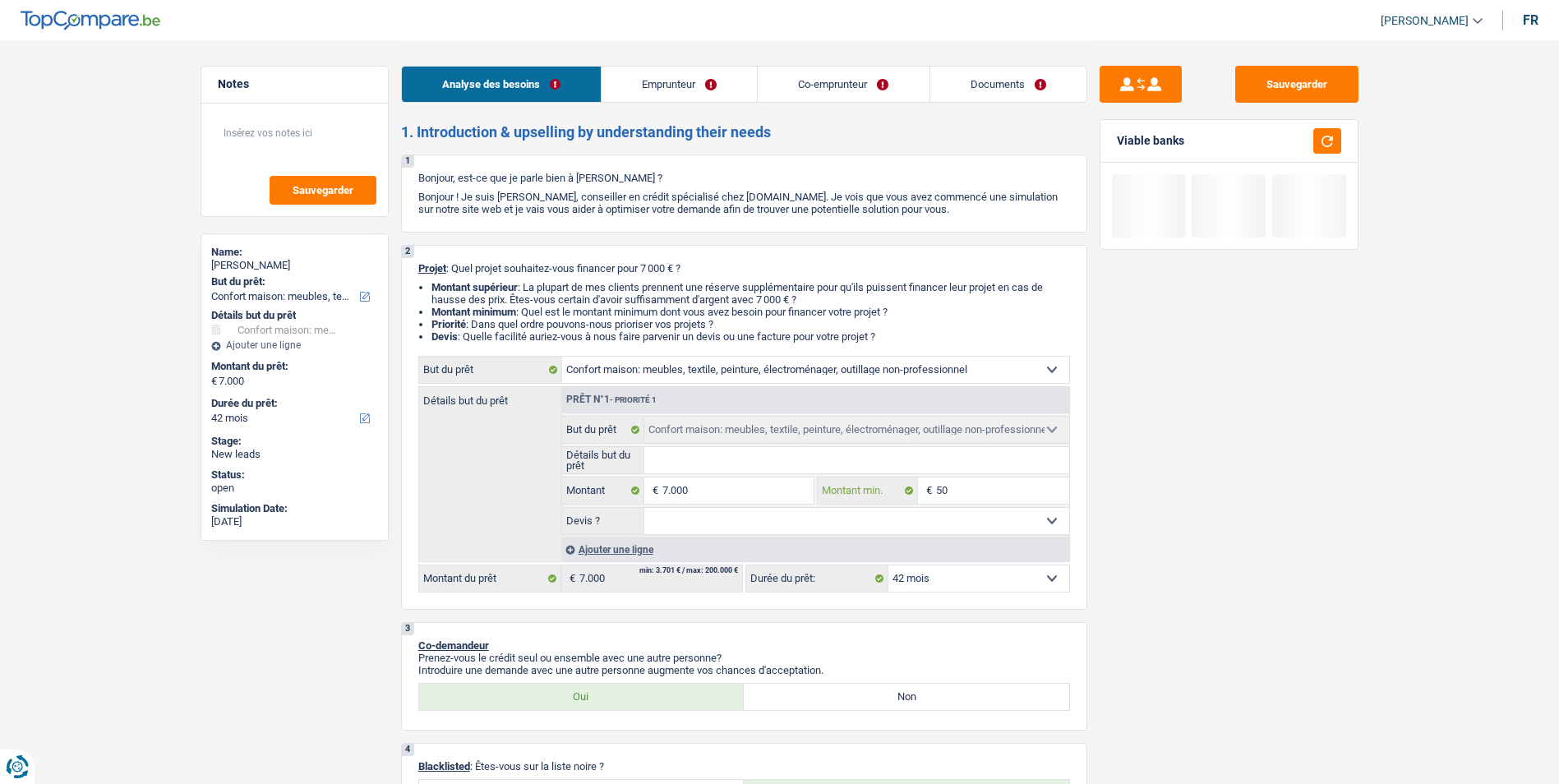
type input "500"
type input "5.001"
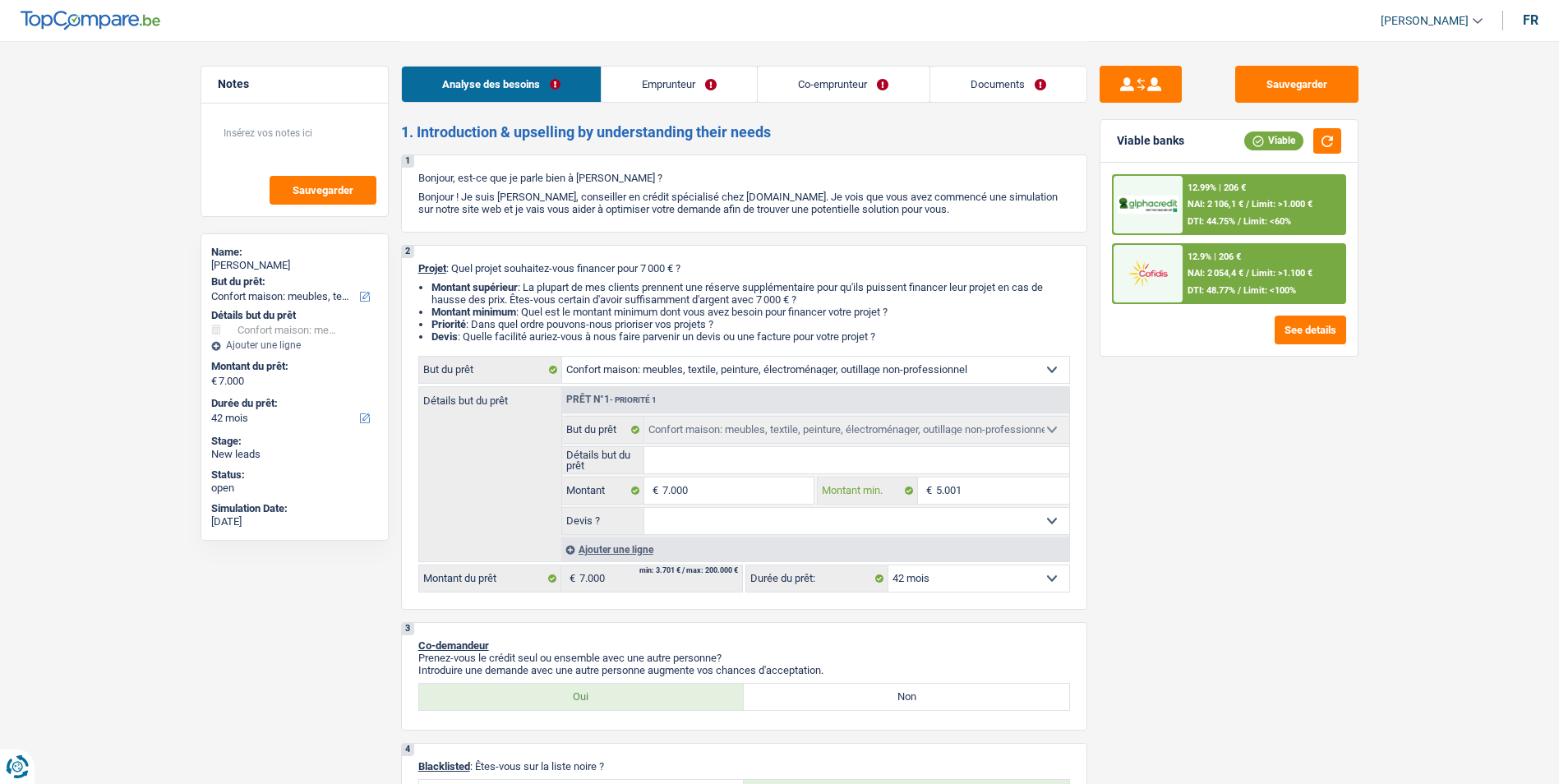
type input "5.001"
click at [854, 521] on select "Oui Non Non répondu Sélectionner une option" at bounding box center [856, 520] width 425 height 26
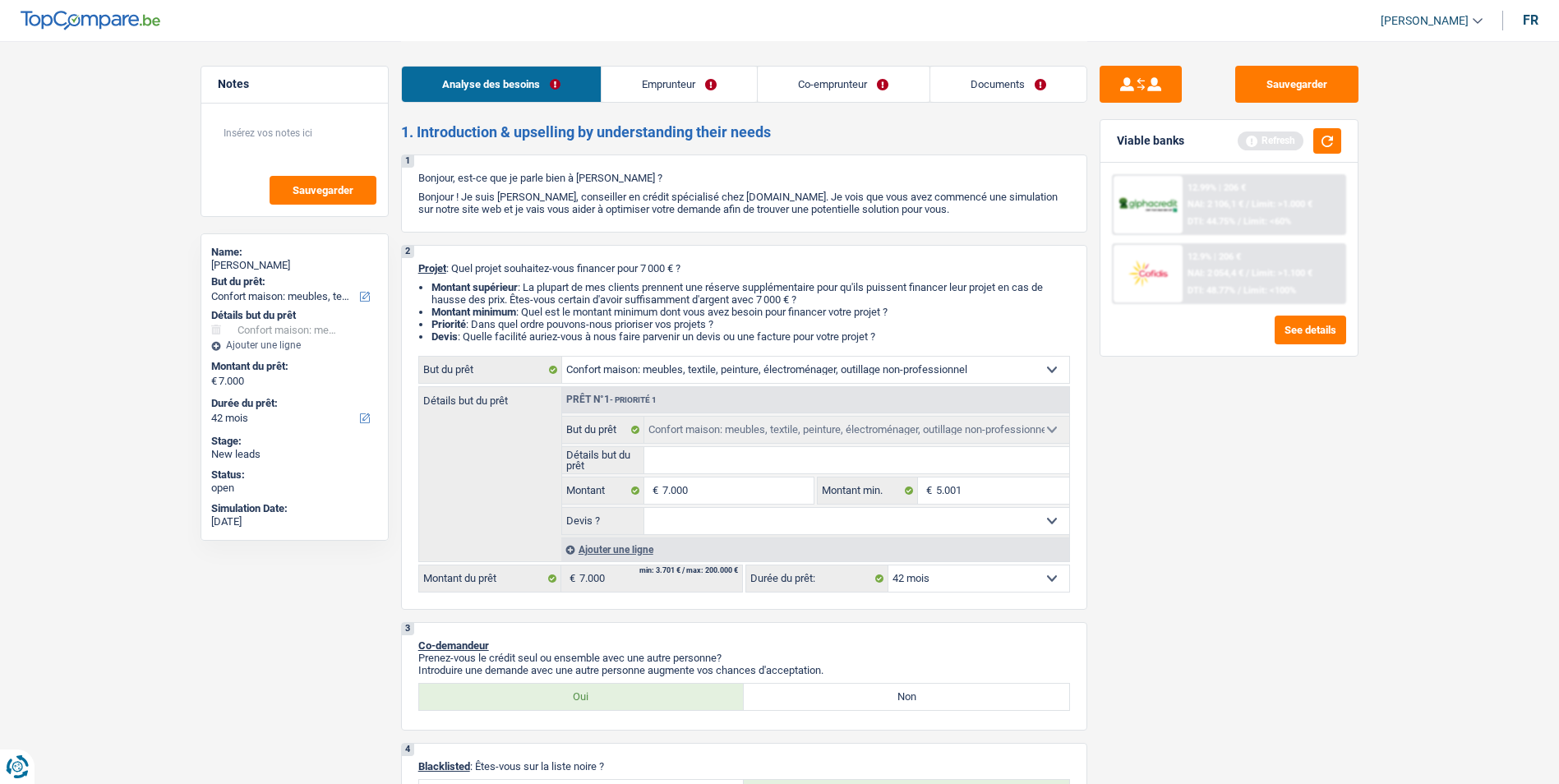
select select "yes"
click at [644, 507] on select "Oui Non Non répondu Sélectionner une option" at bounding box center [856, 520] width 425 height 26
select select "yes"
click at [760, 368] on select "Confort maison: meubles, textile, peinture, électroménager, outillage non-profe…" at bounding box center [815, 369] width 507 height 26
click at [562, 356] on select "Confort maison: meubles, textile, peinture, électroménager, outillage non-profe…" at bounding box center [815, 369] width 507 height 26
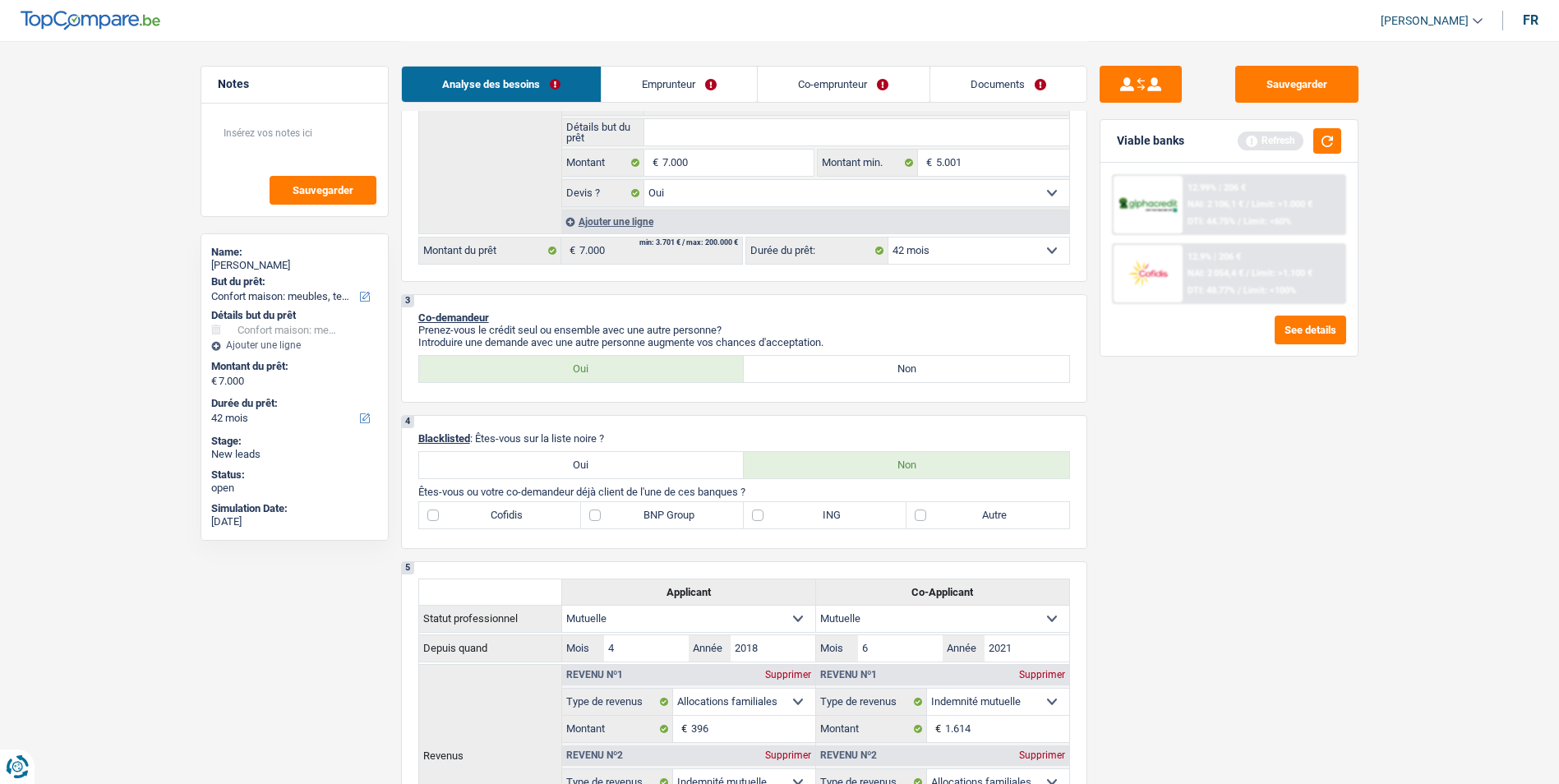
scroll to position [247, 0]
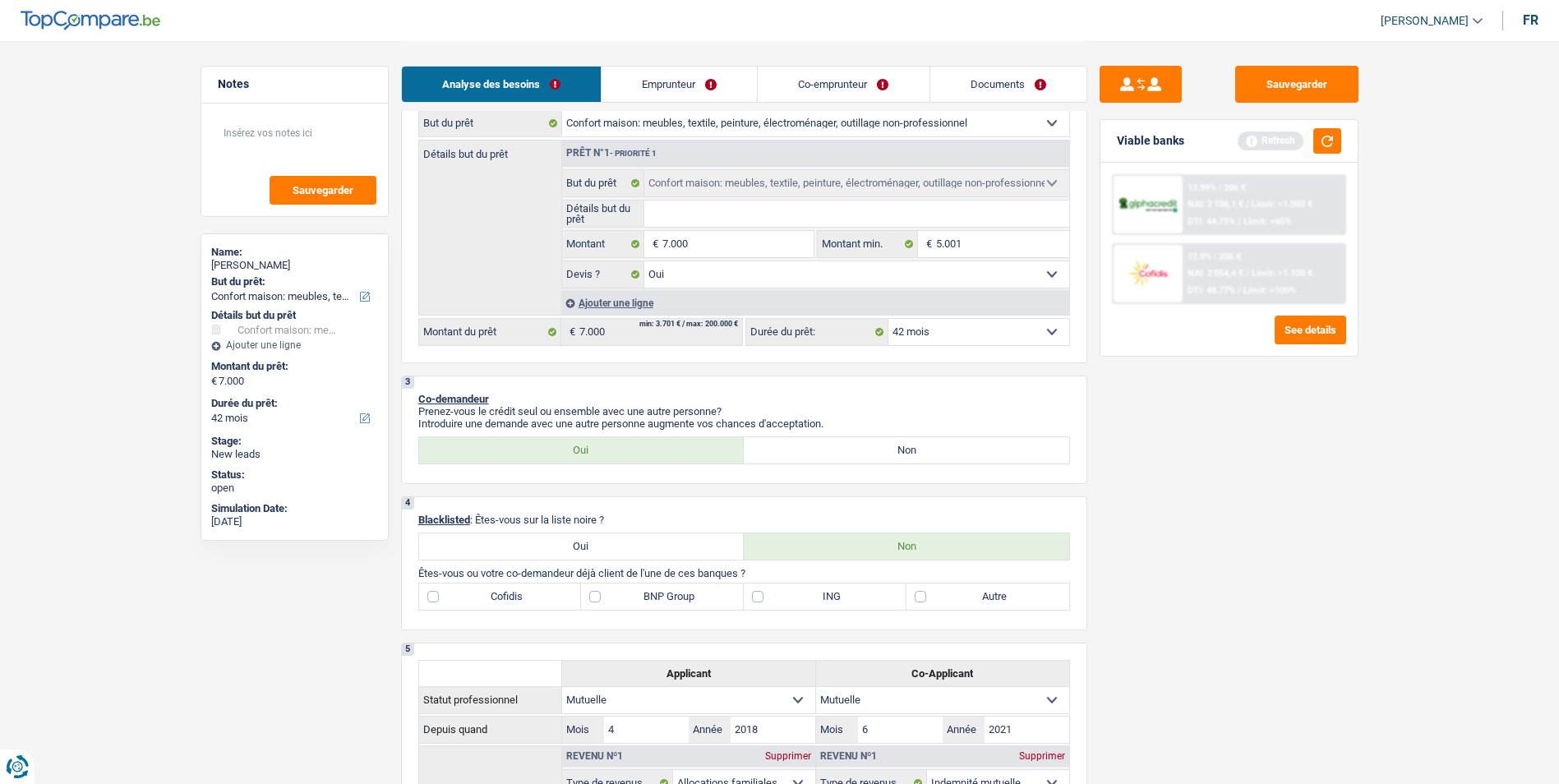
click at [814, 450] on label "Non" at bounding box center [906, 450] width 326 height 26
click at [814, 450] on input "Non" at bounding box center [906, 450] width 326 height 26
radio input "true"
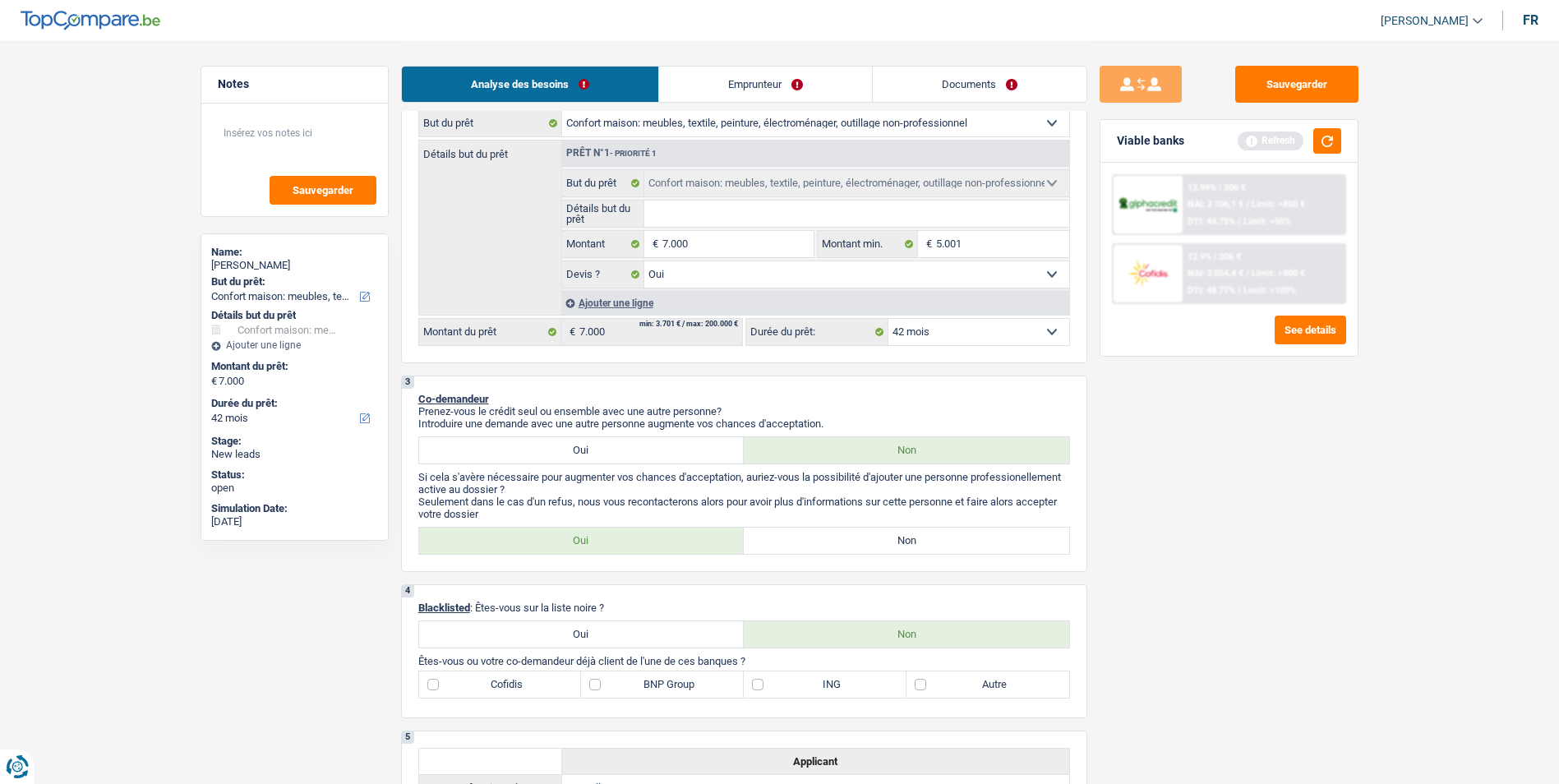
scroll to position [328, 0]
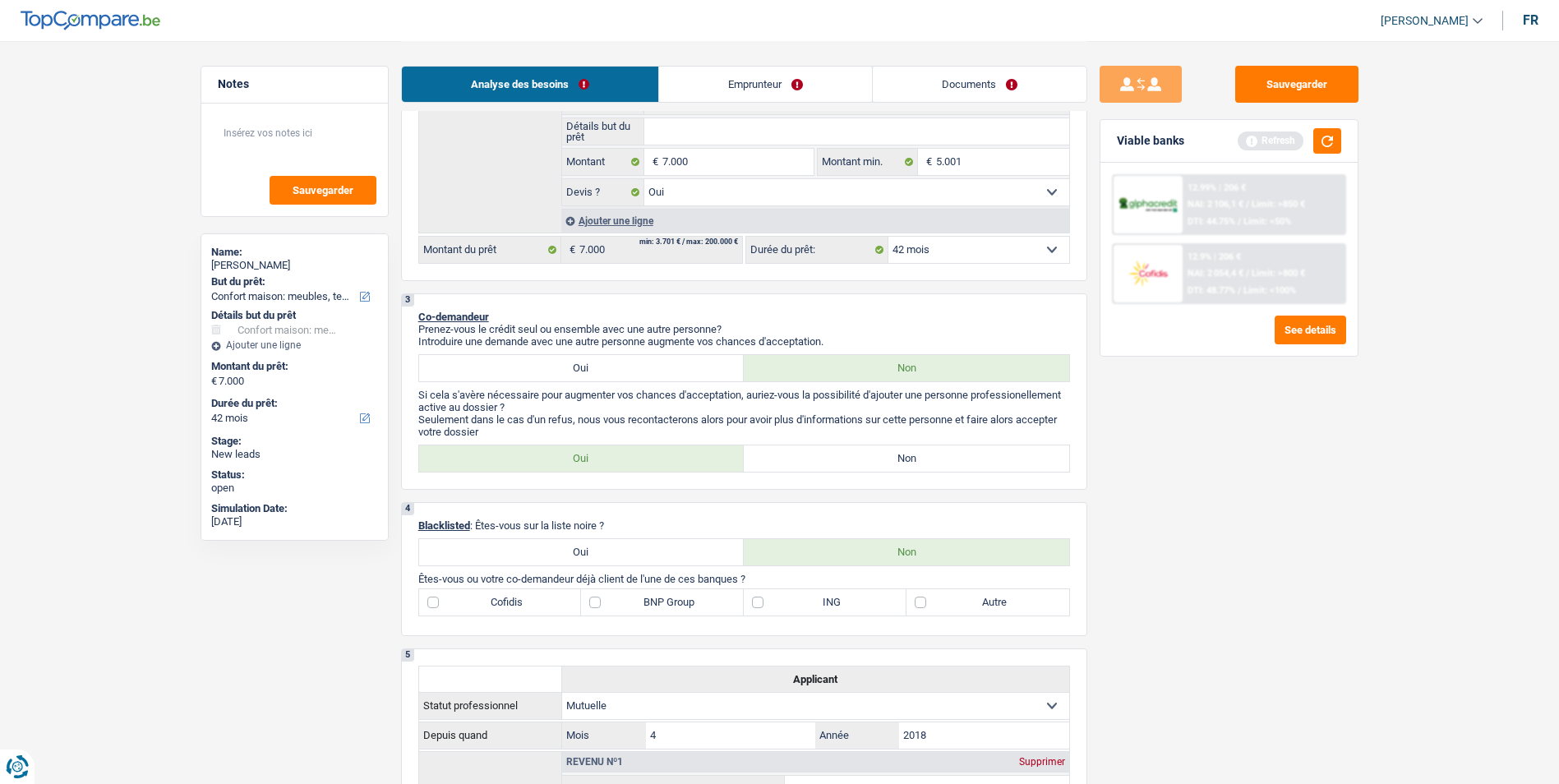
click at [856, 468] on label "Non" at bounding box center [906, 458] width 326 height 26
click at [856, 468] on input "Non" at bounding box center [906, 458] width 326 height 26
radio input "true"
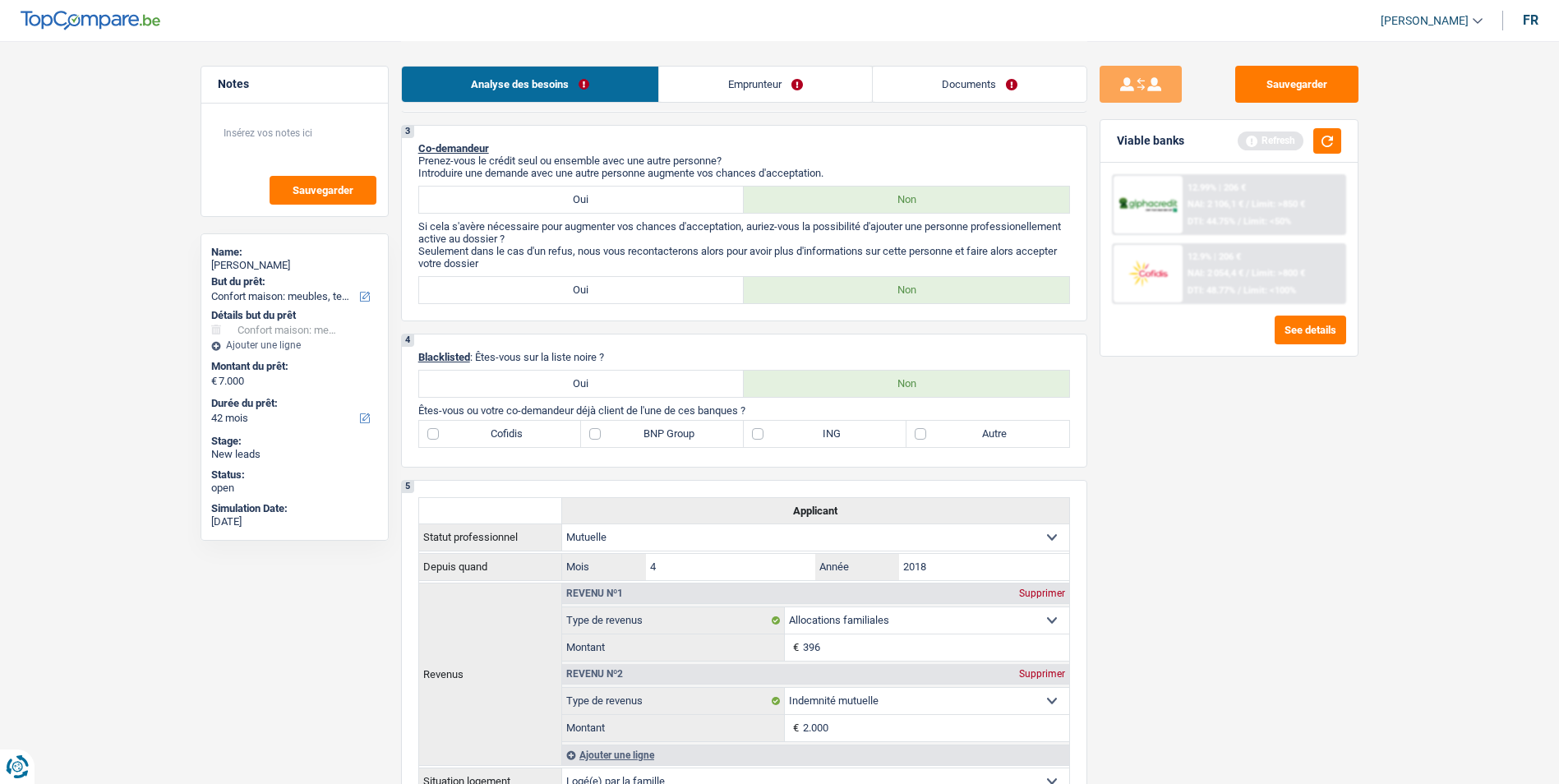
scroll to position [575, 0]
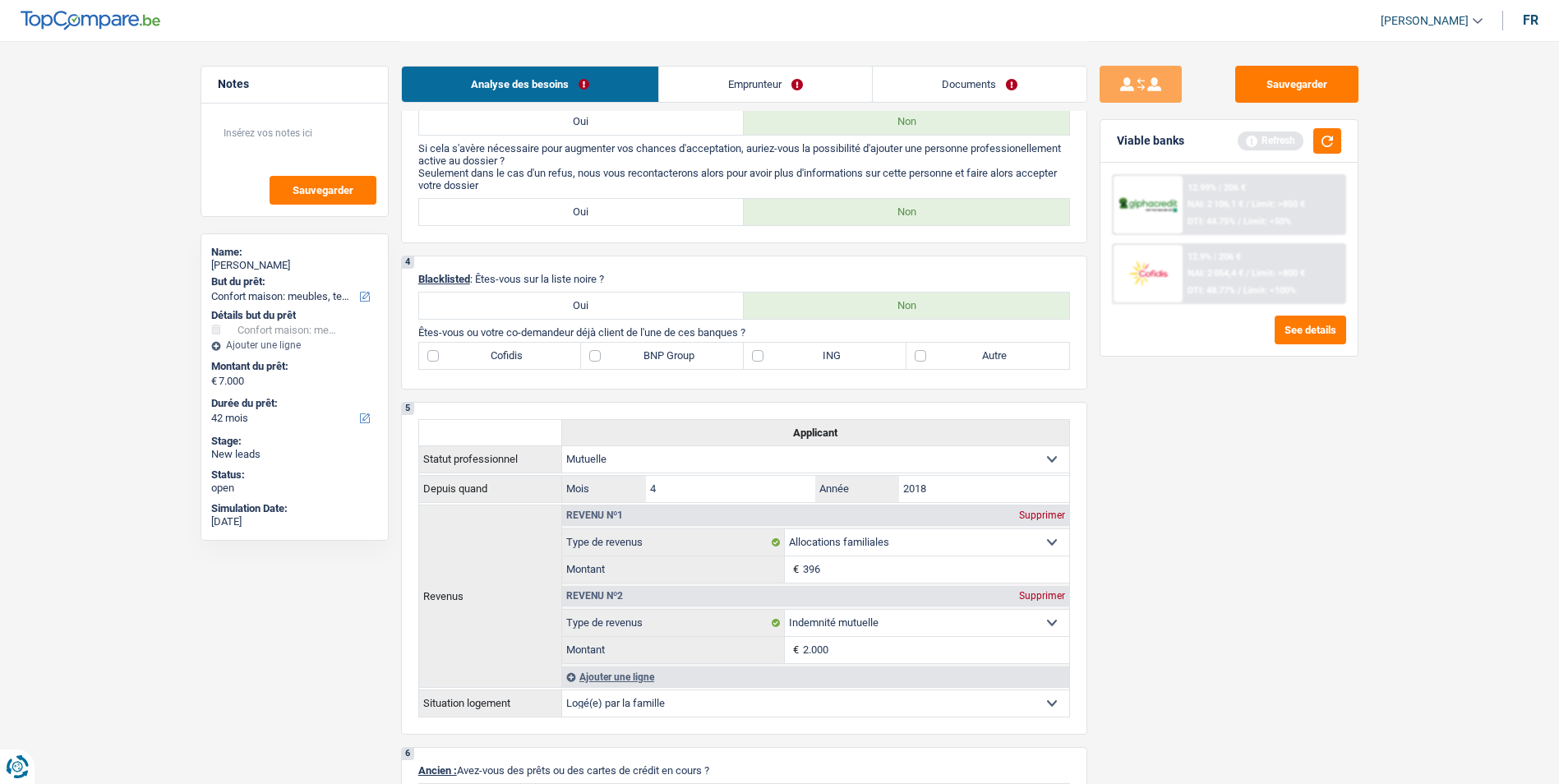
click at [606, 355] on label "BNP Group" at bounding box center [662, 355] width 162 height 26
click at [606, 355] on input "BNP Group" at bounding box center [662, 355] width 162 height 26
checkbox input "true"
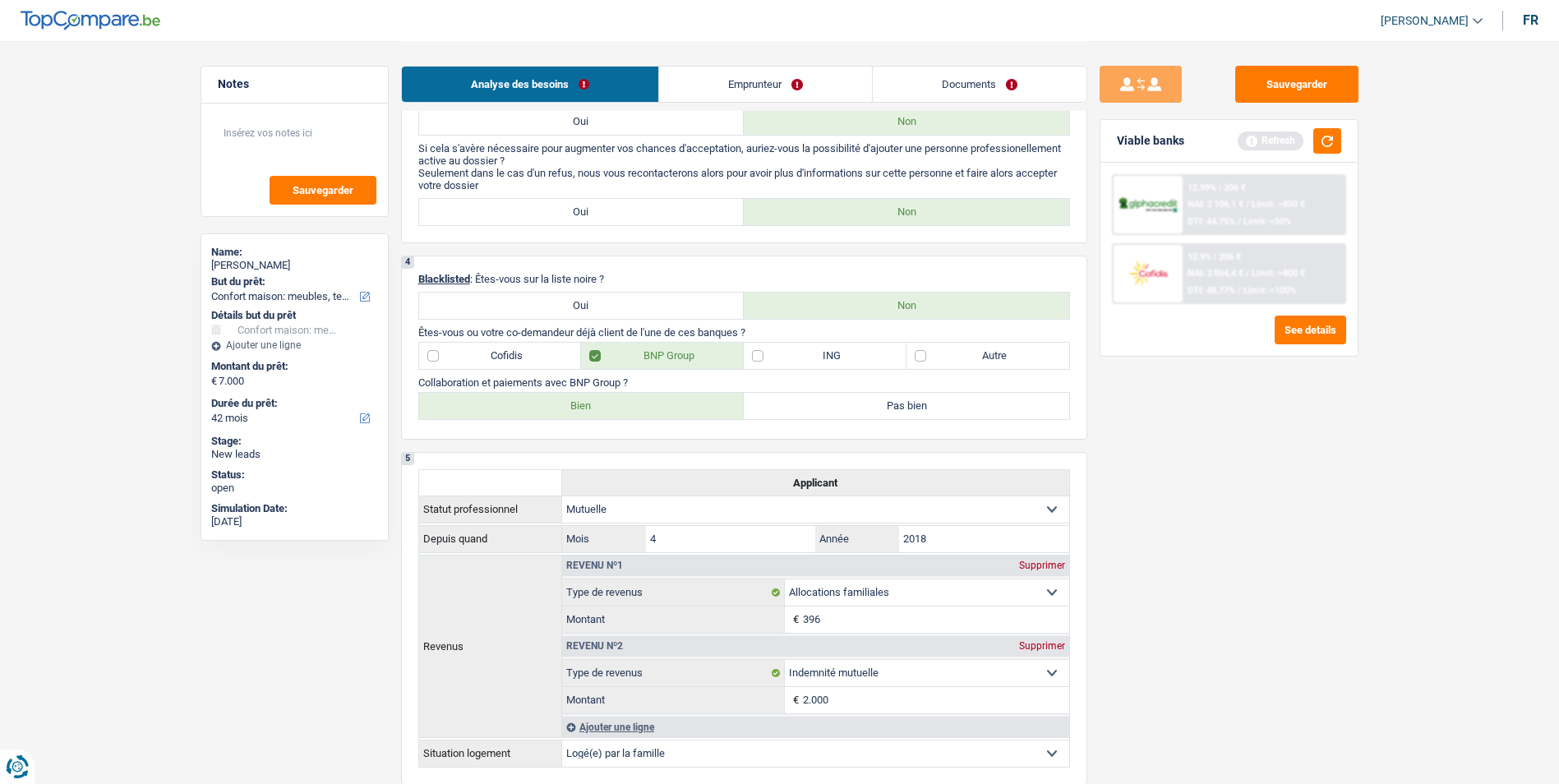
click at [581, 401] on label "Bien" at bounding box center [581, 406] width 326 height 26
click at [581, 401] on input "Bien" at bounding box center [581, 406] width 326 height 26
radio input "true"
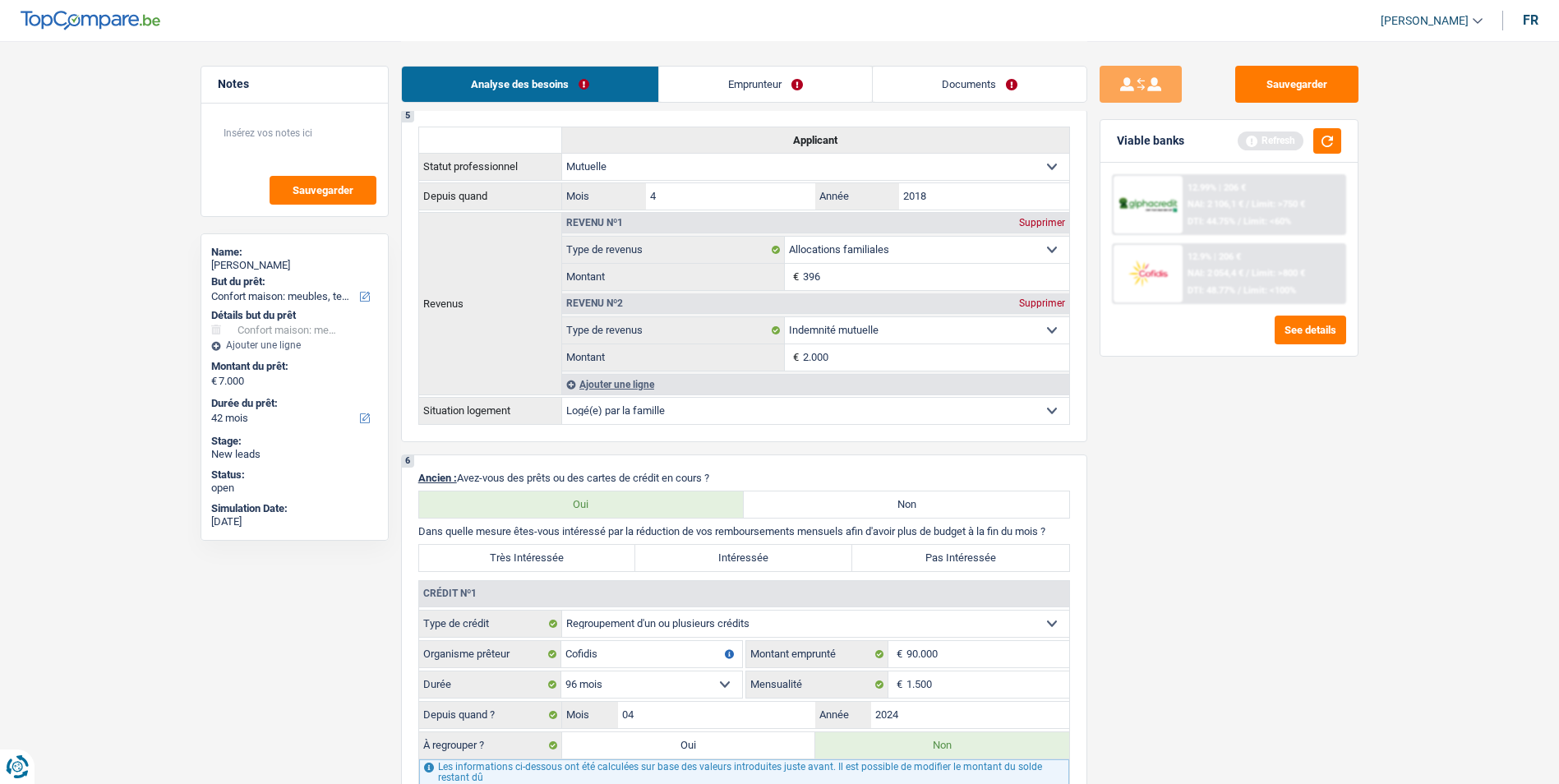
scroll to position [1068, 0]
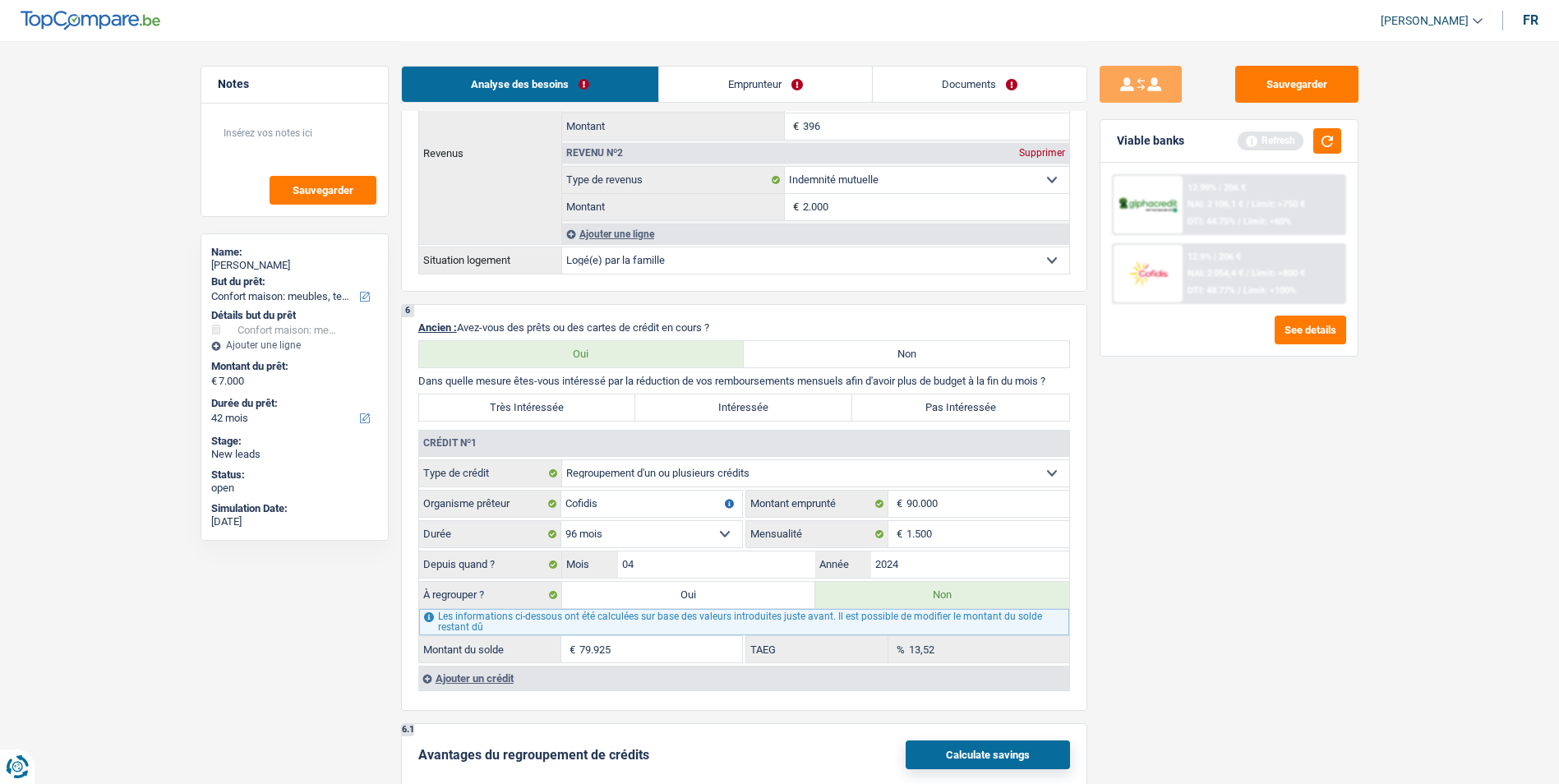
click at [869, 404] on label "Pas Intéressée" at bounding box center [961, 407] width 217 height 26
click at [869, 404] on input "Pas Intéressée" at bounding box center [961, 407] width 217 height 26
radio input "true"
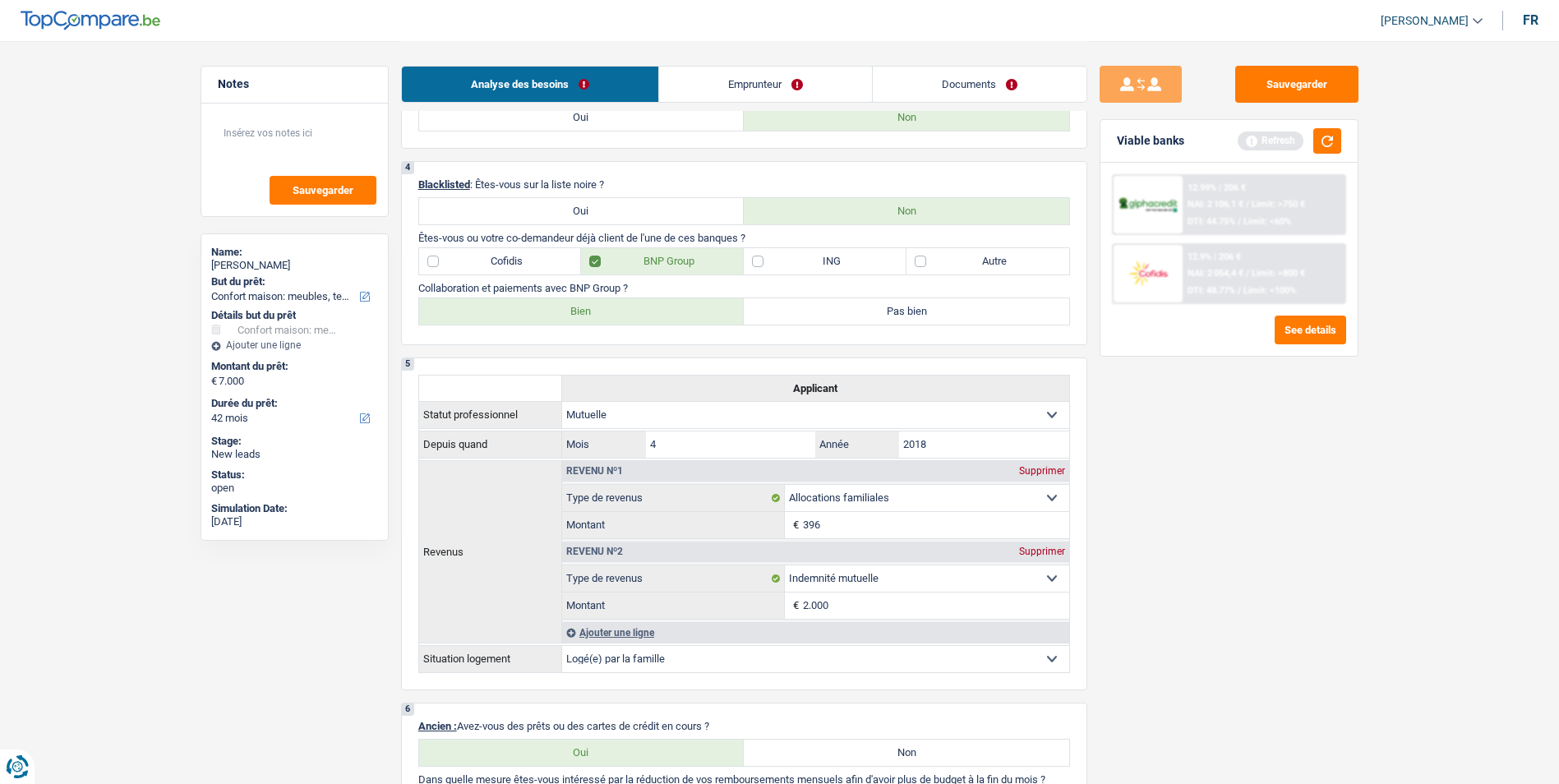
scroll to position [575, 0]
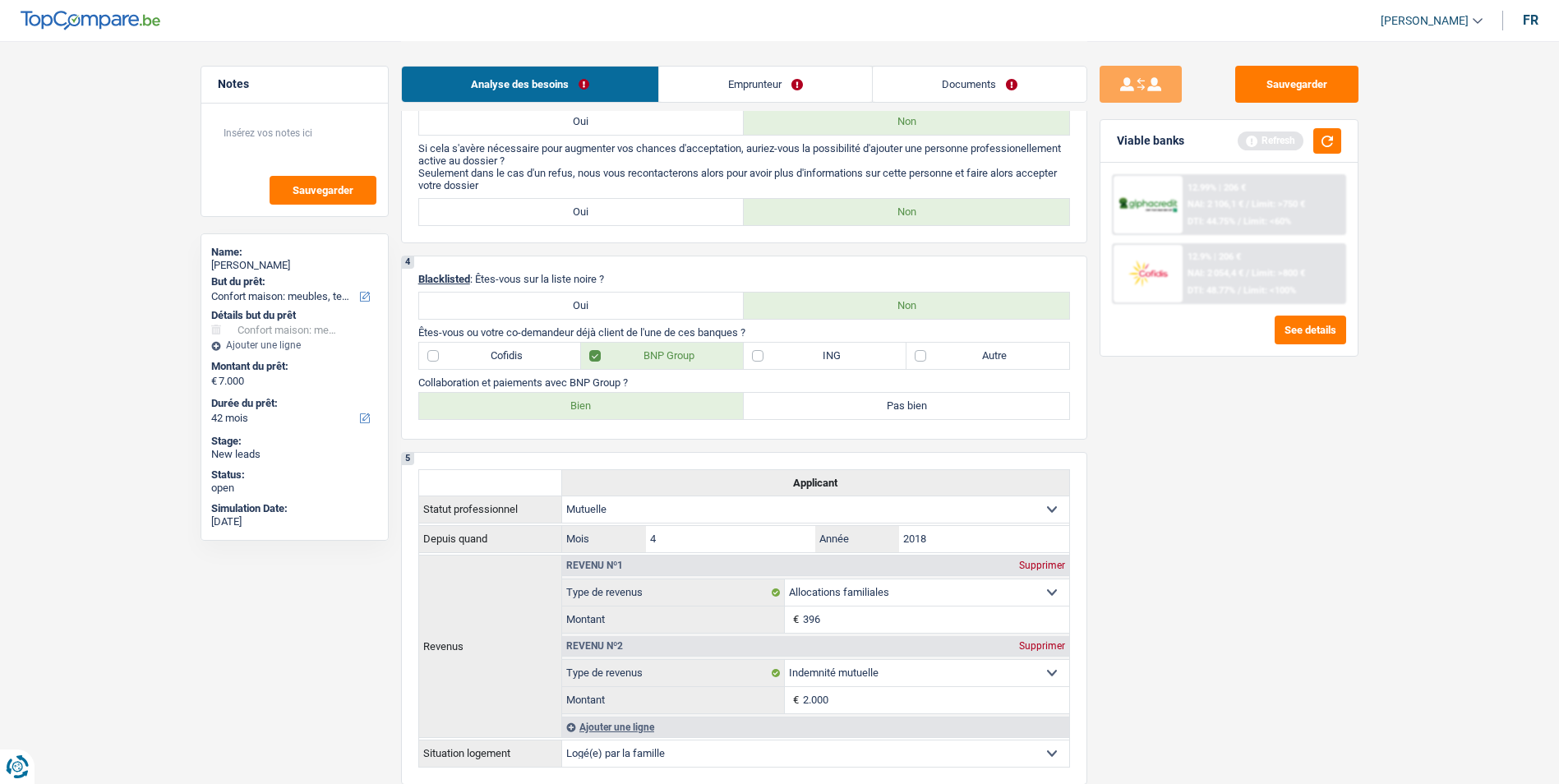
click at [532, 350] on label "Cofidis" at bounding box center [500, 355] width 162 height 26
click at [532, 350] on input "Cofidis" at bounding box center [500, 355] width 162 height 26
checkbox input "true"
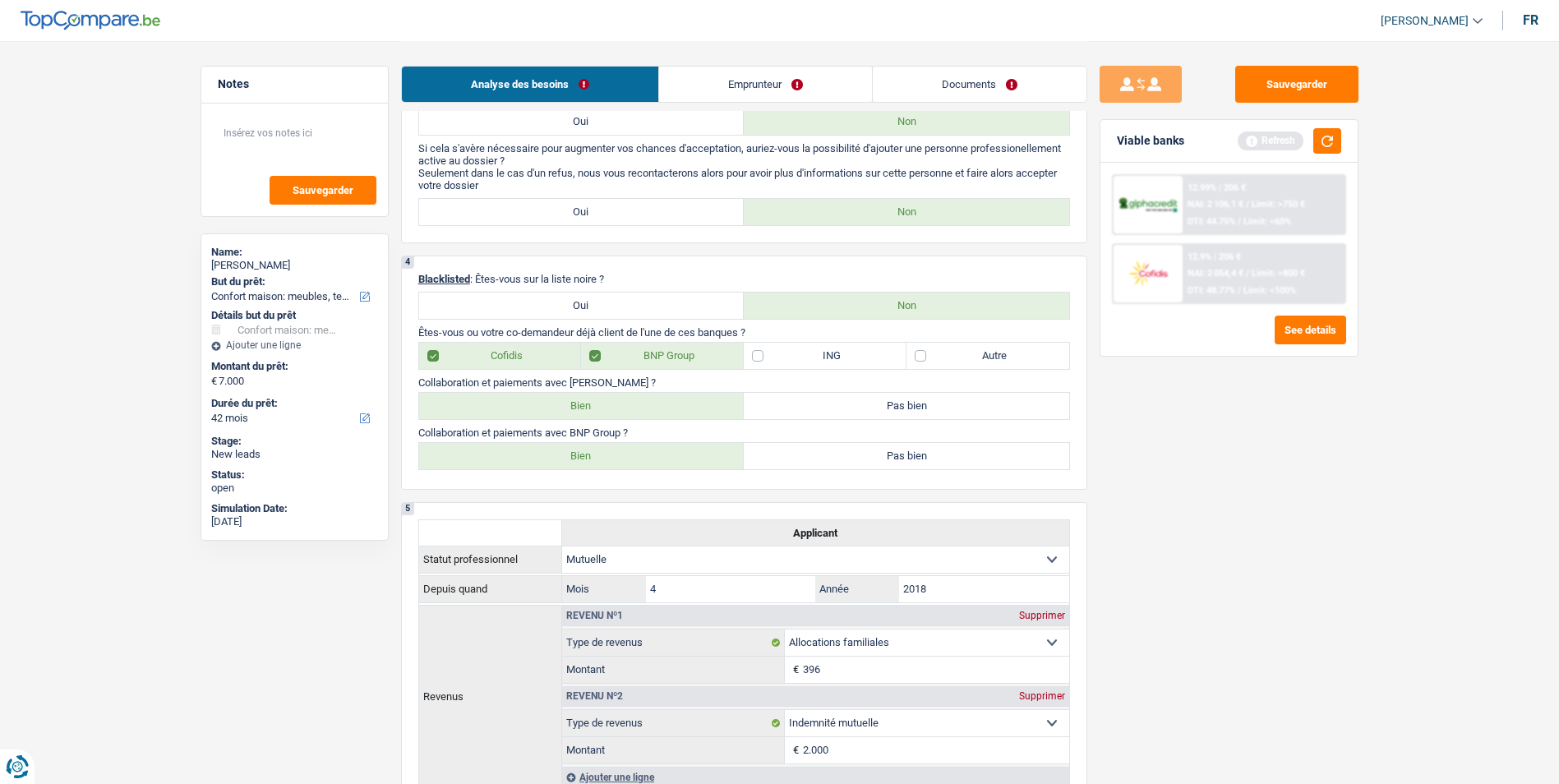
click at [584, 406] on label "Bien" at bounding box center [581, 406] width 326 height 26
click at [584, 406] on input "Bien" at bounding box center [581, 406] width 326 height 26
radio input "true"
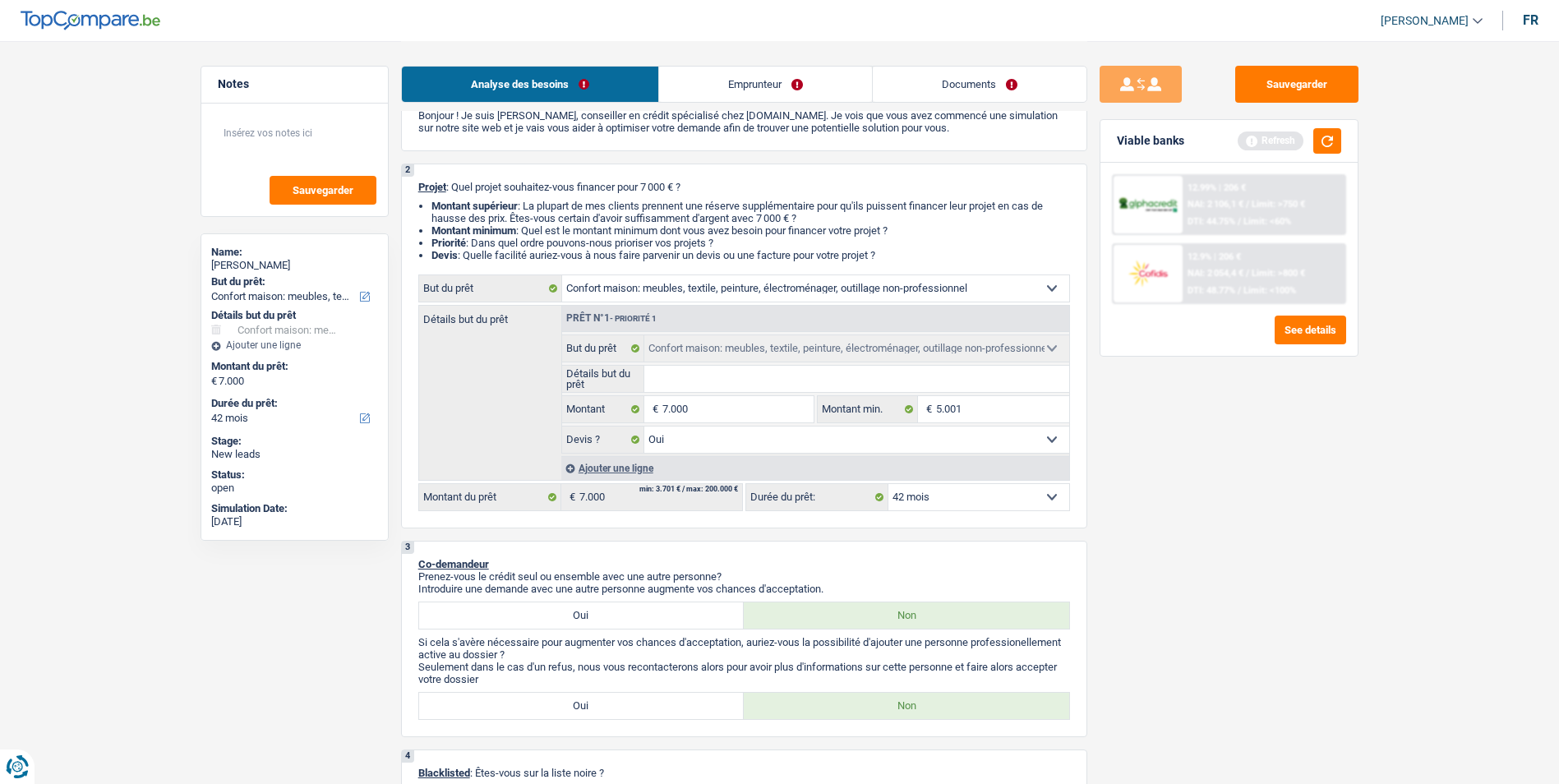
scroll to position [0, 0]
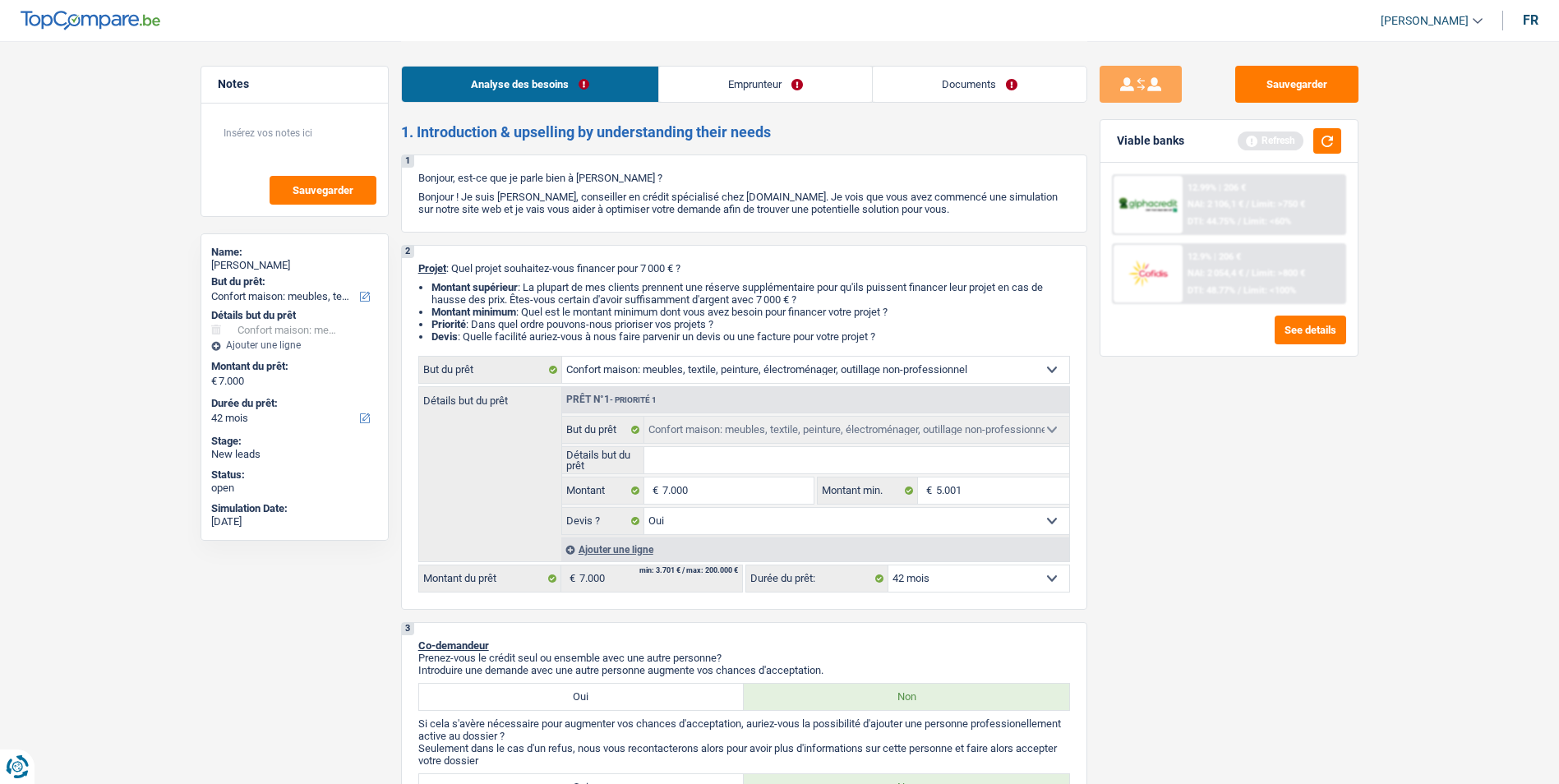
click at [769, 86] on link "Emprunteur" at bounding box center [766, 84] width 213 height 35
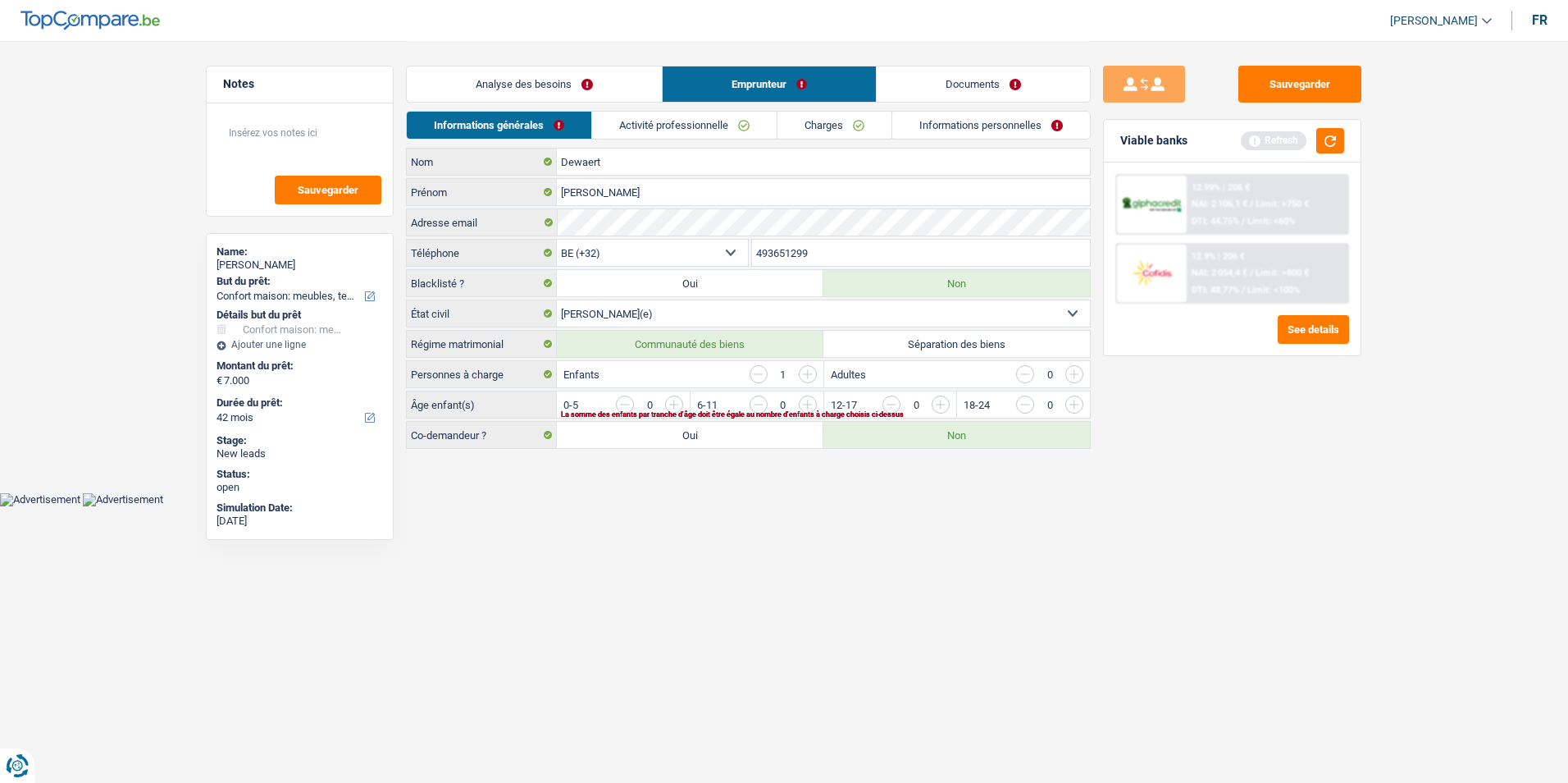
click at [944, 406] on input "button" at bounding box center [1274, 408] width 684 height 26
click at [712, 121] on link "Activité professionnelle" at bounding box center [686, 124] width 185 height 27
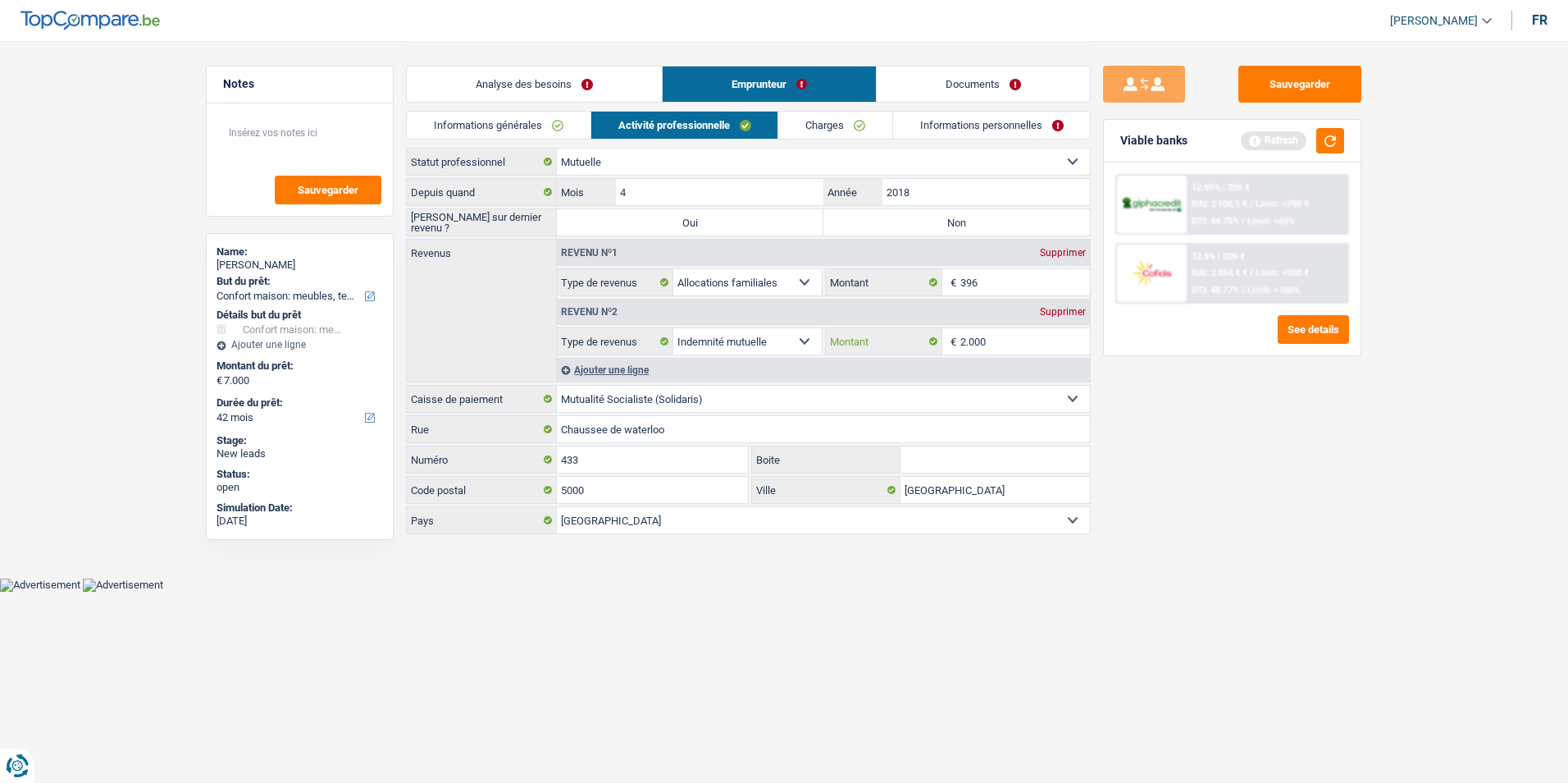
click at [1019, 346] on input "2.000" at bounding box center [1025, 341] width 130 height 26
click at [617, 366] on div "Ajouter une ligne" at bounding box center [823, 370] width 534 height 24
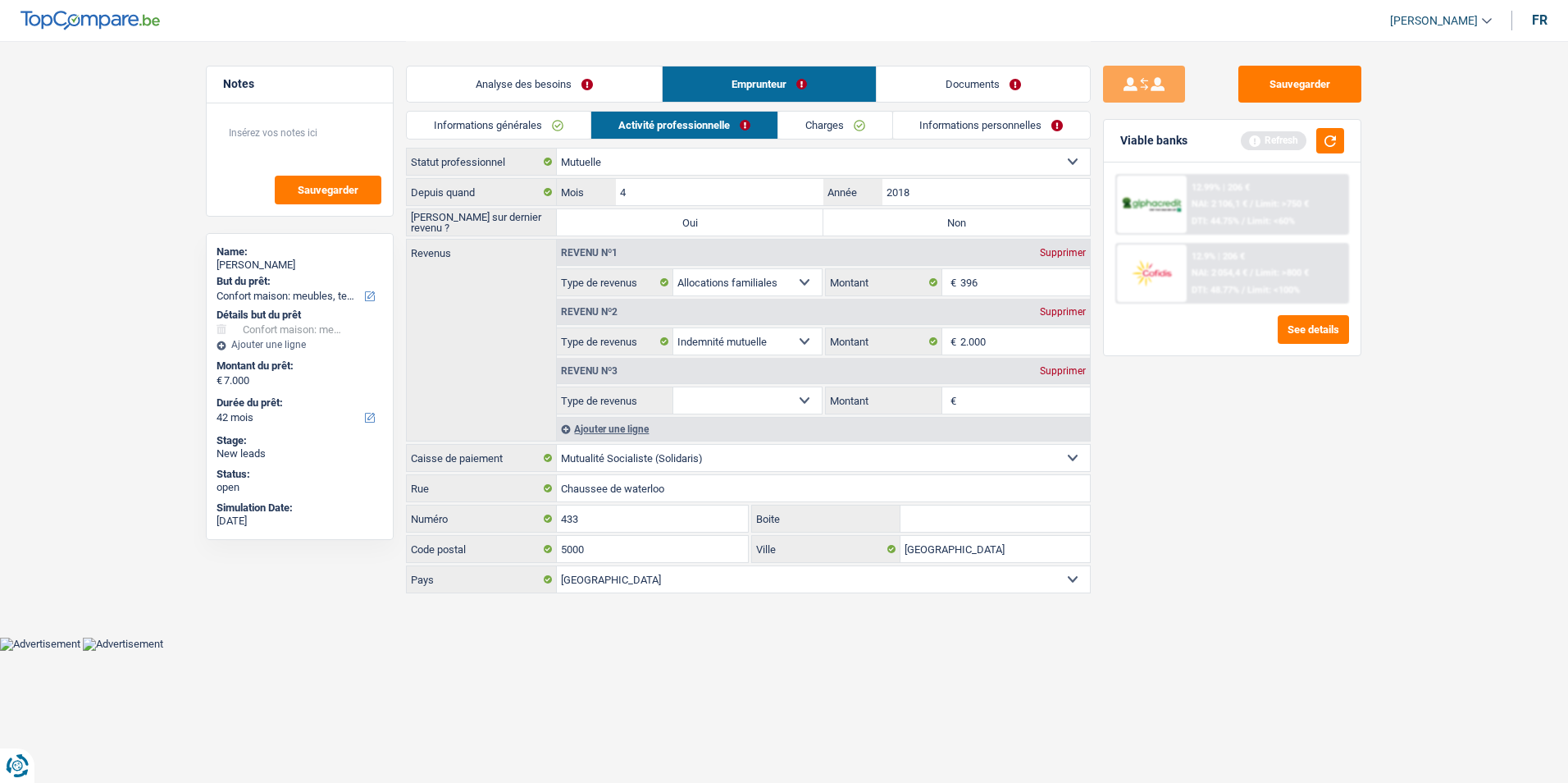
click at [764, 396] on select "Allocation d'handicap Allocations chômage Allocations familiales Chèques repas …" at bounding box center [747, 400] width 148 height 26
select select "parttimeSelfemployed"
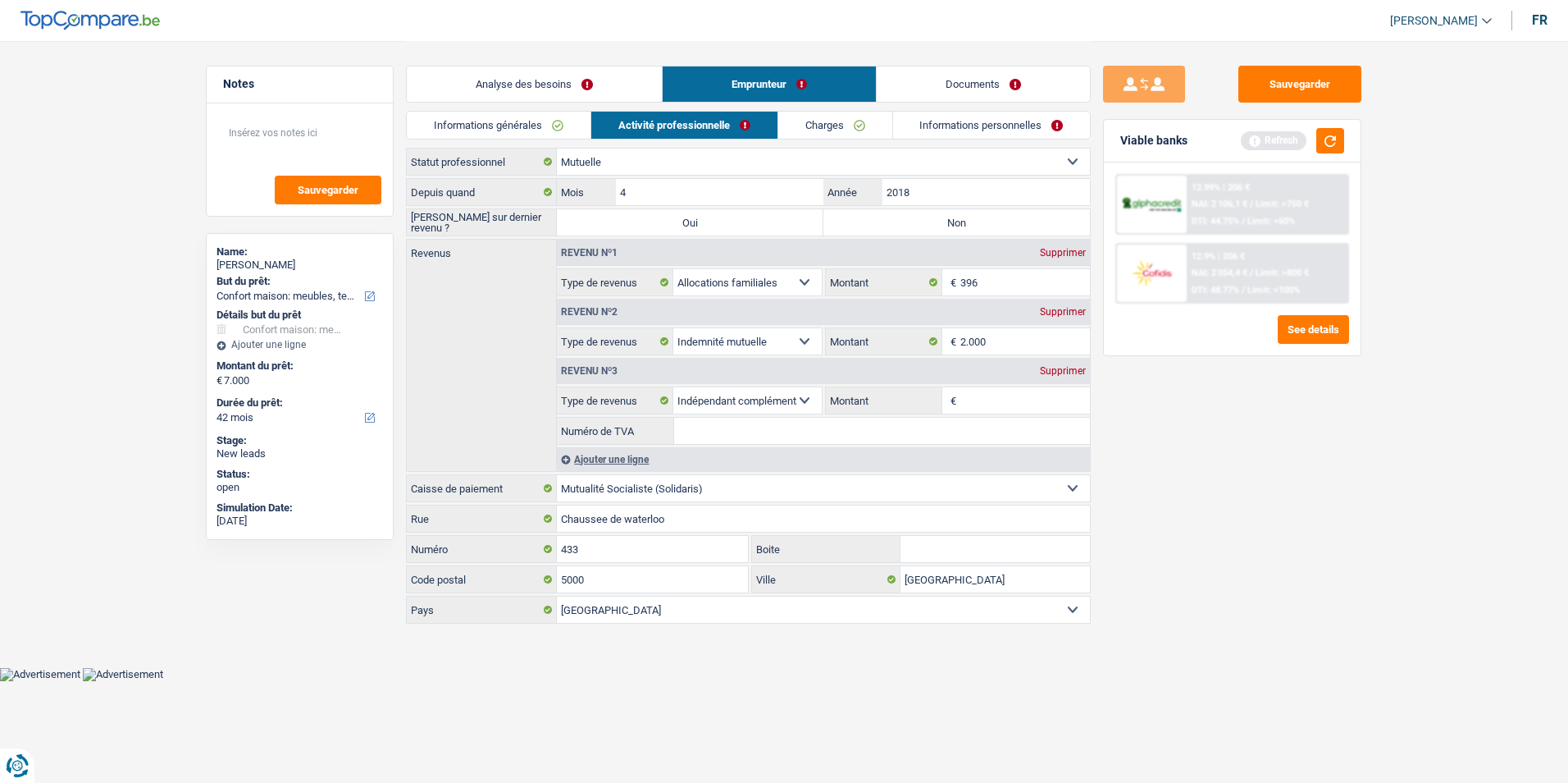
click at [706, 439] on input "Numéro de TVA" at bounding box center [882, 430] width 416 height 26
drag, startPoint x: 761, startPoint y: 425, endPoint x: 671, endPoint y: 426, distance: 90.0
click at [671, 426] on div "0888937296 Numéro de TVA" at bounding box center [823, 430] width 534 height 26
type input "0888937296"
click at [1048, 371] on div "Supprimer" at bounding box center [1063, 371] width 54 height 10
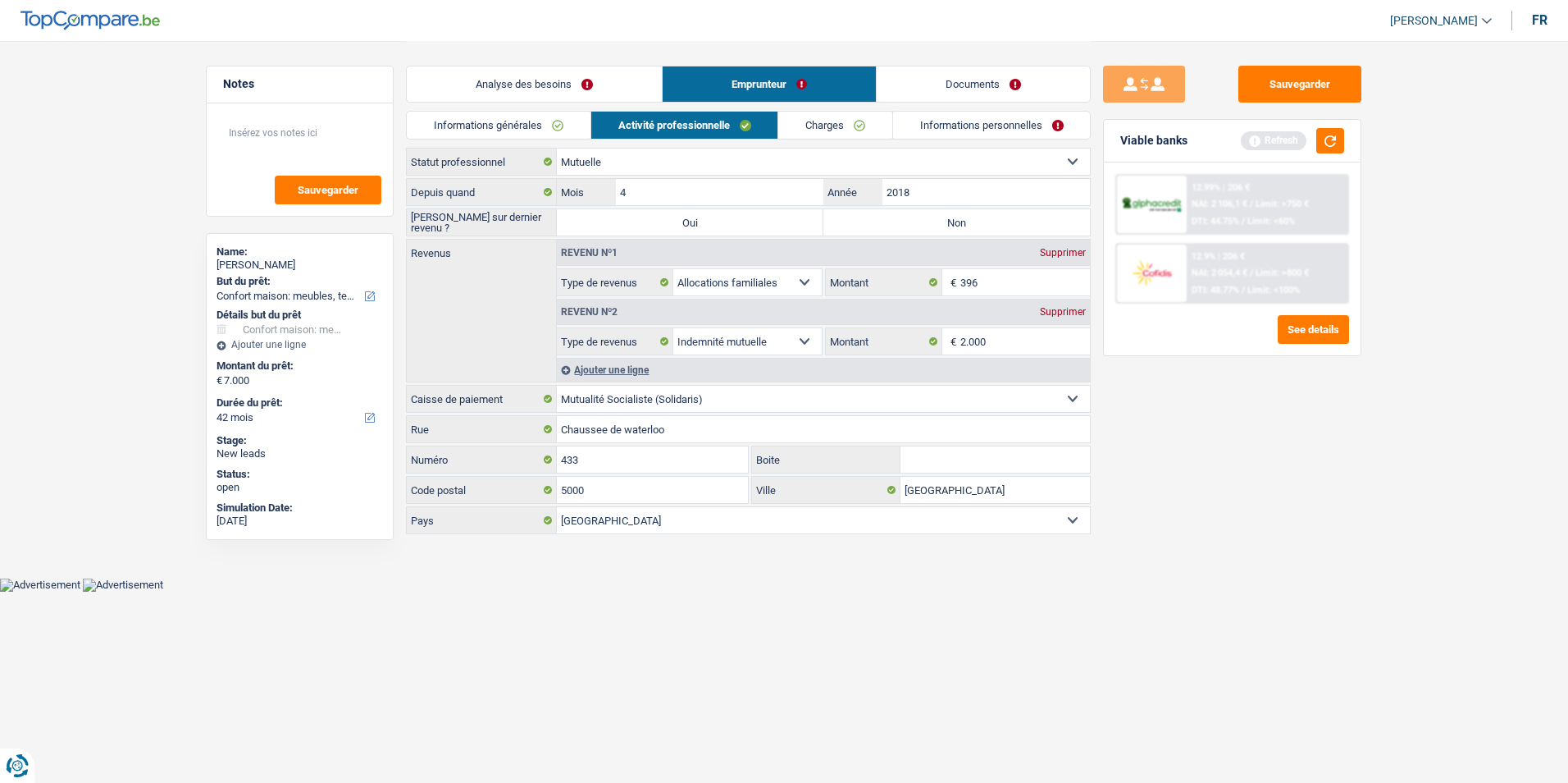
click at [801, 121] on link "Charges" at bounding box center [835, 124] width 114 height 27
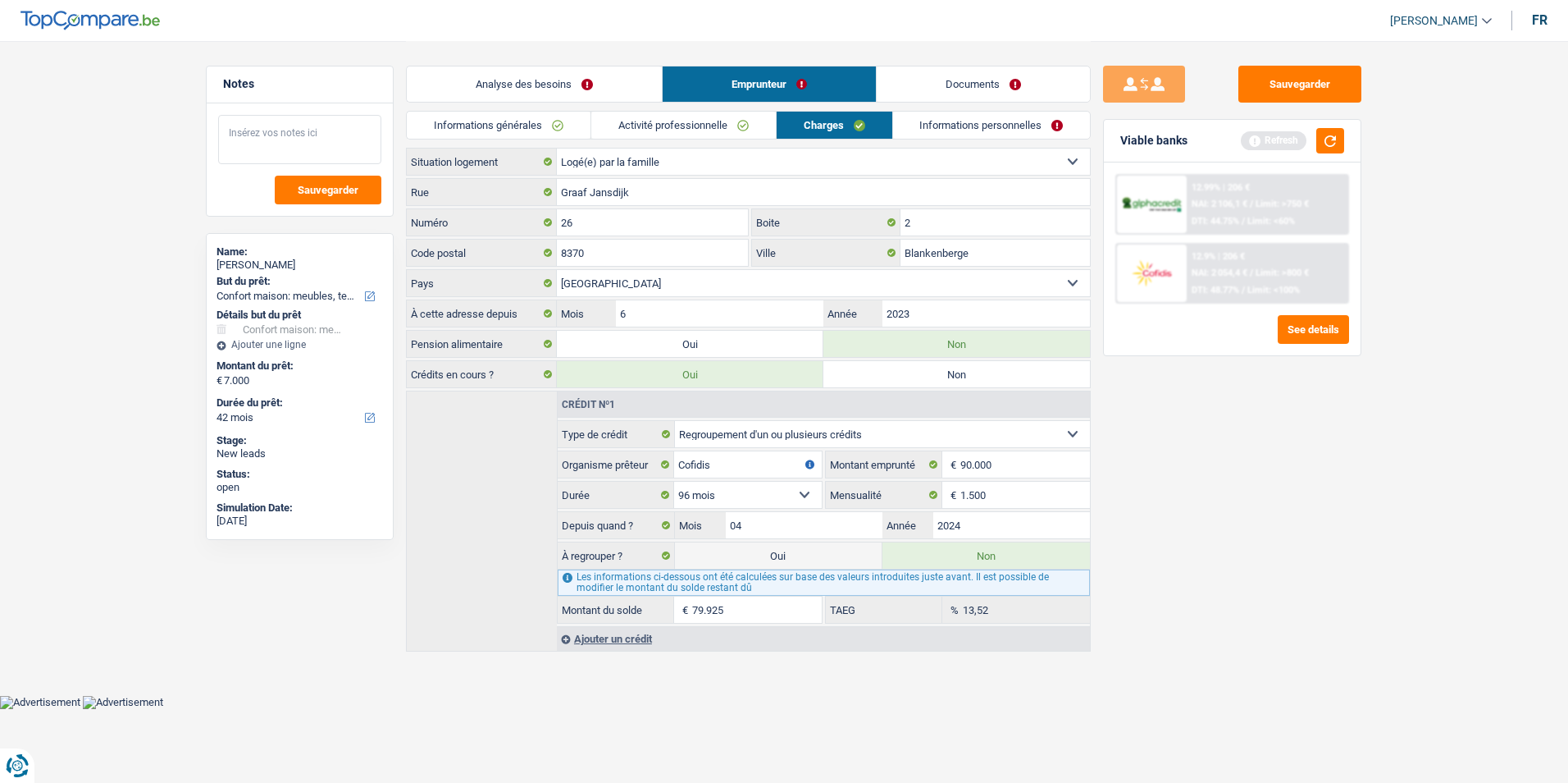
click at [256, 134] on textarea at bounding box center [300, 140] width 163 height 50
type textarea "-"
click at [651, 153] on select "Locataire Propriétaire avec prêt hypothécaire Propriétaire sans prêt hypothécai…" at bounding box center [823, 161] width 534 height 26
select select "ownerWithoutMortgage"
click at [556, 148] on select "Locataire Propriétaire avec prêt hypothécaire Propriétaire sans prêt hypothécai…" at bounding box center [823, 161] width 534 height 26
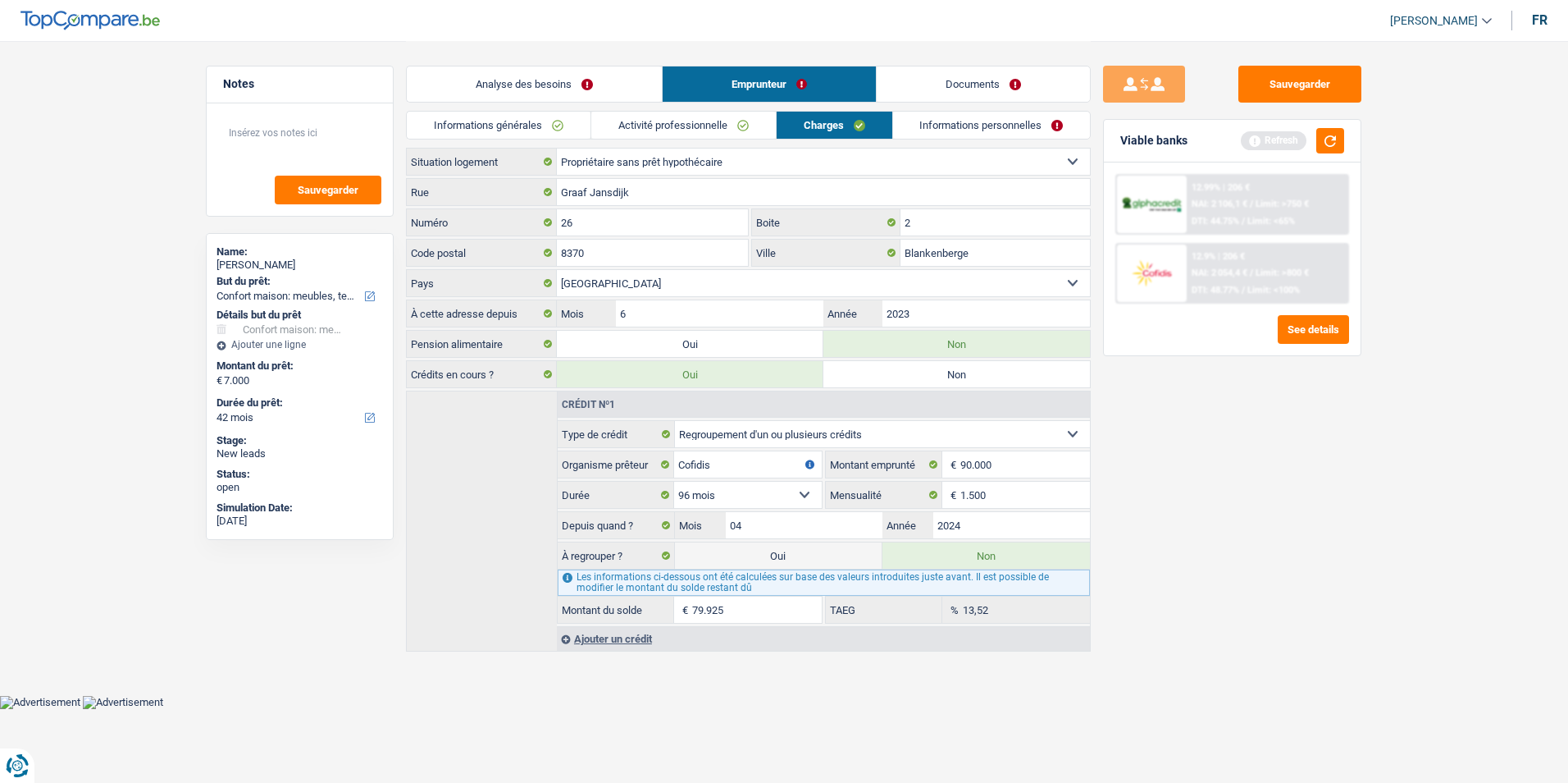
click at [930, 123] on link "Informations personnelles" at bounding box center [992, 124] width 198 height 27
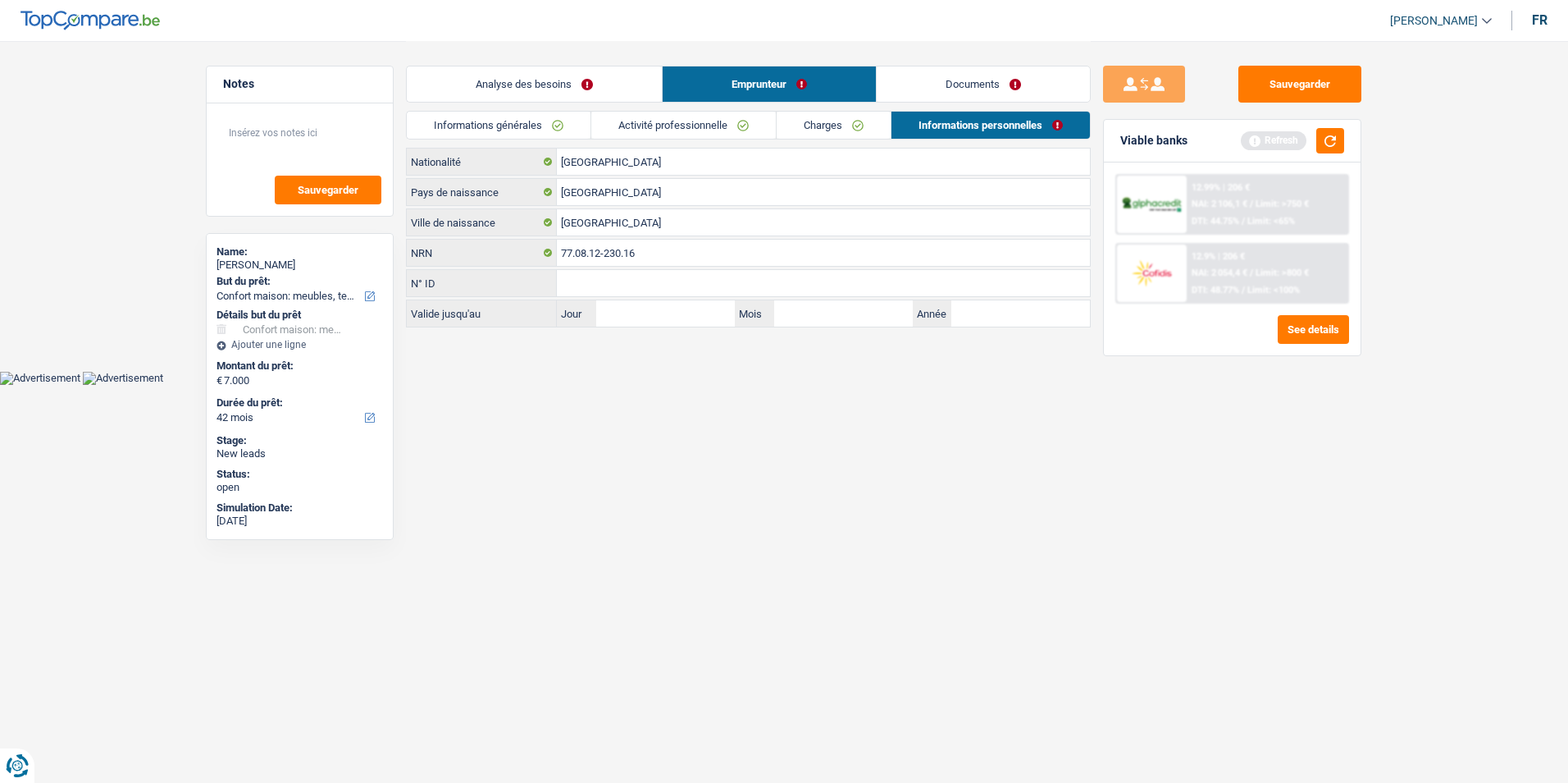
click at [634, 133] on link "Activité professionnelle" at bounding box center [684, 124] width 185 height 27
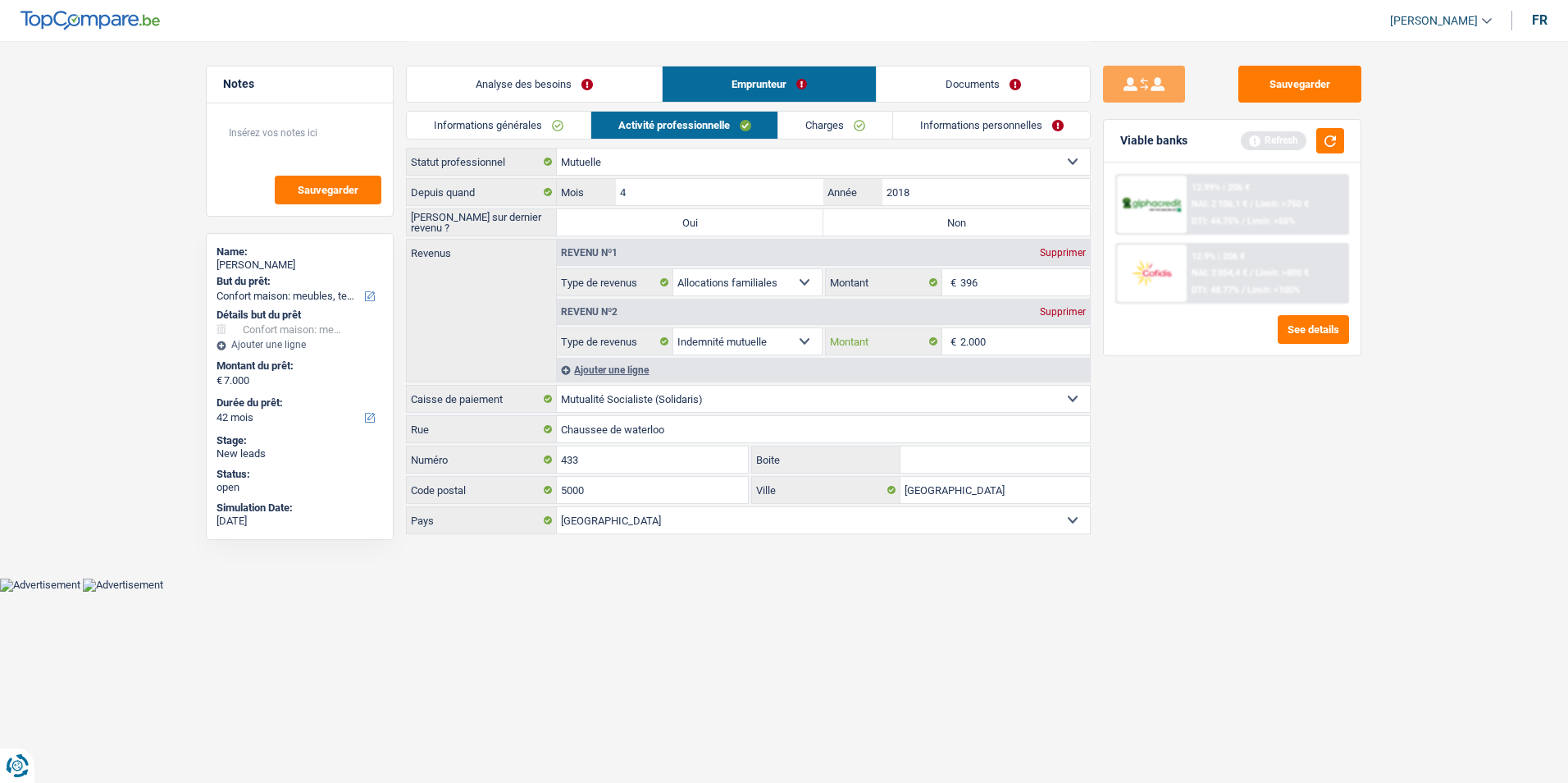
click at [998, 341] on input "2.000" at bounding box center [1025, 341] width 130 height 26
click at [839, 126] on link "Charges" at bounding box center [835, 124] width 114 height 27
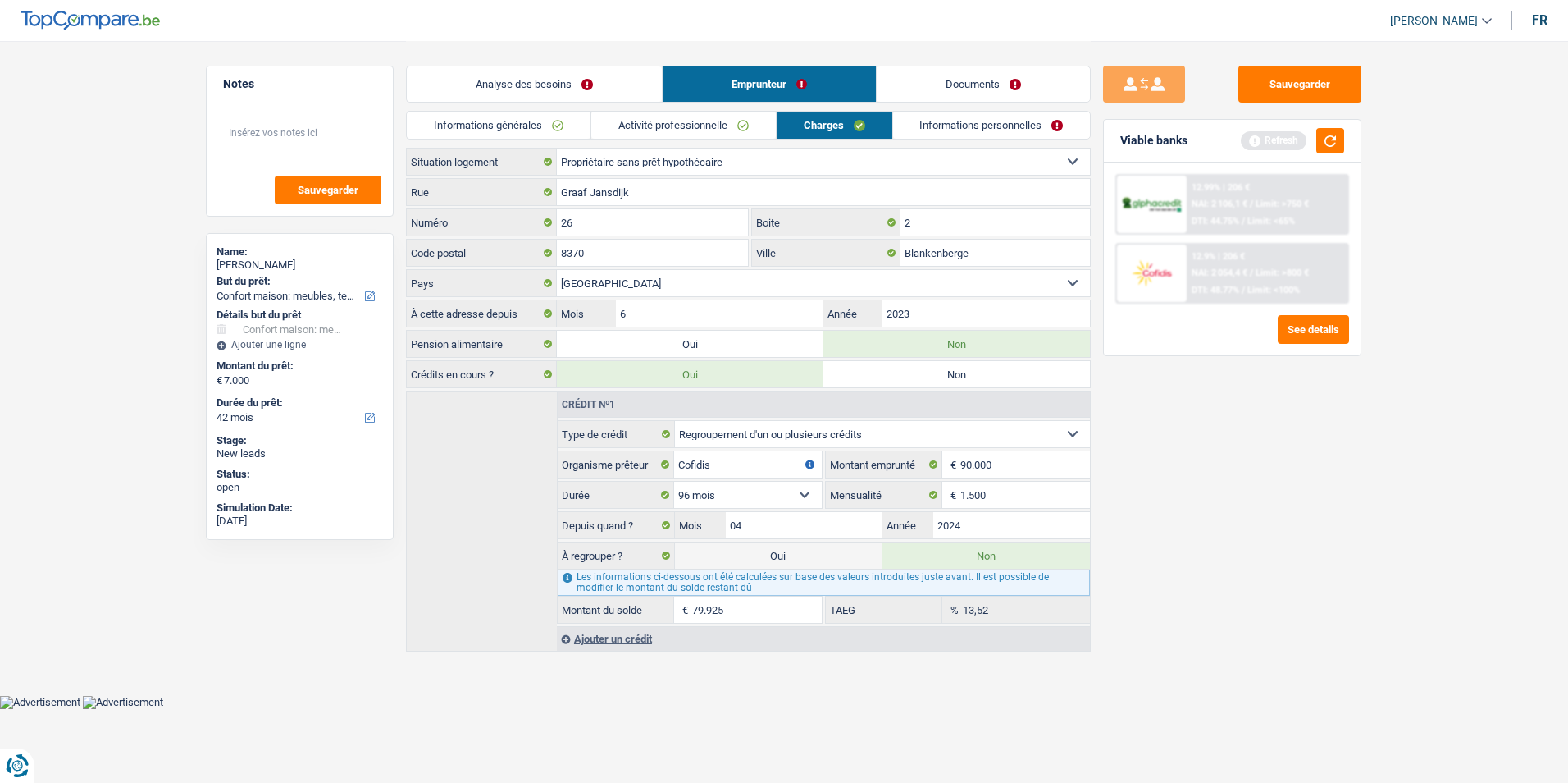
click at [721, 119] on link "Activité professionnelle" at bounding box center [684, 124] width 185 height 27
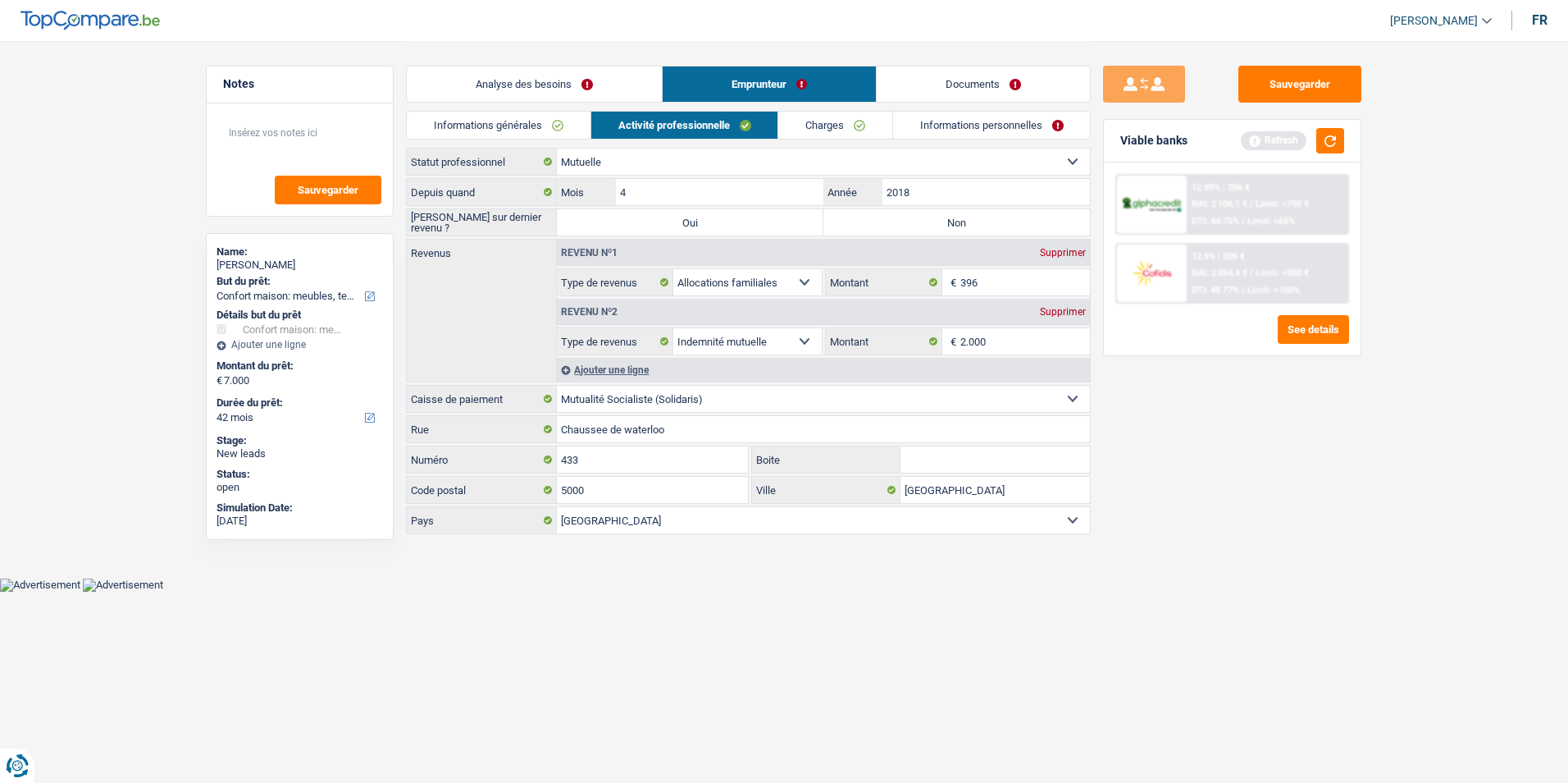
click at [819, 120] on link "Charges" at bounding box center [835, 124] width 114 height 27
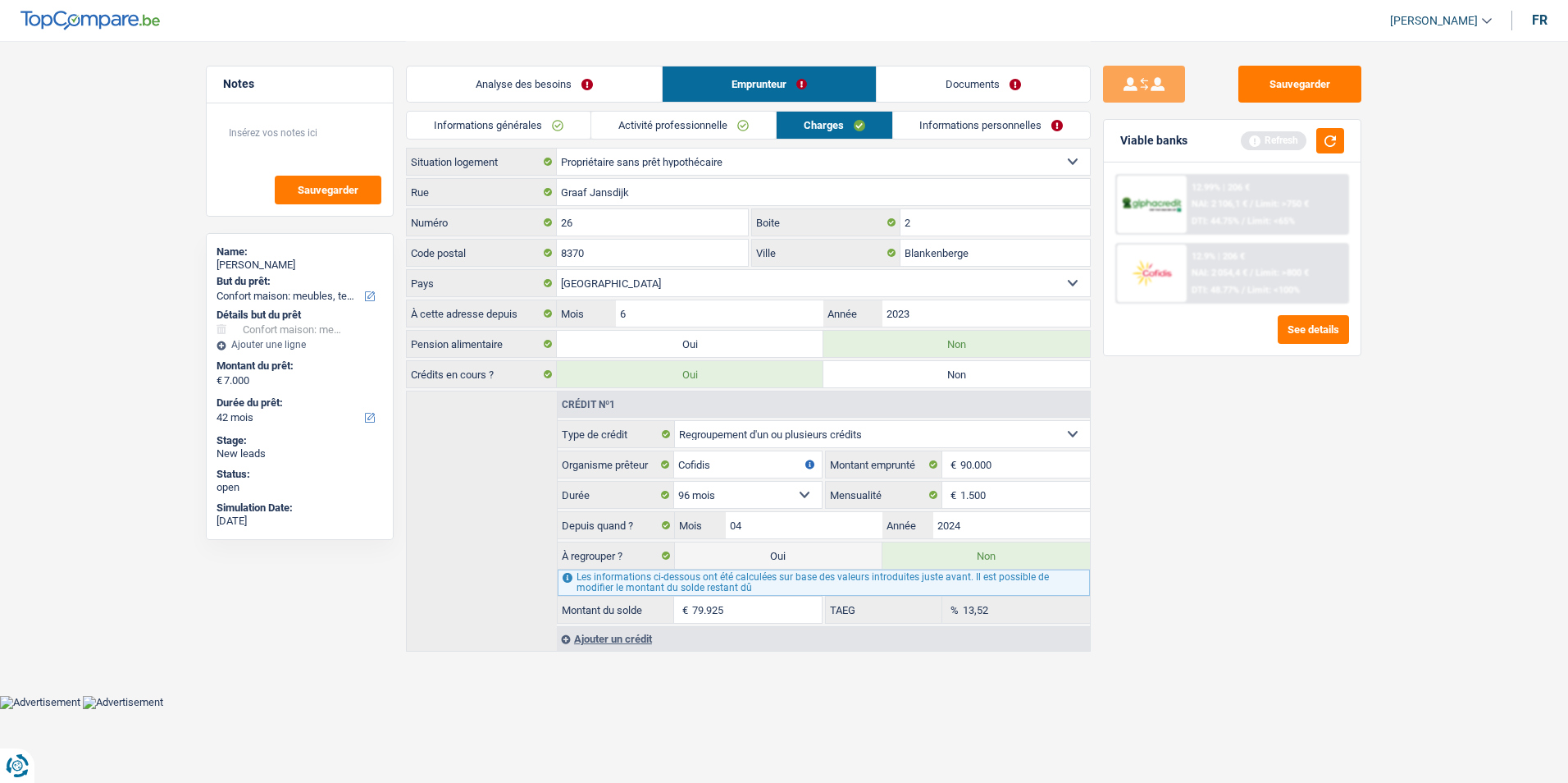
click at [749, 129] on link "Activité professionnelle" at bounding box center [684, 124] width 185 height 27
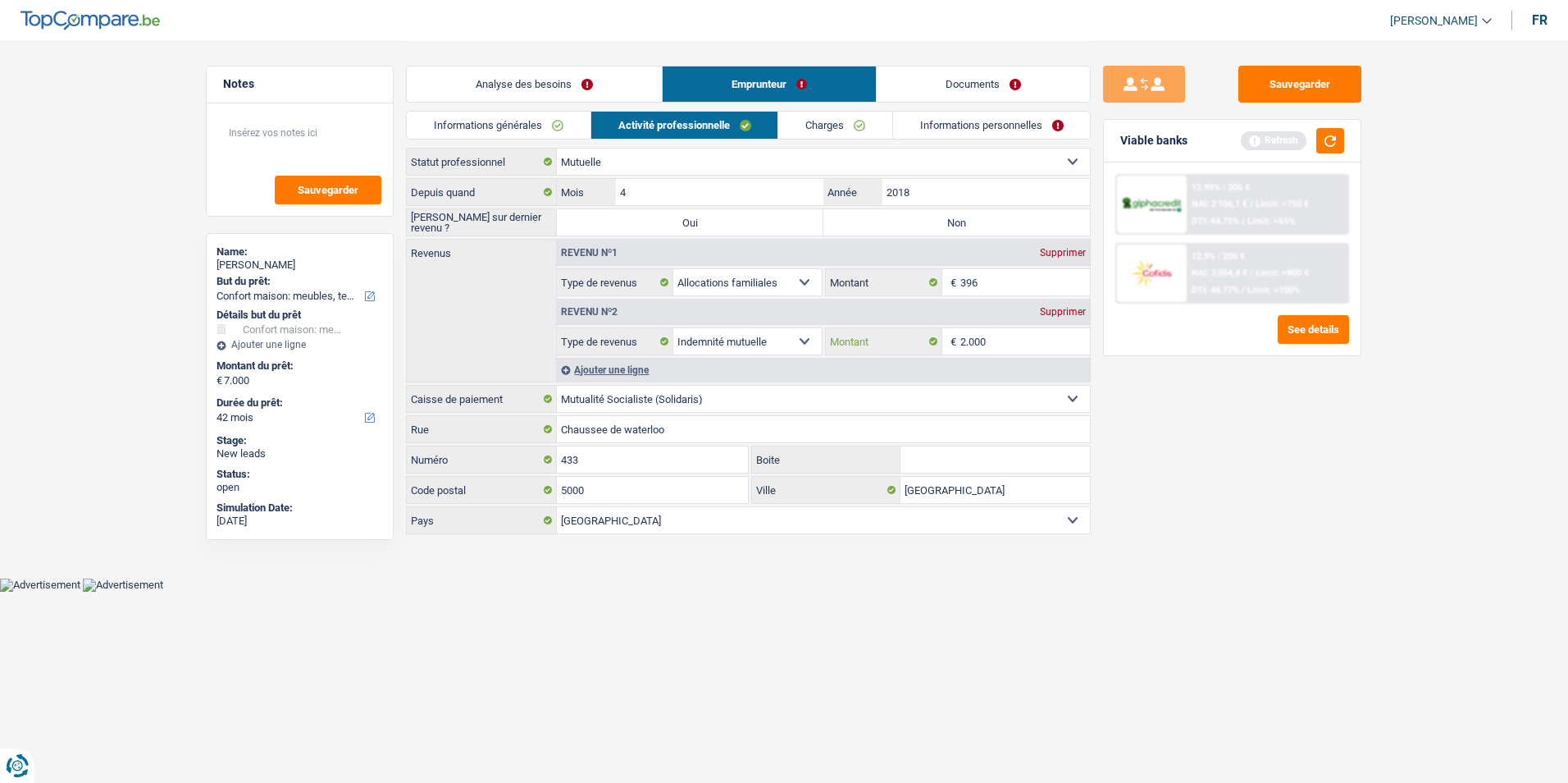
click at [999, 340] on input "2.000" at bounding box center [1025, 341] width 130 height 26
type input "2"
type input "1.400"
click at [959, 231] on label "Non" at bounding box center [957, 222] width 266 height 26
click at [959, 231] on input "Non" at bounding box center [957, 222] width 266 height 26
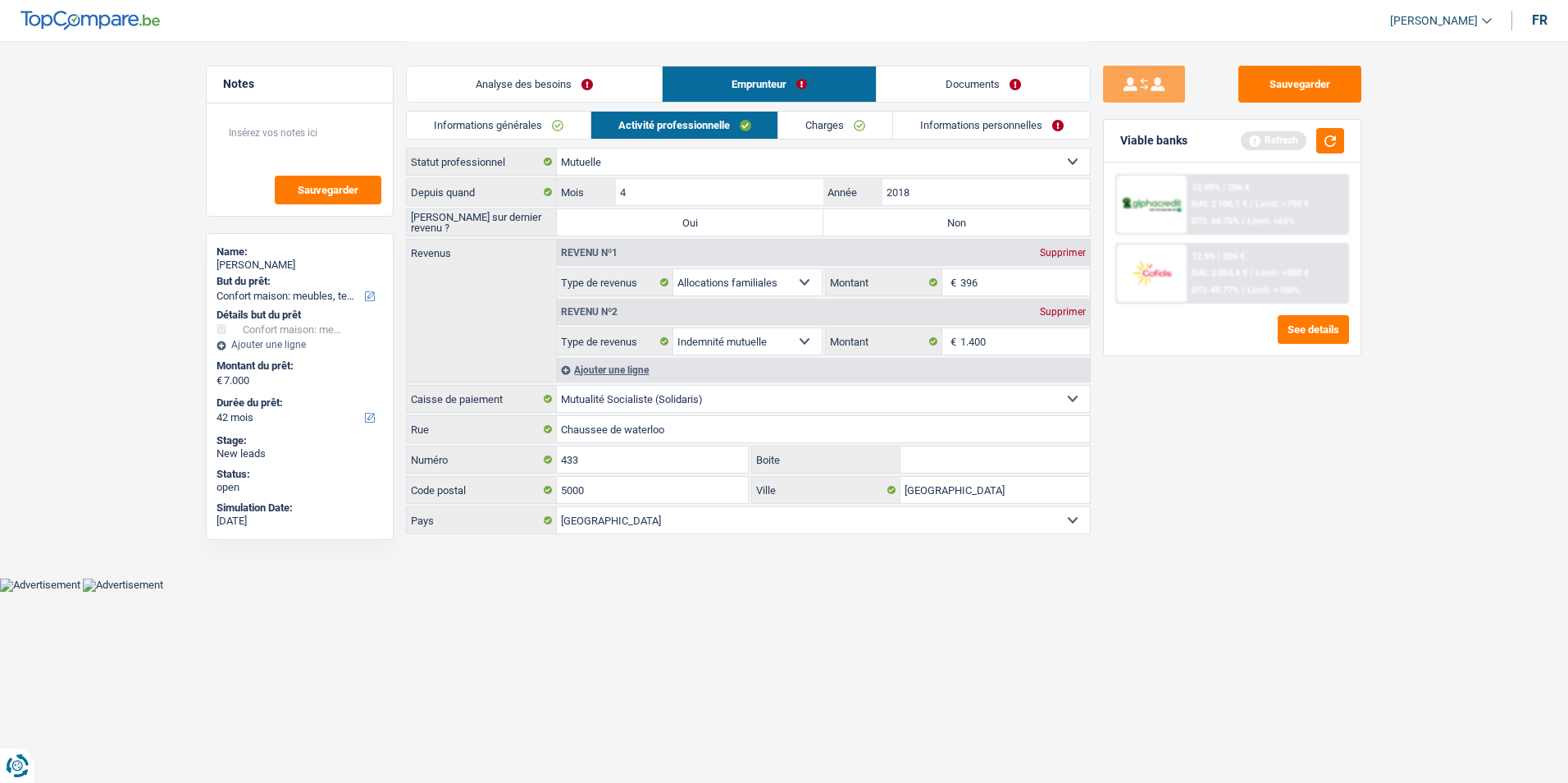
radio input "true"
click at [842, 127] on link "Charges" at bounding box center [835, 124] width 114 height 27
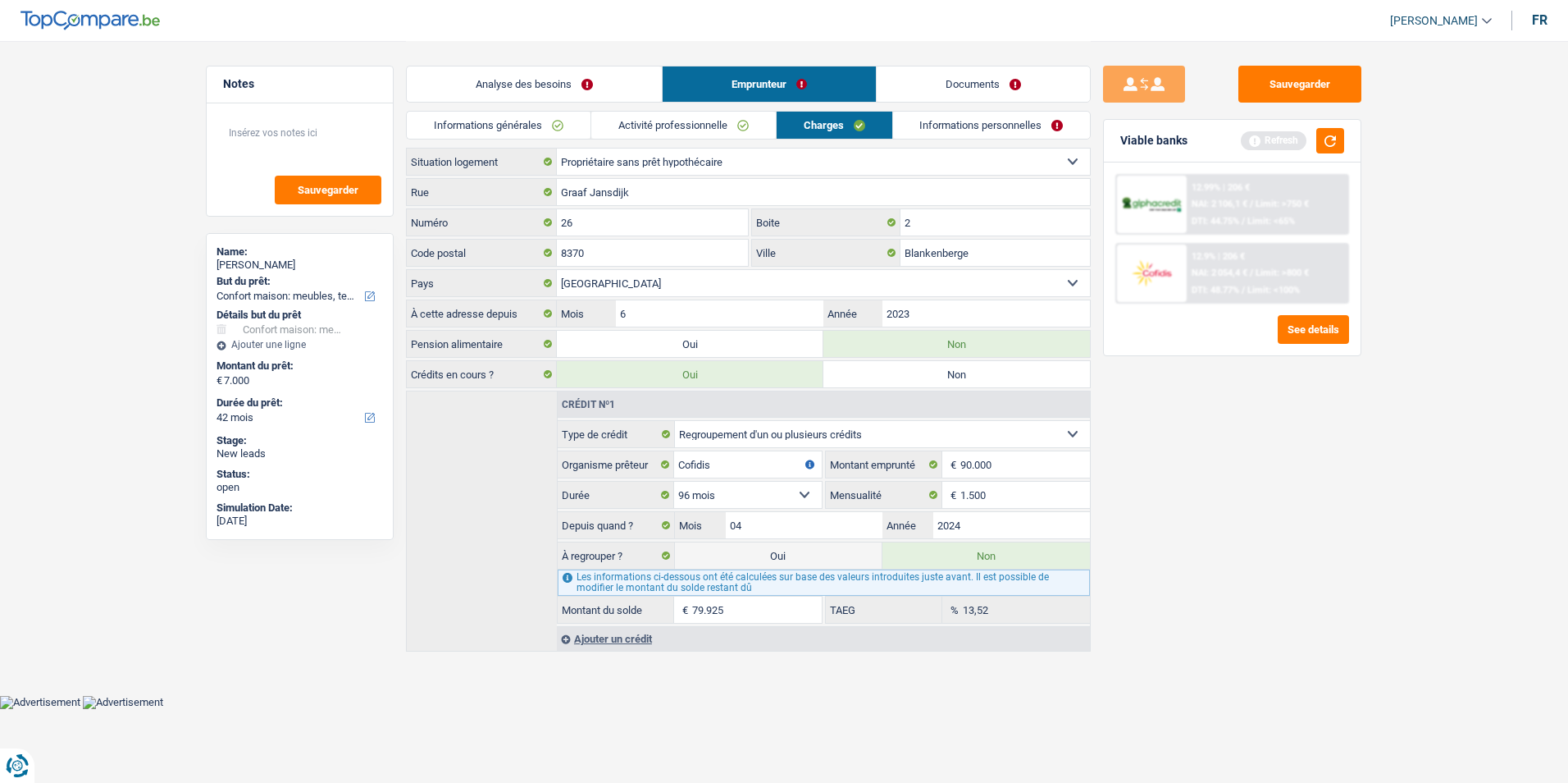
click at [693, 134] on link "Activité professionnelle" at bounding box center [684, 124] width 185 height 27
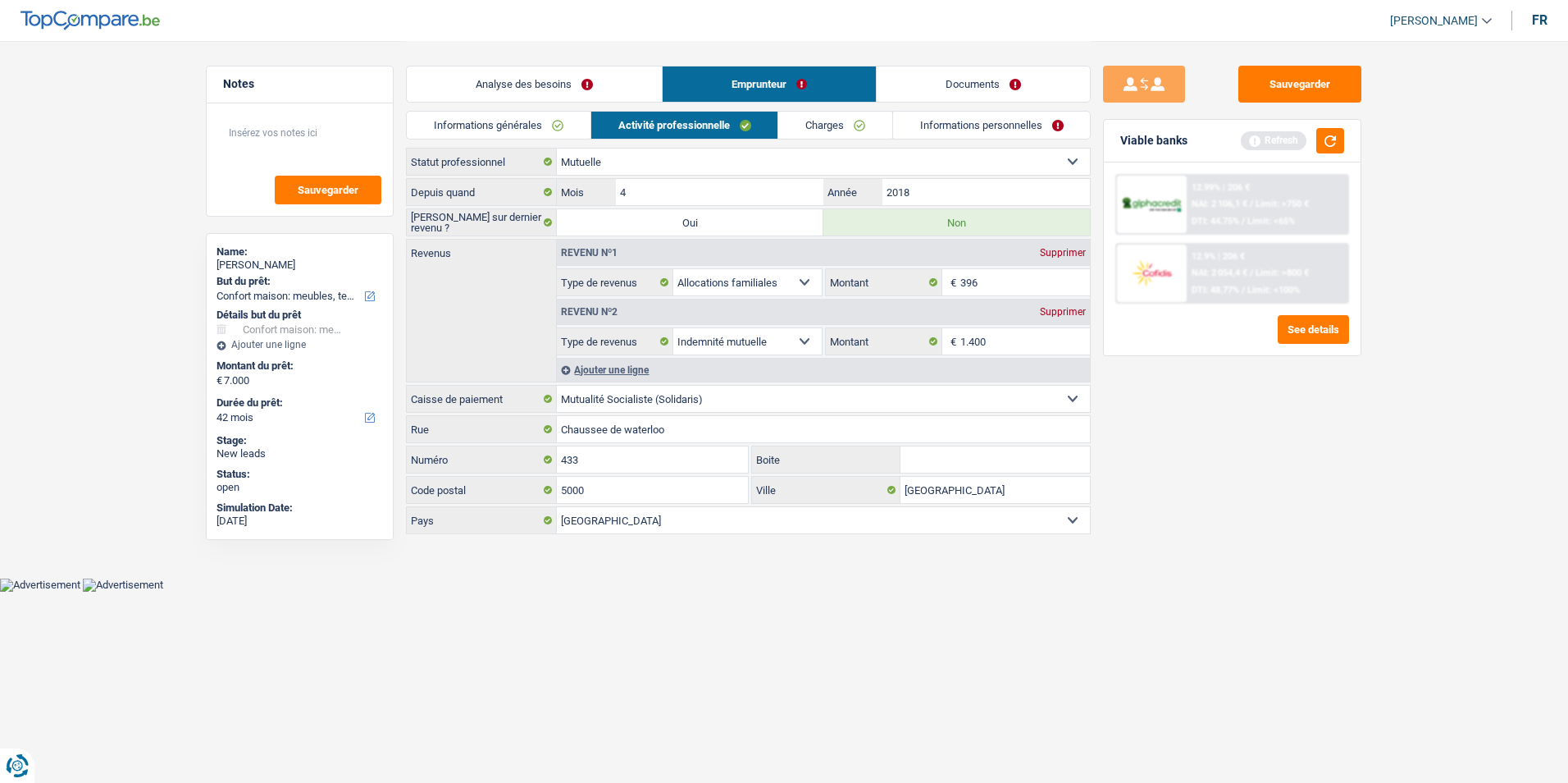
click at [875, 126] on link "Charges" at bounding box center [835, 124] width 114 height 27
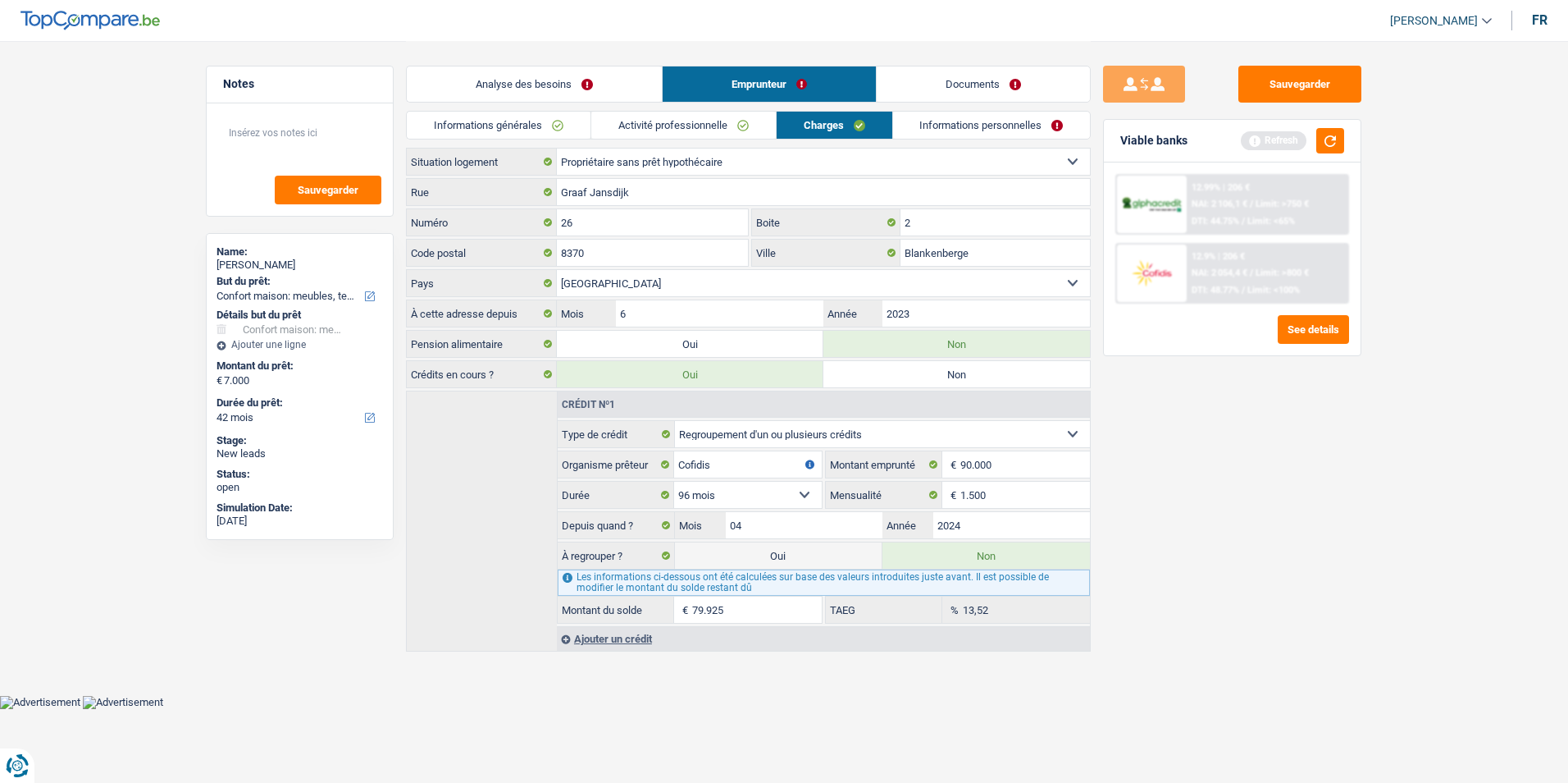
click at [969, 124] on link "Informations personnelles" at bounding box center [992, 124] width 198 height 27
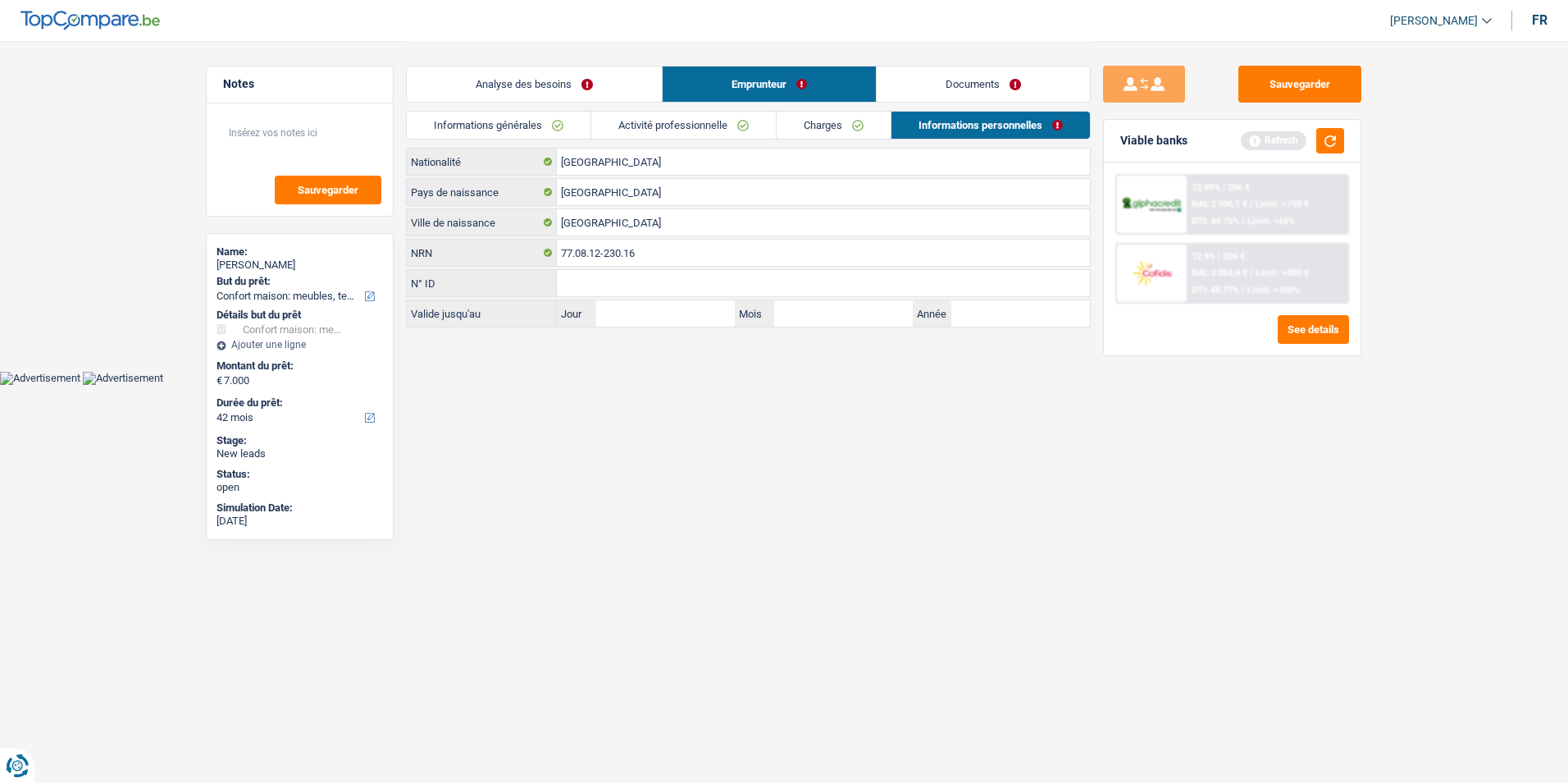
click at [594, 79] on link "Analyse des besoins" at bounding box center [534, 83] width 255 height 35
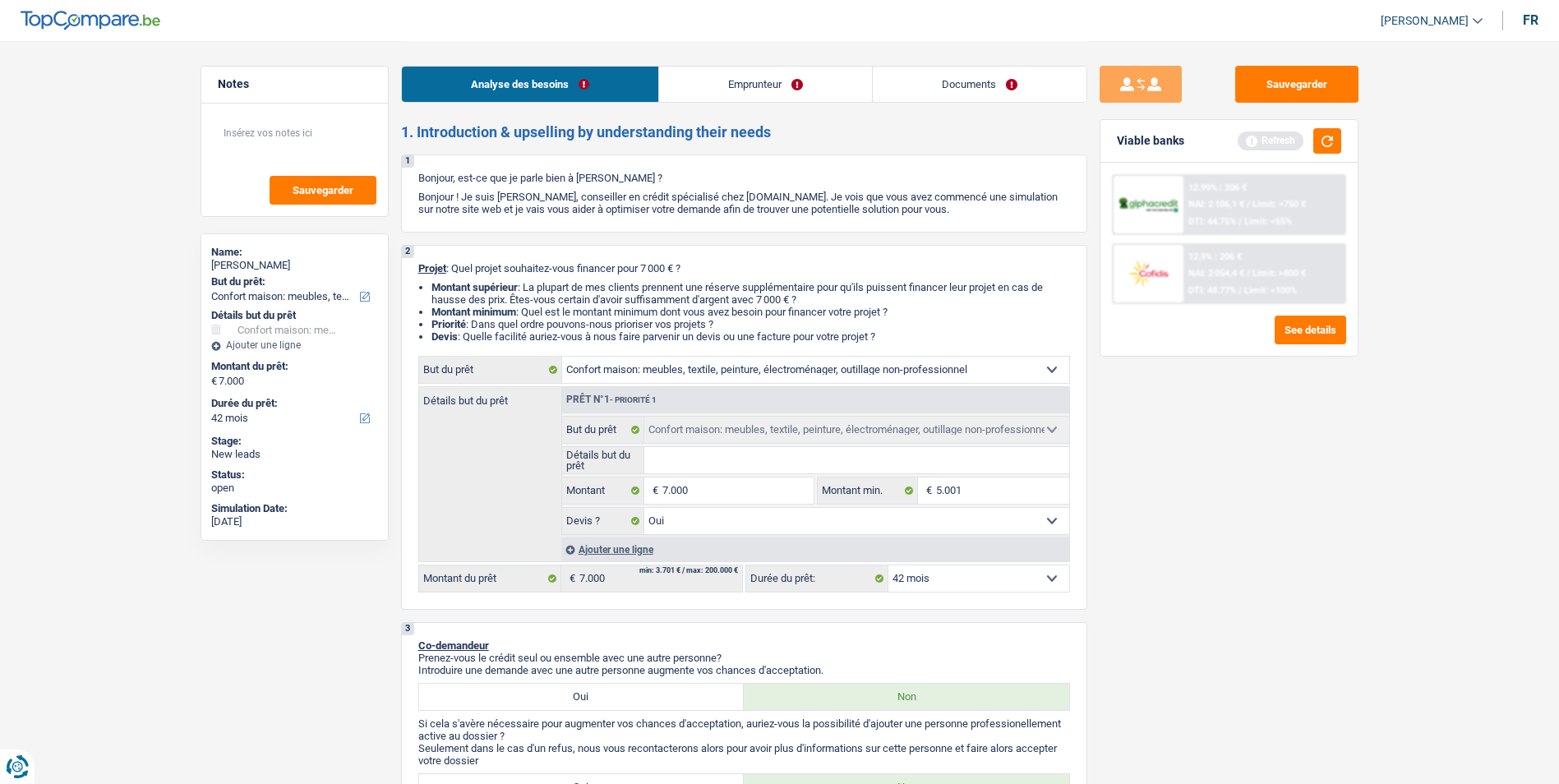
click at [949, 84] on link "Documents" at bounding box center [980, 84] width 214 height 35
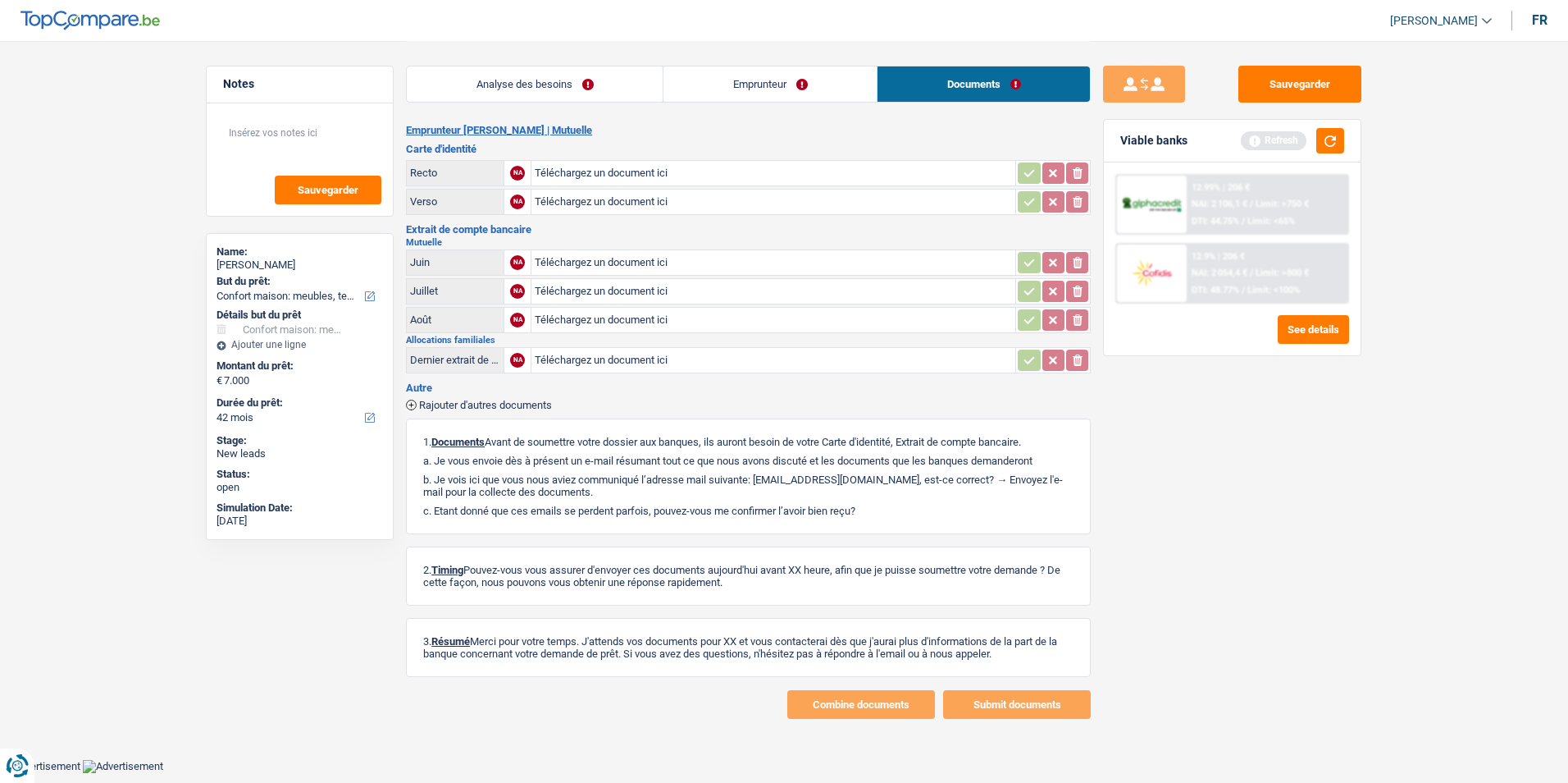
click at [732, 96] on link "Emprunteur" at bounding box center [770, 83] width 214 height 35
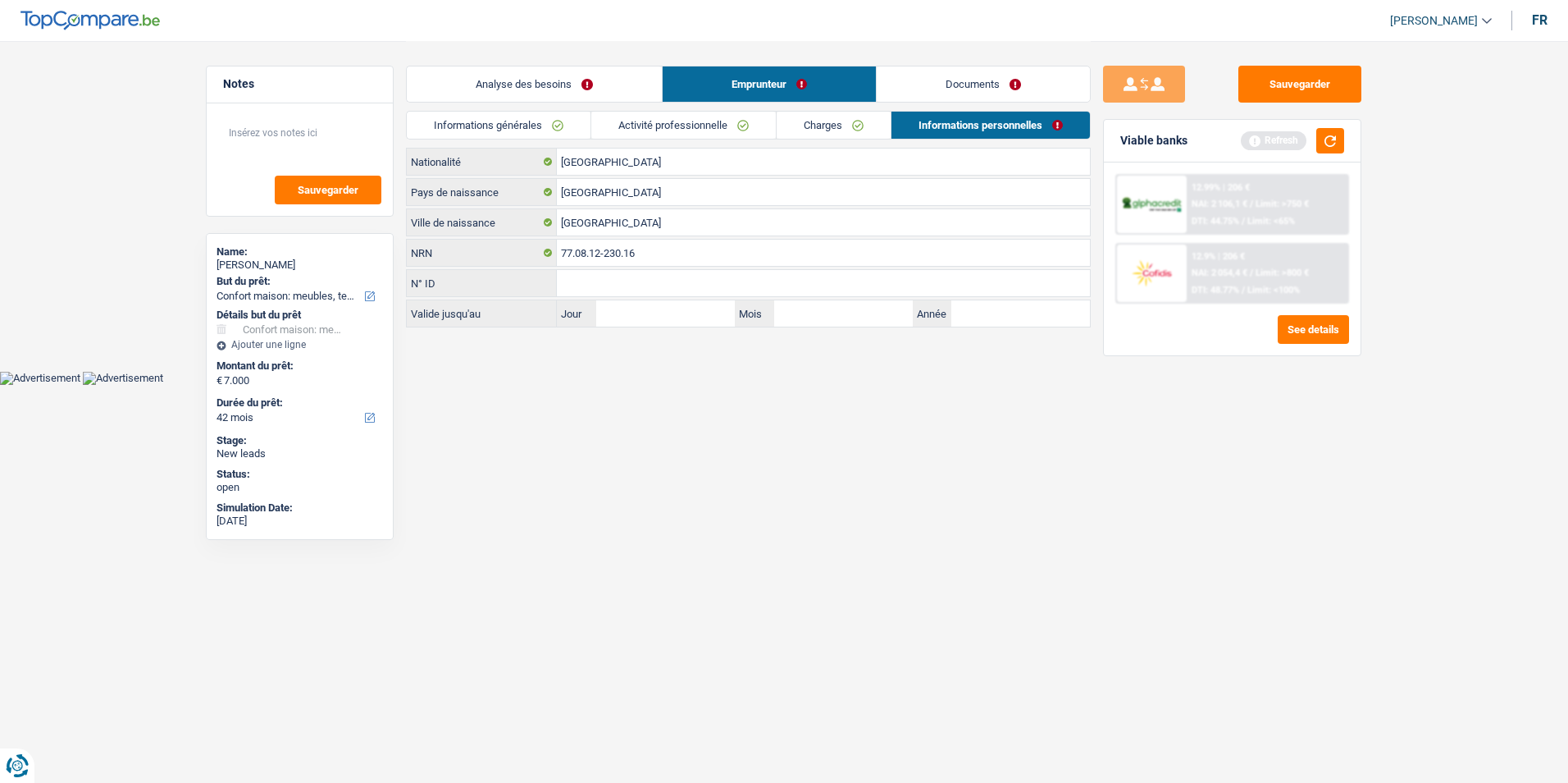
click at [629, 81] on link "Analyse des besoins" at bounding box center [534, 83] width 255 height 35
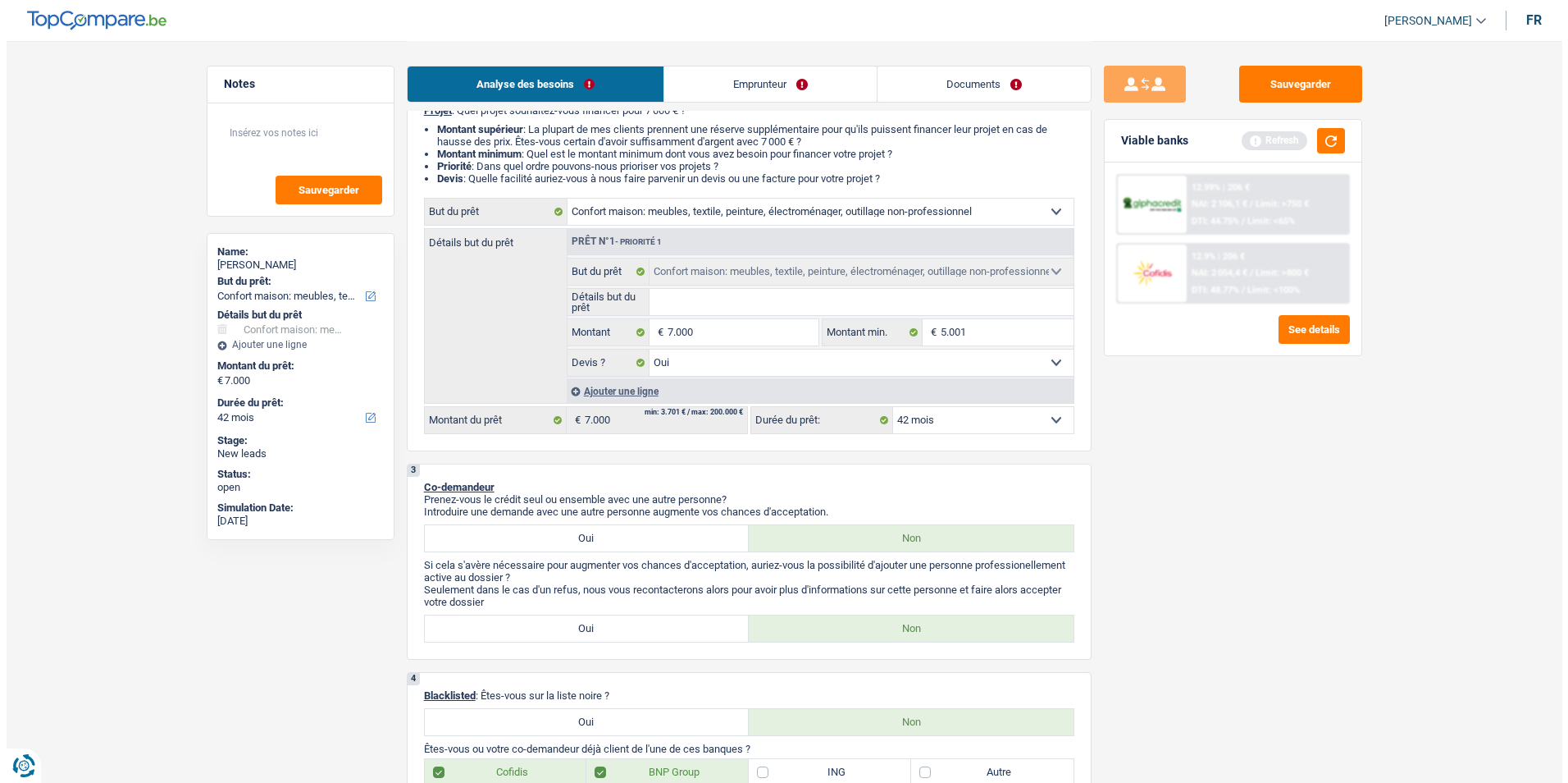
scroll to position [164, 0]
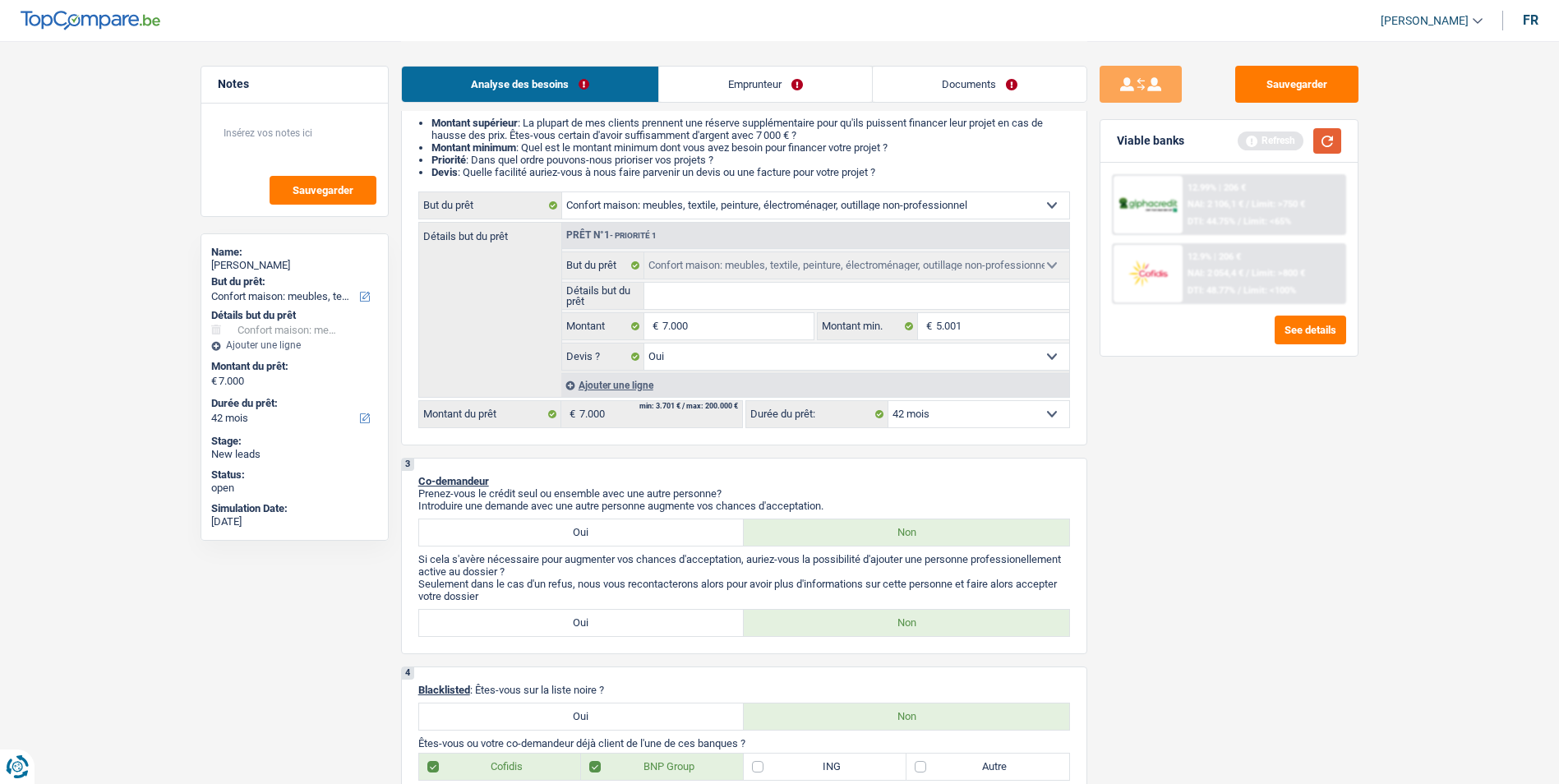
click at [1328, 139] on button "button" at bounding box center [1327, 141] width 28 height 26
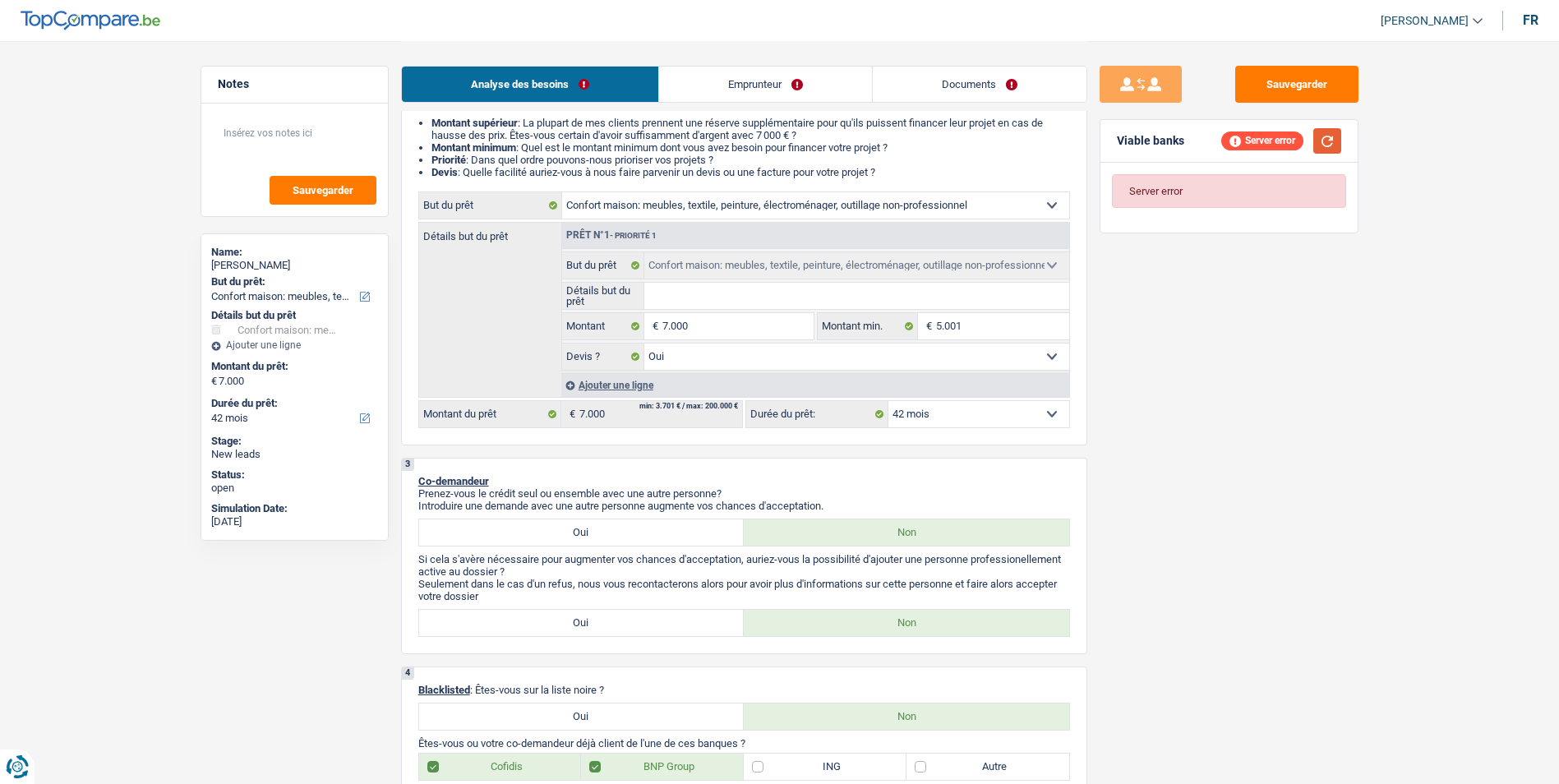
click at [1331, 144] on button "button" at bounding box center [1327, 141] width 28 height 26
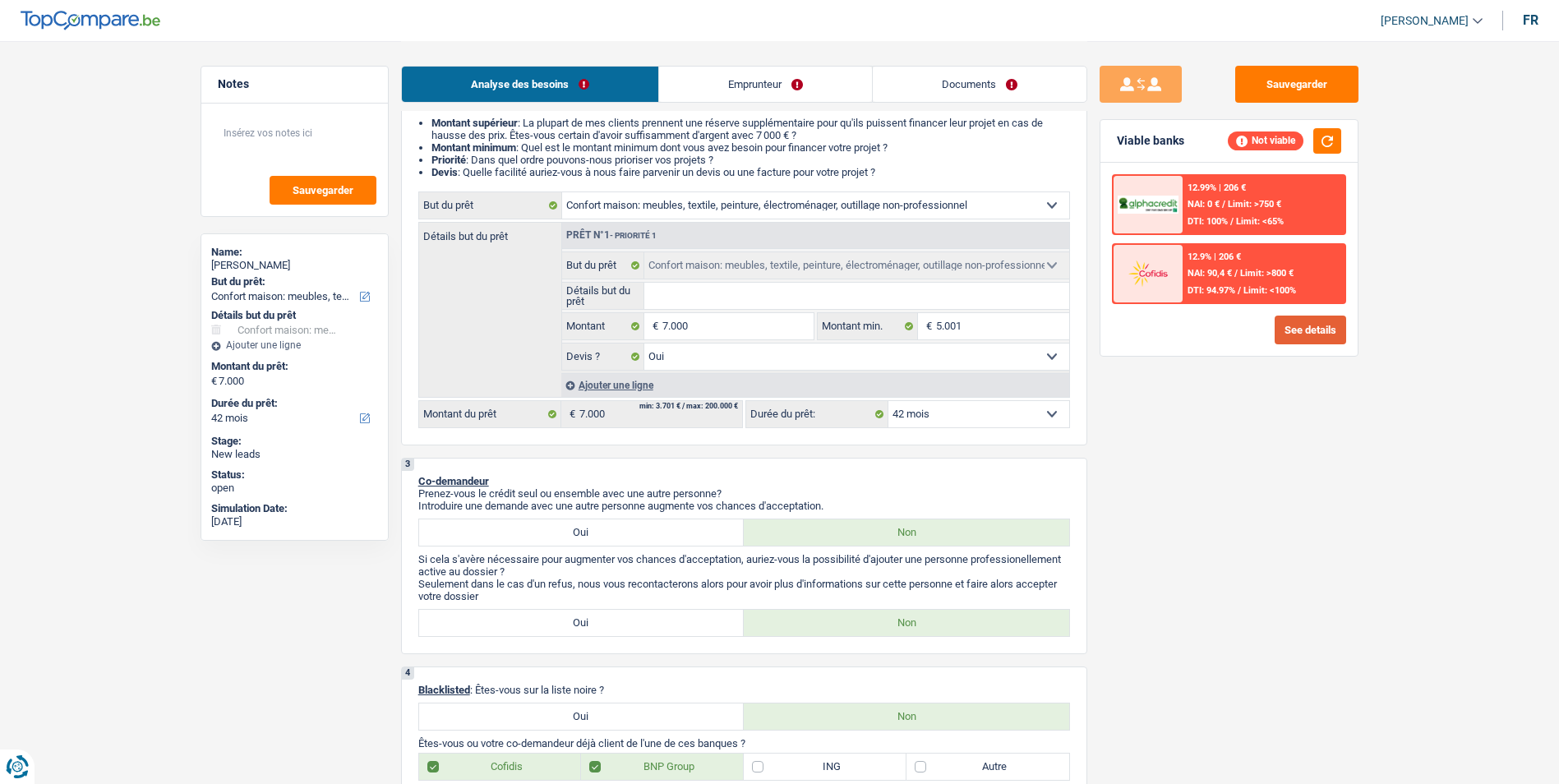
click at [1302, 331] on button "See details" at bounding box center [1310, 329] width 72 height 29
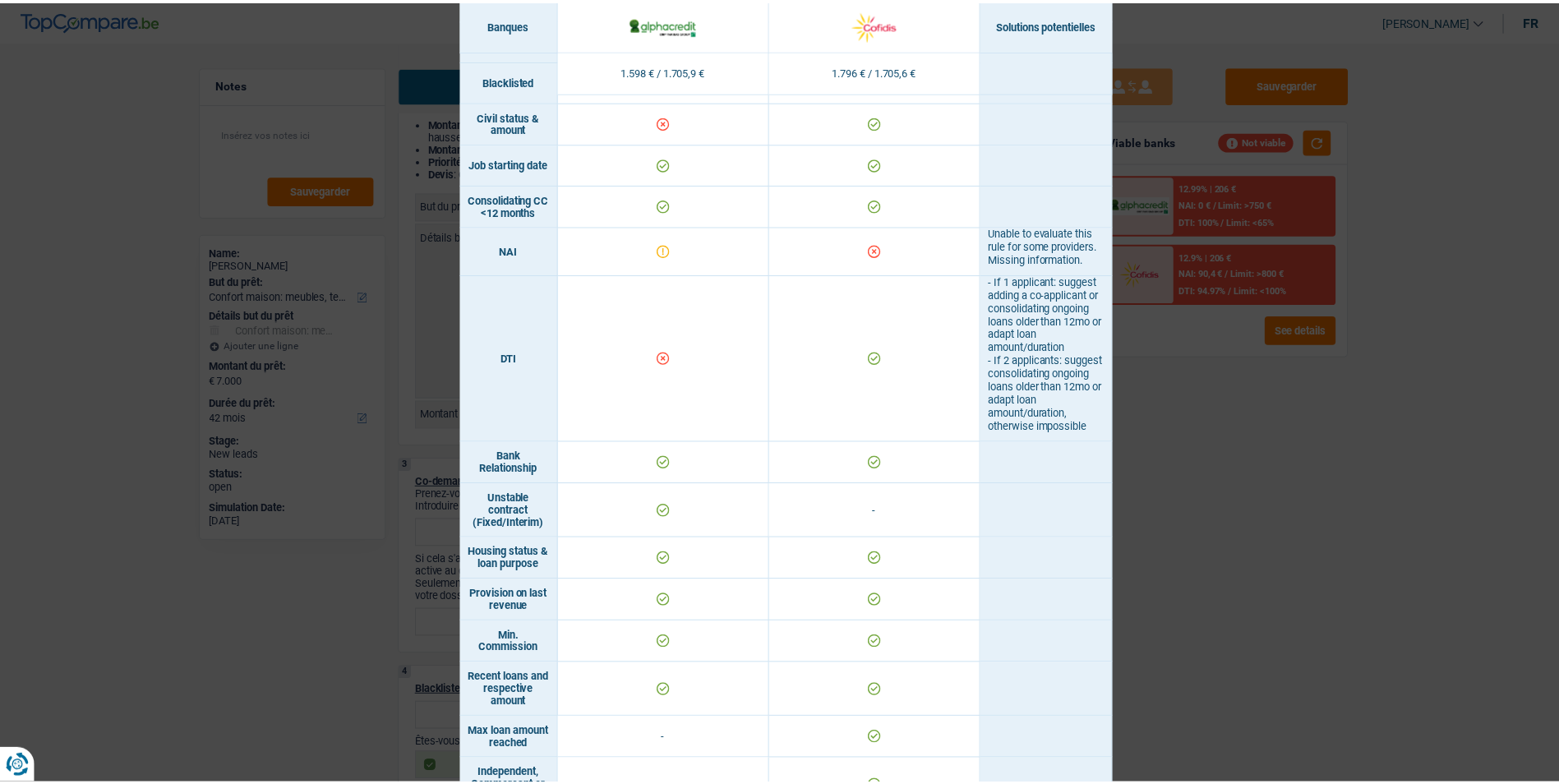
scroll to position [641, 0]
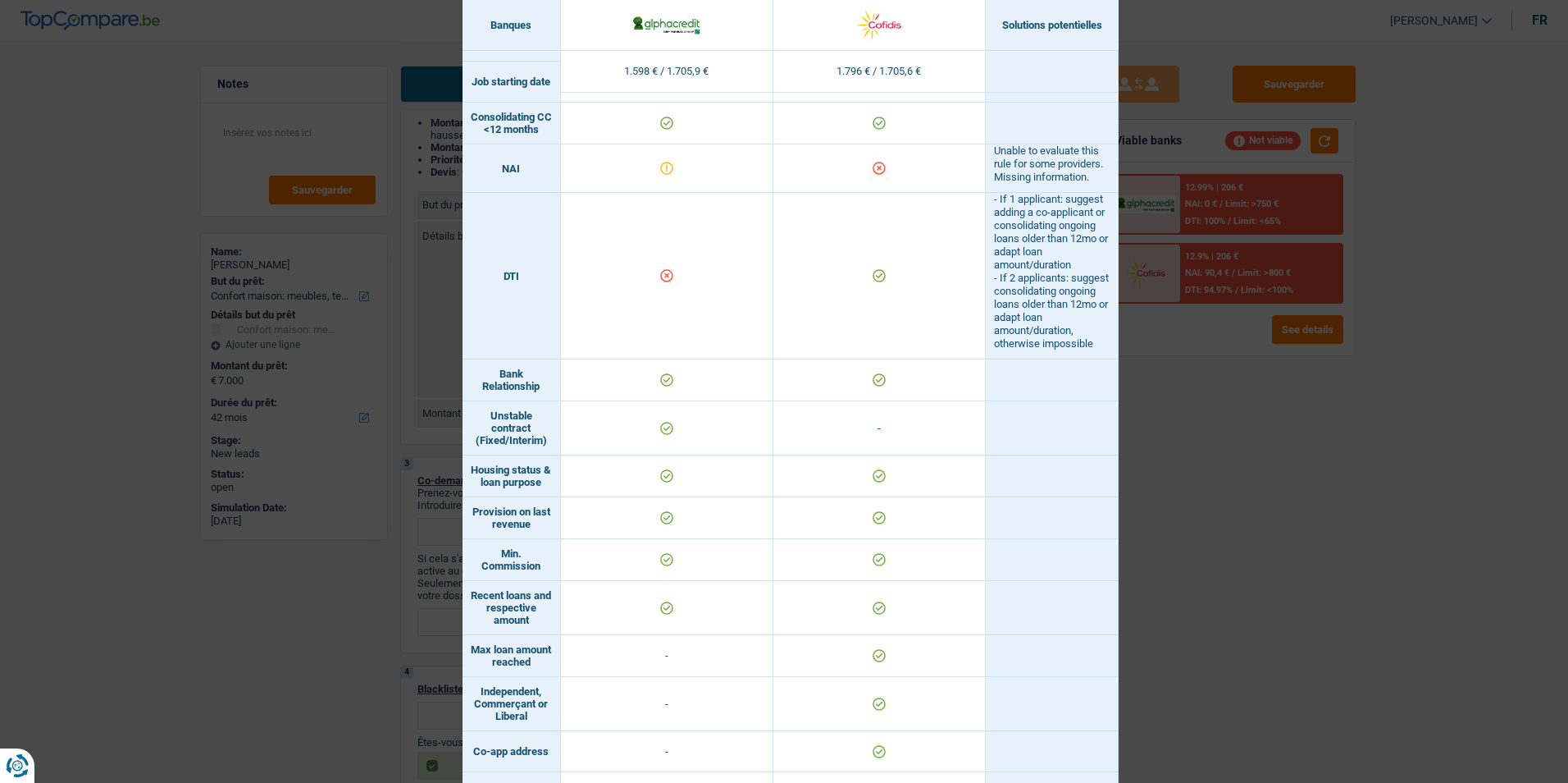
click at [1337, 492] on div "Banks conditions × Banques Solutions potentielles Revenus / Charges 1.598 € / 1…" at bounding box center [784, 392] width 1568 height 783
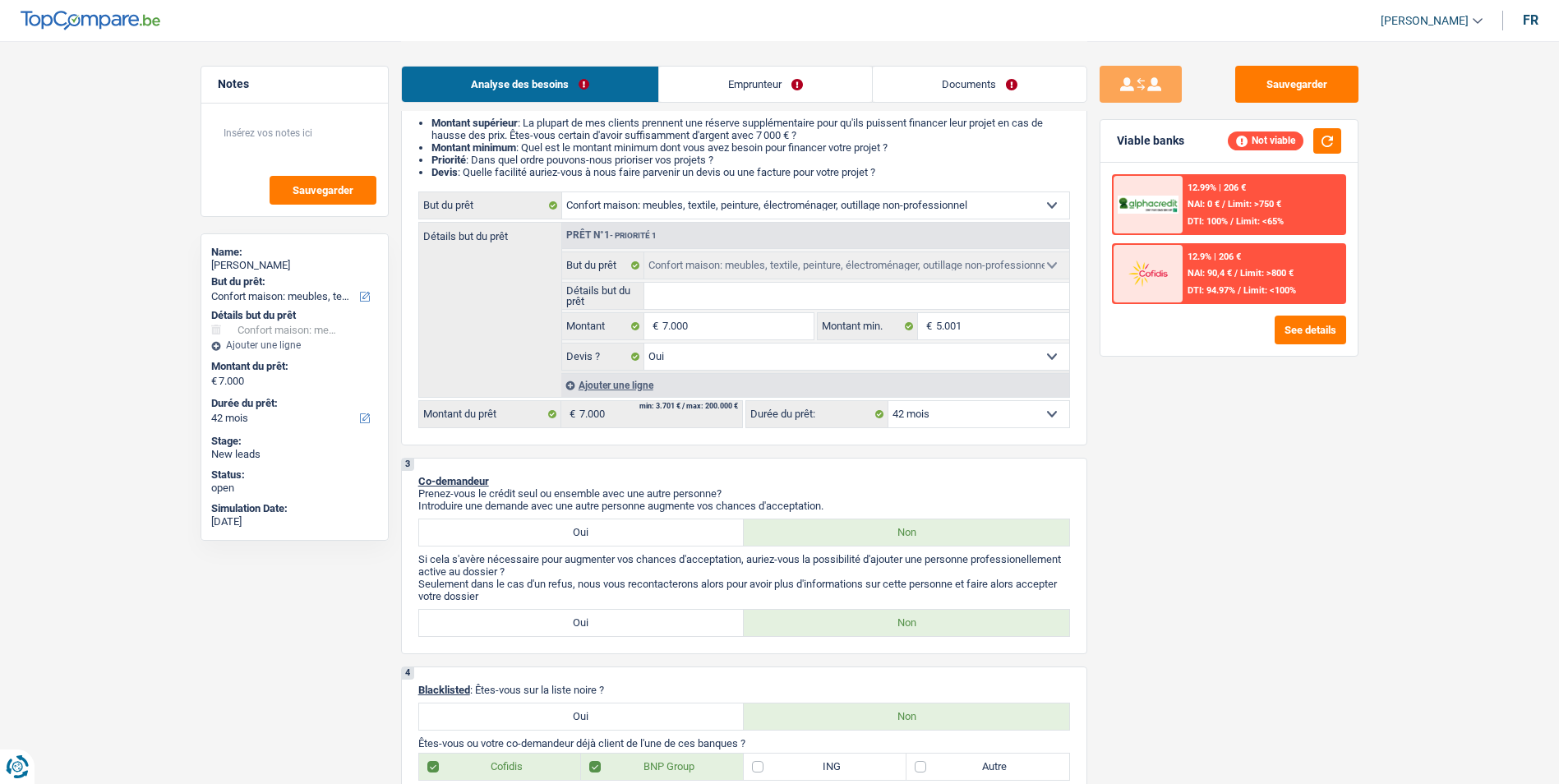
click at [788, 94] on link "Emprunteur" at bounding box center [766, 84] width 213 height 35
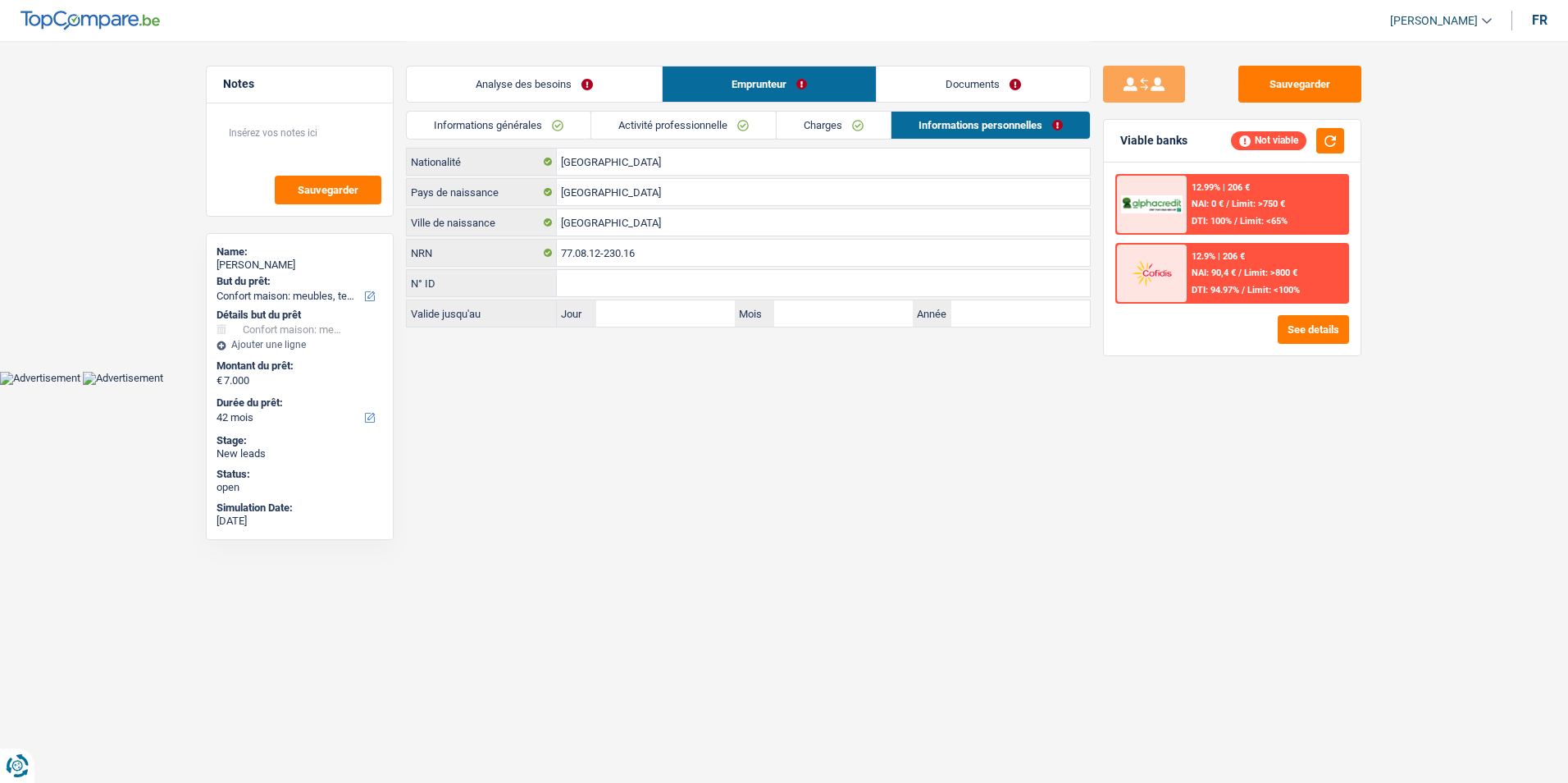
click at [731, 124] on link "Activité professionnelle" at bounding box center [684, 124] width 185 height 27
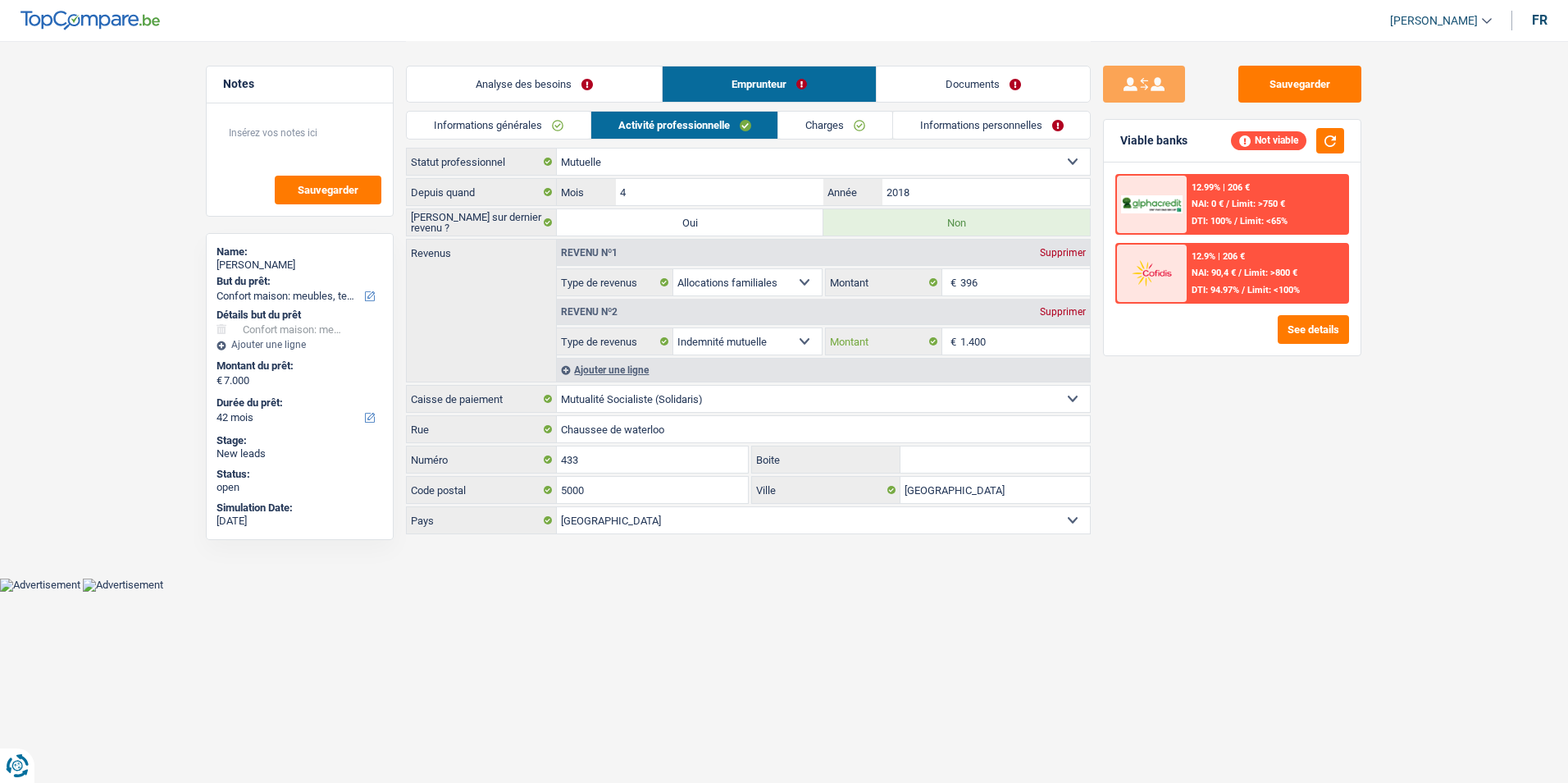
click at [1007, 348] on input "1.400" at bounding box center [1025, 341] width 130 height 26
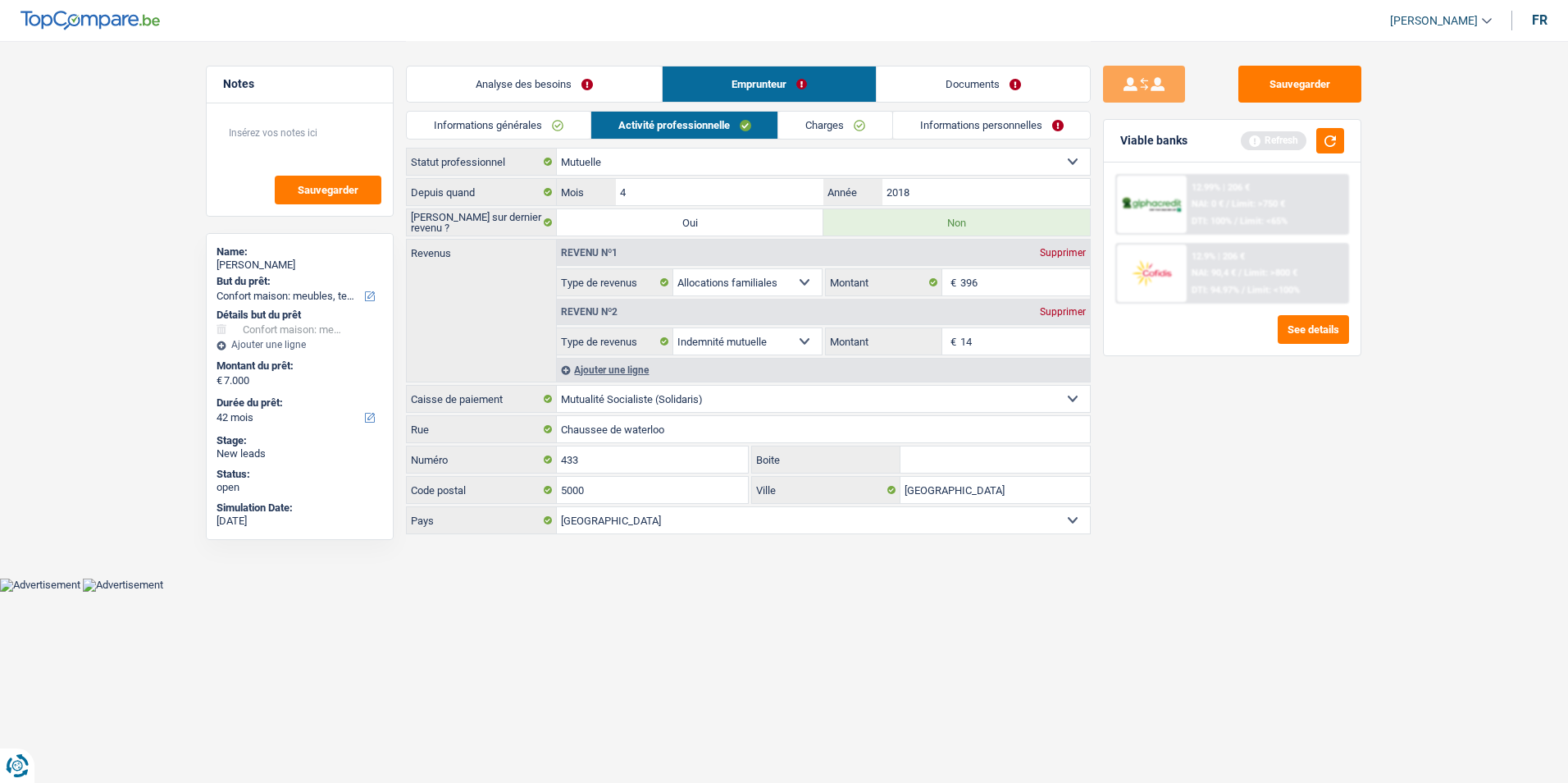
type input "1"
type input "2.000"
click at [1272, 520] on div "Sauvegarder Viable banks Refresh 12.99% | 206 € NAI: 0 € / Limit: >750 € DTI: 1…" at bounding box center [1232, 410] width 283 height 691
click at [1321, 140] on button "button" at bounding box center [1331, 141] width 28 height 26
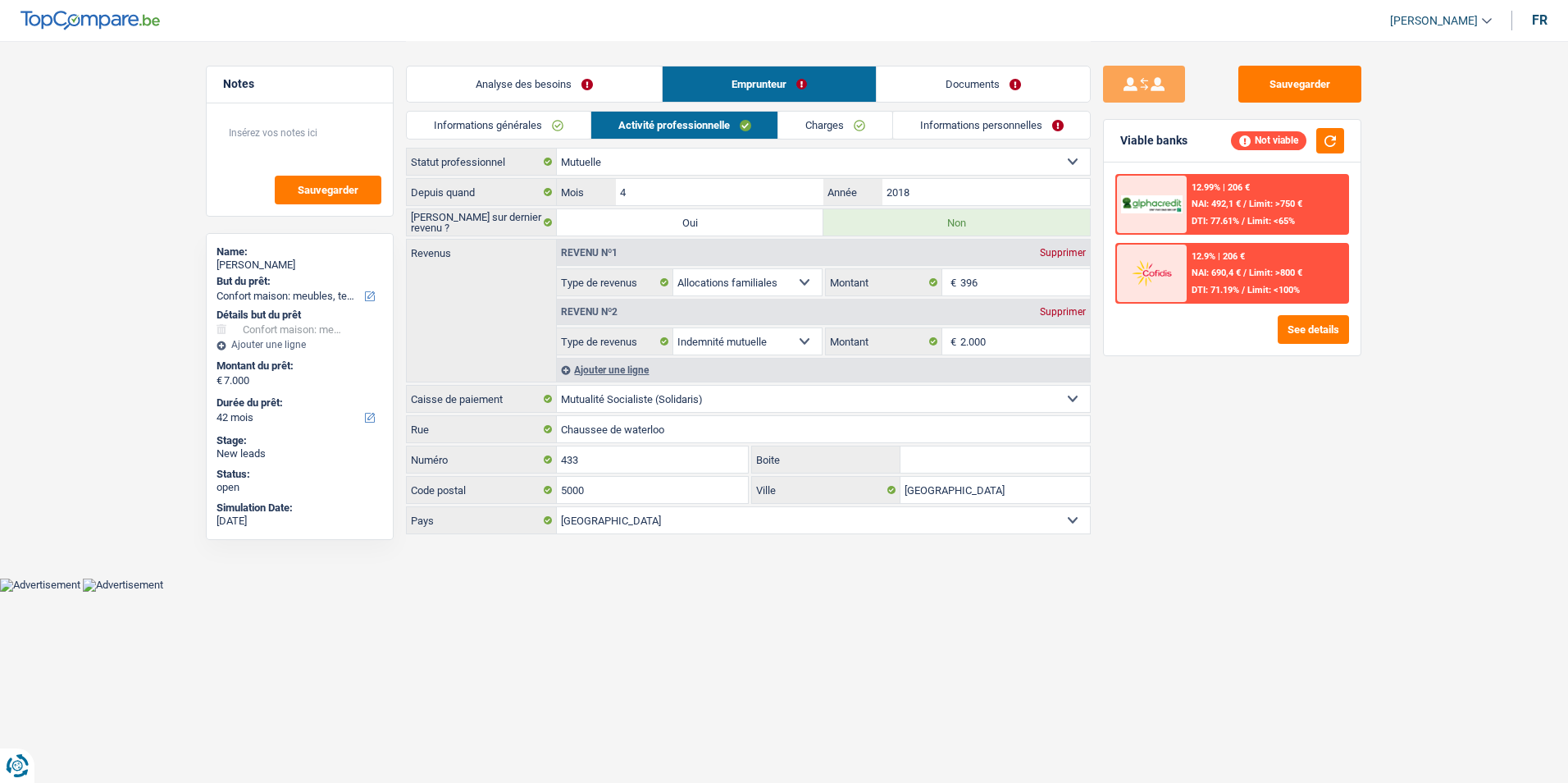
click at [574, 78] on link "Analyse des besoins" at bounding box center [534, 83] width 255 height 35
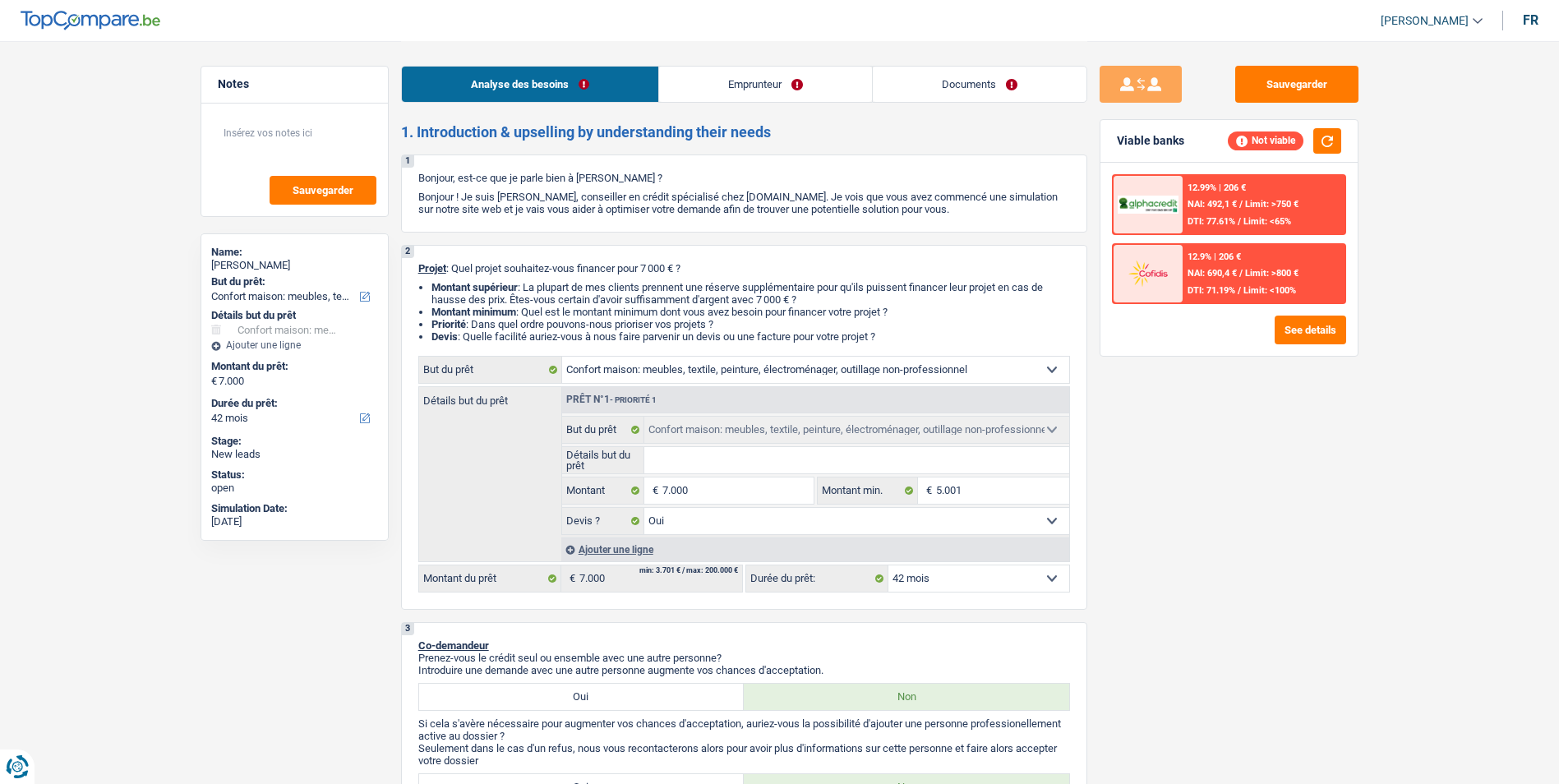
click at [929, 582] on select "12 mois 18 mois 24 mois 30 mois 36 mois 42 mois Sélectionner une option" at bounding box center [979, 578] width 181 height 26
click at [888, 565] on select "12 mois 18 mois 24 mois 30 mois 36 mois 42 mois Sélectionner une option" at bounding box center [979, 578] width 181 height 26
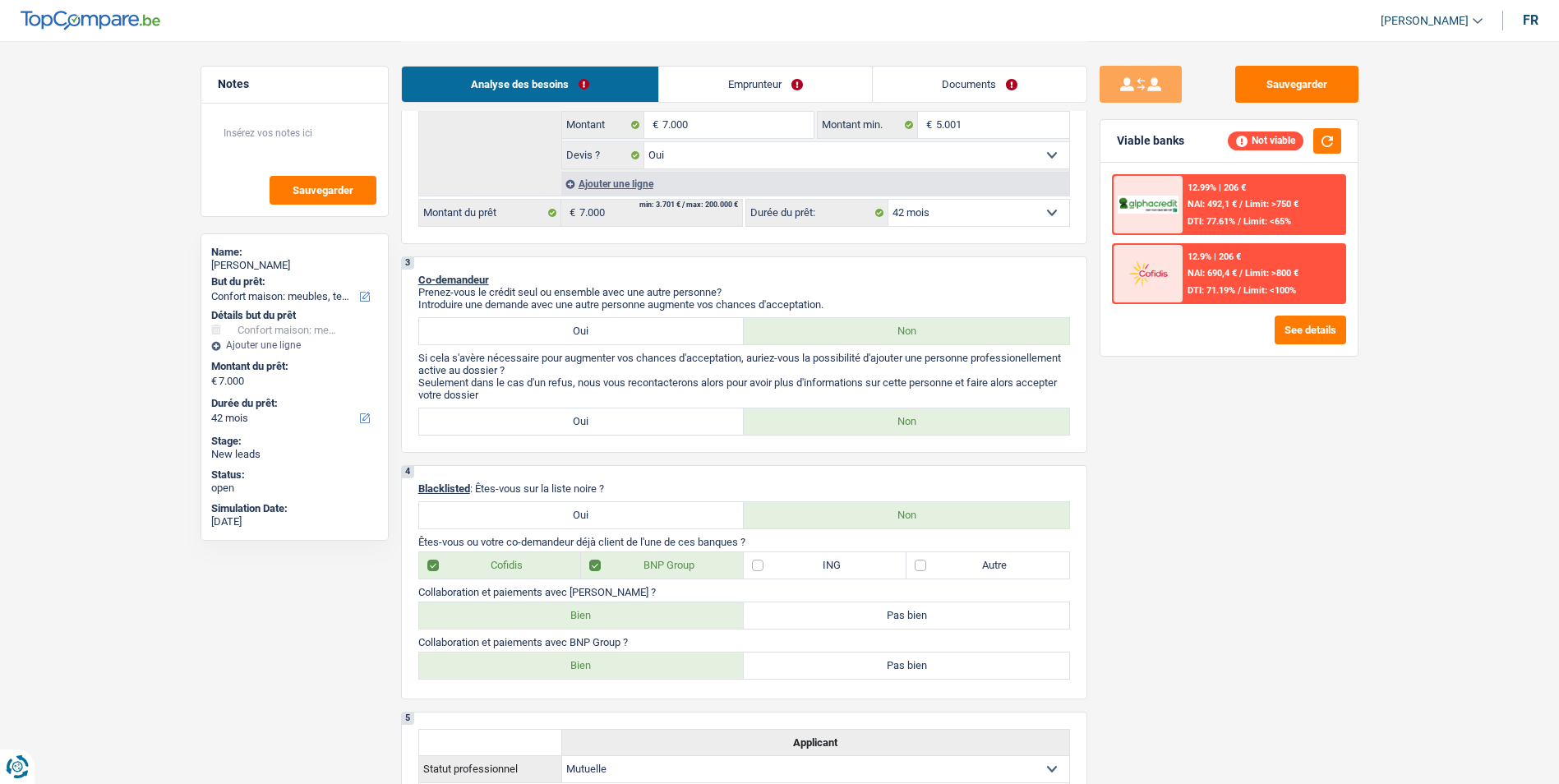
scroll to position [328, 0]
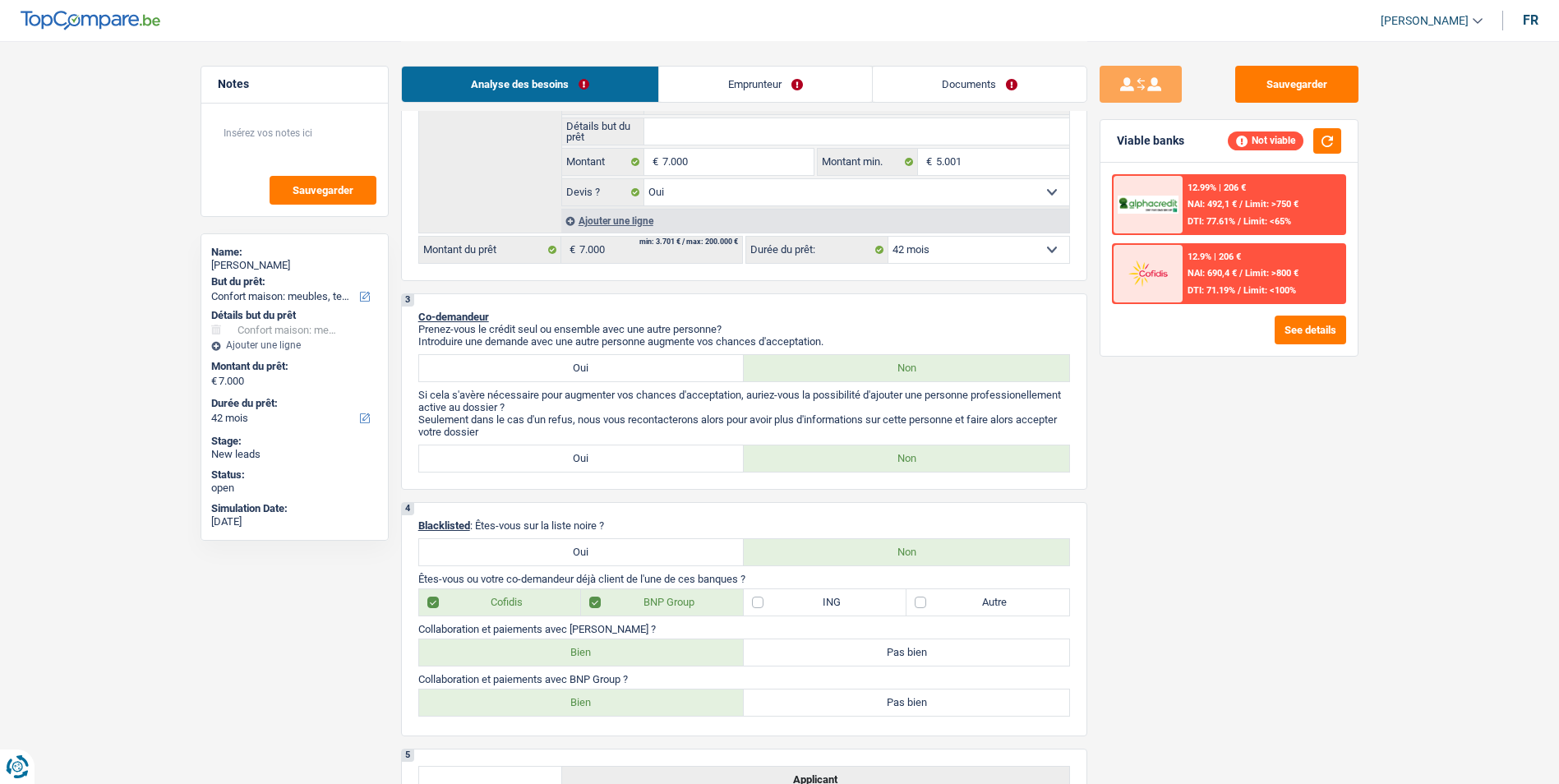
click at [599, 371] on label "Oui" at bounding box center [581, 368] width 326 height 26
click at [599, 371] on input "Oui" at bounding box center [581, 368] width 326 height 26
radio input "true"
select select "mutuality"
select select "mutualityIndemnity"
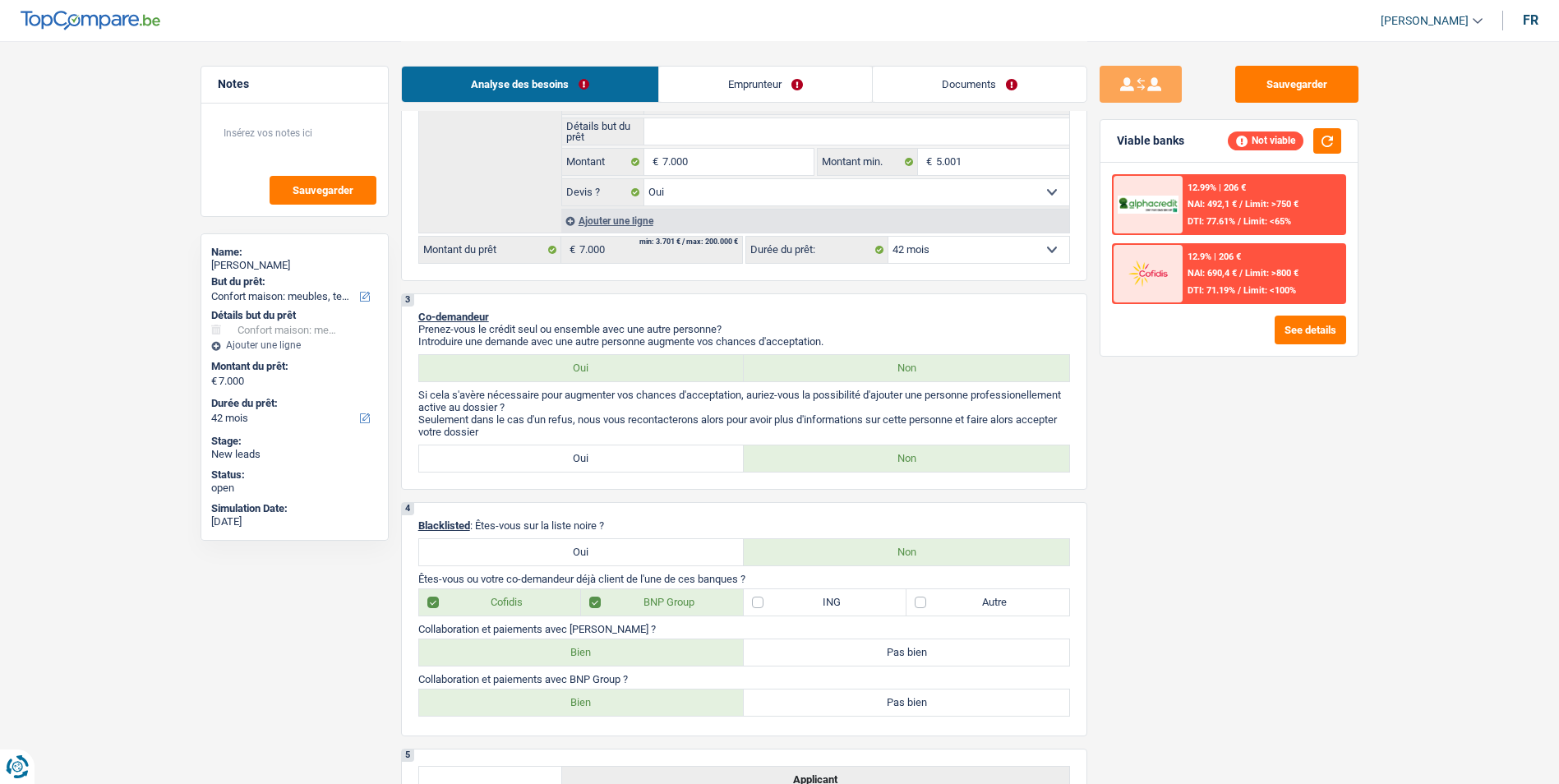
select select "familyAllowances"
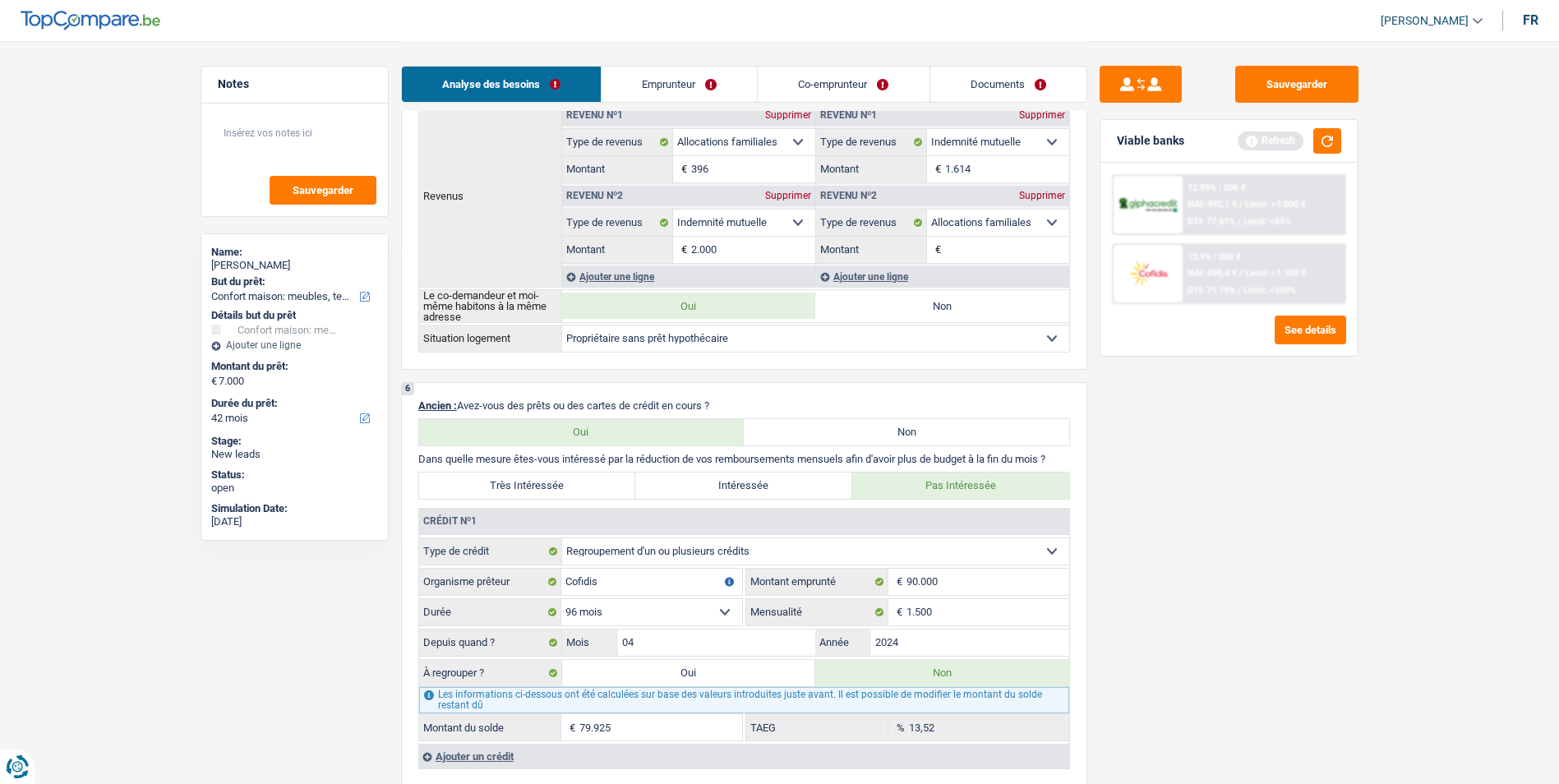
scroll to position [986, 0]
click at [676, 81] on link "Emprunteur" at bounding box center [679, 84] width 155 height 35
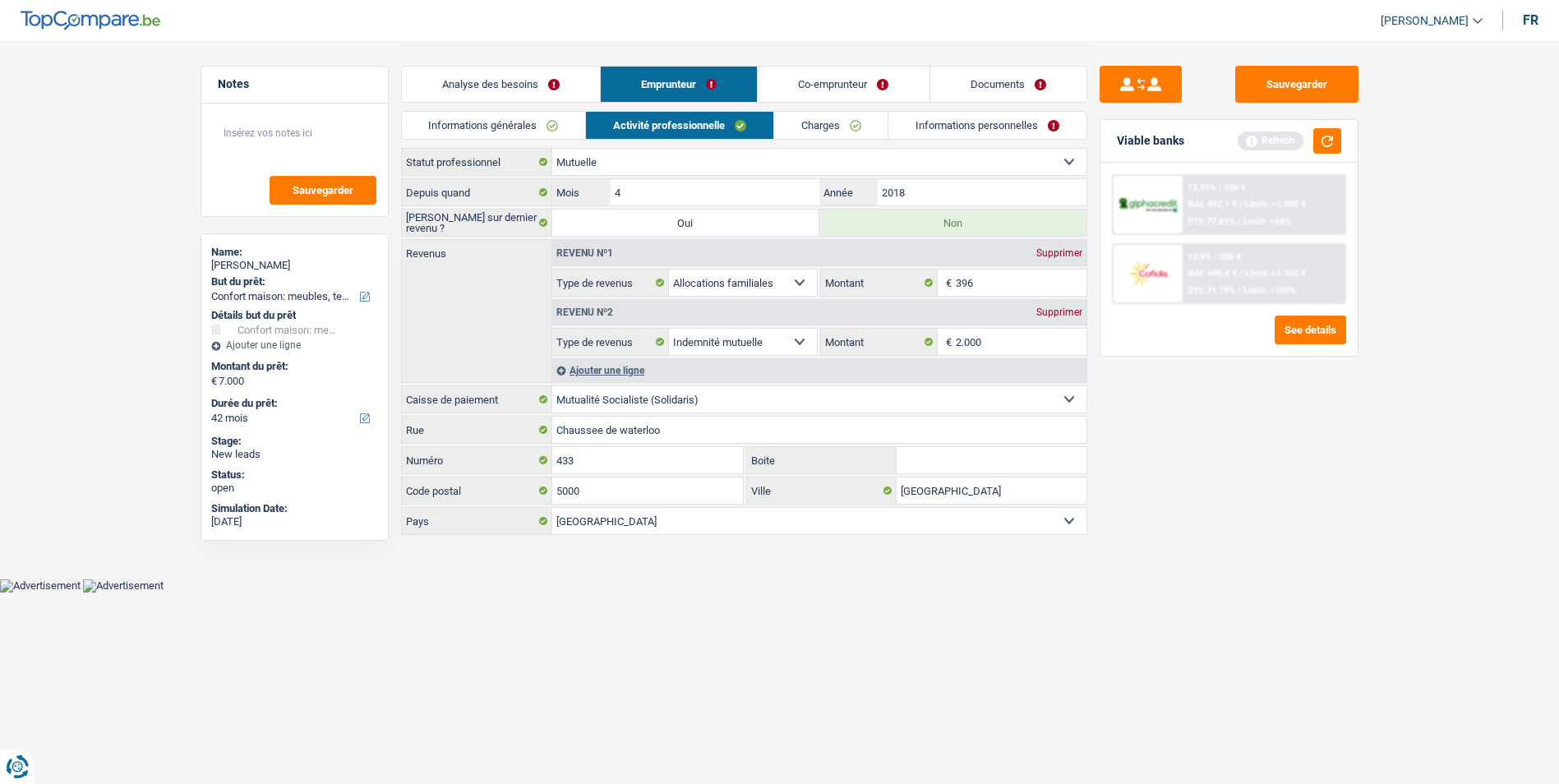
scroll to position [0, 0]
click at [842, 88] on link "Co-emprunteur" at bounding box center [850, 84] width 171 height 35
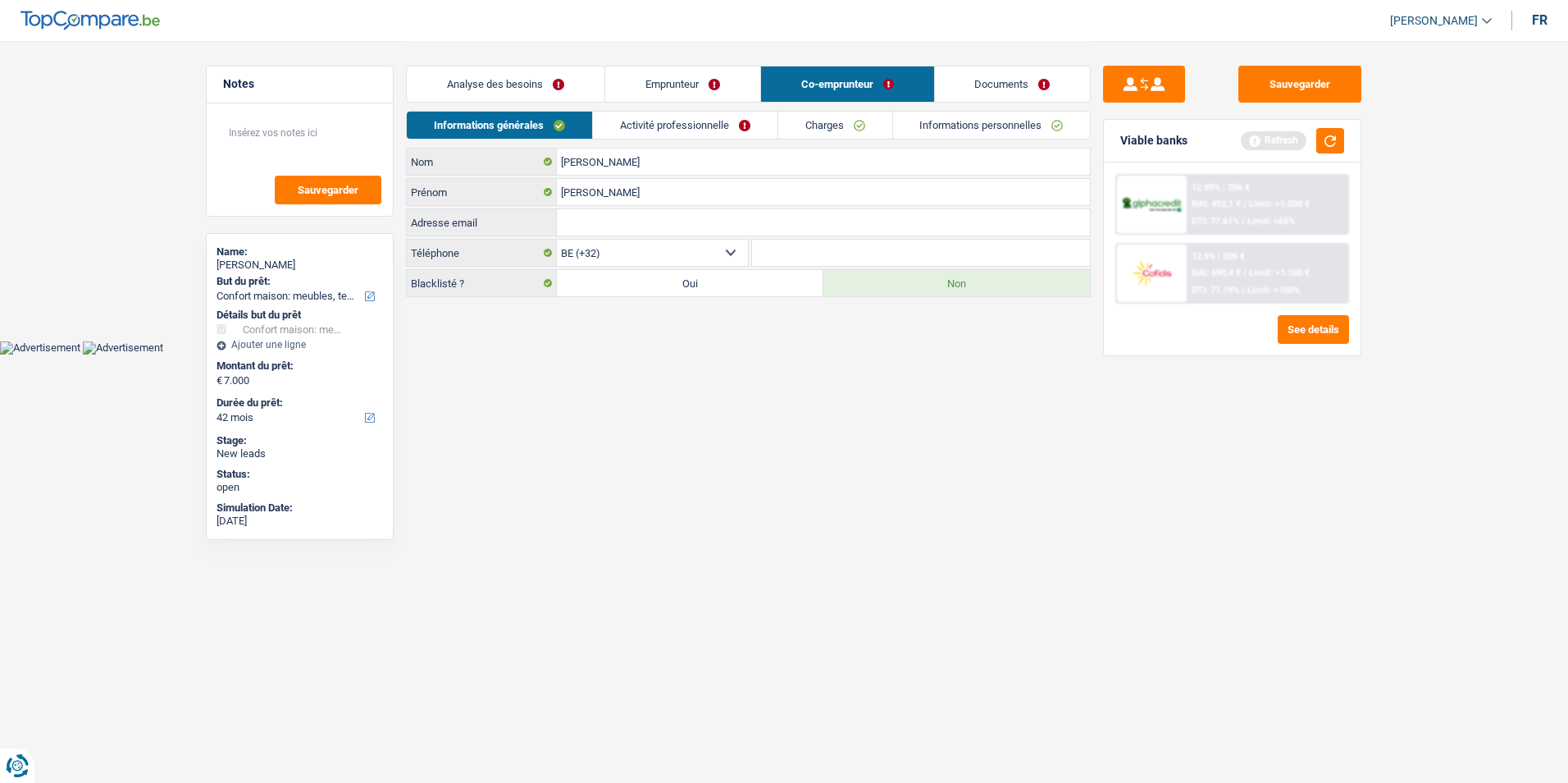
click at [686, 126] on link "Activité professionnelle" at bounding box center [686, 124] width 185 height 27
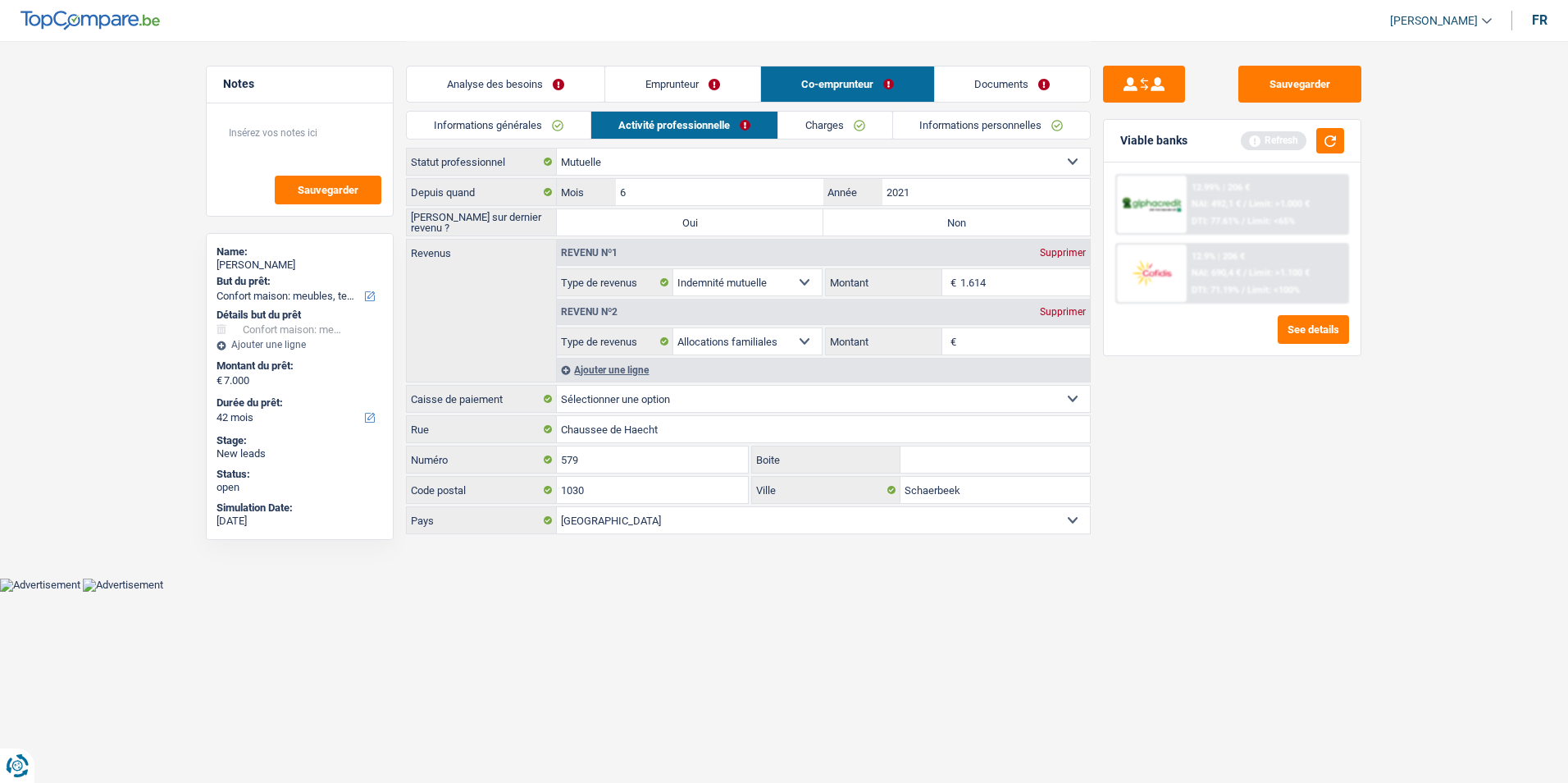
click at [1058, 312] on div "Supprimer" at bounding box center [1063, 312] width 54 height 10
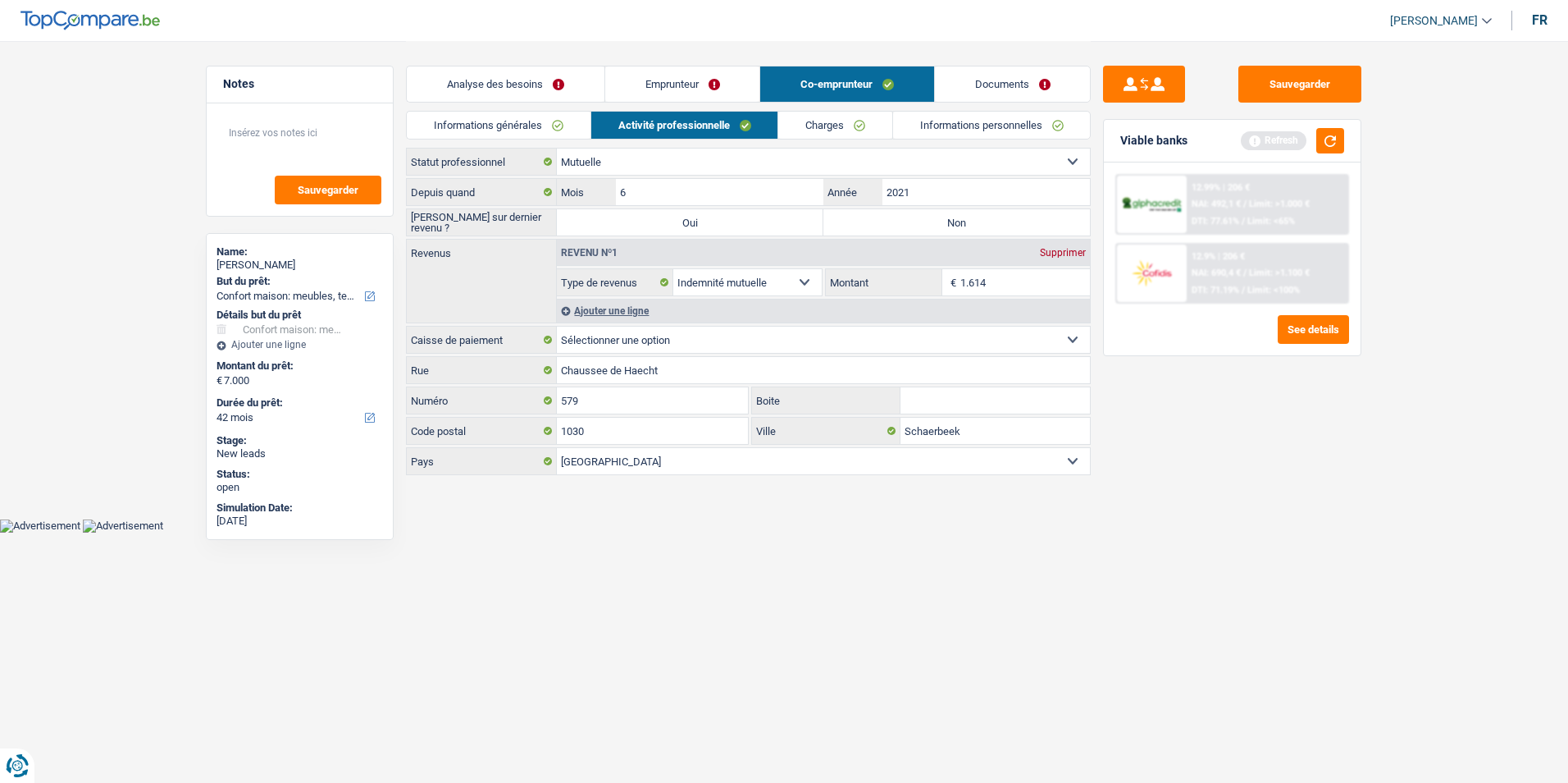
click at [863, 227] on label "Non" at bounding box center [957, 222] width 266 height 26
click at [863, 227] on input "Non" at bounding box center [957, 222] width 266 height 26
radio input "true"
click at [838, 126] on link "Charges" at bounding box center [835, 124] width 114 height 27
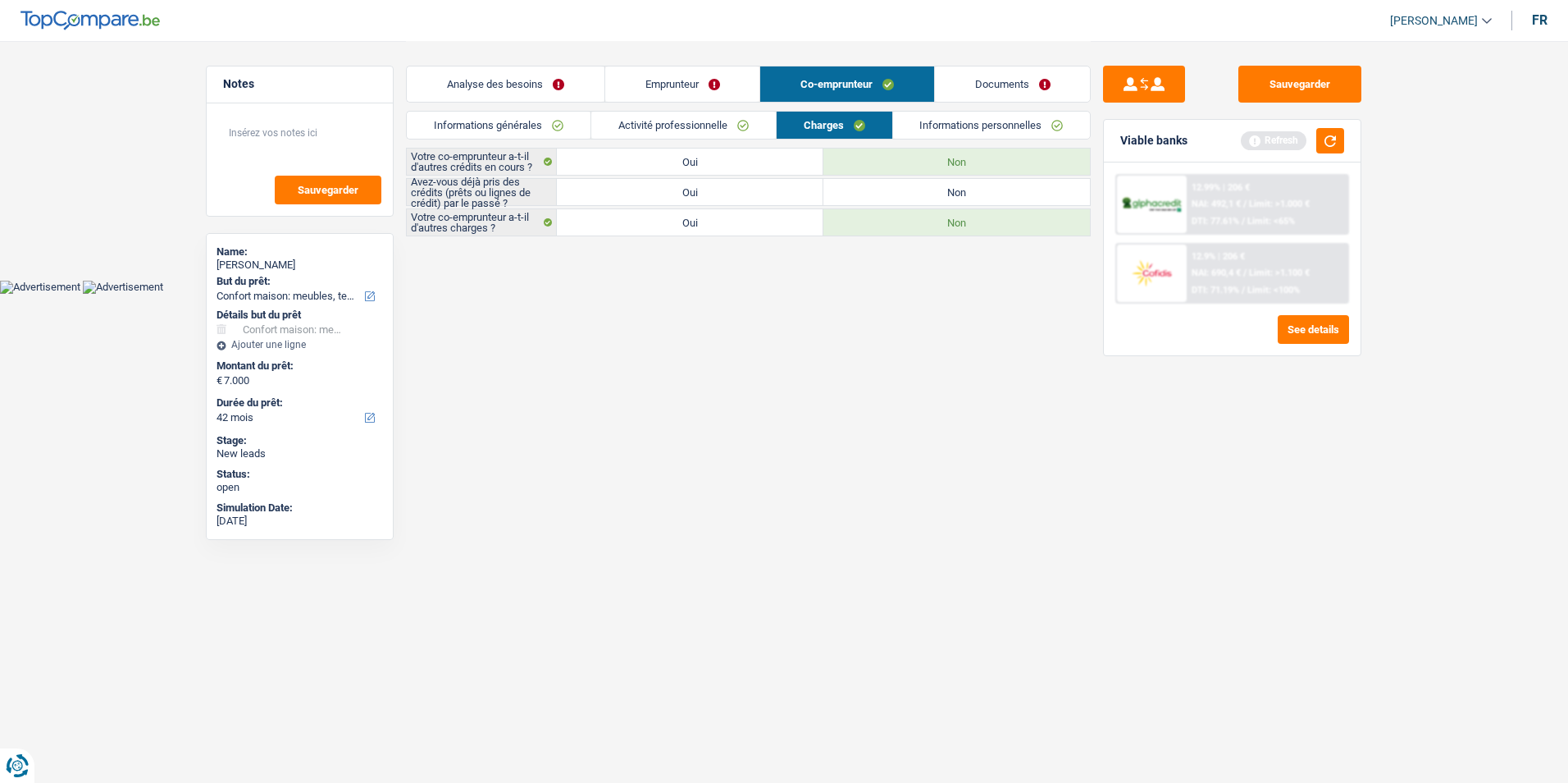
click at [736, 191] on label "Oui" at bounding box center [690, 192] width 266 height 26
click at [736, 191] on input "Oui" at bounding box center [690, 192] width 266 height 26
radio input "true"
click at [923, 125] on link "Informations personnelles" at bounding box center [992, 124] width 198 height 27
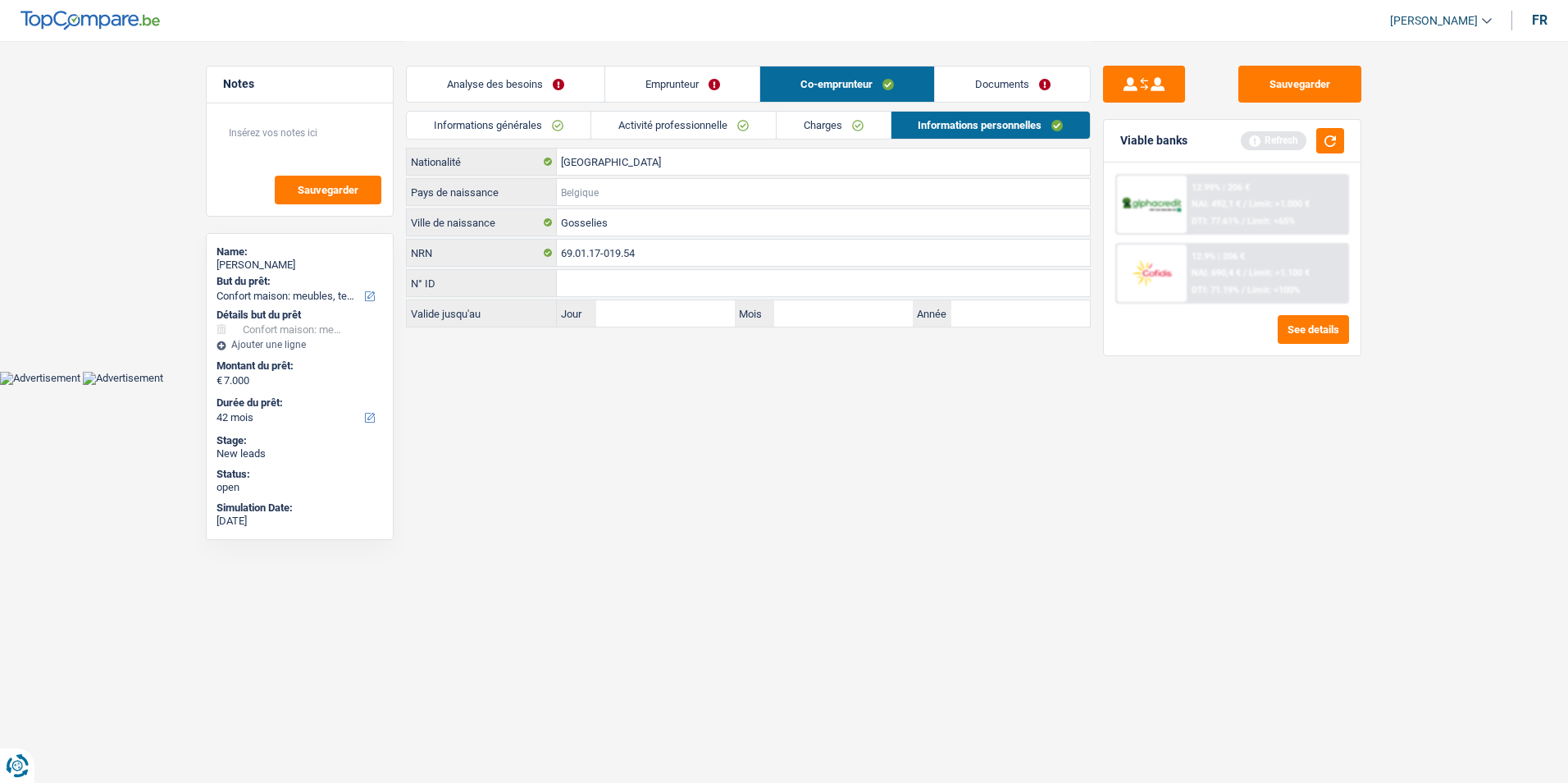
click at [623, 190] on input "Pays de naissance" at bounding box center [823, 192] width 534 height 26
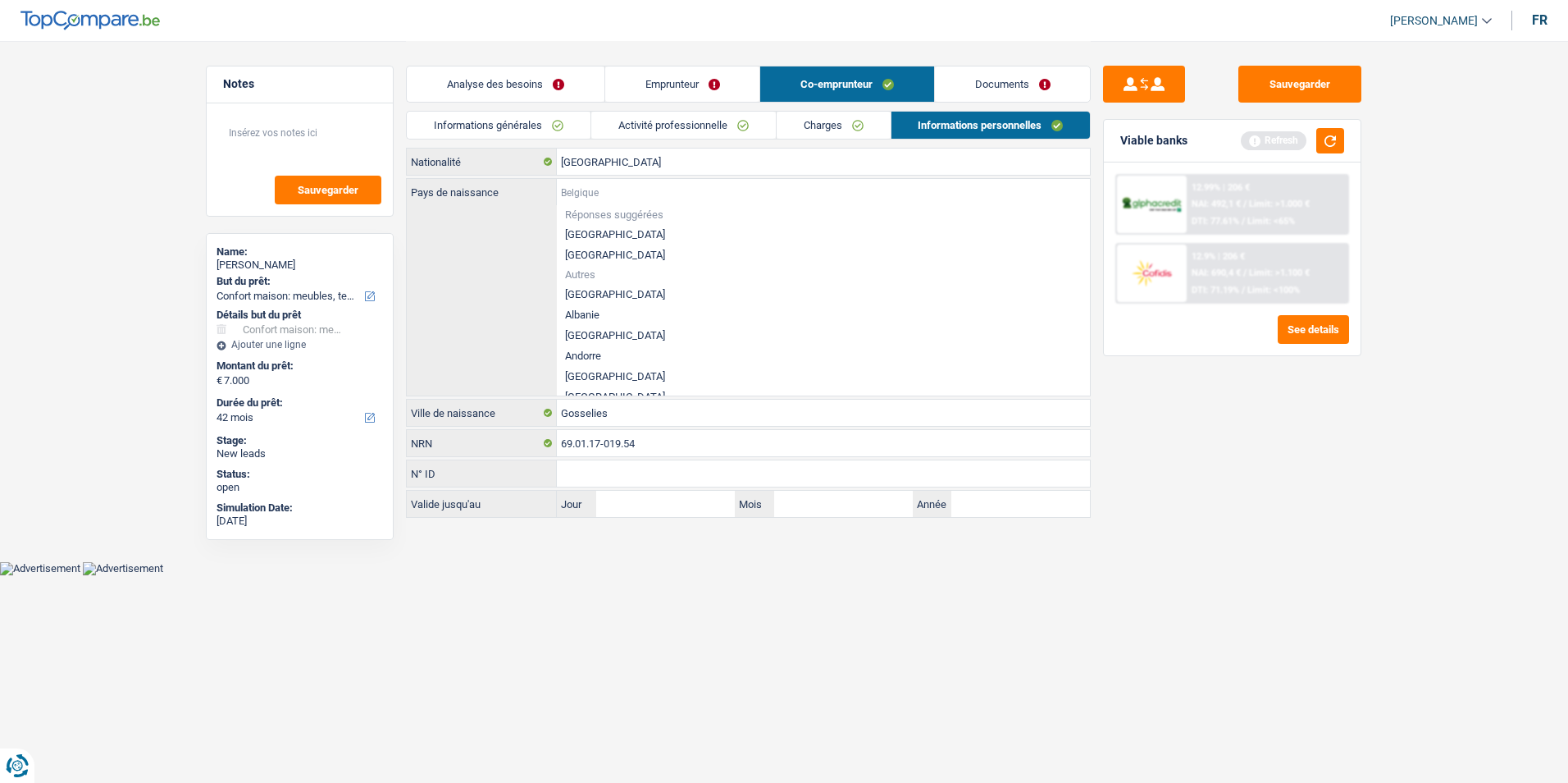
type input "[GEOGRAPHIC_DATA]"
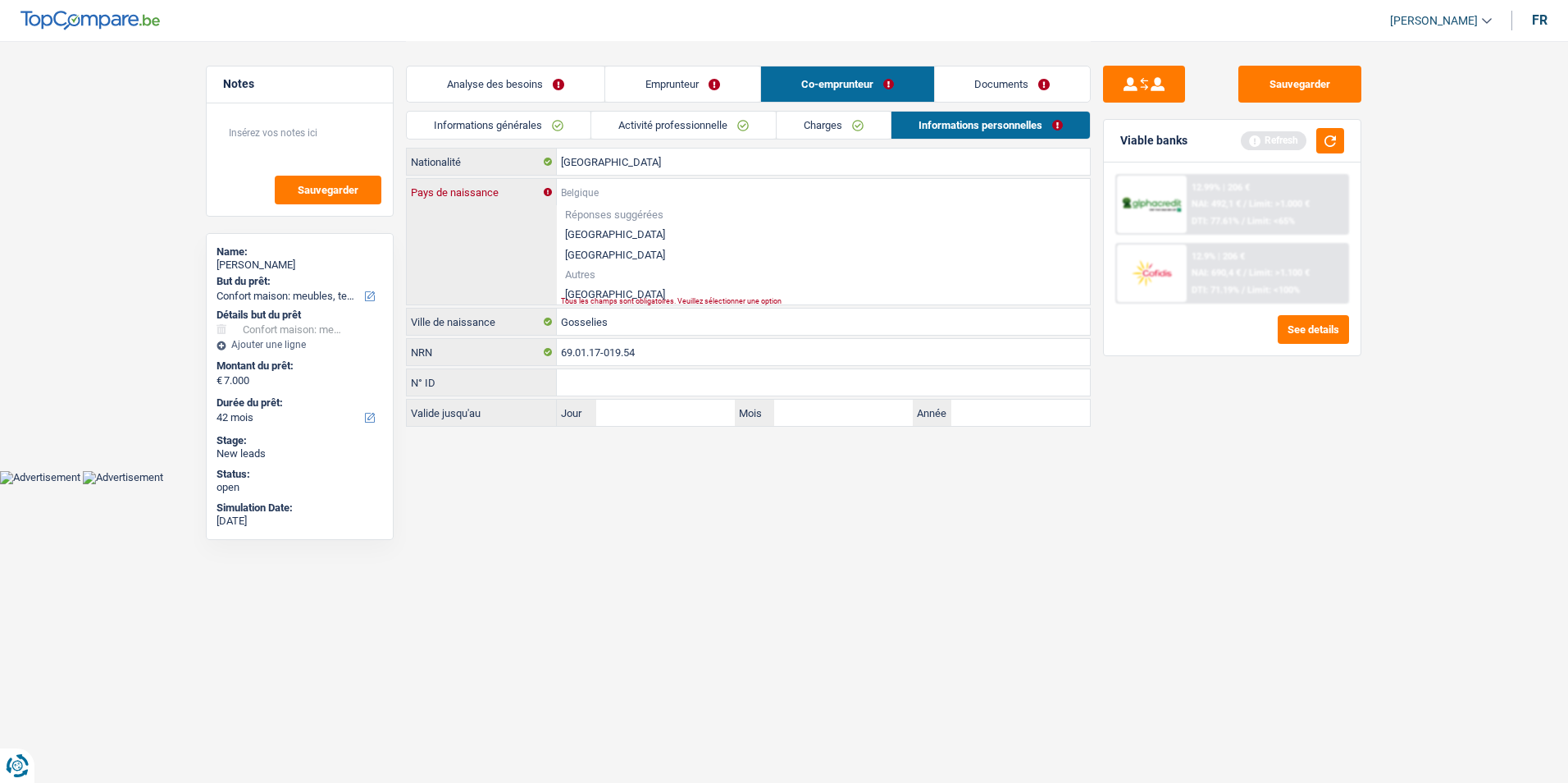
type input "[GEOGRAPHIC_DATA]"
click at [597, 289] on li "[GEOGRAPHIC_DATA]" at bounding box center [823, 294] width 534 height 21
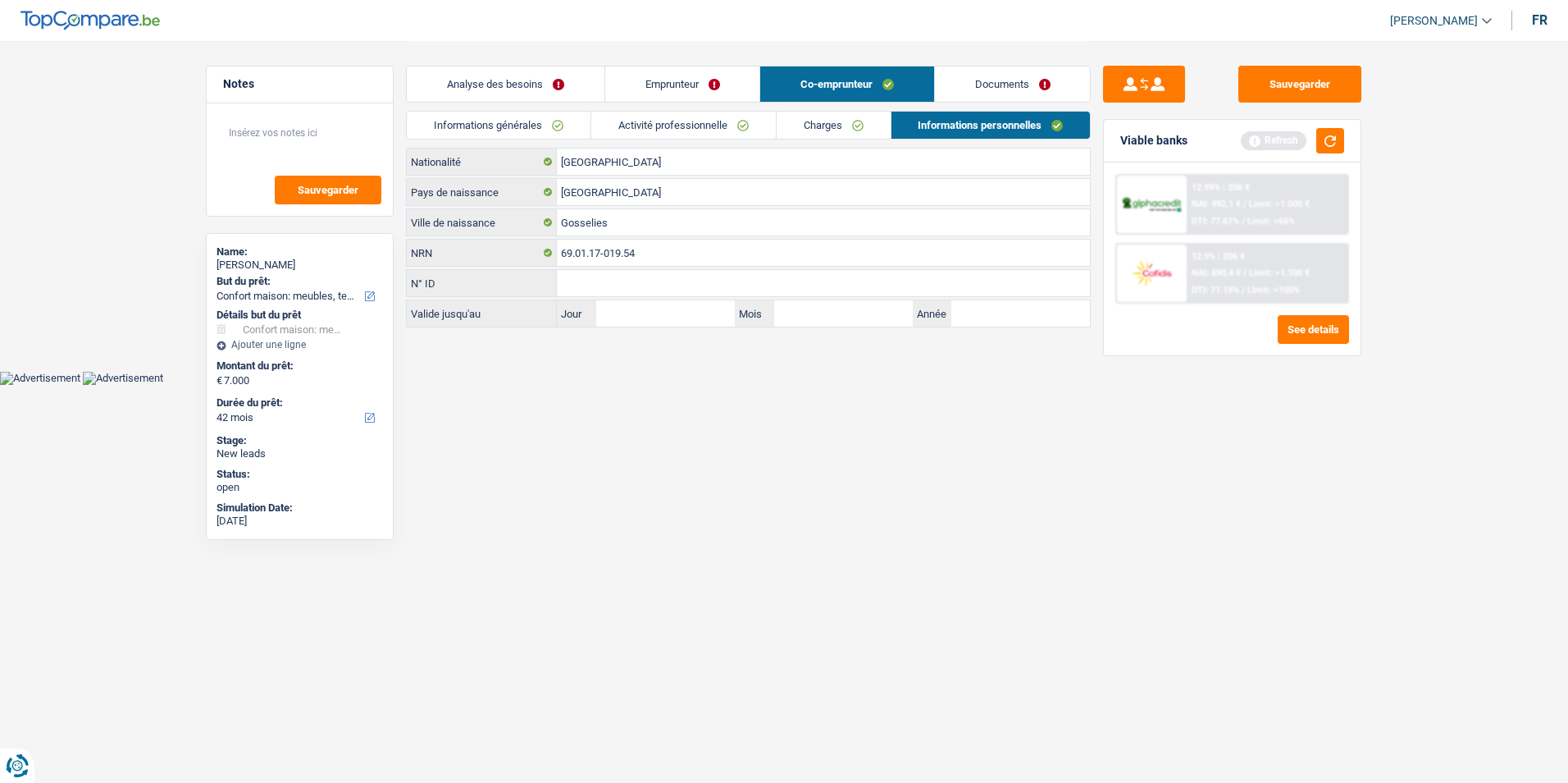
click at [783, 127] on link "Charges" at bounding box center [834, 124] width 114 height 27
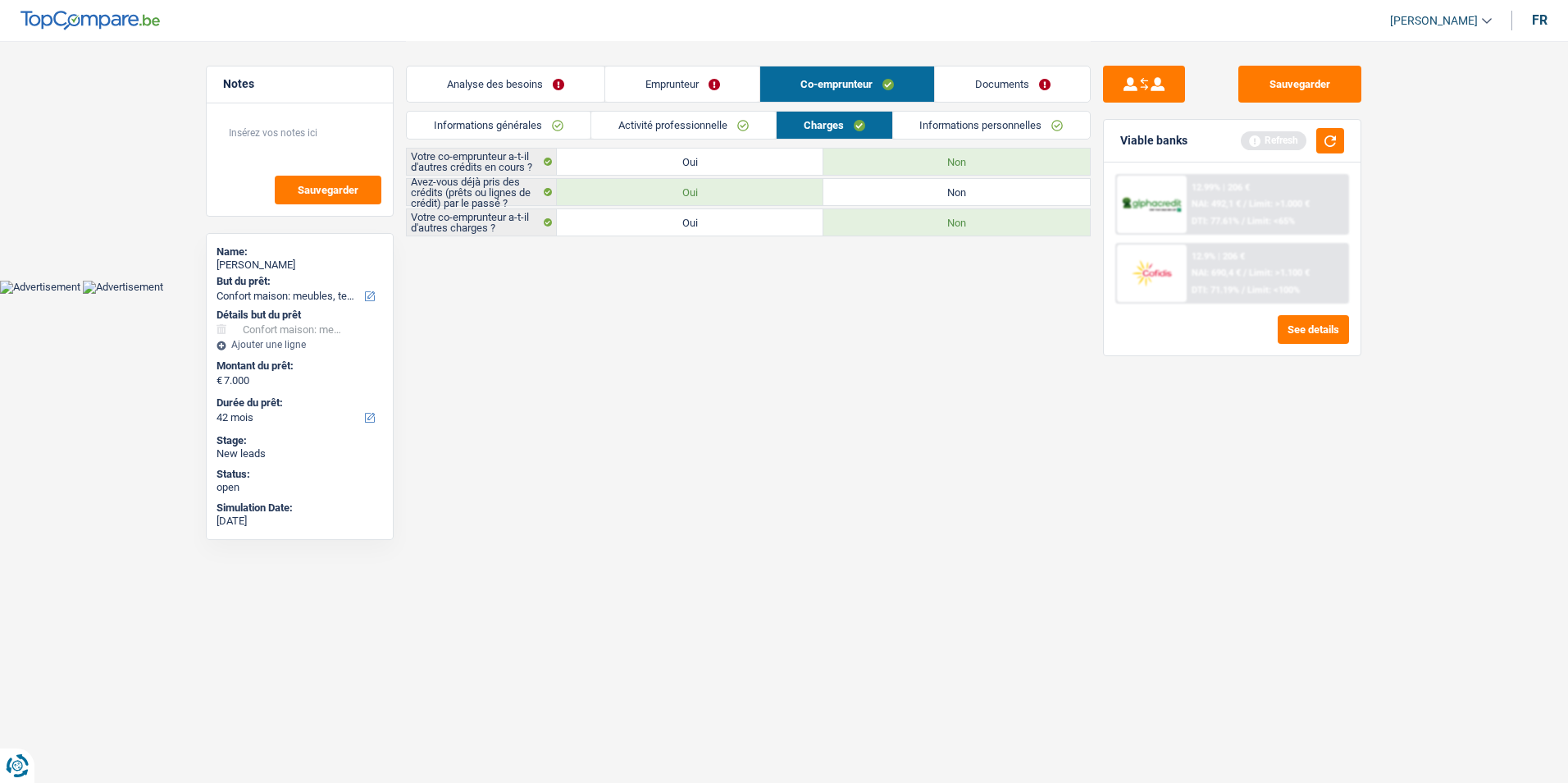
click at [744, 127] on link "Activité professionnelle" at bounding box center [684, 124] width 185 height 27
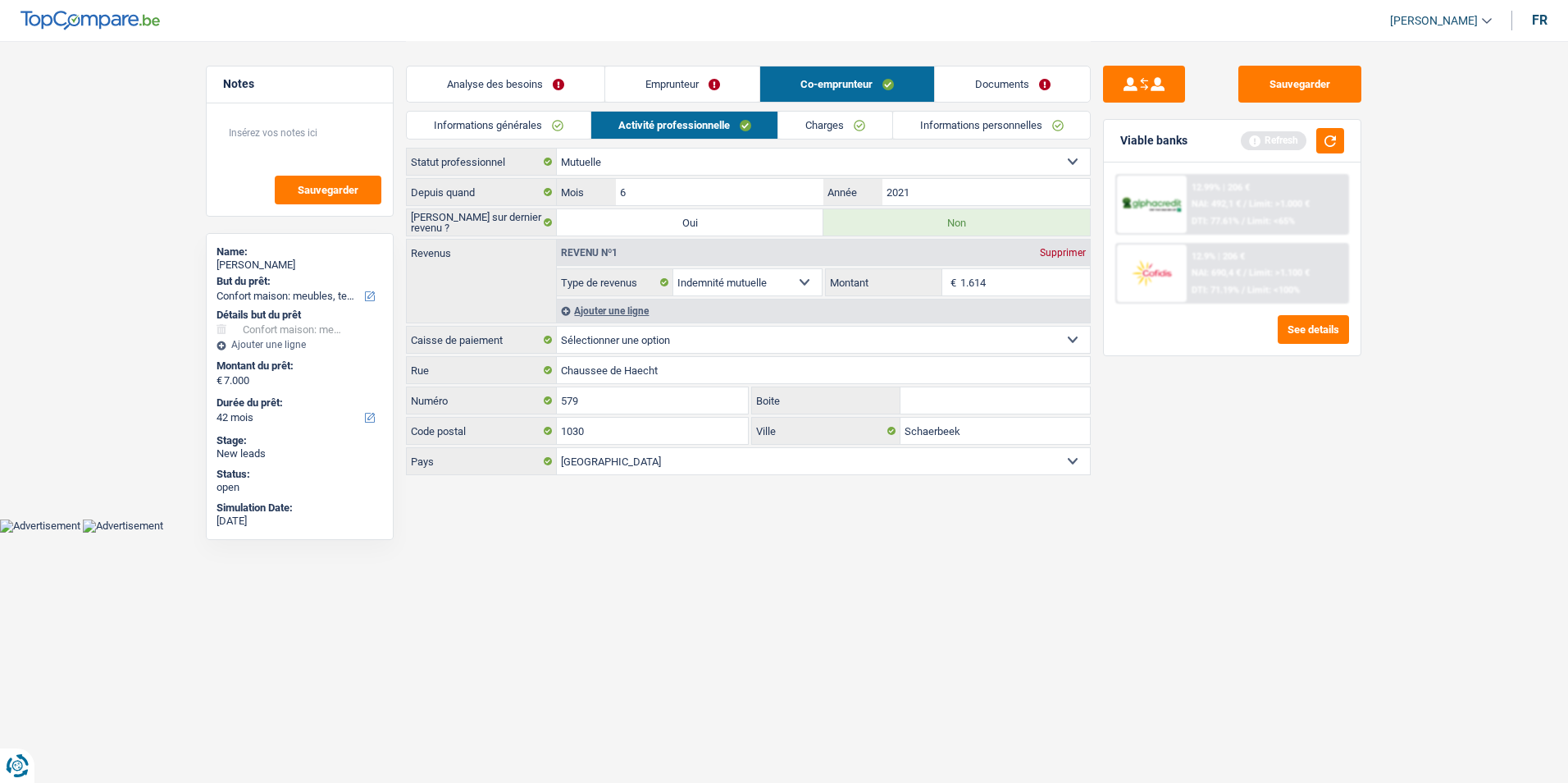
click at [551, 130] on link "Informations générales" at bounding box center [498, 124] width 184 height 27
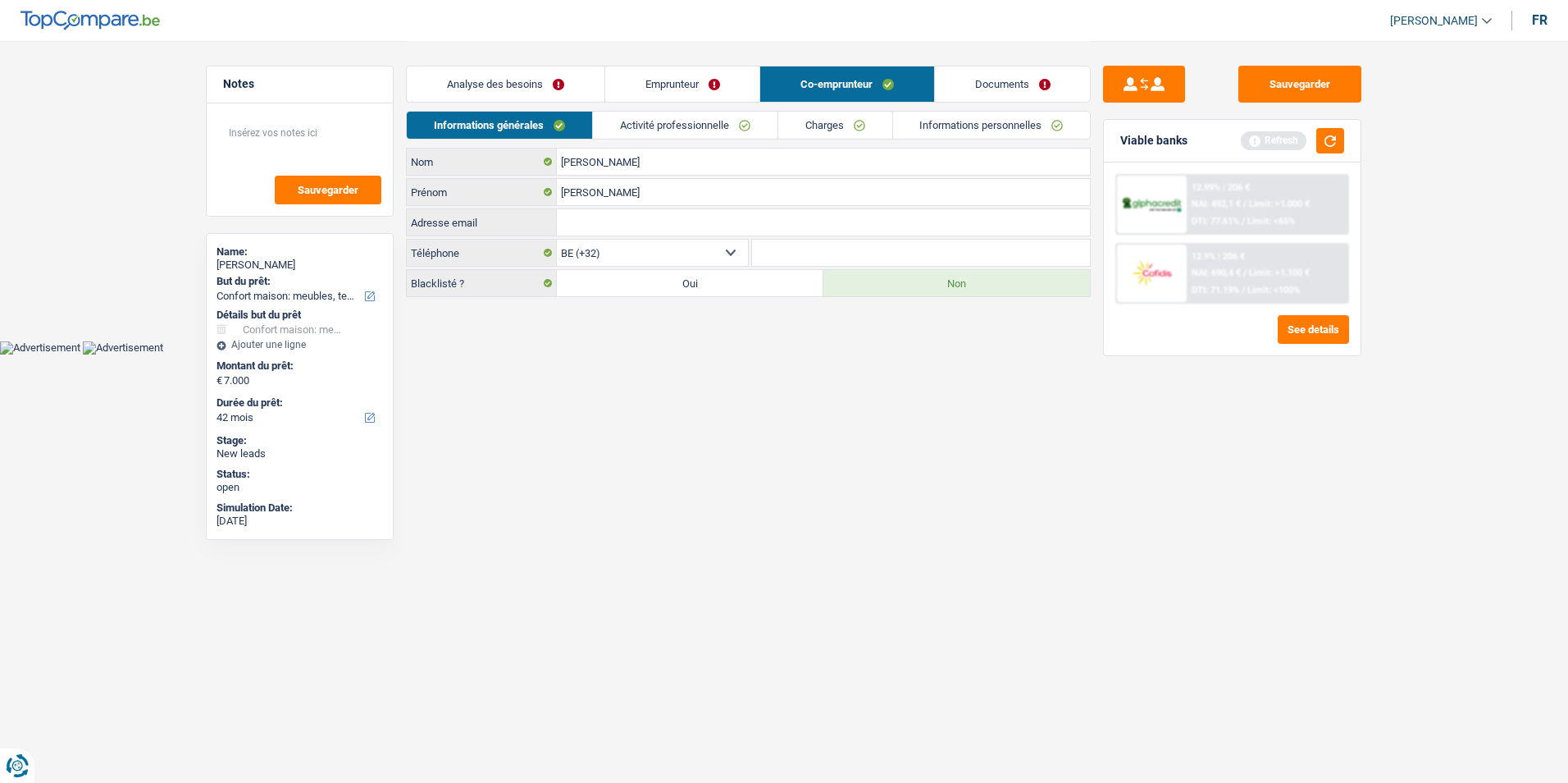
click at [632, 131] on link "Activité professionnelle" at bounding box center [686, 124] width 185 height 27
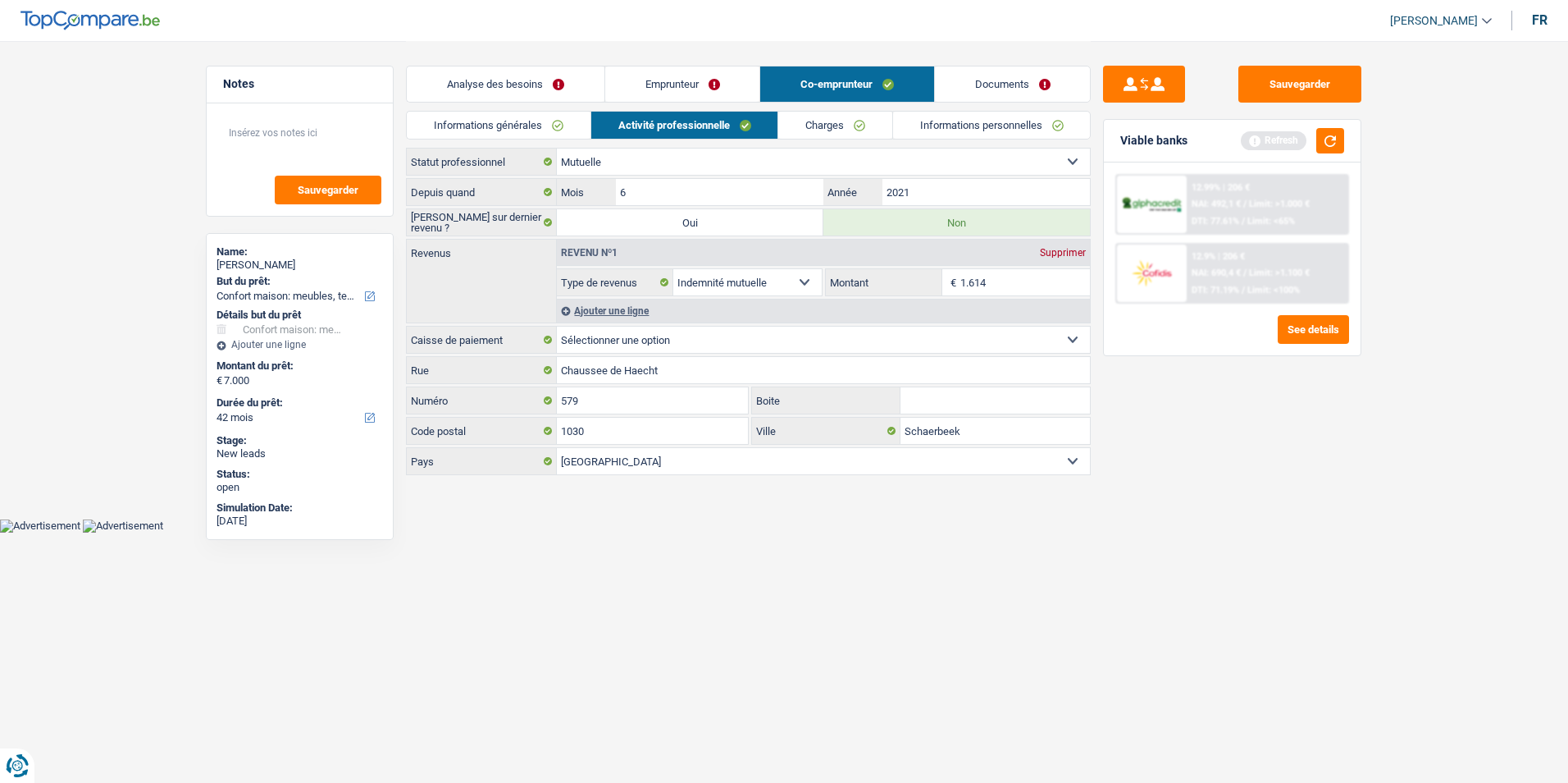
click at [806, 127] on link "Charges" at bounding box center [835, 124] width 114 height 27
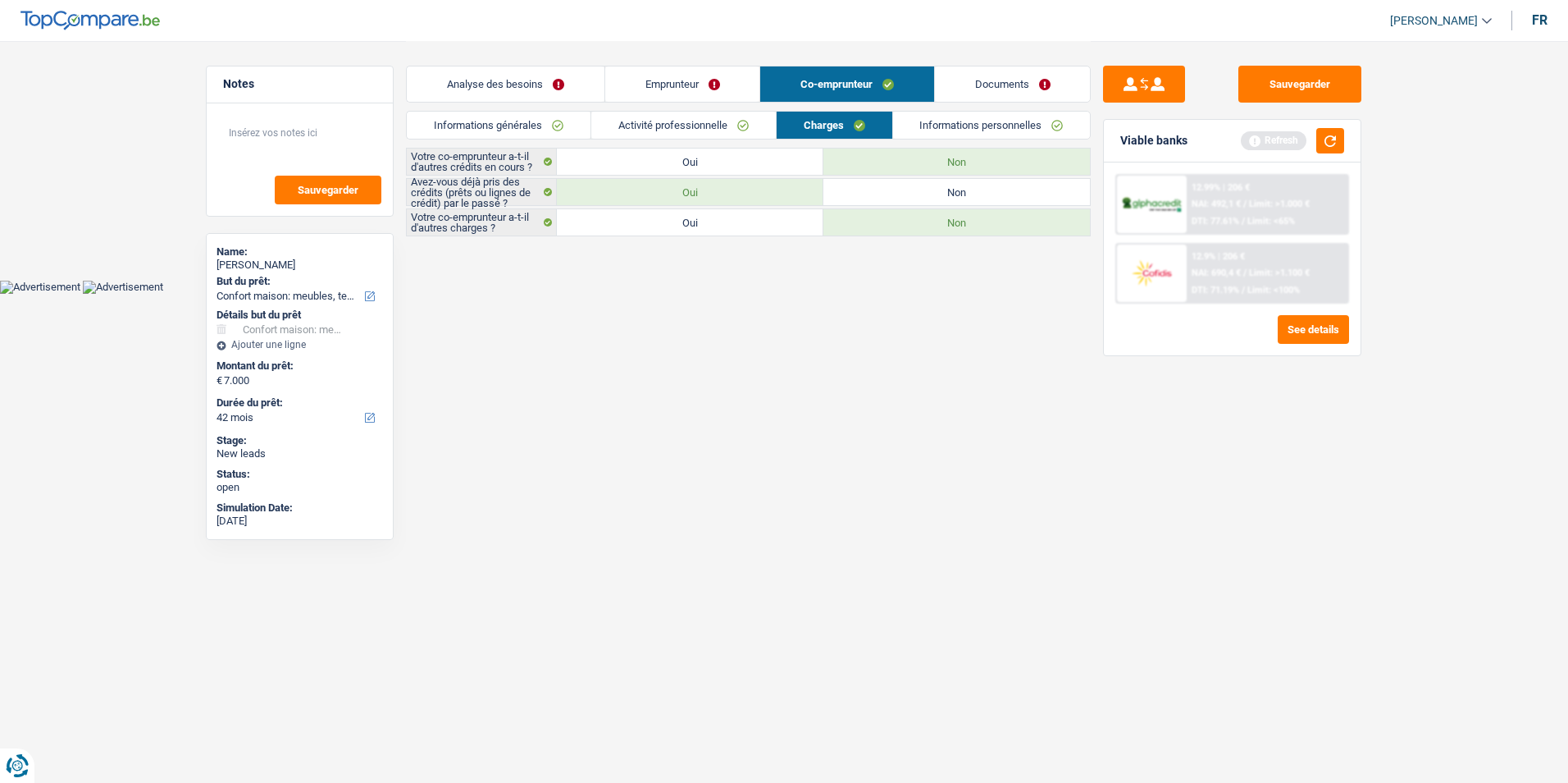
click at [924, 131] on link "Informations personnelles" at bounding box center [992, 124] width 198 height 27
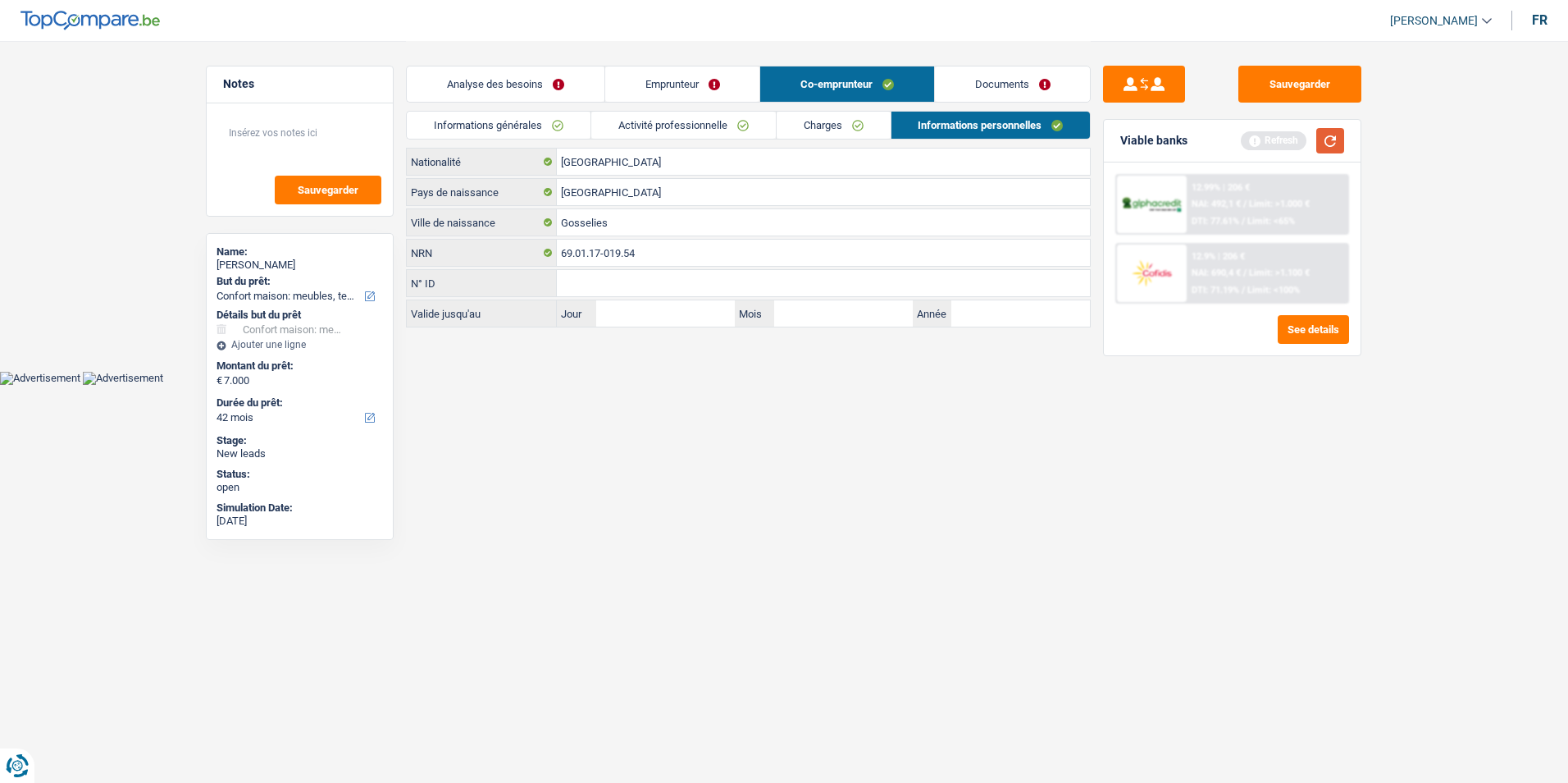
click at [1326, 143] on button "button" at bounding box center [1331, 141] width 28 height 26
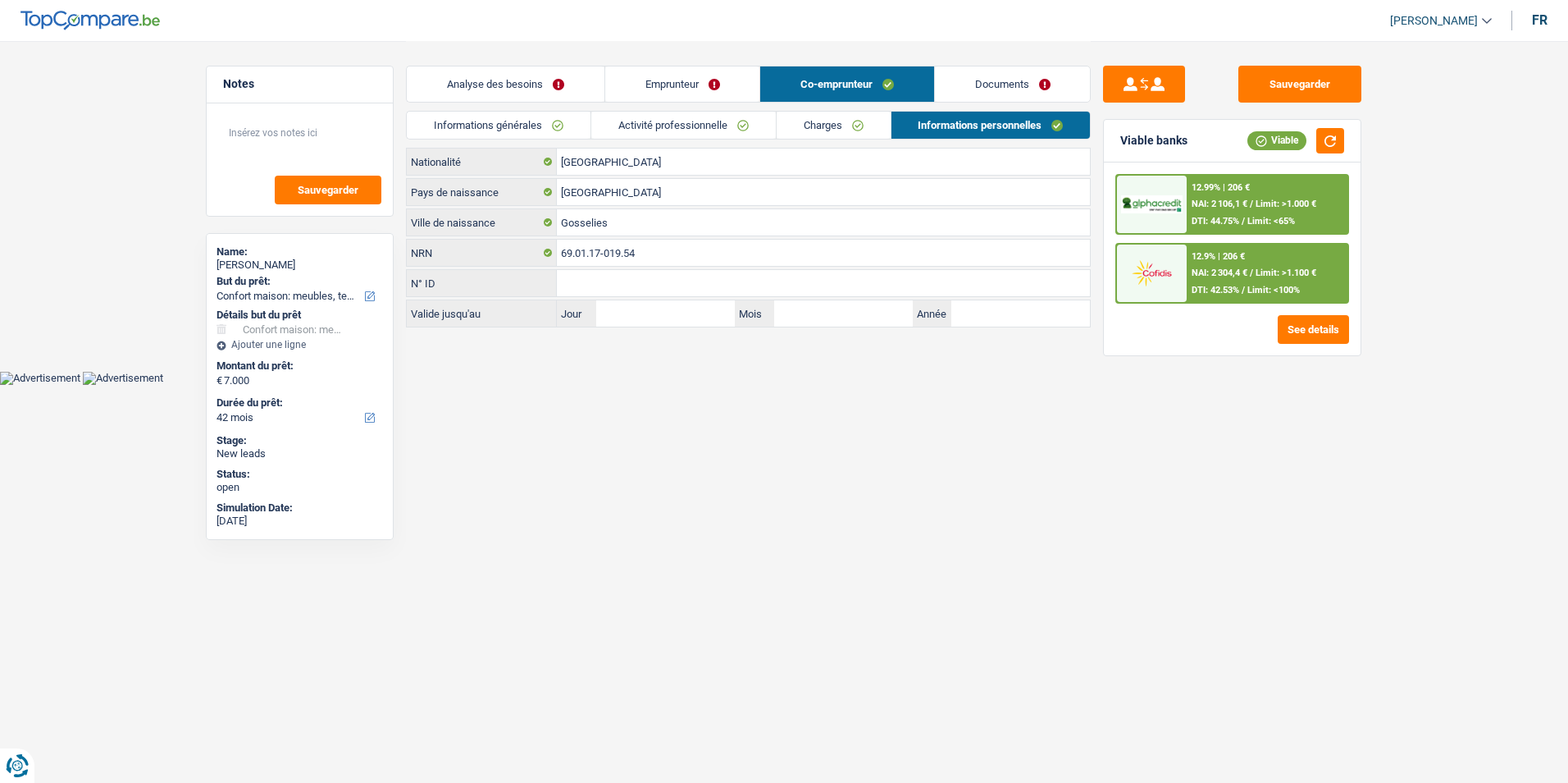
click at [563, 82] on link "Analyse des besoins" at bounding box center [505, 83] width 198 height 35
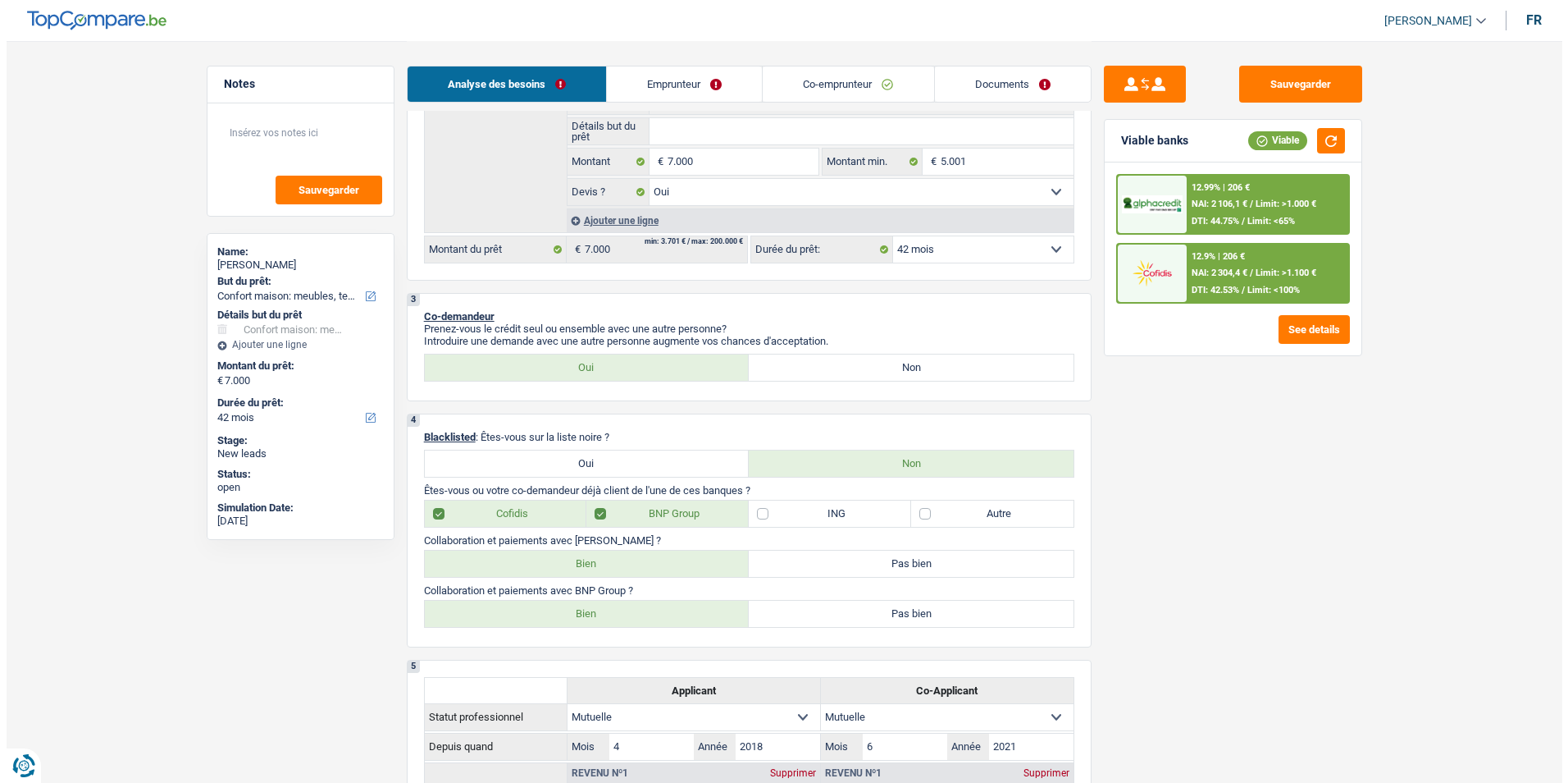
scroll to position [246, 0]
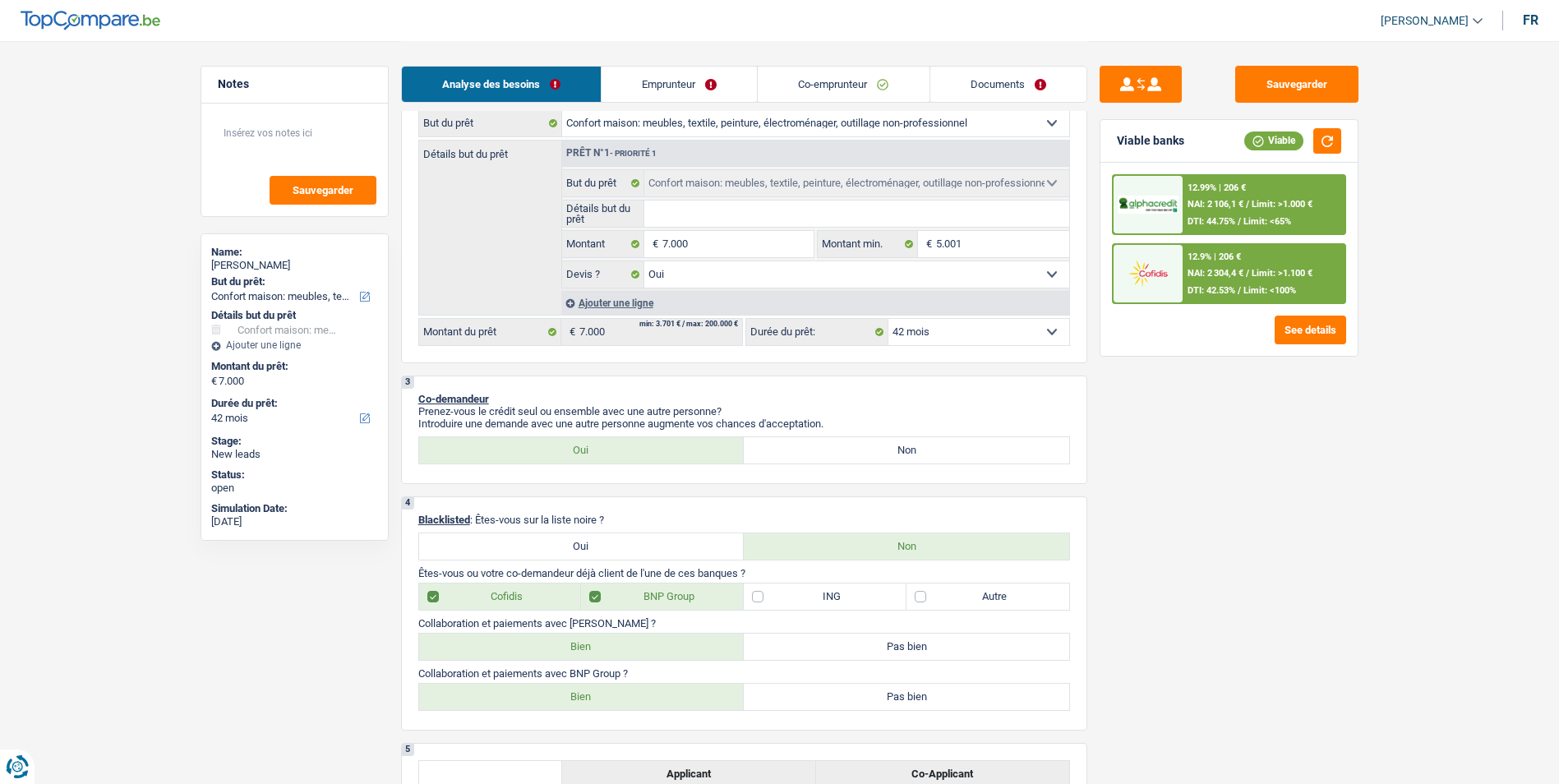
click at [1024, 330] on select "12 mois 18 mois 24 mois 30 mois 36 mois 42 mois Sélectionner une option" at bounding box center [979, 331] width 181 height 26
click at [1189, 505] on div "Sauvegarder Viable banks Viable 12.99% | 206 € NAI: 2 106,1 € / Limit: >1.000 €…" at bounding box center [1228, 411] width 284 height 691
click at [1036, 347] on div "2 Projet : Quel projet souhaitez-vous financer pour 7 000 € ? Montant supérieur…" at bounding box center [744, 180] width 686 height 365
click at [1036, 342] on select "12 mois 18 mois 24 mois 30 mois 36 mois 42 mois Sélectionner une option" at bounding box center [979, 331] width 181 height 26
click at [888, 318] on select "12 mois 18 mois 24 mois 30 mois 36 mois 42 mois Sélectionner une option" at bounding box center [979, 331] width 181 height 26
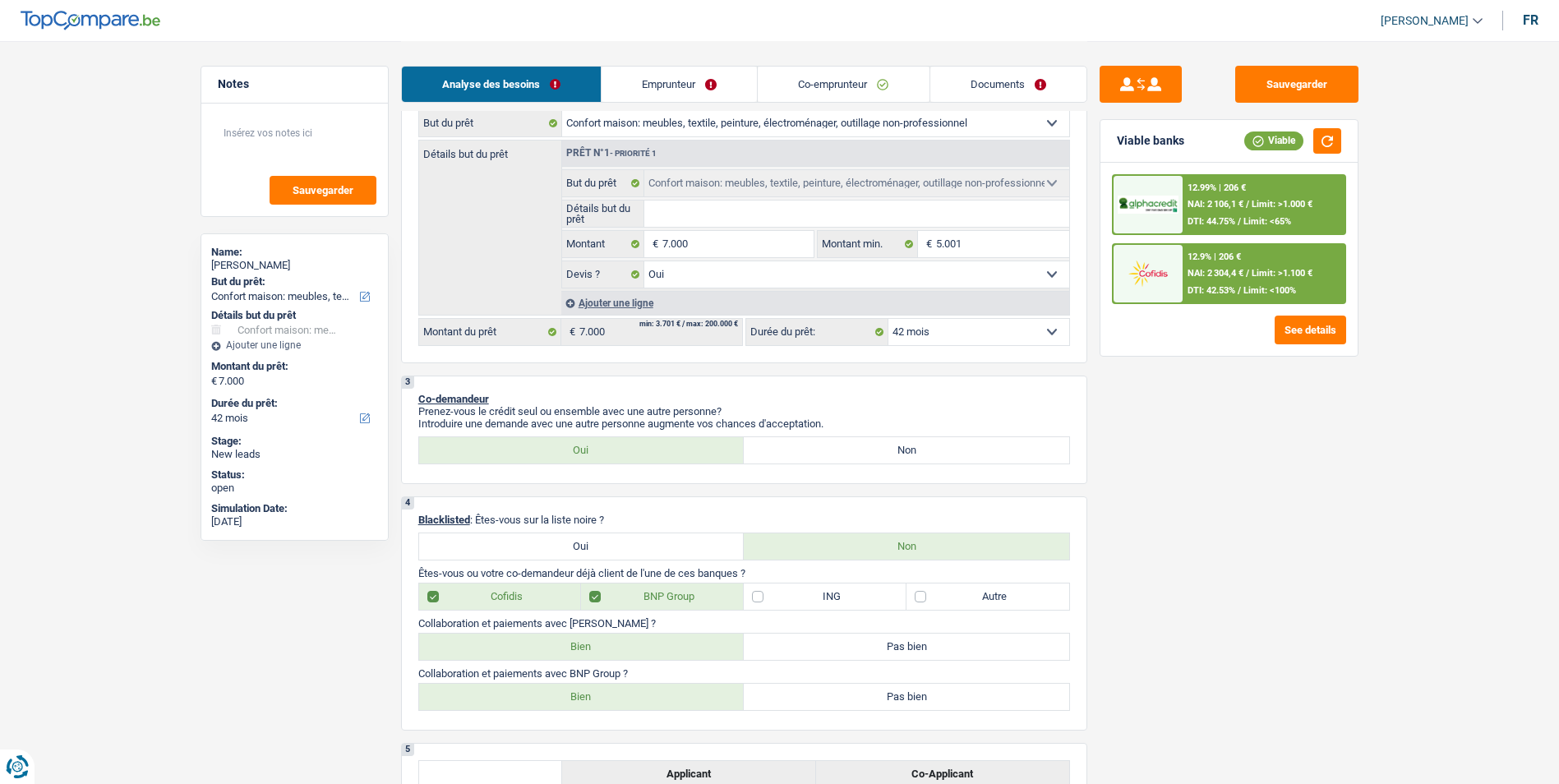
click at [994, 332] on select "12 mois 18 mois 24 mois 30 mois 36 mois 42 mois Sélectionner une option" at bounding box center [979, 331] width 181 height 26
click at [888, 318] on select "12 mois 18 mois 24 mois 30 mois 36 mois 42 mois Sélectionner une option" at bounding box center [979, 331] width 181 height 26
click at [1296, 334] on button "See details" at bounding box center [1310, 329] width 72 height 29
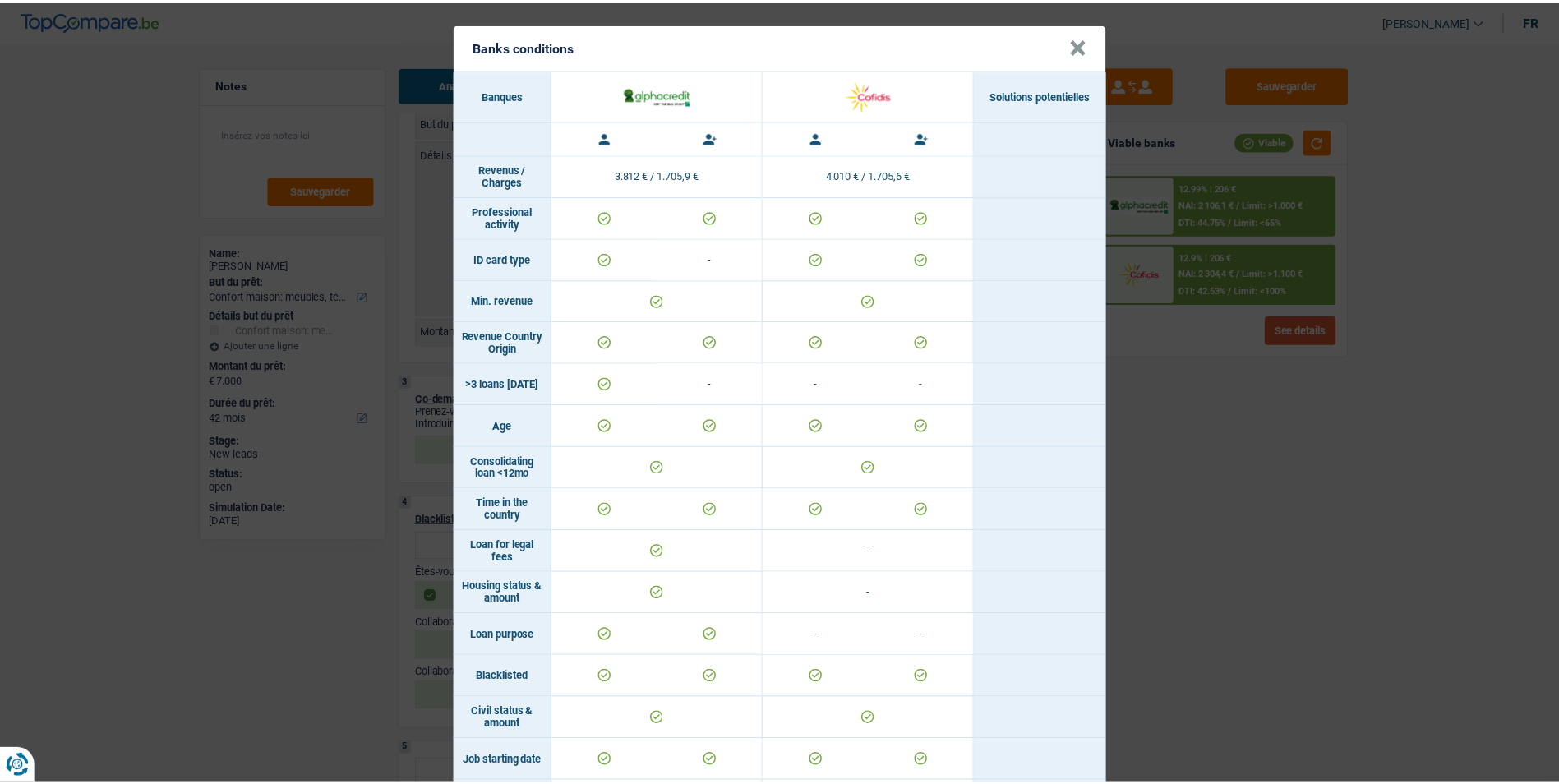
scroll to position [0, 0]
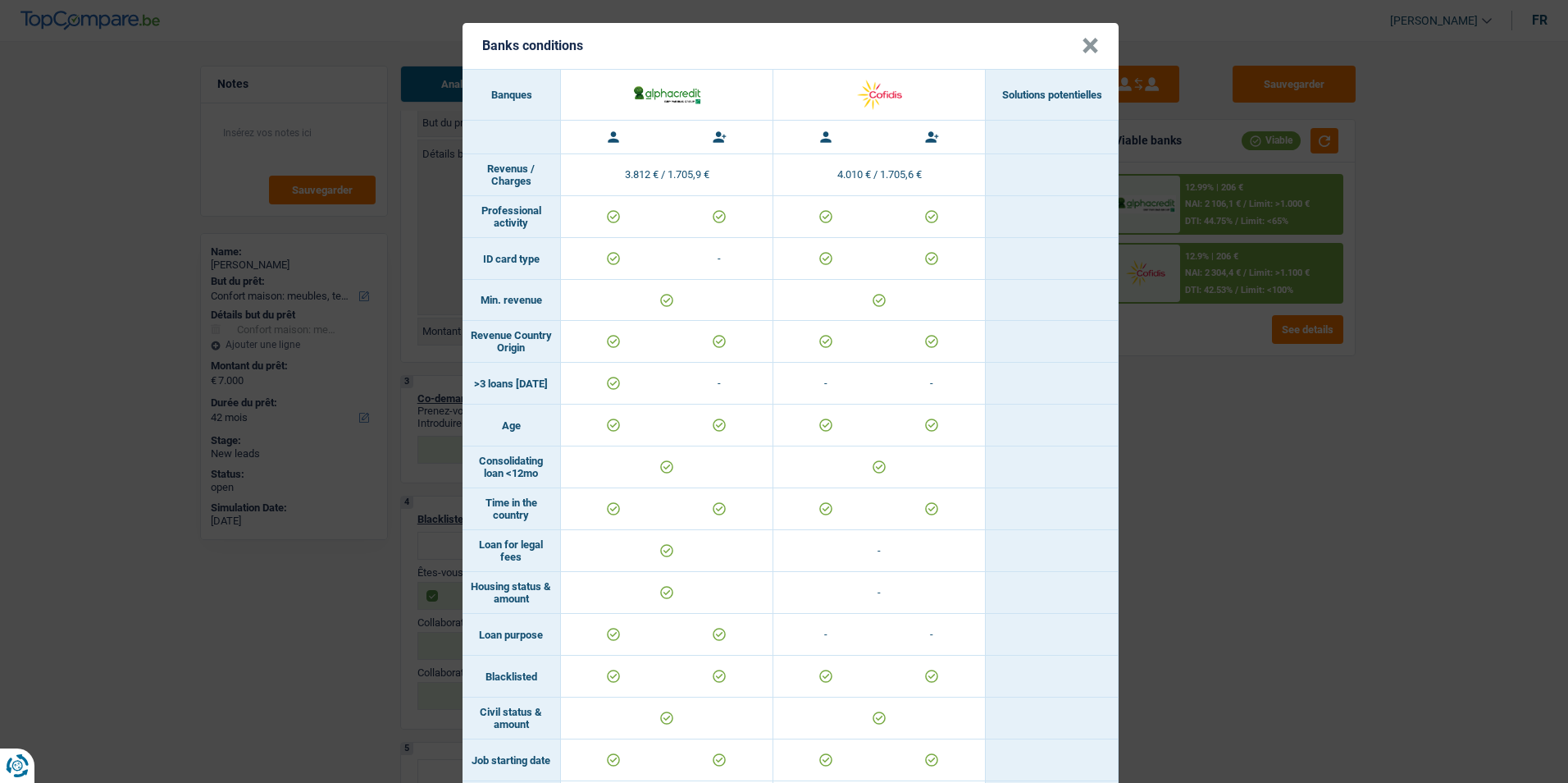
click at [1084, 50] on button "×" at bounding box center [1090, 46] width 17 height 17
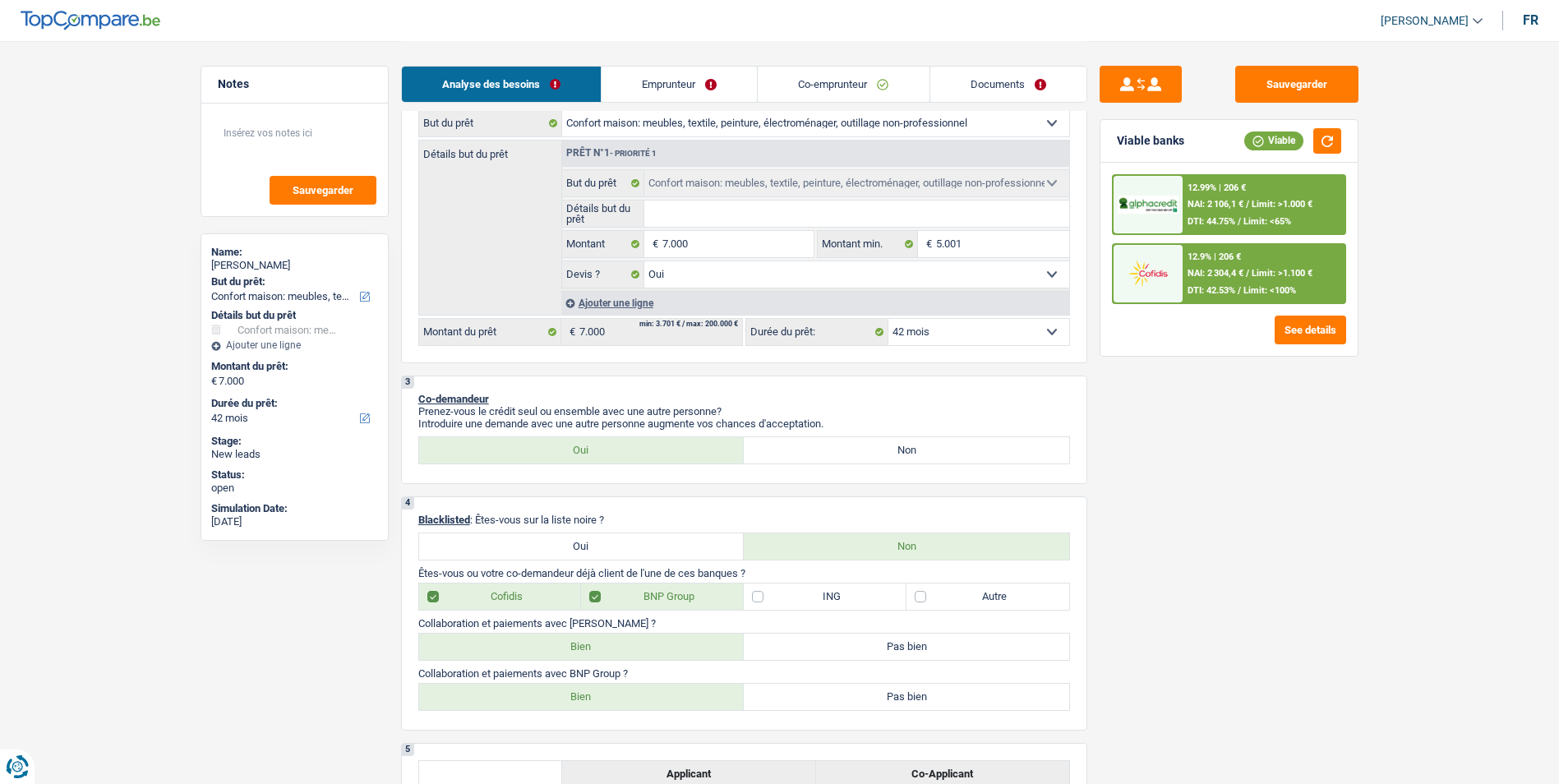
click at [1214, 263] on div "12.9% | 206 € NAI: 2 304,4 € / Limit: >1.100 € DTI: 42.53% / Limit: <100%" at bounding box center [1263, 274] width 162 height 58
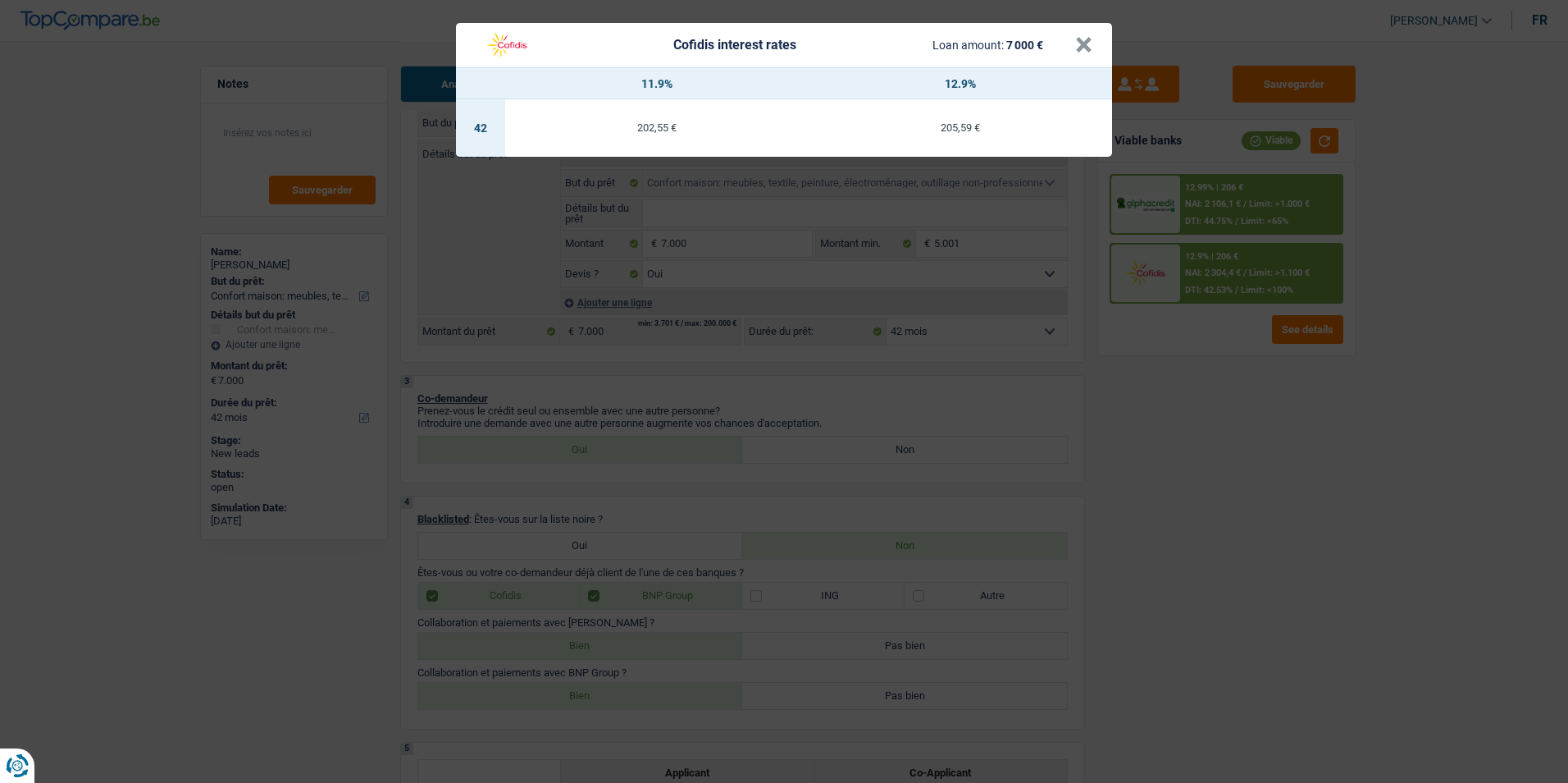
click at [1102, 40] on header "Cofidis interest rates Loan amount: 7 000 € ×" at bounding box center [784, 45] width 656 height 45
click at [1094, 40] on header "Cofidis interest rates Loan amount: 7 000 € ×" at bounding box center [784, 45] width 656 height 45
click at [1083, 40] on button "×" at bounding box center [1083, 45] width 17 height 17
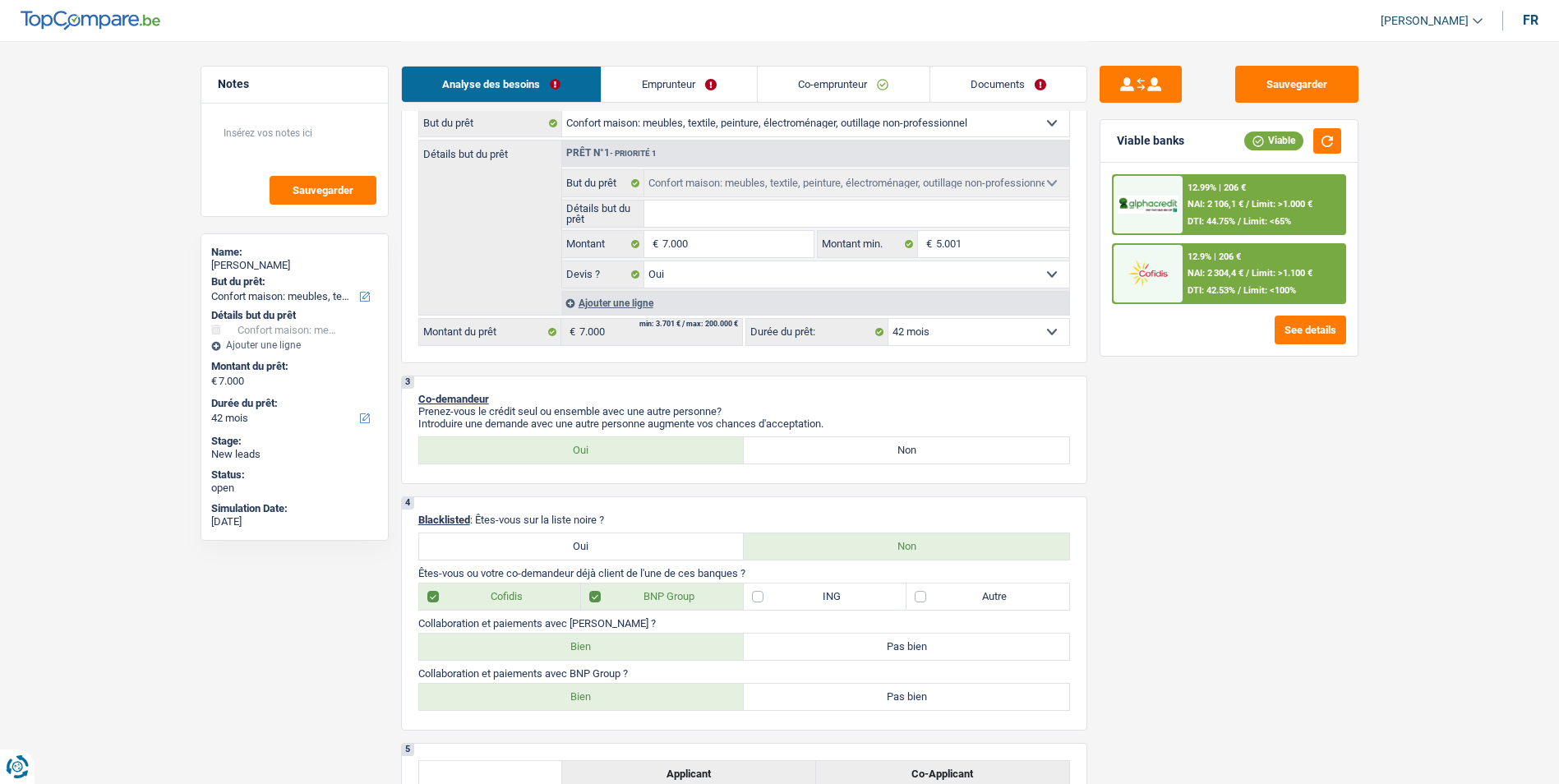
click at [1208, 190] on div "12.99% | 206 €" at bounding box center [1217, 187] width 59 height 11
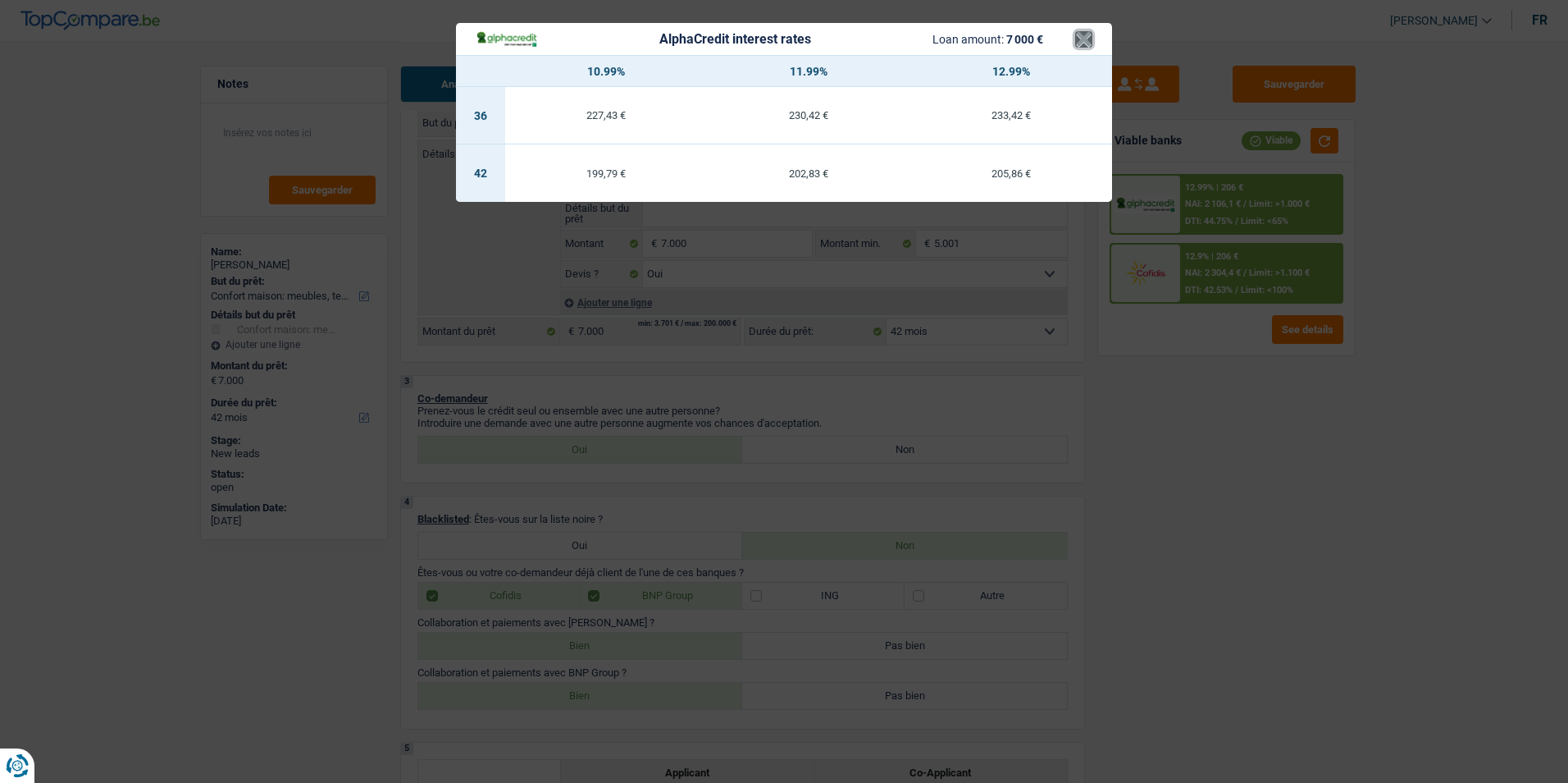
click at [1077, 38] on button "×" at bounding box center [1083, 39] width 17 height 17
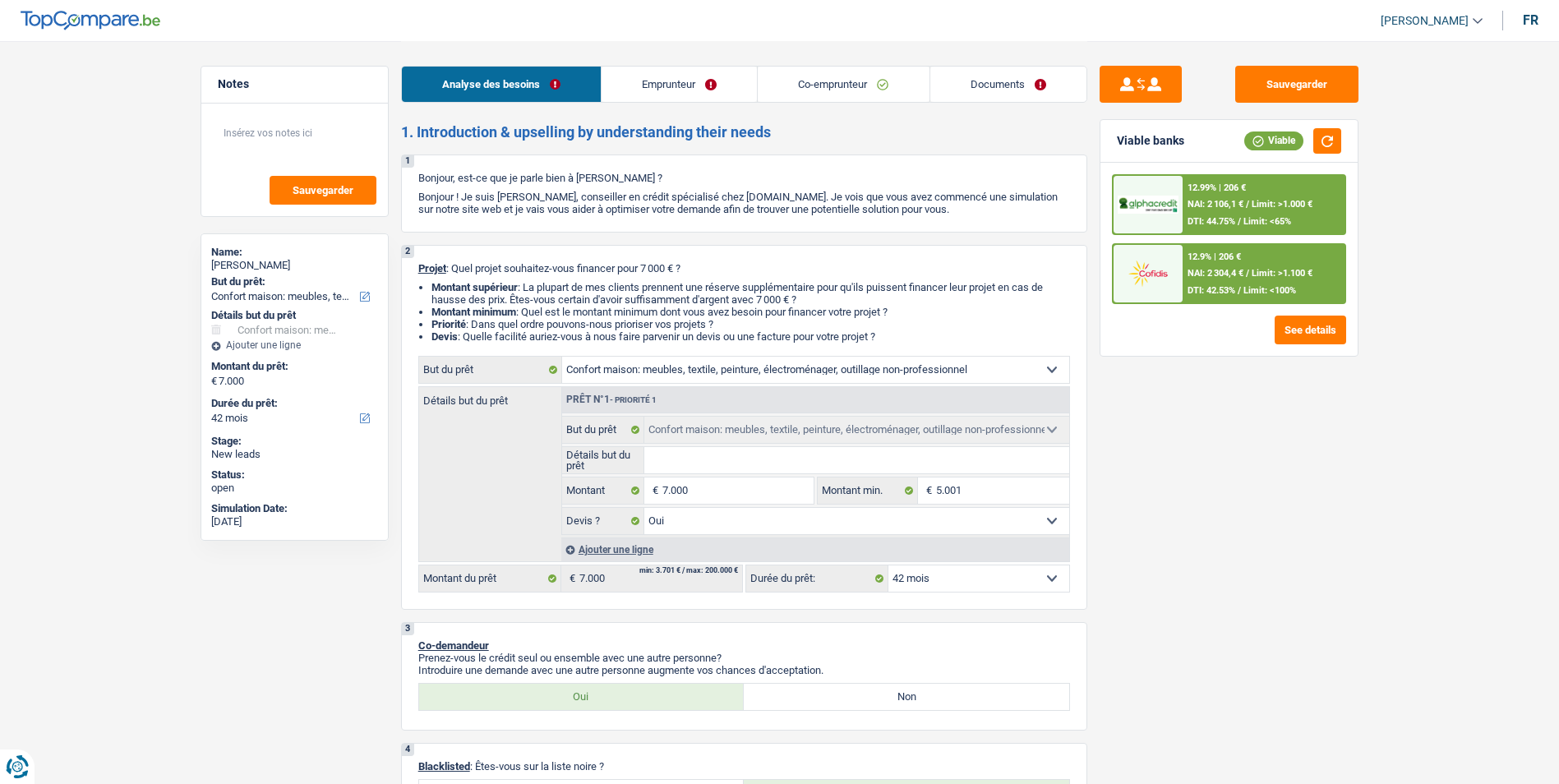
click at [956, 572] on select "12 mois 18 mois 24 mois 30 mois 36 mois 42 mois Sélectionner une option" at bounding box center [979, 578] width 181 height 26
select select "36"
click at [888, 565] on select "12 mois 18 mois 24 mois 30 mois 36 mois 42 mois Sélectionner une option" at bounding box center [979, 578] width 181 height 26
select select "36"
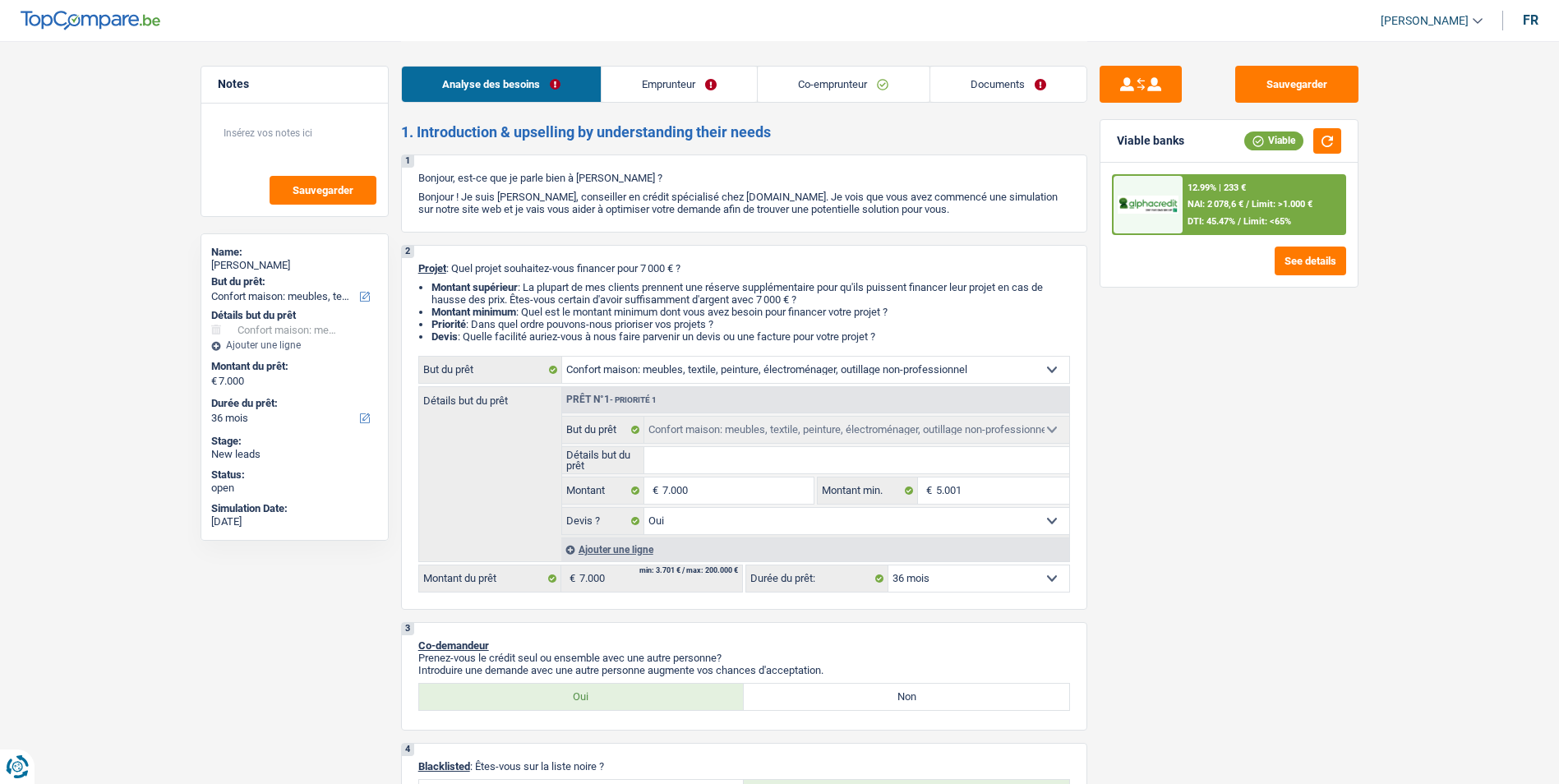
click at [979, 581] on select "12 mois 18 mois 24 mois 30 mois 36 mois 42 mois Sélectionner une option" at bounding box center [979, 578] width 181 height 26
click at [1228, 207] on span "NAI: 2 078,6 €" at bounding box center [1216, 204] width 56 height 11
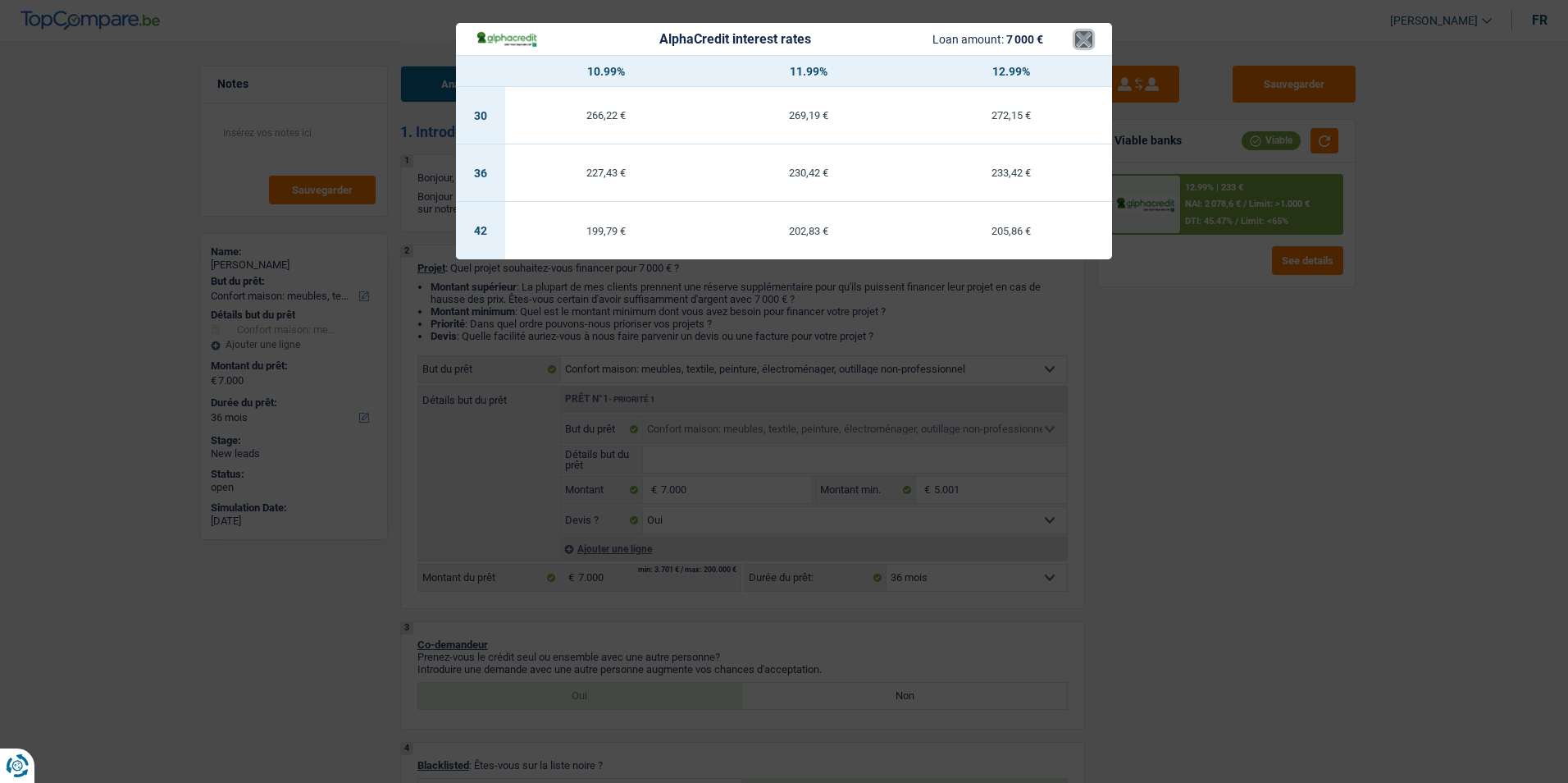
click at [1085, 48] on button "×" at bounding box center [1083, 39] width 17 height 17
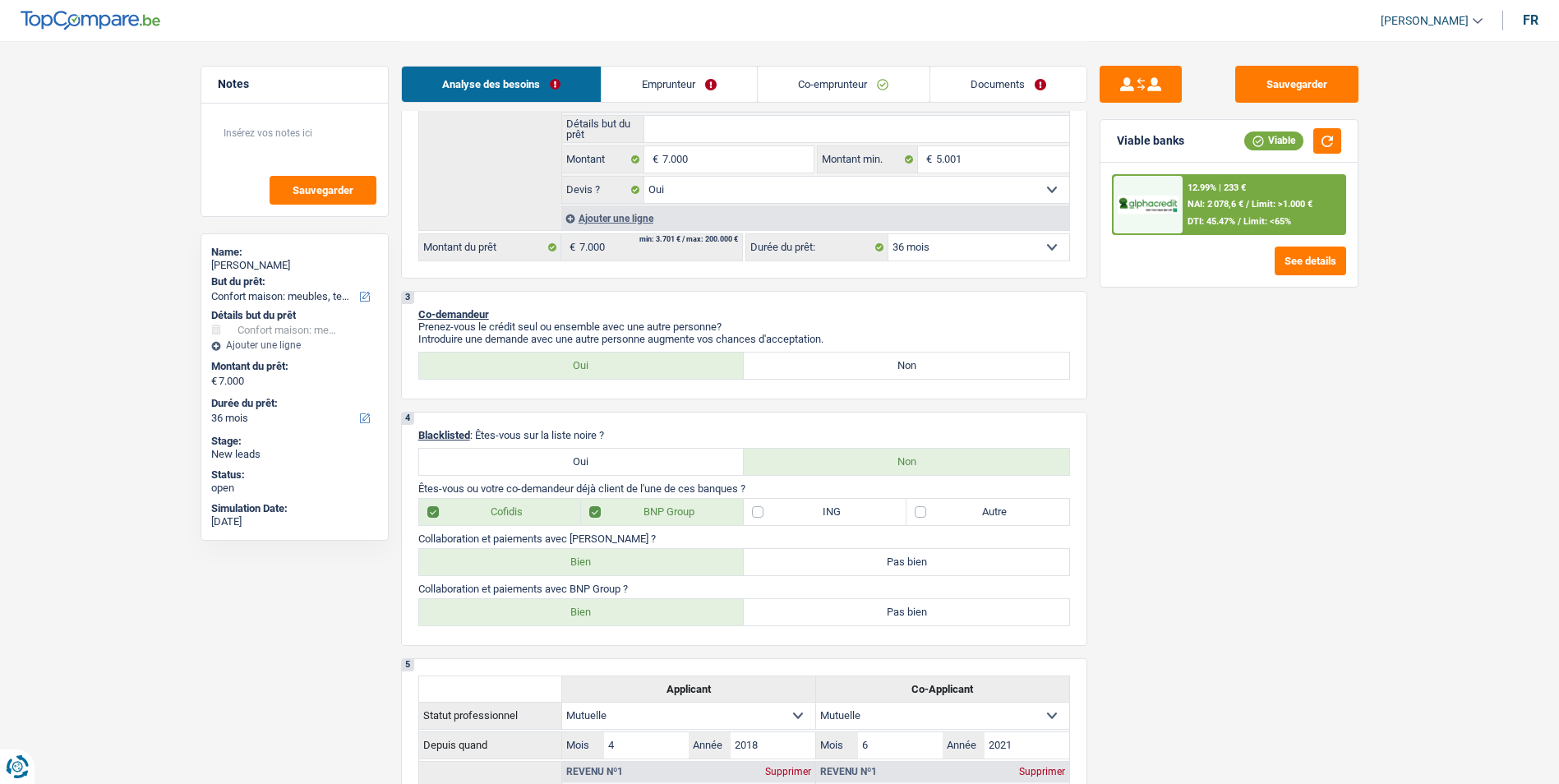
scroll to position [328, 0]
click at [999, 247] on select "12 mois 18 mois 24 mois 30 mois 36 mois 42 mois Sélectionner une option" at bounding box center [979, 250] width 181 height 26
select select "24"
click at [888, 237] on select "12 mois 18 mois 24 mois 30 mois 36 mois 42 mois Sélectionner une option" at bounding box center [979, 250] width 181 height 26
select select "24"
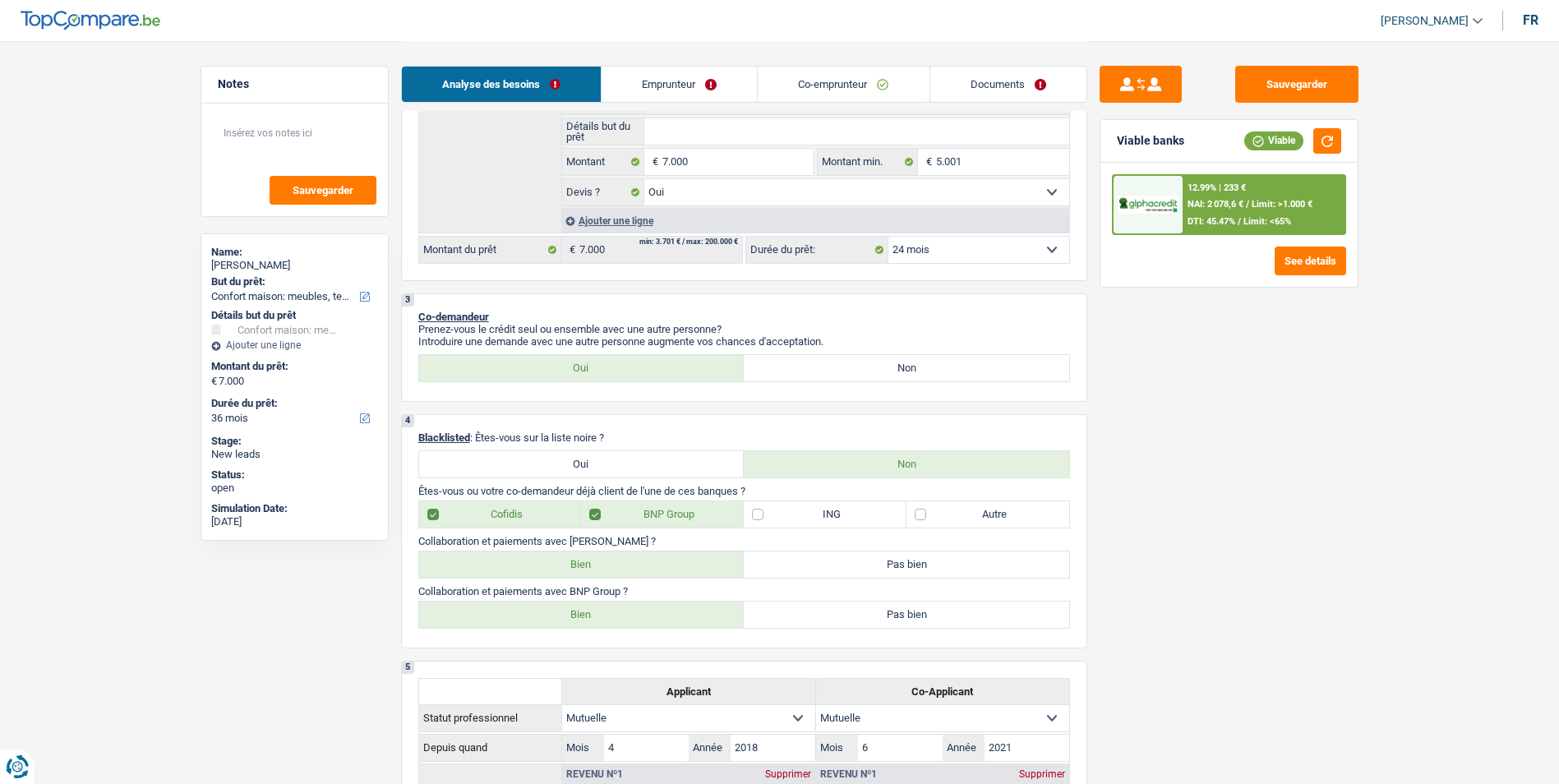
select select "24"
click at [1248, 220] on span "Limit: <65%" at bounding box center [1267, 221] width 48 height 11
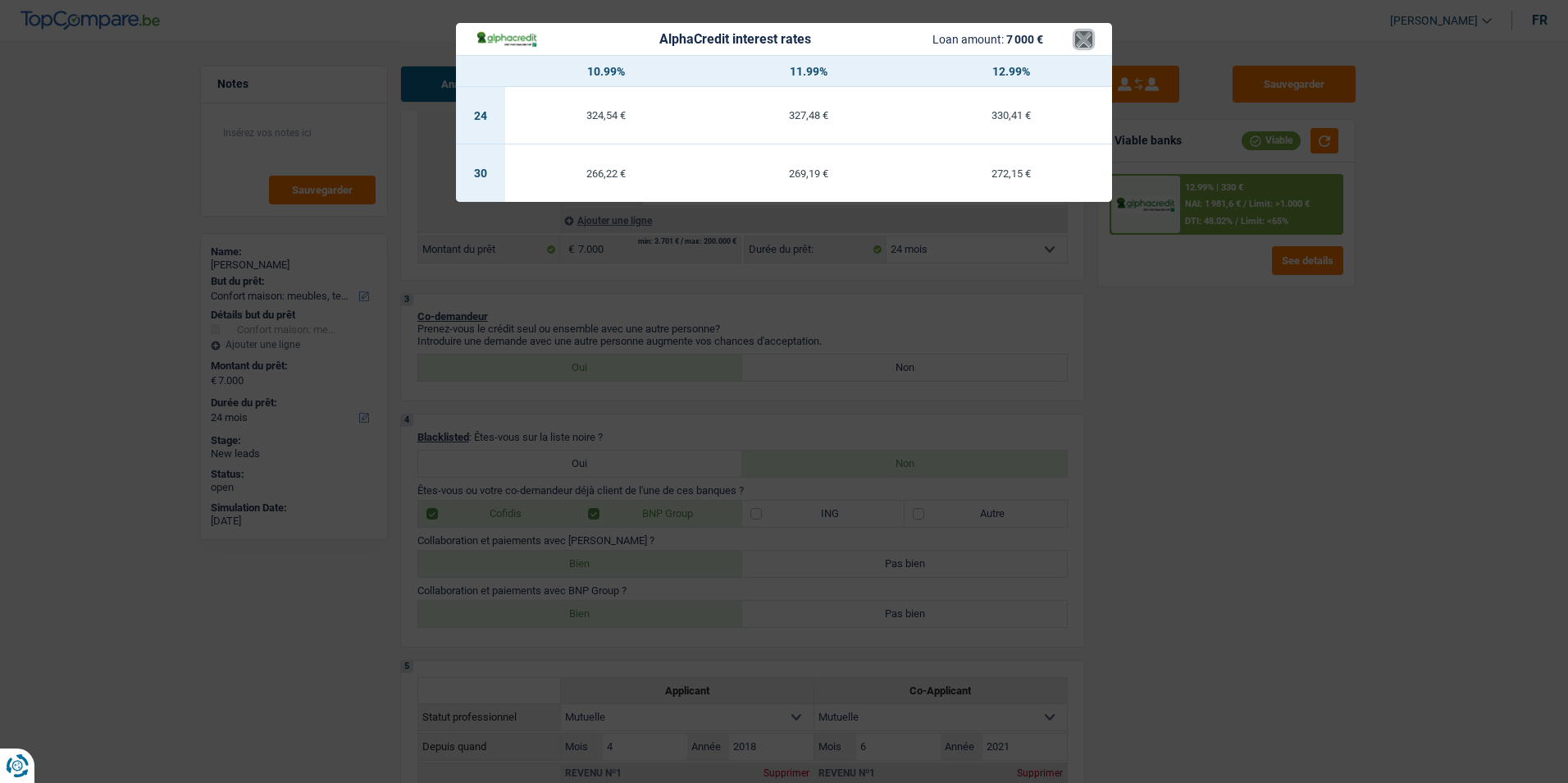
click at [1083, 43] on button "×" at bounding box center [1083, 39] width 17 height 17
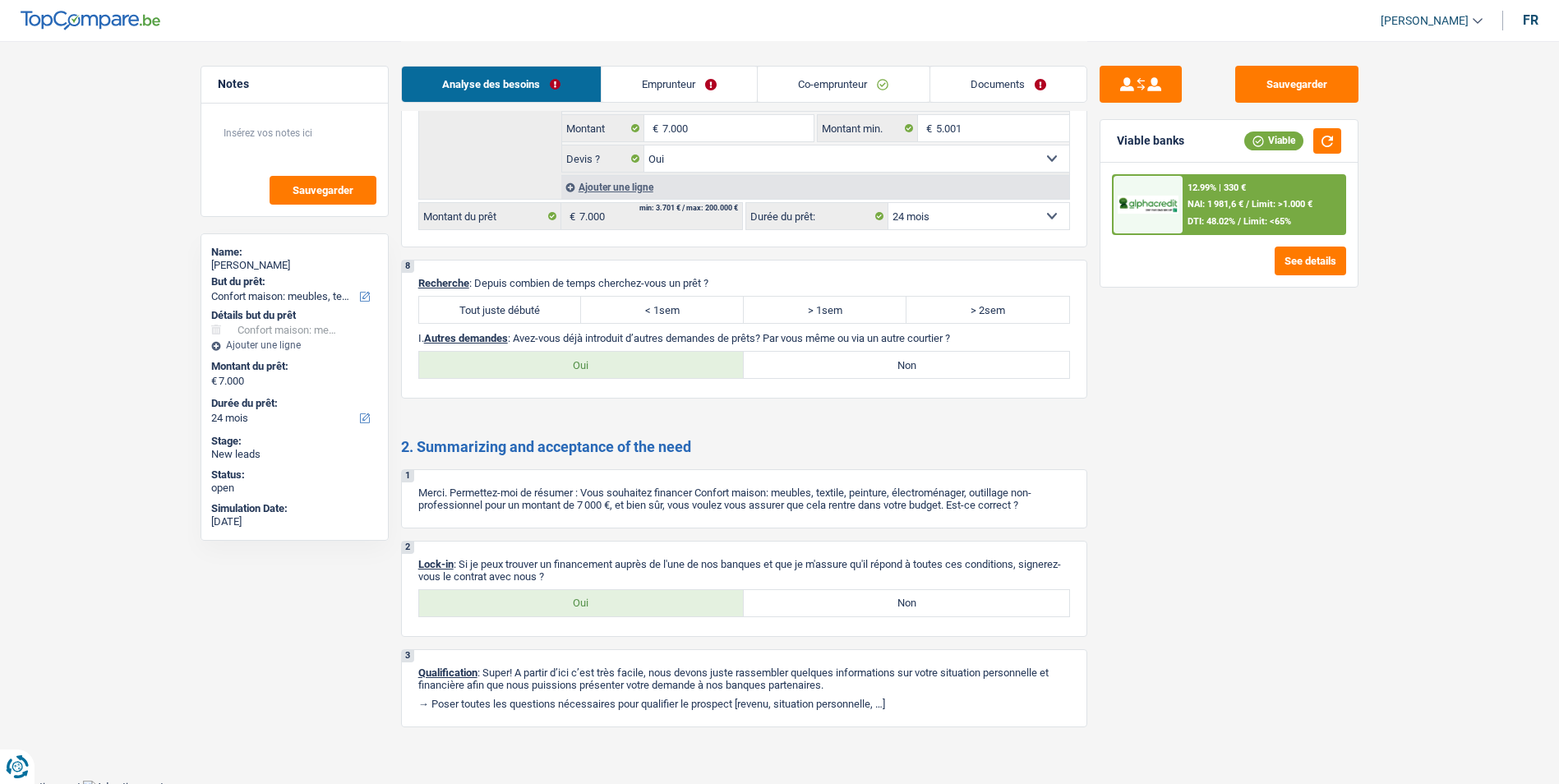
scroll to position [2065, 0]
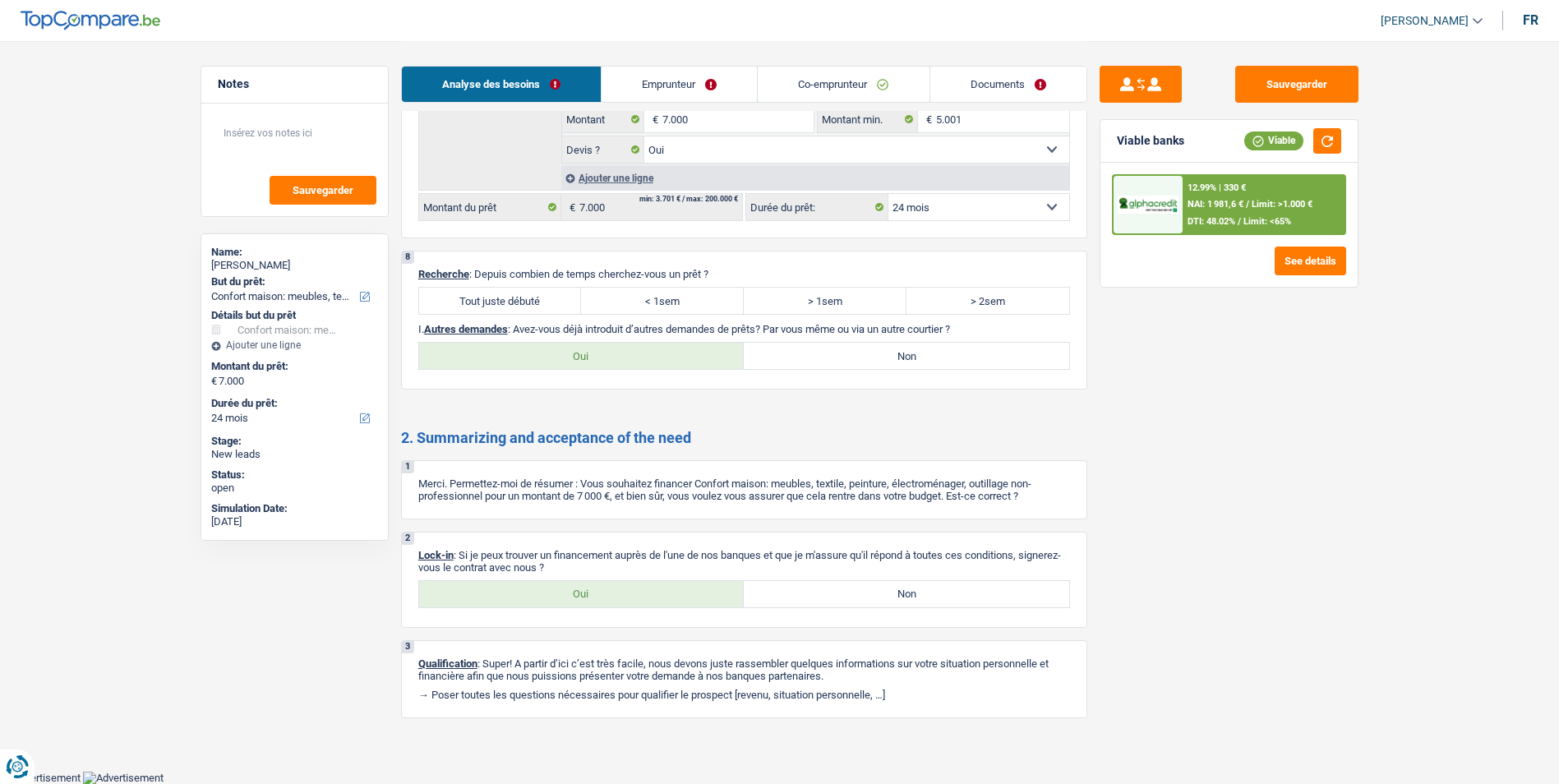
click at [511, 294] on label "Tout juste débuté" at bounding box center [500, 300] width 162 height 26
click at [511, 294] on input "Tout juste débuté" at bounding box center [500, 300] width 162 height 26
radio input "true"
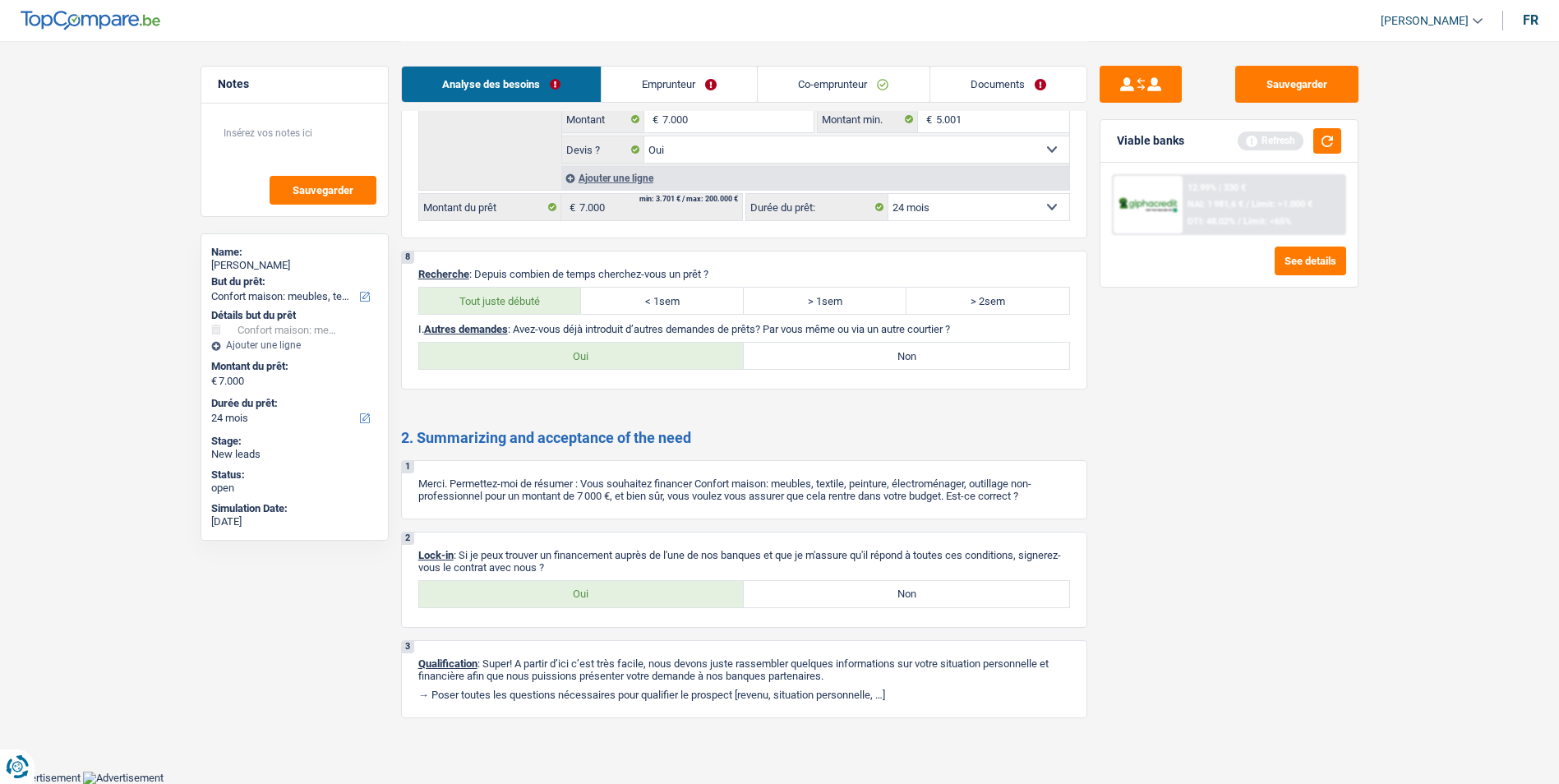
click at [836, 359] on label "Non" at bounding box center [906, 355] width 326 height 26
click at [836, 359] on input "Non" at bounding box center [906, 355] width 326 height 26
radio input "true"
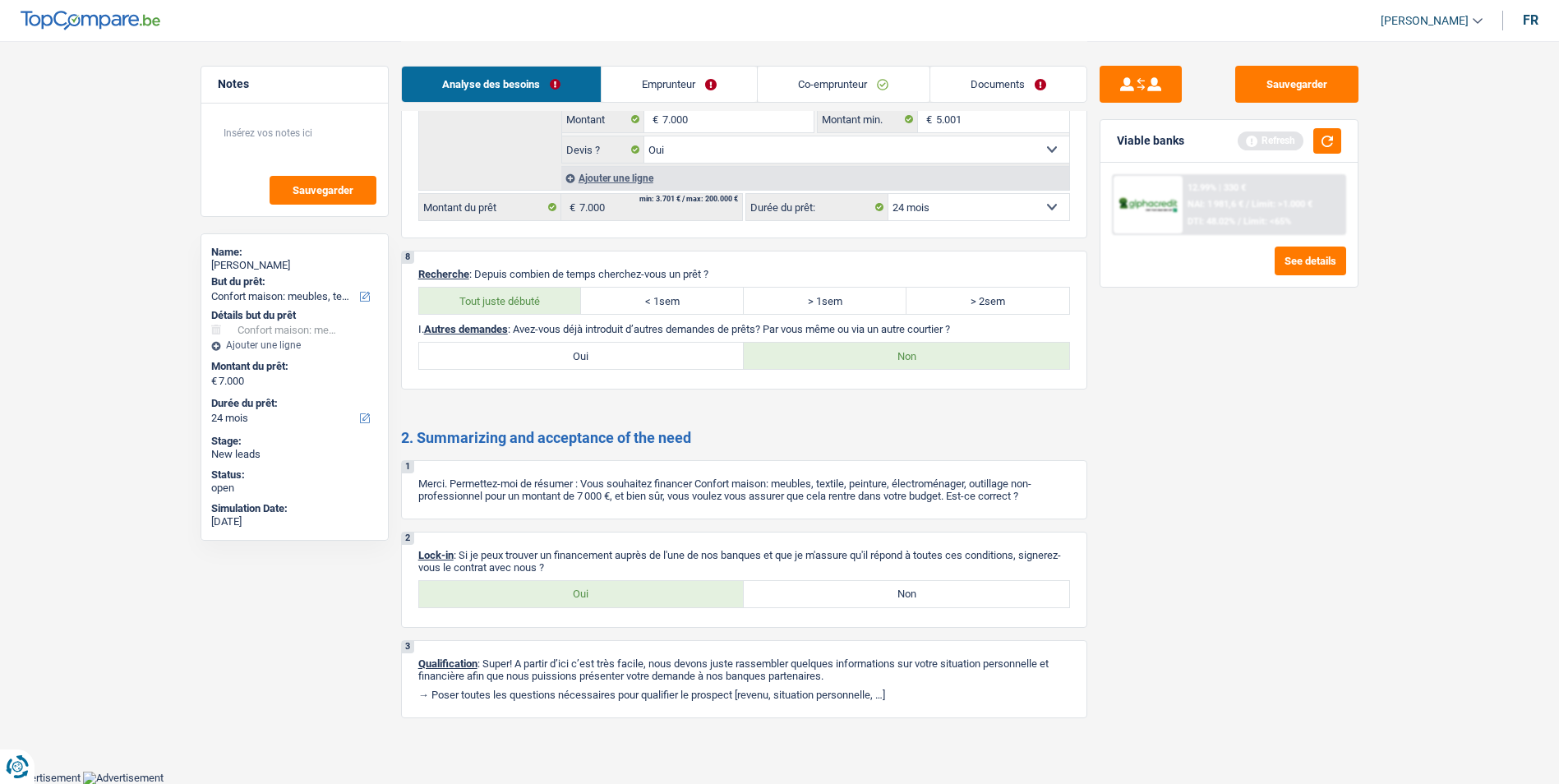
click at [640, 599] on label "Oui" at bounding box center [581, 594] width 326 height 26
click at [640, 599] on input "Oui" at bounding box center [581, 594] width 326 height 26
radio input "true"
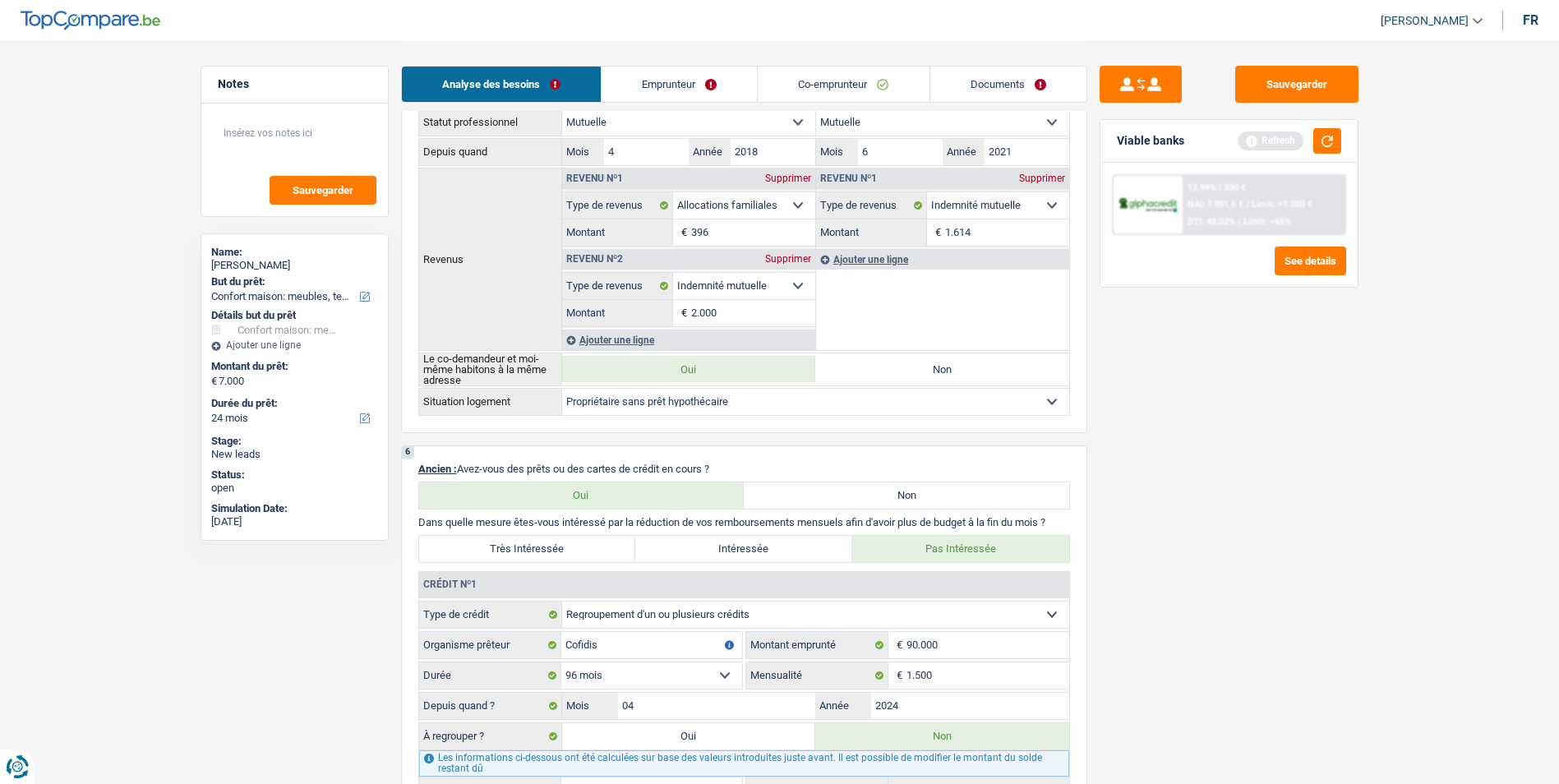
scroll to position [915, 0]
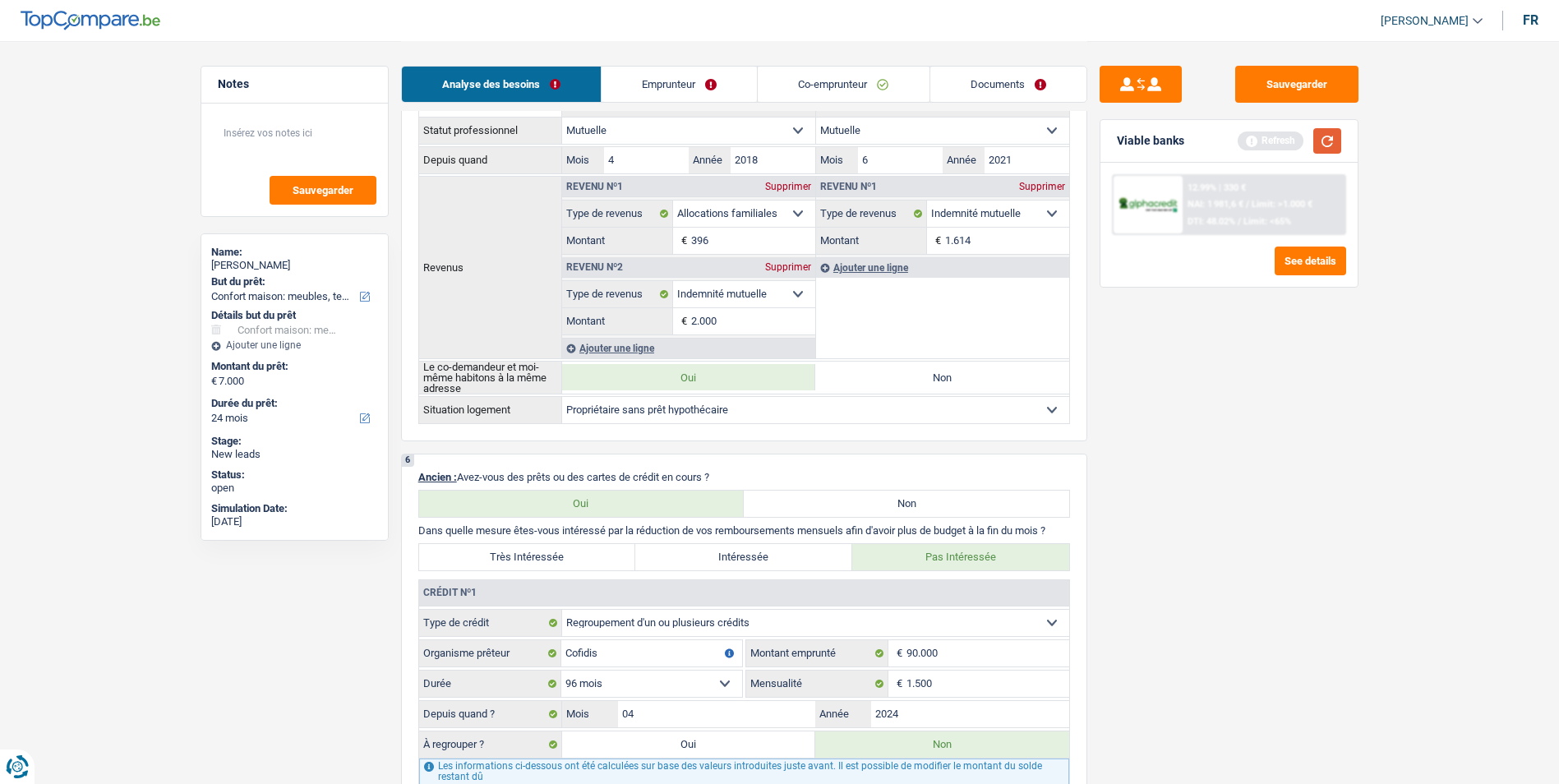
click at [1332, 147] on button "button" at bounding box center [1327, 141] width 28 height 26
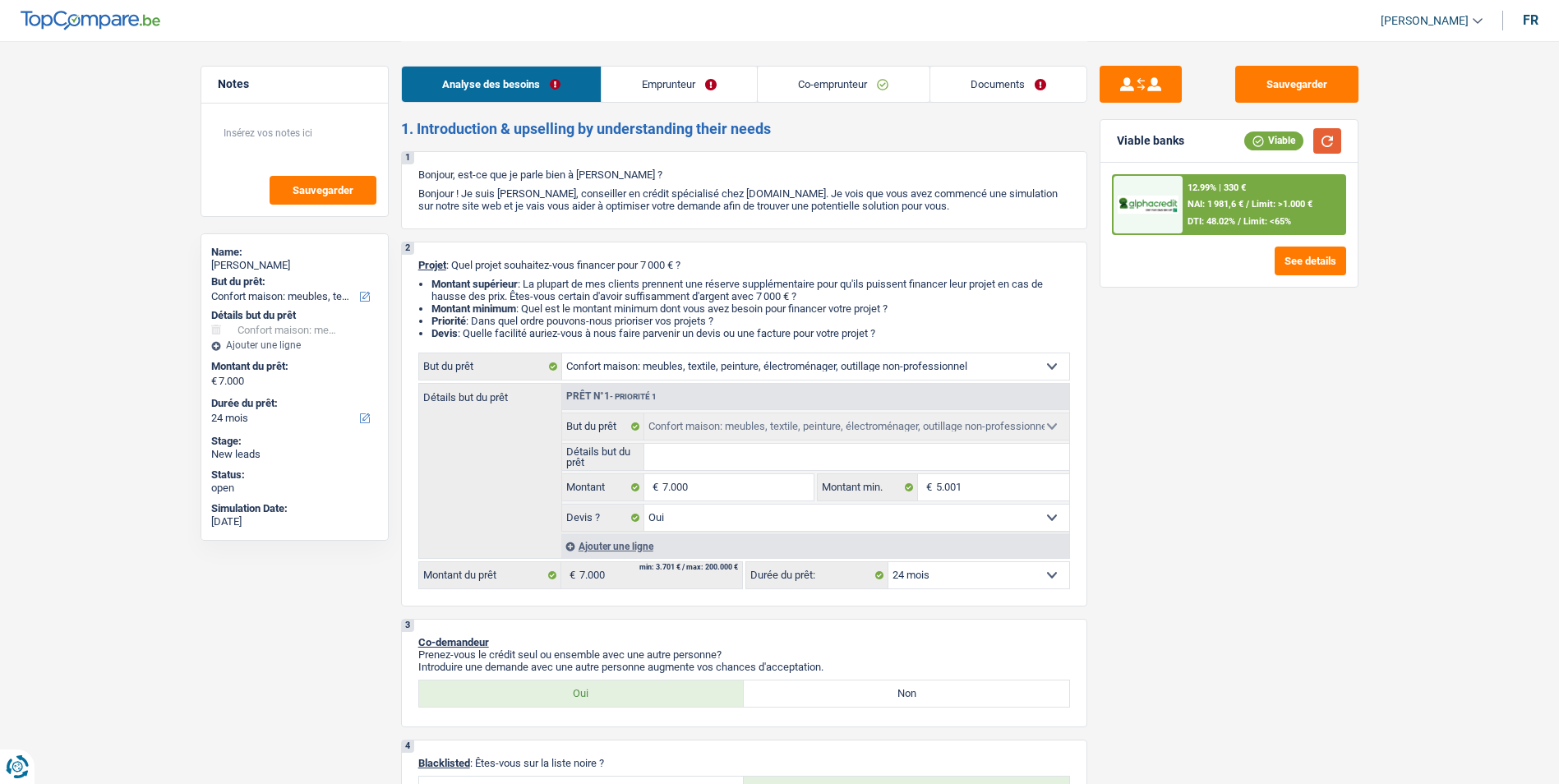
scroll to position [0, 0]
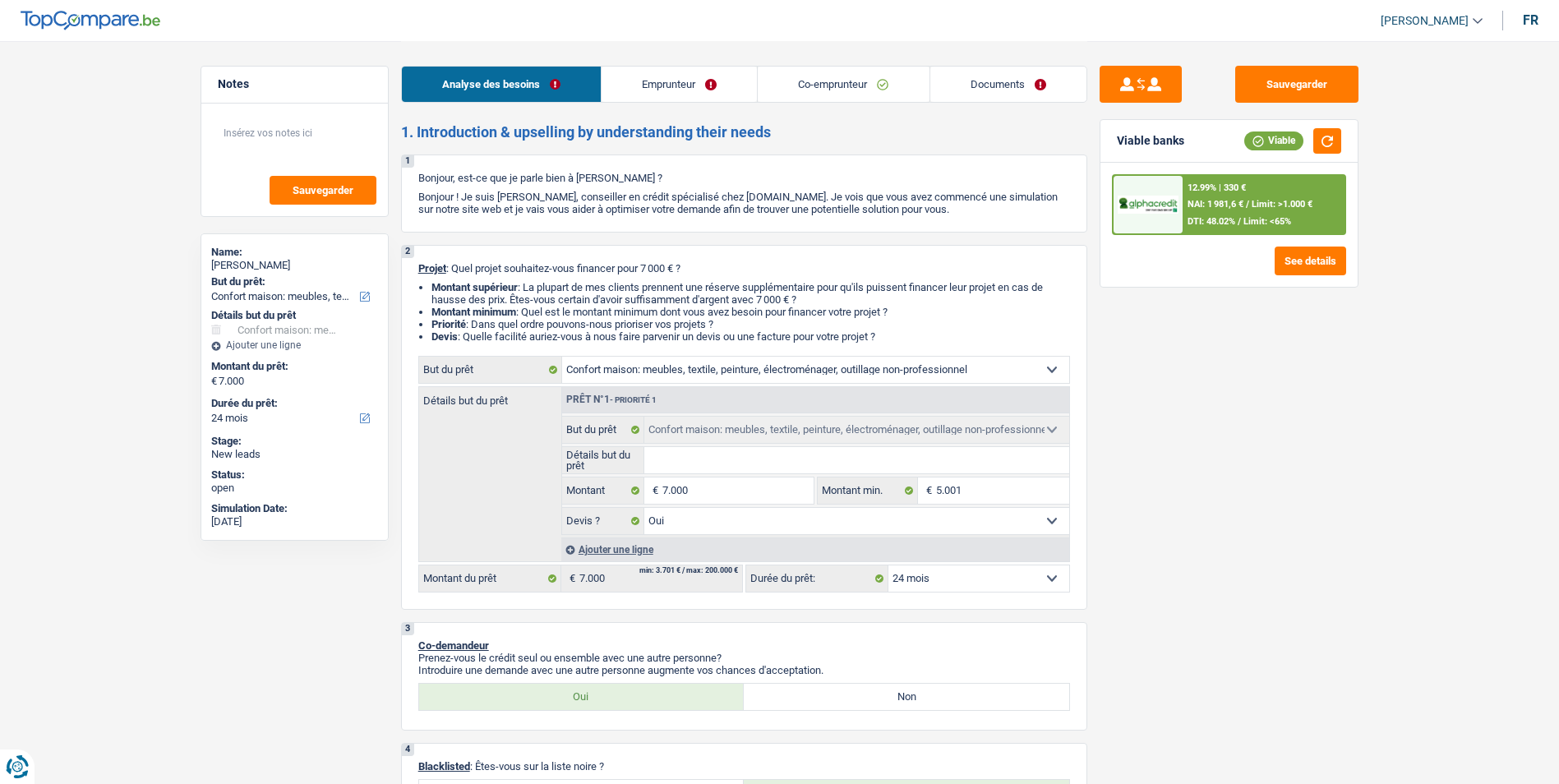
click at [651, 86] on link "Emprunteur" at bounding box center [679, 84] width 155 height 35
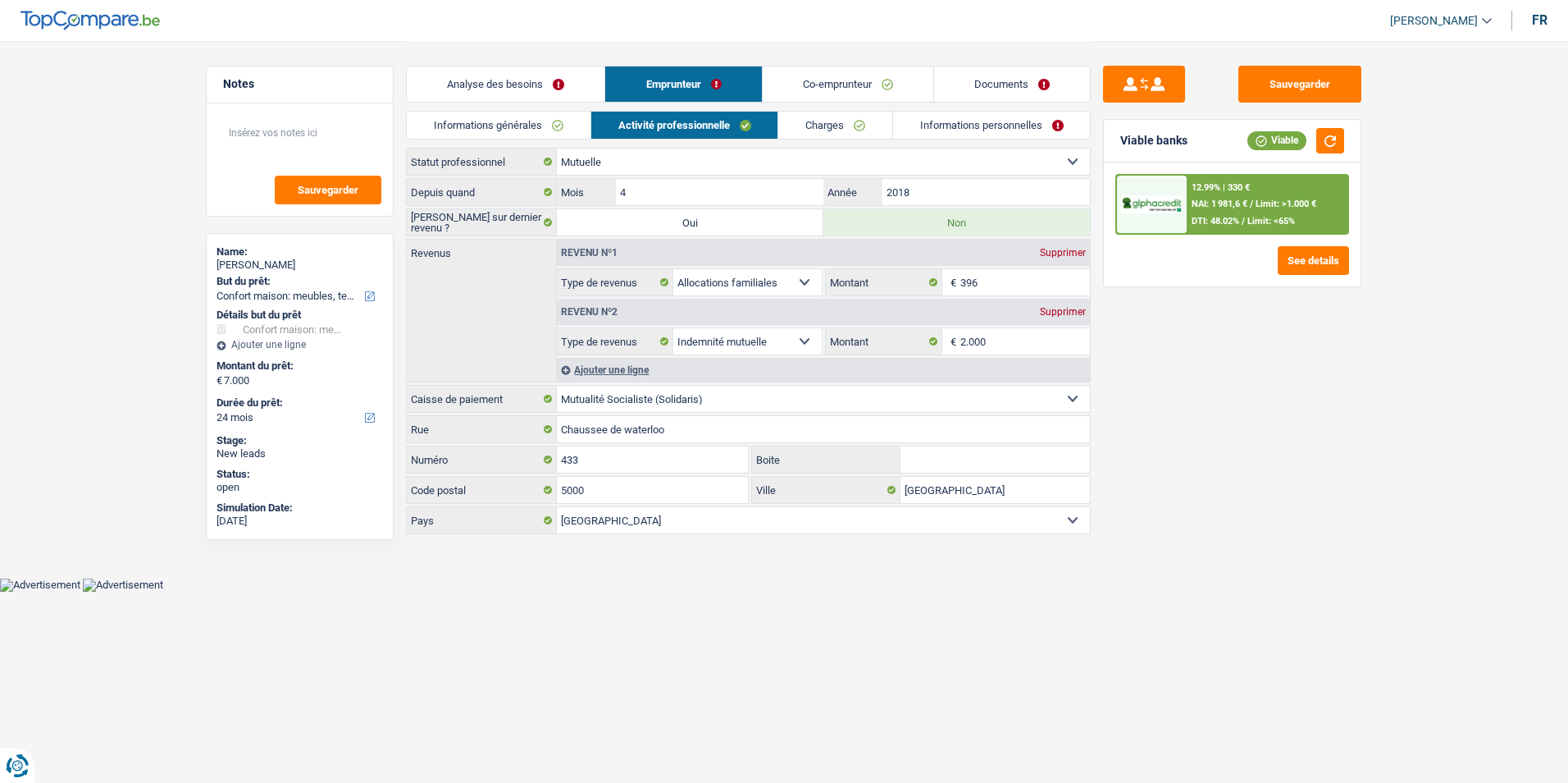
click at [793, 91] on link "Co-emprunteur" at bounding box center [849, 83] width 171 height 35
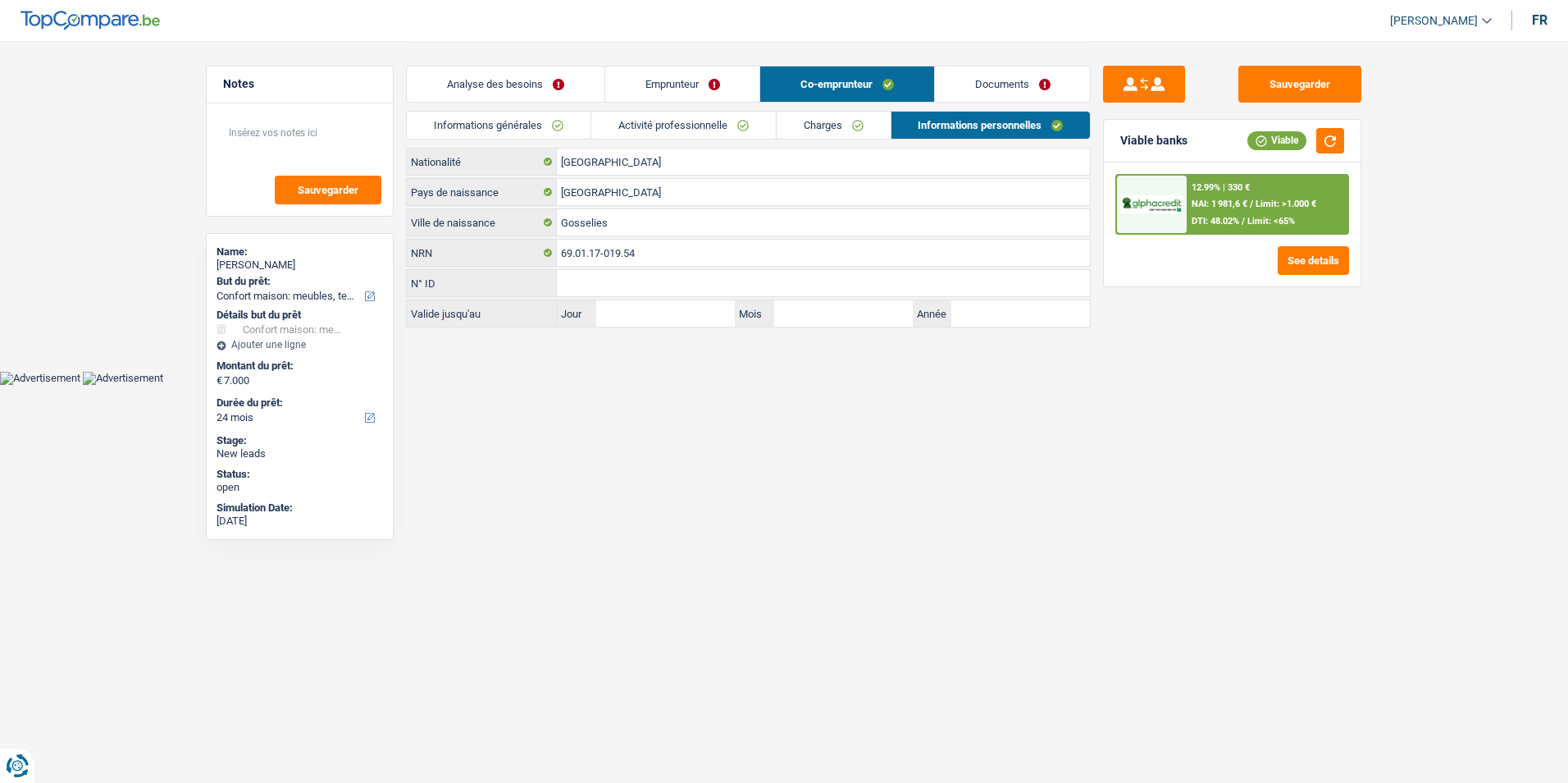
click at [934, 95] on li "Documents" at bounding box center [1013, 83] width 157 height 37
click at [955, 87] on link "Documents" at bounding box center [1013, 83] width 156 height 35
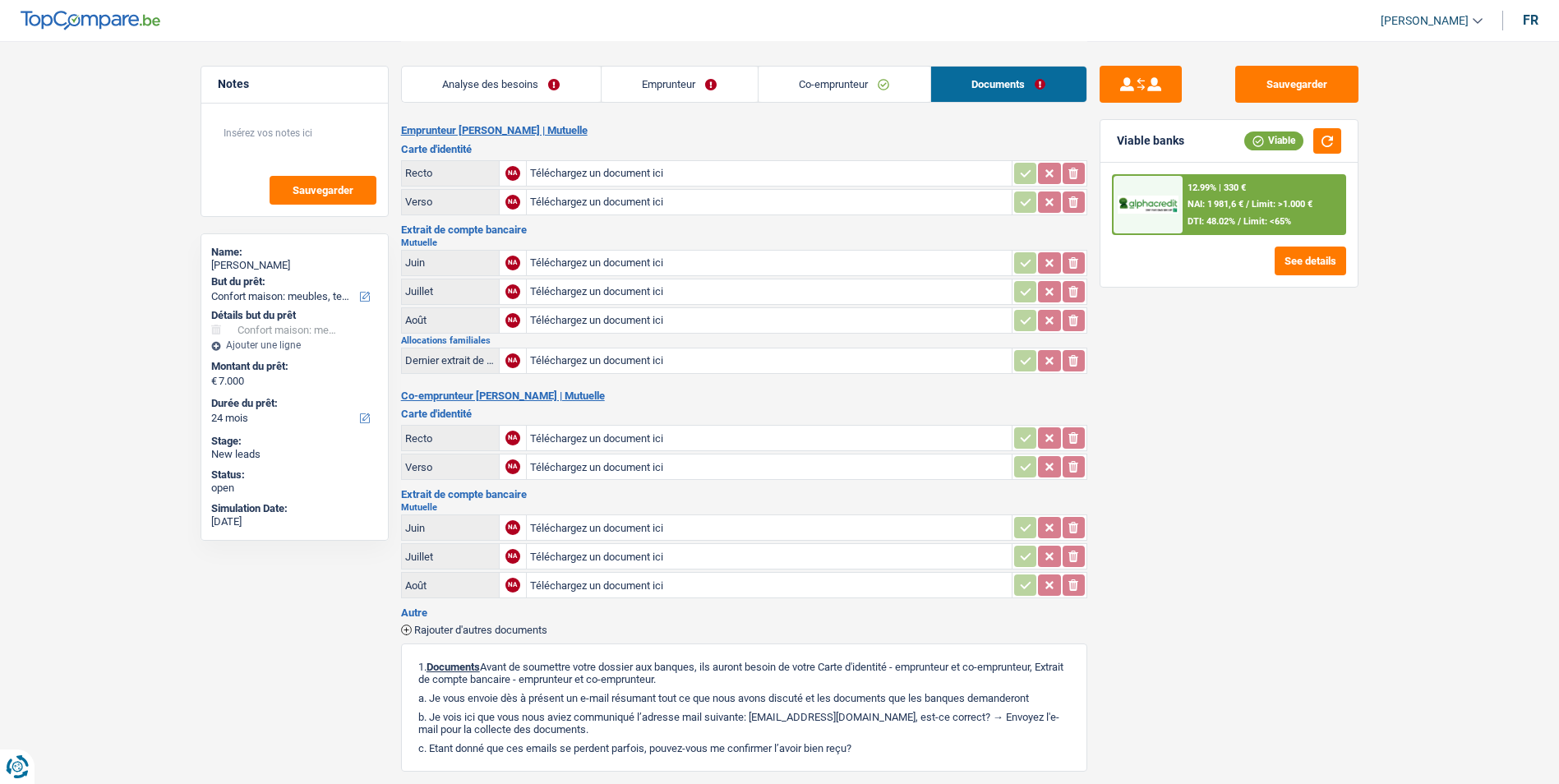
click at [511, 77] on link "Analyse des besoins" at bounding box center [502, 84] width 199 height 35
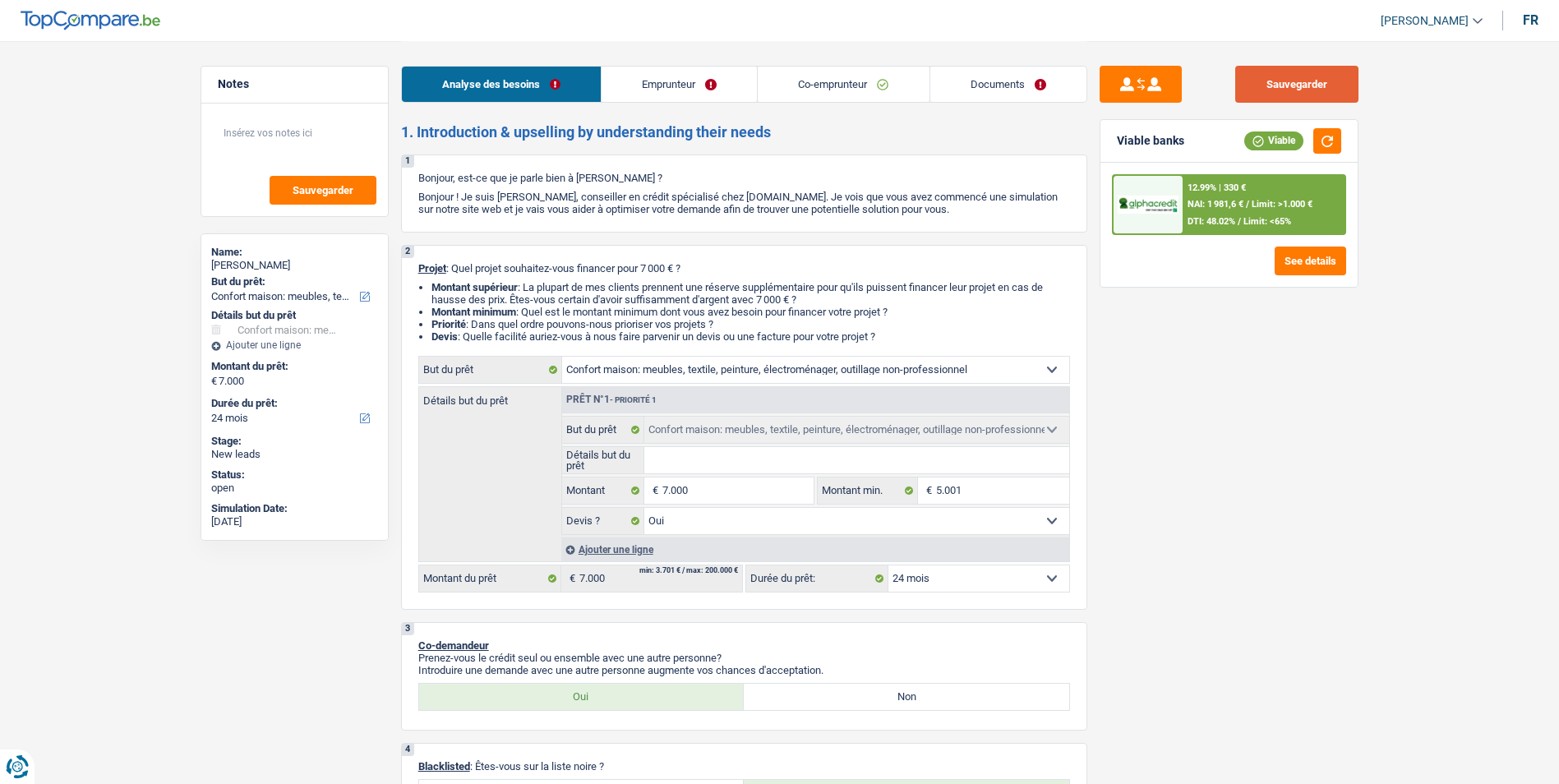
click at [1265, 96] on button "Sauvegarder" at bounding box center [1297, 84] width 123 height 37
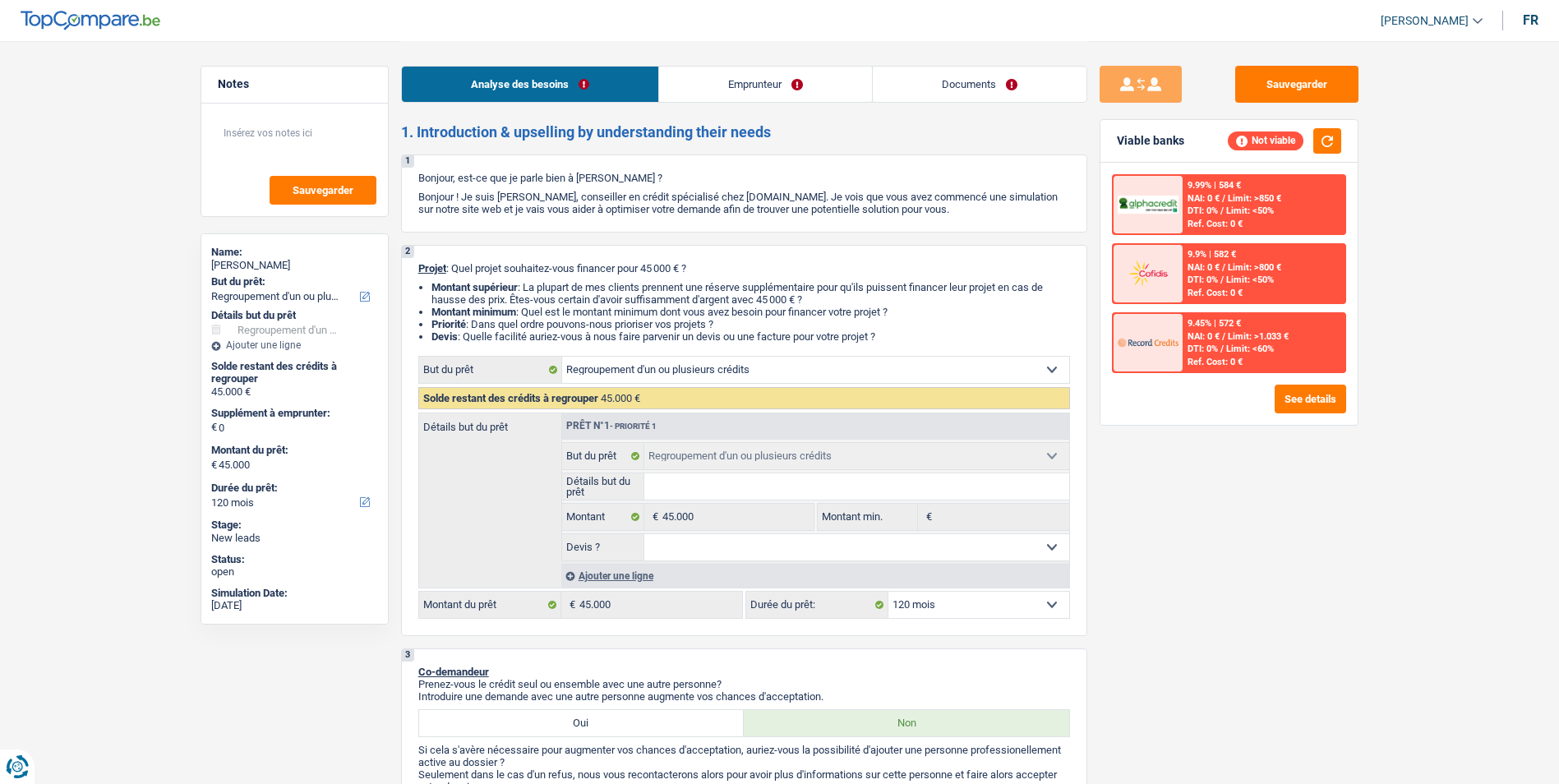
select select "refinancing"
select select "120"
select select "refinancing"
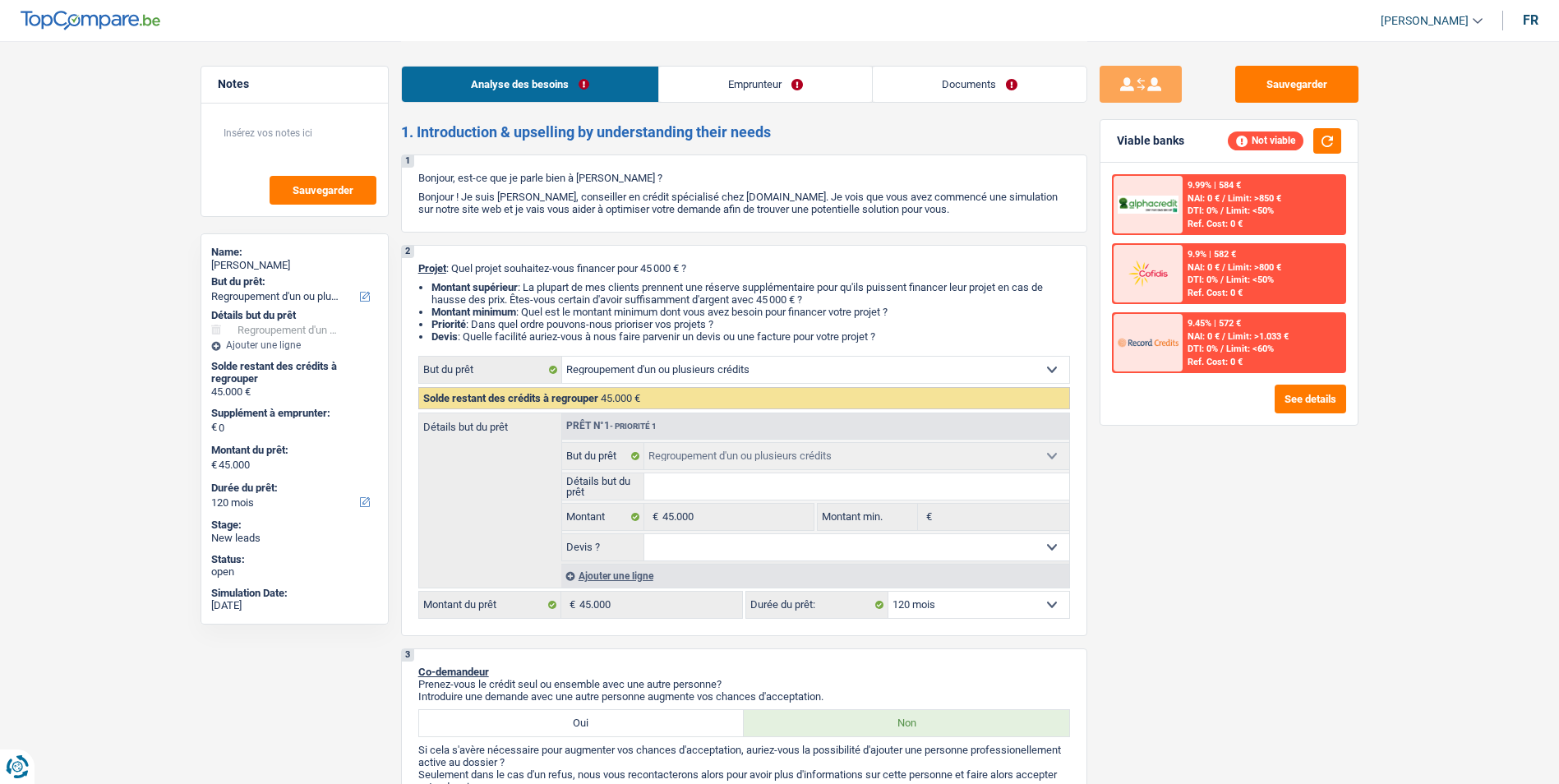
select select "120"
select select "invalid"
select select "disabilityPension"
select select "rents"
select select "refinancing"
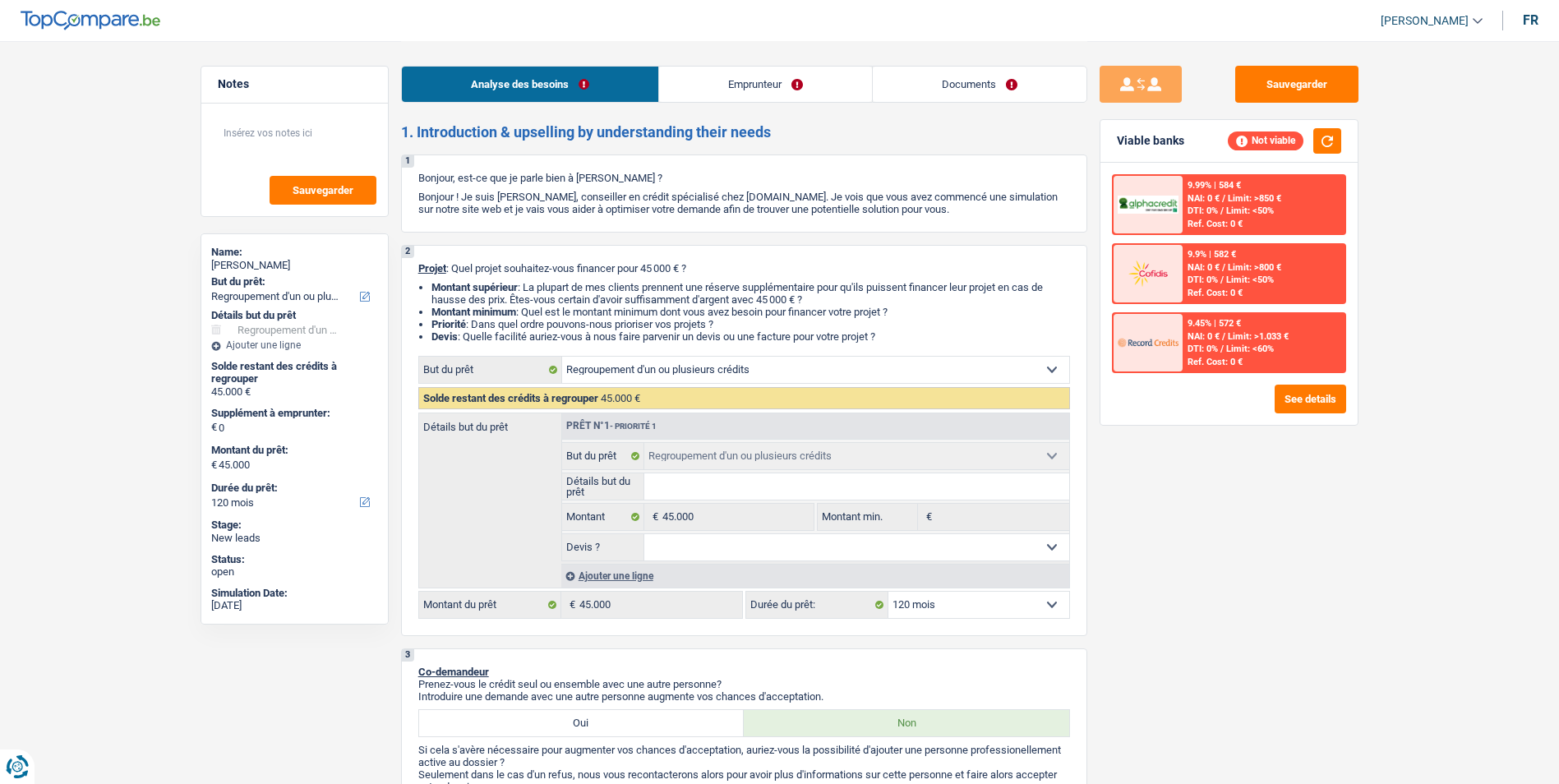
select select "refinancing"
select select "120"
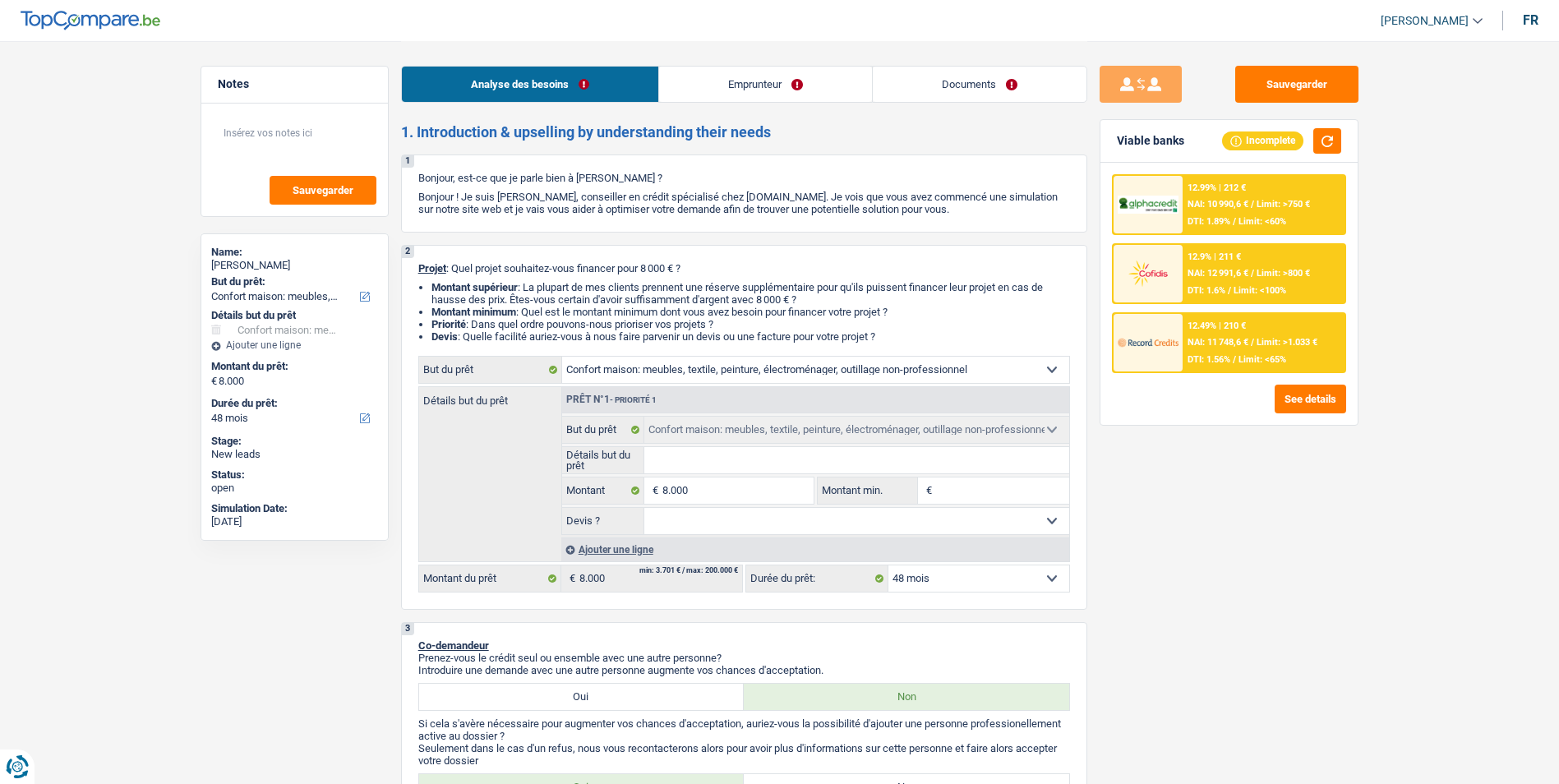
select select "household"
select select "48"
select select "household"
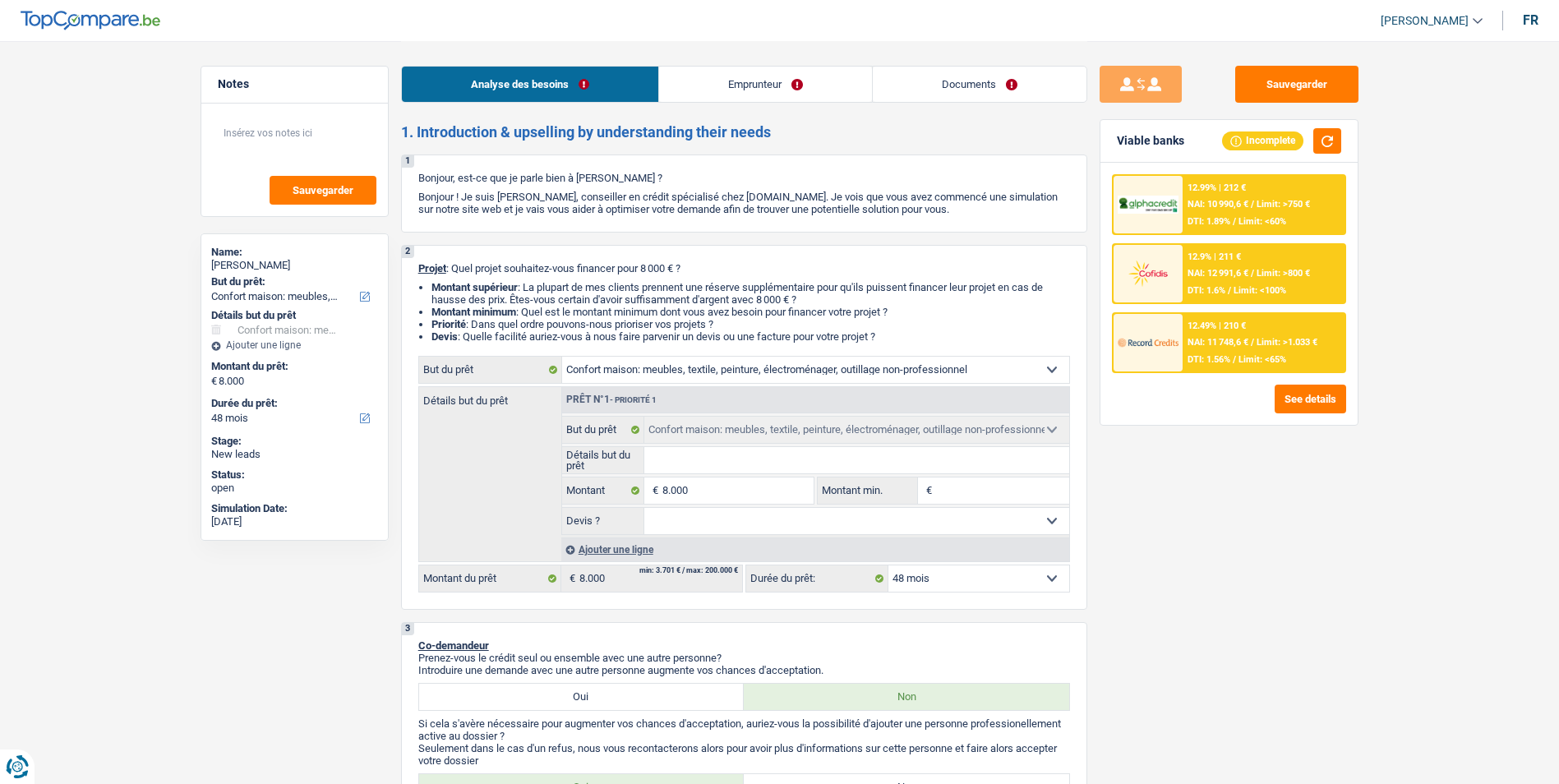
select select "48"
select select "publicEmployee"
select select "netSalary"
select select "rentalIncome"
select select "mealVouchers"
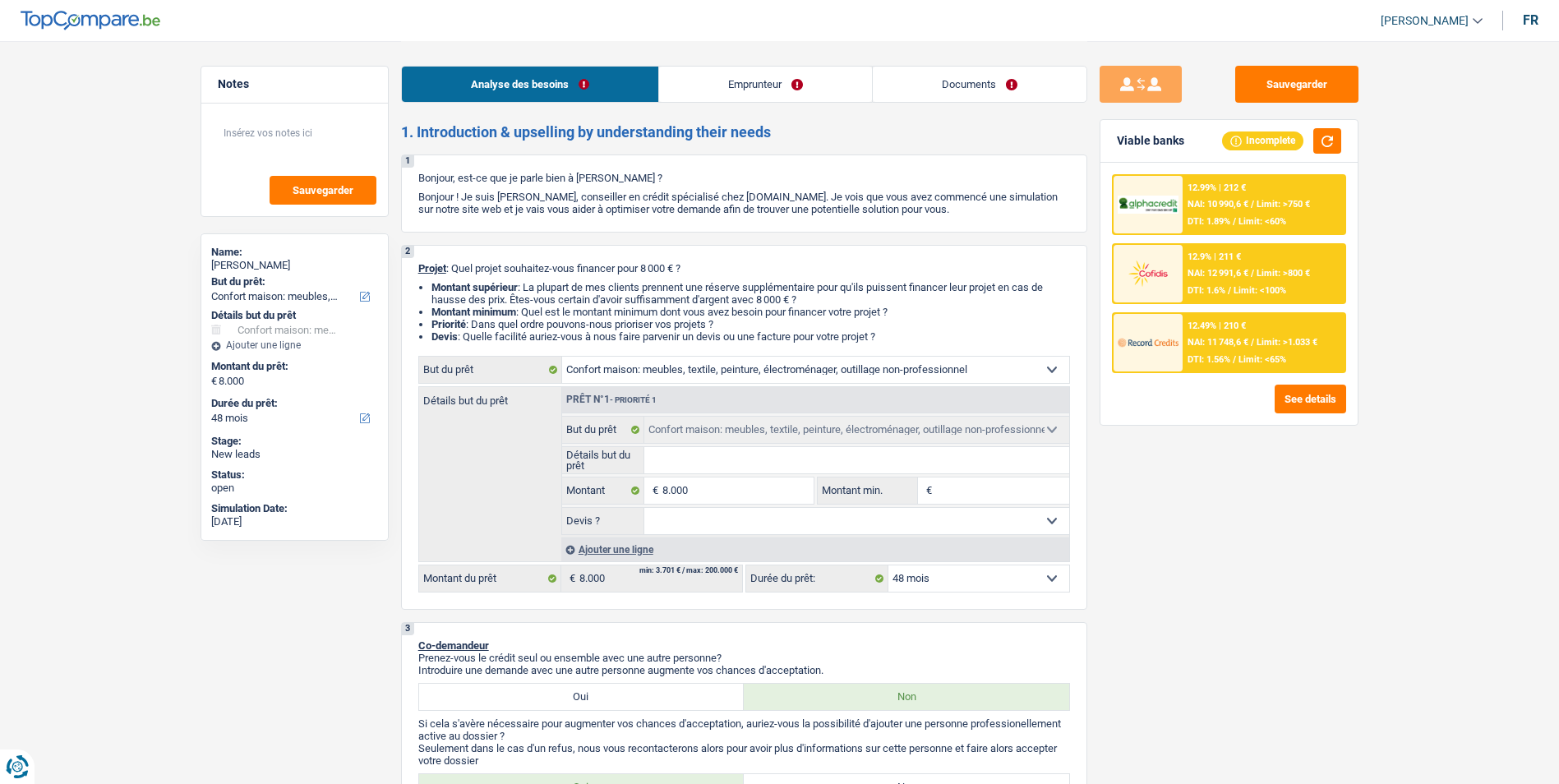
select select "ownerWithoutMortgage"
select select "household"
select select "48"
click at [784, 90] on link "Emprunteur" at bounding box center [766, 84] width 213 height 35
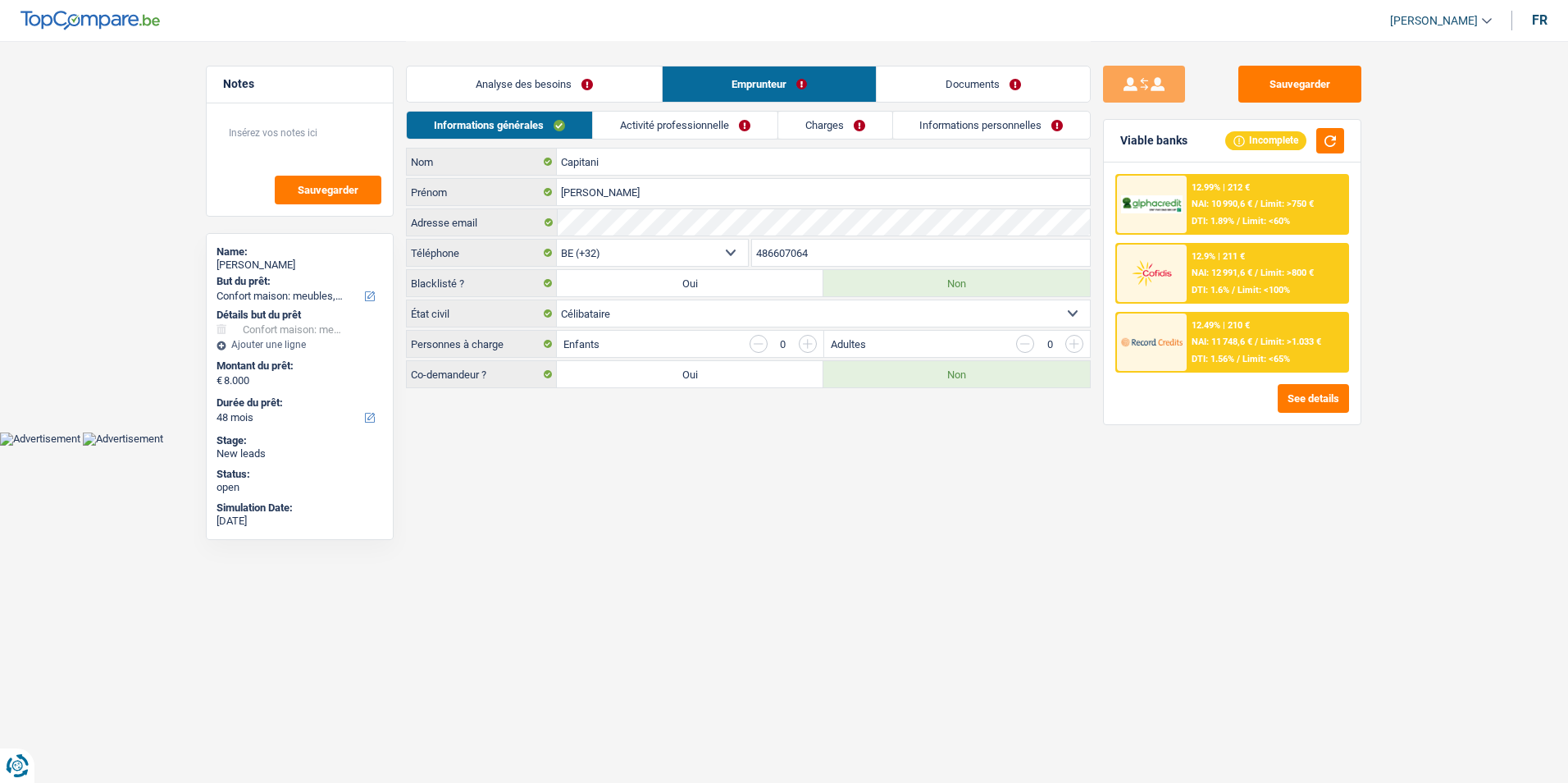
click at [947, 86] on link "Documents" at bounding box center [983, 83] width 214 height 35
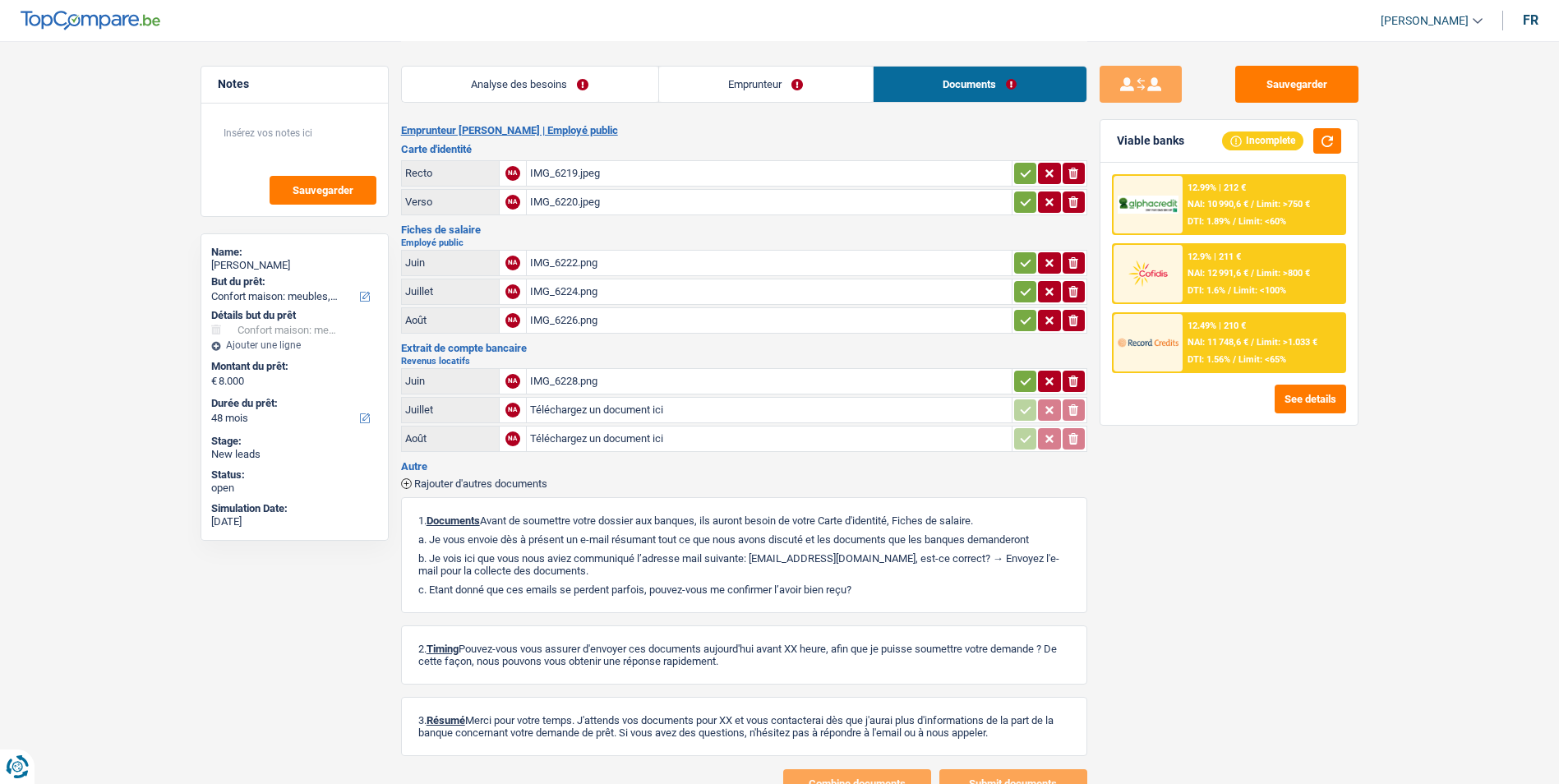
click at [581, 173] on div "IMG_6219.jpeg" at bounding box center [769, 173] width 478 height 25
click at [584, 195] on div "IMG_6220.jpeg" at bounding box center [769, 202] width 478 height 25
click at [581, 263] on div "IMG_6222.png" at bounding box center [769, 263] width 478 height 25
click at [582, 291] on div "IMG_6224.png" at bounding box center [769, 292] width 478 height 25
click at [599, 324] on div "IMG_6226.png" at bounding box center [769, 320] width 478 height 25
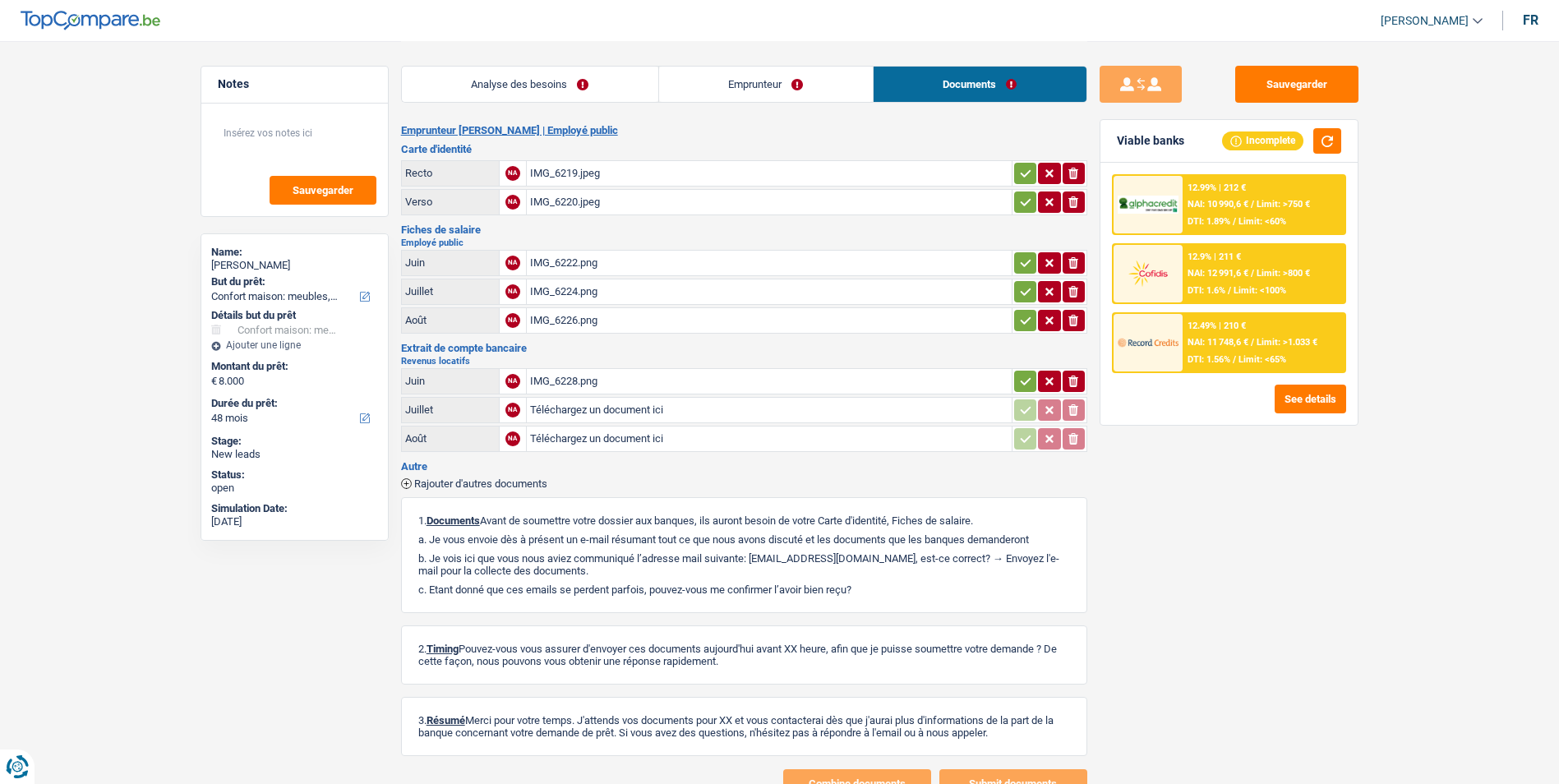
click at [565, 381] on div "IMG_6228.png" at bounding box center [769, 381] width 478 height 25
click at [751, 66] on li "Emprunteur" at bounding box center [765, 84] width 214 height 37
click at [750, 78] on link "Emprunteur" at bounding box center [766, 84] width 214 height 35
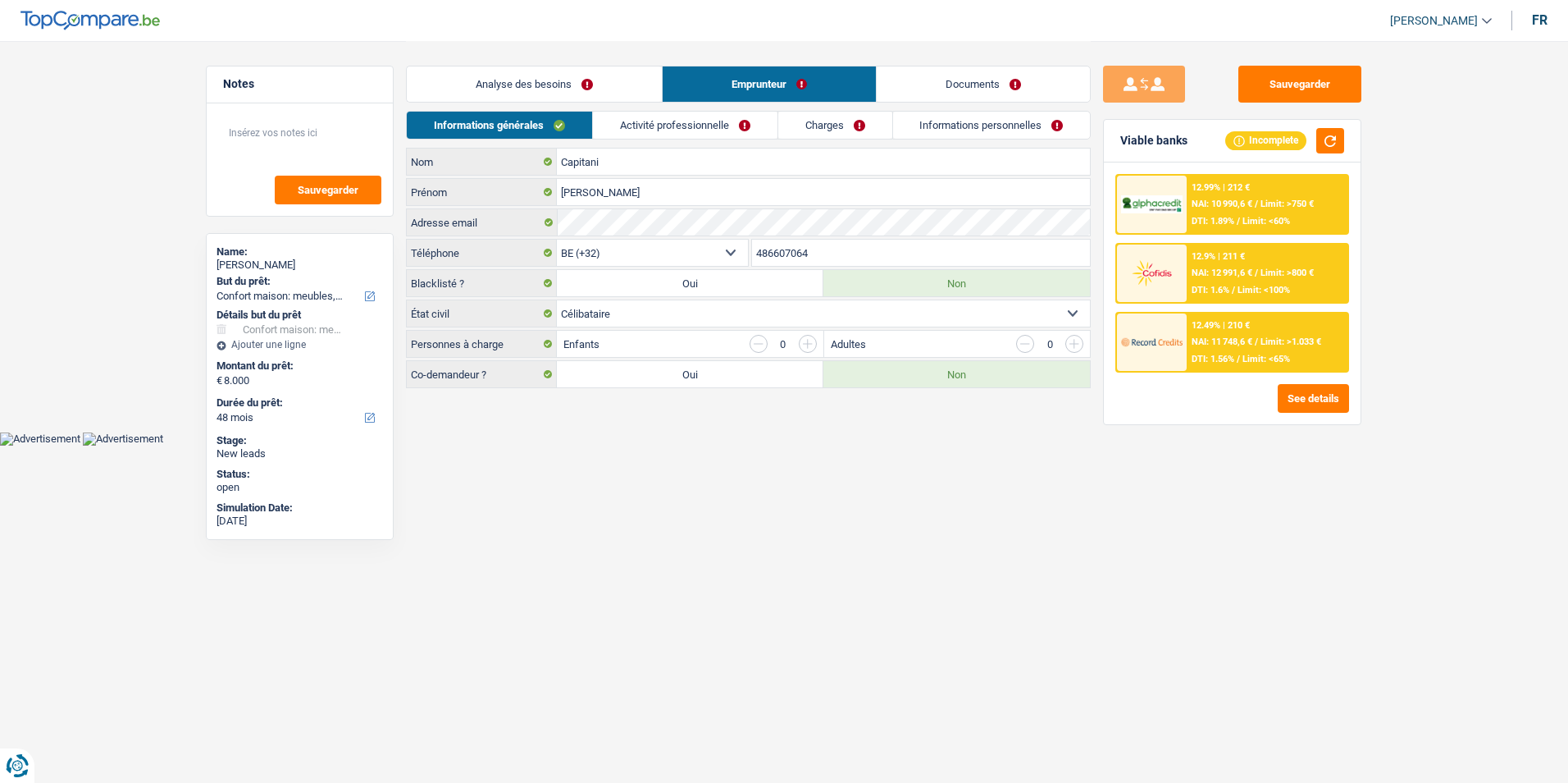
click at [623, 81] on link "Analyse des besoins" at bounding box center [534, 83] width 255 height 35
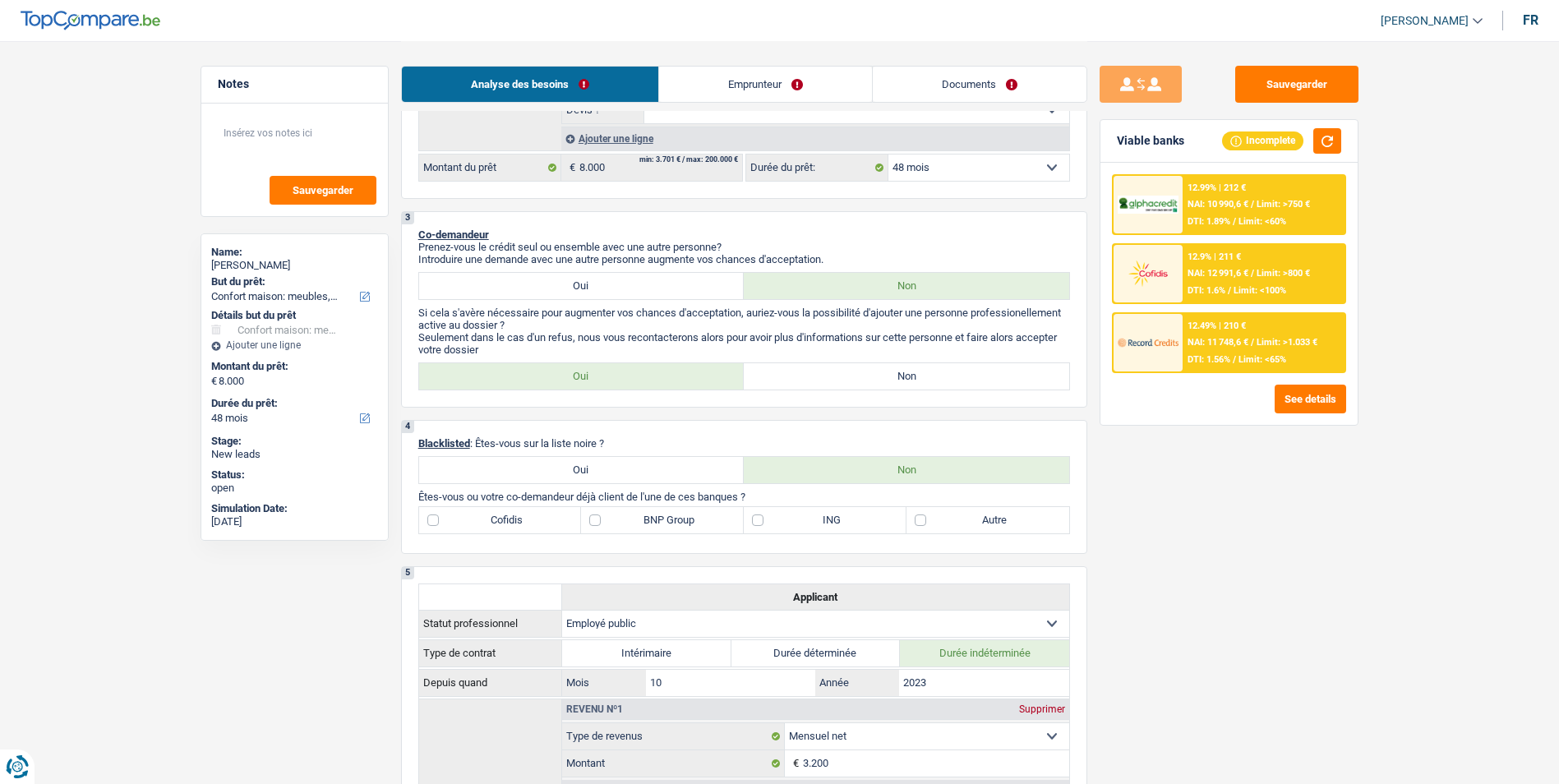
click at [844, 375] on label "Non" at bounding box center [906, 376] width 326 height 26
click at [844, 375] on input "Non" at bounding box center [906, 376] width 326 height 26
radio input "true"
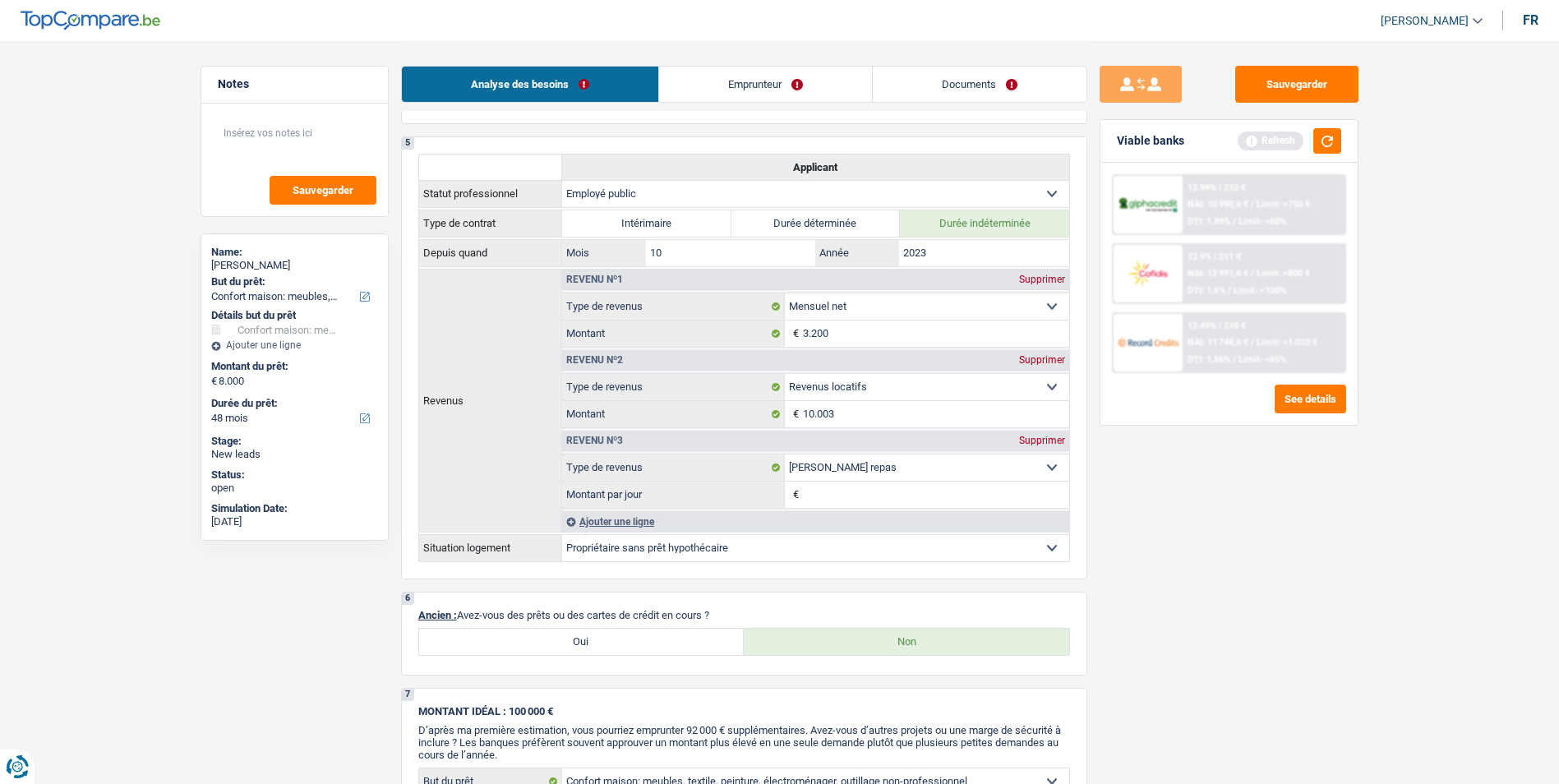
scroll to position [801, 0]
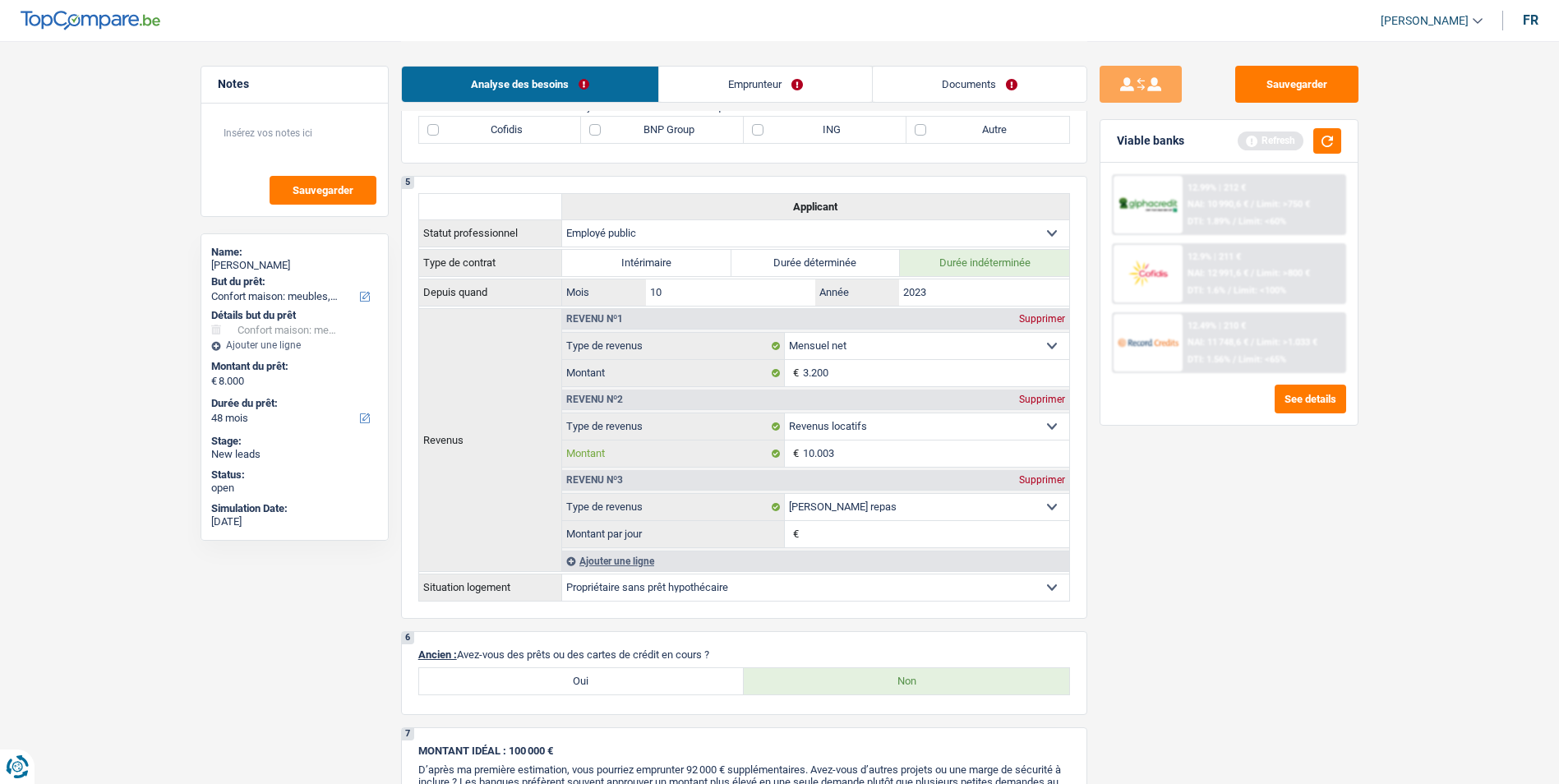
click at [859, 444] on input "10.003" at bounding box center [935, 453] width 266 height 26
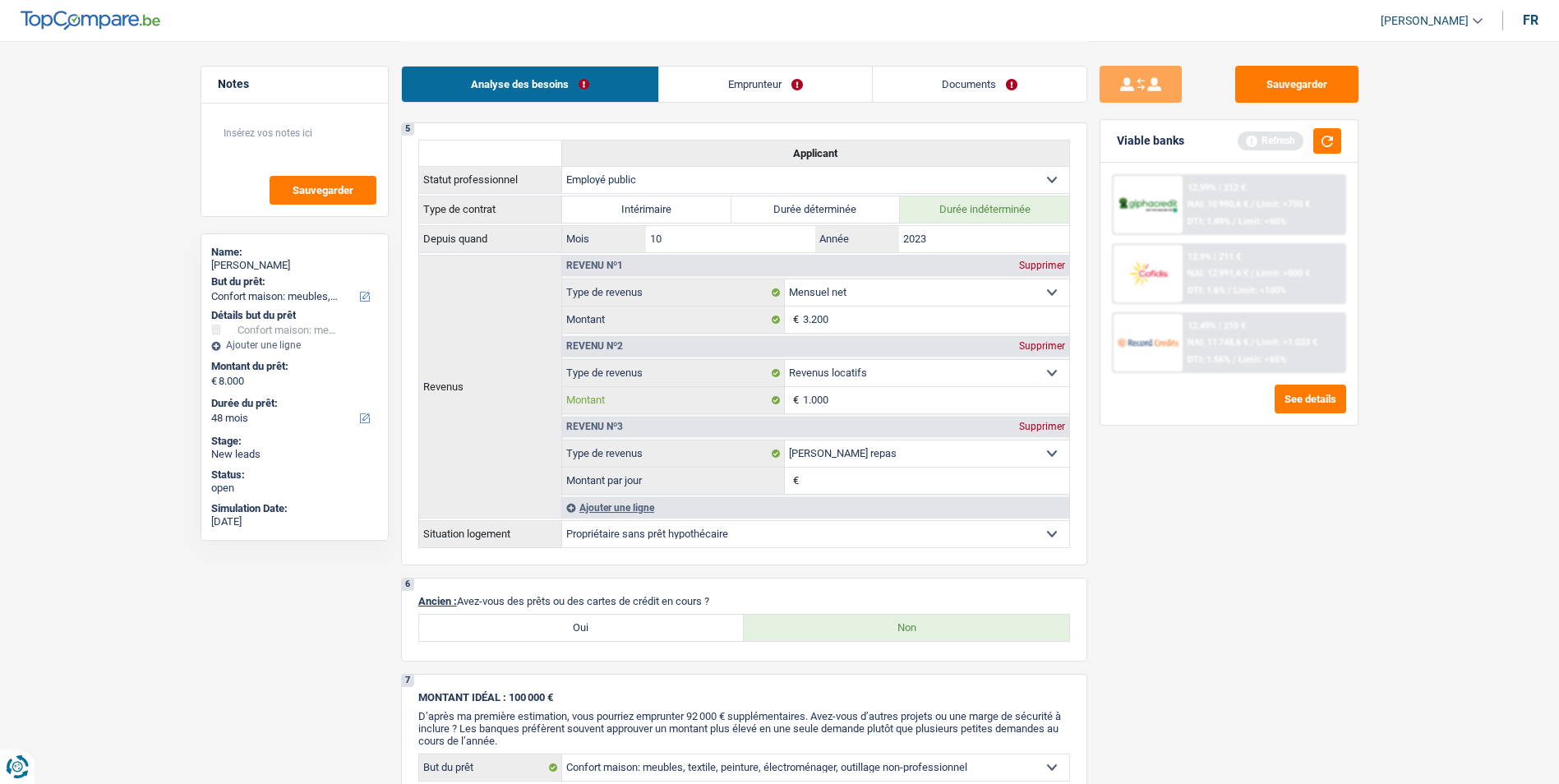
scroll to position [882, 0]
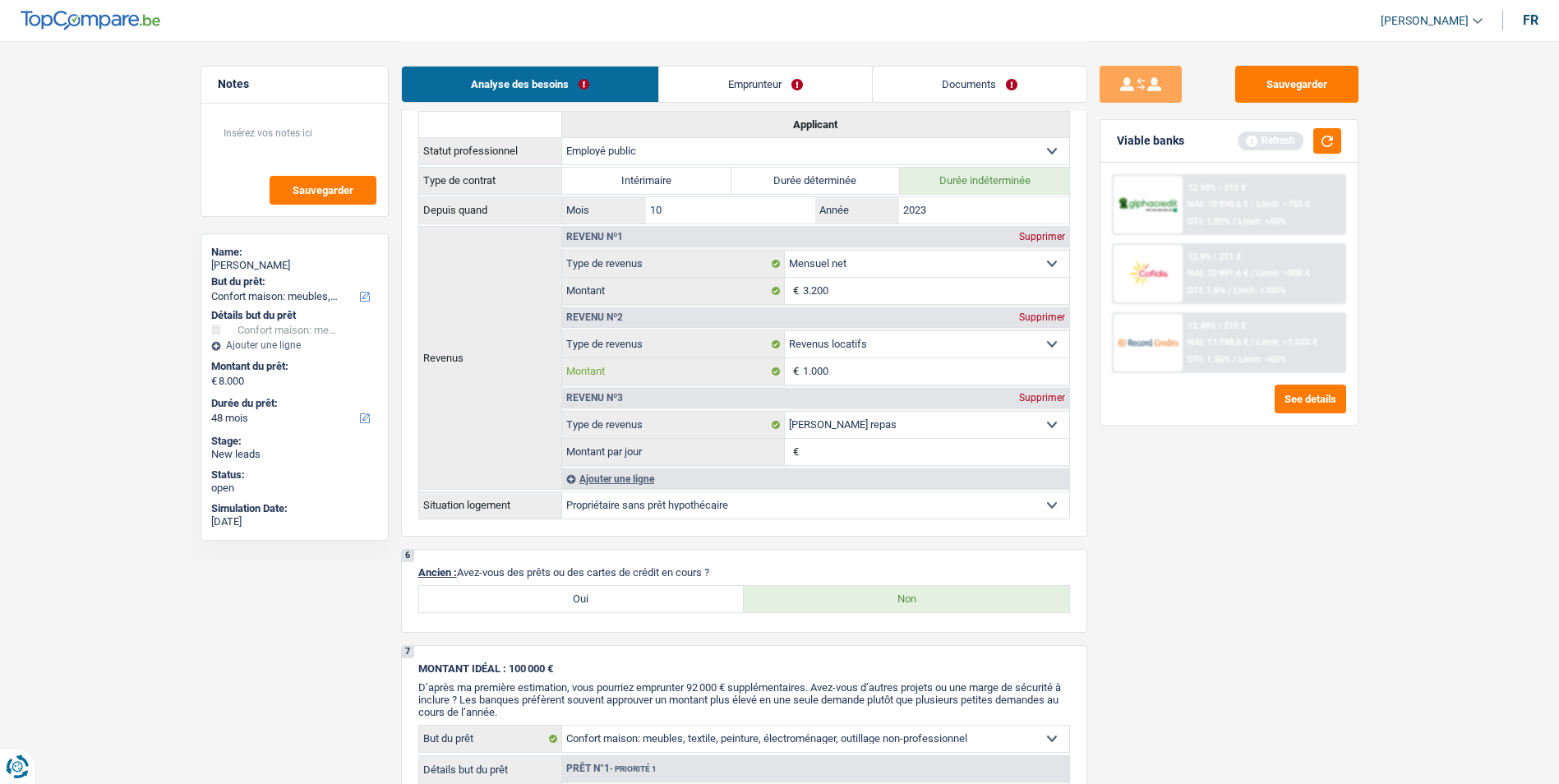
type input "1.000"
click at [1248, 543] on div "Sauvegarder Viable banks Refresh 12.99% | 212 € NAI: 10 990,6 € / Limit: >750 €…" at bounding box center [1228, 411] width 284 height 691
click at [738, 85] on link "Emprunteur" at bounding box center [766, 84] width 213 height 35
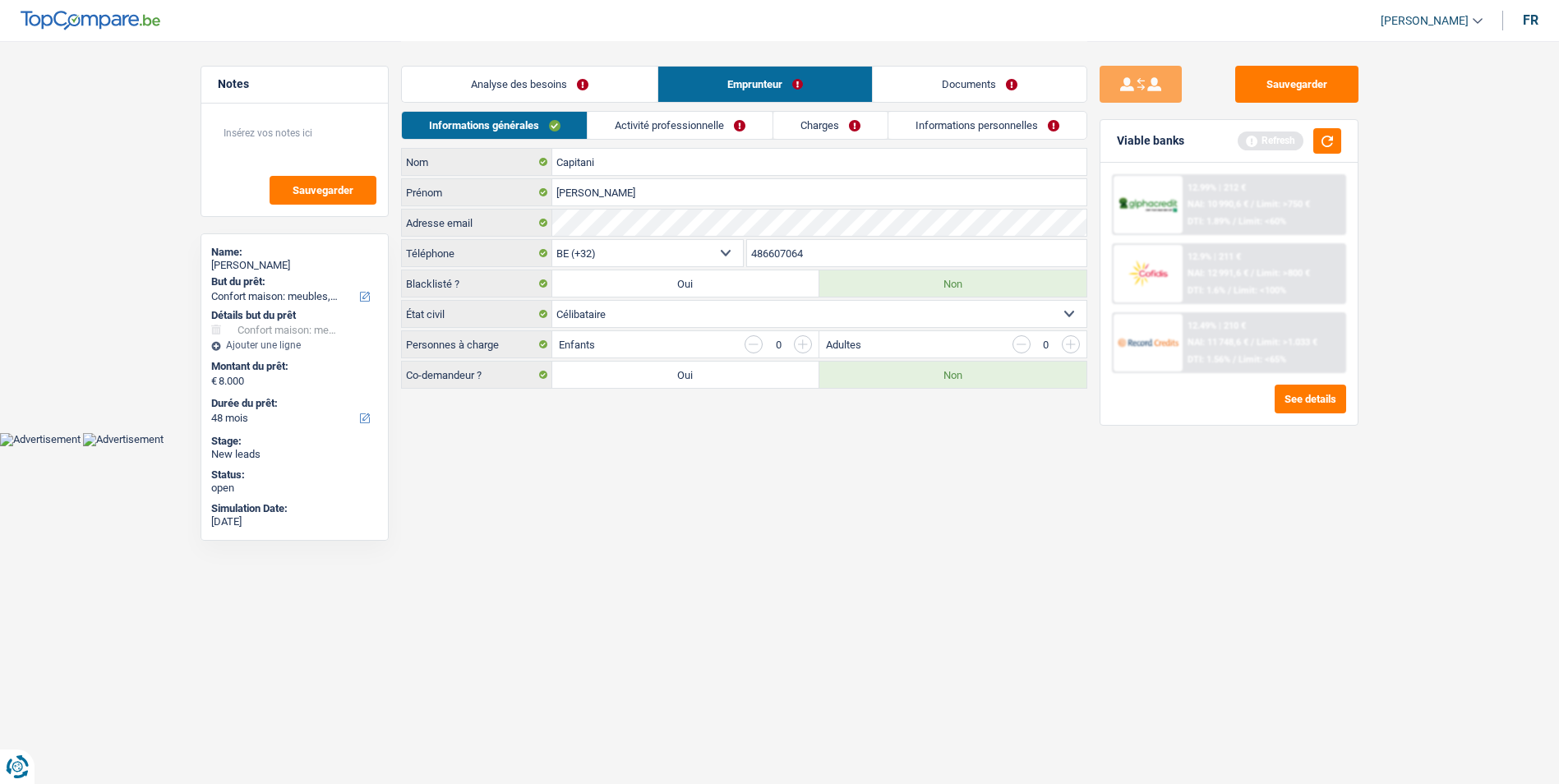
scroll to position [0, 0]
click at [894, 74] on link "Documents" at bounding box center [985, 84] width 214 height 35
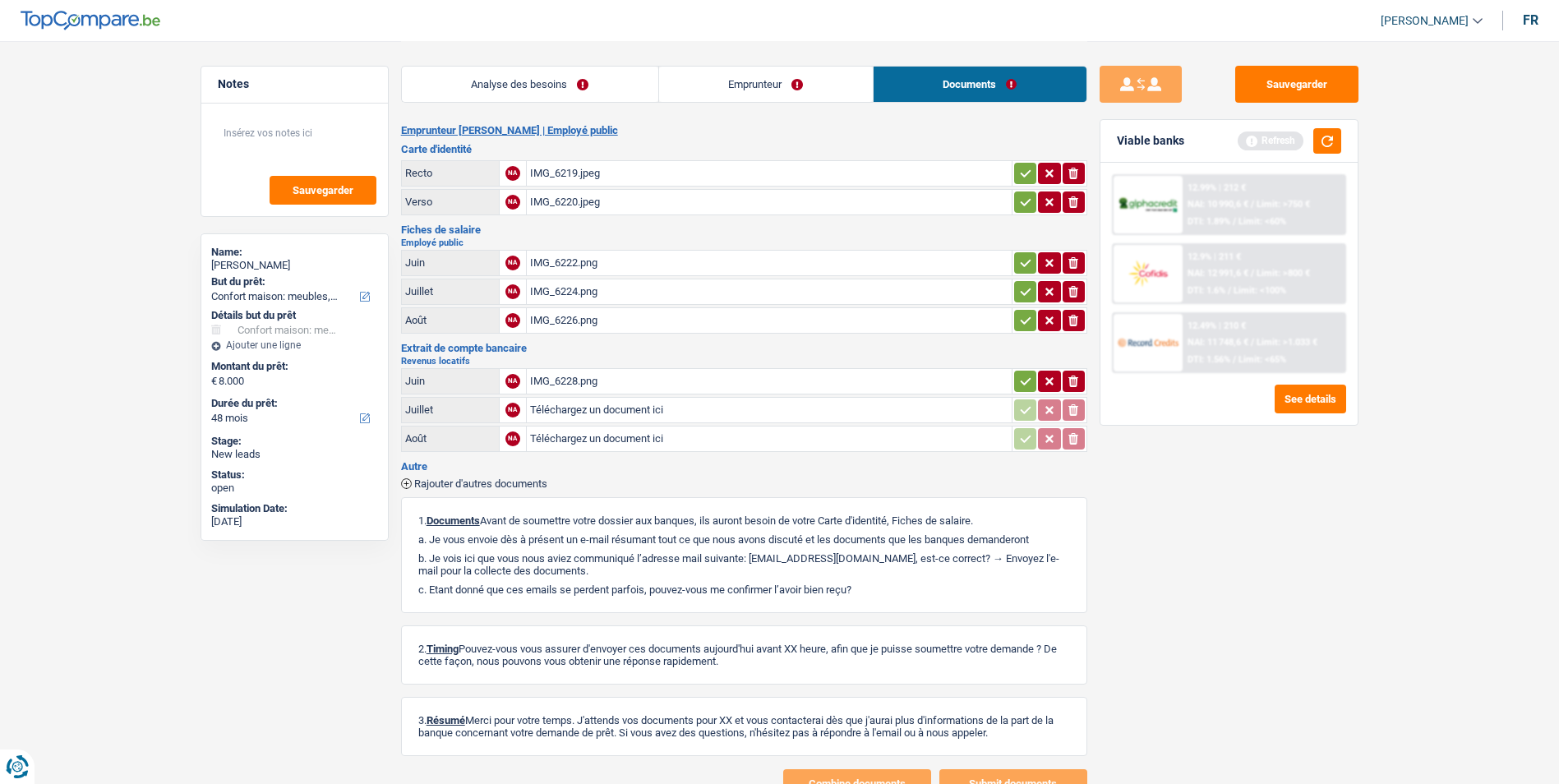
click at [554, 257] on div "IMG_6222.png" at bounding box center [769, 263] width 478 height 25
click at [602, 88] on link "Analyse des besoins" at bounding box center [531, 84] width 257 height 35
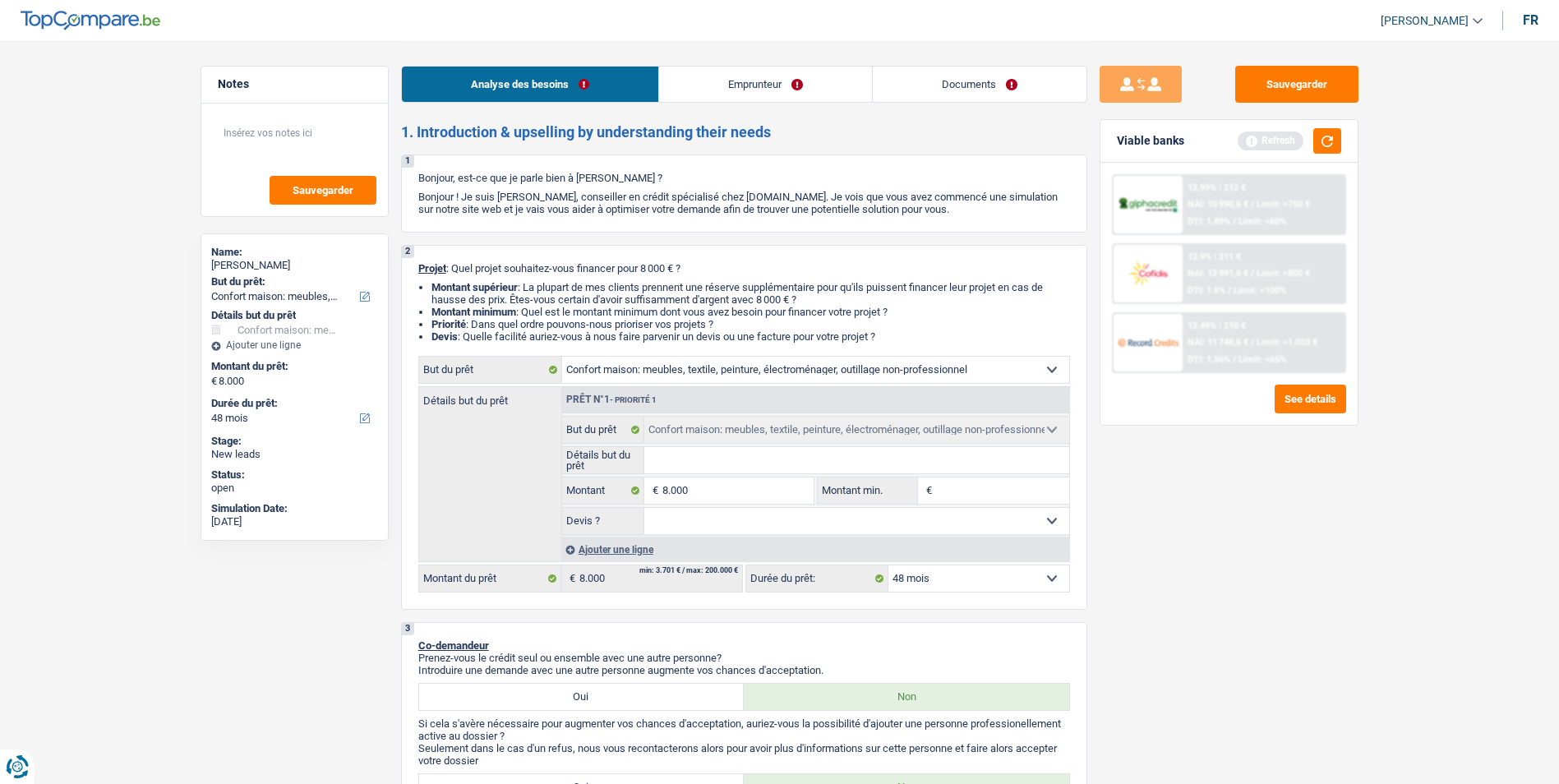
click at [719, 73] on link "Emprunteur" at bounding box center [766, 84] width 213 height 35
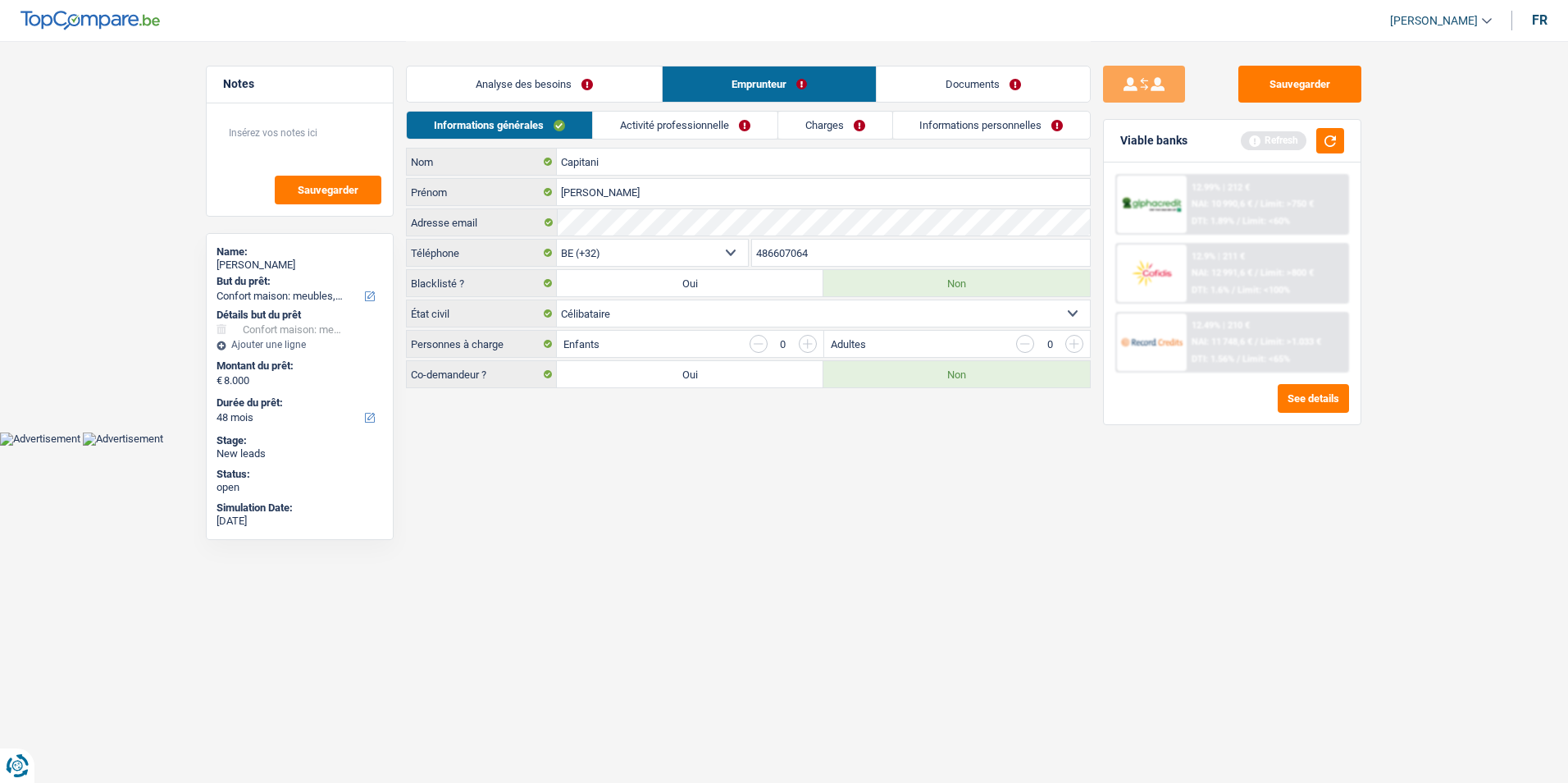
click at [718, 121] on link "Activité professionnelle" at bounding box center [686, 124] width 185 height 27
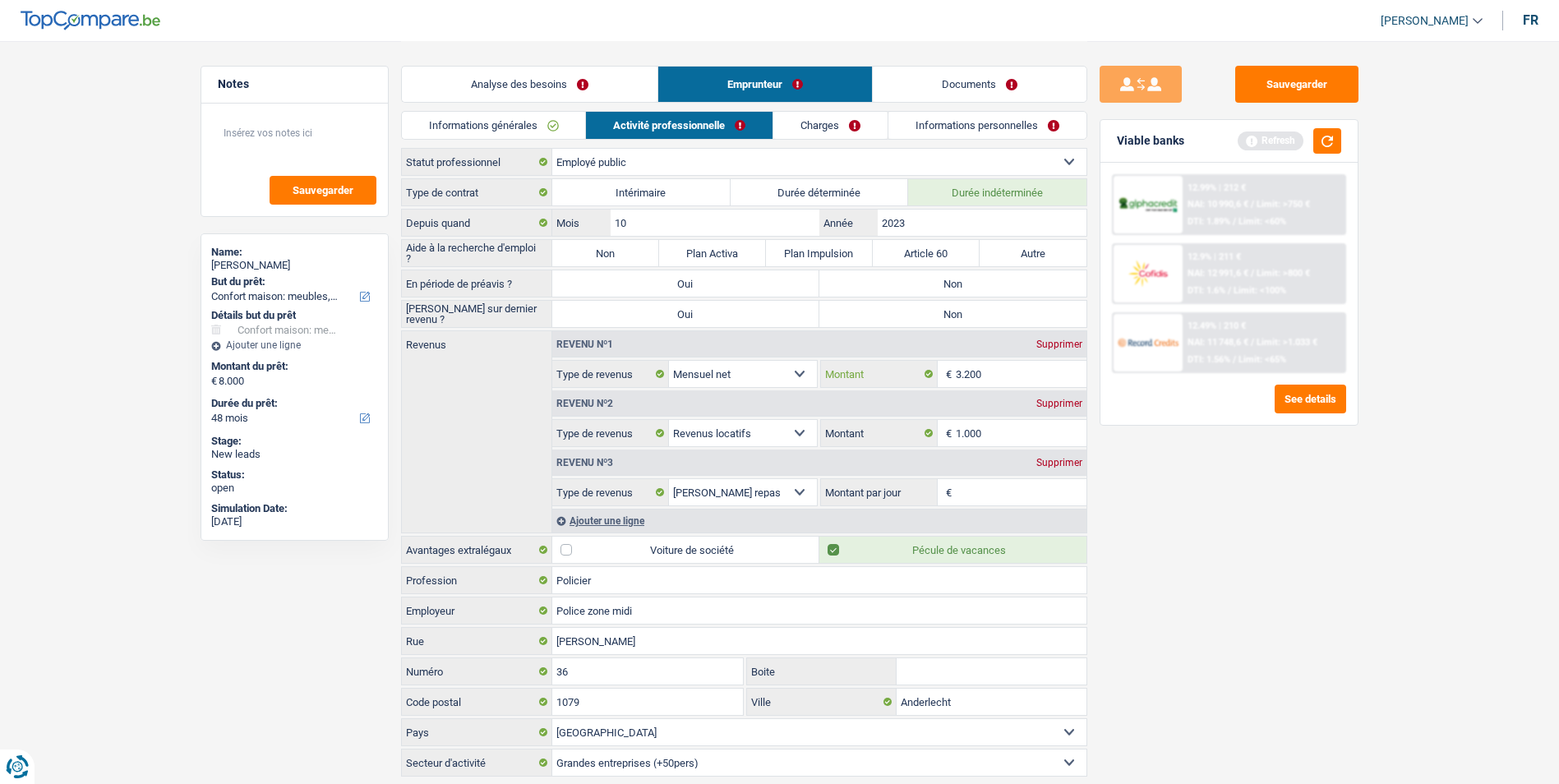
click at [962, 372] on input "3.200" at bounding box center [1020, 373] width 130 height 26
type input "2.300"
click at [1236, 533] on div "Sauvegarder Viable banks Refresh 12.99% | 212 € NAI: 10 990,6 € / Limit: >750 €…" at bounding box center [1228, 411] width 284 height 691
click at [916, 80] on link "Documents" at bounding box center [980, 84] width 214 height 35
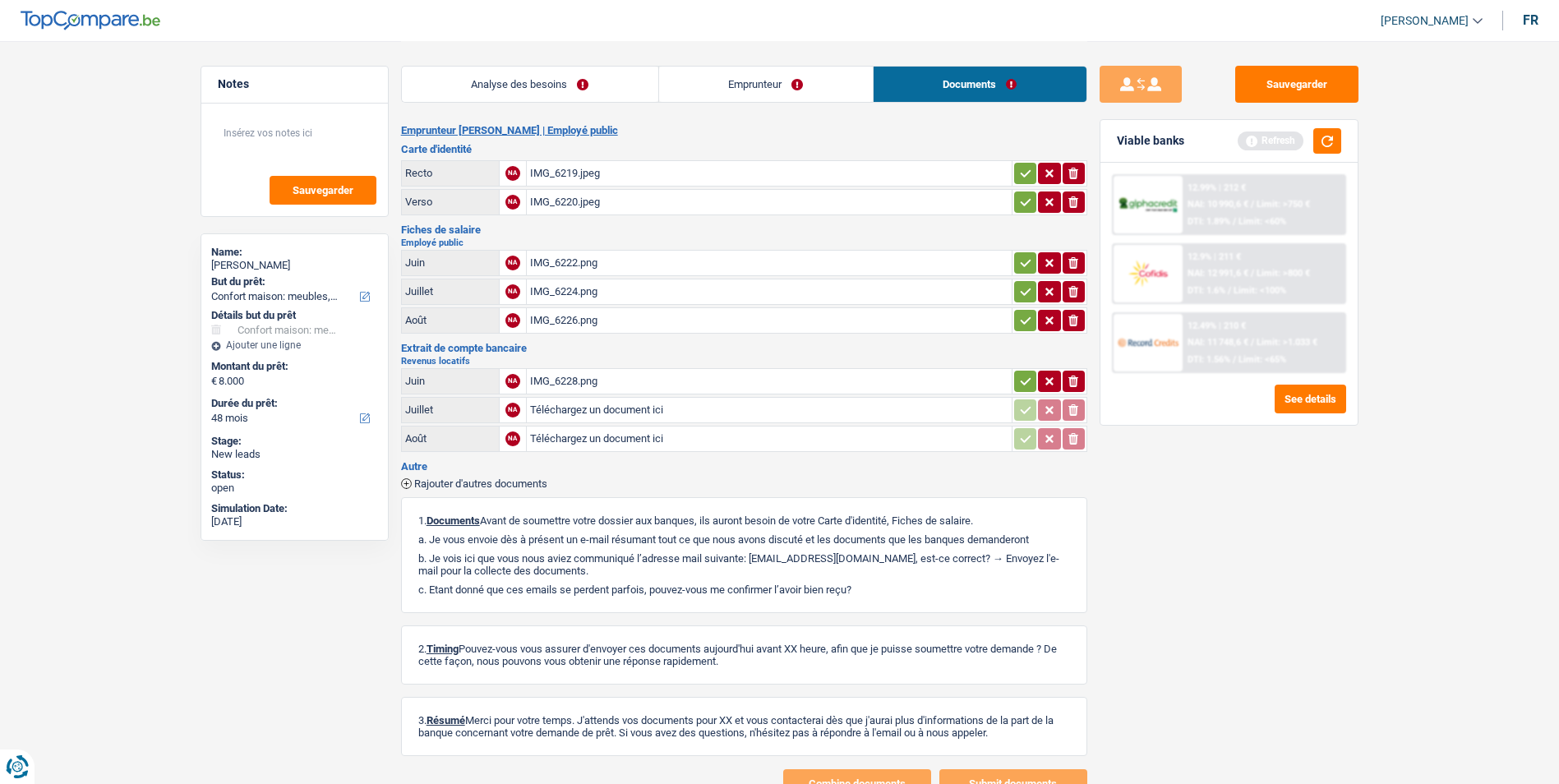
click at [573, 286] on div "IMG_6224.png" at bounding box center [769, 292] width 478 height 25
click at [715, 87] on link "Emprunteur" at bounding box center [766, 84] width 214 height 35
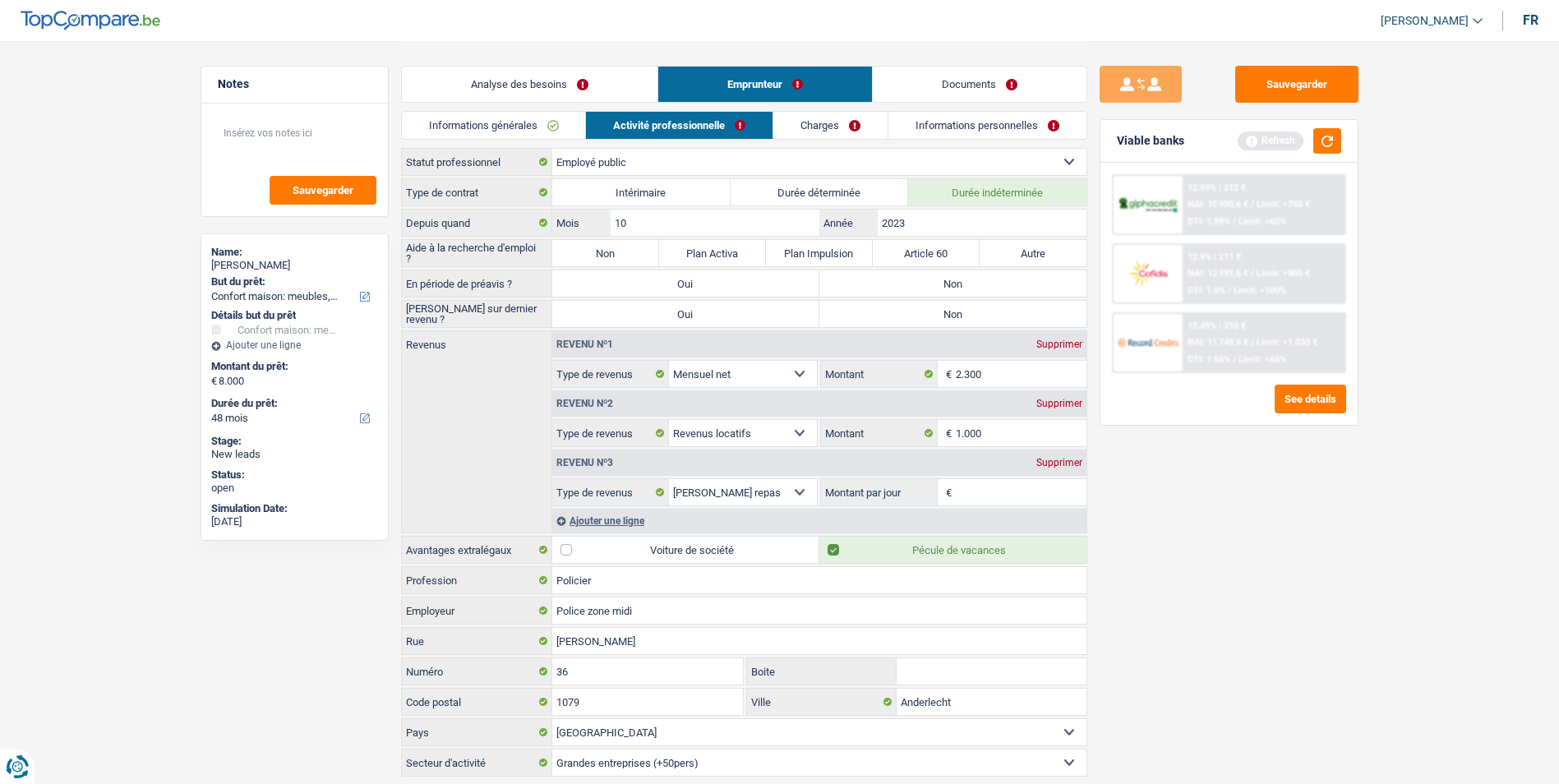
click at [615, 73] on link "Analyse des besoins" at bounding box center [530, 84] width 256 height 35
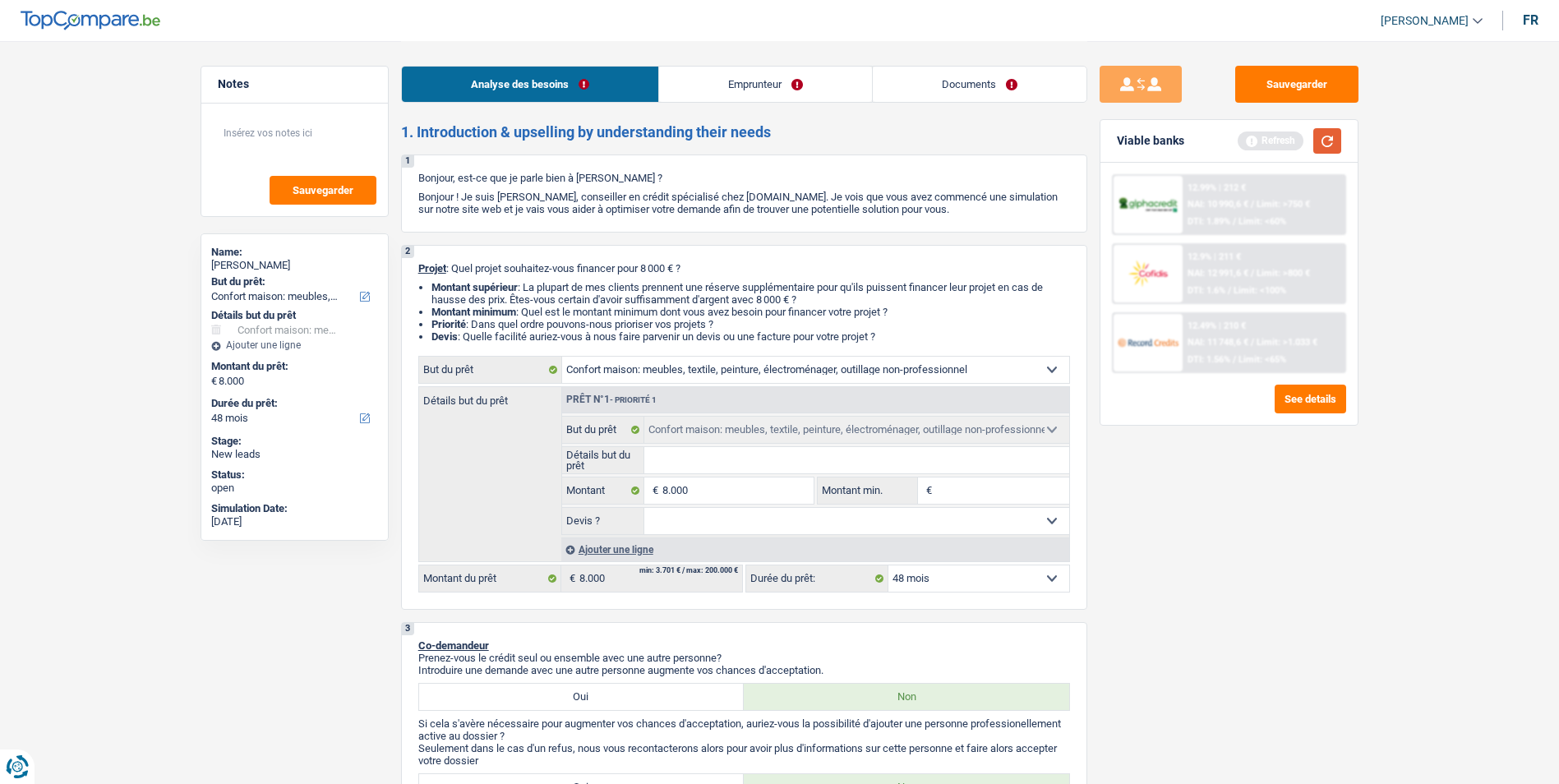
click at [1322, 136] on button "button" at bounding box center [1327, 141] width 28 height 26
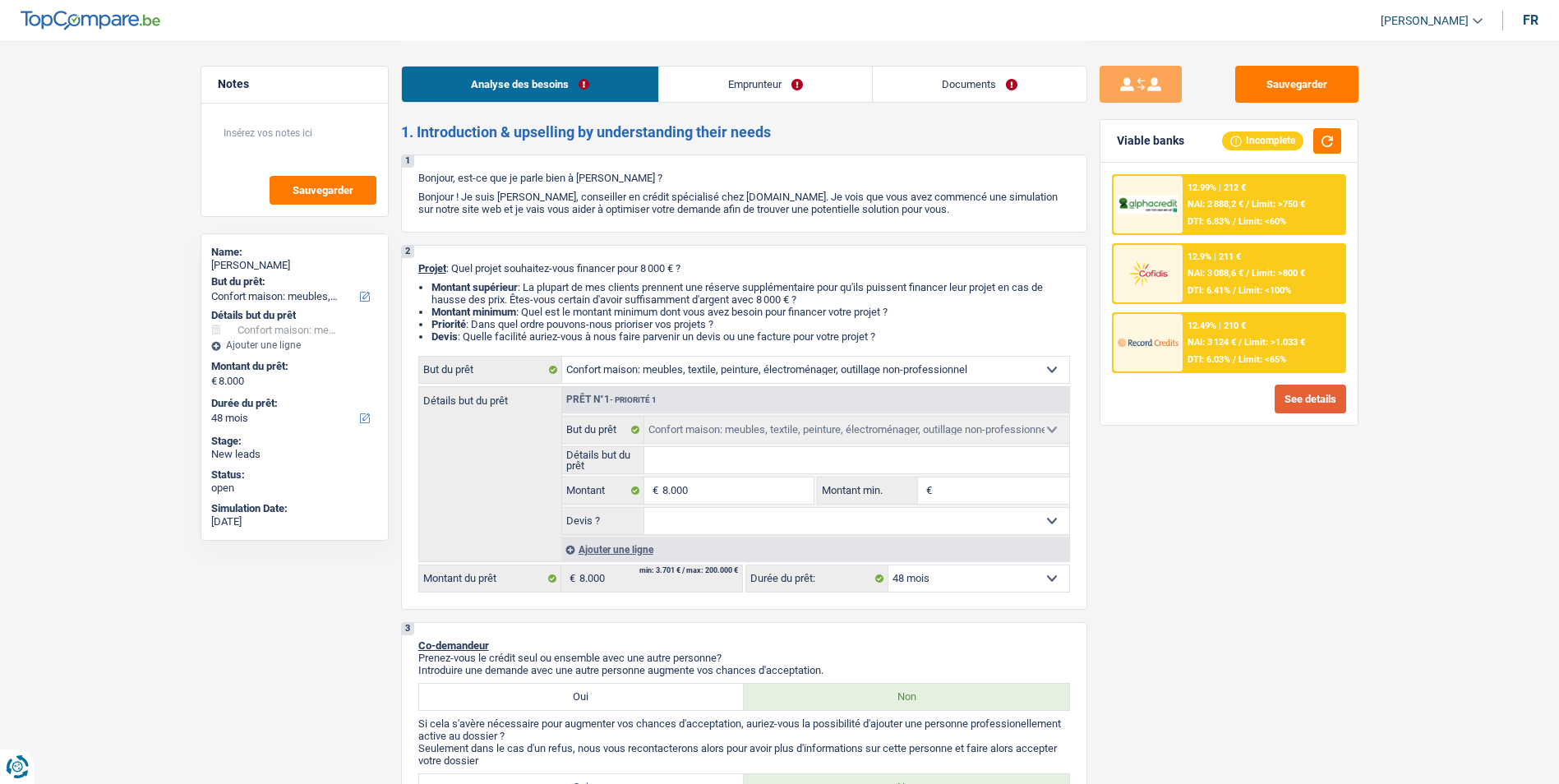
click at [1288, 393] on button "See details" at bounding box center [1310, 398] width 72 height 29
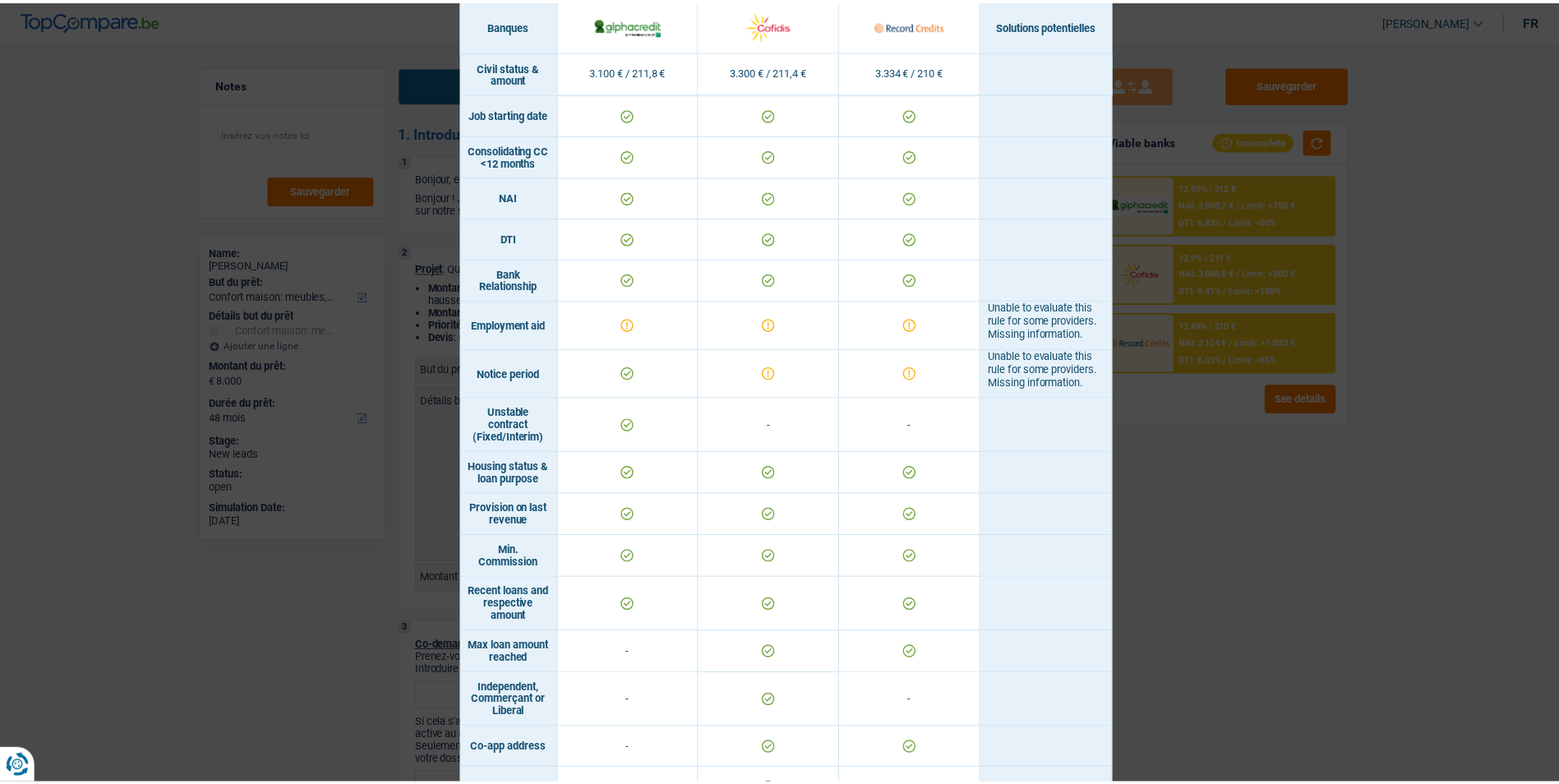
scroll to position [657, 0]
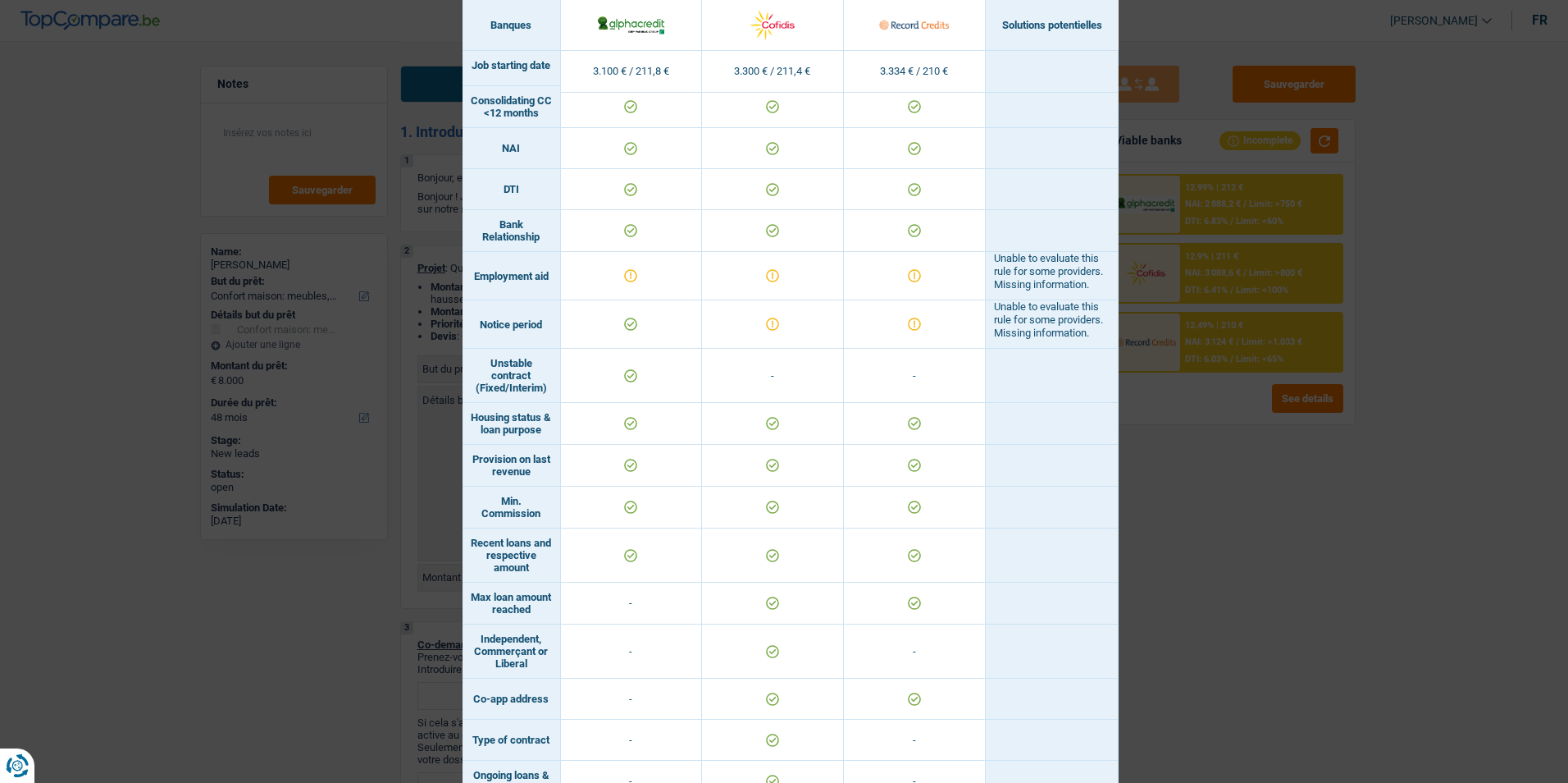
click at [1183, 428] on div "Banks conditions × Banques Solutions potentielles Revenus / Charges 3.100 € / 2…" at bounding box center [784, 392] width 1568 height 783
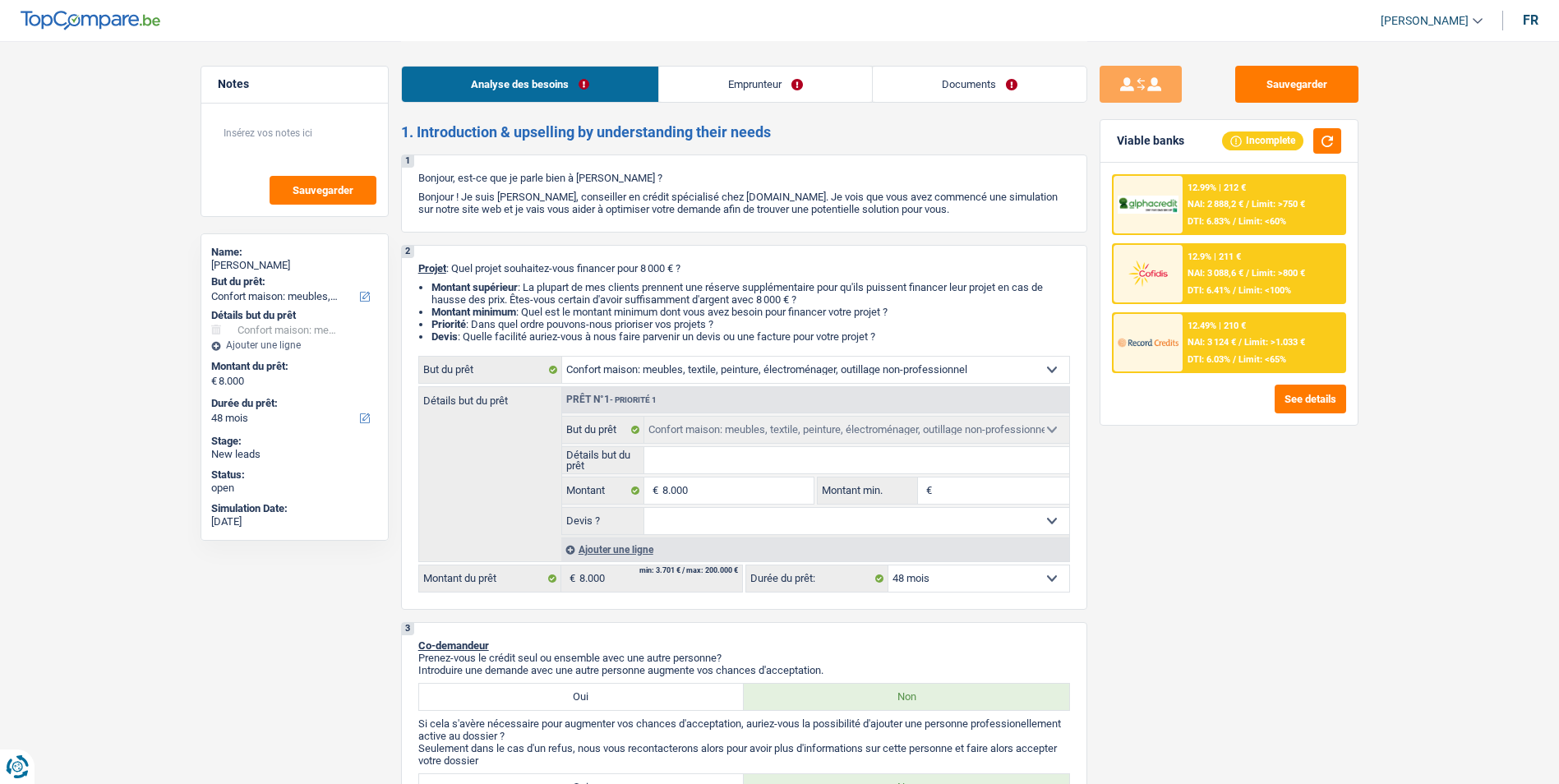
click at [777, 85] on link "Emprunteur" at bounding box center [766, 84] width 213 height 35
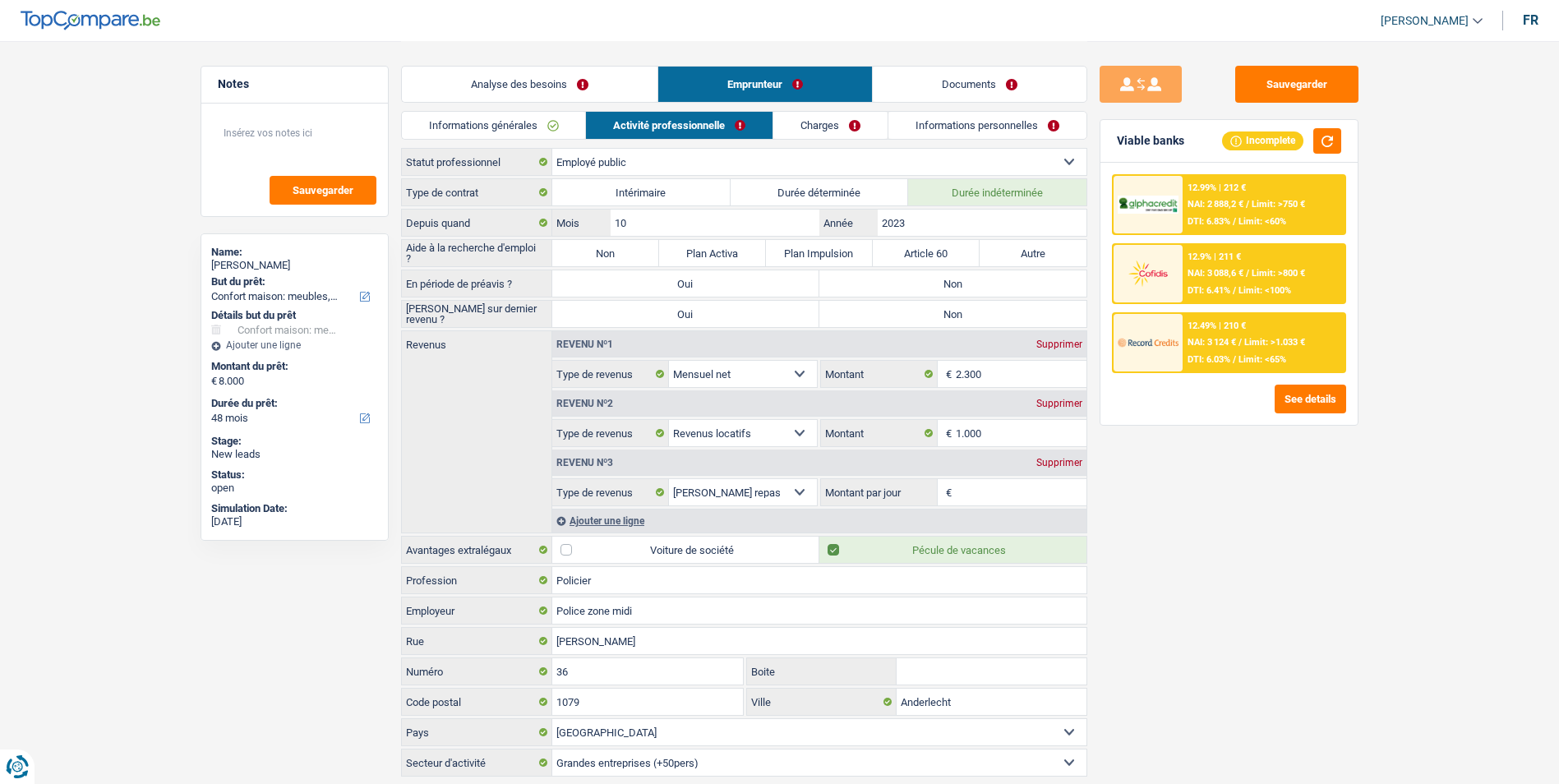
click at [635, 254] on label "Non" at bounding box center [605, 253] width 107 height 26
click at [635, 254] on input "Non" at bounding box center [605, 253] width 107 height 26
radio input "true"
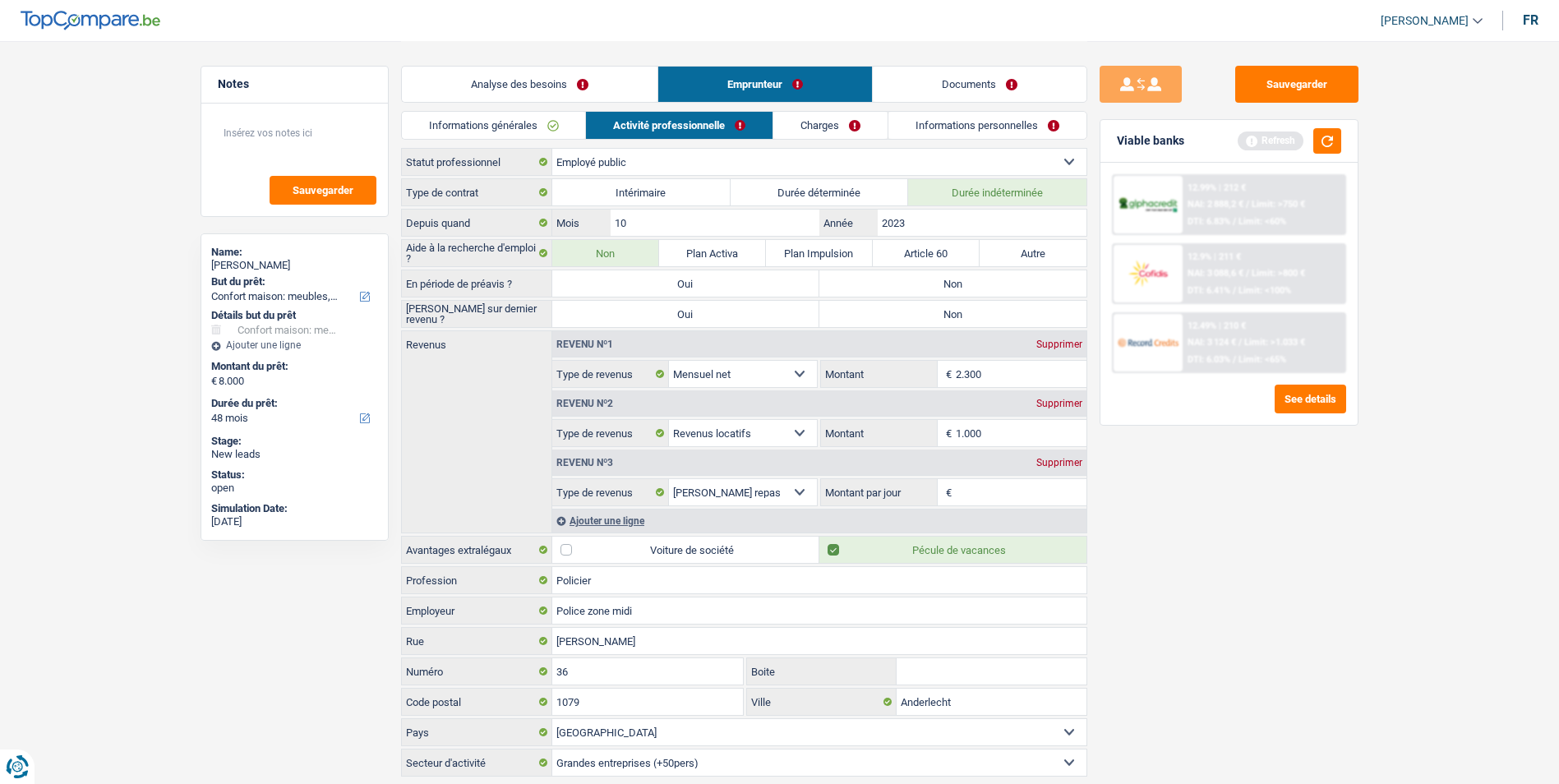
click at [891, 280] on label "Non" at bounding box center [953, 284] width 267 height 26
click at [891, 280] on input "Non" at bounding box center [953, 284] width 267 height 26
radio input "true"
click at [897, 317] on label "Non" at bounding box center [953, 313] width 267 height 26
click at [897, 317] on input "Non" at bounding box center [953, 313] width 267 height 26
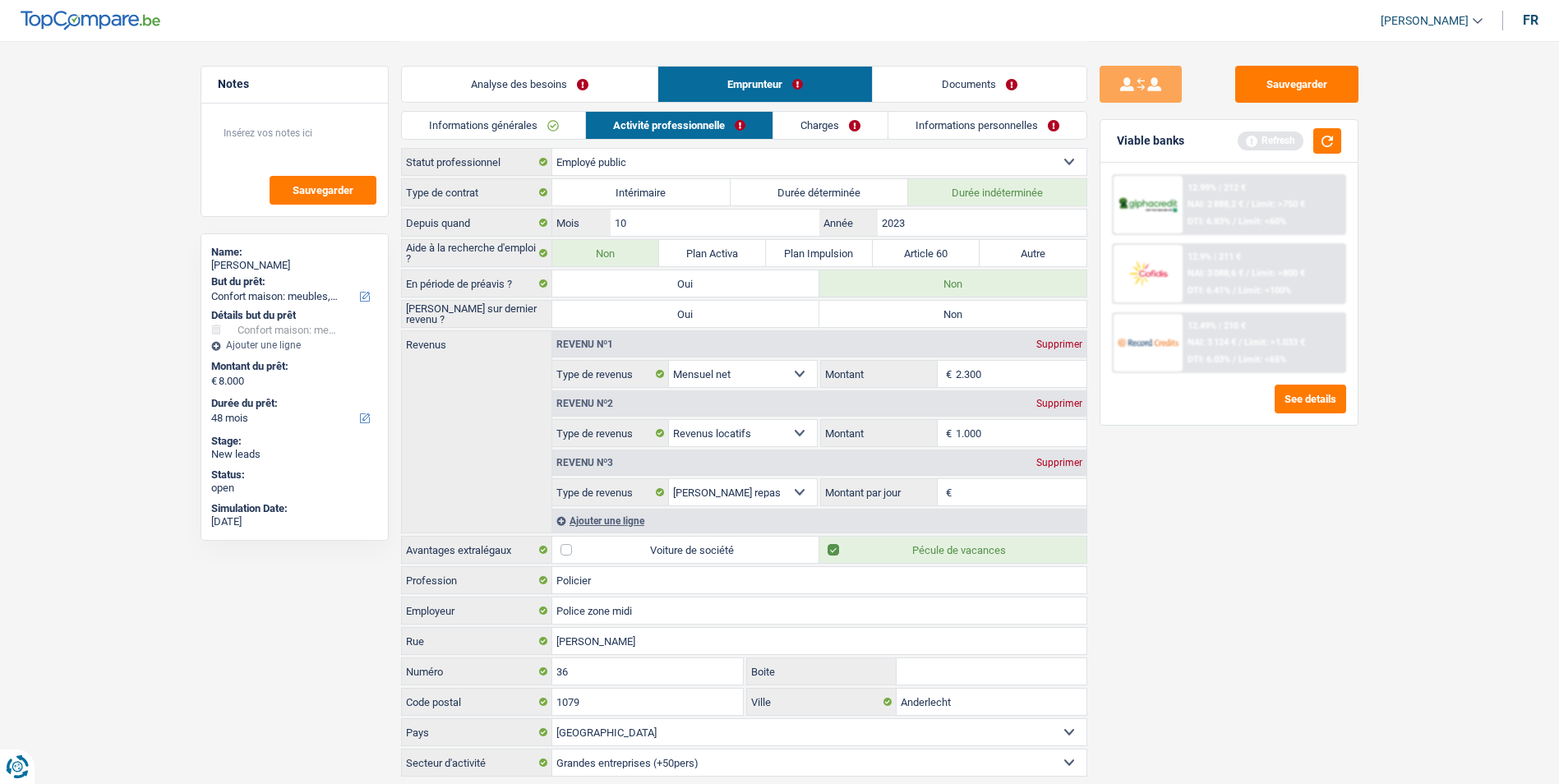
radio input "true"
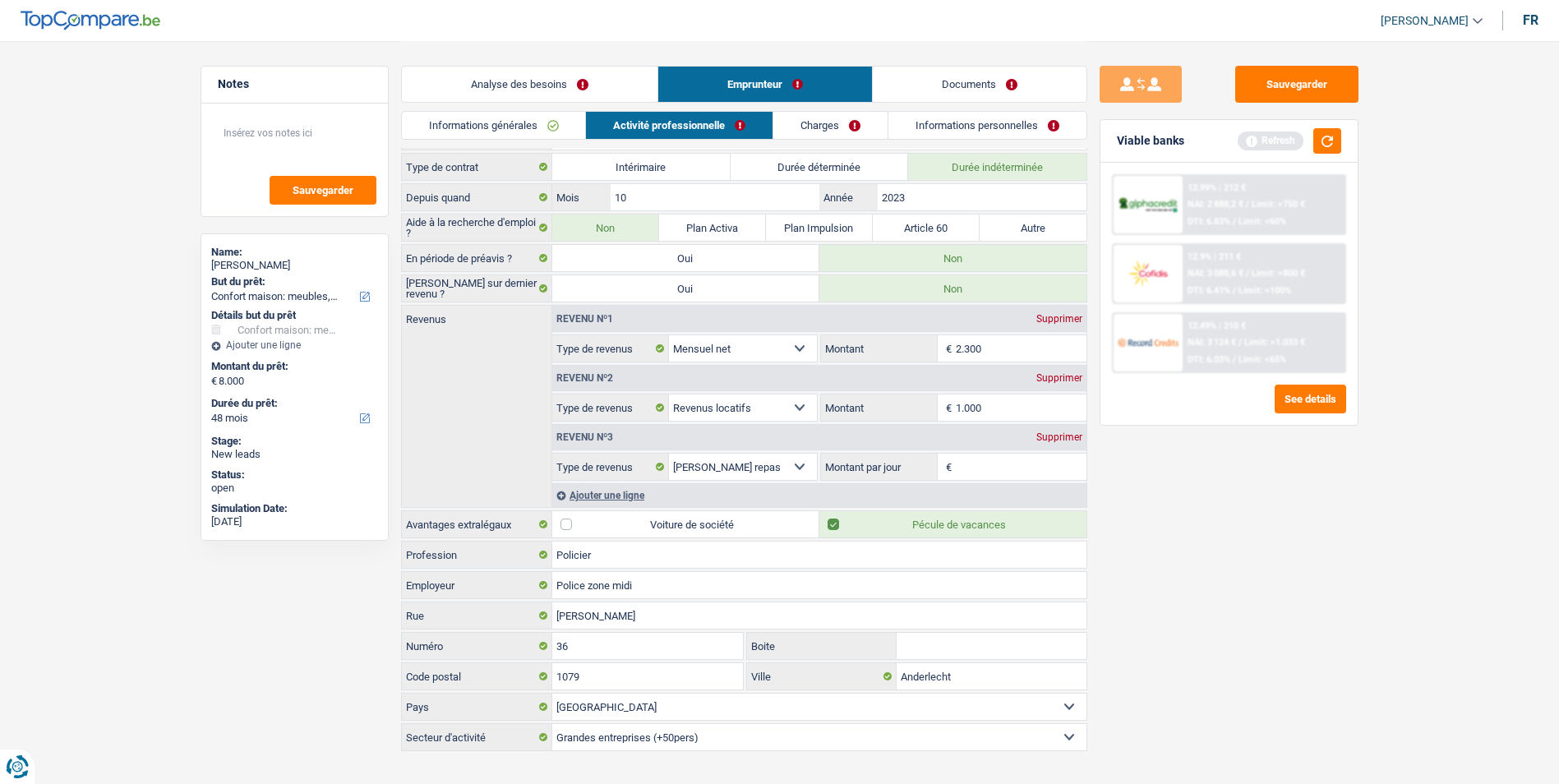
scroll to position [49, 0]
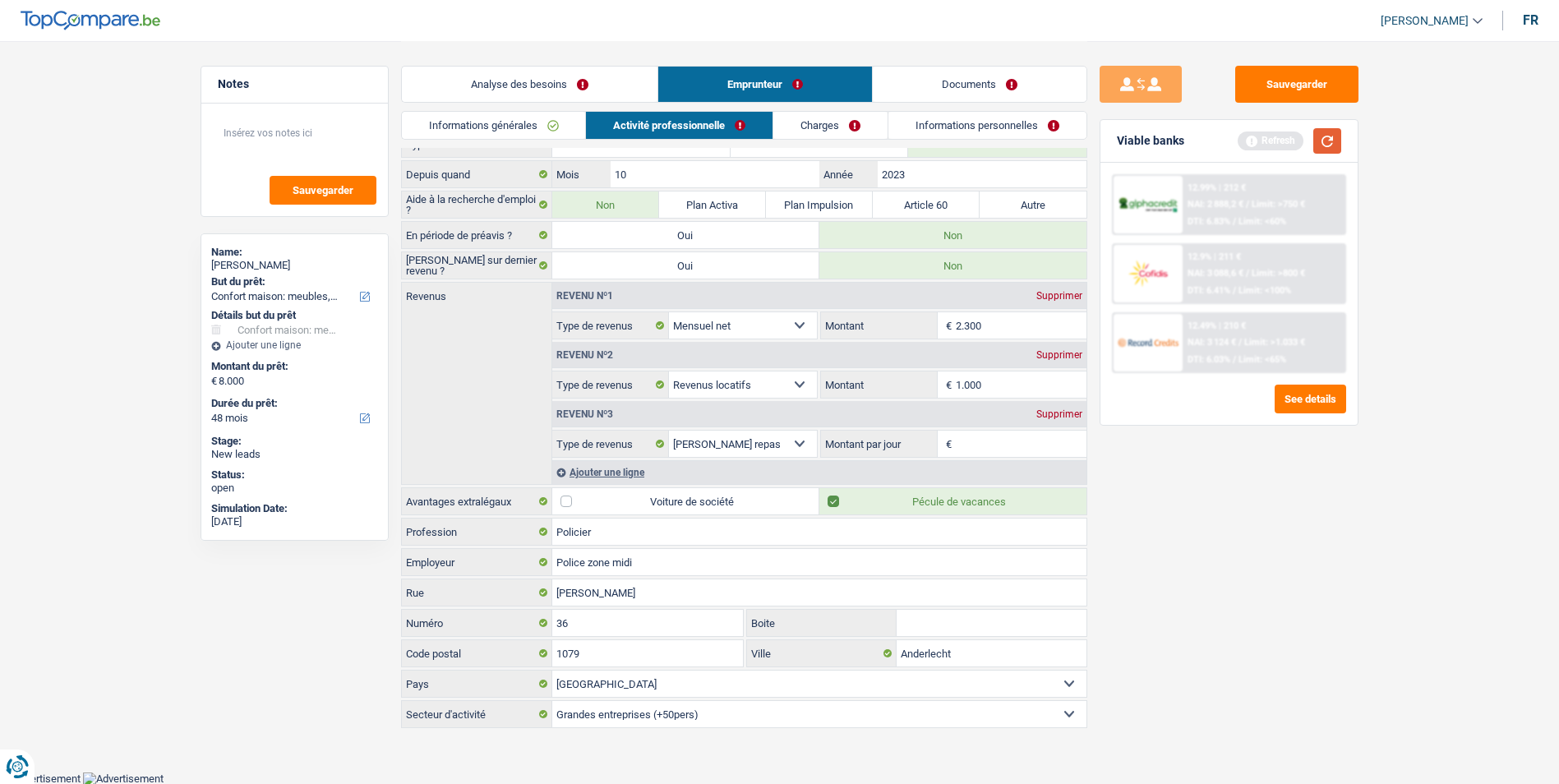
click at [1339, 136] on button "button" at bounding box center [1327, 141] width 28 height 26
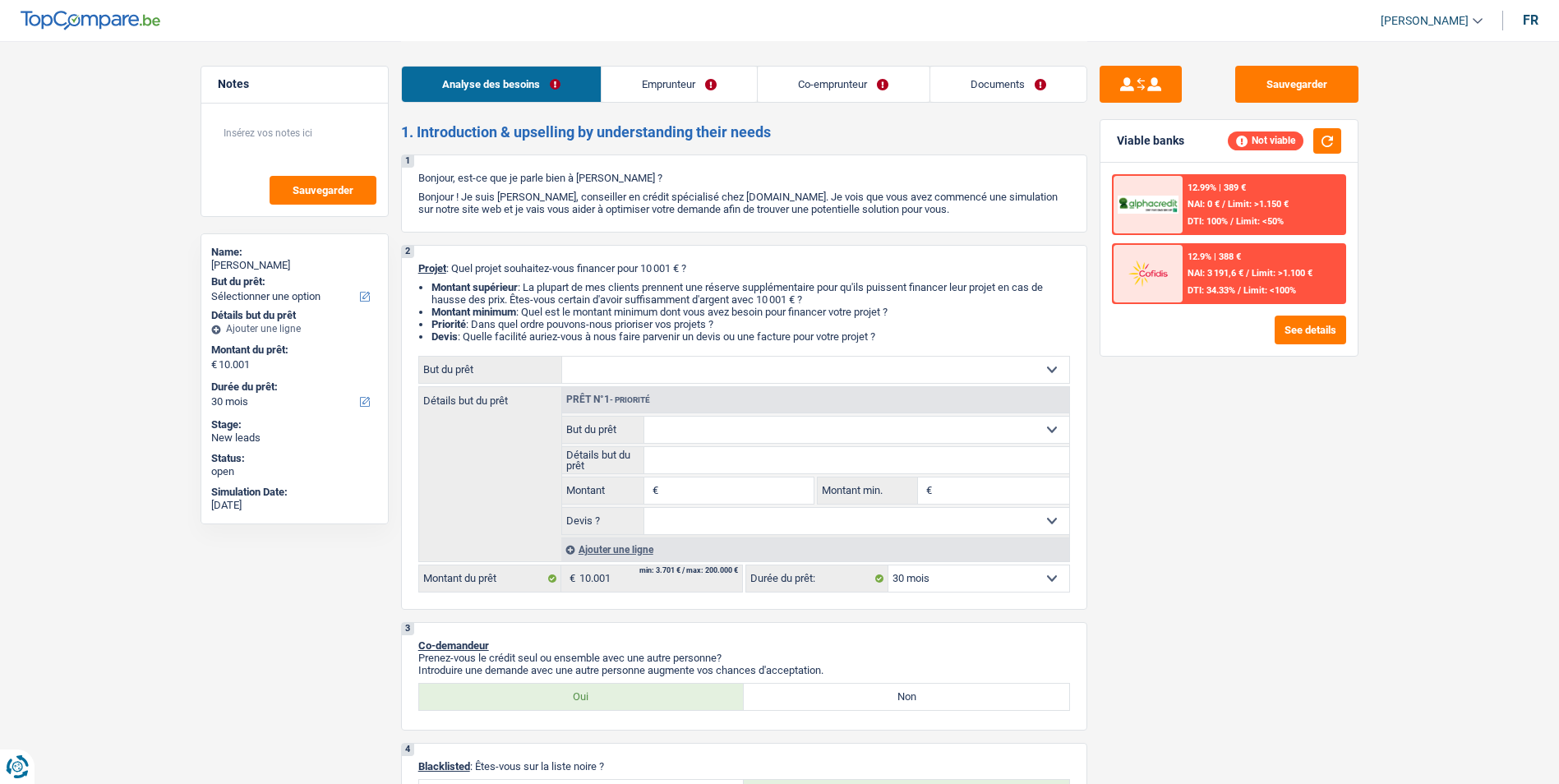
select select "30"
select select "independent"
select select "familyAllowances"
select select "netSalary"
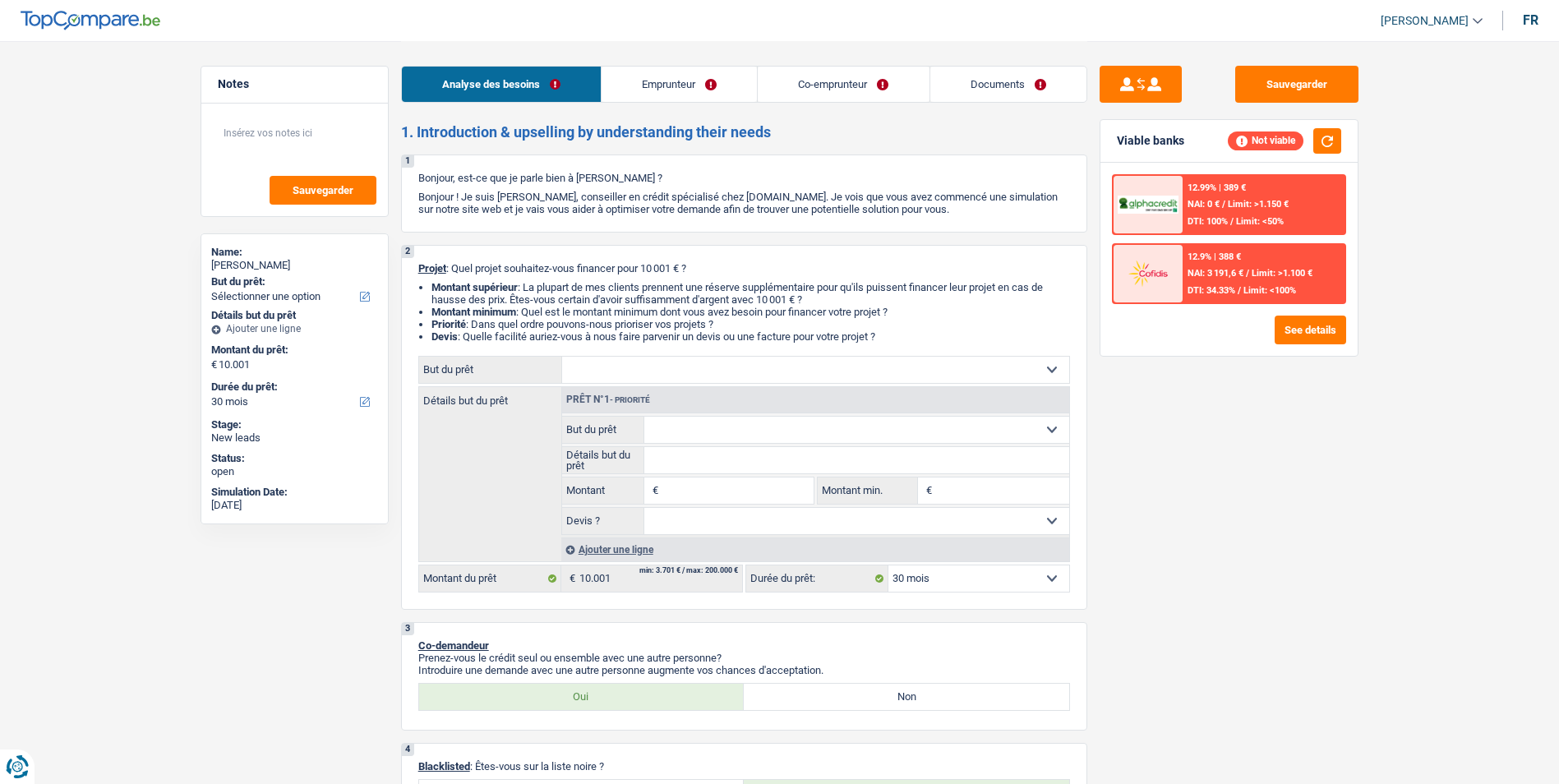
select select "rents"
select select "carLoan"
select select "18"
select select "30"
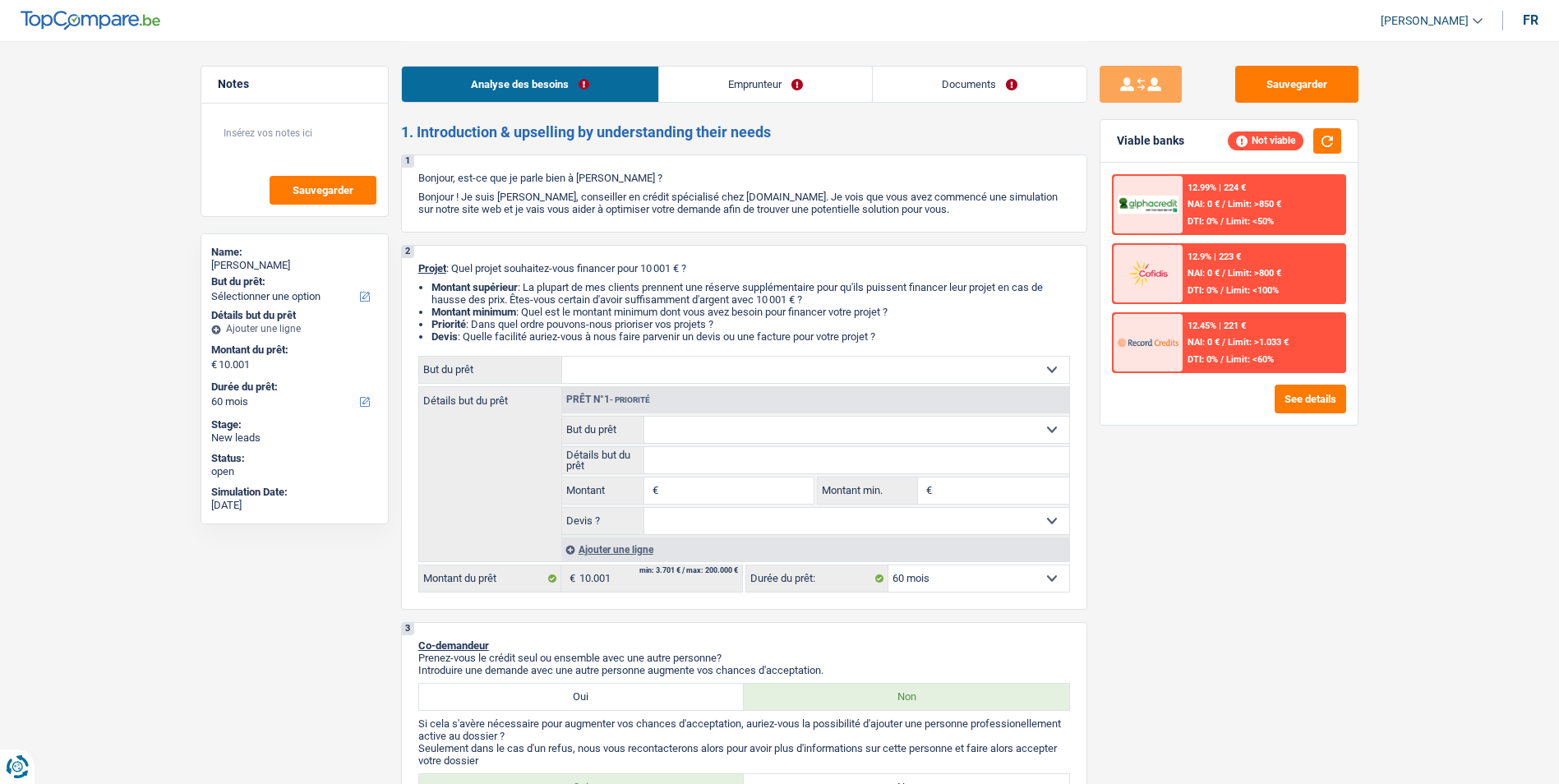
select select "60"
select select "mutuality"
select select "mutualityIndemnity"
select select "rents"
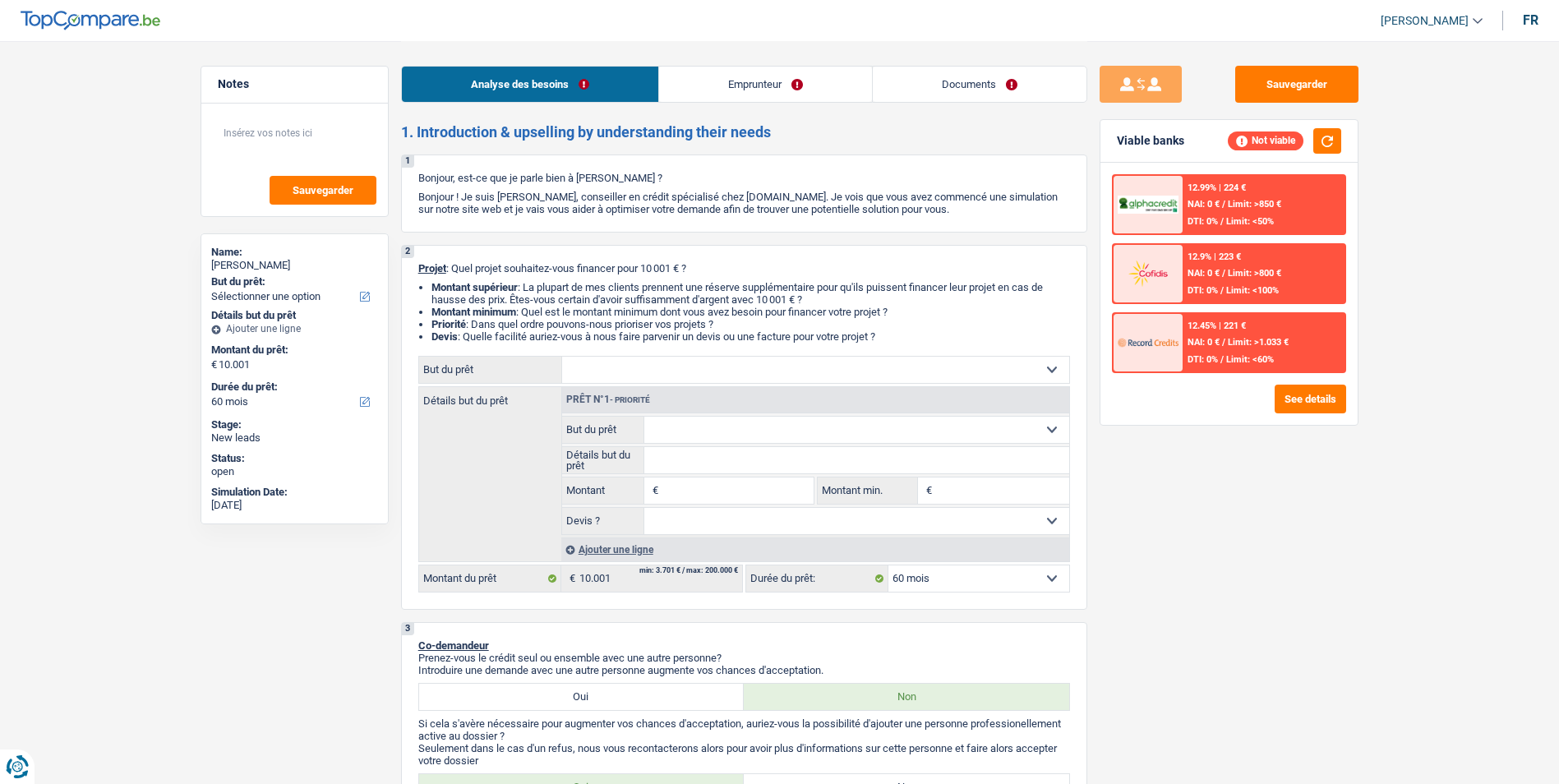
select select "60"
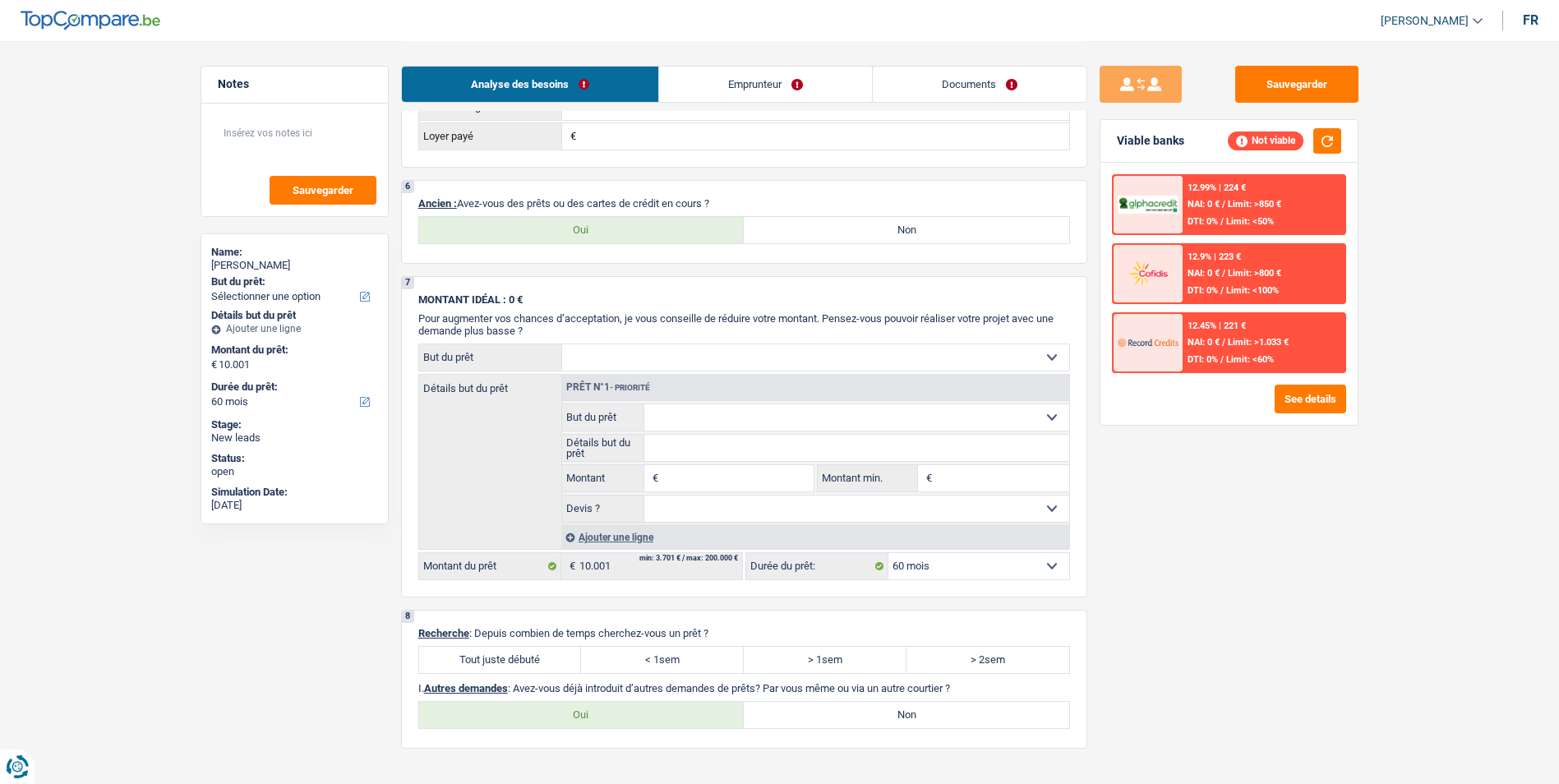
scroll to position [1150, 0]
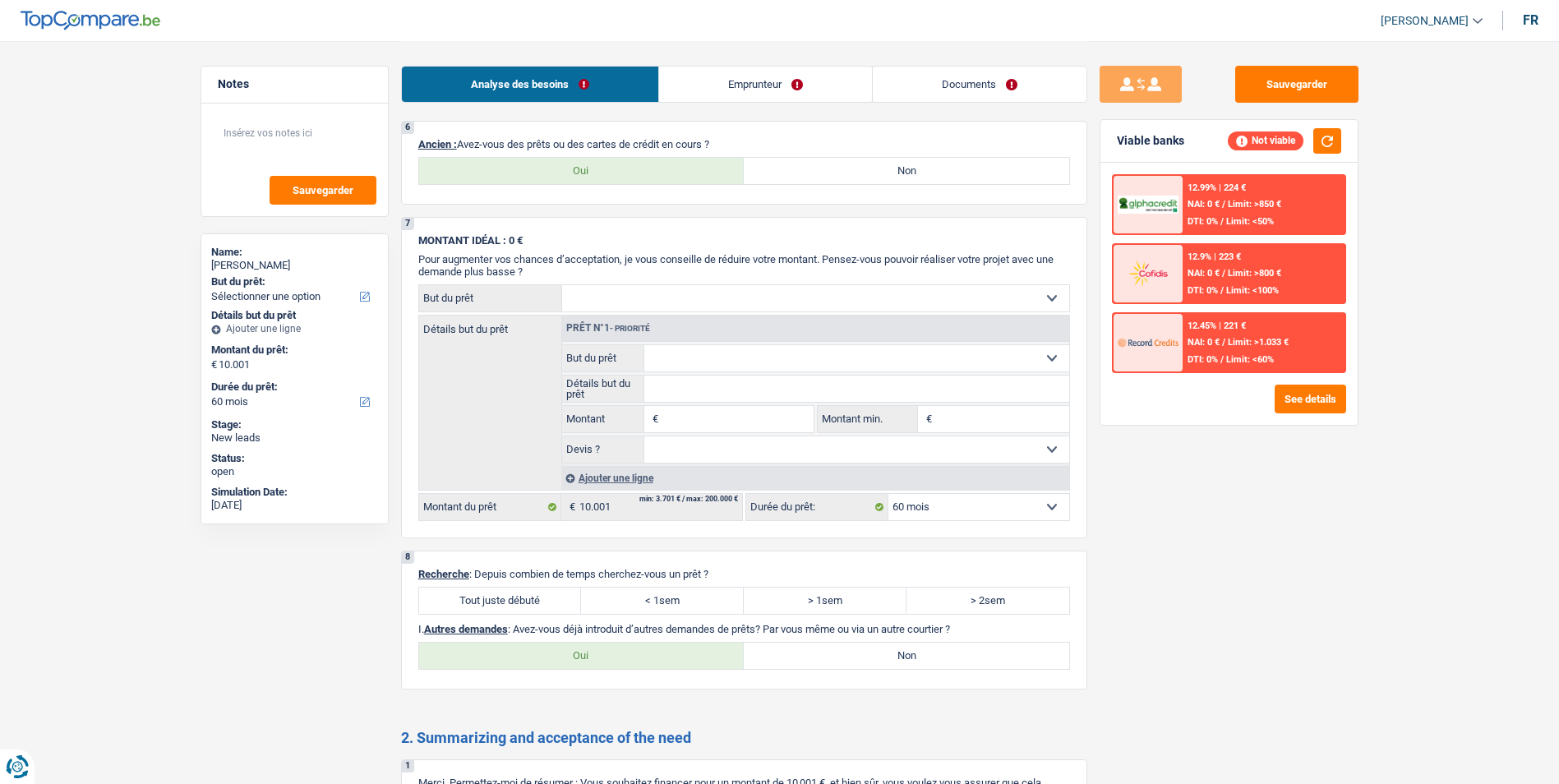
click at [727, 88] on link "Emprunteur" at bounding box center [766, 84] width 213 height 35
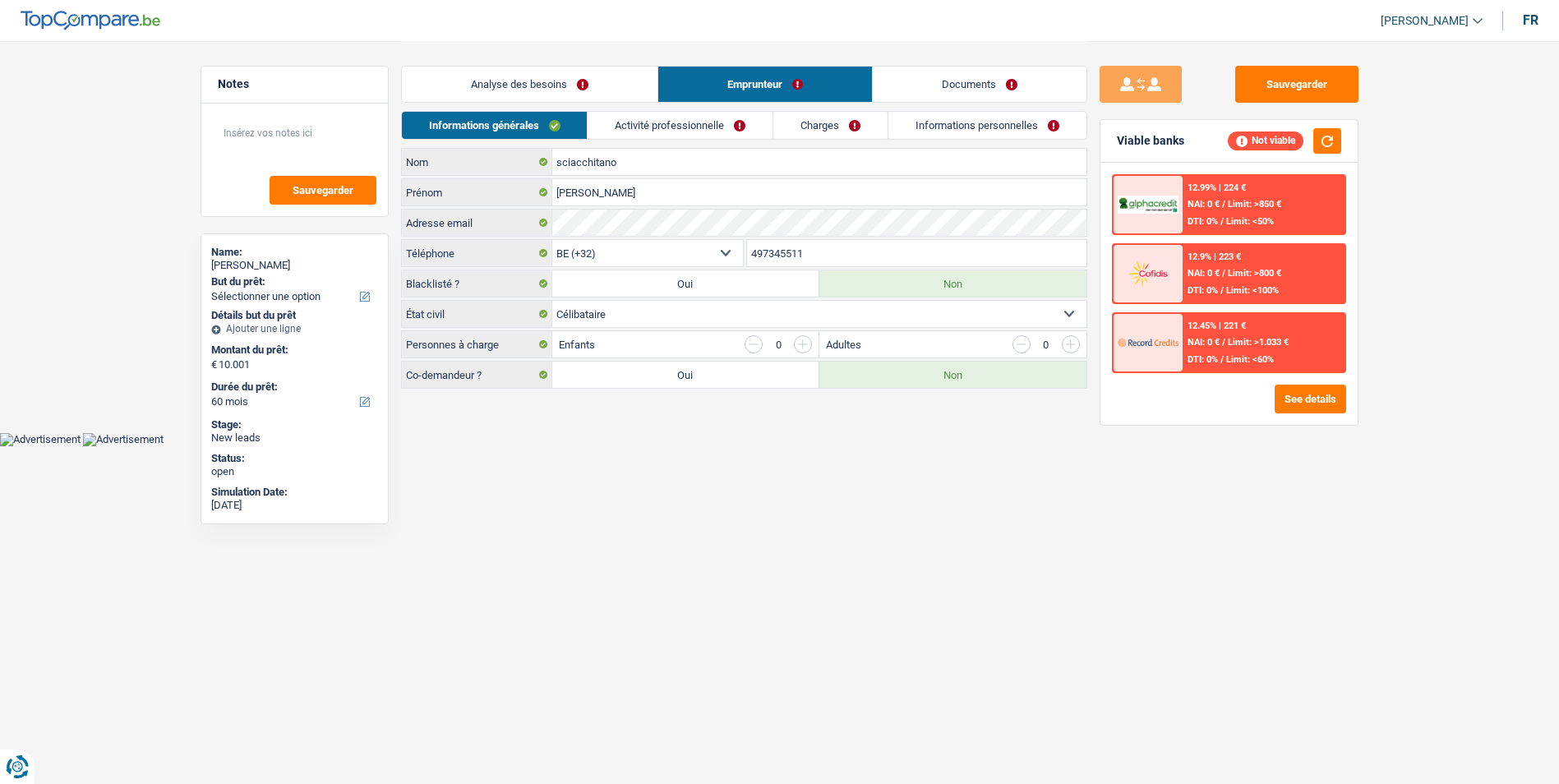
scroll to position [0, 0]
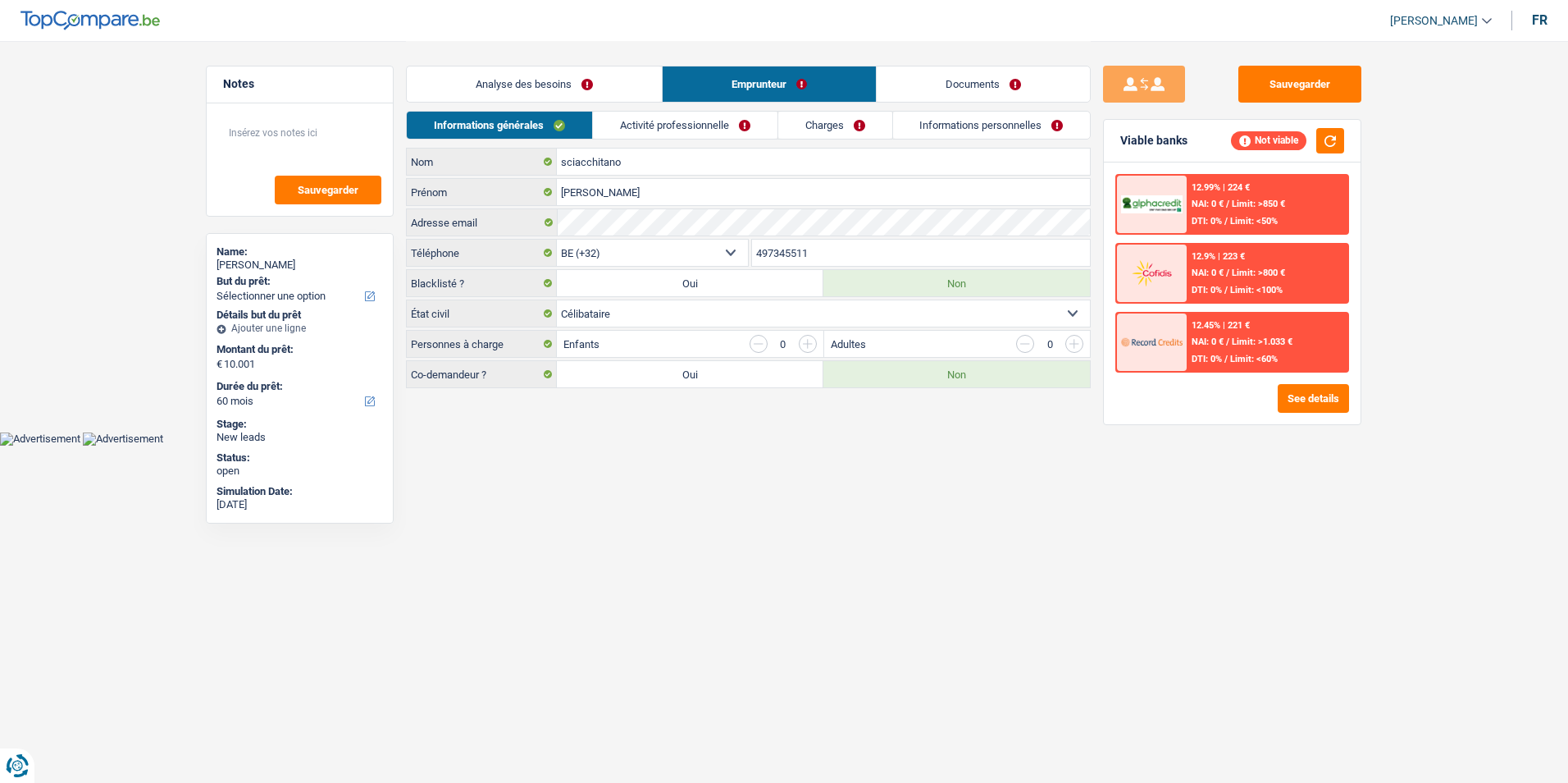
click at [594, 87] on link "Analyse des besoins" at bounding box center [534, 83] width 255 height 35
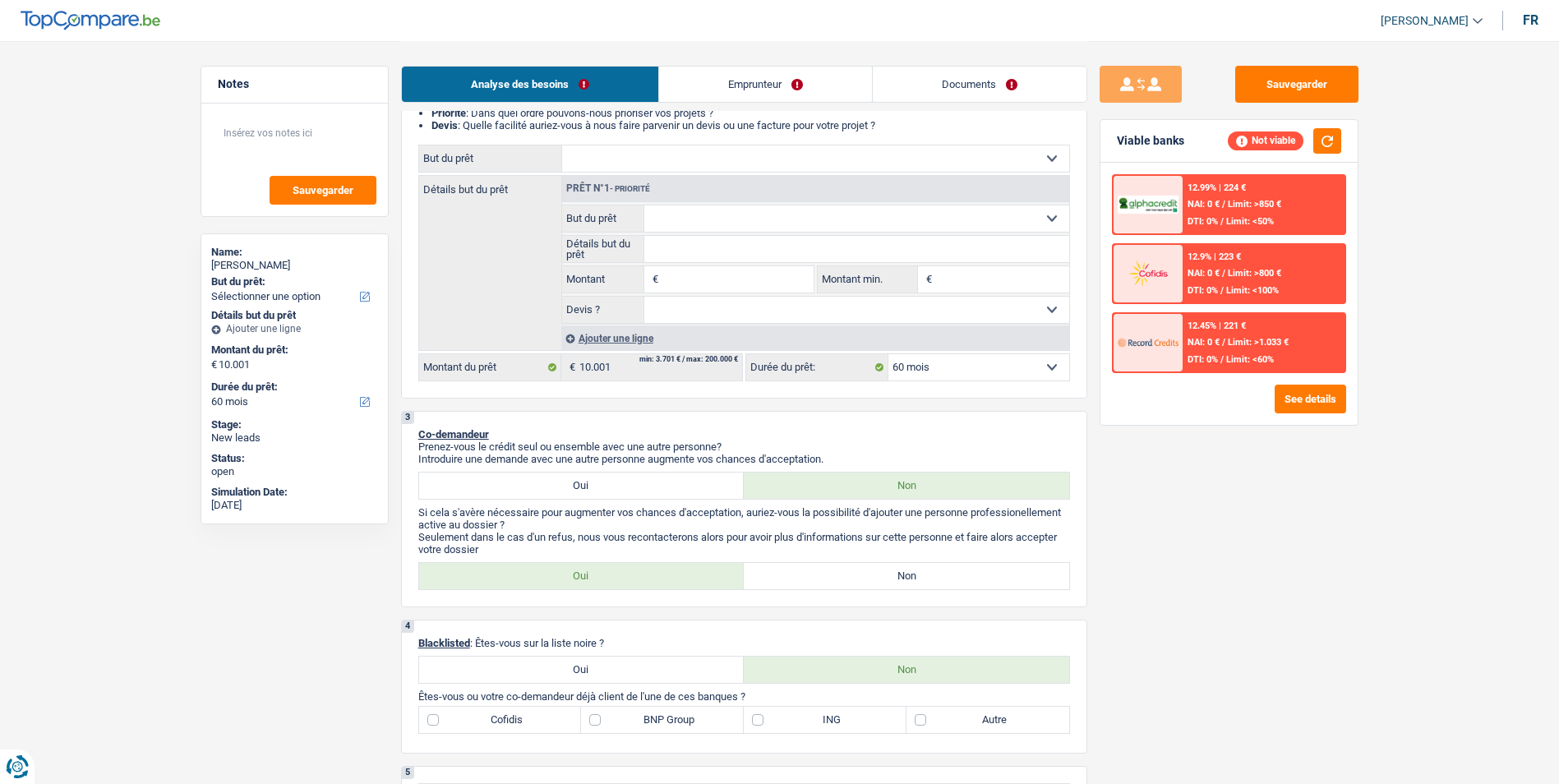
scroll to position [328, 0]
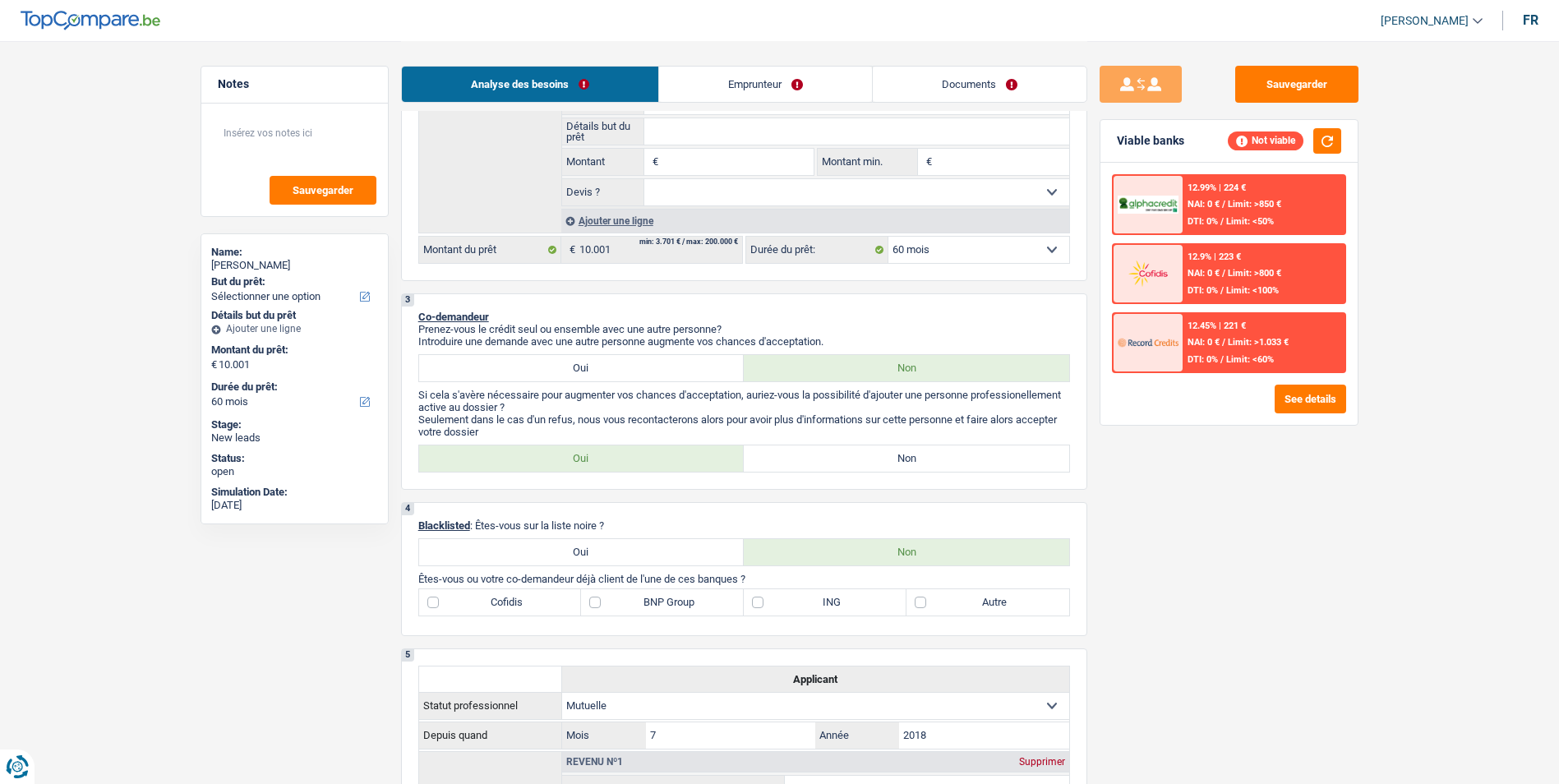
click at [852, 457] on label "Non" at bounding box center [906, 458] width 326 height 26
click at [852, 457] on input "Non" at bounding box center [906, 458] width 326 height 26
radio input "true"
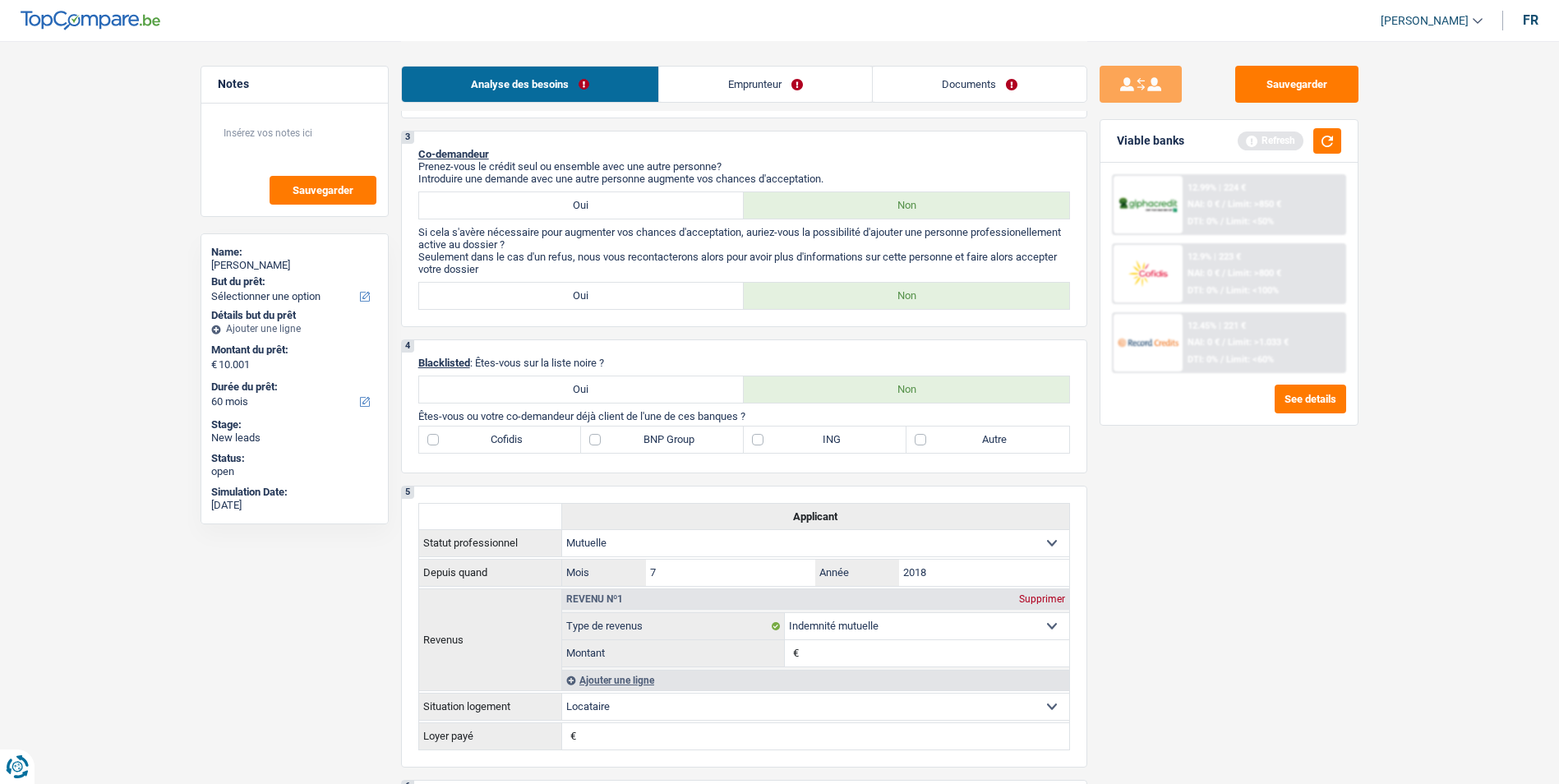
scroll to position [492, 0]
click at [925, 437] on label "Autre" at bounding box center [988, 438] width 162 height 26
click at [925, 437] on input "Autre" at bounding box center [988, 438] width 162 height 26
checkbox input "true"
click at [433, 440] on label "Cofidis" at bounding box center [500, 438] width 162 height 26
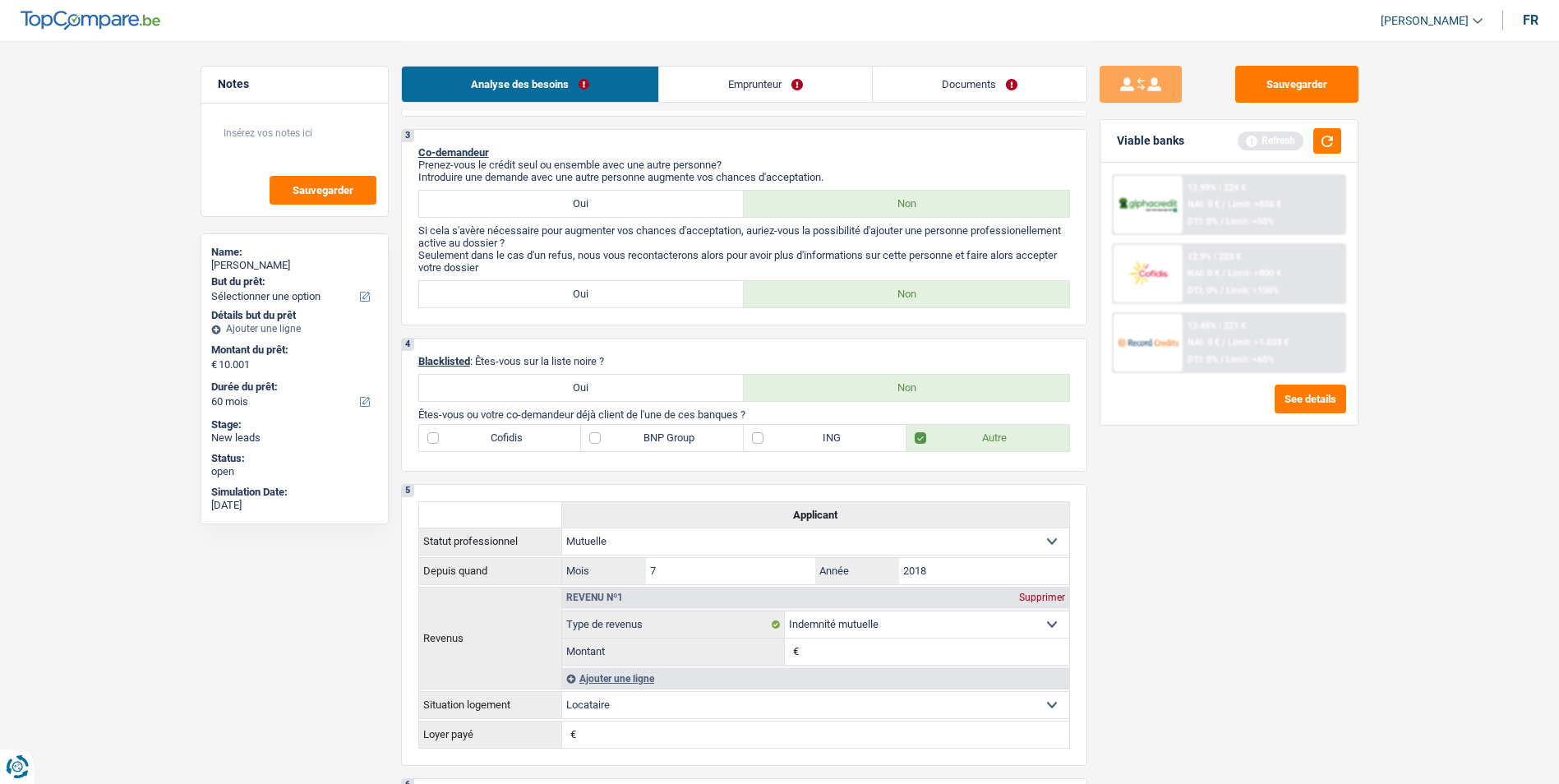
drag, startPoint x: 433, startPoint y: 440, endPoint x: 498, endPoint y: 450, distance: 65.8
click at [498, 450] on label "Cofidis" at bounding box center [500, 438] width 162 height 26
click at [498, 450] on input "Cofidis" at bounding box center [500, 438] width 162 height 26
checkbox input "true"
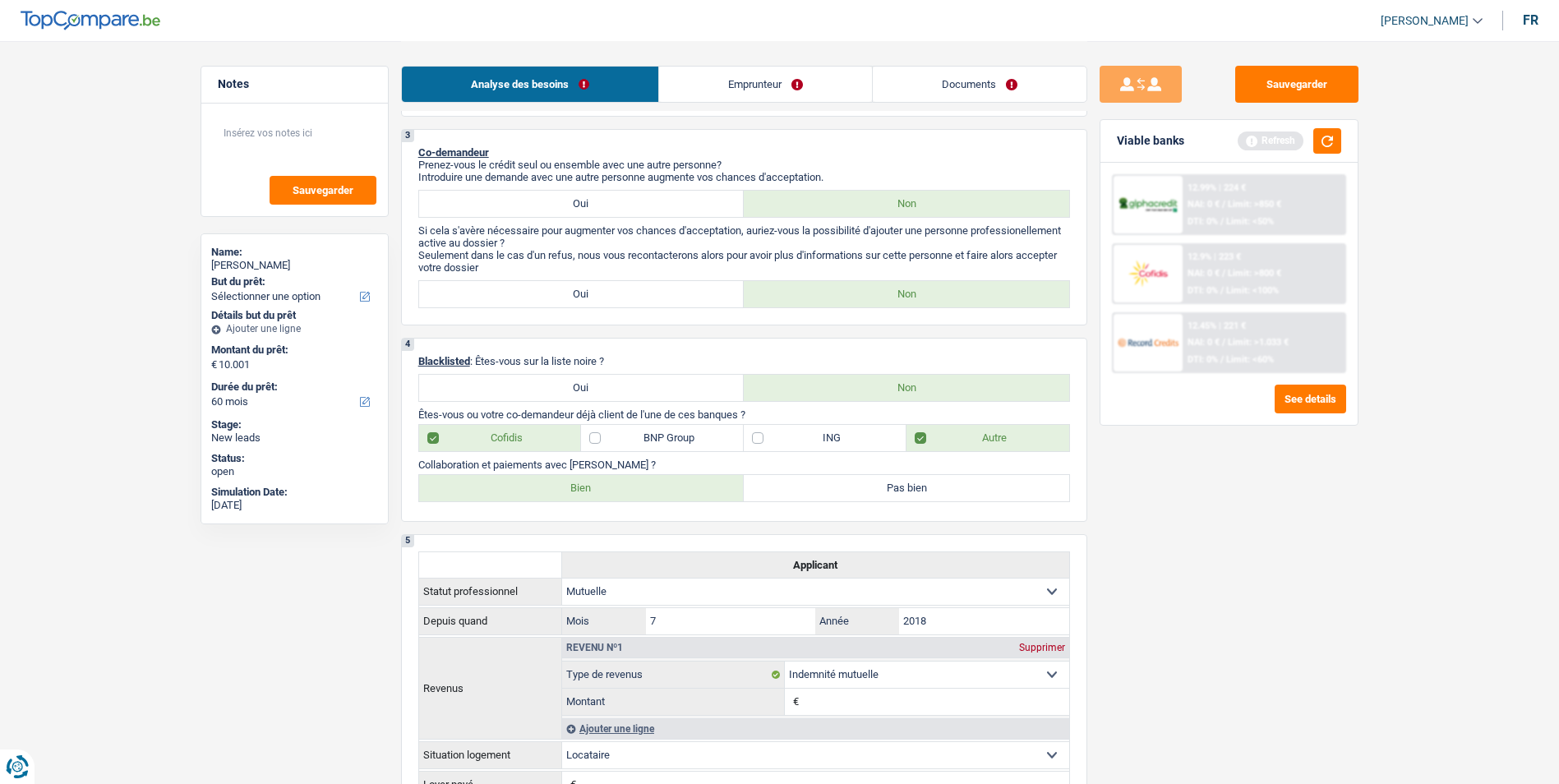
click at [563, 487] on label "Bien" at bounding box center [581, 488] width 326 height 26
click at [563, 487] on input "Bien" at bounding box center [581, 488] width 326 height 26
radio input "true"
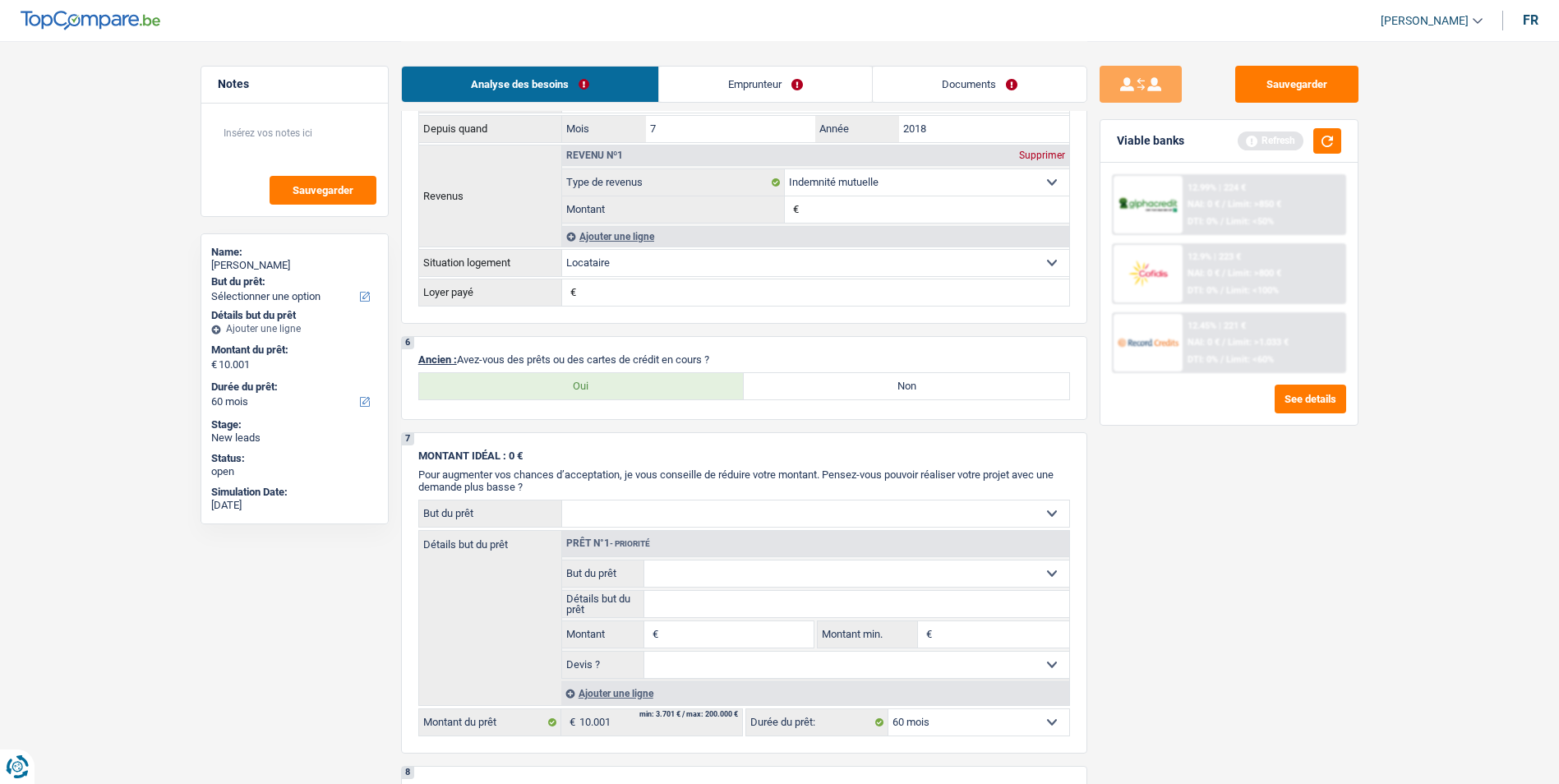
scroll to position [986, 0]
click at [614, 382] on label "Oui" at bounding box center [581, 385] width 326 height 26
click at [614, 382] on input "Oui" at bounding box center [581, 385] width 326 height 26
radio input "true"
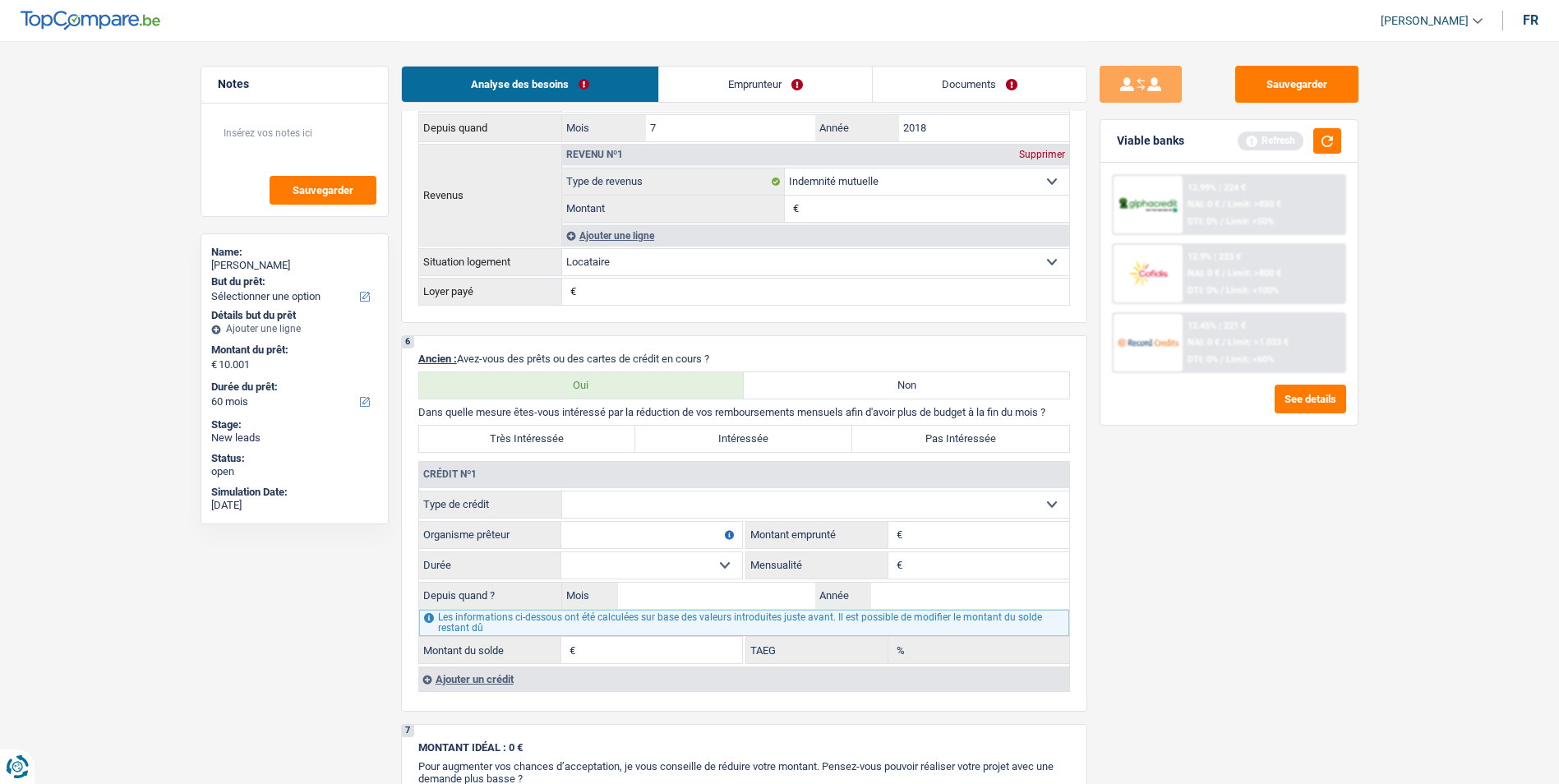
click at [596, 436] on label "Très Intéressée" at bounding box center [528, 439] width 217 height 26
click at [596, 436] on input "Très Intéressée" at bounding box center [528, 439] width 217 height 26
radio input "true"
click at [761, 508] on select "Carte ou ouverture de crédit Prêt hypothécaire Vente à tempérament Prêt à tempé…" at bounding box center [815, 504] width 507 height 26
select select "personalLoan"
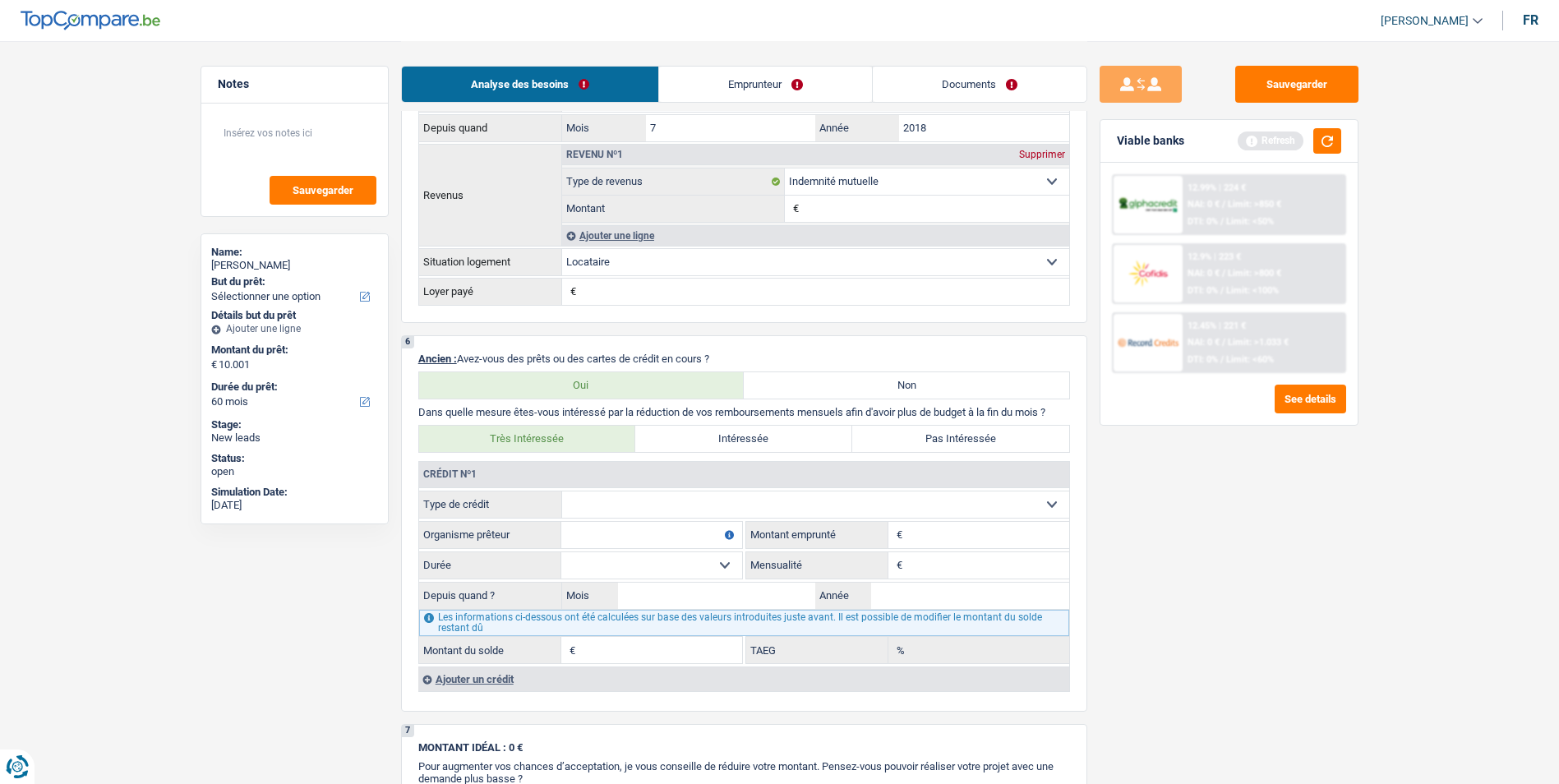
type input "0"
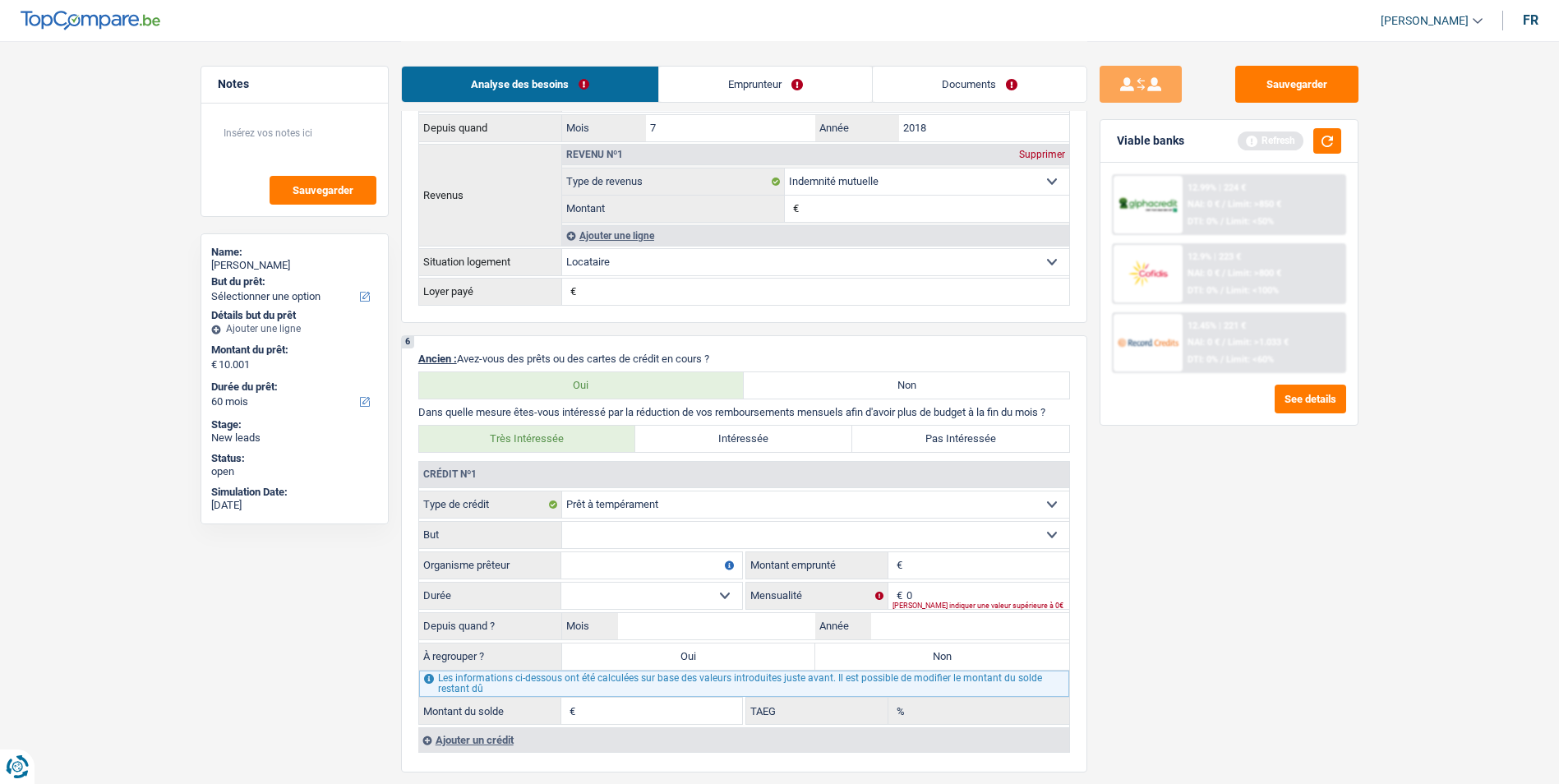
click at [644, 573] on input "Organisme prêteur" at bounding box center [652, 565] width 181 height 26
type input "Cofidis"
click at [1008, 559] on input "Montant" at bounding box center [988, 565] width 162 height 26
type input "5.500"
click at [971, 595] on input "0" at bounding box center [988, 595] width 162 height 26
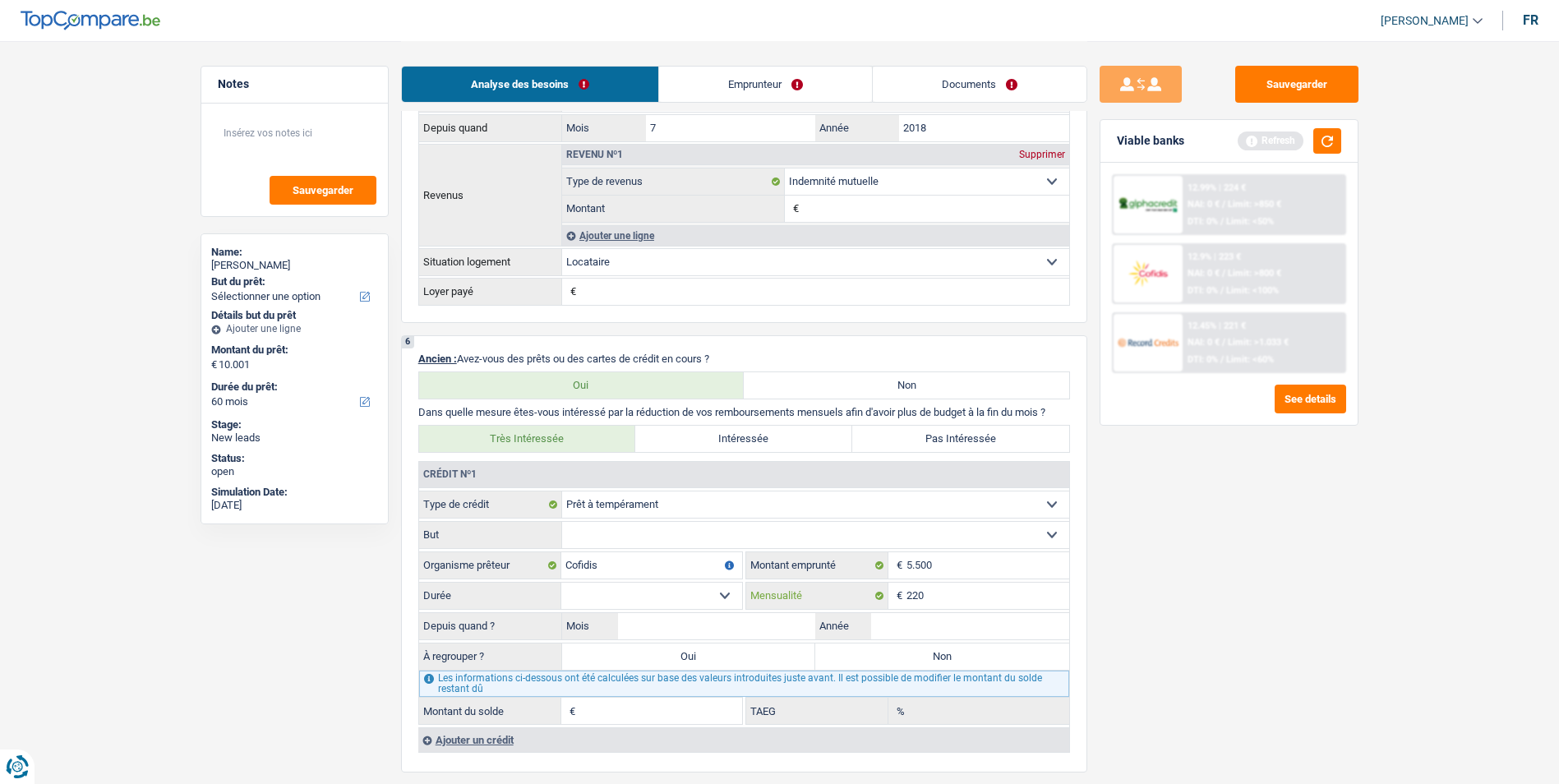
type input "220"
click at [726, 591] on select "12 mois 18 mois 24 mois 30 mois 36 mois Sélectionner une option" at bounding box center [652, 595] width 181 height 26
click at [710, 503] on select "Carte ou ouverture de crédit Prêt hypothécaire Vente à tempérament Prêt à tempé…" at bounding box center [815, 504] width 507 height 26
select select "cardOrCredit"
click at [562, 491] on select "Carte ou ouverture de crédit Prêt hypothécaire Vente à tempérament Prêt à tempé…" at bounding box center [815, 504] width 507 height 26
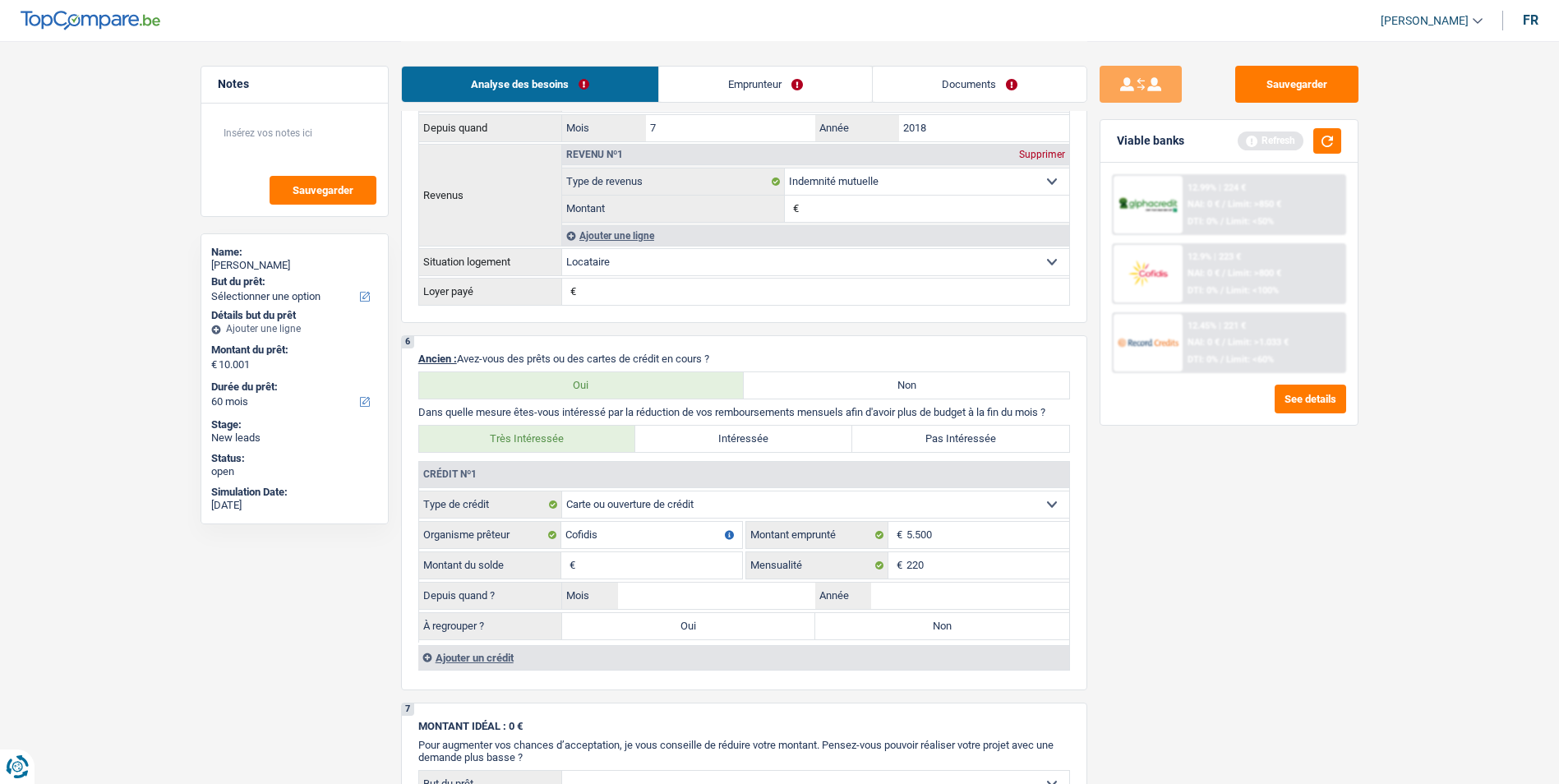
click at [708, 552] on input "Montant du solde" at bounding box center [660, 565] width 162 height 26
type input "5.500"
click at [696, 588] on input "Mois" at bounding box center [717, 595] width 198 height 26
click at [705, 633] on label "Oui" at bounding box center [689, 626] width 254 height 26
click at [705, 633] on input "Oui" at bounding box center [689, 626] width 254 height 26
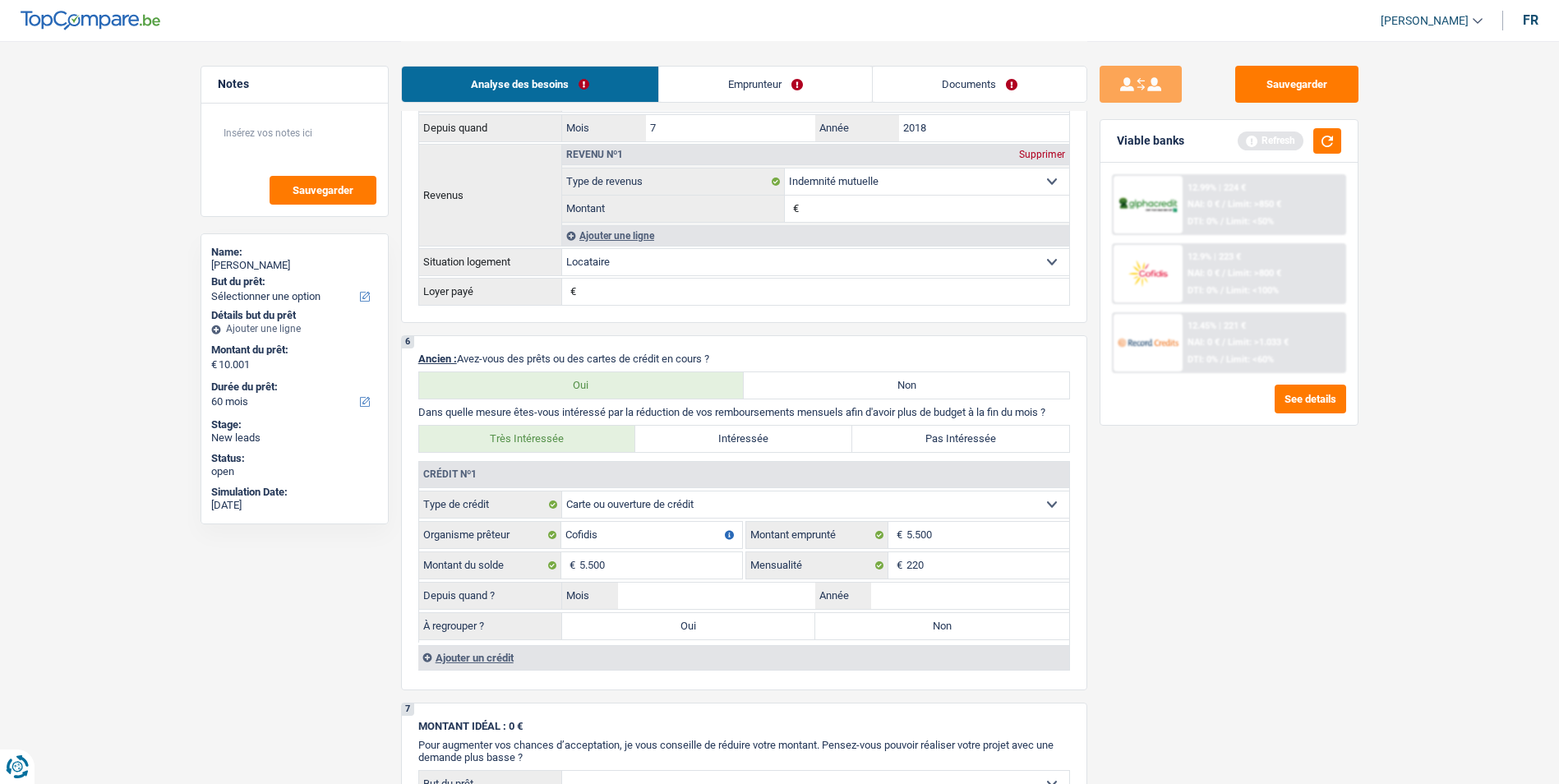
radio input "true"
type input "5.500"
select select "36"
type input "5.500"
select select "36"
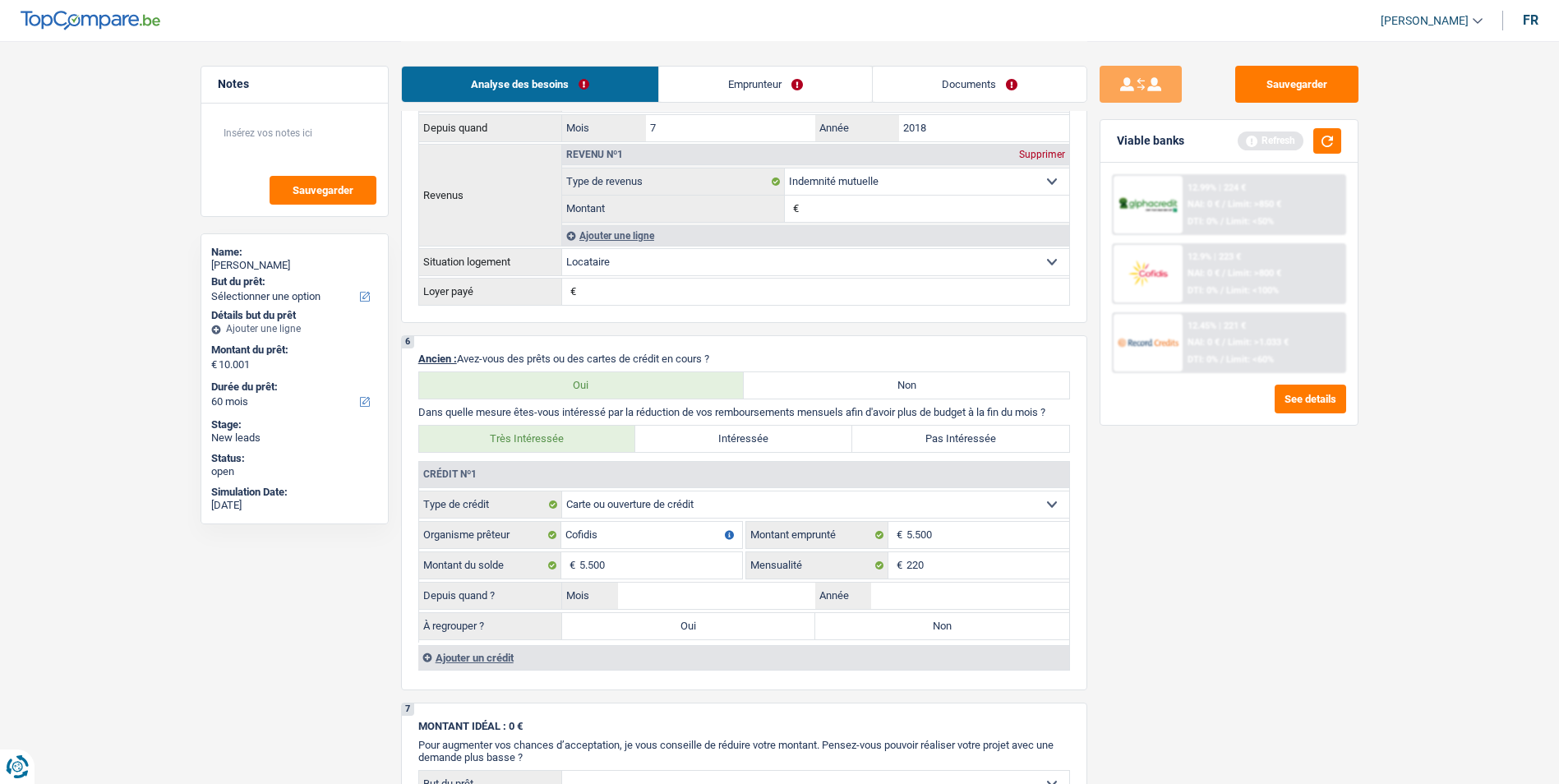
type input "5.500"
select select "36"
select select "refinancing"
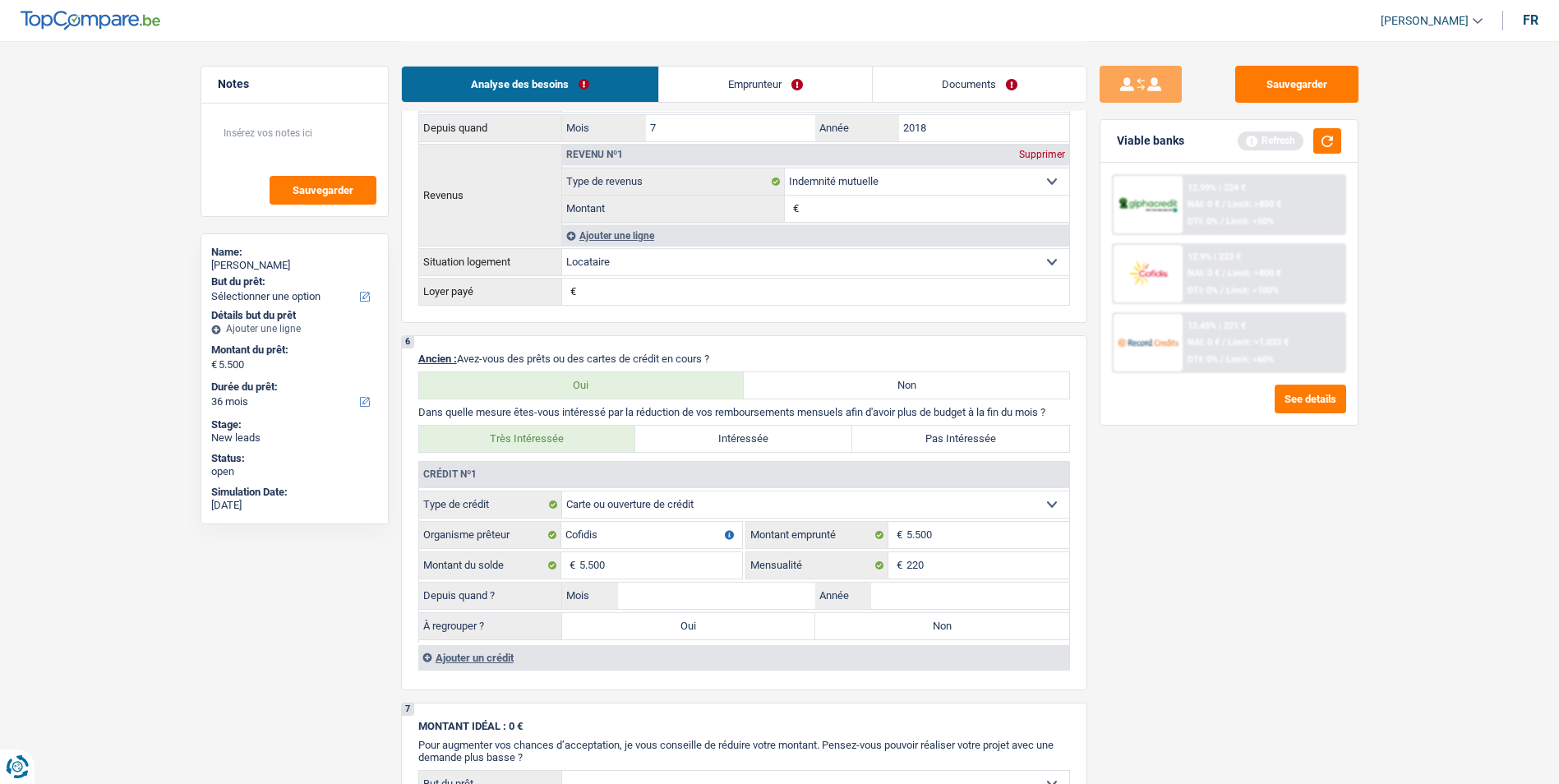
select select "refinancing"
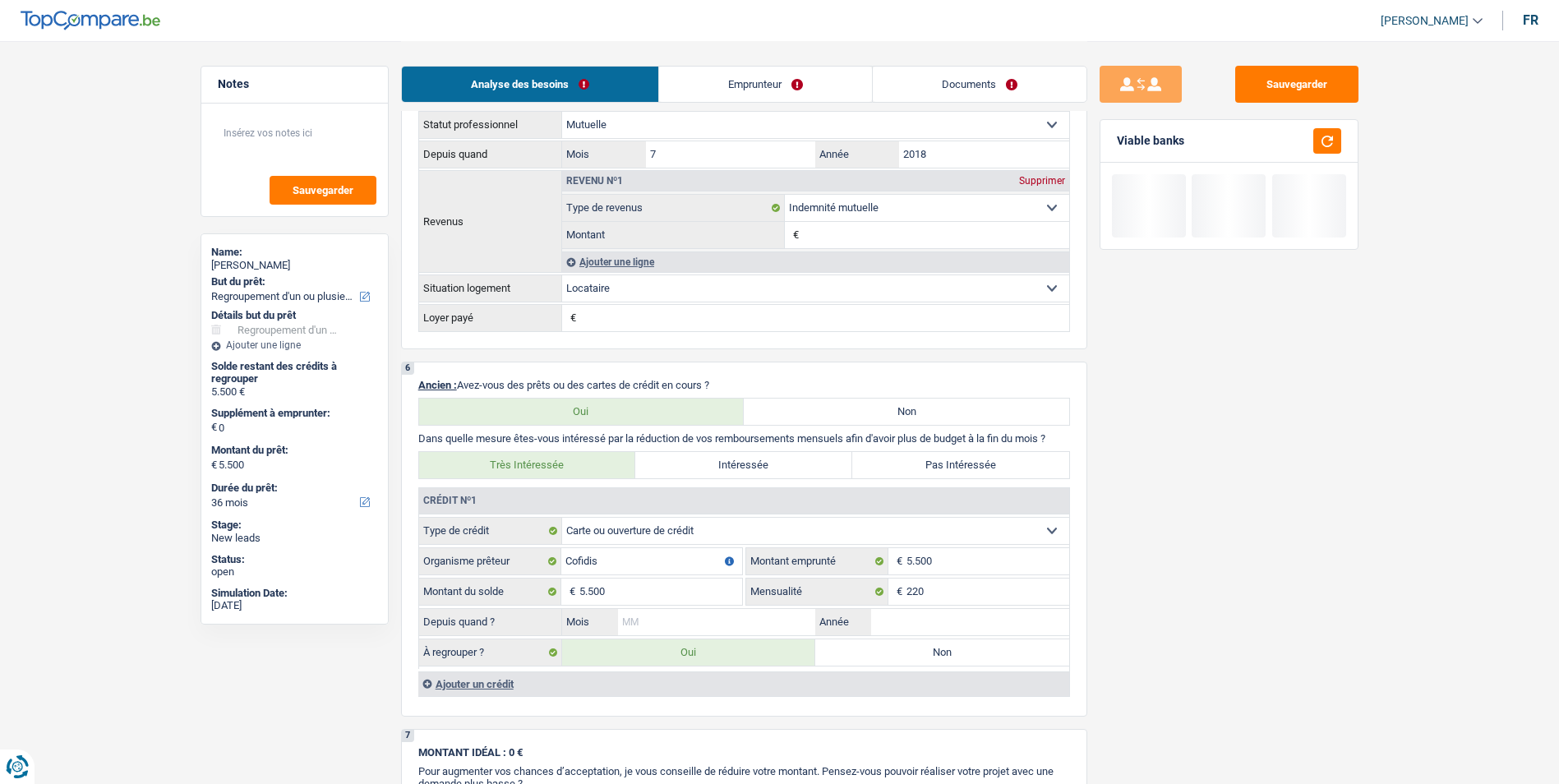
click at [699, 618] on input "Mois" at bounding box center [717, 622] width 198 height 26
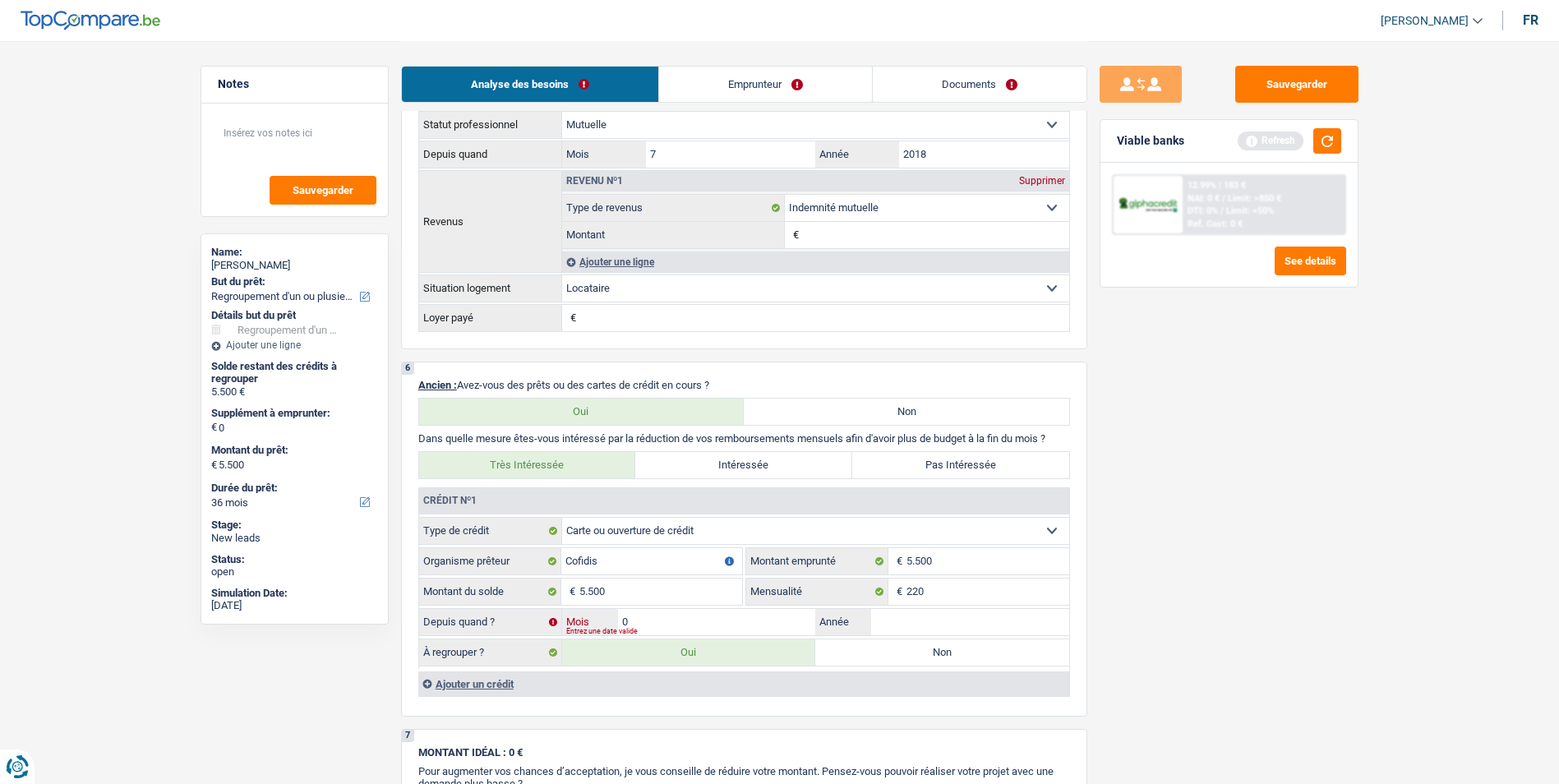
type input "01"
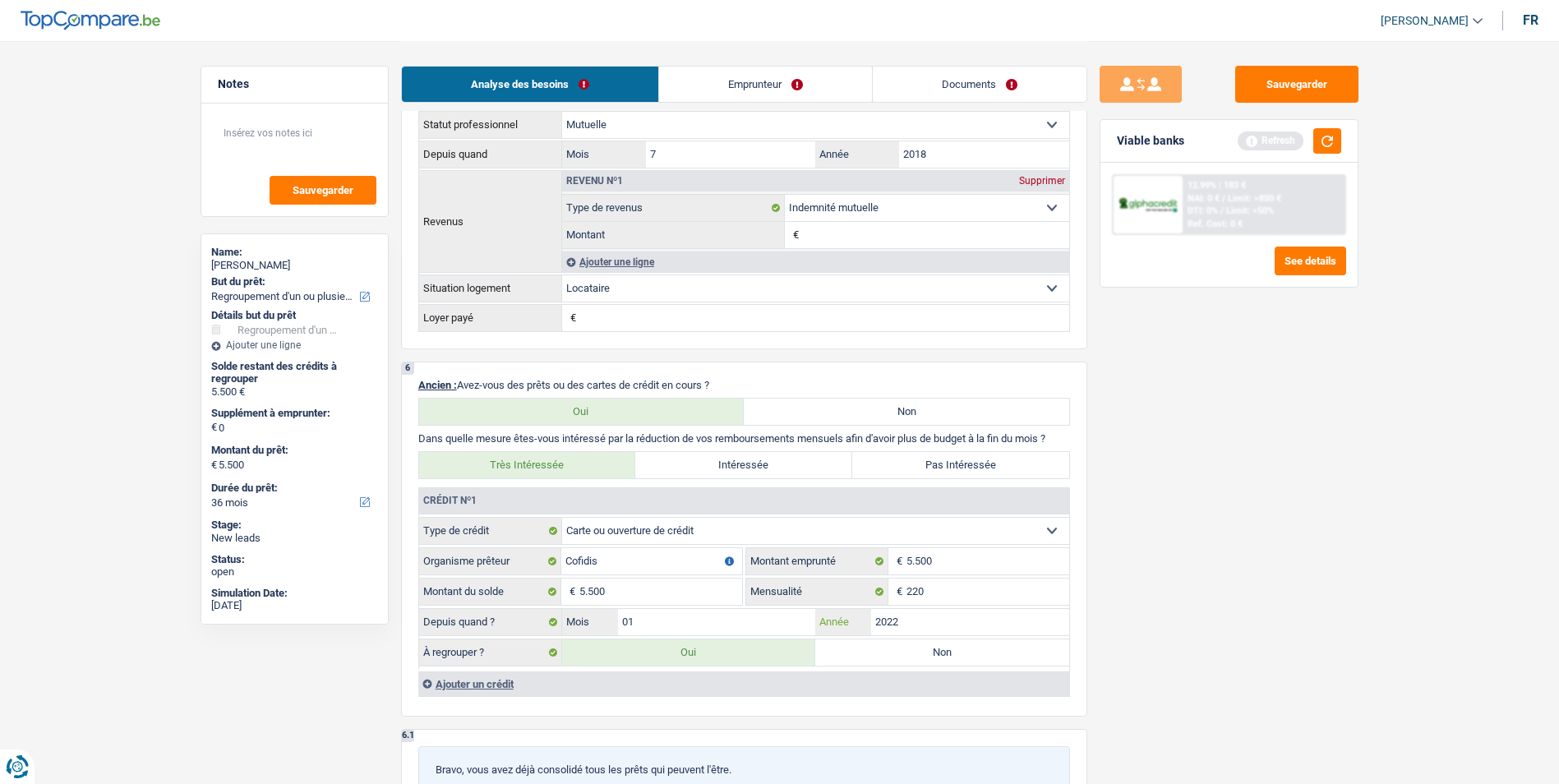
type input "2022"
click at [492, 682] on div "Ajouter un crédit" at bounding box center [744, 683] width 651 height 25
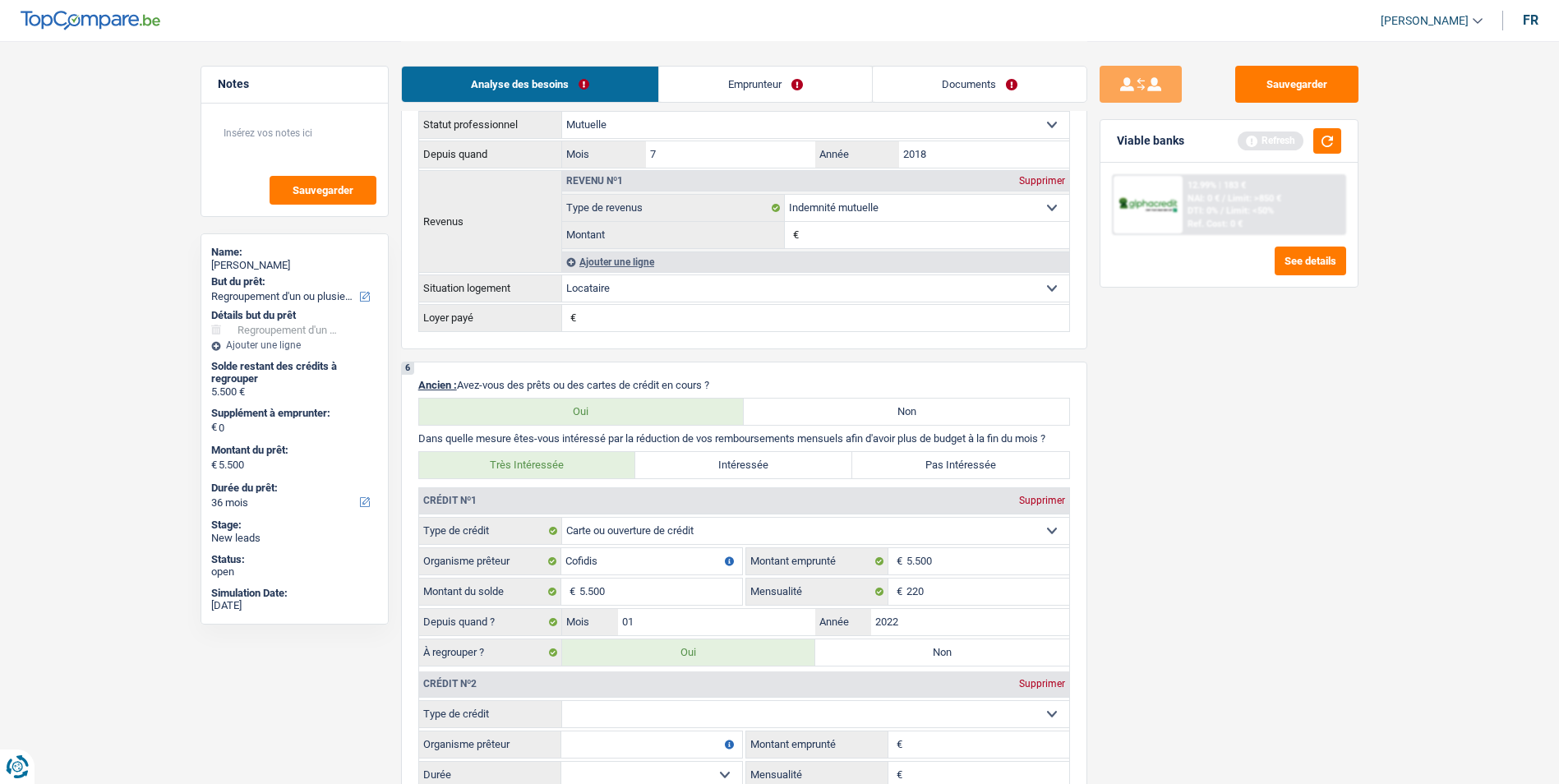
click at [1041, 690] on div "Crédit nº2 Supprimer" at bounding box center [744, 684] width 650 height 26
click at [1038, 679] on div "Supprimer" at bounding box center [1041, 684] width 54 height 10
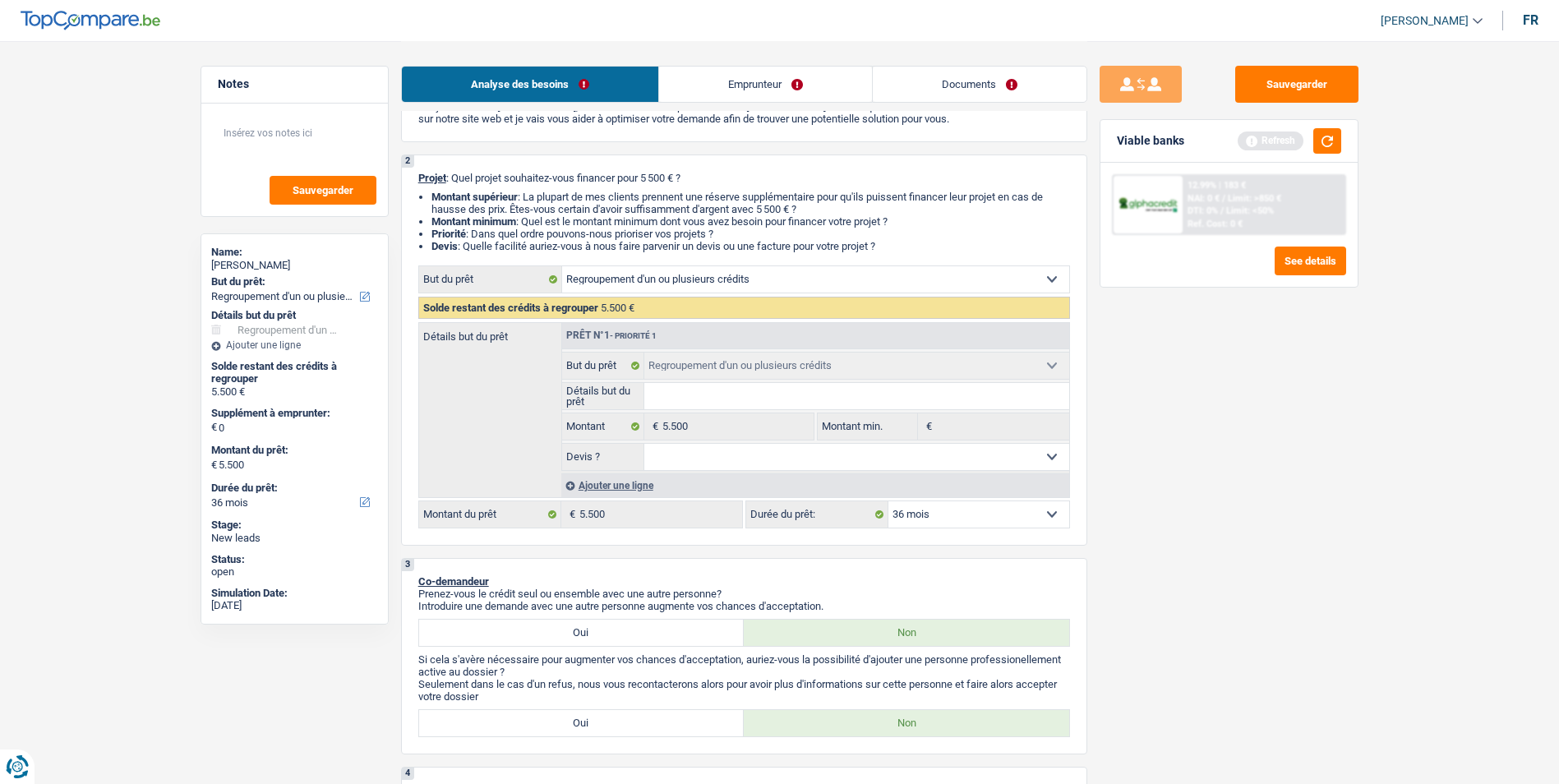
scroll to position [0, 0]
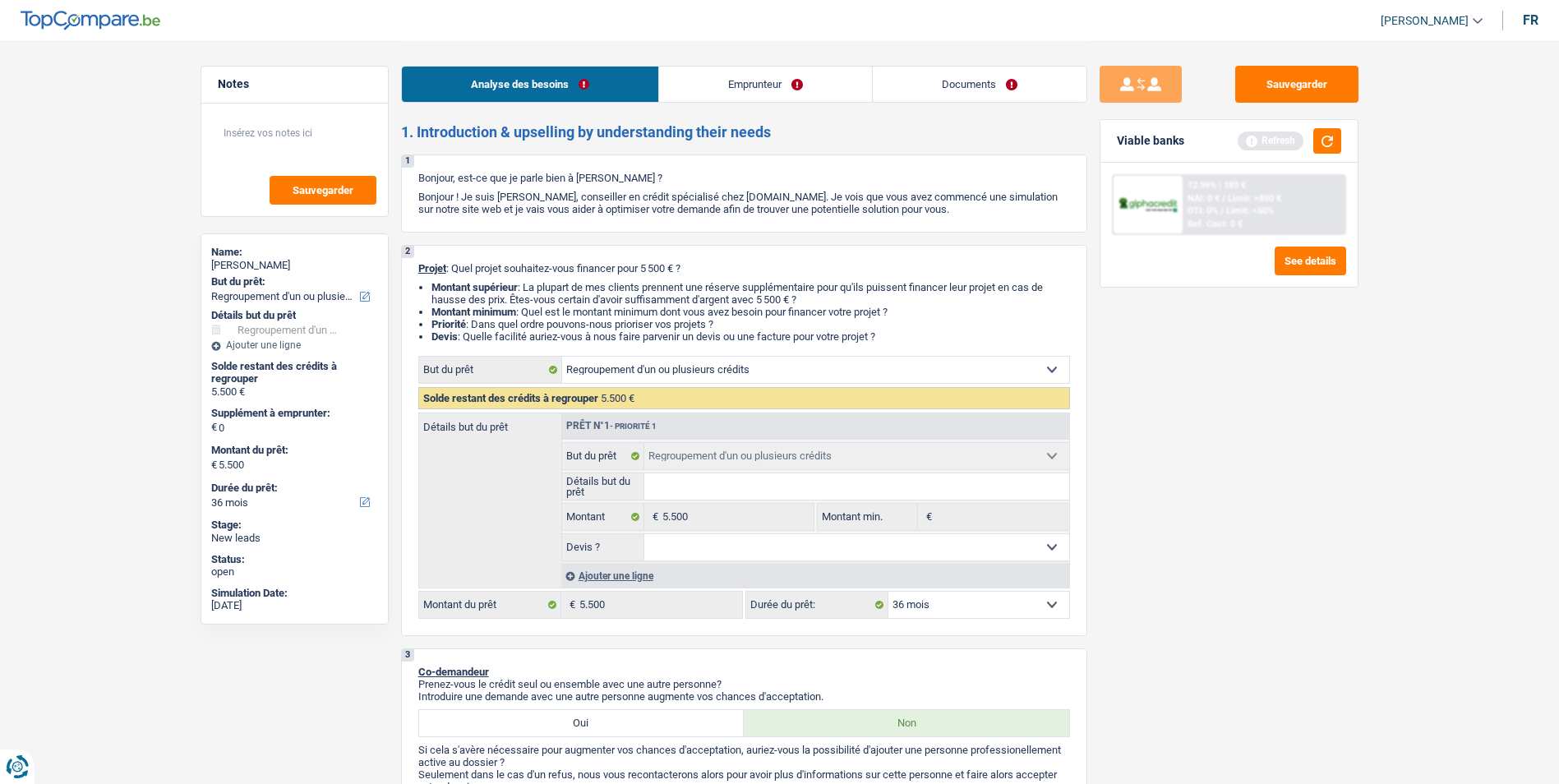
click at [751, 87] on link "Emprunteur" at bounding box center [766, 84] width 213 height 35
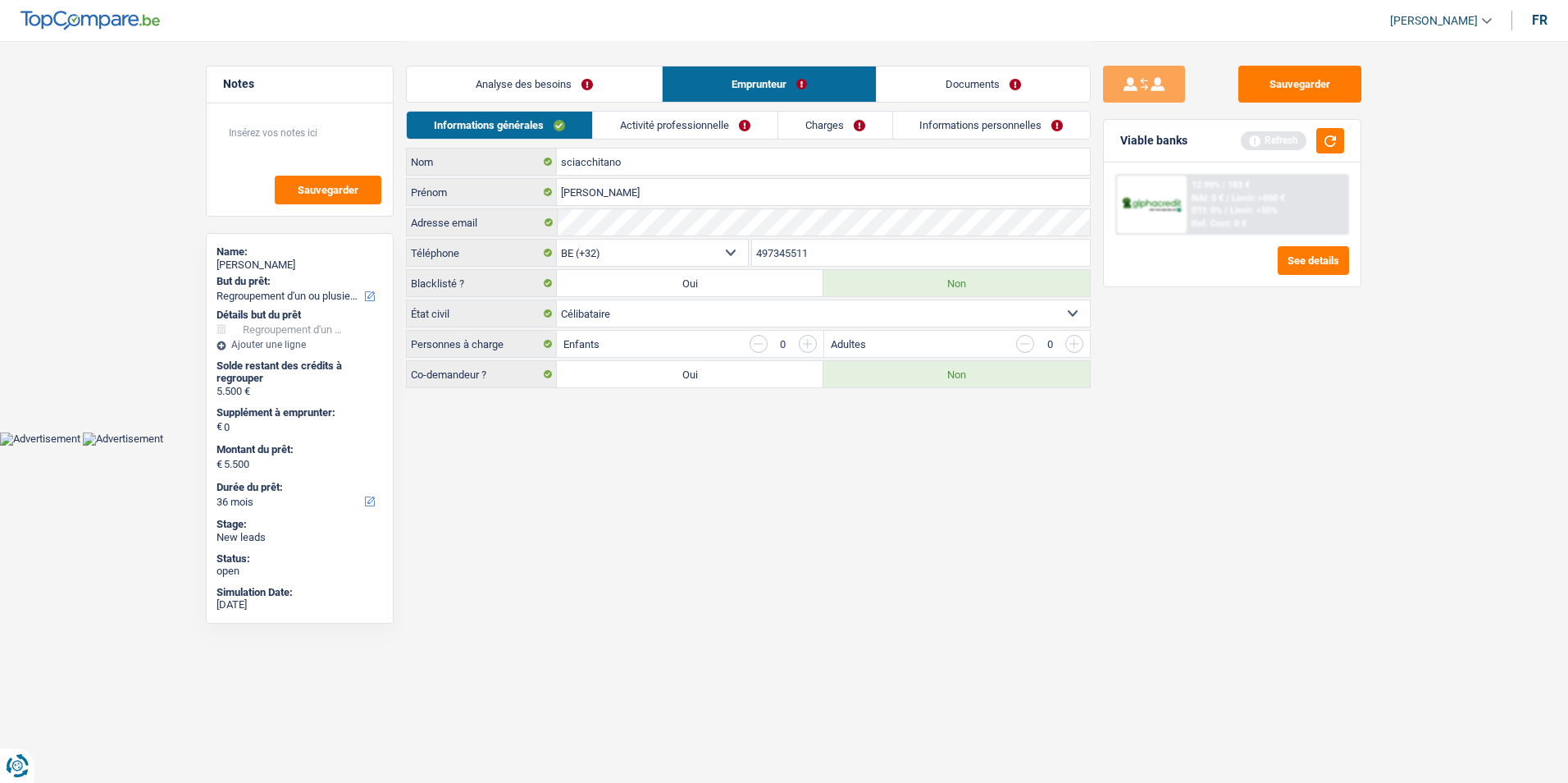
click at [718, 125] on link "Activité professionnelle" at bounding box center [686, 124] width 185 height 27
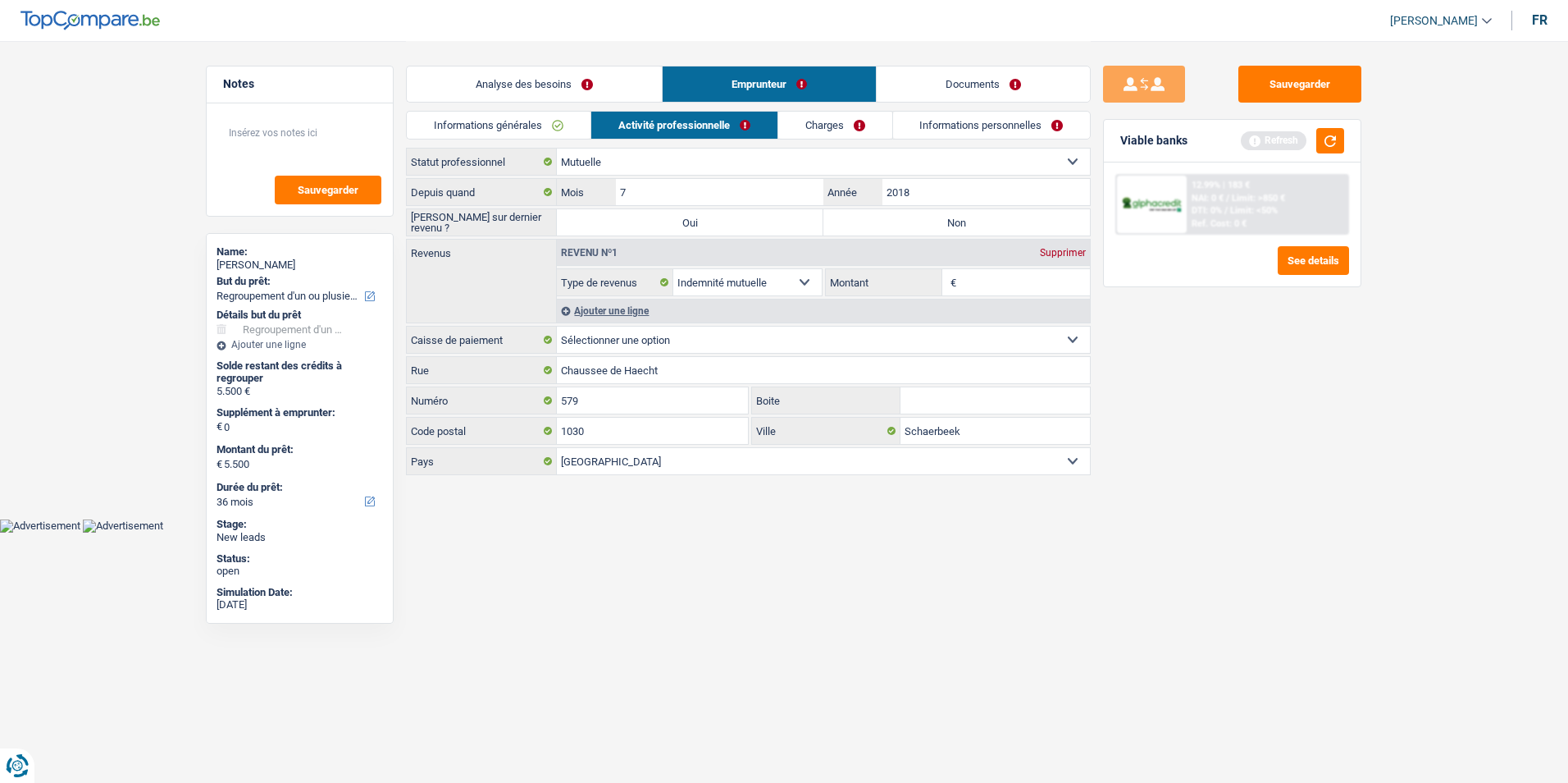
click at [873, 219] on label "Non" at bounding box center [957, 222] width 266 height 26
click at [873, 219] on input "Non" at bounding box center [957, 222] width 266 height 26
radio input "true"
click at [1009, 283] on input "Montant" at bounding box center [1025, 282] width 130 height 26
type input "1.650"
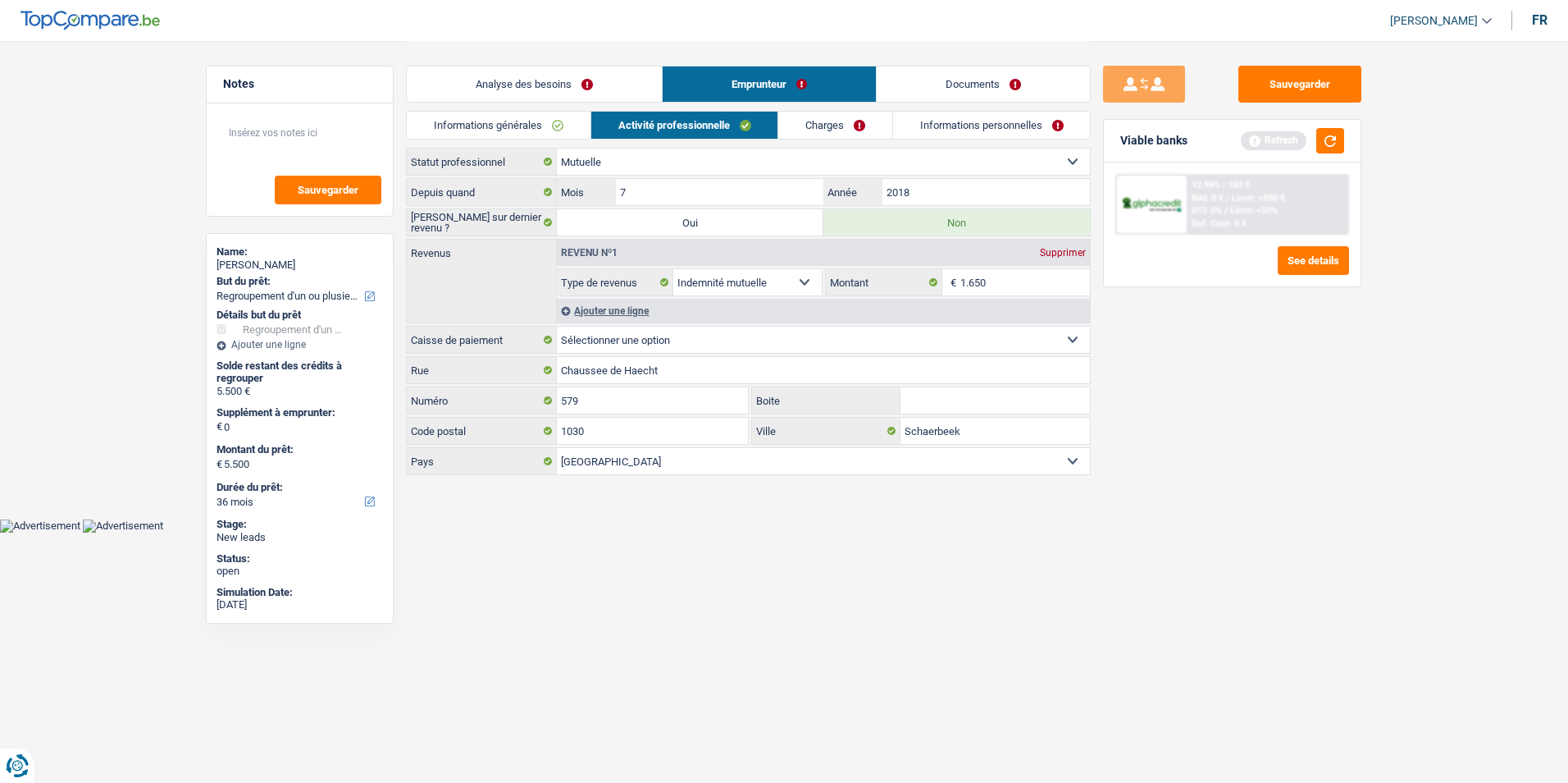
click at [831, 124] on link "Charges" at bounding box center [835, 124] width 114 height 27
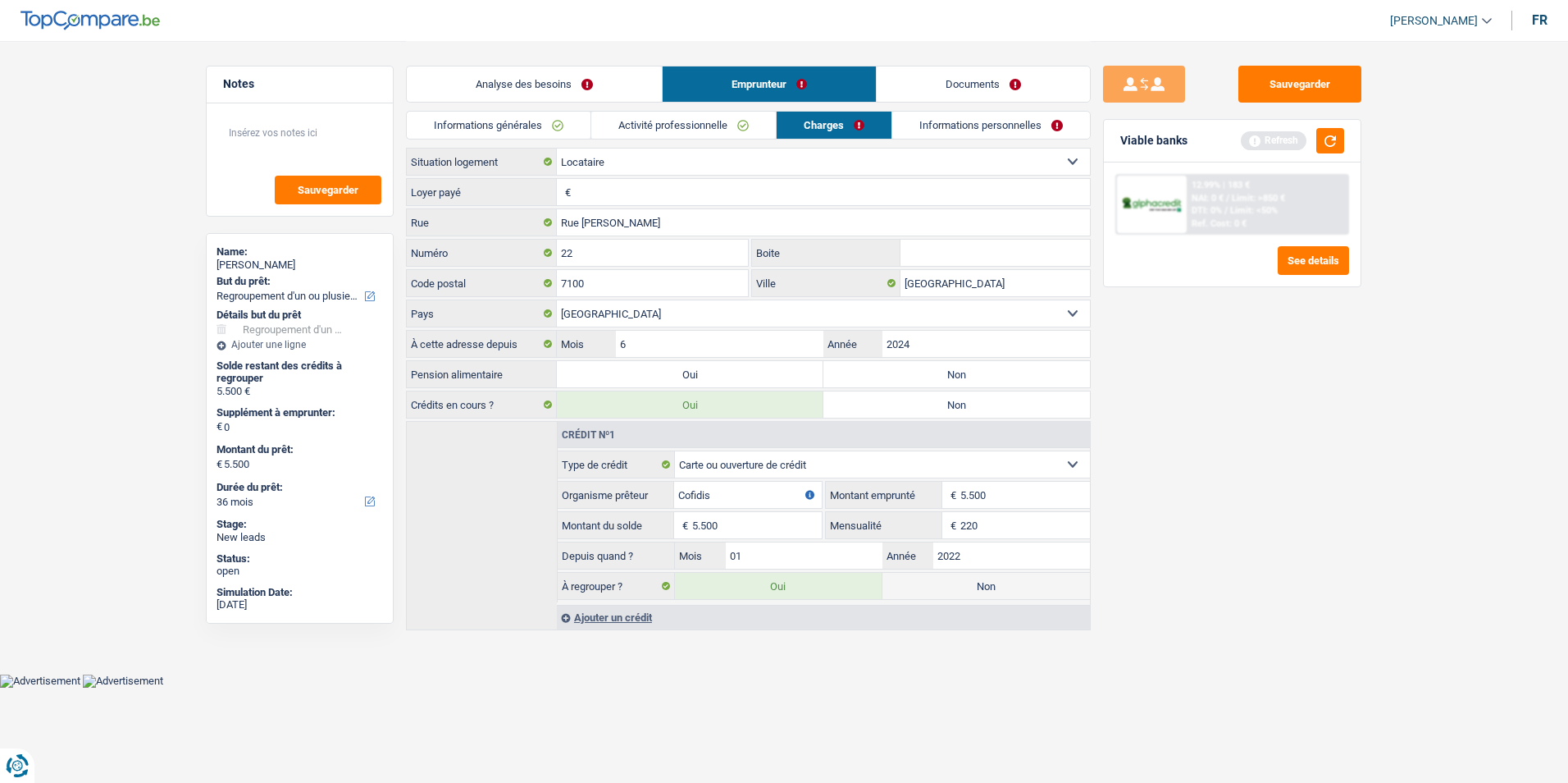
click at [682, 181] on input "Loyer payé" at bounding box center [833, 192] width 515 height 26
type input "650"
click at [1220, 370] on div "Sauvegarder Viable banks Refresh 12.99% | 183 € NAI: 0 € / Limit: >850 € DTI: 0…" at bounding box center [1232, 410] width 283 height 691
click at [943, 374] on label "Non" at bounding box center [957, 374] width 266 height 26
click at [943, 374] on input "Non" at bounding box center [957, 374] width 266 height 26
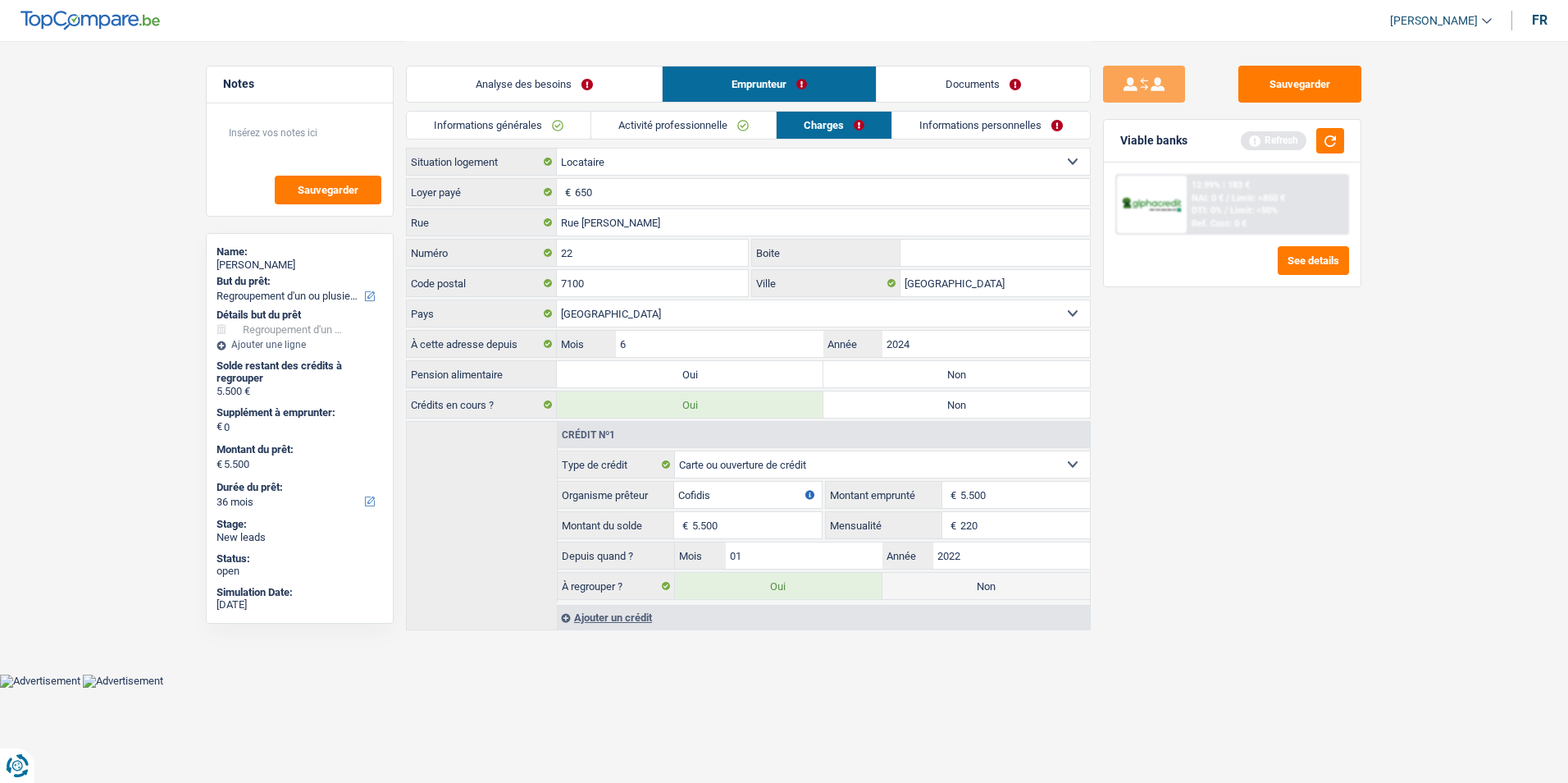
radio input "true"
click at [967, 122] on link "Informations personnelles" at bounding box center [992, 124] width 198 height 27
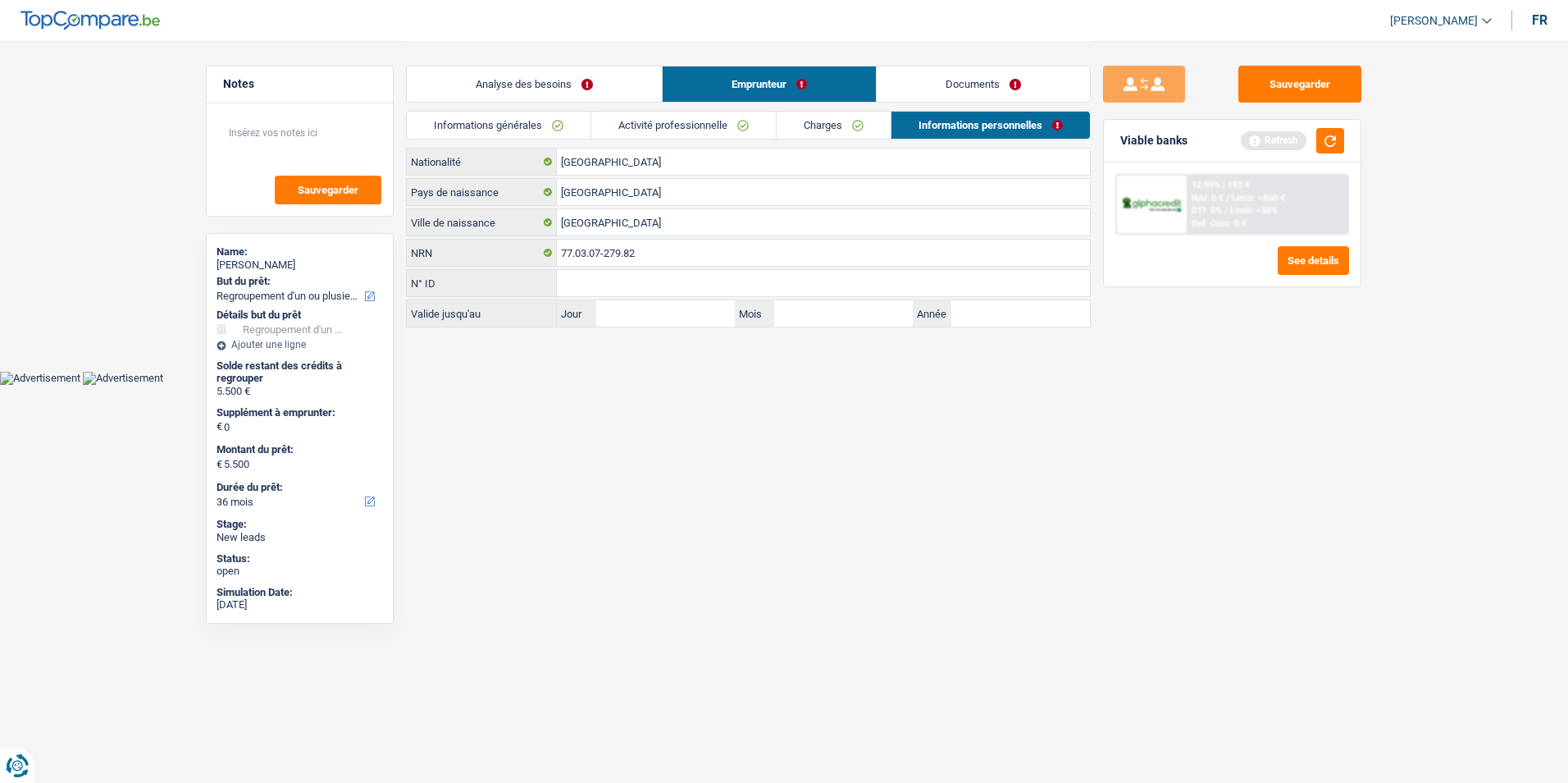
click at [569, 123] on link "Informations générales" at bounding box center [498, 124] width 184 height 27
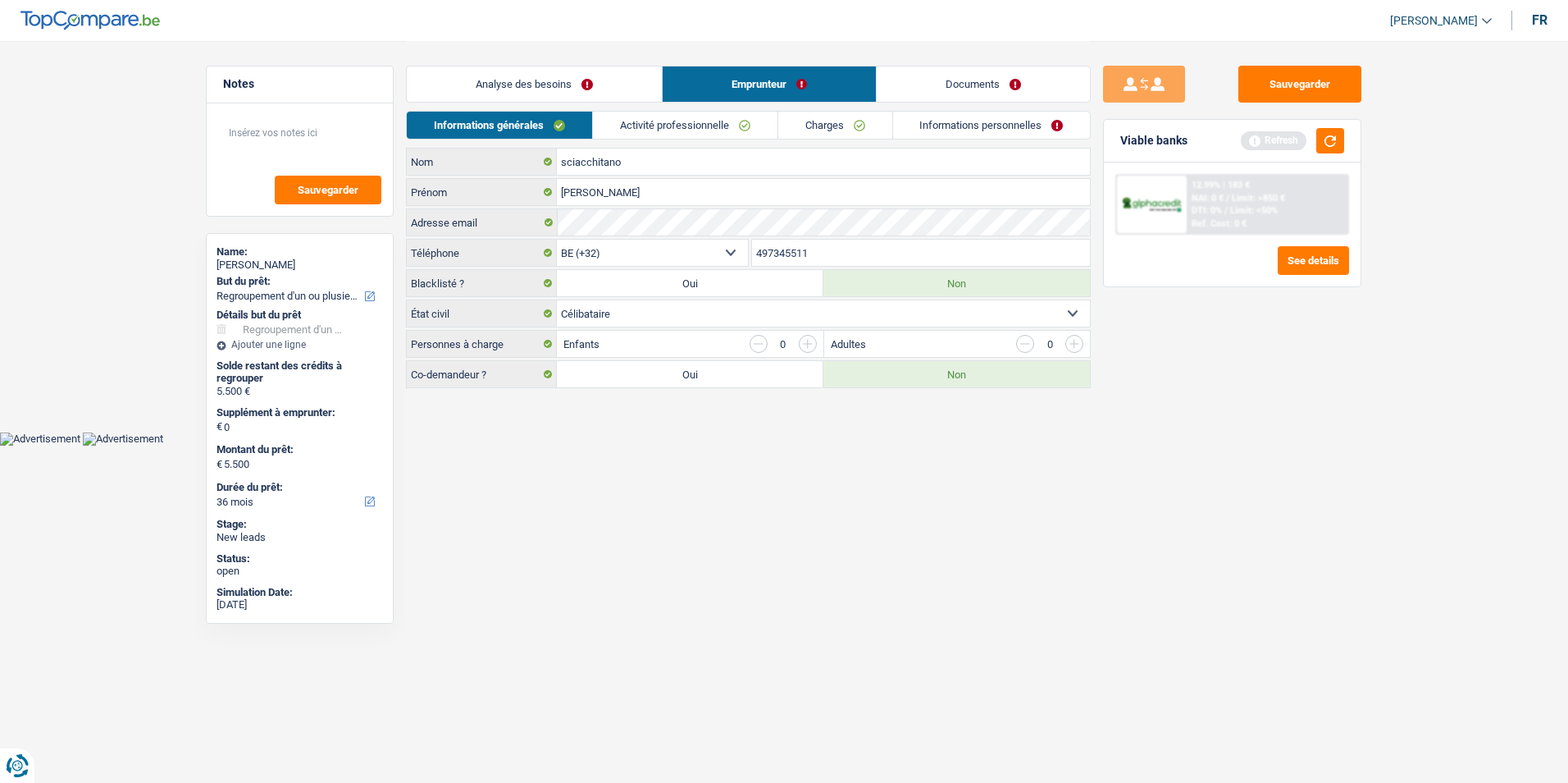
click at [654, 132] on link "Activité professionnelle" at bounding box center [686, 124] width 185 height 27
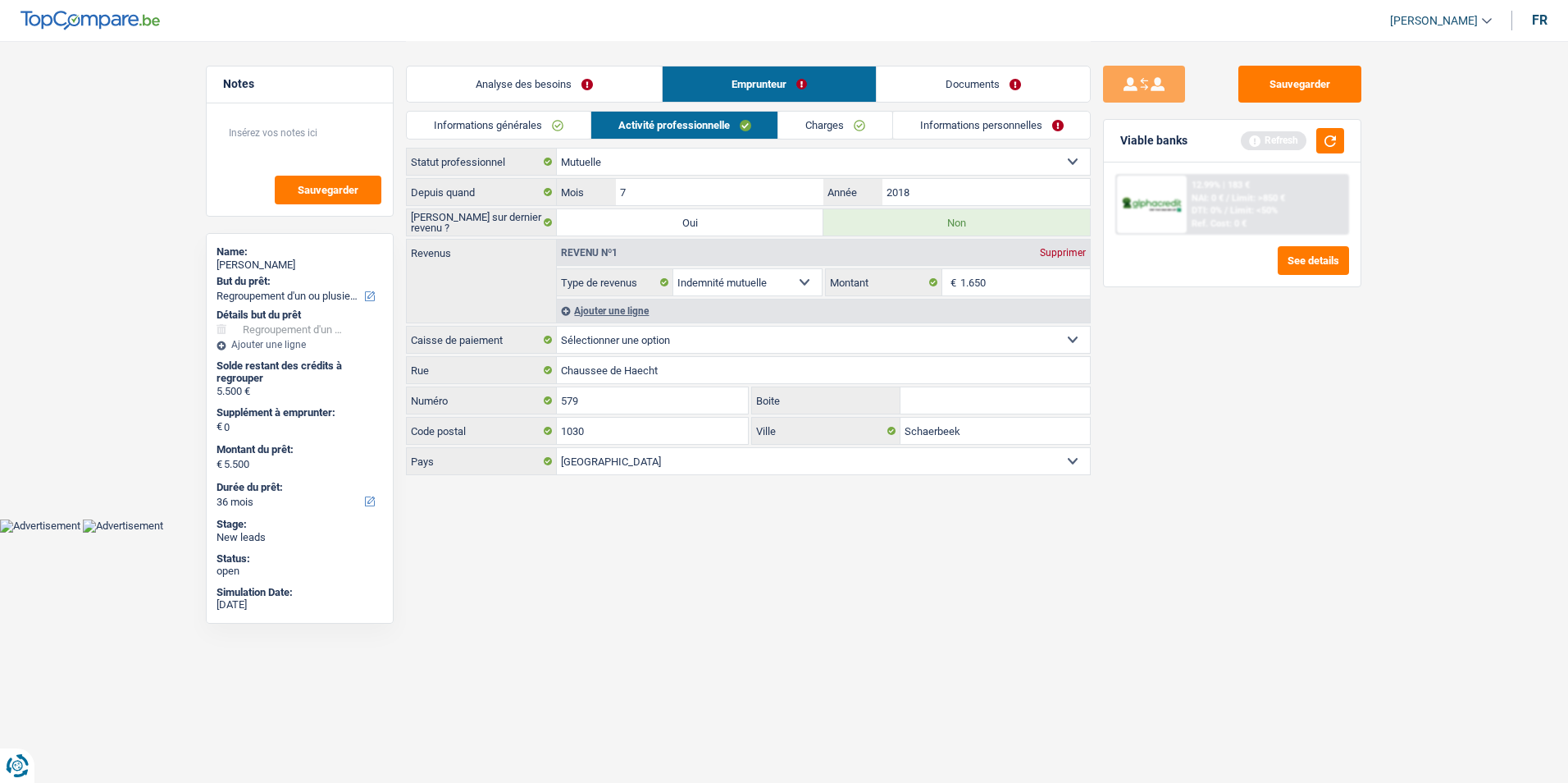
click at [801, 134] on link "Charges" at bounding box center [835, 124] width 114 height 27
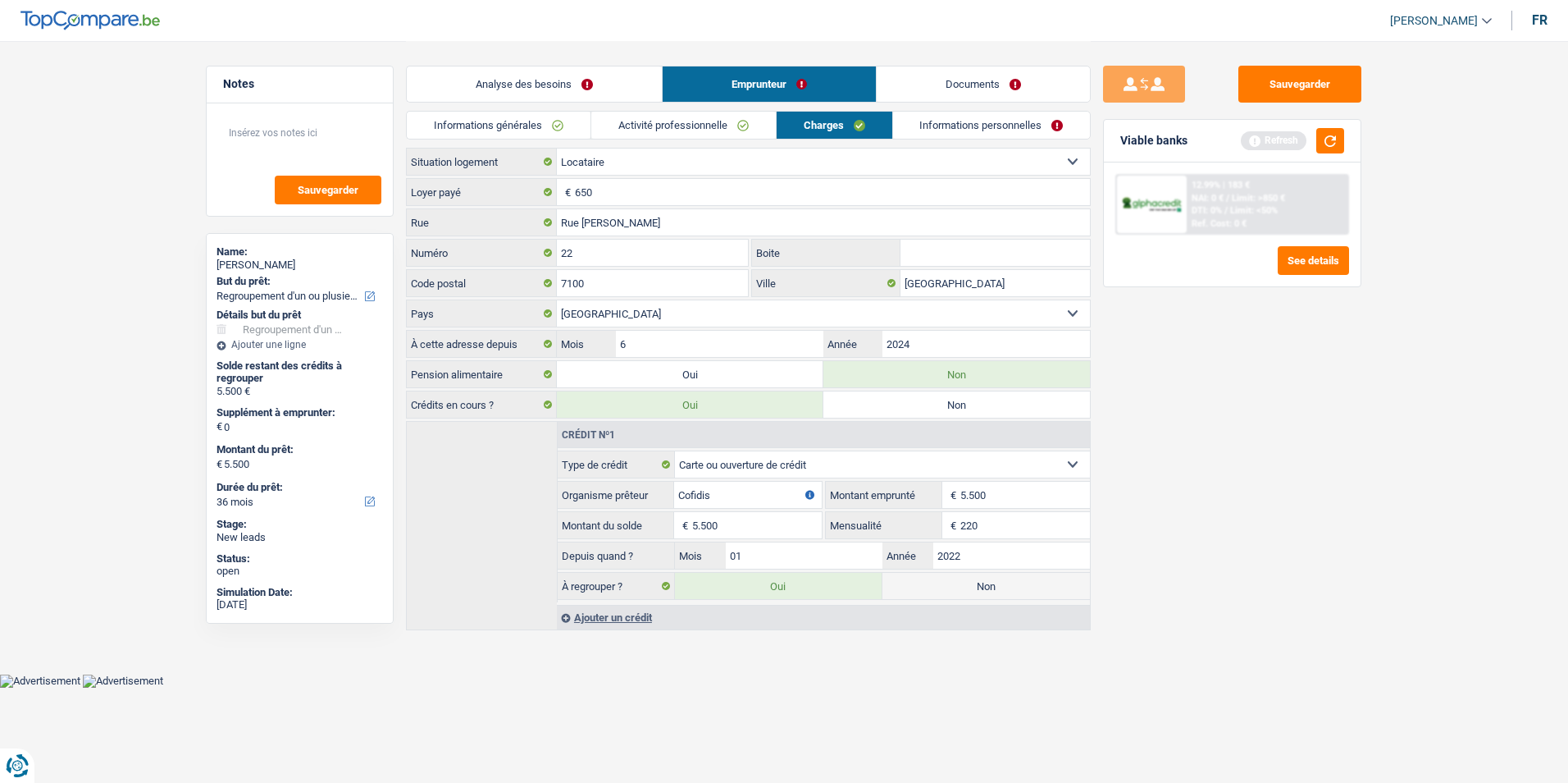
click at [945, 119] on link "Informations personnelles" at bounding box center [992, 124] width 198 height 27
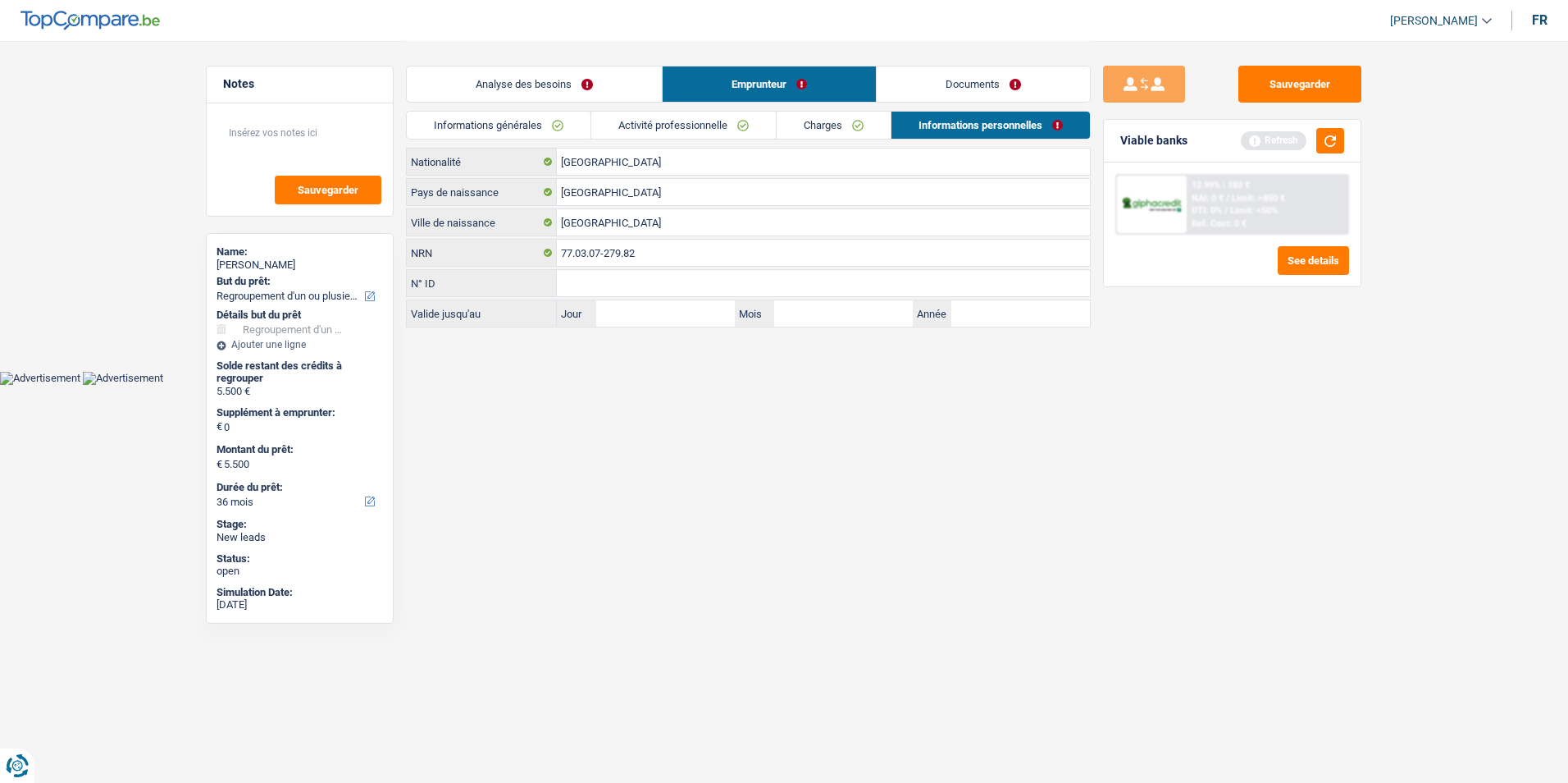
click at [737, 125] on link "Activité professionnelle" at bounding box center [684, 124] width 185 height 27
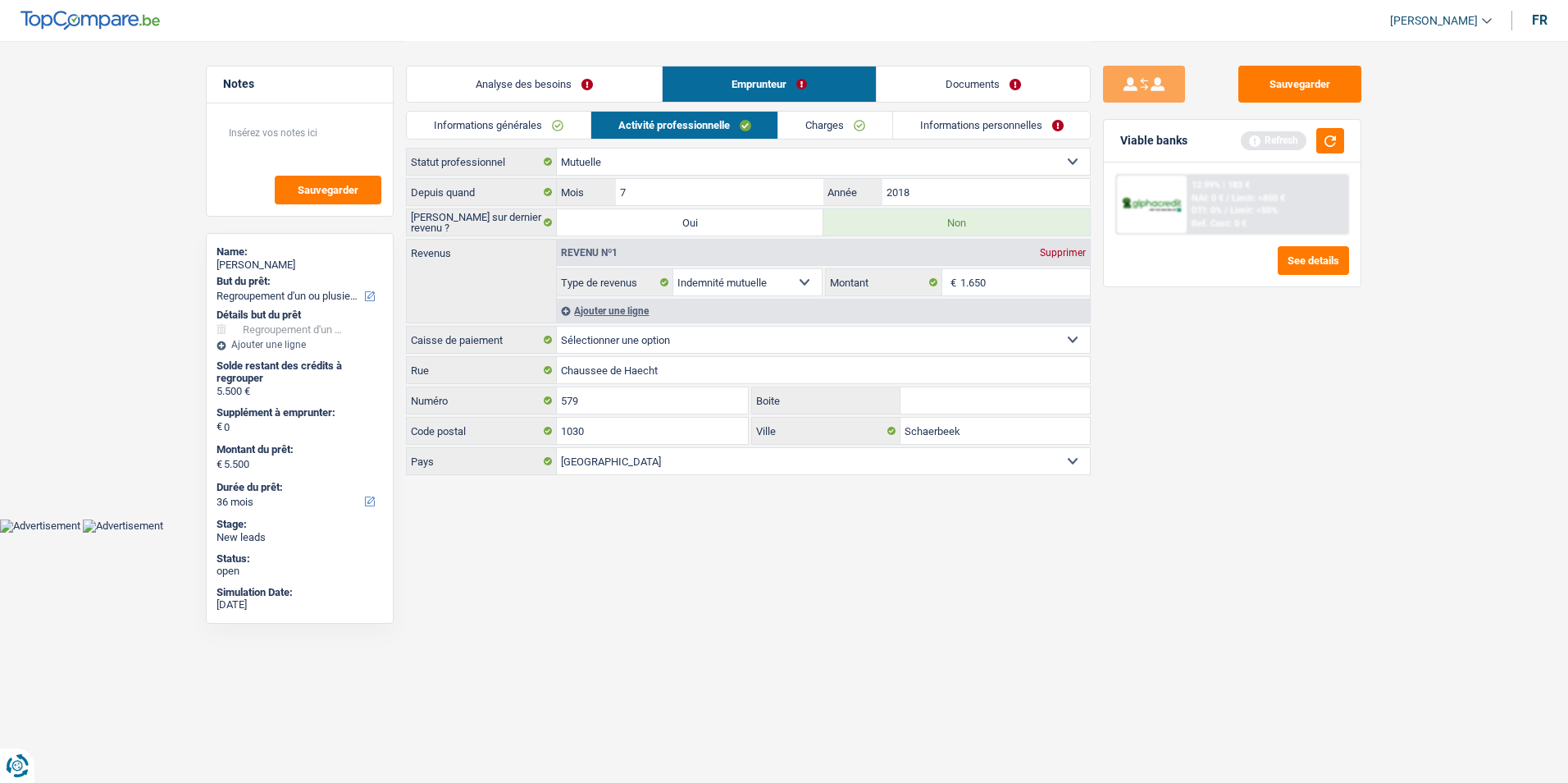
click at [800, 126] on link "Charges" at bounding box center [835, 124] width 114 height 27
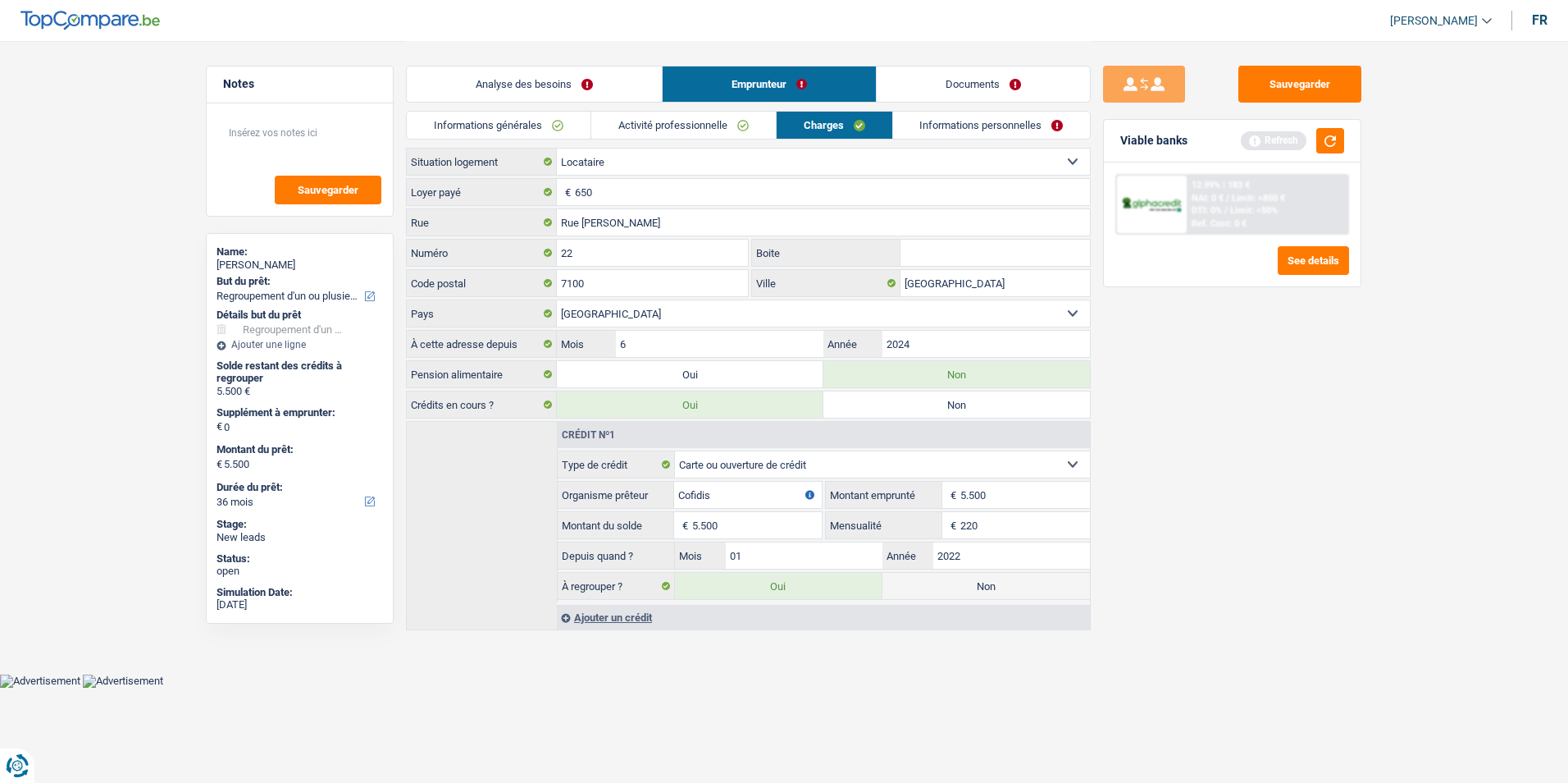
click at [601, 91] on link "Analyse des besoins" at bounding box center [534, 83] width 255 height 35
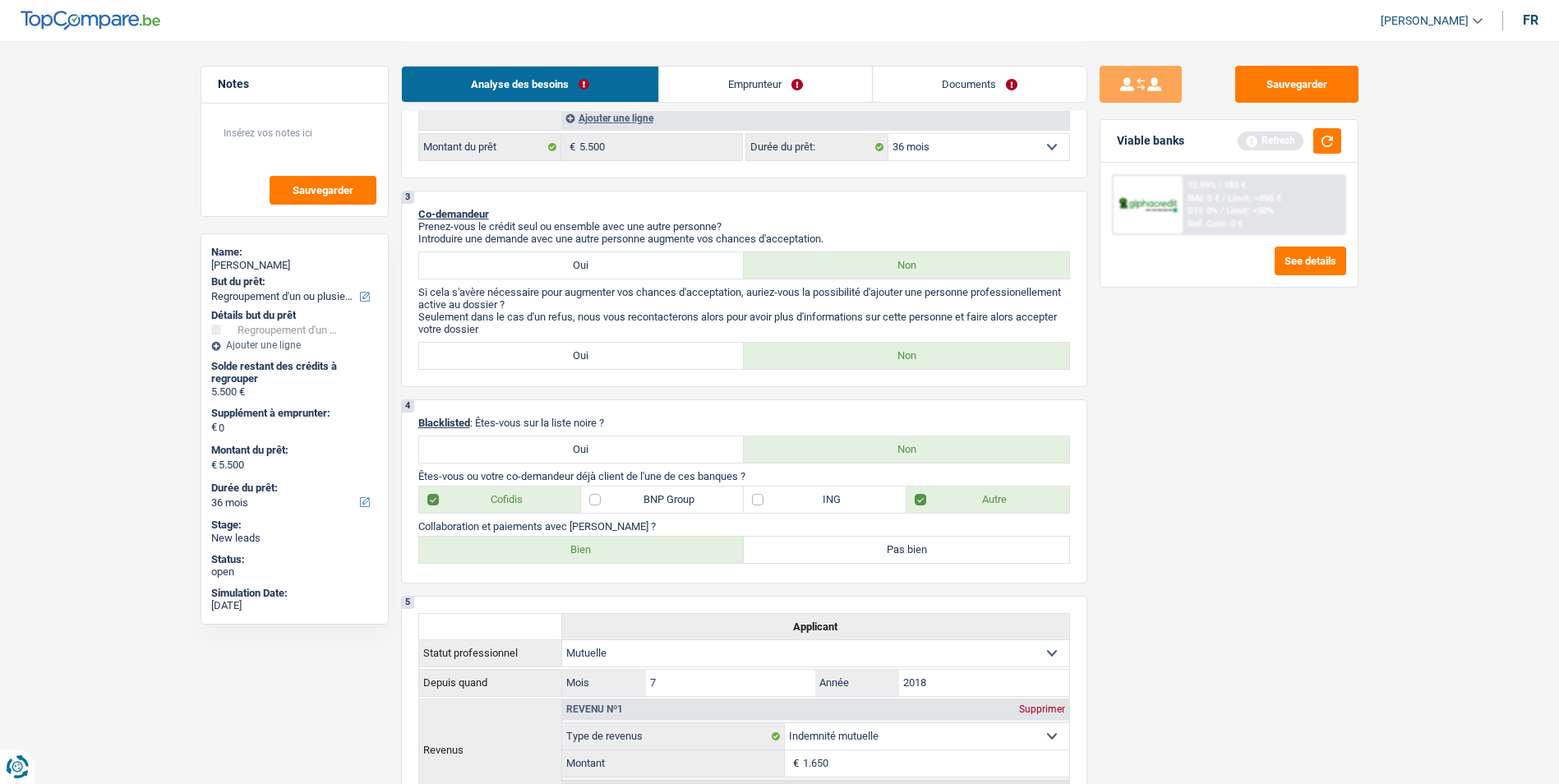
scroll to position [328, 0]
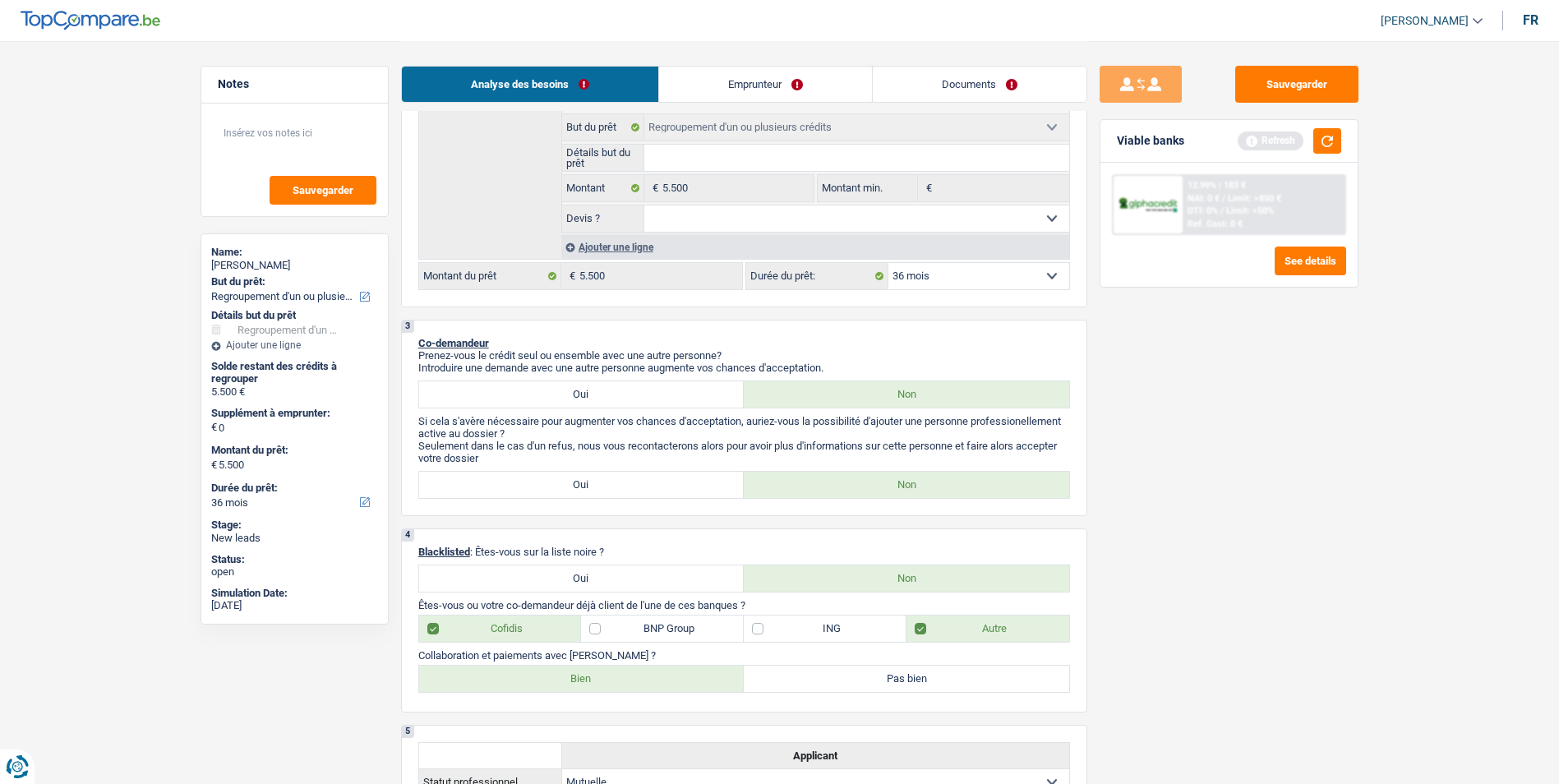
click at [897, 73] on link "Documents" at bounding box center [980, 84] width 214 height 35
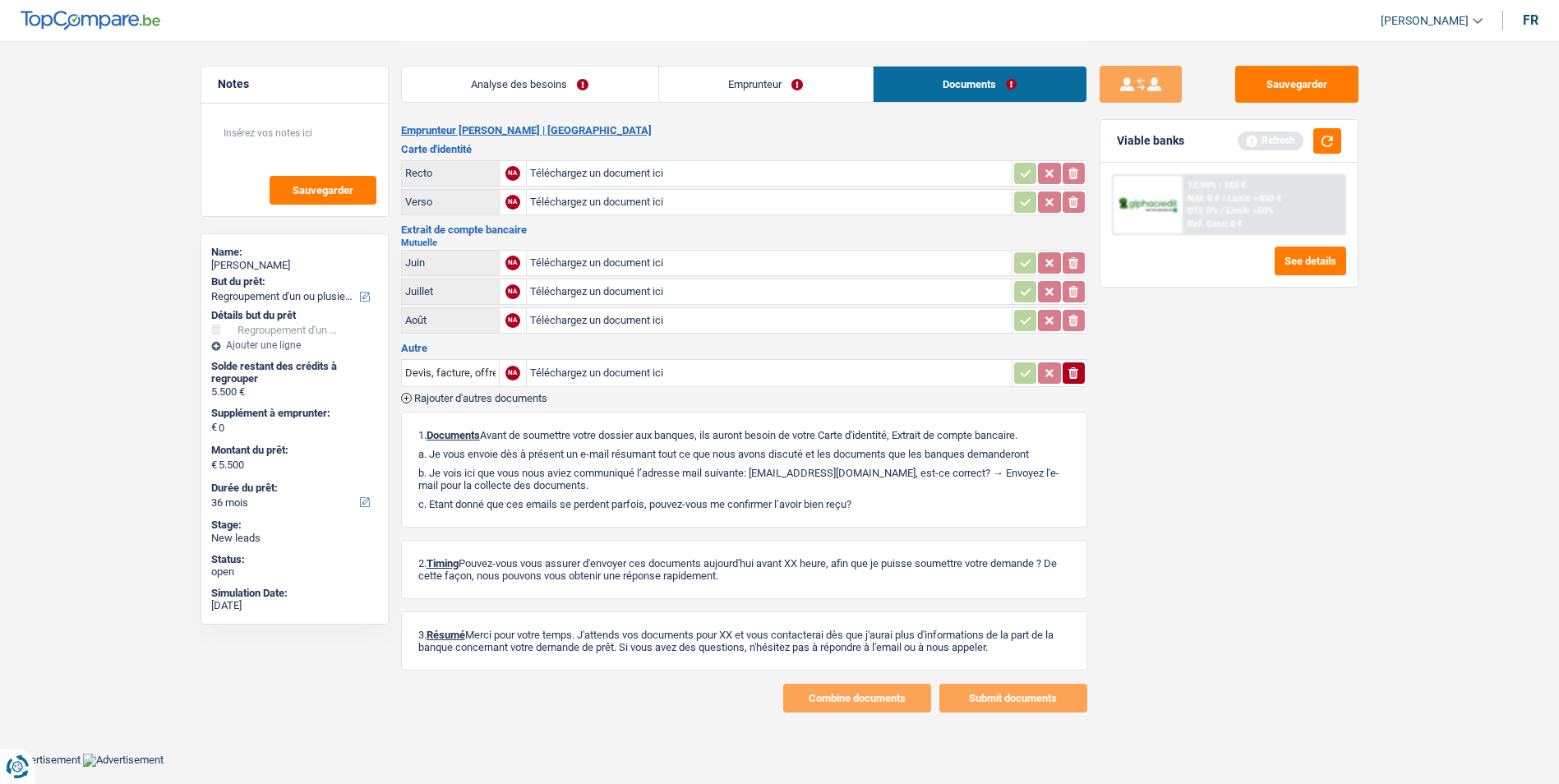
scroll to position [0, 0]
click at [773, 76] on link "Emprunteur" at bounding box center [772, 84] width 214 height 35
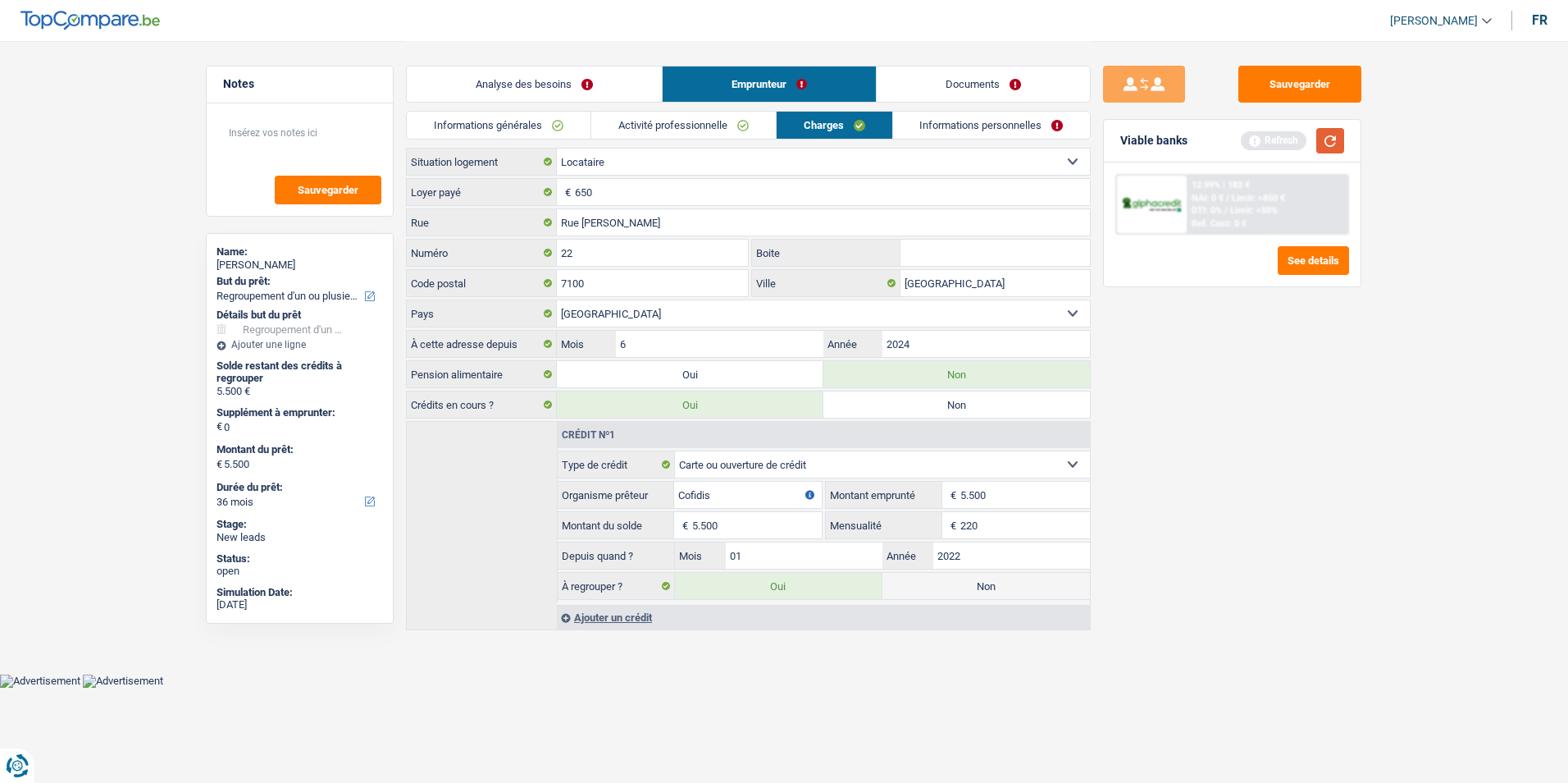
click at [1326, 146] on button "button" at bounding box center [1331, 141] width 28 height 26
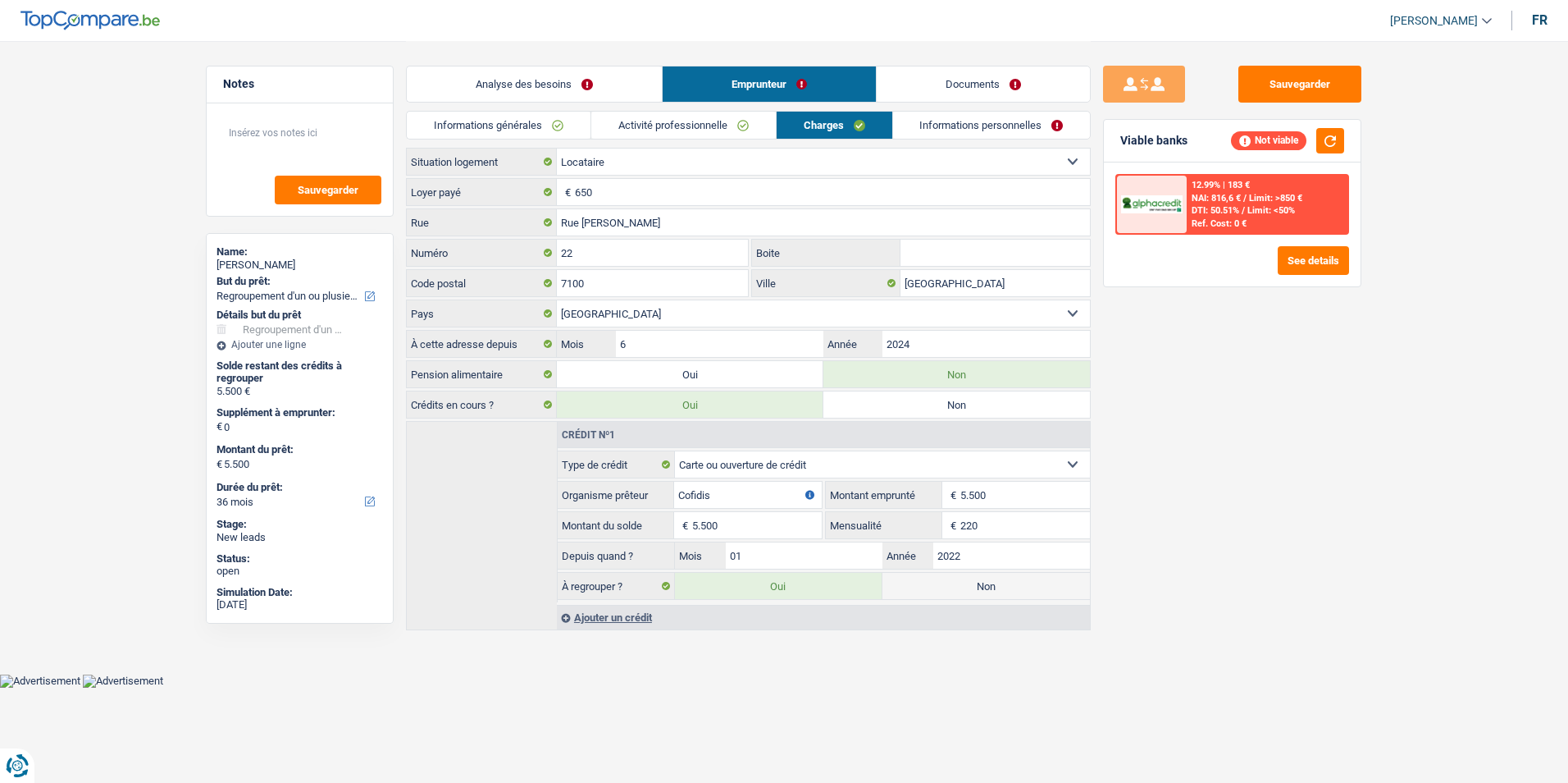
click at [547, 83] on link "Analyse des besoins" at bounding box center [534, 83] width 255 height 35
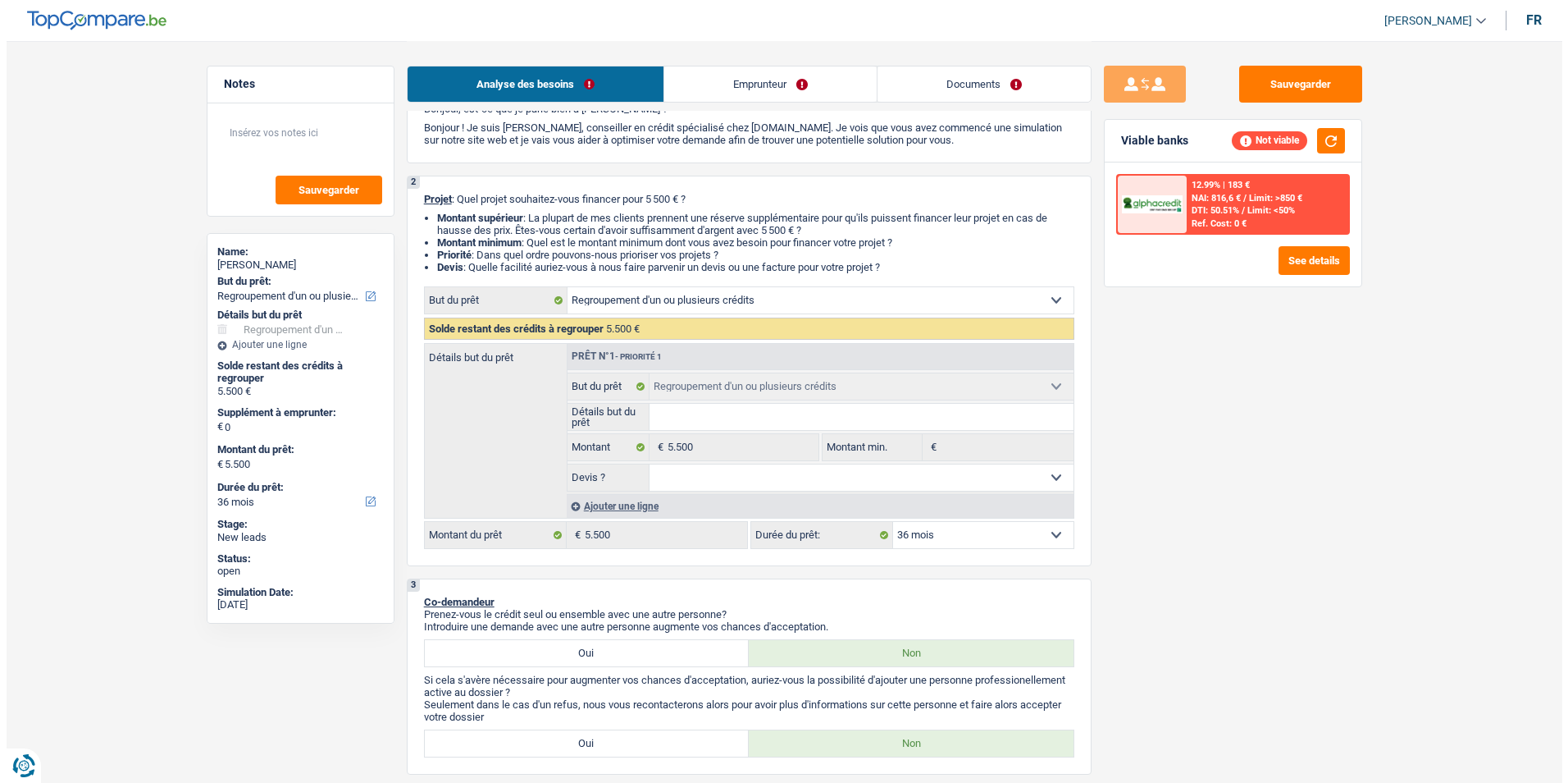
scroll to position [164, 0]
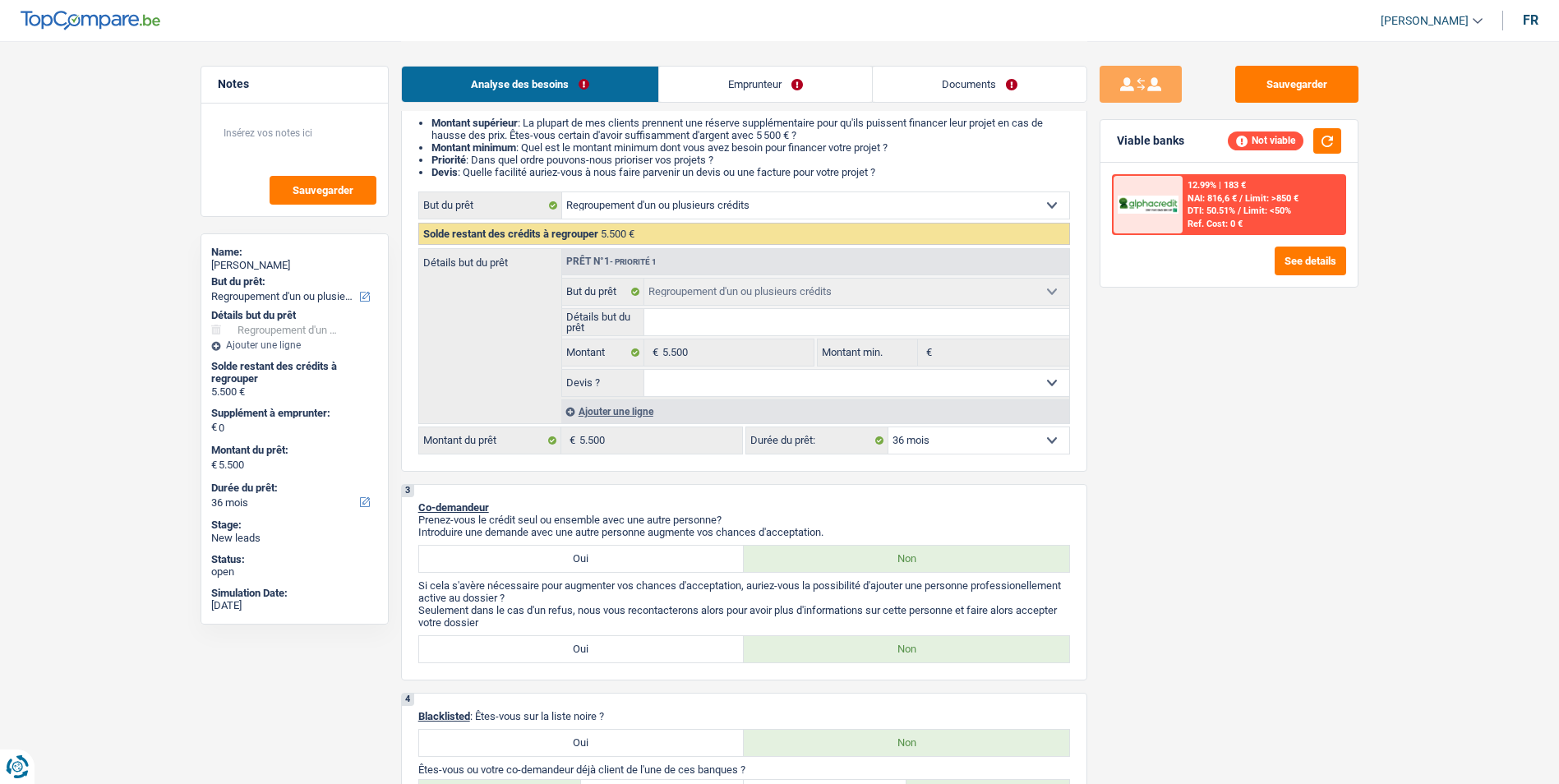
click at [626, 409] on div "Ajouter une ligne" at bounding box center [815, 411] width 508 height 24
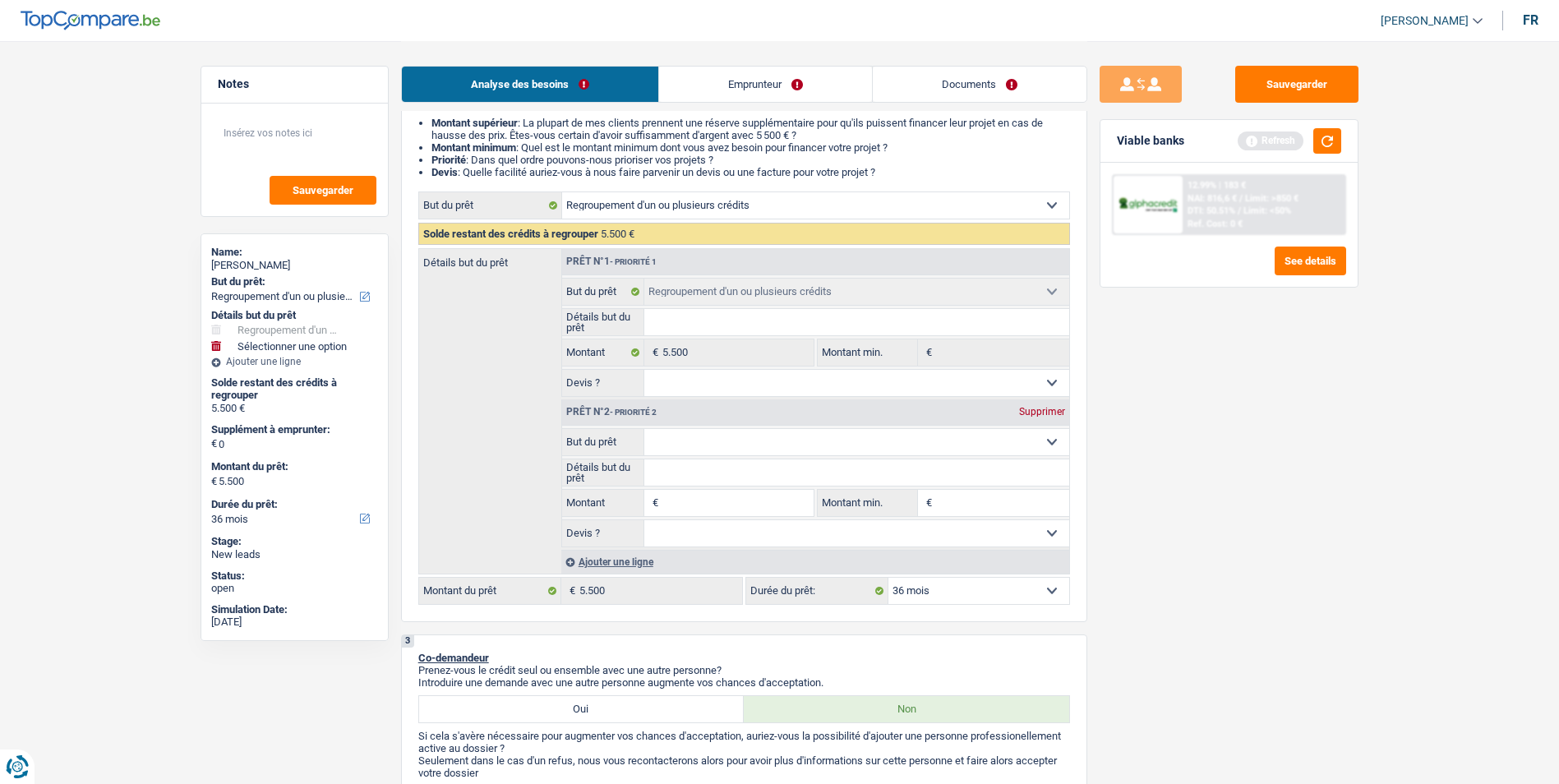
click at [739, 439] on select "Confort maison: meubles, textile, peinture, électroménager, outillage non-profe…" at bounding box center [856, 442] width 425 height 26
select select "household"
click at [644, 429] on select "Confort maison: meubles, textile, peinture, électroménager, outillage non-profe…" at bounding box center [856, 442] width 425 height 26
select select "household"
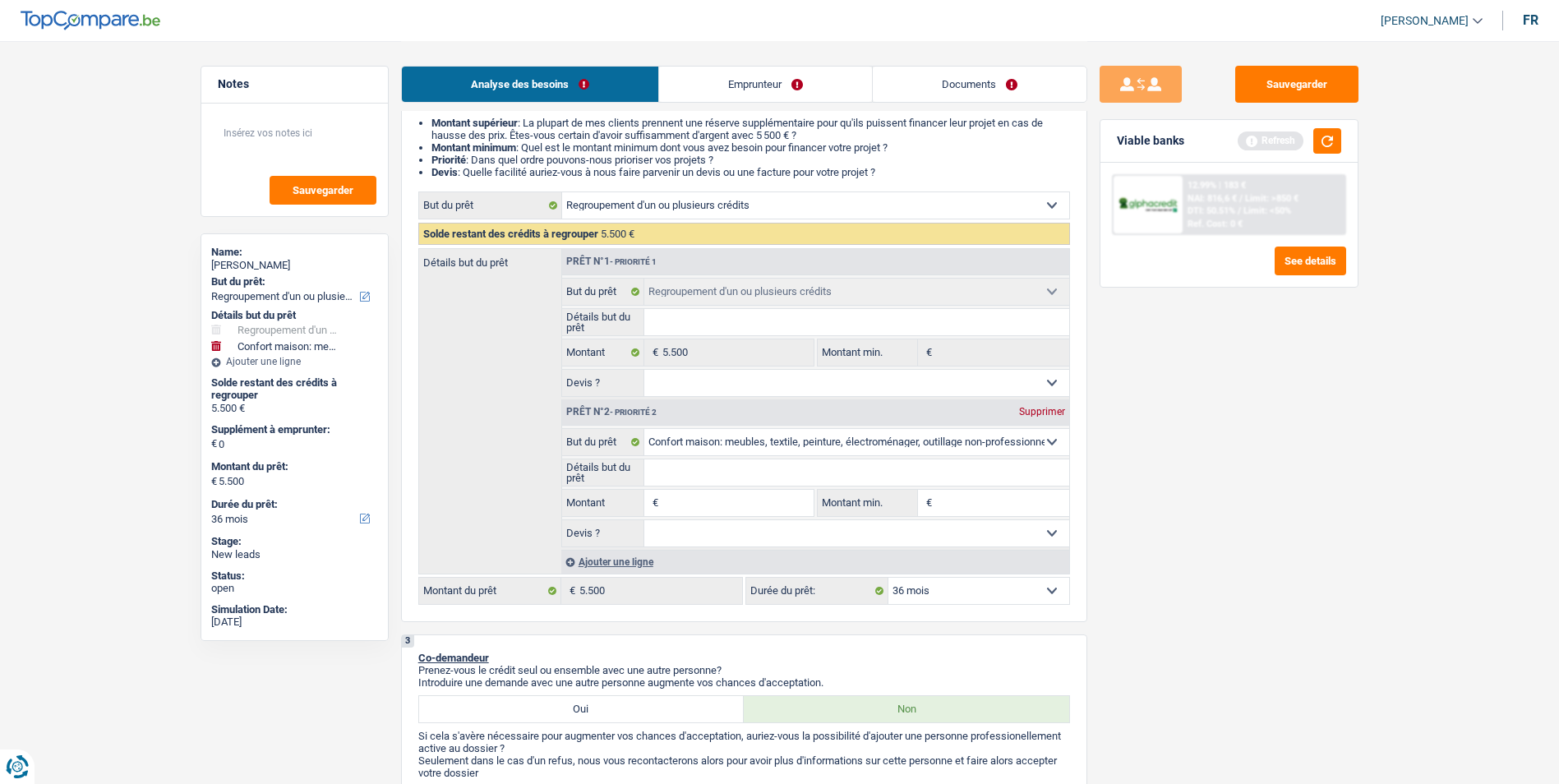
click at [688, 509] on input "Montant" at bounding box center [737, 502] width 150 height 26
type input "5"
type input "50"
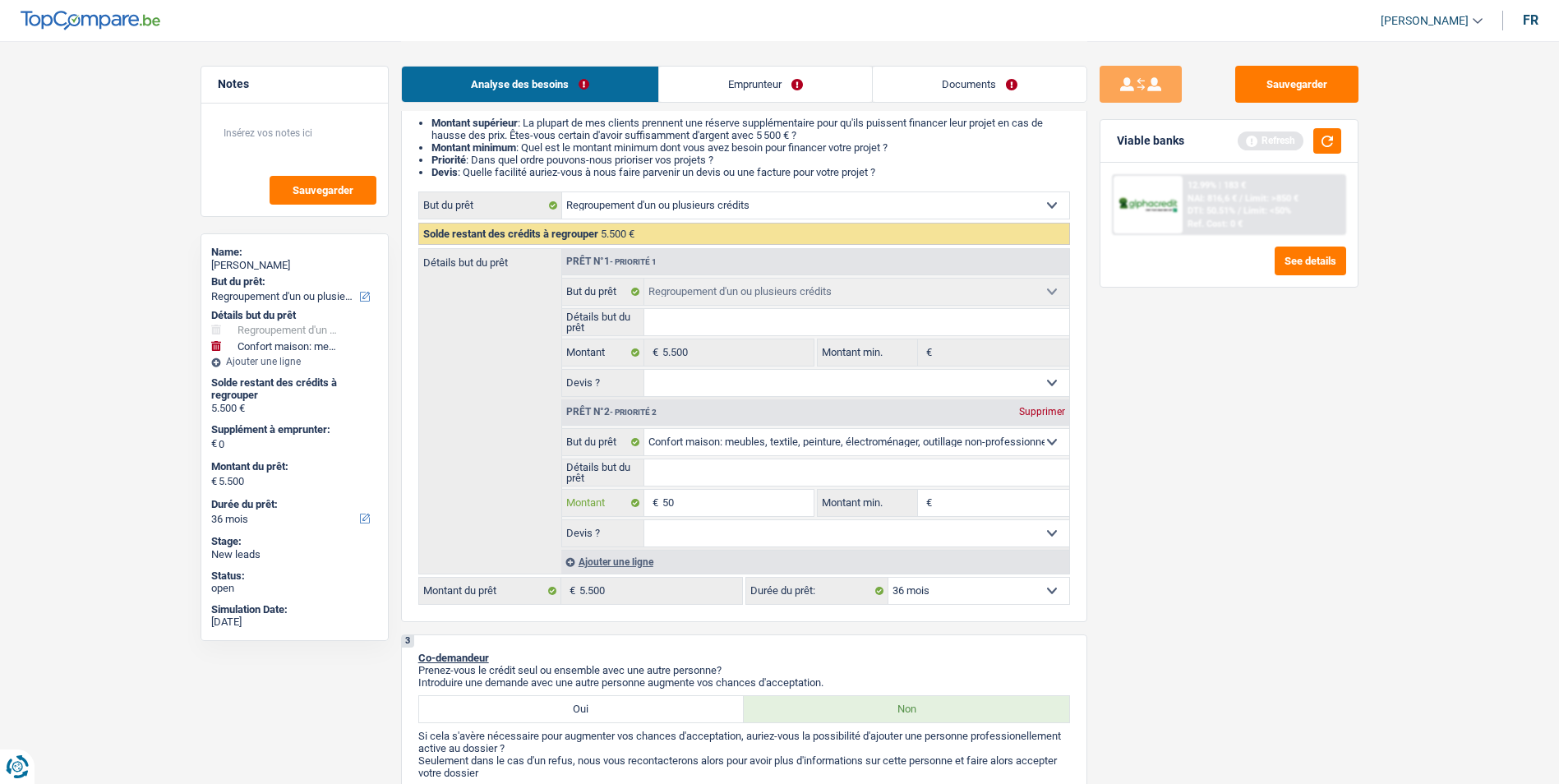
type input "500"
type input "5.000"
type input "500"
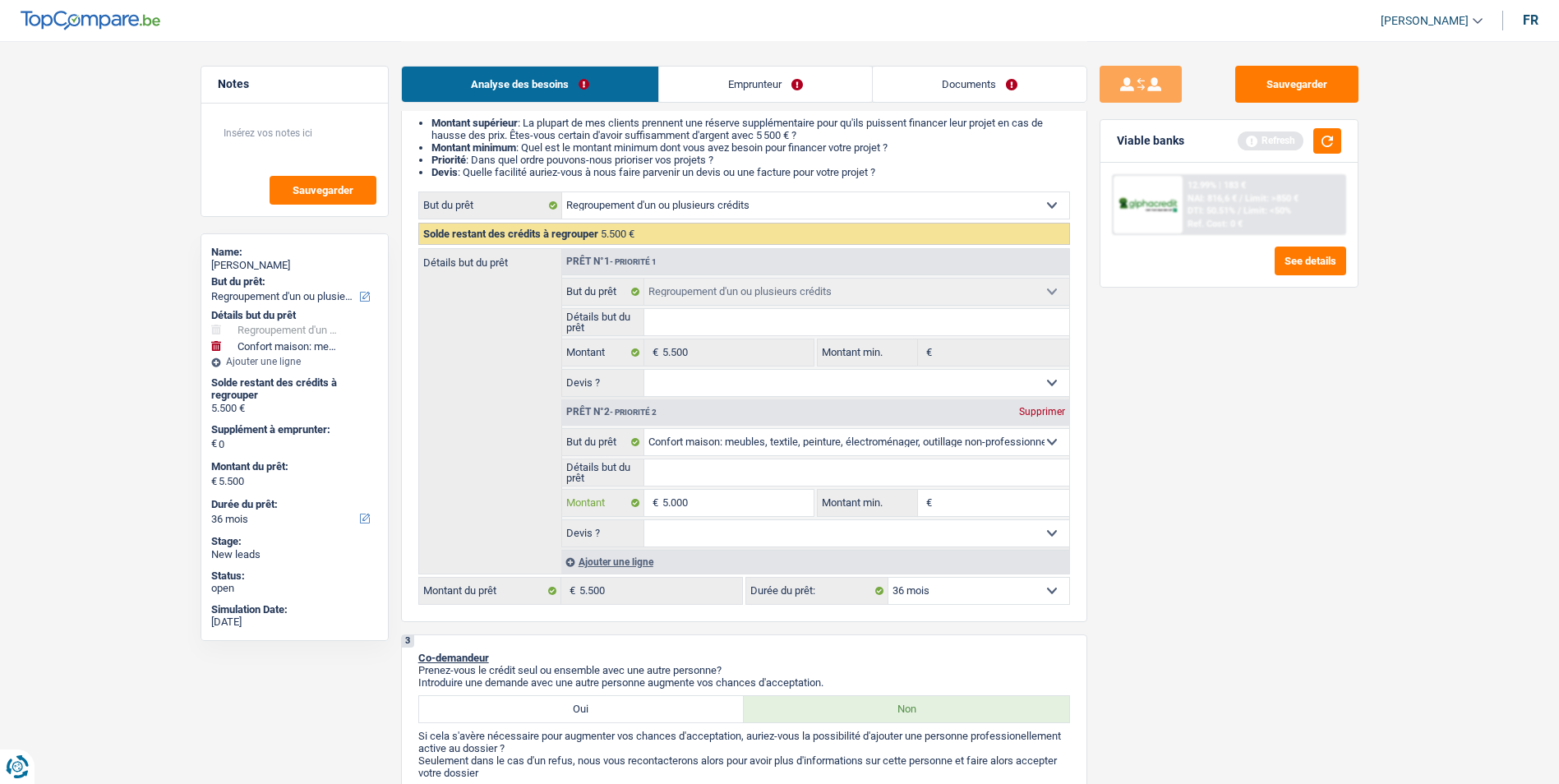
type input "500"
type input "5.001"
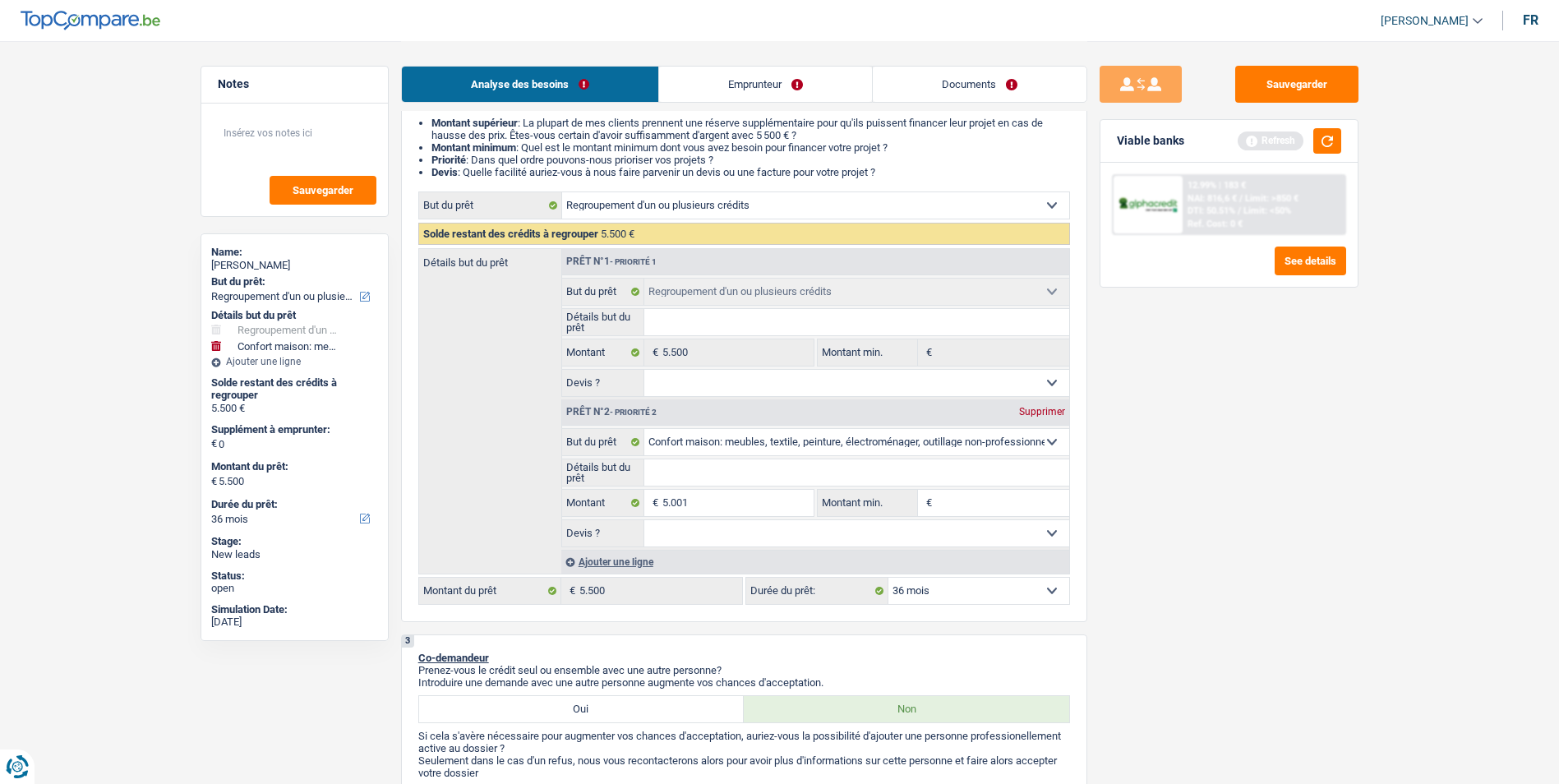
type input "10.501"
click at [733, 532] on select "Oui Non Non répondu Sélectionner une option" at bounding box center [856, 533] width 425 height 26
select select "60"
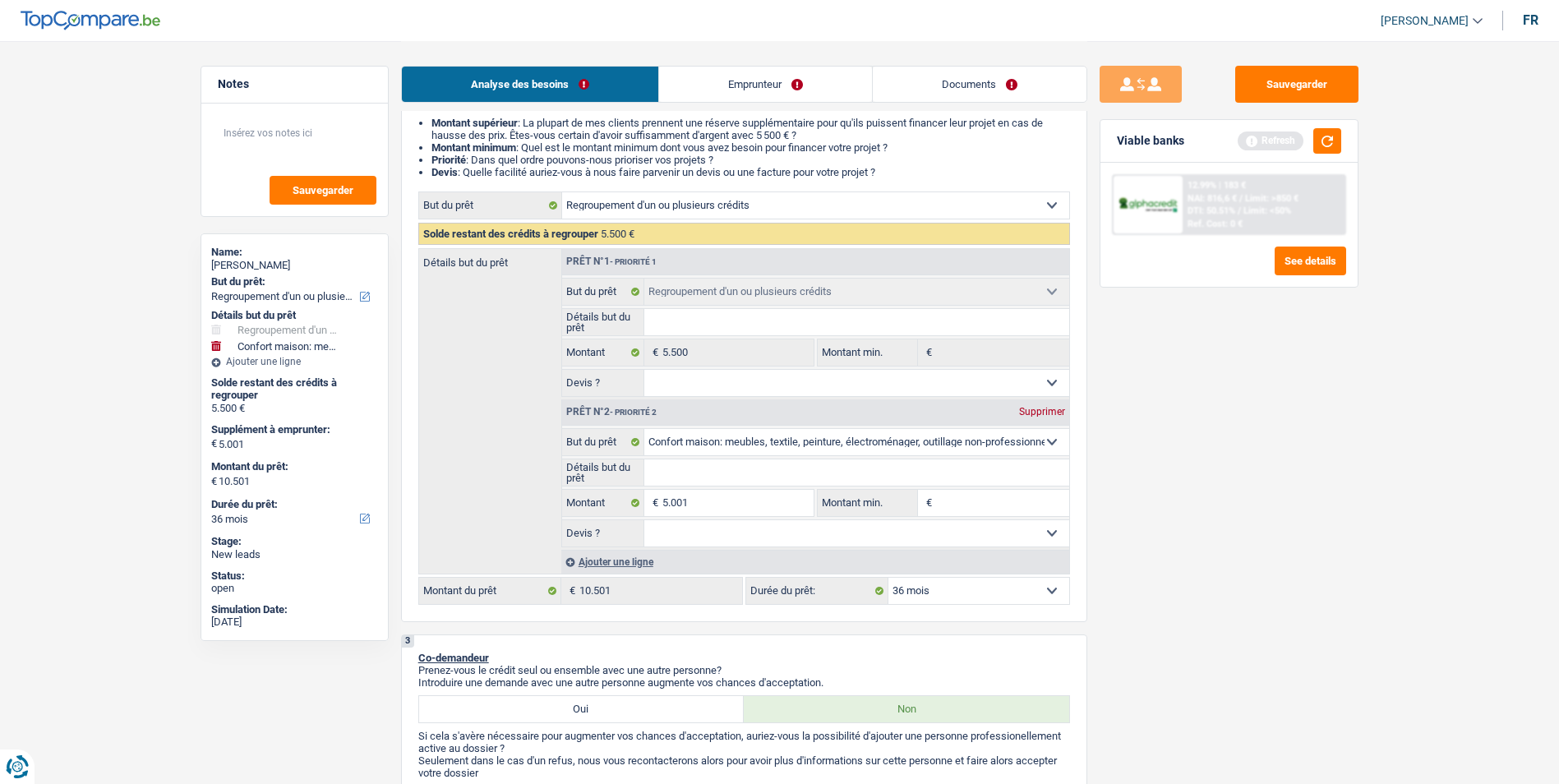
select select "60"
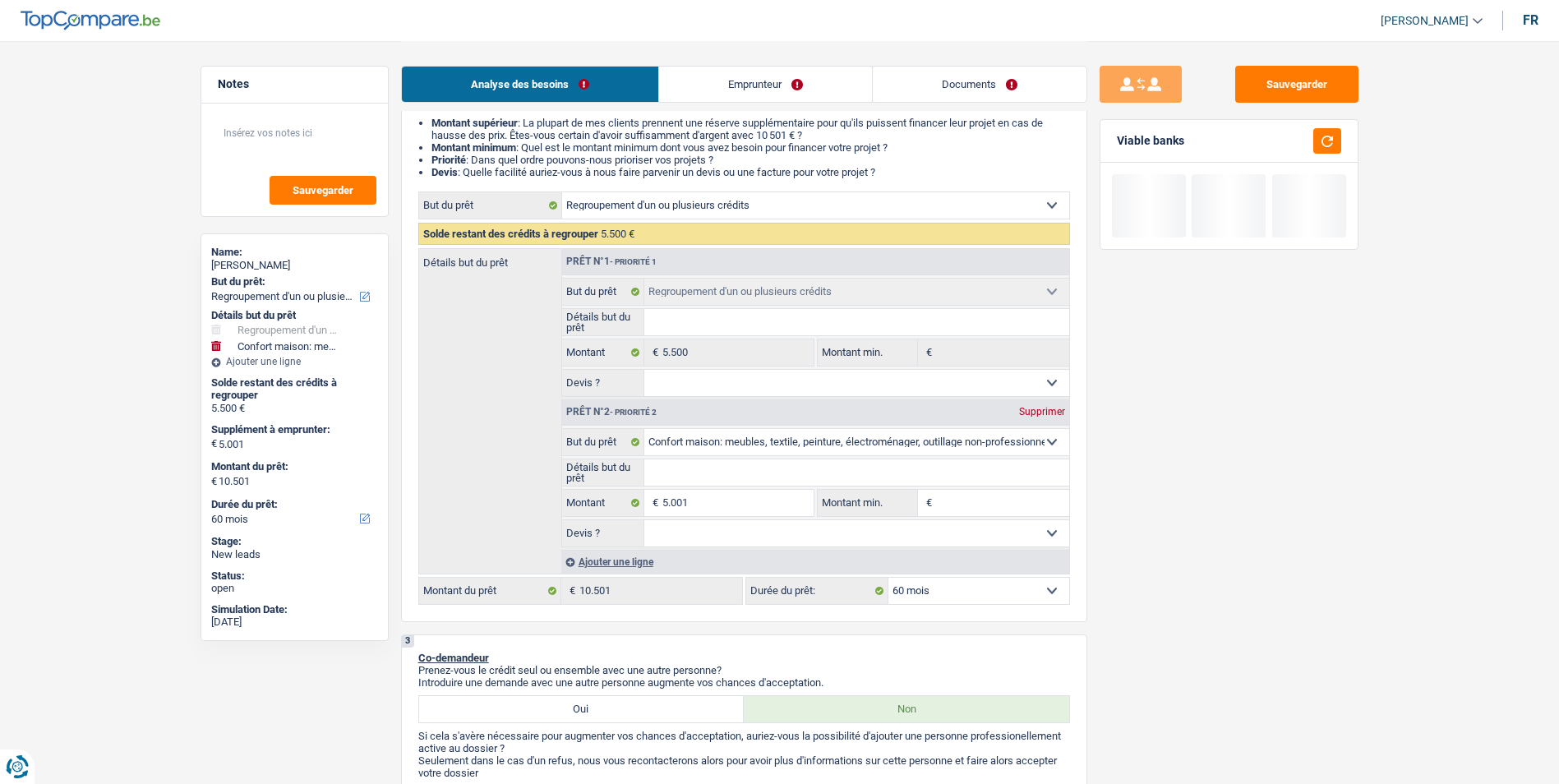
select select "false"
click at [644, 520] on select "Oui Non Non répondu Sélectionner une option" at bounding box center [856, 533] width 425 height 26
select select "false"
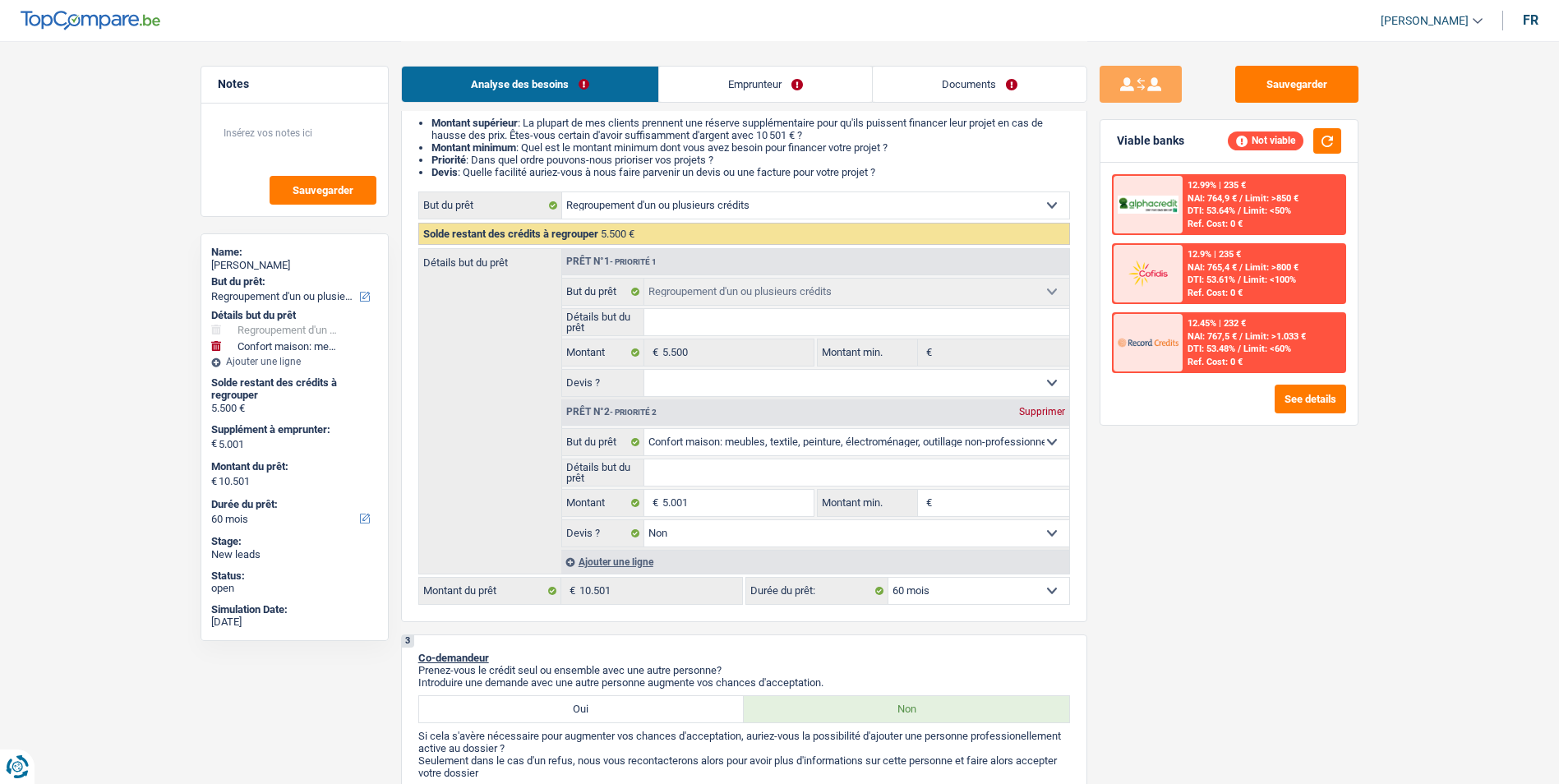
click at [713, 479] on input "Détails but du prêt" at bounding box center [856, 472] width 425 height 26
type input "R"
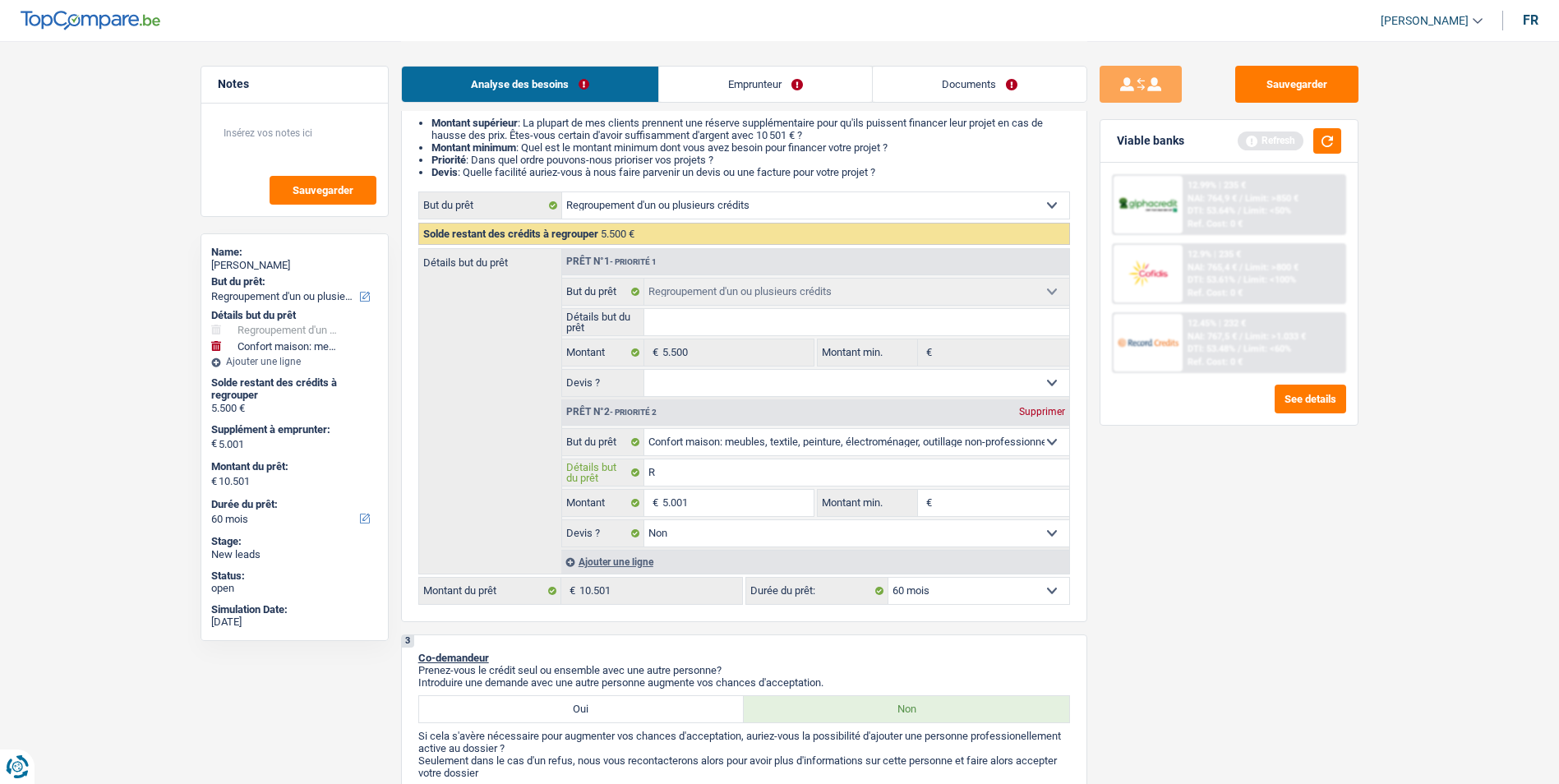
type input "Ra"
type input "Rac"
type input "Rach"
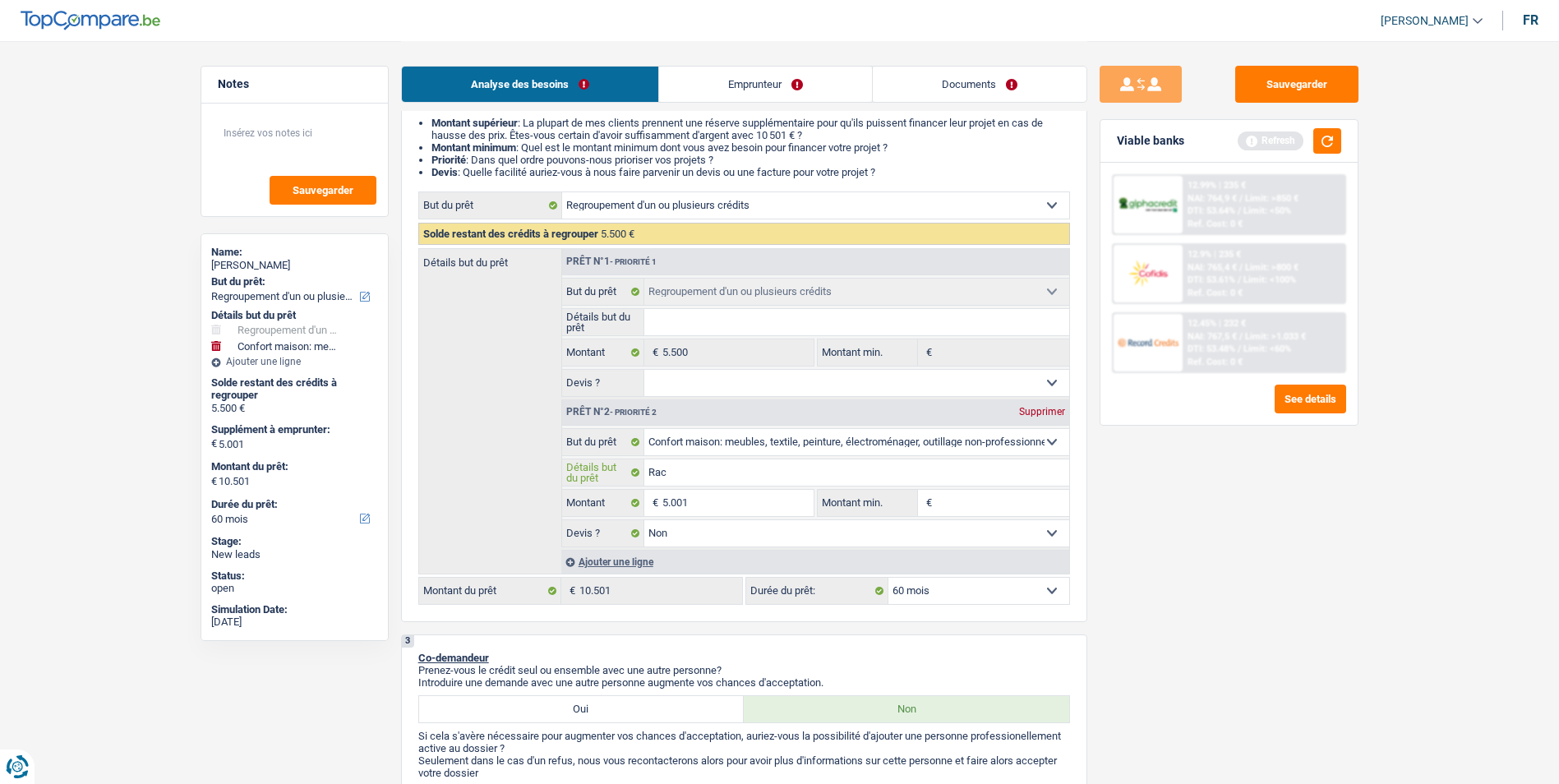
type input "Rach"
type input "Rache"
type input "Rachet"
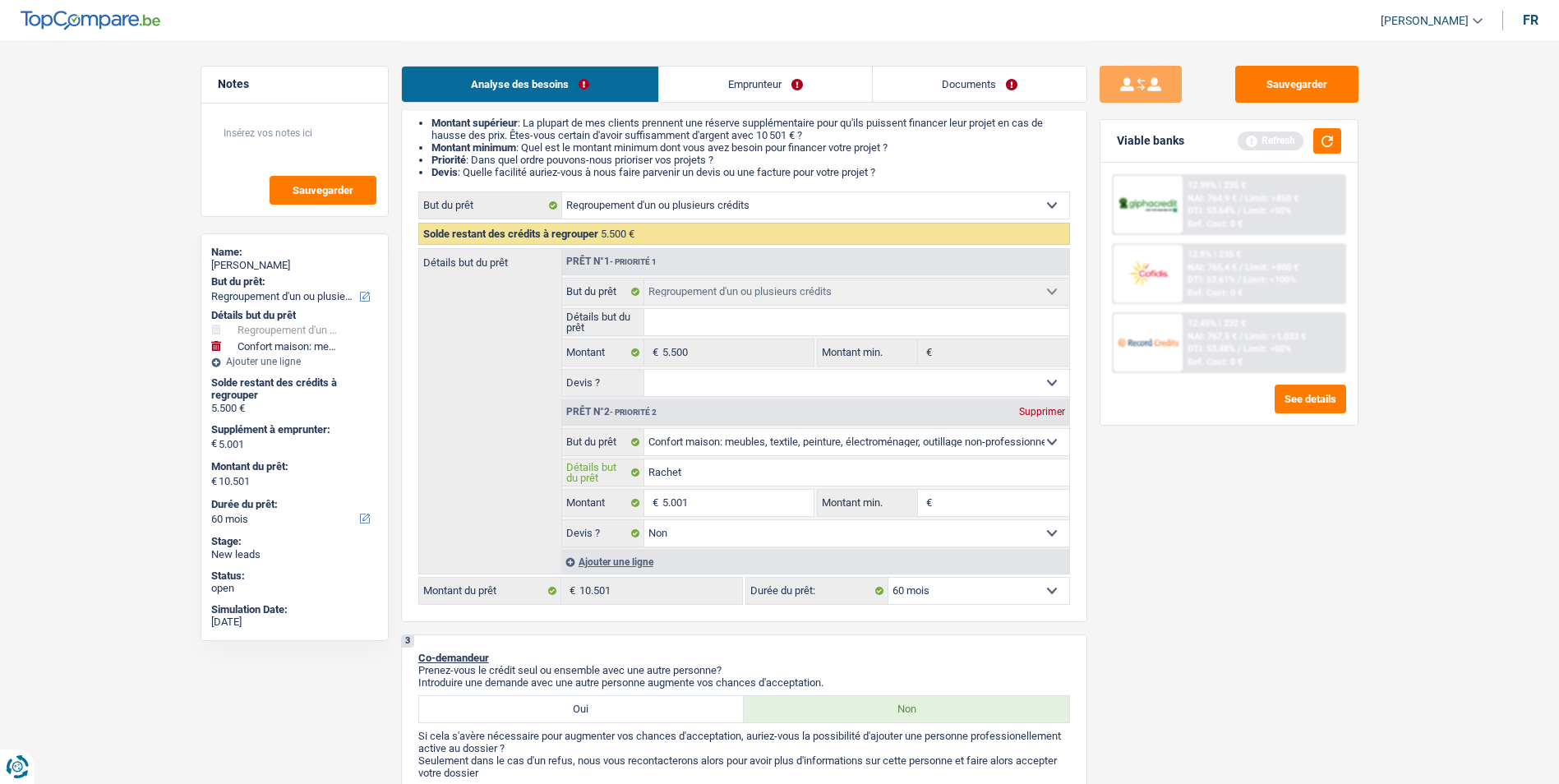
type input "Rachete"
type input "Racheter"
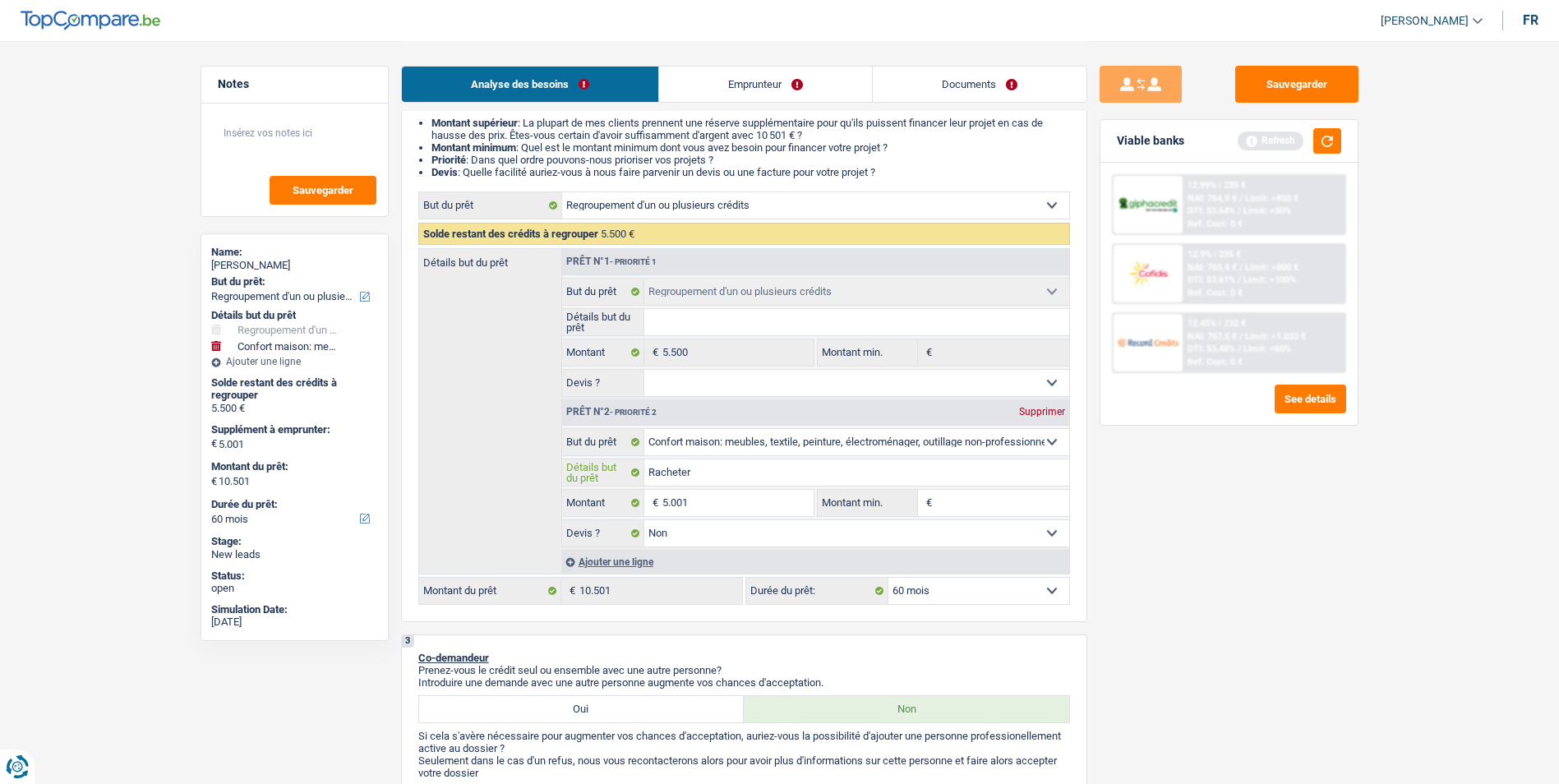
type input "Racheter"
type input "Racheter d"
type input "Racheter de"
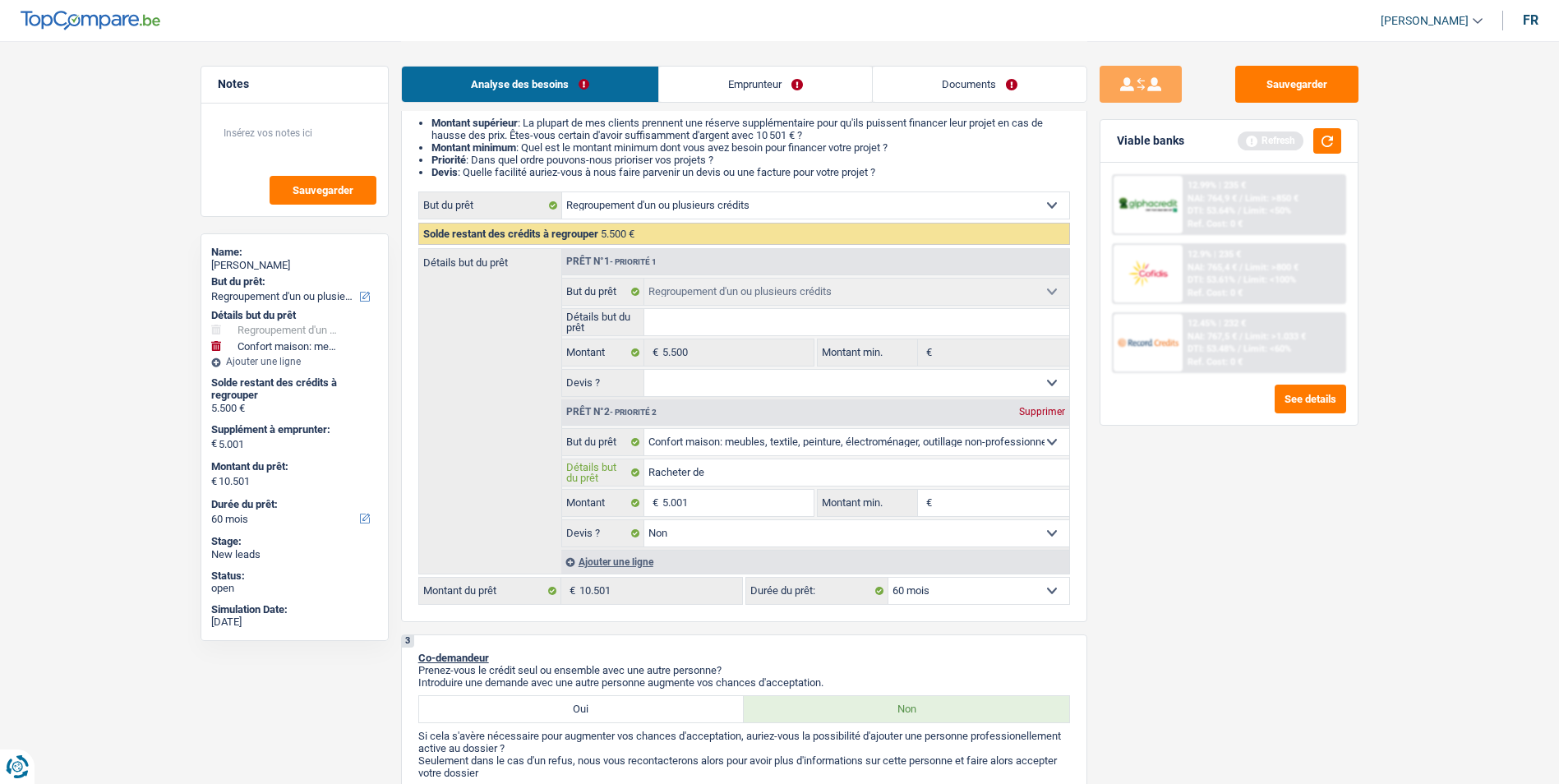
type input "Racheter des"
type input "Racheter des m"
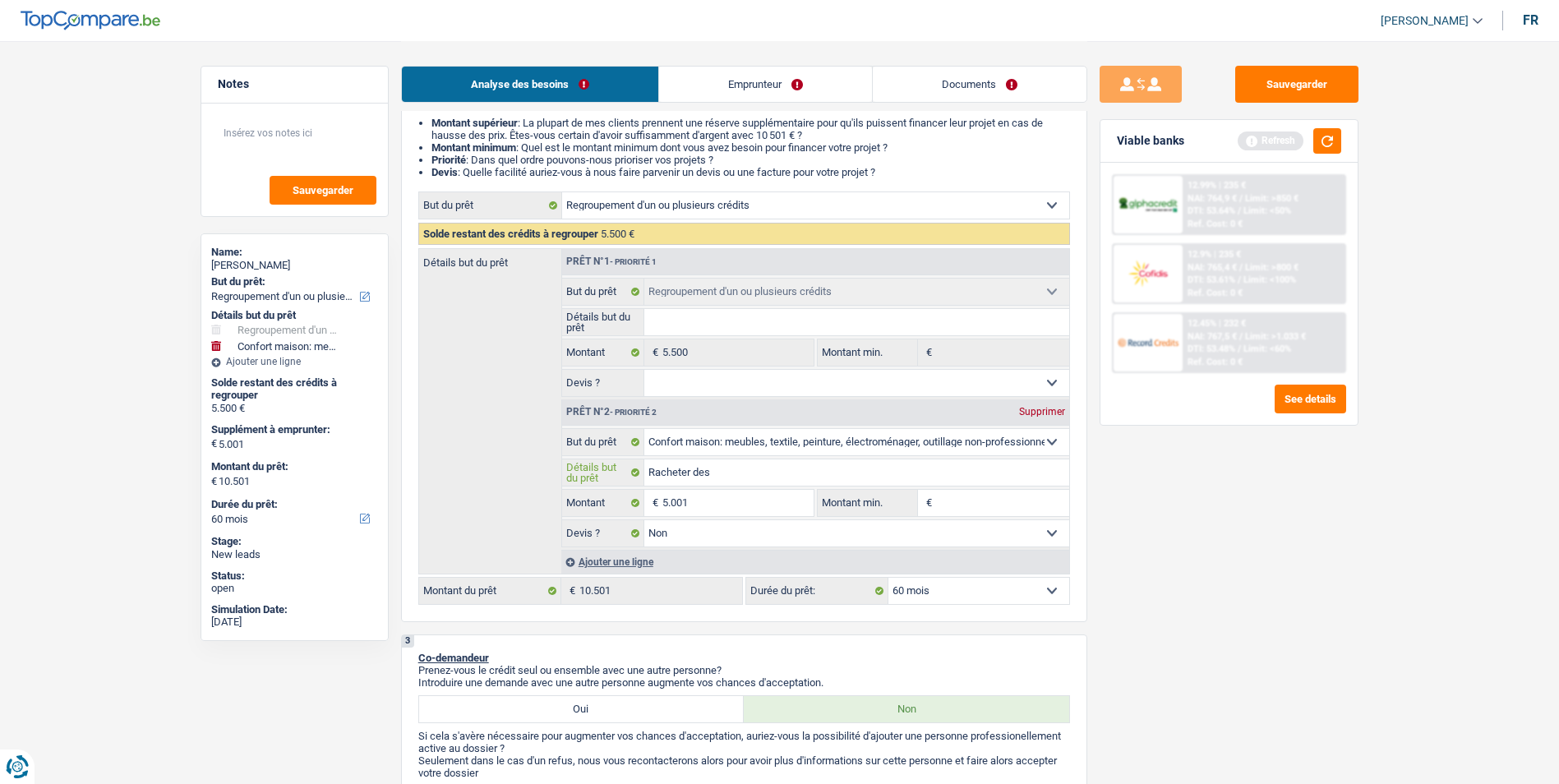
type input "Racheter des m"
type input "Racheter des me"
type input "Racheter des meu"
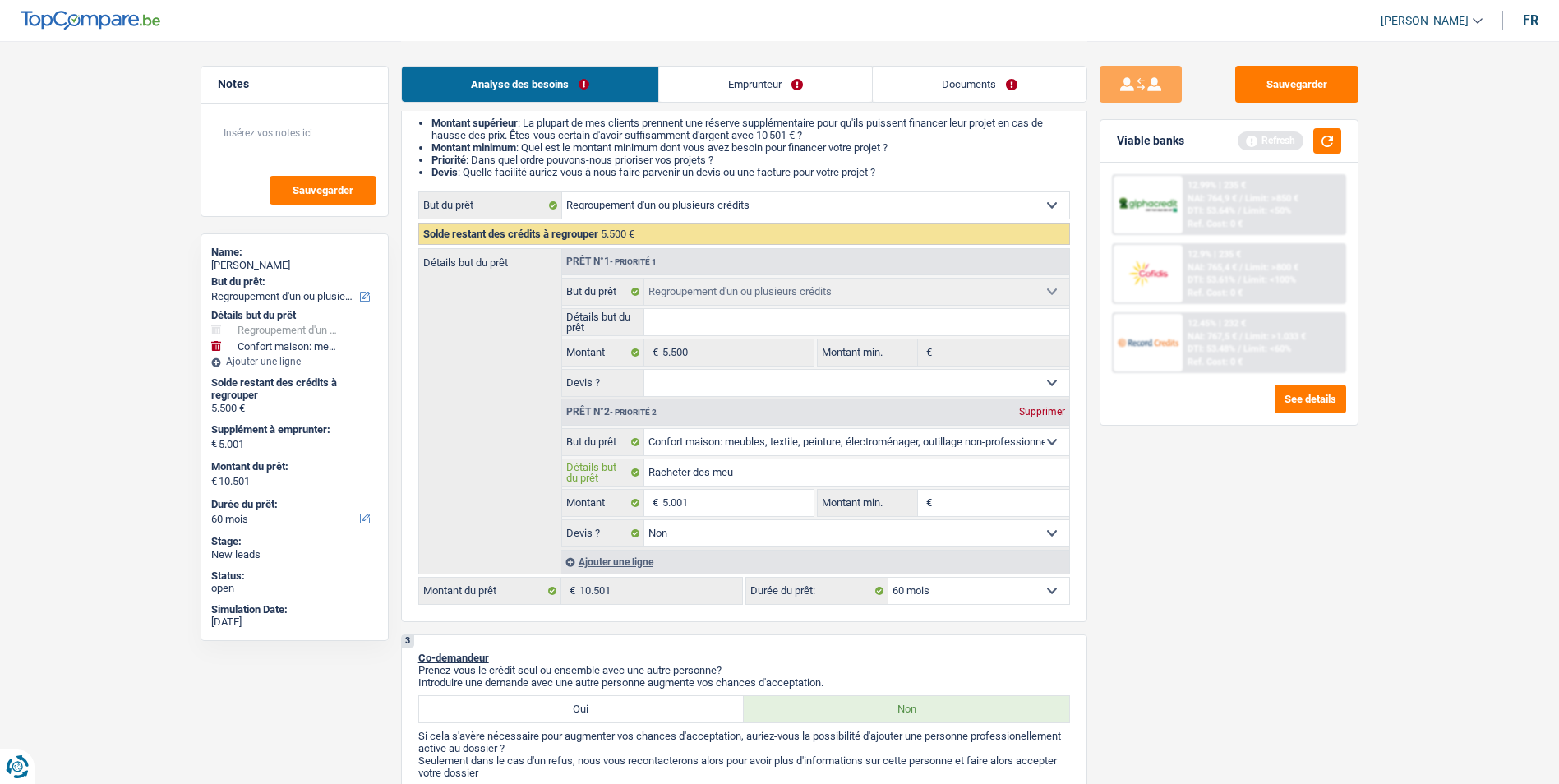
type input "Racheter des meub"
type input "Racheter des meuble"
type input "Racheter des meubles"
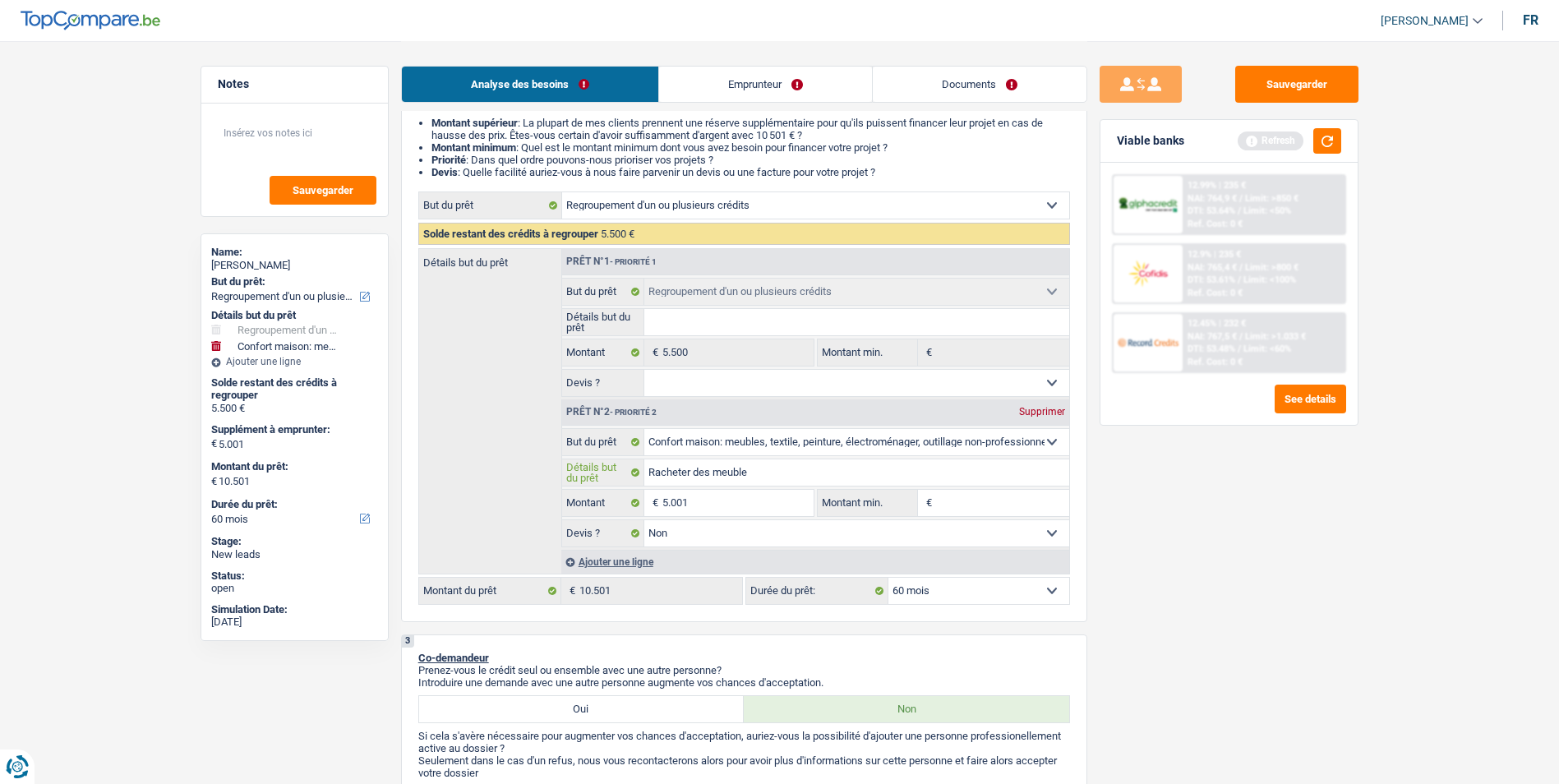
type input "Racheter des meubles"
click at [815, 374] on select "Oui Non Non répondu Sélectionner une option" at bounding box center [856, 382] width 425 height 26
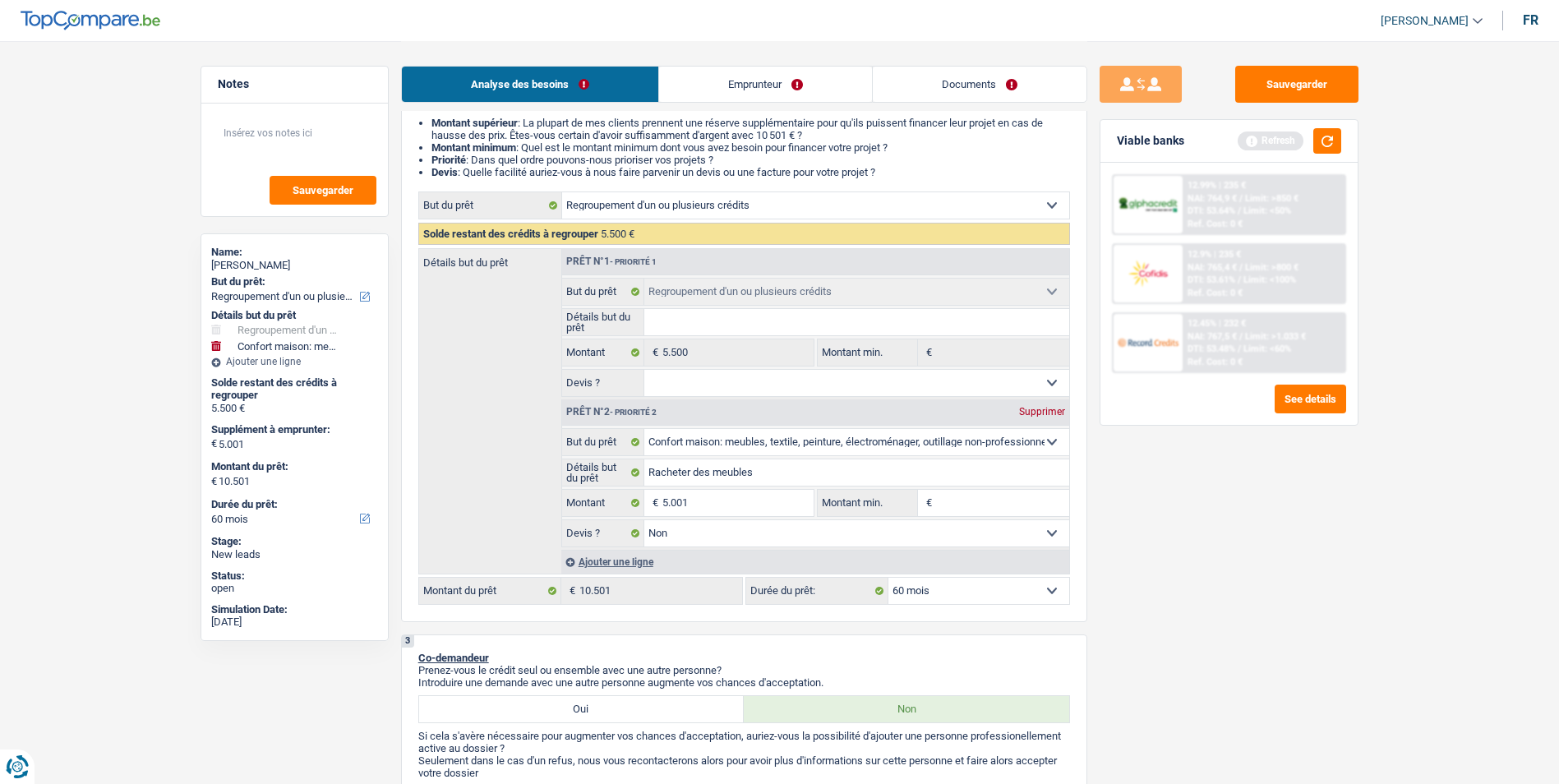
select select "false"
click at [644, 369] on select "Oui Non Non répondu Sélectionner une option" at bounding box center [856, 382] width 425 height 26
select select "false"
click at [747, 324] on input "Détails but du prêt" at bounding box center [856, 321] width 425 height 26
type input "c"
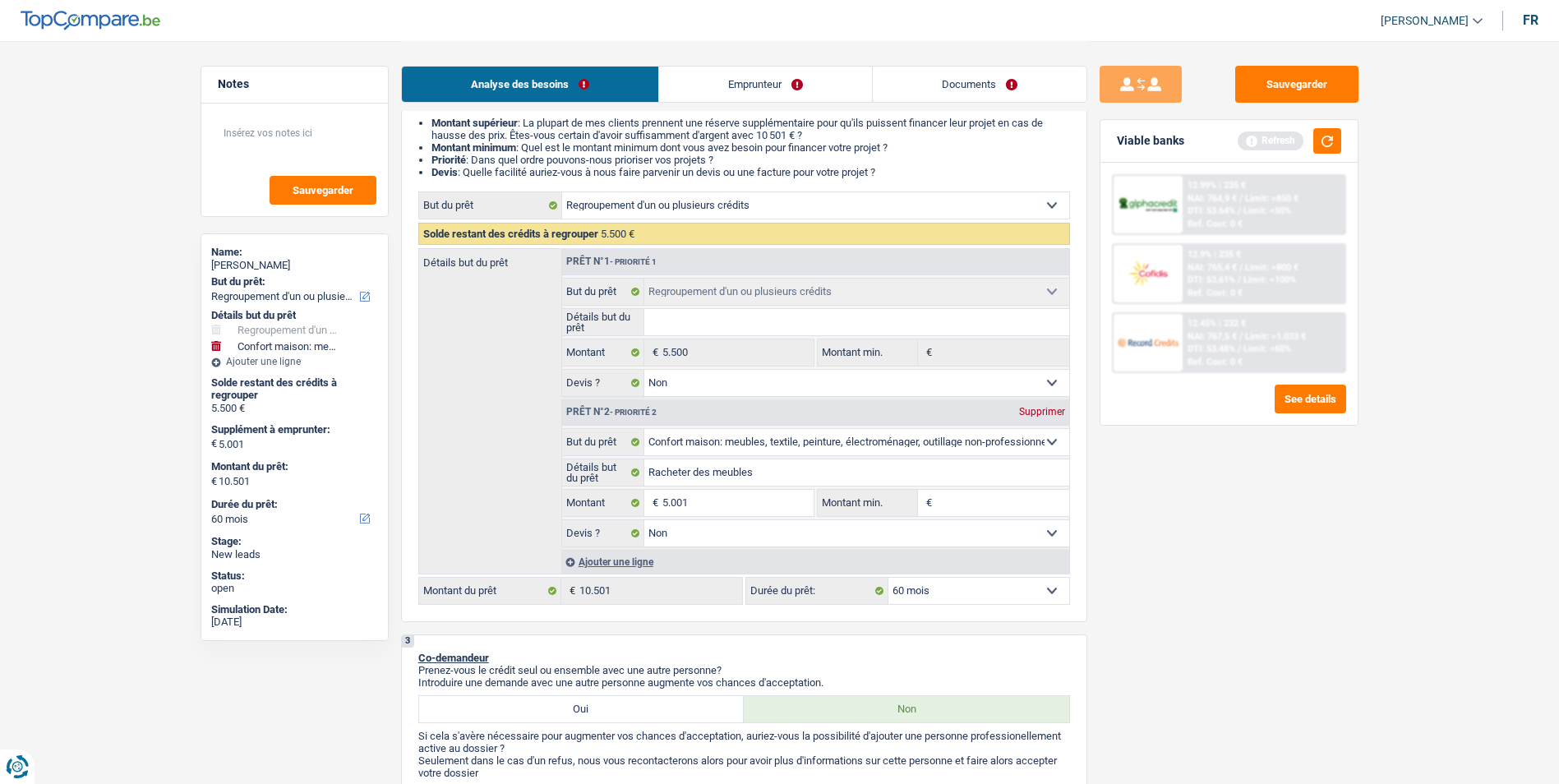
type input "c"
type input "cl"
type input "clo"
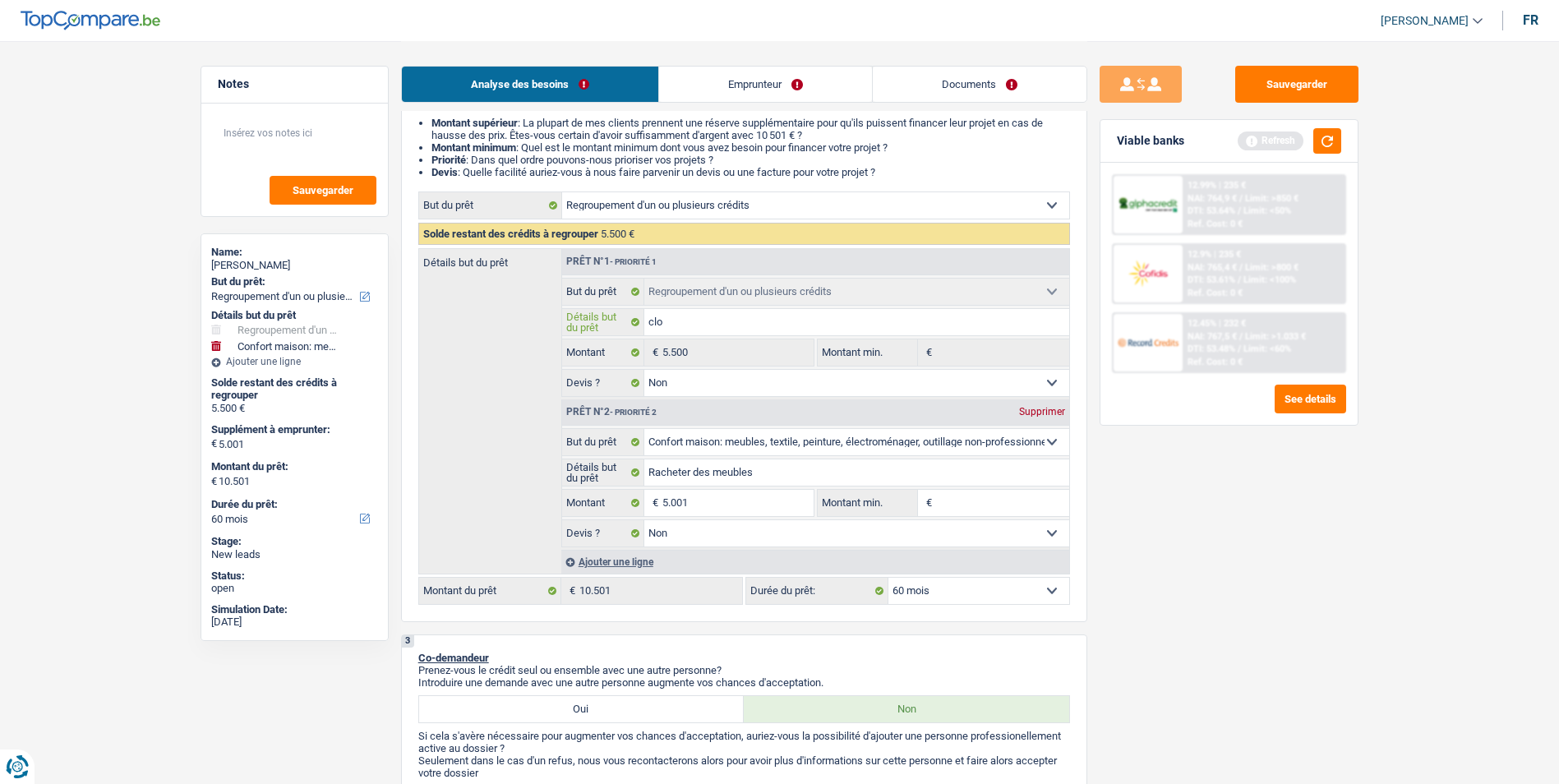
type input "clot"
type input "clotu"
type input "clotur"
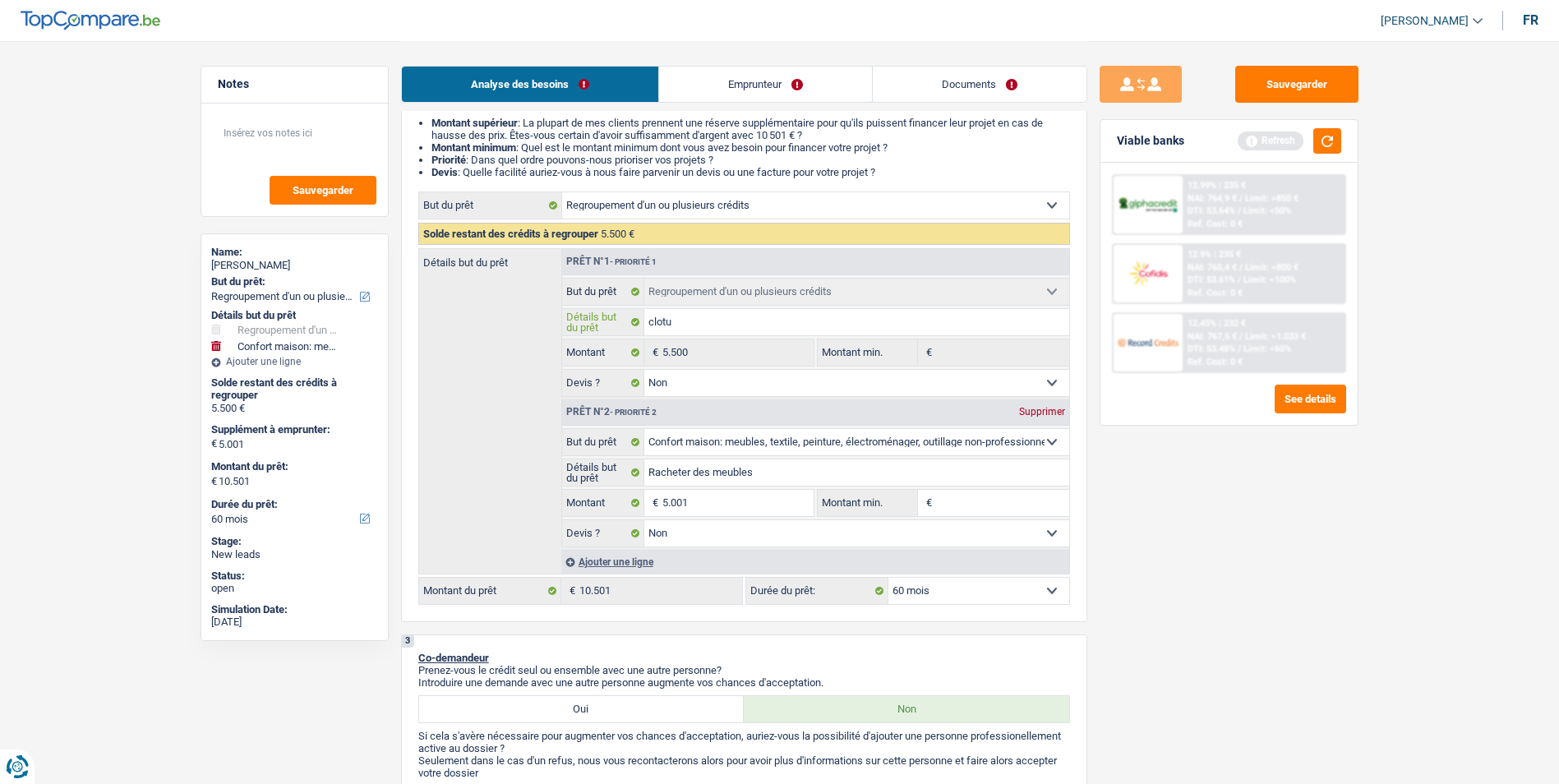
type input "clotur"
type input "cloture"
type input "cloturer"
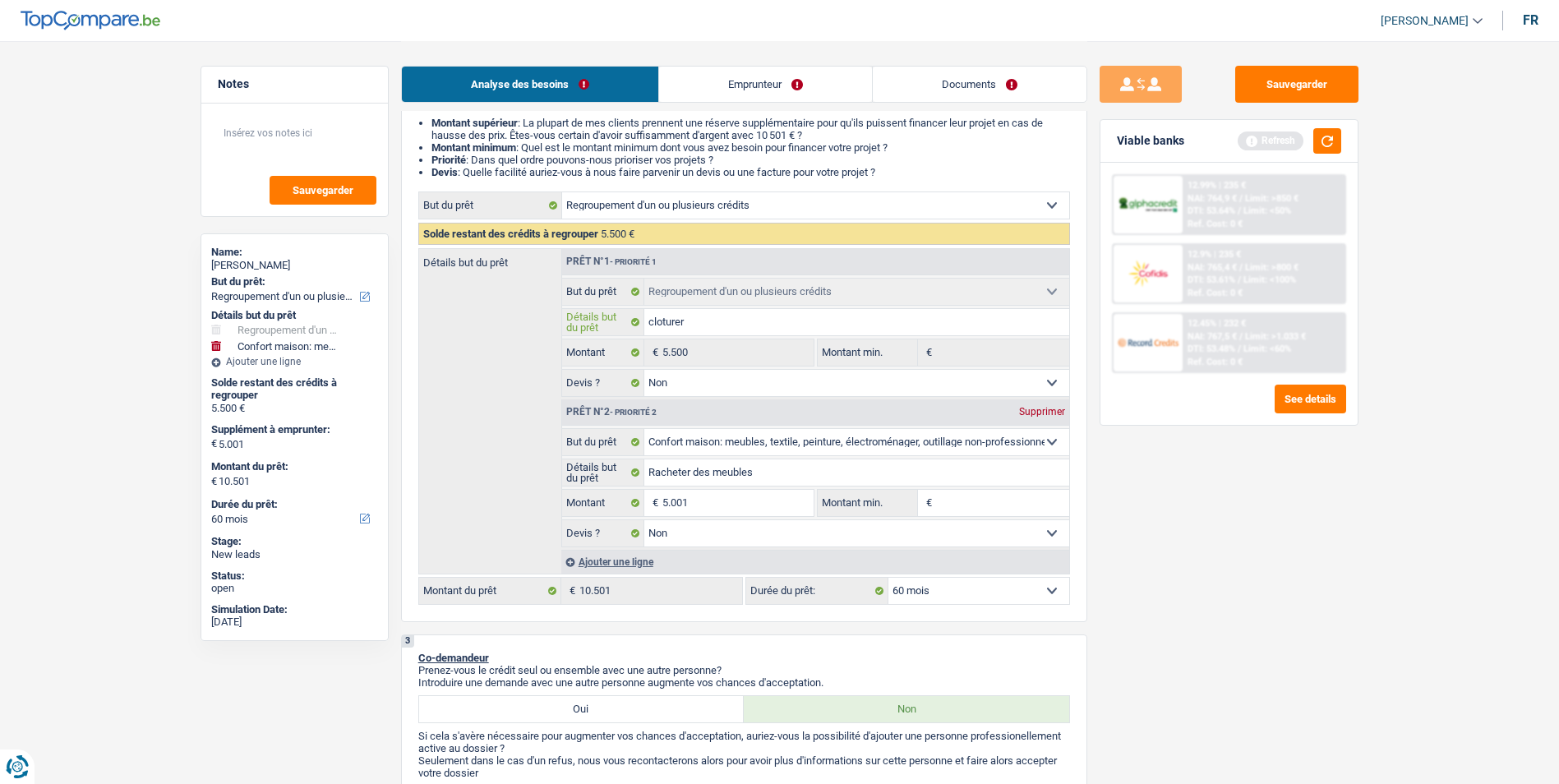
type input "cloturer"
type input "cloturer l"
type input "cloturer la"
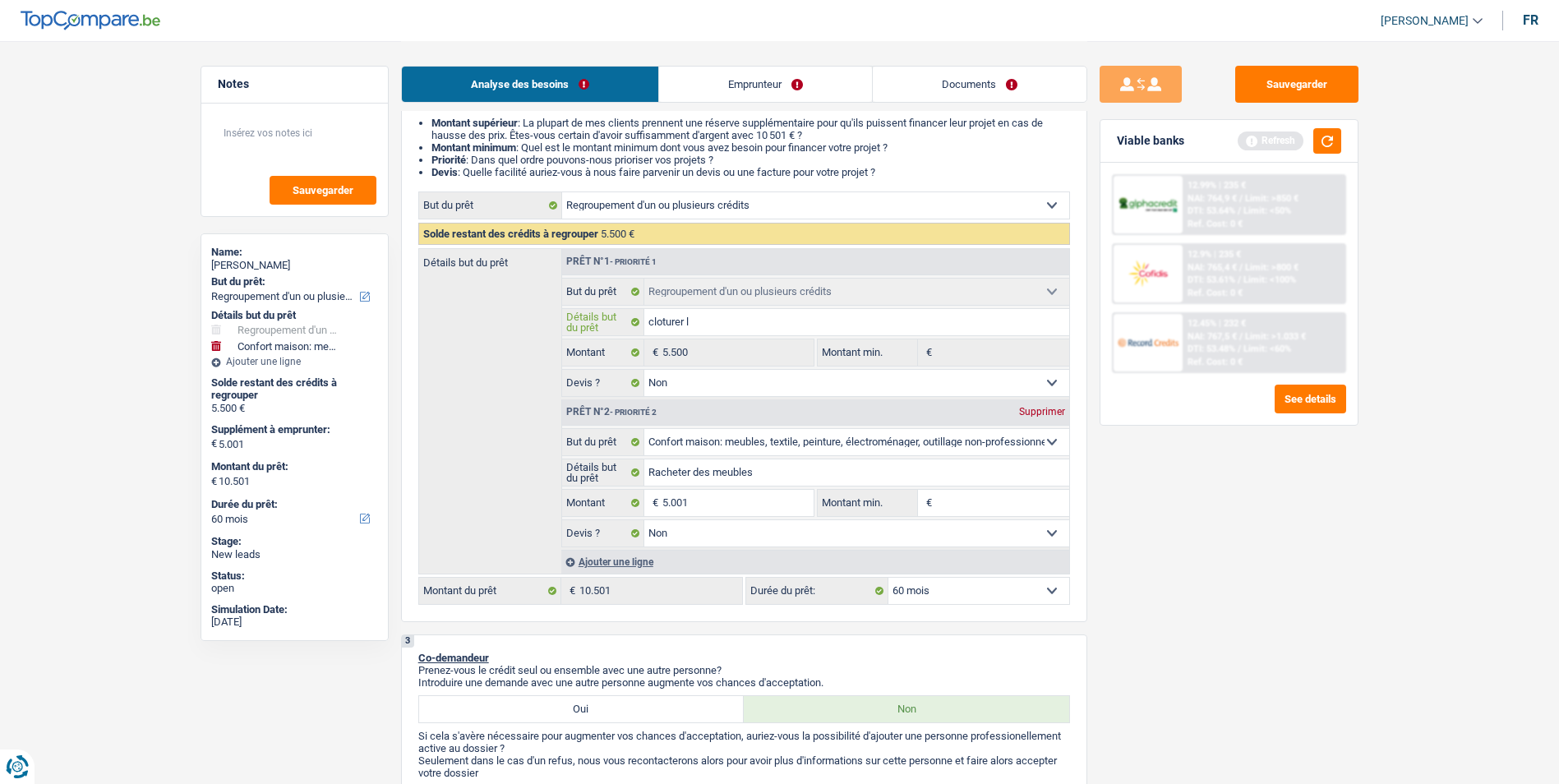
type input "cloturer la"
type input "cloturer la c"
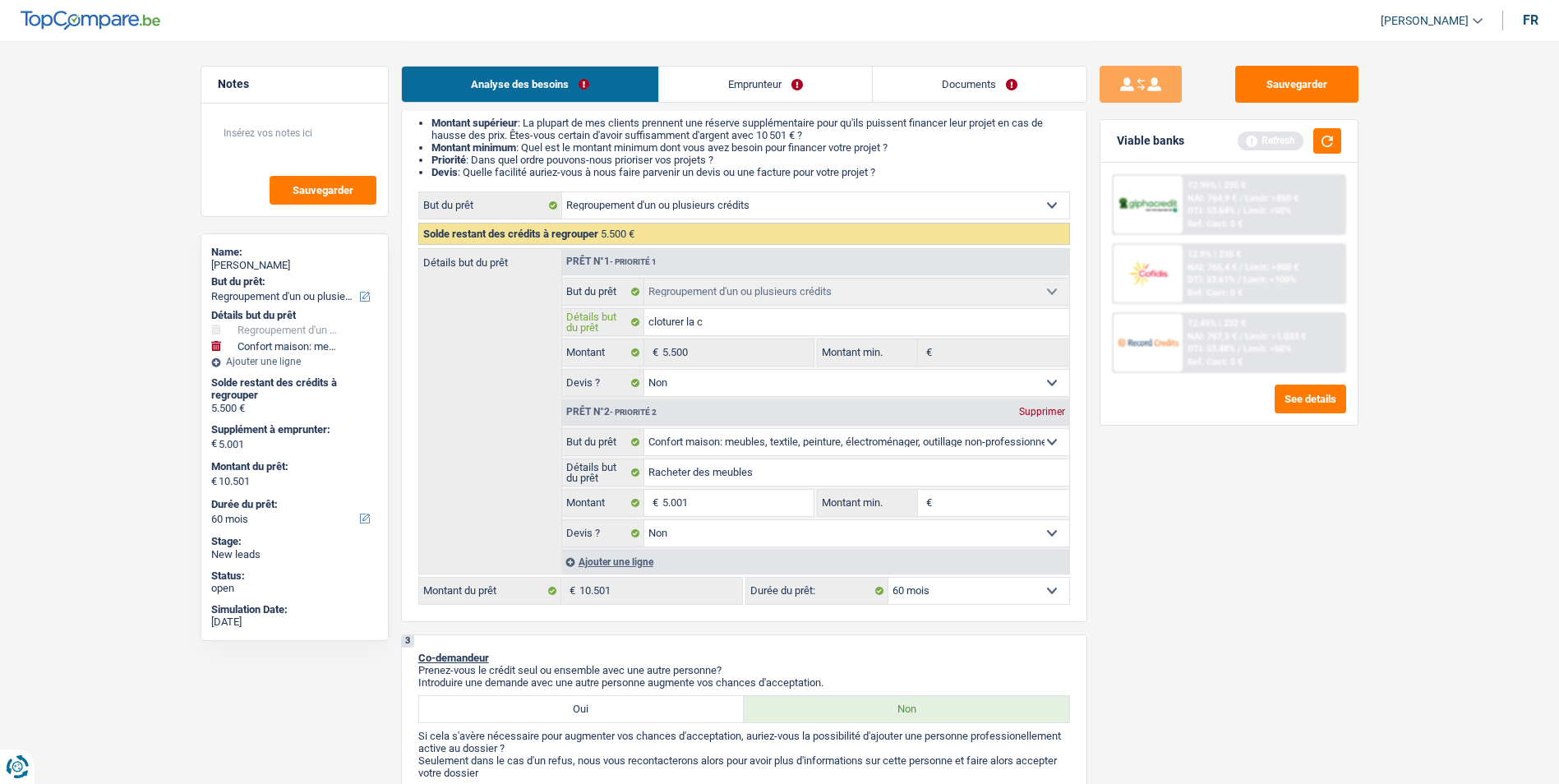
type input "cloturer la ca"
type input "cloturer la car"
type input "cloturer la cart"
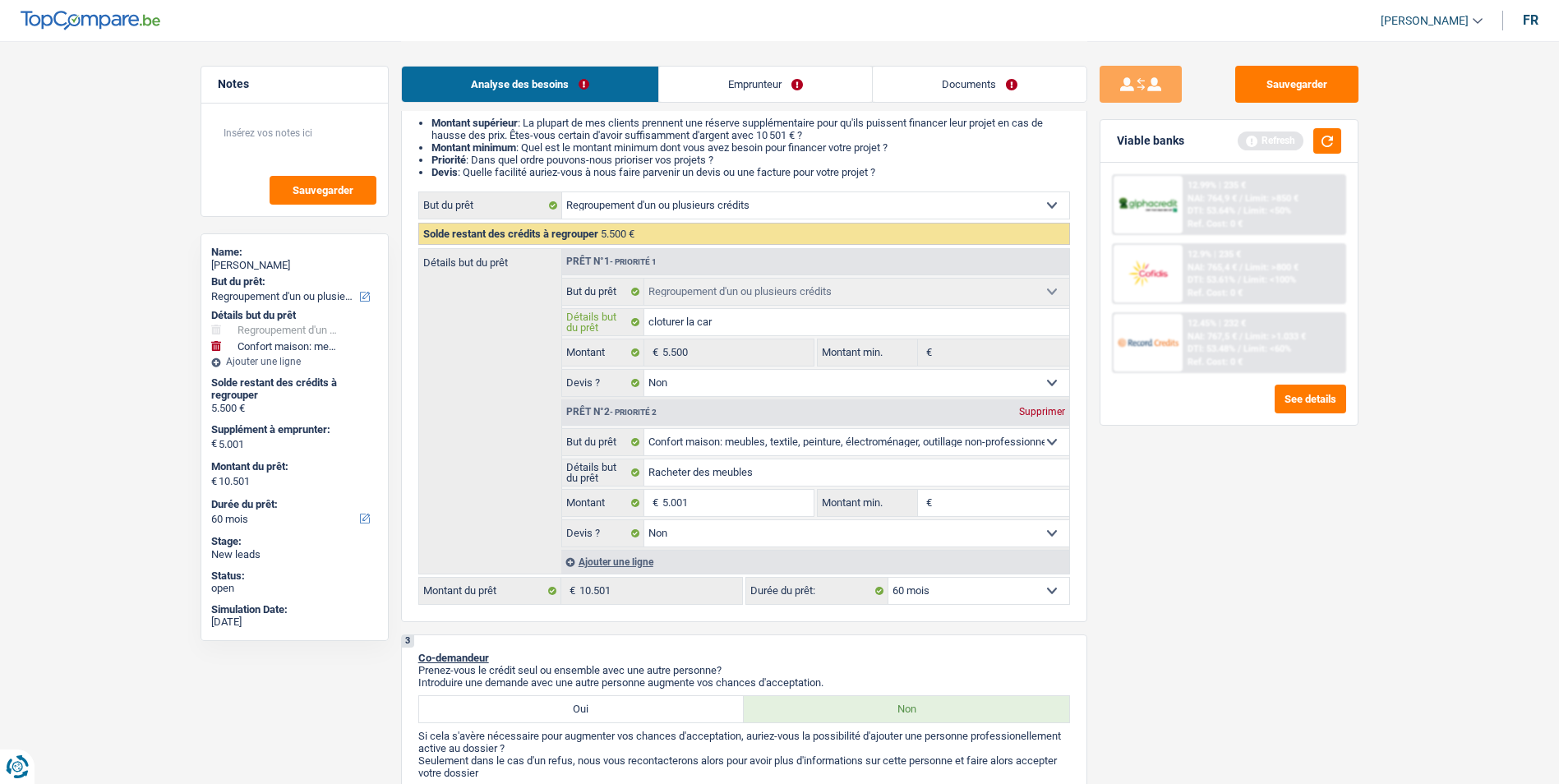
type input "cloturer la cart"
type input "cloturer la carte"
type input "cloture la carte"
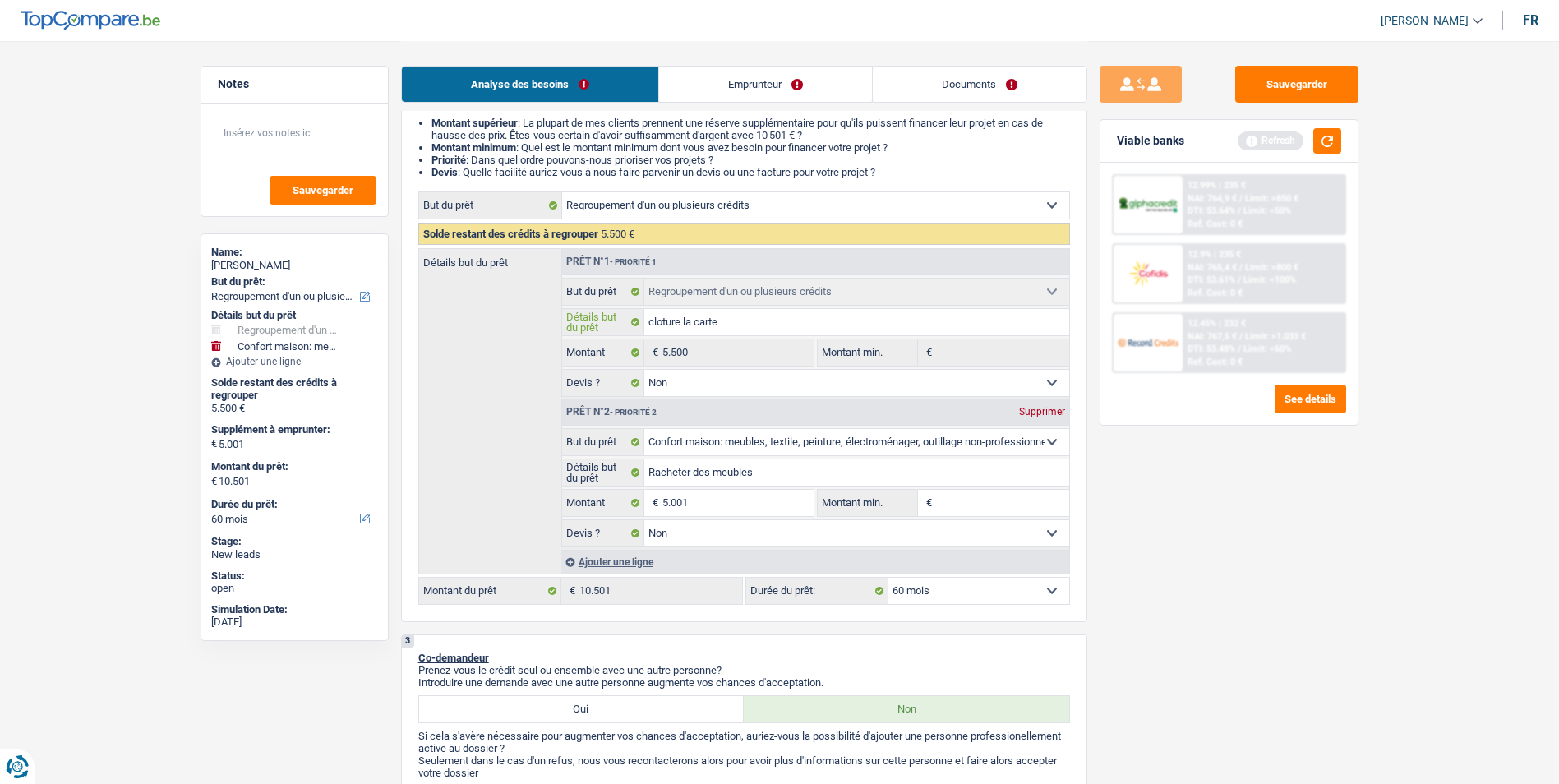
type input "cloture la carte"
click at [1331, 127] on div "Viable banks Refresh" at bounding box center [1228, 141] width 257 height 43
click at [1333, 138] on button "button" at bounding box center [1327, 141] width 28 height 26
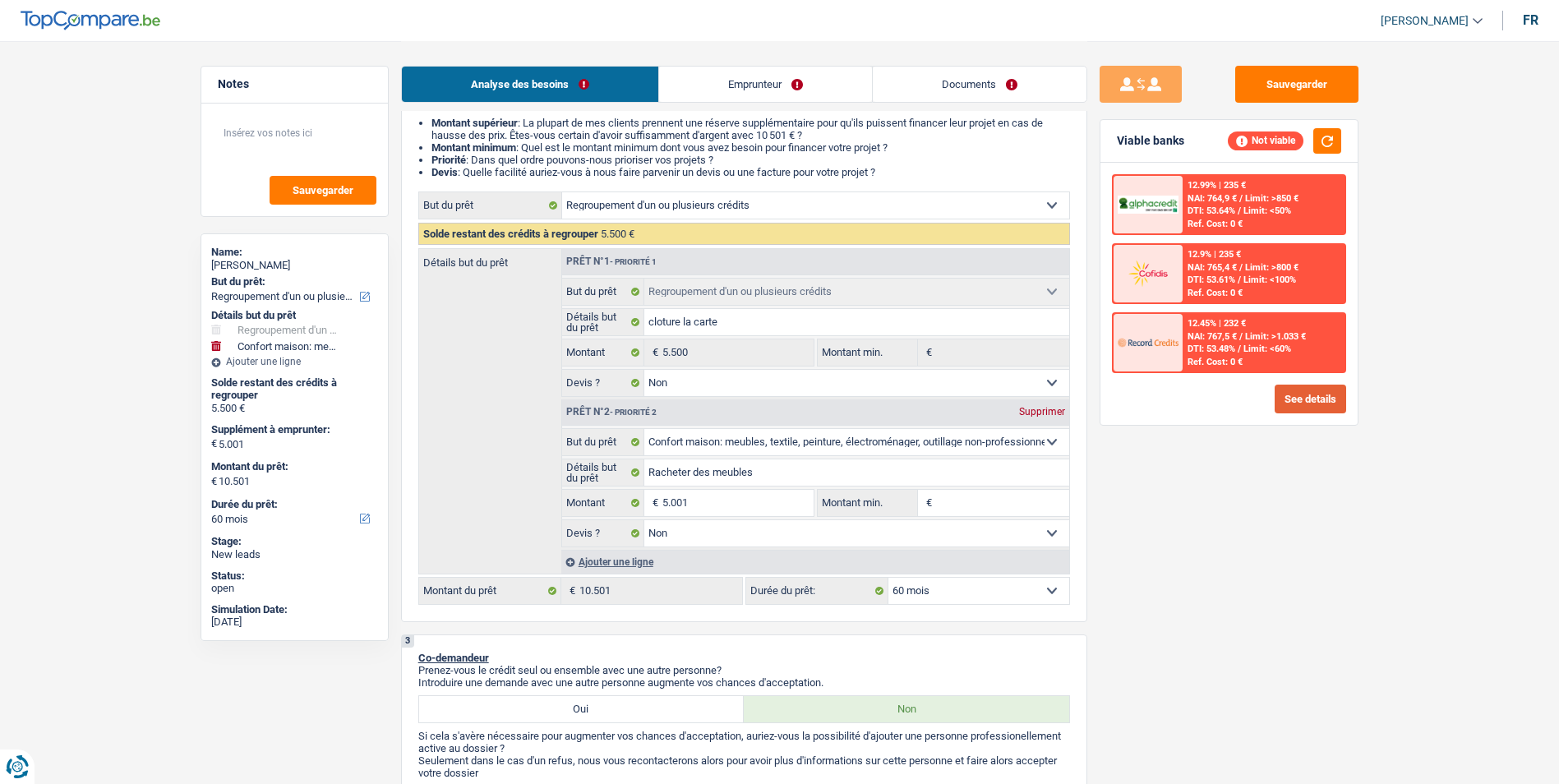
click at [1304, 396] on button "See details" at bounding box center [1310, 398] width 72 height 29
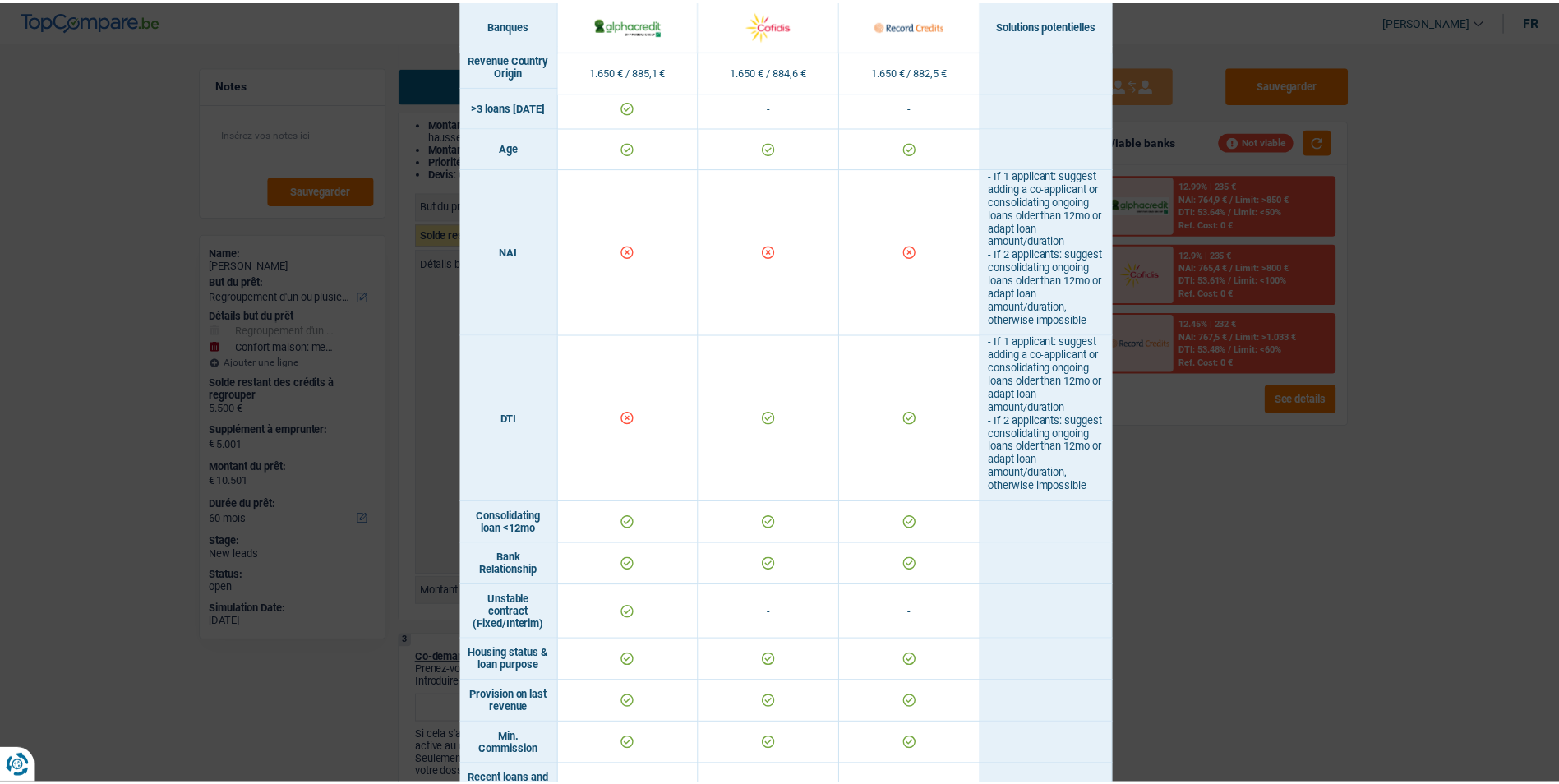
scroll to position [657, 0]
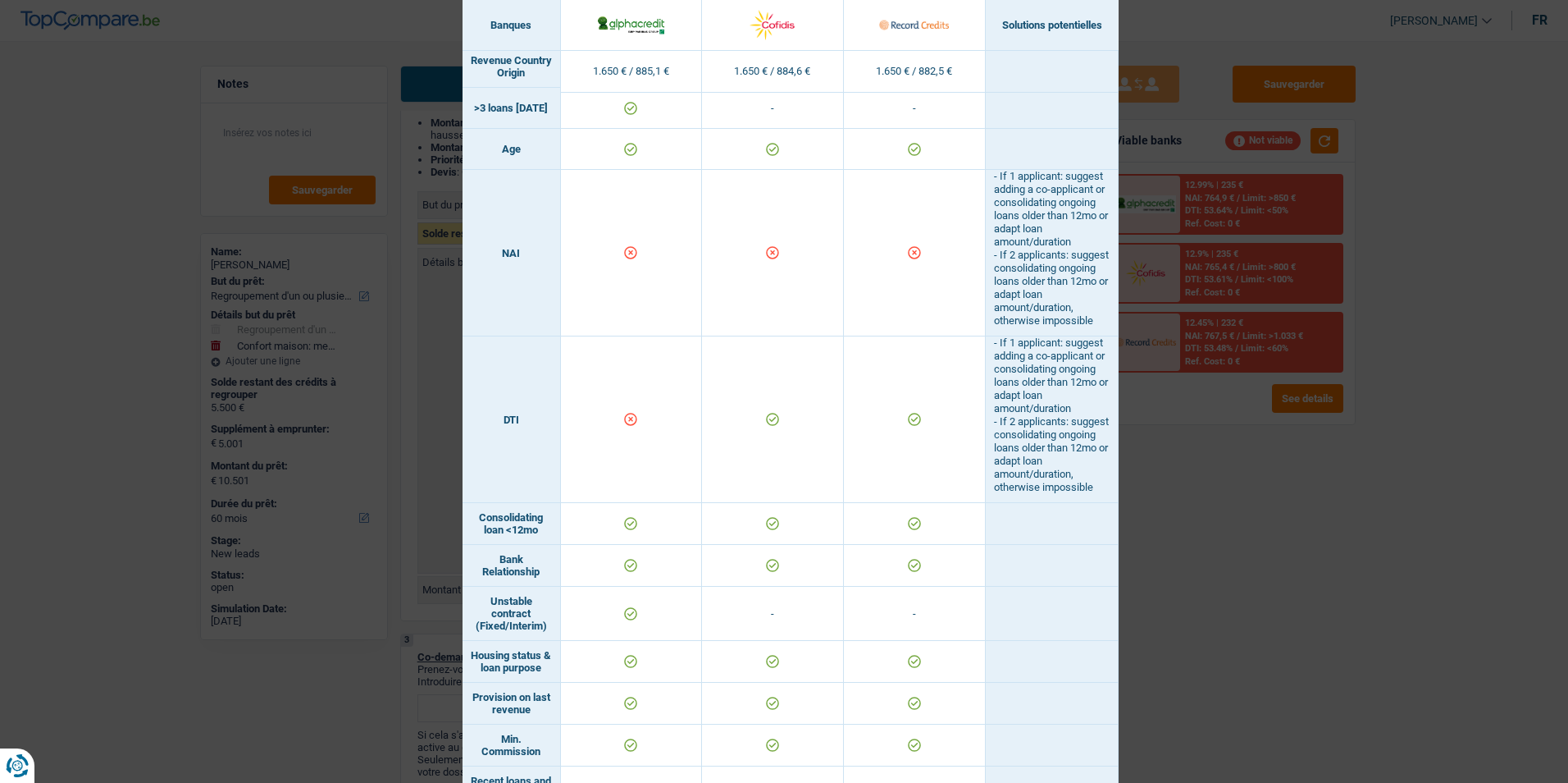
click at [1188, 477] on div "Banks conditions × Banques Solutions potentielles Revenus / Charges 1.650 € / 8…" at bounding box center [784, 392] width 1568 height 783
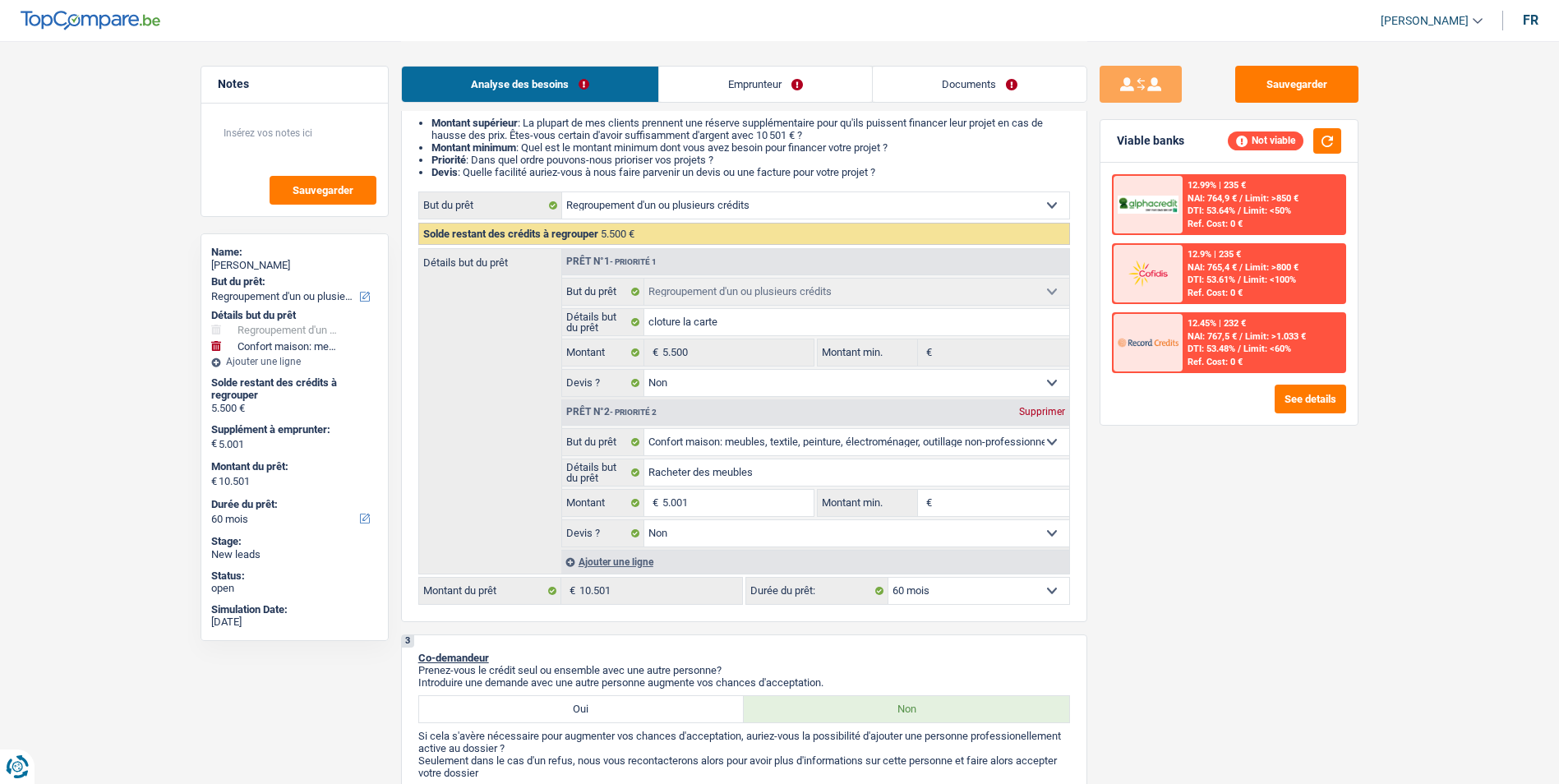
click at [823, 88] on link "Emprunteur" at bounding box center [766, 84] width 213 height 35
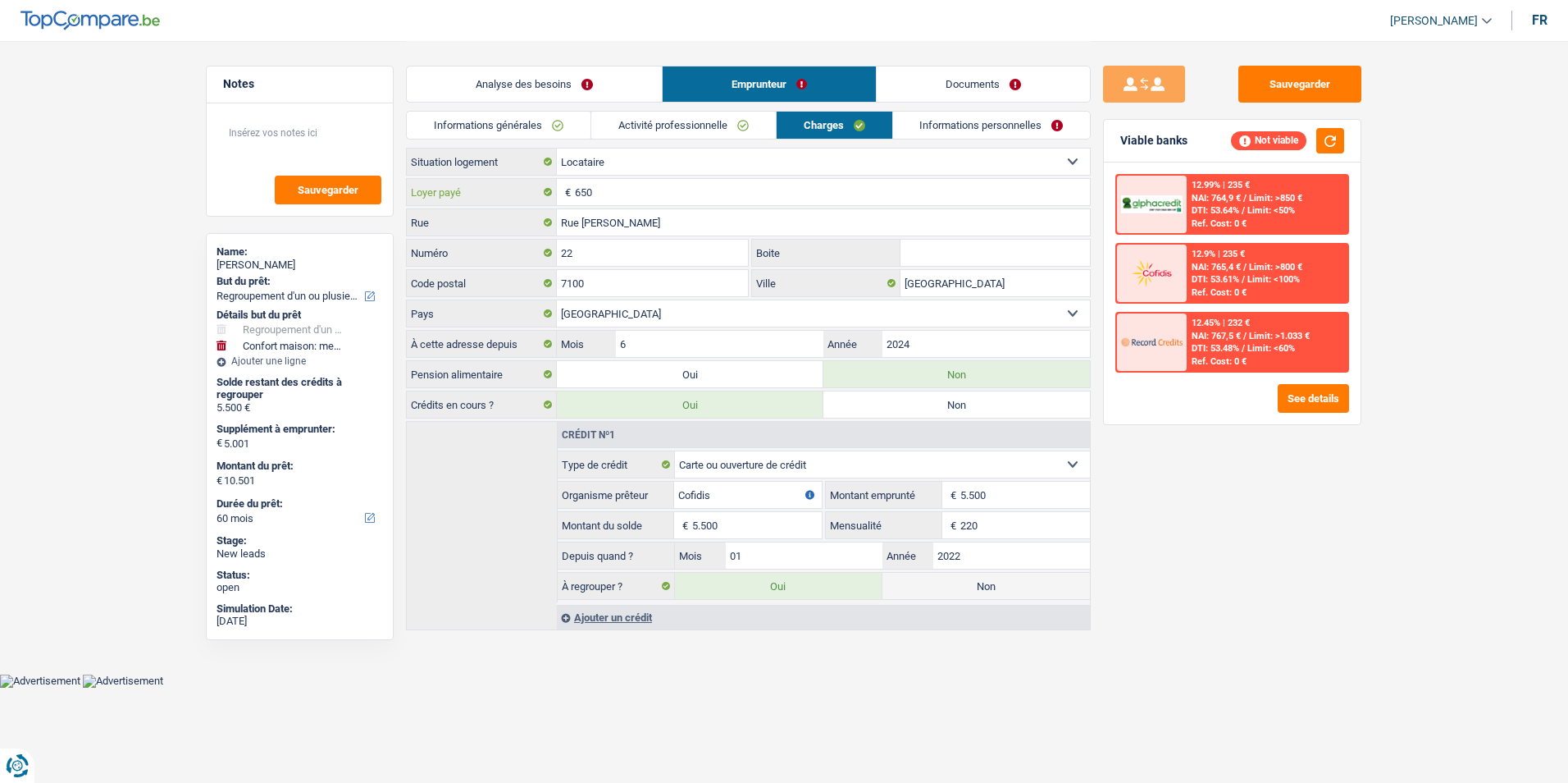
click at [741, 194] on input "650" at bounding box center [833, 192] width 515 height 26
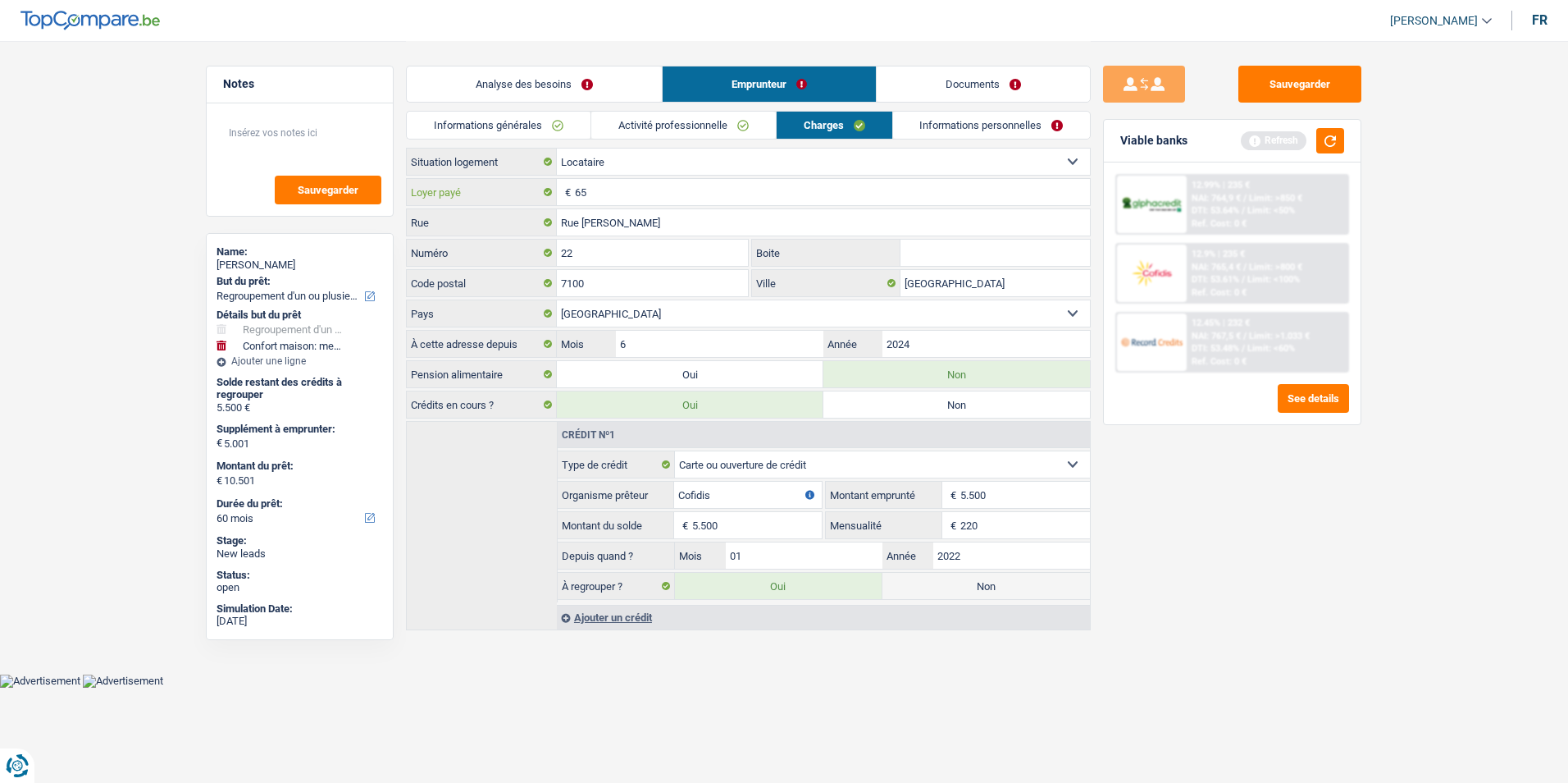
type input "6"
type input "500"
click at [703, 120] on link "Activité professionnelle" at bounding box center [684, 124] width 185 height 27
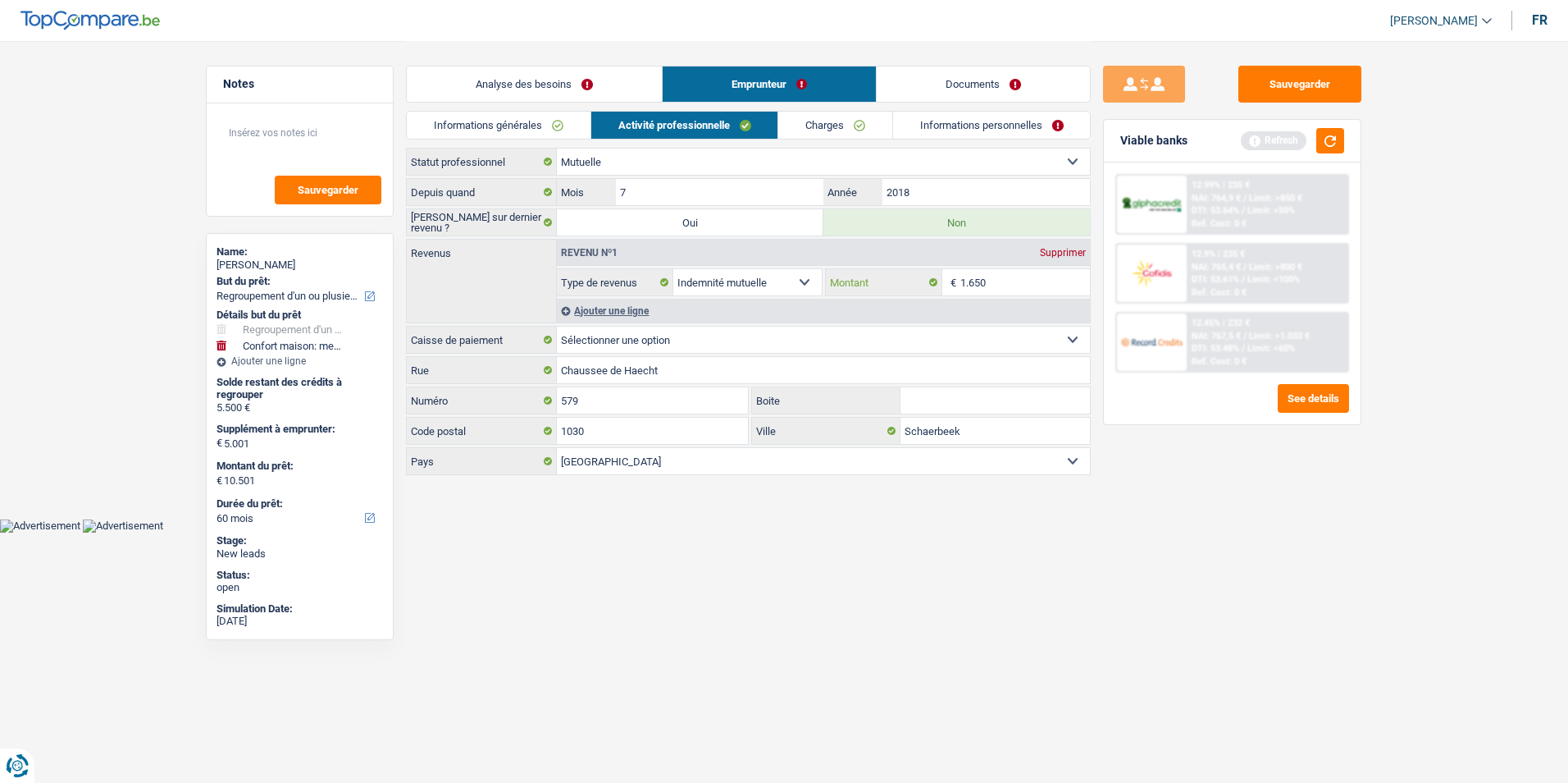
click at [986, 284] on input "1.650" at bounding box center [1025, 282] width 130 height 26
type input "1.700"
click at [1251, 593] on div "Sauvegarder Viable banks Refresh 12.99% | 235 € NAI: 764,9 € / Limit: >850 € DT…" at bounding box center [1232, 410] width 283 height 691
click at [580, 85] on link "Analyse des besoins" at bounding box center [534, 83] width 255 height 35
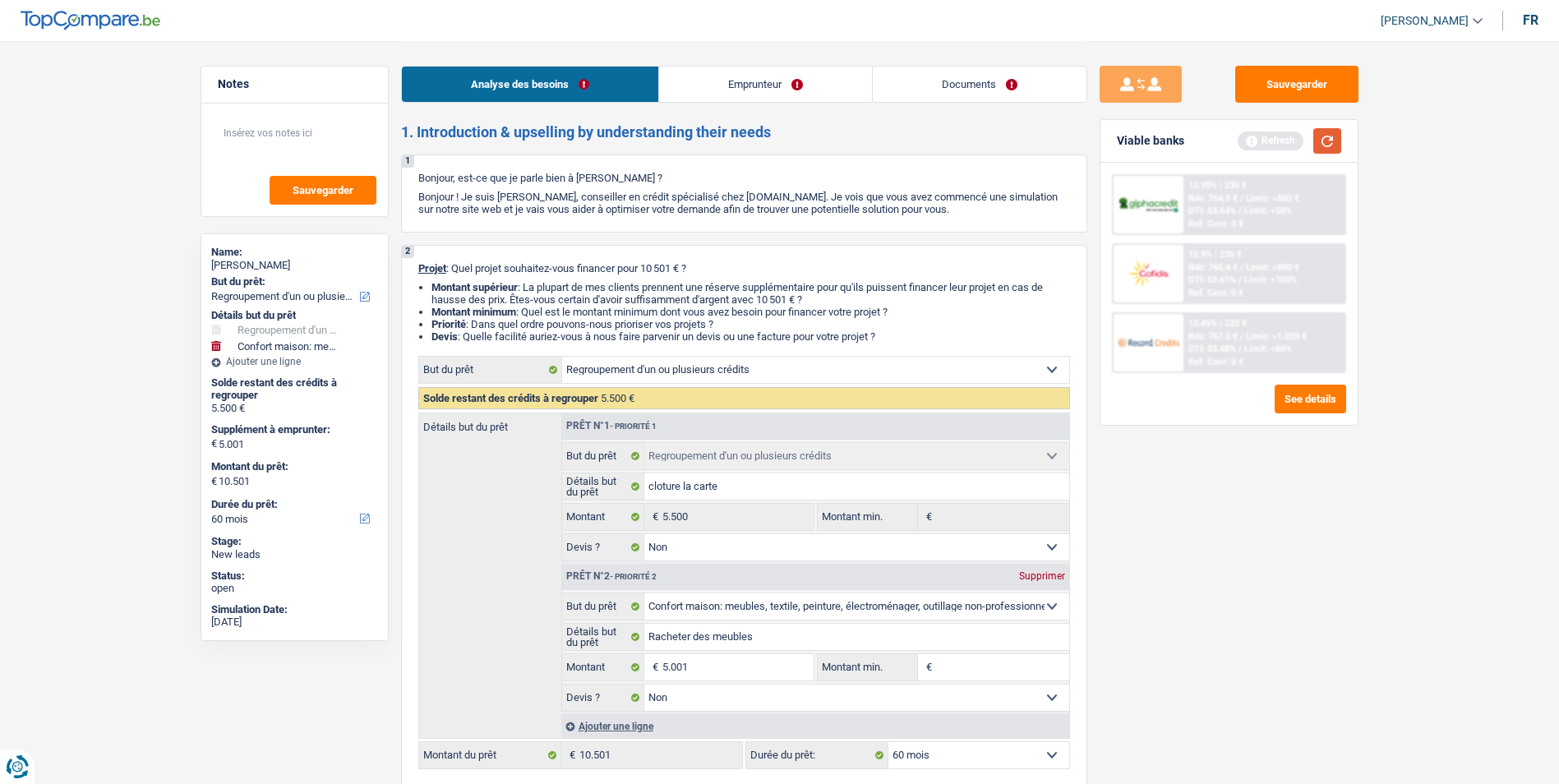
click at [1321, 146] on button "button" at bounding box center [1327, 141] width 28 height 26
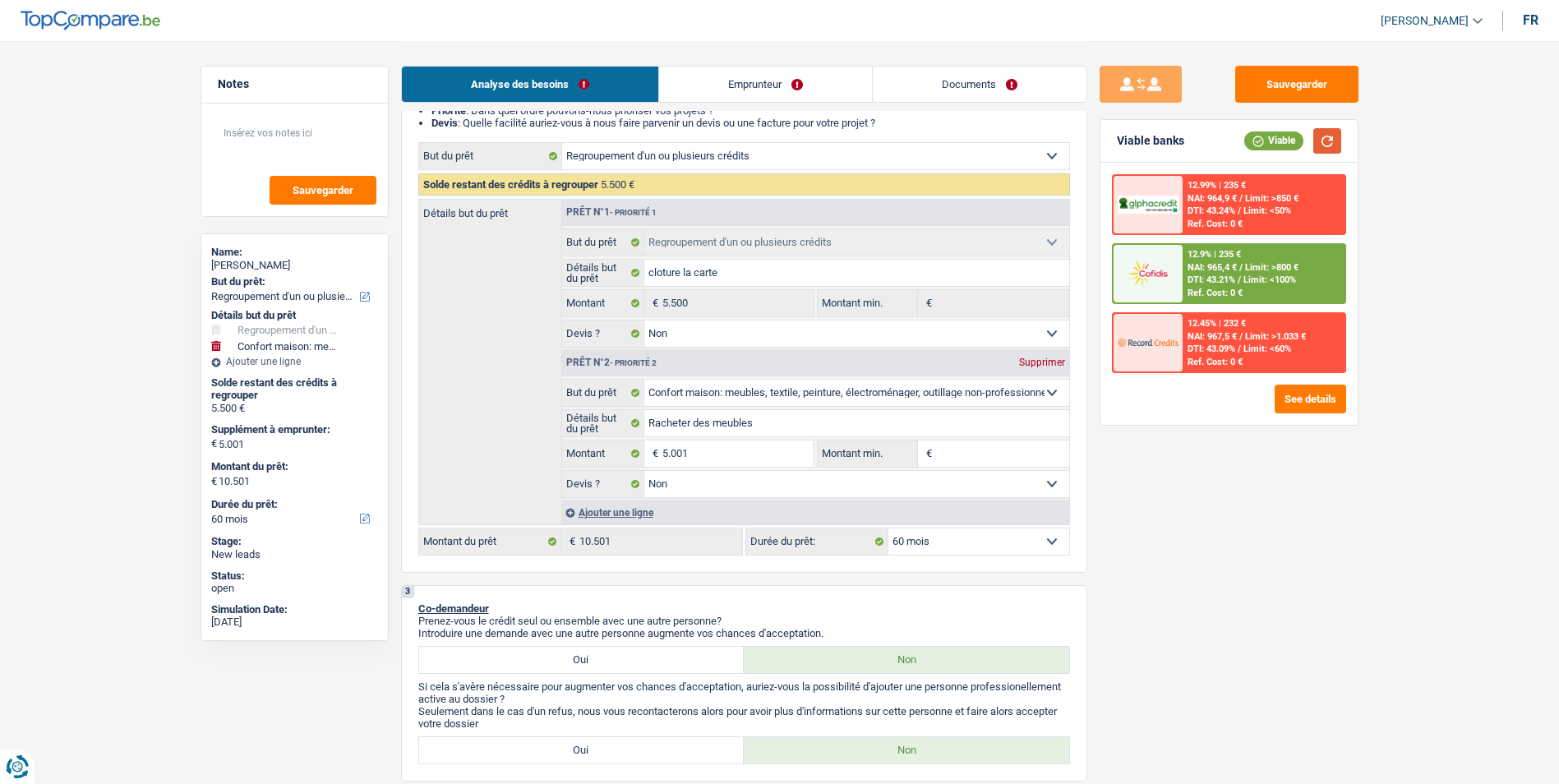
scroll to position [164, 0]
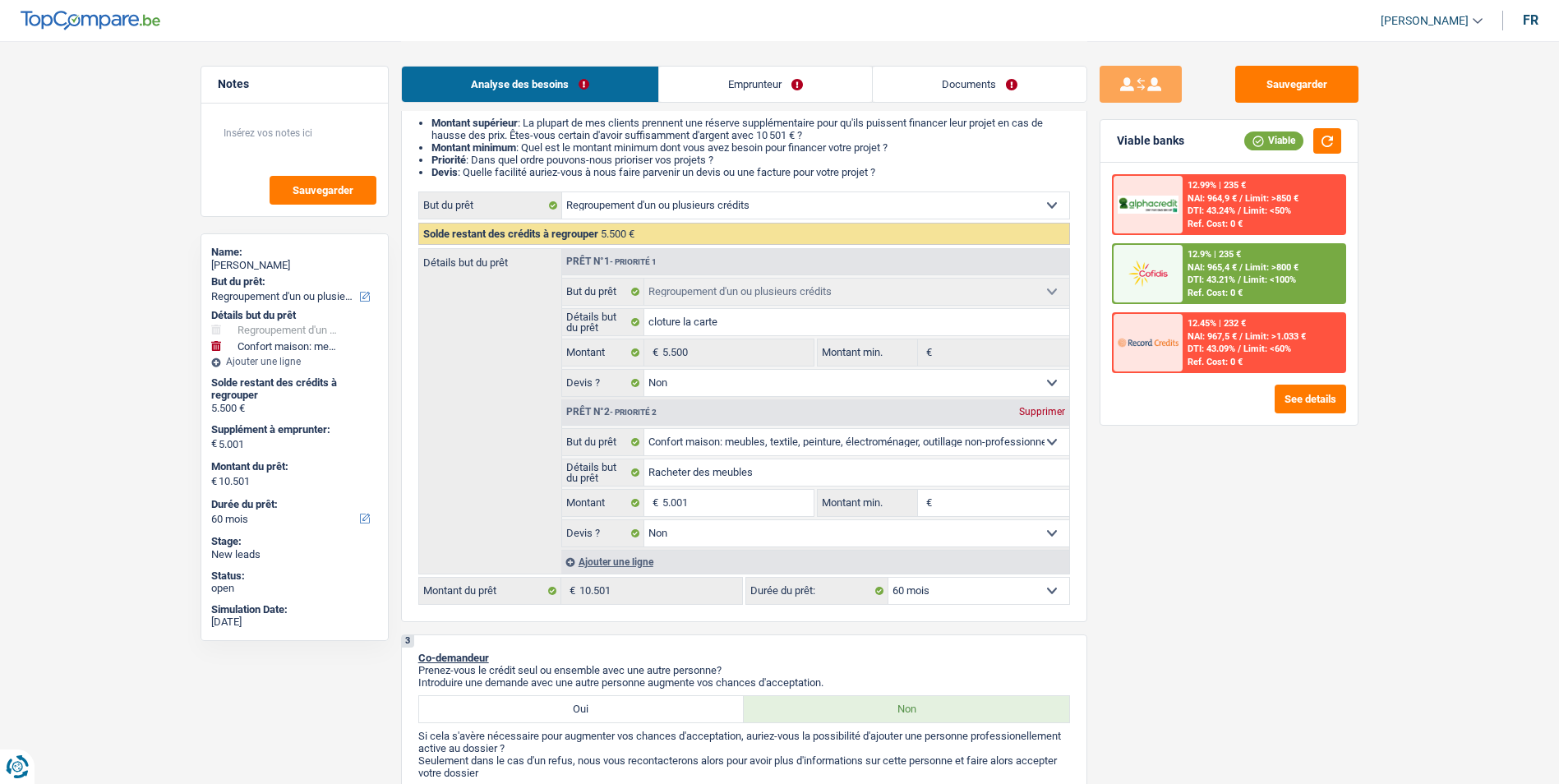
click at [1218, 268] on span "NAI: 965,4 €" at bounding box center [1213, 267] width 50 height 11
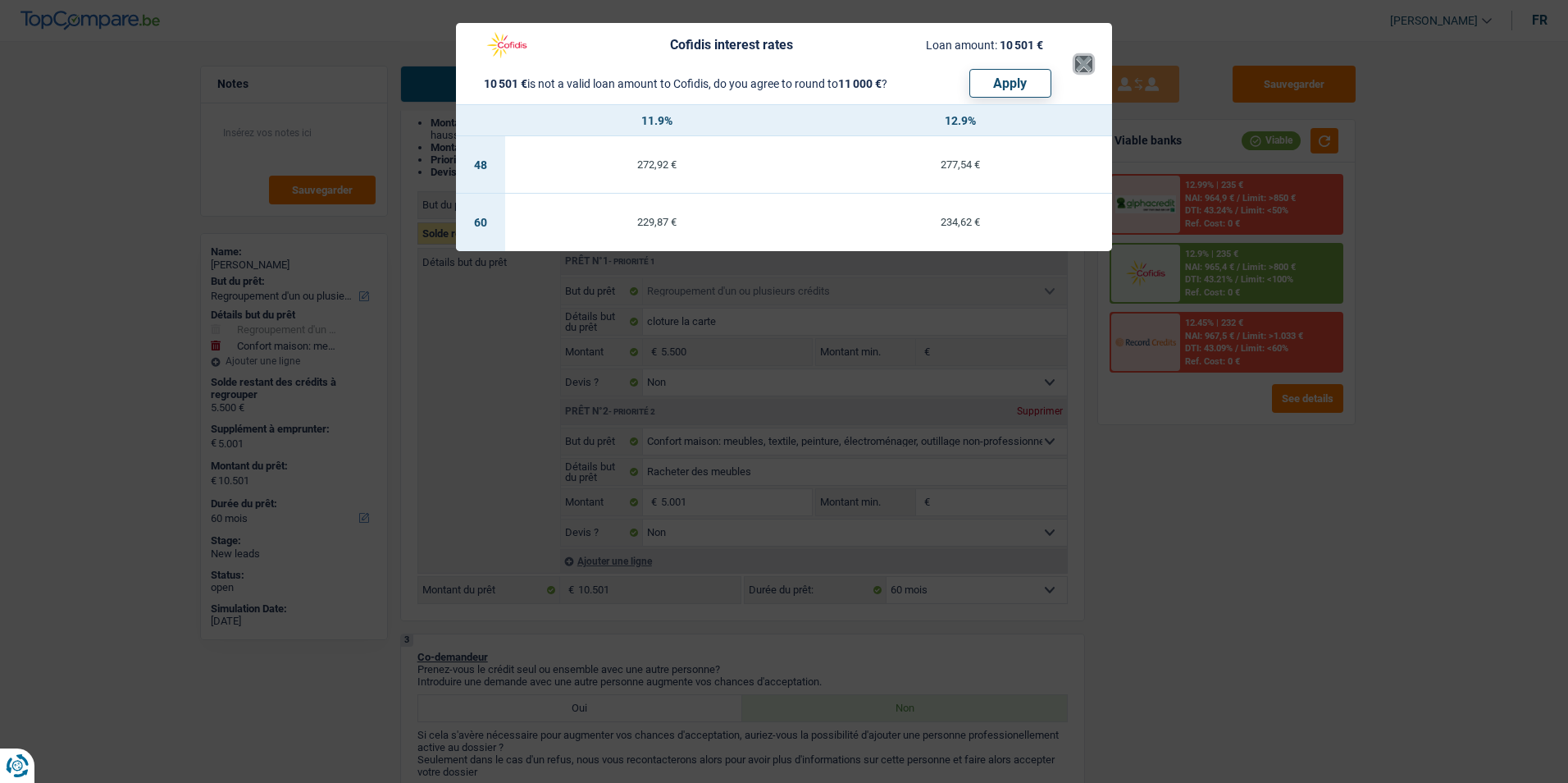
click at [1088, 71] on button "×" at bounding box center [1083, 64] width 17 height 17
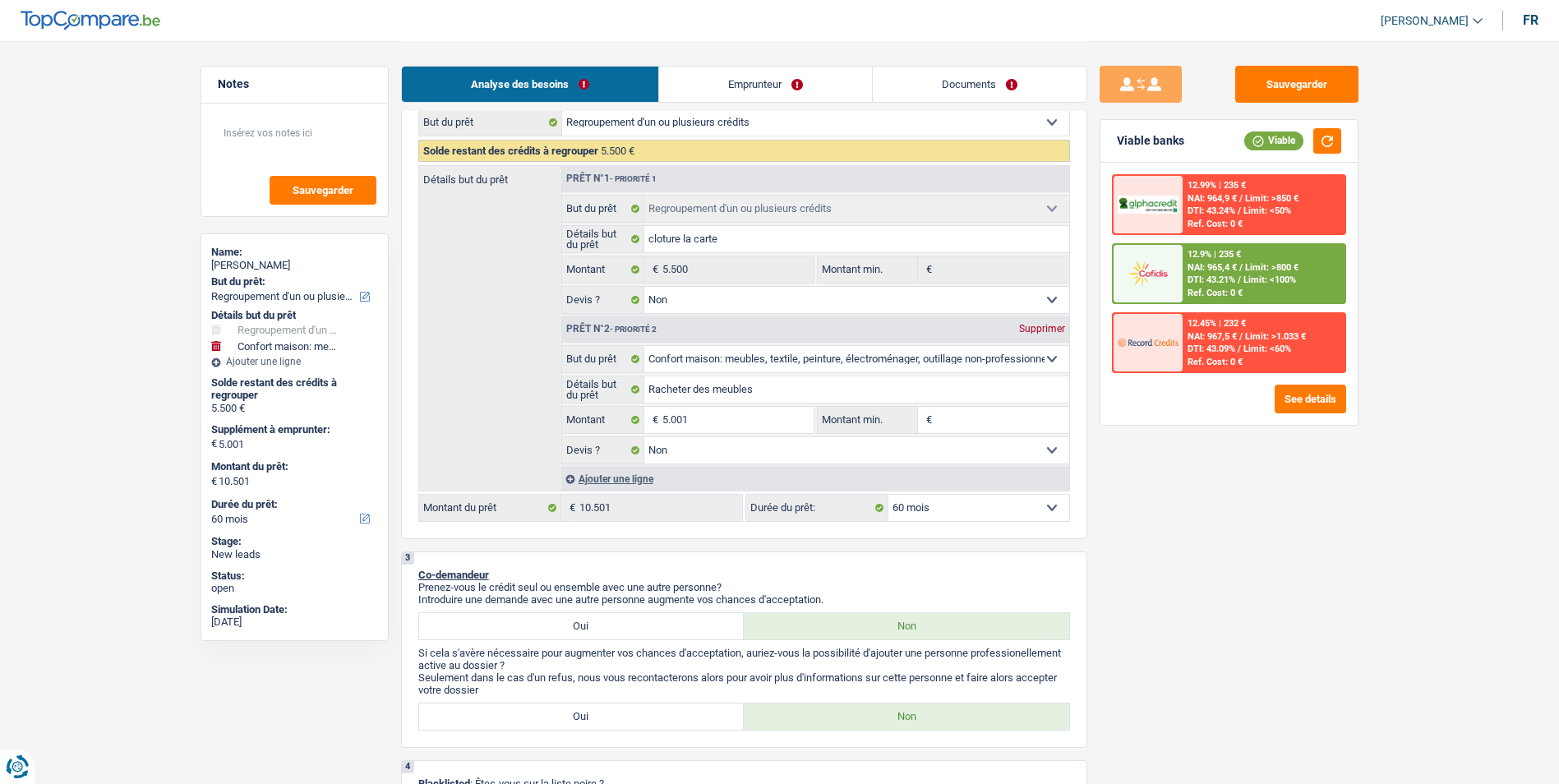
scroll to position [328, 0]
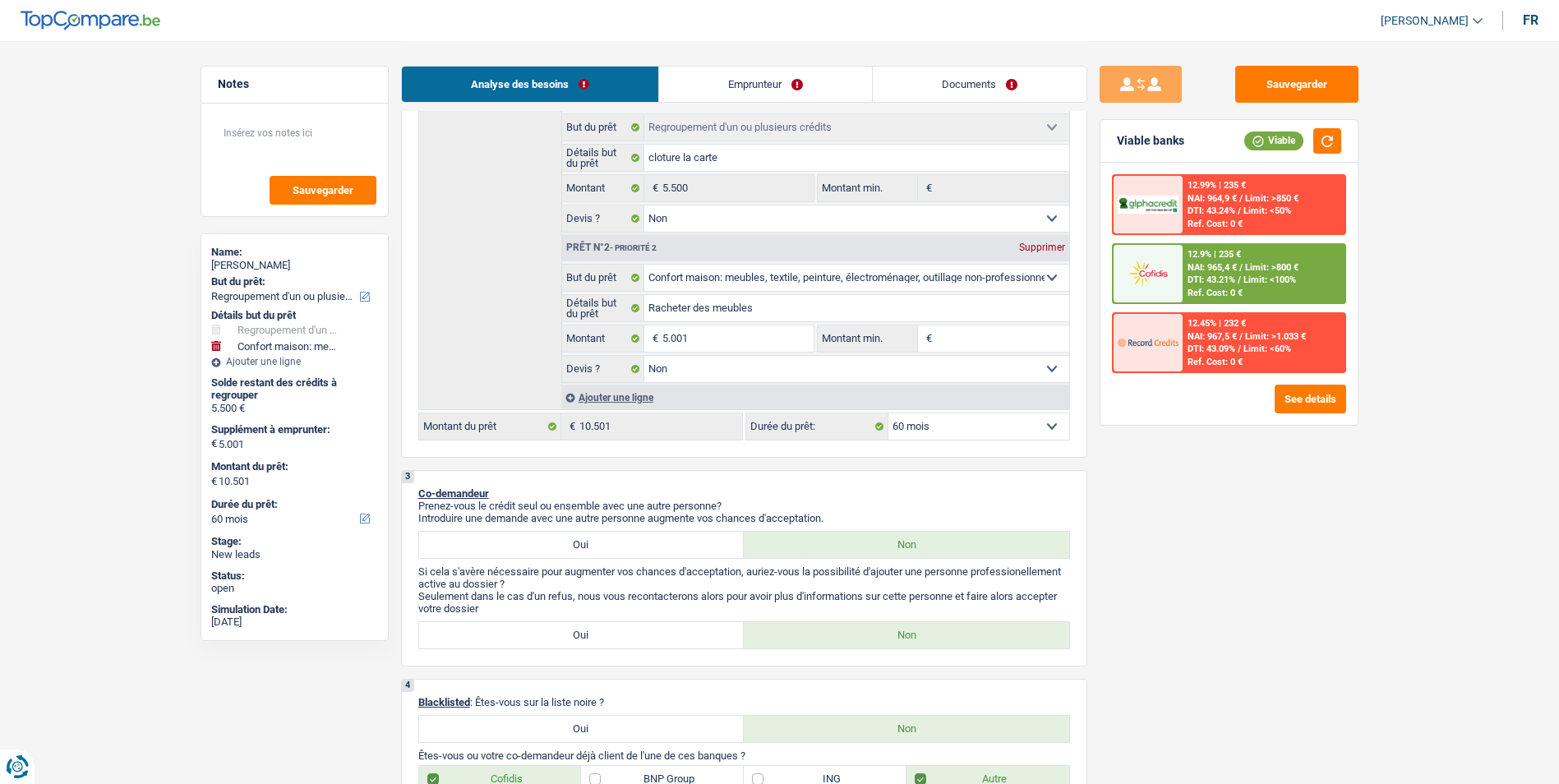
click at [959, 432] on select "12 mois 18 mois 24 mois 30 mois 36 mois 42 mois 48 mois 60 mois Sélectionner un…" at bounding box center [979, 426] width 181 height 26
click at [964, 423] on select "12 mois 18 mois 24 mois 30 mois 36 mois 42 mois 48 mois 60 mois Sélectionner un…" at bounding box center [979, 426] width 181 height 26
click at [1145, 473] on div "Sauvegarder Viable banks Viable 12.99% | 235 € NAI: 964,9 € / Limit: >850 € DTI…" at bounding box center [1228, 411] width 284 height 691
click at [1048, 434] on select "12 mois 18 mois 24 mois 30 mois 36 mois 42 mois 48 mois 60 mois Sélectionner un…" at bounding box center [979, 426] width 181 height 26
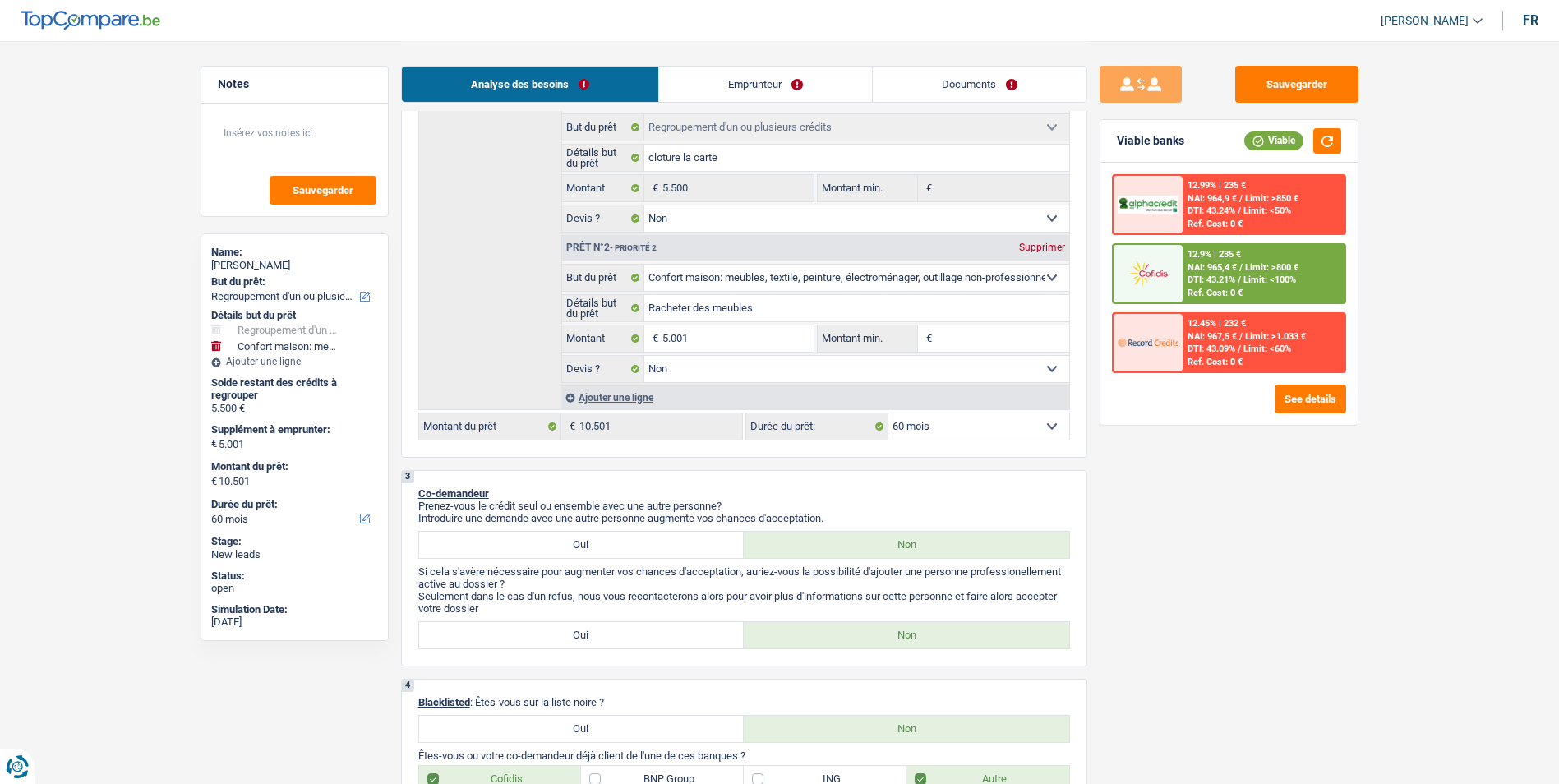
click at [888, 413] on select "12 mois 18 mois 24 mois 30 mois 36 mois 42 mois 48 mois 60 mois Sélectionner un…" at bounding box center [979, 426] width 181 height 26
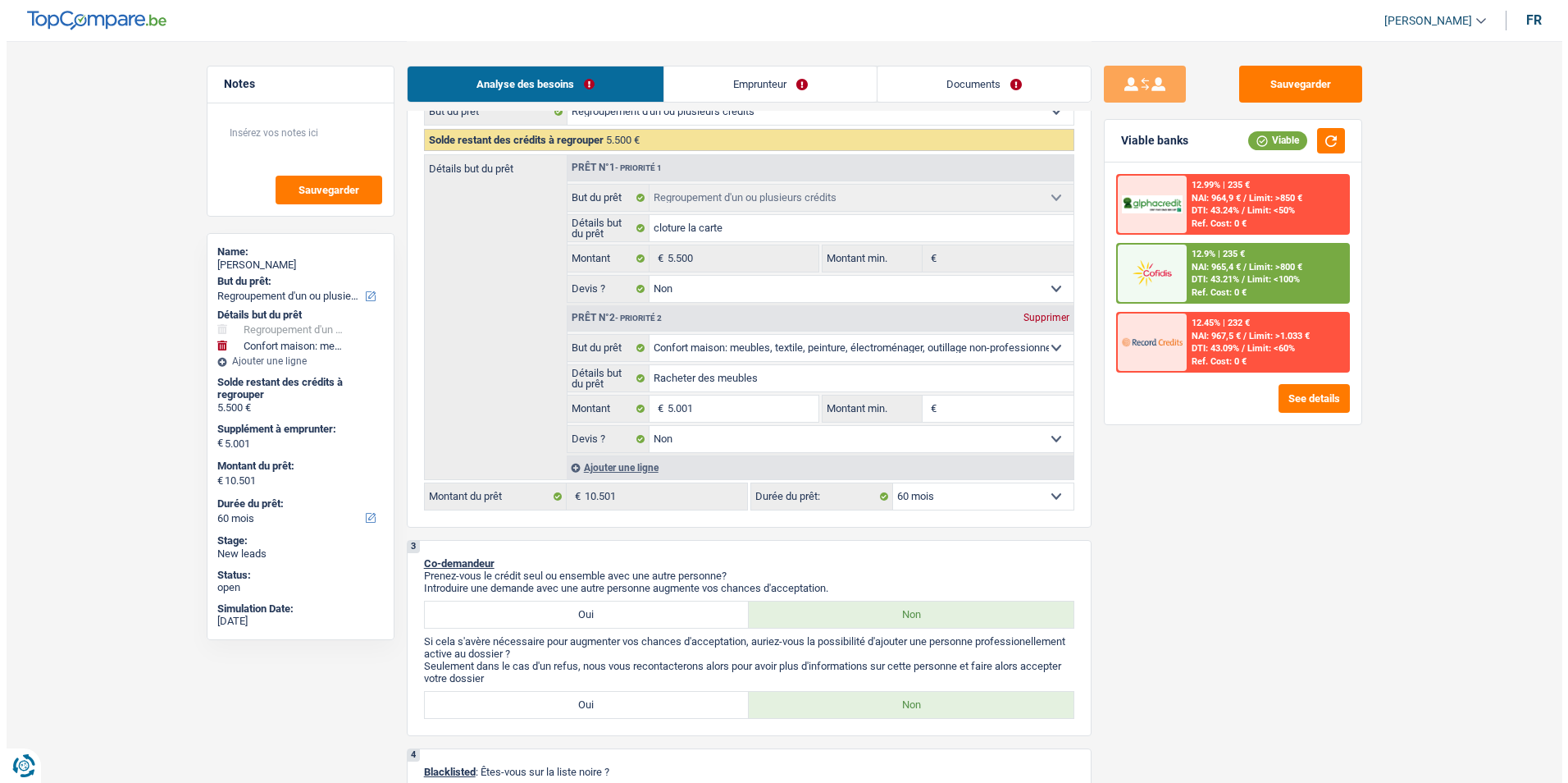
scroll to position [0, 0]
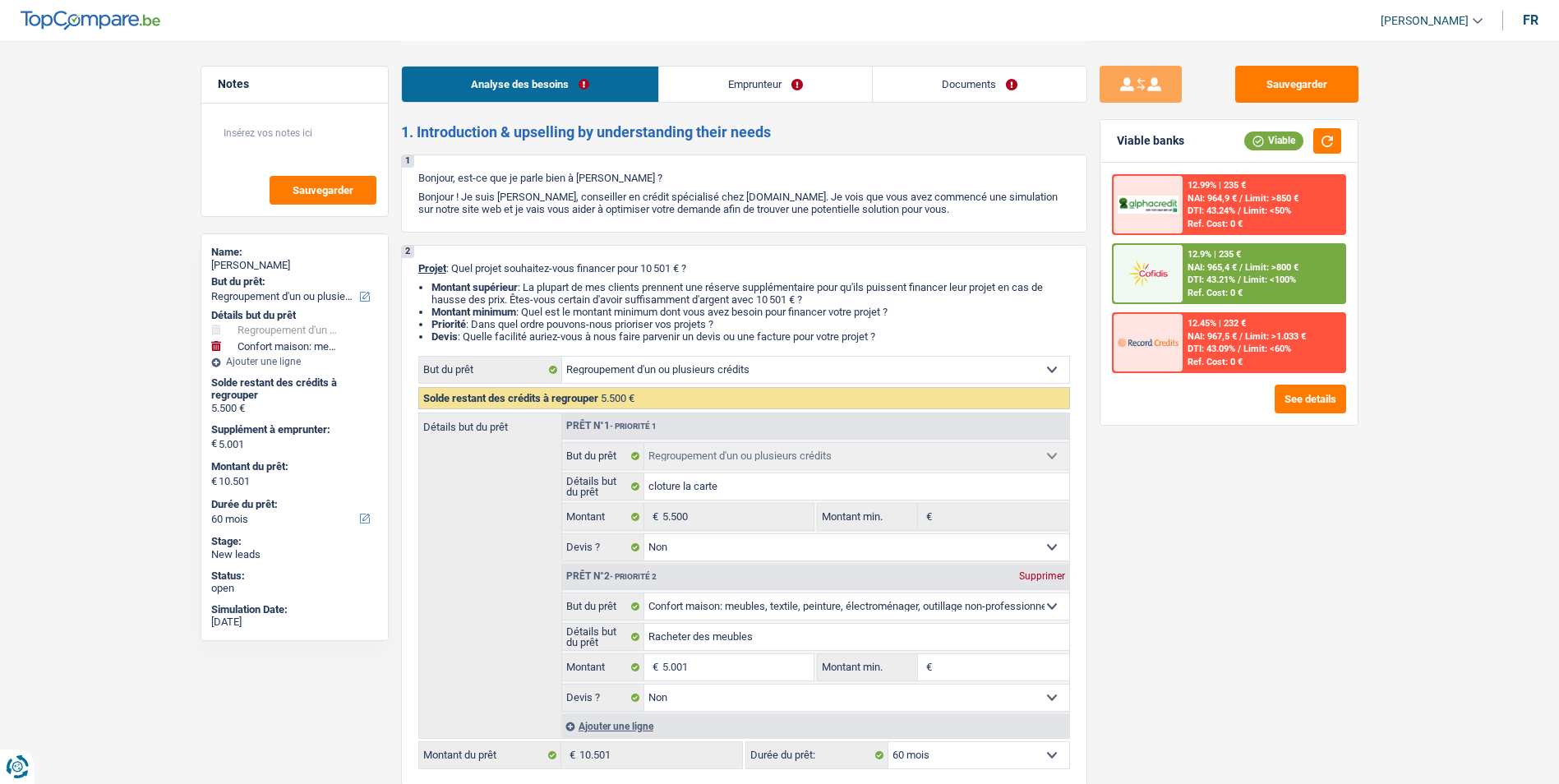
click at [802, 91] on link "Emprunteur" at bounding box center [766, 84] width 213 height 35
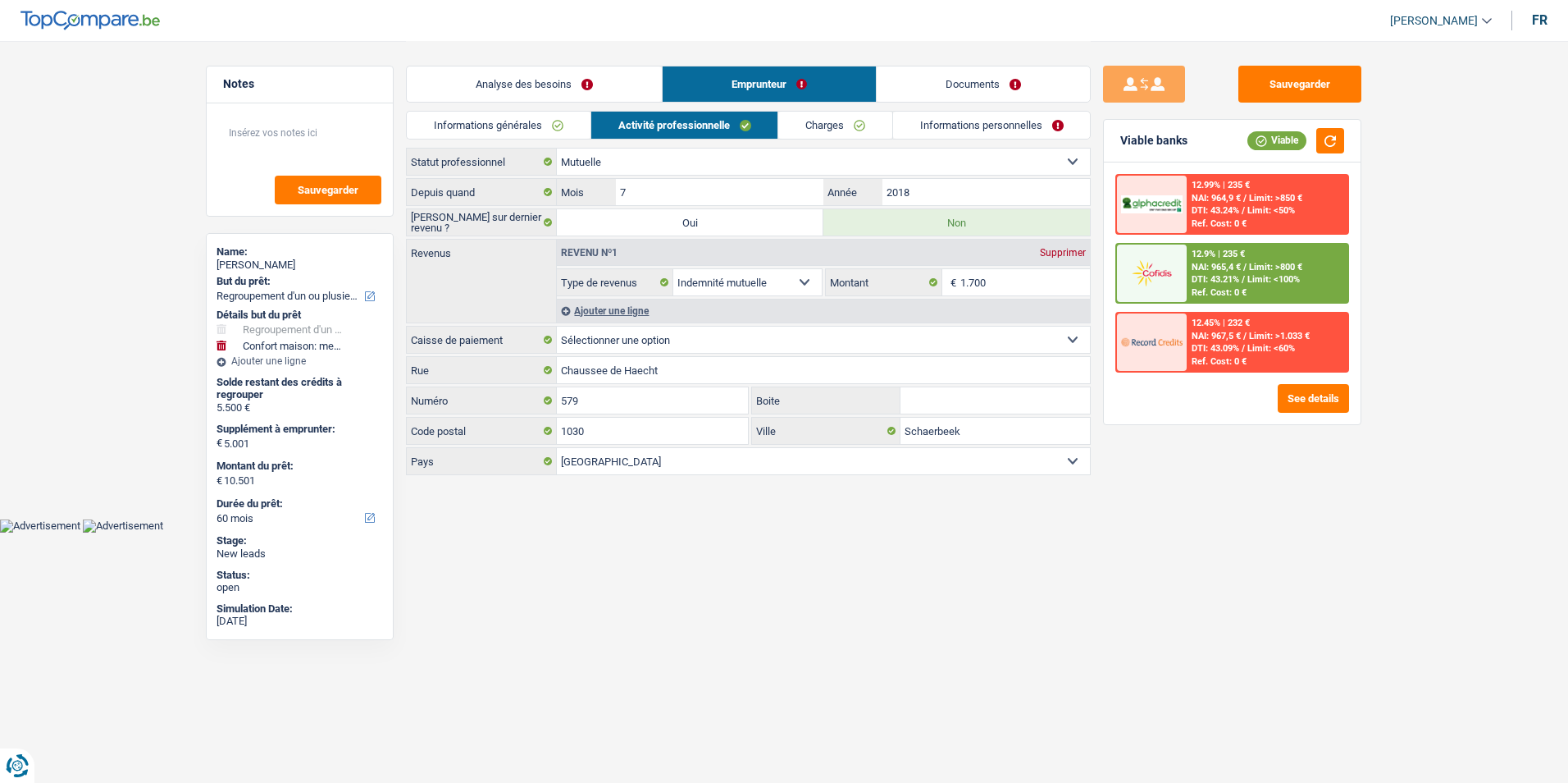
click at [976, 82] on link "Documents" at bounding box center [983, 83] width 214 height 35
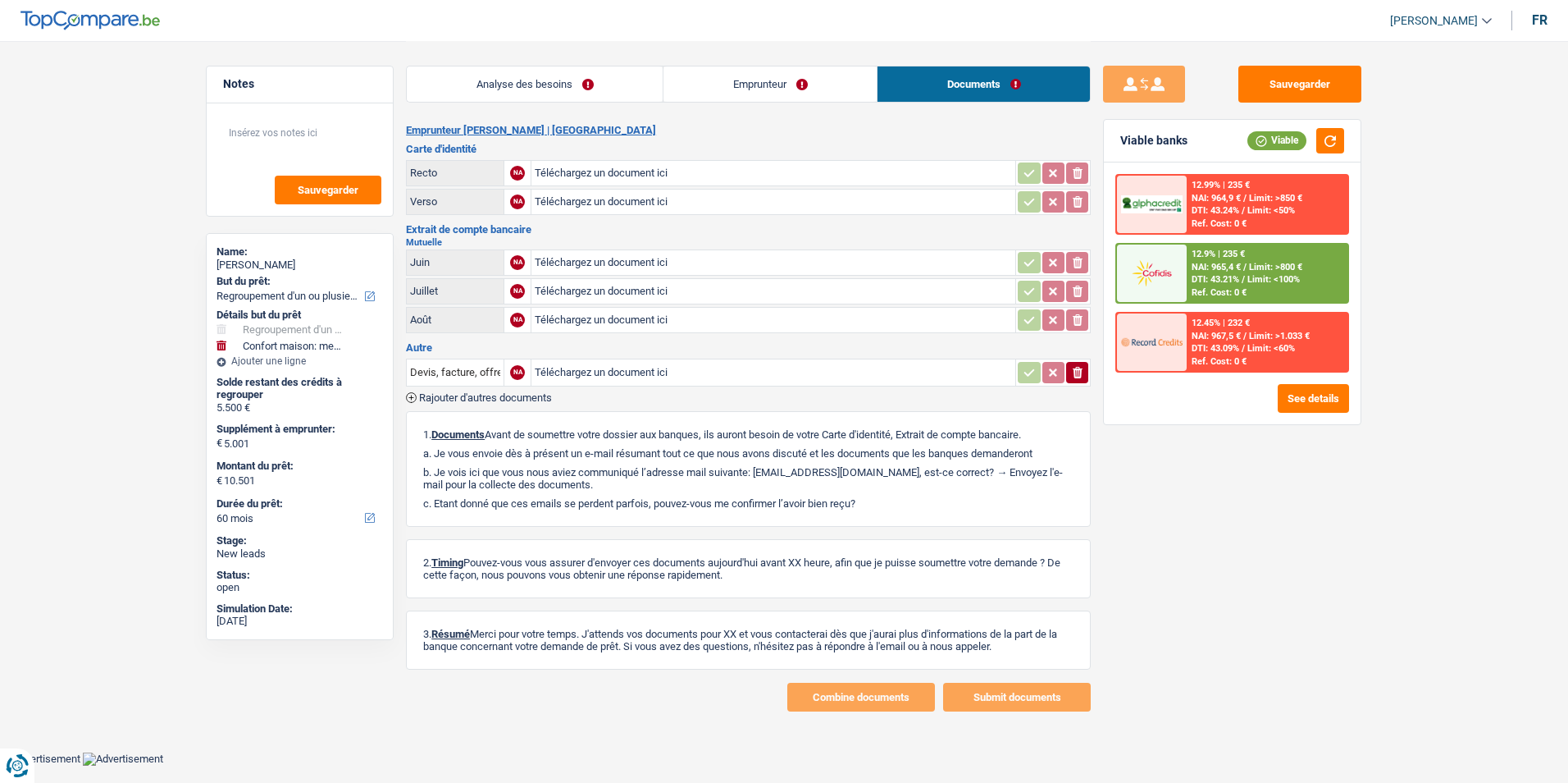
click at [820, 82] on link "Emprunteur" at bounding box center [770, 83] width 214 height 35
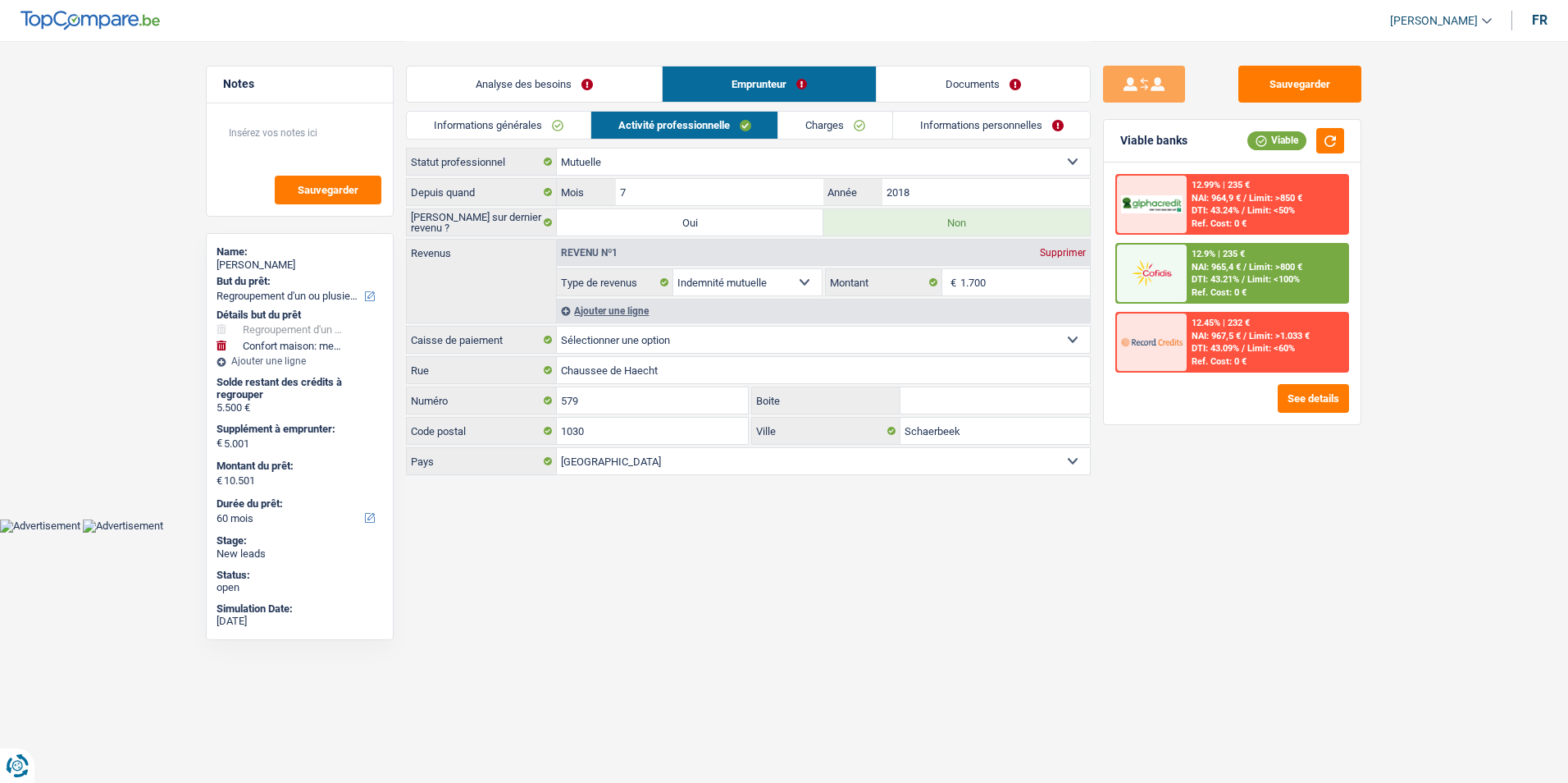
click at [612, 88] on link "Analyse des besoins" at bounding box center [534, 83] width 255 height 35
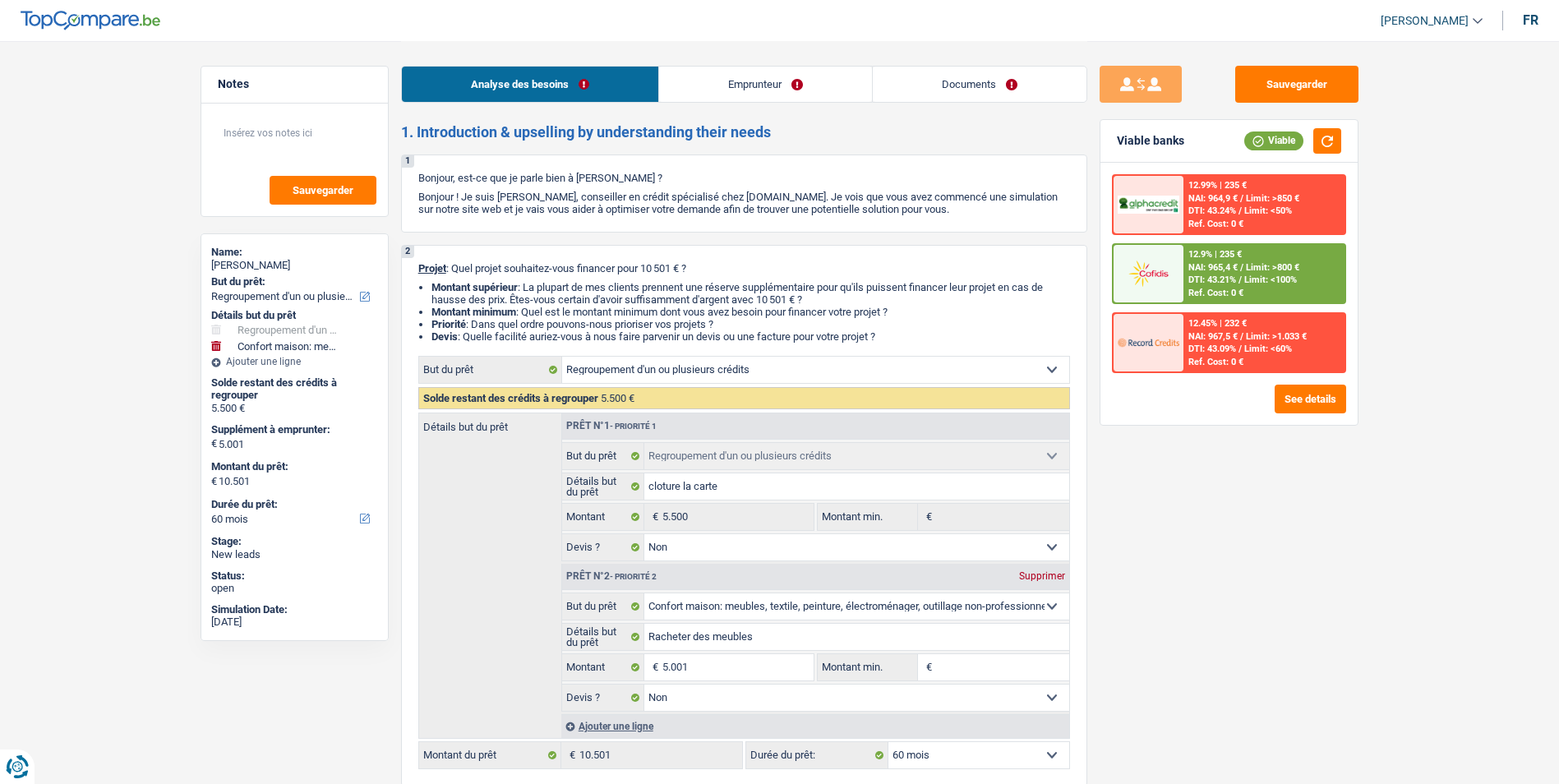
click at [734, 80] on link "Emprunteur" at bounding box center [766, 84] width 213 height 35
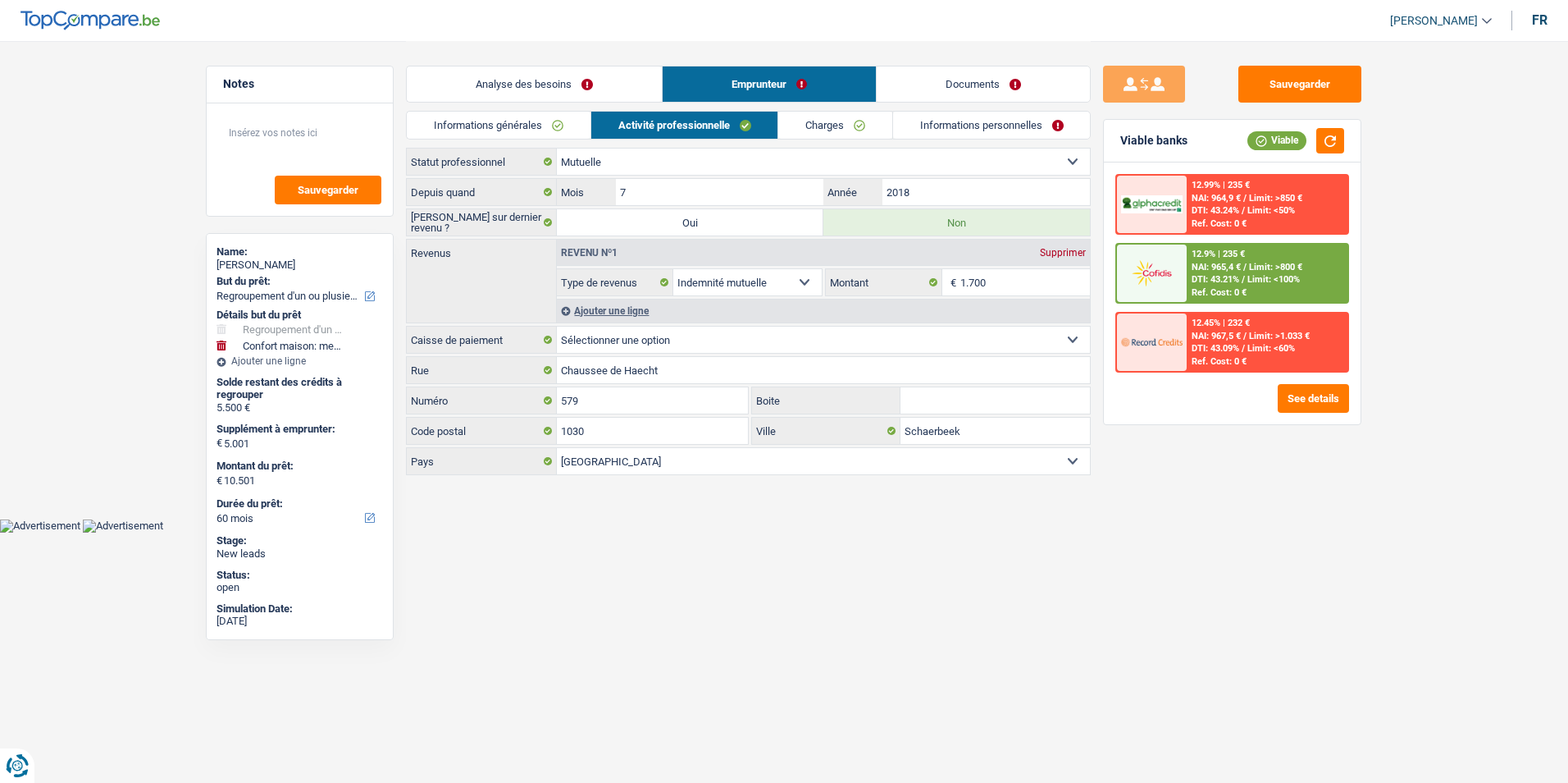
click at [912, 79] on link "Documents" at bounding box center [983, 83] width 214 height 35
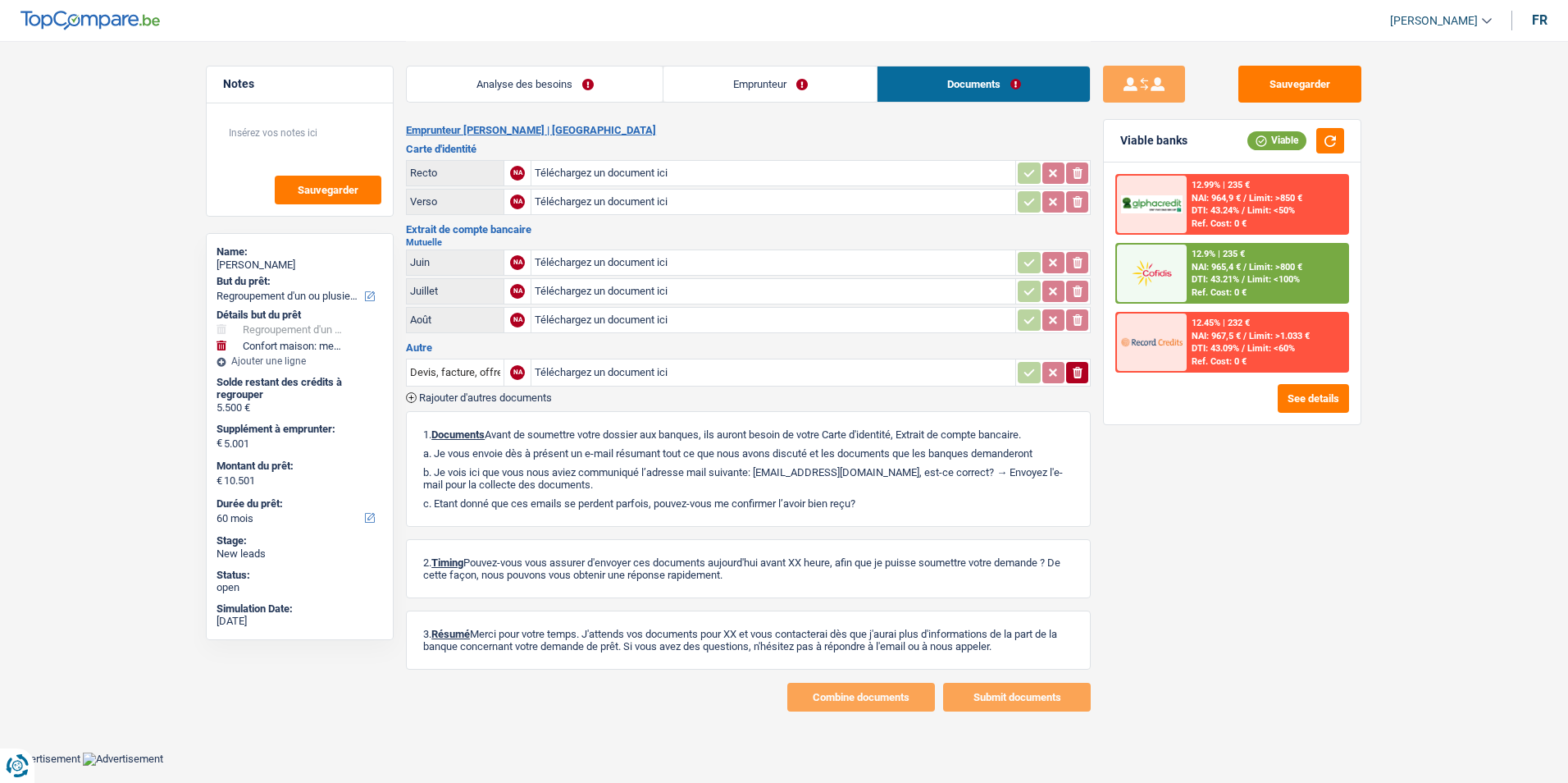
click at [789, 85] on link "Emprunteur" at bounding box center [770, 83] width 214 height 35
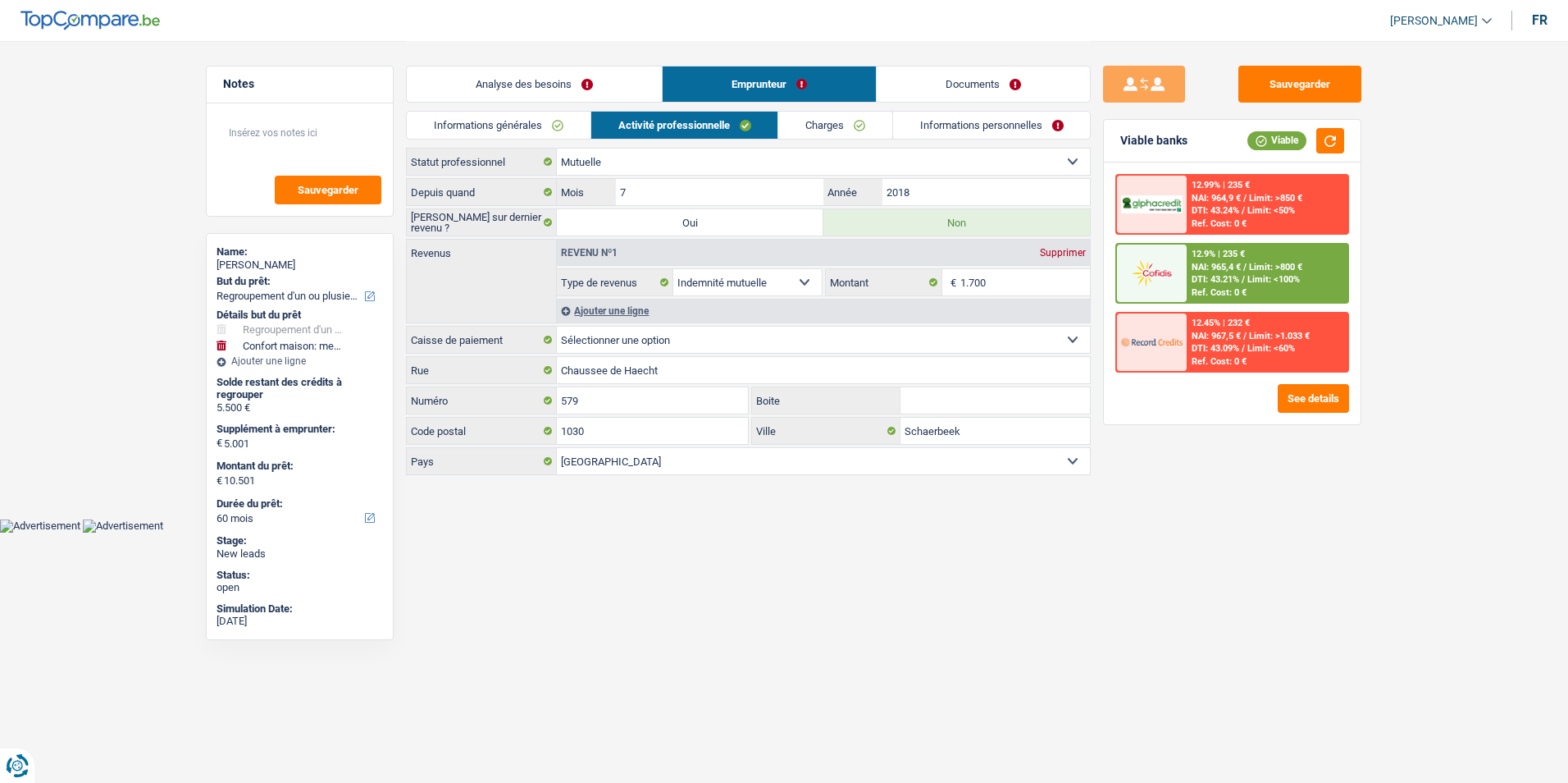
click at [602, 77] on link "Analyse des besoins" at bounding box center [534, 83] width 255 height 35
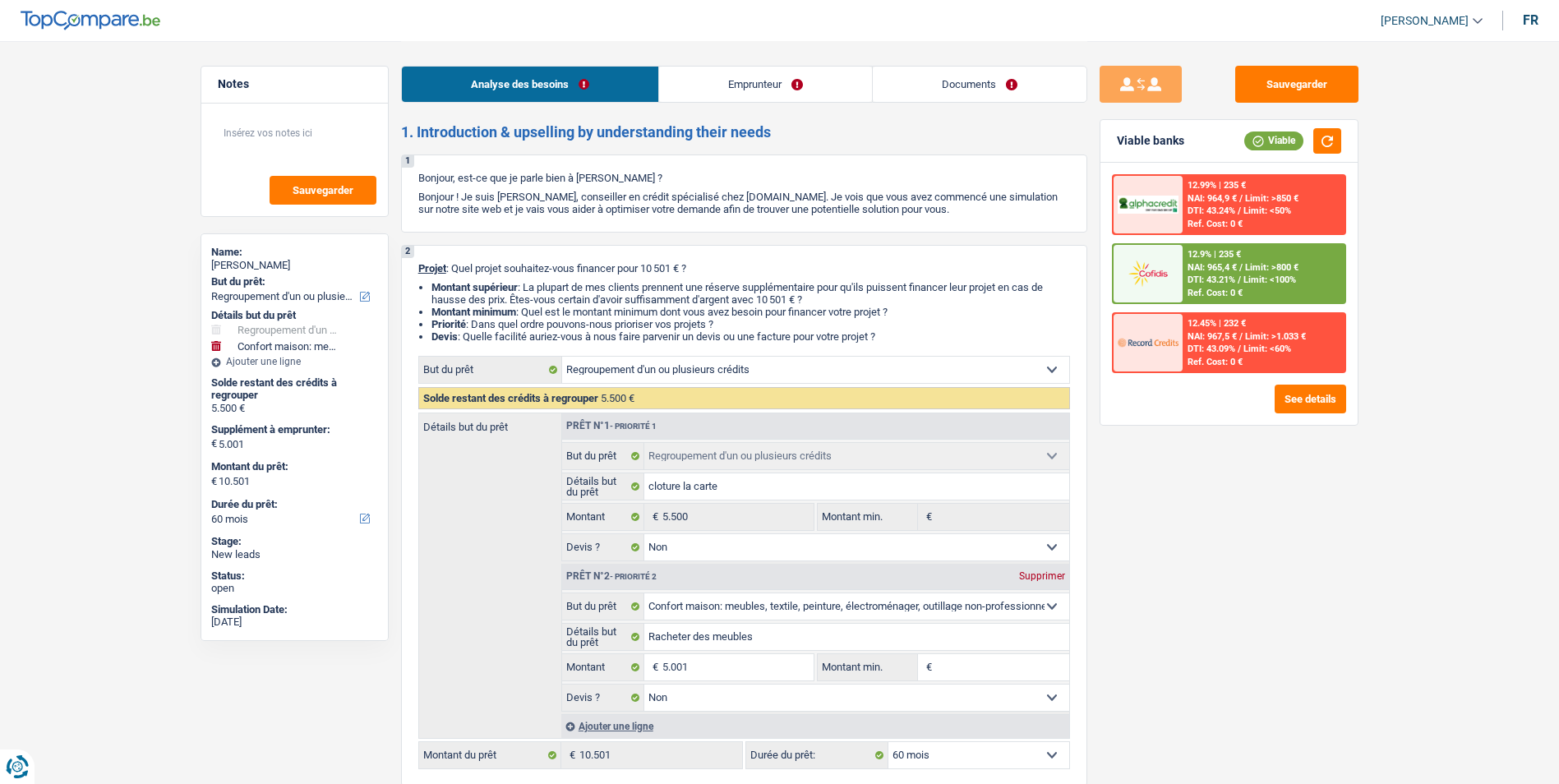
click at [759, 90] on link "Emprunteur" at bounding box center [766, 84] width 213 height 35
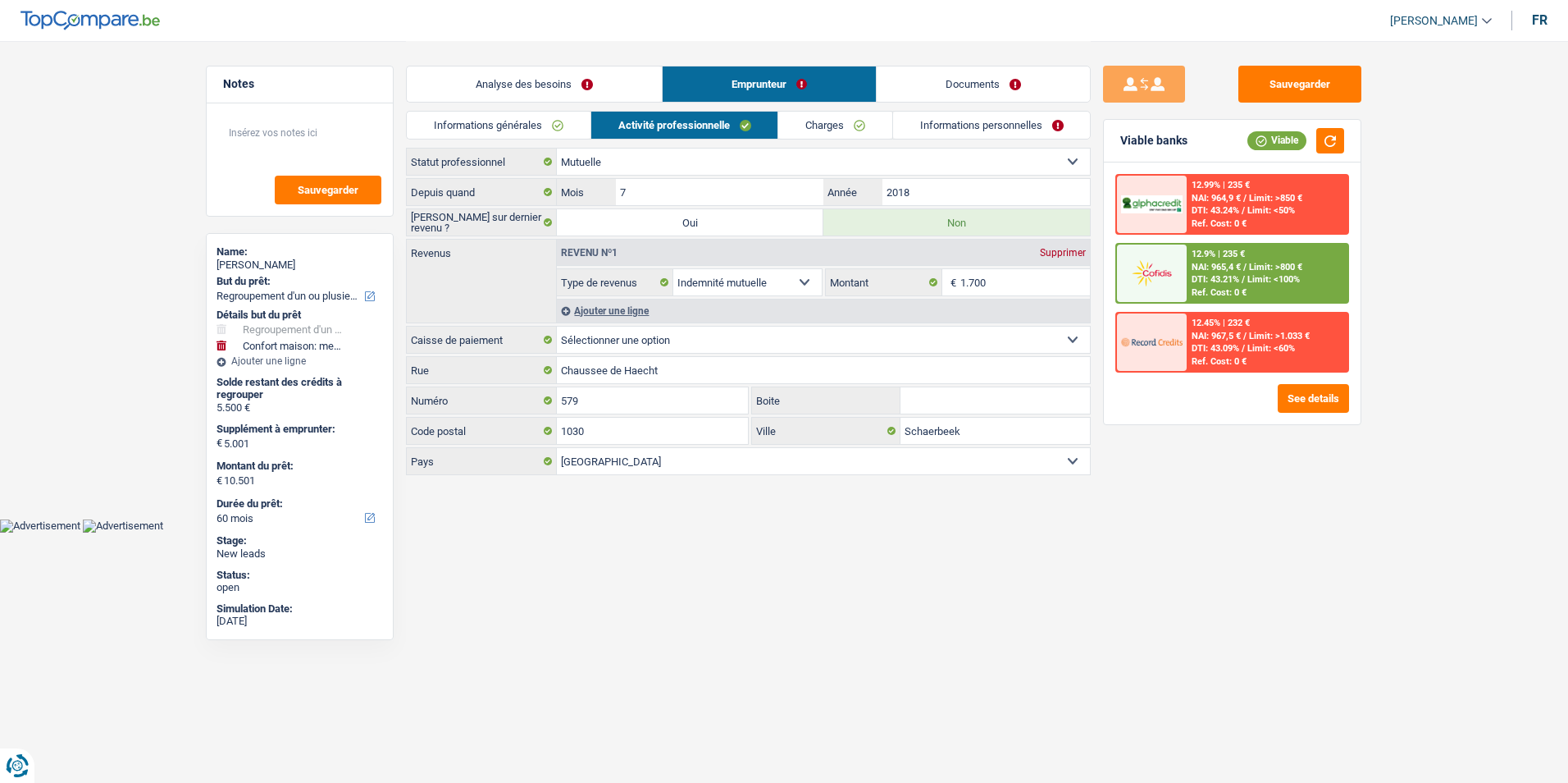
click at [833, 135] on link "Charges" at bounding box center [835, 124] width 114 height 27
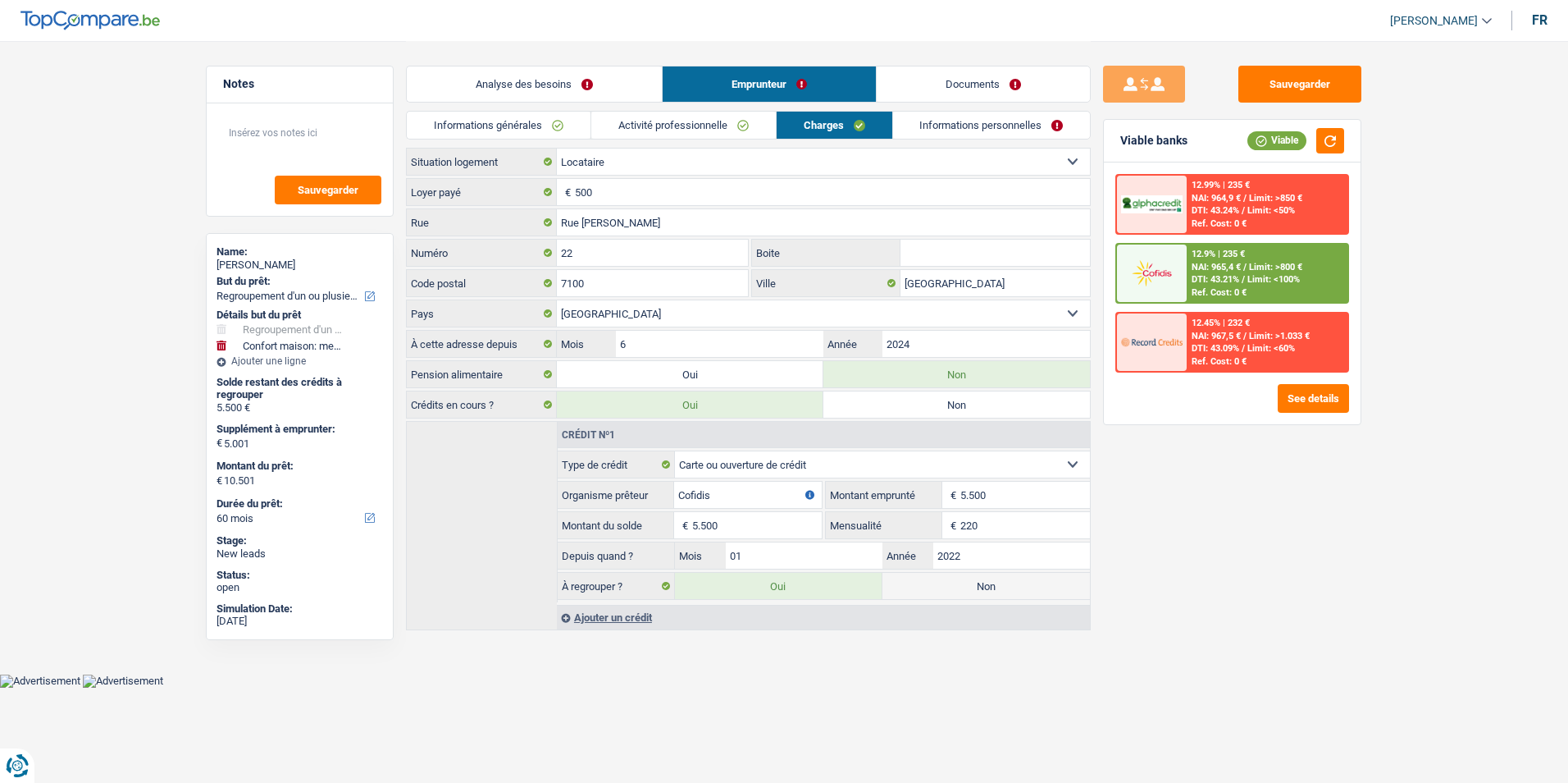
click at [628, 175] on div "Locataire Propriétaire avec prêt hypothécaire Propriétaire sans prêt hypothécai…" at bounding box center [748, 162] width 685 height 28
click at [627, 184] on input "500" at bounding box center [833, 192] width 515 height 26
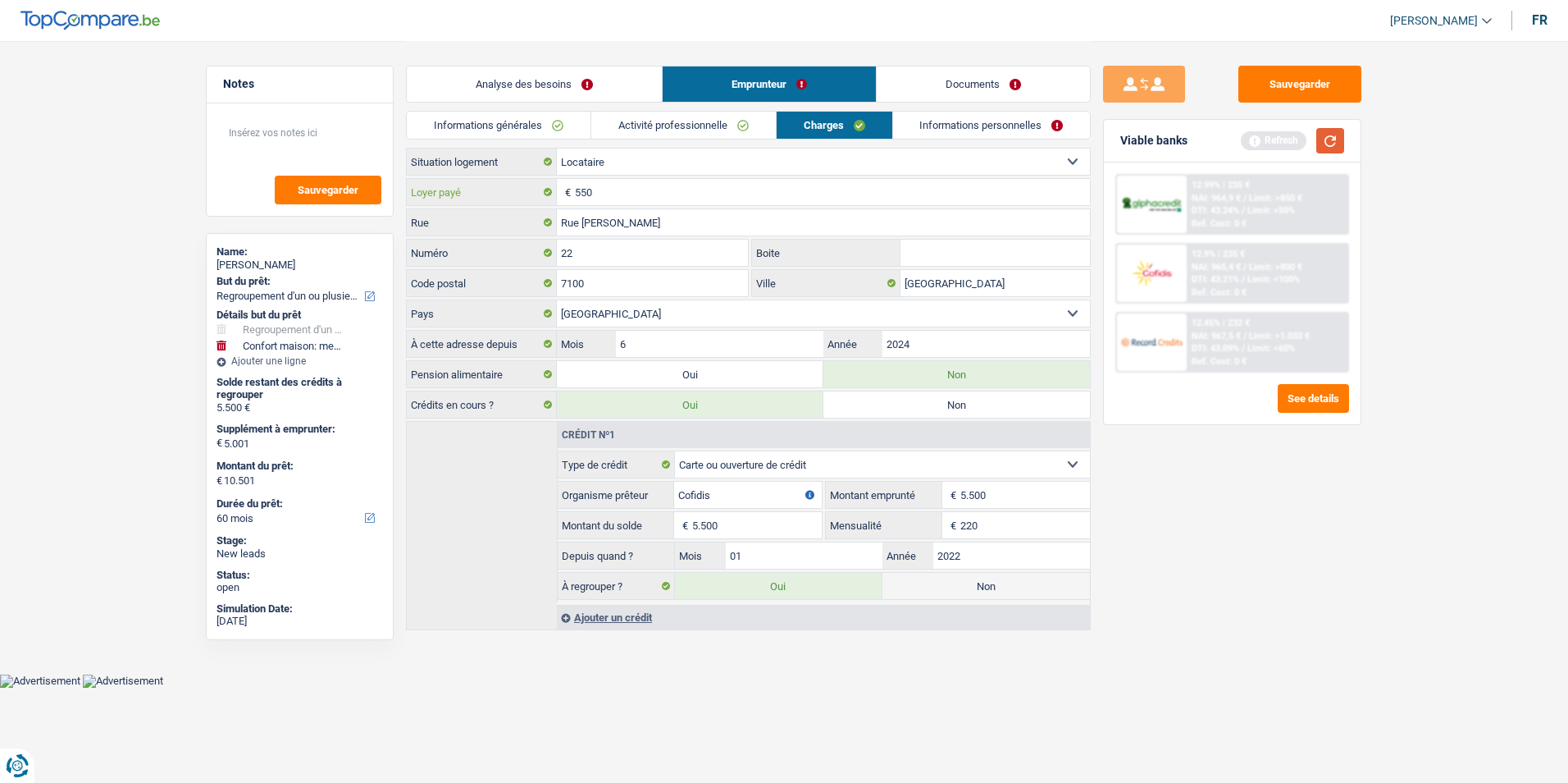
type input "550"
click at [1333, 150] on button "button" at bounding box center [1331, 141] width 28 height 26
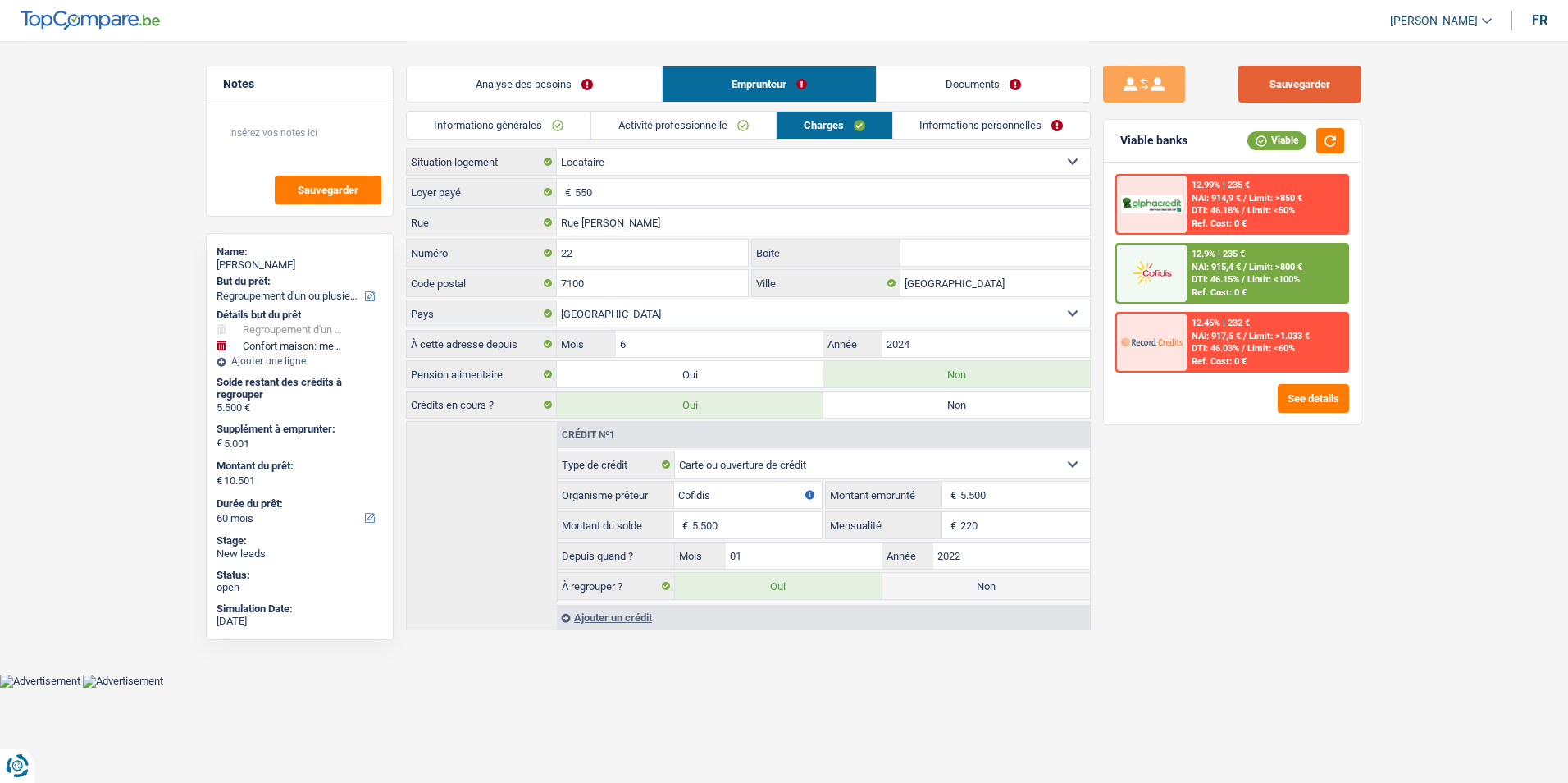
click at [1305, 77] on button "Sauvegarder" at bounding box center [1300, 83] width 123 height 37
click at [1262, 91] on button "Sauvegarder" at bounding box center [1300, 83] width 123 height 37
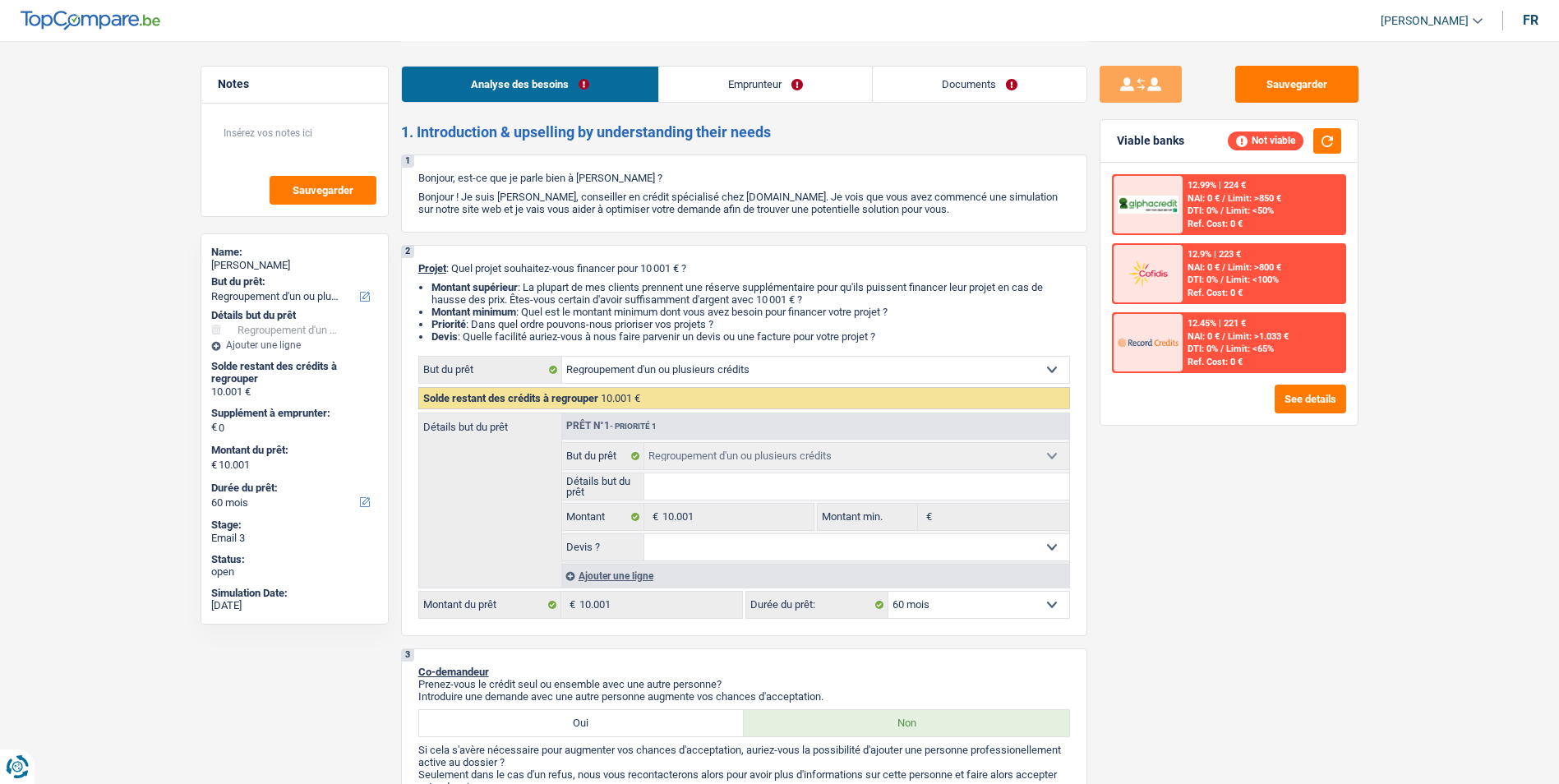
select select "refinancing"
select select "60"
select select "refinancing"
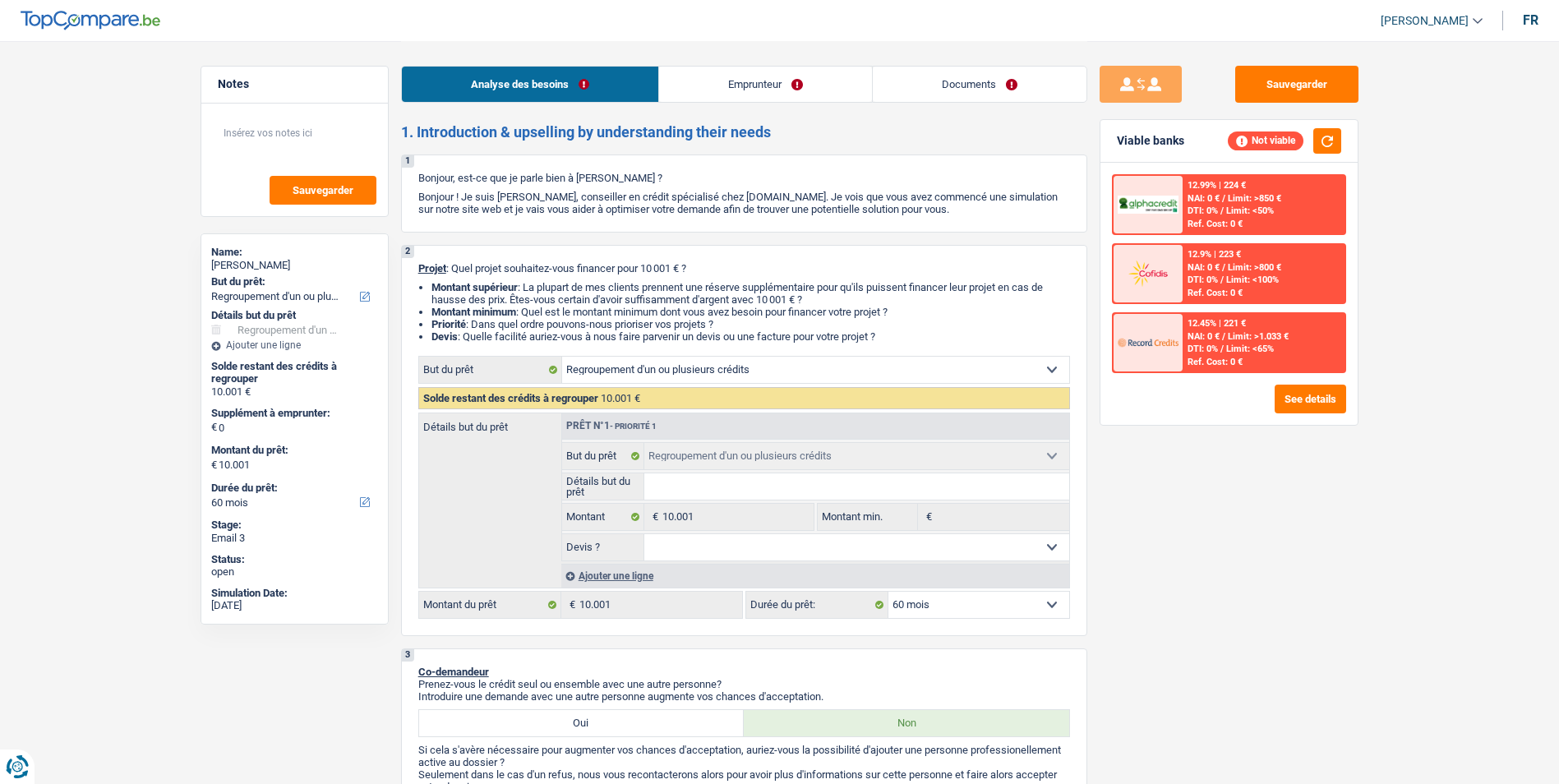
select select "60"
select select "publicEmployee"
select select "familyAllowances"
select select "netSalary"
select select "mealVouchers"
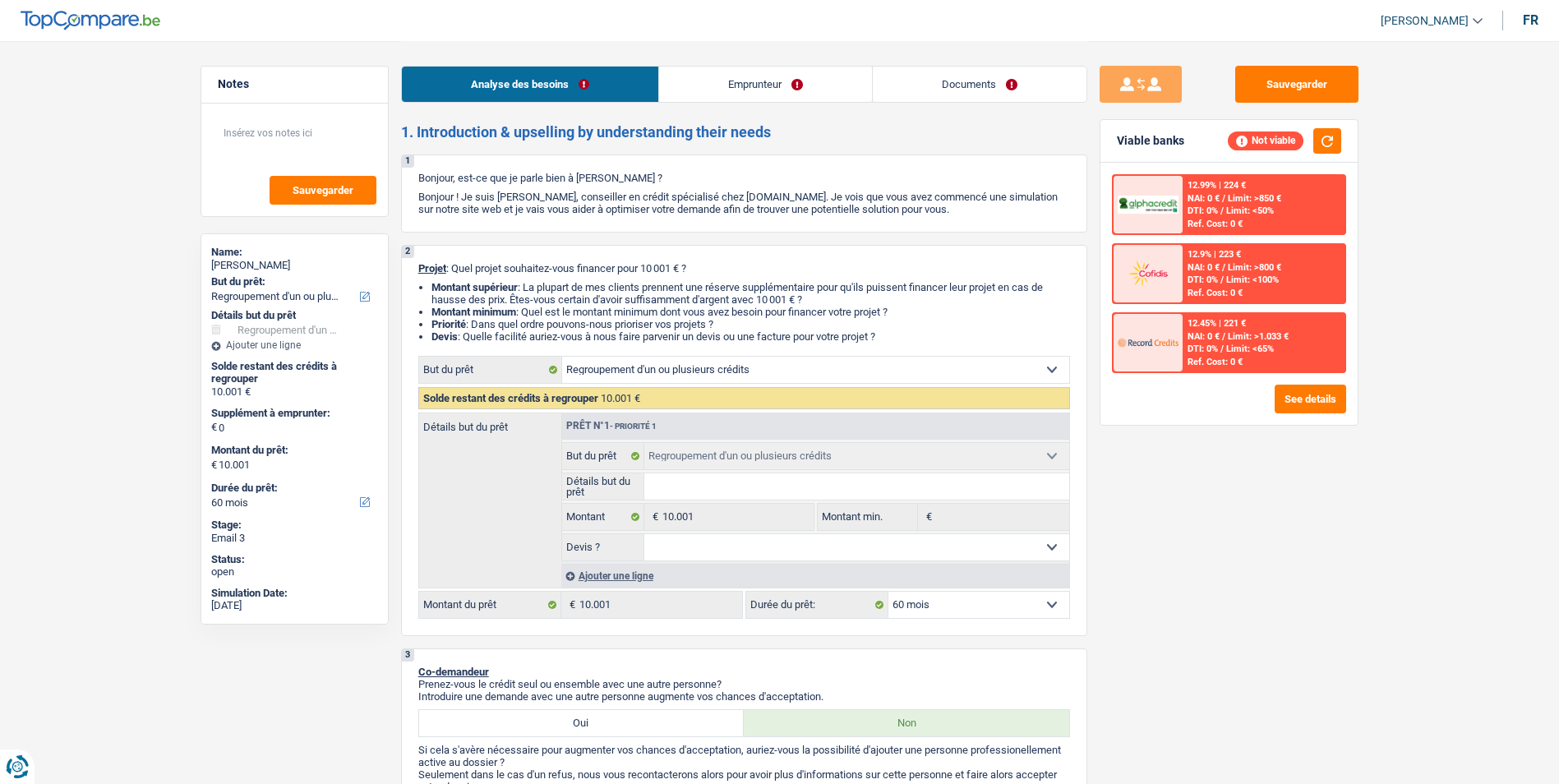
select select "rents"
select select "refinancing"
select select "60"
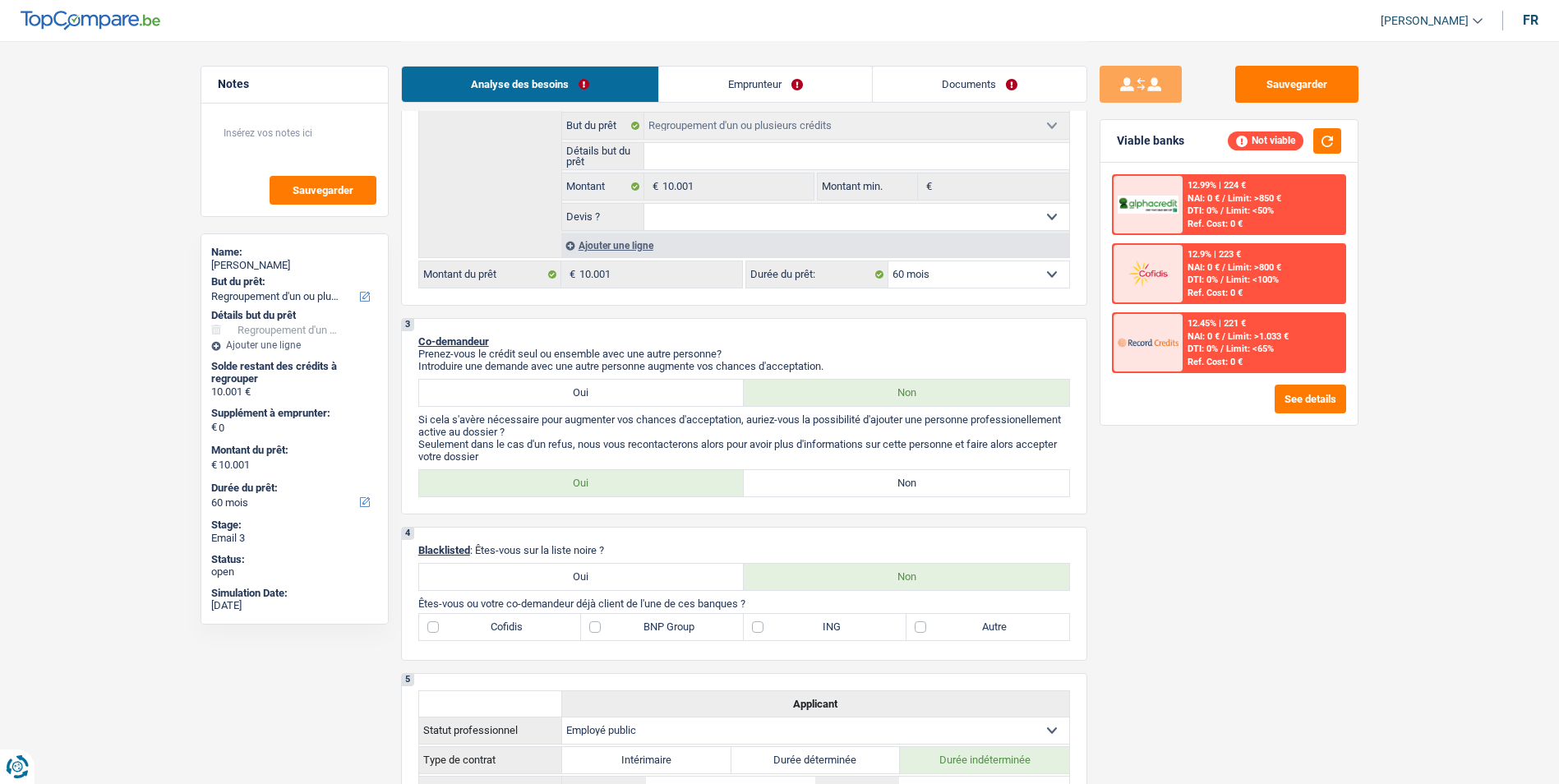
scroll to position [328, 0]
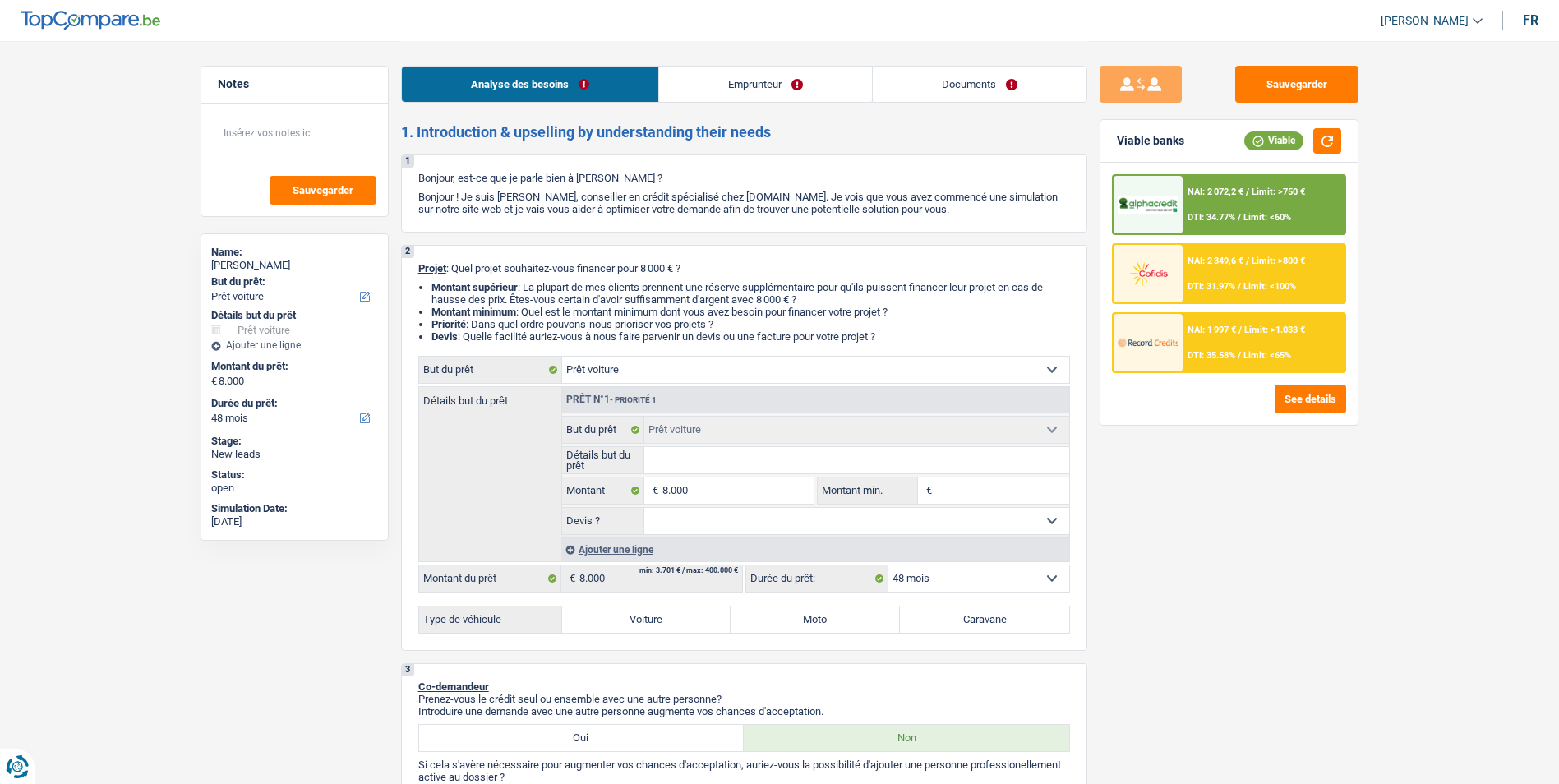
select select "car"
select select "48"
select select "car"
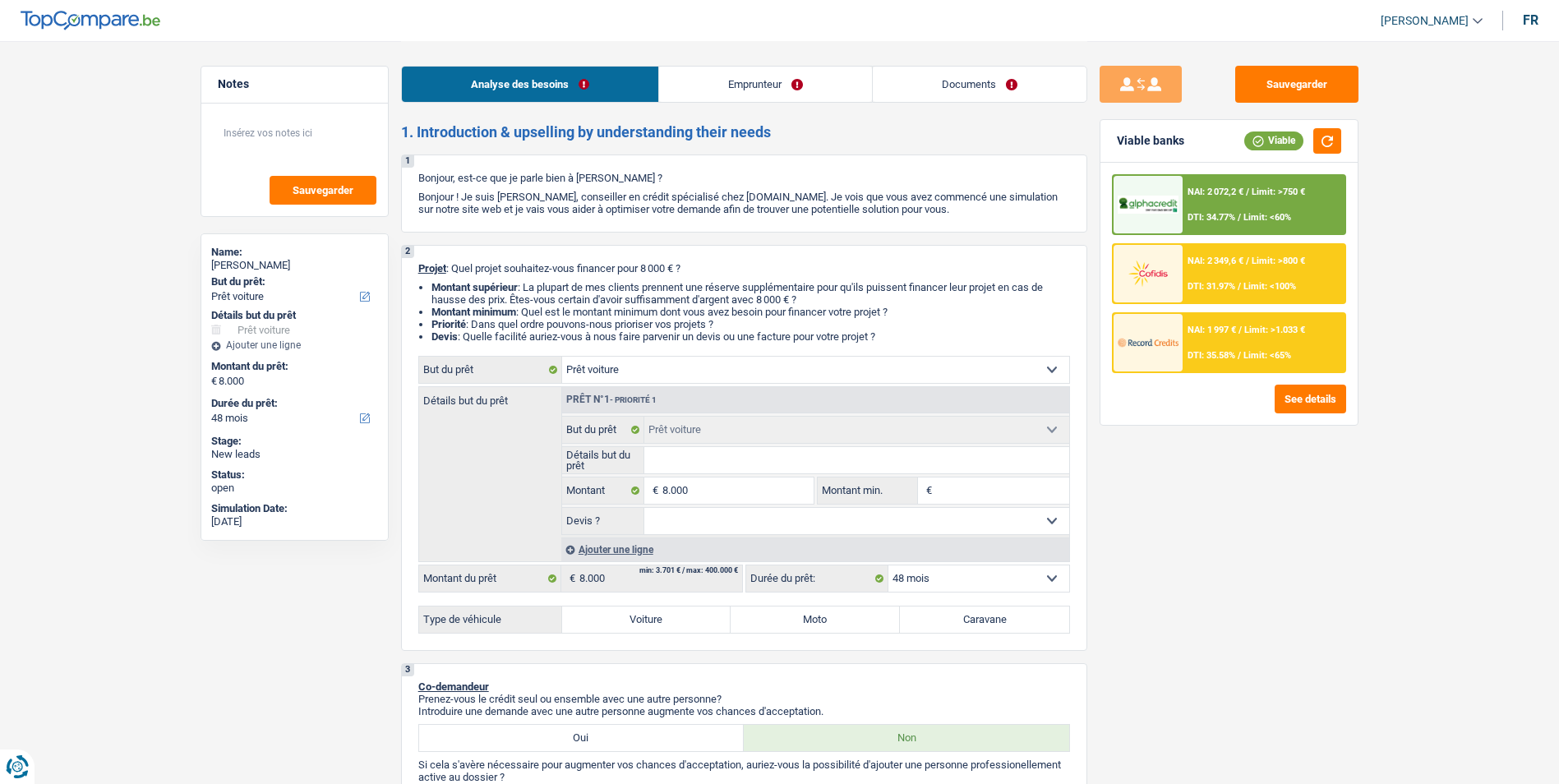
select select "48"
select select "publicEmployee"
select select "familyAllowances"
select select "netSalary"
select select "mealVouchers"
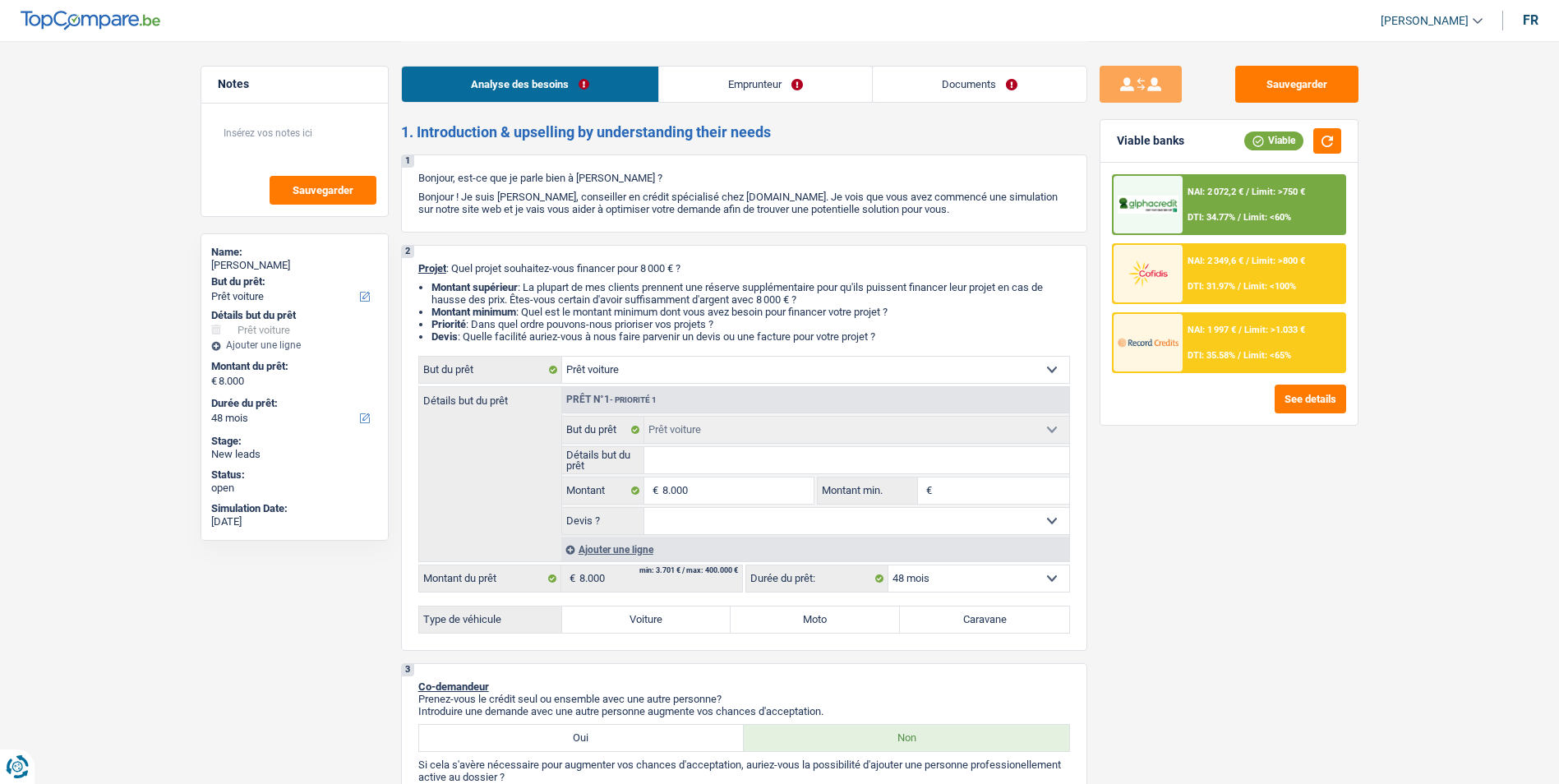
select select "alimony"
select select "ownerWithMortgage"
select select "mortgage"
select select "300"
select select "carLoan"
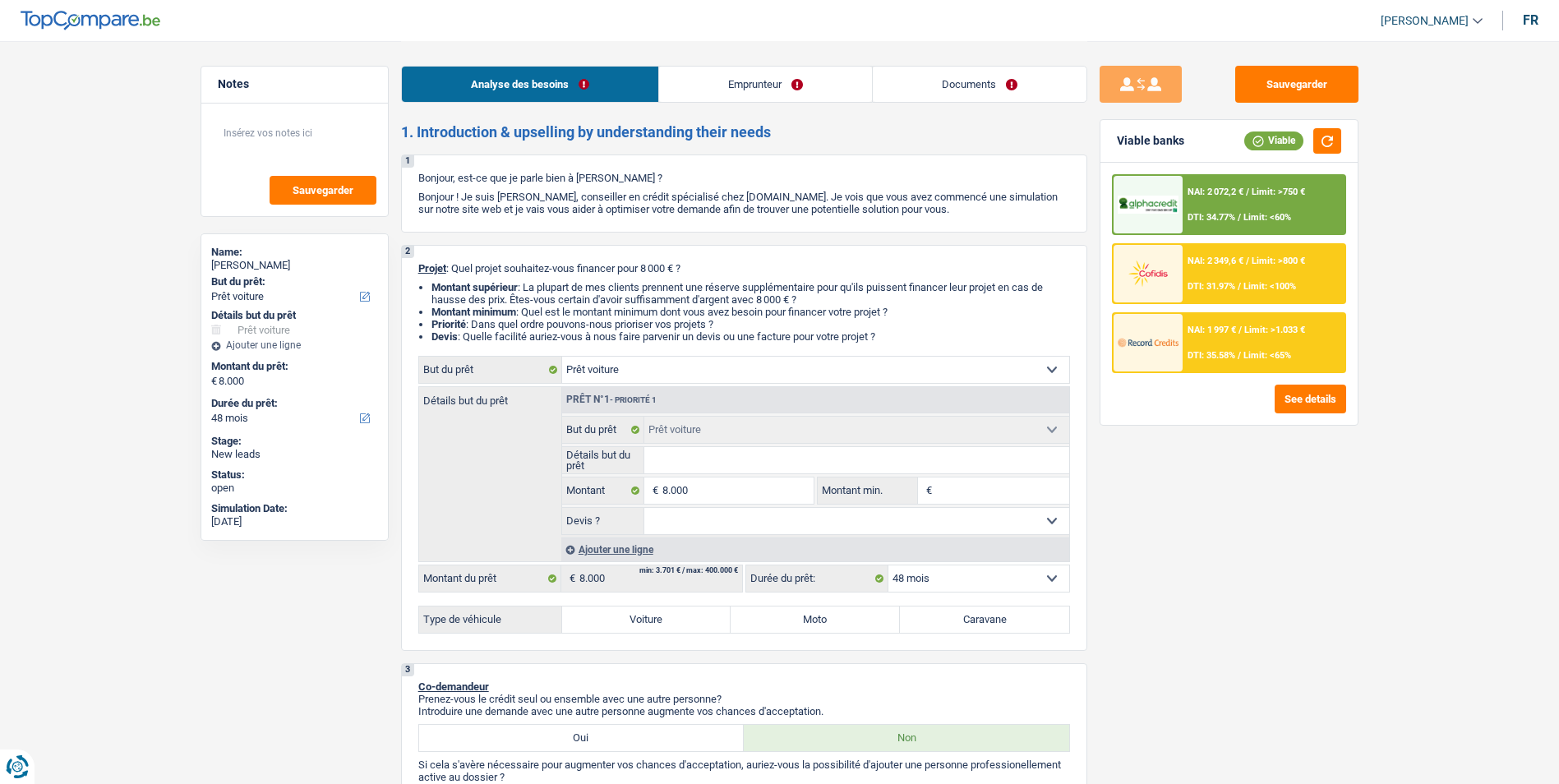
select select "60"
select select "car"
select select "48"
